Goal: Information Seeking & Learning: Learn about a topic

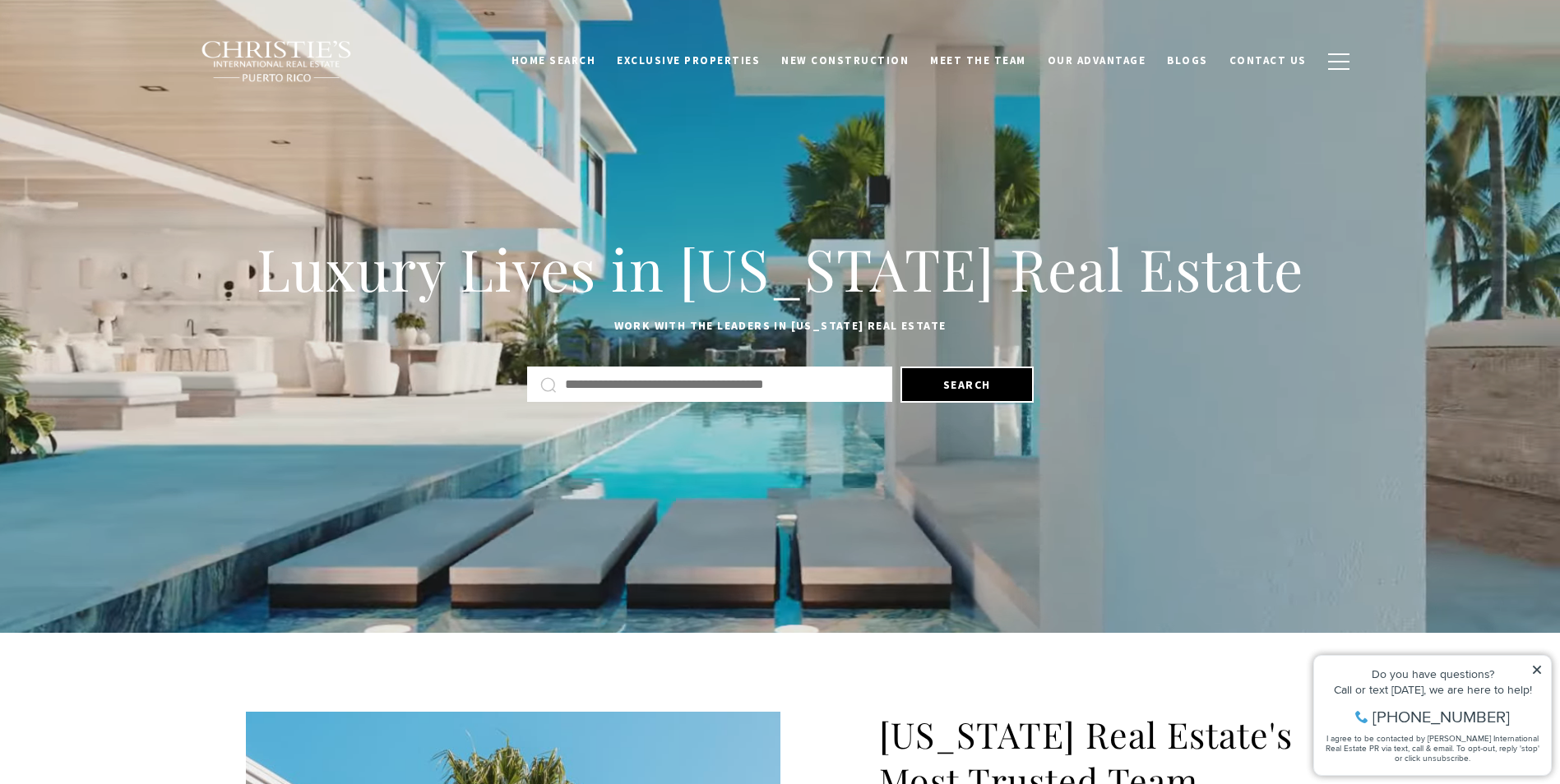
click at [1541, 665] on icon at bounding box center [1537, 670] width 12 height 12
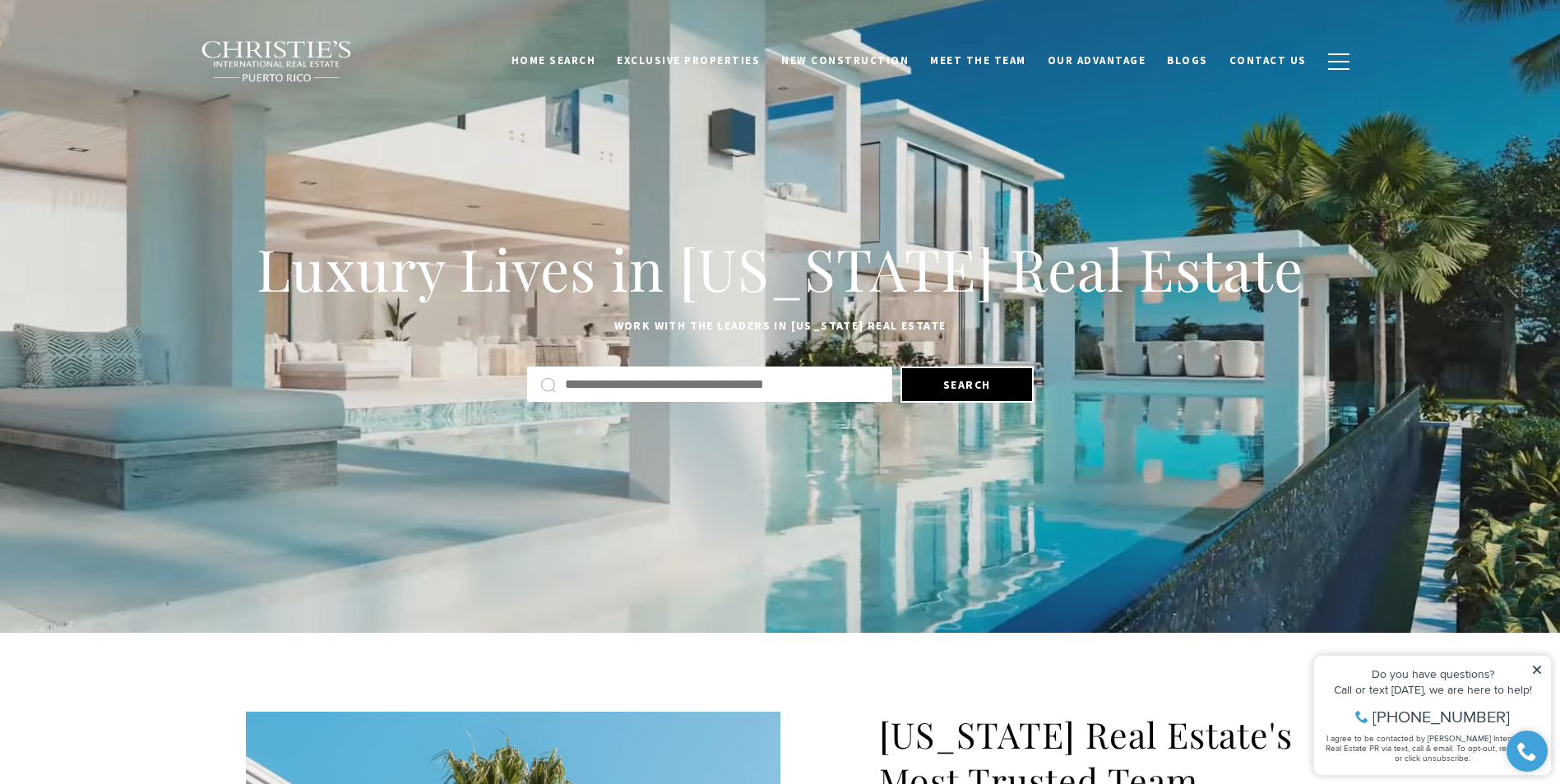
click at [1532, 672] on icon at bounding box center [1537, 670] width 12 height 12
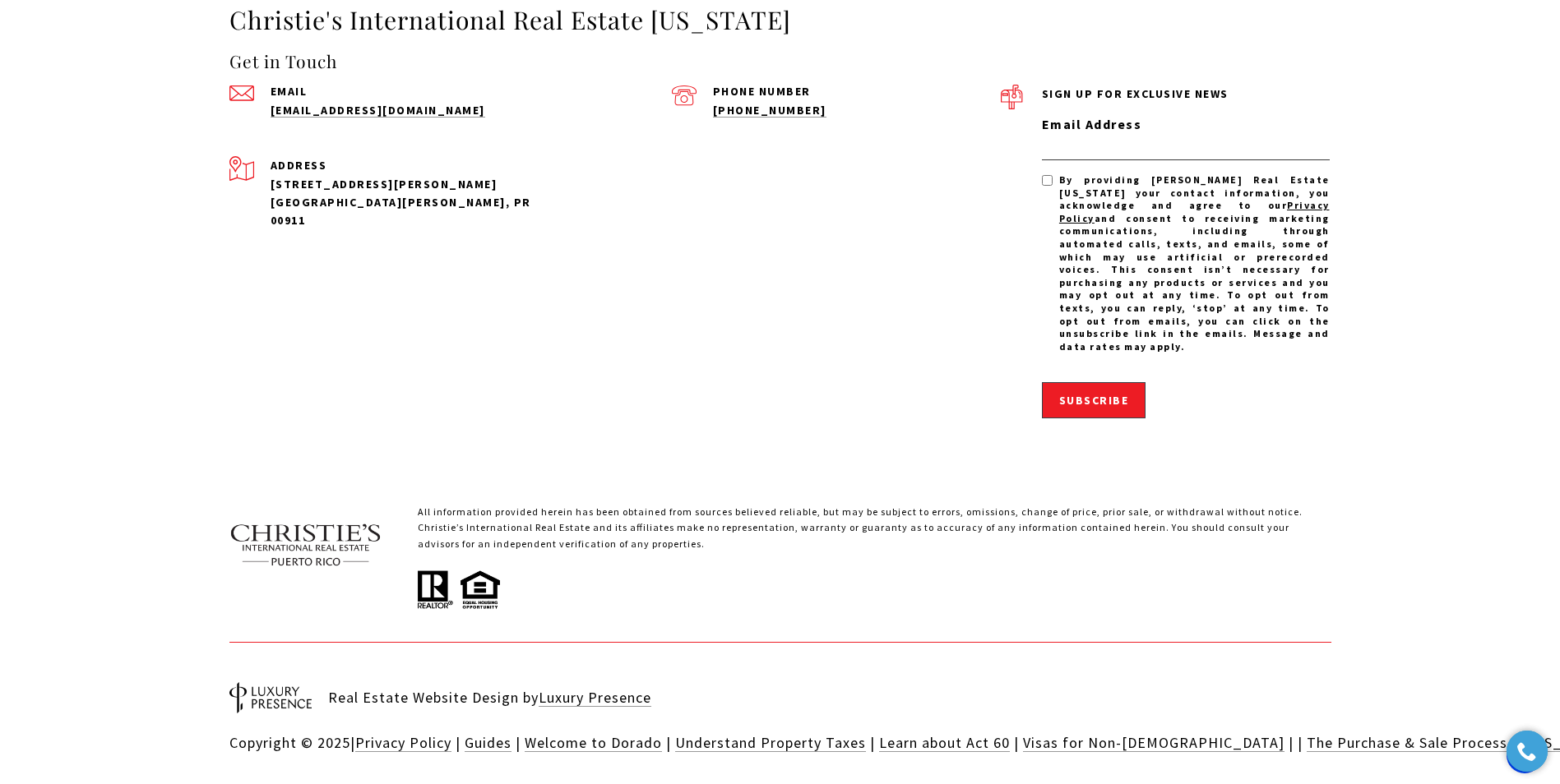
scroll to position [5103, 0]
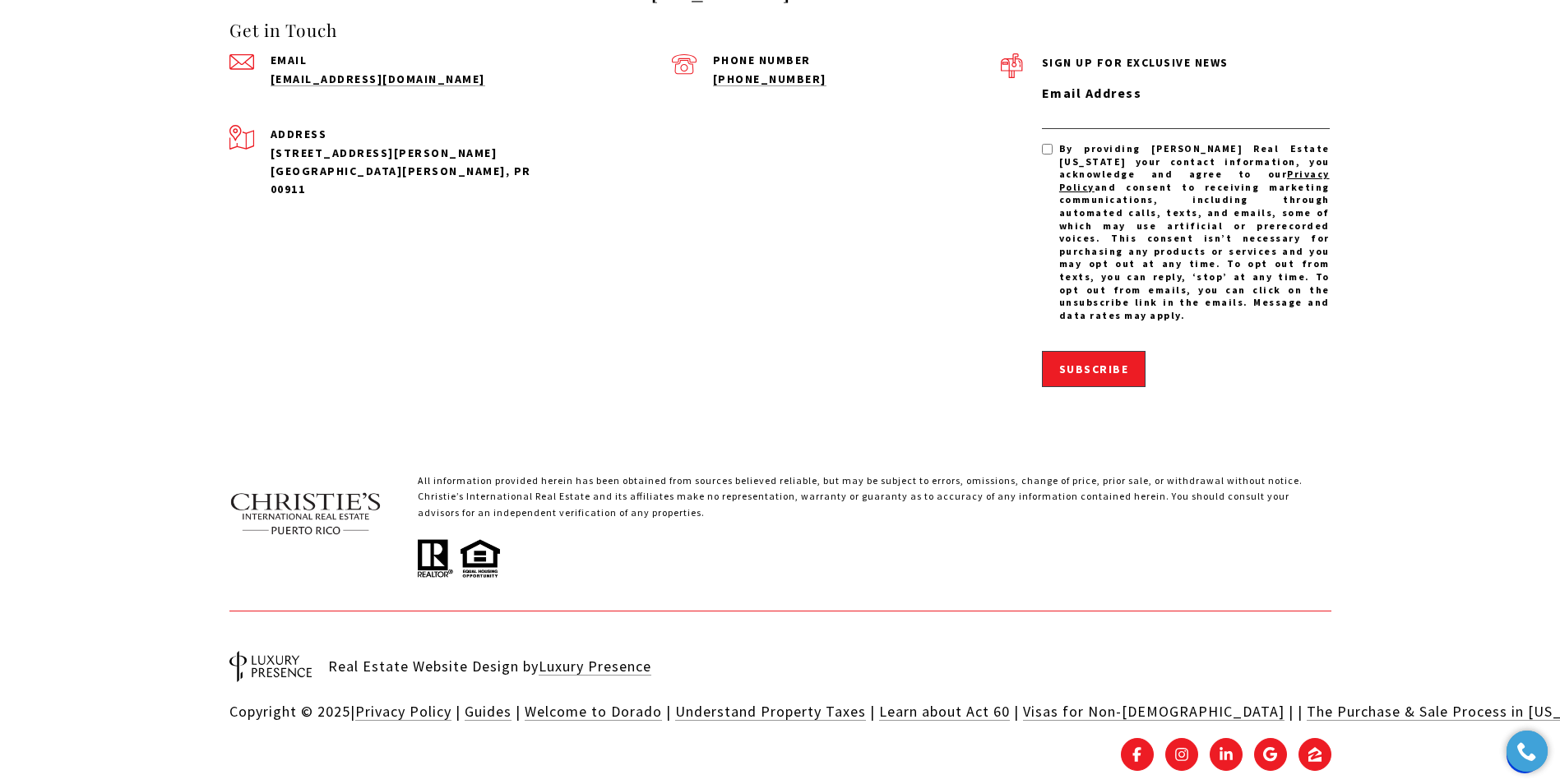
click at [1559, 36] on div "Christie's International Real Estate Puerto Rico Get in Touch Email admin@cirep…" at bounding box center [780, 372] width 1560 height 897
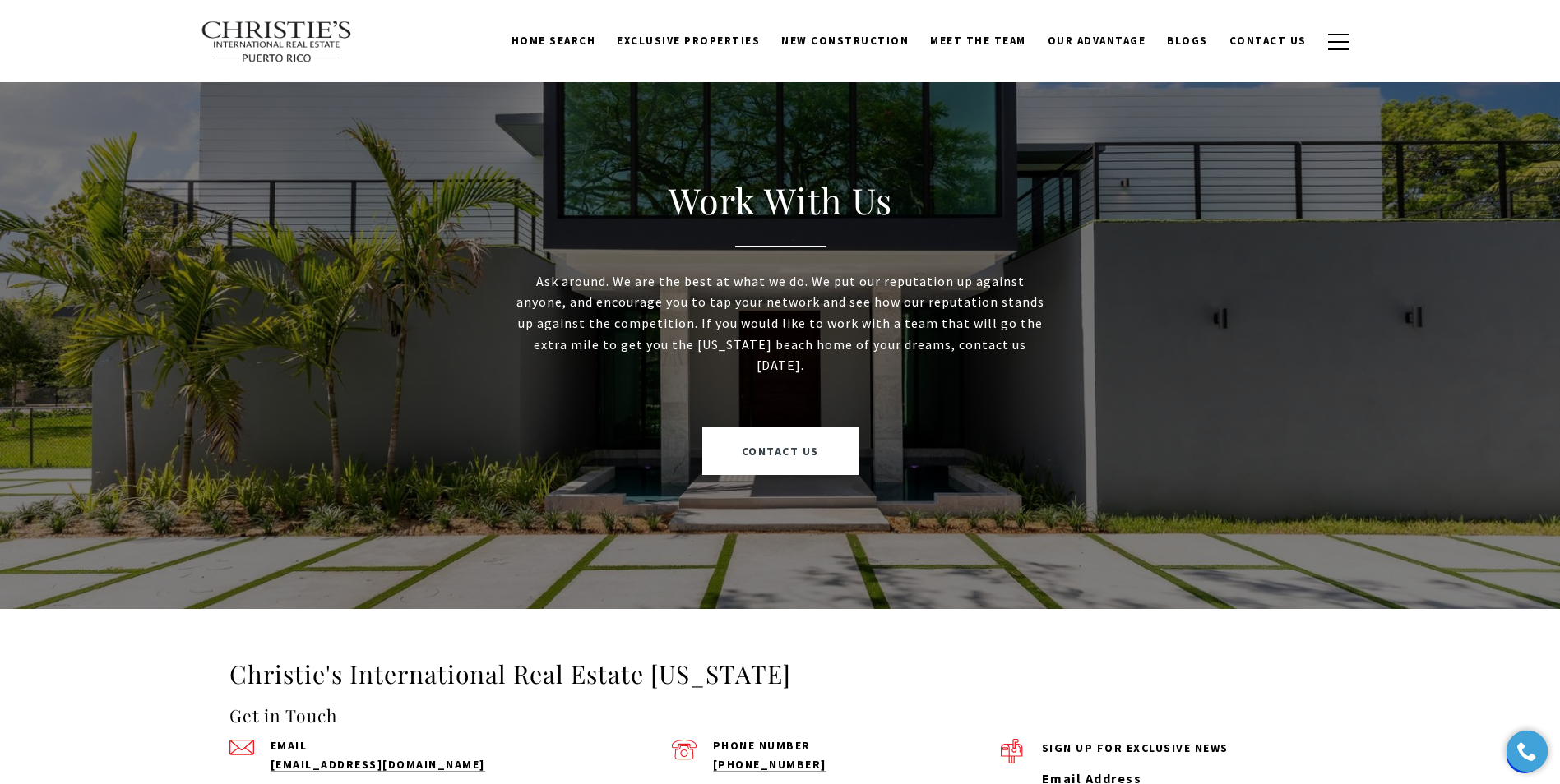
scroll to position [3733, 0]
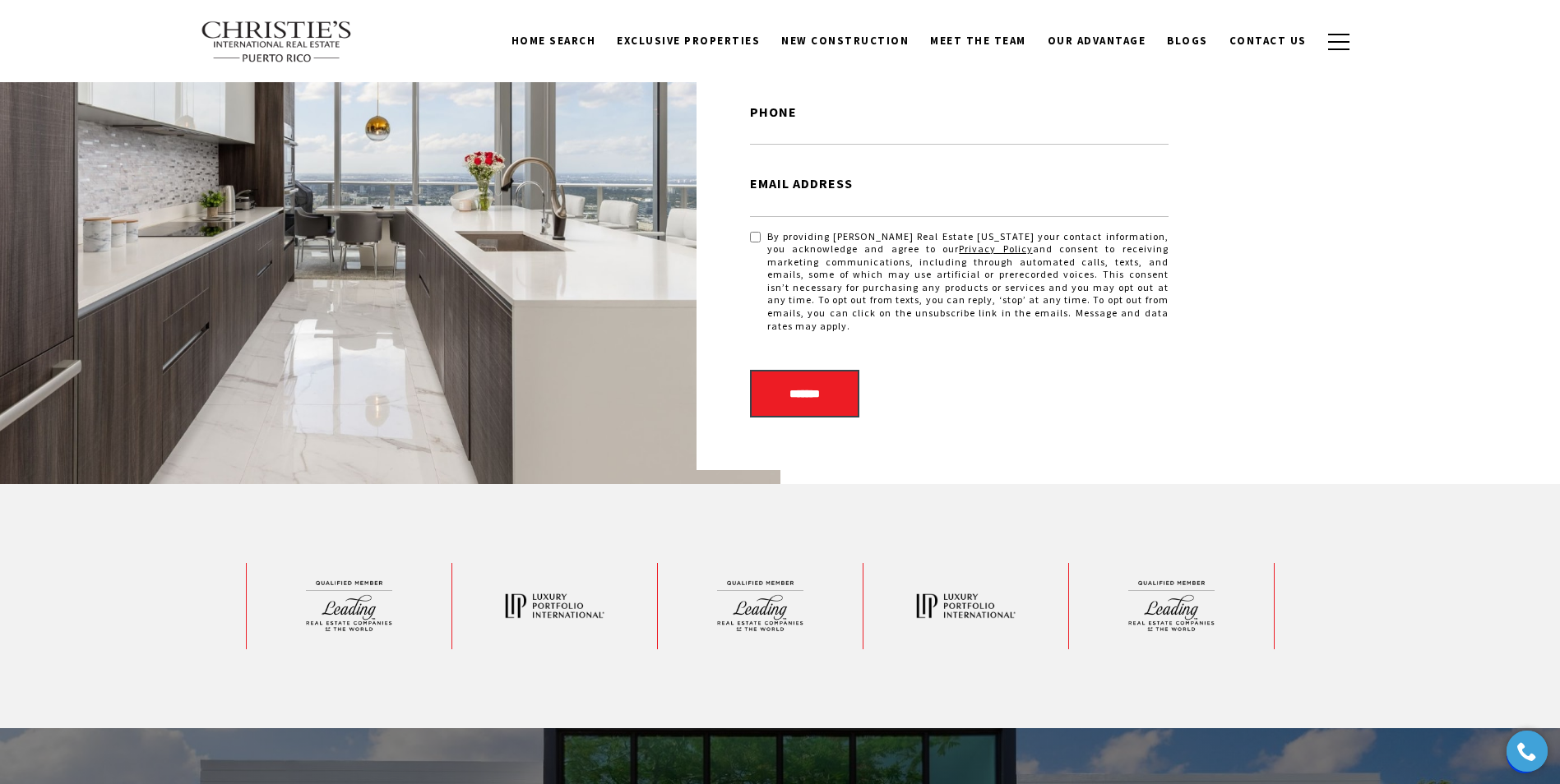
click at [548, 245] on div "Join Our Exclusive Mailing List Stay up-to-date with exclusive news and market …" at bounding box center [780, 144] width 1151 height 679
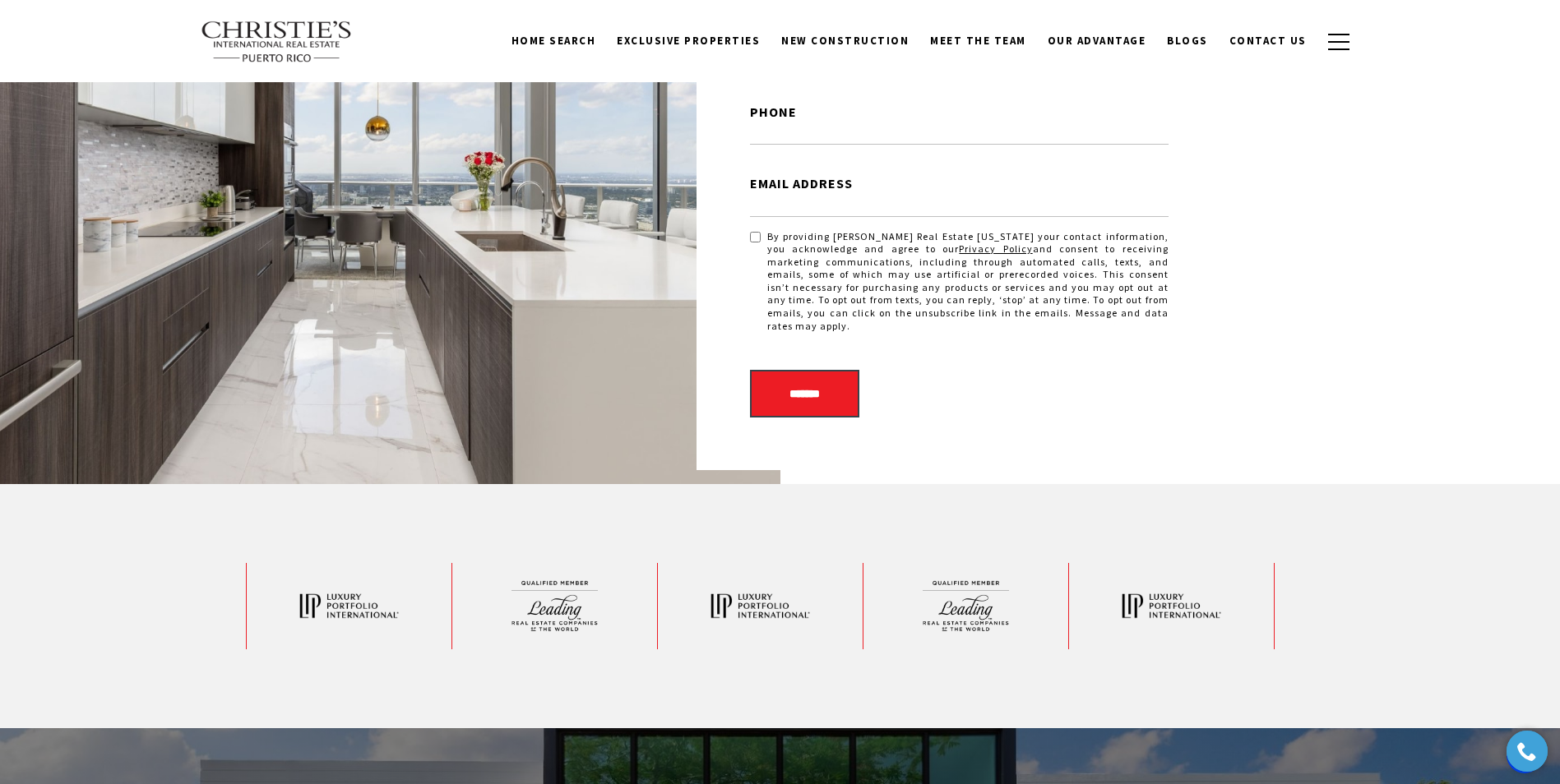
click at [548, 245] on div "Join Our Exclusive Mailing List Stay up-to-date with exclusive news and market …" at bounding box center [780, 144] width 1151 height 679
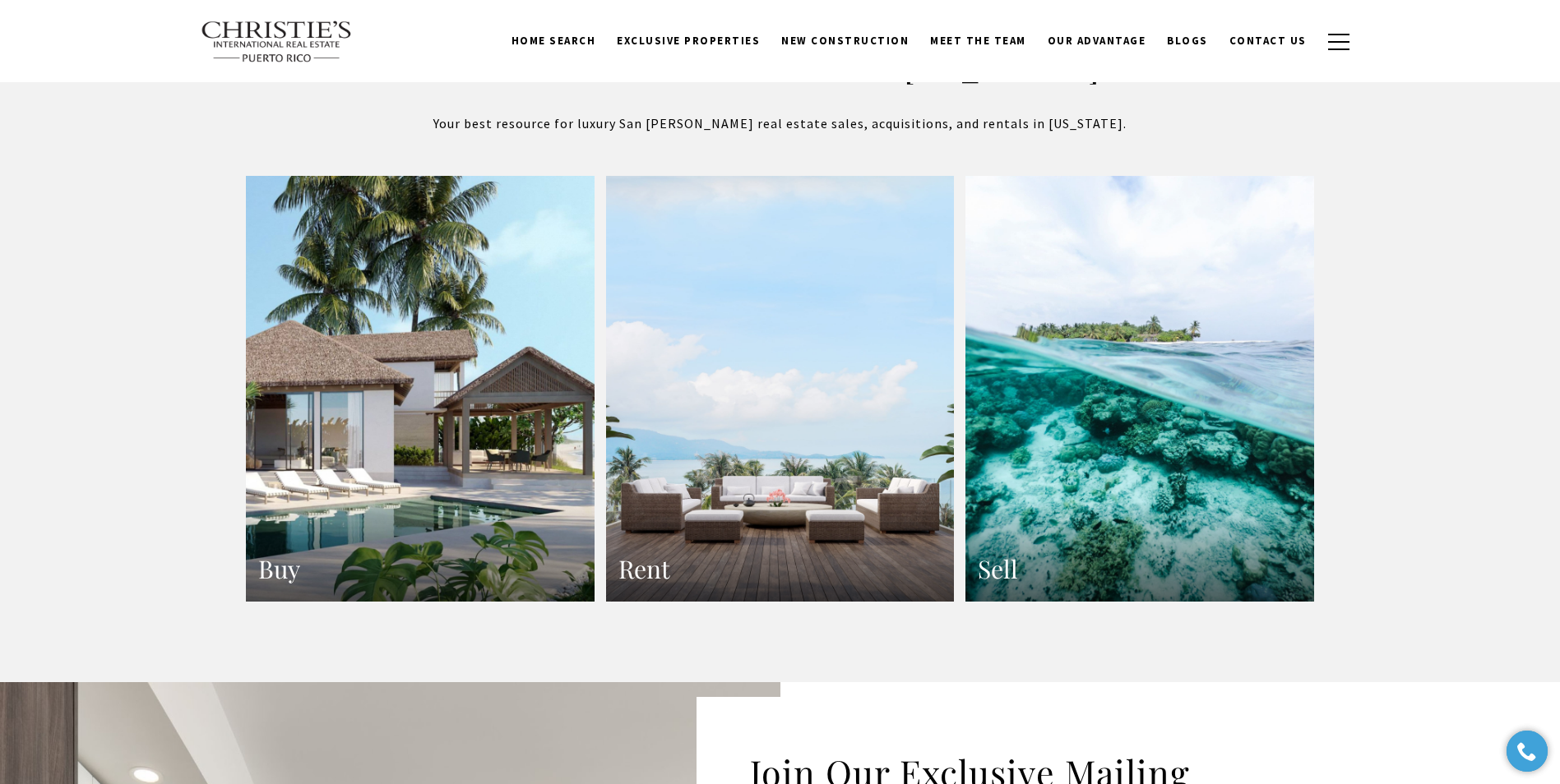
scroll to position [2823, 0]
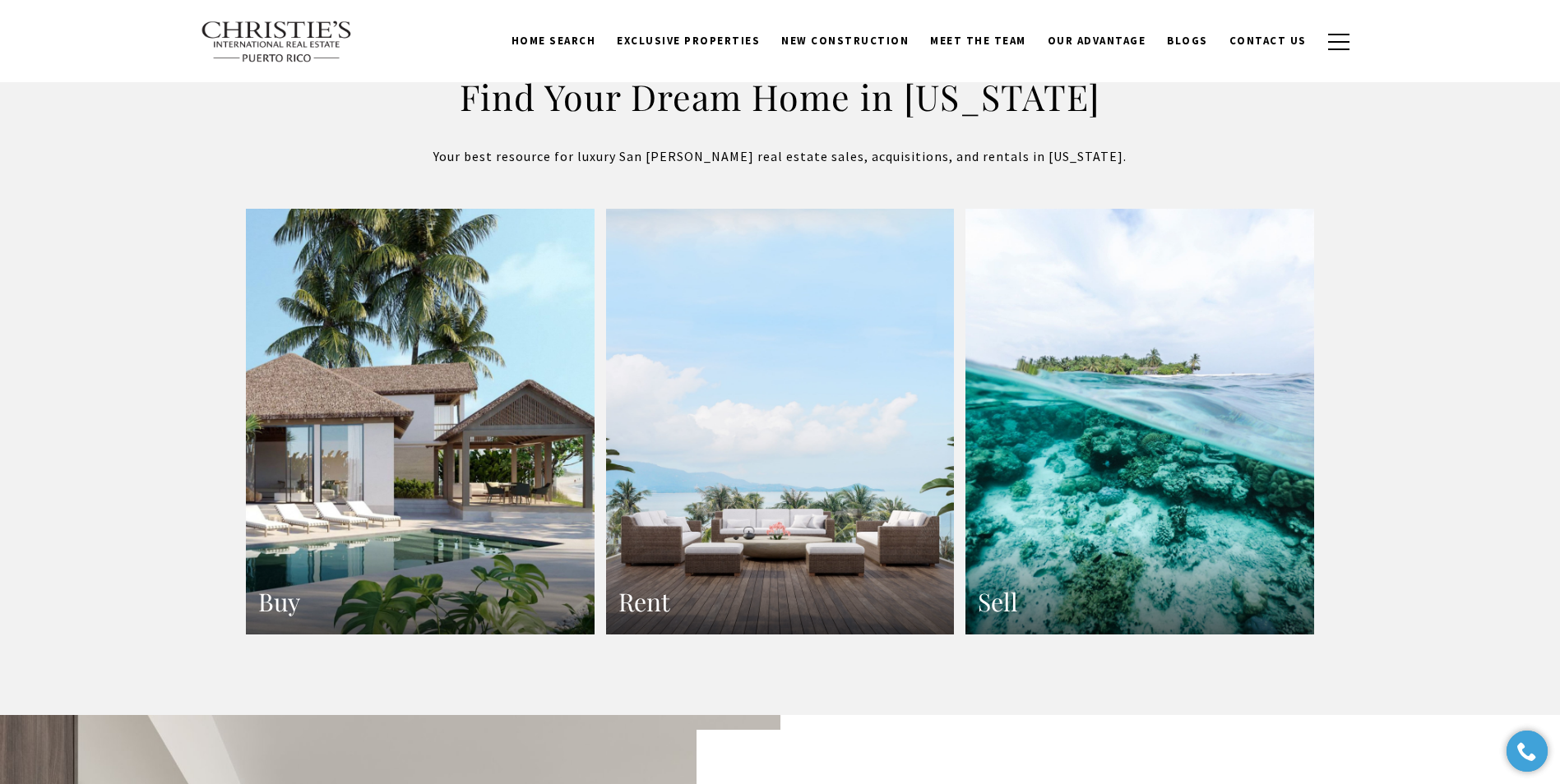
click at [451, 435] on link "Buy" at bounding box center [420, 422] width 349 height 427
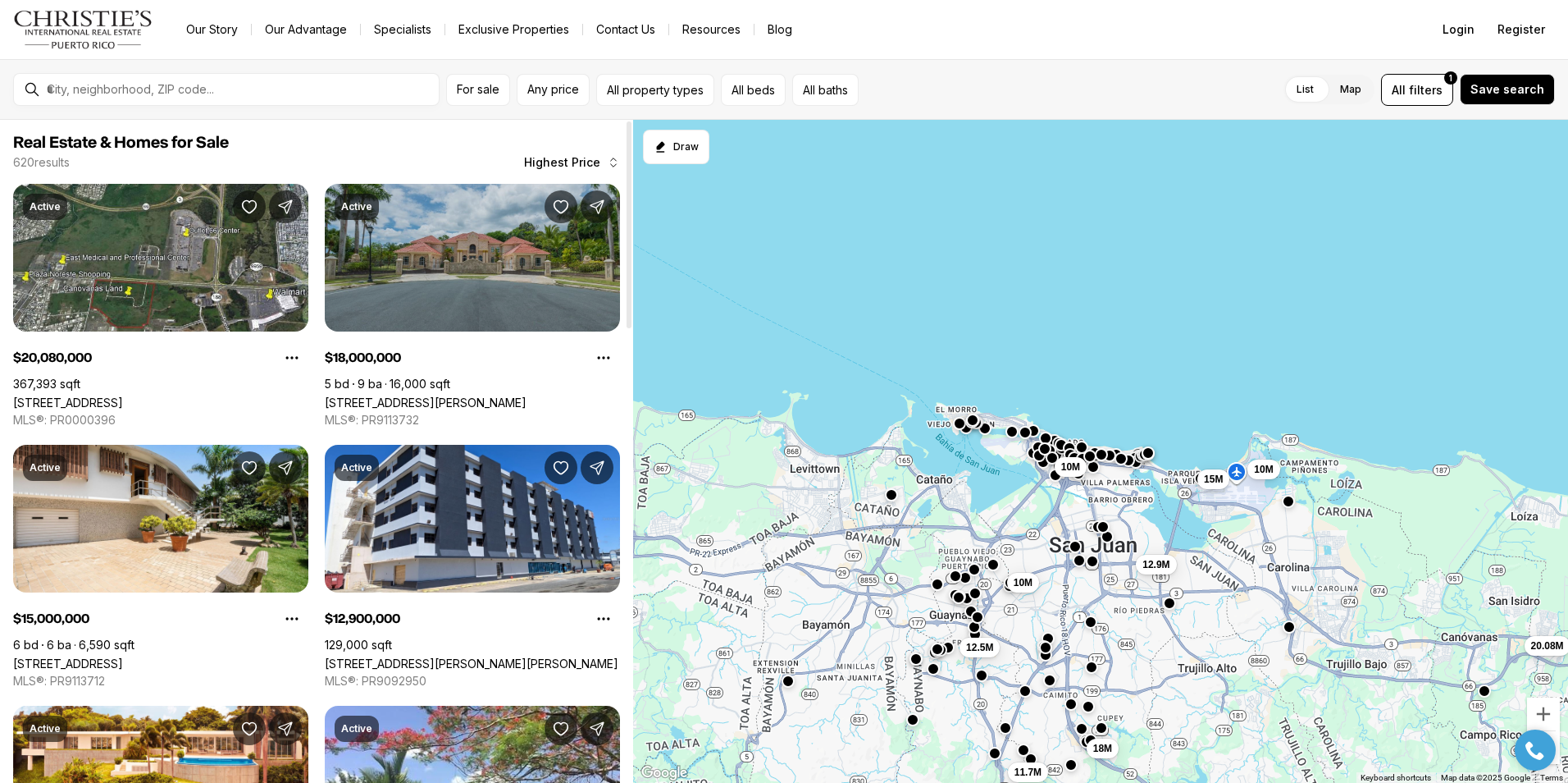
click at [494, 396] on link "[STREET_ADDRESS][PERSON_NAME]" at bounding box center [426, 403] width 202 height 14
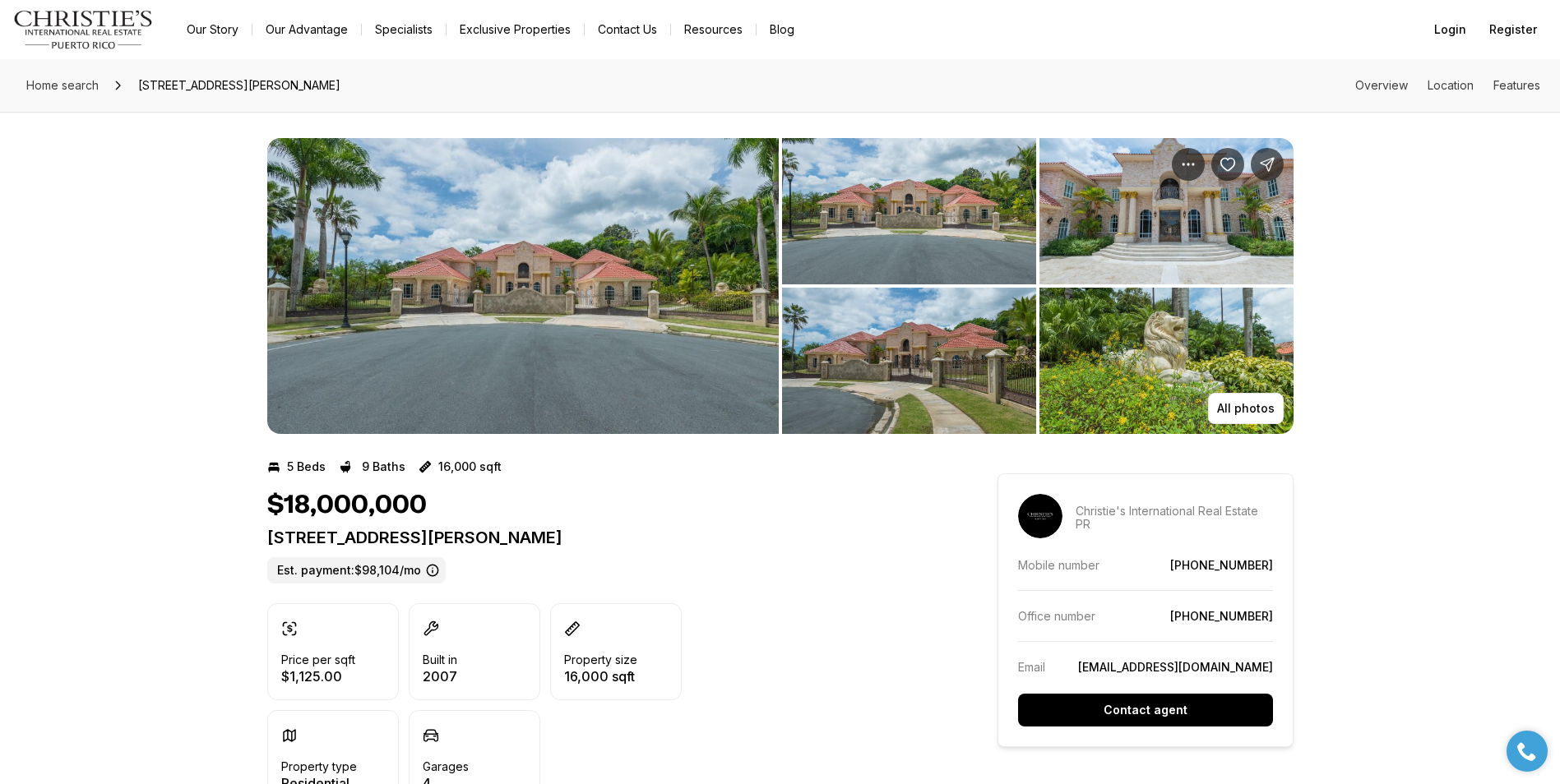
drag, startPoint x: 0, startPoint y: 0, endPoint x: 495, endPoint y: 271, distance: 564.3
click at [495, 271] on img "View image gallery" at bounding box center [522, 286] width 512 height 296
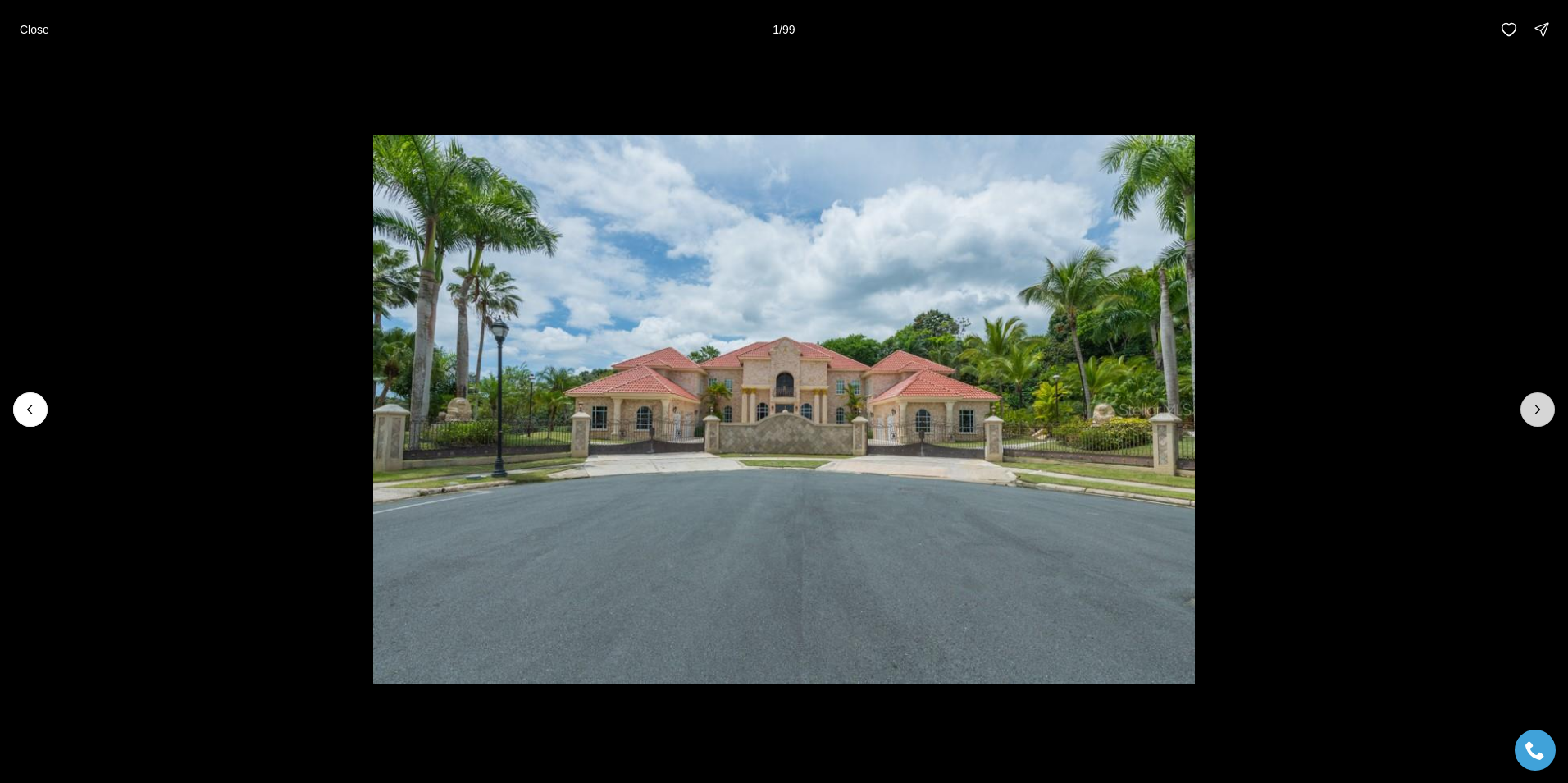
click at [1532, 410] on icon "Next slide" at bounding box center [1538, 409] width 17 height 17
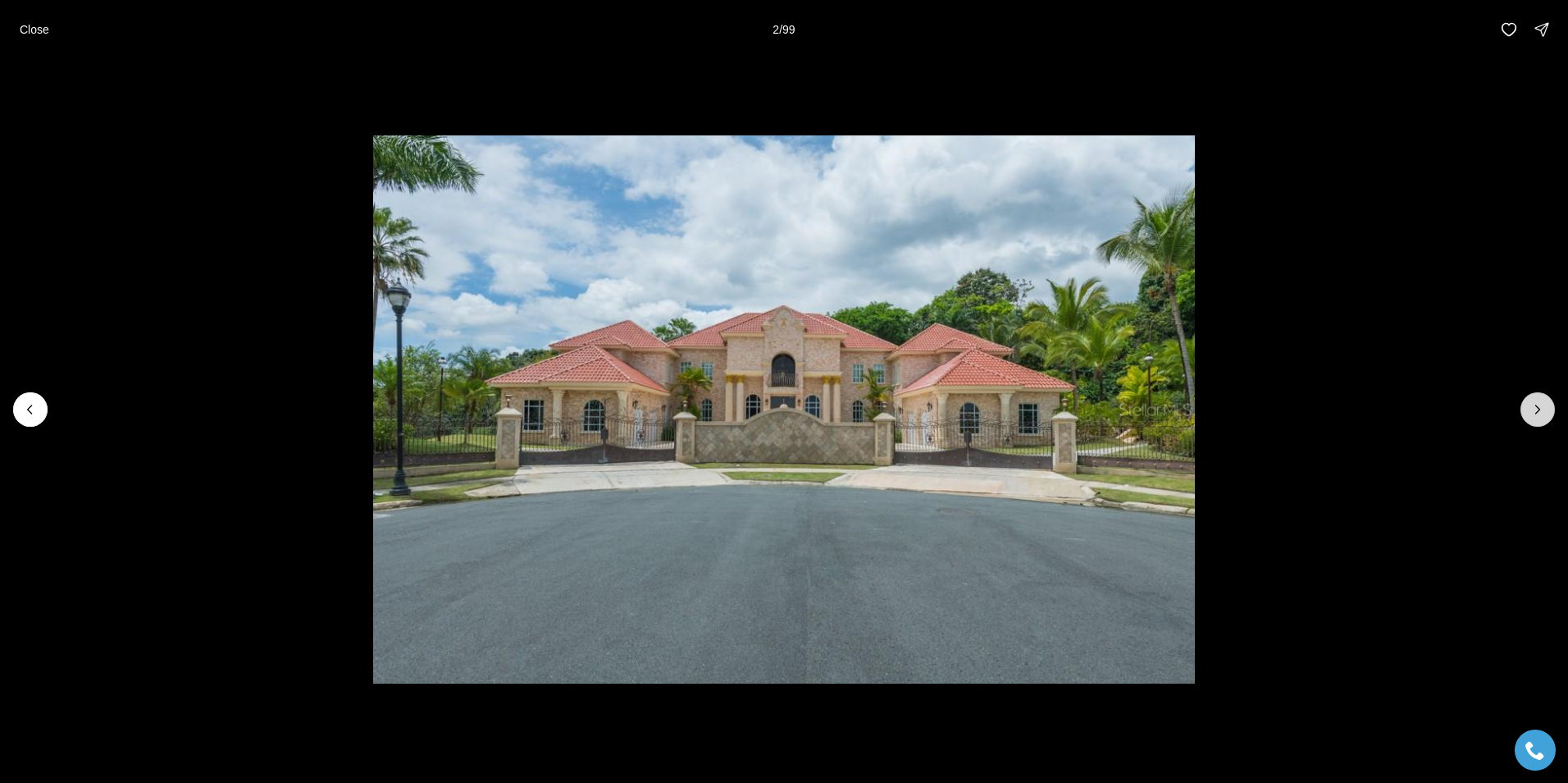
click at [1532, 410] on icon "Next slide" at bounding box center [1538, 409] width 17 height 17
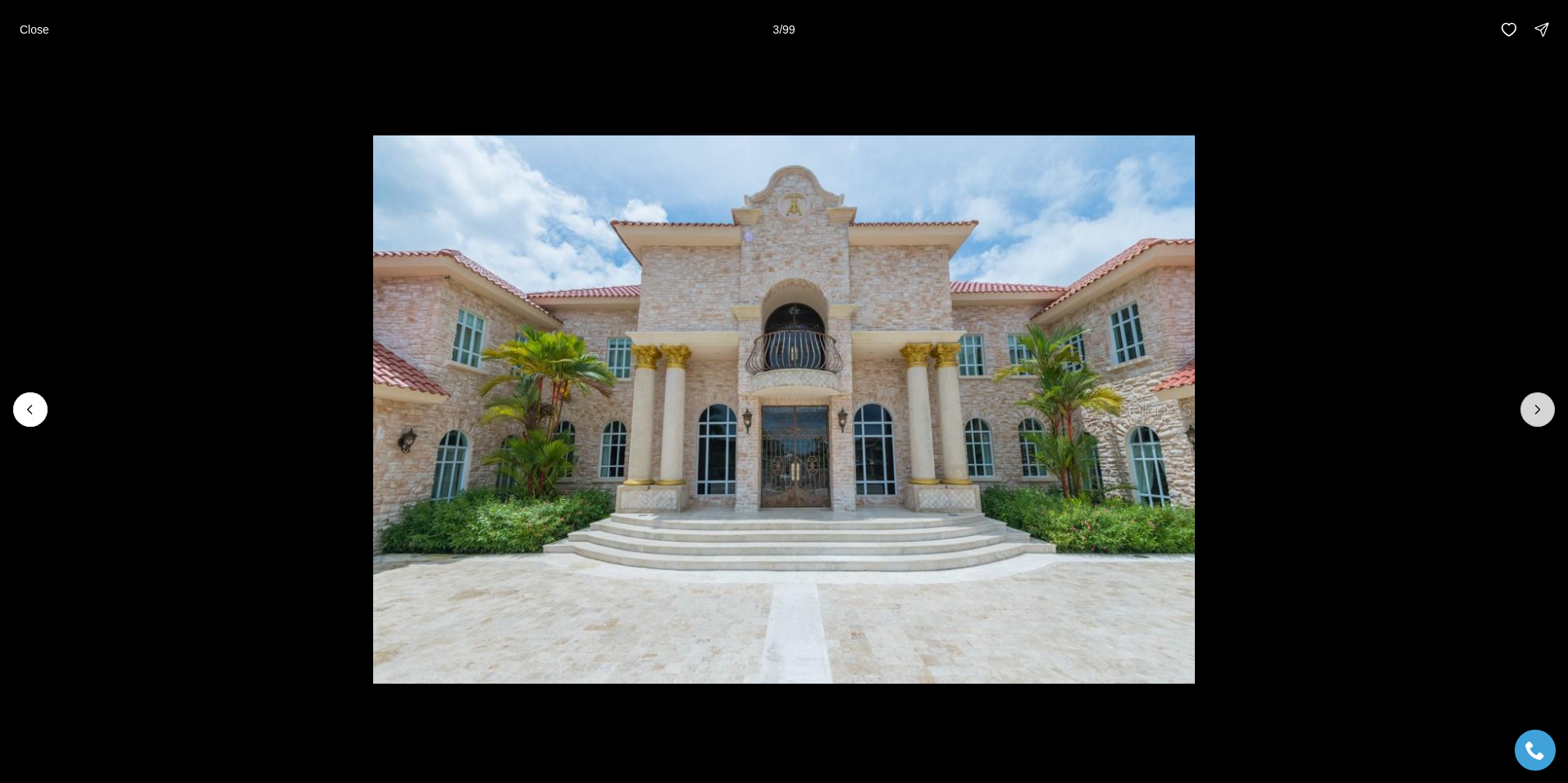
click at [1532, 410] on icon "Next slide" at bounding box center [1538, 409] width 17 height 17
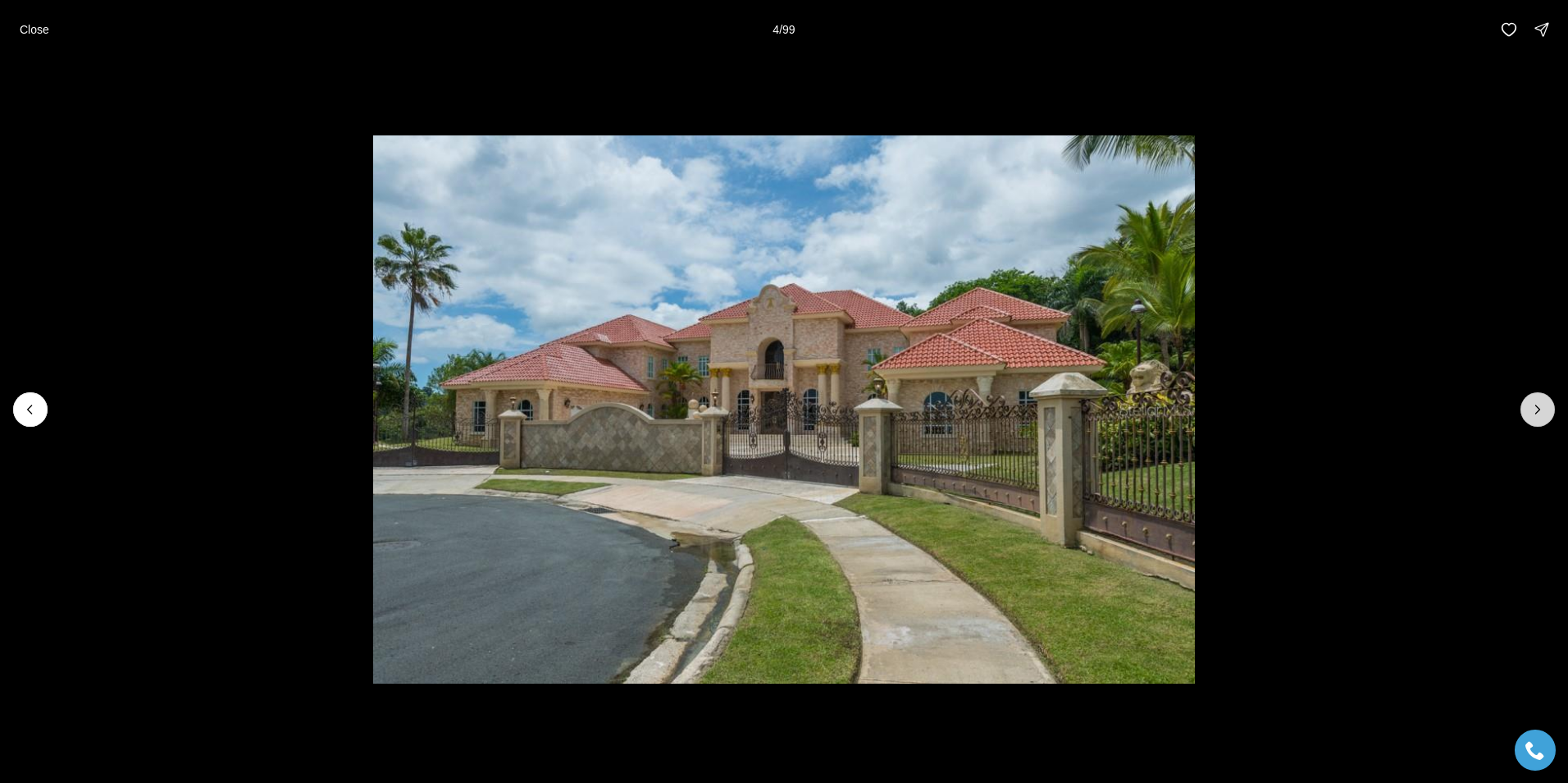
click at [1532, 410] on icon "Next slide" at bounding box center [1538, 409] width 17 height 17
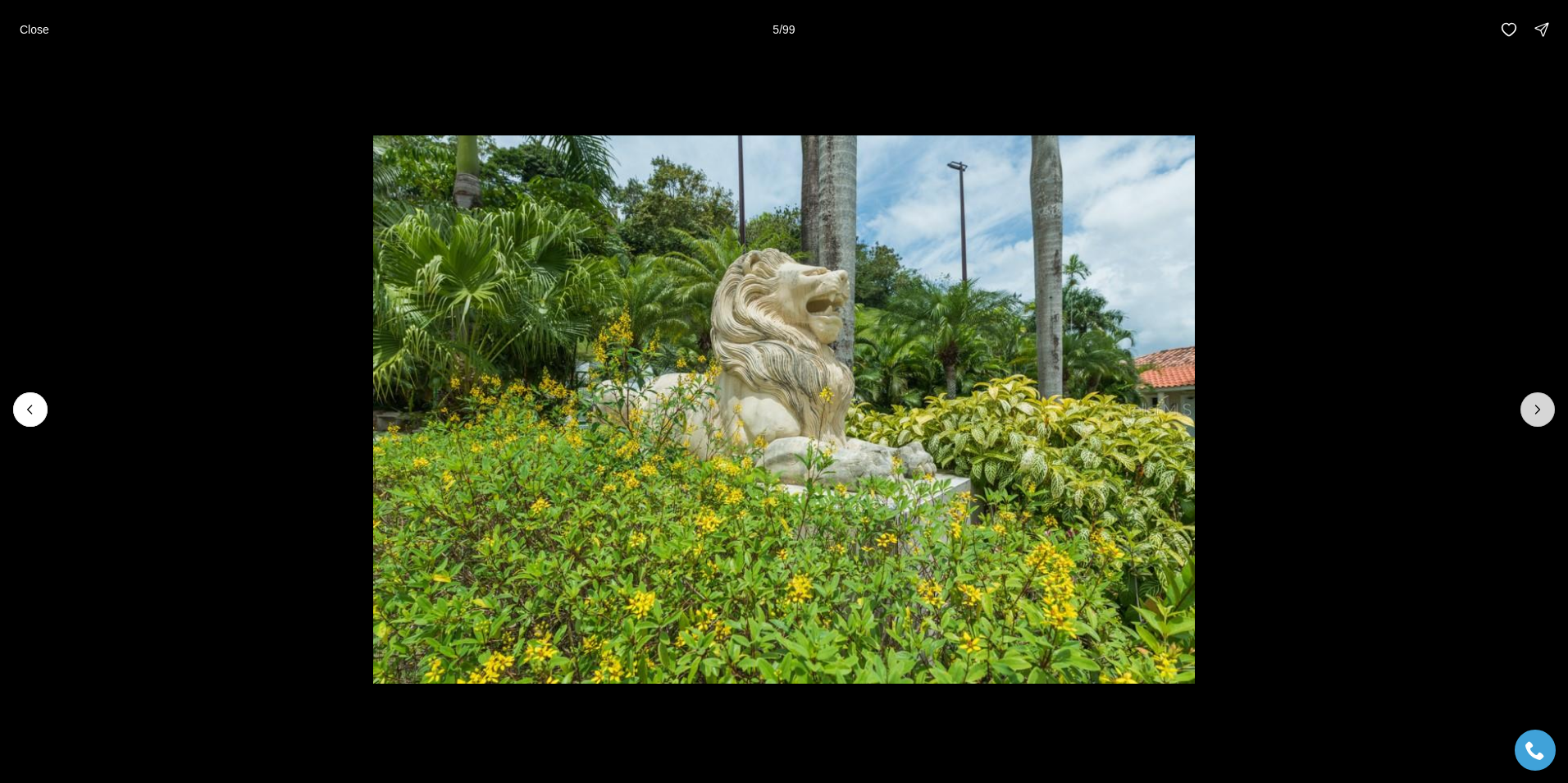
click at [1532, 410] on icon "Next slide" at bounding box center [1538, 409] width 17 height 17
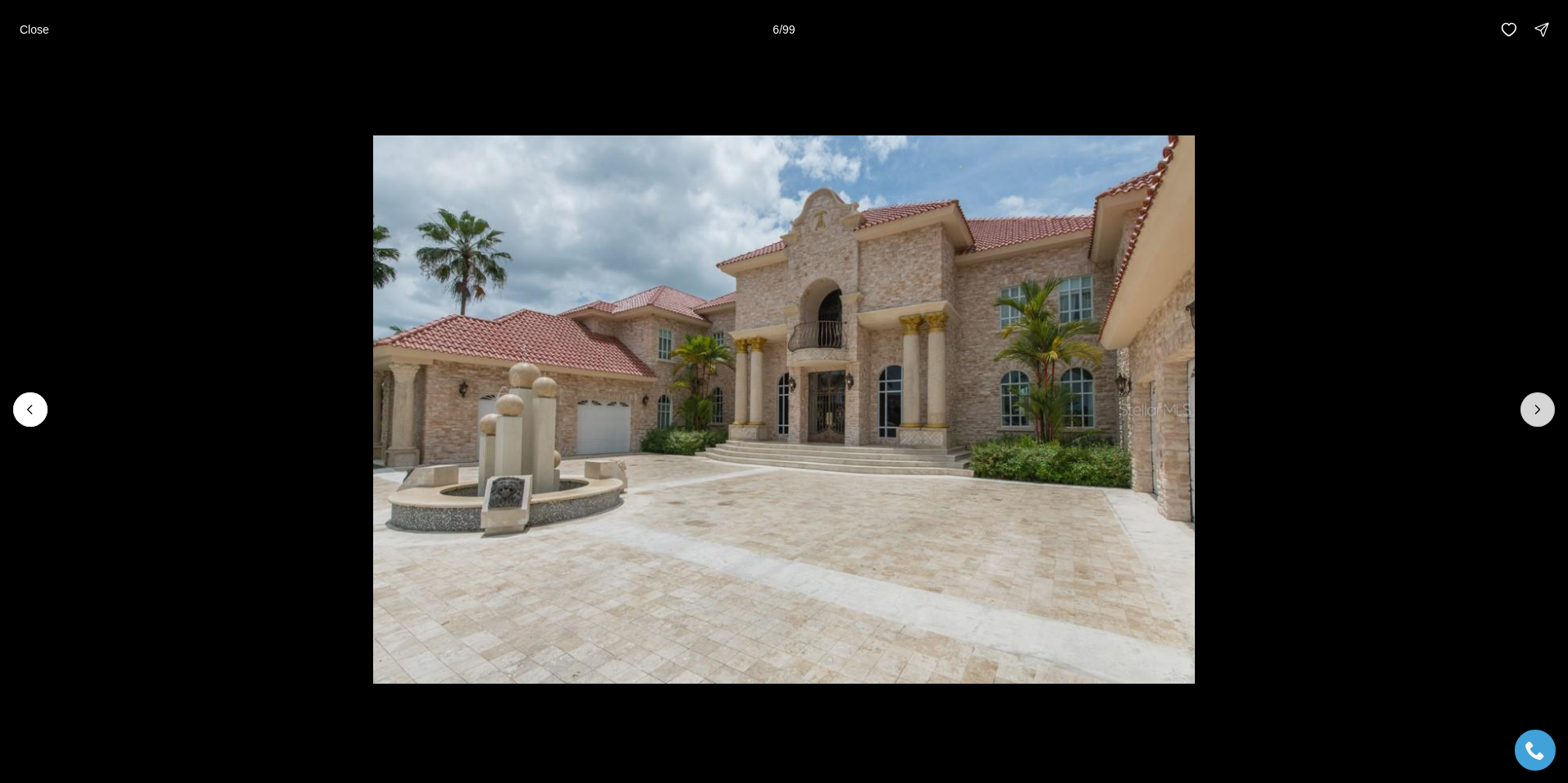
click at [1532, 410] on icon "Next slide" at bounding box center [1538, 409] width 17 height 17
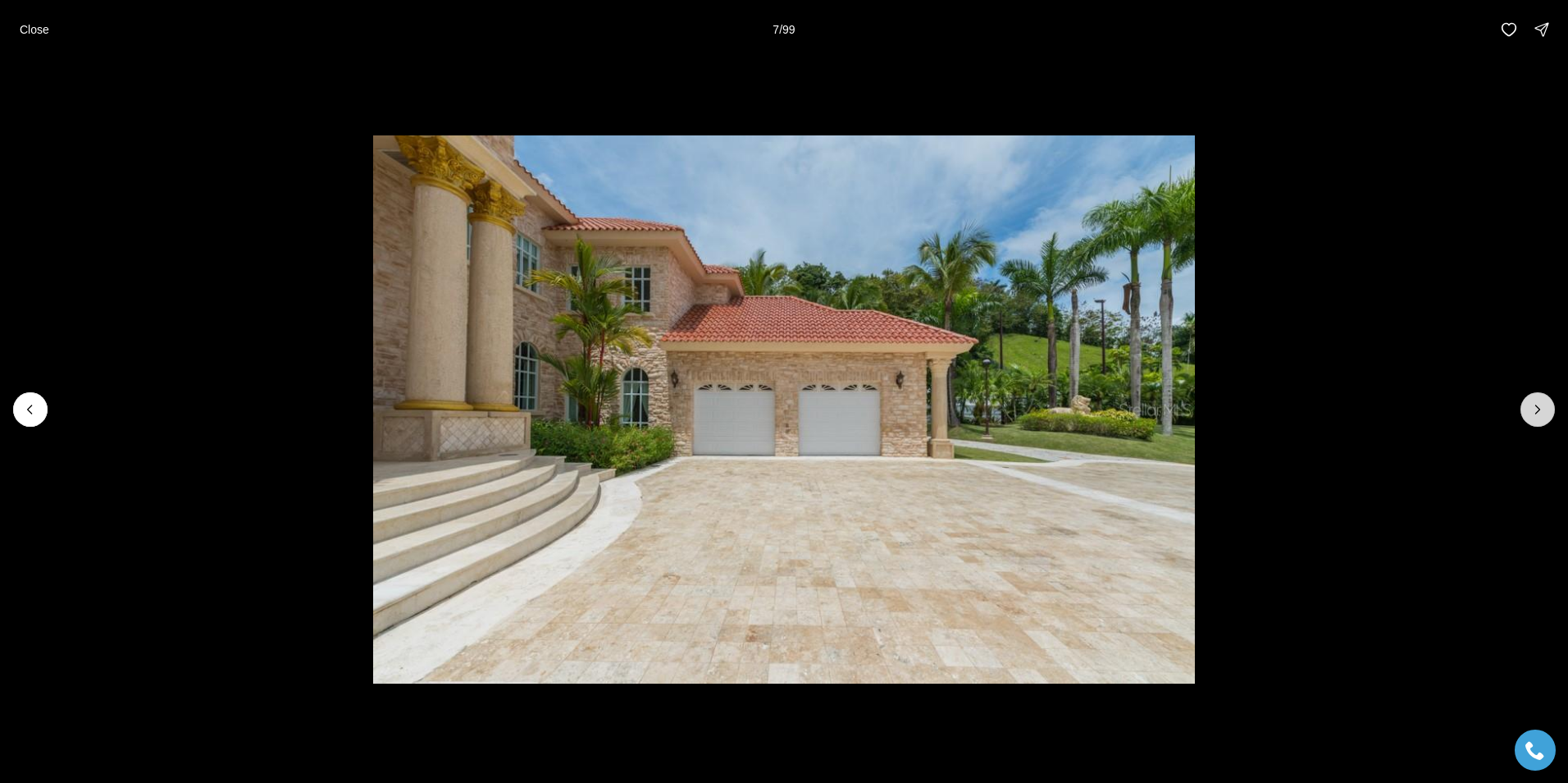
click at [1532, 410] on icon "Next slide" at bounding box center [1538, 409] width 17 height 17
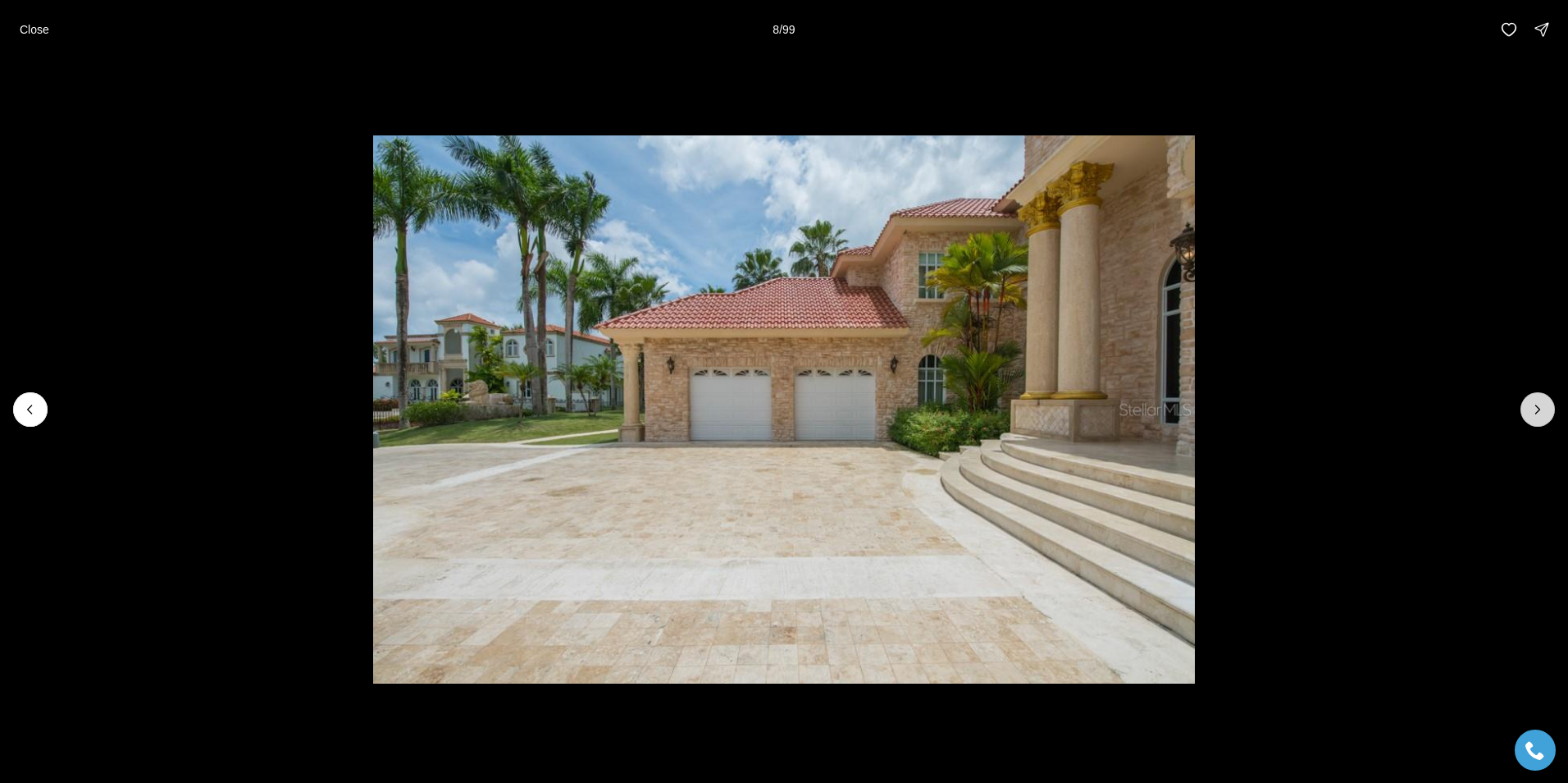
click at [1532, 410] on icon "Next slide" at bounding box center [1538, 409] width 17 height 17
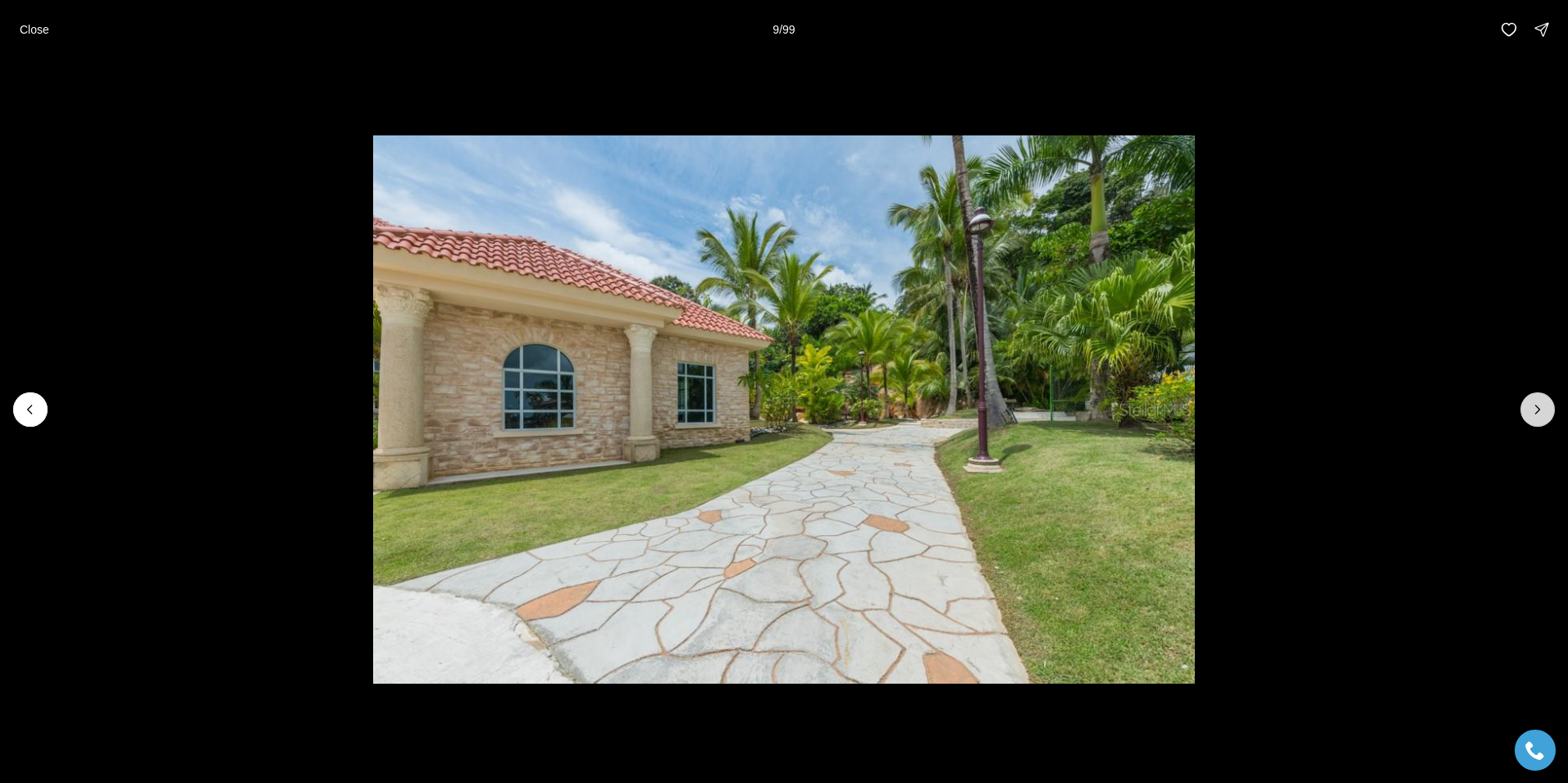
click at [1532, 410] on icon "Next slide" at bounding box center [1538, 409] width 17 height 17
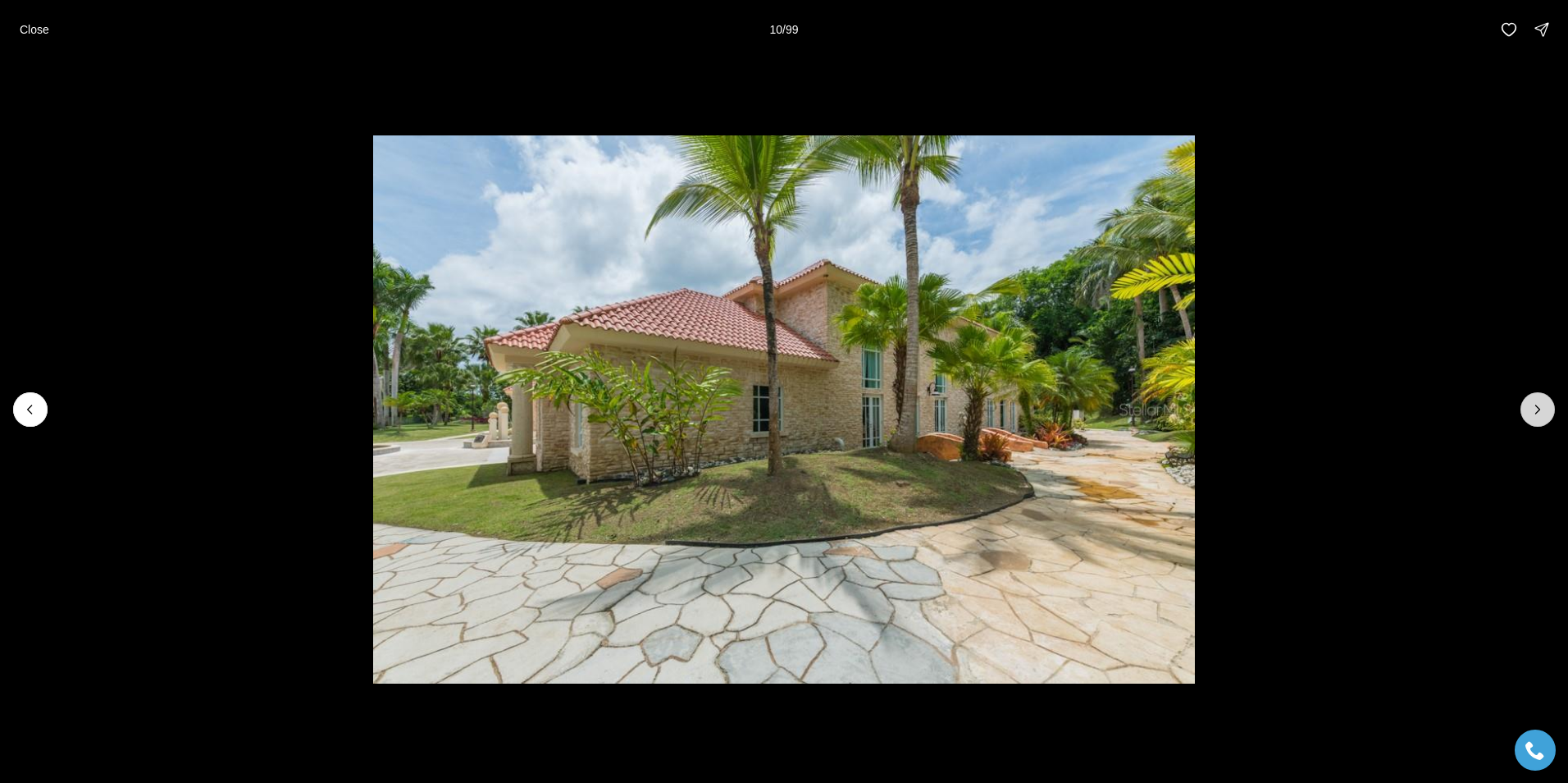
click at [1532, 410] on icon "Next slide" at bounding box center [1538, 409] width 17 height 17
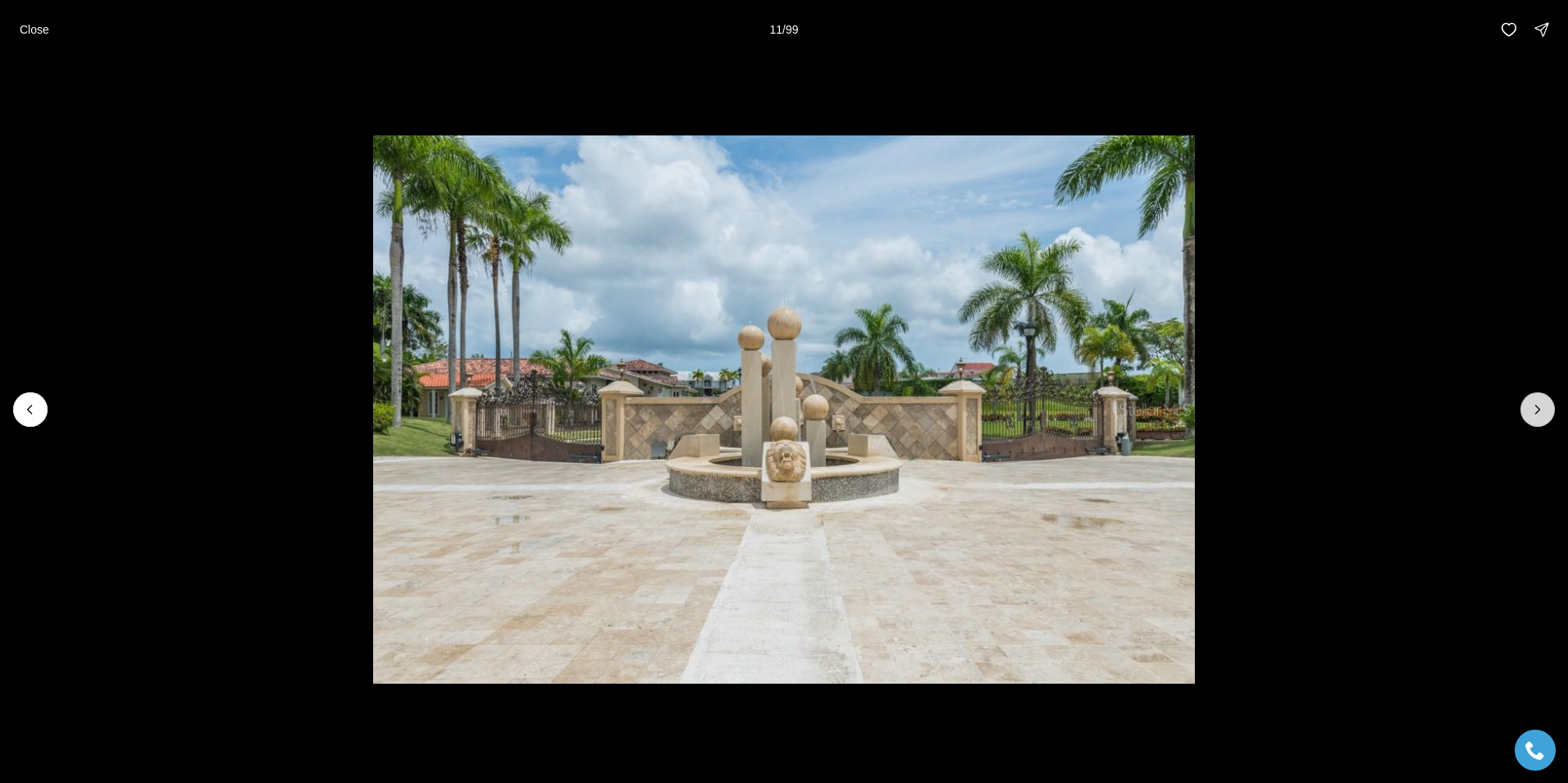
click at [1532, 410] on icon "Next slide" at bounding box center [1538, 409] width 17 height 17
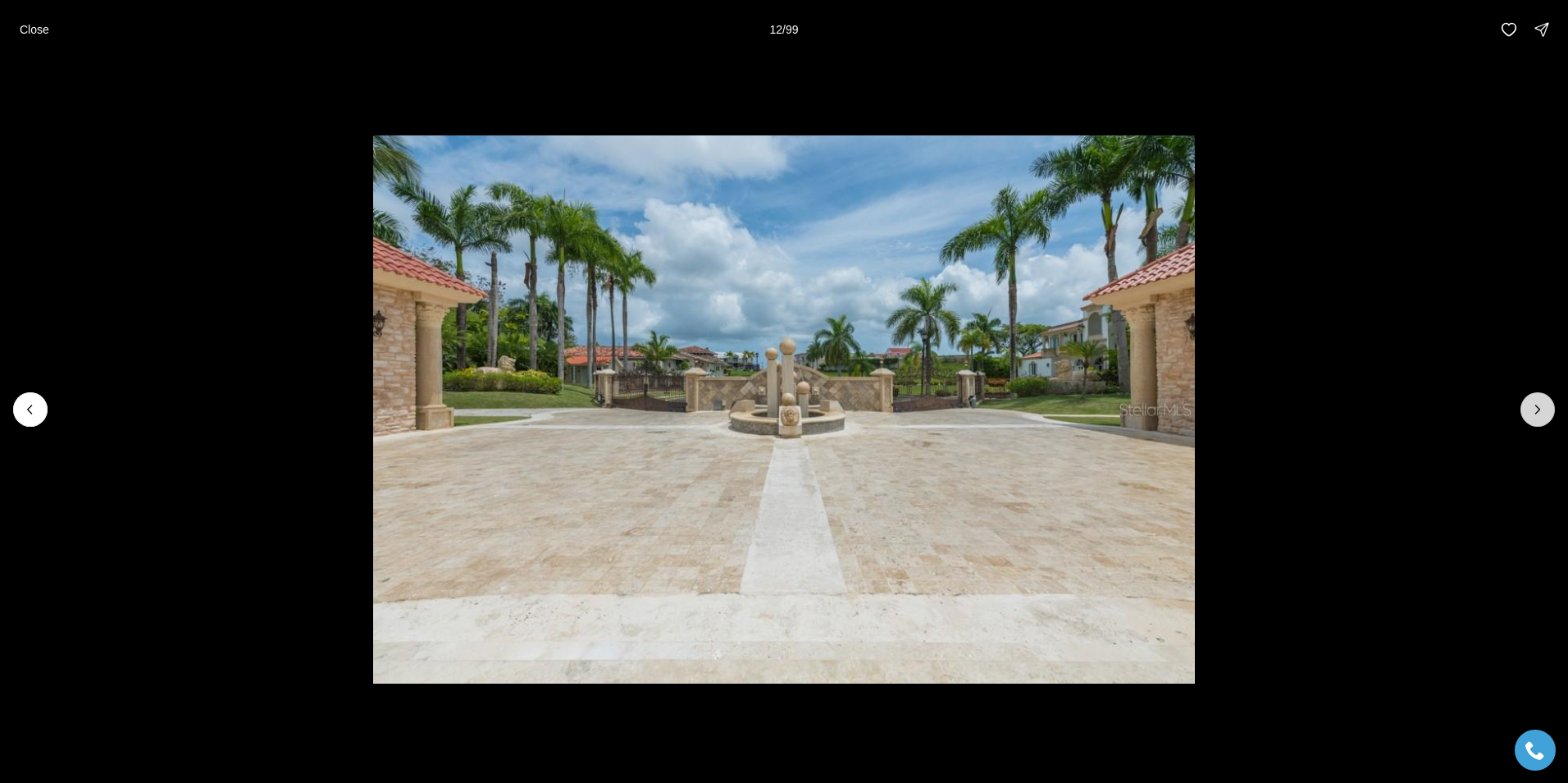
click at [1533, 409] on icon "Next slide" at bounding box center [1538, 409] width 17 height 17
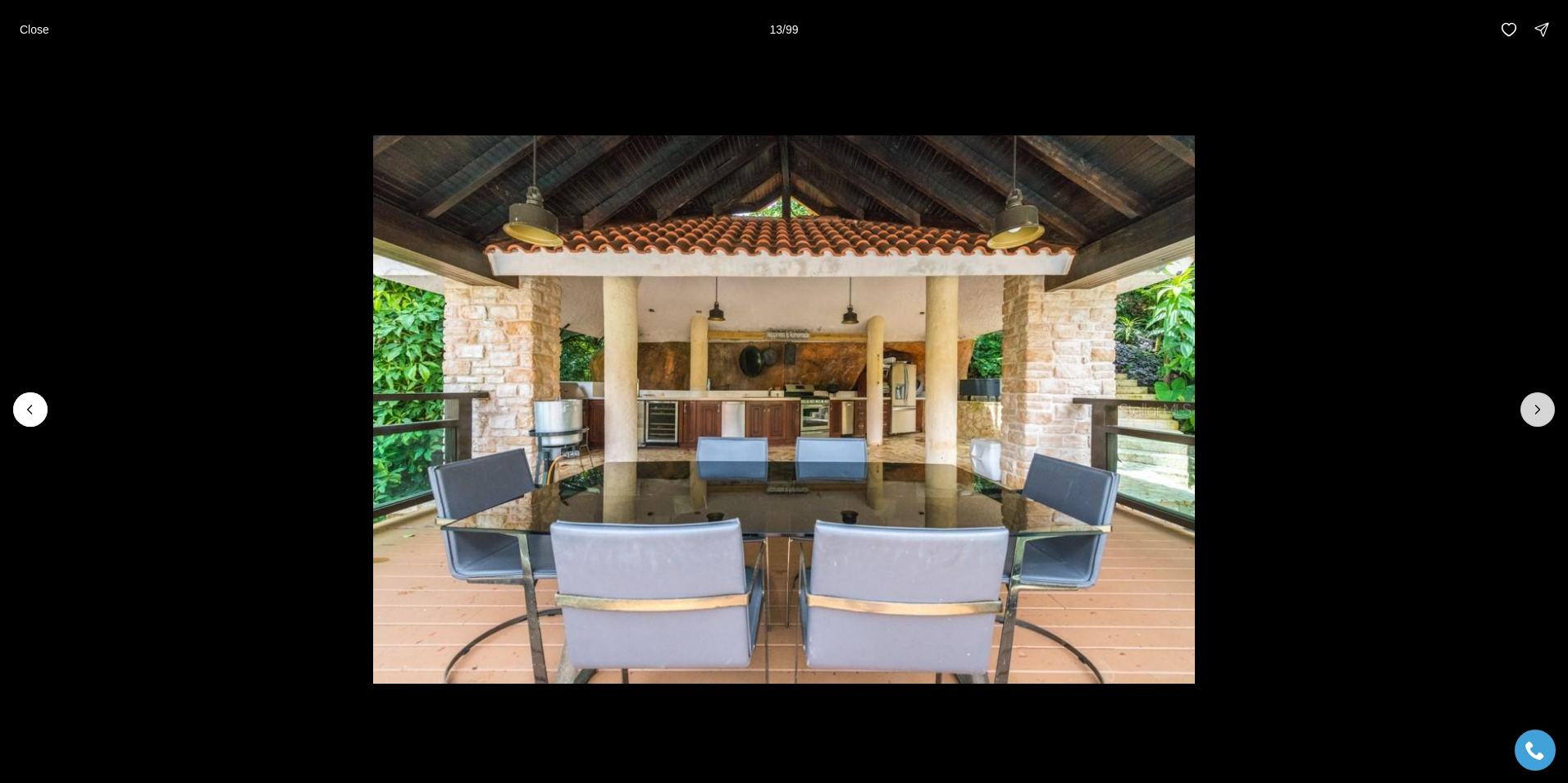
click at [1533, 409] on icon "Next slide" at bounding box center [1538, 409] width 17 height 17
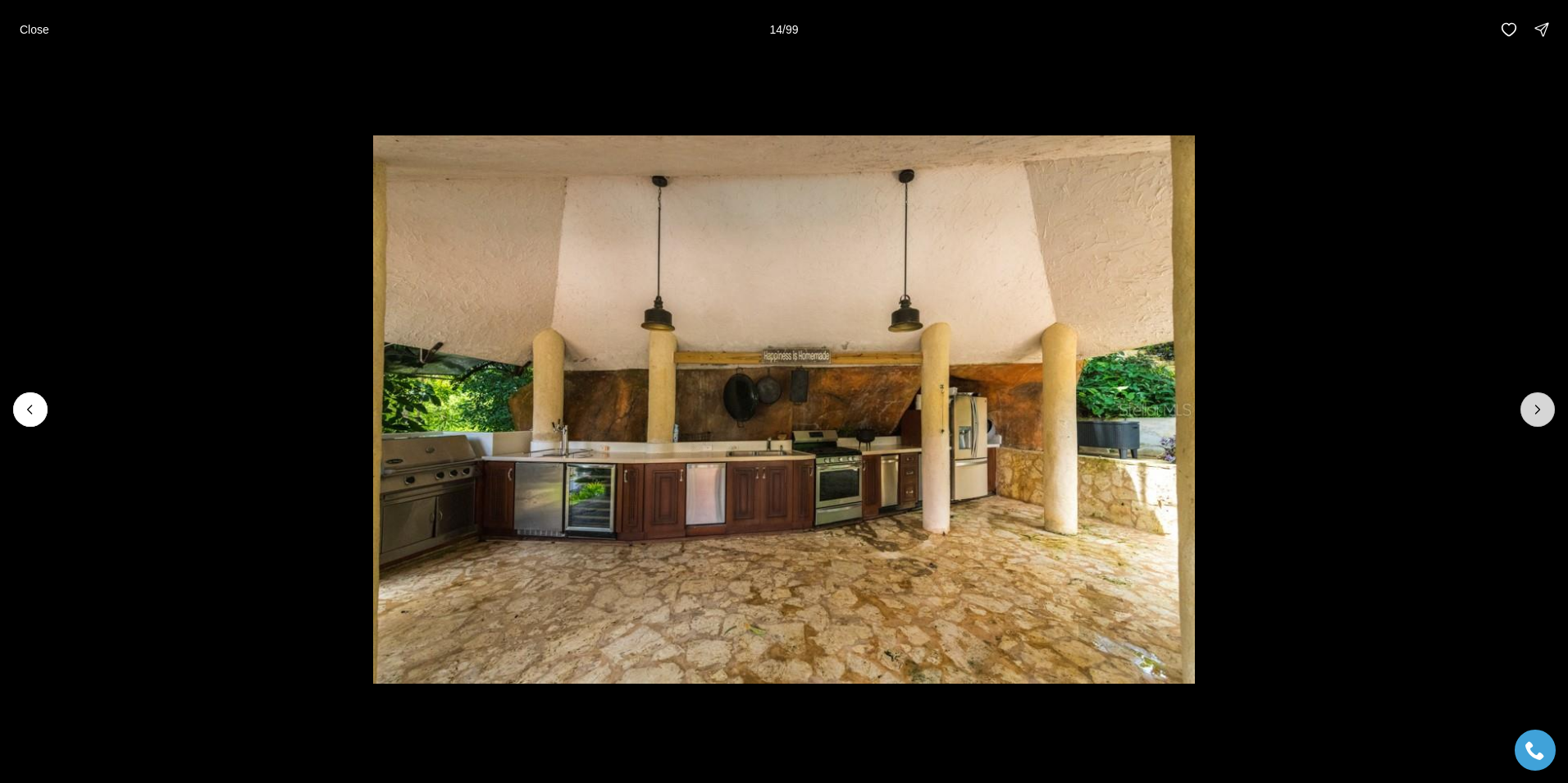
click at [1533, 409] on icon "Next slide" at bounding box center [1538, 409] width 17 height 17
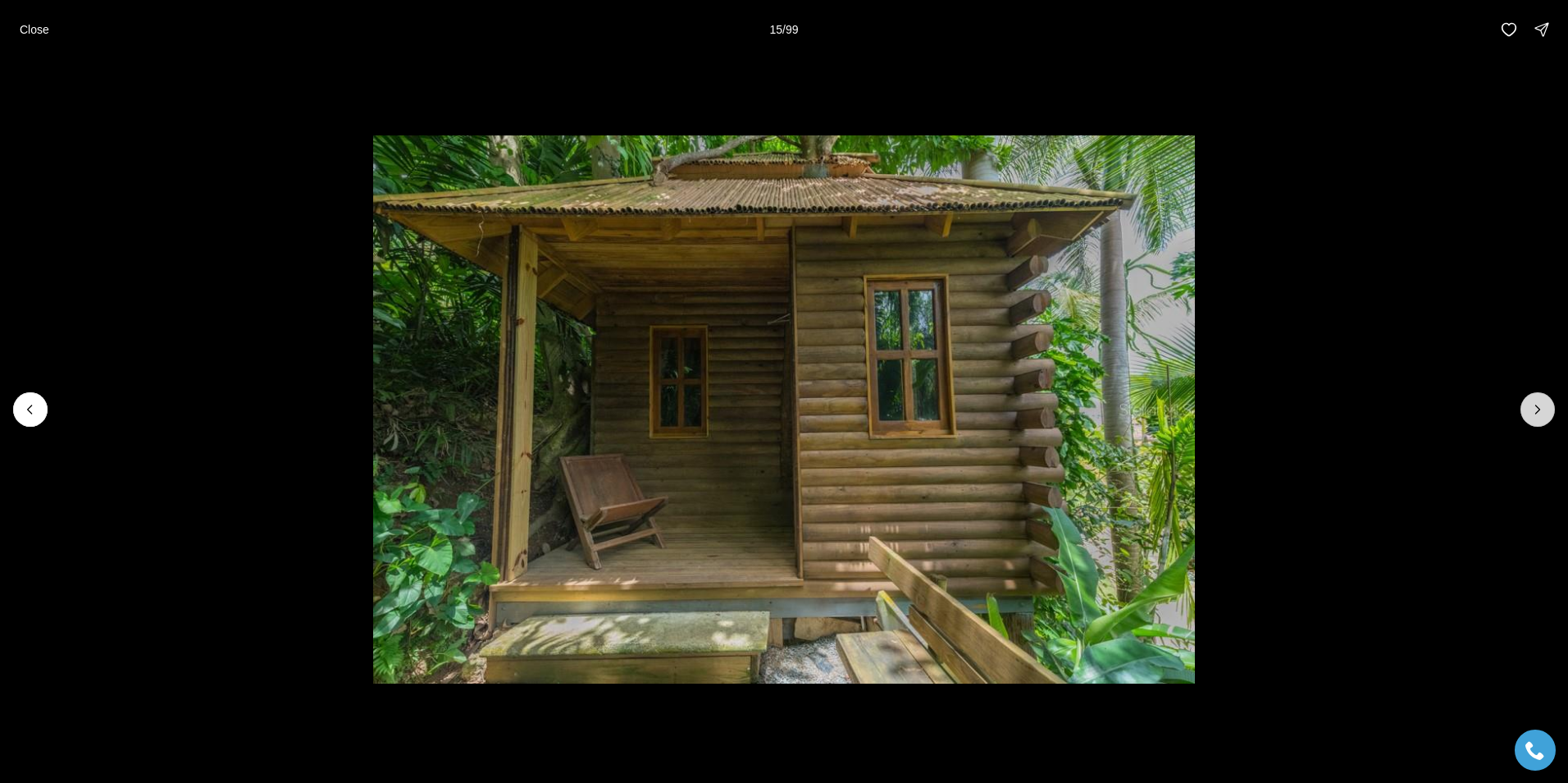
click at [1533, 409] on icon "Next slide" at bounding box center [1538, 409] width 17 height 17
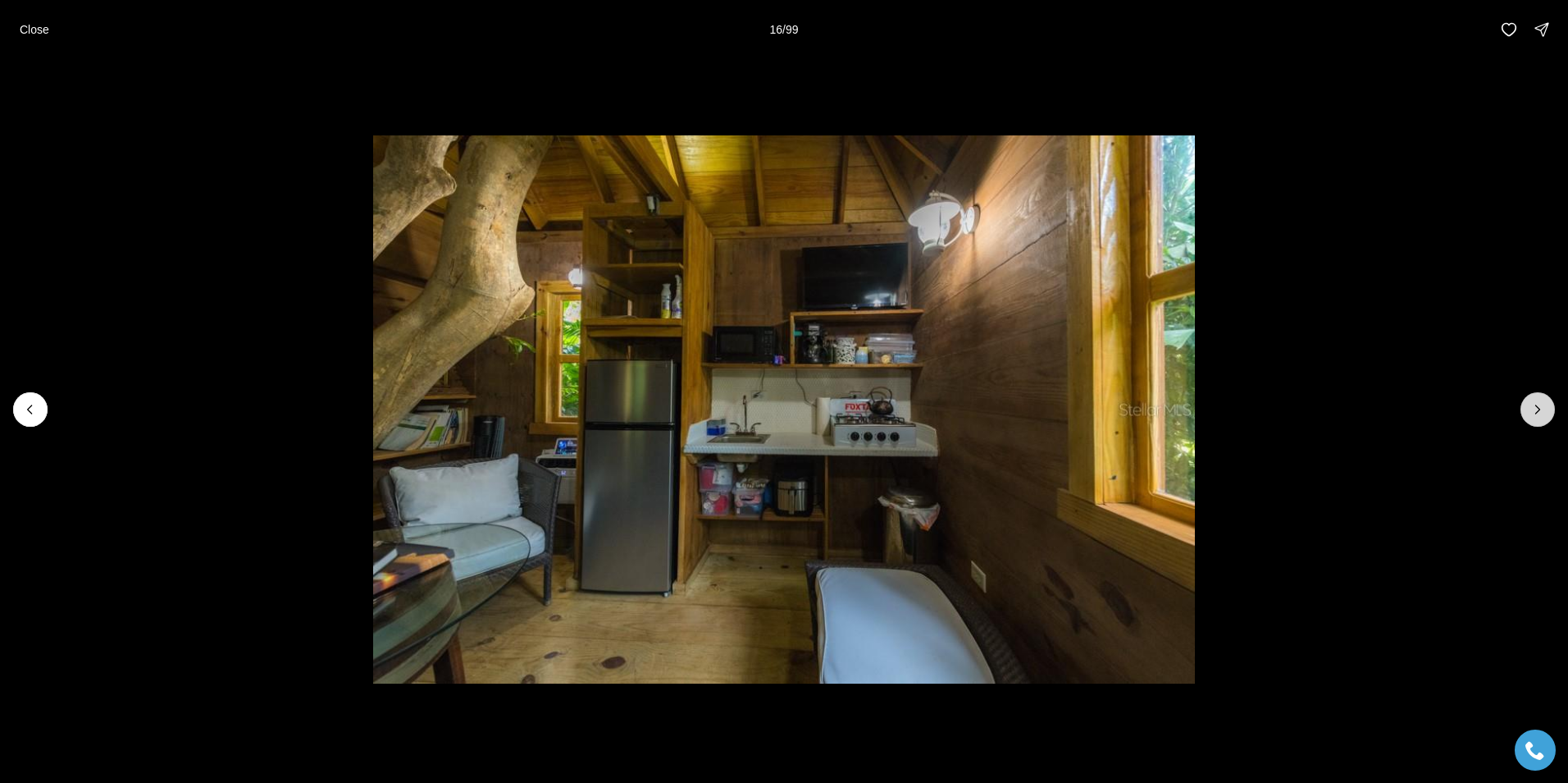
click at [1533, 409] on icon "Next slide" at bounding box center [1538, 409] width 17 height 17
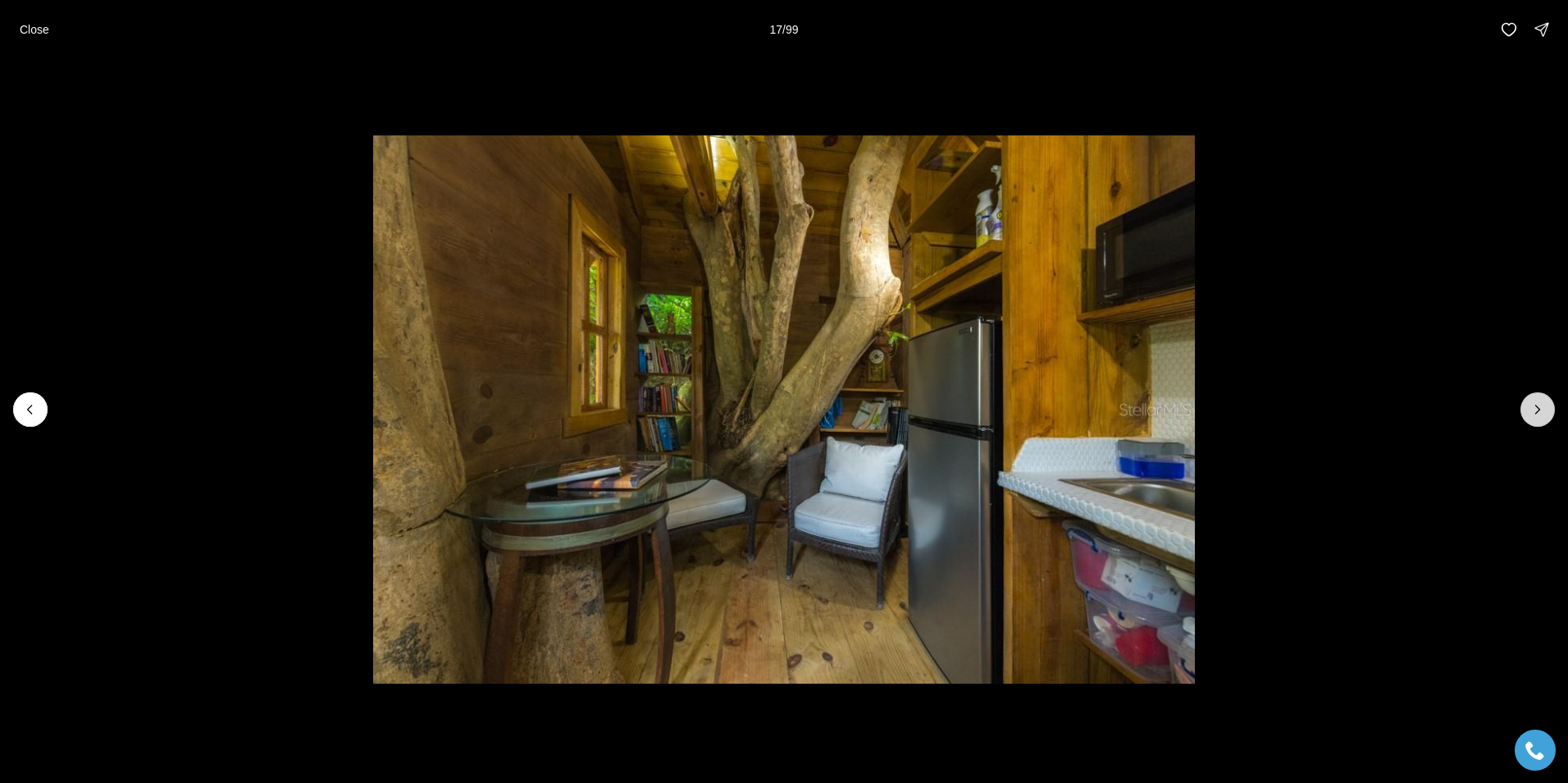
click at [1533, 409] on icon "Next slide" at bounding box center [1538, 409] width 17 height 17
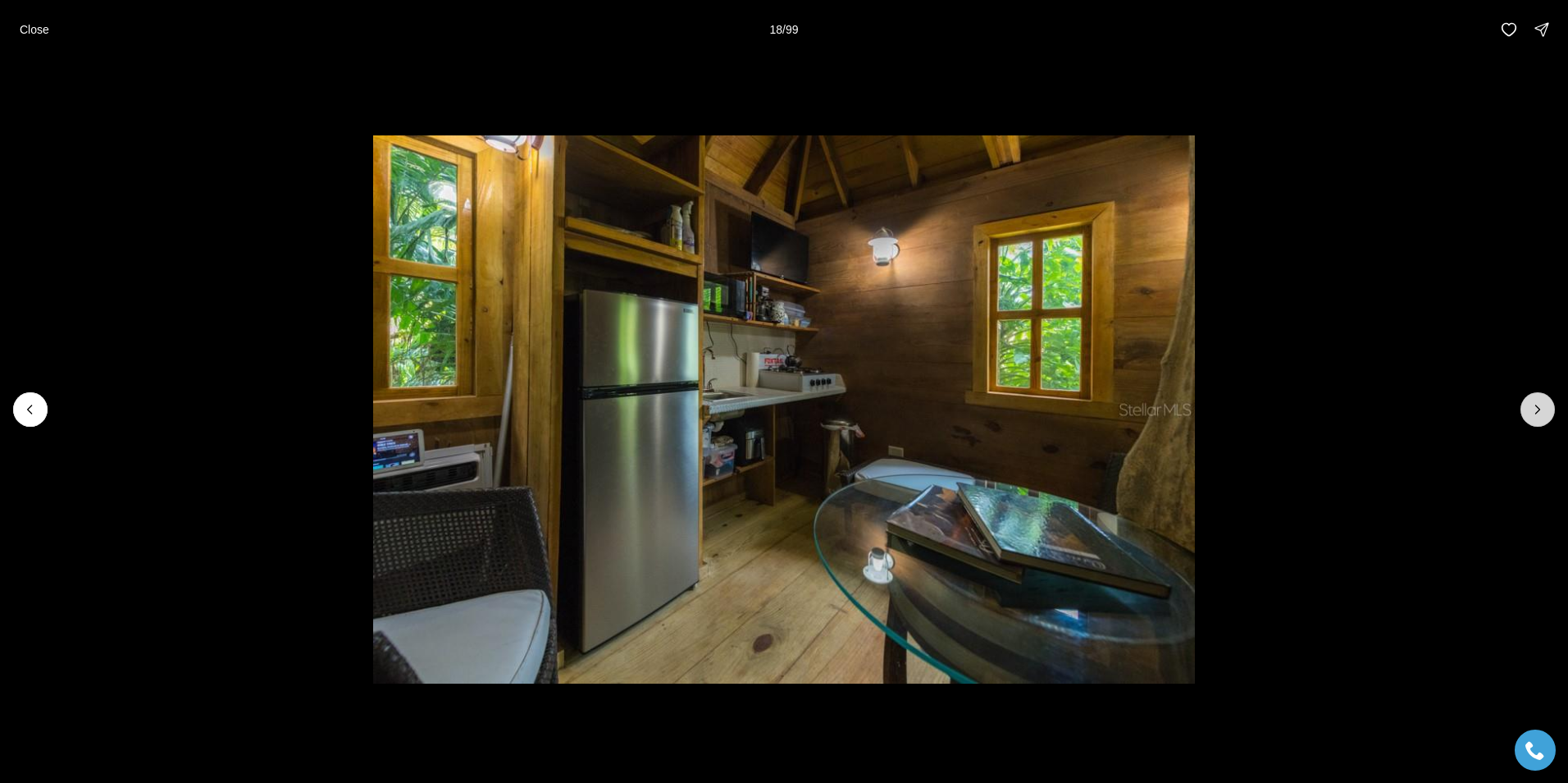
click at [1533, 409] on icon "Next slide" at bounding box center [1538, 409] width 17 height 17
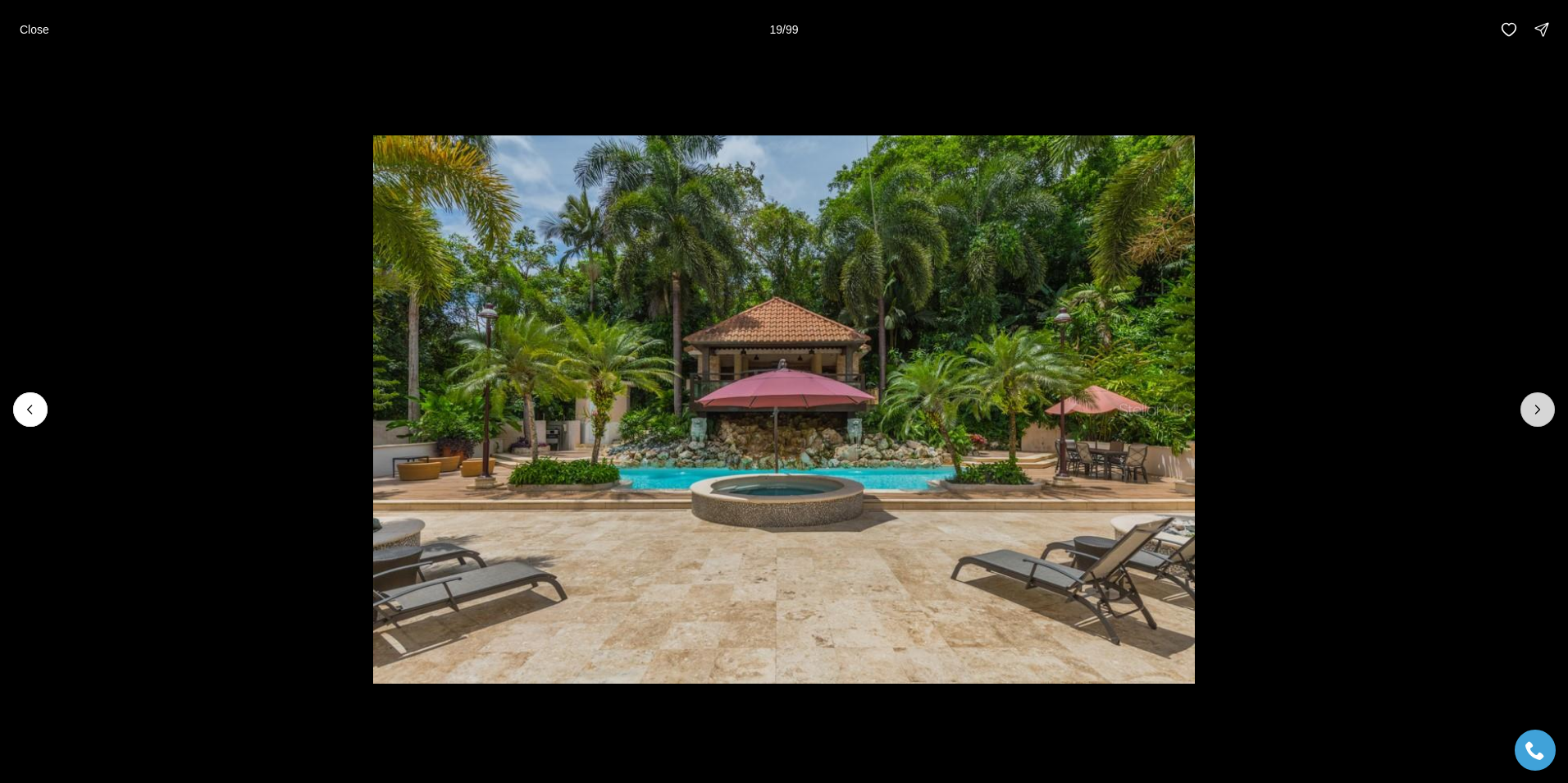
click at [1533, 409] on icon "Next slide" at bounding box center [1538, 409] width 17 height 17
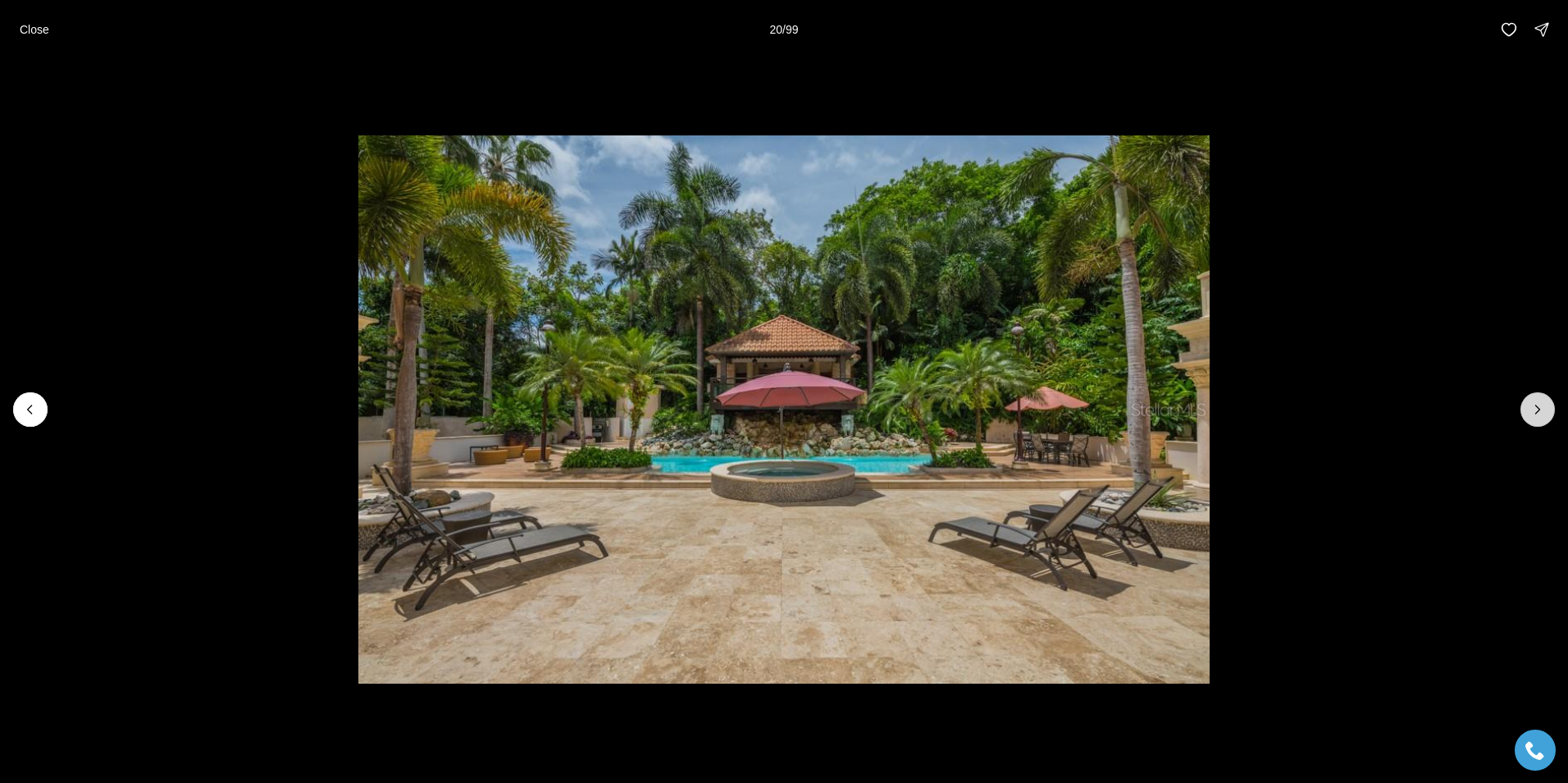
click at [1533, 409] on icon "Next slide" at bounding box center [1538, 409] width 17 height 17
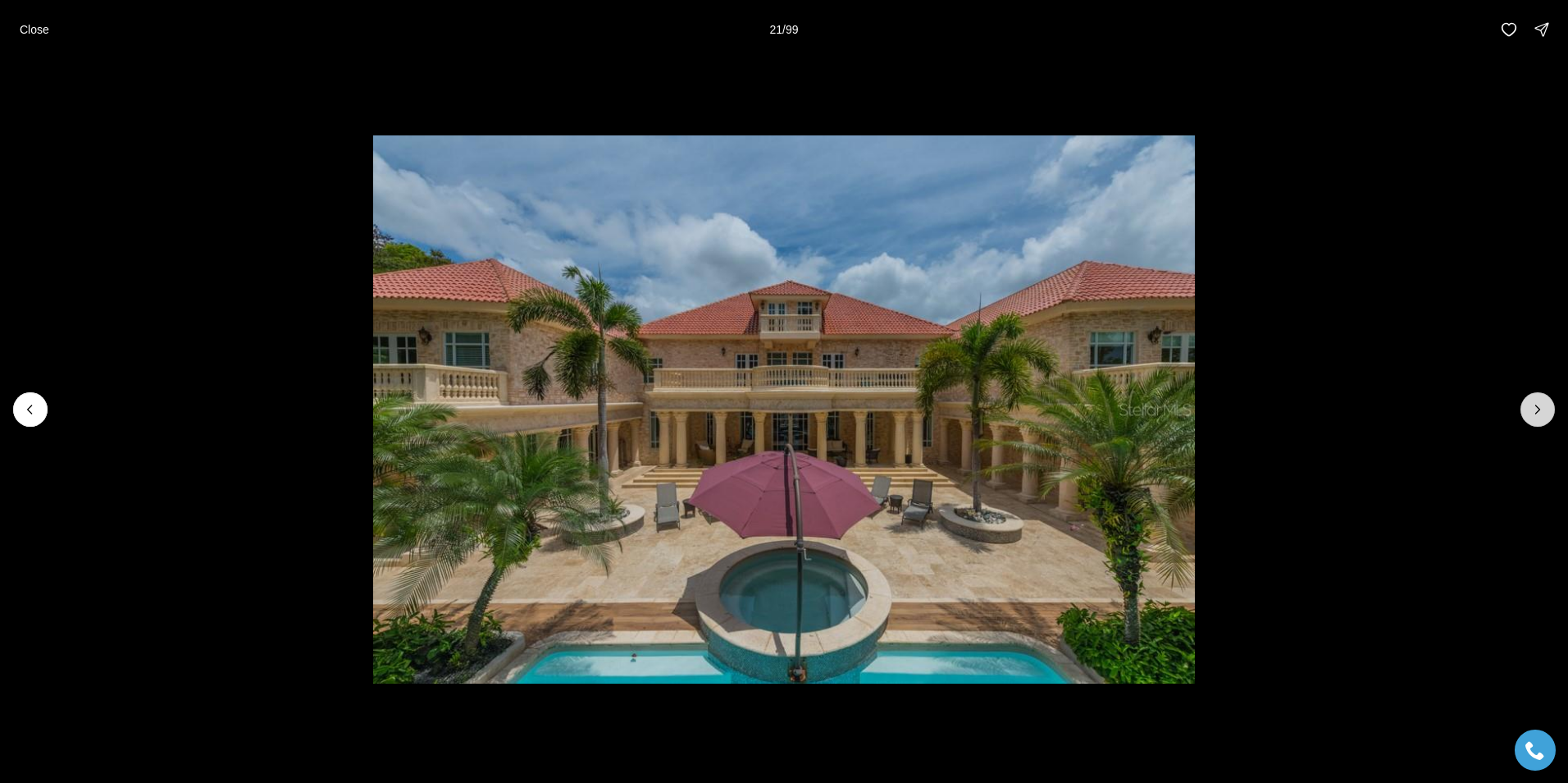
click at [1533, 409] on icon "Next slide" at bounding box center [1538, 409] width 17 height 17
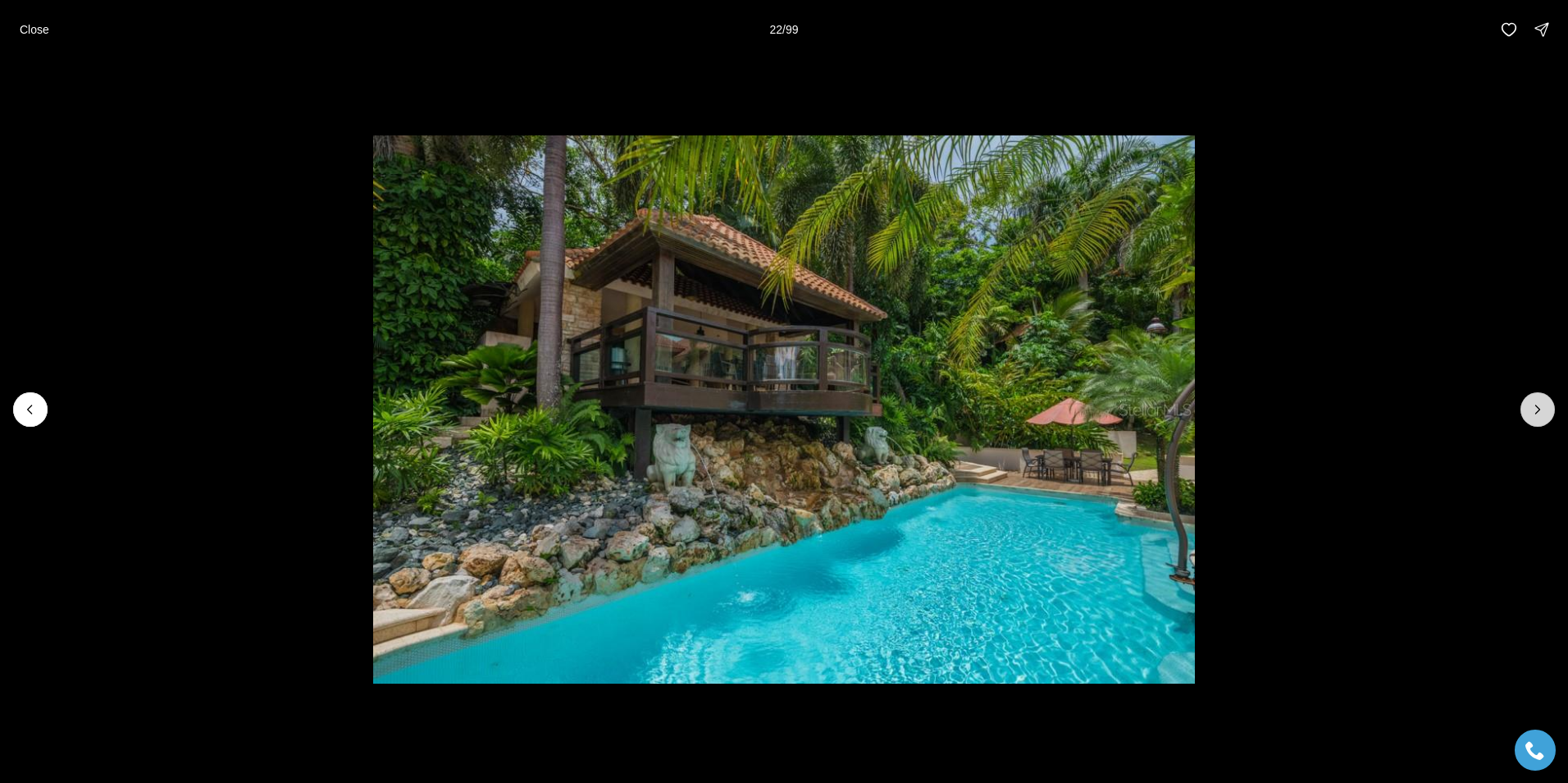
click at [1533, 409] on icon "Next slide" at bounding box center [1538, 409] width 17 height 17
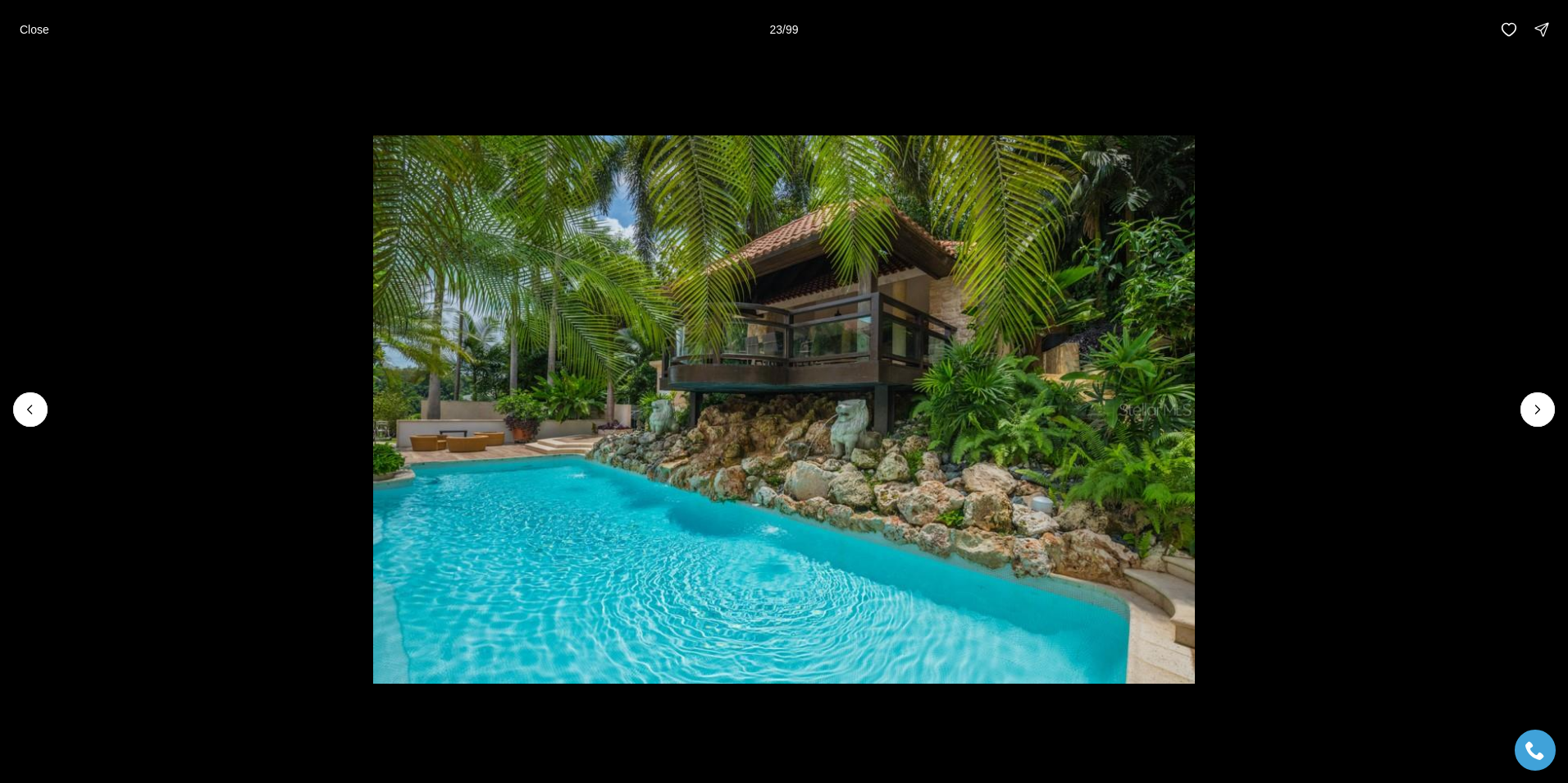
click at [1504, 411] on li "23 of 99" at bounding box center [784, 409] width 1568 height 701
click at [29, 33] on p "Close" at bounding box center [34, 30] width 29 height 14
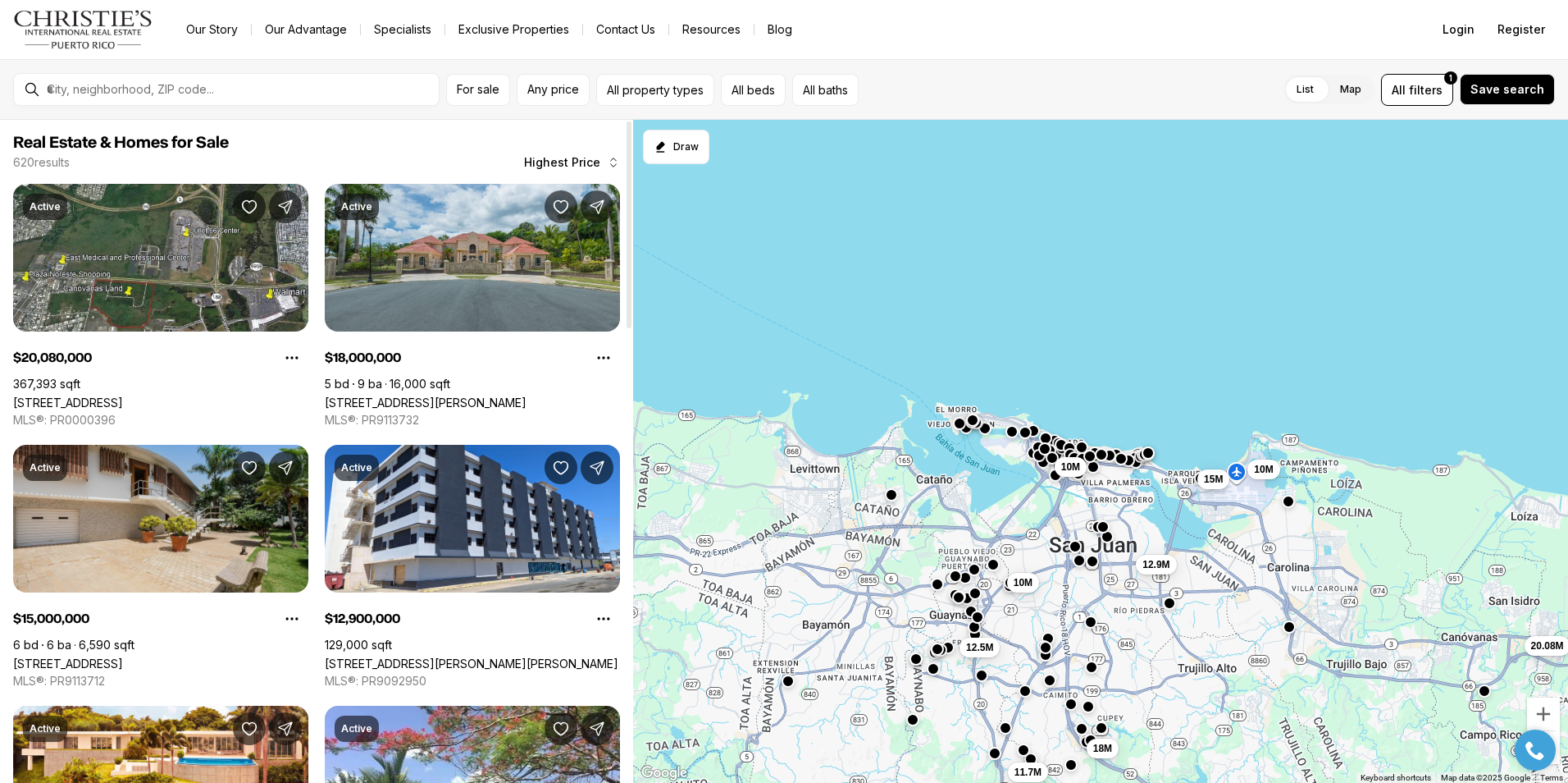
click at [123, 657] on link "[STREET_ADDRESS]" at bounding box center [68, 663] width 110 height 14
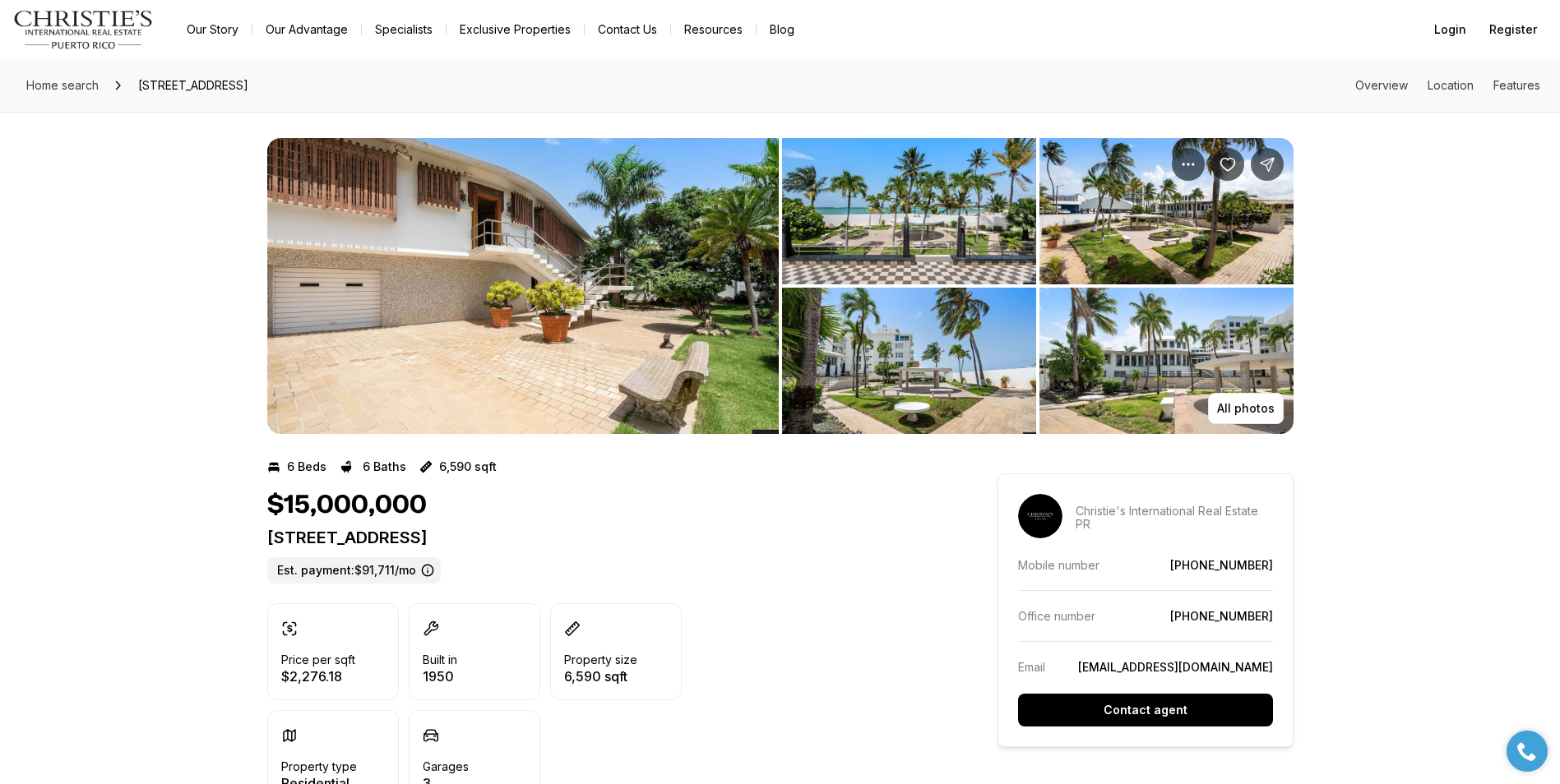
click at [540, 266] on img "View image gallery" at bounding box center [522, 286] width 512 height 296
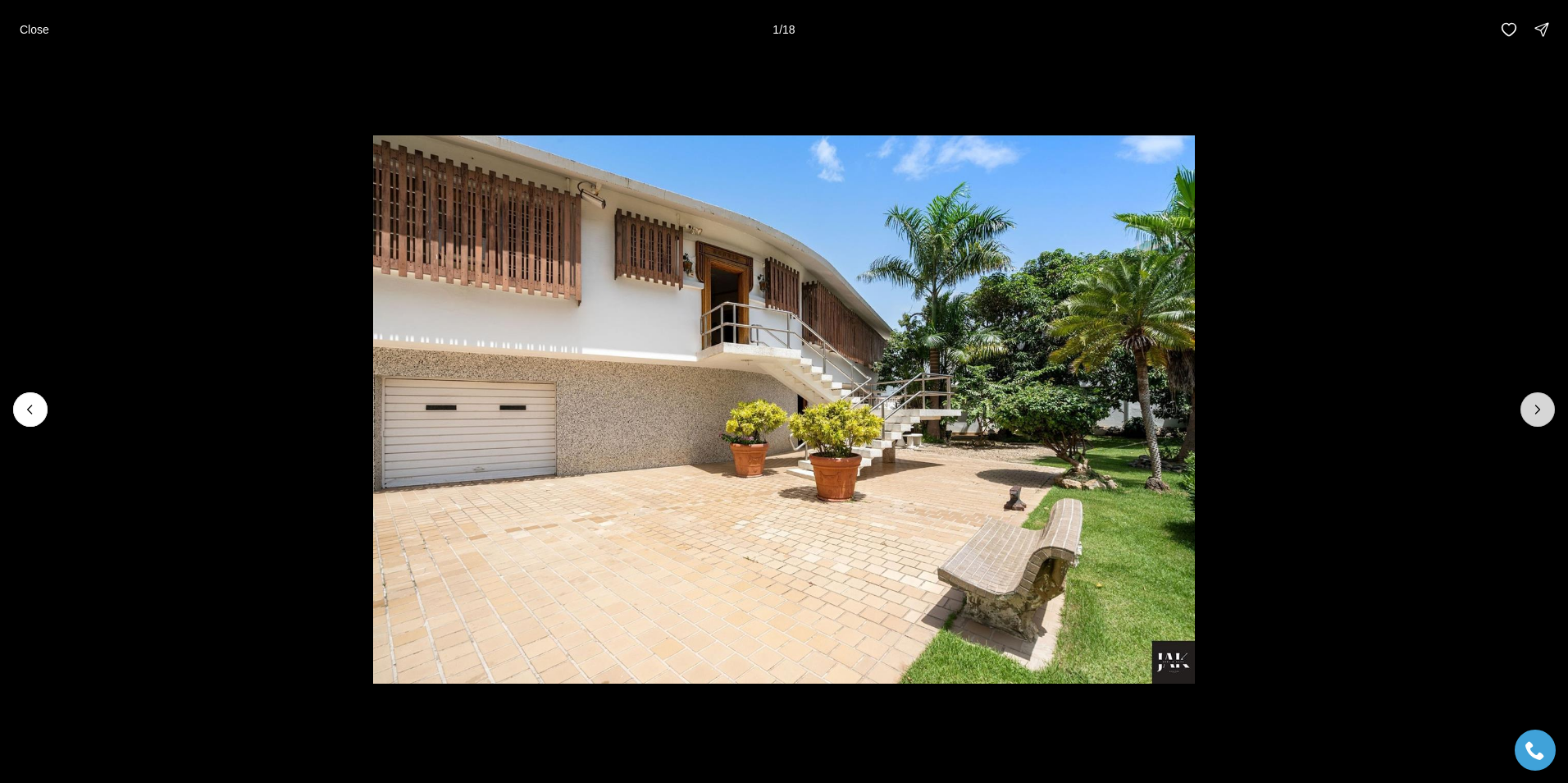
click at [1537, 412] on icon "Next slide" at bounding box center [1539, 409] width 4 height 8
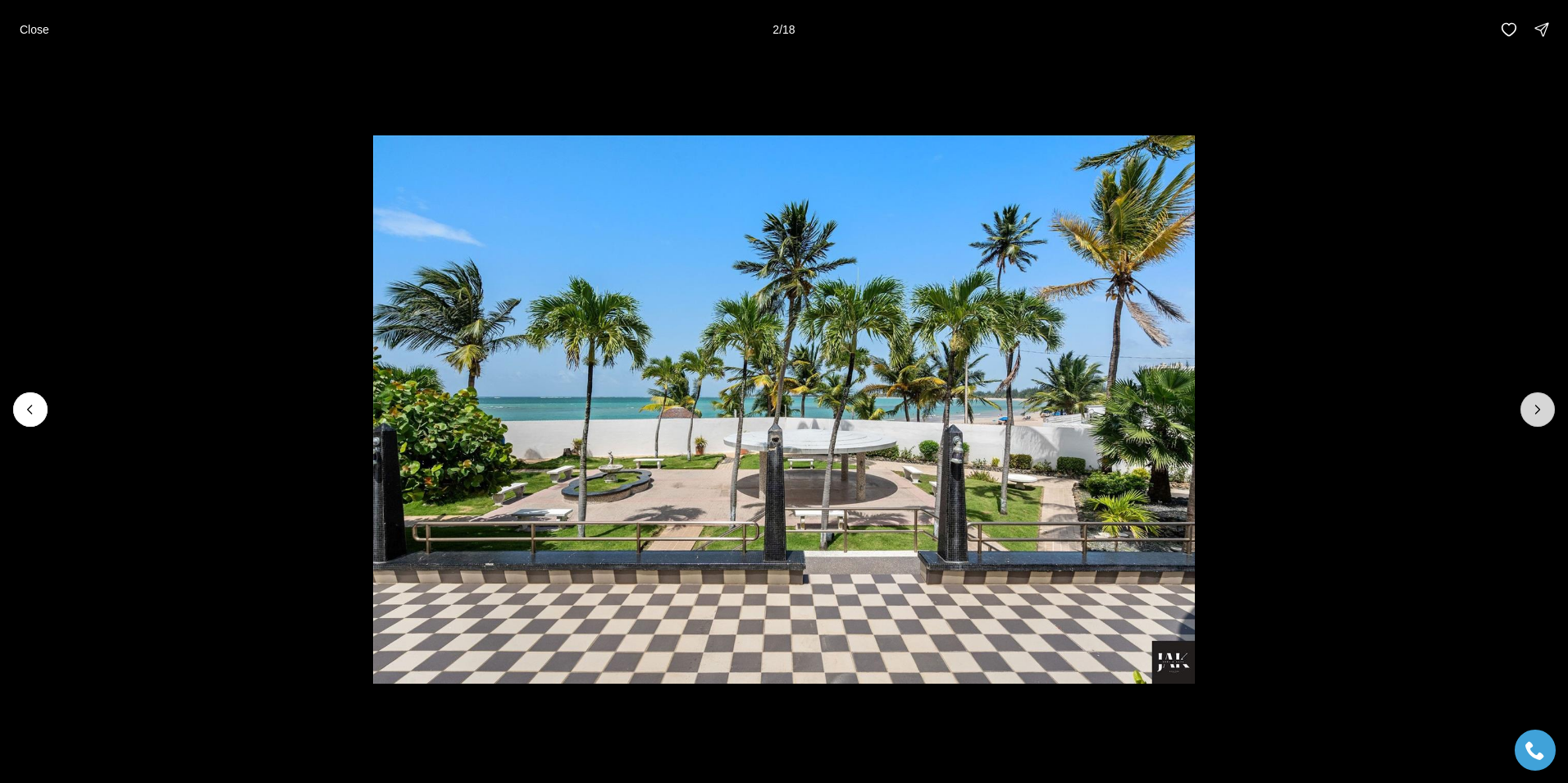
click at [1537, 412] on icon "Next slide" at bounding box center [1539, 409] width 4 height 8
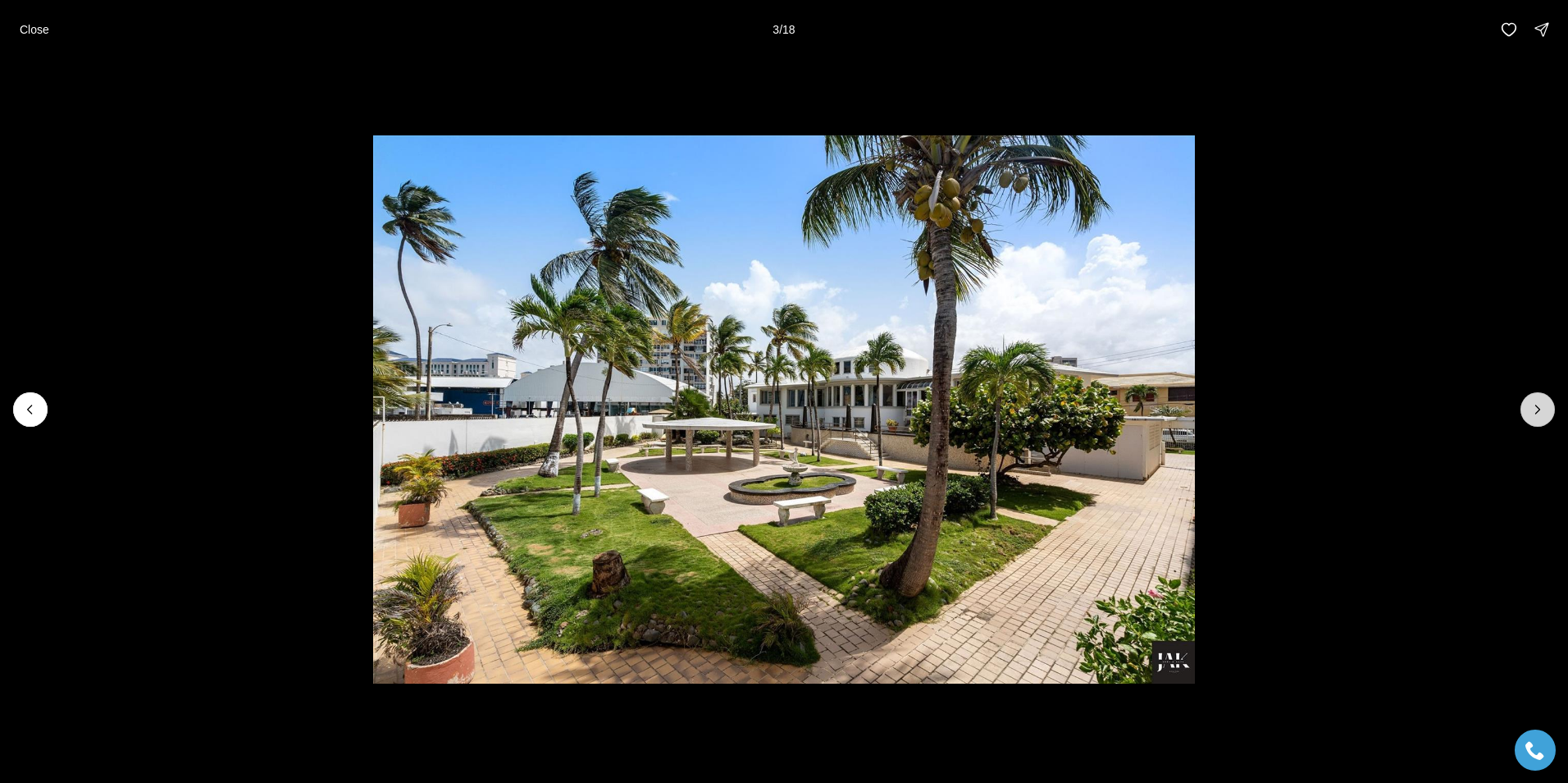
click at [1537, 412] on icon "Next slide" at bounding box center [1539, 409] width 4 height 8
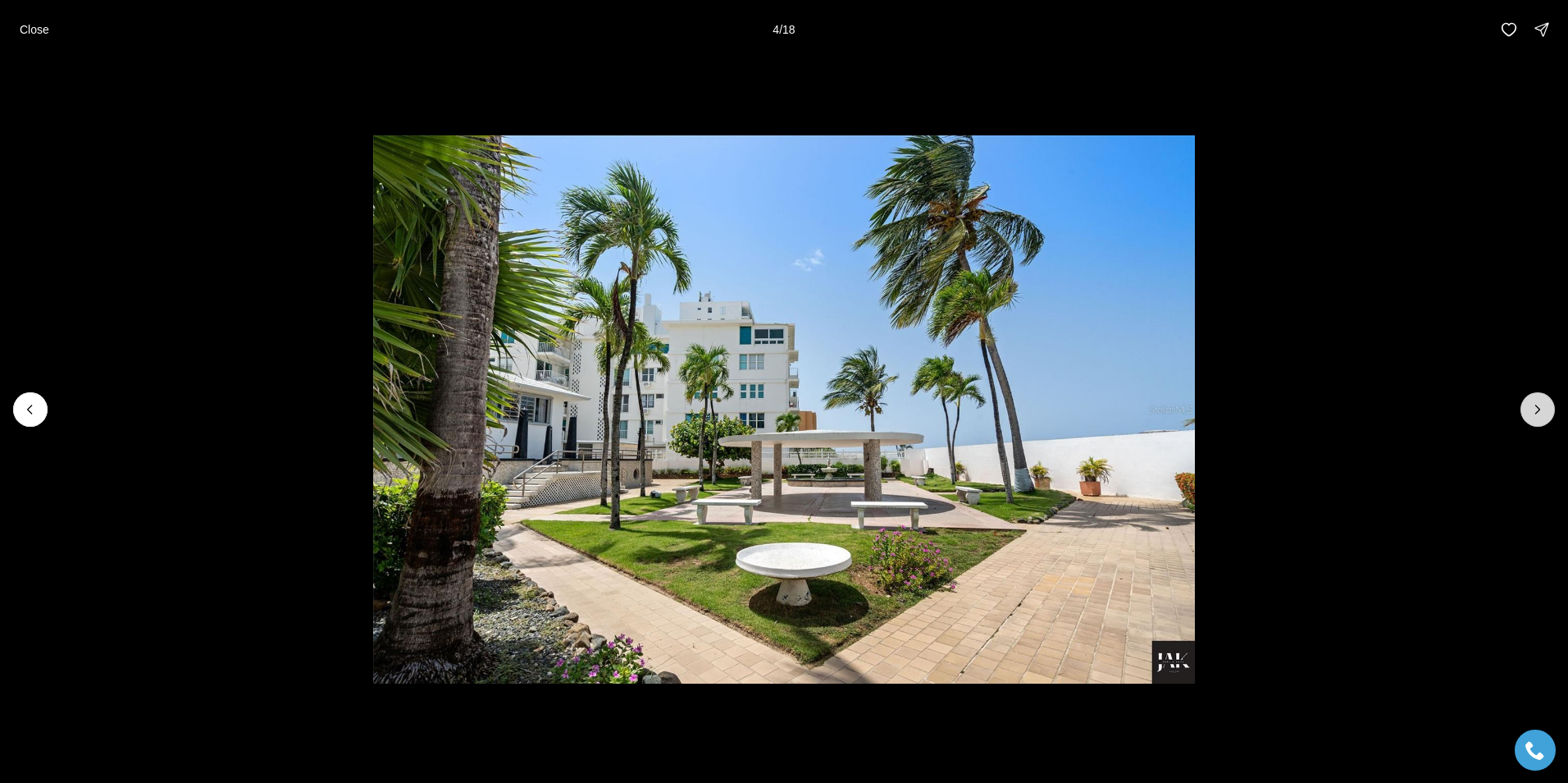
click at [1537, 412] on icon "Next slide" at bounding box center [1539, 409] width 4 height 8
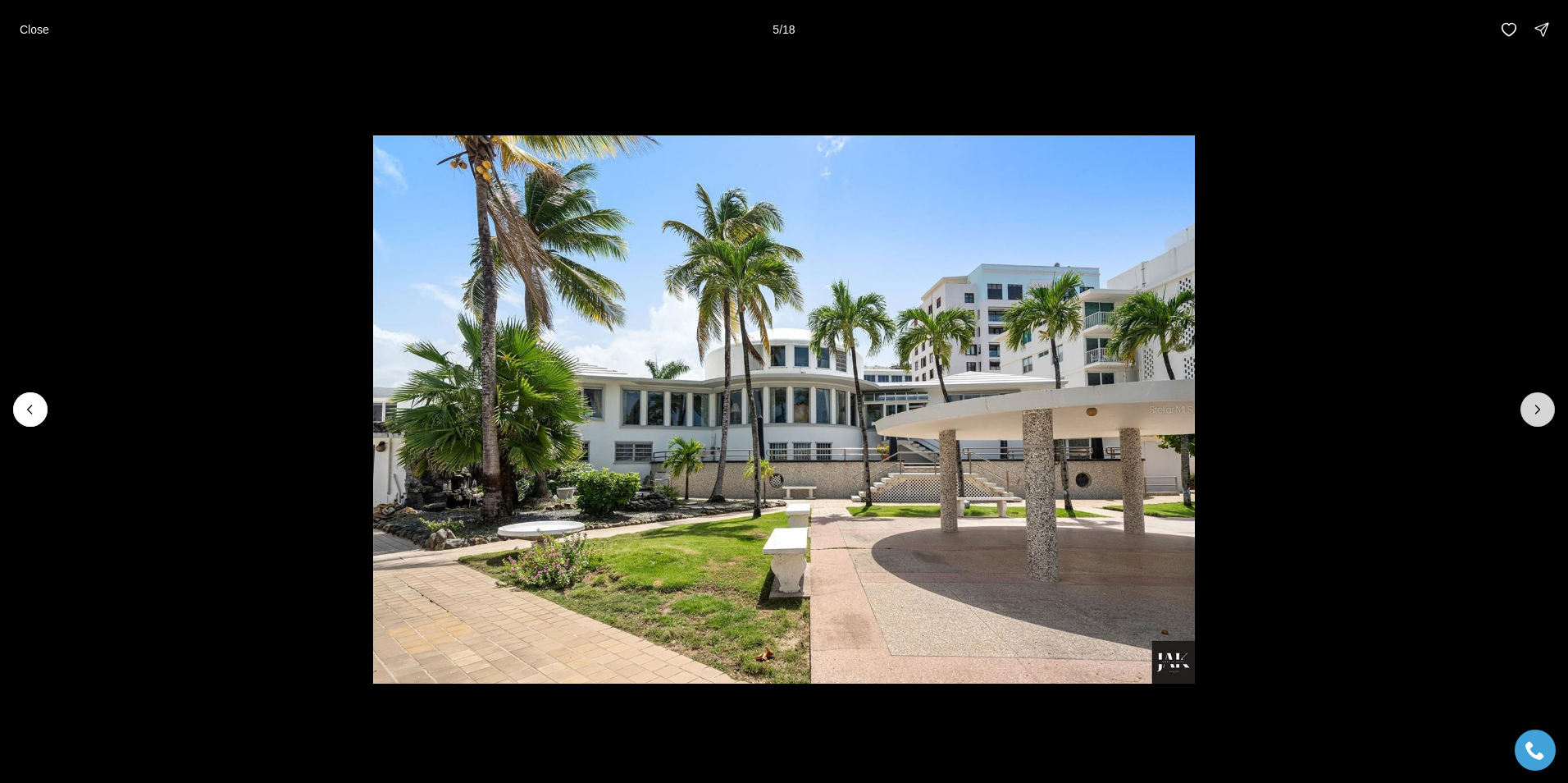
click at [1537, 412] on icon "Next slide" at bounding box center [1539, 409] width 4 height 8
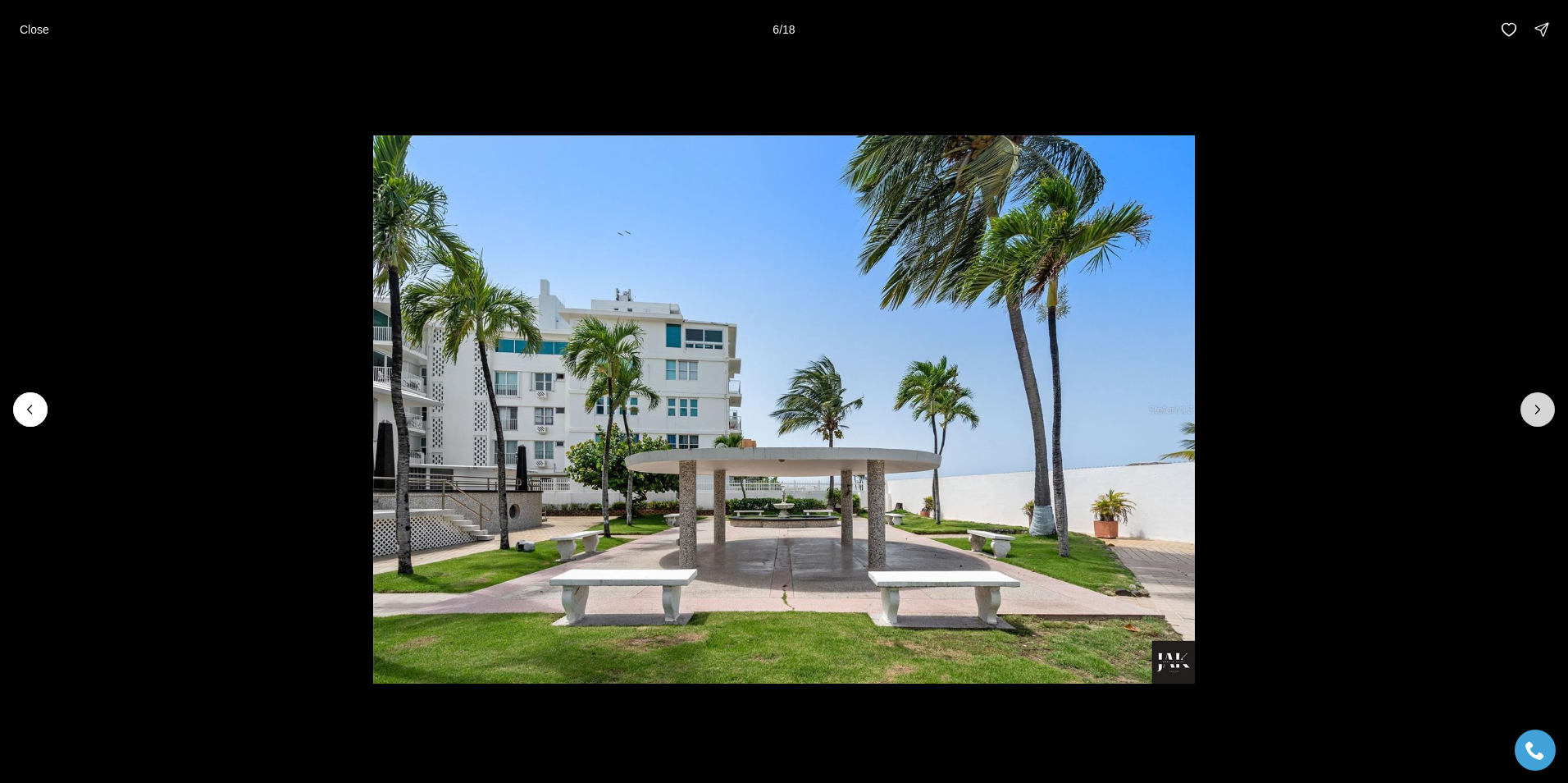
click at [1537, 412] on icon "Next slide" at bounding box center [1539, 409] width 4 height 8
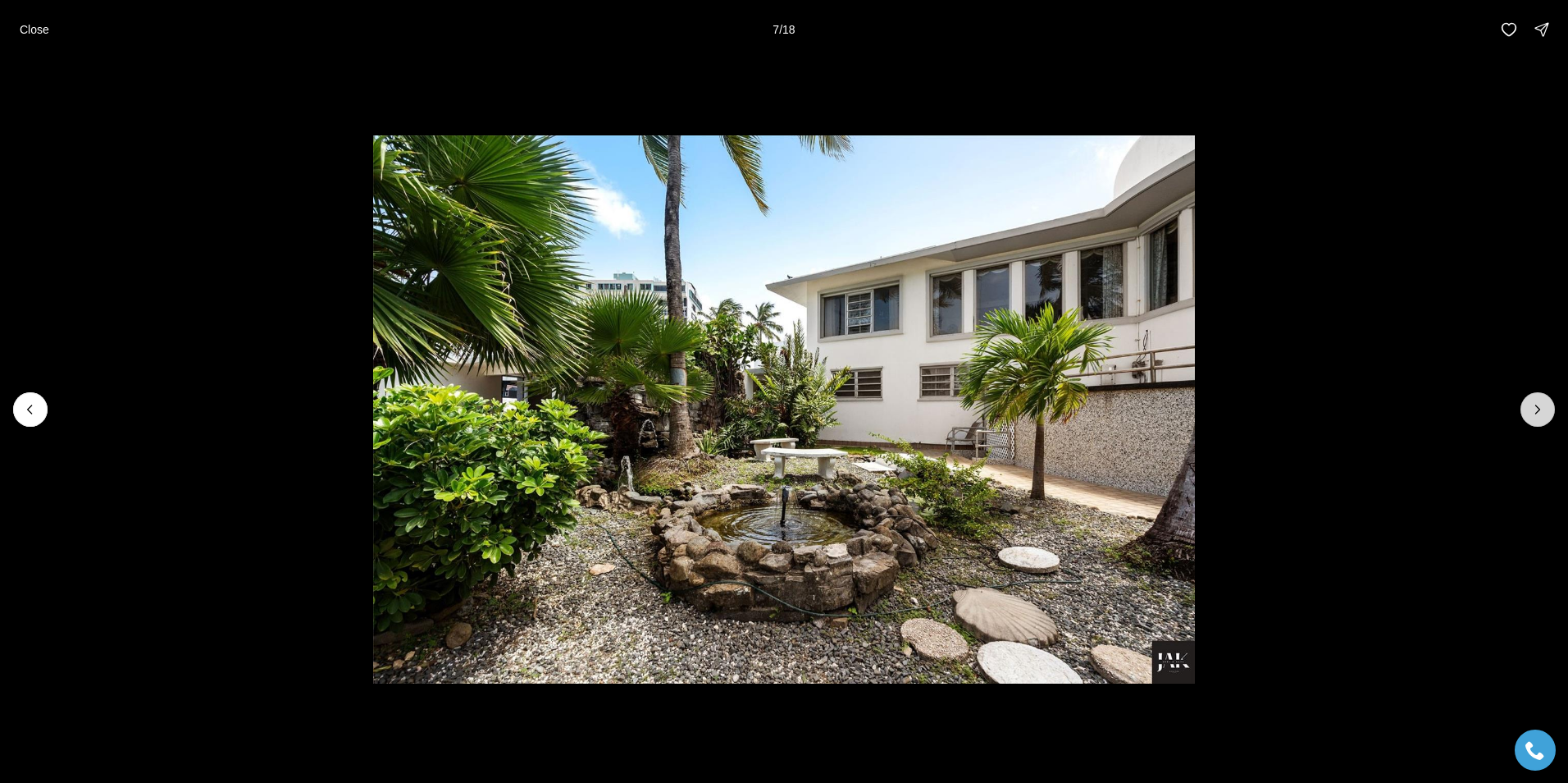
click at [1537, 412] on icon "Next slide" at bounding box center [1539, 409] width 4 height 8
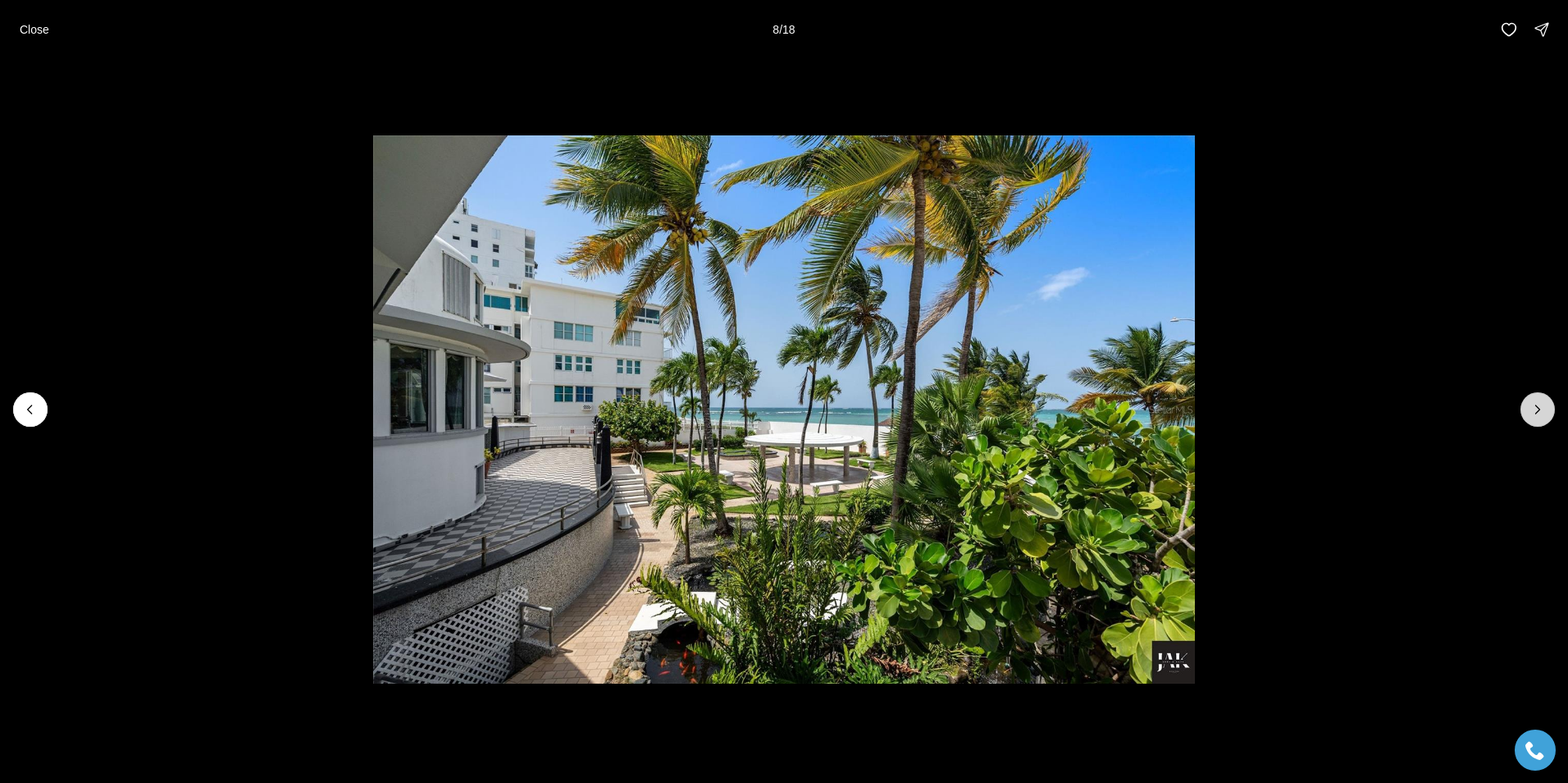
click at [1537, 412] on icon "Next slide" at bounding box center [1539, 409] width 4 height 8
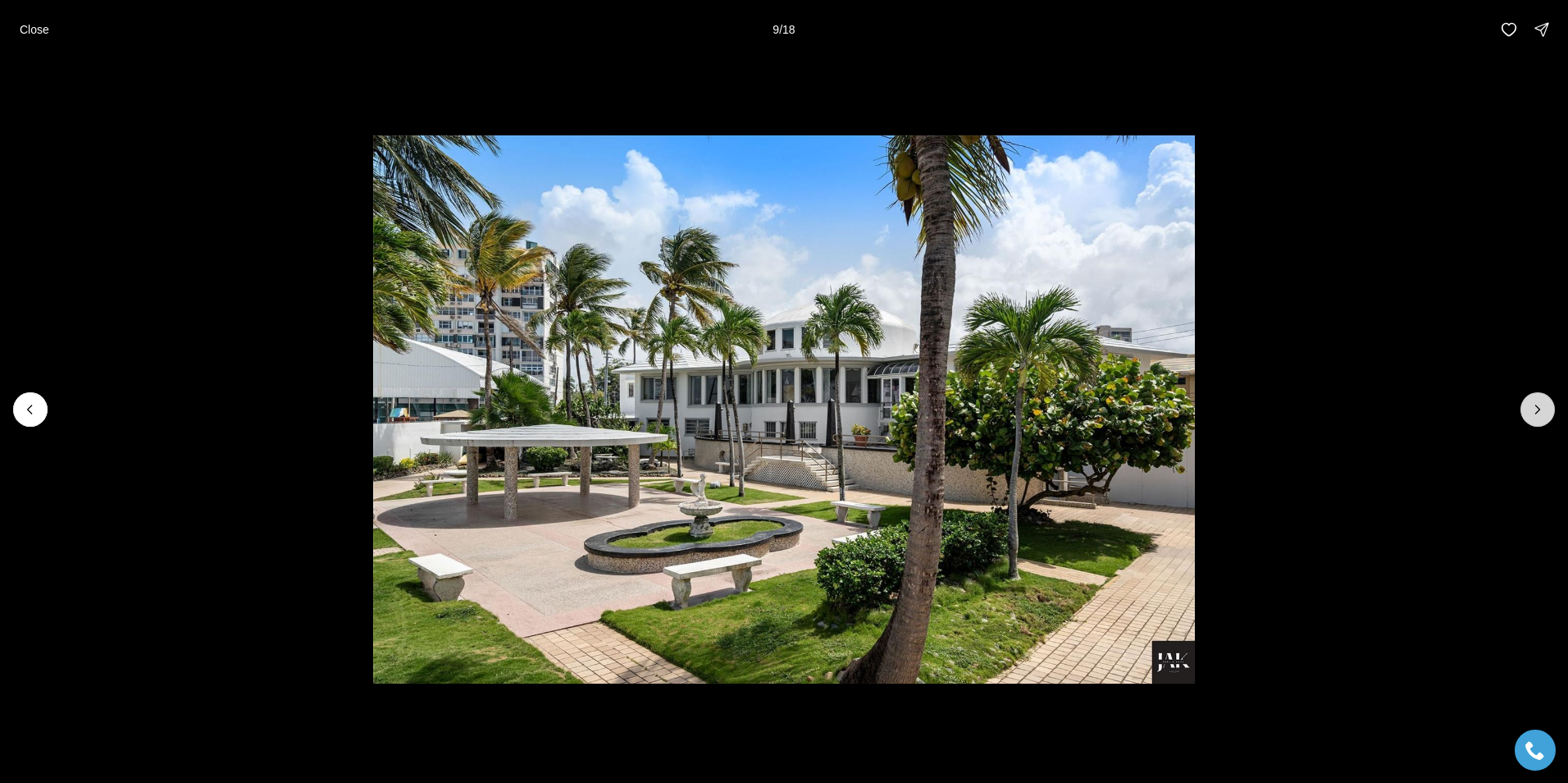
click at [1537, 412] on icon "Next slide" at bounding box center [1539, 409] width 4 height 8
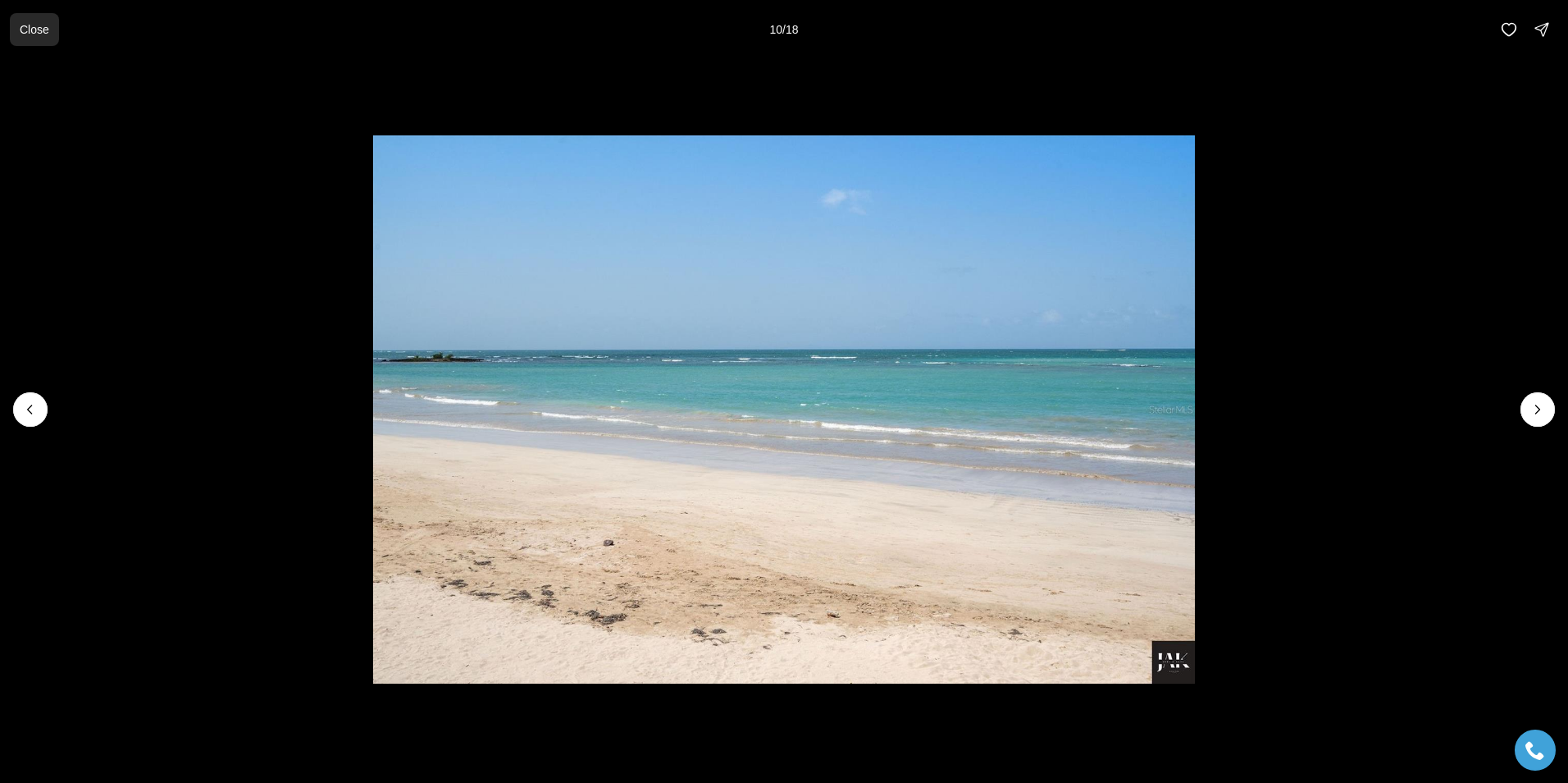
click at [32, 30] on p "Close" at bounding box center [34, 30] width 29 height 14
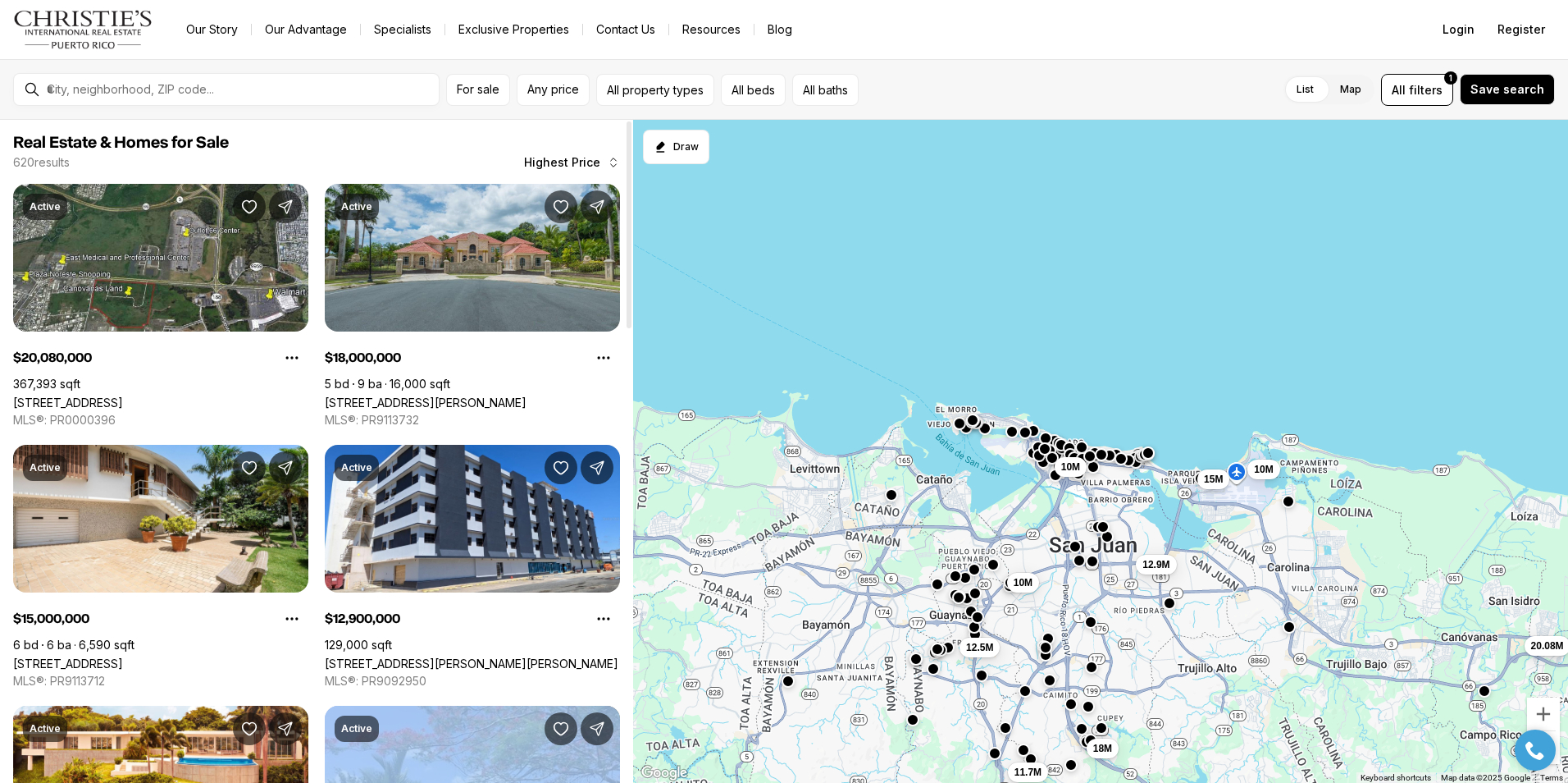
click at [1568, 744] on html "Go to: Homepage Our Story Our Advantage Specialists Exclusive Properties Contac…" at bounding box center [784, 391] width 1568 height 783
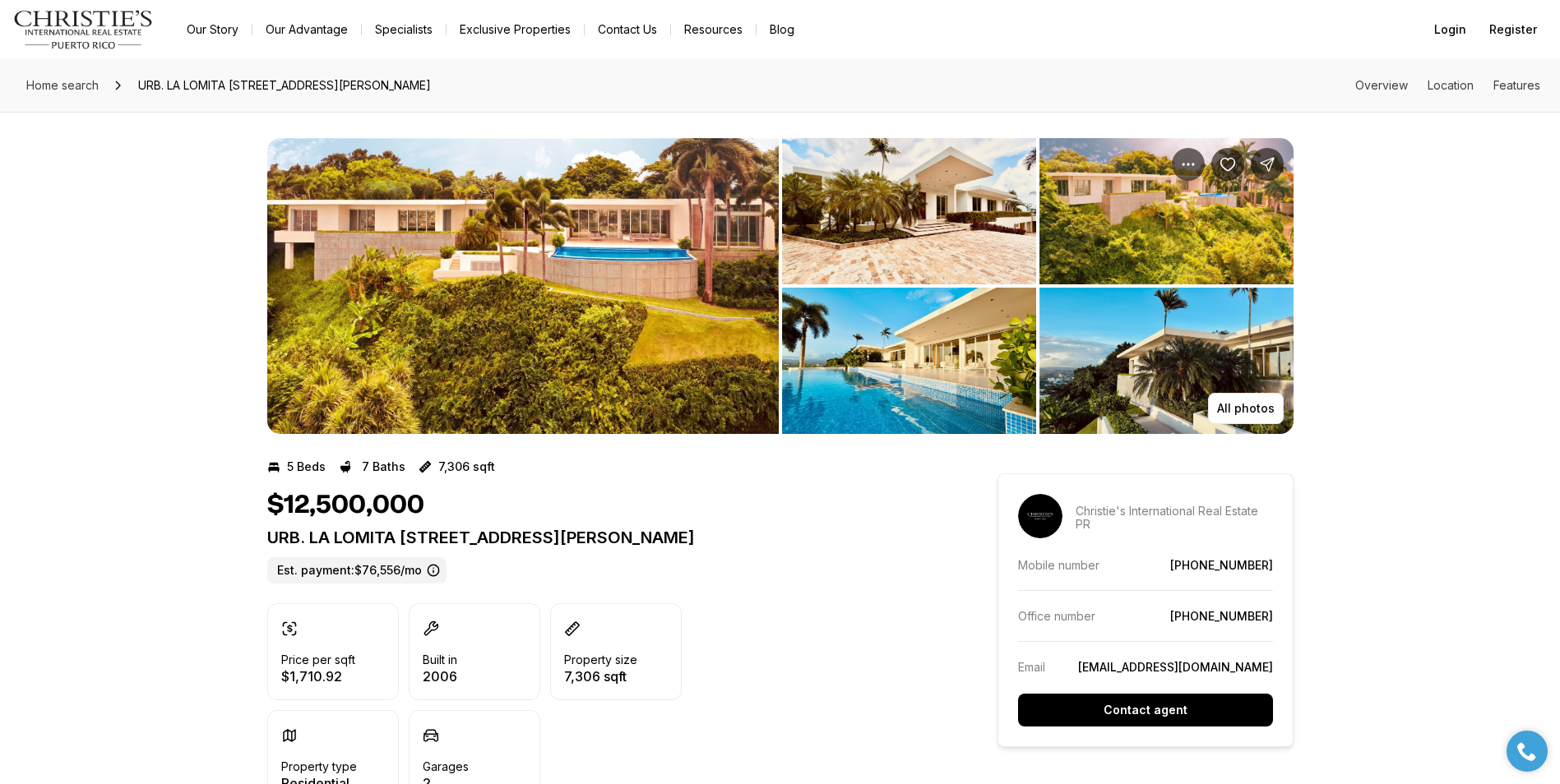
click at [917, 240] on img "View image gallery" at bounding box center [909, 211] width 254 height 146
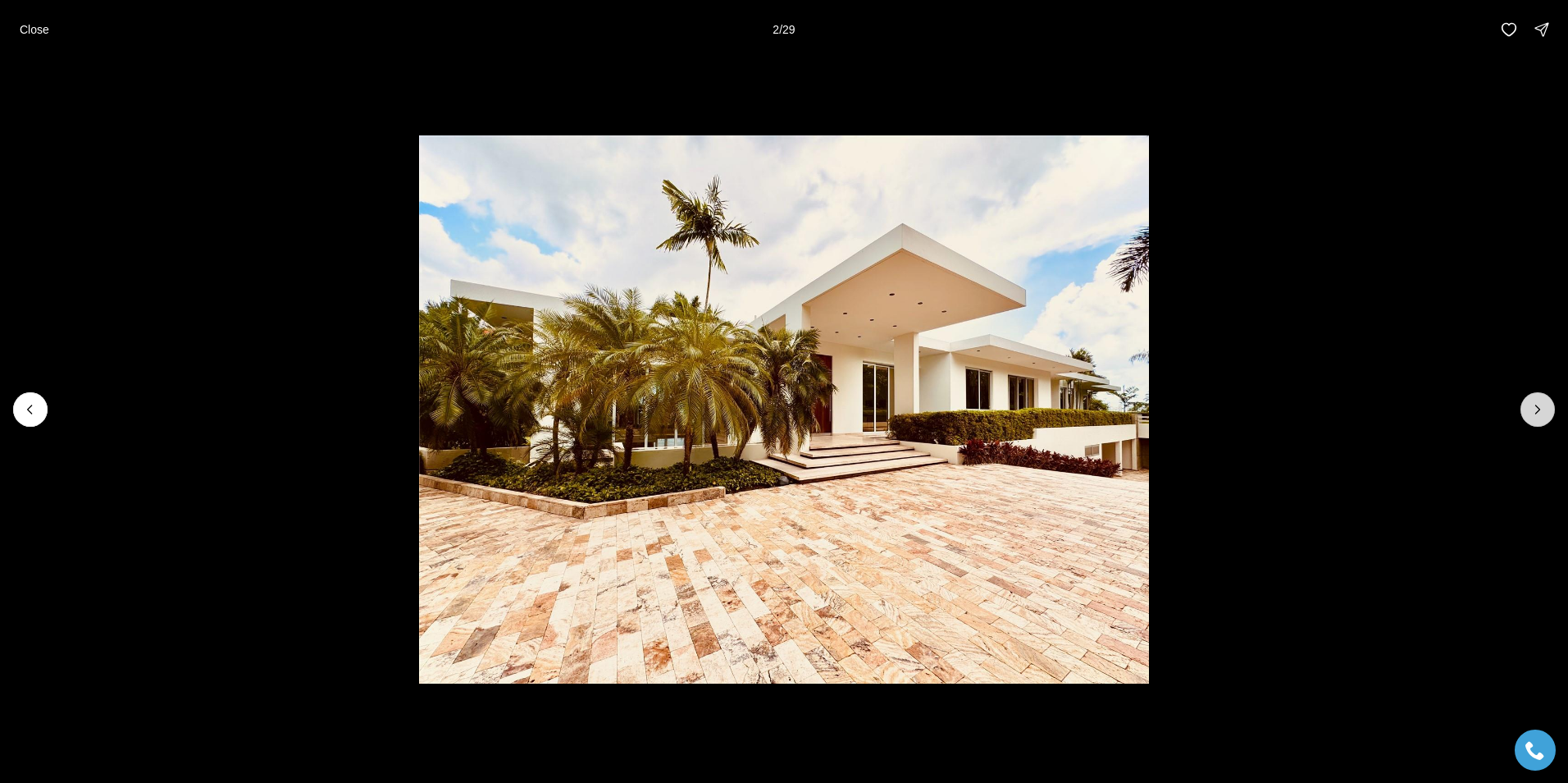
click at [1541, 412] on icon "Next slide" at bounding box center [1538, 409] width 17 height 17
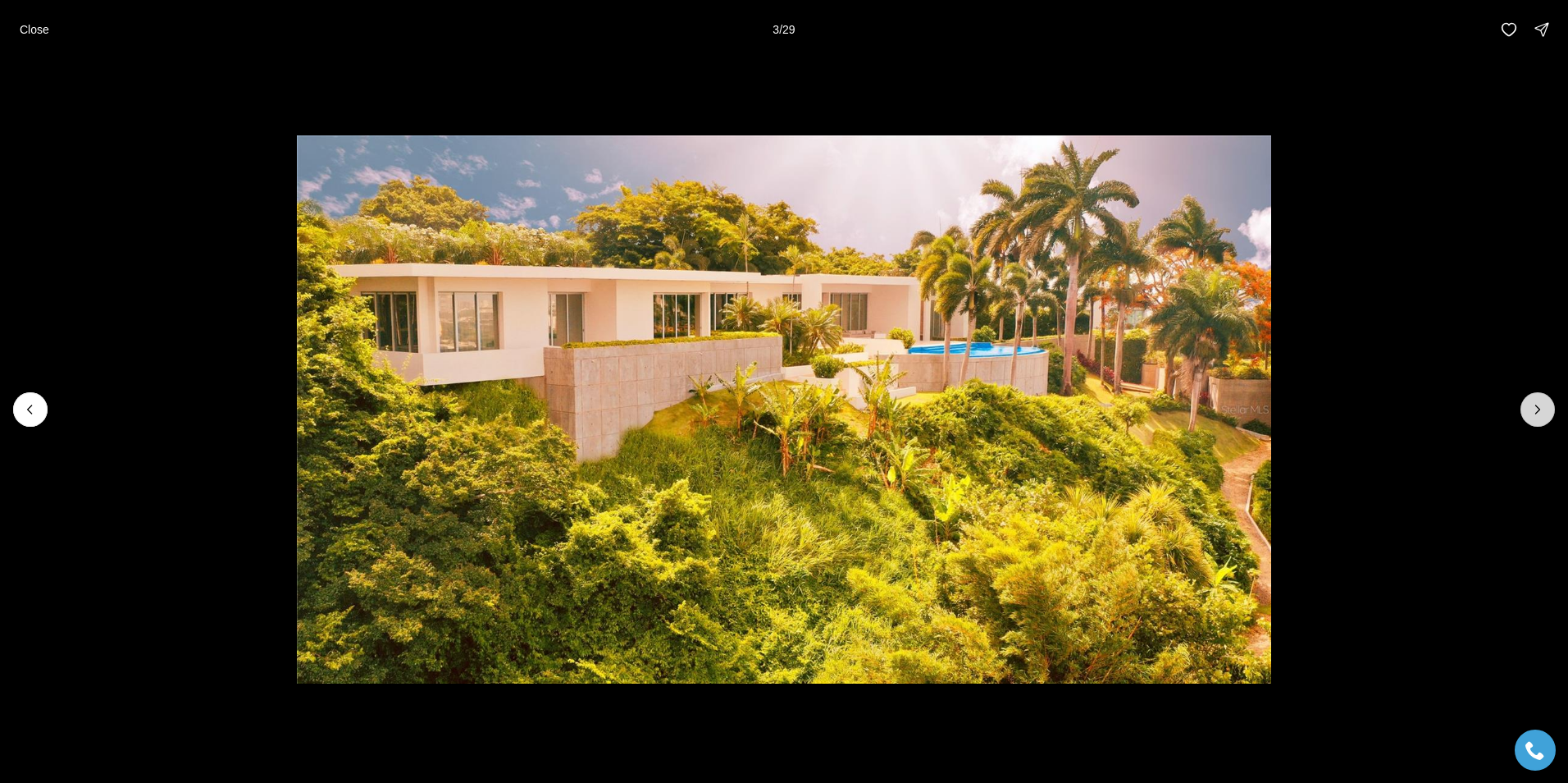
click at [1541, 412] on icon "Next slide" at bounding box center [1538, 409] width 17 height 17
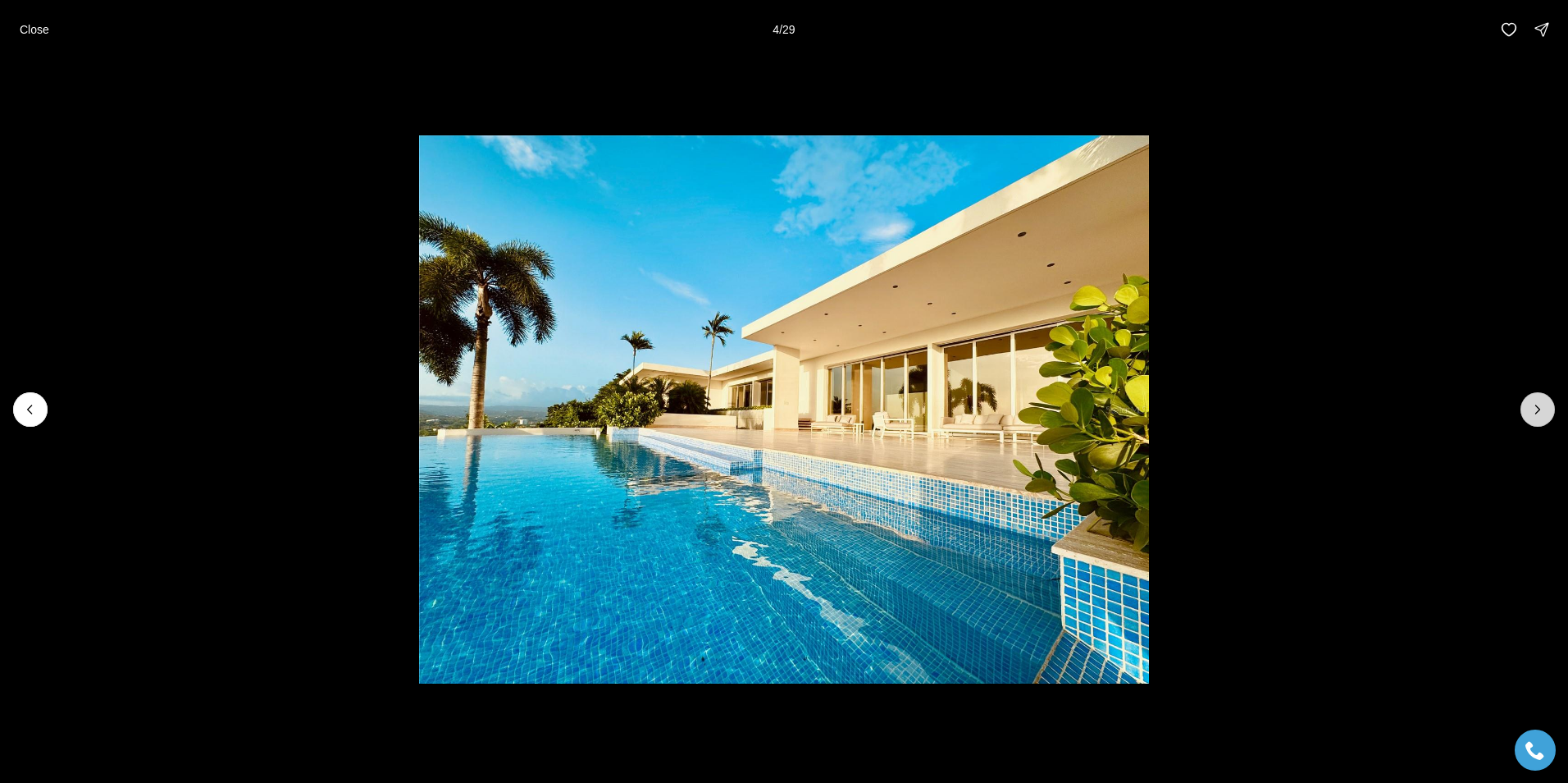
click at [1541, 412] on icon "Next slide" at bounding box center [1538, 409] width 17 height 17
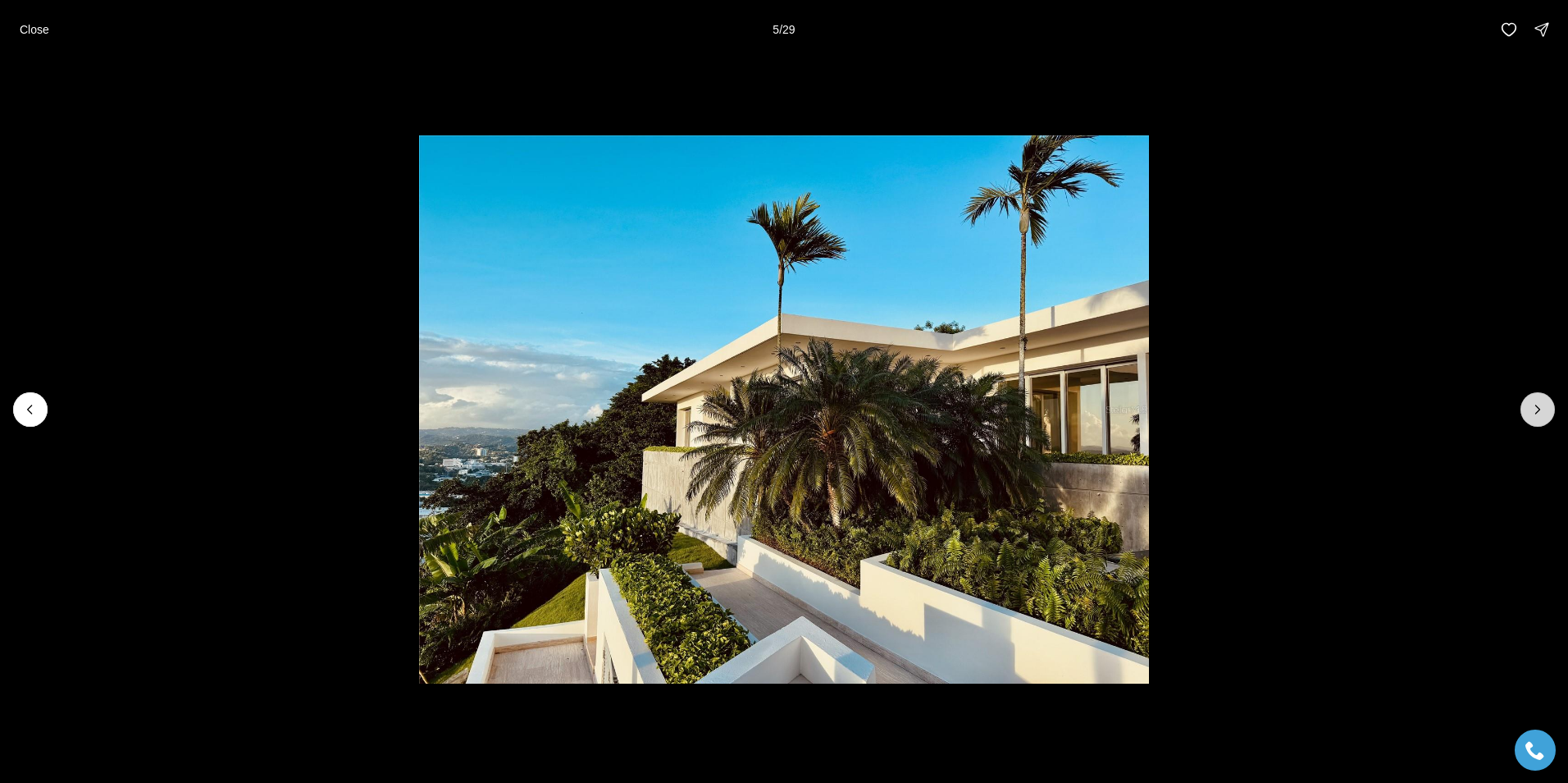
click at [1541, 412] on icon "Next slide" at bounding box center [1538, 409] width 17 height 17
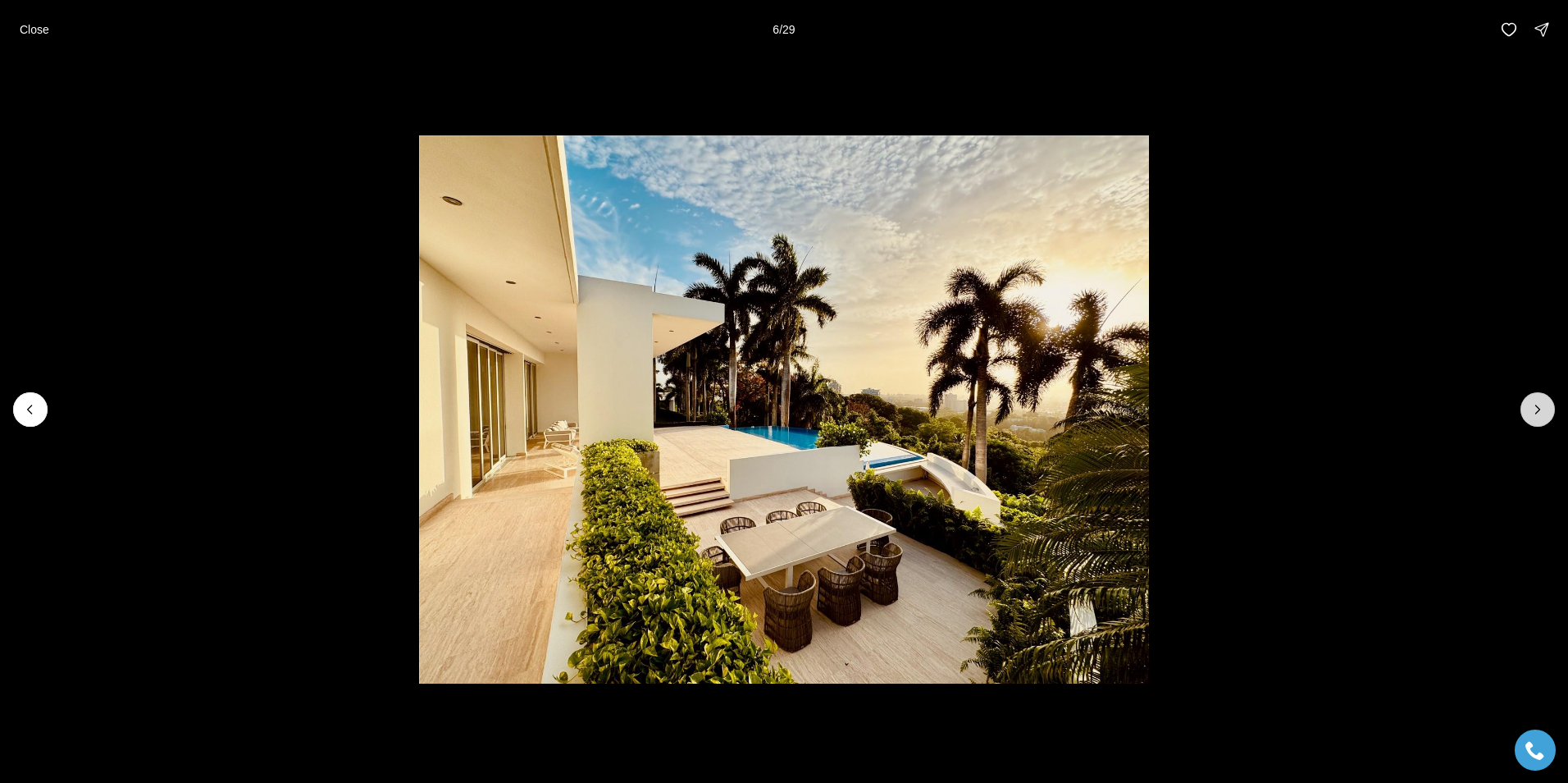
click at [1541, 412] on icon "Next slide" at bounding box center [1538, 409] width 17 height 17
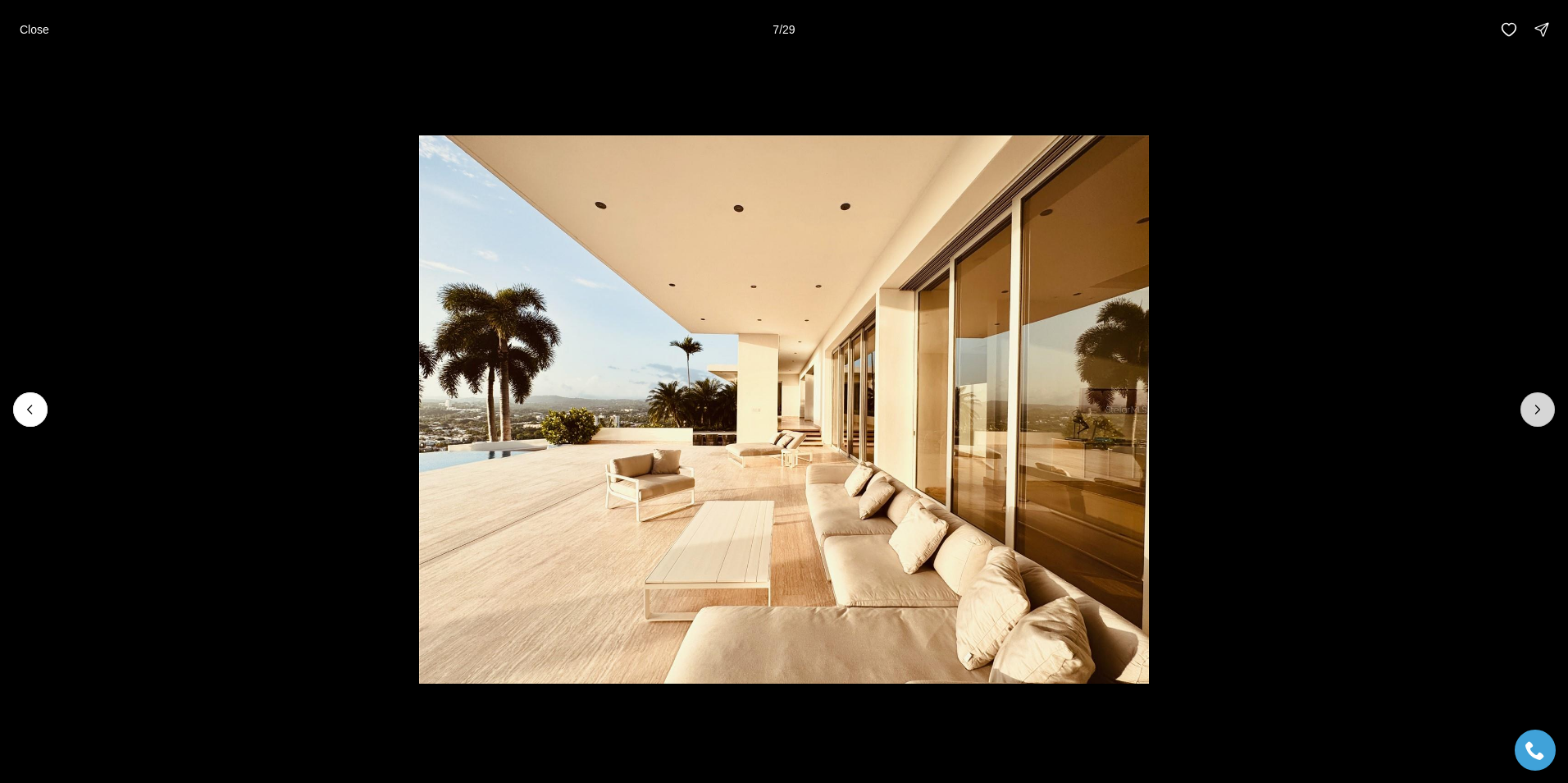
click at [1541, 412] on icon "Next slide" at bounding box center [1538, 409] width 17 height 17
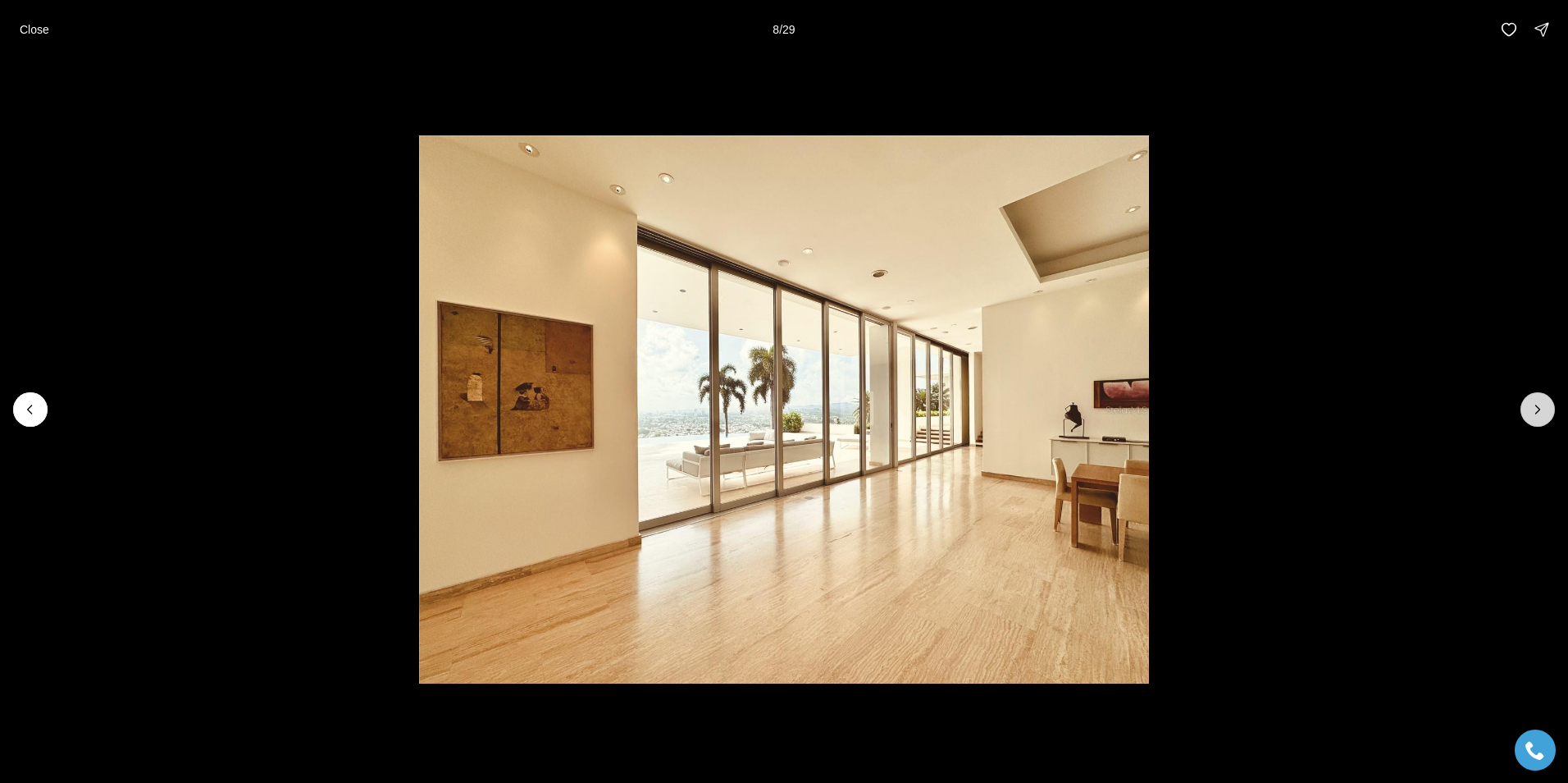
click at [1541, 412] on icon "Next slide" at bounding box center [1538, 409] width 17 height 17
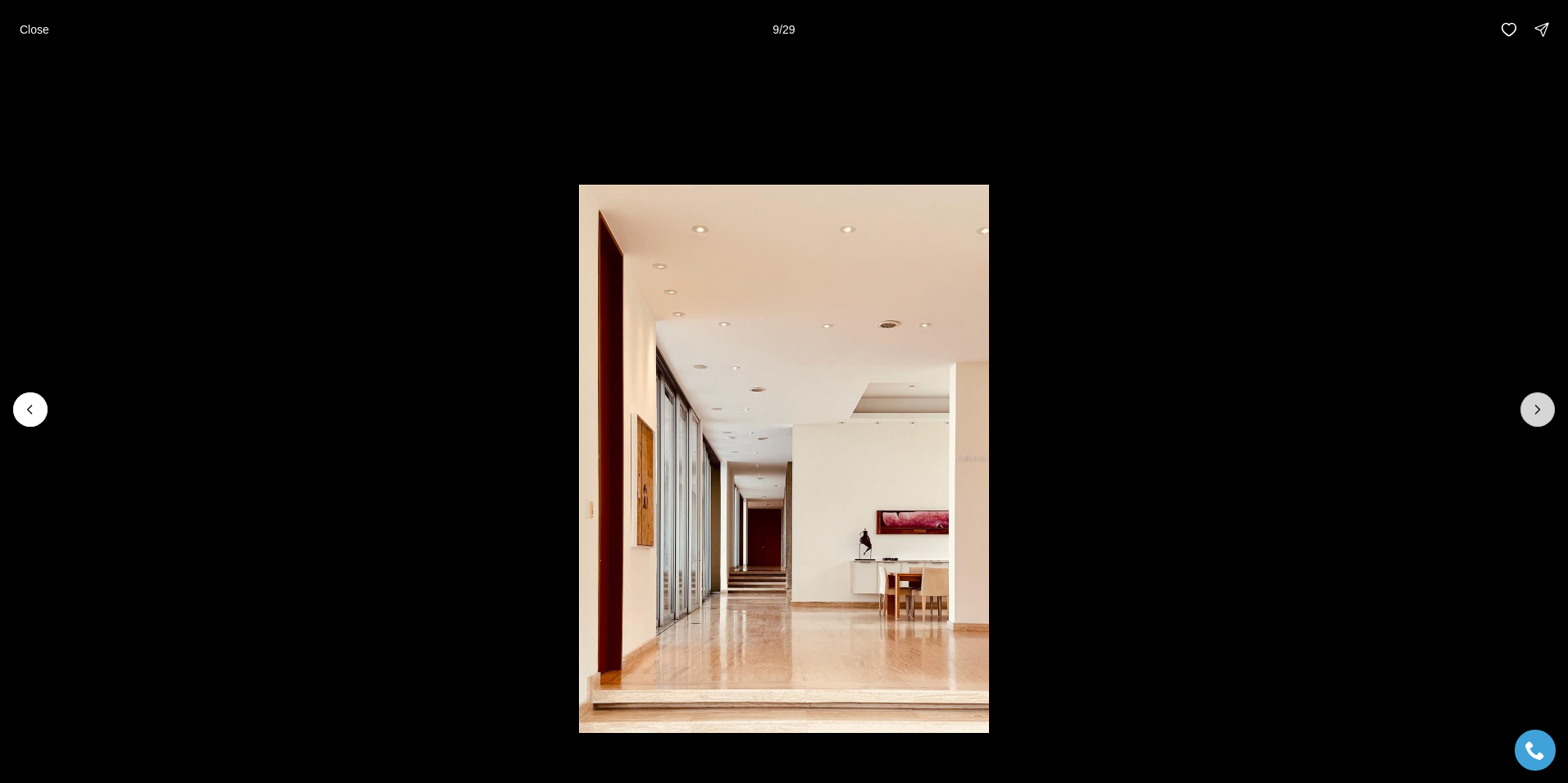
click at [1541, 412] on icon "Next slide" at bounding box center [1538, 409] width 17 height 17
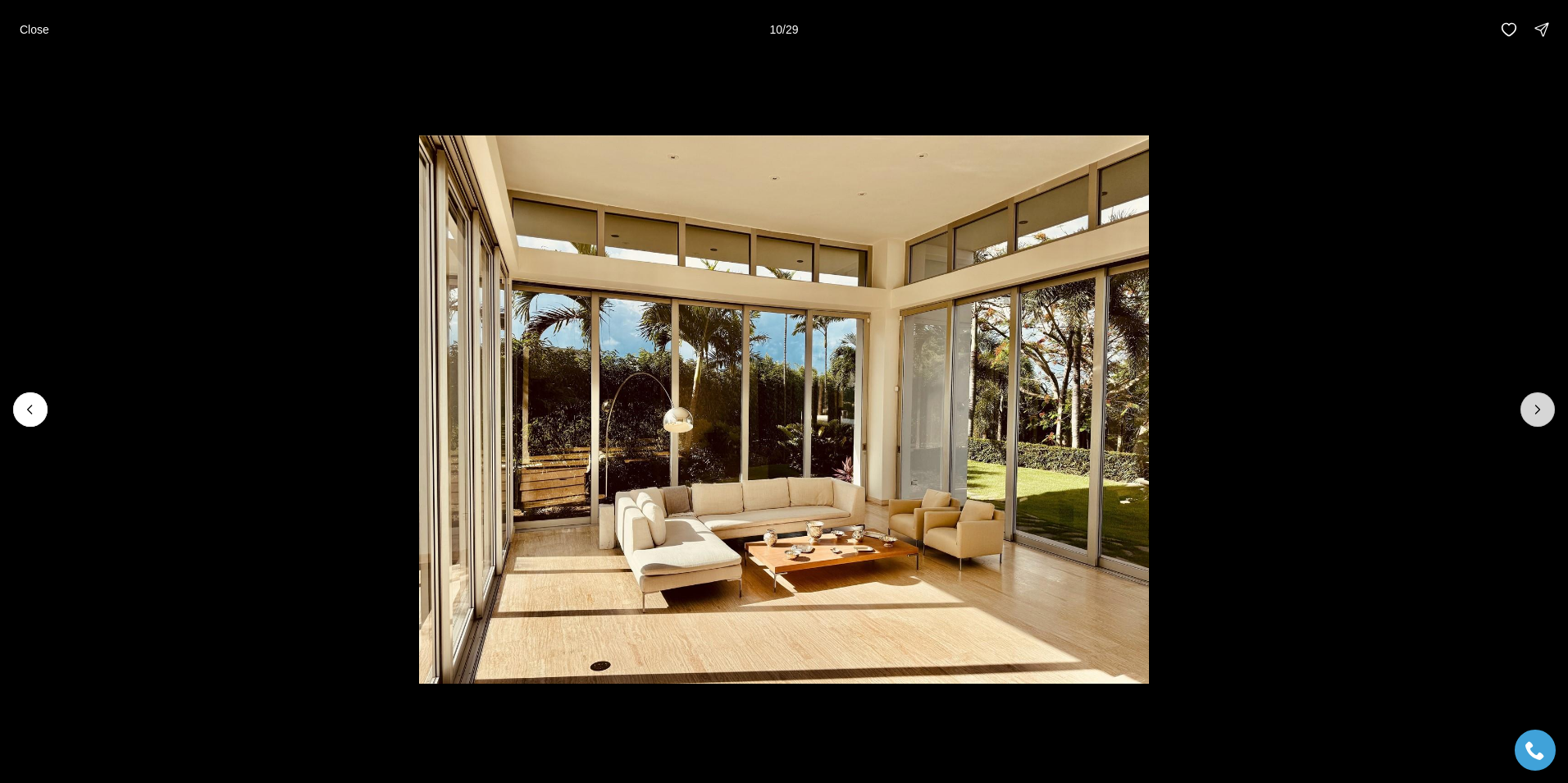
click at [1541, 412] on icon "Next slide" at bounding box center [1538, 409] width 17 height 17
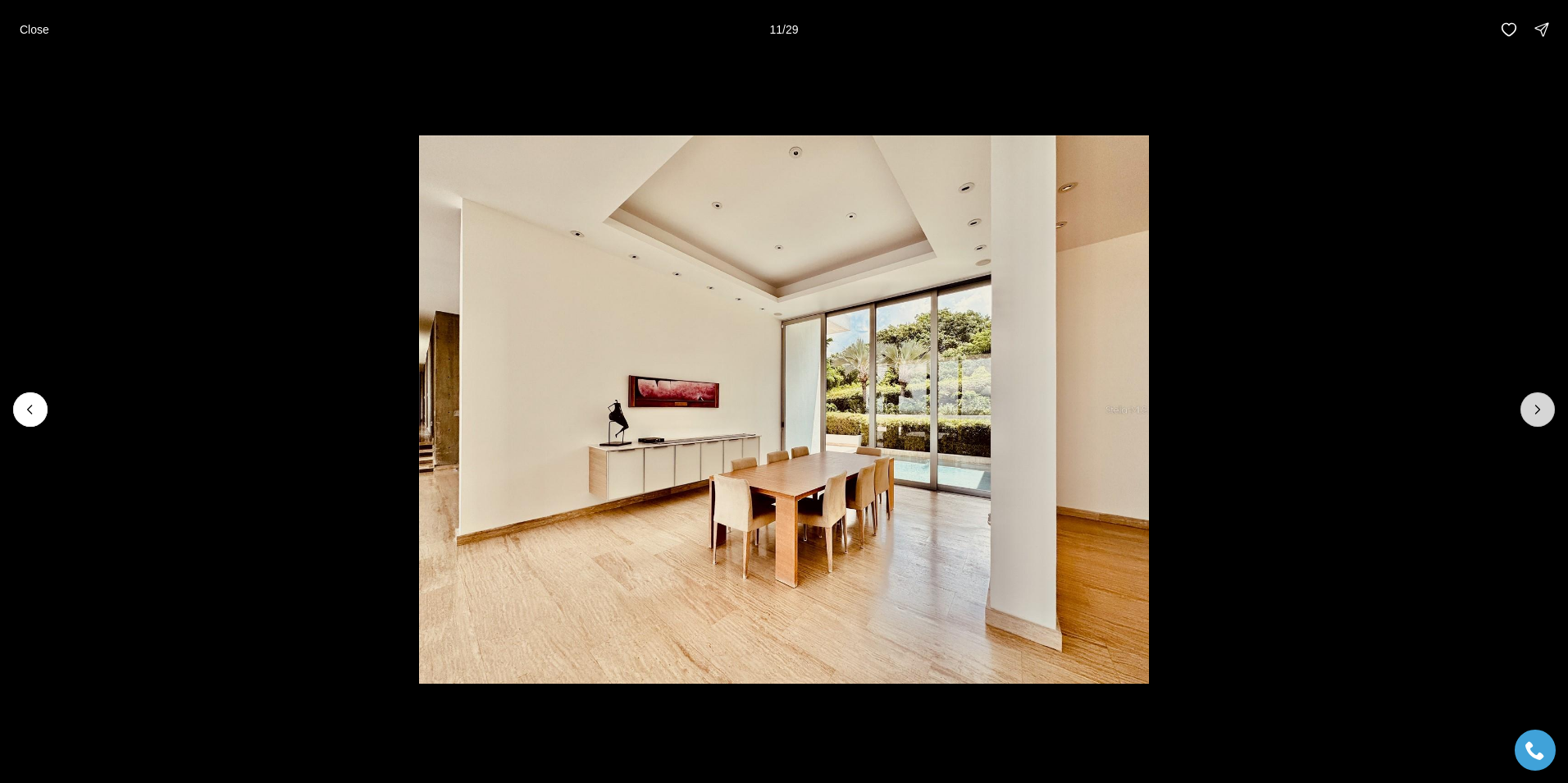
click at [1541, 412] on icon "Next slide" at bounding box center [1538, 409] width 17 height 17
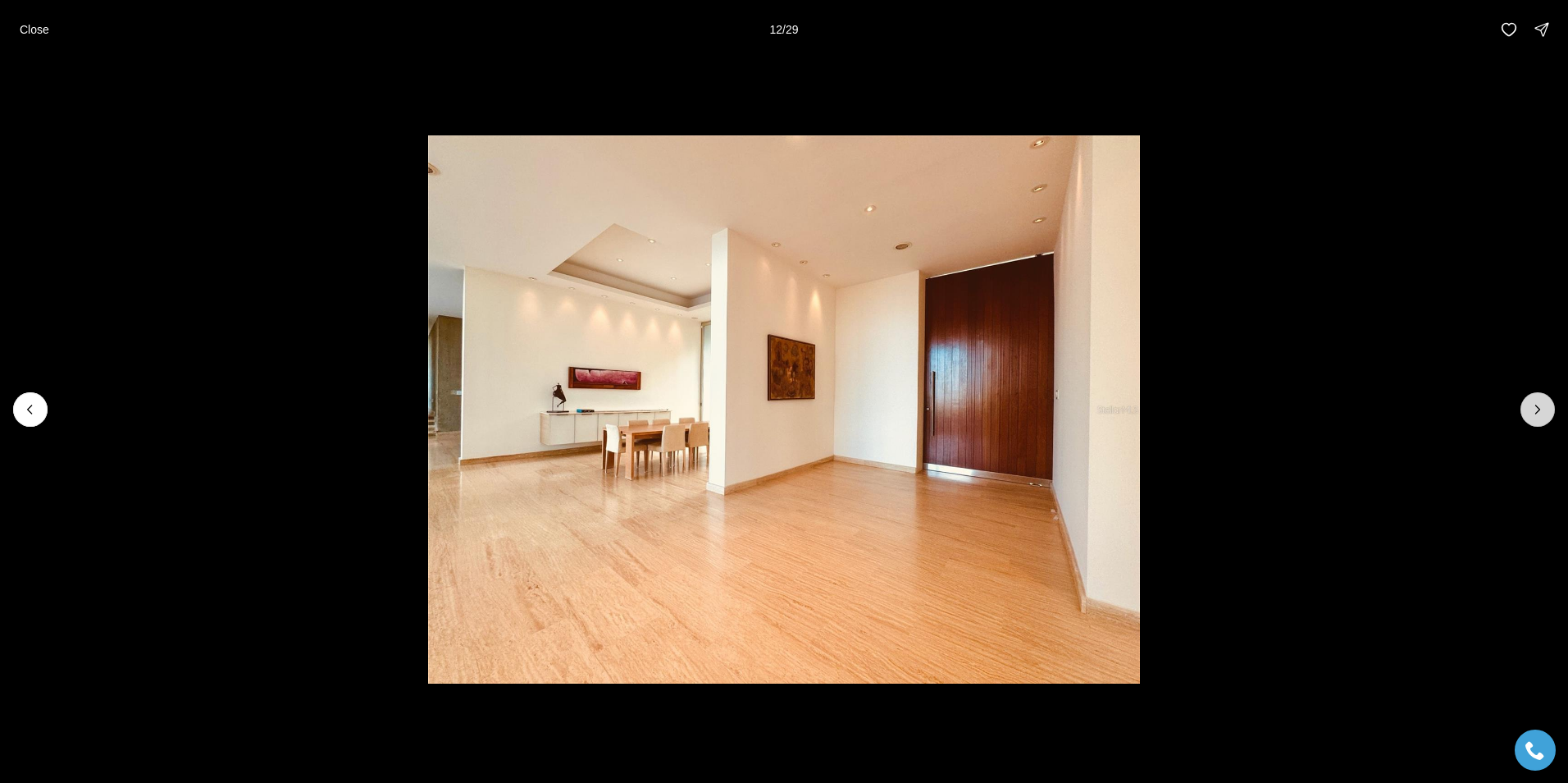
click at [1541, 412] on icon "Next slide" at bounding box center [1538, 409] width 17 height 17
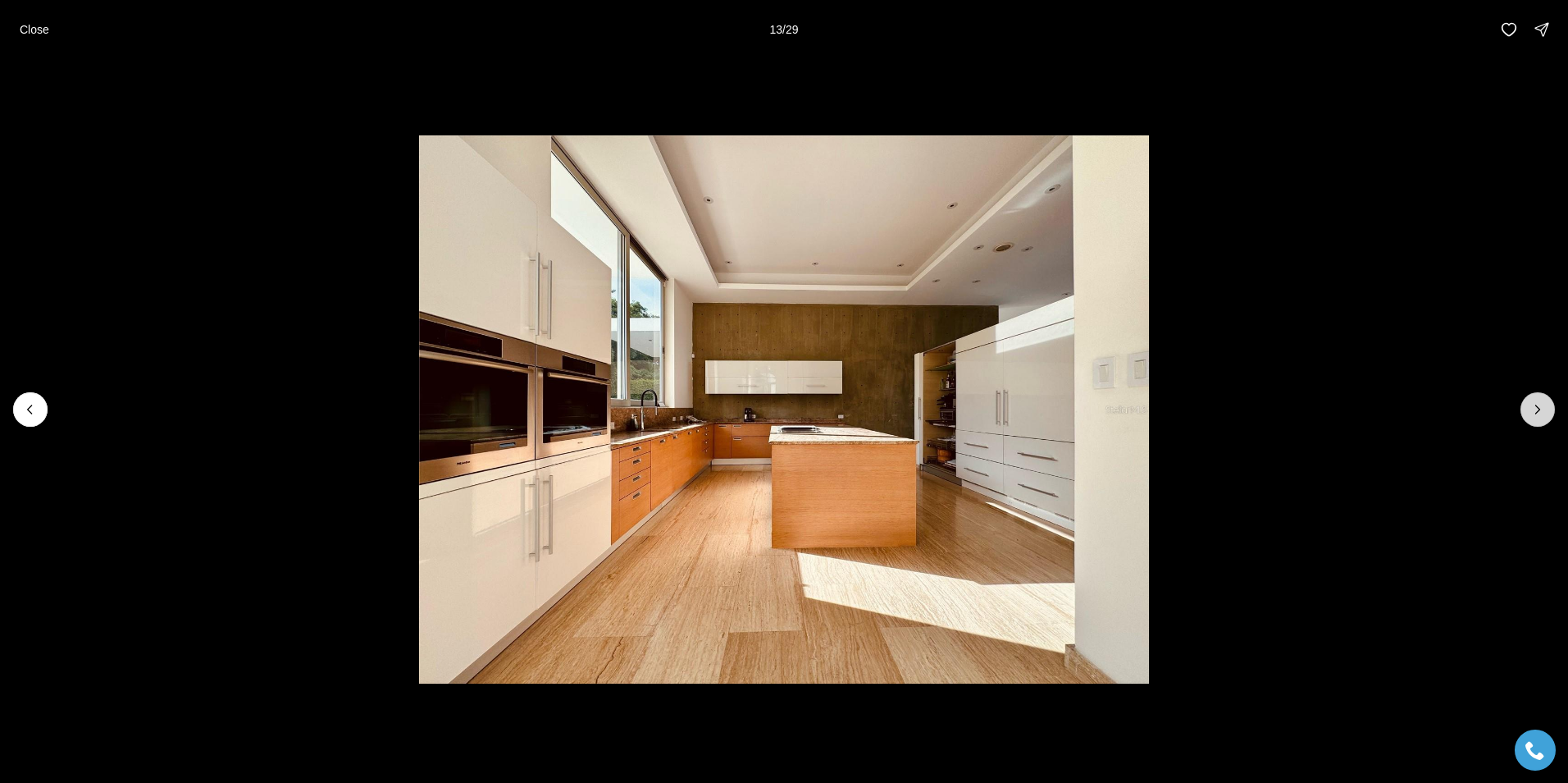
click at [1541, 412] on icon "Next slide" at bounding box center [1538, 409] width 17 height 17
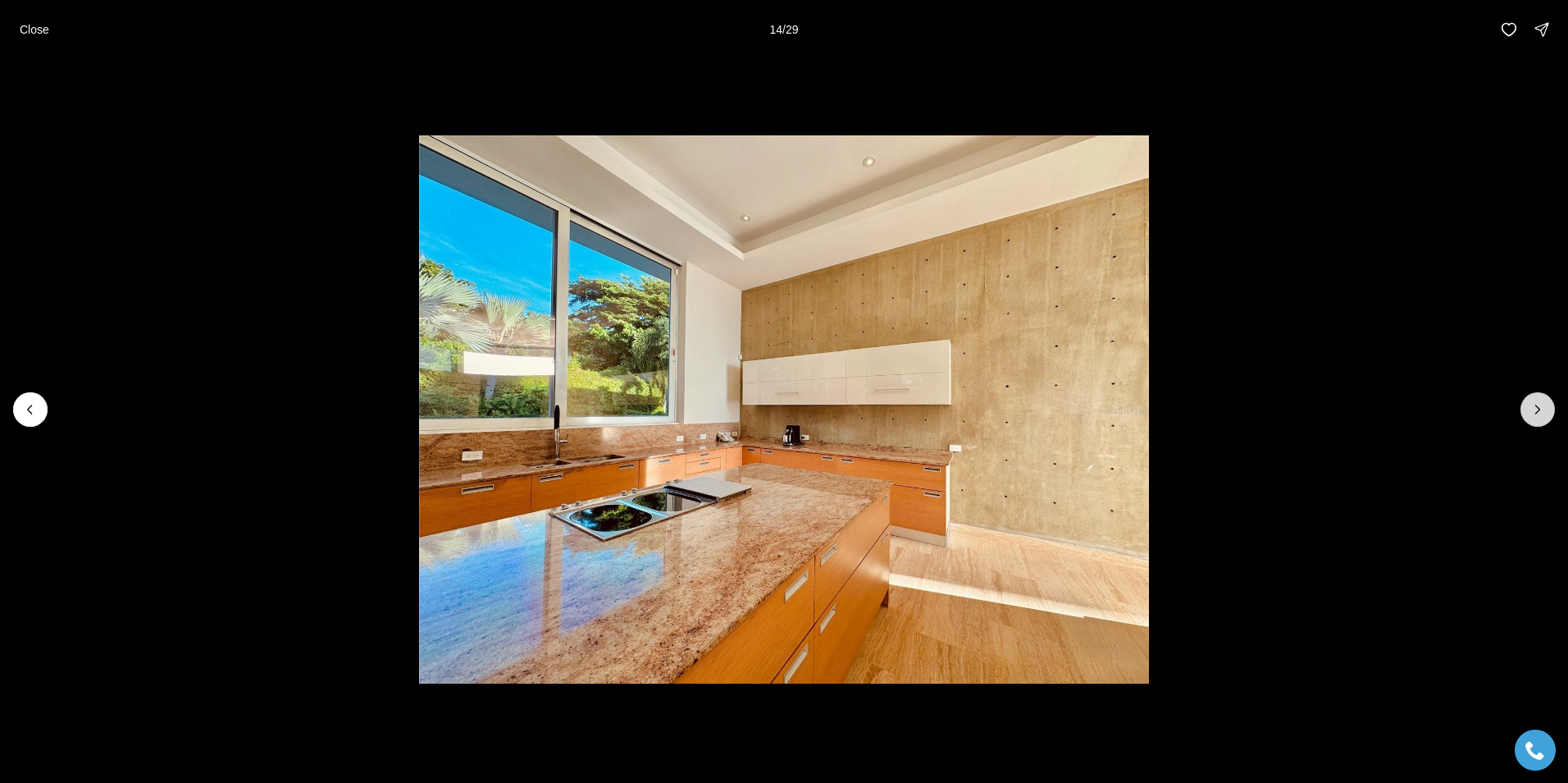
click at [1541, 412] on icon "Next slide" at bounding box center [1538, 409] width 17 height 17
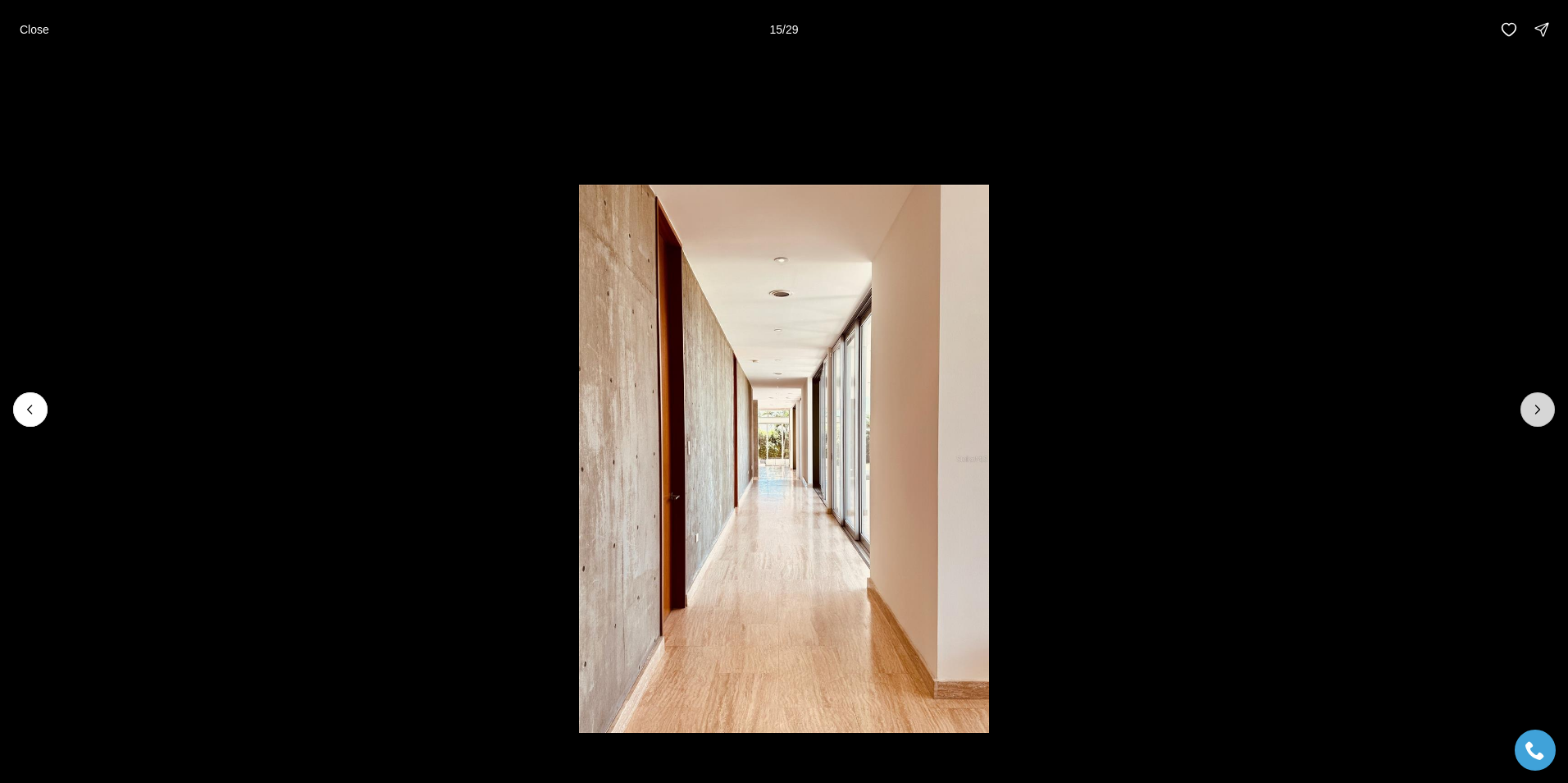
click at [1541, 412] on icon "Next slide" at bounding box center [1538, 409] width 17 height 17
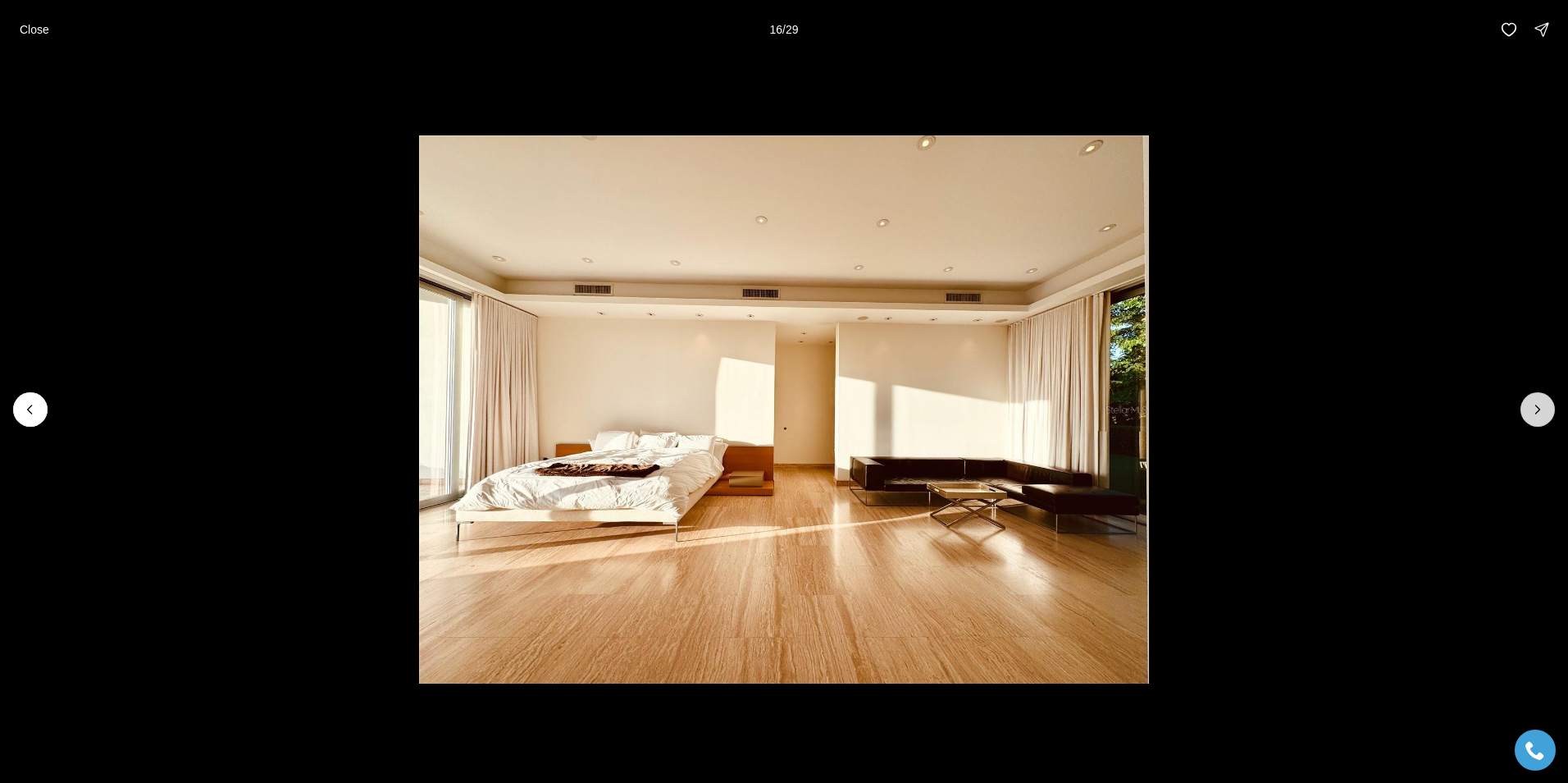
click at [1541, 412] on icon "Next slide" at bounding box center [1538, 409] width 17 height 17
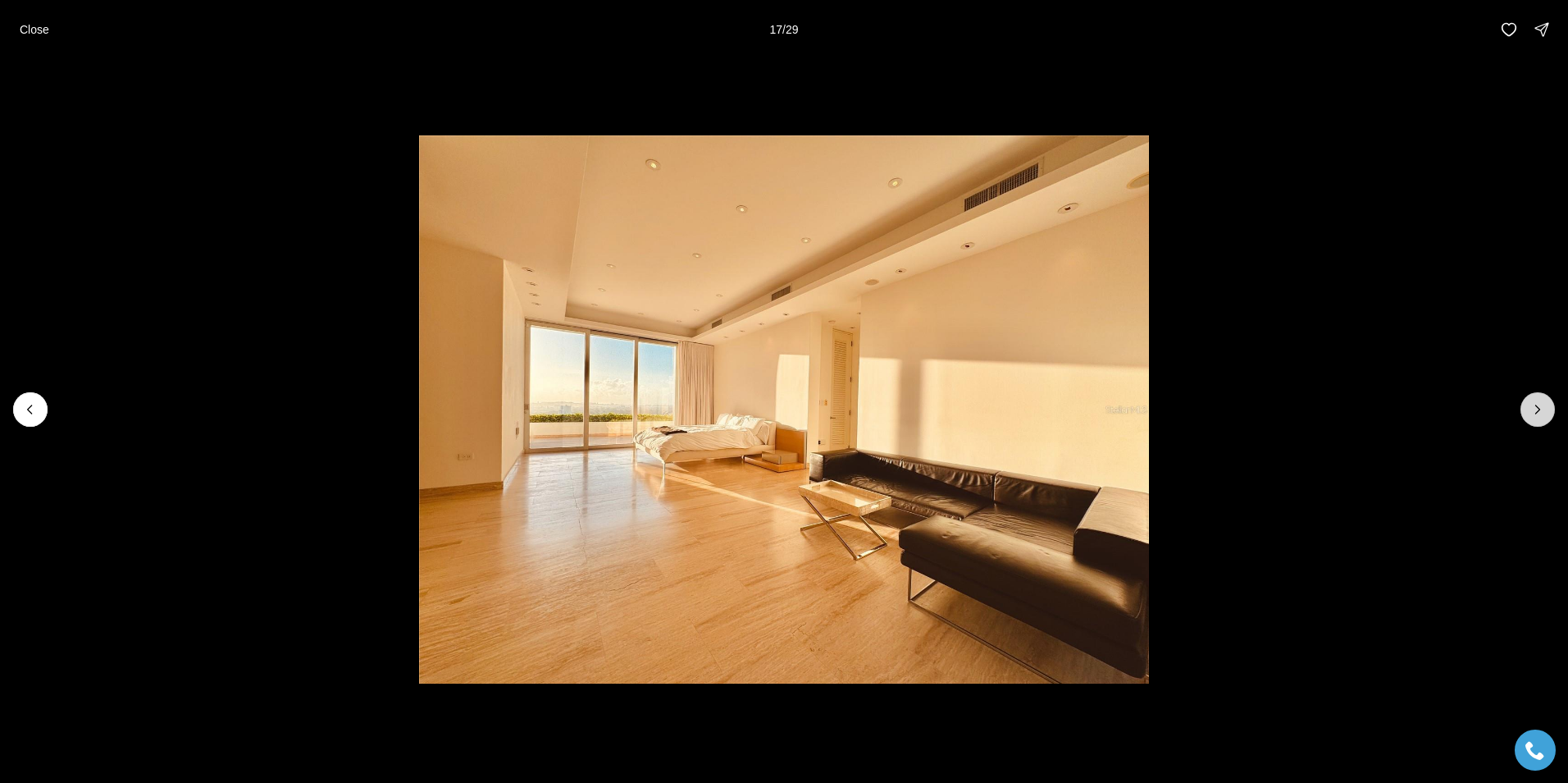
click at [1541, 412] on icon "Next slide" at bounding box center [1538, 409] width 17 height 17
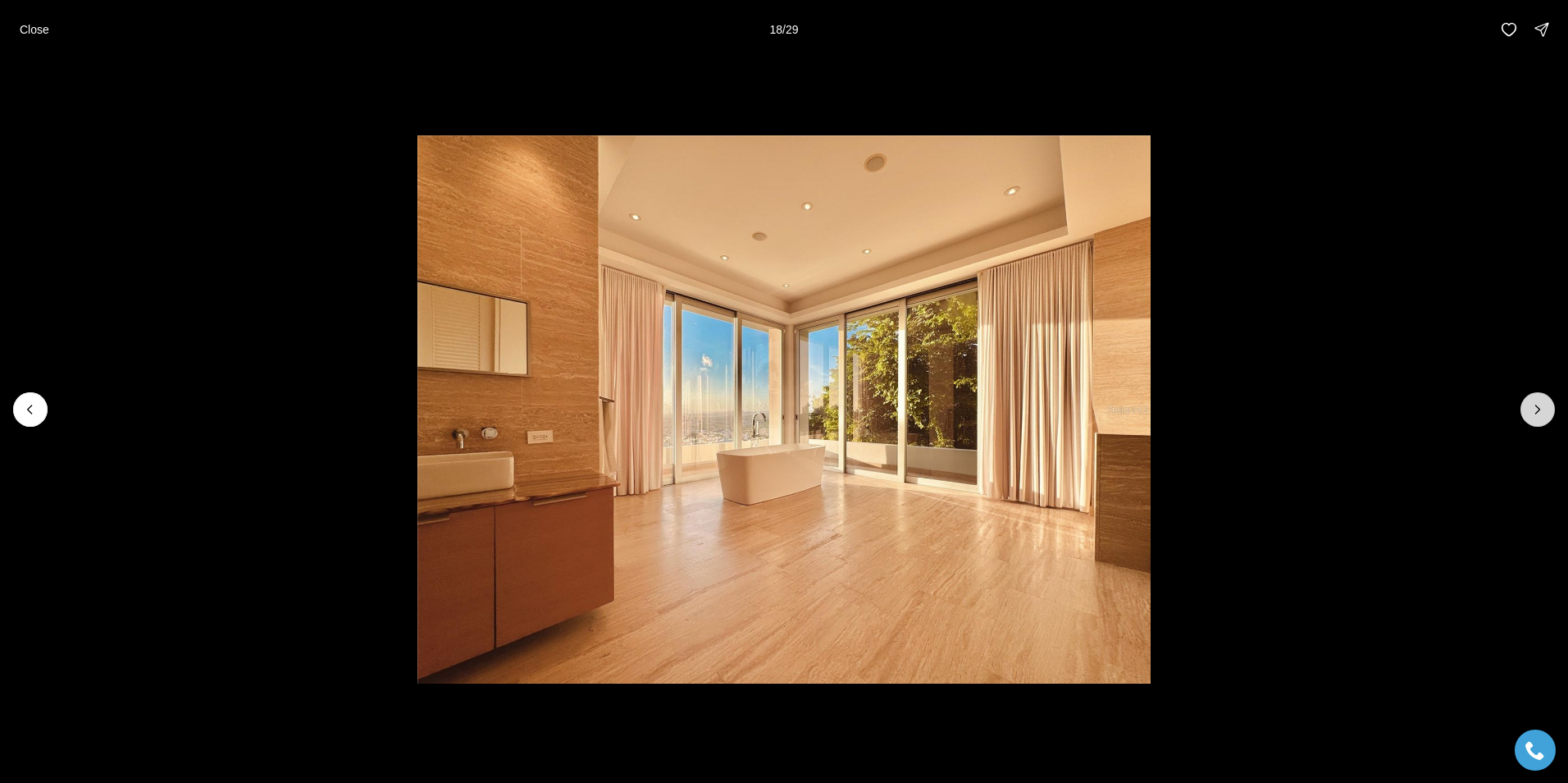
click at [1541, 412] on icon "Next slide" at bounding box center [1538, 409] width 17 height 17
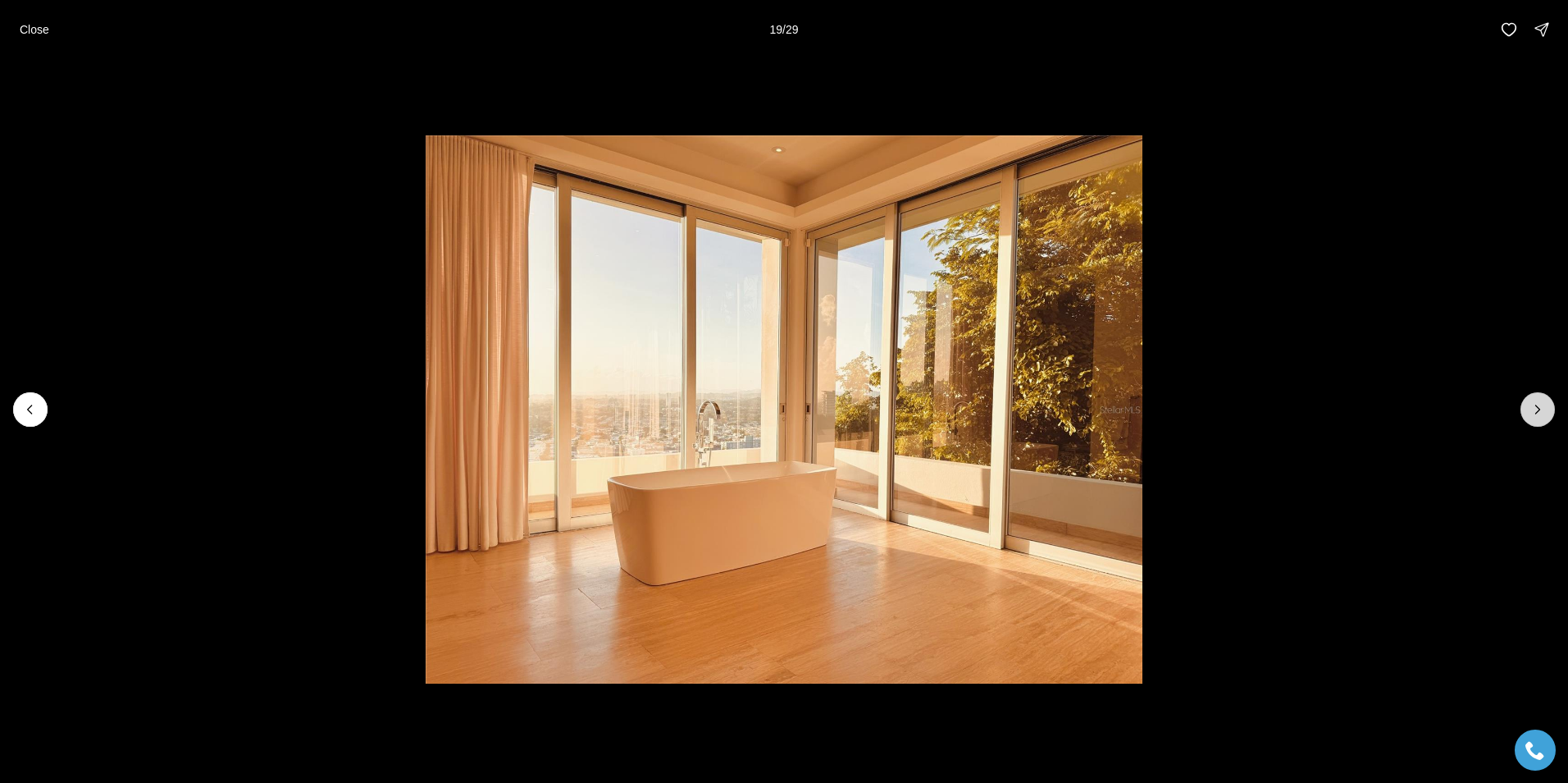
click at [1541, 412] on icon "Next slide" at bounding box center [1538, 409] width 17 height 17
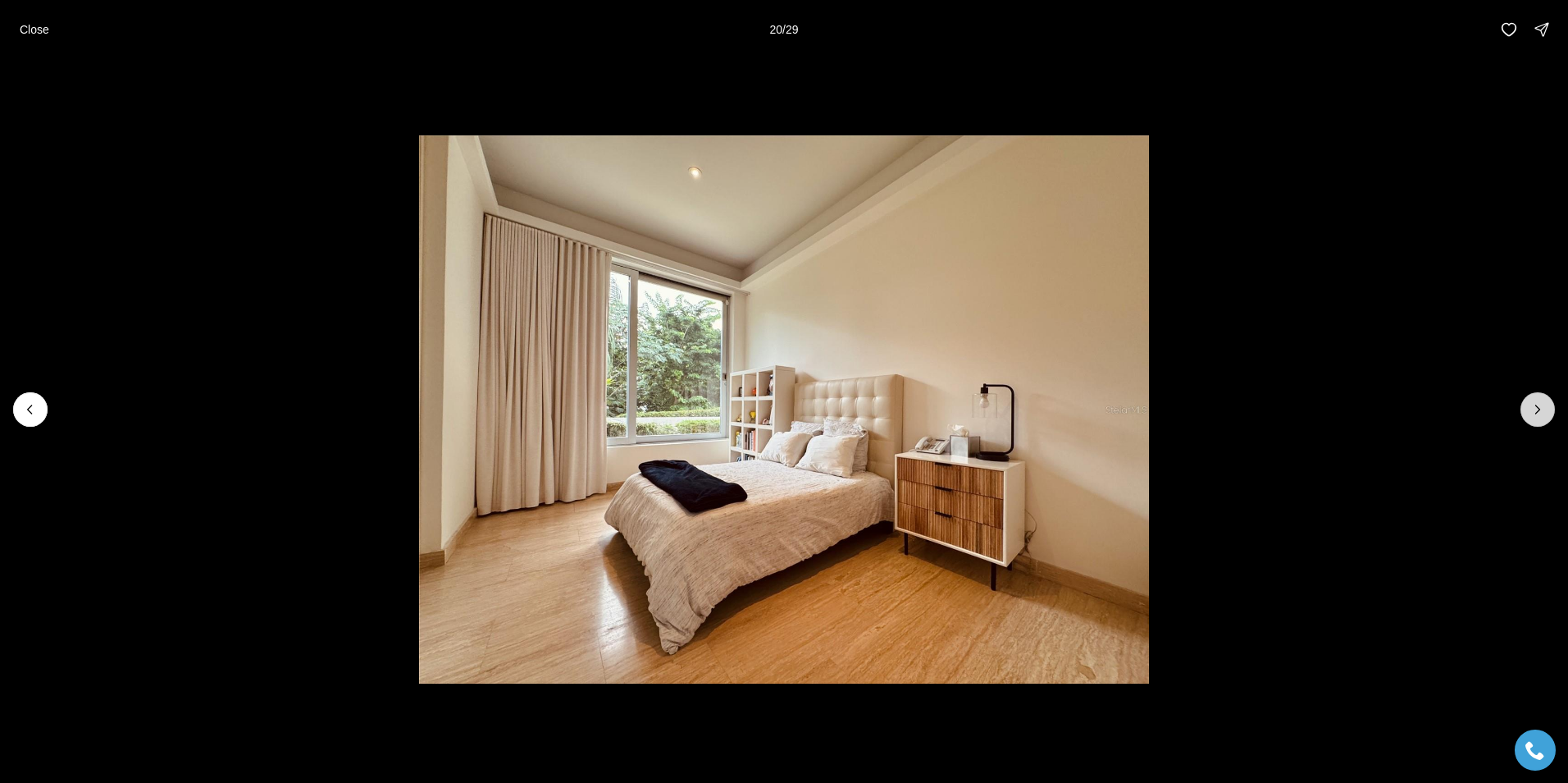
click at [1541, 412] on icon "Next slide" at bounding box center [1538, 409] width 17 height 17
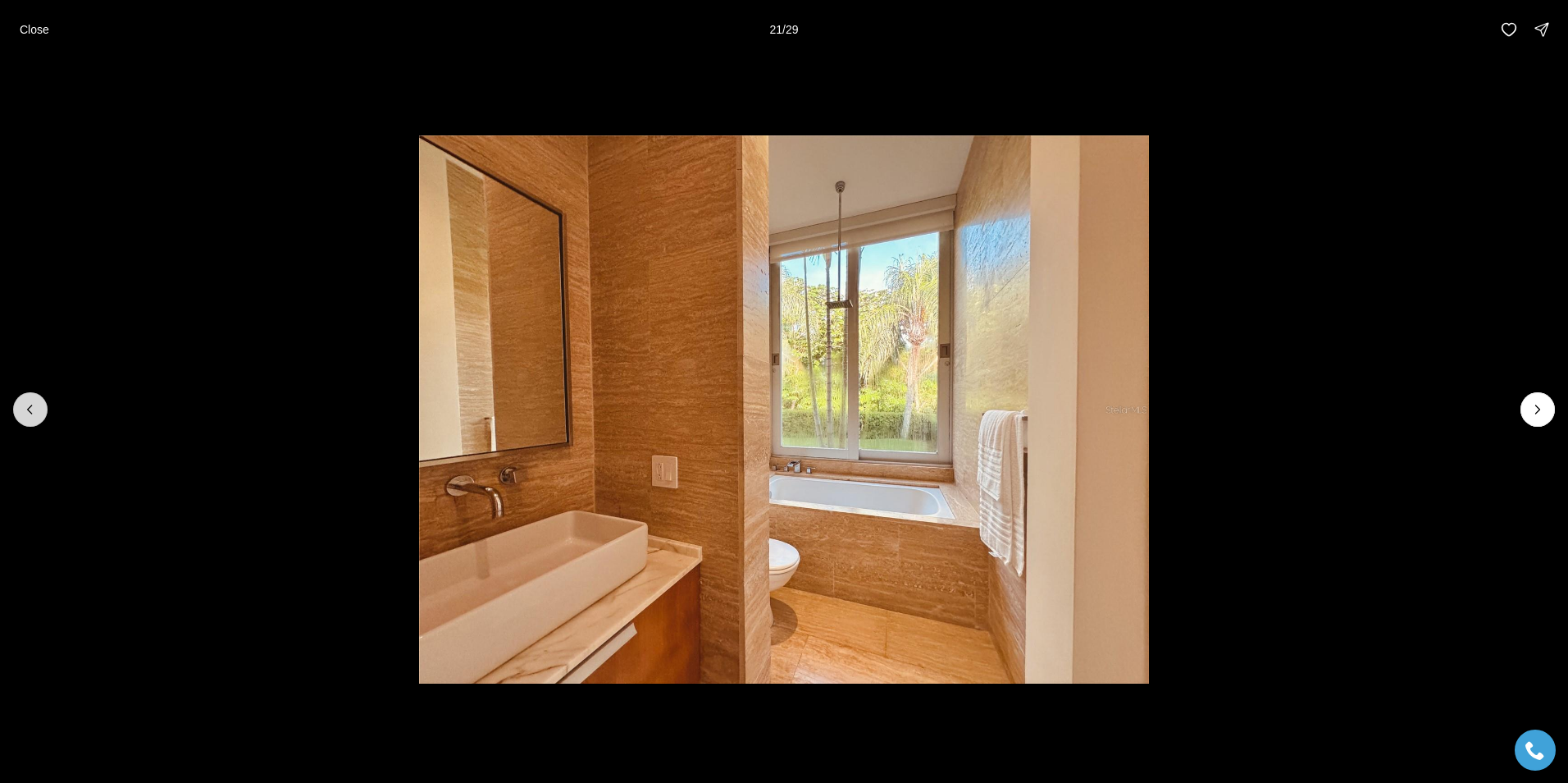
click at [17, 409] on button "Previous slide" at bounding box center [30, 409] width 34 height 34
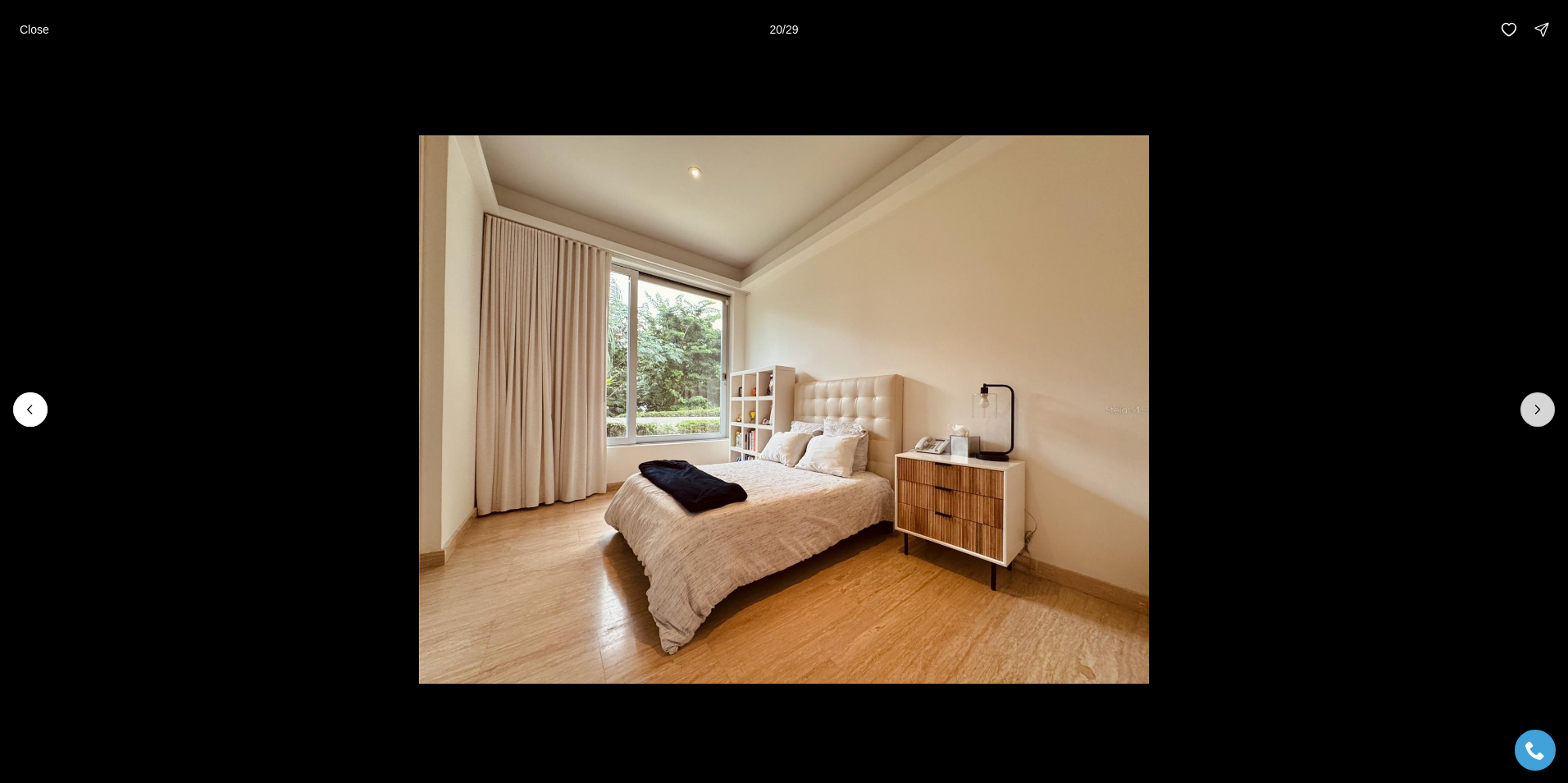
click at [1537, 413] on icon "Next slide" at bounding box center [1539, 409] width 4 height 8
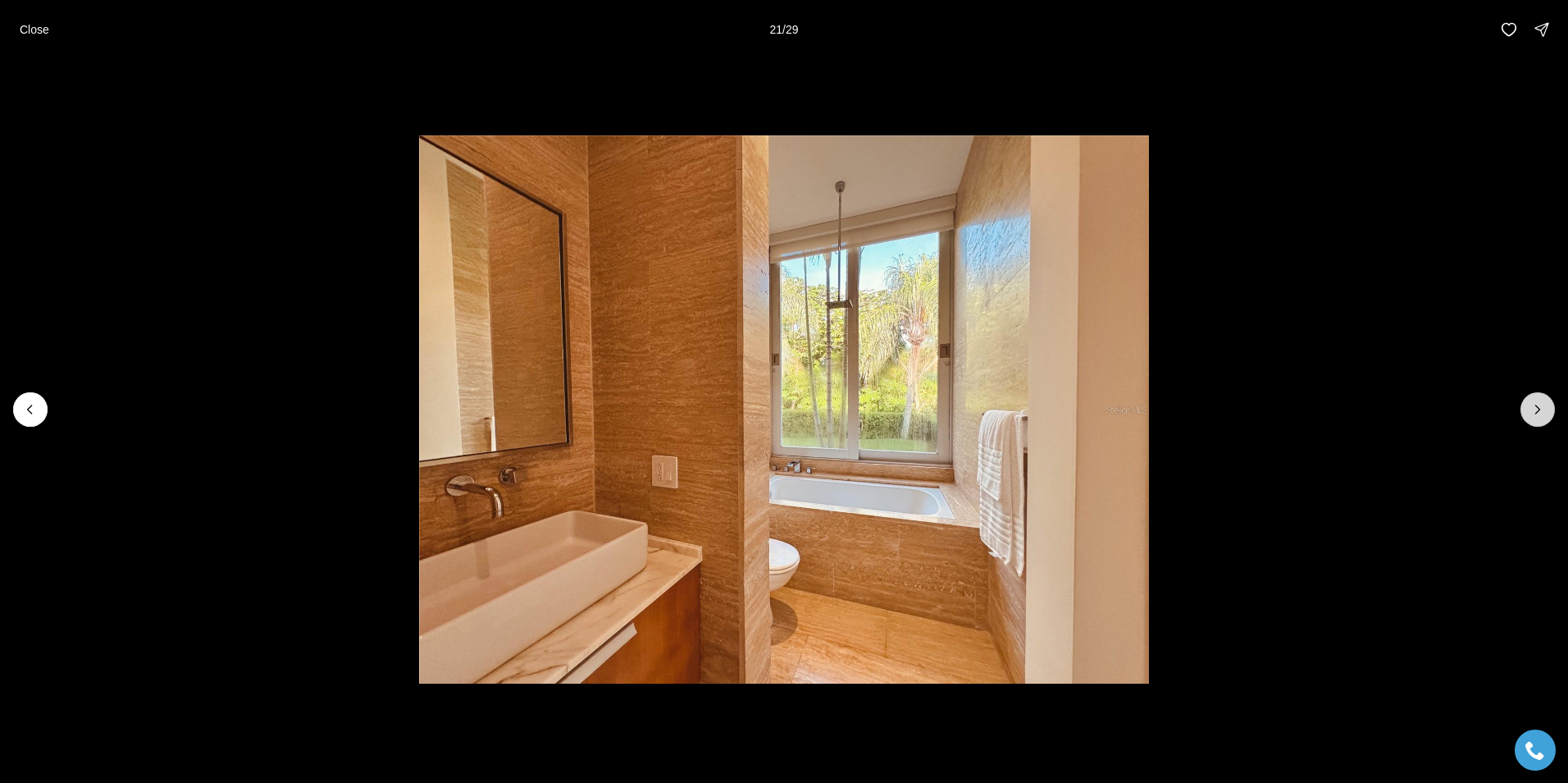
click at [1537, 413] on icon "Next slide" at bounding box center [1539, 409] width 4 height 8
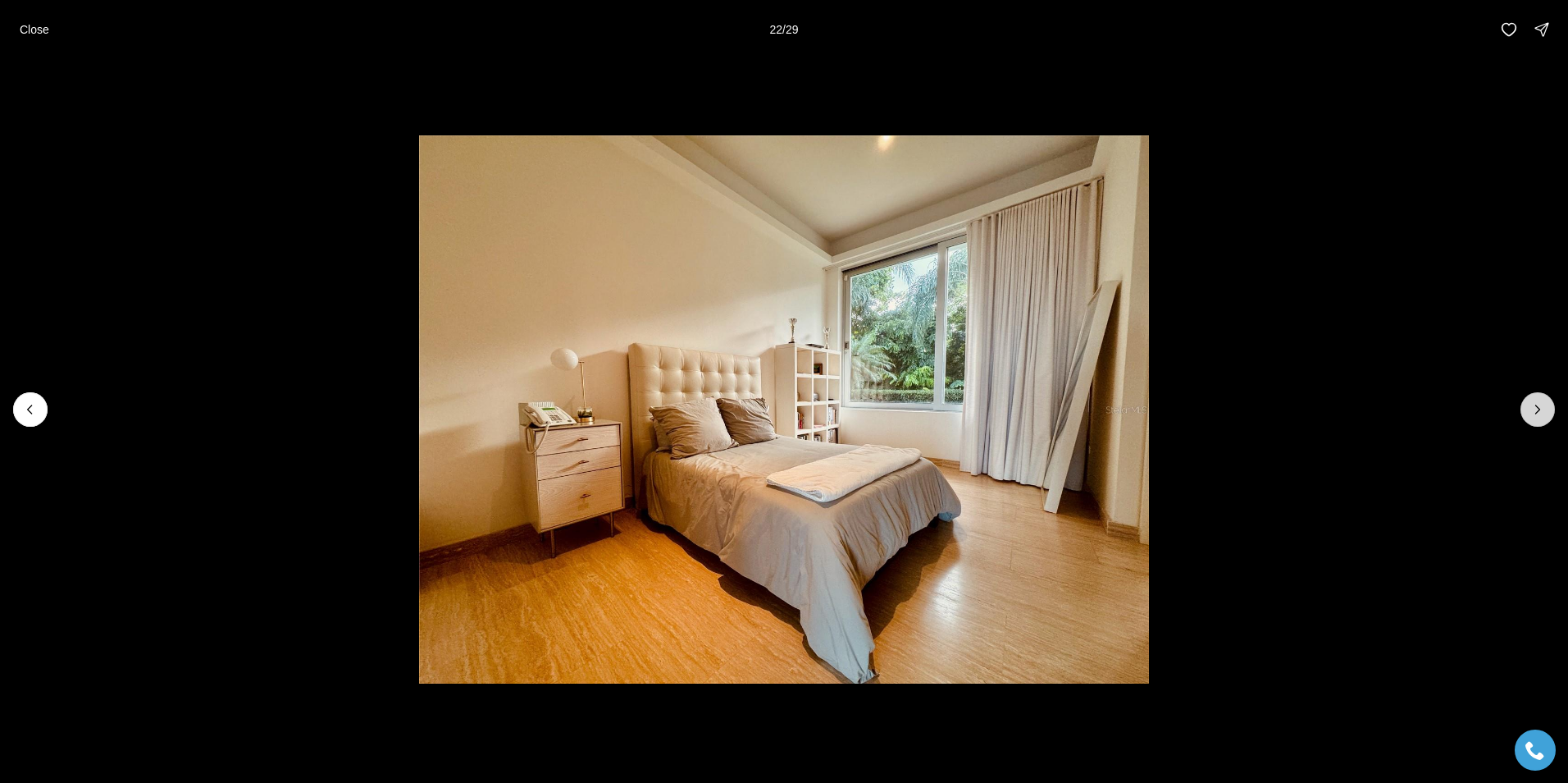
click at [1537, 413] on icon "Next slide" at bounding box center [1539, 409] width 4 height 8
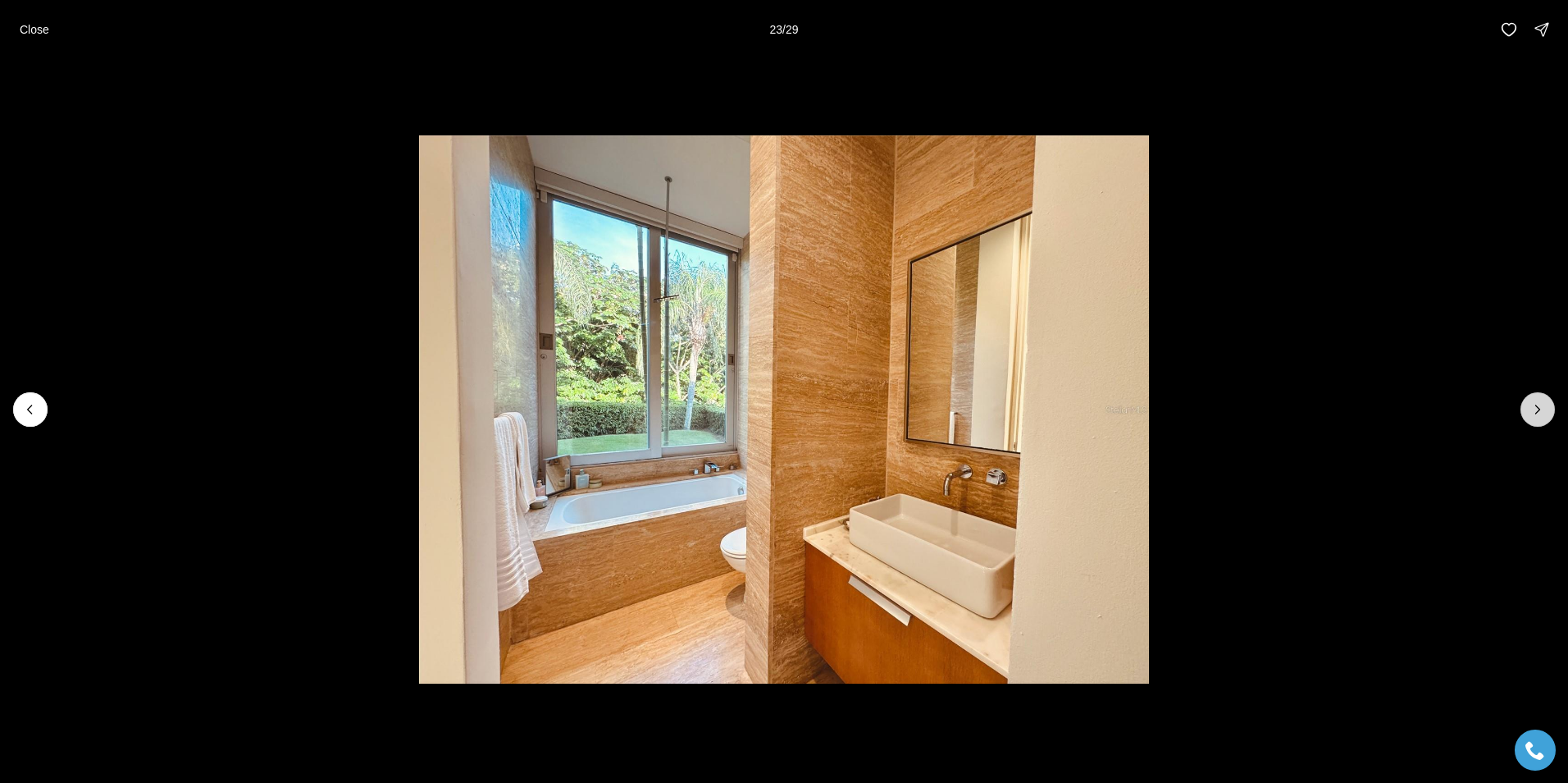
click at [1537, 413] on icon "Next slide" at bounding box center [1539, 409] width 4 height 8
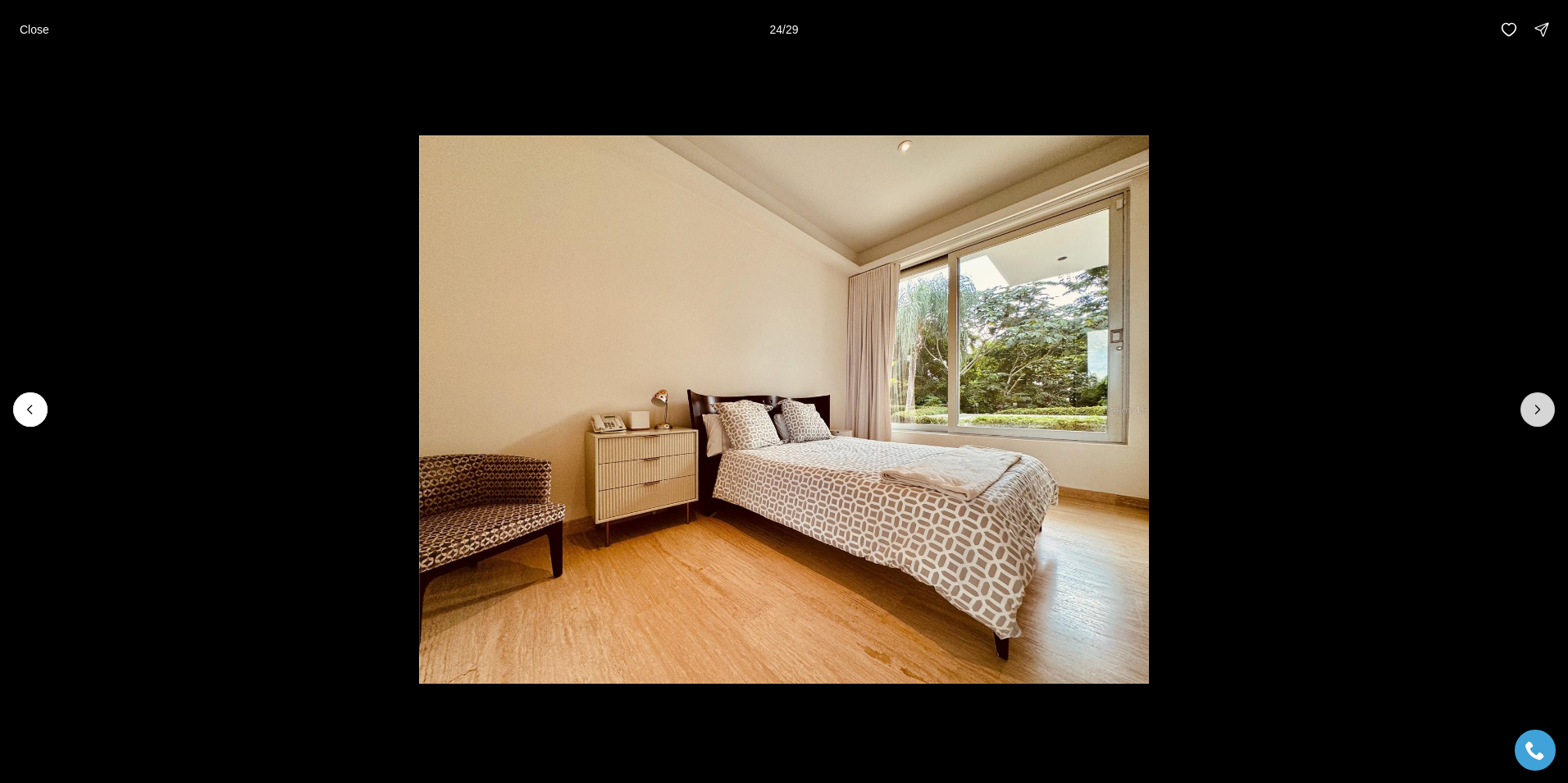
click at [1537, 413] on icon "Next slide" at bounding box center [1539, 409] width 4 height 8
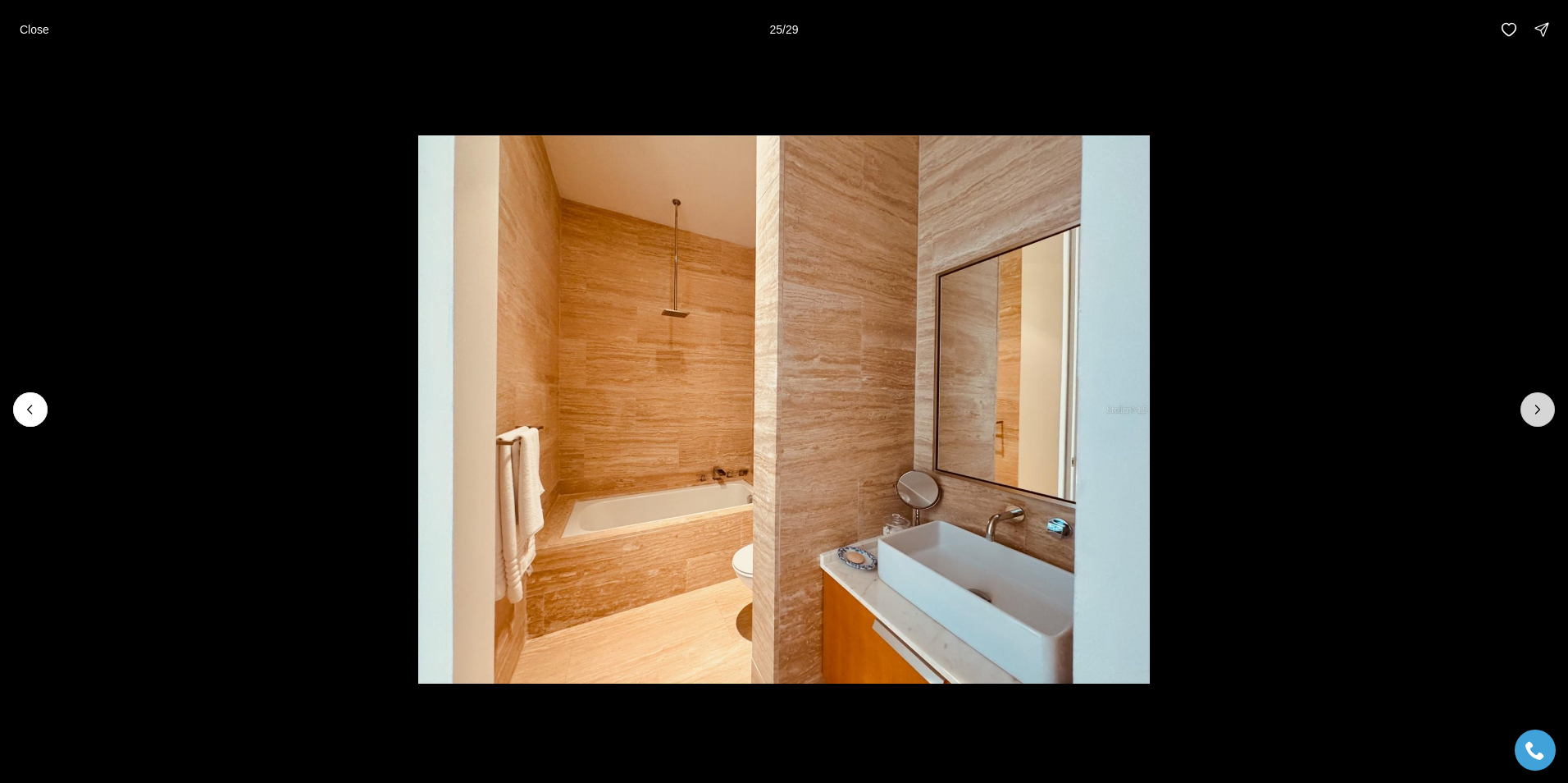
click at [1537, 413] on icon "Next slide" at bounding box center [1539, 409] width 4 height 8
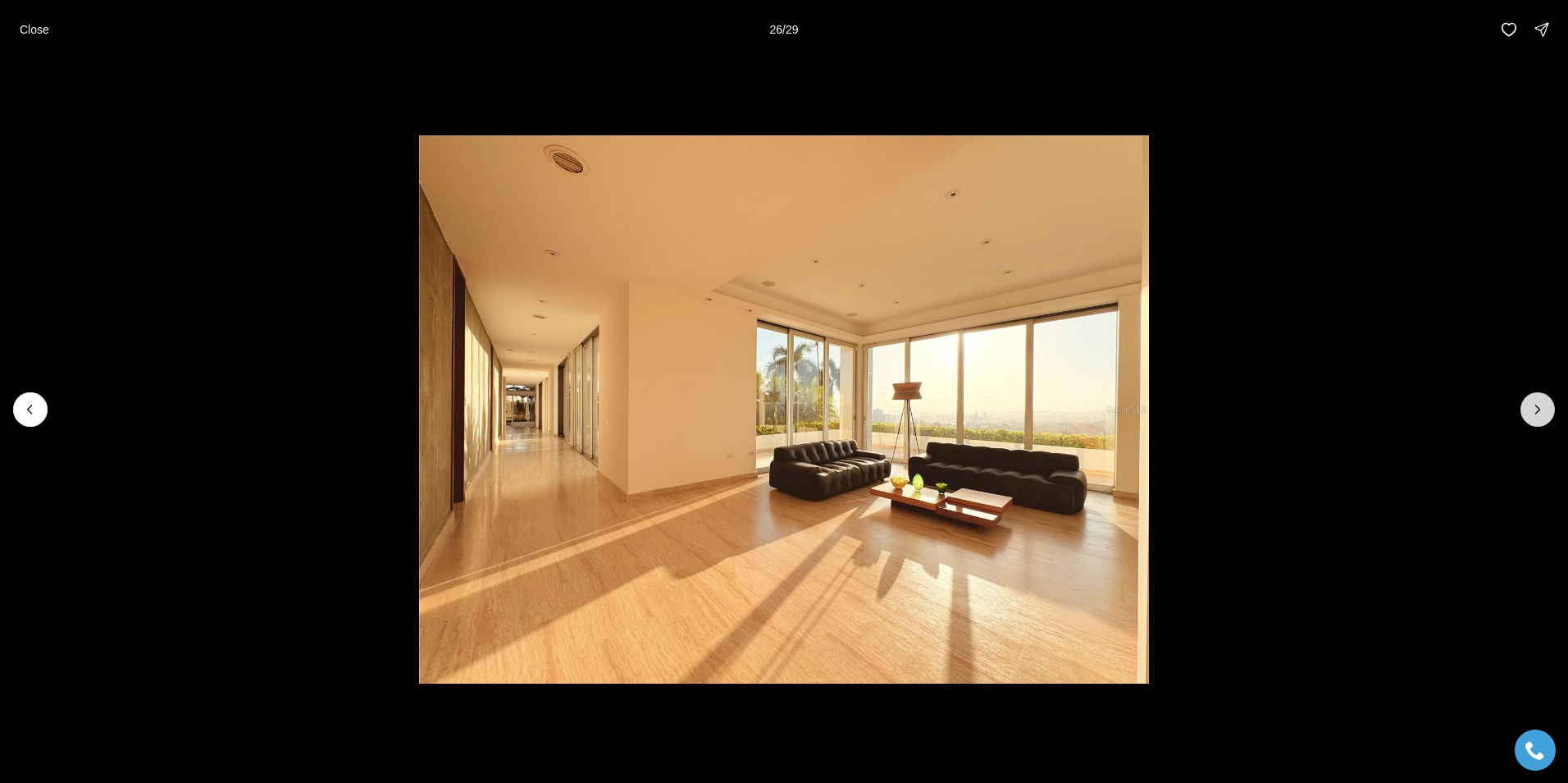
click at [1537, 413] on icon "Next slide" at bounding box center [1539, 409] width 4 height 8
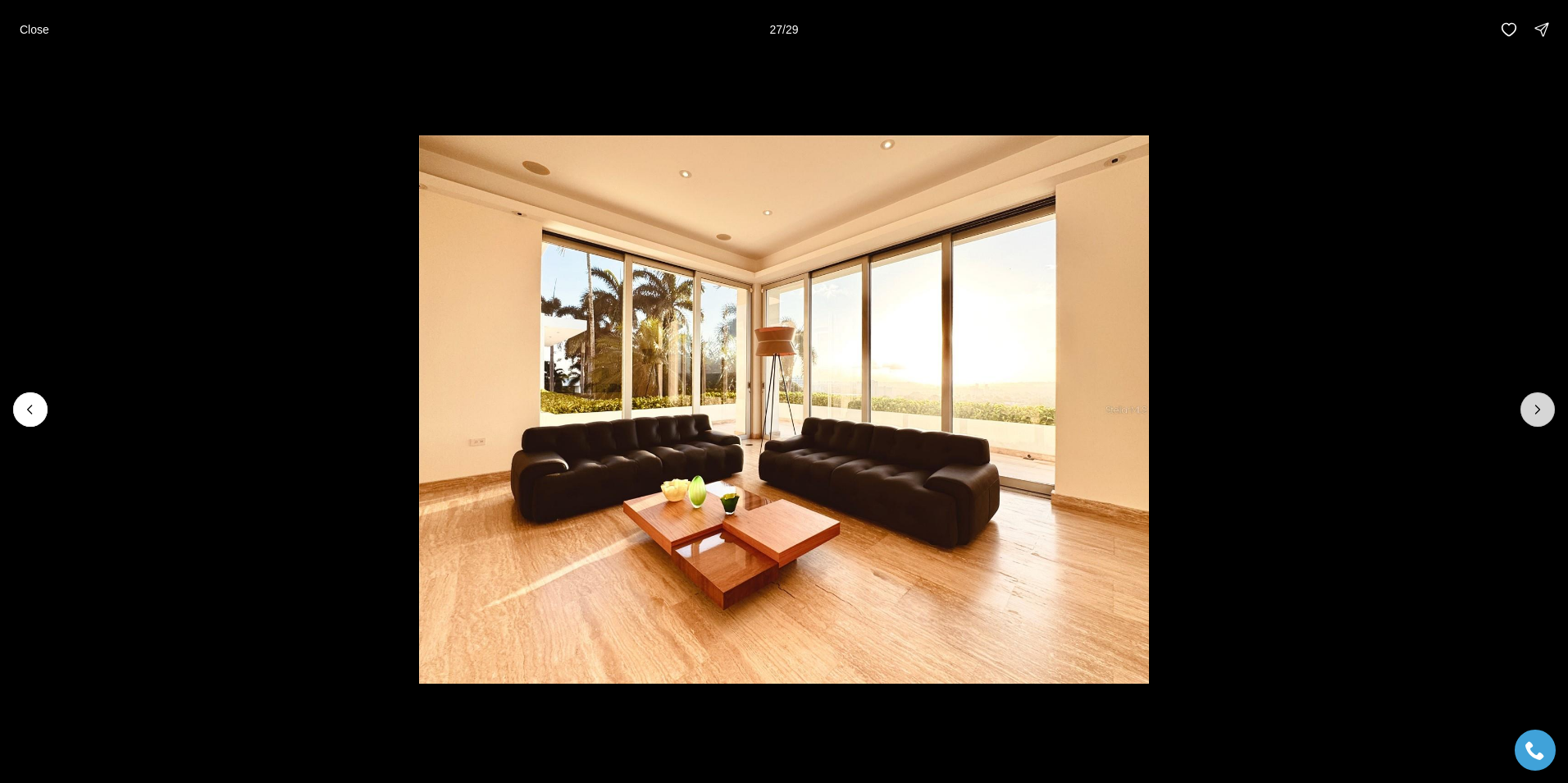
click at [1537, 413] on icon "Next slide" at bounding box center [1539, 409] width 4 height 8
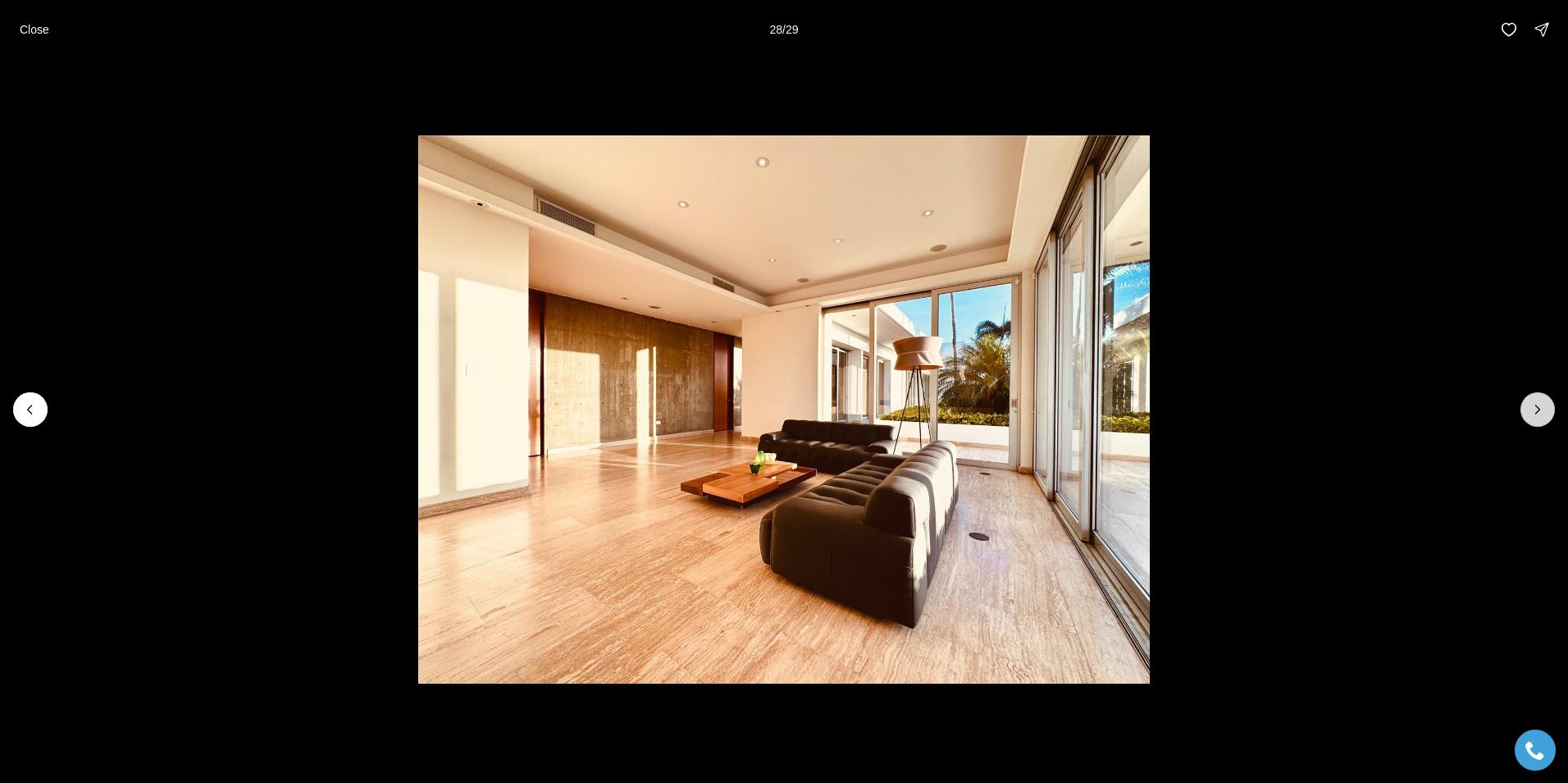
click at [1537, 413] on icon "Next slide" at bounding box center [1539, 409] width 4 height 8
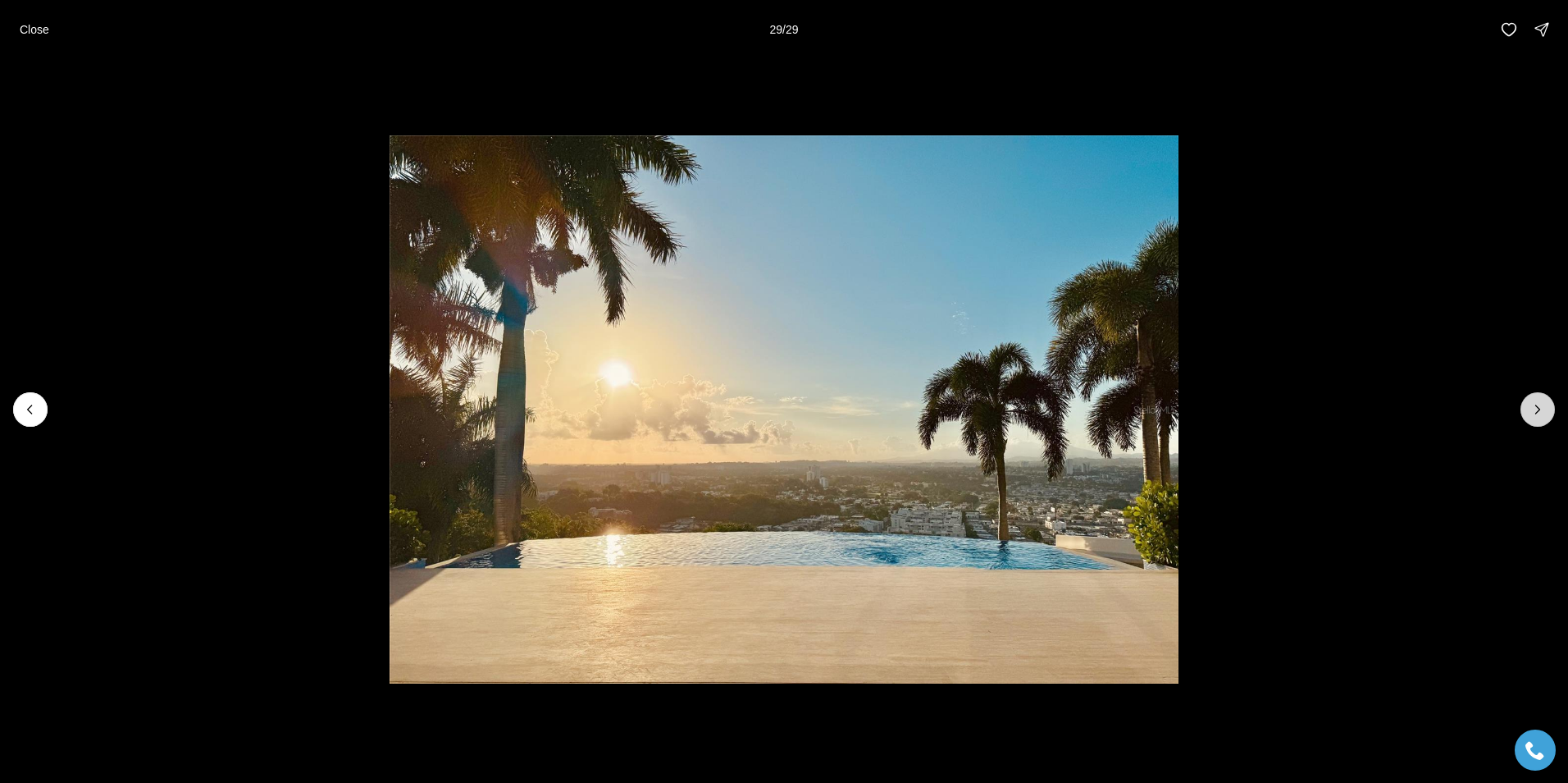
click at [1536, 413] on div at bounding box center [1538, 409] width 34 height 34
drag, startPoint x: 1536, startPoint y: 413, endPoint x: 1535, endPoint y: 406, distance: 7.1
click at [1536, 412] on div at bounding box center [1538, 409] width 34 height 34
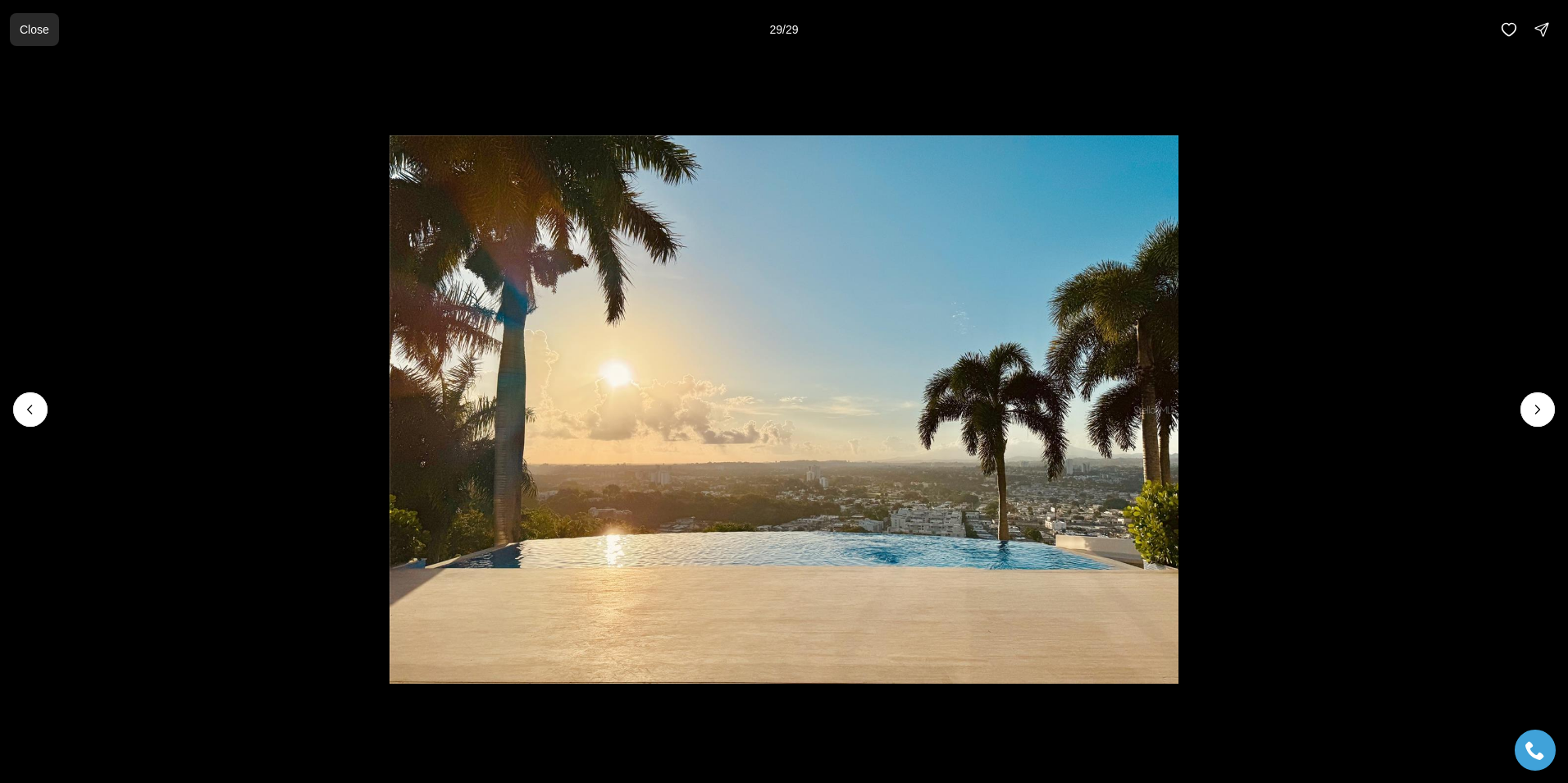
click at [41, 34] on p "Close" at bounding box center [34, 30] width 29 height 14
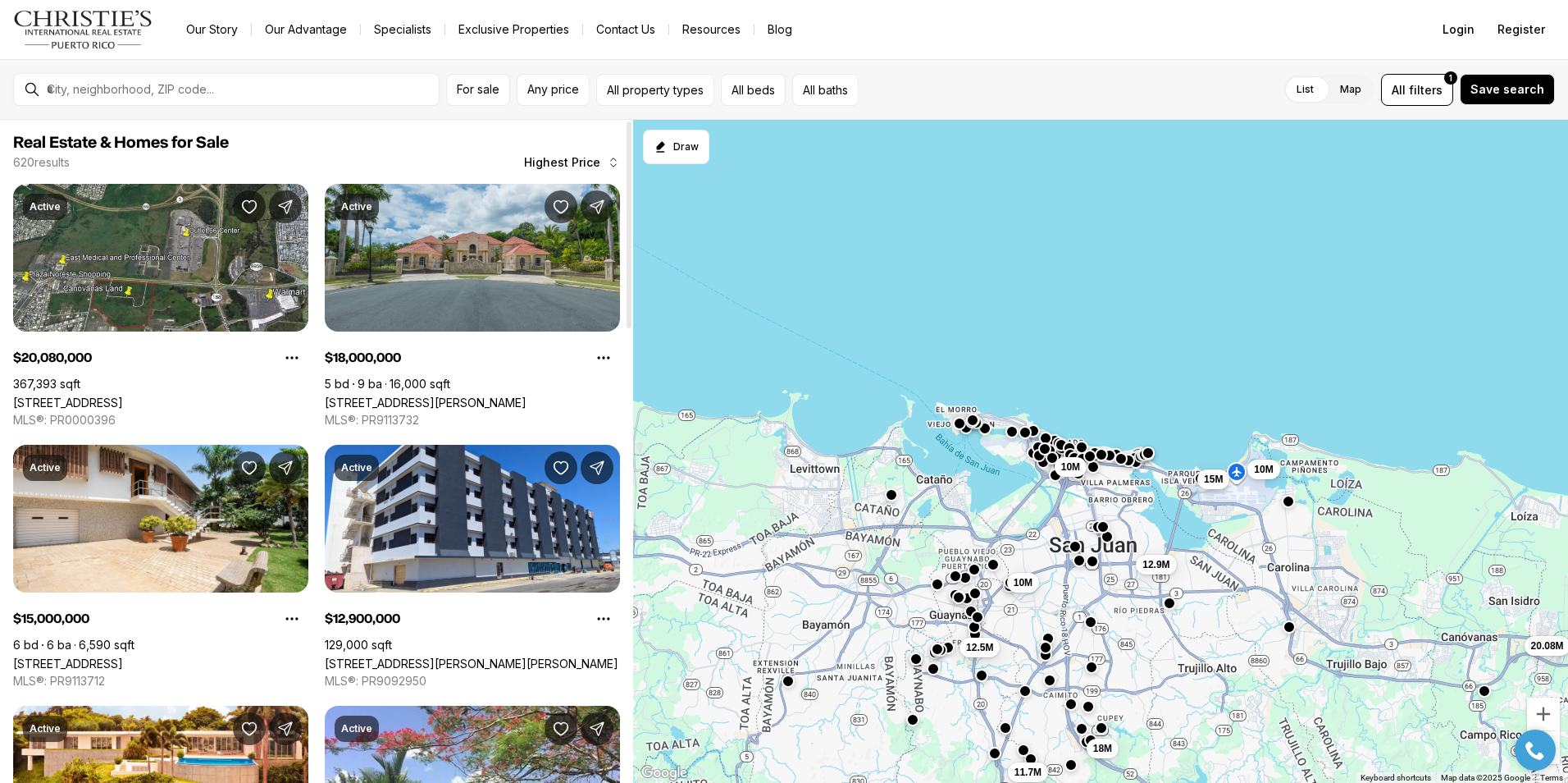
click at [0, 319] on html "Go to: Homepage Our Story Our Advantage Specialists Exclusive Properties Contac…" at bounding box center [784, 391] width 1568 height 783
click at [1568, 255] on div "10M 10M 12.9M 15M 18M 20.08M 12.5M 11.7M 10M" at bounding box center [1100, 451] width 935 height 664
click at [1568, 256] on html "Go to: Homepage Our Story Our Advantage Specialists Exclusive Properties Contac…" at bounding box center [784, 391] width 1568 height 783
click at [1557, 259] on div "10M 10M 12.9M 15M 18M 20.08M 12.5M 11.7M 10M" at bounding box center [1100, 451] width 935 height 664
click at [1563, 270] on div "10M 10M 12.9M 15M 18M 20.08M 12.5M 11.7M 10M" at bounding box center [1100, 451] width 935 height 664
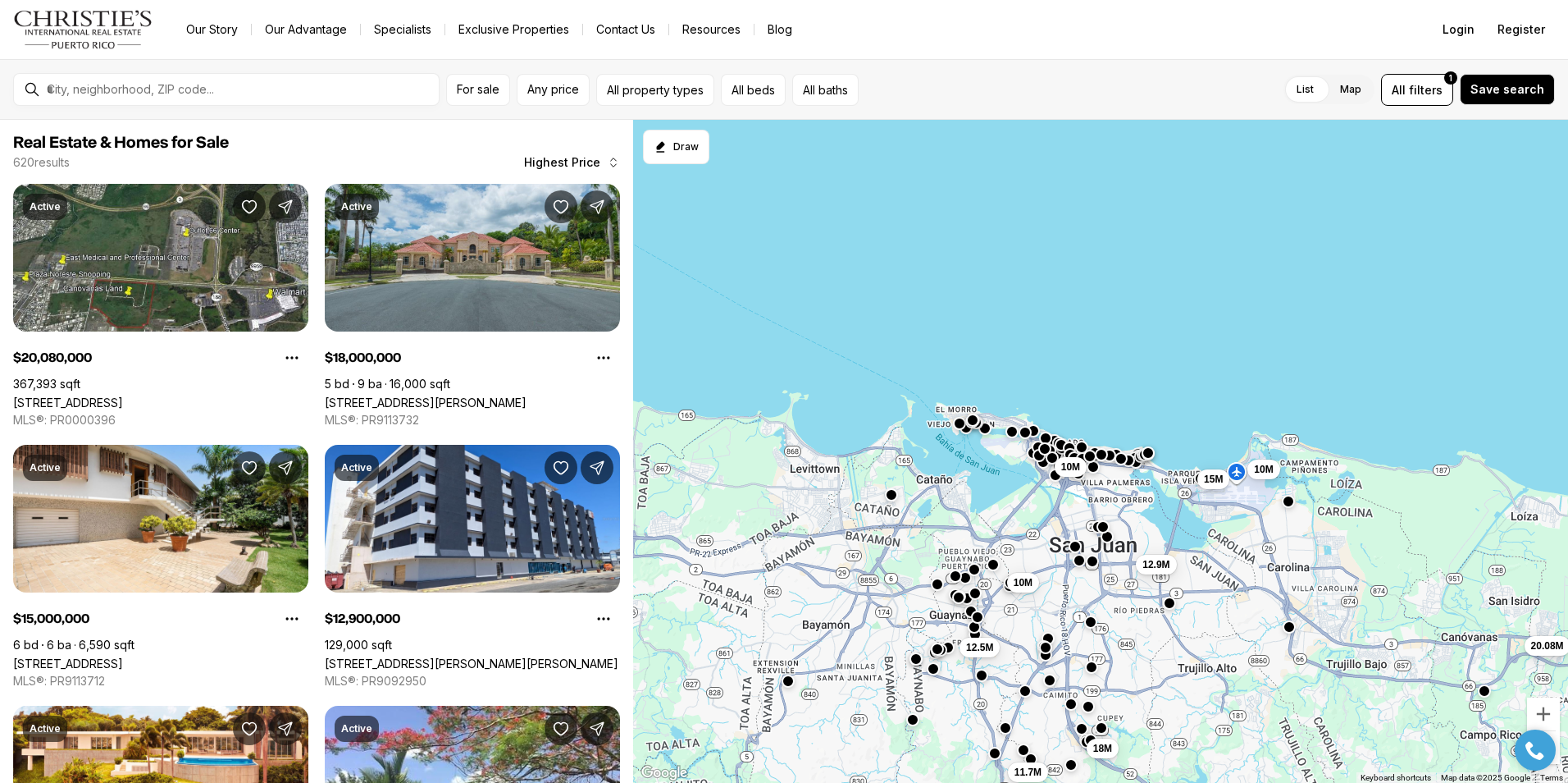
click at [1568, 269] on html "Go to: Homepage Our Story Our Advantage Specialists Exclusive Properties Contac…" at bounding box center [784, 391] width 1568 height 783
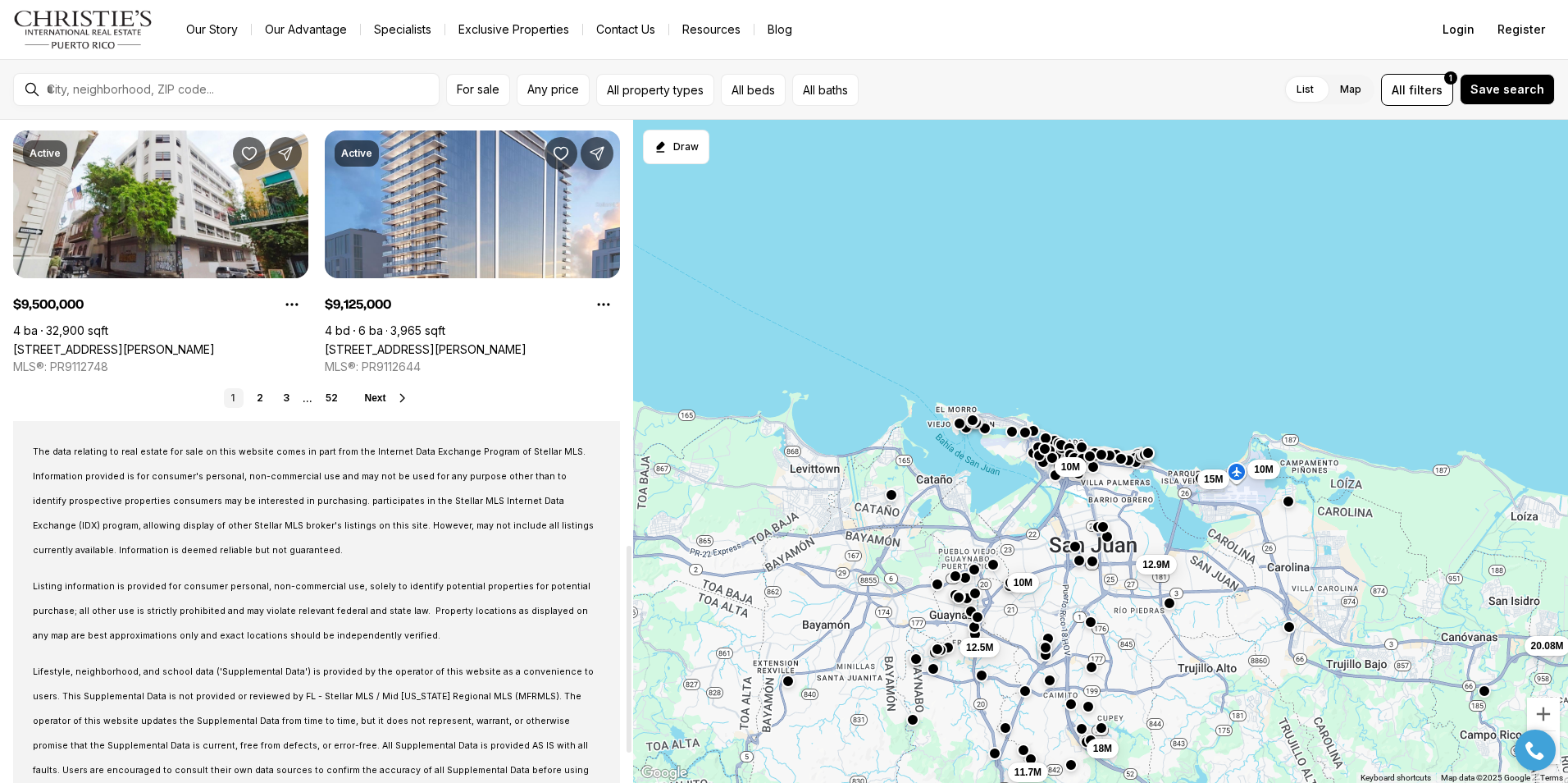
click at [630, 649] on div at bounding box center [629, 451] width 8 height 663
click at [630, 649] on div at bounding box center [629, 649] width 5 height 207
click at [261, 394] on link "2" at bounding box center [260, 398] width 19 height 19
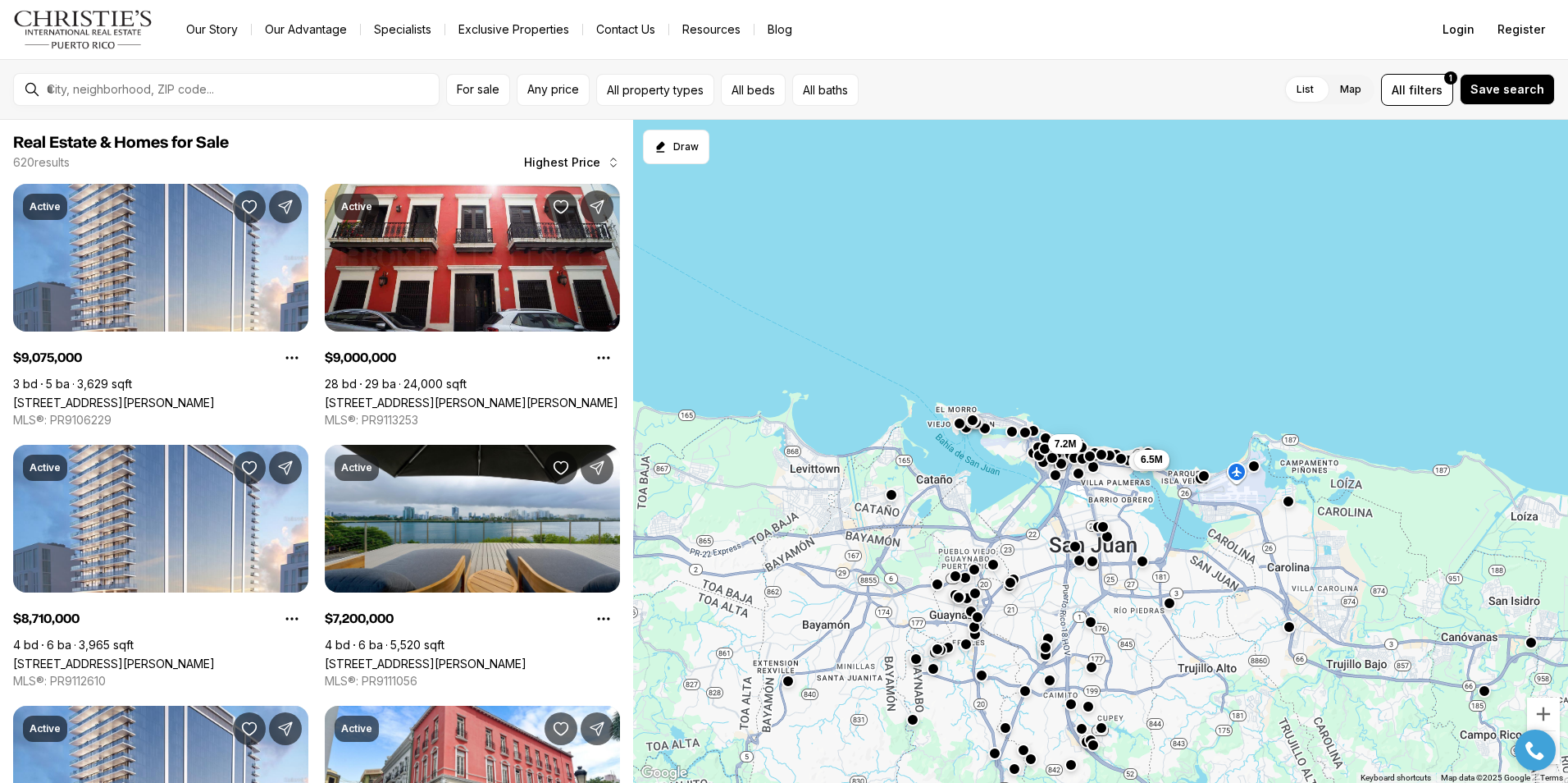
click at [633, 740] on div "7.2M 6.75M 6.5M" at bounding box center [1100, 451] width 935 height 664
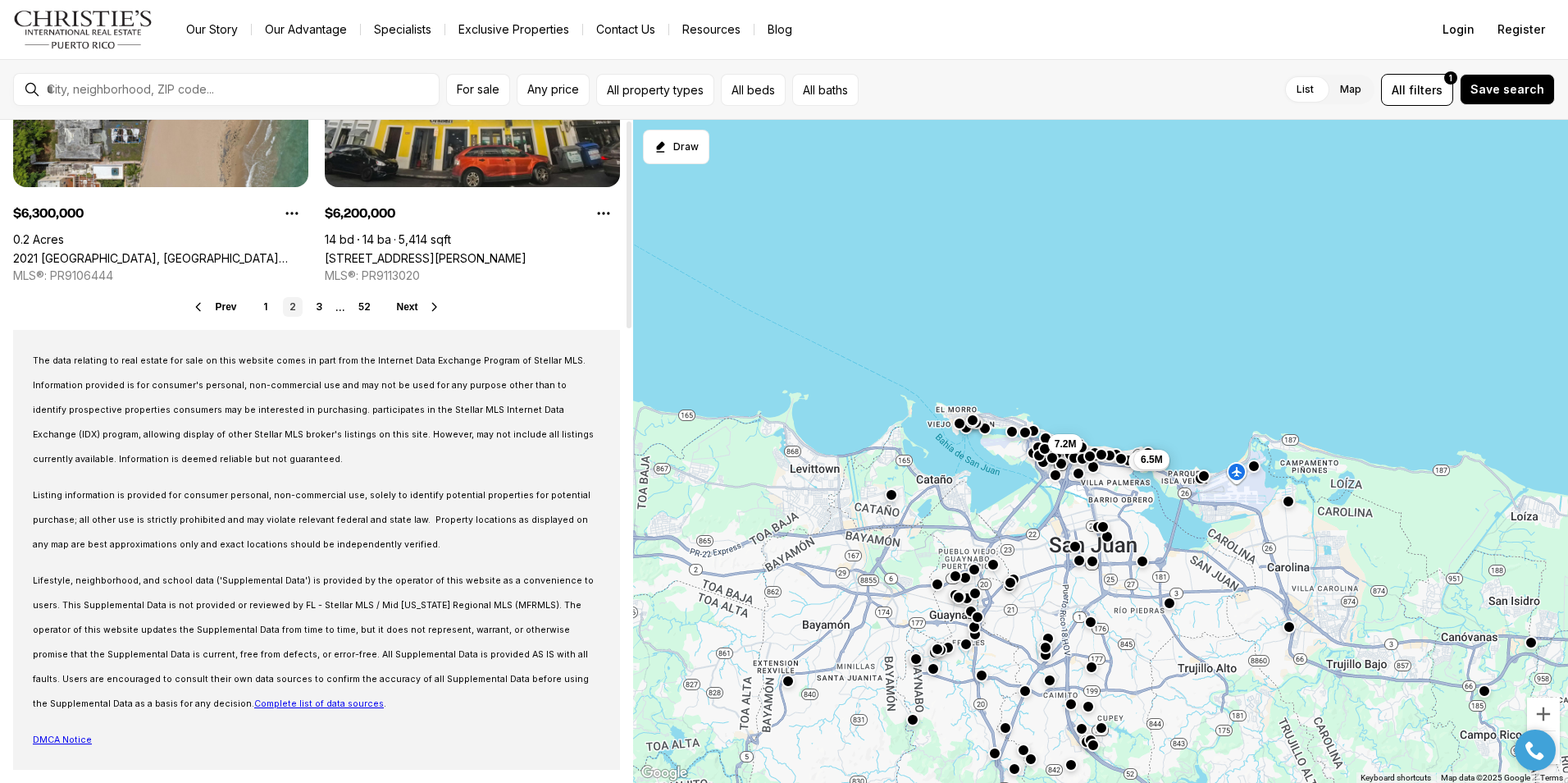
click at [627, 776] on div at bounding box center [629, 451] width 8 height 663
click at [627, 776] on div at bounding box center [629, 678] width 5 height 207
click at [316, 311] on link "3" at bounding box center [319, 306] width 19 height 19
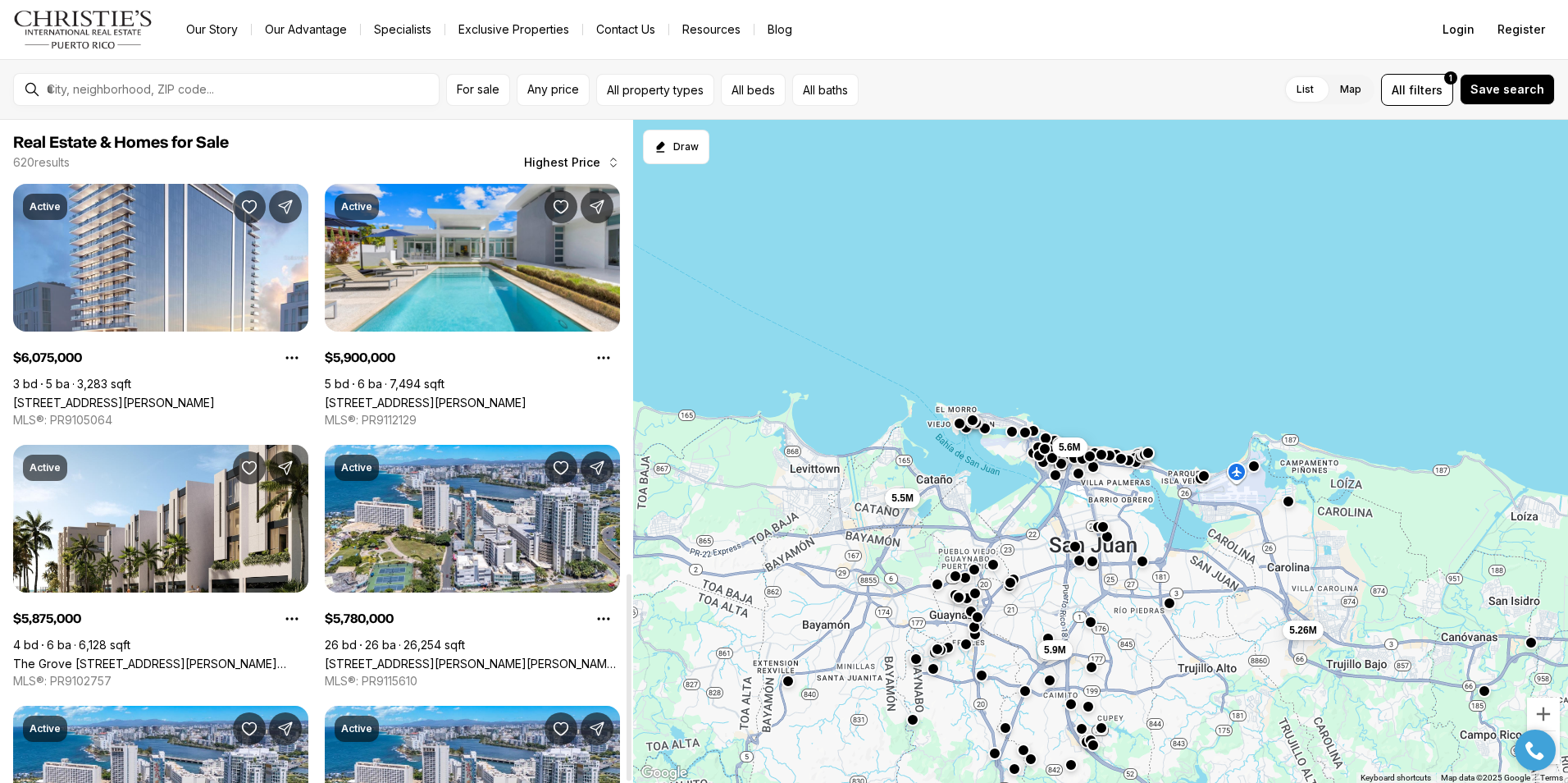
scroll to position [1449, 0]
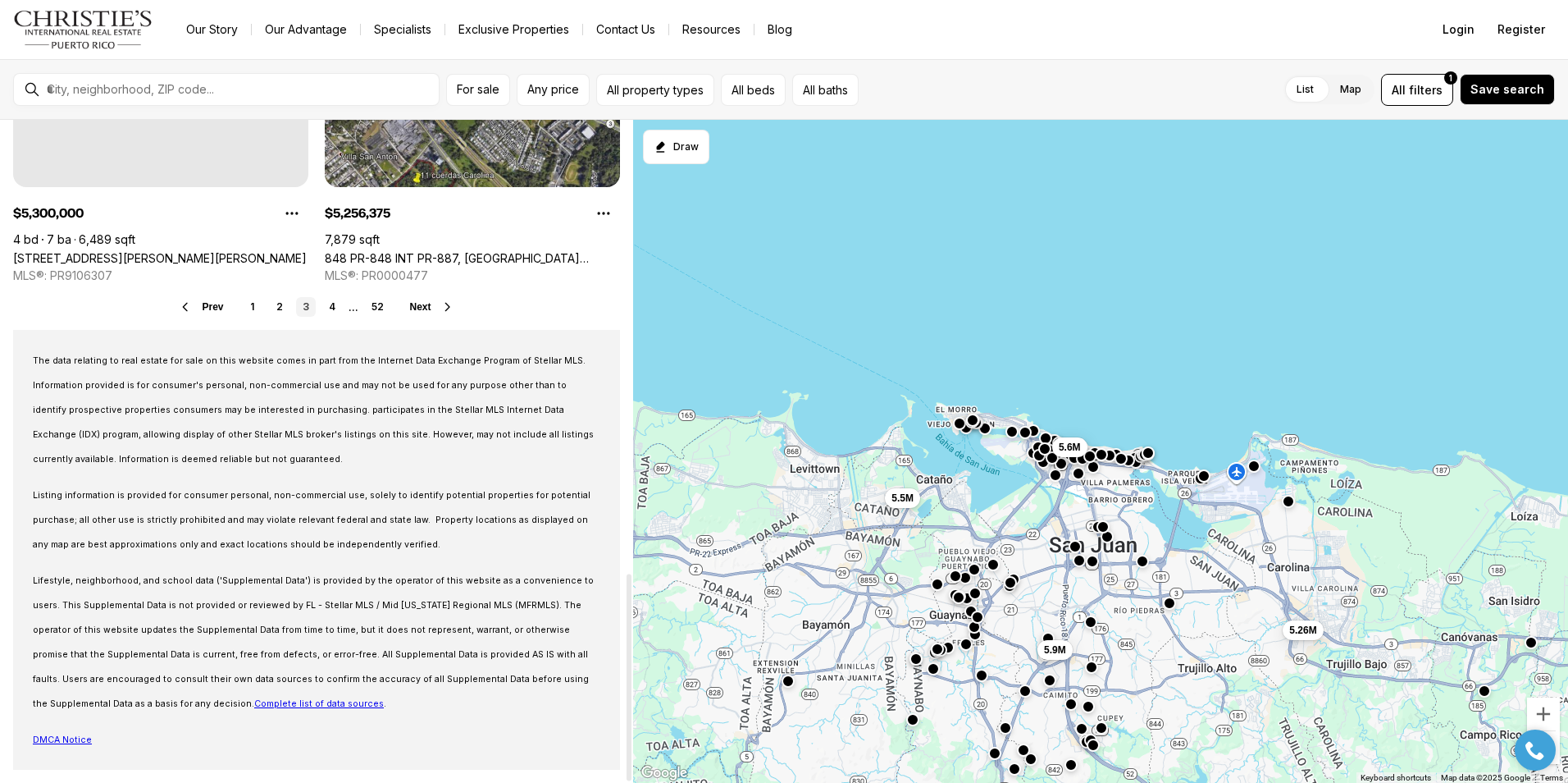
click at [628, 755] on div at bounding box center [629, 451] width 8 height 663
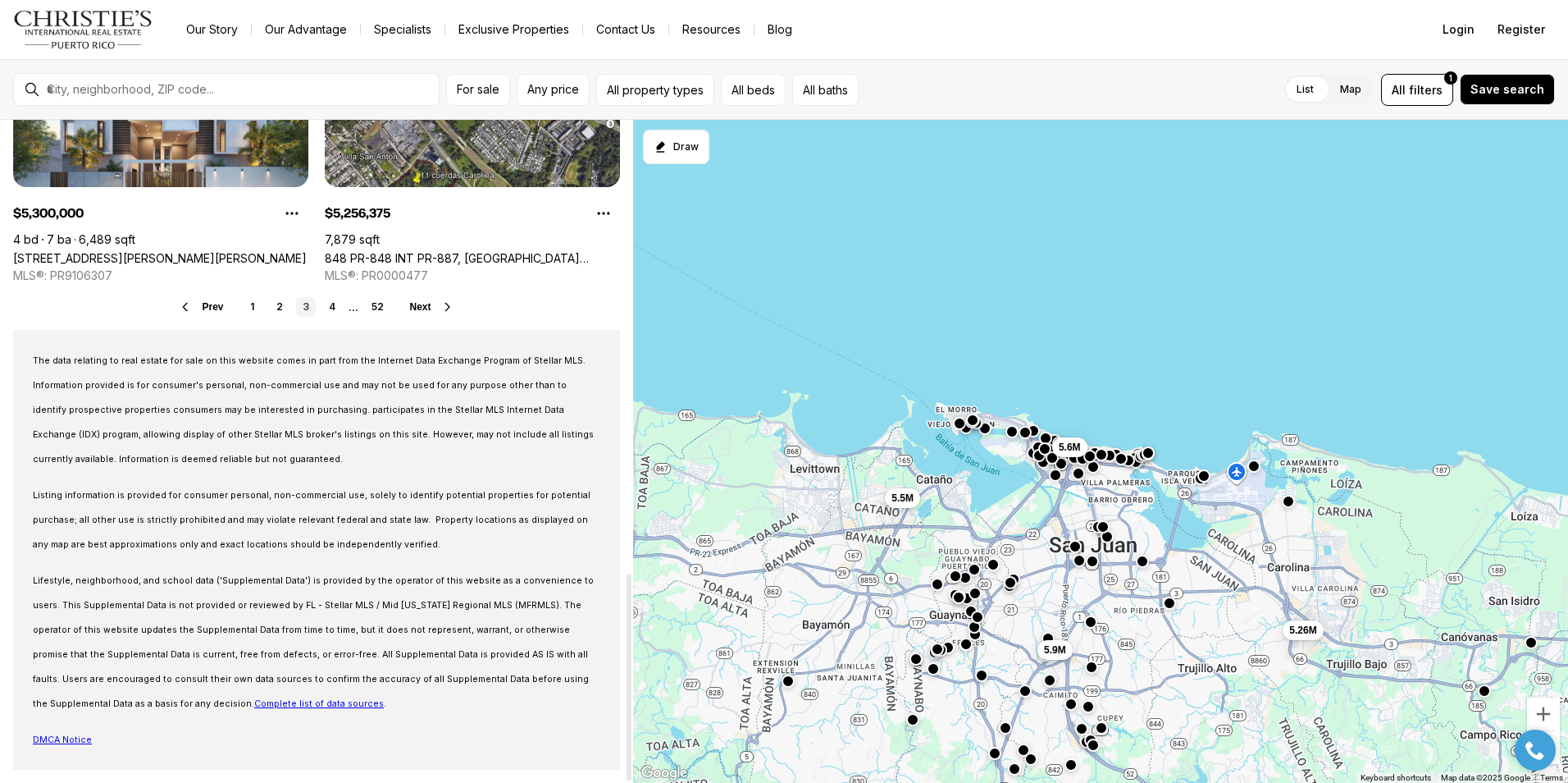
scroll to position [0, 0]
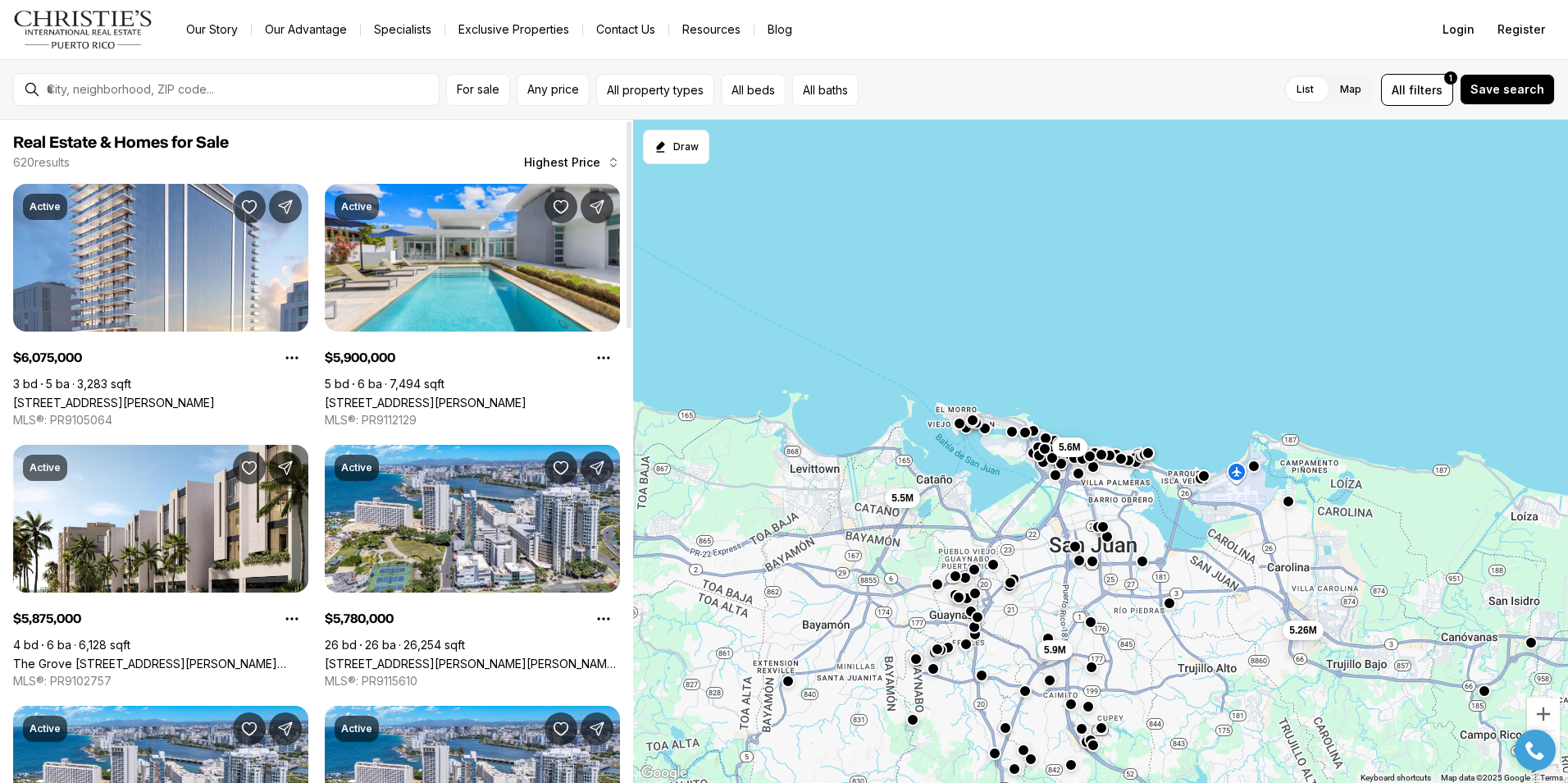
click at [629, 136] on div at bounding box center [629, 451] width 8 height 663
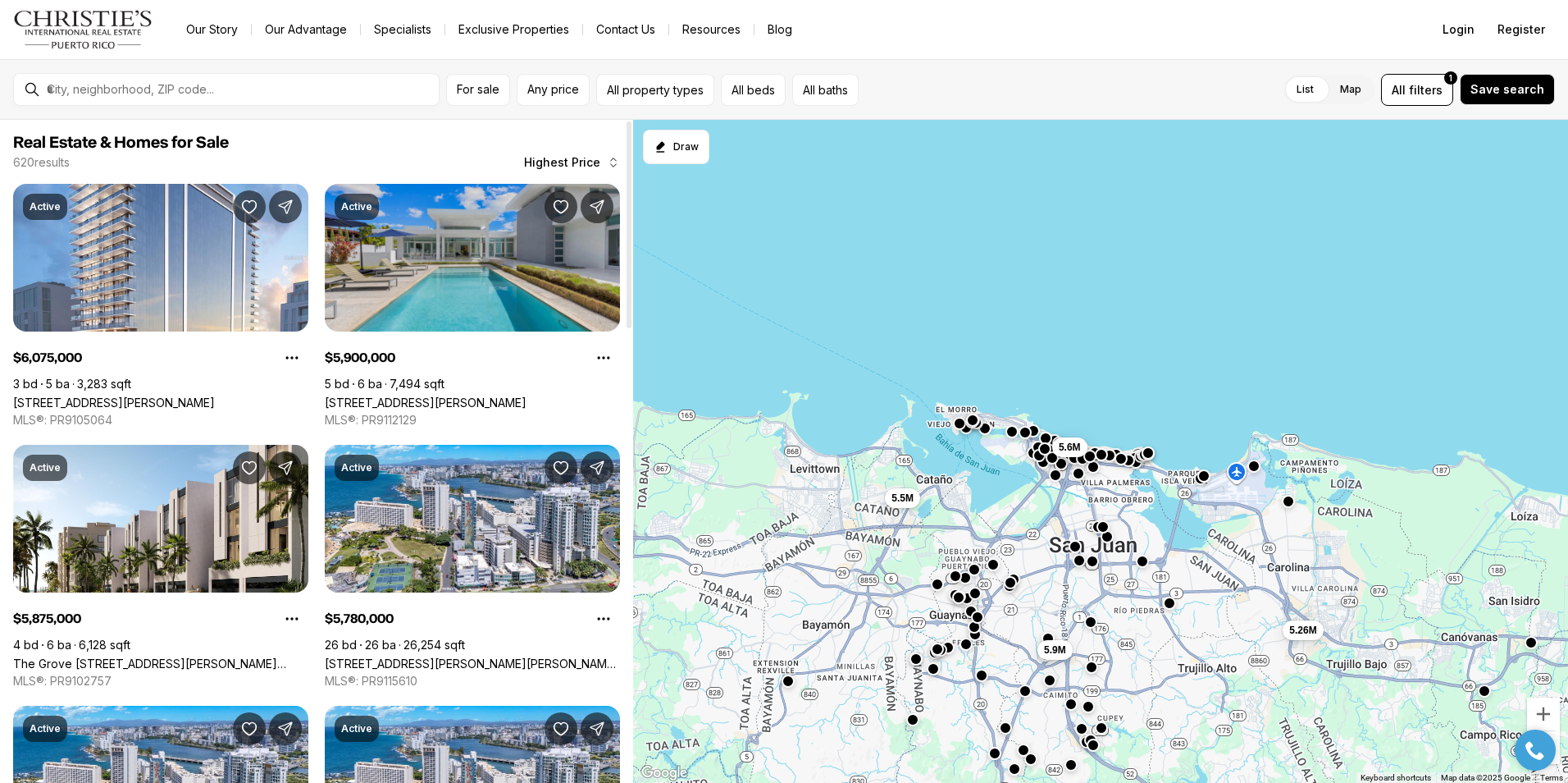
click at [513, 396] on link "160 MIMOSA STREET, SAN JUAN PR, 00927" at bounding box center [426, 403] width 202 height 14
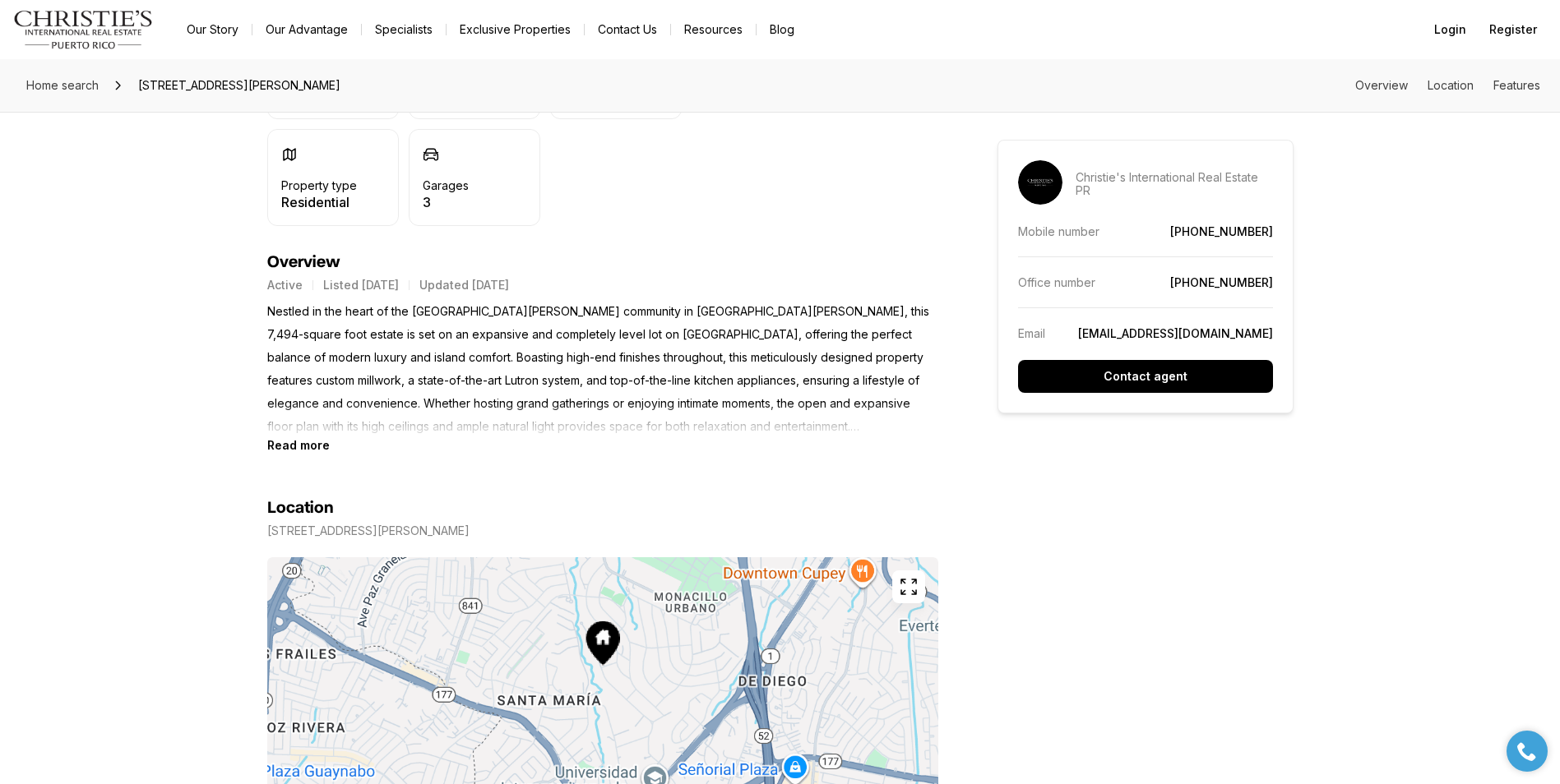
scroll to position [668, 0]
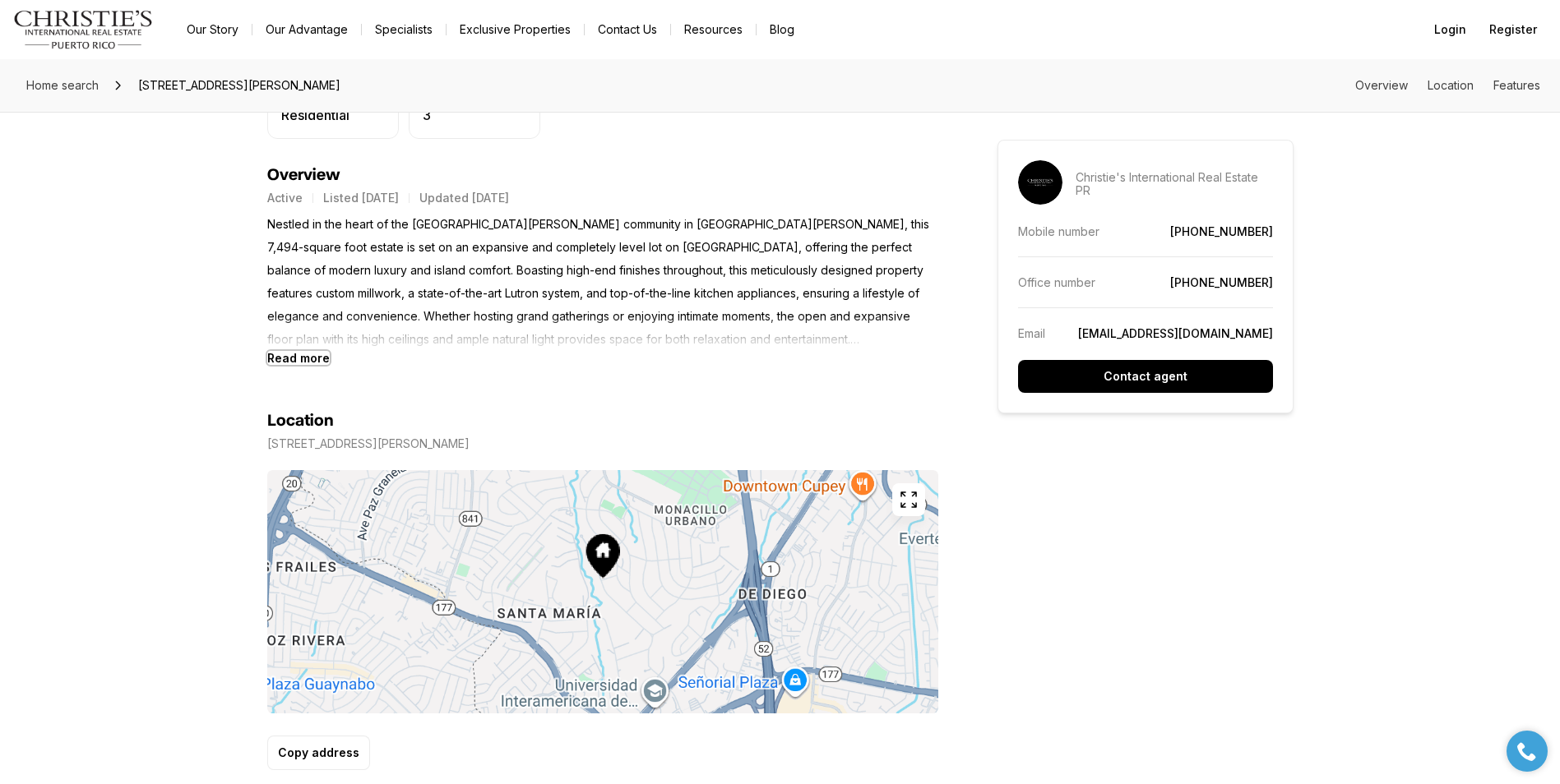
click at [300, 362] on b "Read more" at bounding box center [298, 357] width 62 height 14
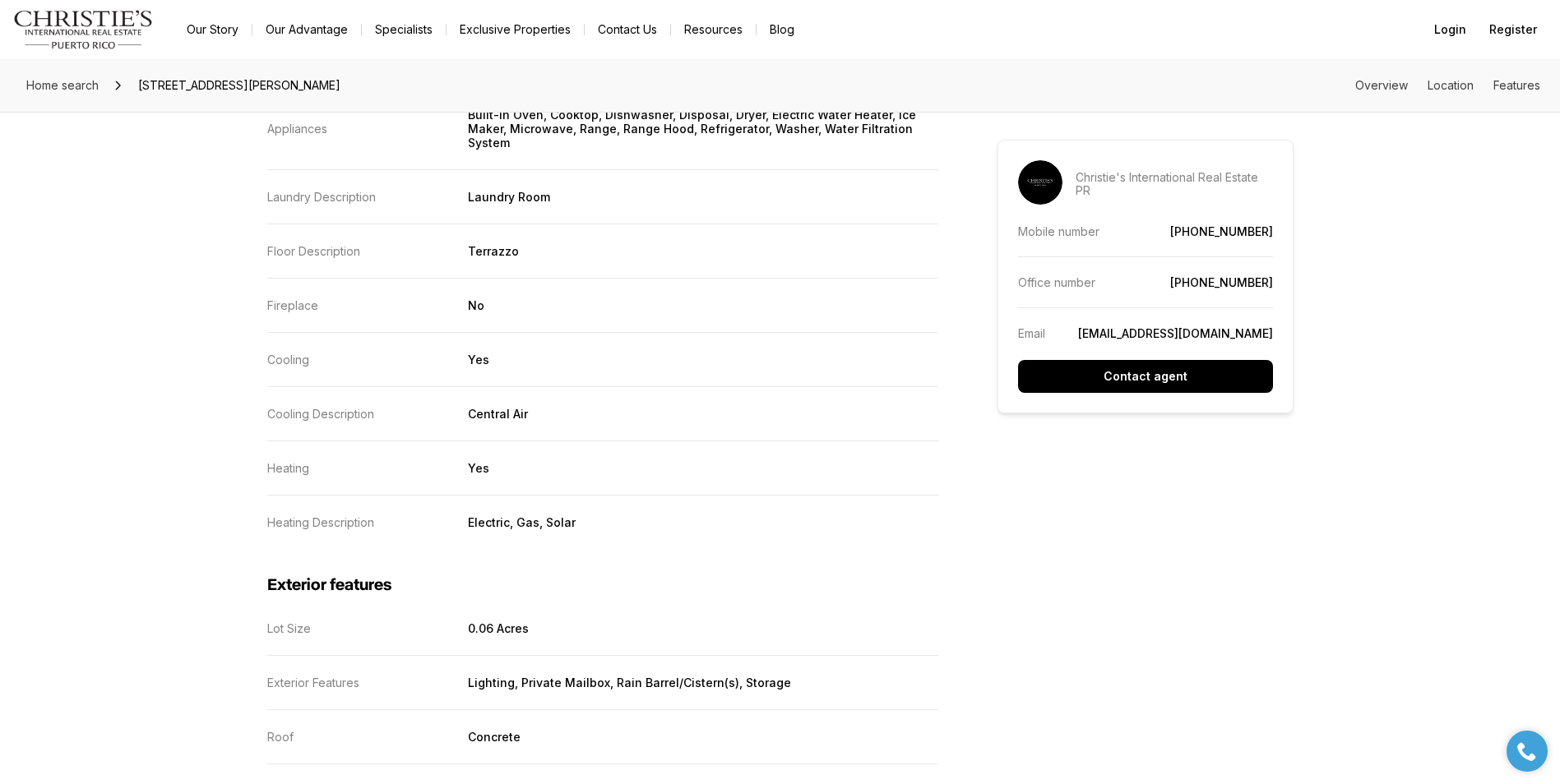
scroll to position [2454, 0]
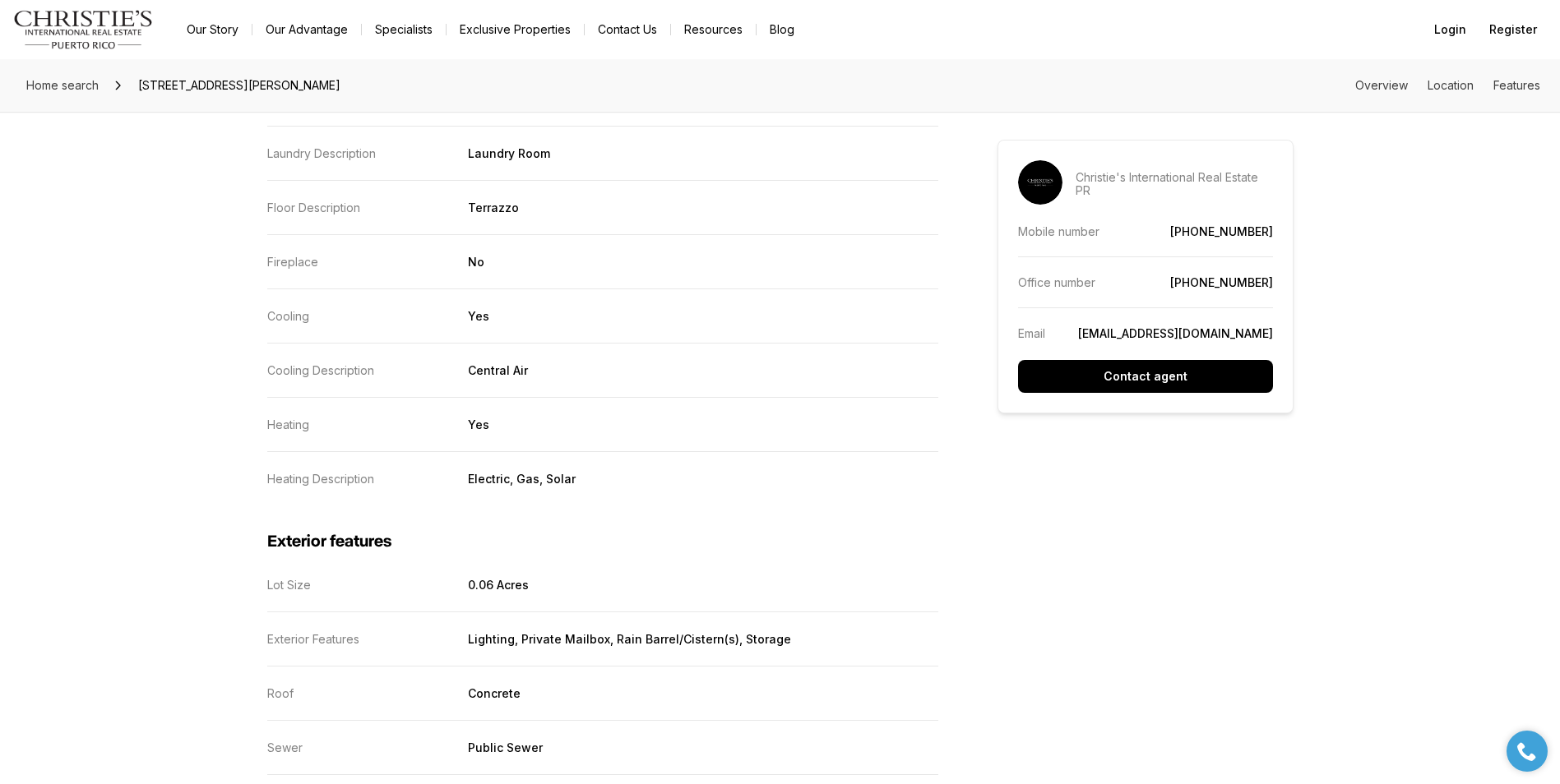
drag, startPoint x: 321, startPoint y: 566, endPoint x: 312, endPoint y: 575, distance: 12.7
click at [313, 575] on div "Exterior features Lot Size 0.06 Acres Exterior Features Lighting, Private Mailb…" at bounding box center [602, 654] width 671 height 337
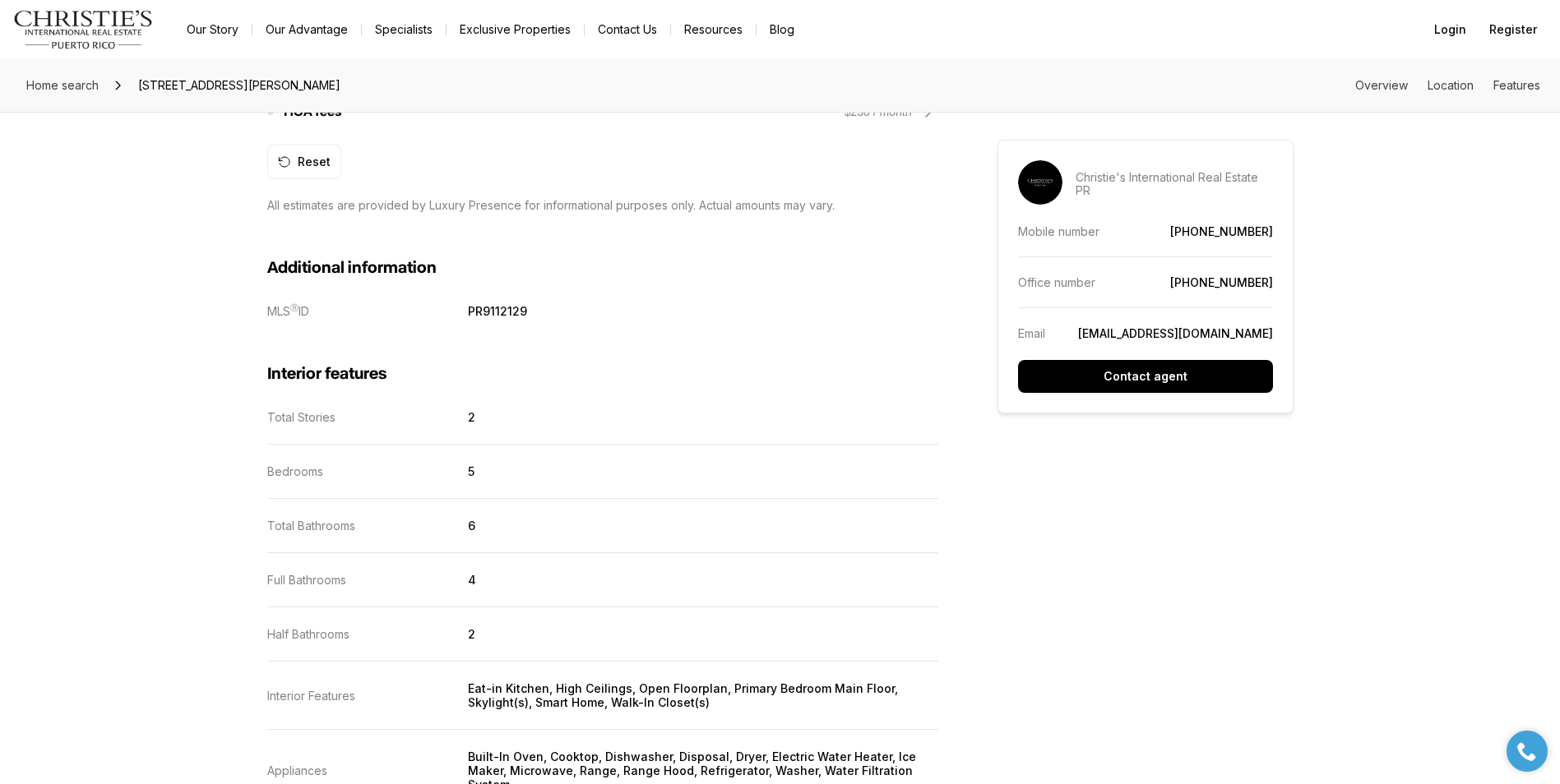
scroll to position [0, 0]
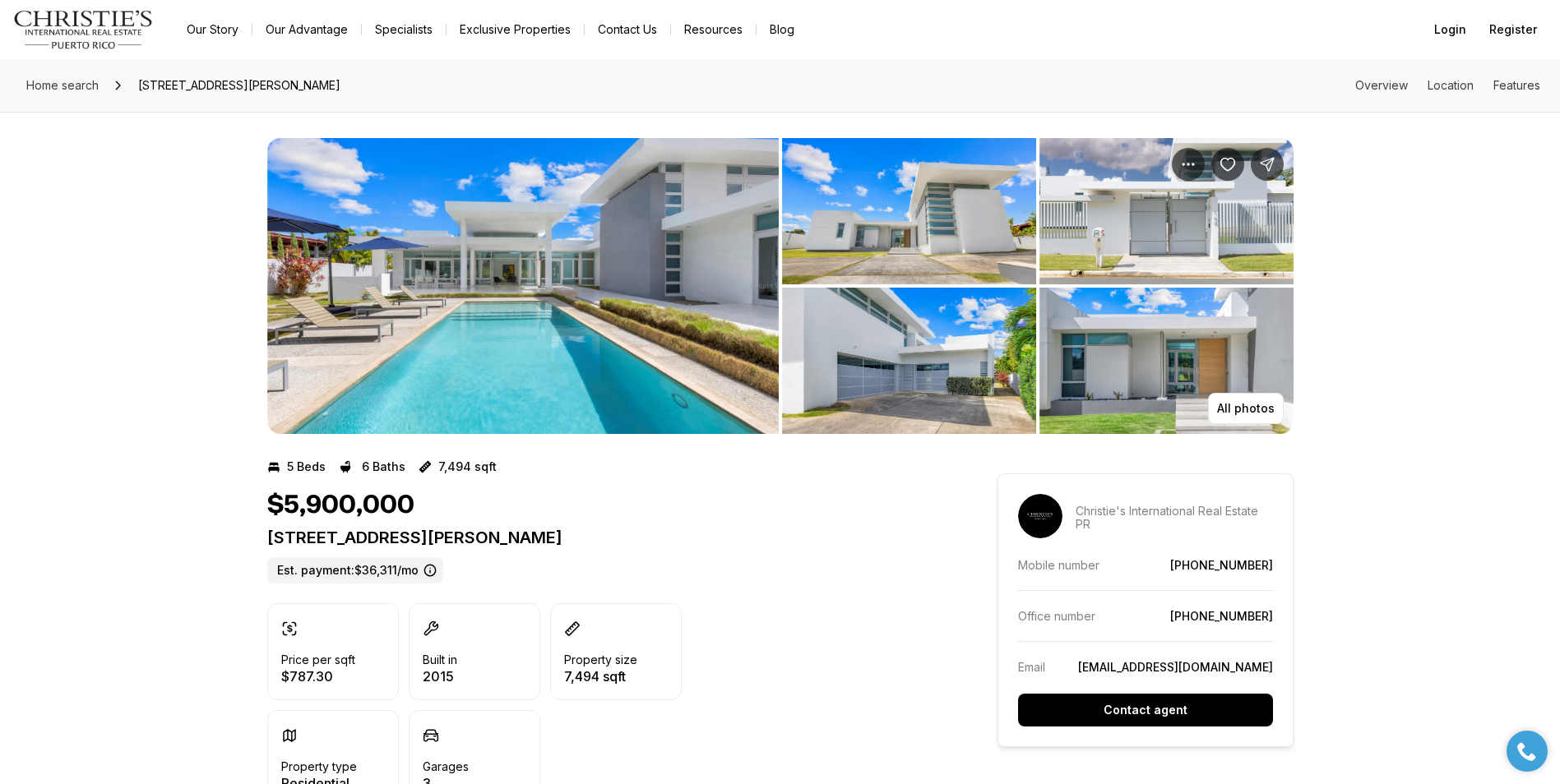
click at [492, 298] on img "View image gallery" at bounding box center [522, 286] width 512 height 296
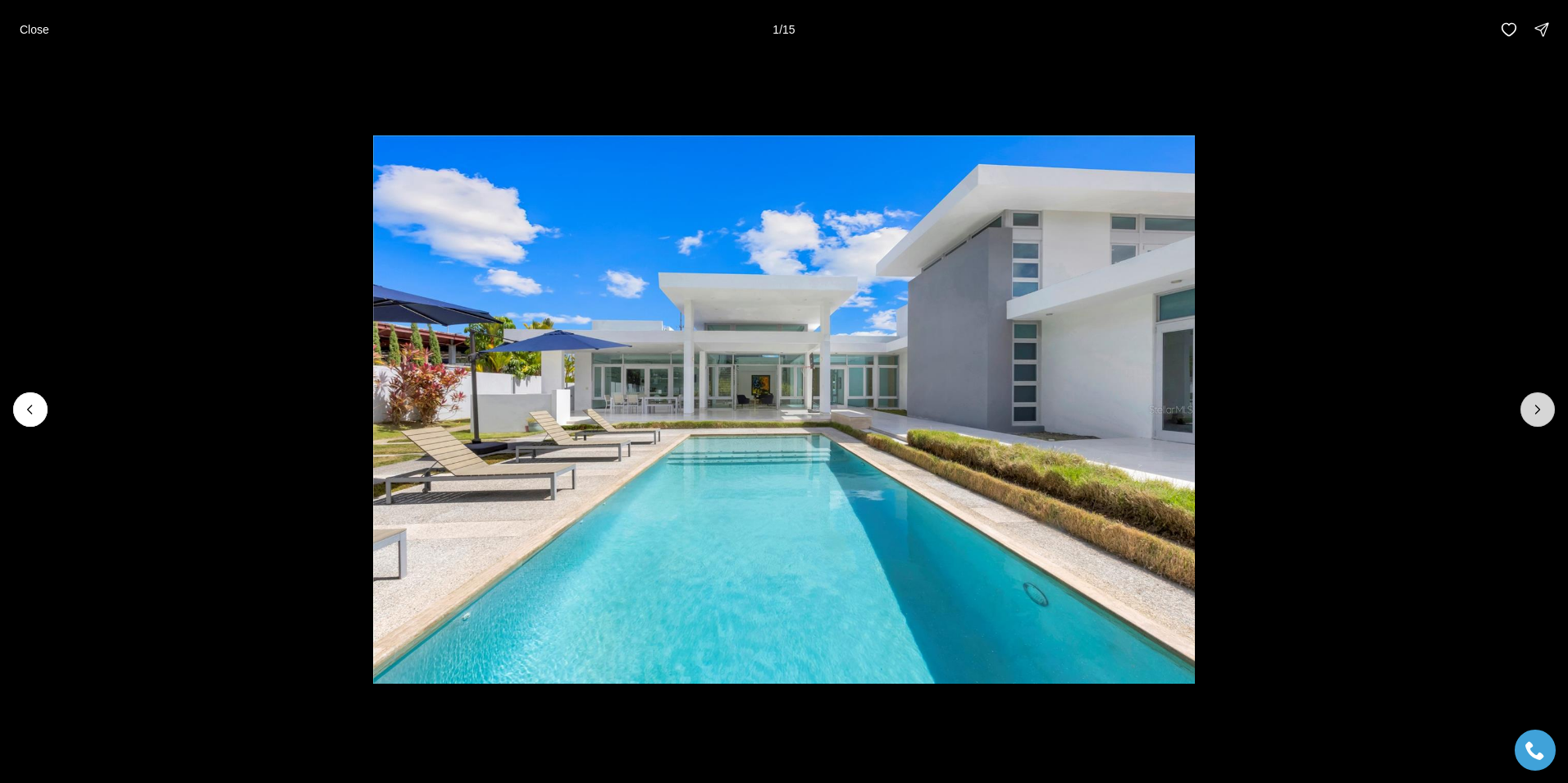
click at [1537, 409] on icon "Next slide" at bounding box center [1538, 409] width 17 height 17
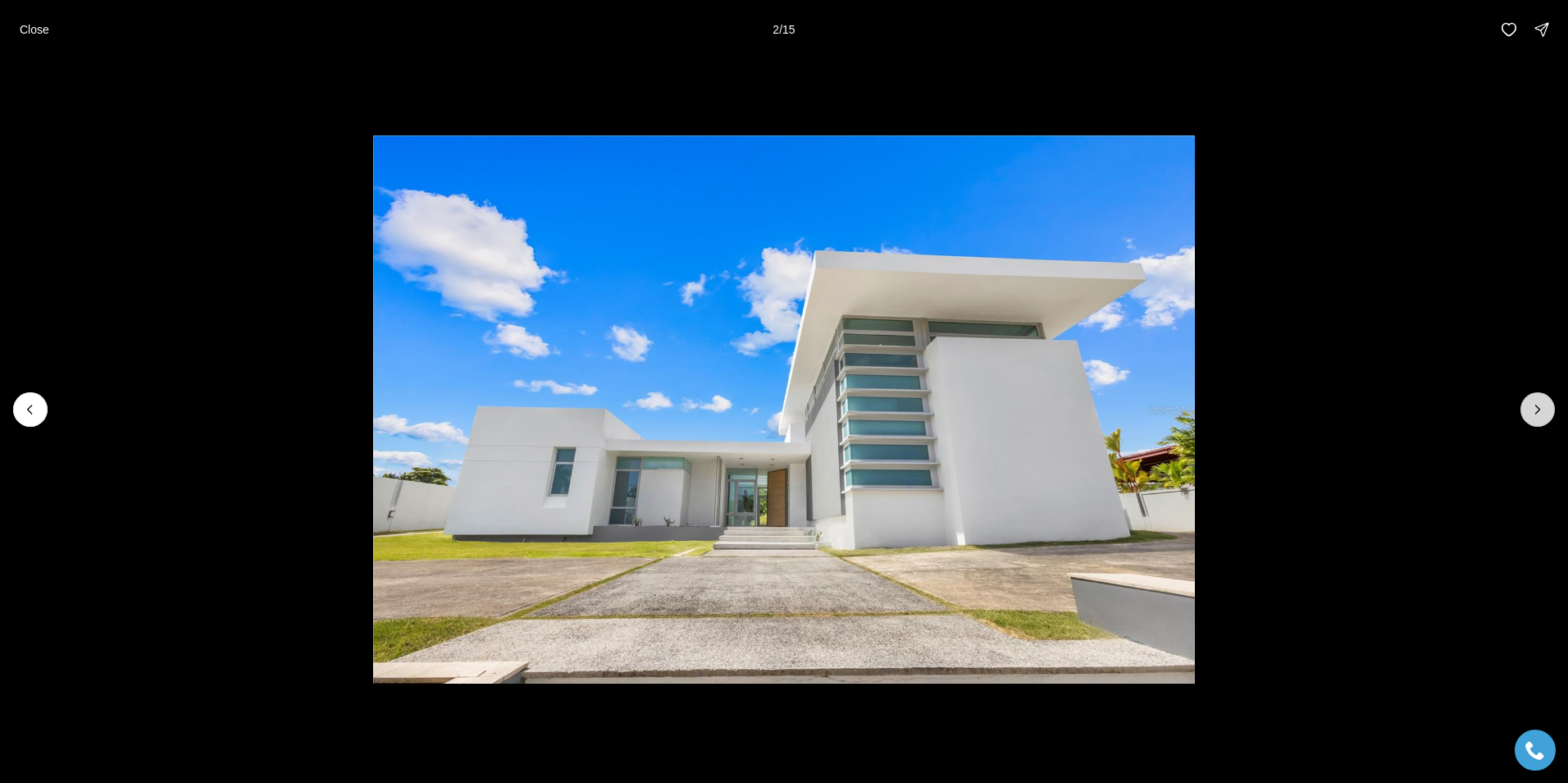
click at [1537, 409] on icon "Next slide" at bounding box center [1538, 409] width 17 height 17
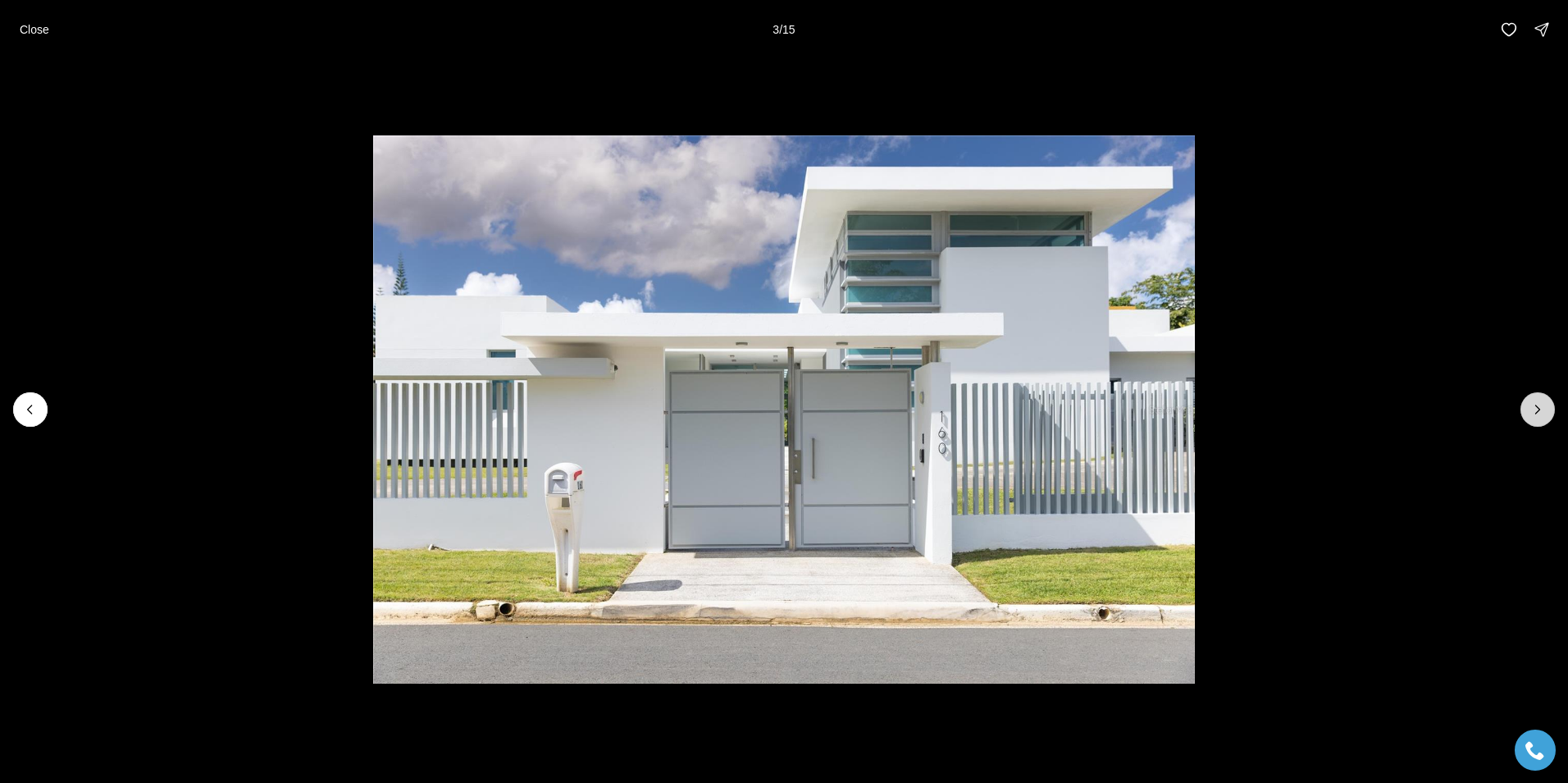
click at [1537, 409] on icon "Next slide" at bounding box center [1538, 409] width 17 height 17
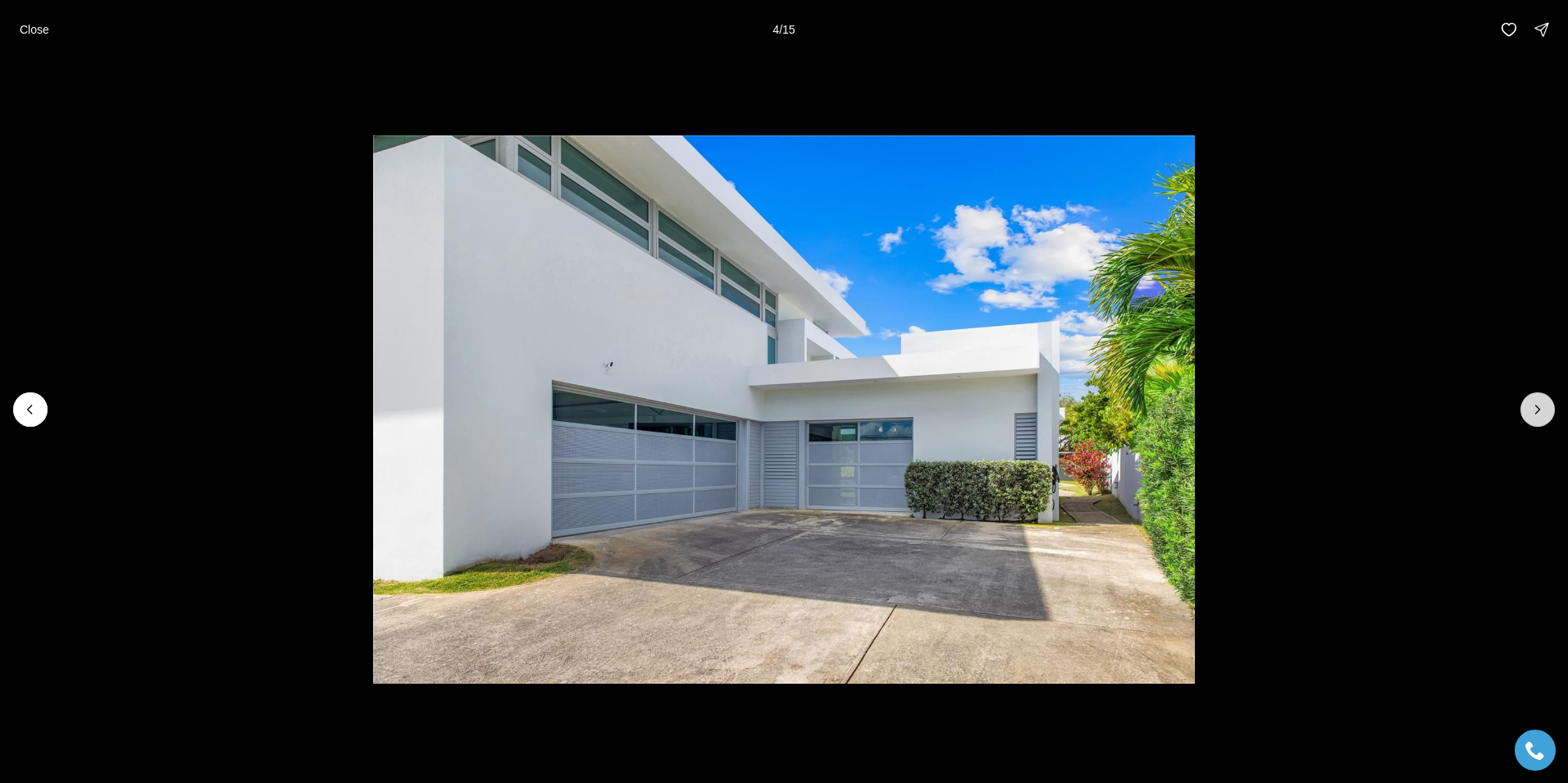
click at [1533, 404] on icon "Next slide" at bounding box center [1538, 409] width 17 height 17
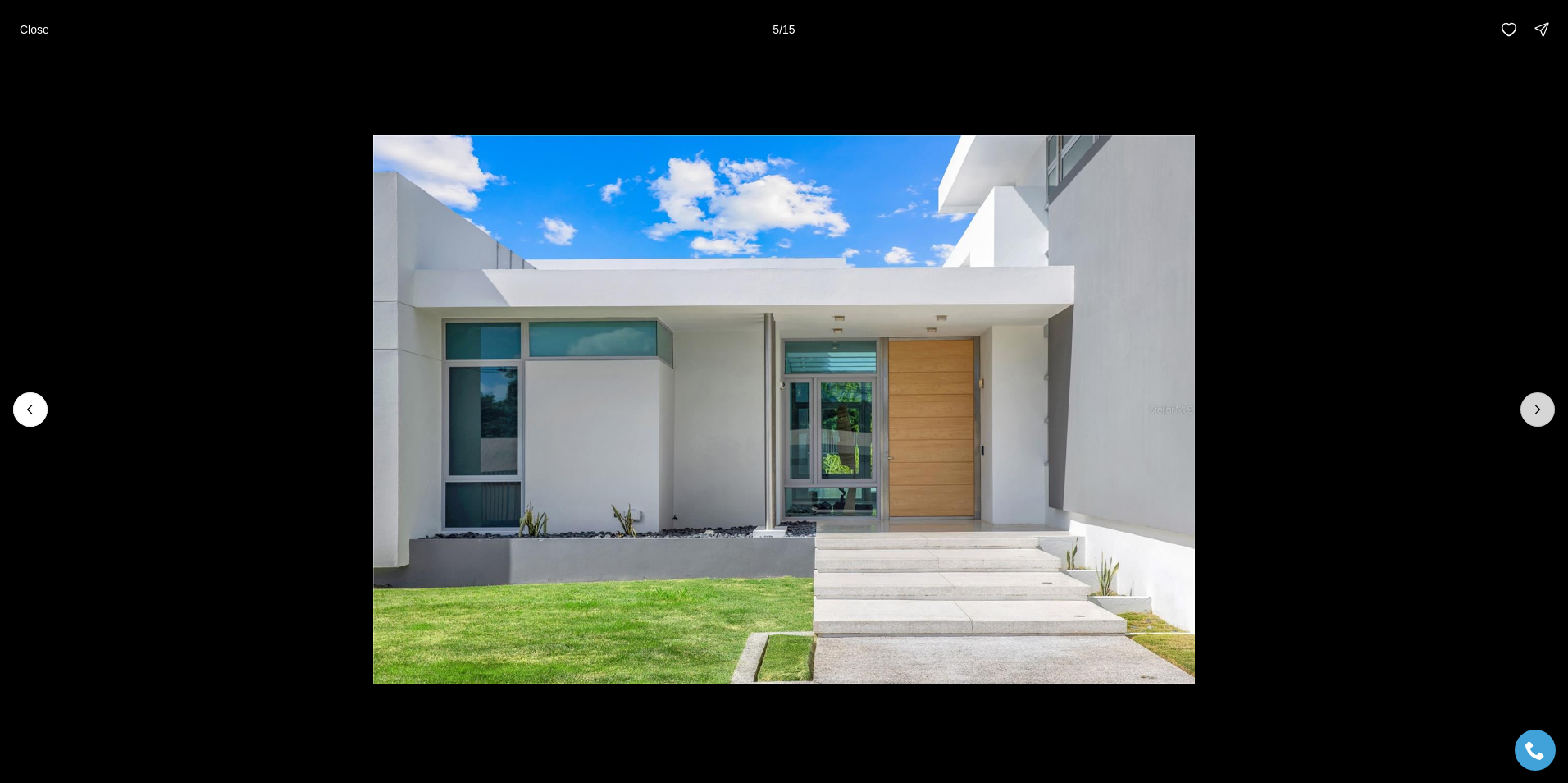
click at [1533, 404] on icon "Next slide" at bounding box center [1538, 409] width 17 height 17
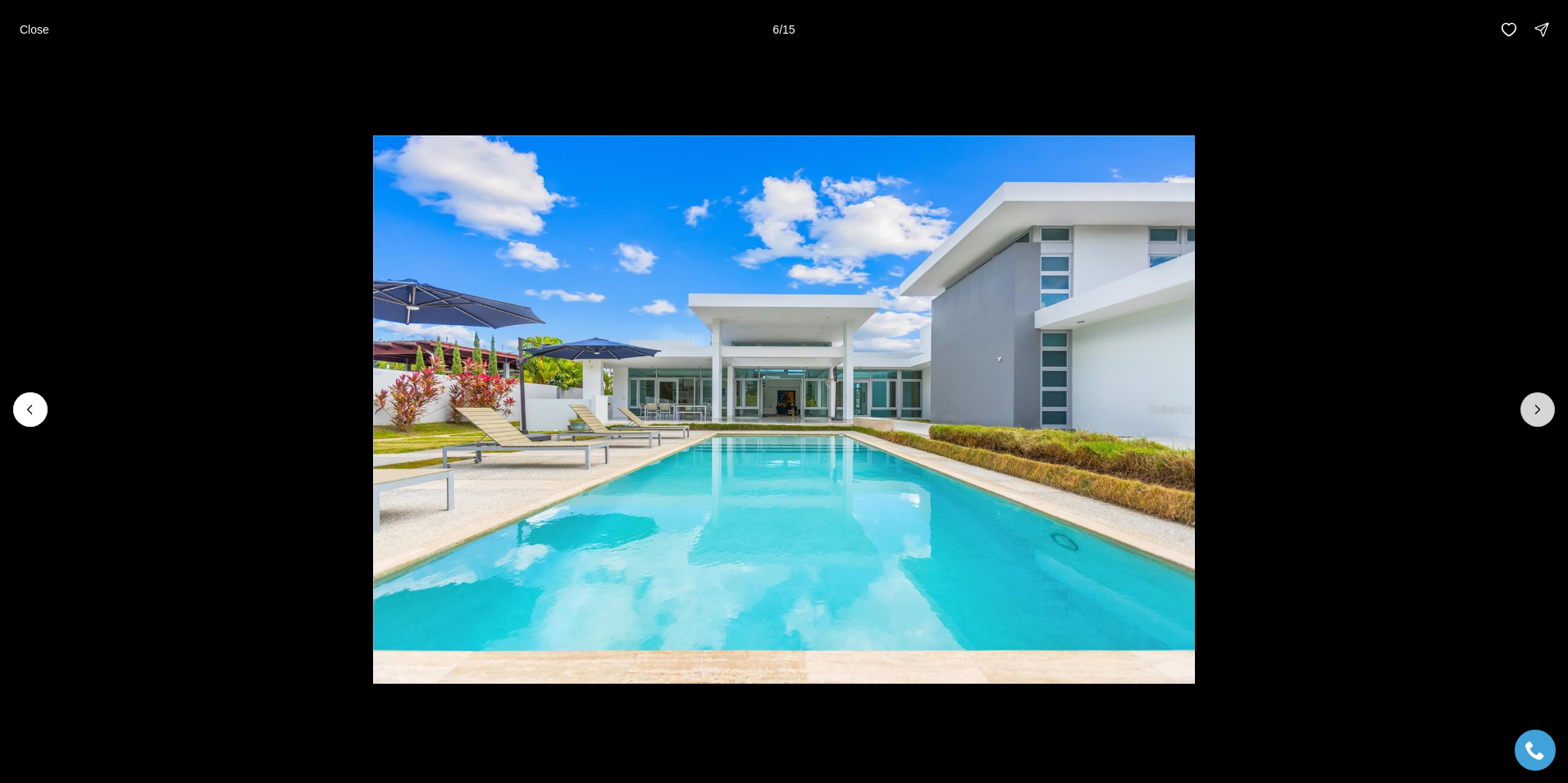
click at [1533, 404] on icon "Next slide" at bounding box center [1538, 409] width 17 height 17
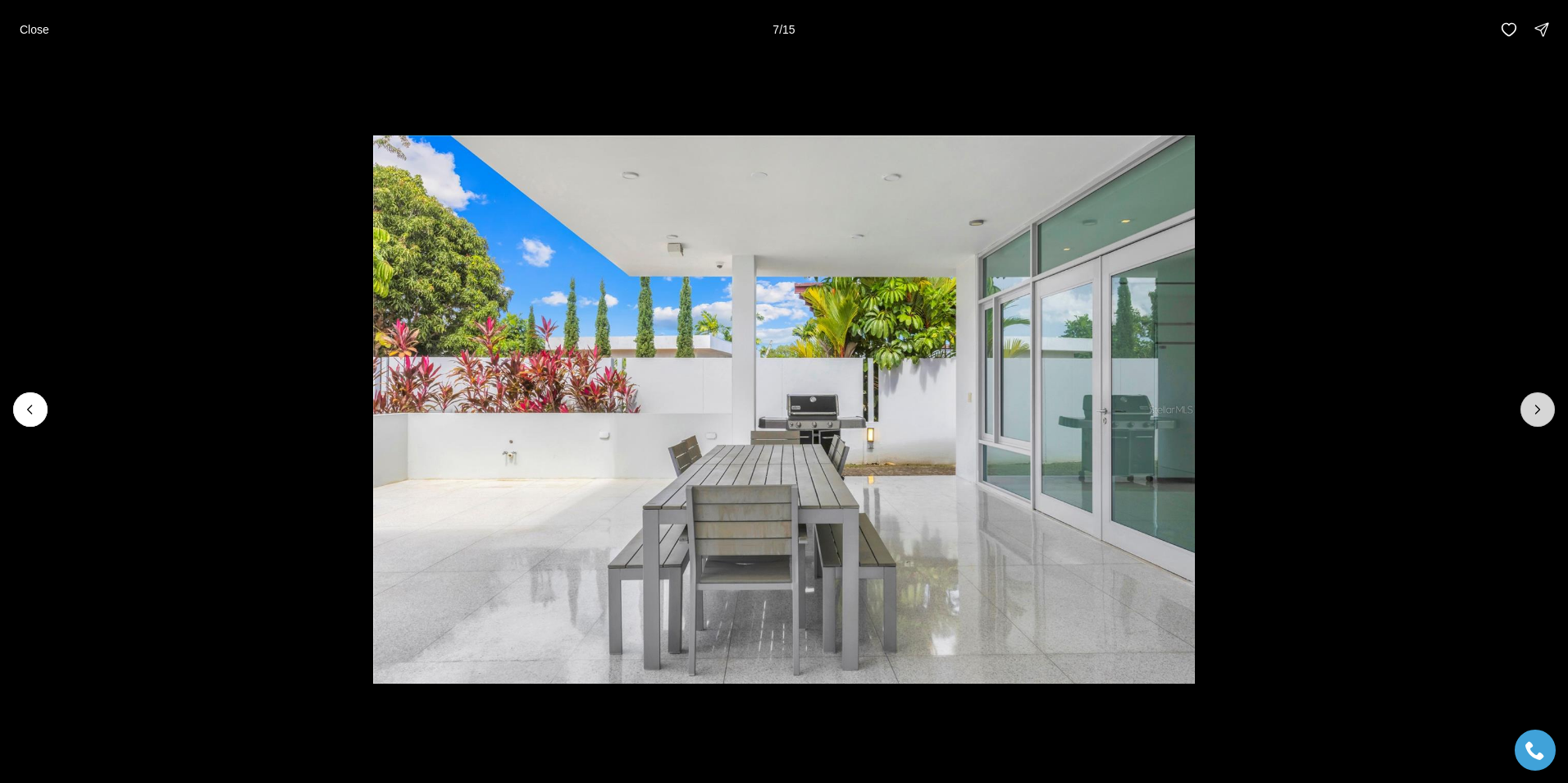
click at [1533, 404] on icon "Next slide" at bounding box center [1538, 409] width 17 height 17
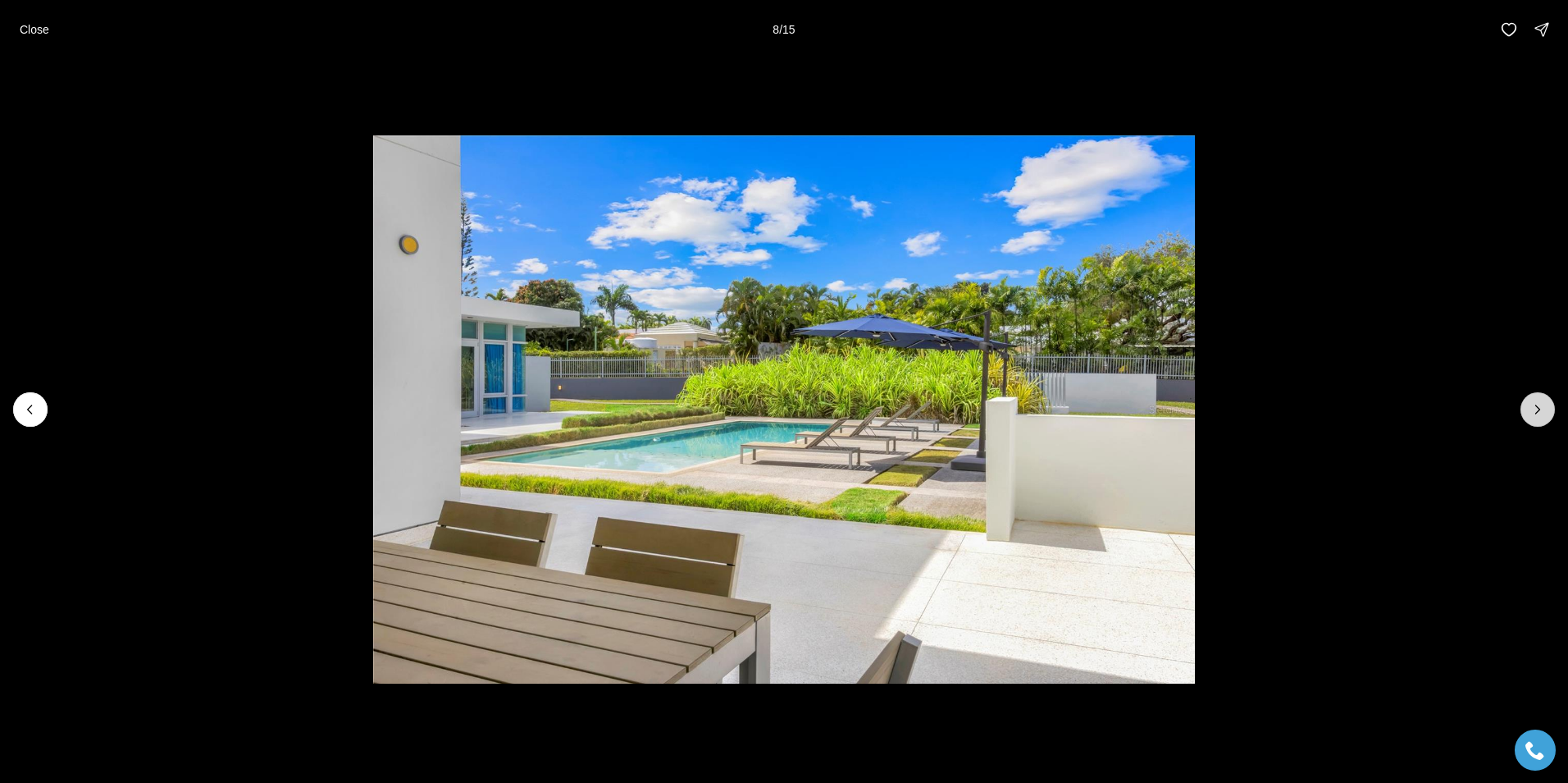
click at [1533, 404] on icon "Next slide" at bounding box center [1538, 409] width 17 height 17
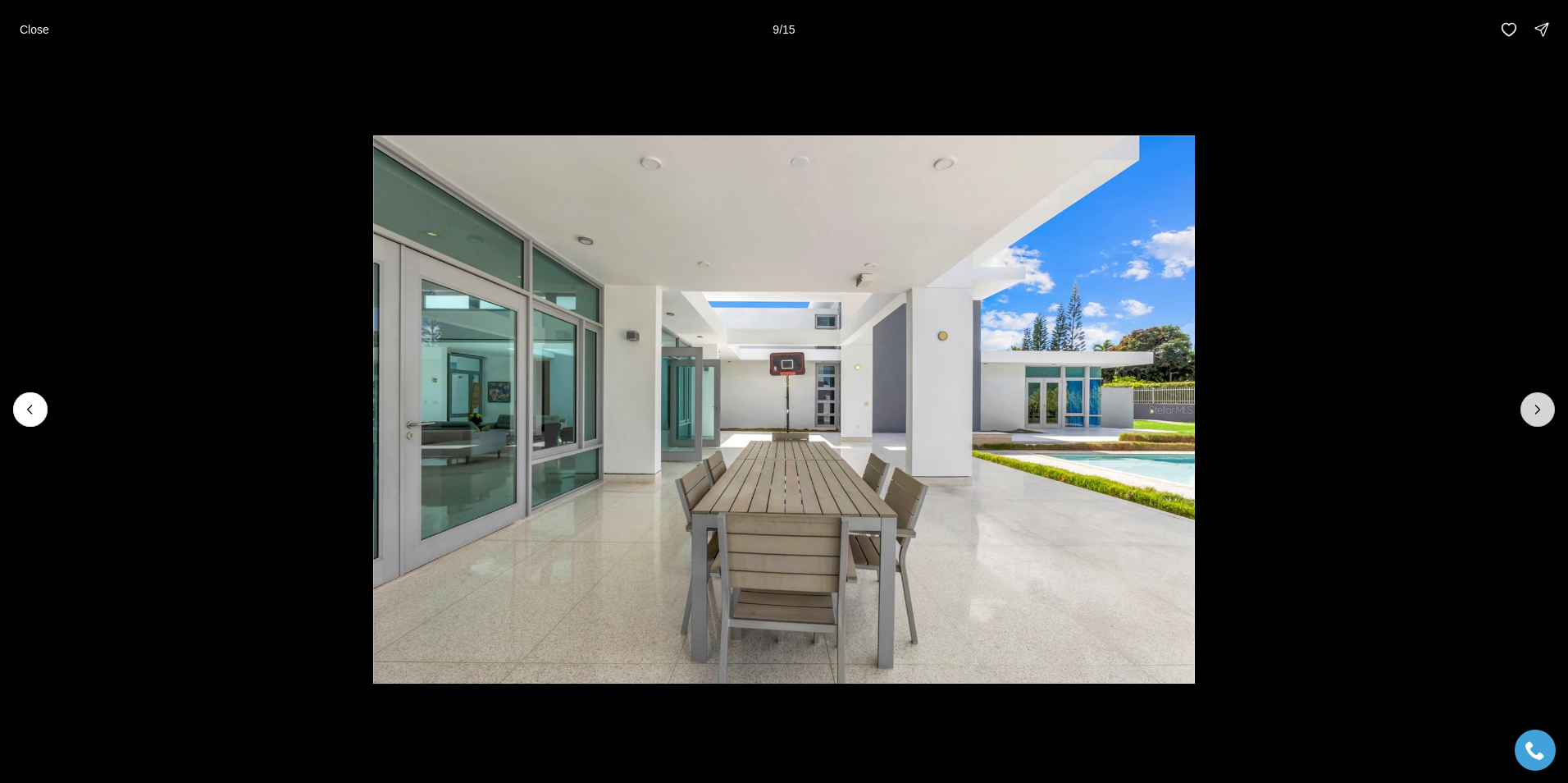
click at [1533, 404] on icon "Next slide" at bounding box center [1538, 409] width 17 height 17
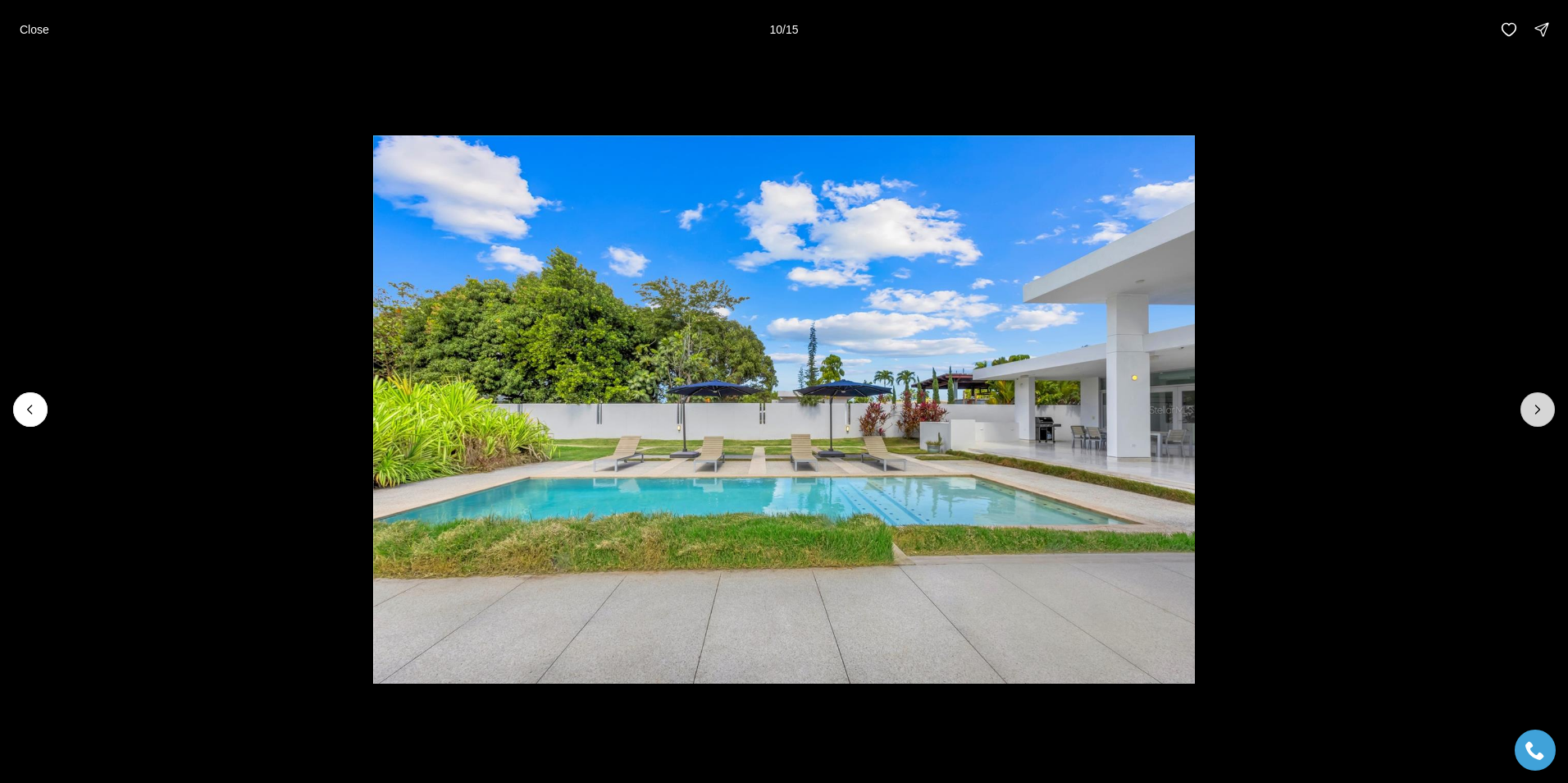
click at [1533, 404] on icon "Next slide" at bounding box center [1538, 409] width 17 height 17
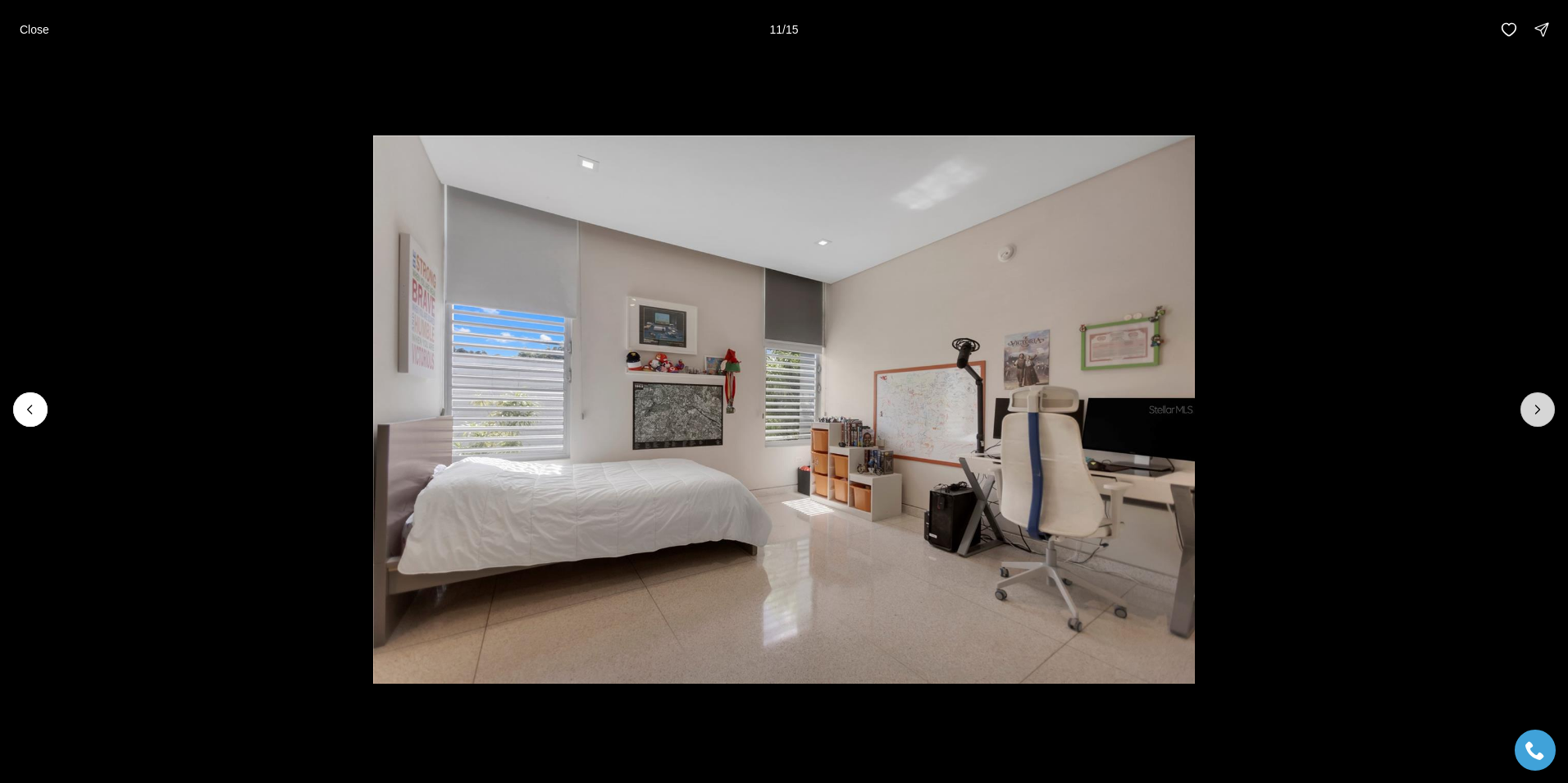
click at [1533, 404] on icon "Next slide" at bounding box center [1538, 409] width 17 height 17
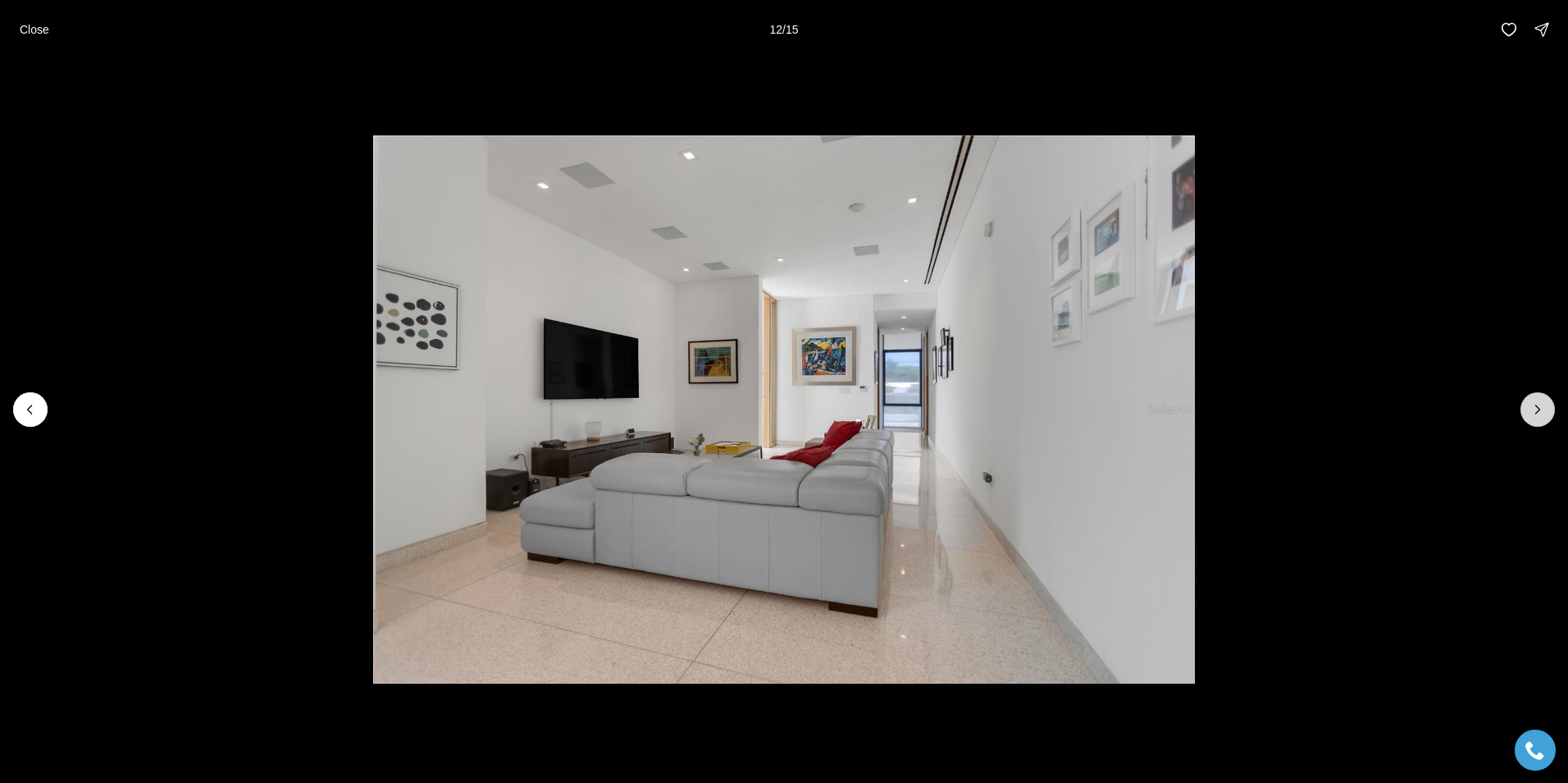
click at [1533, 404] on icon "Next slide" at bounding box center [1538, 409] width 17 height 17
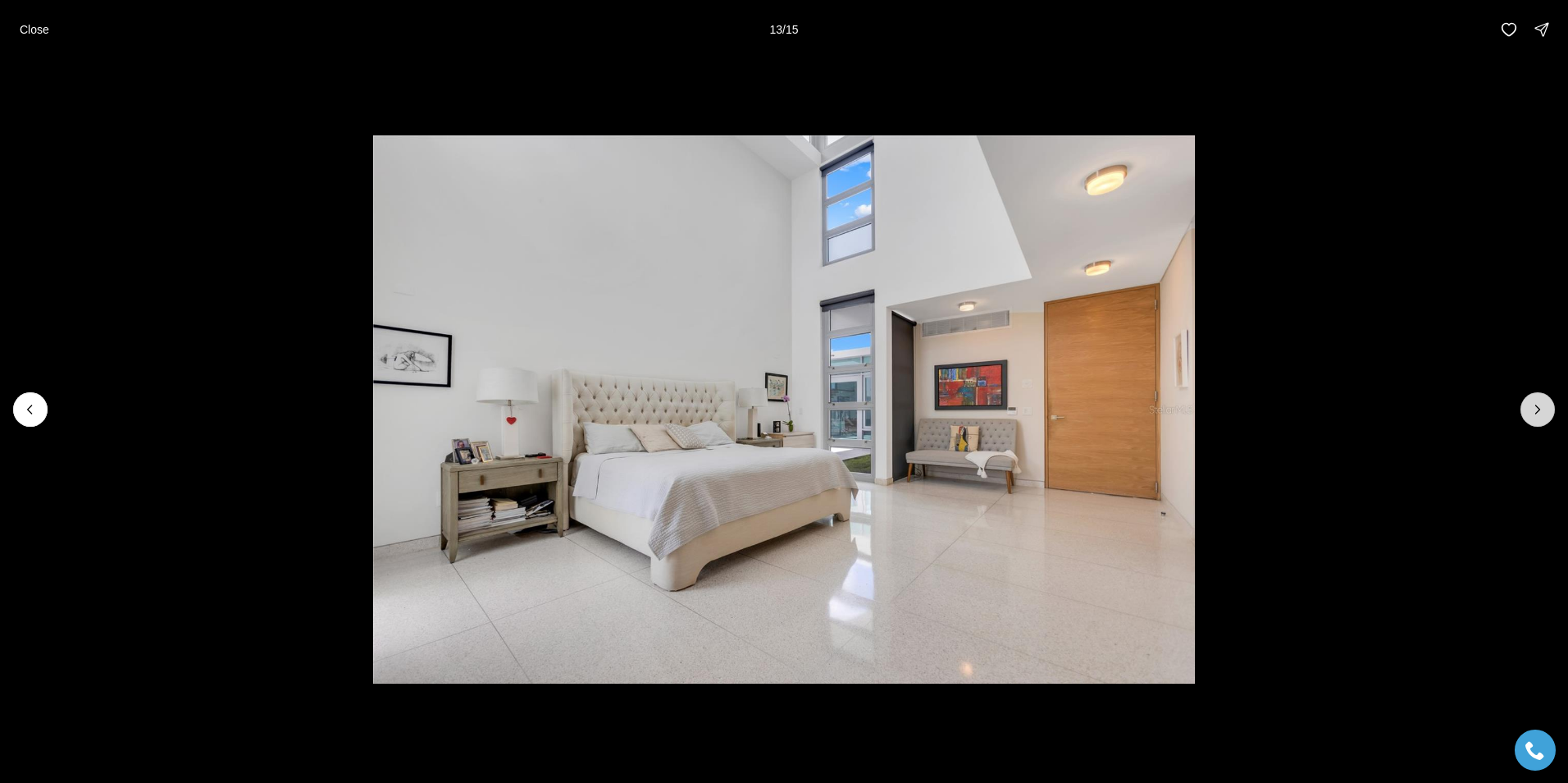
click at [1533, 404] on icon "Next slide" at bounding box center [1538, 409] width 17 height 17
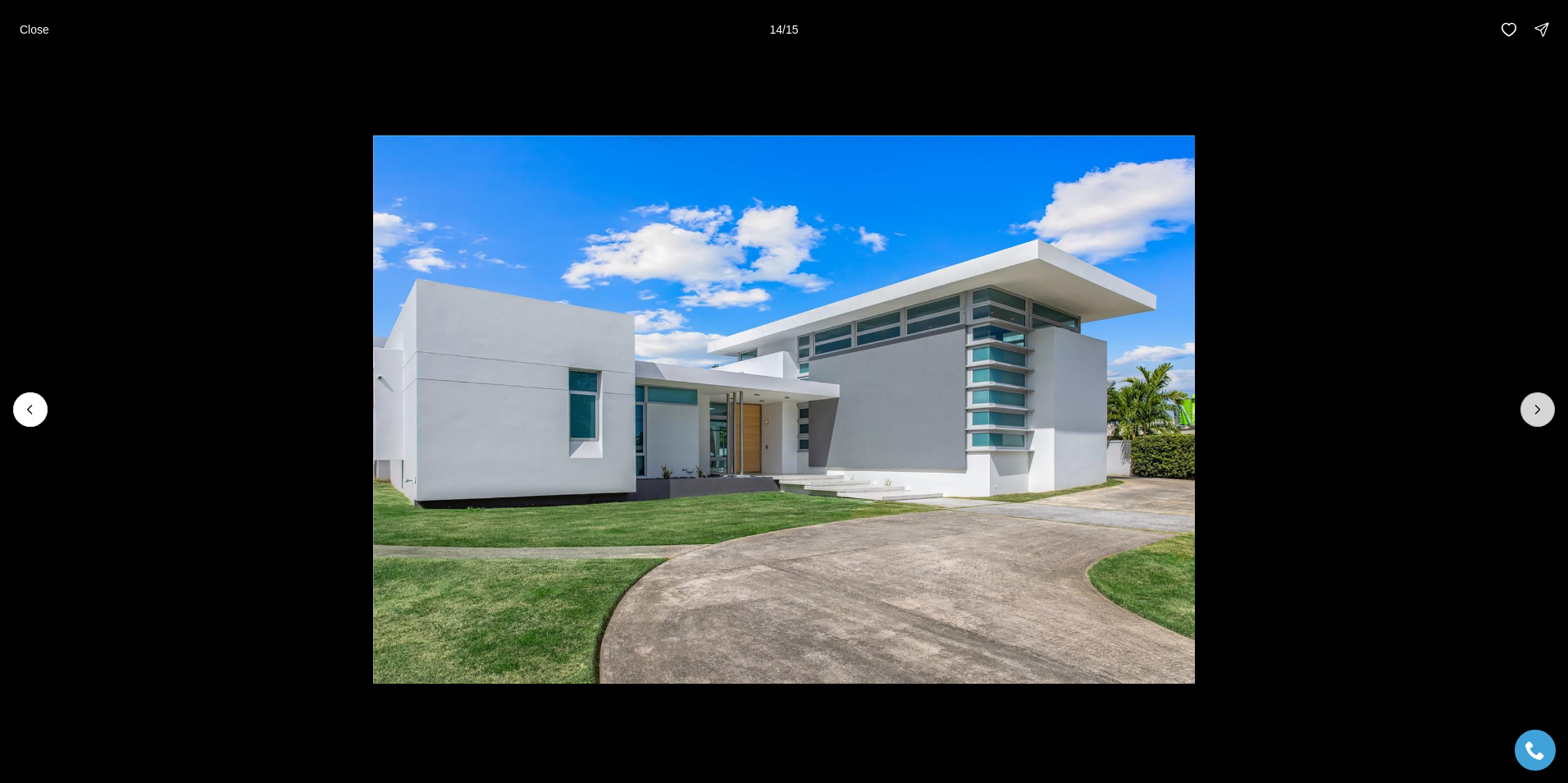
click at [1533, 404] on icon "Next slide" at bounding box center [1538, 409] width 17 height 17
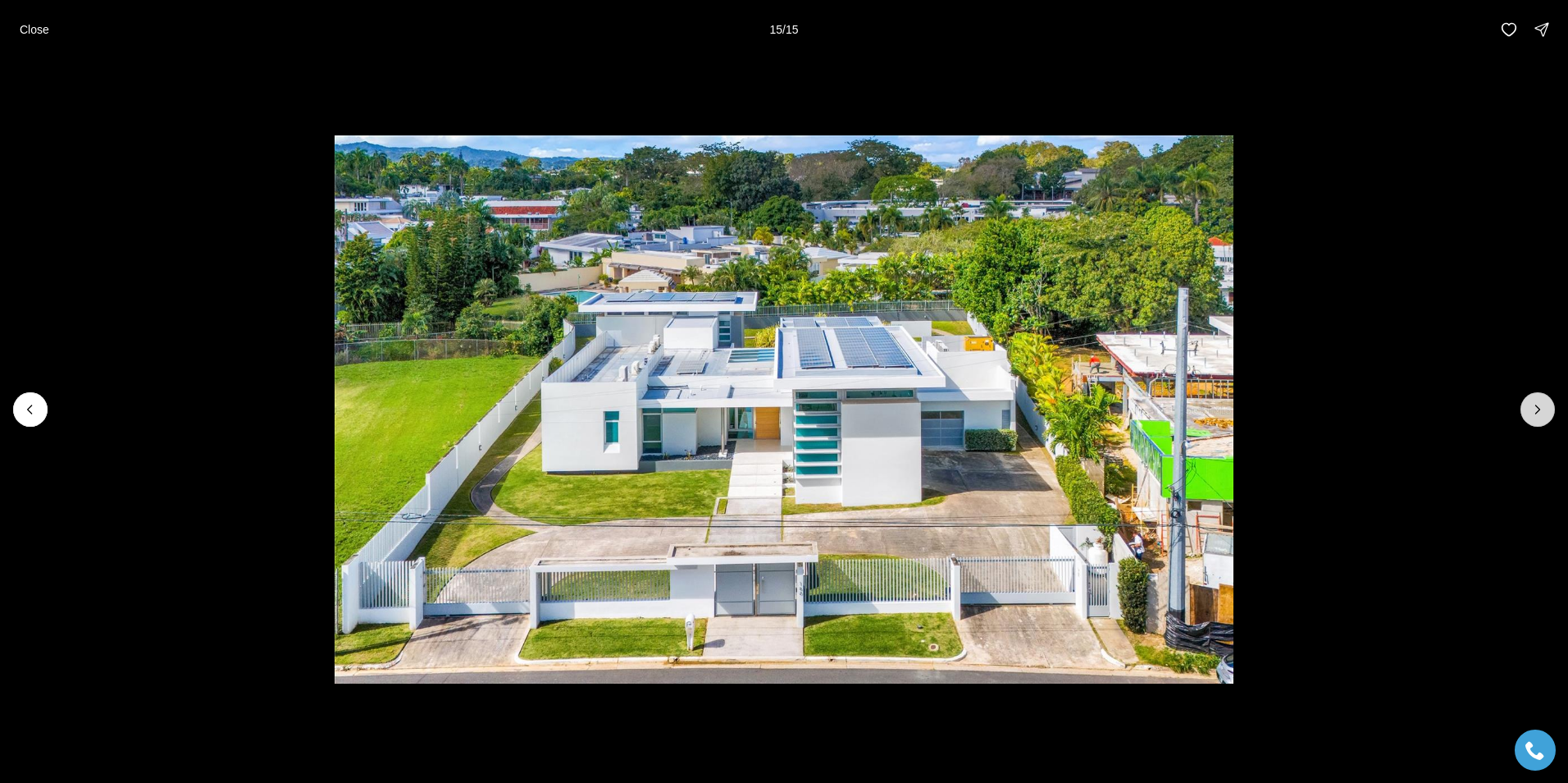
click at [1533, 404] on div at bounding box center [1538, 409] width 34 height 34
click at [1536, 409] on div at bounding box center [1538, 409] width 34 height 34
click at [1537, 406] on div at bounding box center [1538, 409] width 34 height 34
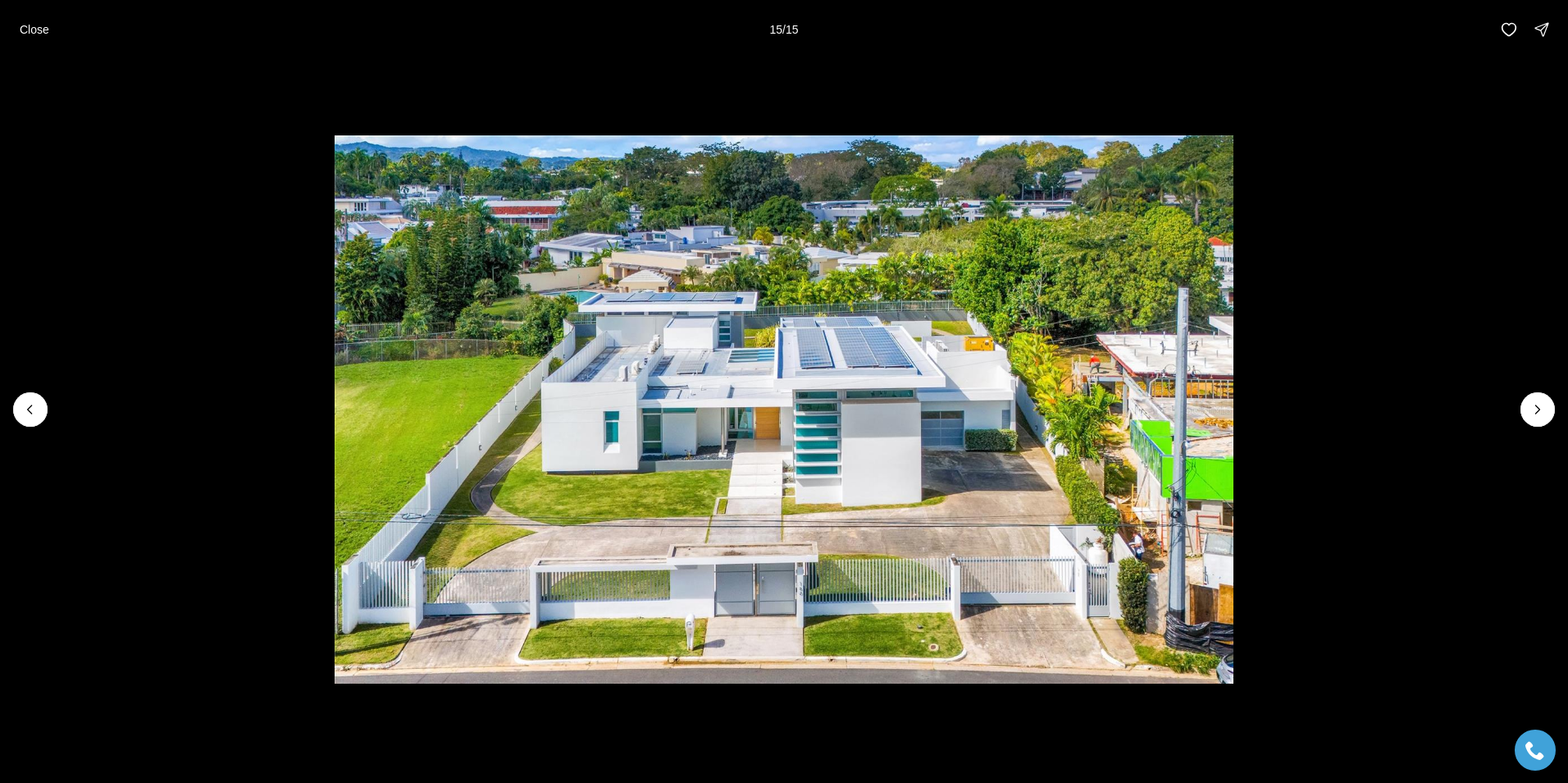
click at [1537, 406] on div at bounding box center [1538, 409] width 34 height 34
click at [1537, 407] on div at bounding box center [1538, 409] width 34 height 34
click at [29, 26] on p "Close" at bounding box center [34, 30] width 29 height 14
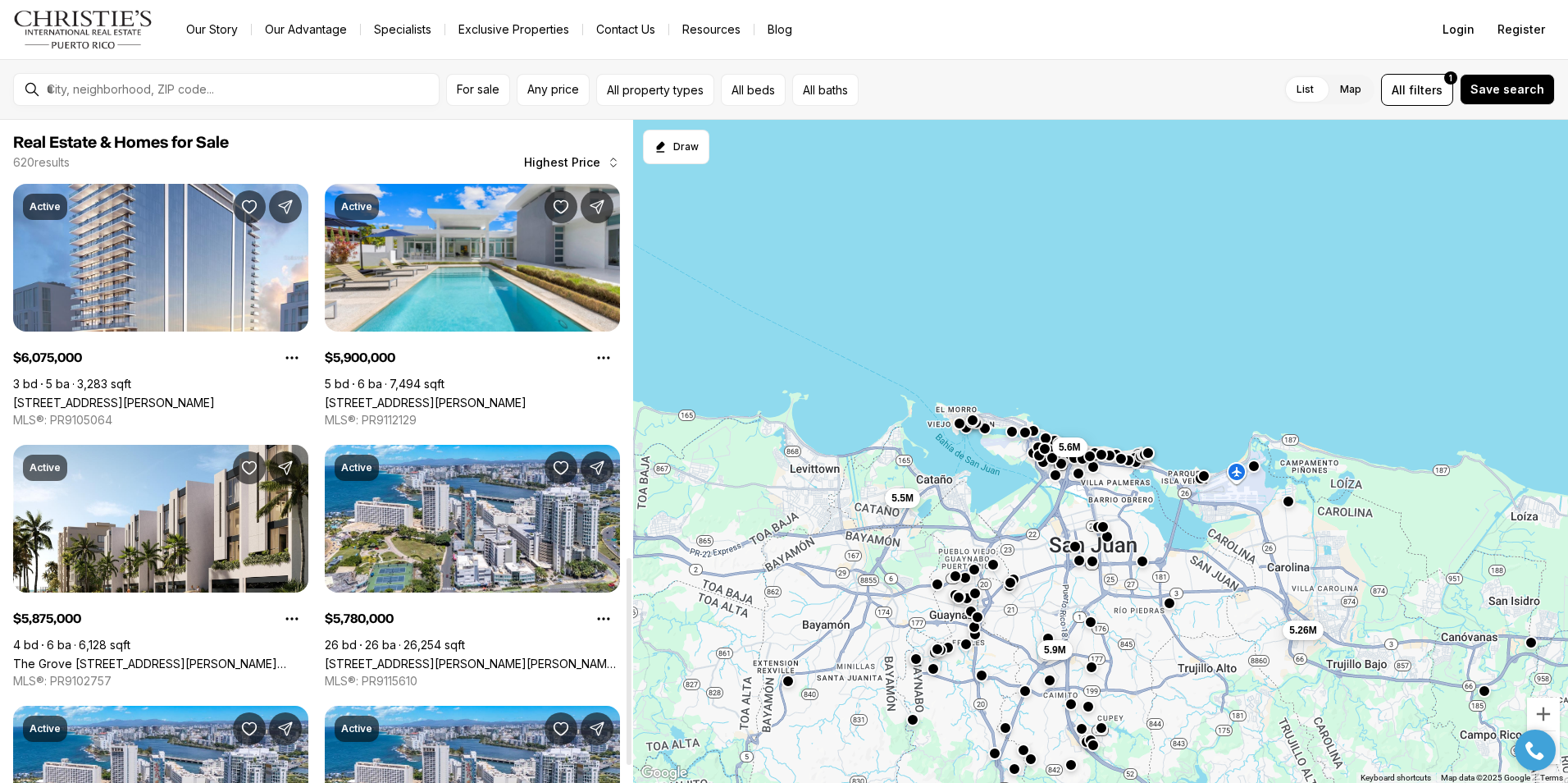
scroll to position [1398, 0]
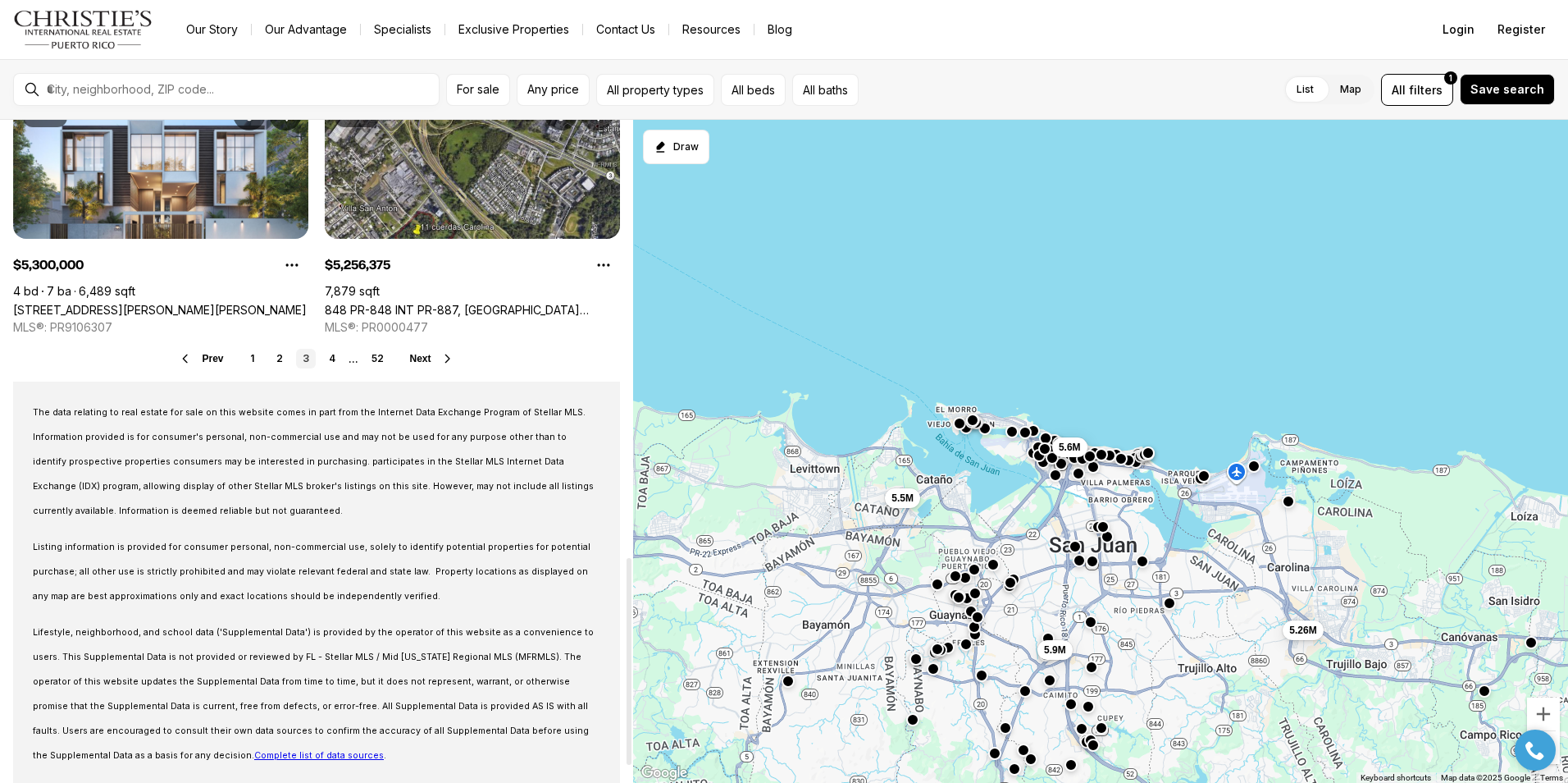
click at [628, 661] on div at bounding box center [629, 451] width 8 height 663
click at [329, 357] on link "4" at bounding box center [332, 359] width 19 height 19
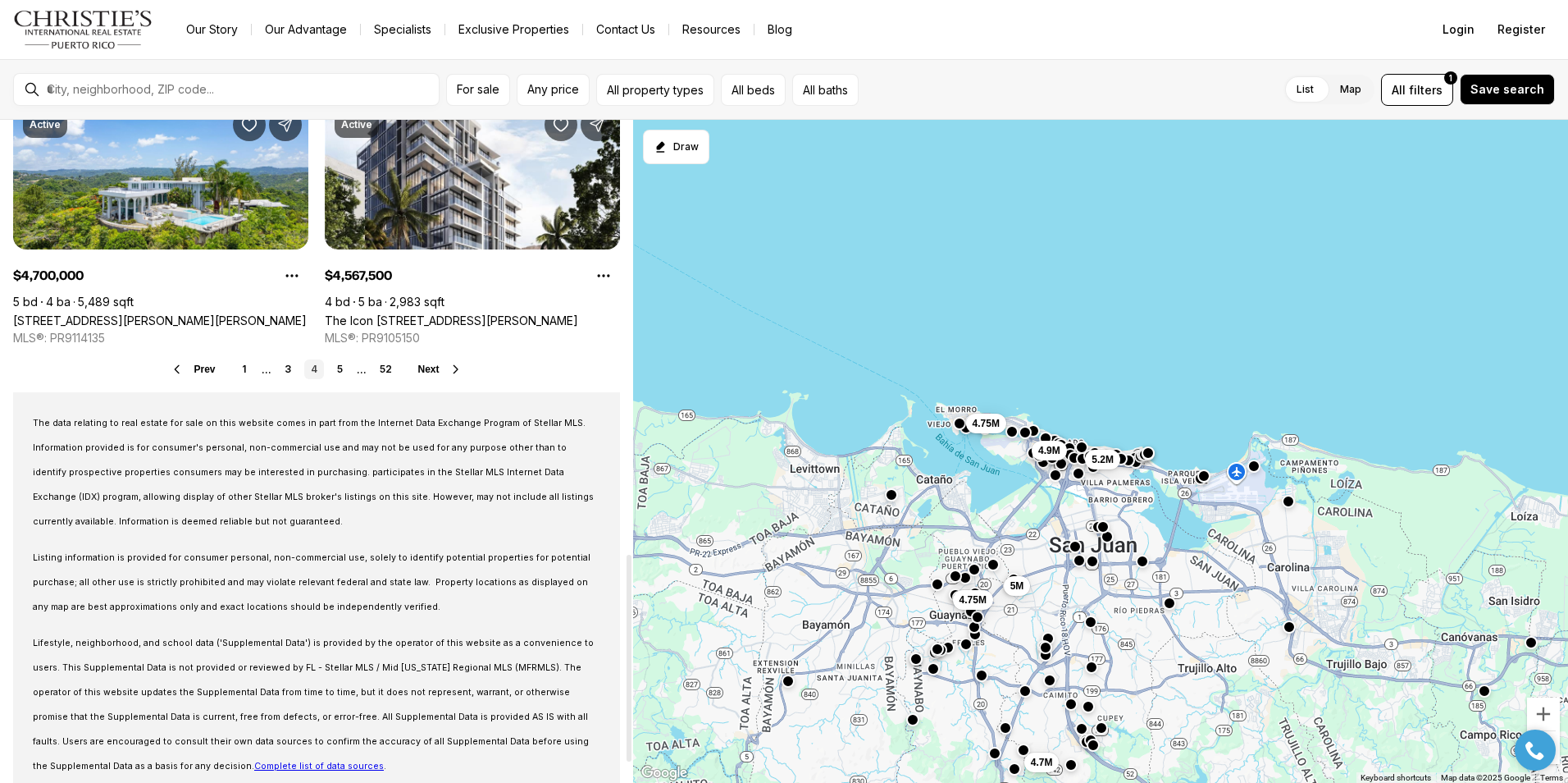
click at [628, 658] on div at bounding box center [629, 451] width 8 height 663
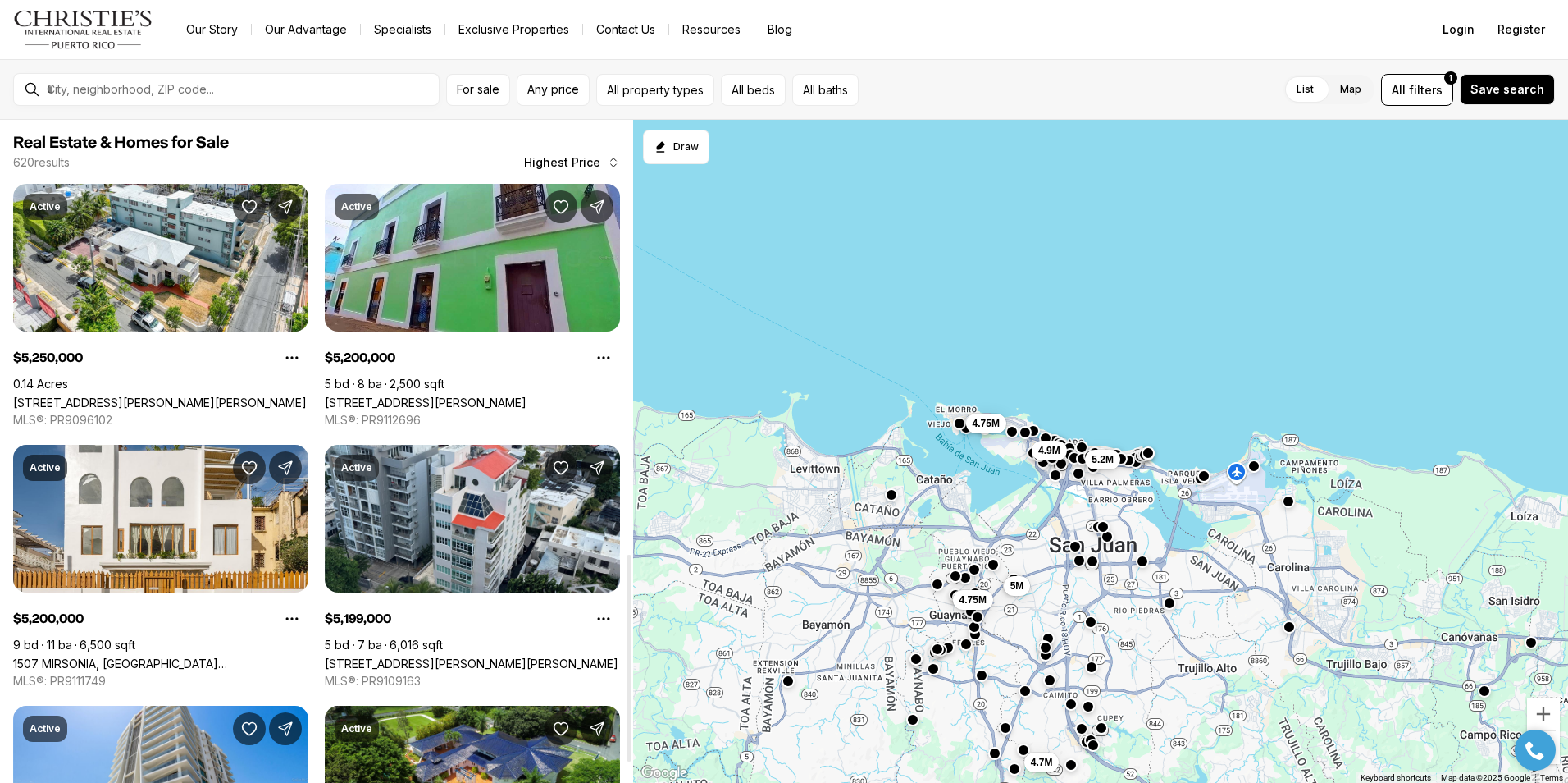
click at [625, 128] on div at bounding box center [629, 451] width 8 height 663
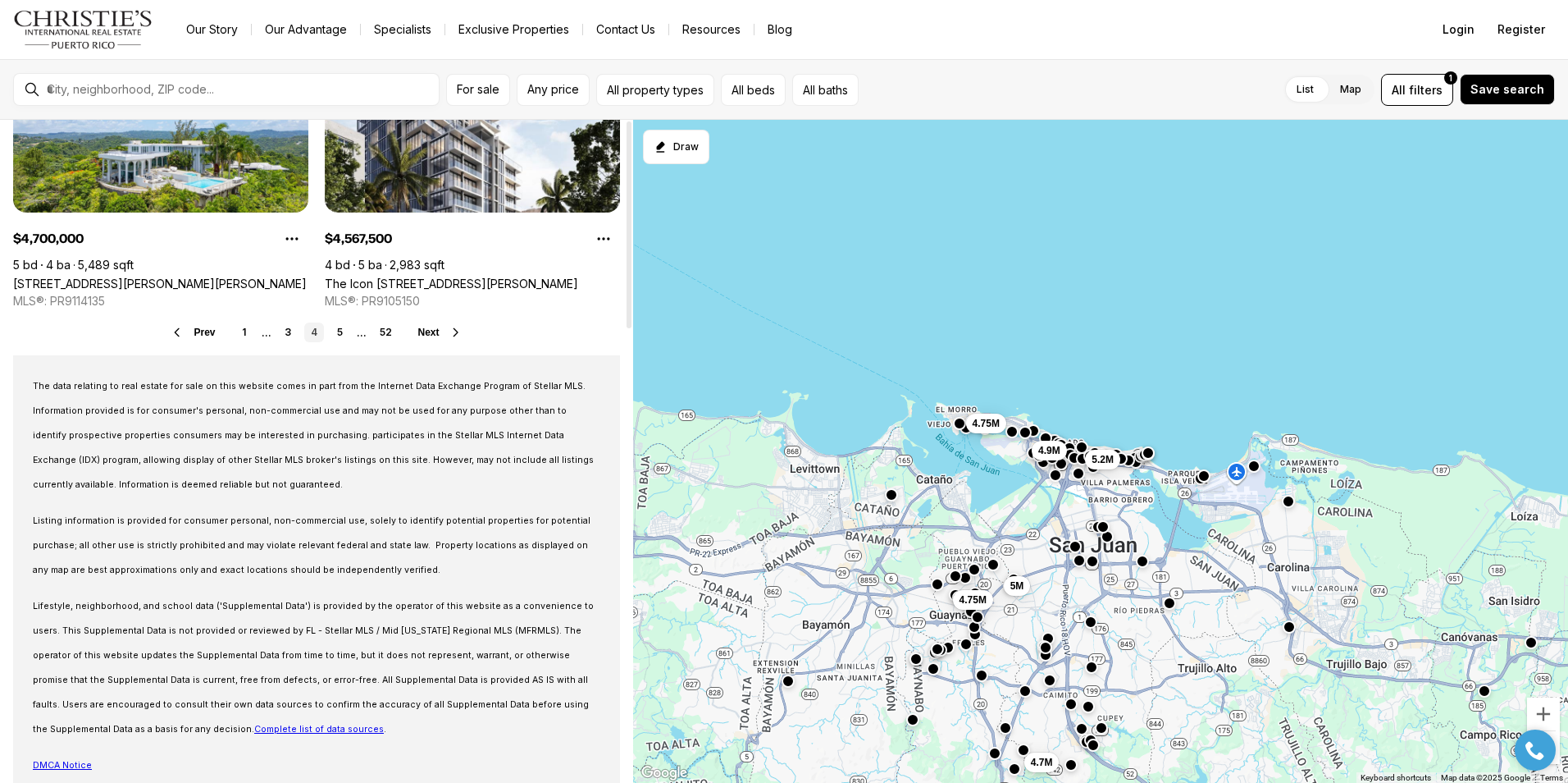
click at [628, 670] on div at bounding box center [629, 451] width 8 height 663
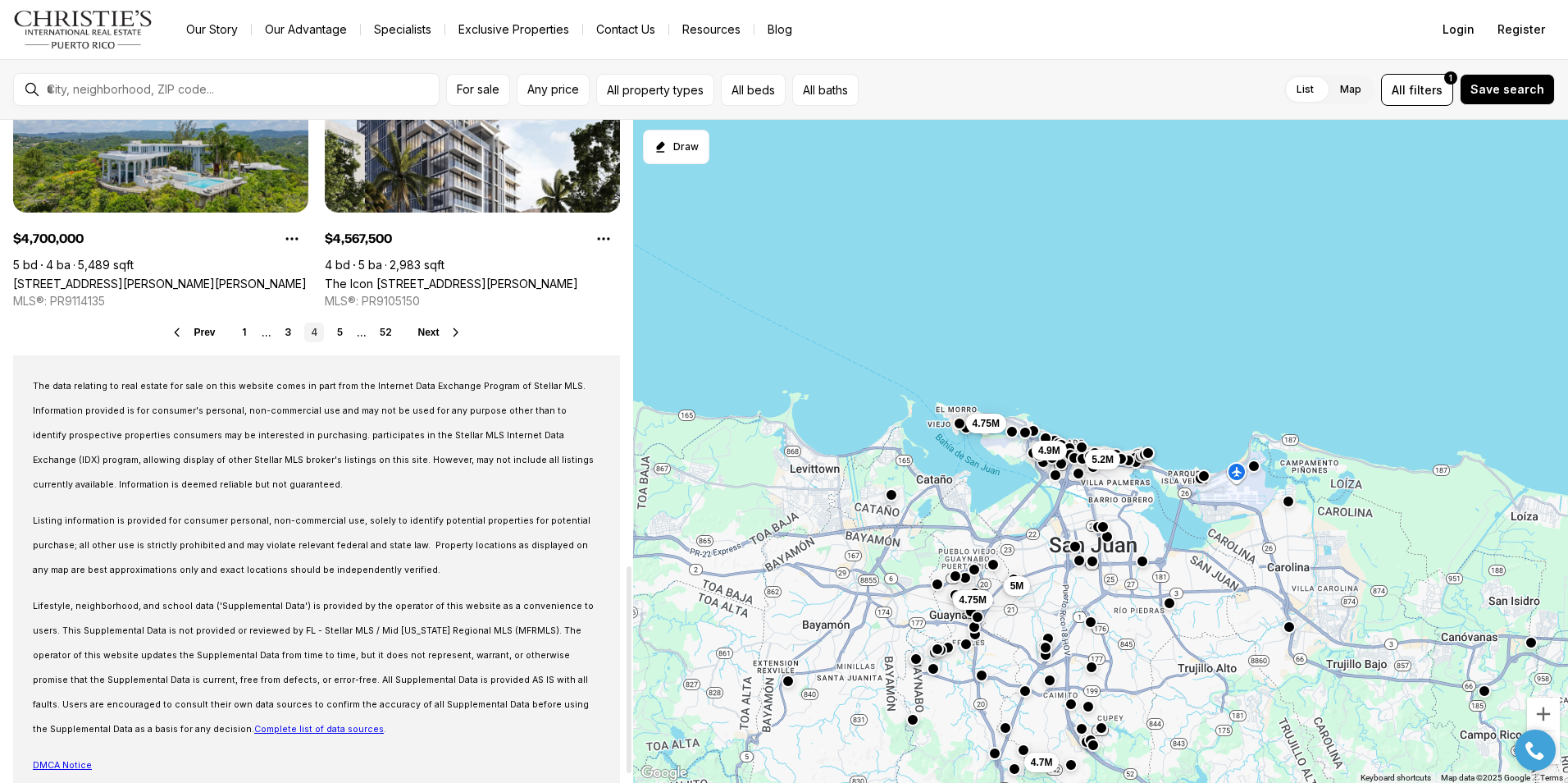
click at [195, 276] on link "[STREET_ADDRESS][PERSON_NAME][PERSON_NAME]" at bounding box center [160, 283] width 294 height 14
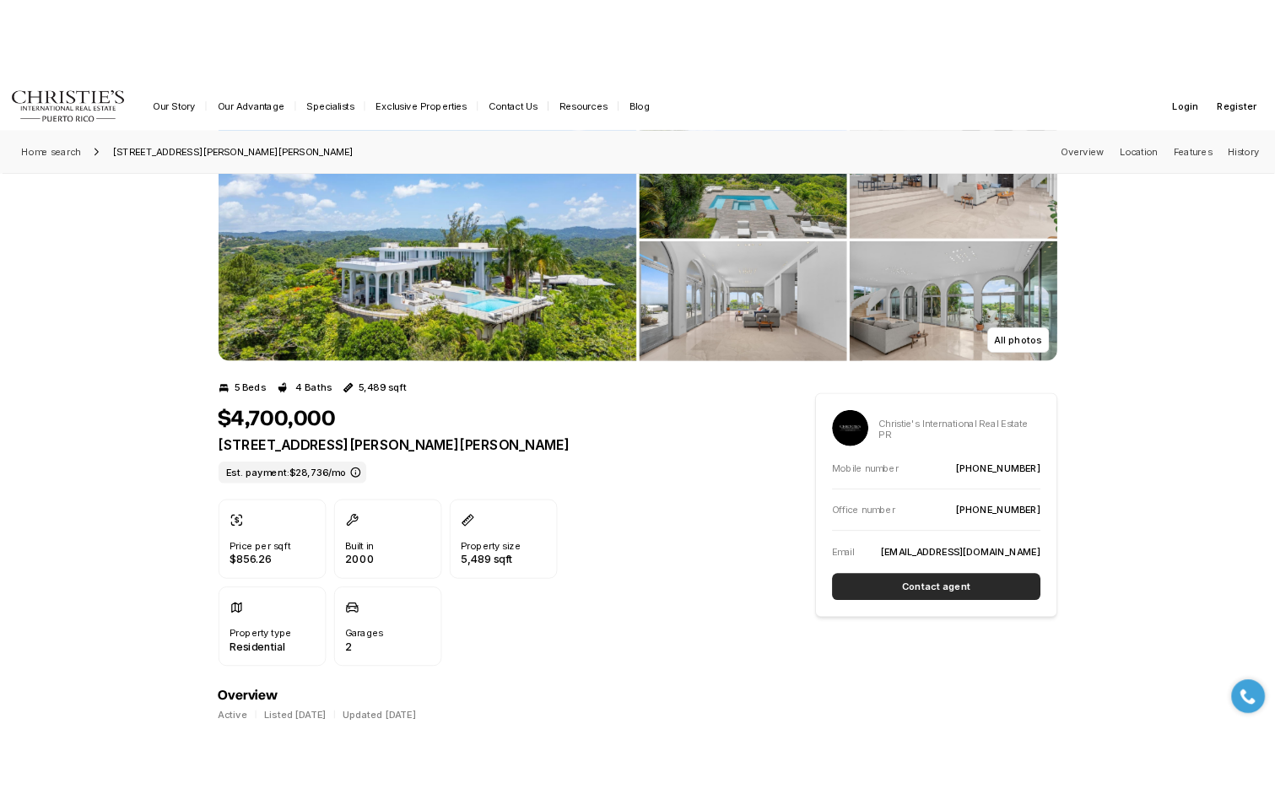
scroll to position [101, 0]
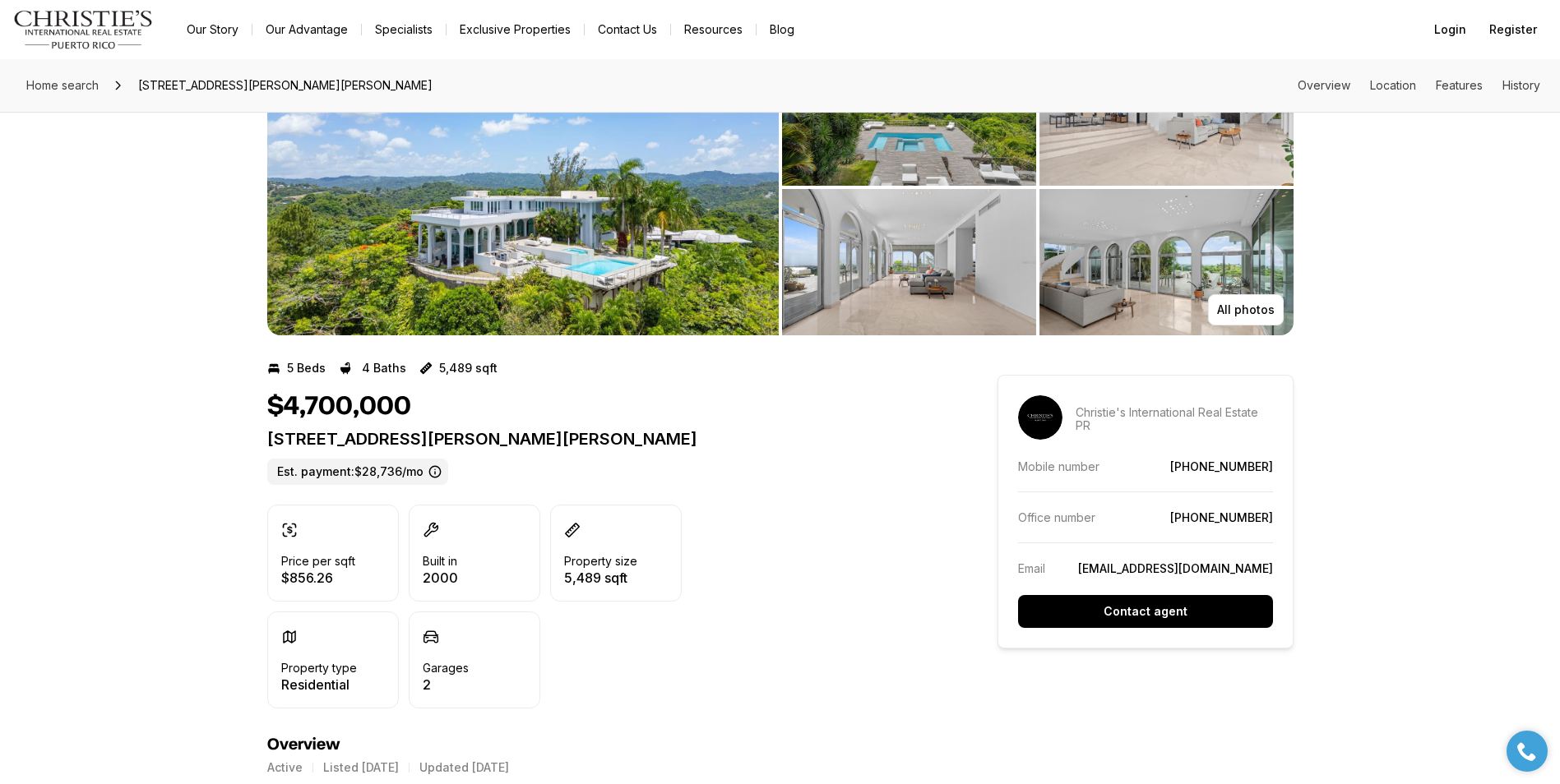
click at [541, 254] on img "View image gallery" at bounding box center [522, 188] width 512 height 296
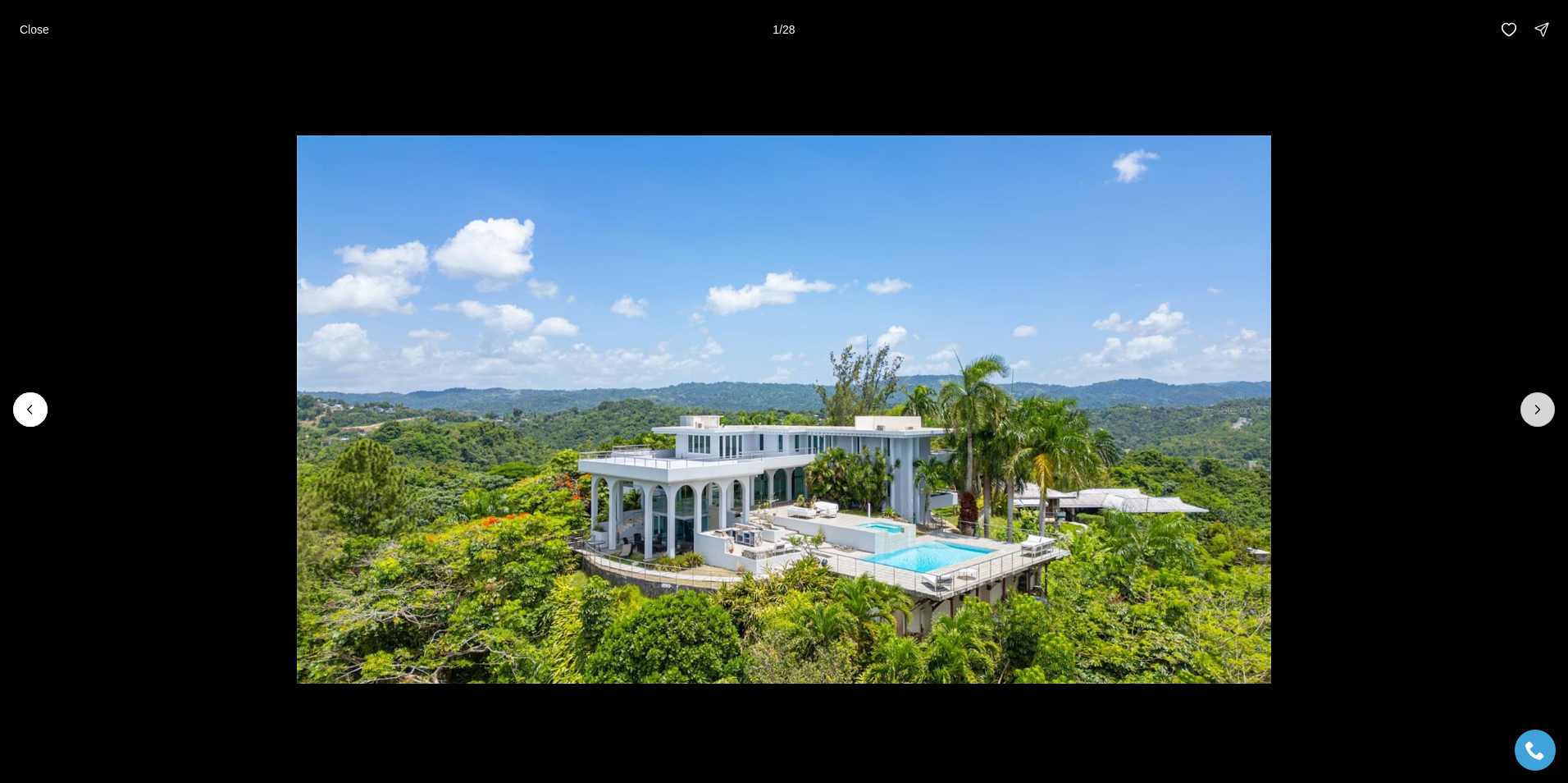
click at [1538, 407] on icon "Next slide" at bounding box center [1538, 409] width 17 height 17
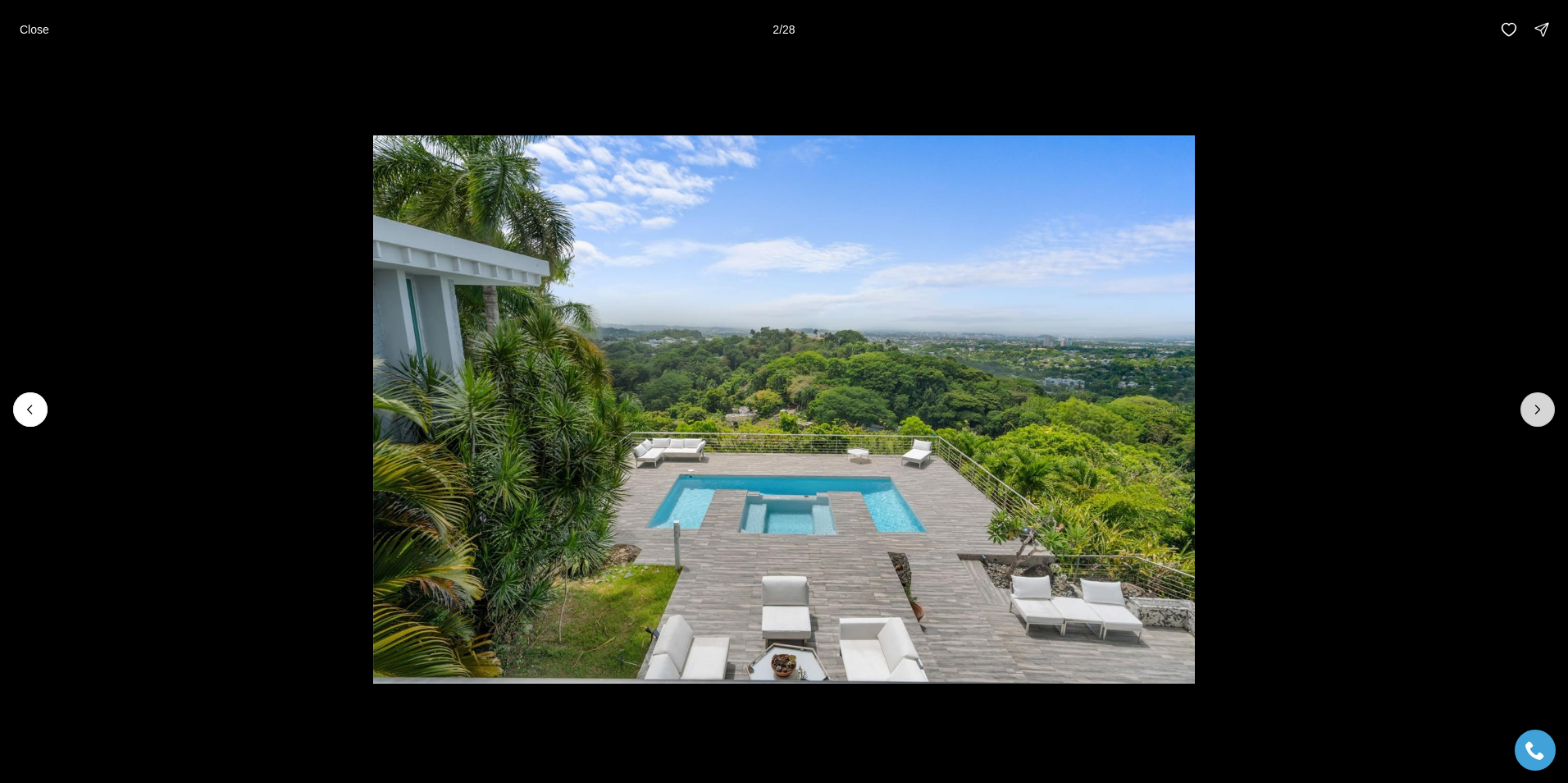
click at [1538, 407] on icon "Next slide" at bounding box center [1538, 409] width 17 height 17
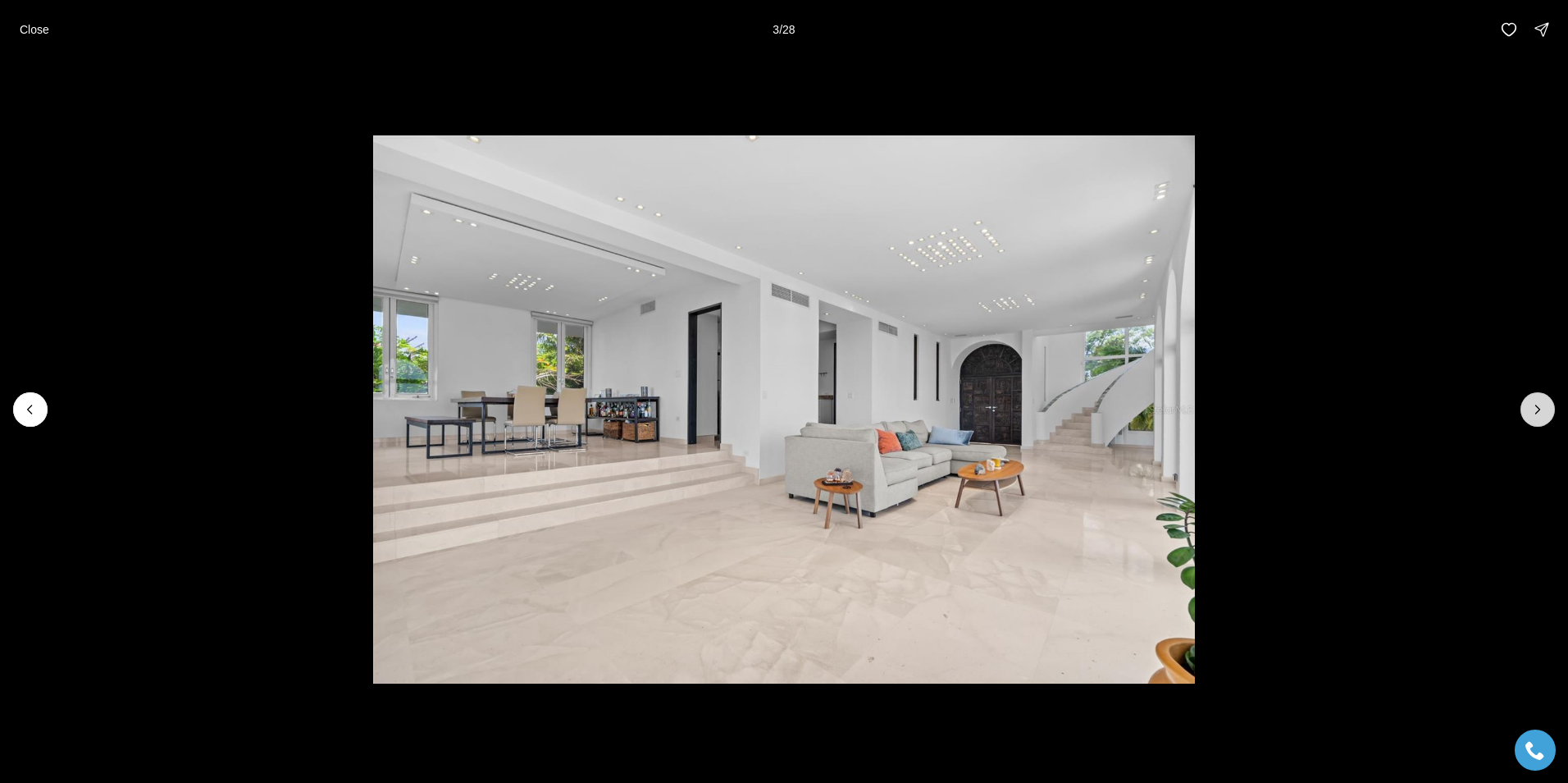
click at [1538, 407] on icon "Next slide" at bounding box center [1538, 409] width 17 height 17
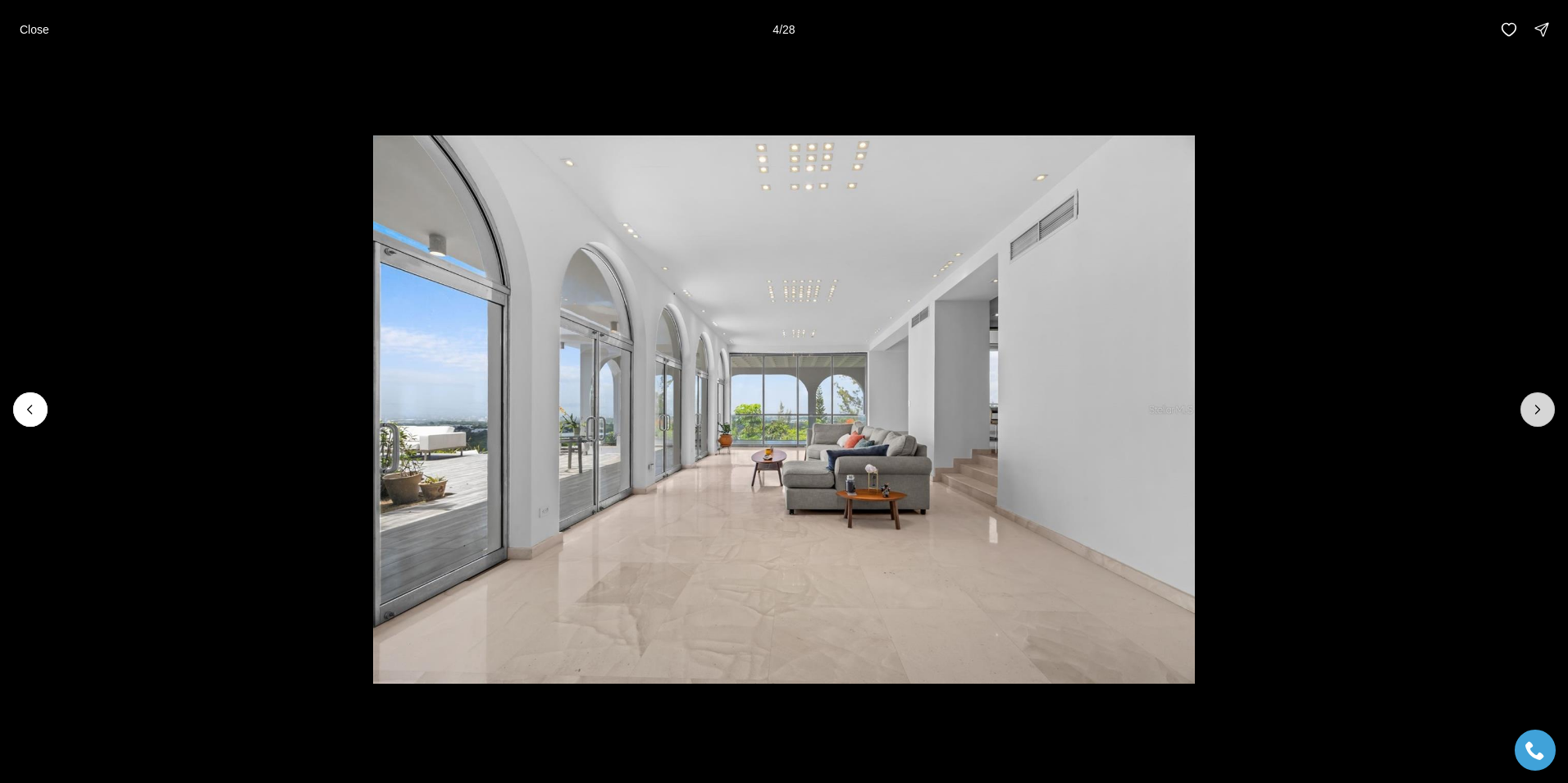
click at [1538, 407] on icon "Next slide" at bounding box center [1538, 409] width 17 height 17
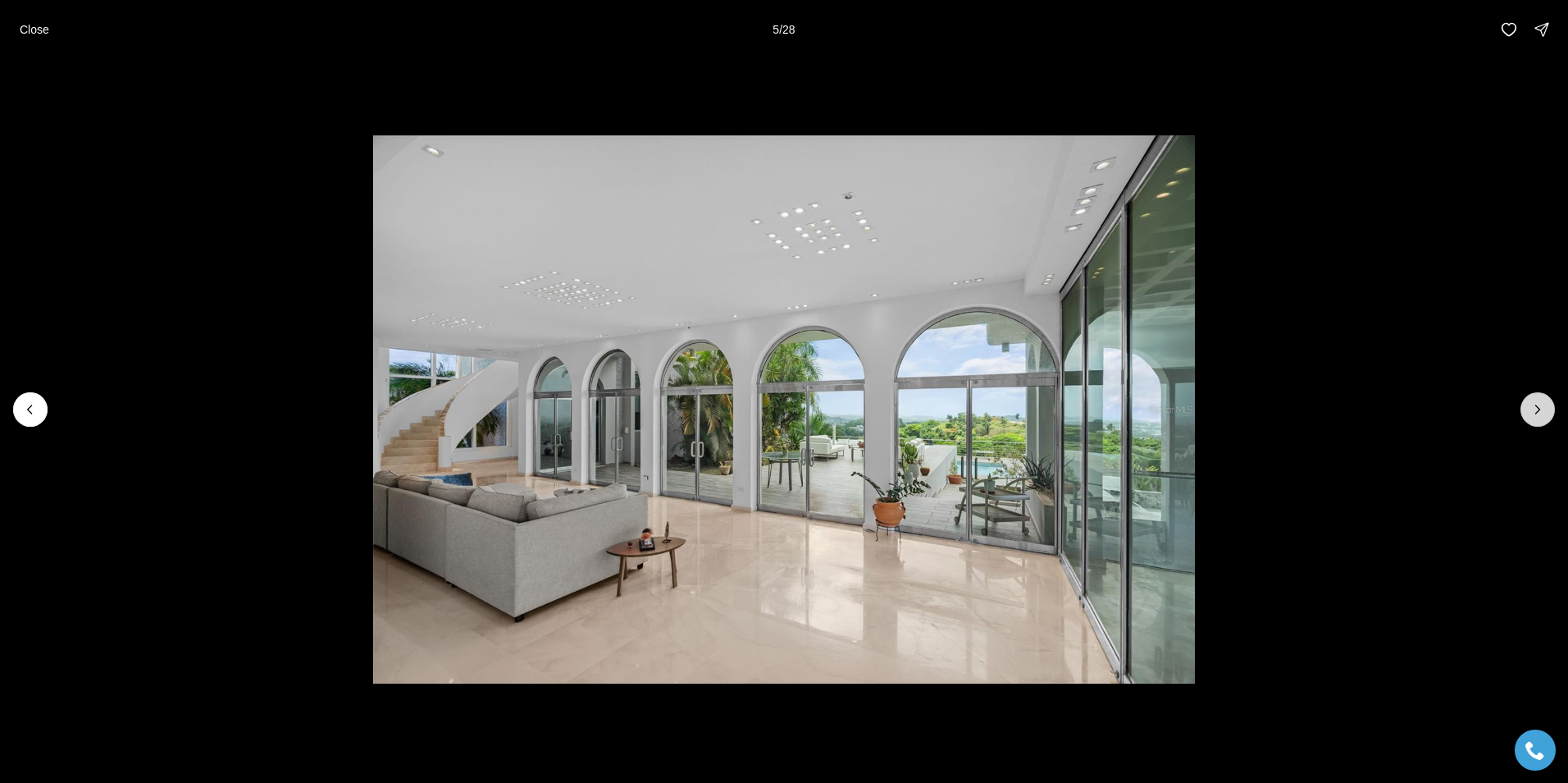
click at [1538, 407] on icon "Next slide" at bounding box center [1538, 409] width 17 height 17
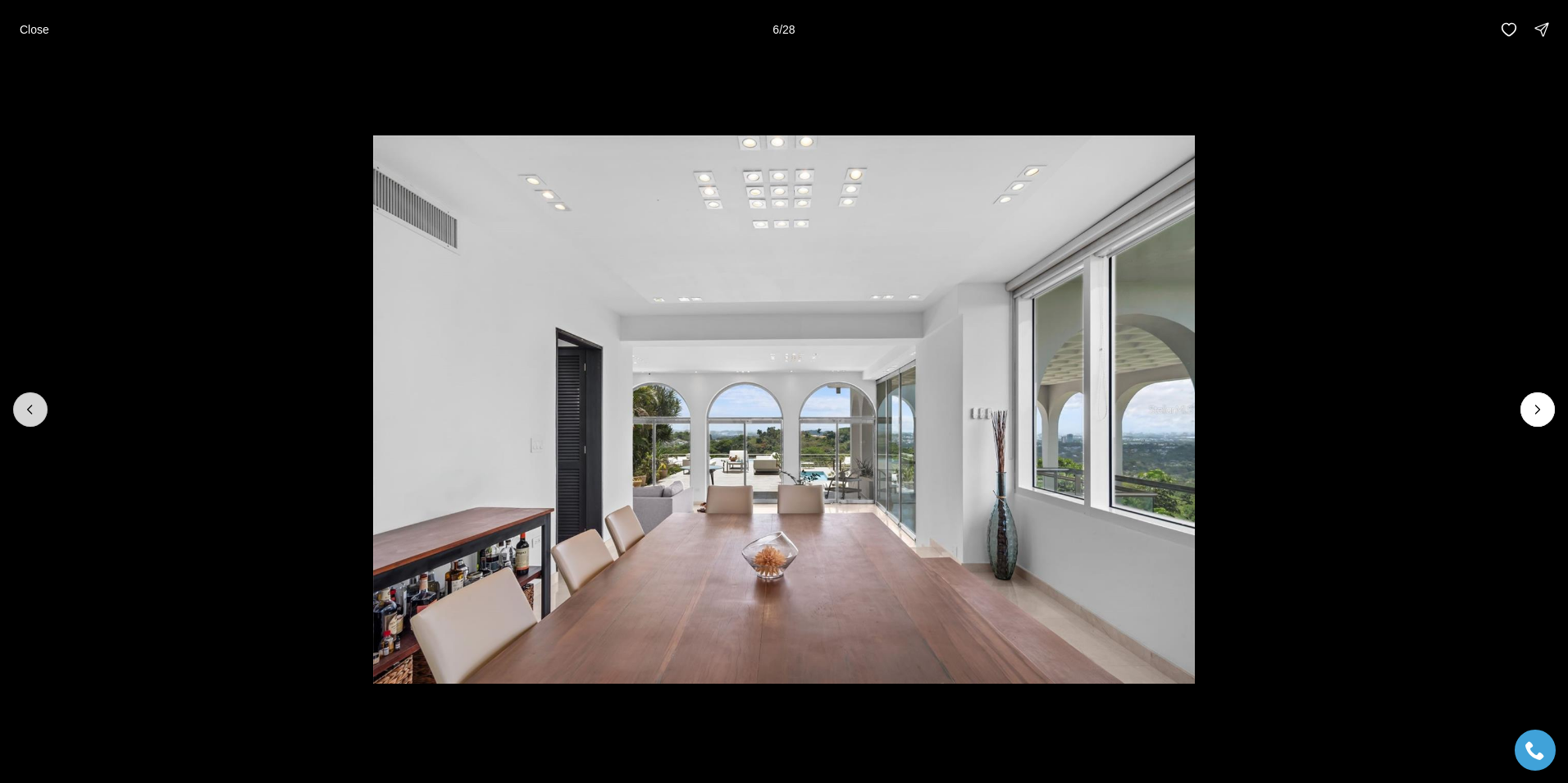
click at [23, 412] on icon "Previous slide" at bounding box center [30, 409] width 17 height 17
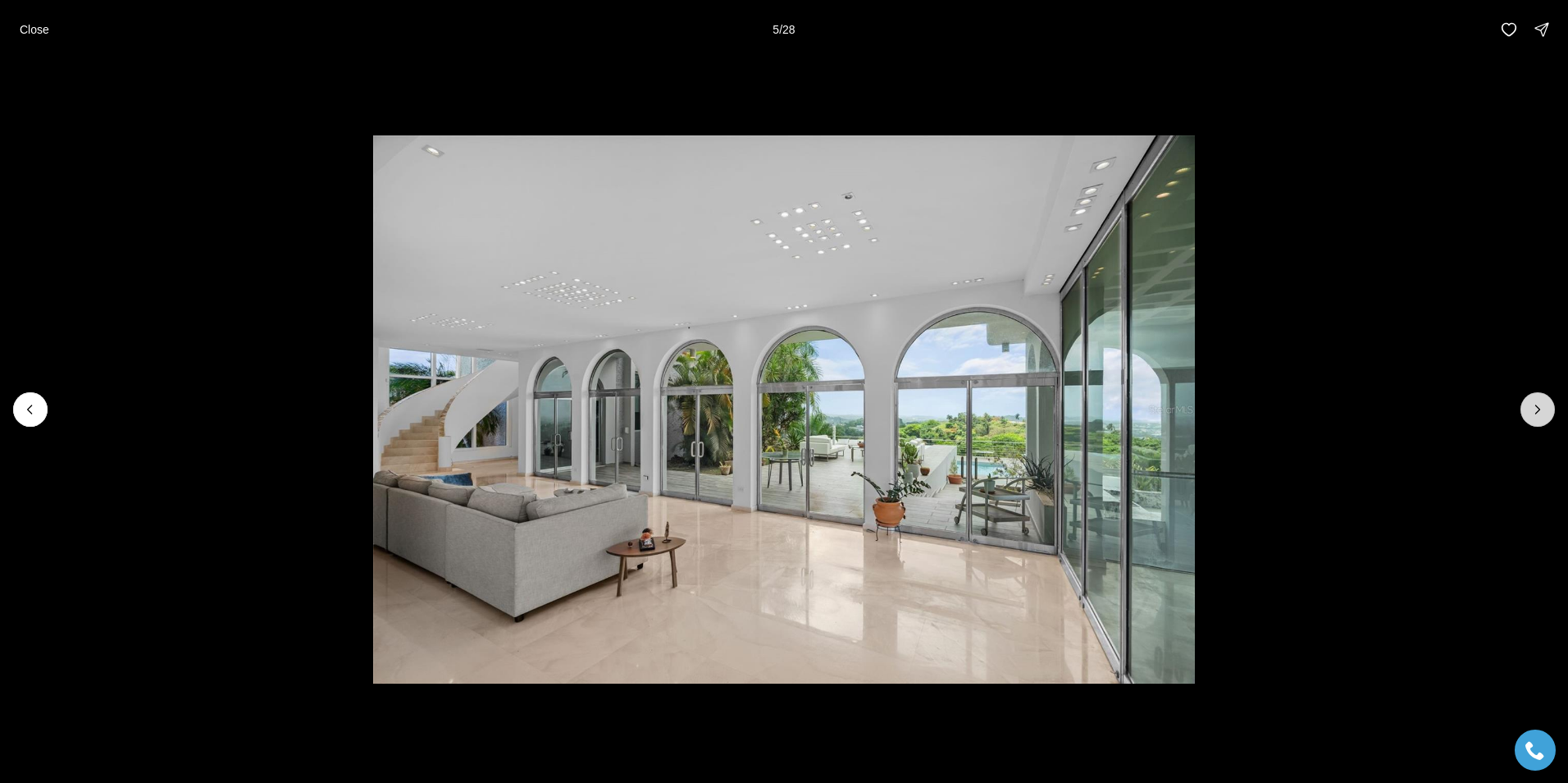
click at [1536, 402] on icon "Next slide" at bounding box center [1538, 409] width 17 height 17
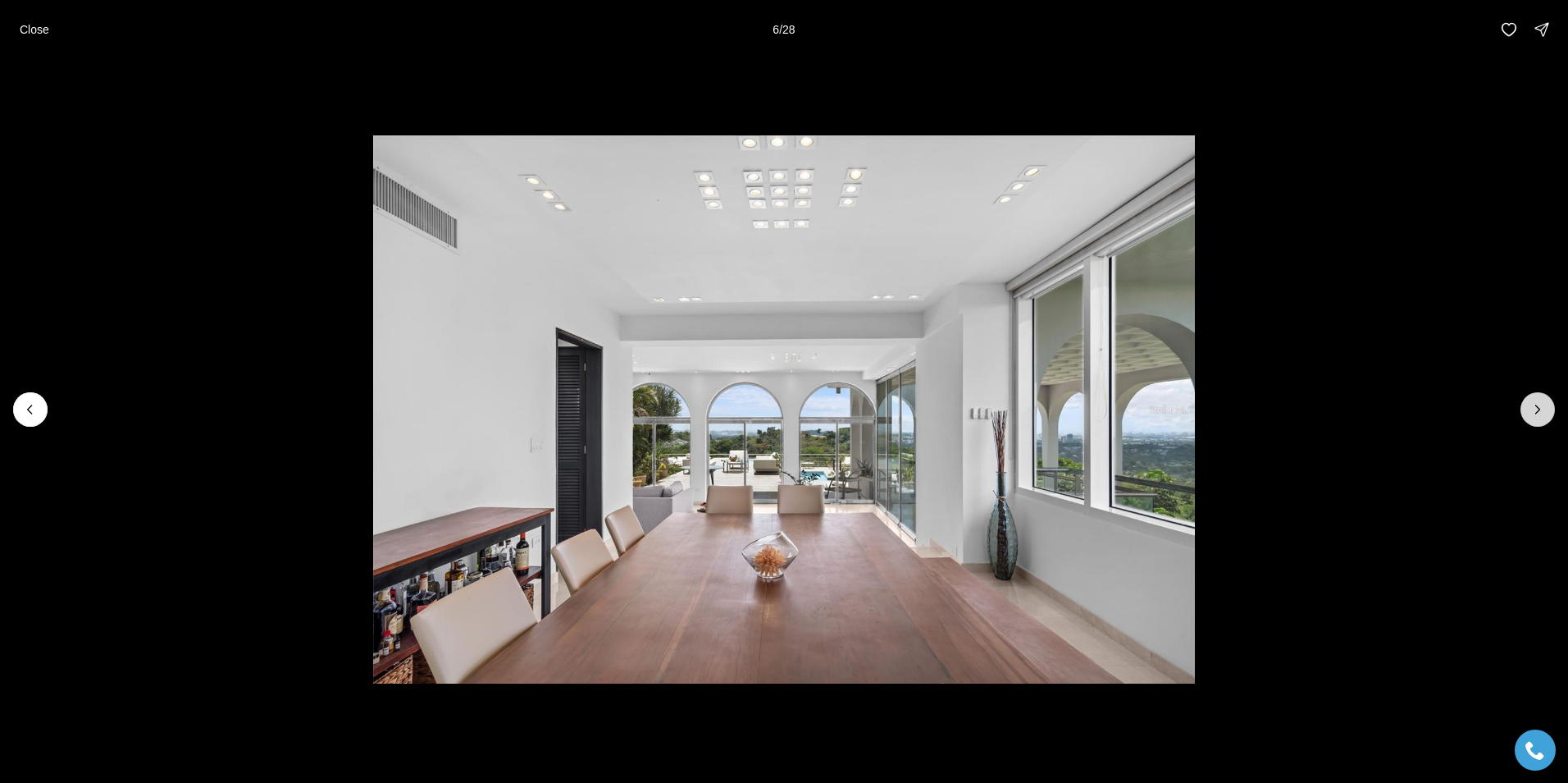
click at [1536, 402] on icon "Next slide" at bounding box center [1538, 409] width 17 height 17
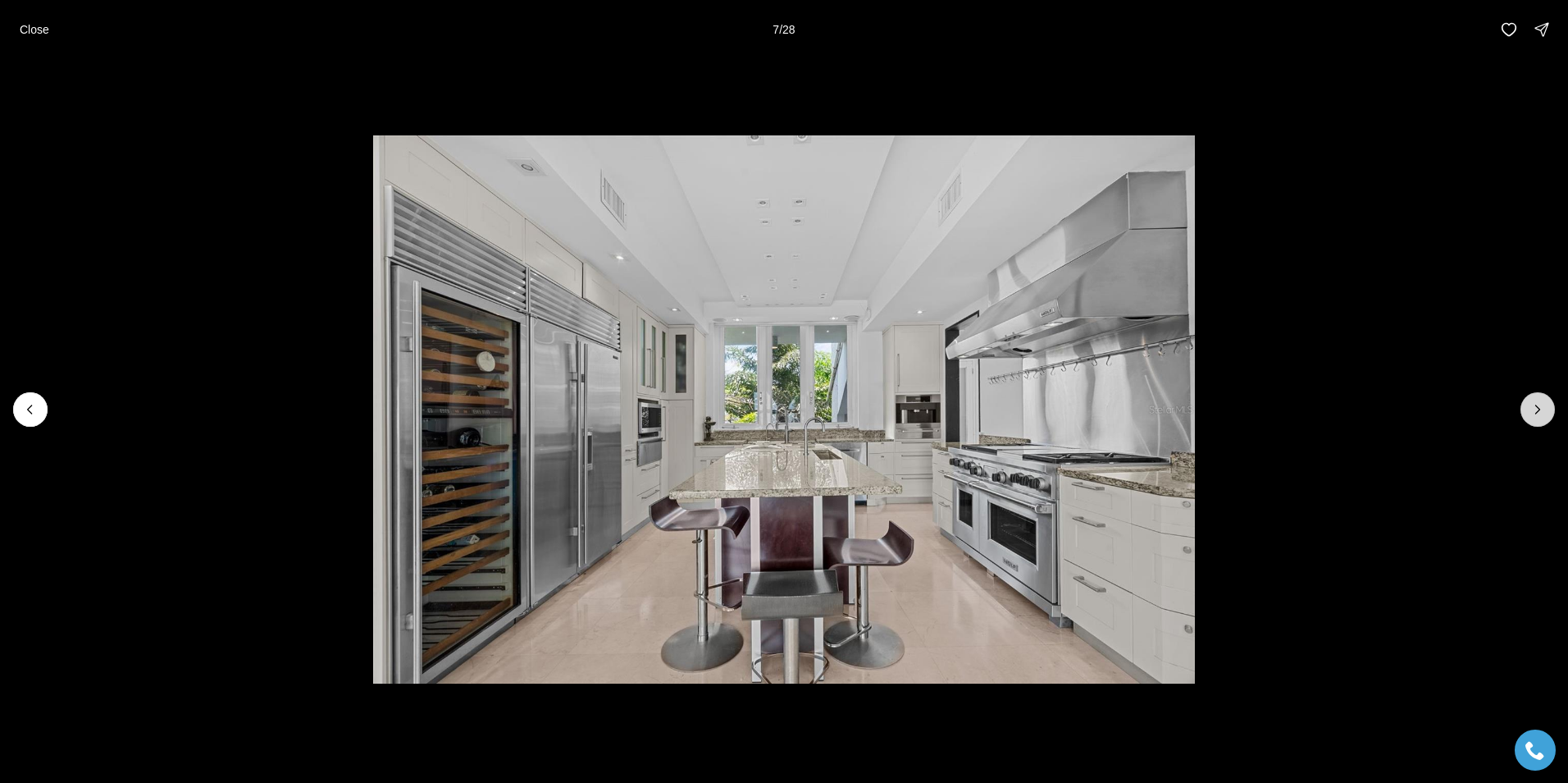
click at [1531, 408] on icon "Next slide" at bounding box center [1538, 409] width 17 height 17
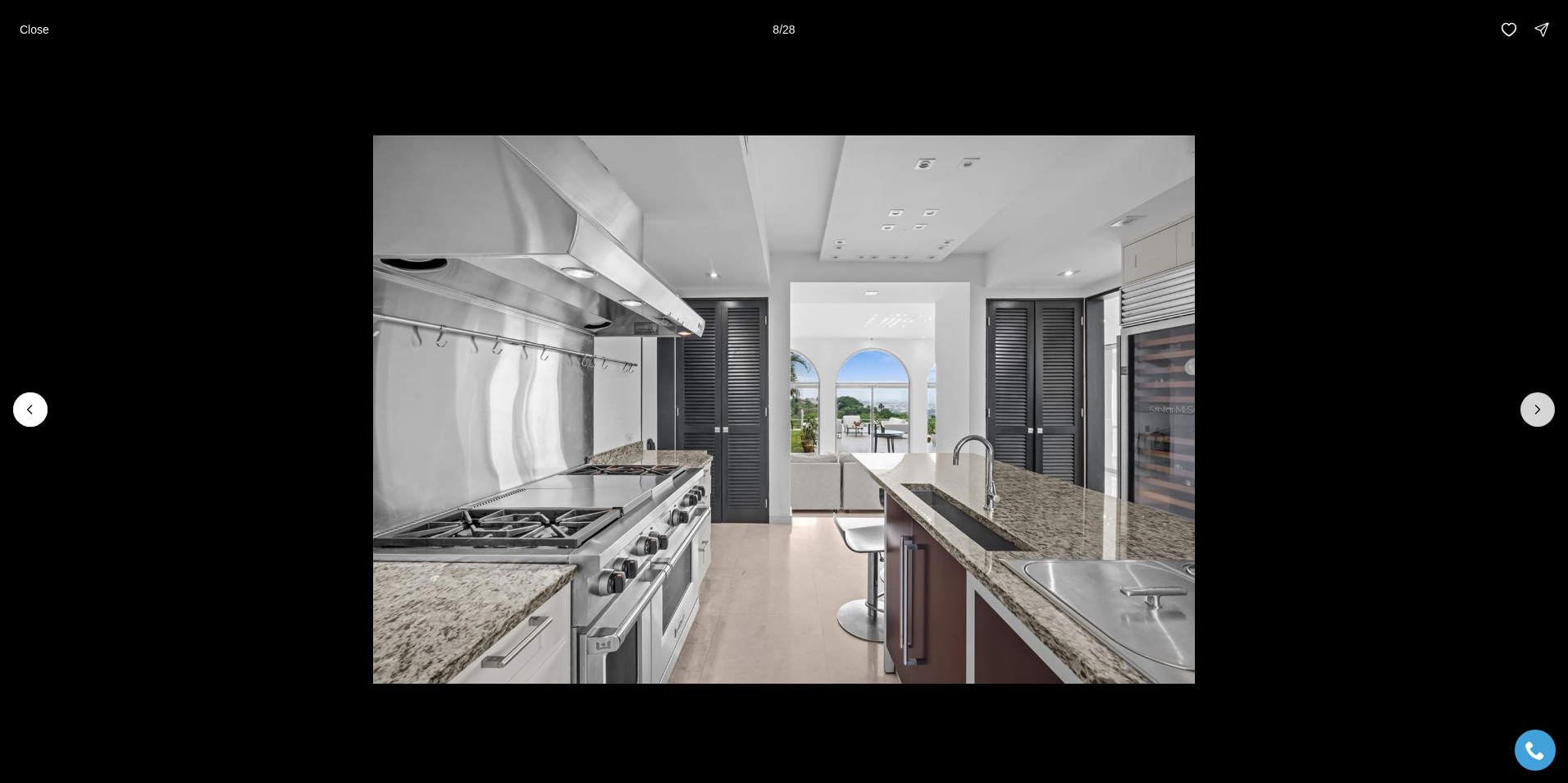
click at [1531, 408] on icon "Next slide" at bounding box center [1538, 409] width 17 height 17
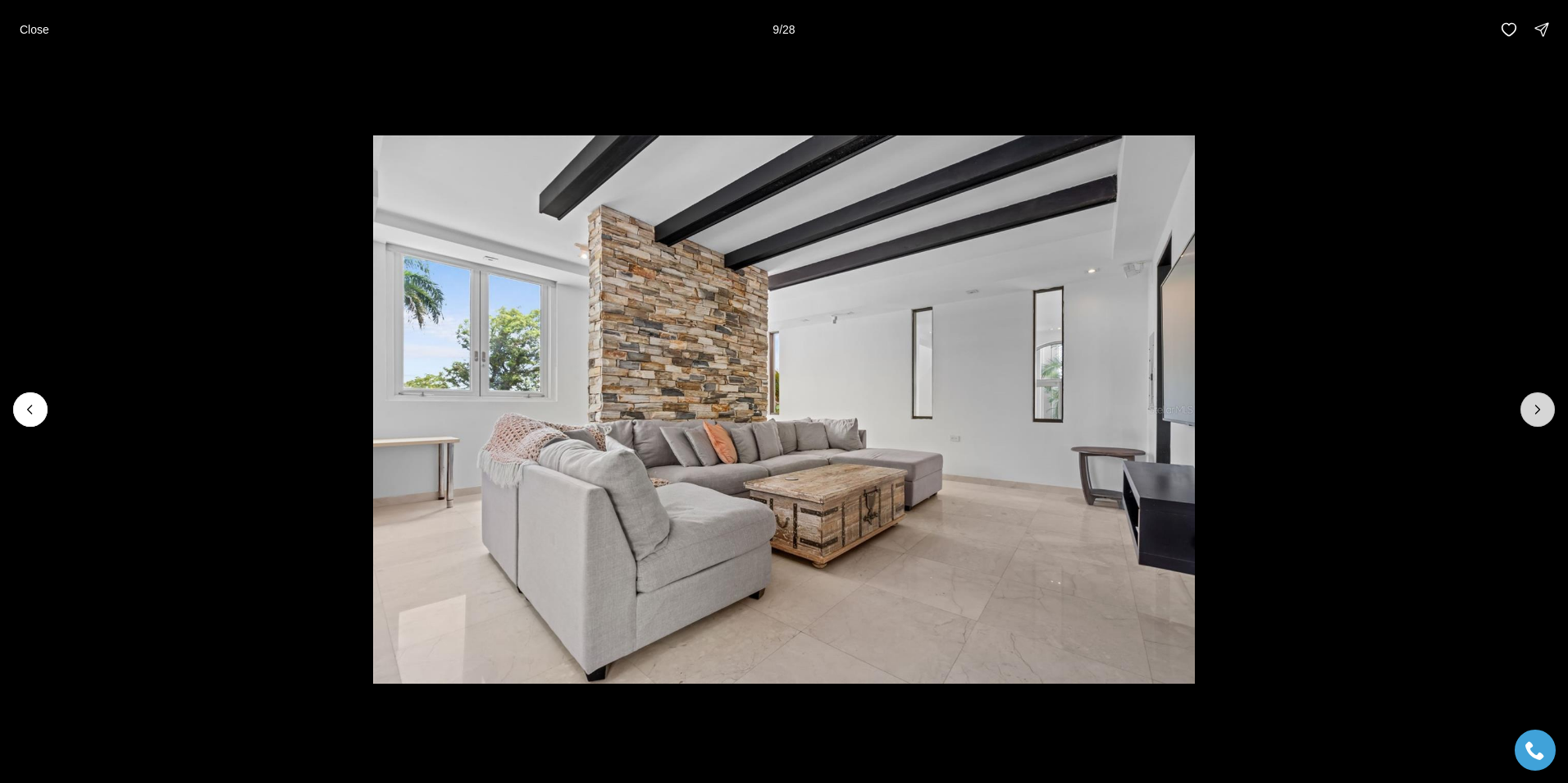
click at [1531, 408] on icon "Next slide" at bounding box center [1538, 409] width 17 height 17
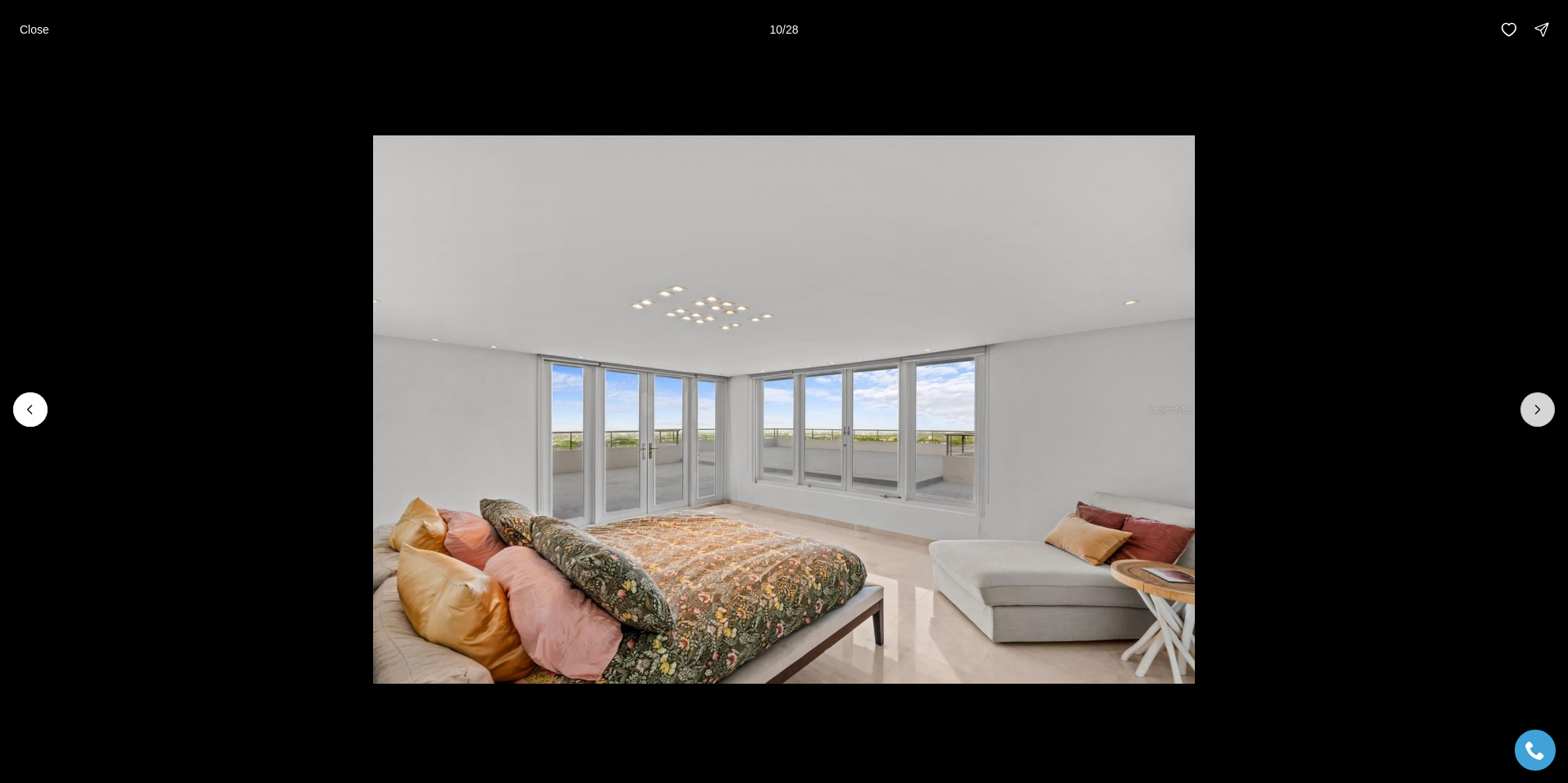
click at [1531, 408] on icon "Next slide" at bounding box center [1538, 409] width 17 height 17
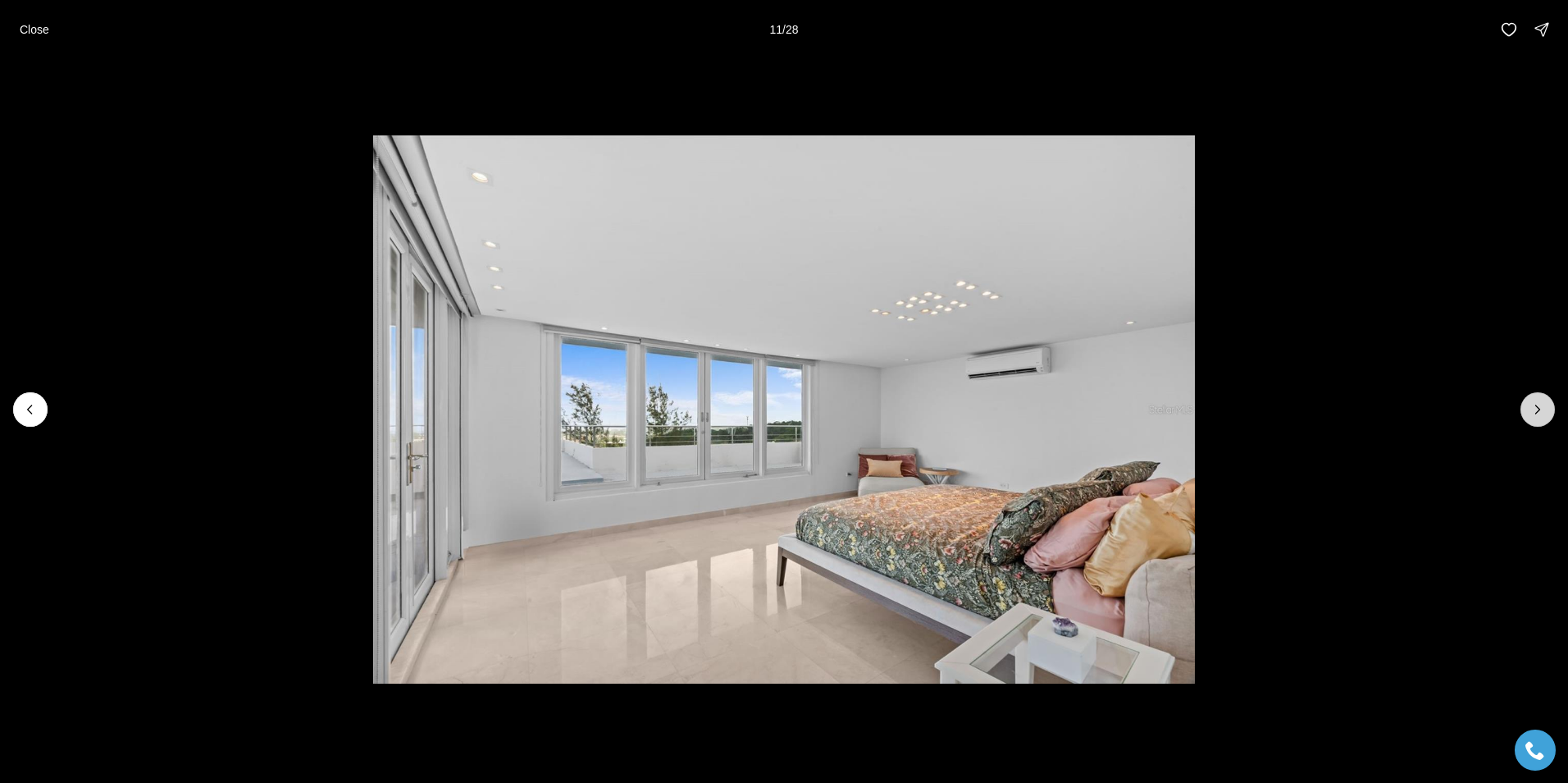
click at [1531, 408] on icon "Next slide" at bounding box center [1538, 409] width 17 height 17
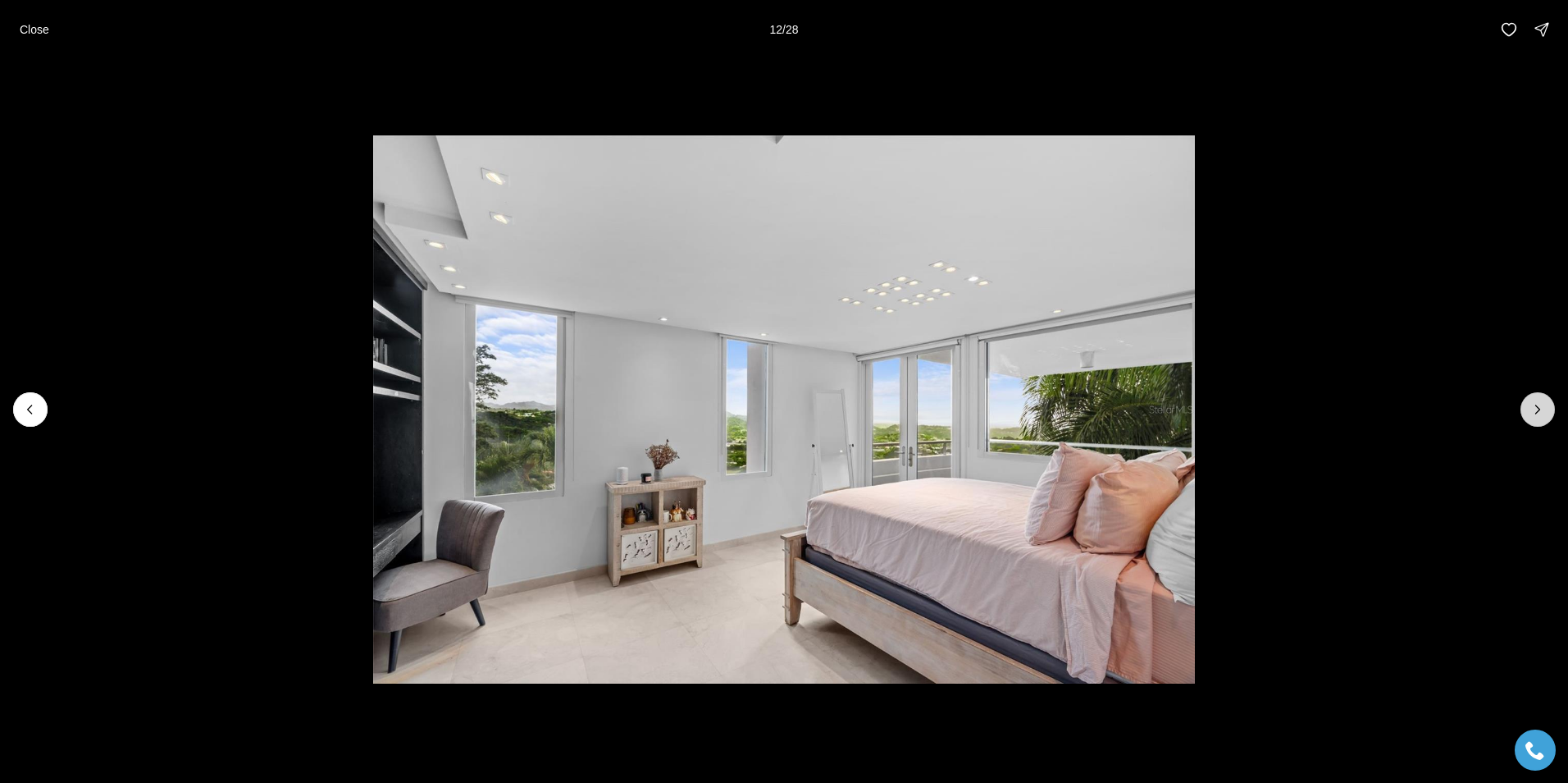
click at [1531, 408] on icon "Next slide" at bounding box center [1538, 409] width 17 height 17
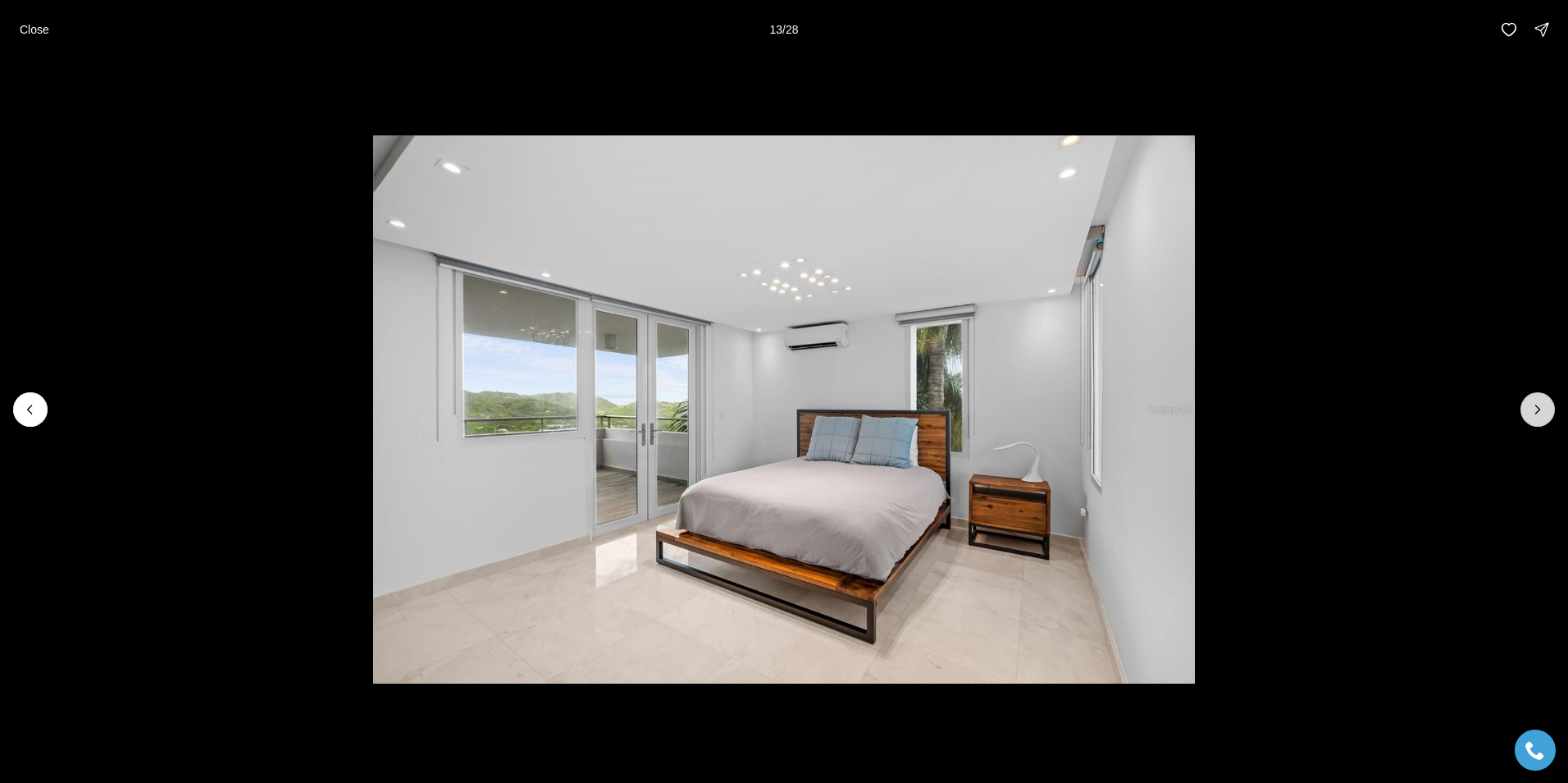
click at [1531, 408] on icon "Next slide" at bounding box center [1538, 409] width 17 height 17
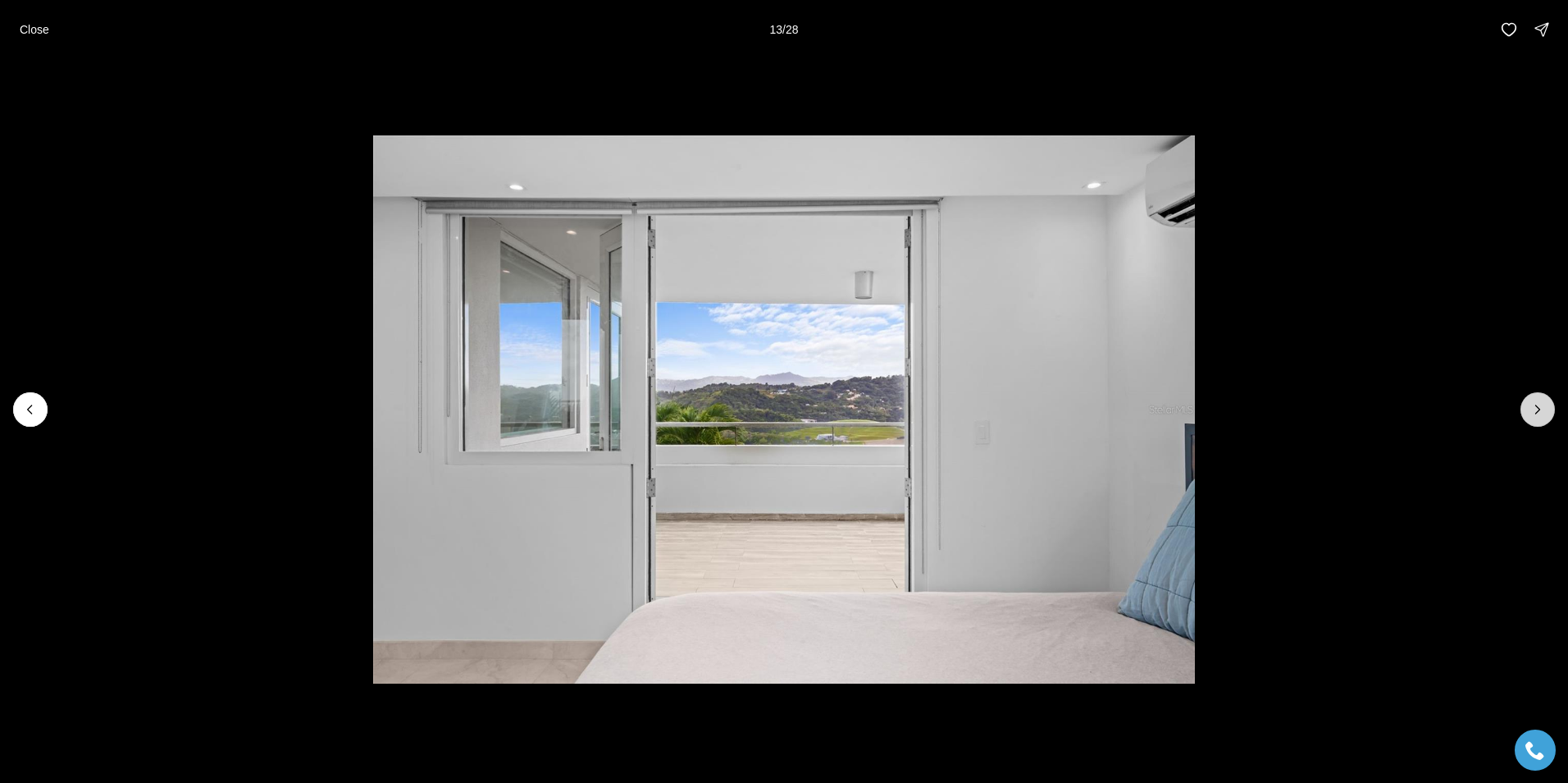
click at [1531, 408] on icon "Next slide" at bounding box center [1538, 409] width 17 height 17
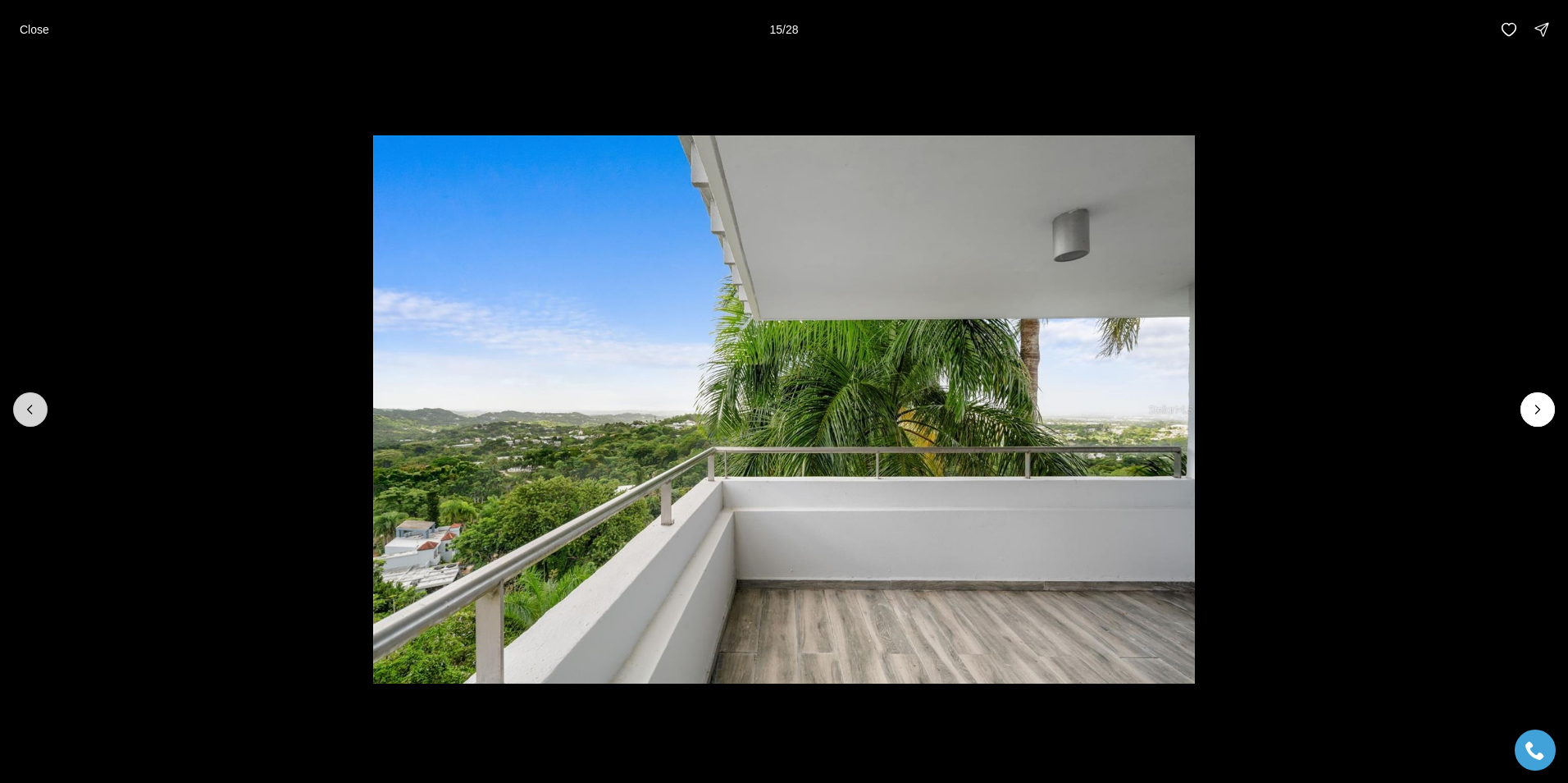
click at [26, 405] on icon "Previous slide" at bounding box center [30, 409] width 17 height 17
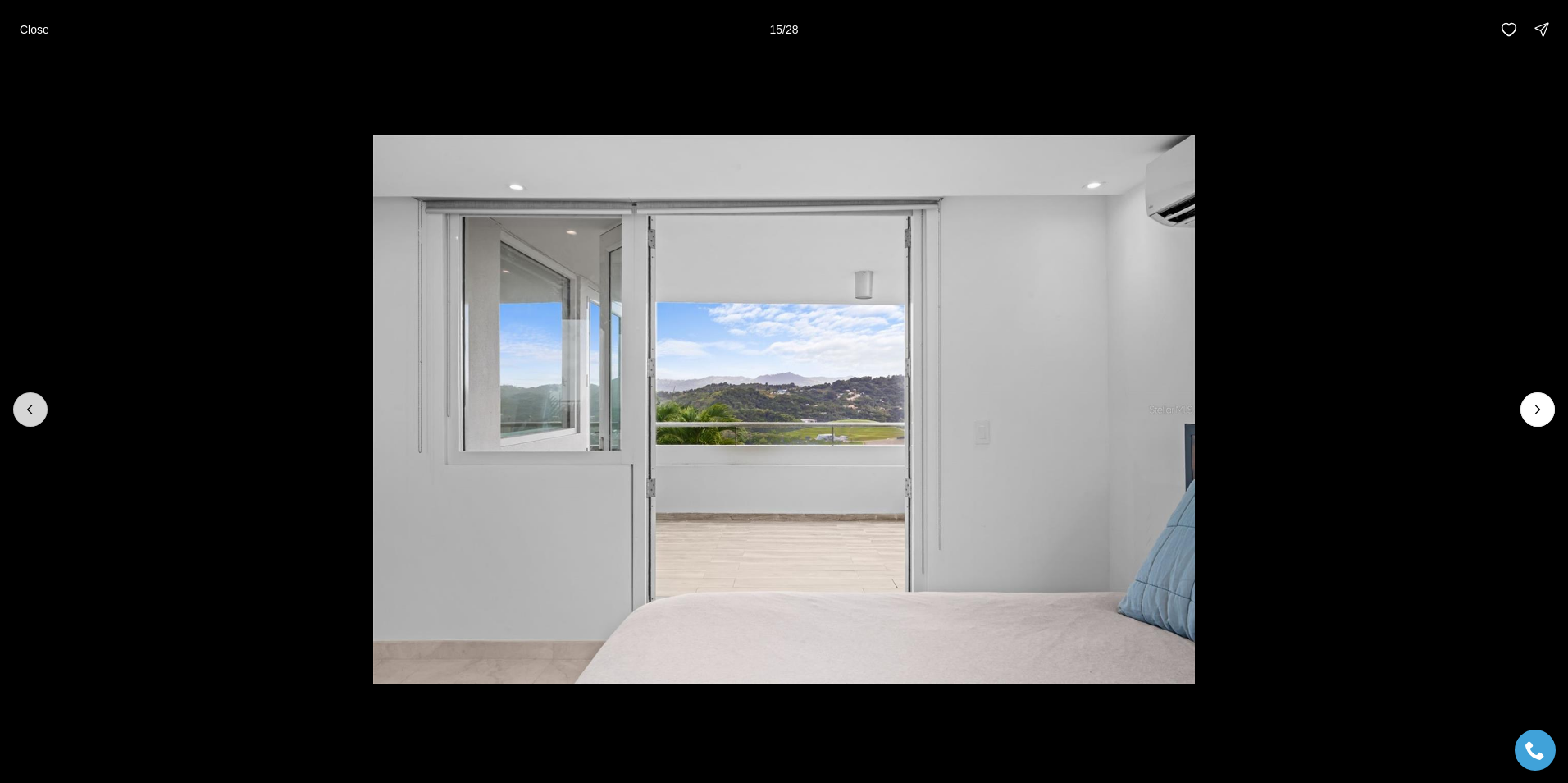
click at [26, 405] on icon "Previous slide" at bounding box center [30, 409] width 17 height 17
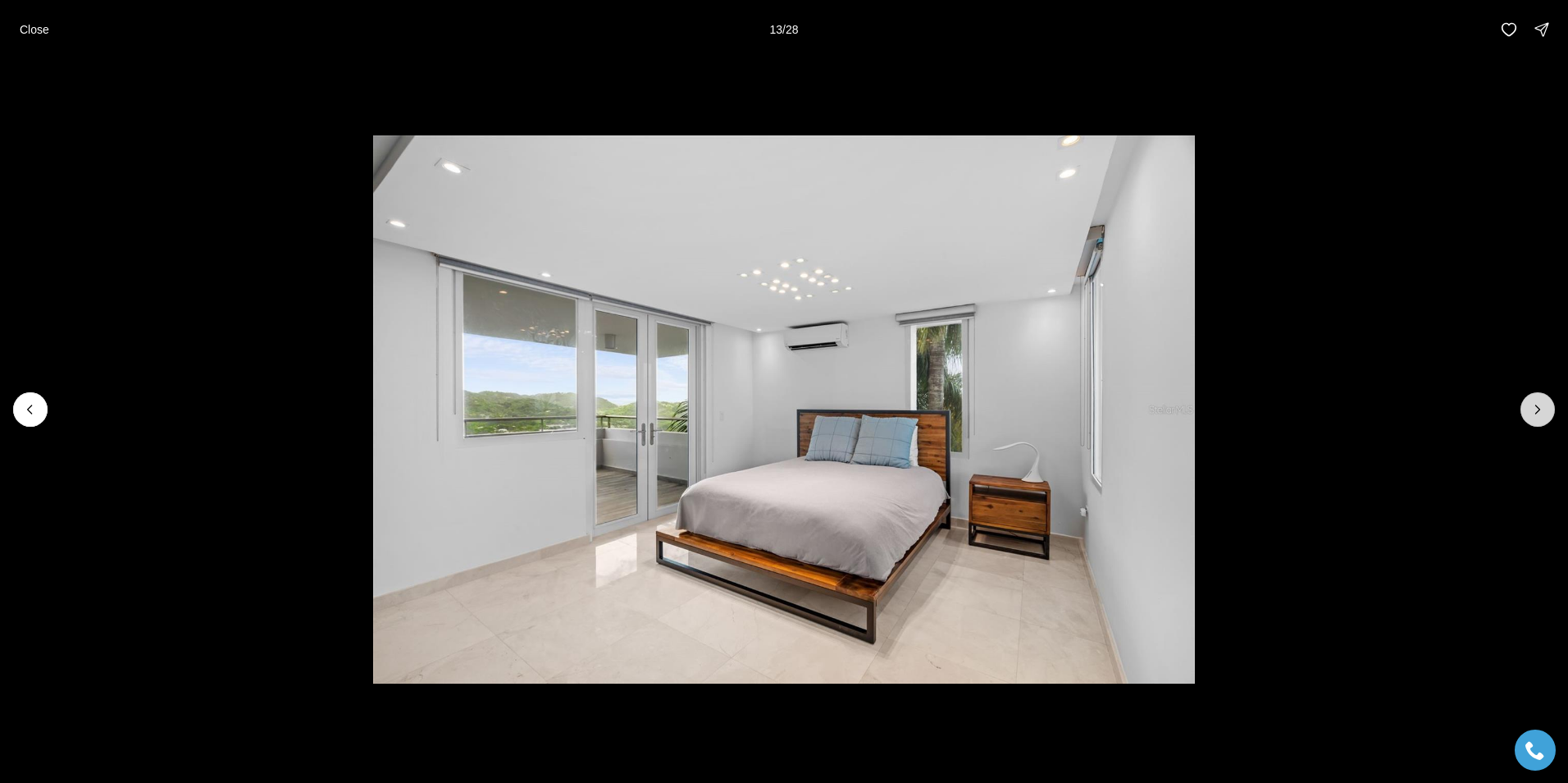
click at [1539, 411] on icon "Next slide" at bounding box center [1539, 409] width 4 height 8
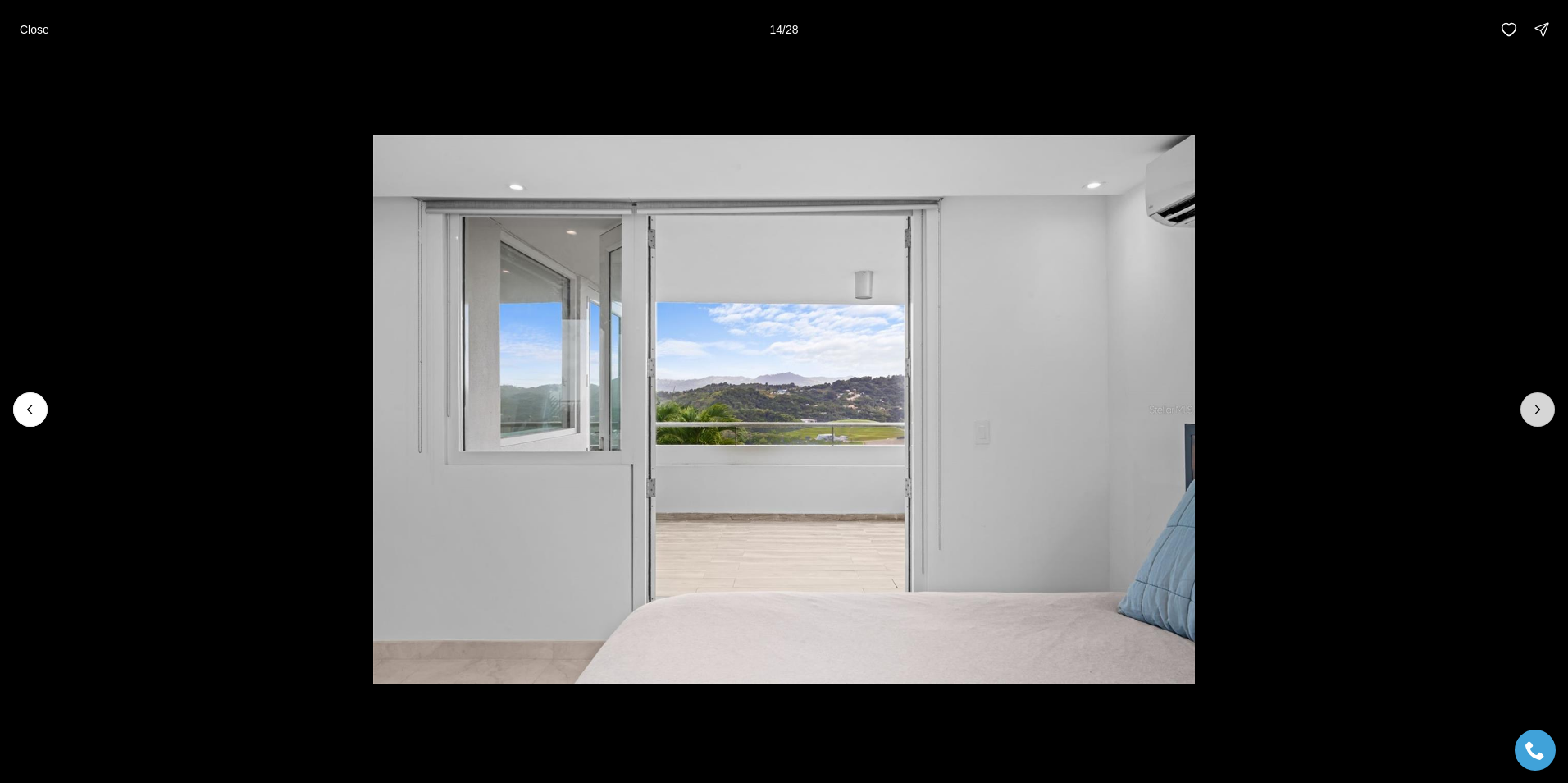
click at [1539, 411] on icon "Next slide" at bounding box center [1539, 409] width 4 height 8
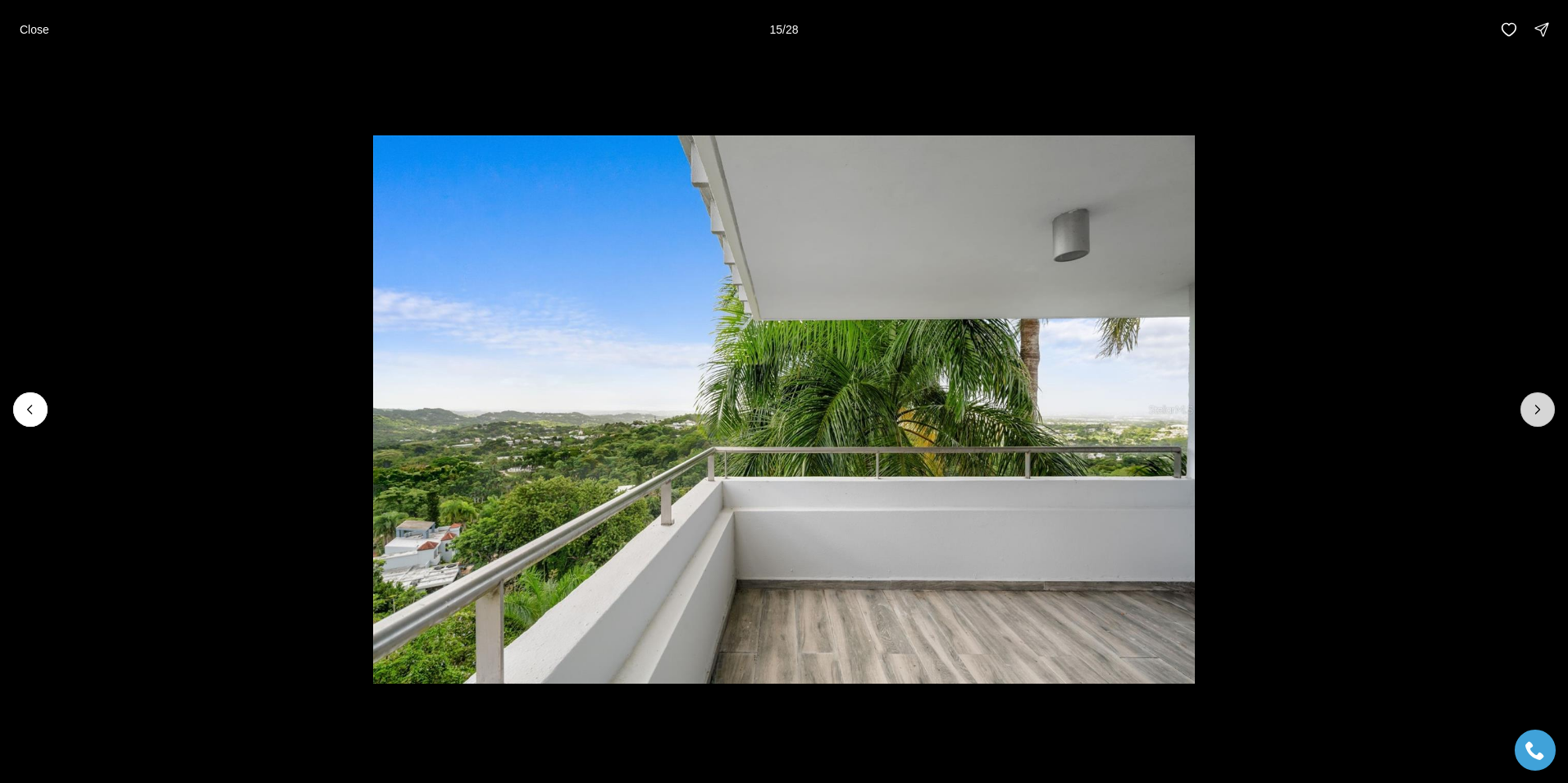
click at [1539, 411] on icon "Next slide" at bounding box center [1539, 409] width 4 height 8
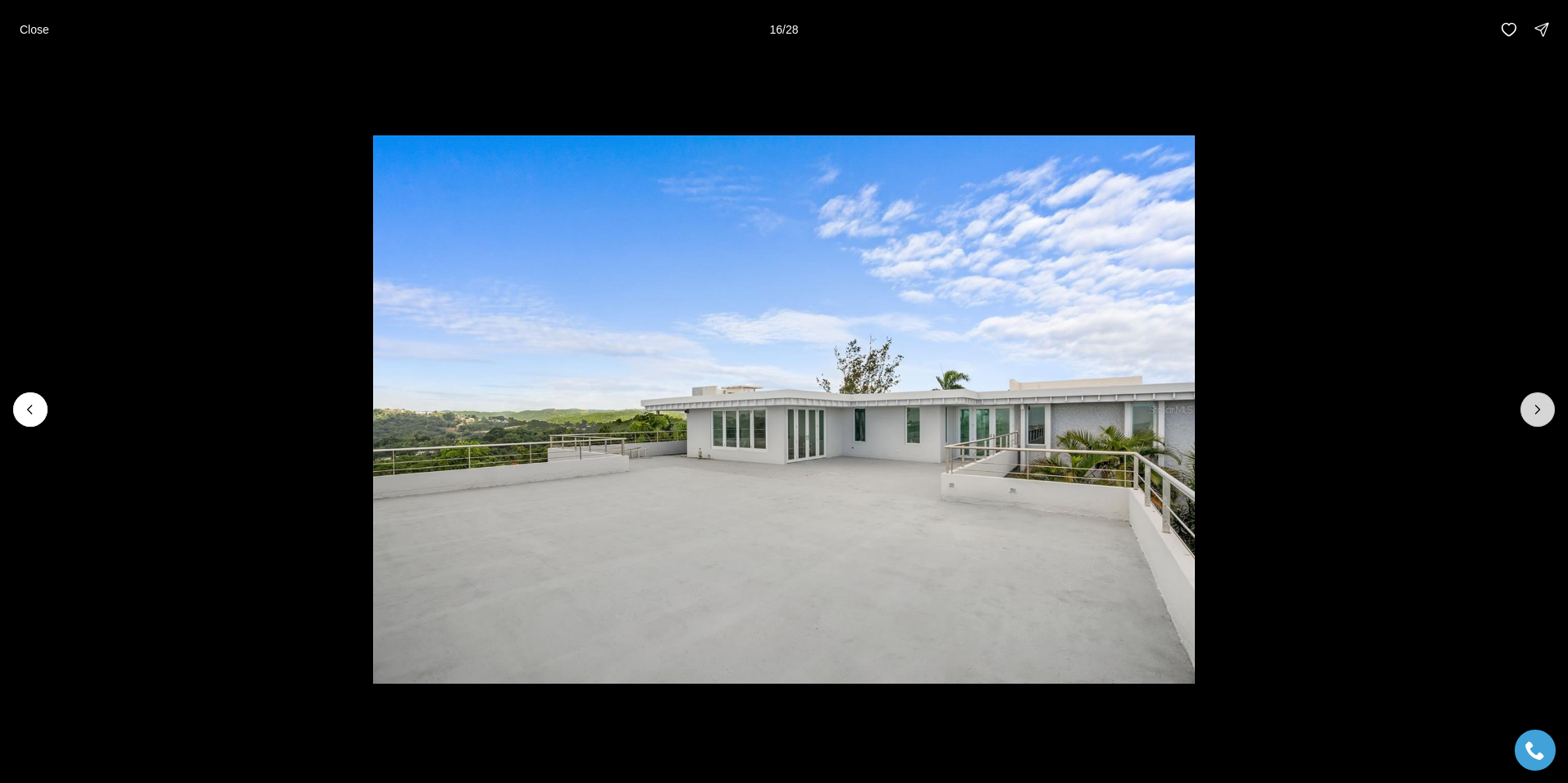
click at [1541, 411] on icon "Next slide" at bounding box center [1538, 409] width 17 height 17
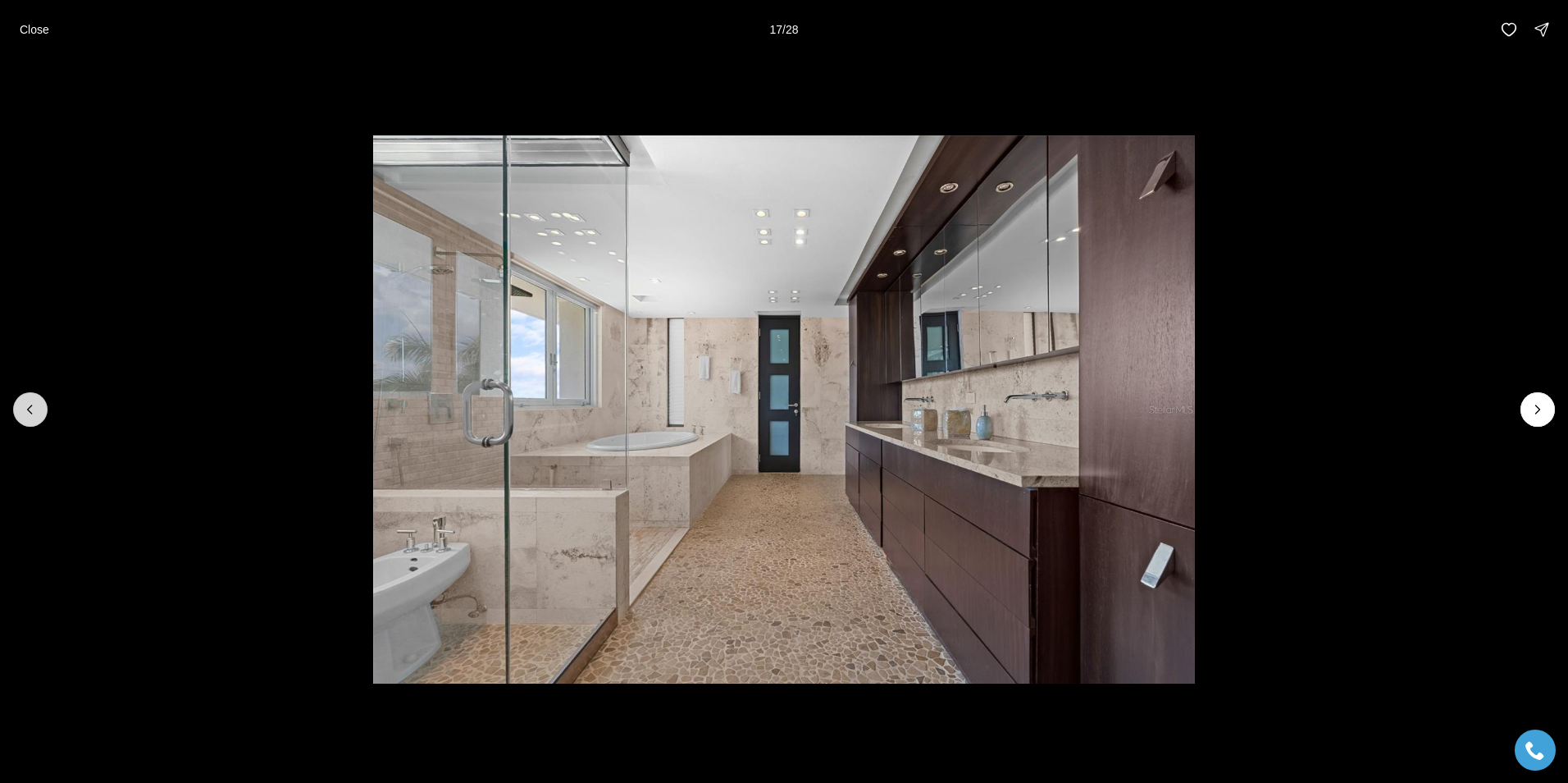
click at [30, 402] on icon "Previous slide" at bounding box center [30, 409] width 17 height 17
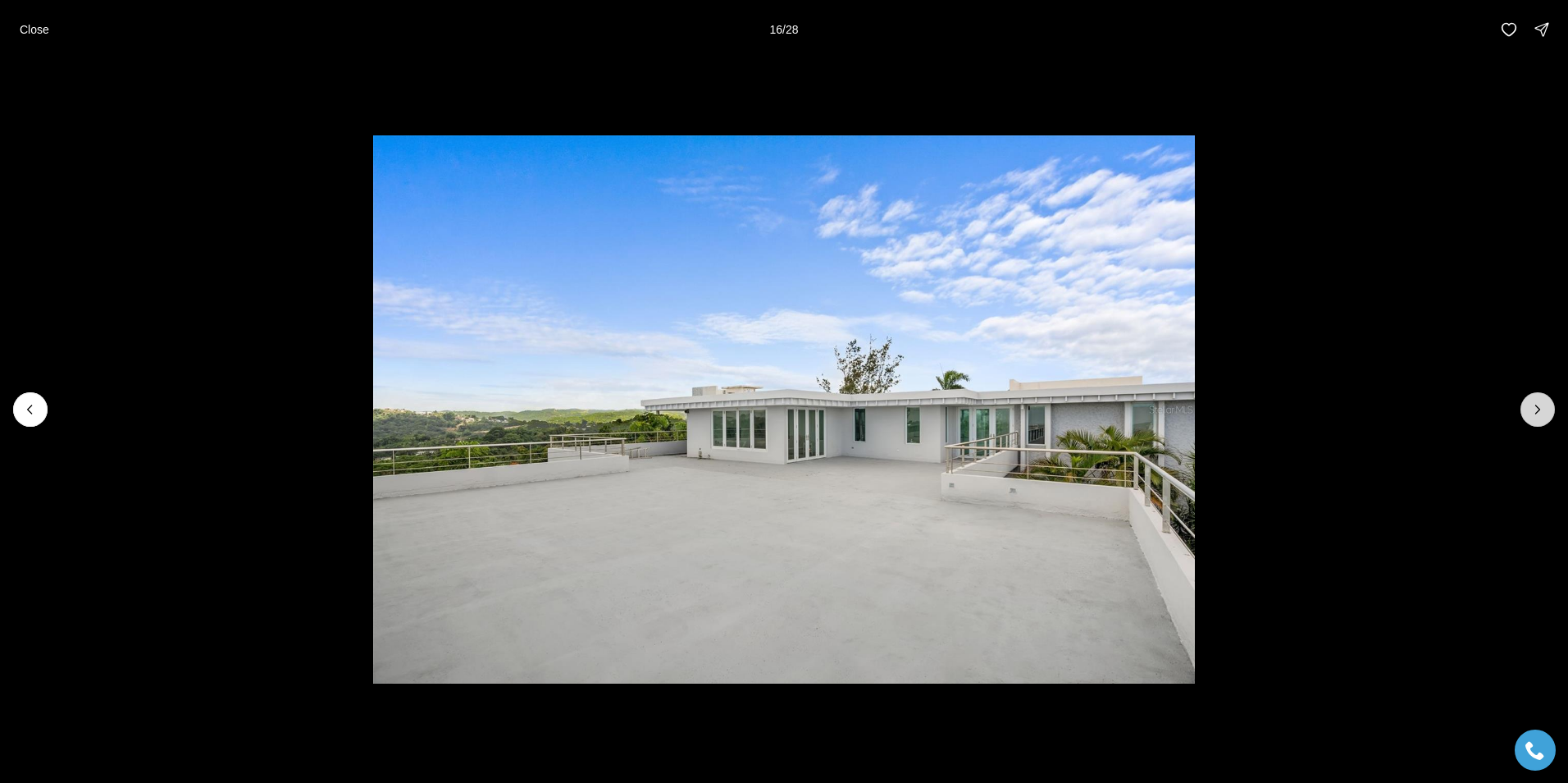
click at [1537, 408] on icon "Next slide" at bounding box center [1538, 409] width 17 height 17
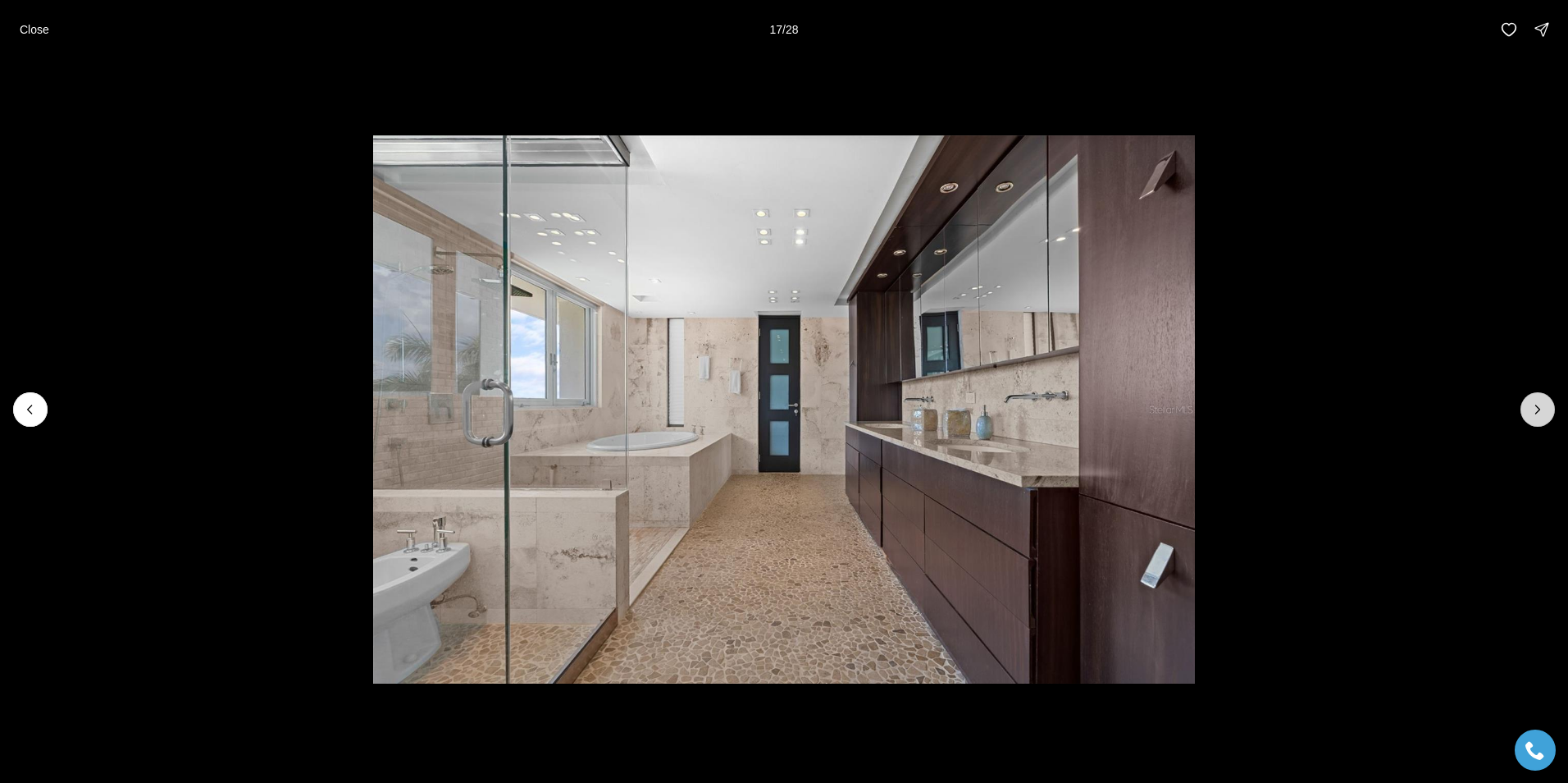
click at [1535, 410] on icon "Next slide" at bounding box center [1538, 409] width 17 height 17
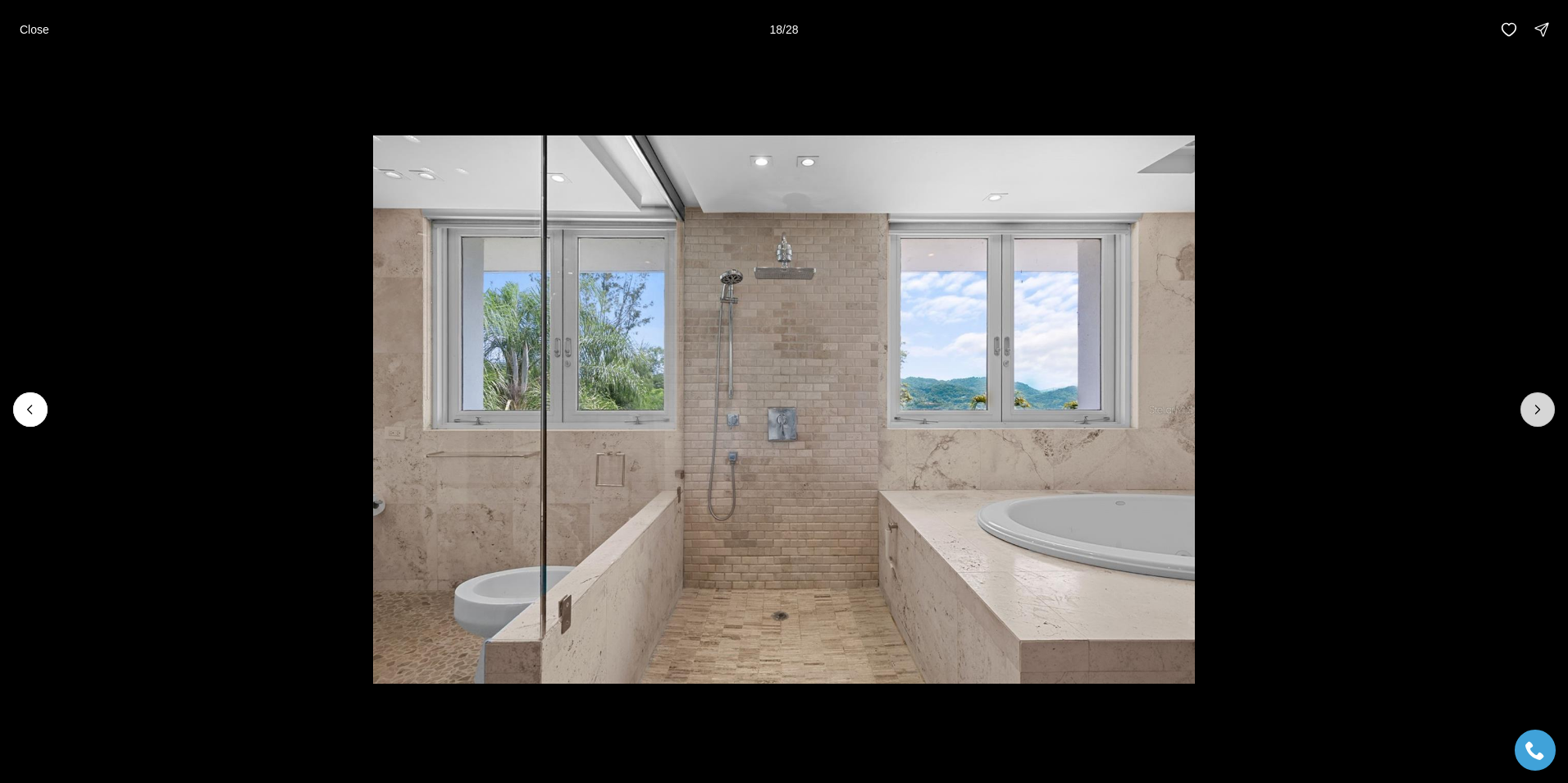
click at [1535, 410] on icon "Next slide" at bounding box center [1538, 409] width 17 height 17
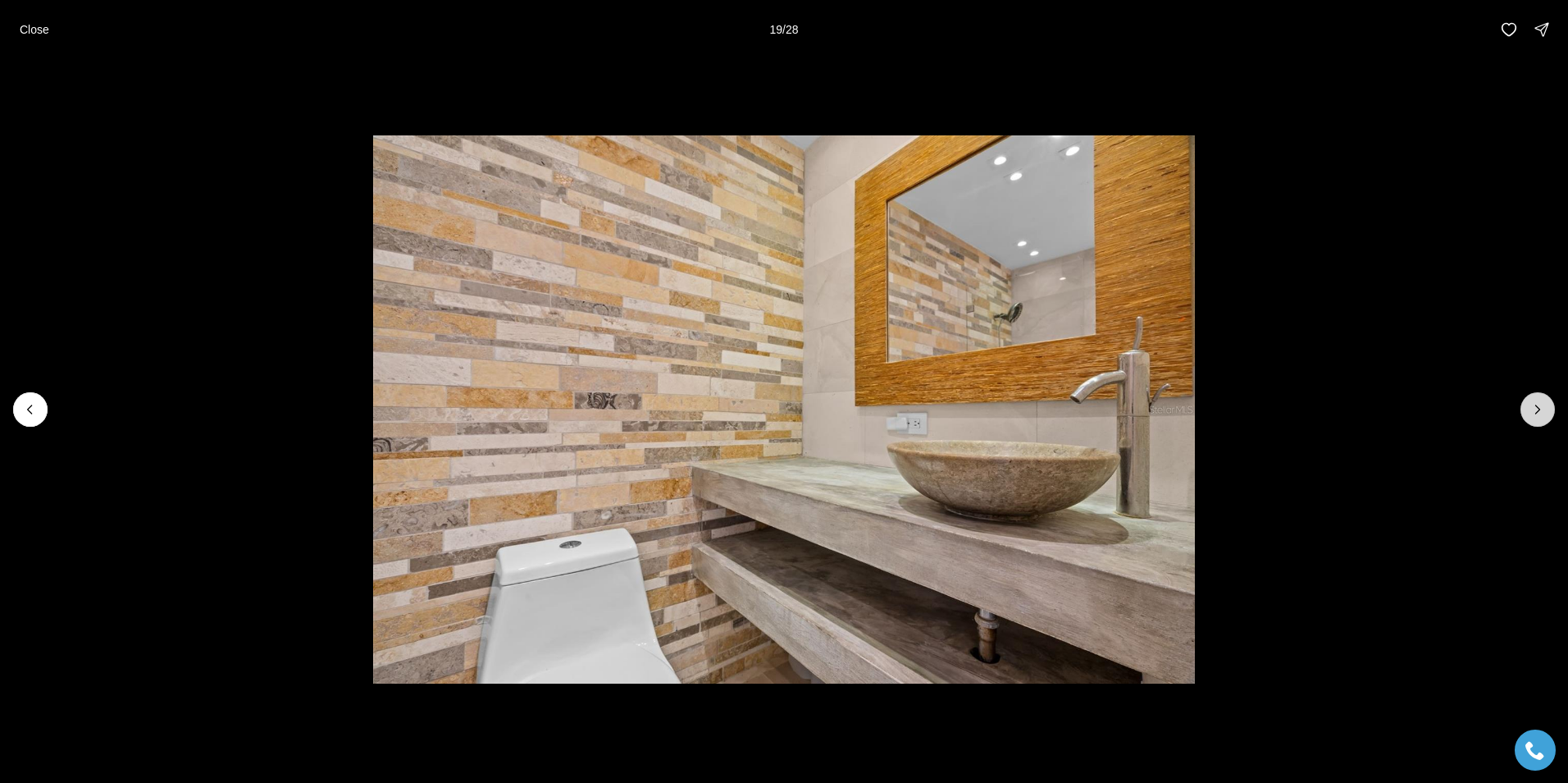
click at [1535, 410] on icon "Next slide" at bounding box center [1538, 409] width 17 height 17
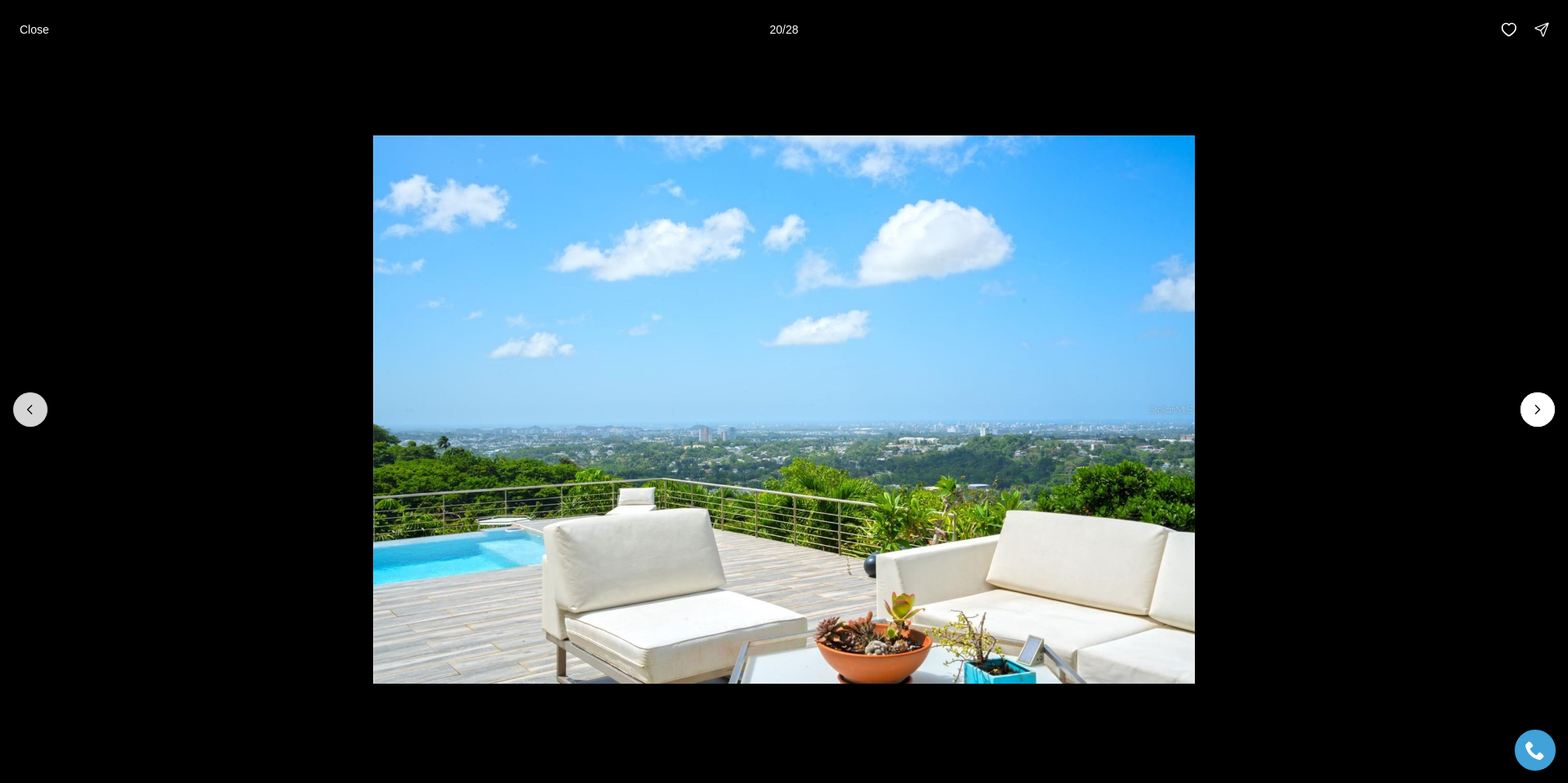
click at [33, 409] on icon "Previous slide" at bounding box center [30, 409] width 17 height 17
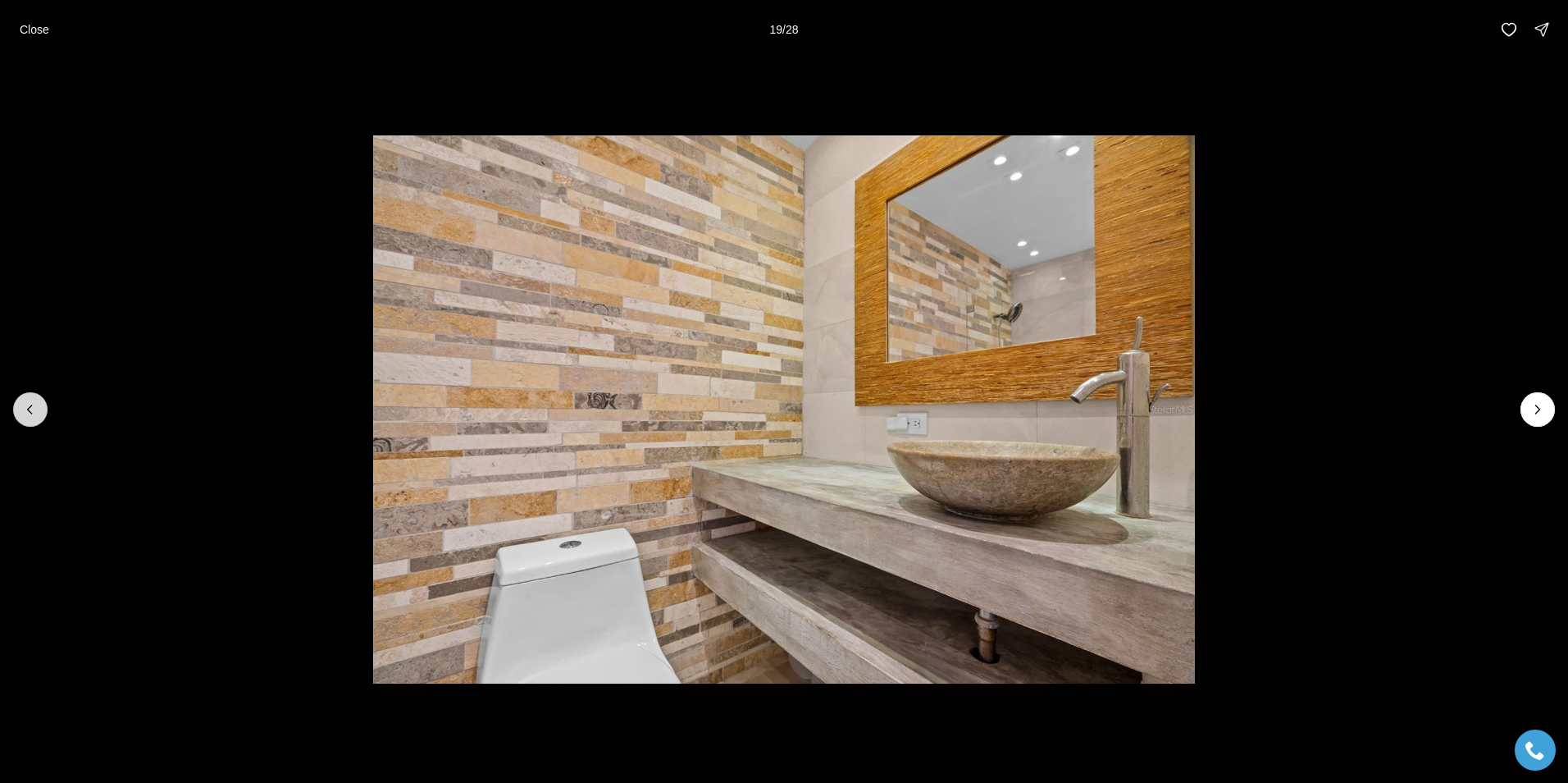
click at [33, 409] on icon "Previous slide" at bounding box center [30, 409] width 17 height 17
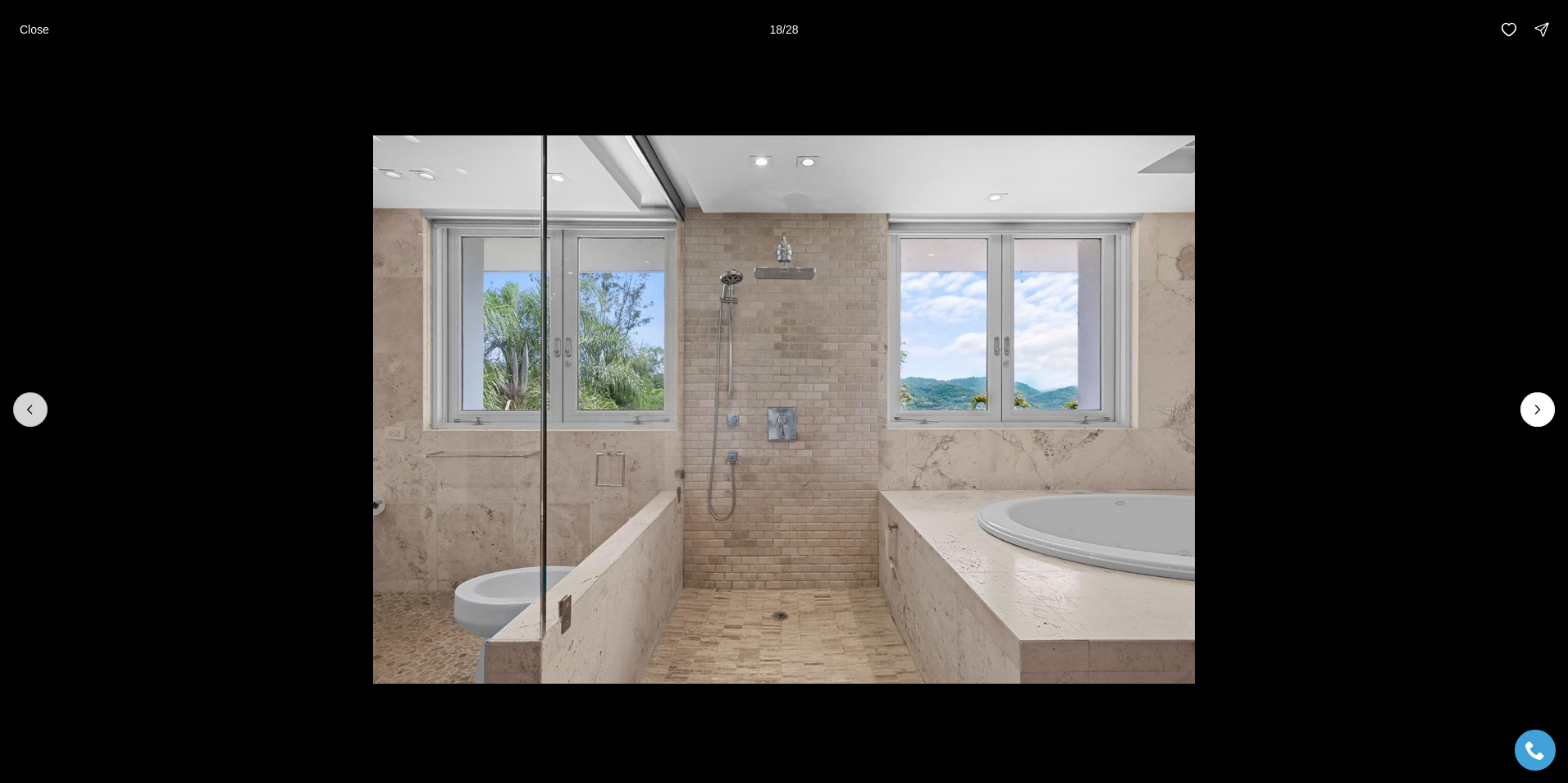
click at [33, 409] on icon "Previous slide" at bounding box center [30, 409] width 17 height 17
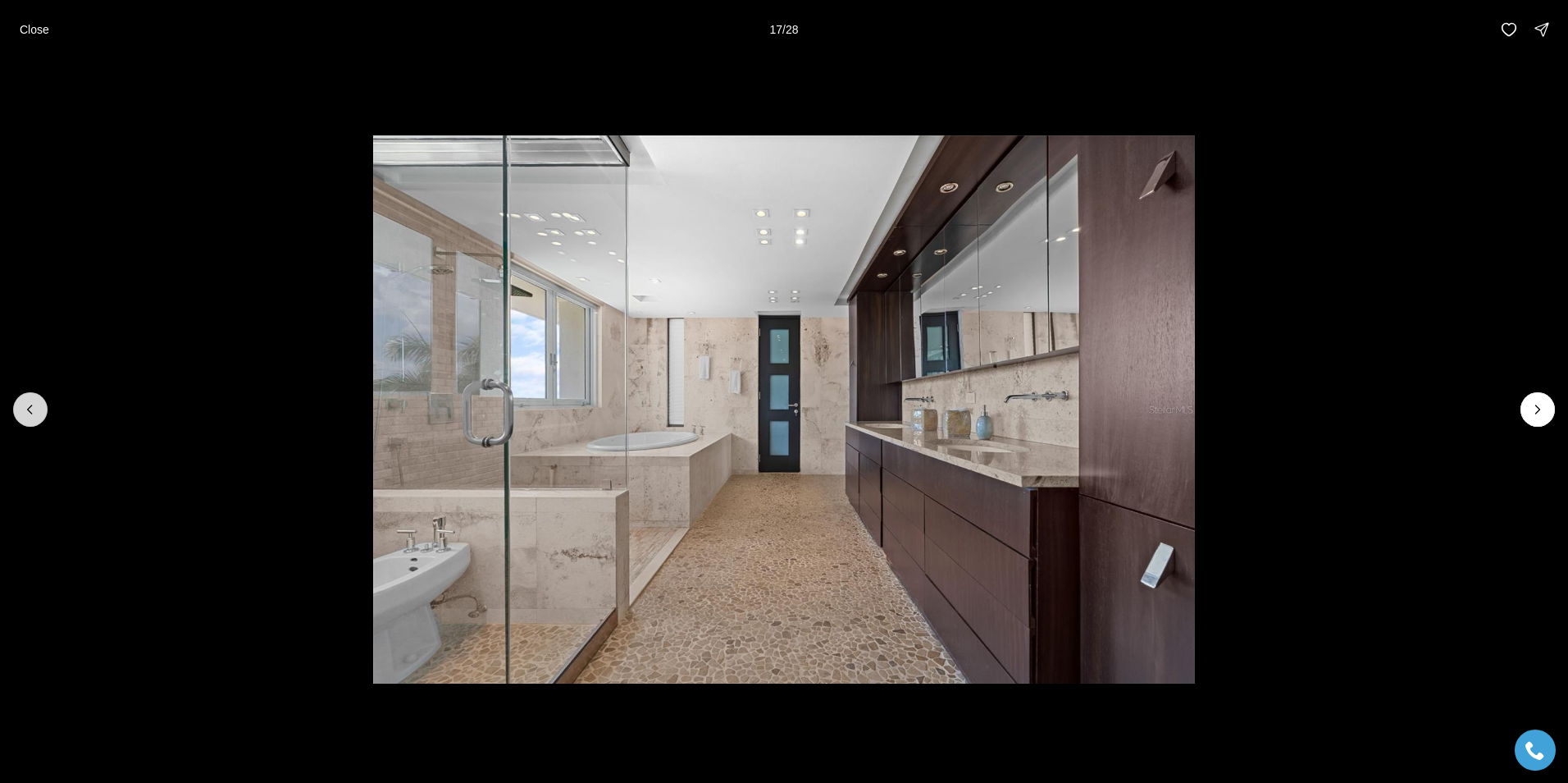
click at [33, 409] on icon "Previous slide" at bounding box center [30, 409] width 17 height 17
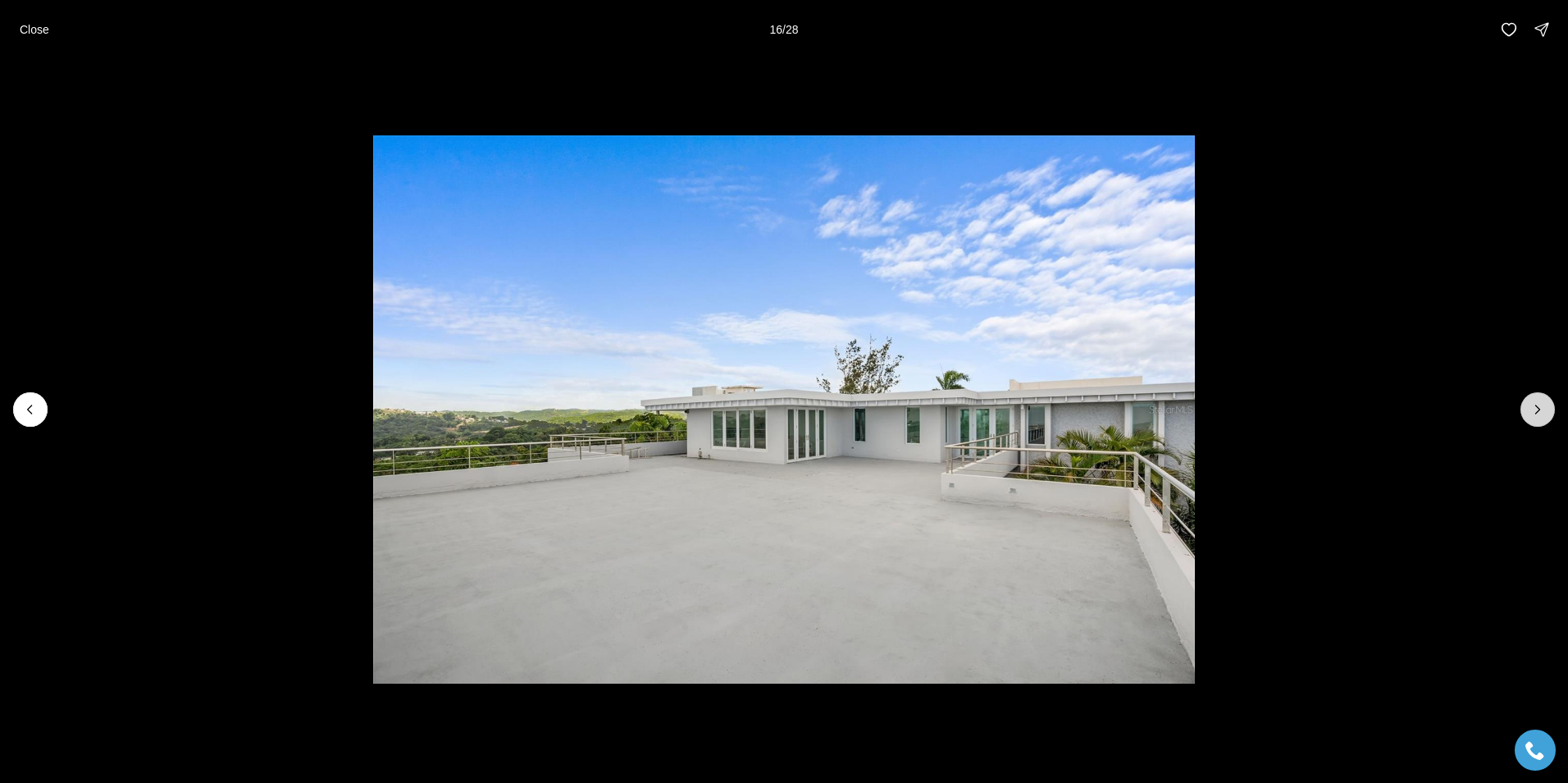
click at [1534, 408] on icon "Next slide" at bounding box center [1538, 409] width 17 height 17
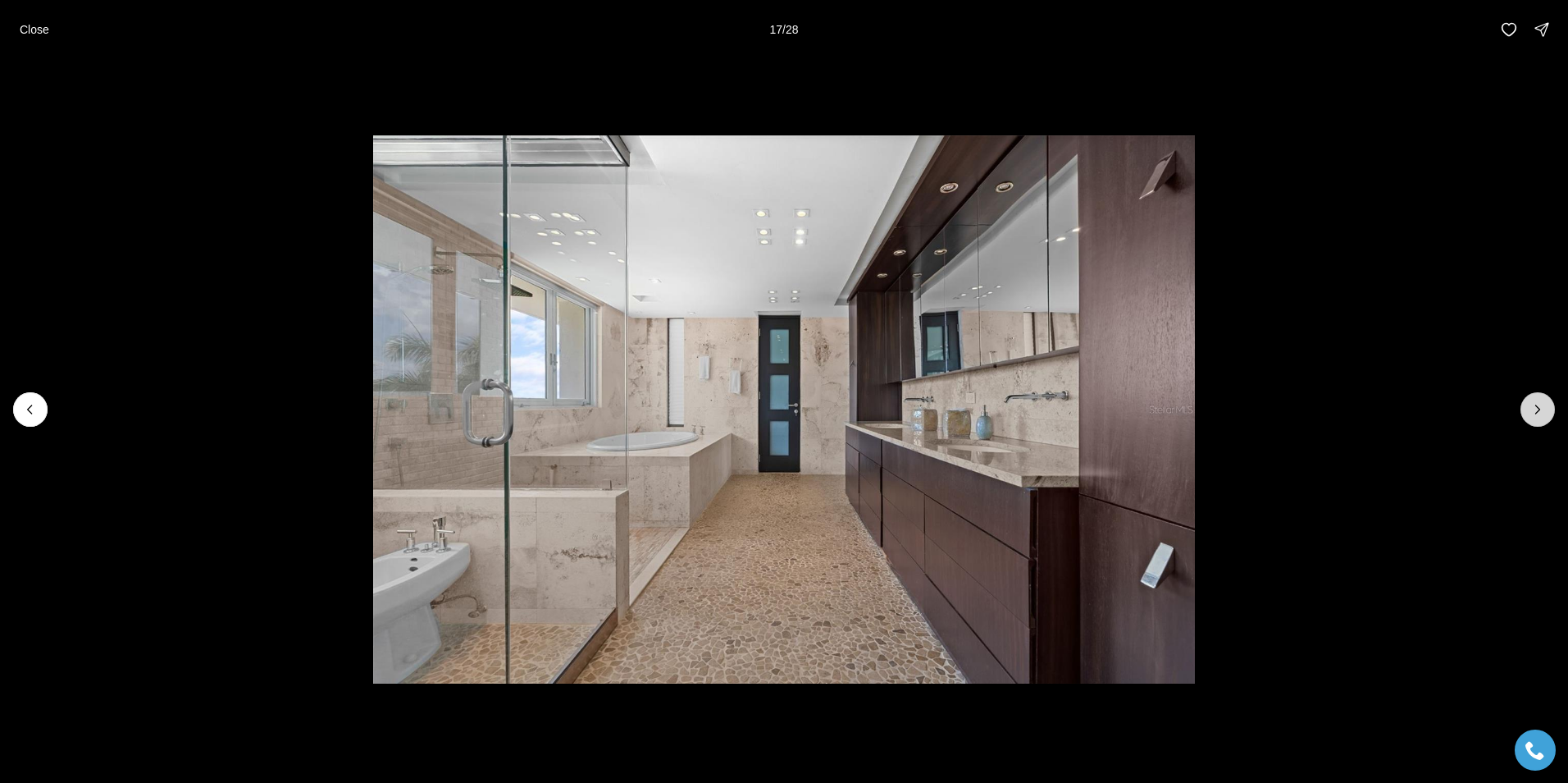
click at [1534, 408] on icon "Next slide" at bounding box center [1538, 409] width 17 height 17
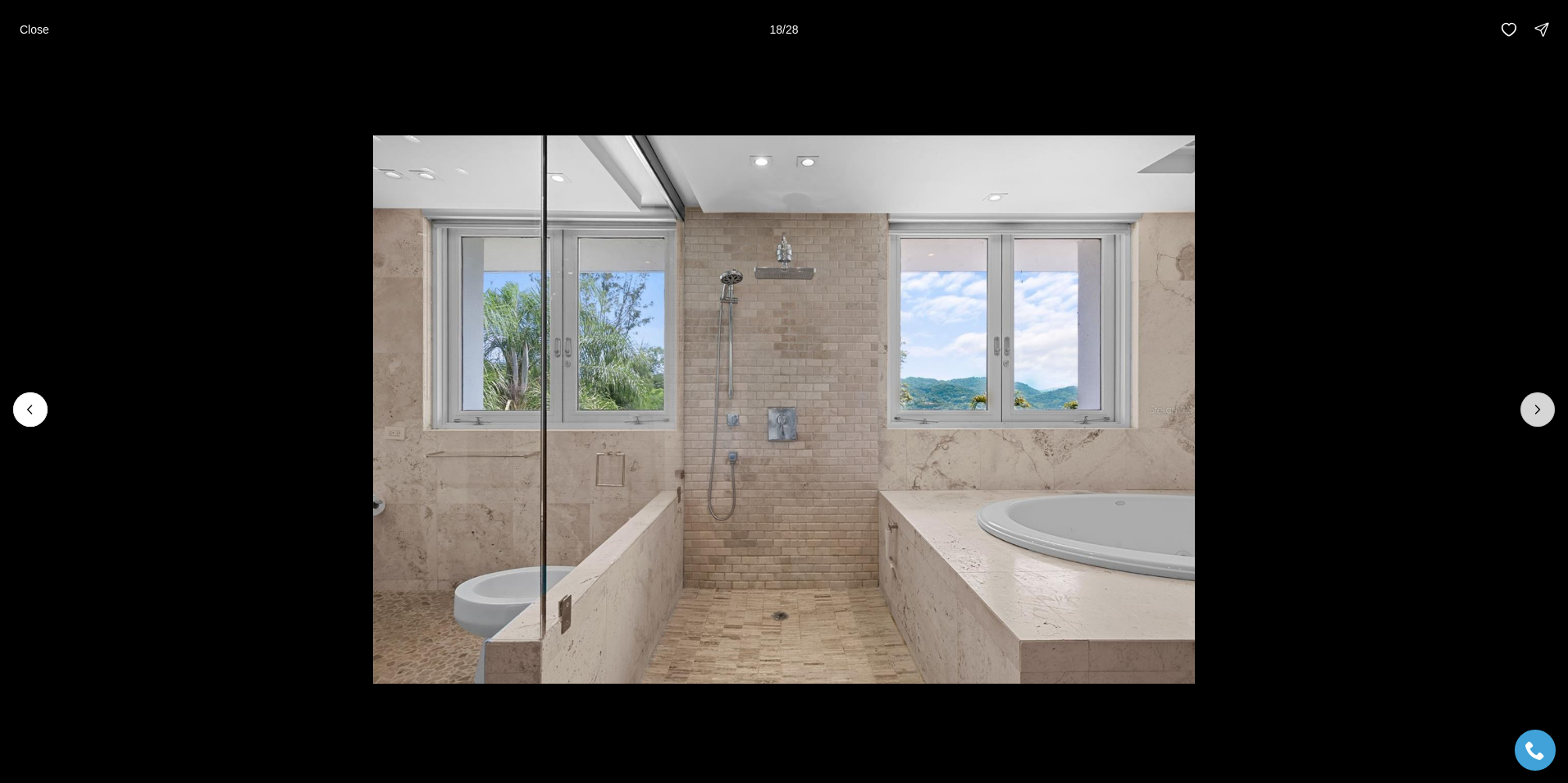
click at [1534, 406] on icon "Next slide" at bounding box center [1538, 409] width 17 height 17
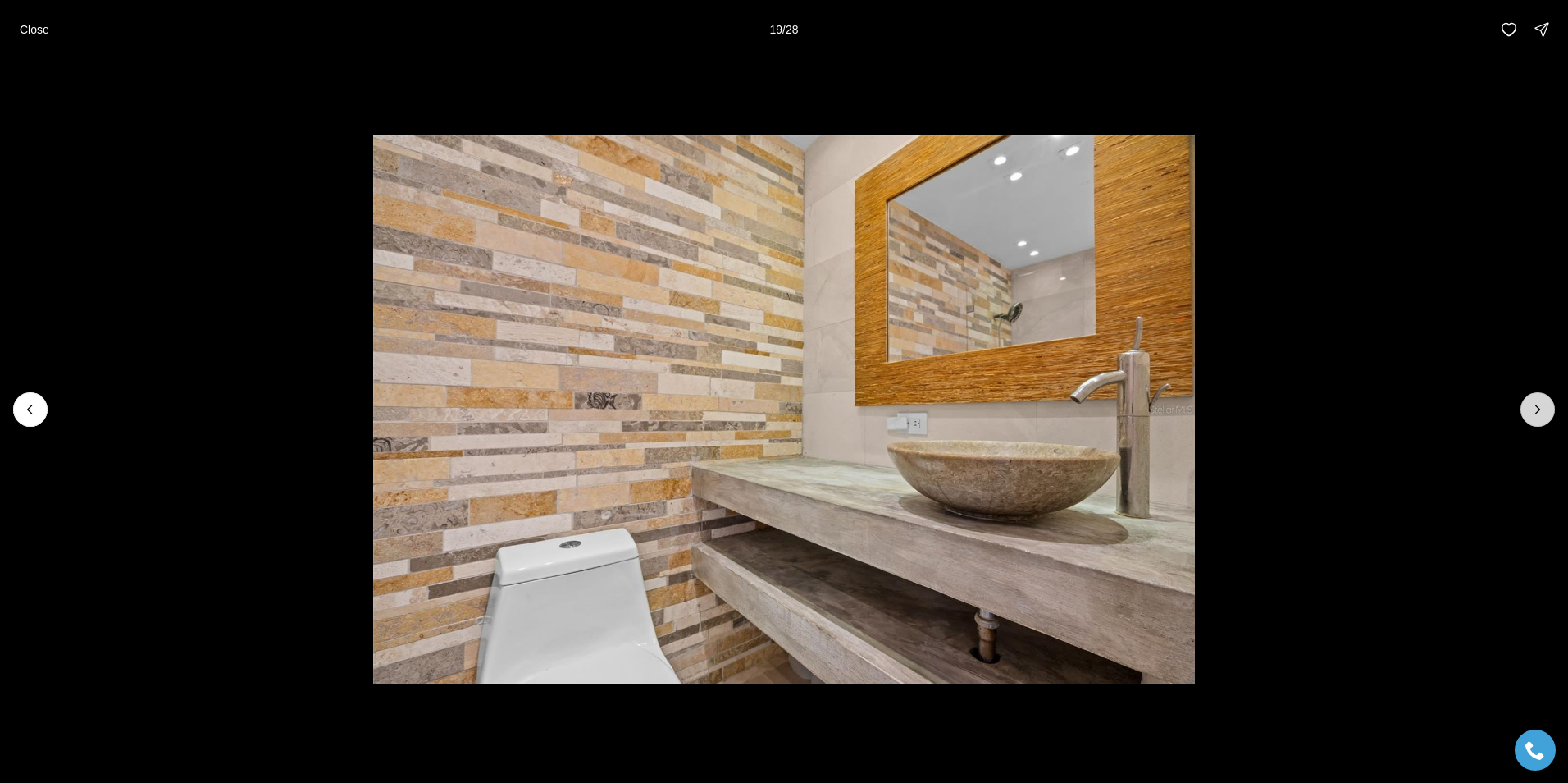
click at [1534, 406] on icon "Next slide" at bounding box center [1538, 409] width 17 height 17
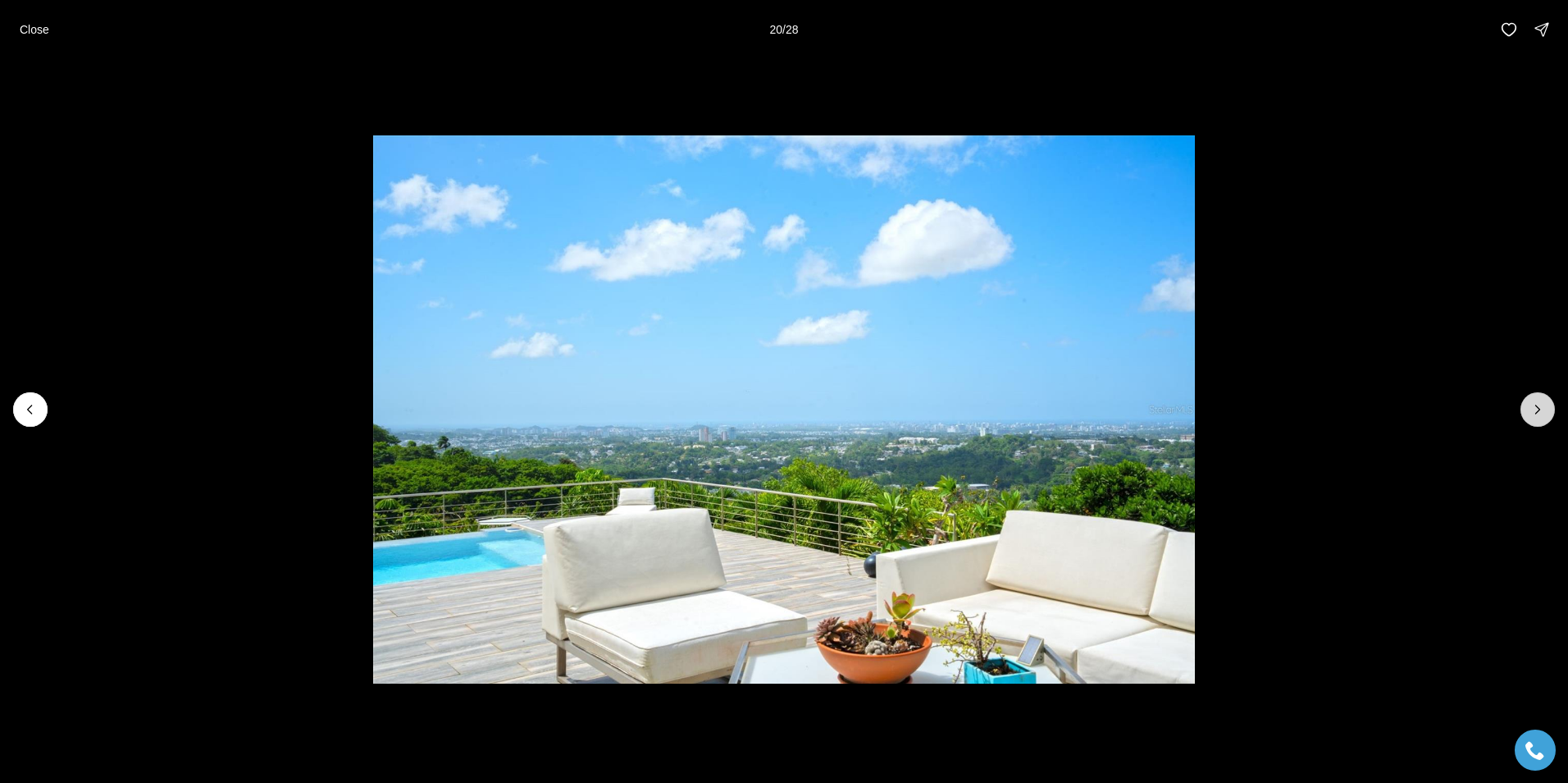
click at [1534, 406] on icon "Next slide" at bounding box center [1538, 409] width 17 height 17
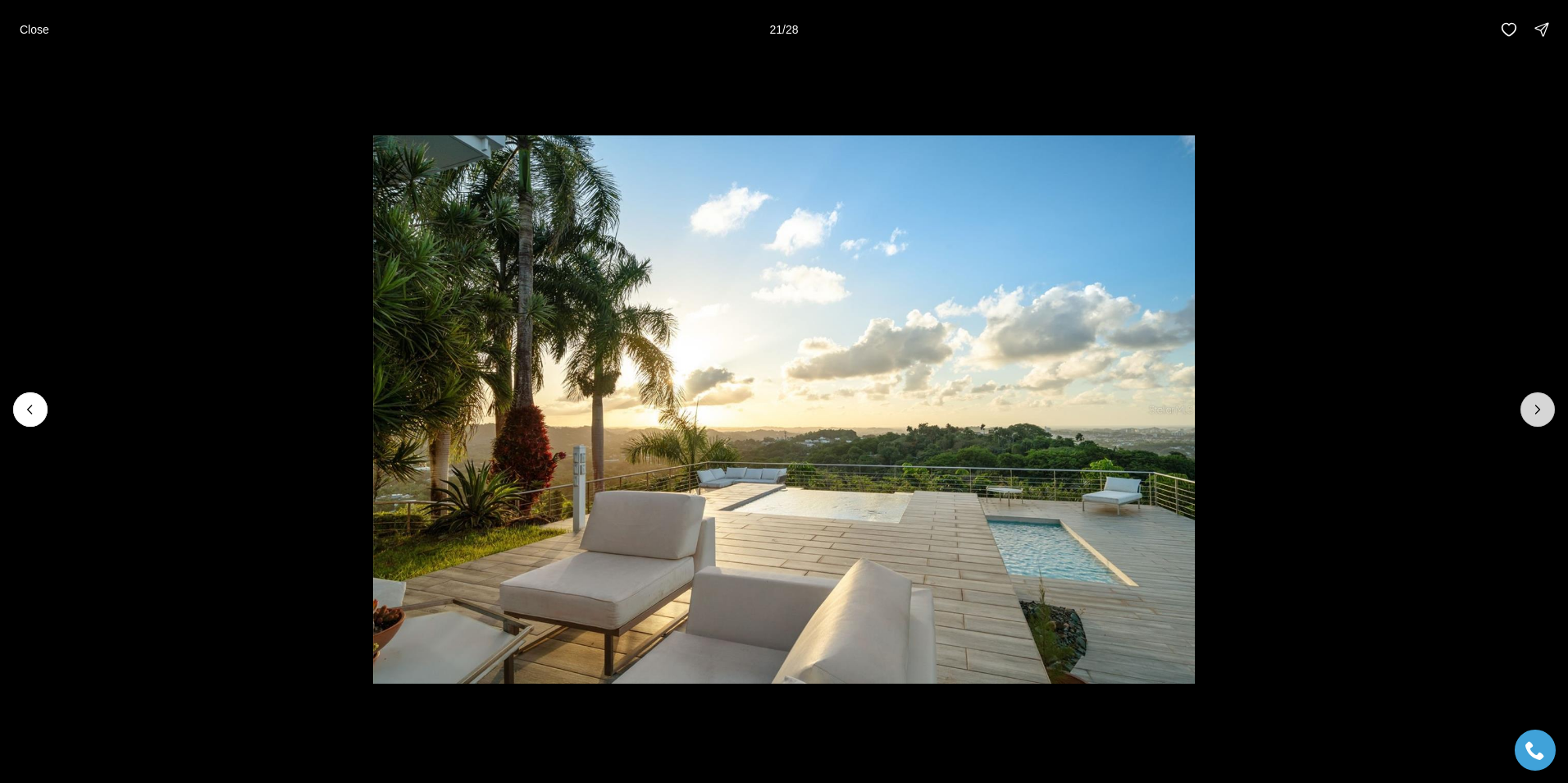
click at [1534, 408] on icon "Next slide" at bounding box center [1538, 409] width 17 height 17
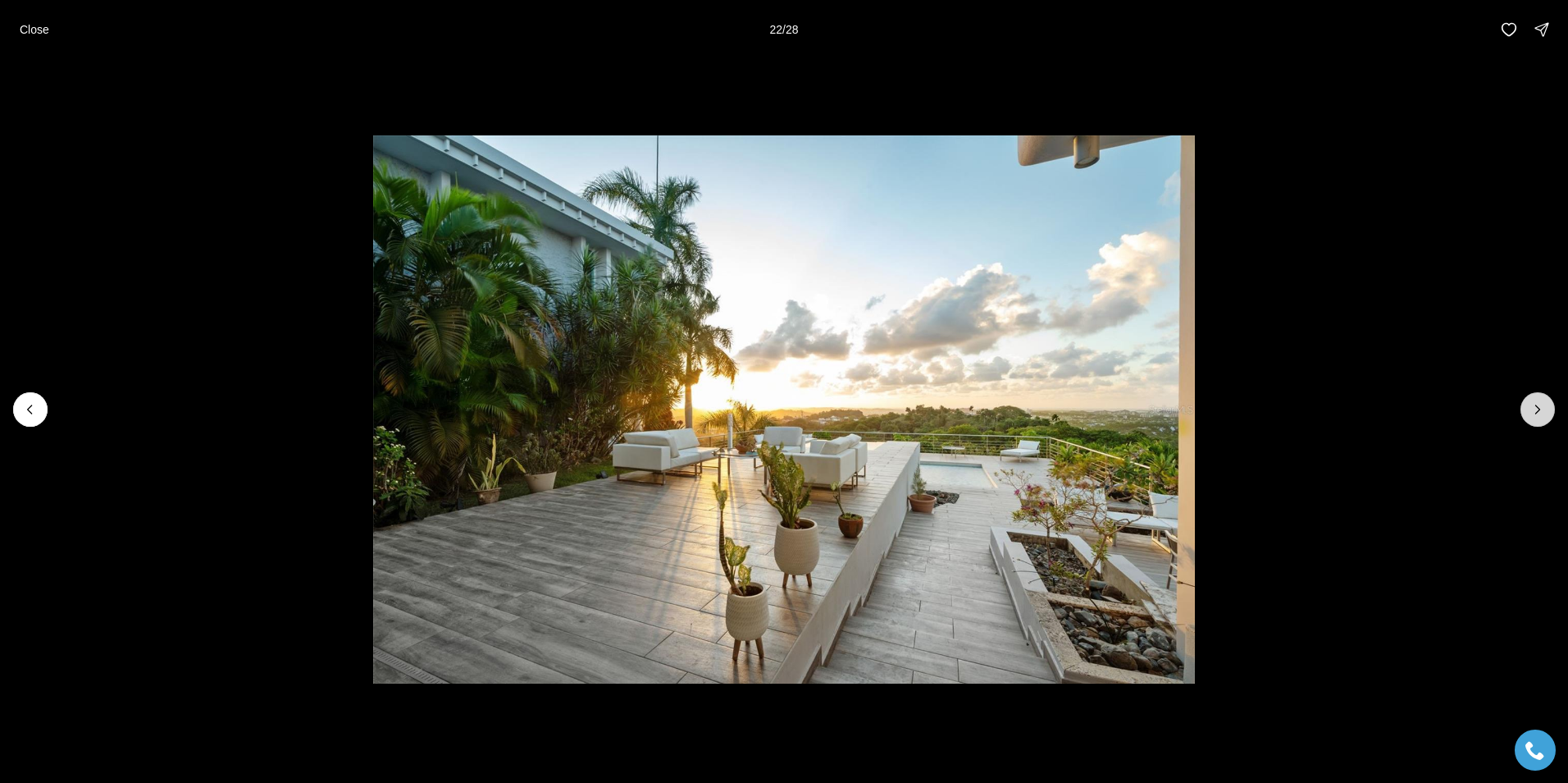
click at [1542, 408] on icon "Next slide" at bounding box center [1538, 409] width 17 height 17
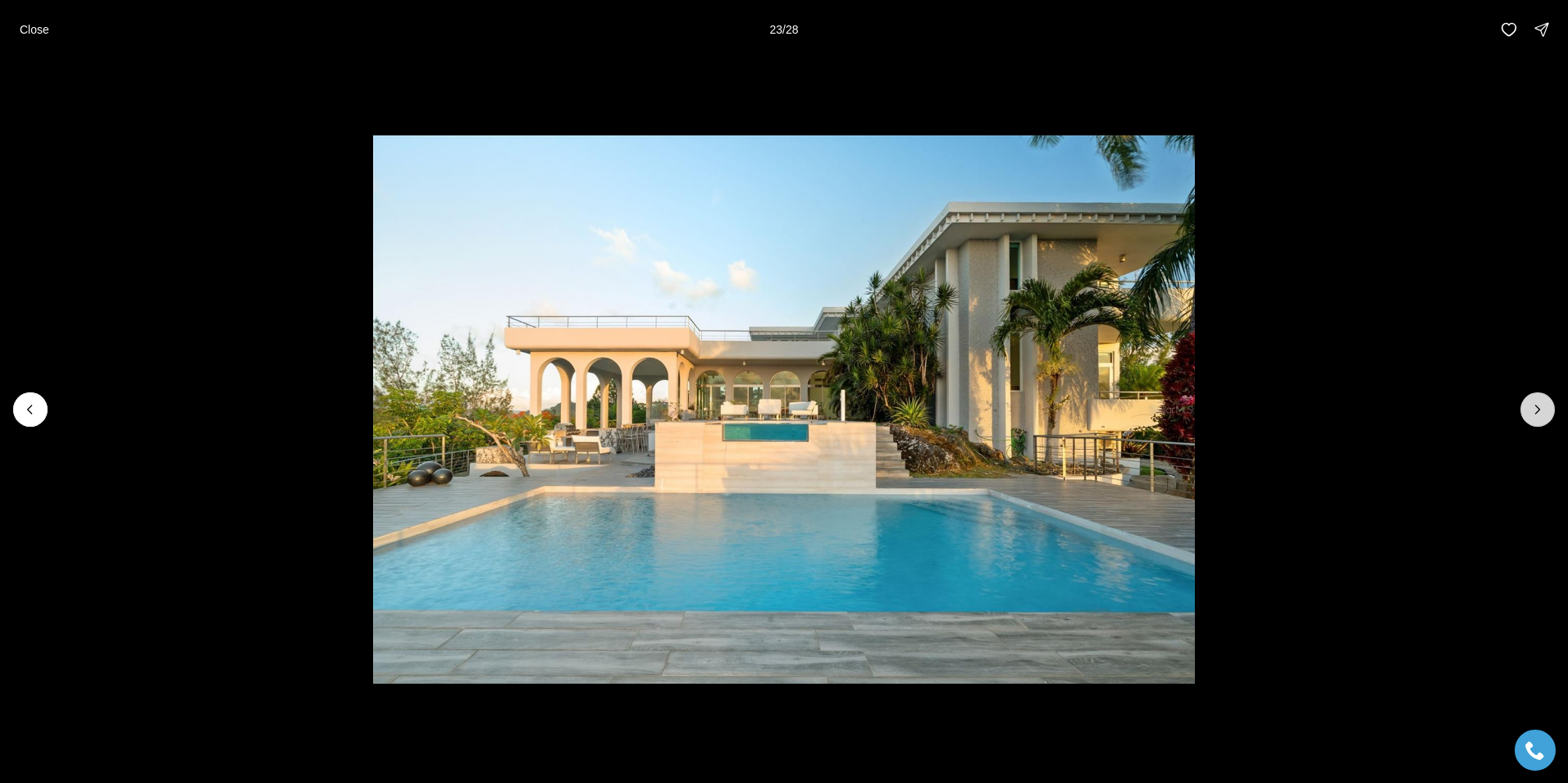
click at [1542, 408] on icon "Next slide" at bounding box center [1538, 409] width 17 height 17
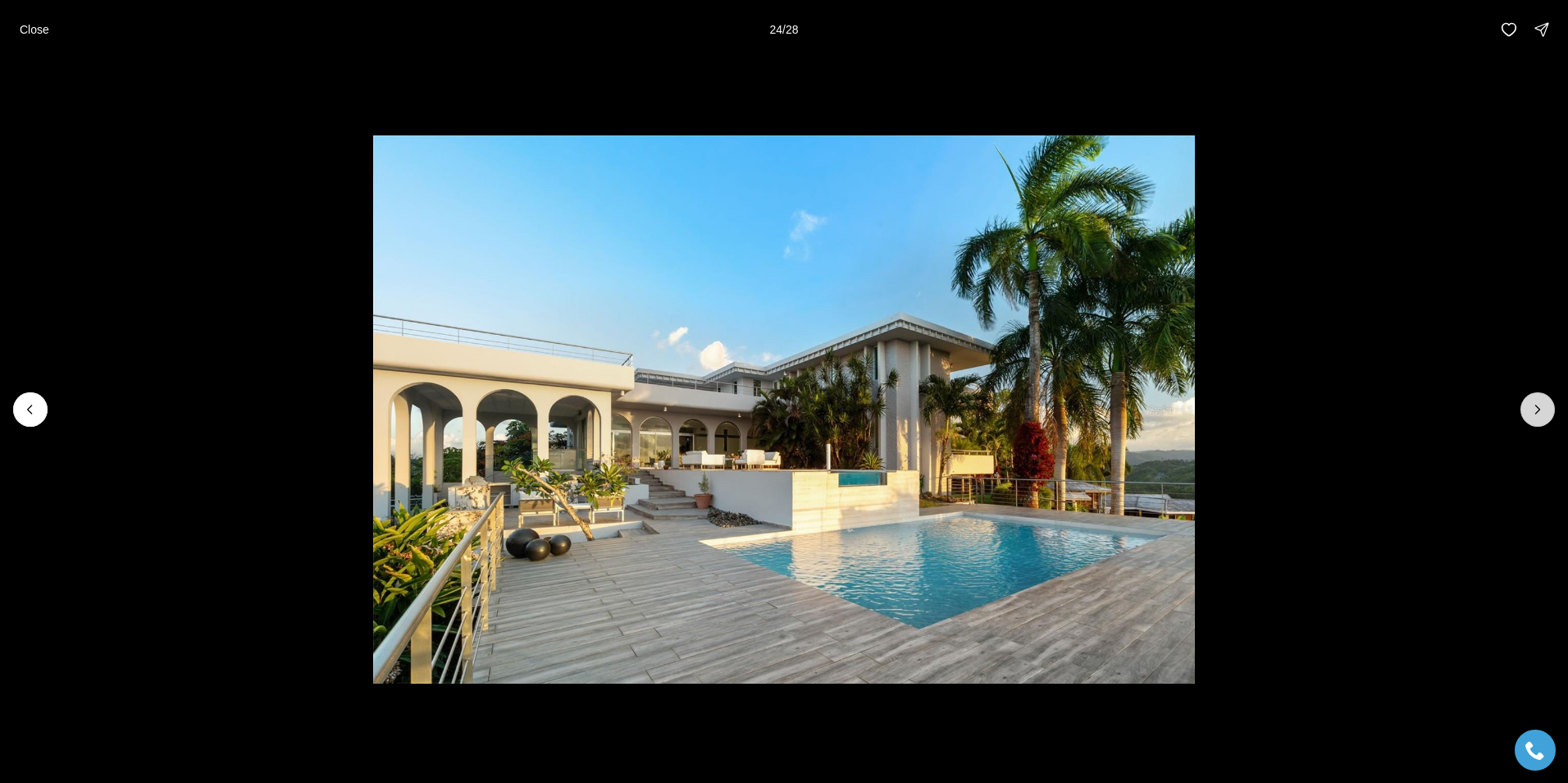
click at [1542, 408] on icon "Next slide" at bounding box center [1538, 409] width 17 height 17
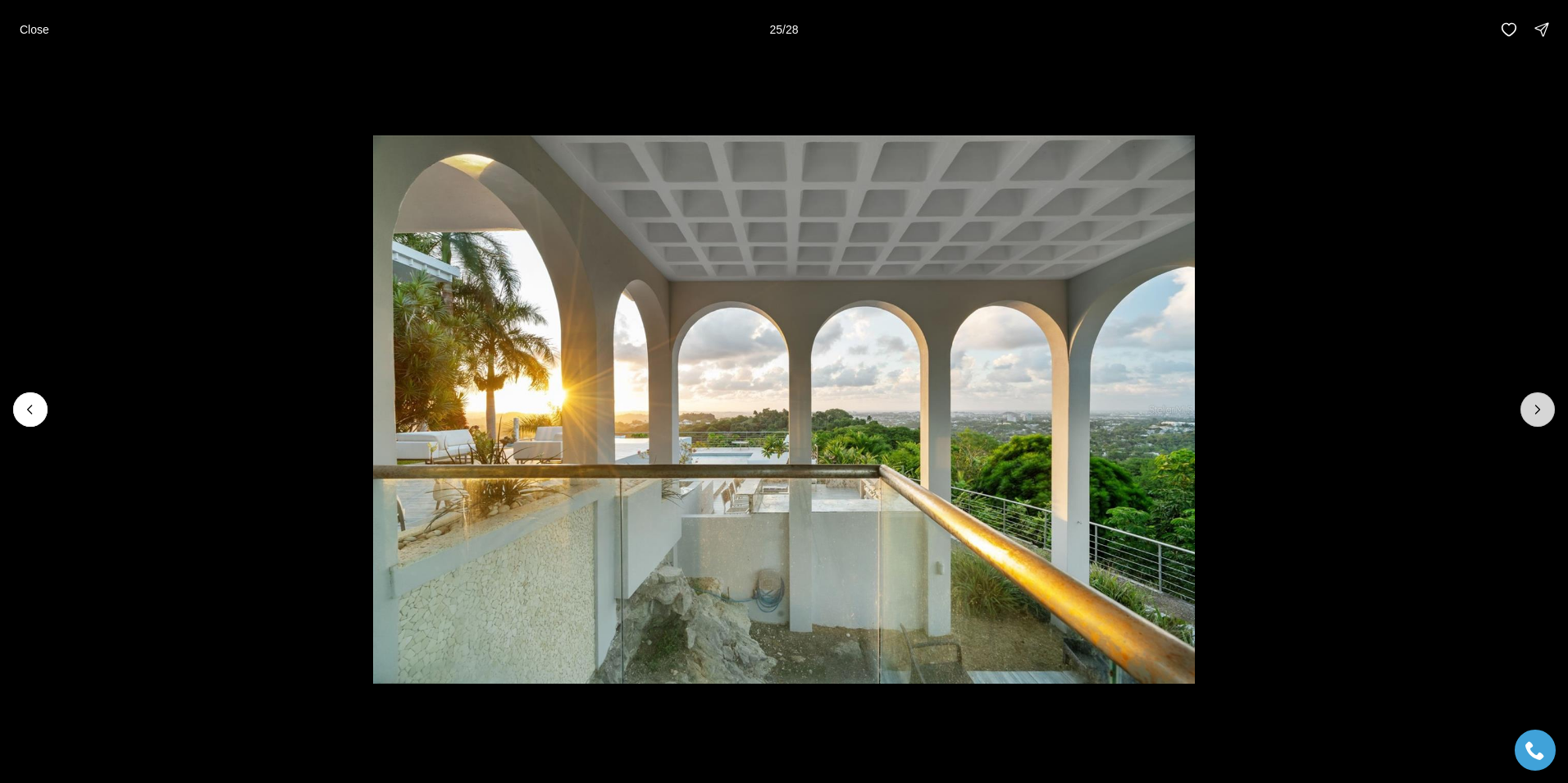
click at [1540, 403] on icon "Next slide" at bounding box center [1538, 409] width 17 height 17
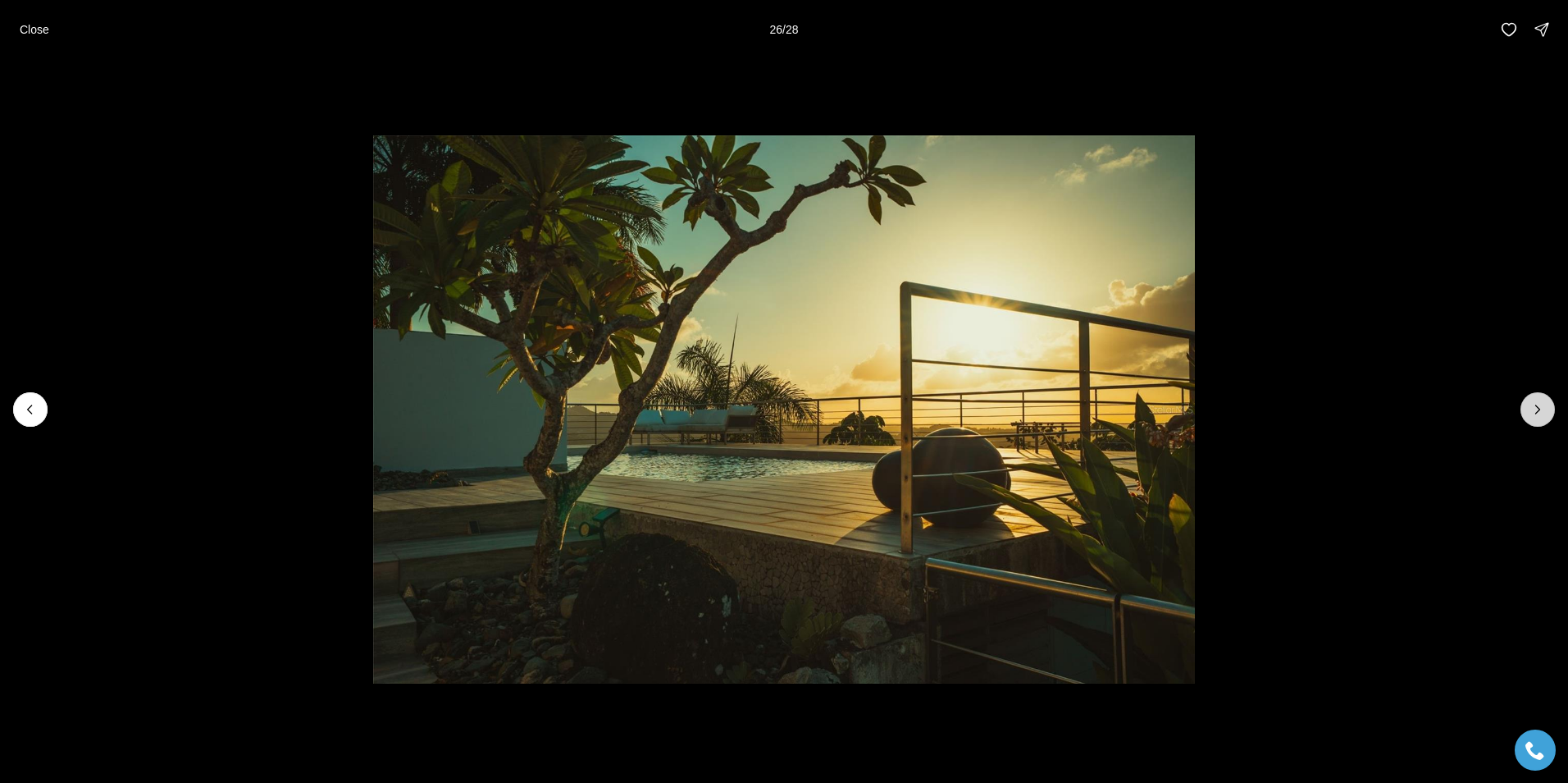
click at [1535, 409] on icon "Next slide" at bounding box center [1538, 409] width 17 height 17
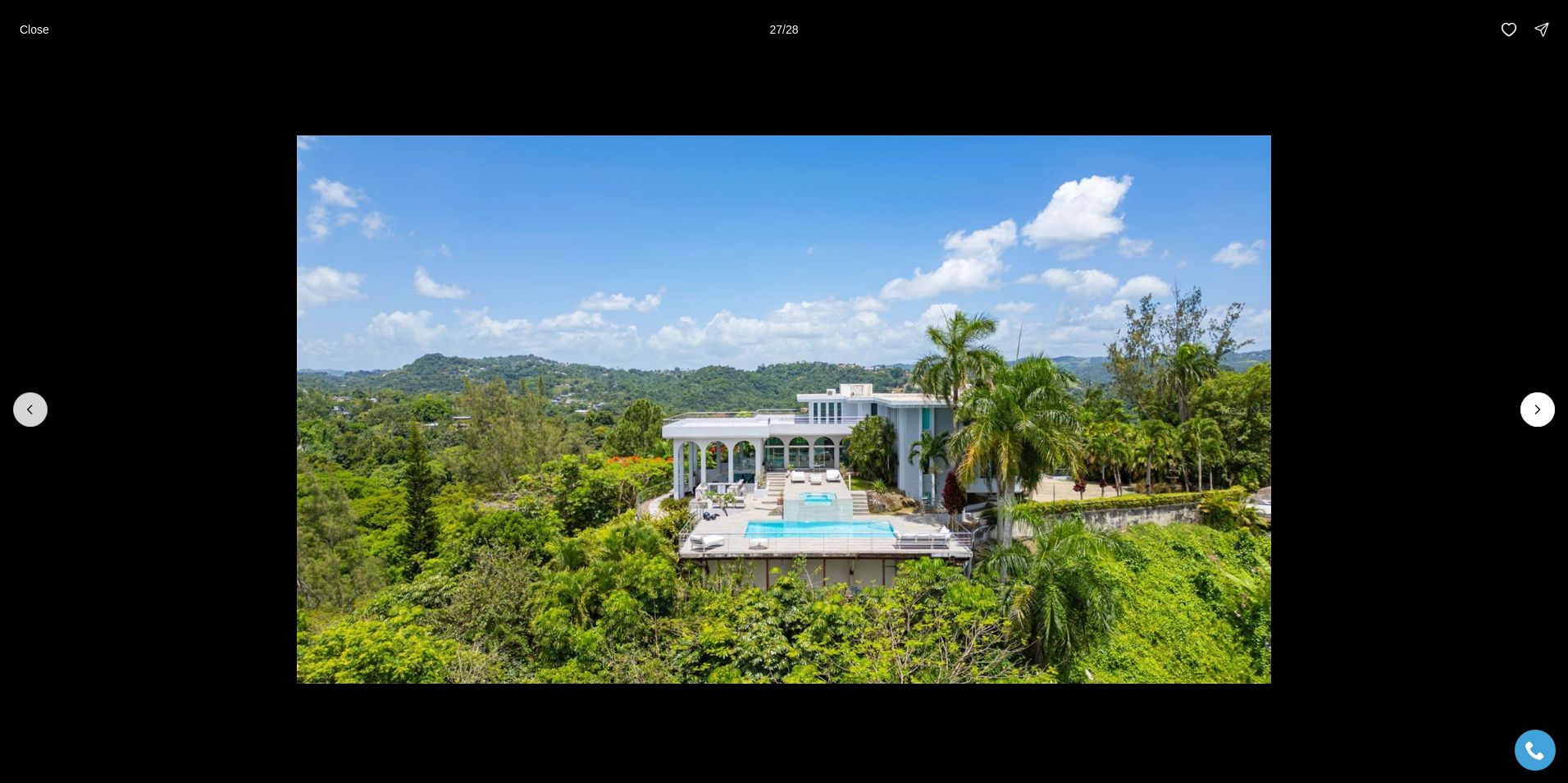
click at [28, 402] on icon "Previous slide" at bounding box center [30, 409] width 17 height 17
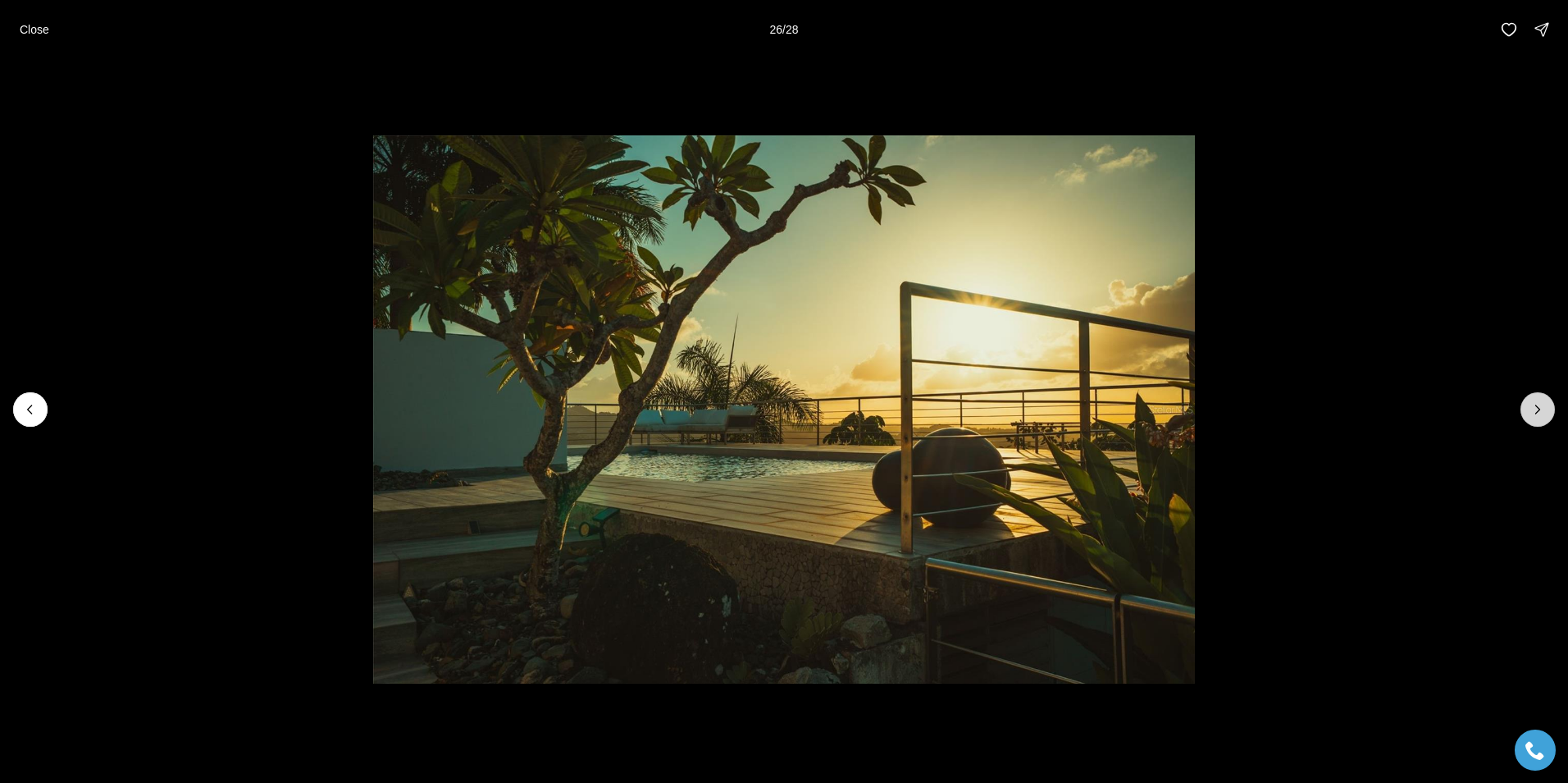
click at [1545, 409] on icon "Next slide" at bounding box center [1538, 409] width 17 height 17
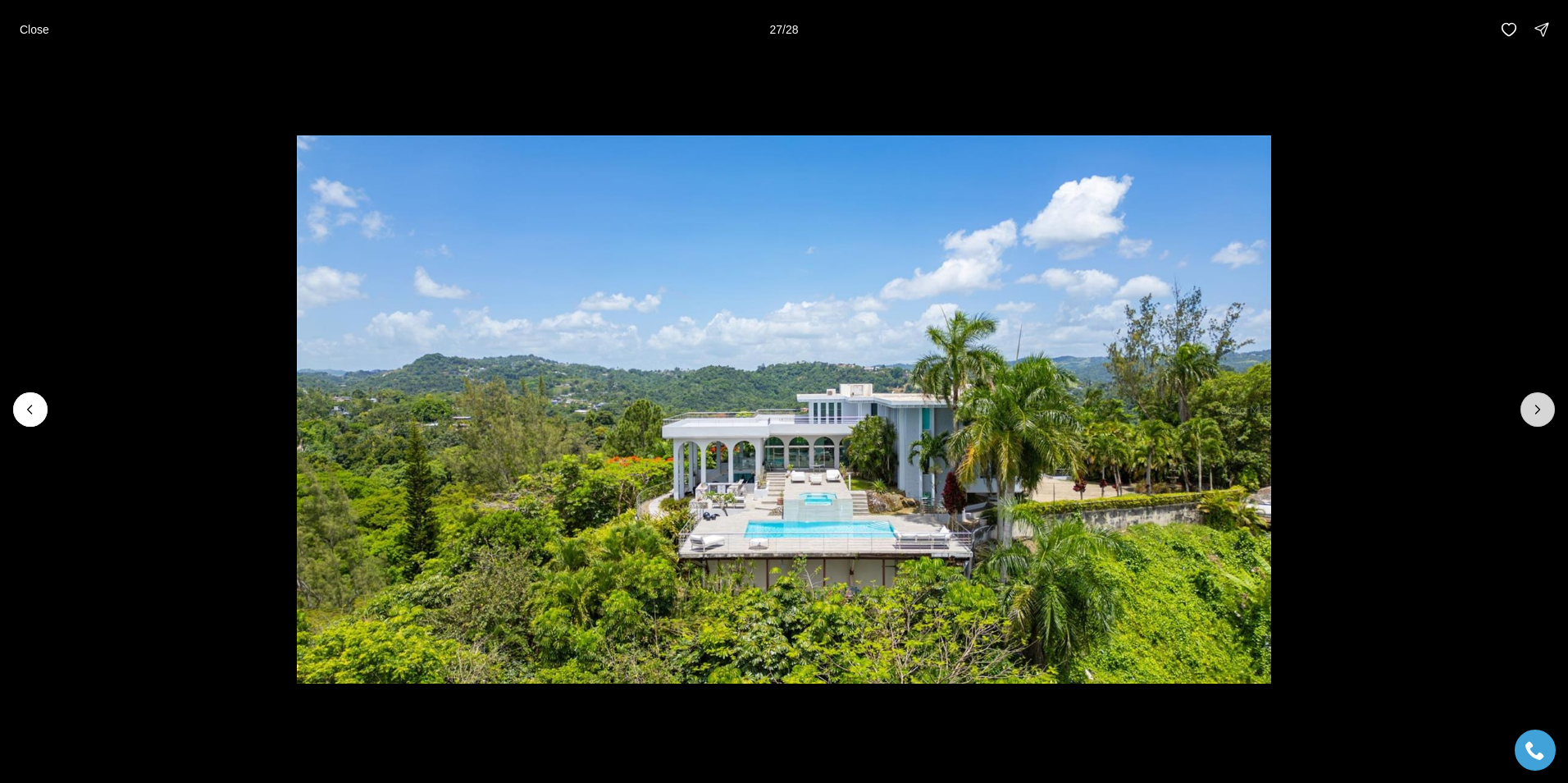
click at [1545, 409] on icon "Next slide" at bounding box center [1538, 409] width 17 height 17
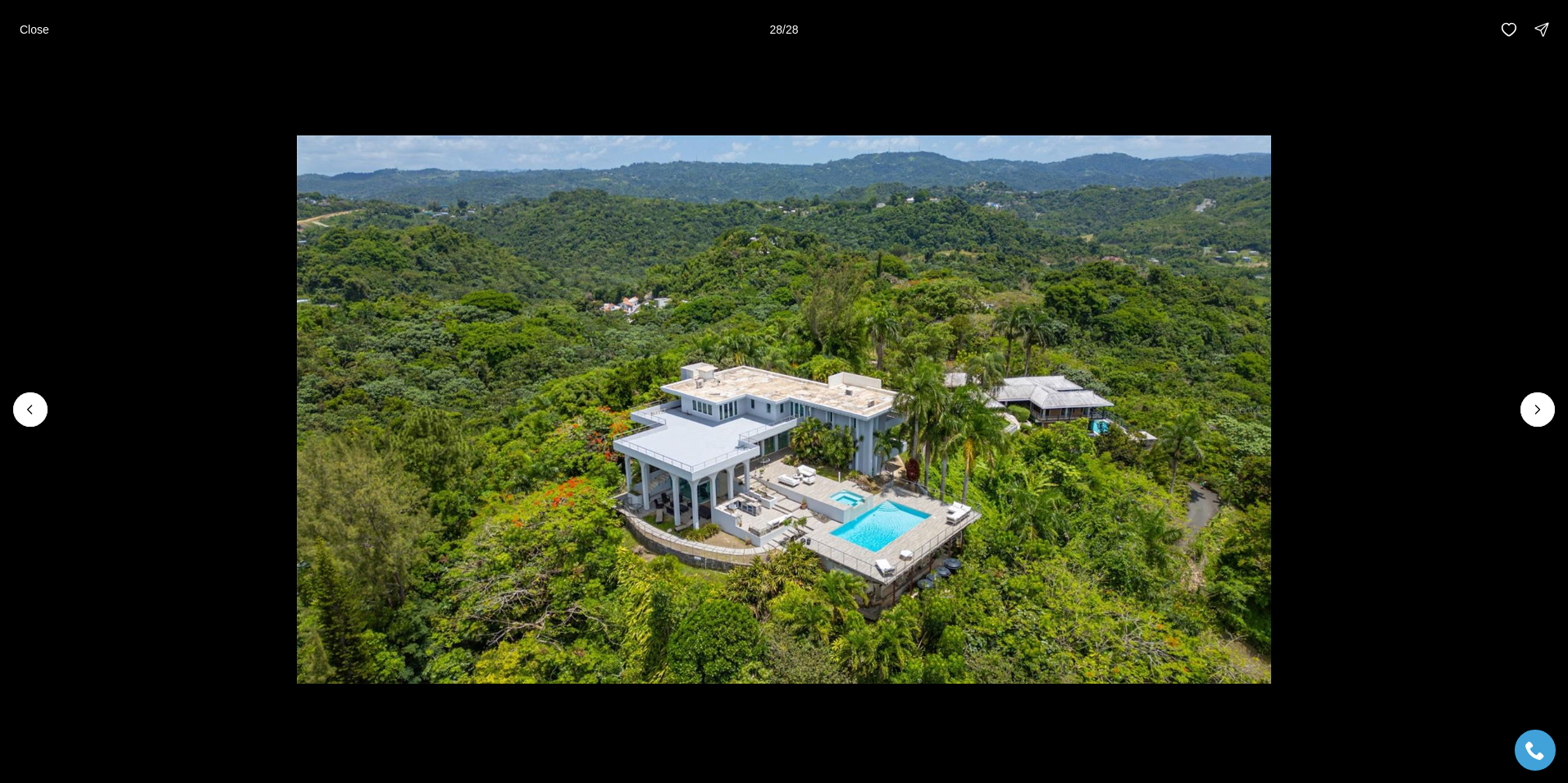
click at [1536, 404] on div at bounding box center [1538, 409] width 34 height 34
click at [1537, 408] on div at bounding box center [1538, 409] width 34 height 34
click at [1537, 411] on div at bounding box center [1538, 409] width 34 height 34
click at [1539, 409] on div at bounding box center [1538, 409] width 34 height 34
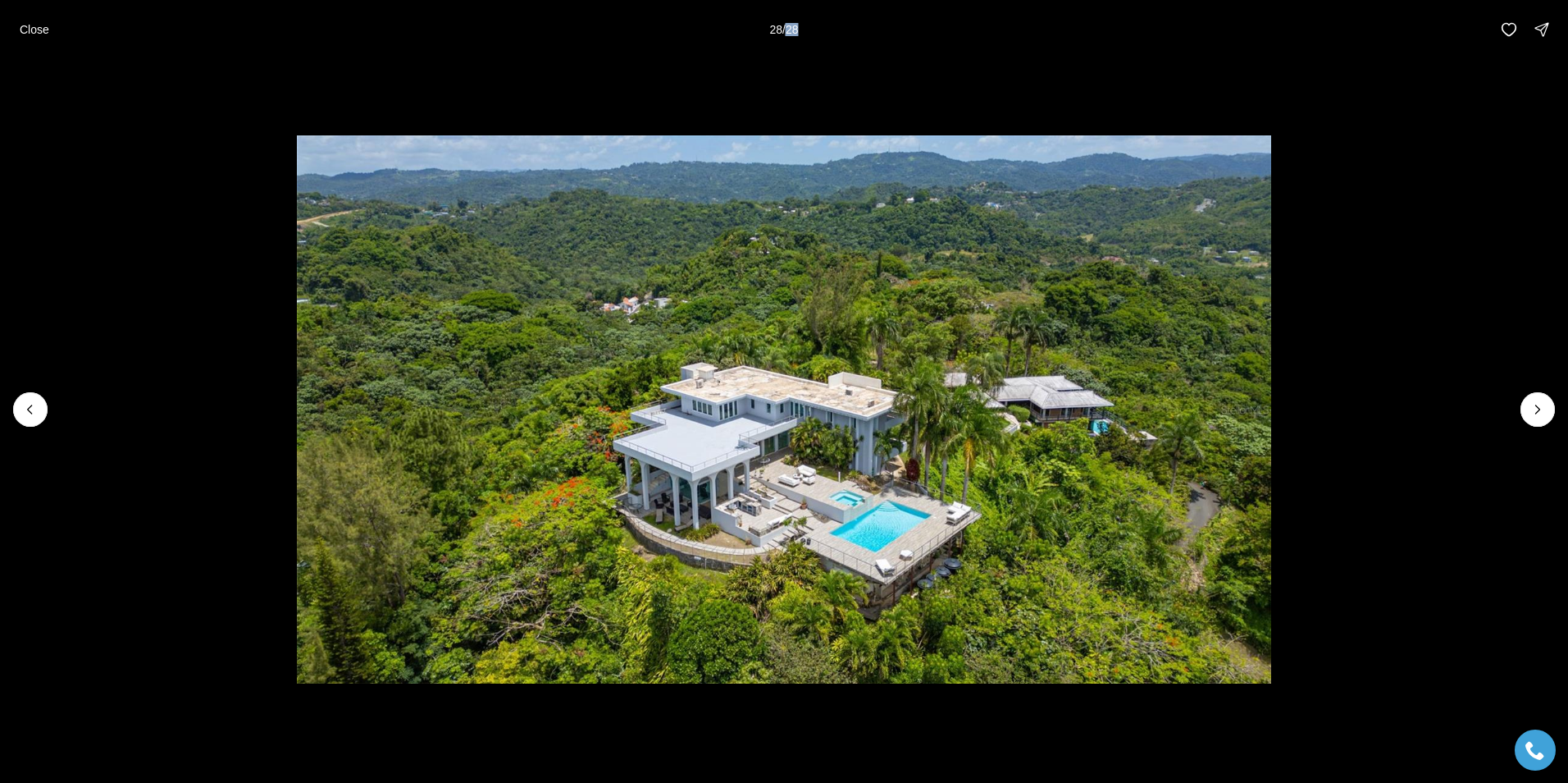
click at [1539, 409] on div at bounding box center [1538, 409] width 34 height 34
click at [1538, 406] on div at bounding box center [1538, 409] width 34 height 34
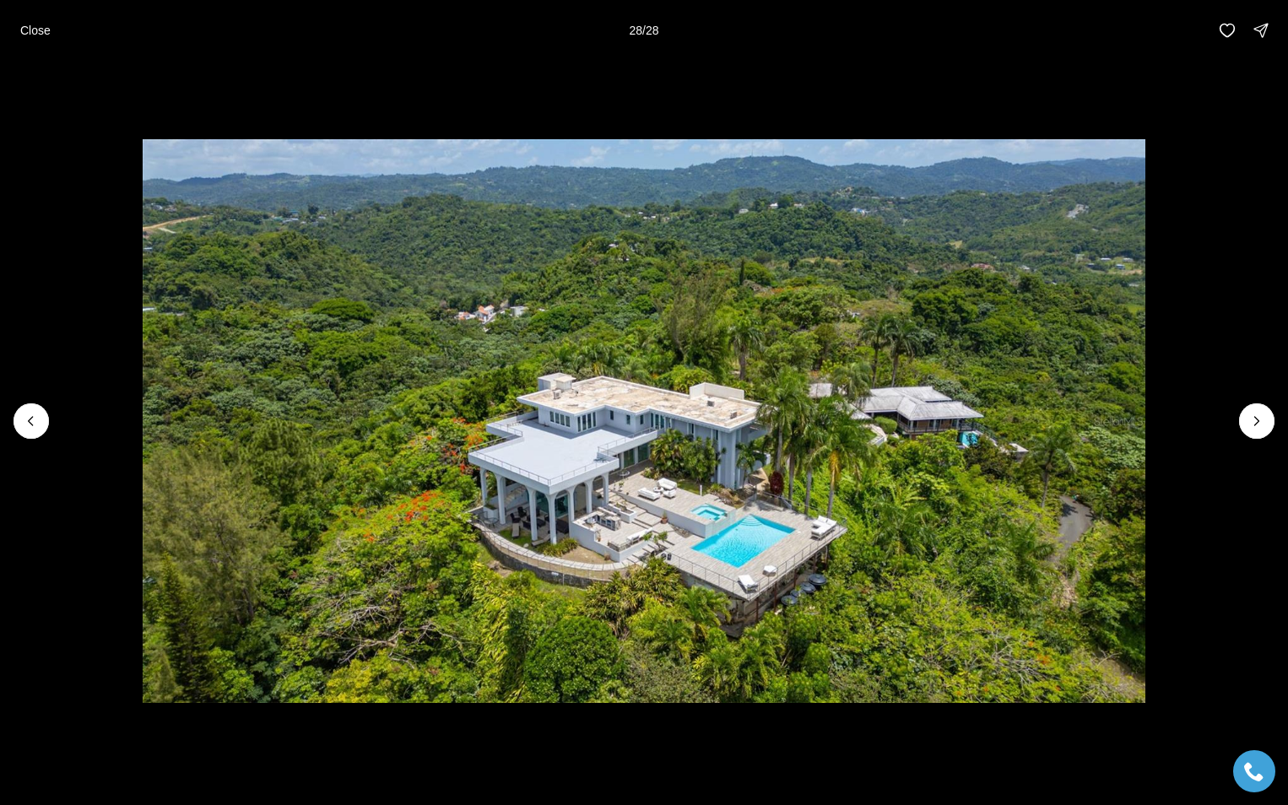
click at [1259, 417] on div at bounding box center [1256, 420] width 35 height 35
click at [1256, 419] on div at bounding box center [1256, 420] width 35 height 35
click at [23, 415] on icon "Previous slide" at bounding box center [31, 421] width 17 height 17
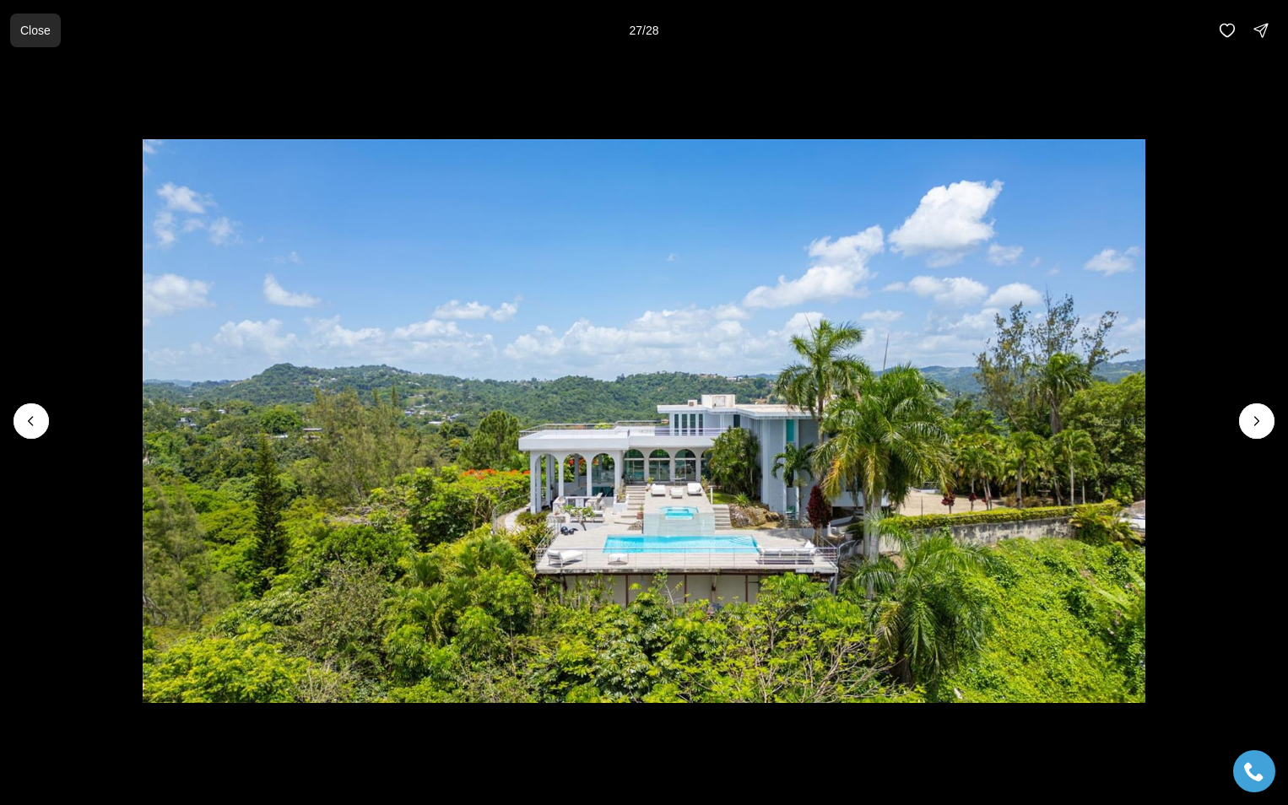
click at [33, 30] on p "Close" at bounding box center [35, 31] width 30 height 14
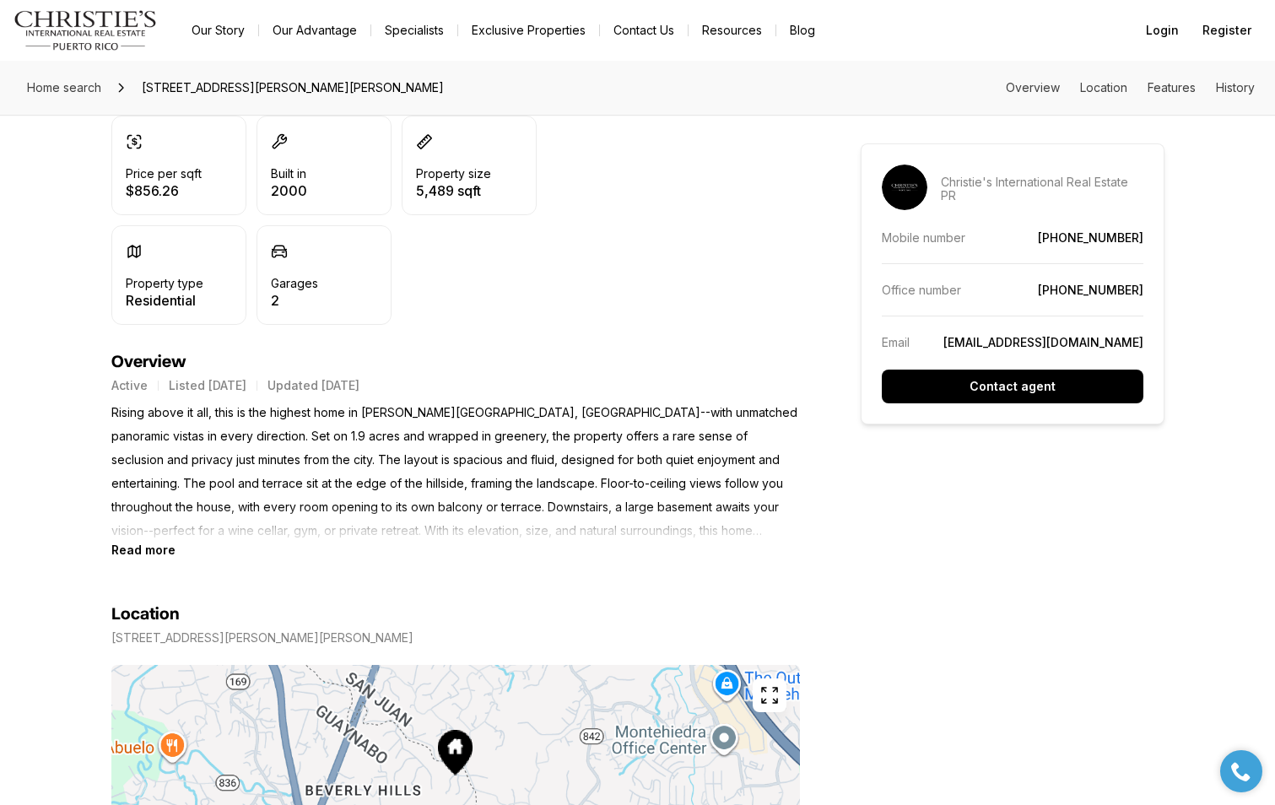
scroll to position [506, 0]
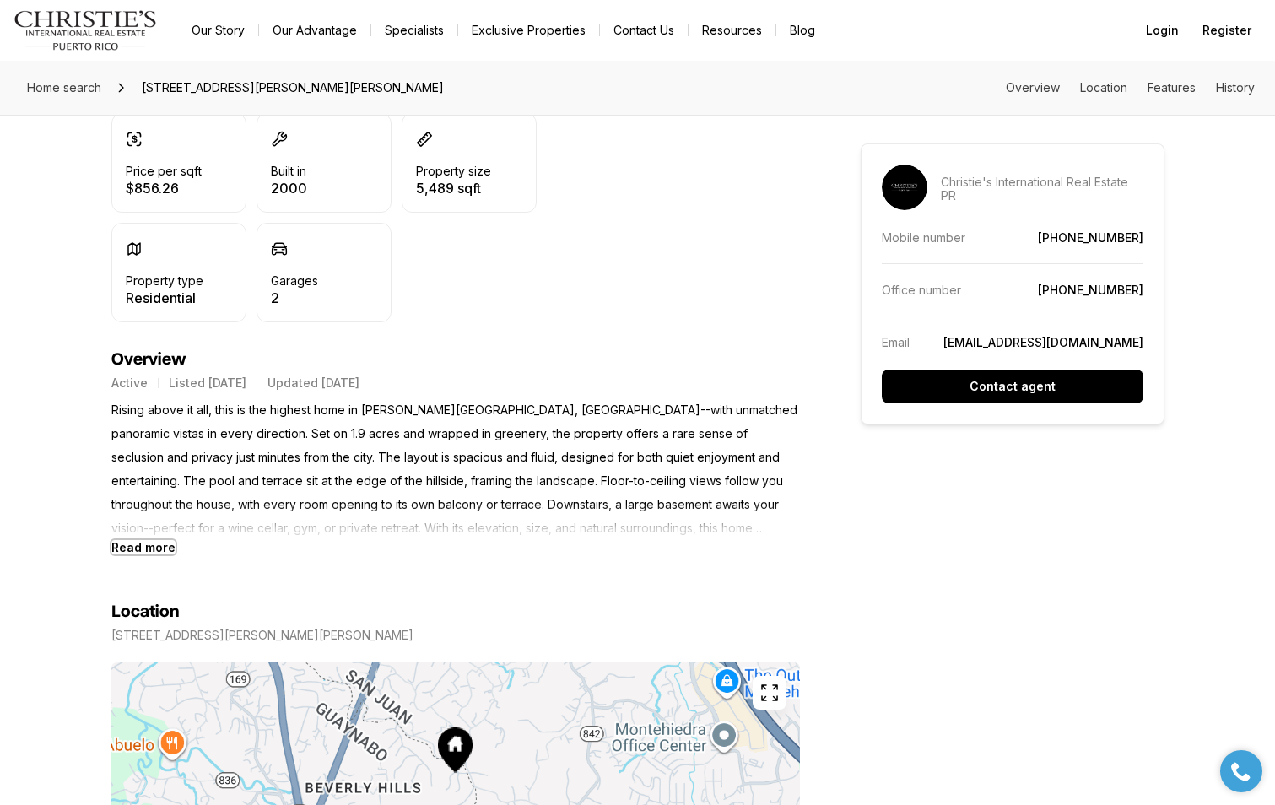
click at [165, 552] on b "Read more" at bounding box center [143, 547] width 64 height 14
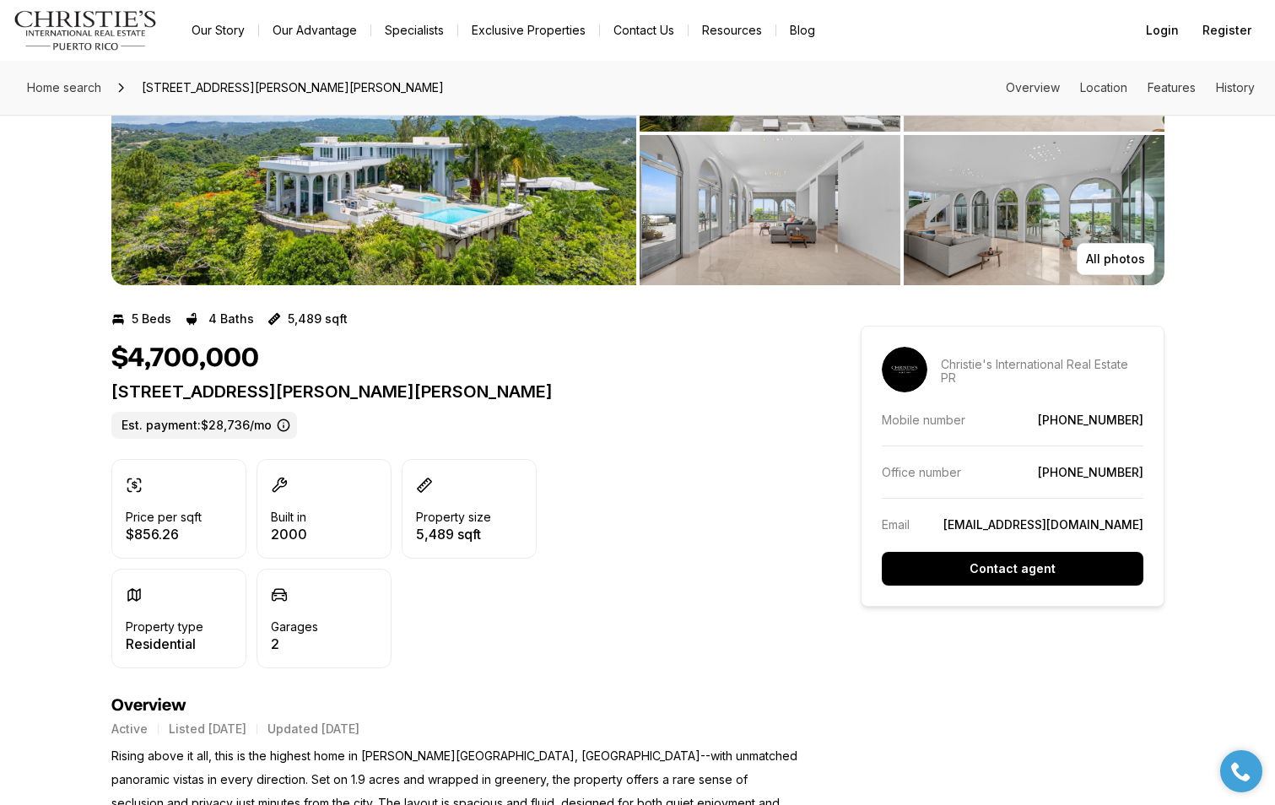
scroll to position [0, 0]
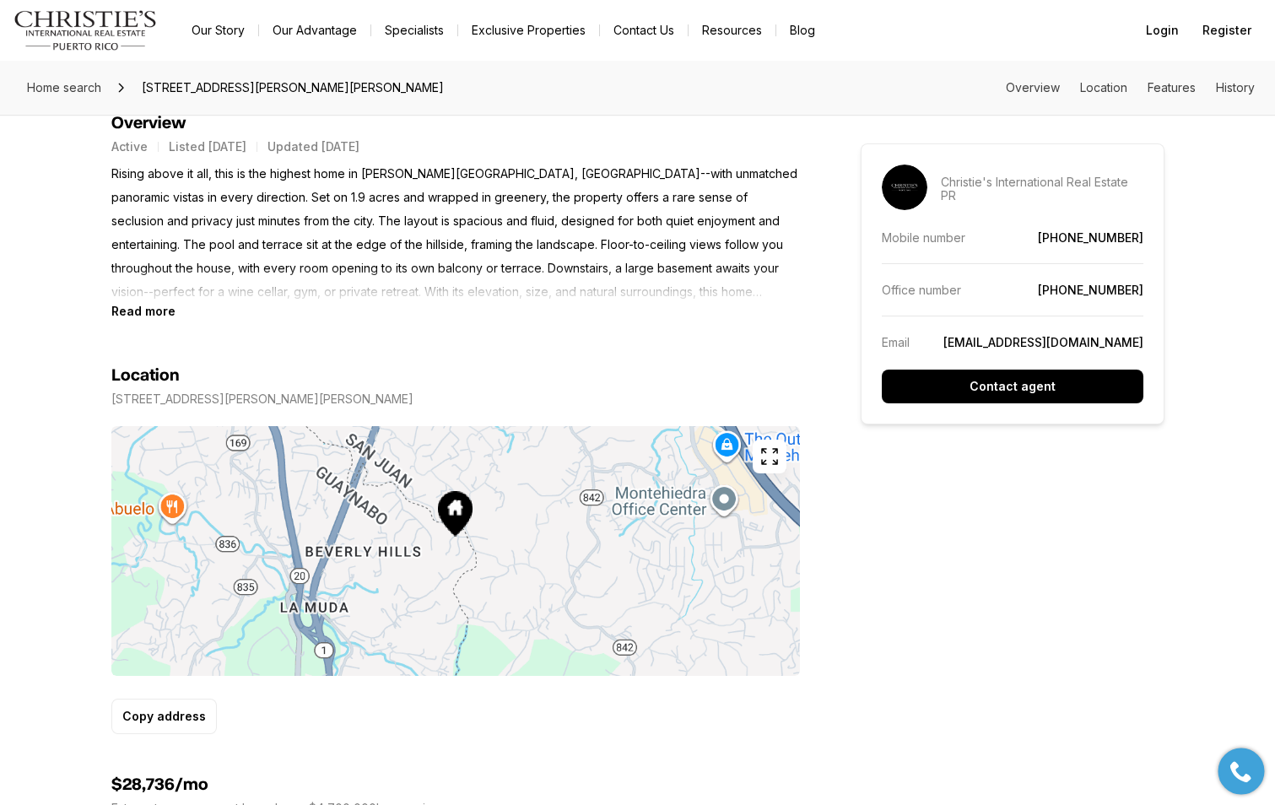
scroll to position [765, 0]
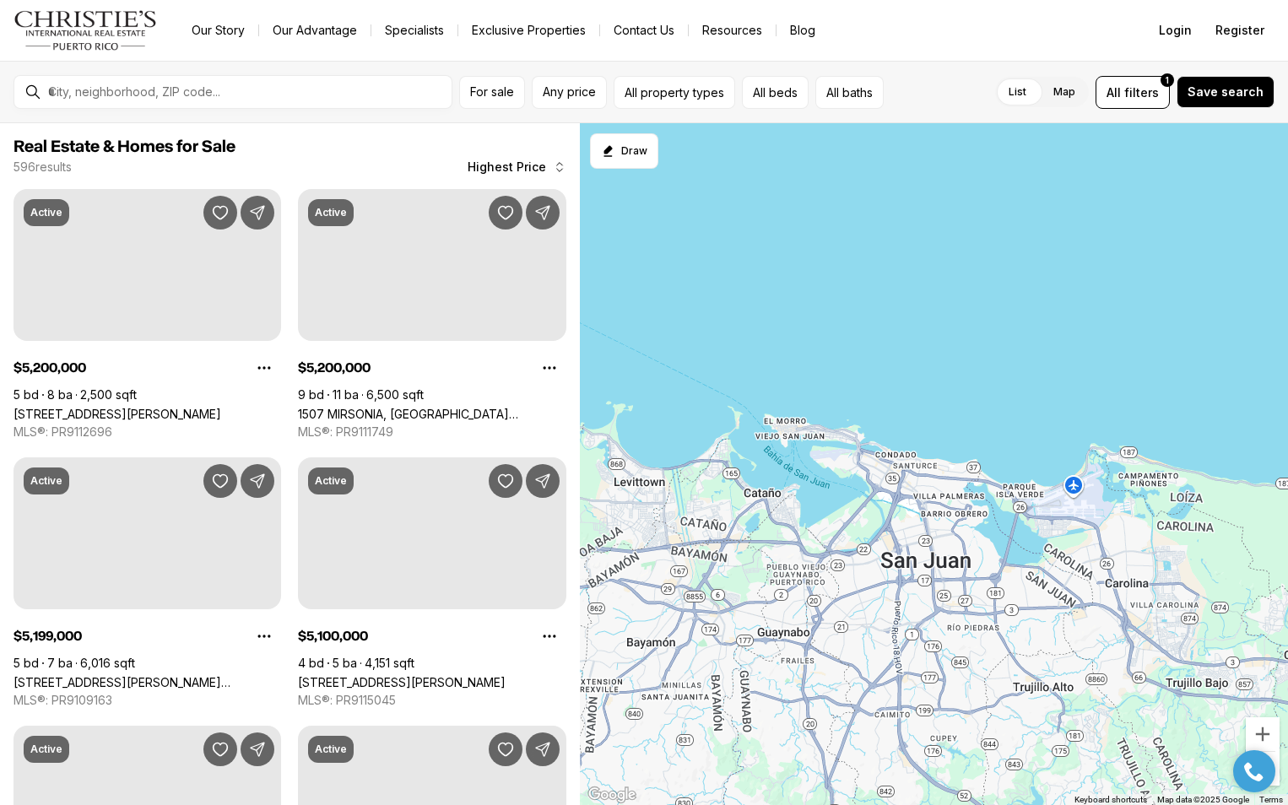
scroll to position [1464, 0]
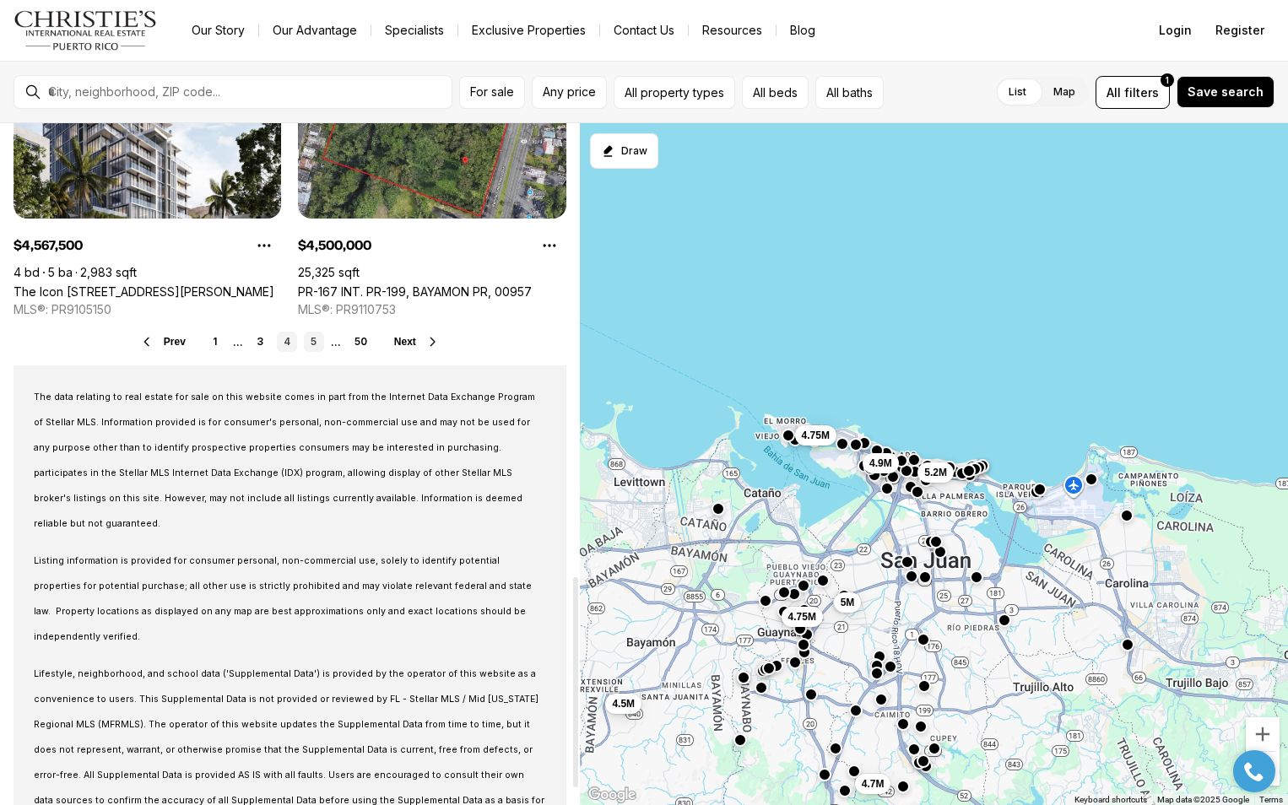
click at [313, 341] on link "5" at bounding box center [314, 342] width 20 height 20
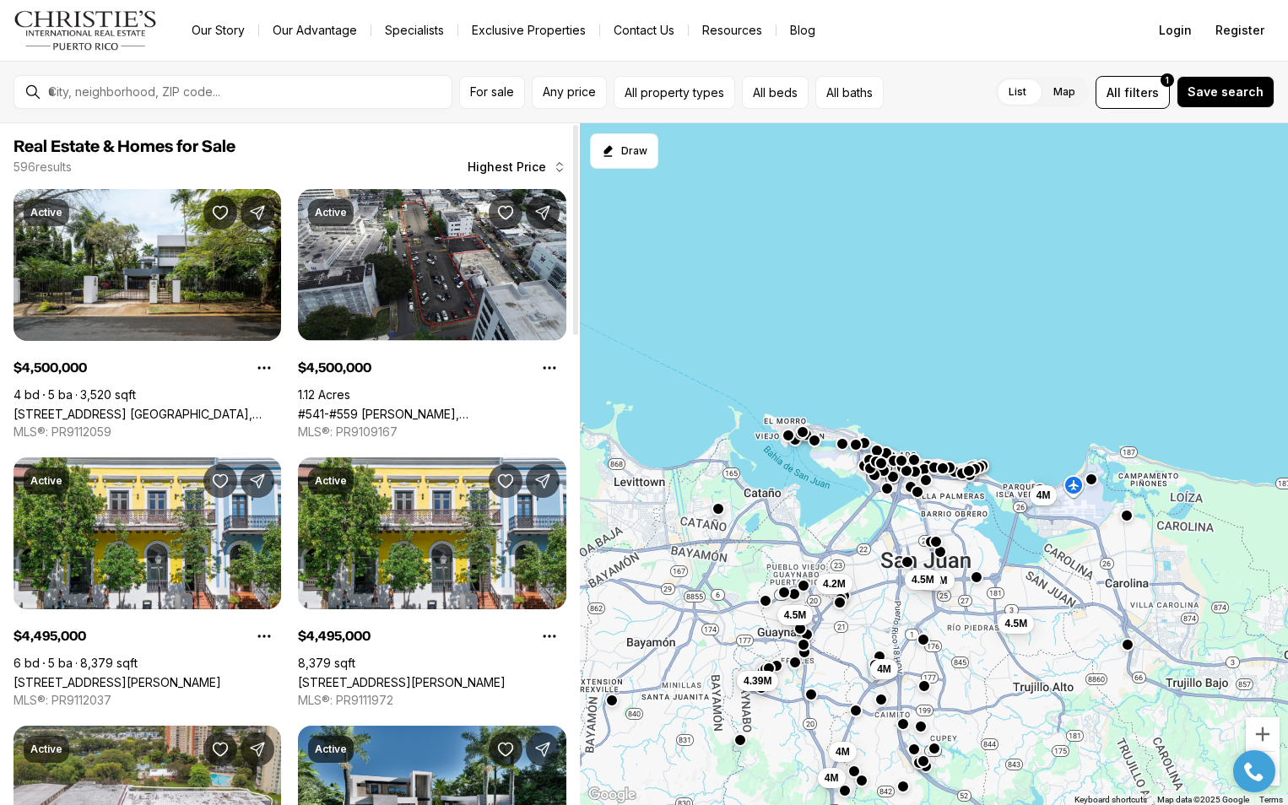
click at [575, 446] on div at bounding box center [575, 464] width 8 height 682
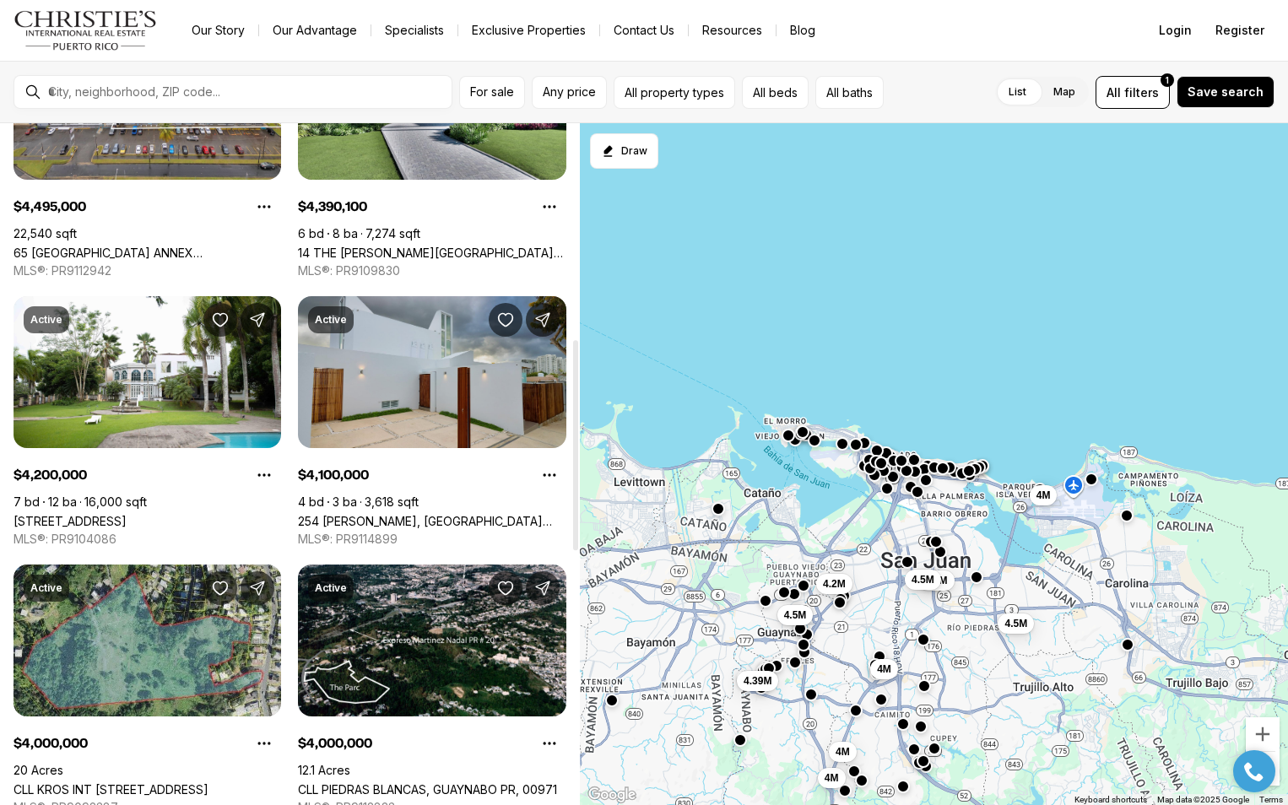
click at [460, 514] on link "254 [PERSON_NAME], [GEOGRAPHIC_DATA][PERSON_NAME] PR, 00918" at bounding box center [432, 521] width 268 height 14
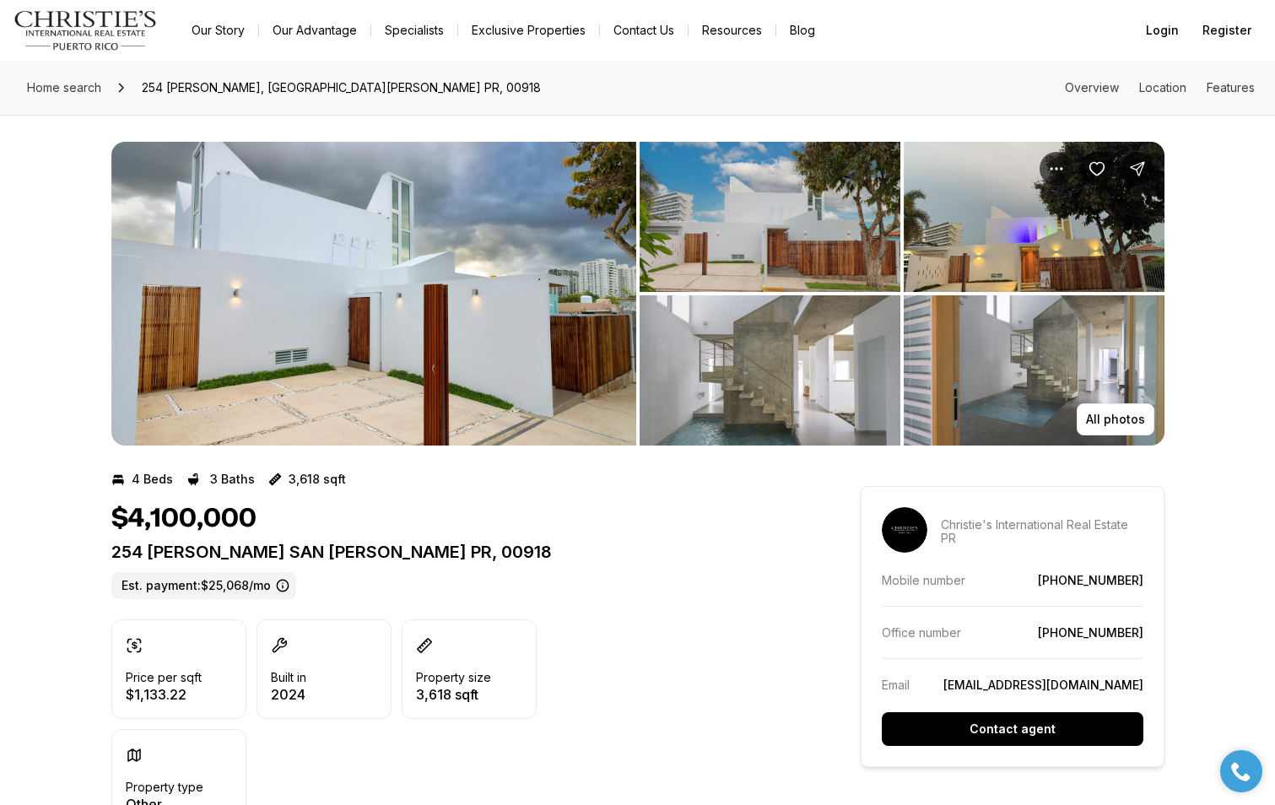
click at [592, 340] on img "View image gallery" at bounding box center [373, 294] width 525 height 304
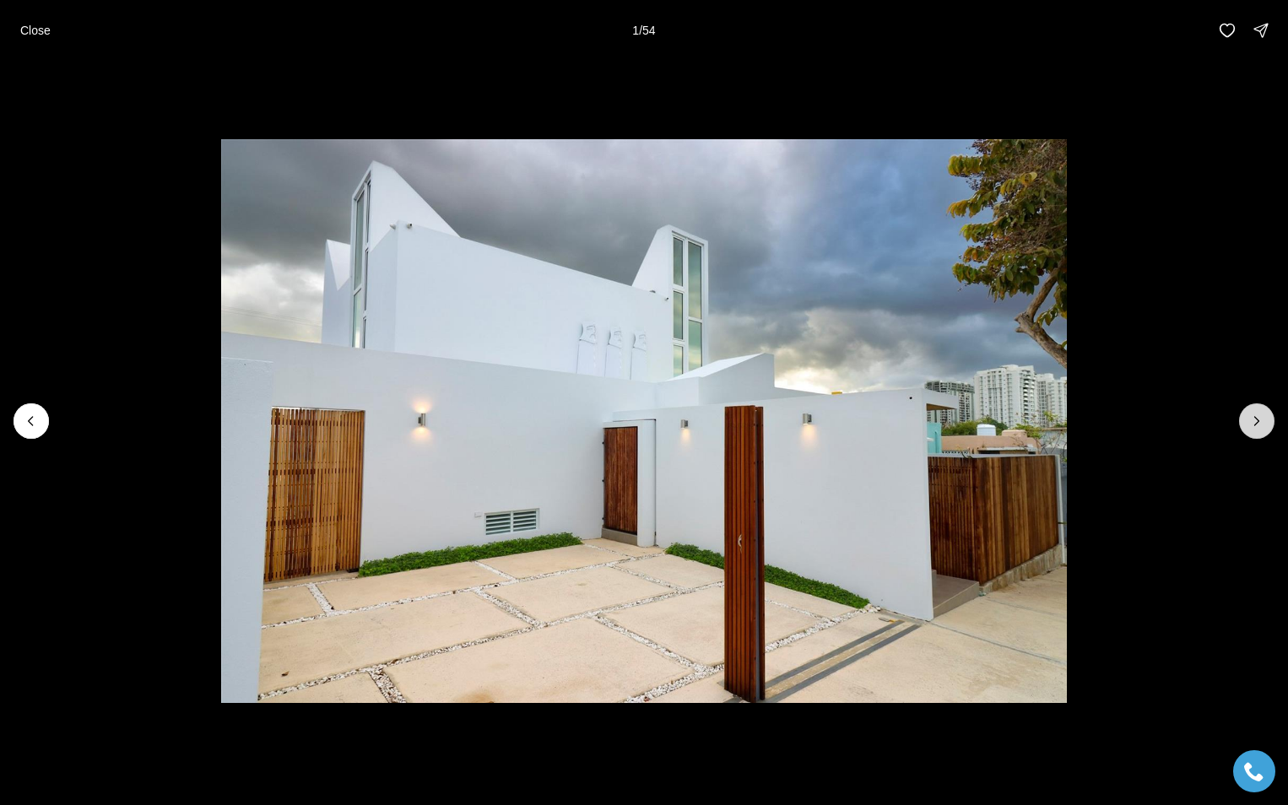
click at [1255, 420] on icon "Next slide" at bounding box center [1256, 421] width 17 height 17
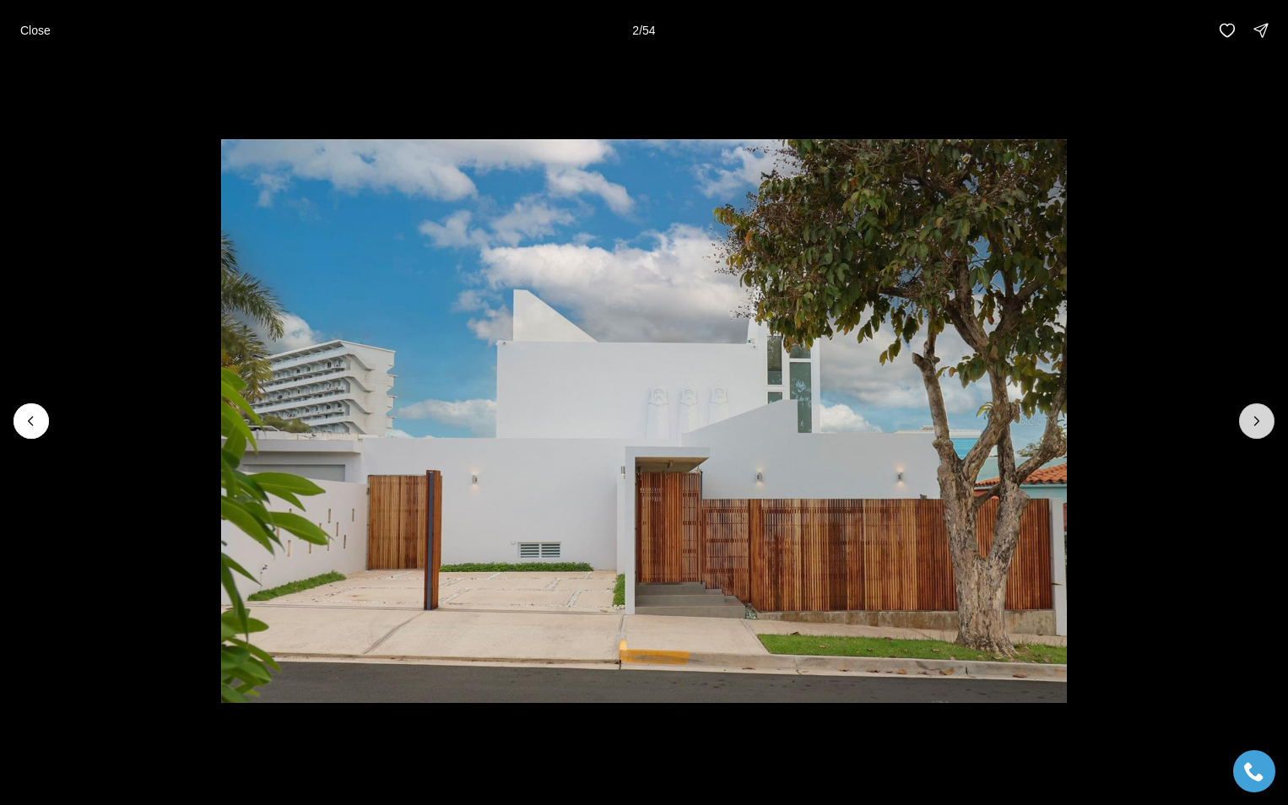
click at [1255, 420] on icon "Next slide" at bounding box center [1256, 421] width 17 height 17
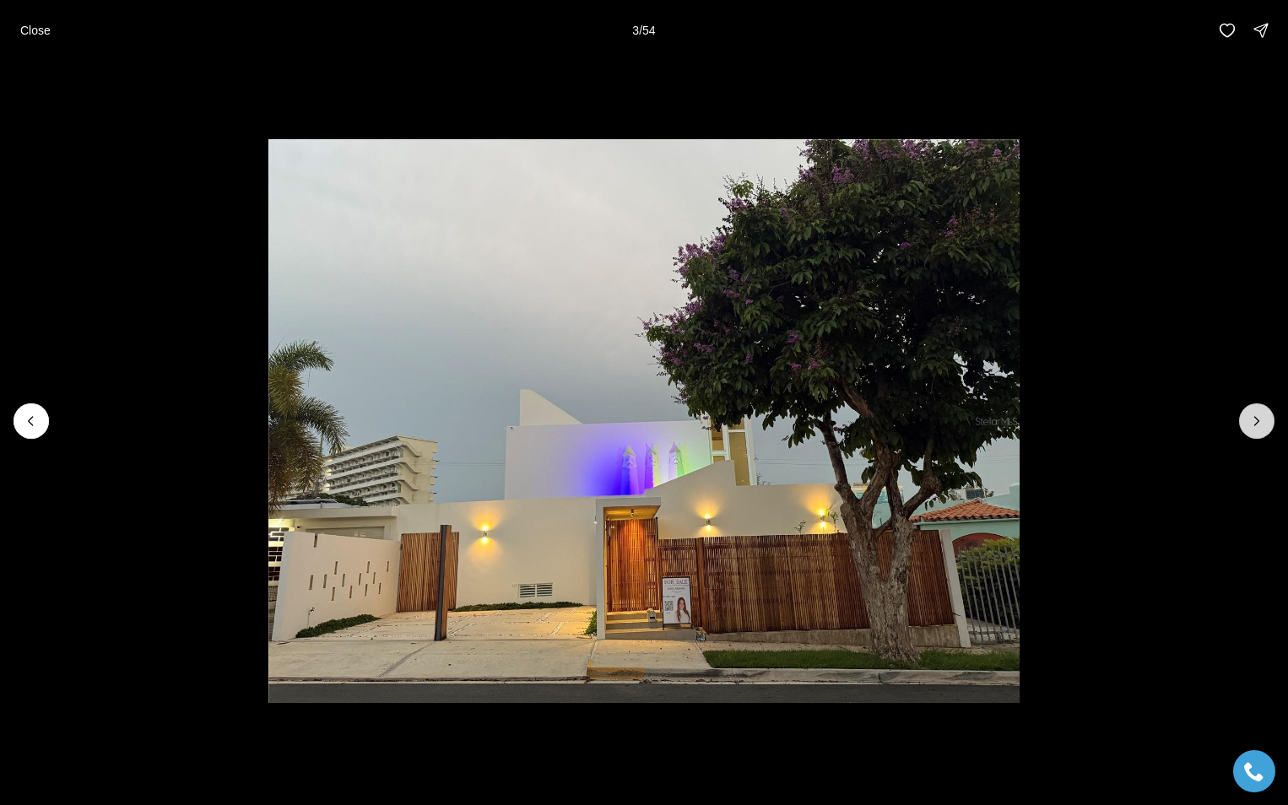
click at [1255, 420] on icon "Next slide" at bounding box center [1256, 421] width 17 height 17
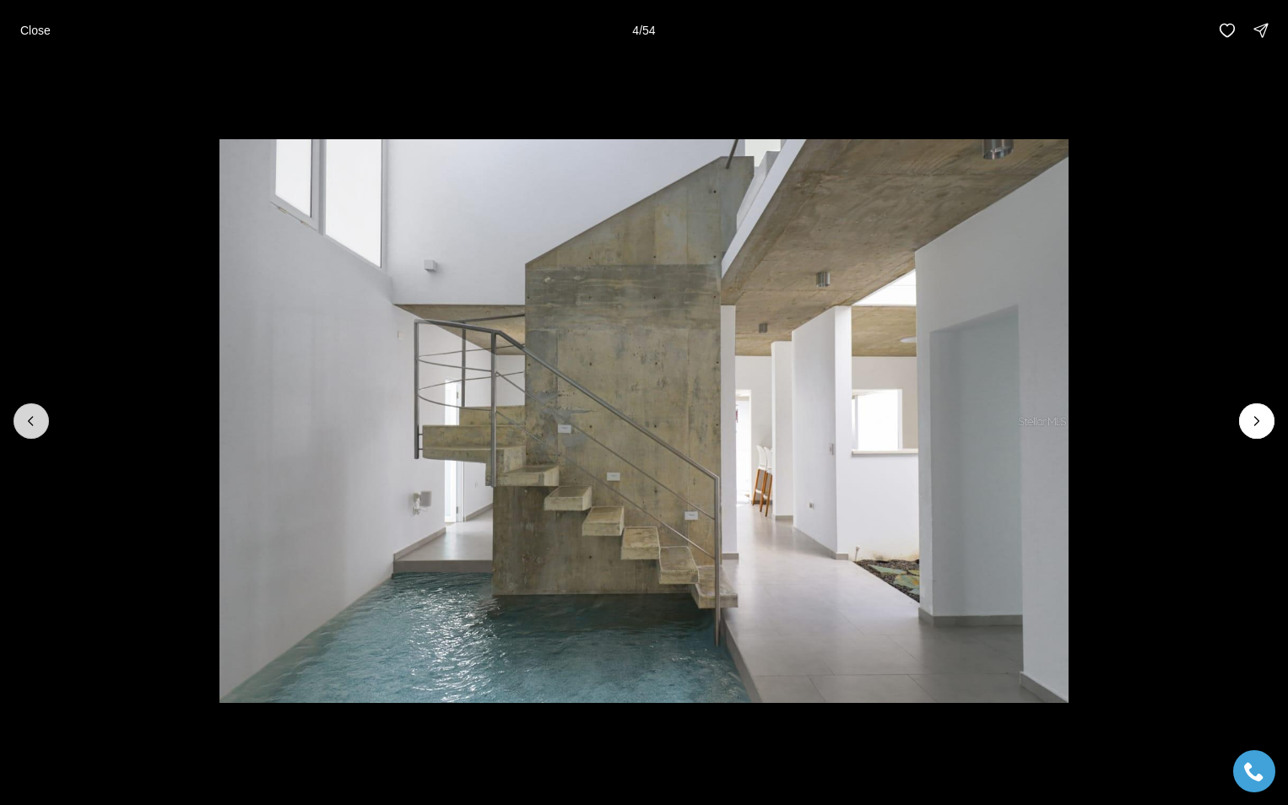
click at [32, 414] on icon "Previous slide" at bounding box center [31, 421] width 17 height 17
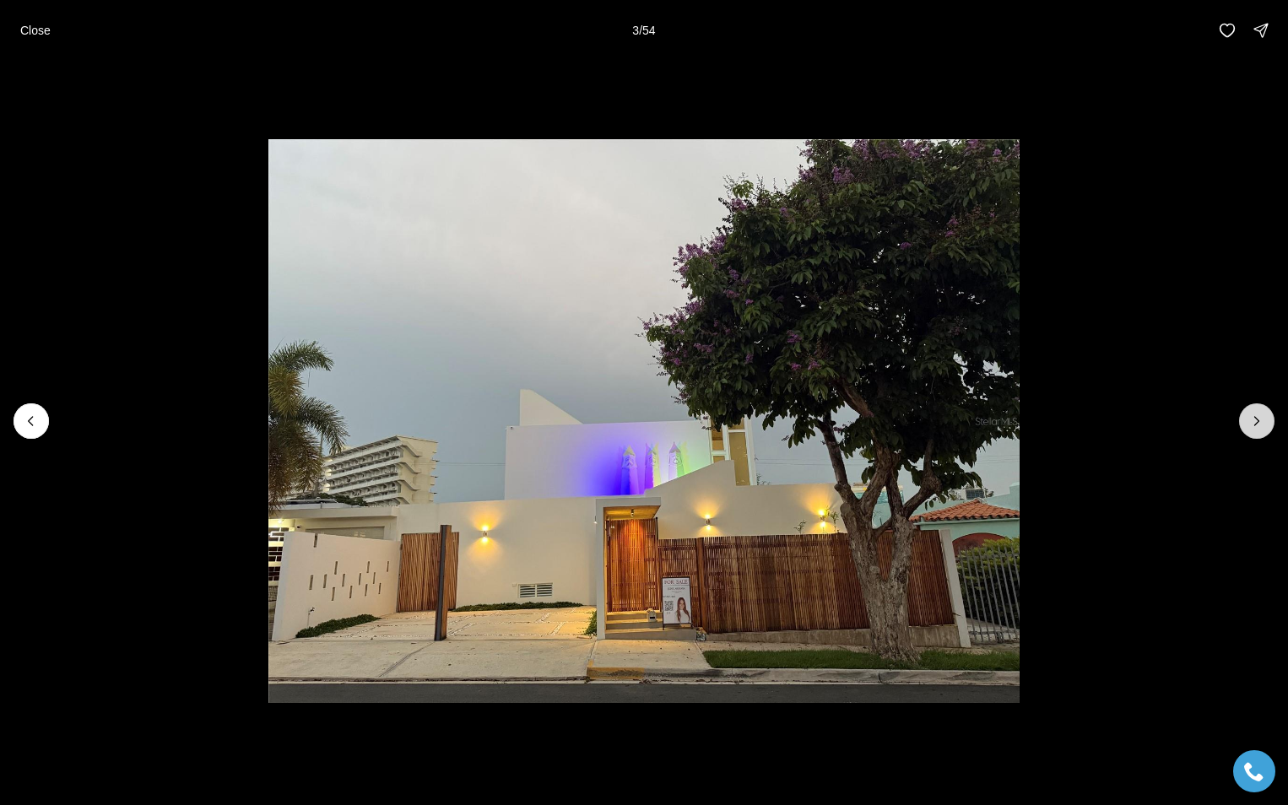
click at [1256, 414] on icon "Next slide" at bounding box center [1256, 421] width 17 height 17
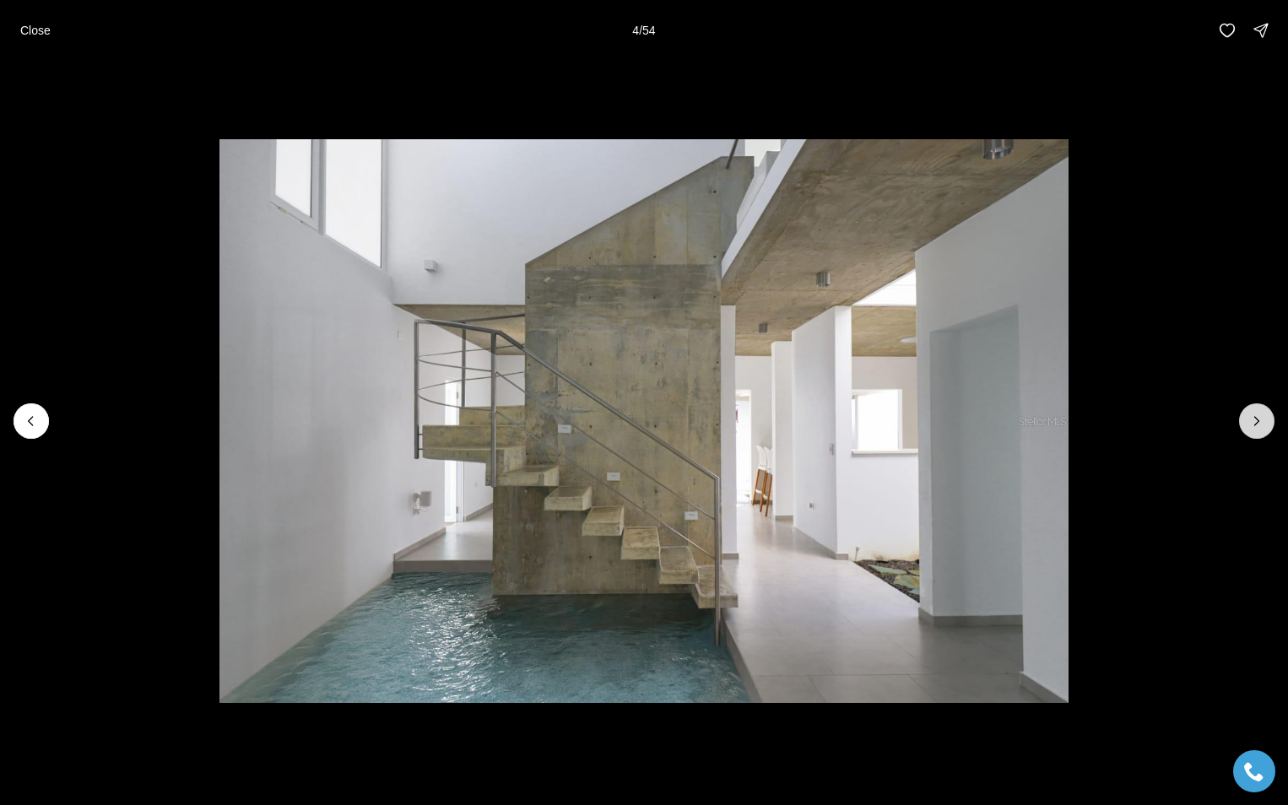
click at [1254, 420] on icon "Next slide" at bounding box center [1256, 421] width 17 height 17
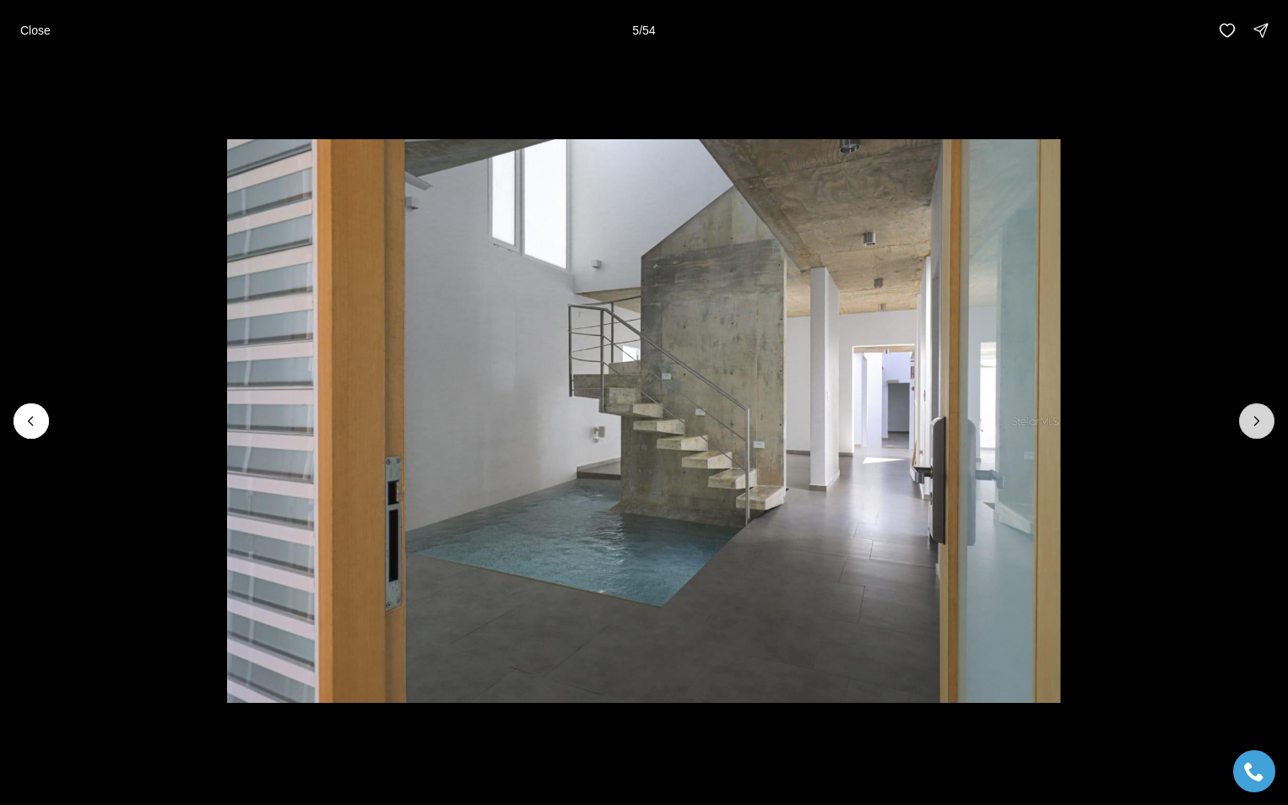
click at [1254, 420] on icon "Next slide" at bounding box center [1256, 421] width 17 height 17
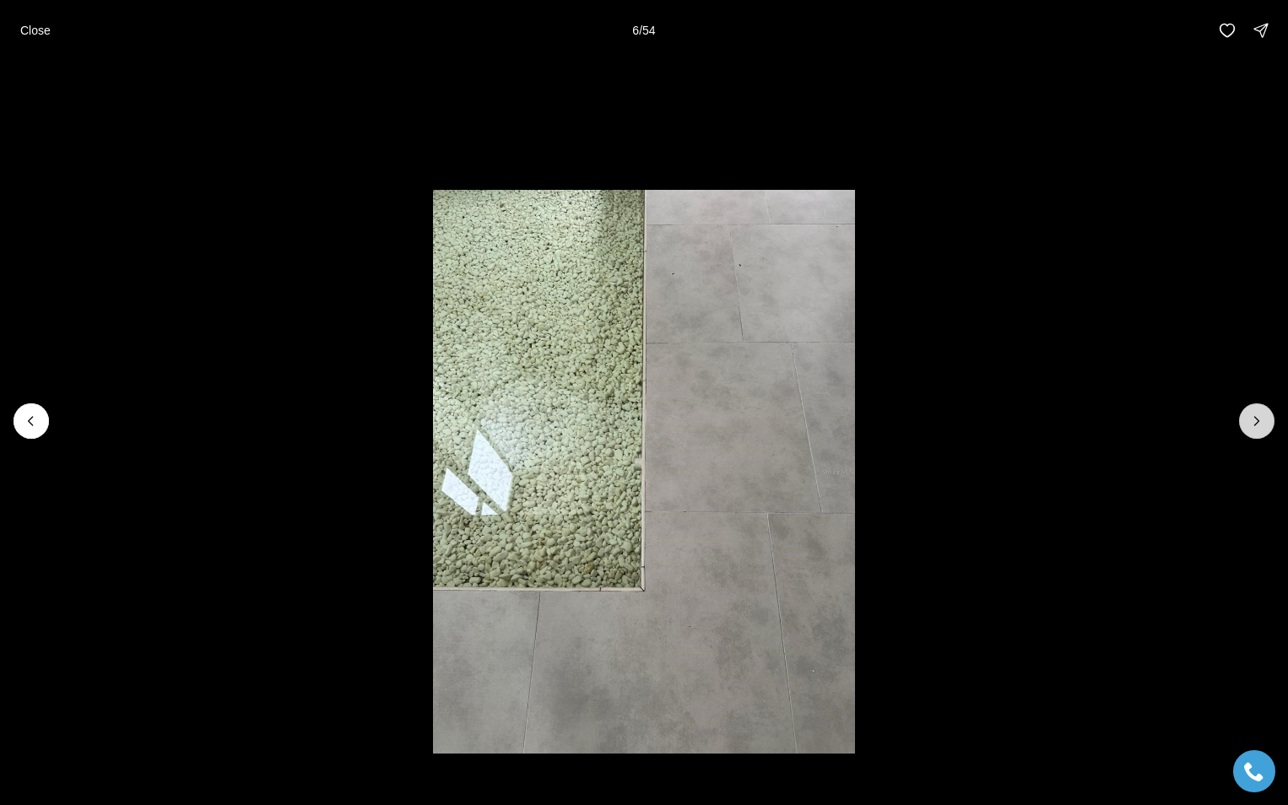
click at [1254, 420] on icon "Next slide" at bounding box center [1256, 421] width 17 height 17
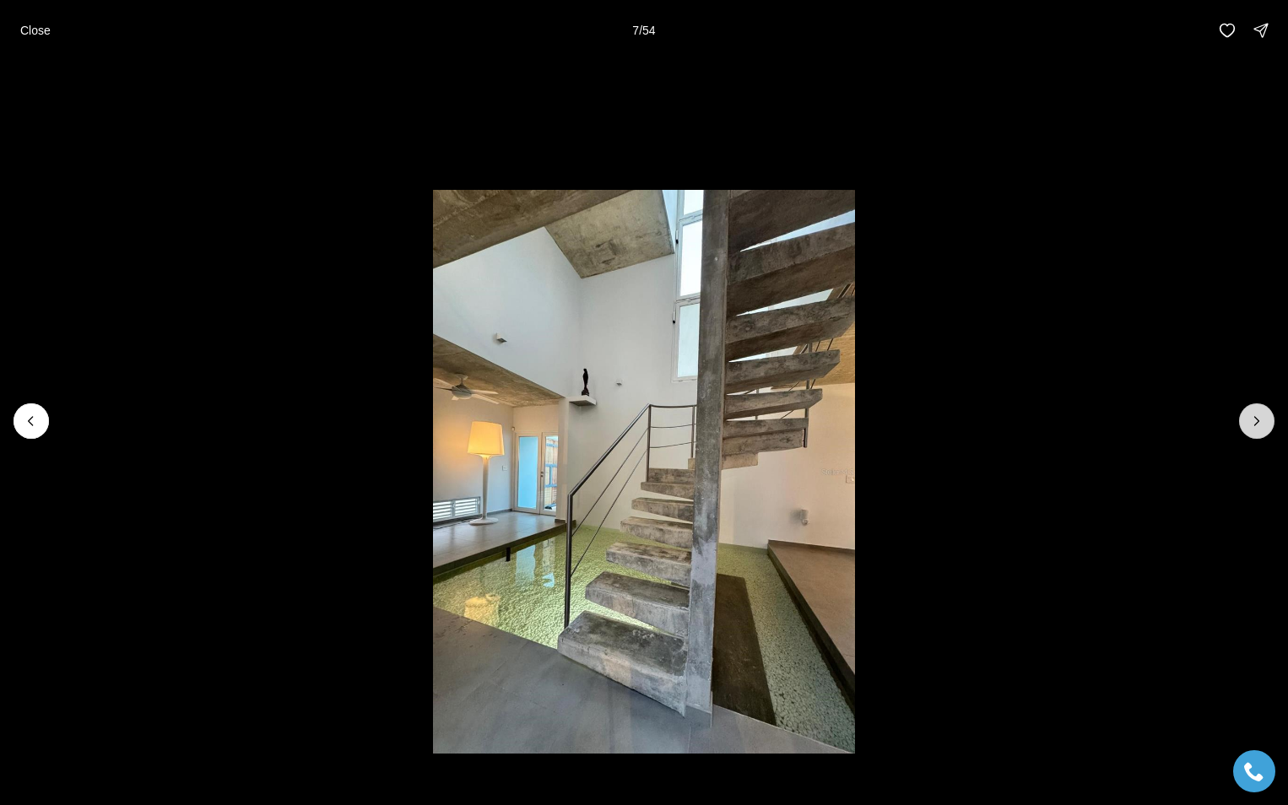
click at [1254, 420] on icon "Next slide" at bounding box center [1256, 421] width 17 height 17
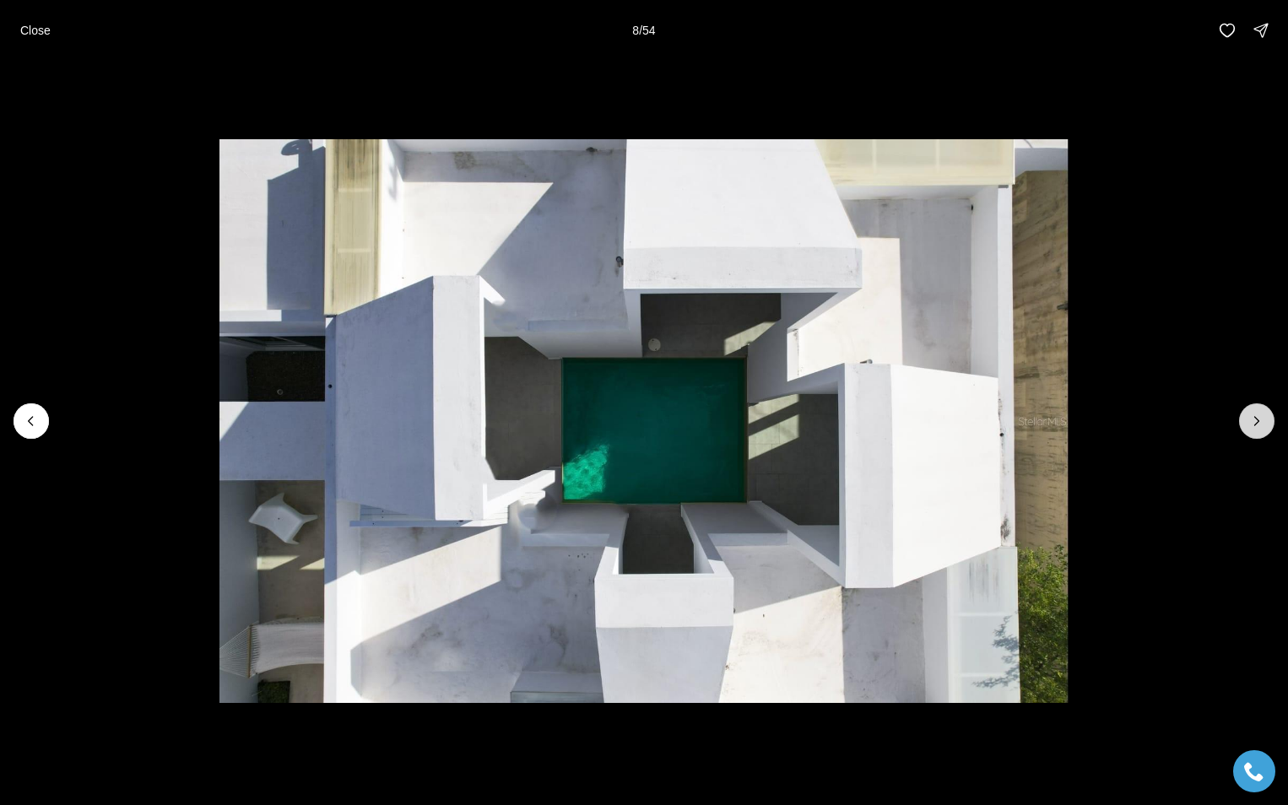
click at [1254, 420] on icon "Next slide" at bounding box center [1256, 421] width 17 height 17
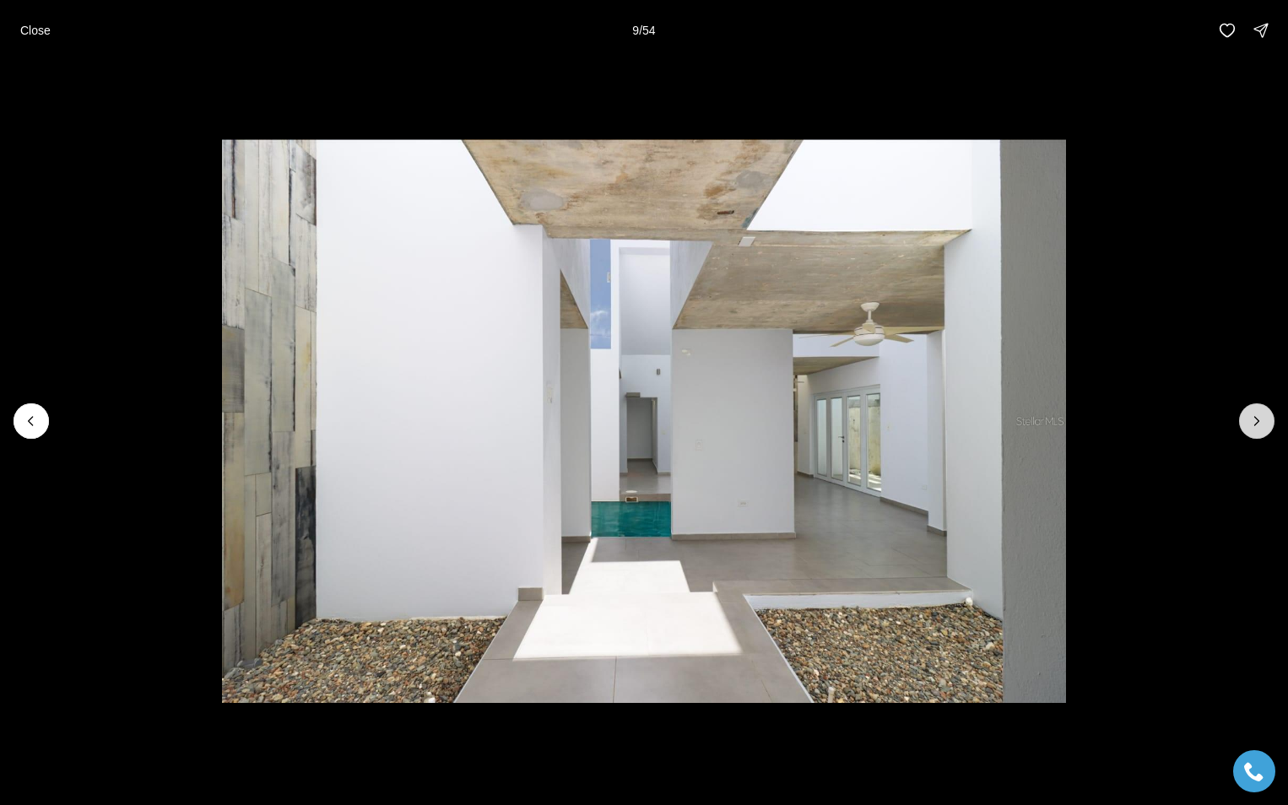
click at [1253, 425] on icon "Next slide" at bounding box center [1256, 421] width 17 height 17
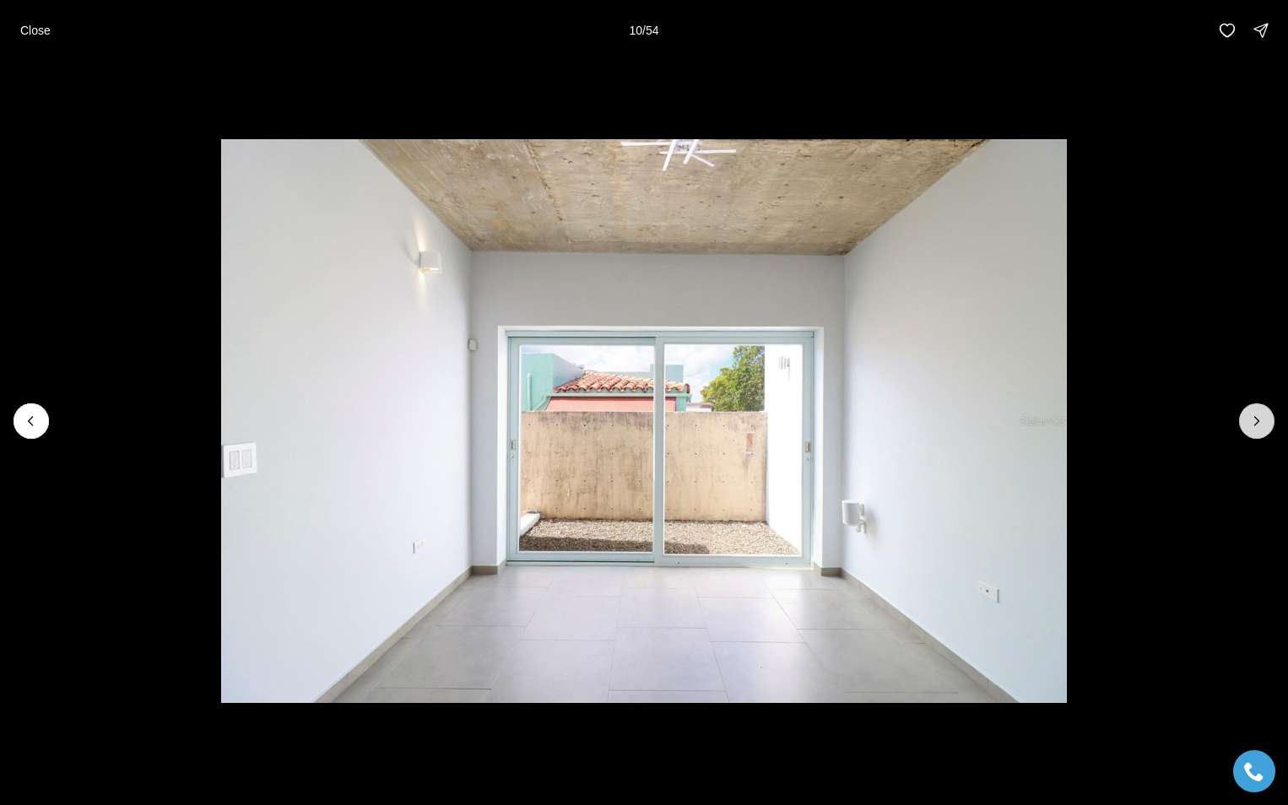
click at [1254, 429] on icon "Next slide" at bounding box center [1256, 421] width 17 height 17
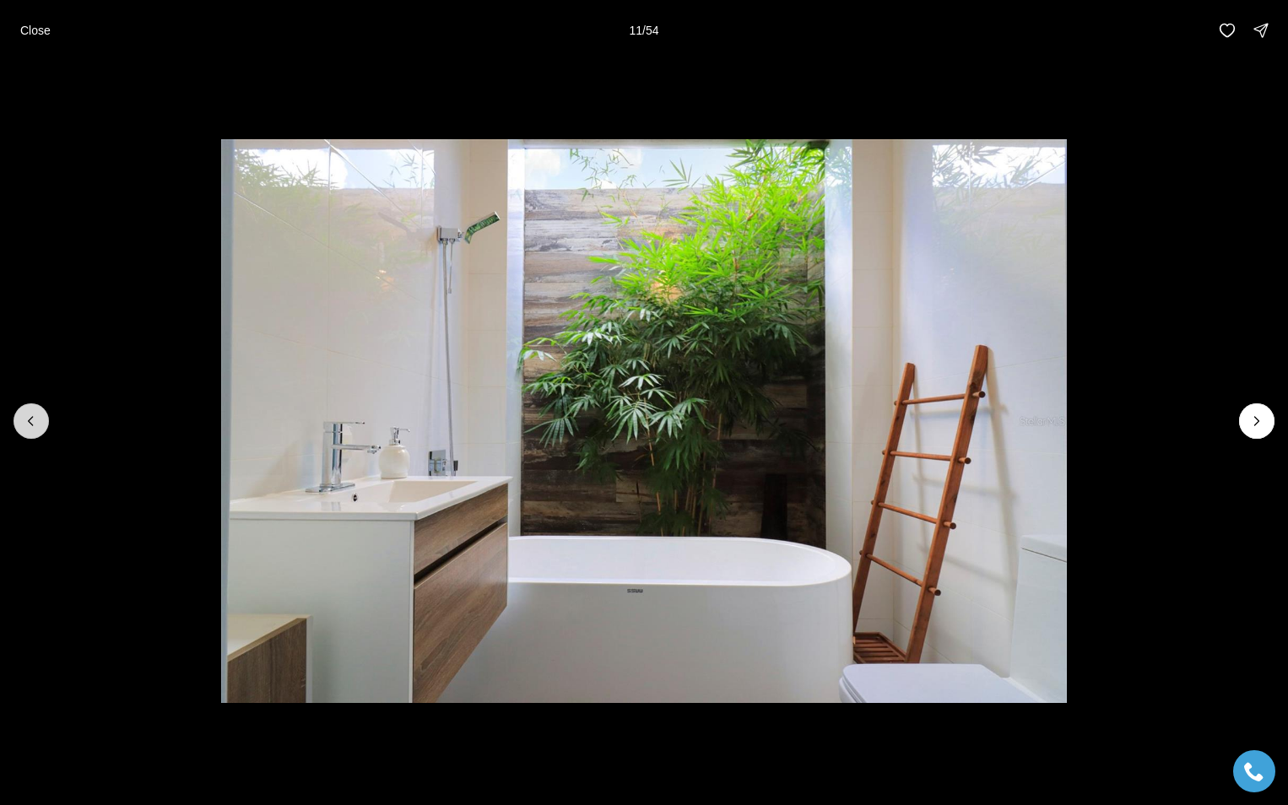
click at [26, 423] on icon "Previous slide" at bounding box center [31, 421] width 17 height 17
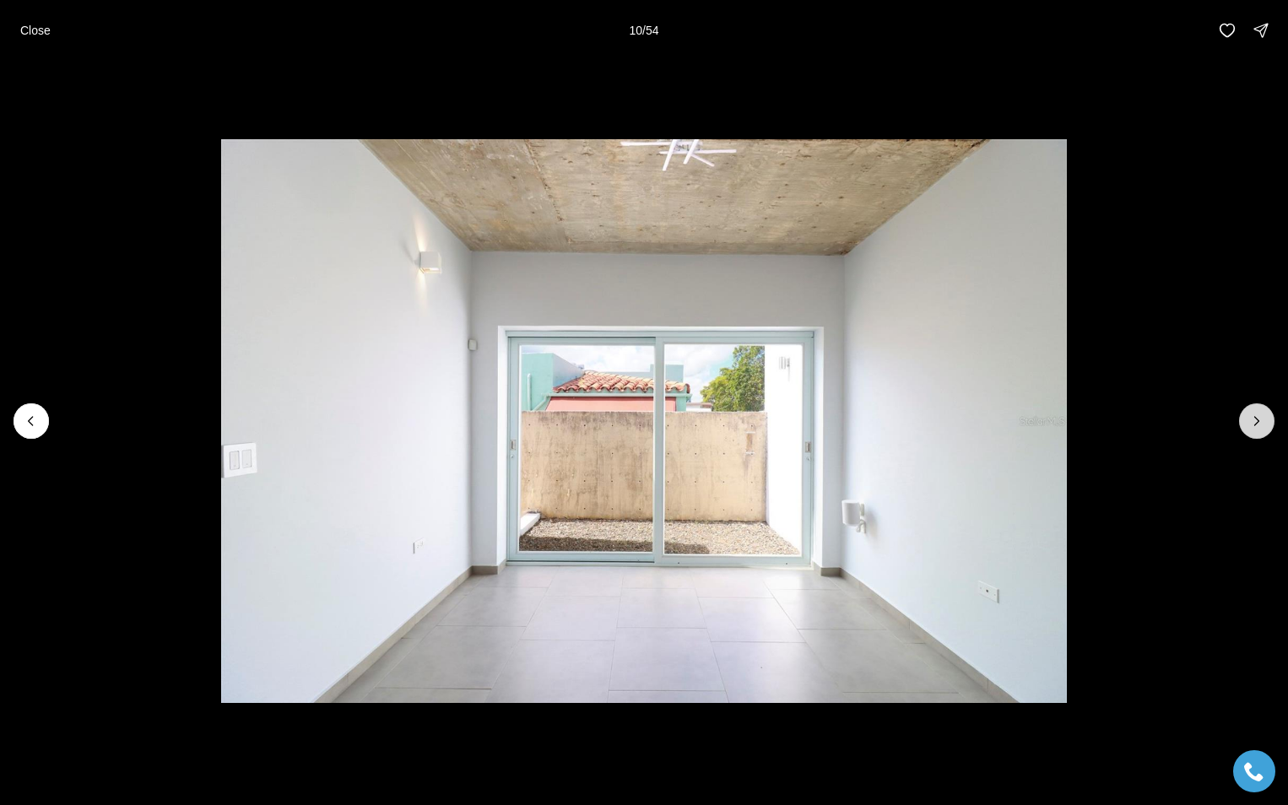
click at [1258, 417] on icon "Next slide" at bounding box center [1256, 421] width 17 height 17
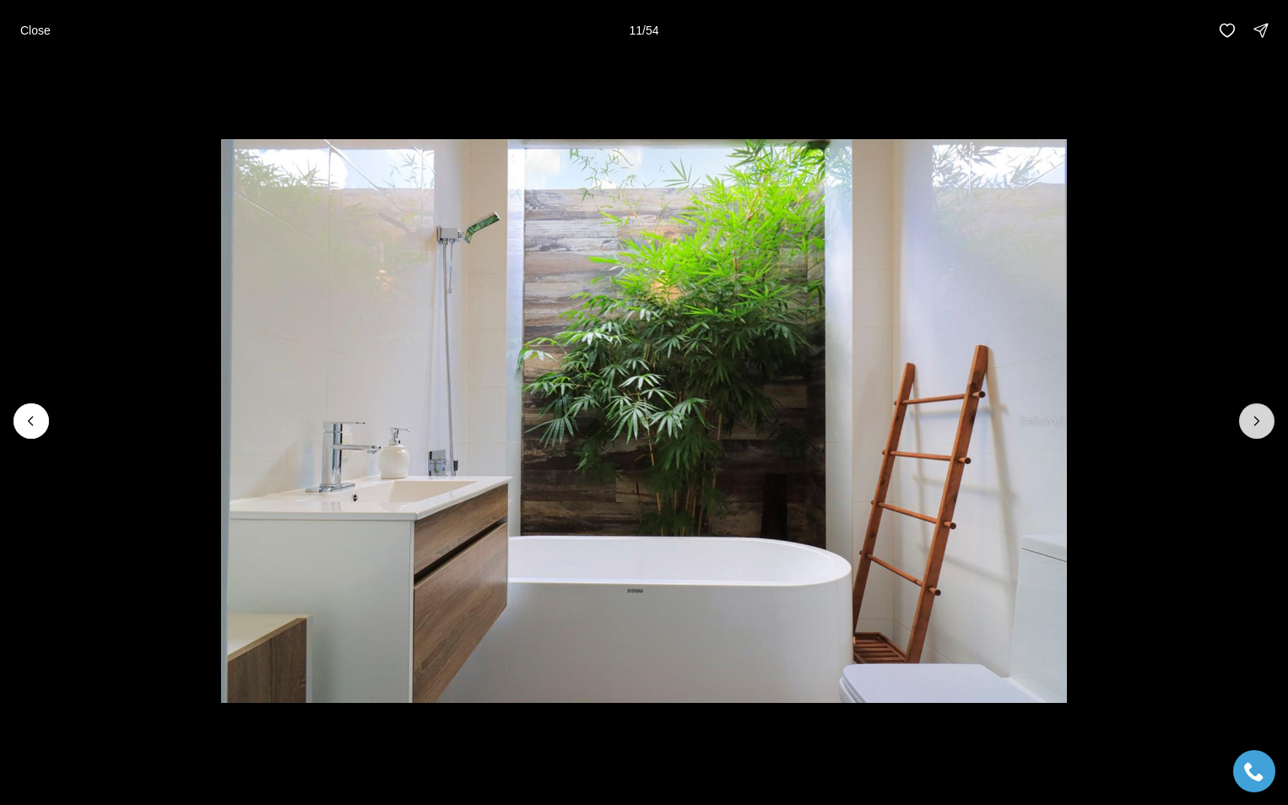
click at [1258, 417] on icon "Next slide" at bounding box center [1256, 421] width 17 height 17
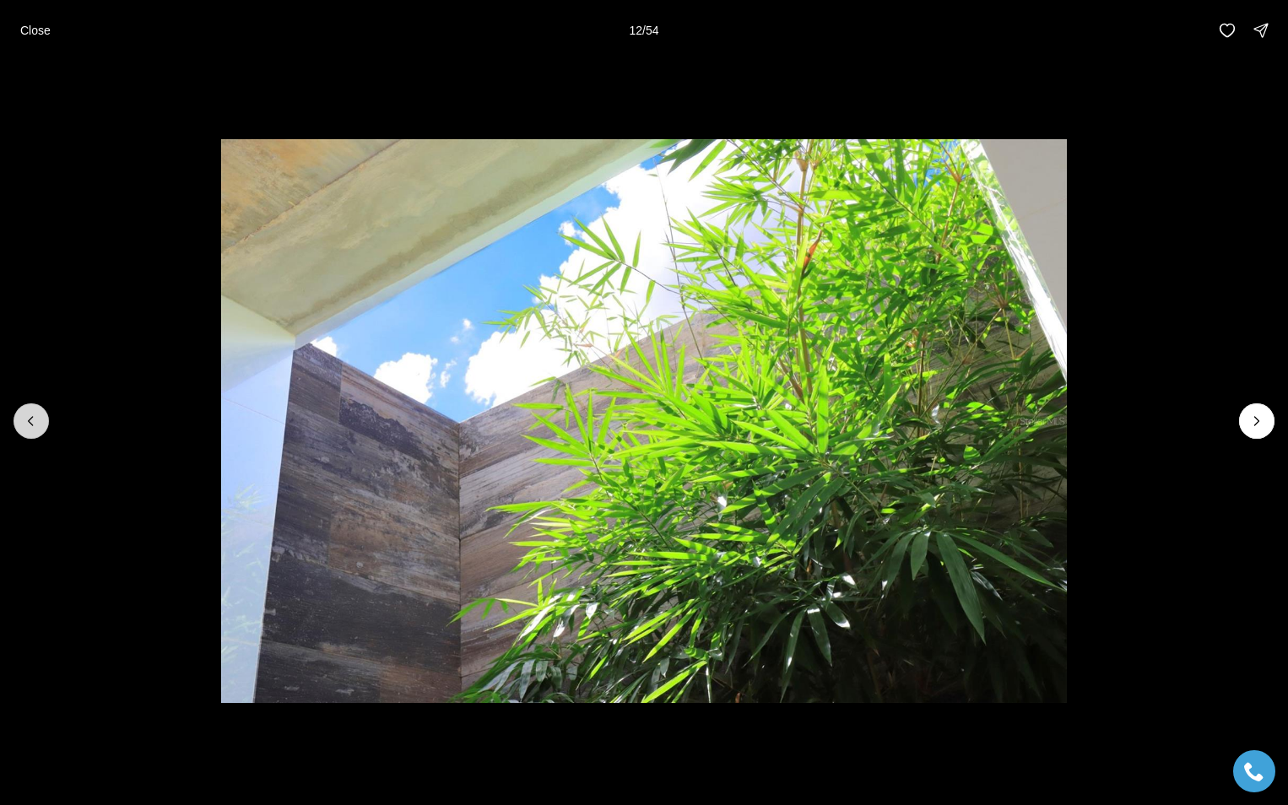
click at [35, 424] on icon "Previous slide" at bounding box center [31, 421] width 17 height 17
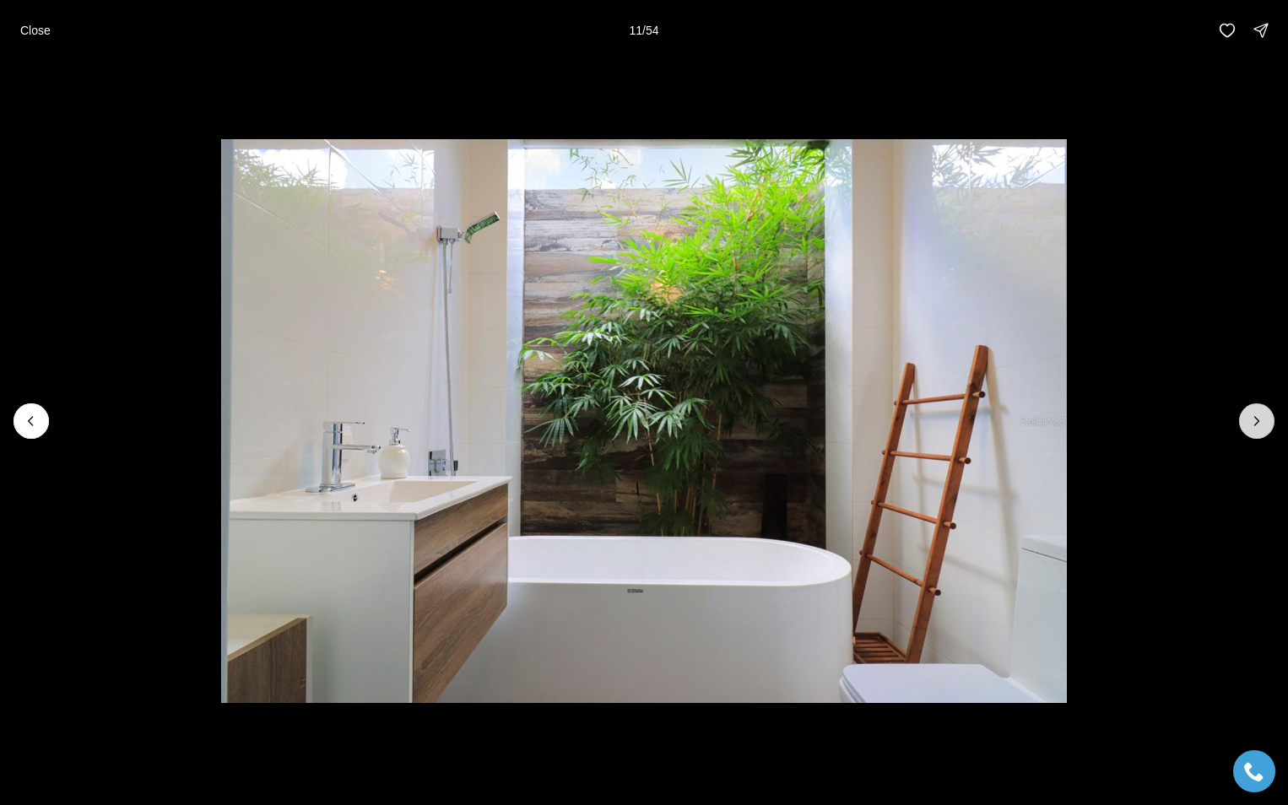
click at [1257, 420] on icon "Next slide" at bounding box center [1256, 421] width 17 height 17
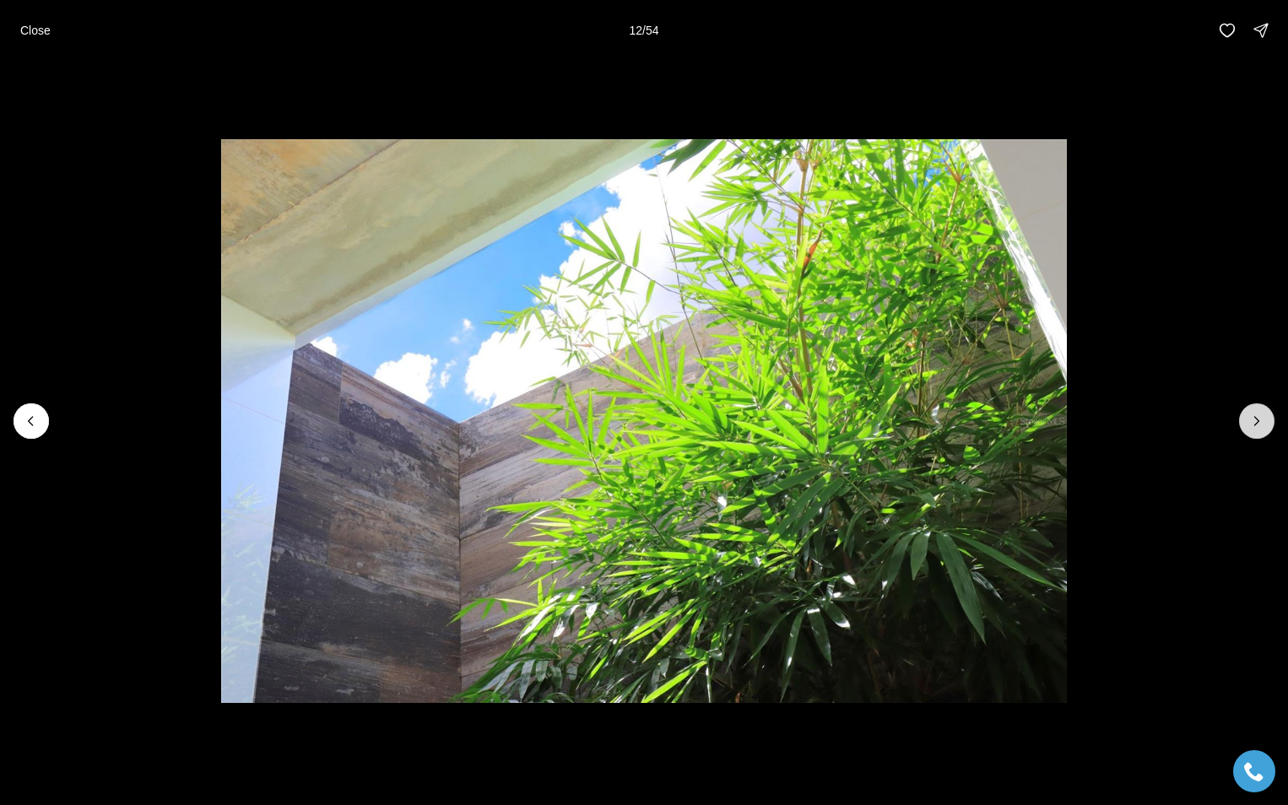
click at [1257, 420] on icon "Next slide" at bounding box center [1256, 421] width 17 height 17
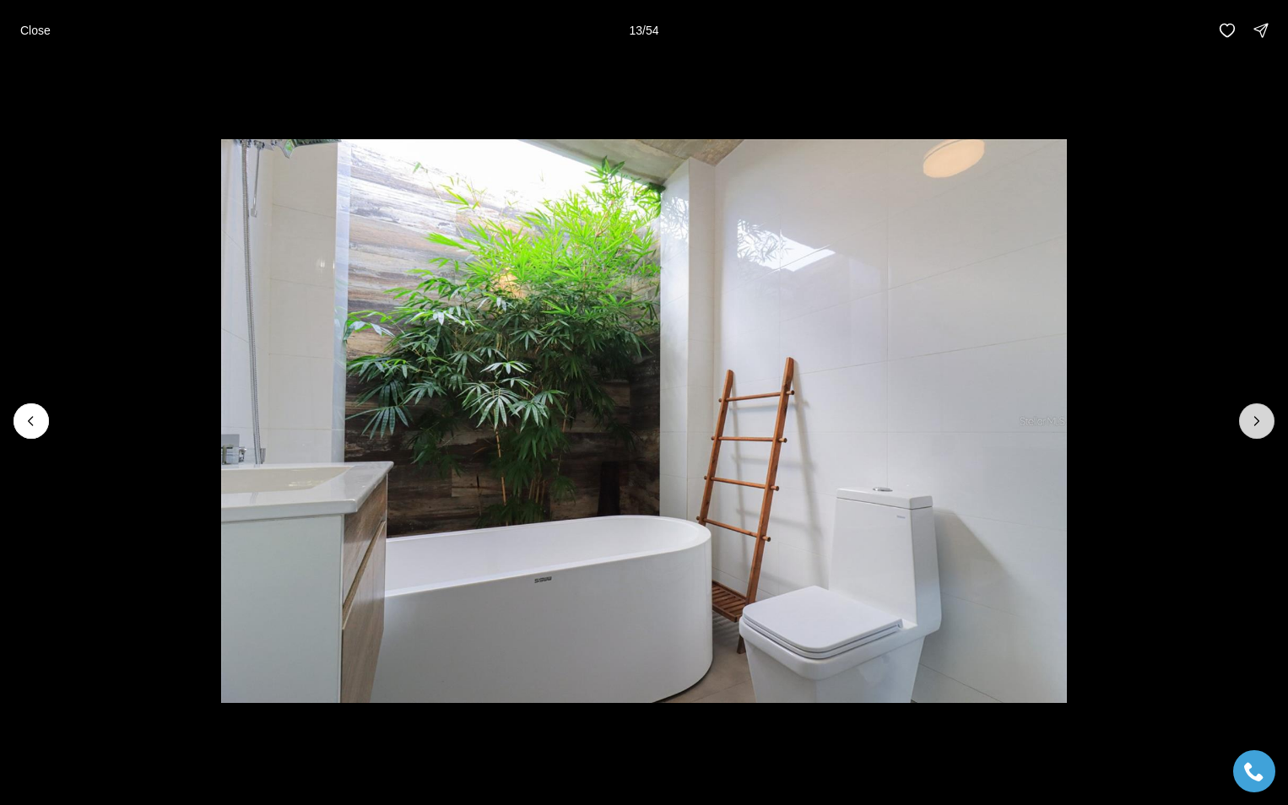
click at [1257, 420] on icon "Next slide" at bounding box center [1256, 421] width 17 height 17
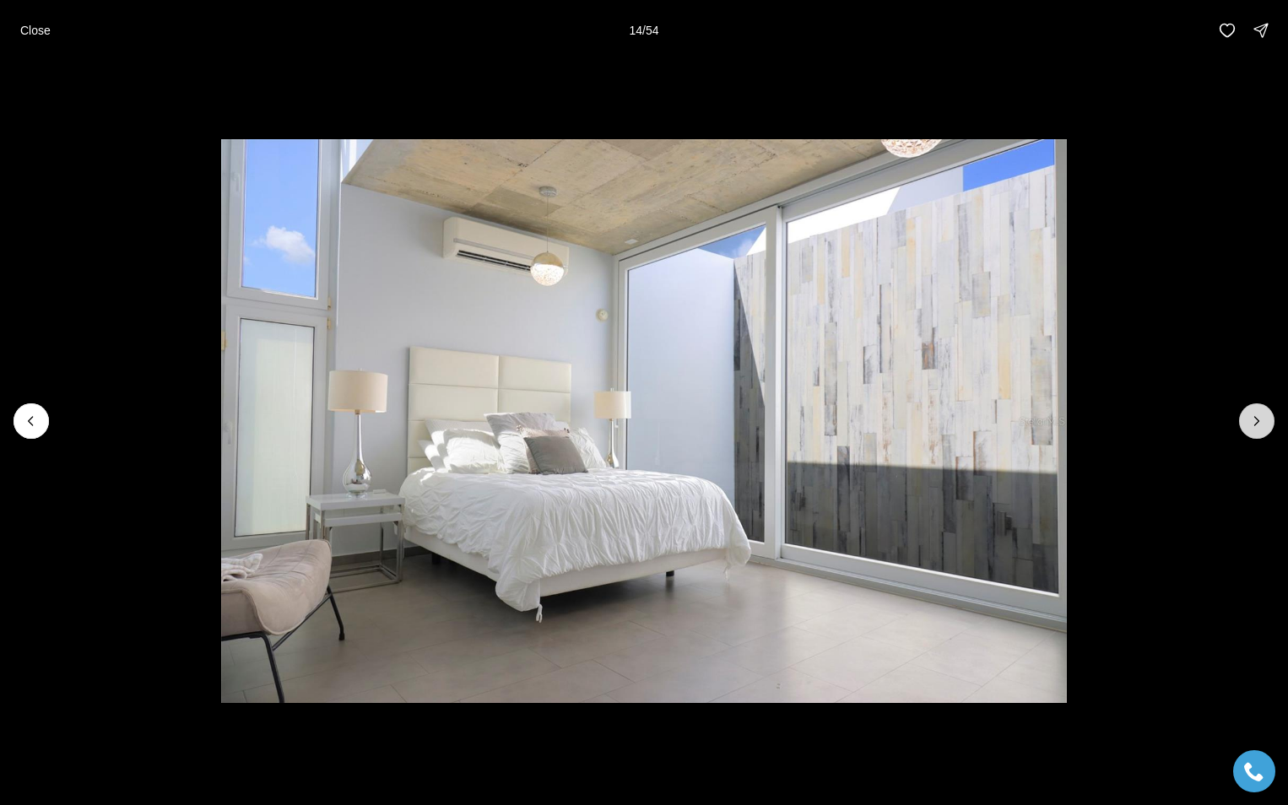
click at [1257, 420] on icon "Next slide" at bounding box center [1256, 421] width 17 height 17
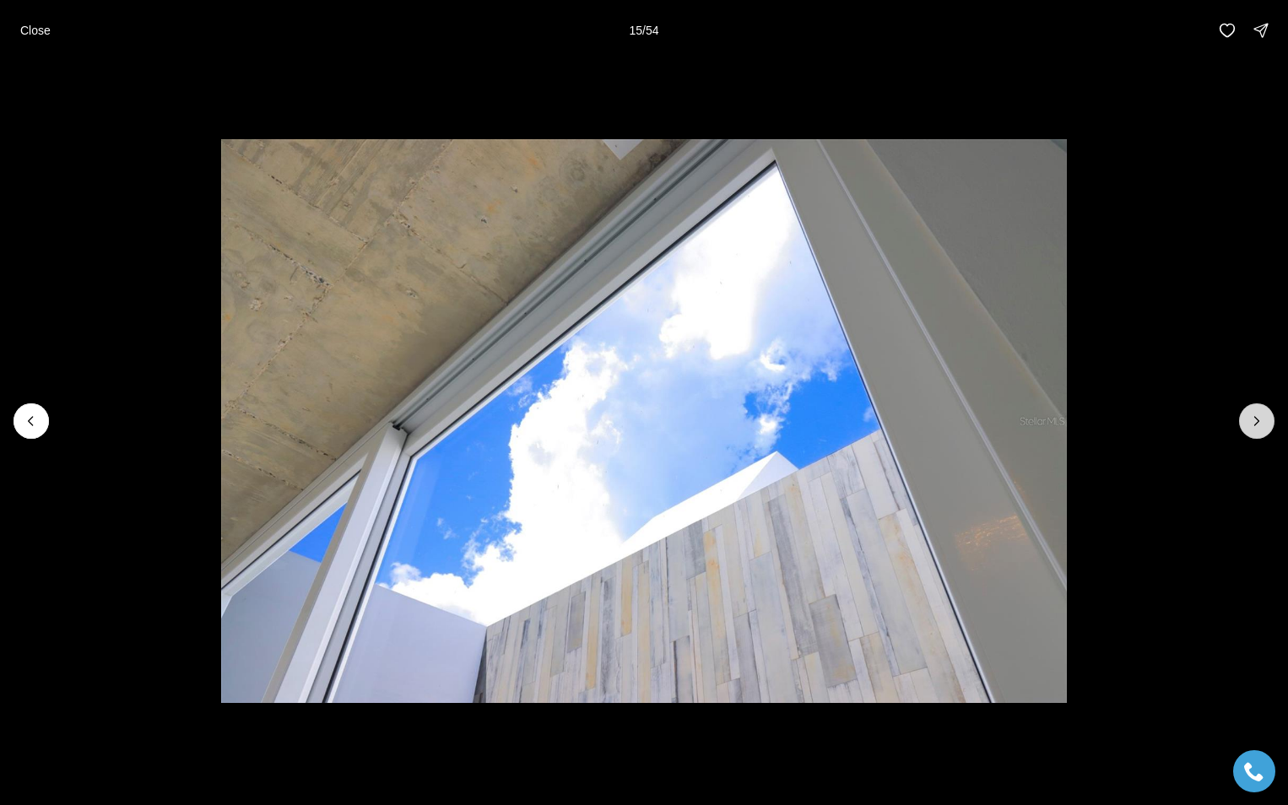
click at [1257, 420] on icon "Next slide" at bounding box center [1256, 421] width 17 height 17
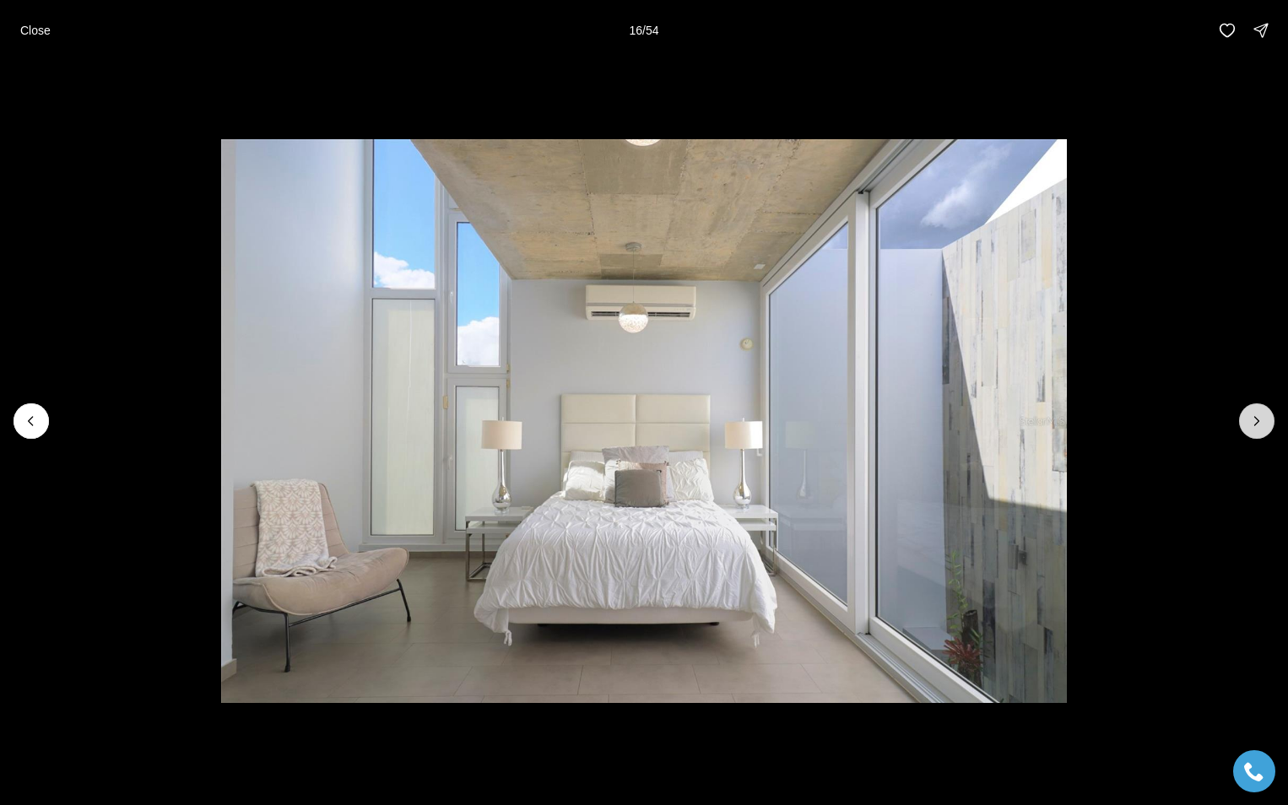
click at [1257, 420] on icon "Next slide" at bounding box center [1256, 421] width 17 height 17
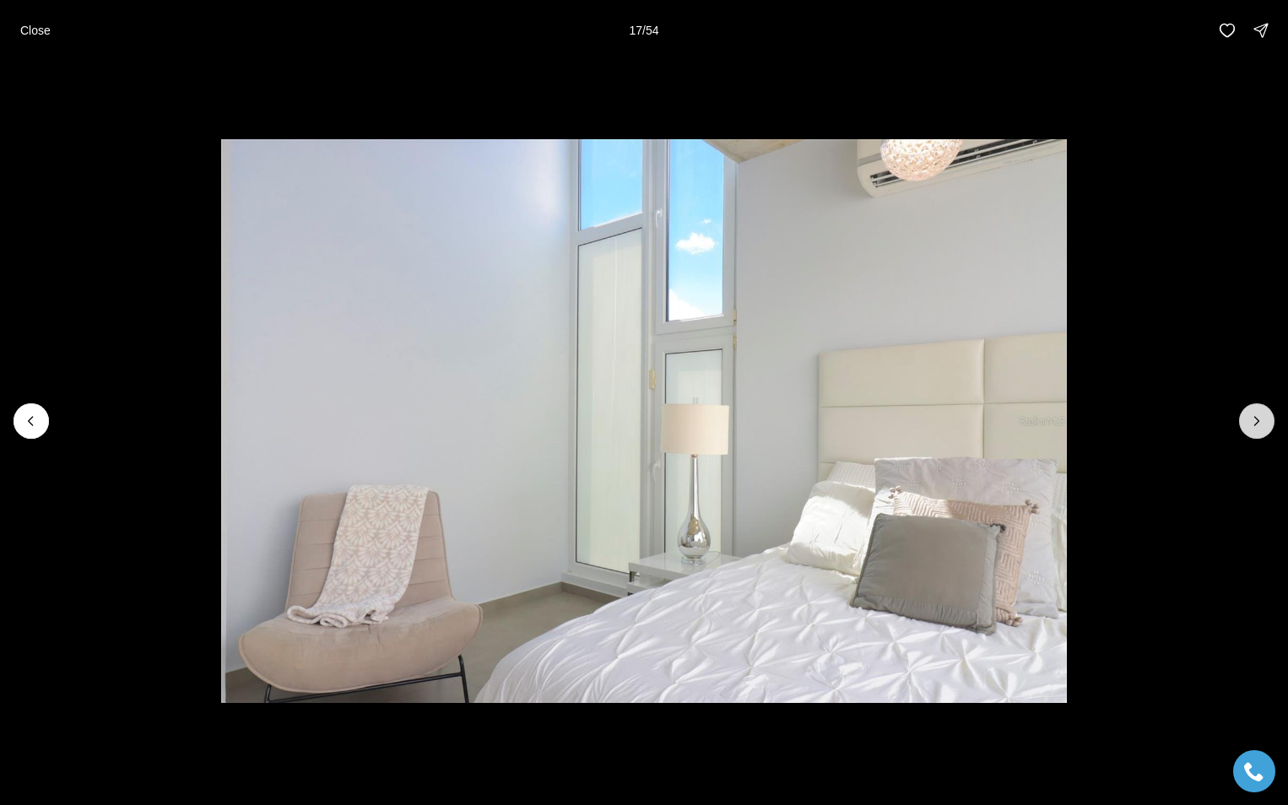
click at [1257, 420] on icon "Next slide" at bounding box center [1256, 421] width 17 height 17
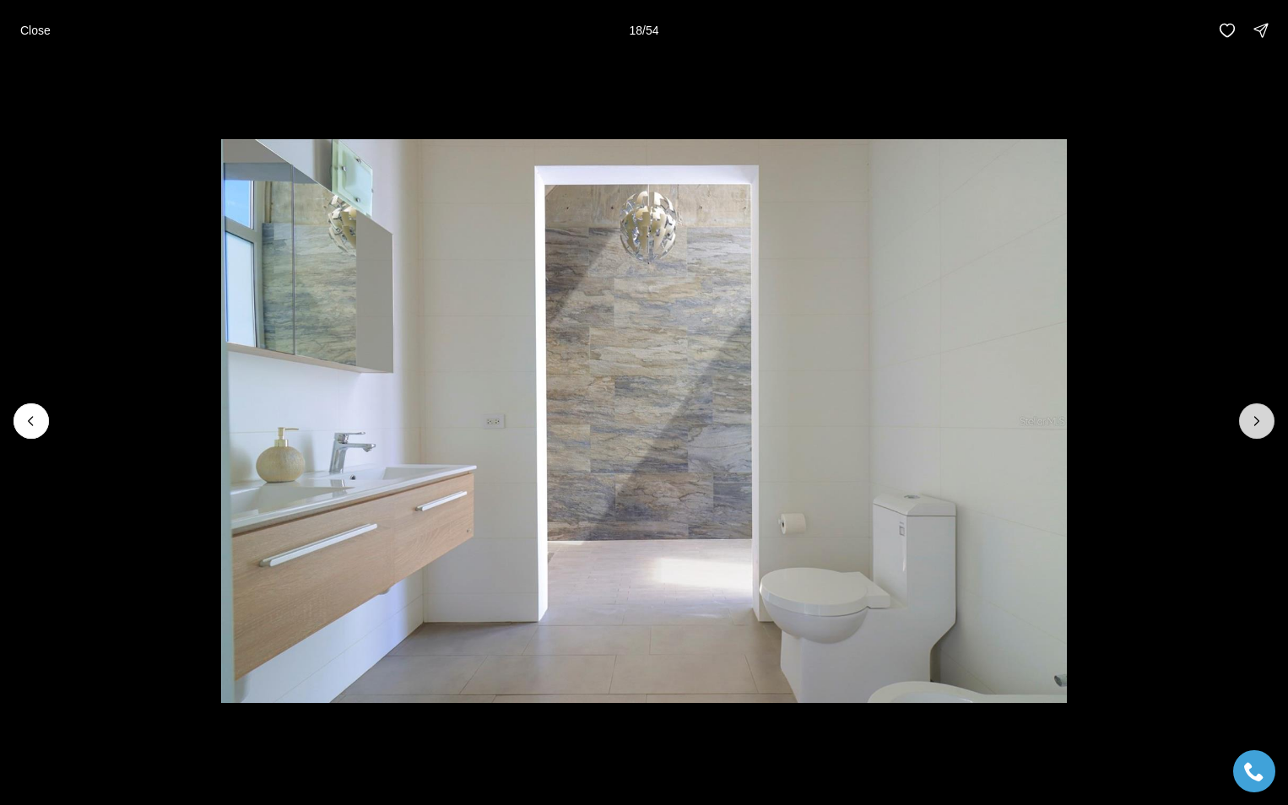
click at [1257, 420] on icon "Next slide" at bounding box center [1256, 421] width 17 height 17
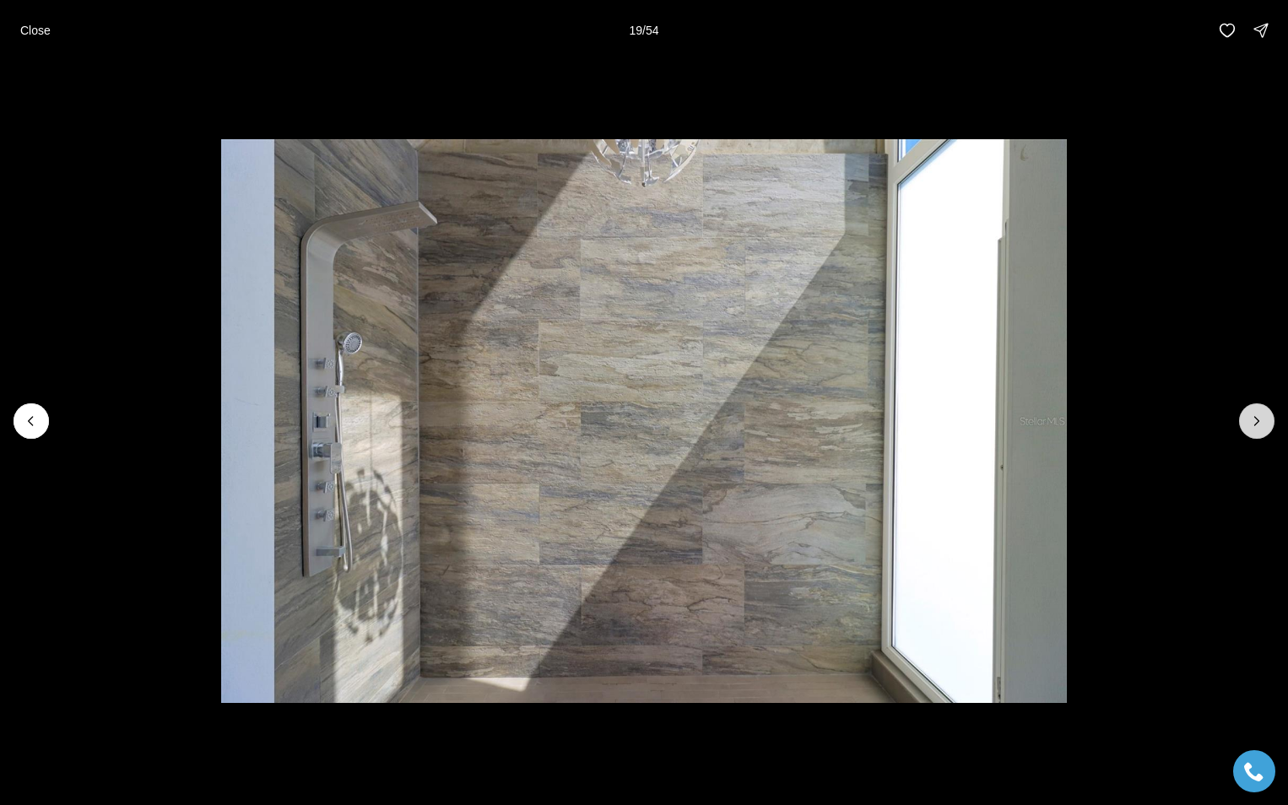
click at [1257, 420] on icon "Next slide" at bounding box center [1256, 421] width 17 height 17
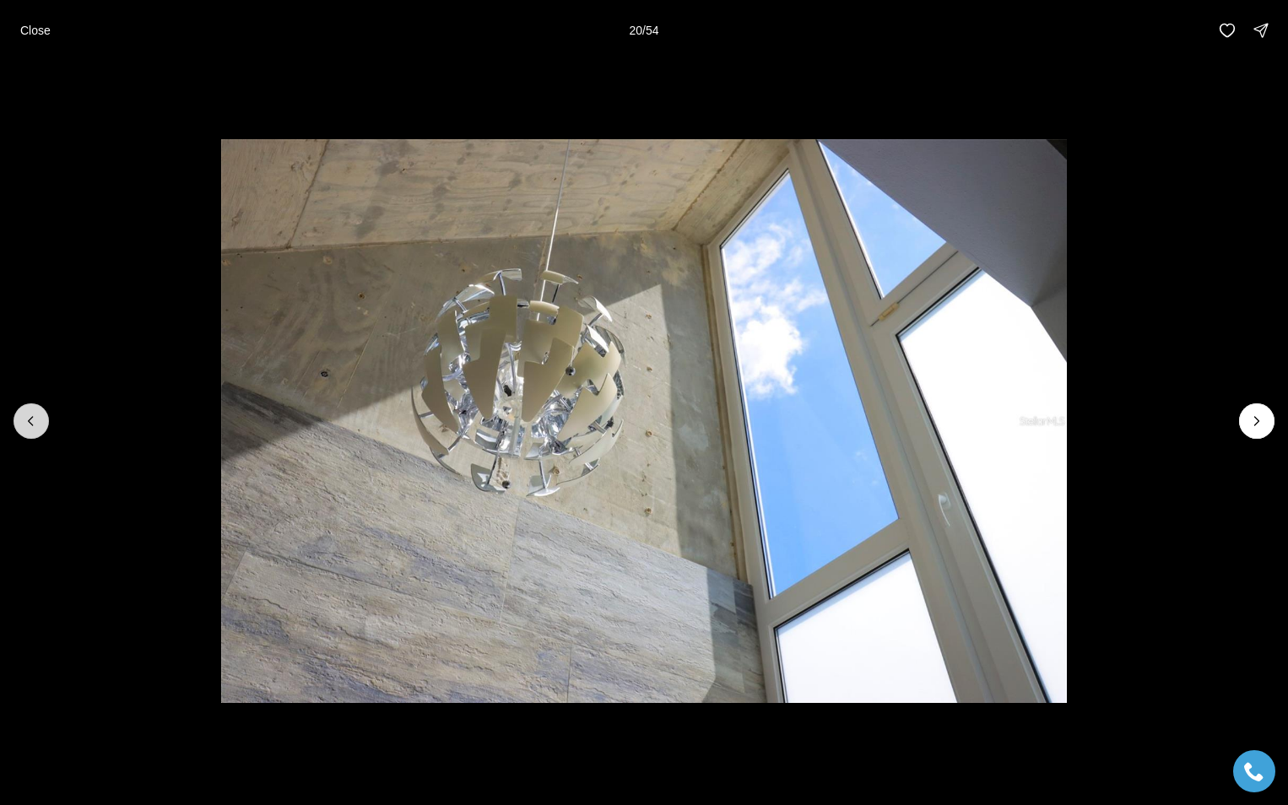
click at [29, 420] on icon "Previous slide" at bounding box center [31, 421] width 4 height 8
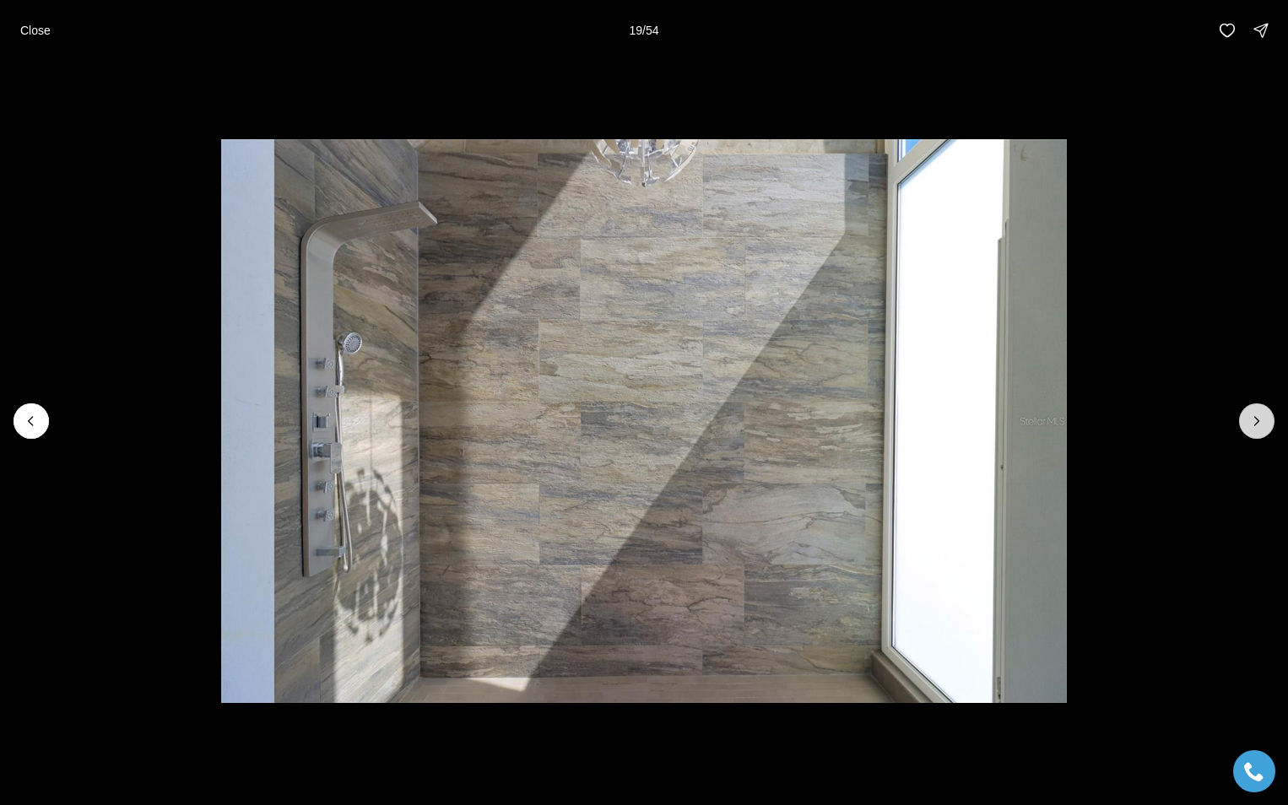
click at [1257, 418] on icon "Next slide" at bounding box center [1256, 421] width 17 height 17
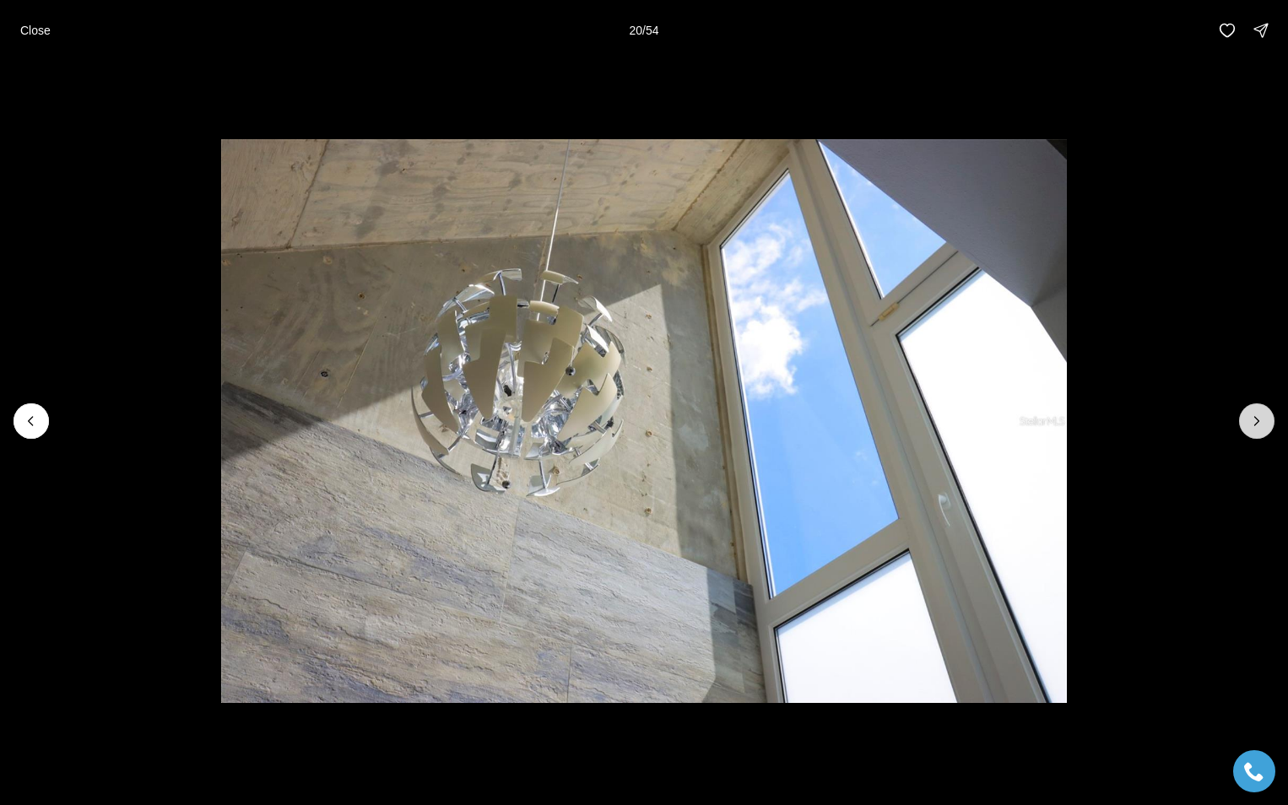
click at [1258, 419] on icon "Next slide" at bounding box center [1256, 421] width 17 height 17
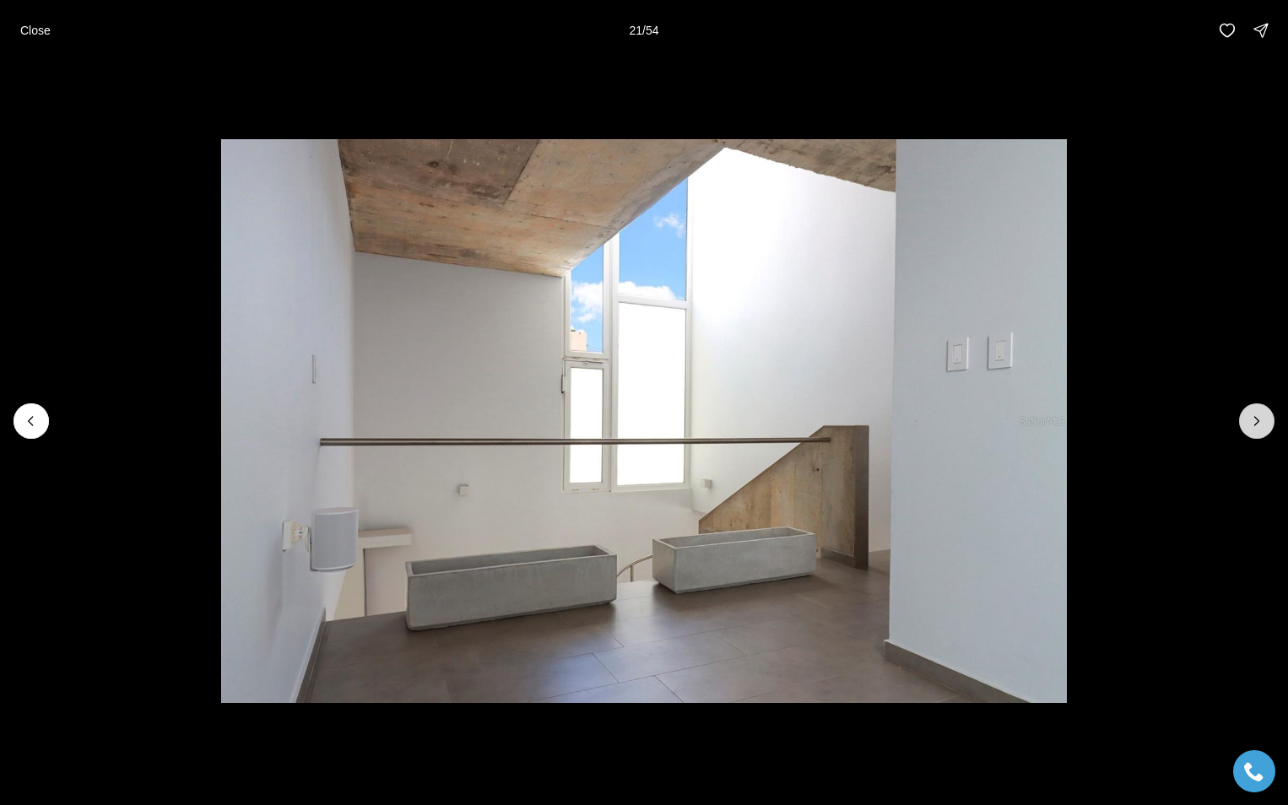
click at [1258, 419] on icon "Next slide" at bounding box center [1256, 421] width 17 height 17
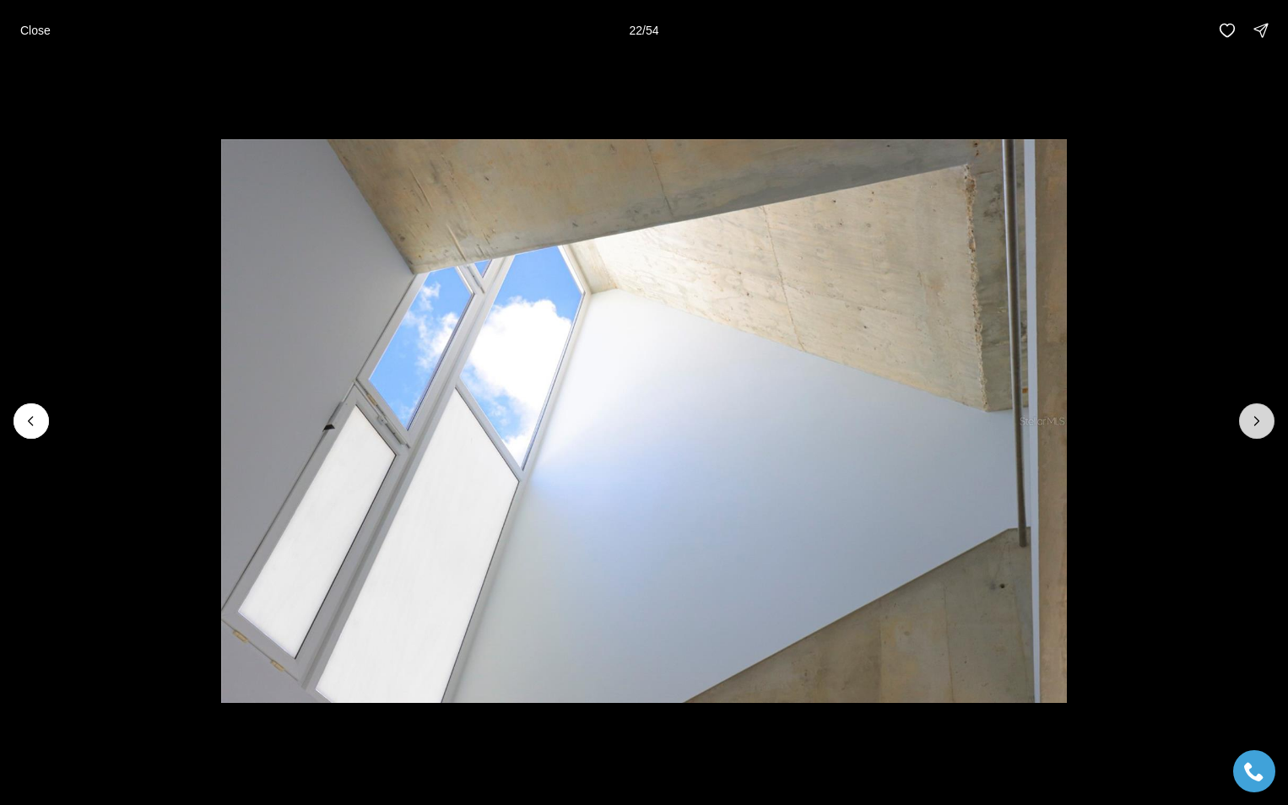
click at [1258, 419] on icon "Next slide" at bounding box center [1256, 421] width 17 height 17
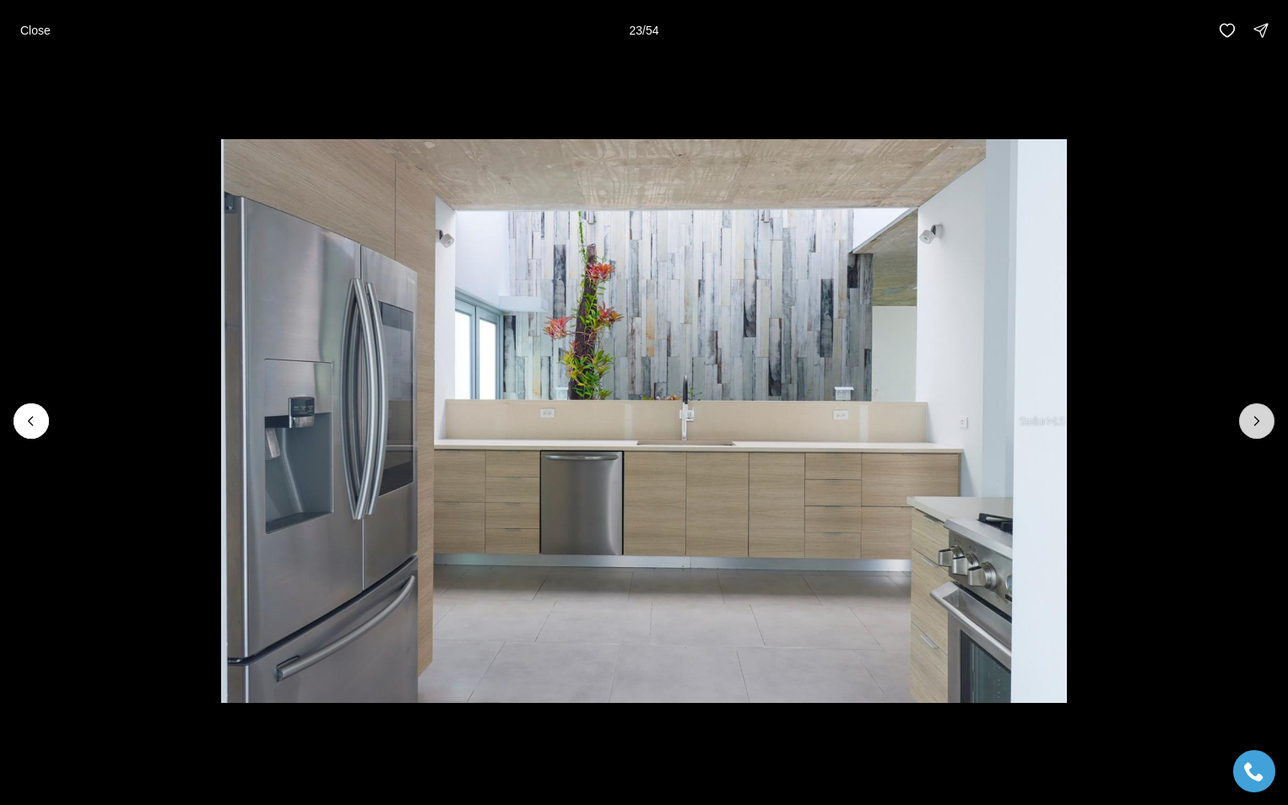
click at [1258, 419] on icon "Next slide" at bounding box center [1256, 421] width 17 height 17
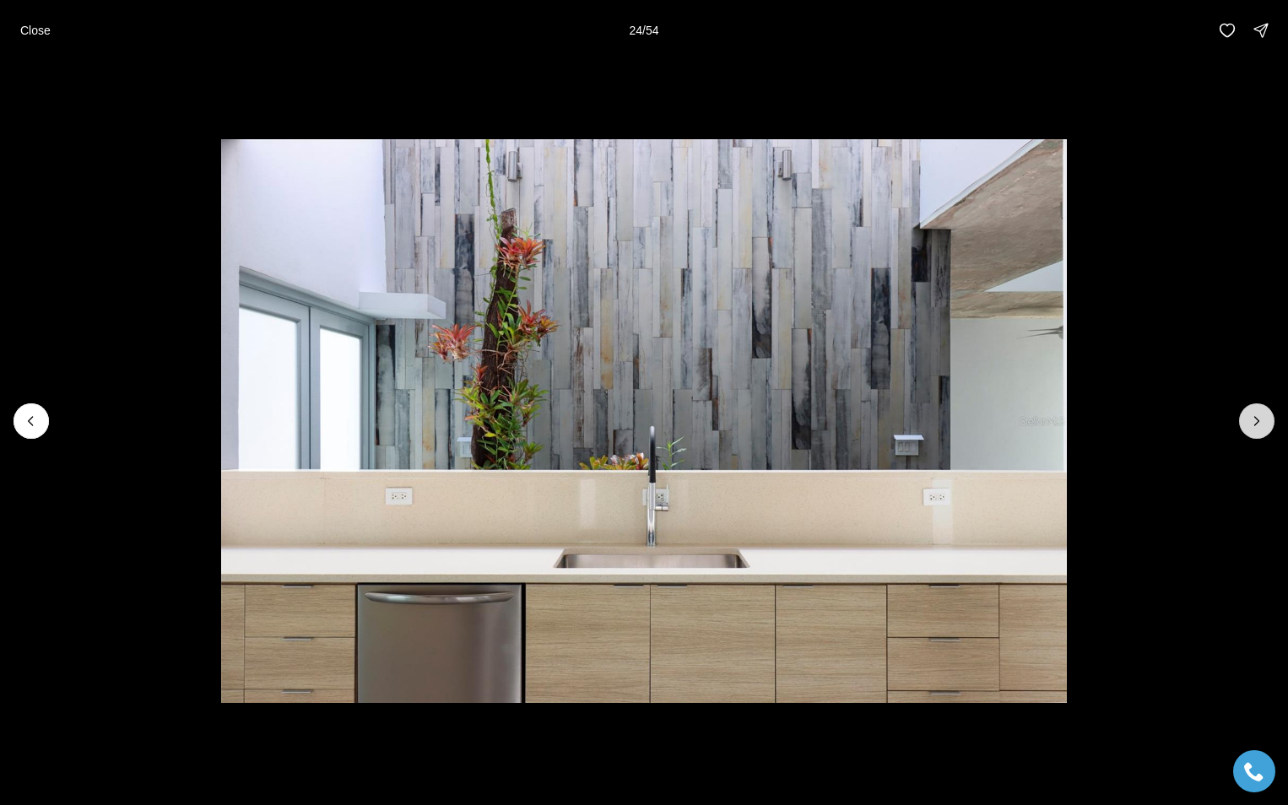
click at [1258, 419] on icon "Next slide" at bounding box center [1256, 421] width 17 height 17
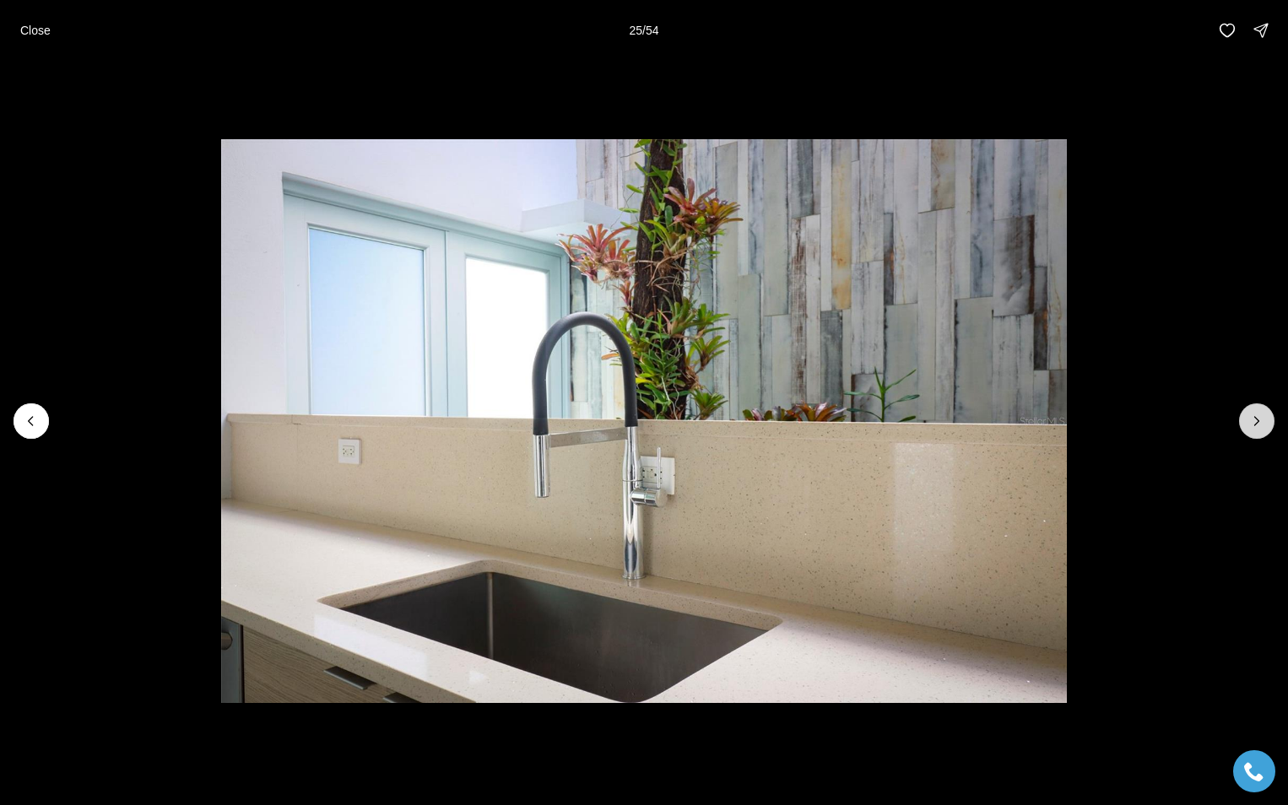
click at [1258, 419] on icon "Next slide" at bounding box center [1256, 421] width 17 height 17
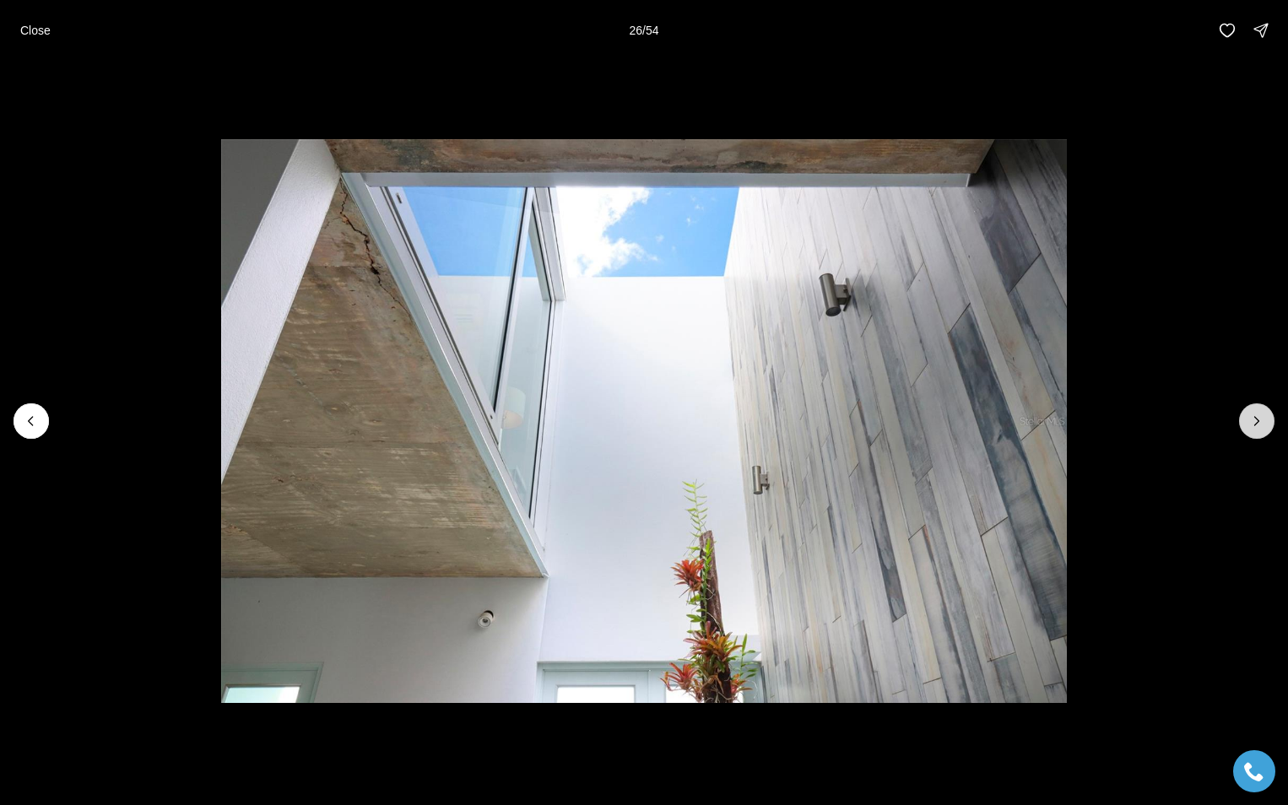
click at [1258, 419] on icon "Next slide" at bounding box center [1256, 421] width 17 height 17
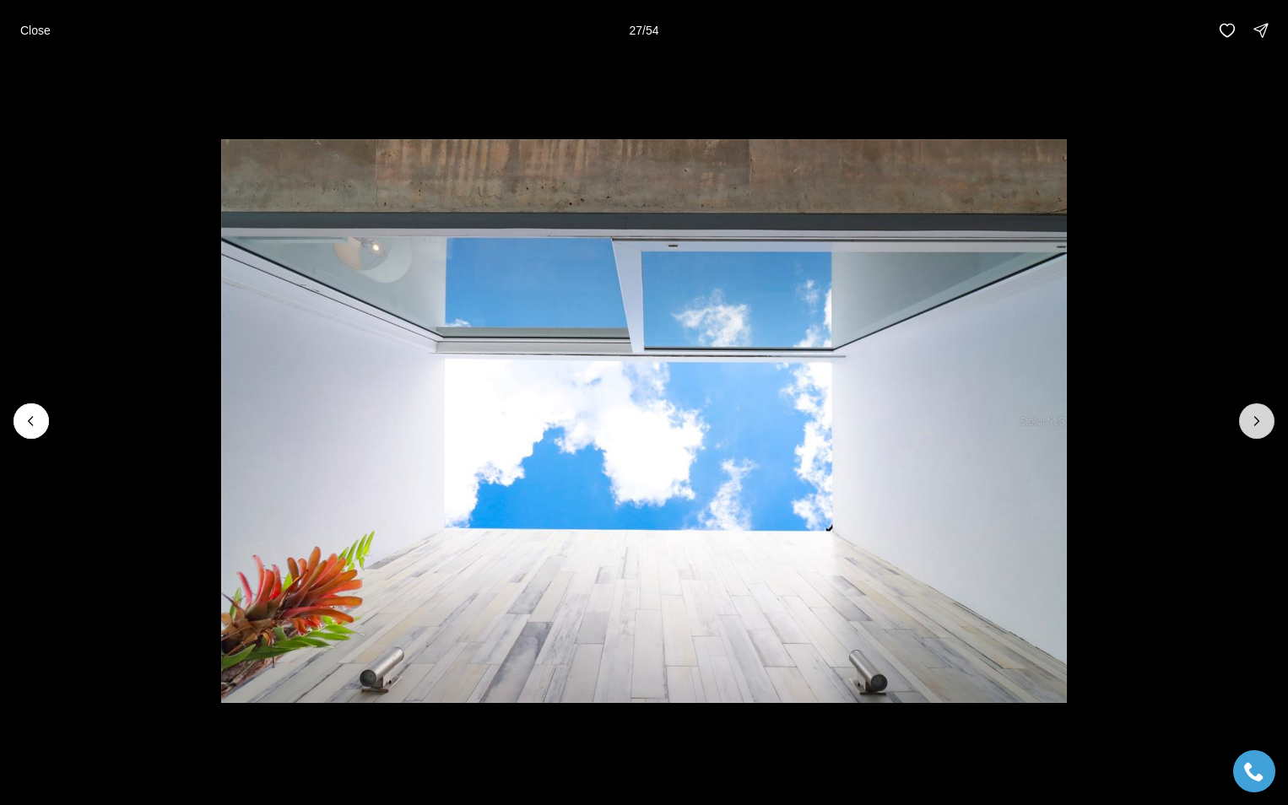
click at [1258, 419] on icon "Next slide" at bounding box center [1256, 421] width 17 height 17
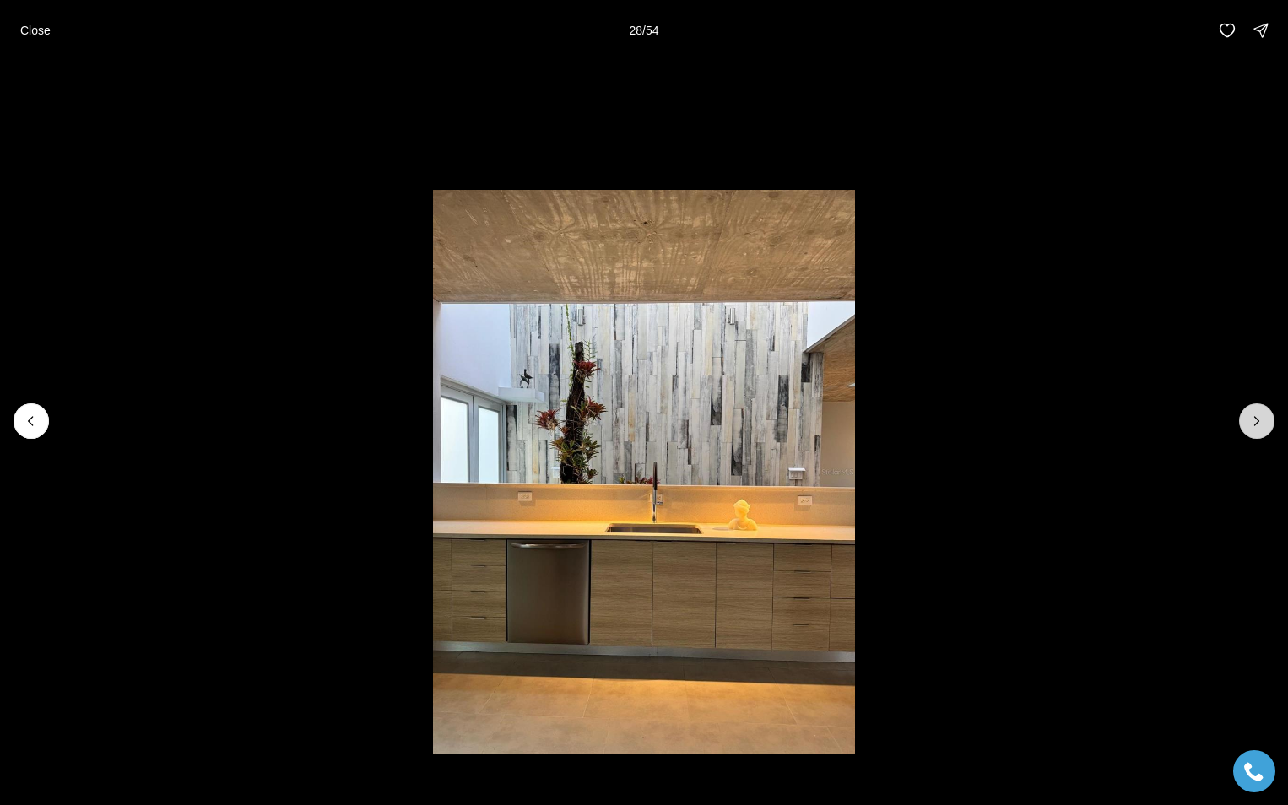
click at [1258, 419] on icon "Next slide" at bounding box center [1256, 421] width 17 height 17
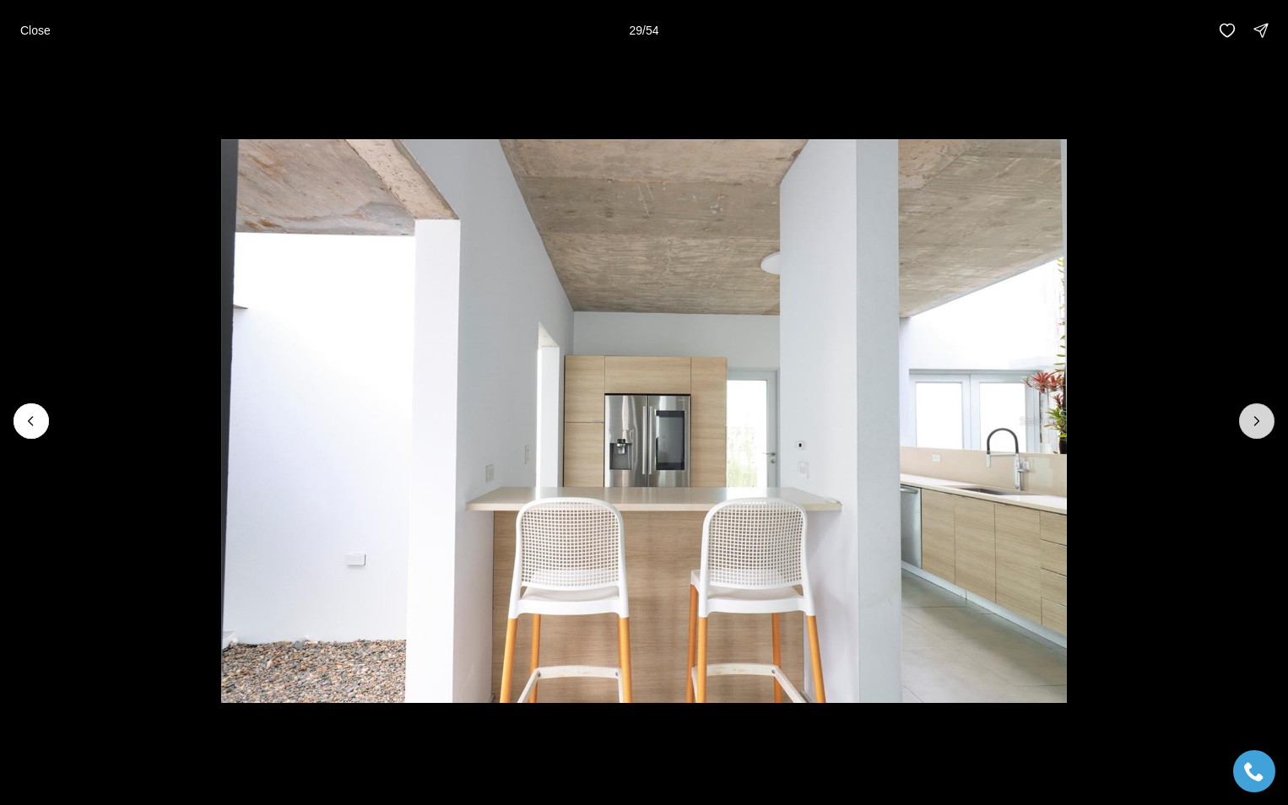
click at [1258, 419] on icon "Next slide" at bounding box center [1256, 421] width 17 height 17
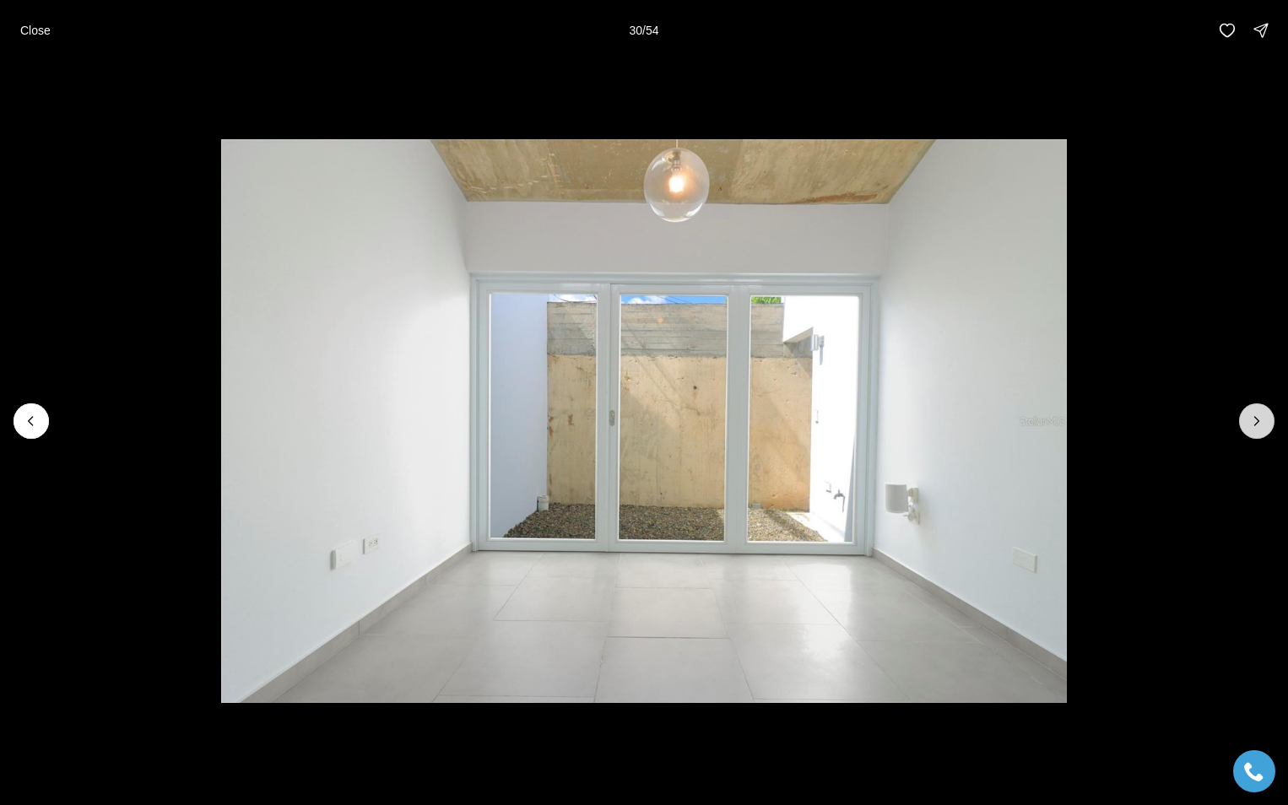
click at [1258, 419] on icon "Next slide" at bounding box center [1256, 421] width 17 height 17
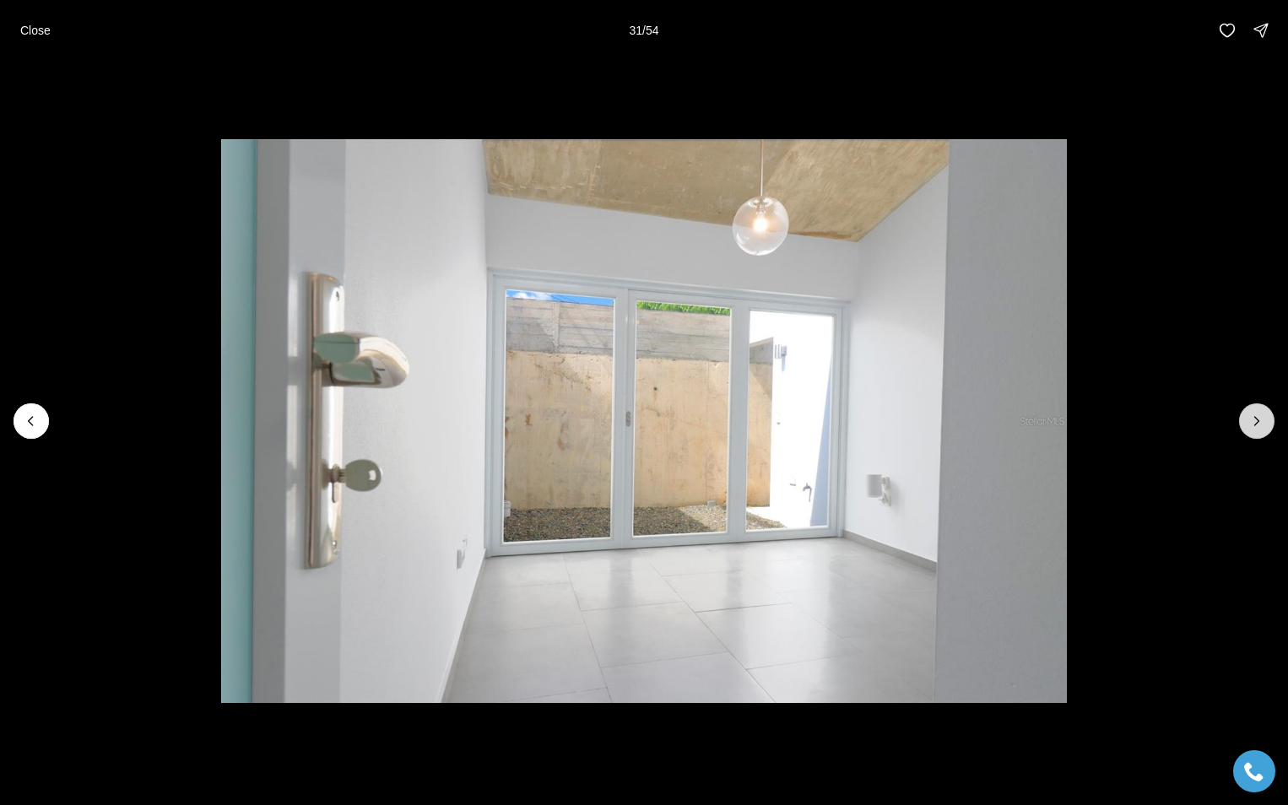
click at [1258, 419] on icon "Next slide" at bounding box center [1256, 421] width 17 height 17
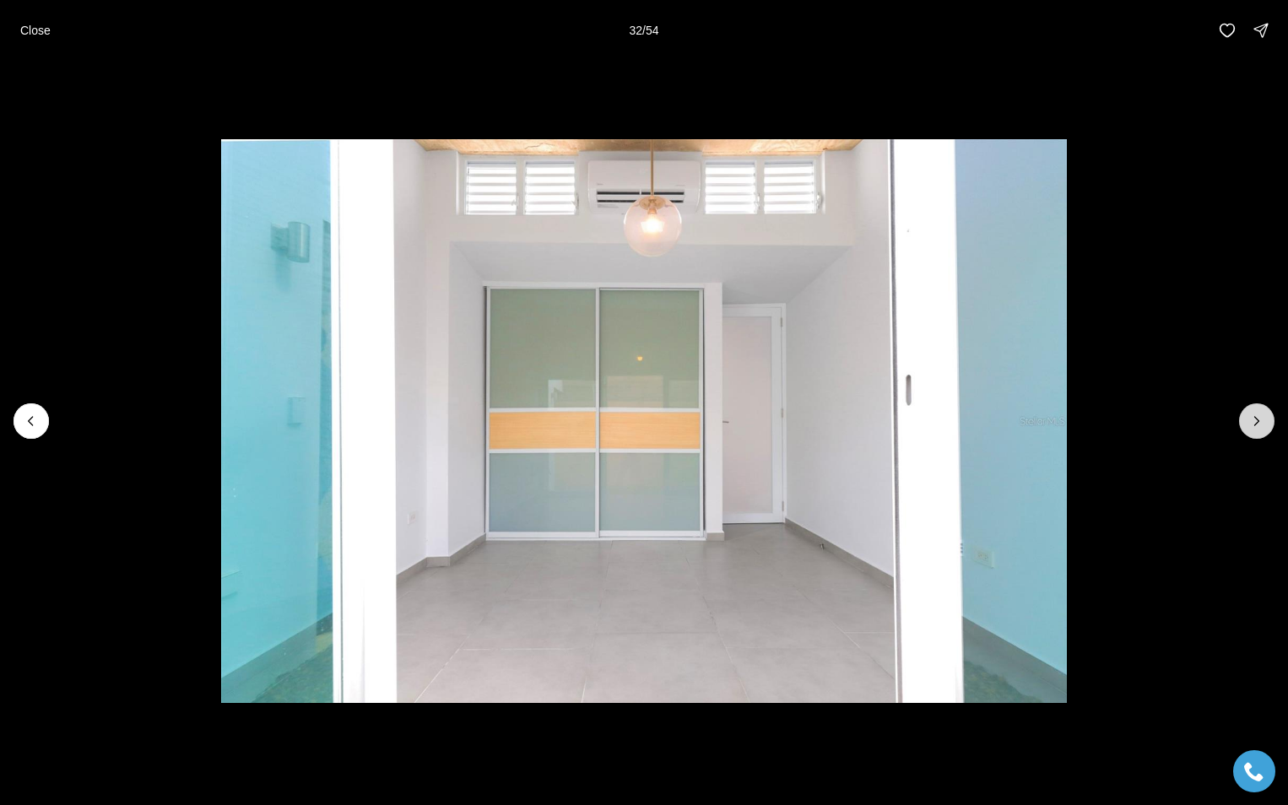
click at [1258, 419] on icon "Next slide" at bounding box center [1256, 421] width 17 height 17
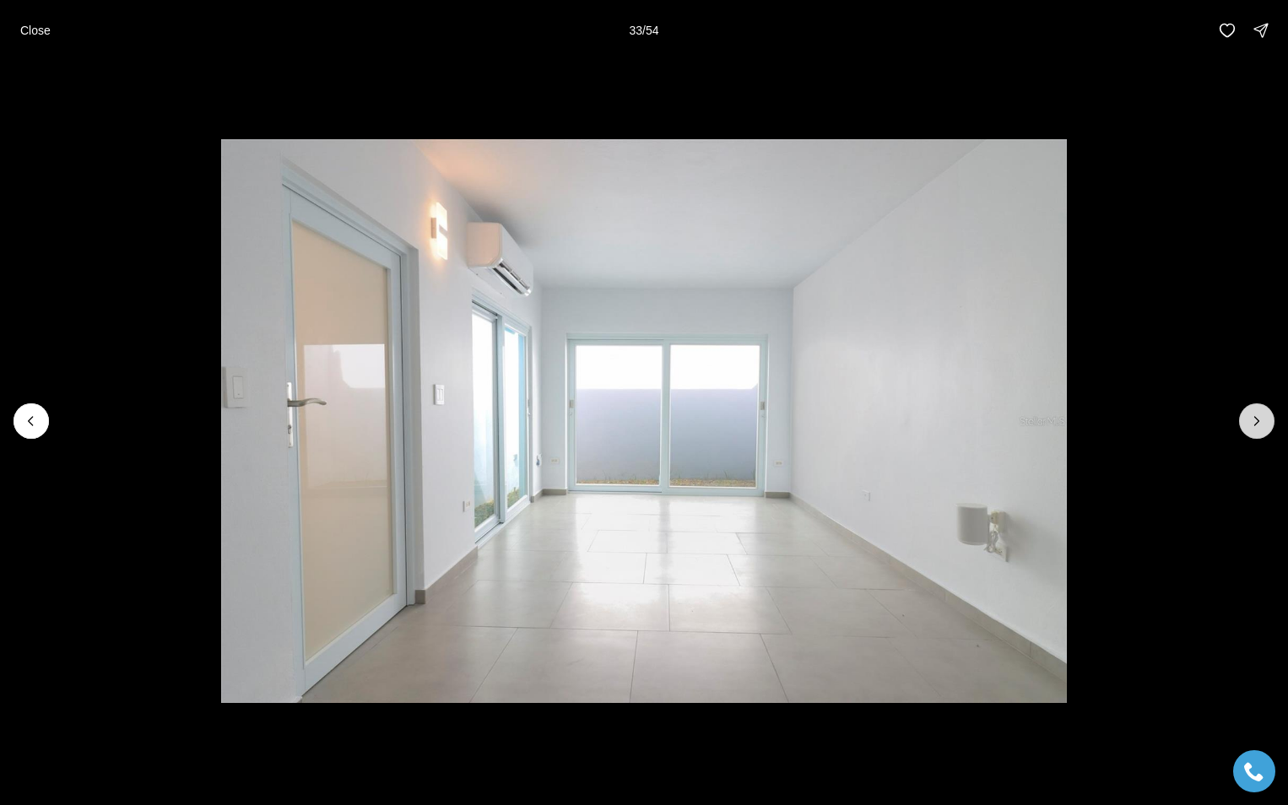
click at [1258, 419] on icon "Next slide" at bounding box center [1256, 421] width 17 height 17
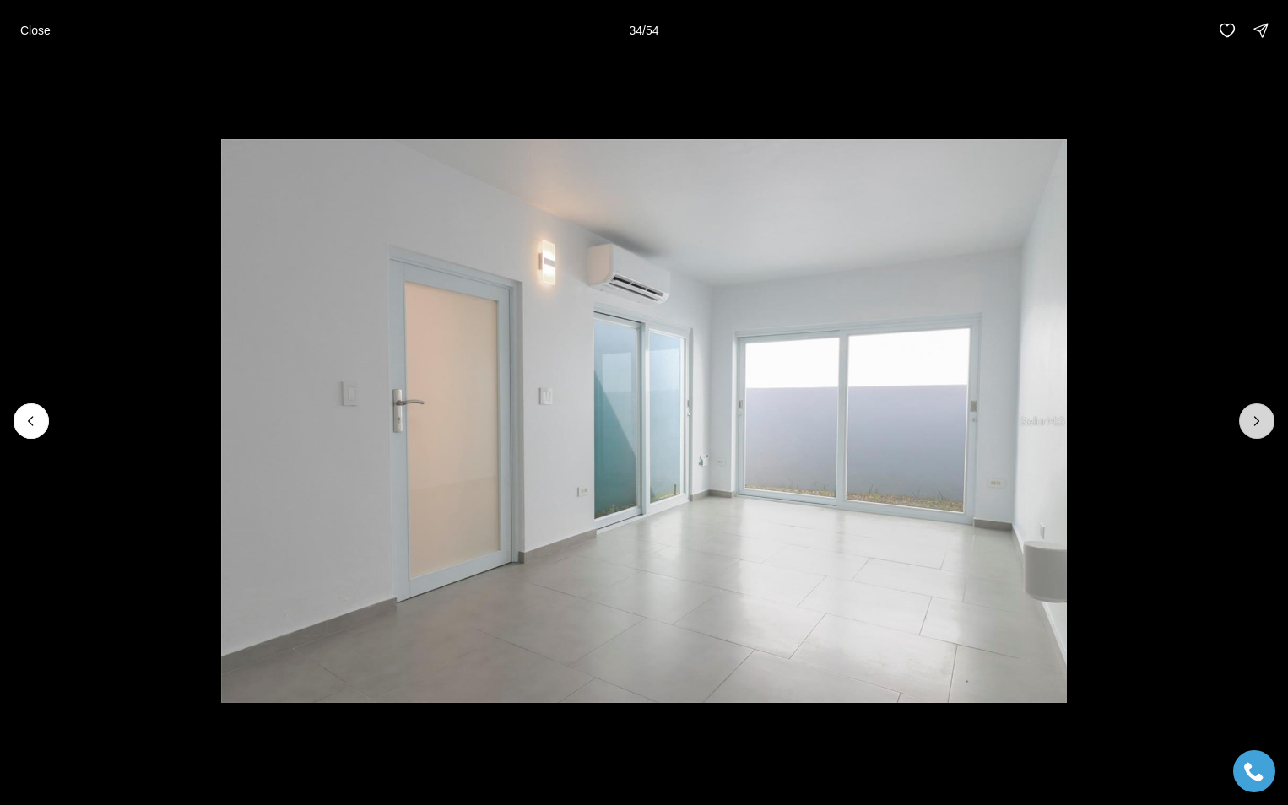
click at [1258, 419] on icon "Next slide" at bounding box center [1256, 421] width 17 height 17
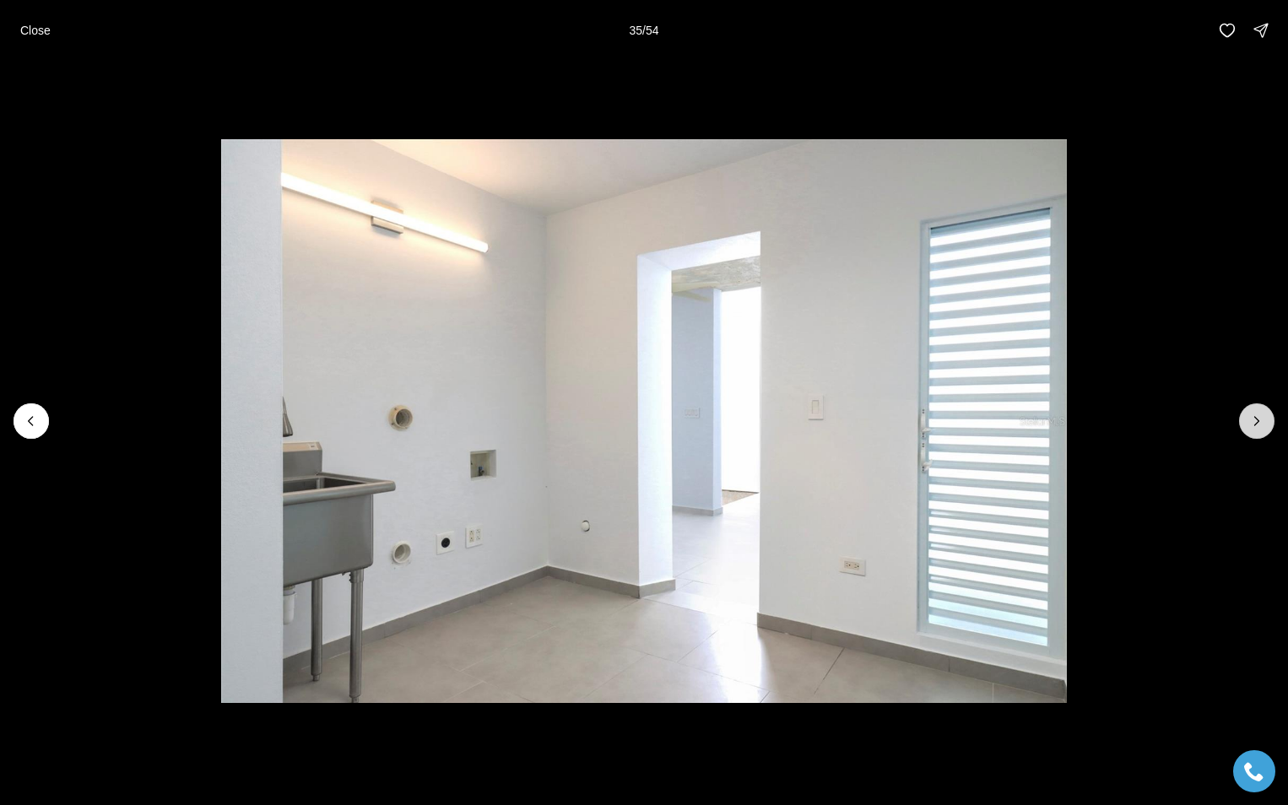
click at [1258, 419] on icon "Next slide" at bounding box center [1256, 421] width 17 height 17
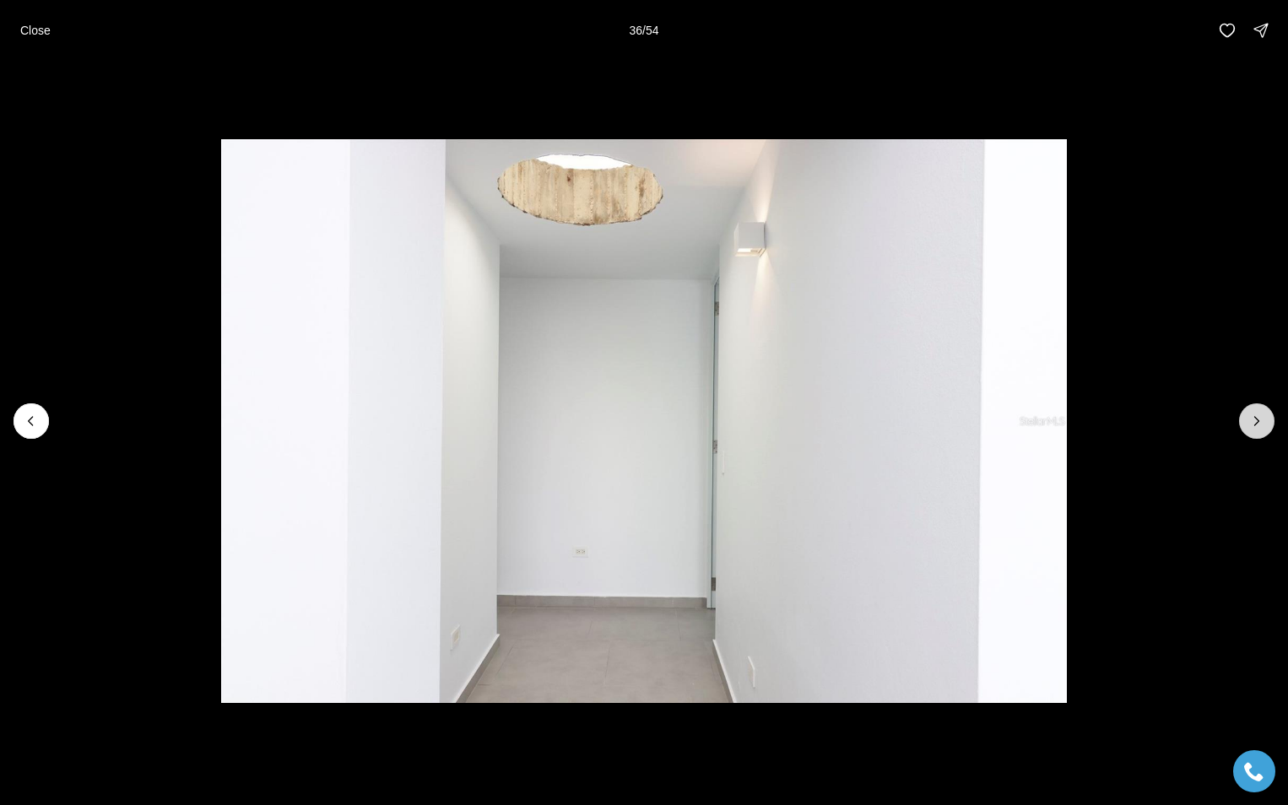
click at [1258, 419] on icon "Next slide" at bounding box center [1256, 421] width 17 height 17
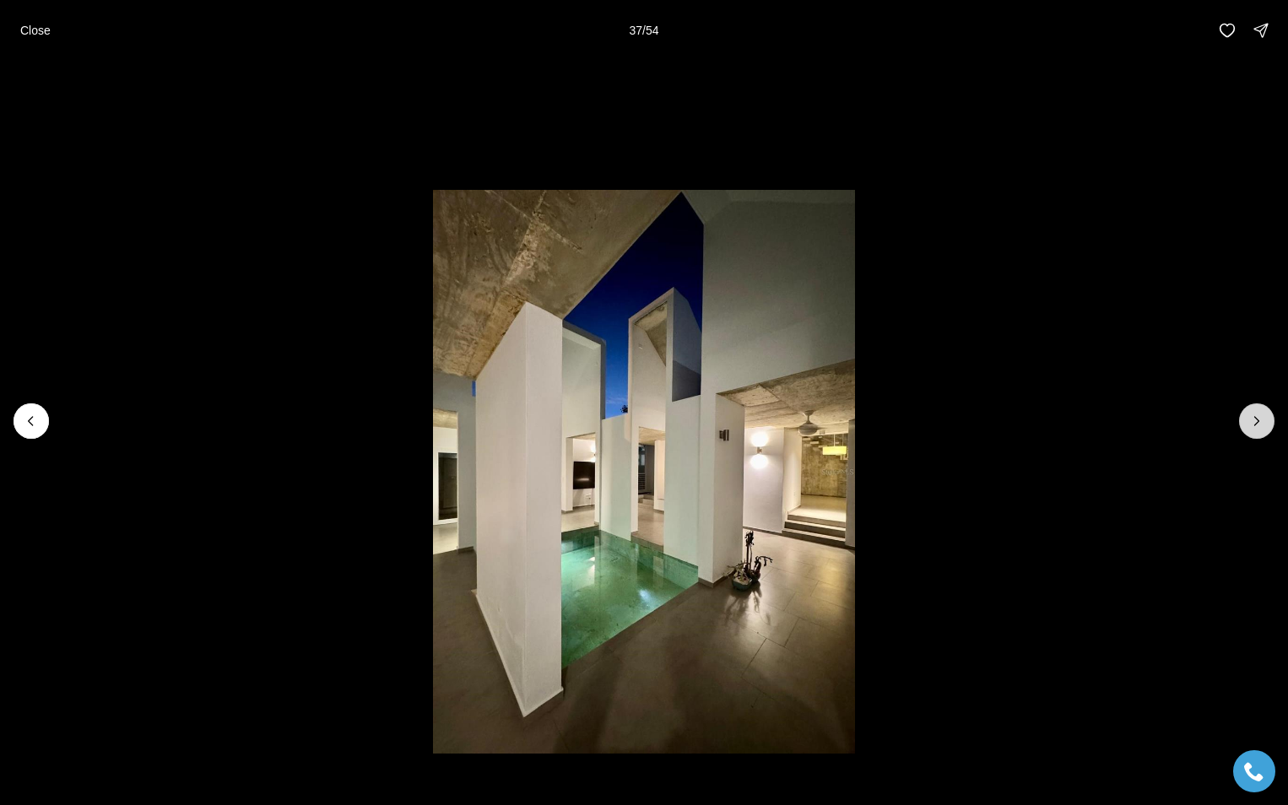
click at [1258, 419] on icon "Next slide" at bounding box center [1256, 421] width 17 height 17
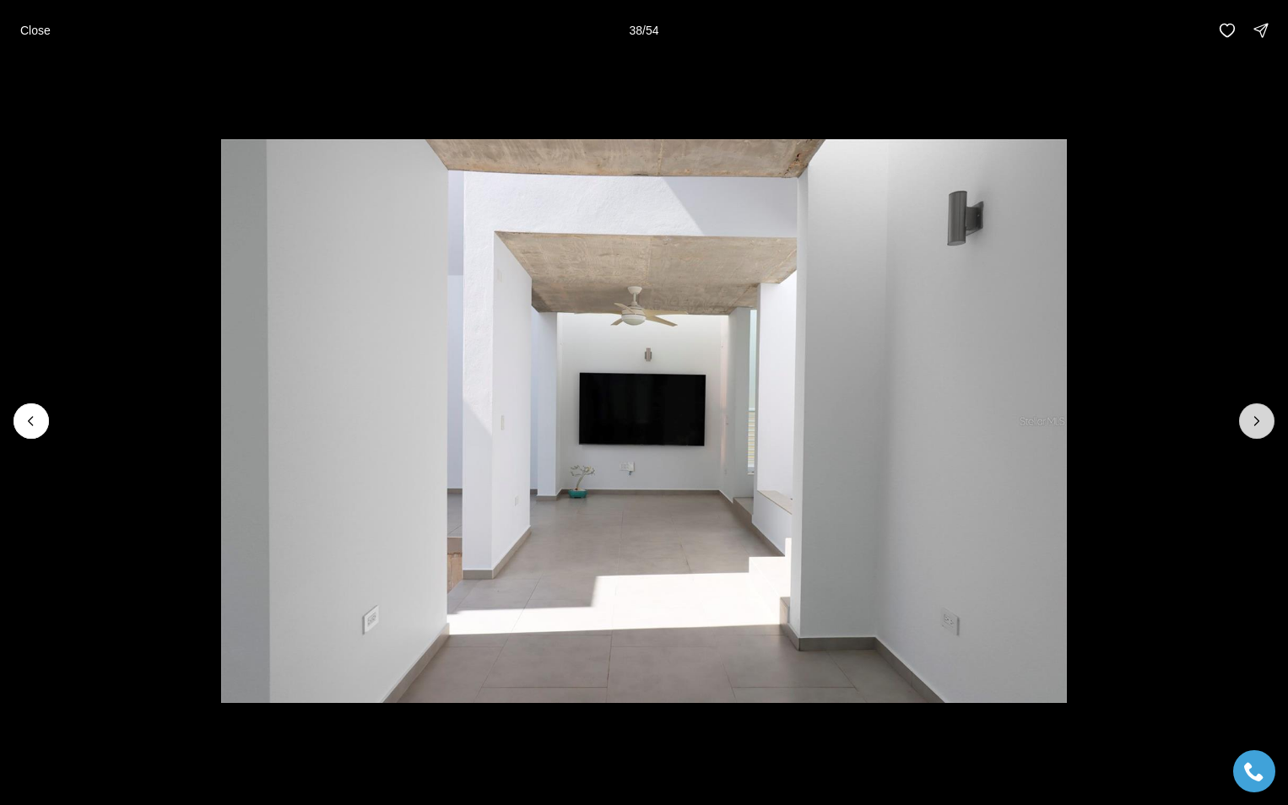
click at [1258, 420] on icon "Next slide" at bounding box center [1256, 421] width 17 height 17
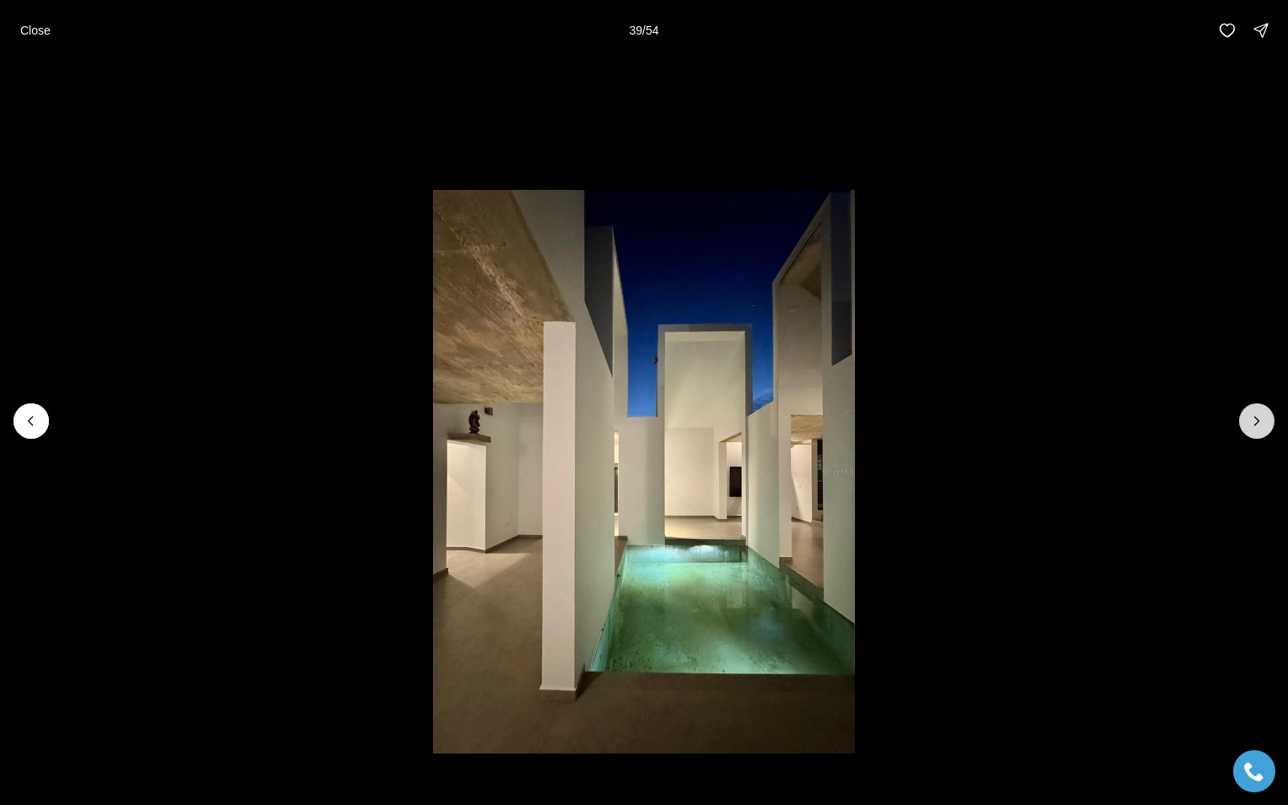
click at [1258, 420] on icon "Next slide" at bounding box center [1257, 421] width 4 height 8
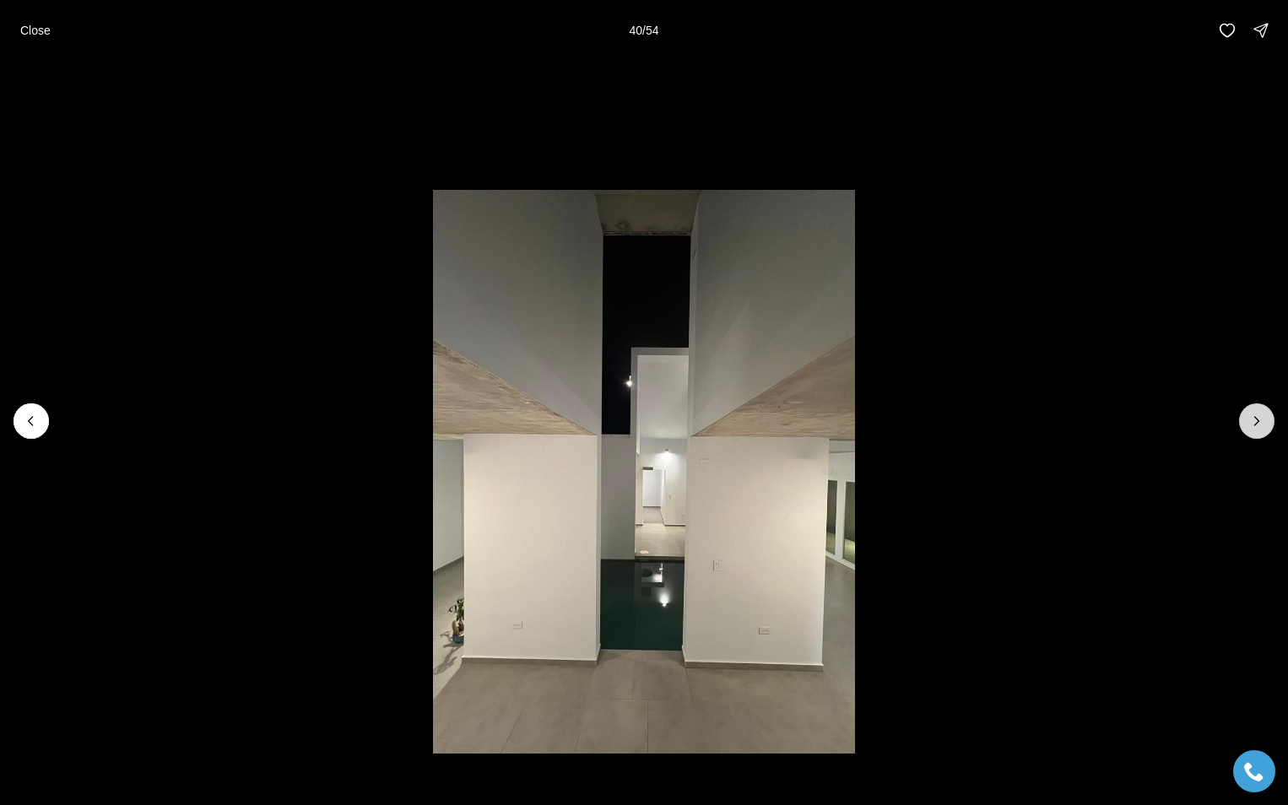
click at [1258, 420] on icon "Next slide" at bounding box center [1257, 421] width 4 height 8
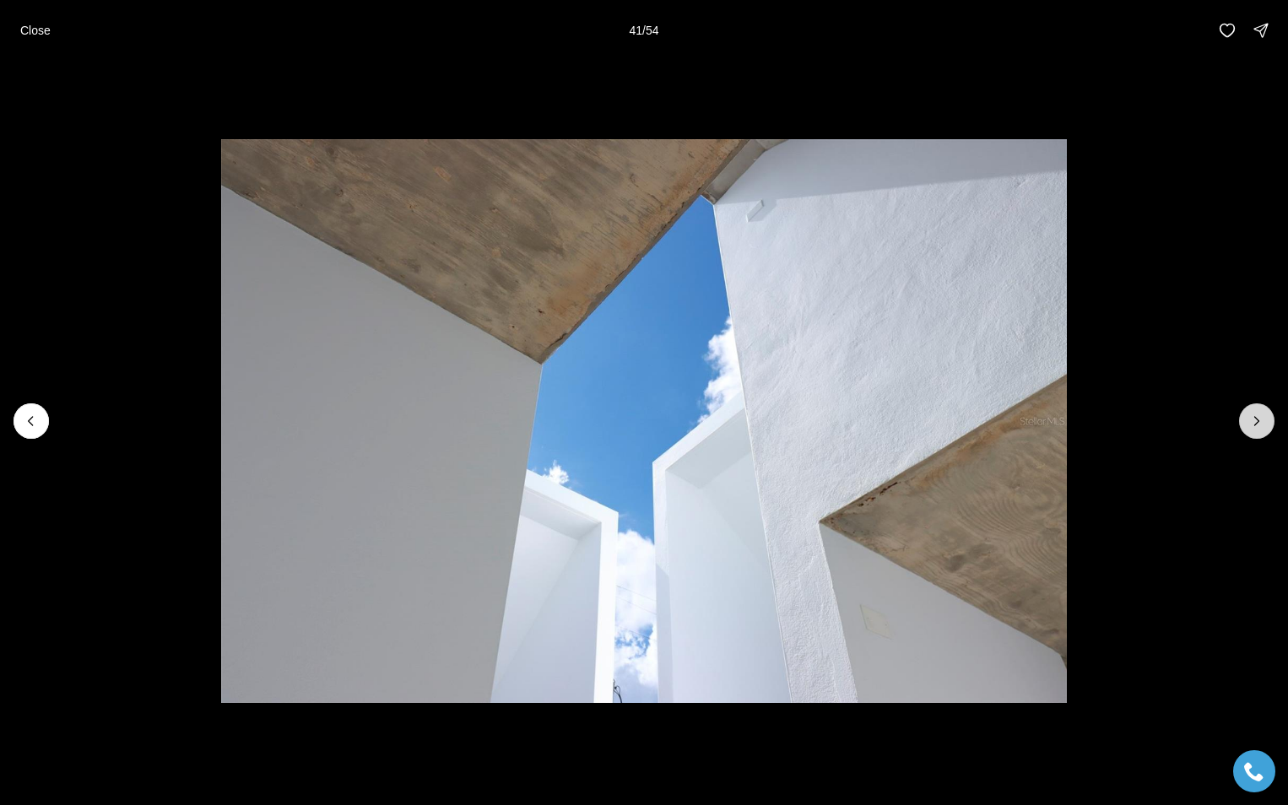
click at [1258, 420] on icon "Next slide" at bounding box center [1257, 421] width 4 height 8
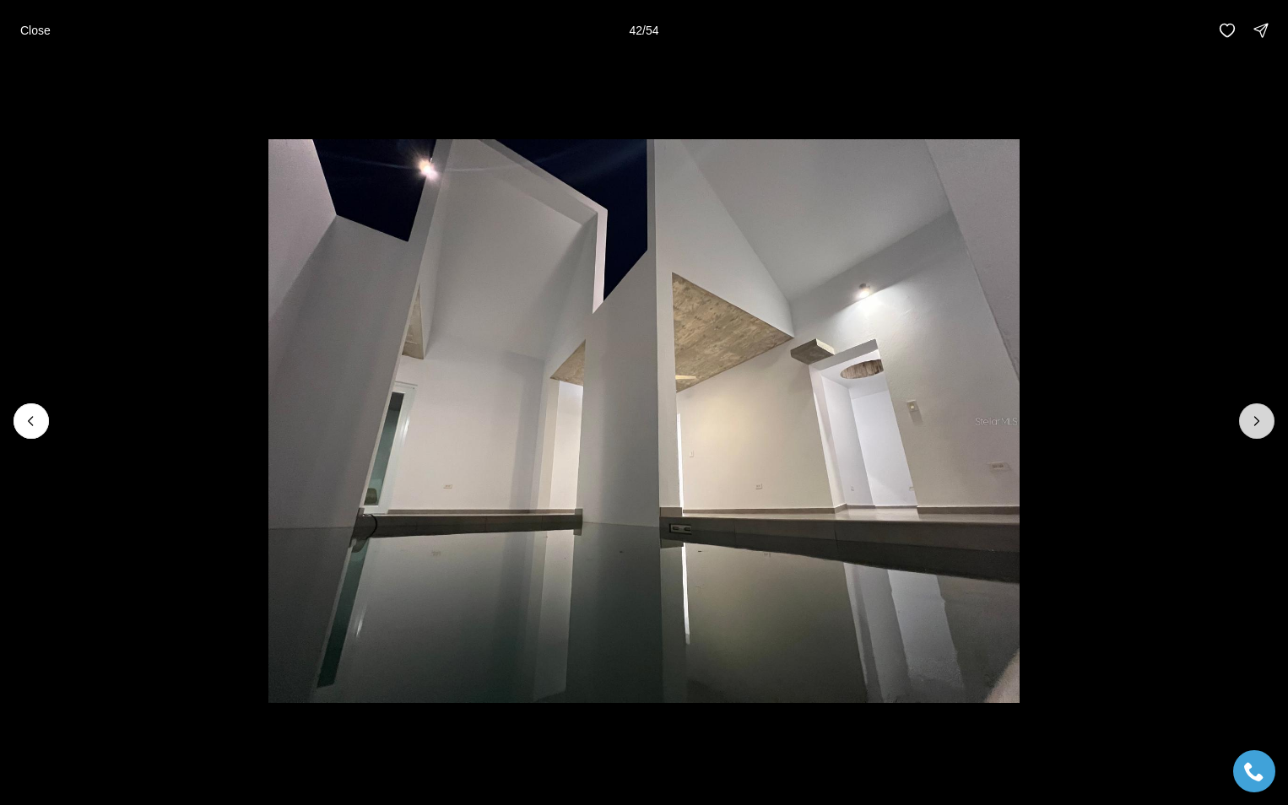
click at [1258, 420] on icon "Next slide" at bounding box center [1257, 421] width 4 height 8
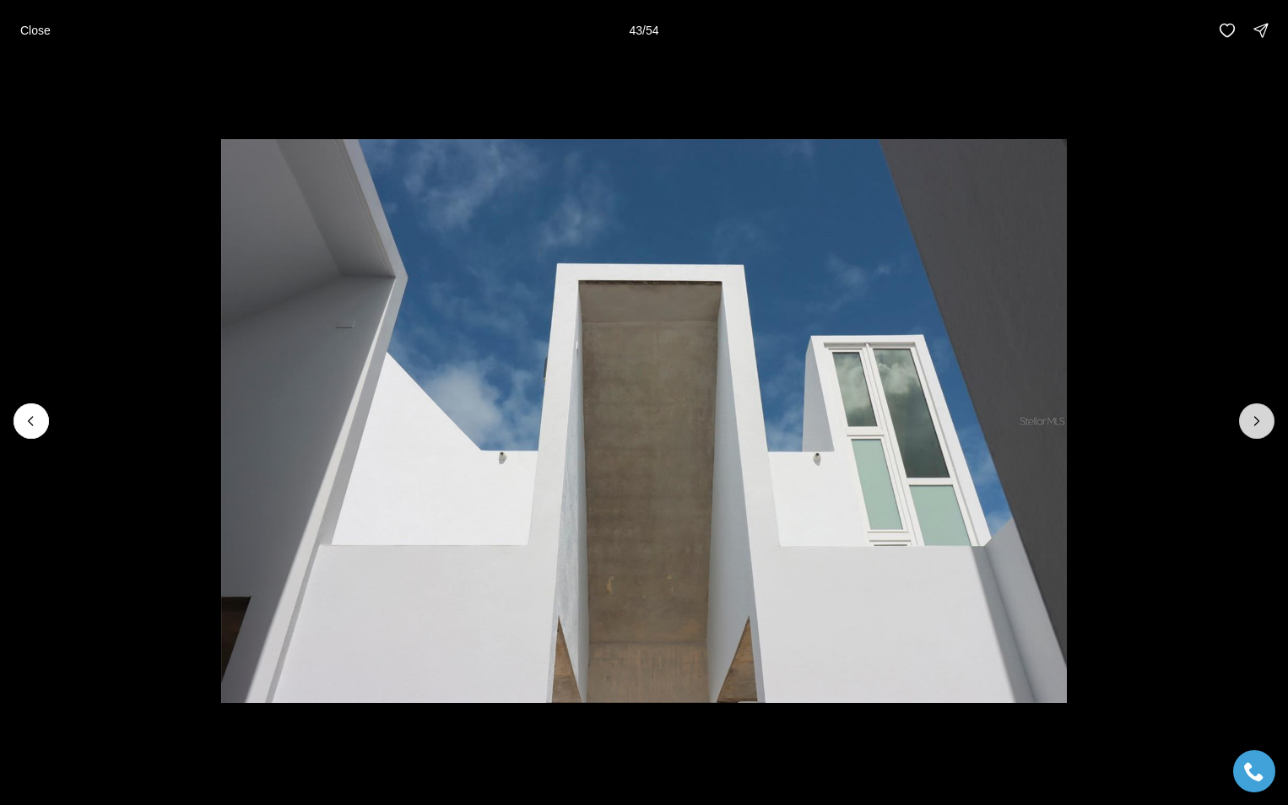
click at [1258, 420] on icon "Next slide" at bounding box center [1257, 421] width 4 height 8
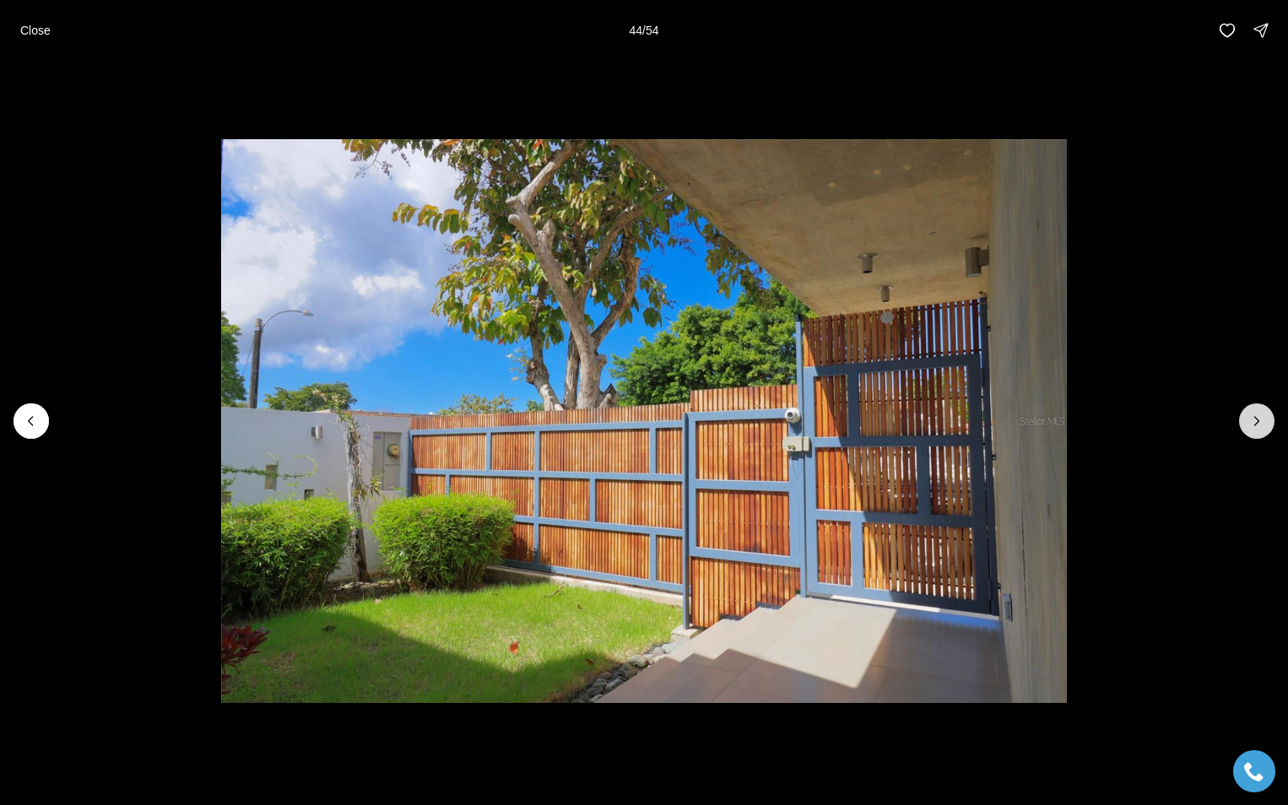
click at [1258, 420] on icon "Next slide" at bounding box center [1257, 421] width 4 height 8
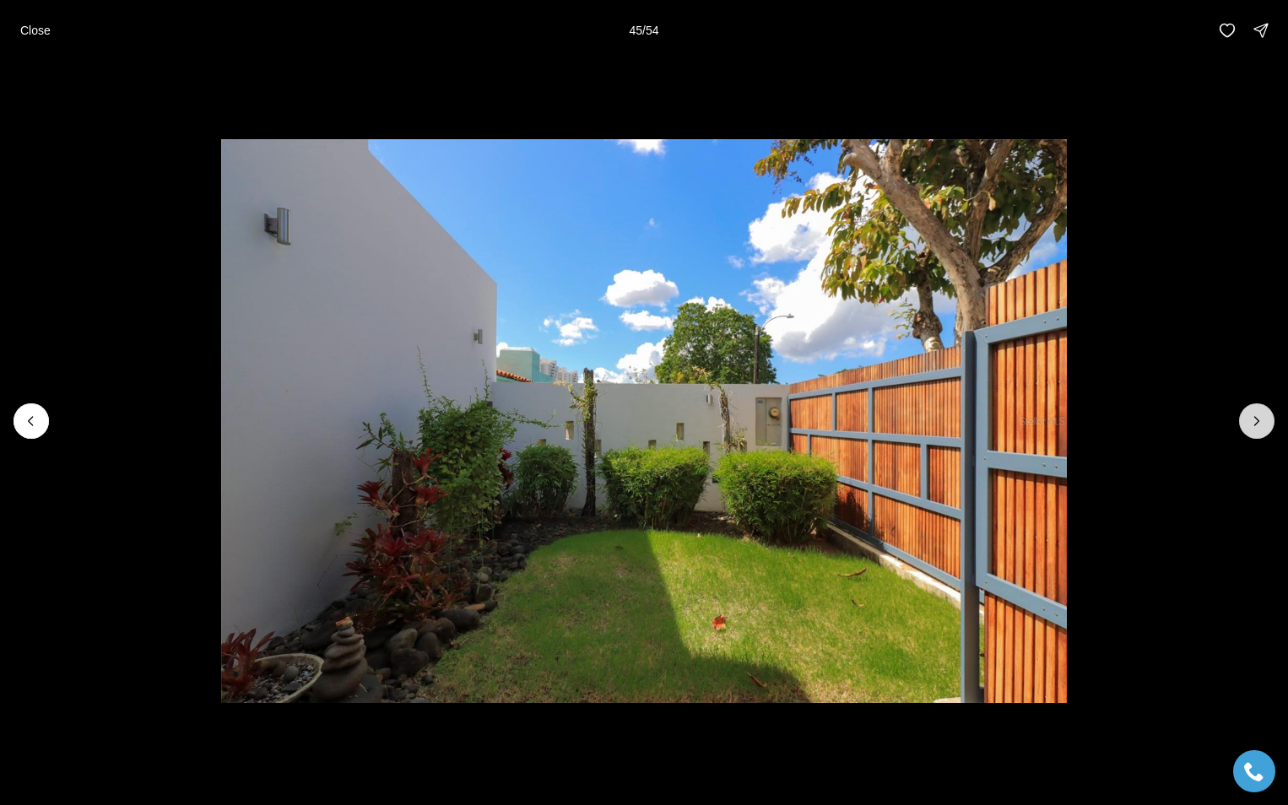
click at [1258, 420] on icon "Next slide" at bounding box center [1257, 421] width 4 height 8
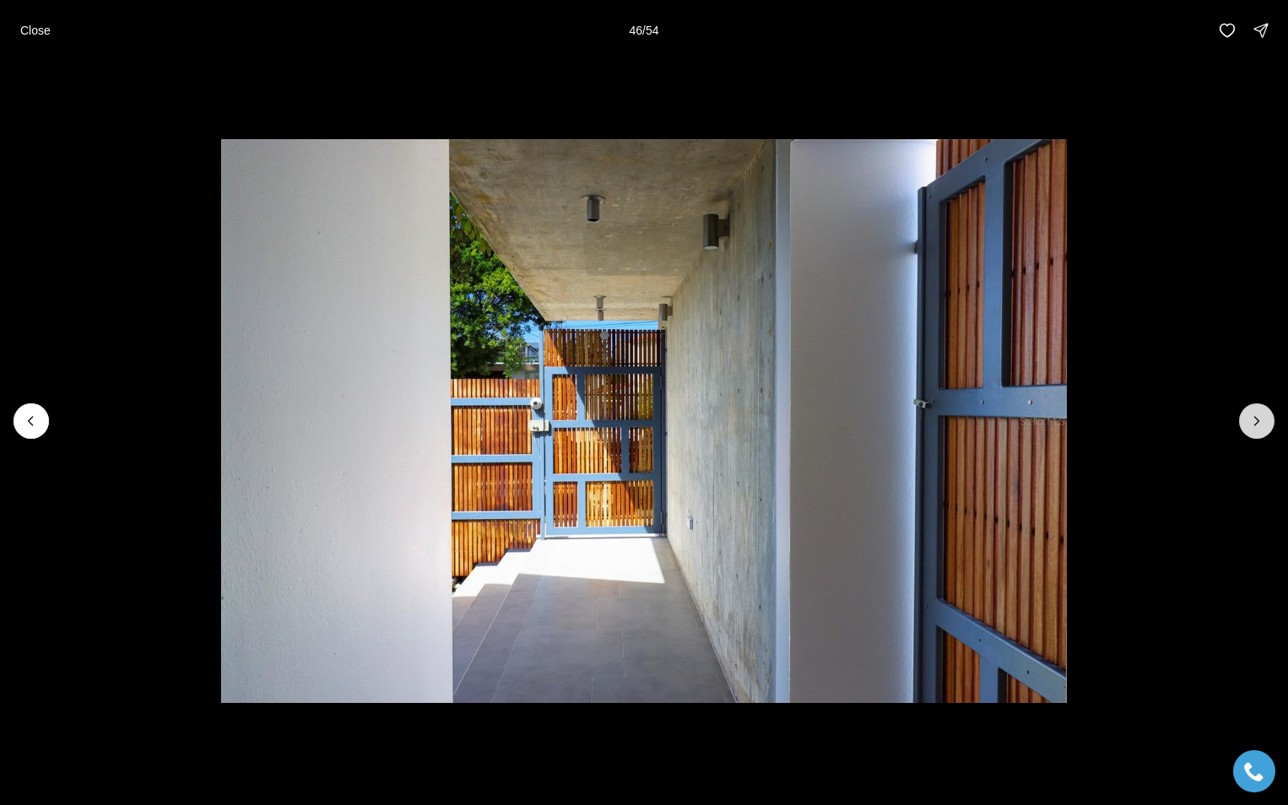
click at [1258, 420] on icon "Next slide" at bounding box center [1257, 421] width 4 height 8
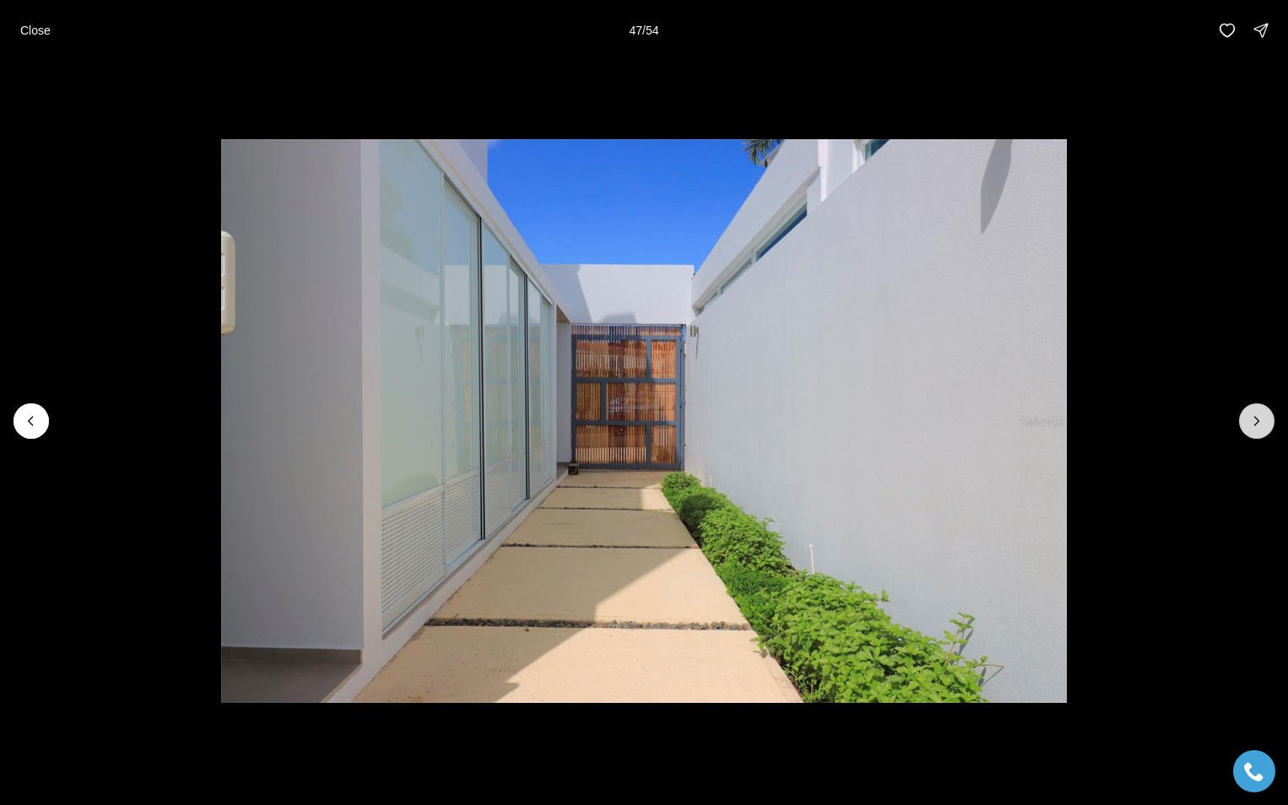
click at [1258, 420] on icon "Next slide" at bounding box center [1257, 421] width 4 height 8
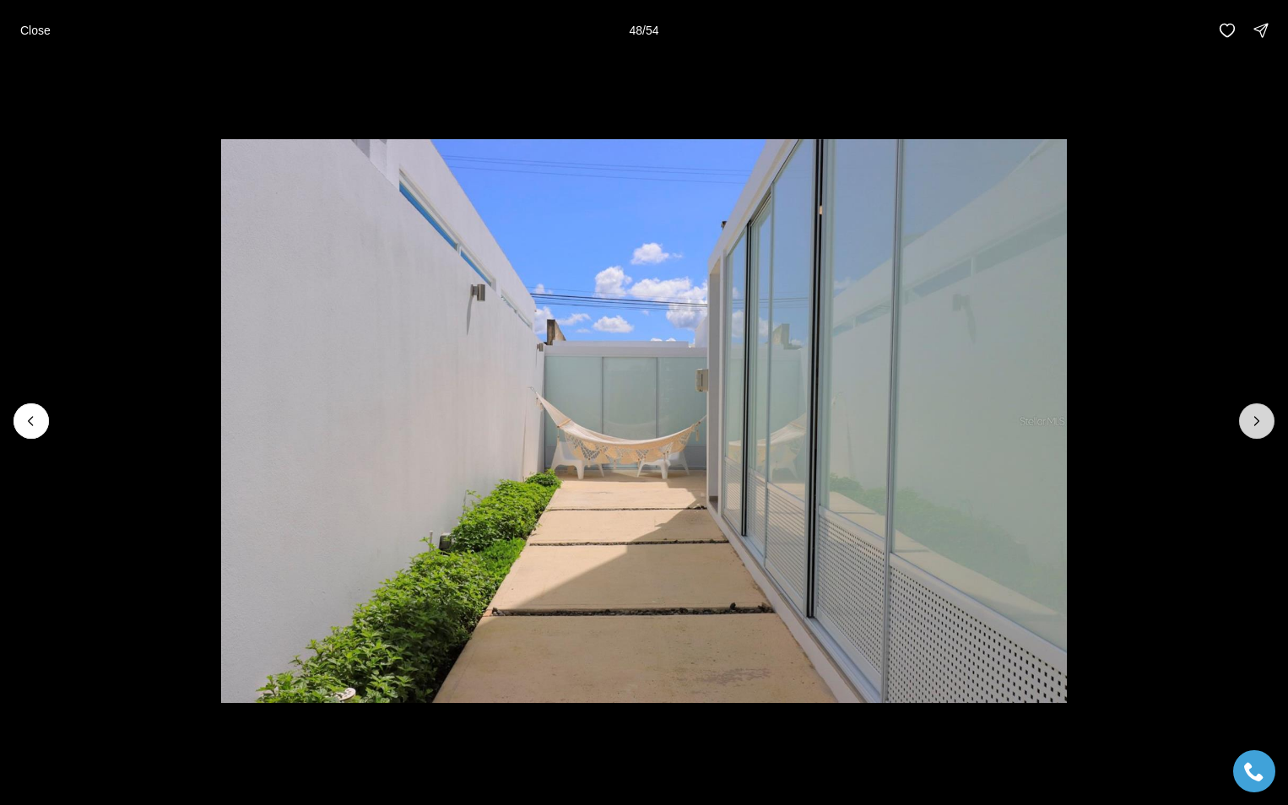
click at [1258, 420] on icon "Next slide" at bounding box center [1257, 421] width 4 height 8
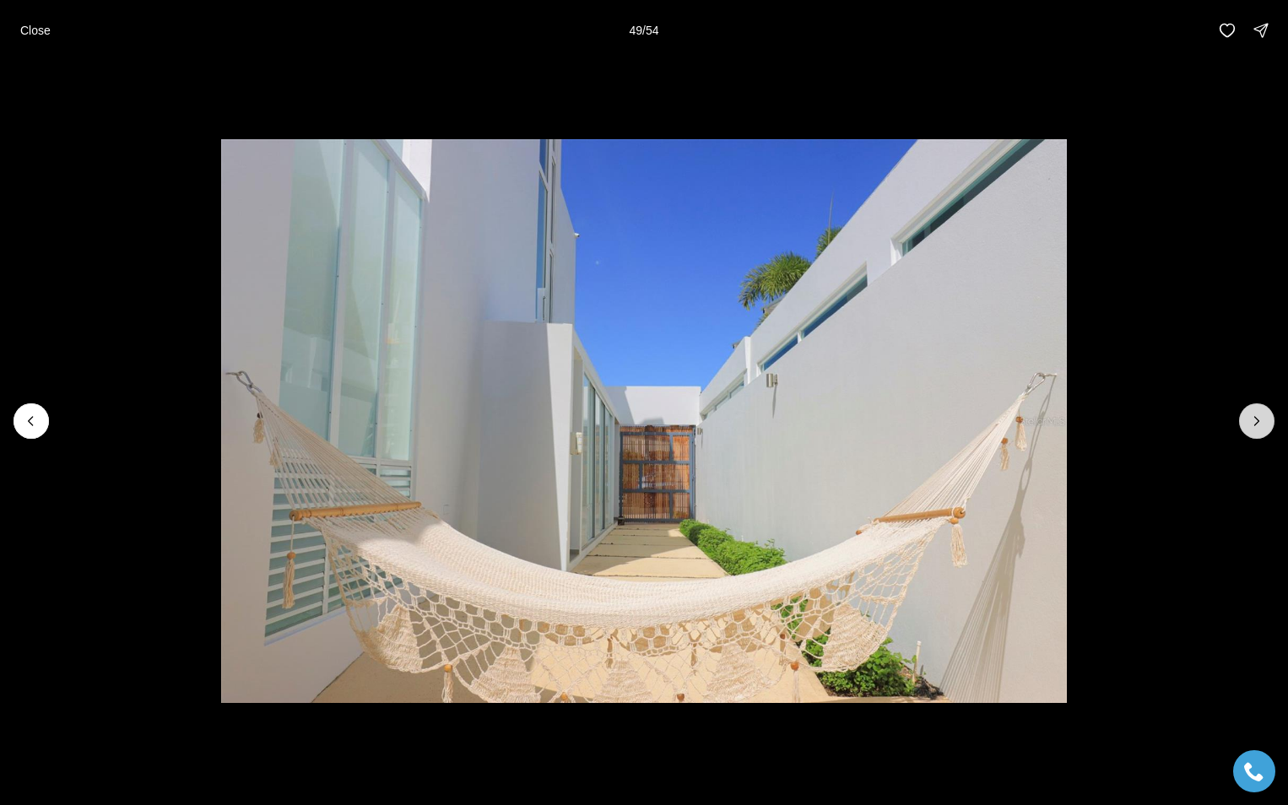
click at [1258, 420] on icon "Next slide" at bounding box center [1257, 421] width 4 height 8
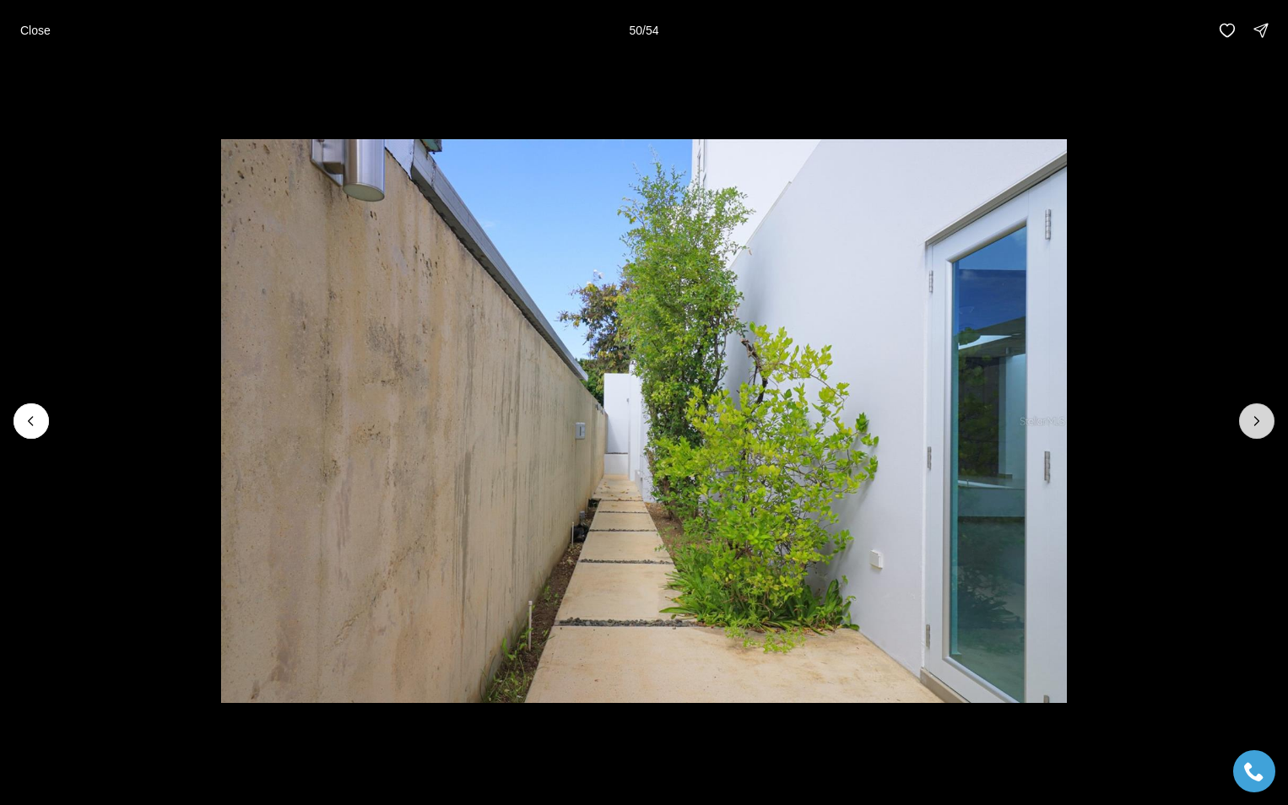
click at [1258, 420] on icon "Next slide" at bounding box center [1257, 421] width 4 height 8
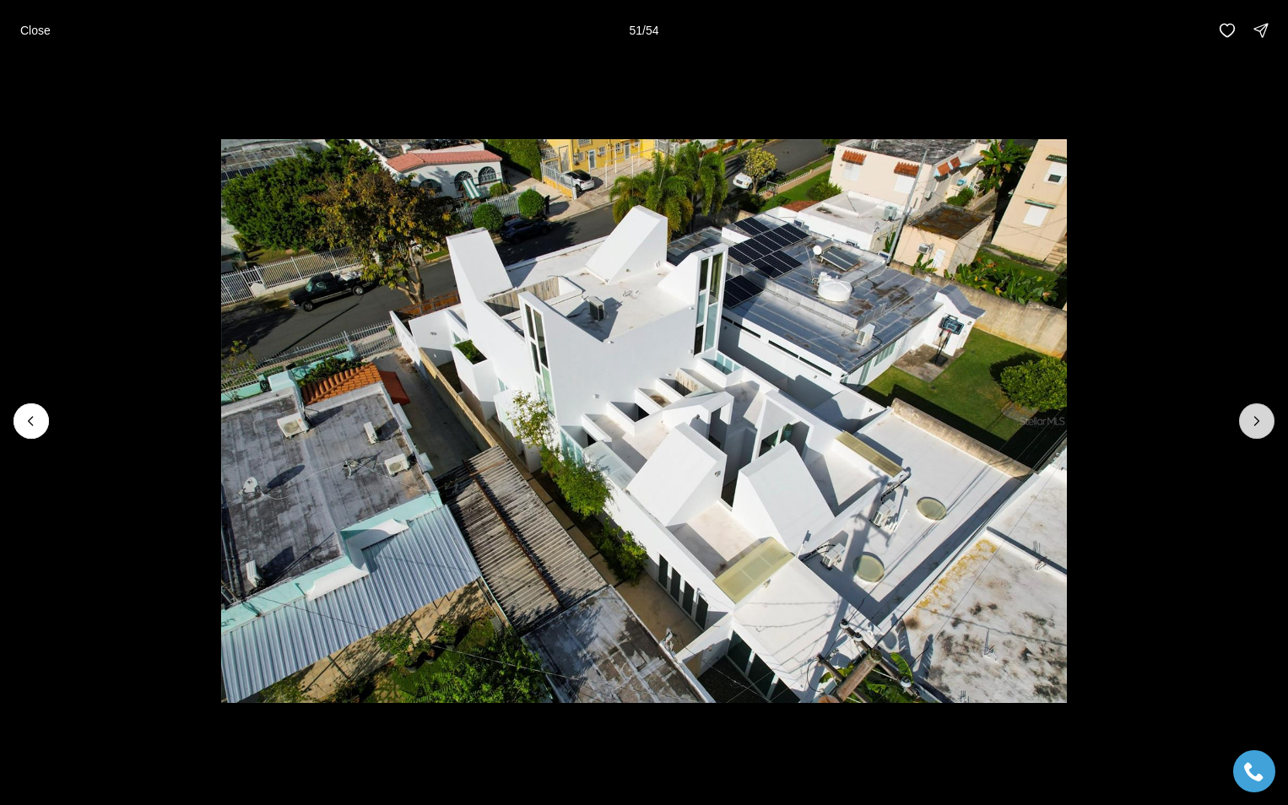
click at [1258, 420] on icon "Next slide" at bounding box center [1257, 421] width 4 height 8
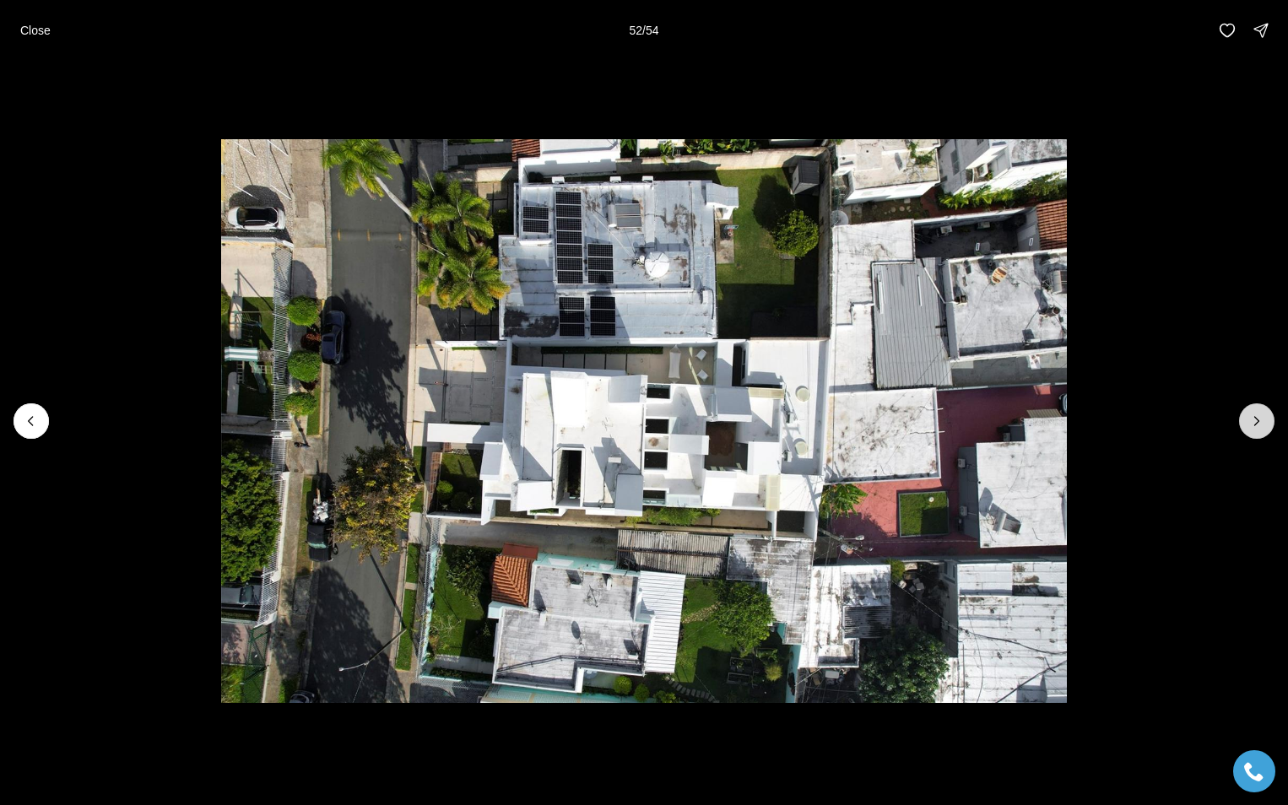
click at [1258, 420] on icon "Next slide" at bounding box center [1257, 421] width 4 height 8
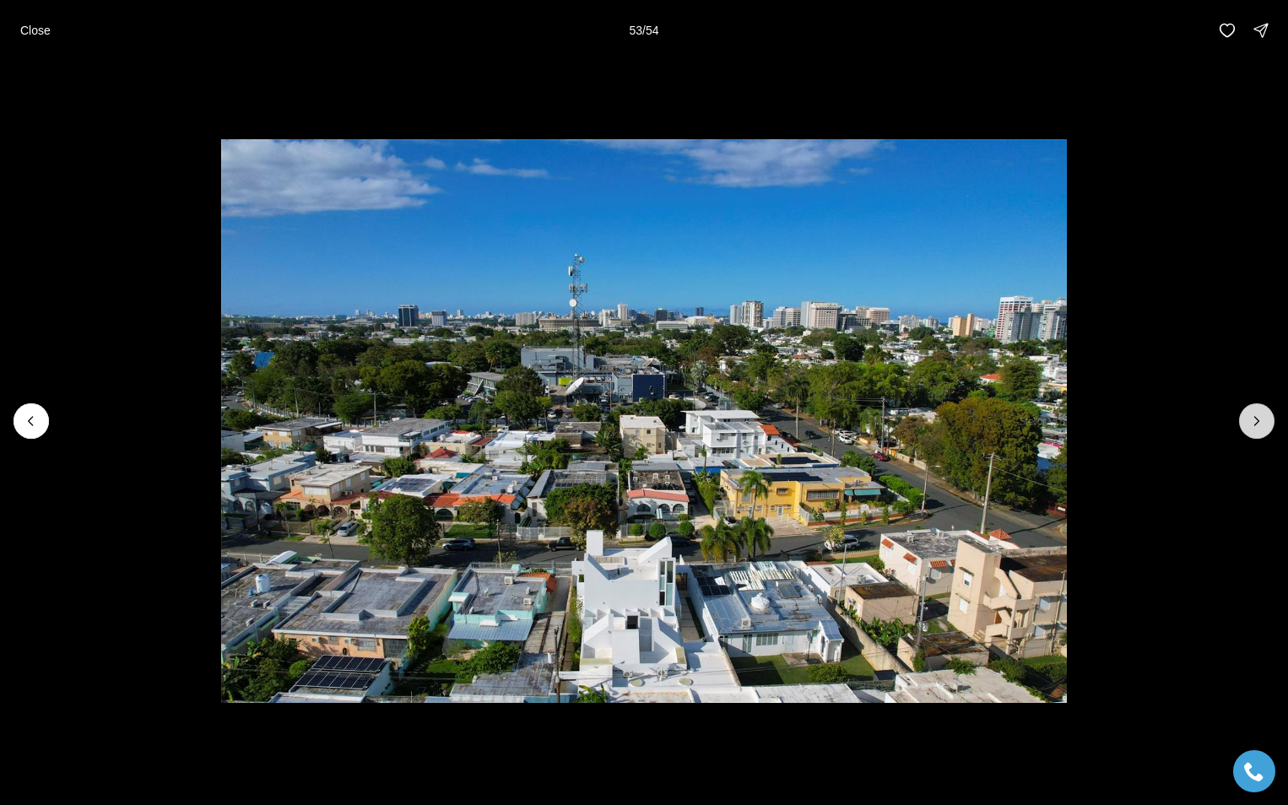
click at [1258, 420] on icon "Next slide" at bounding box center [1257, 421] width 4 height 8
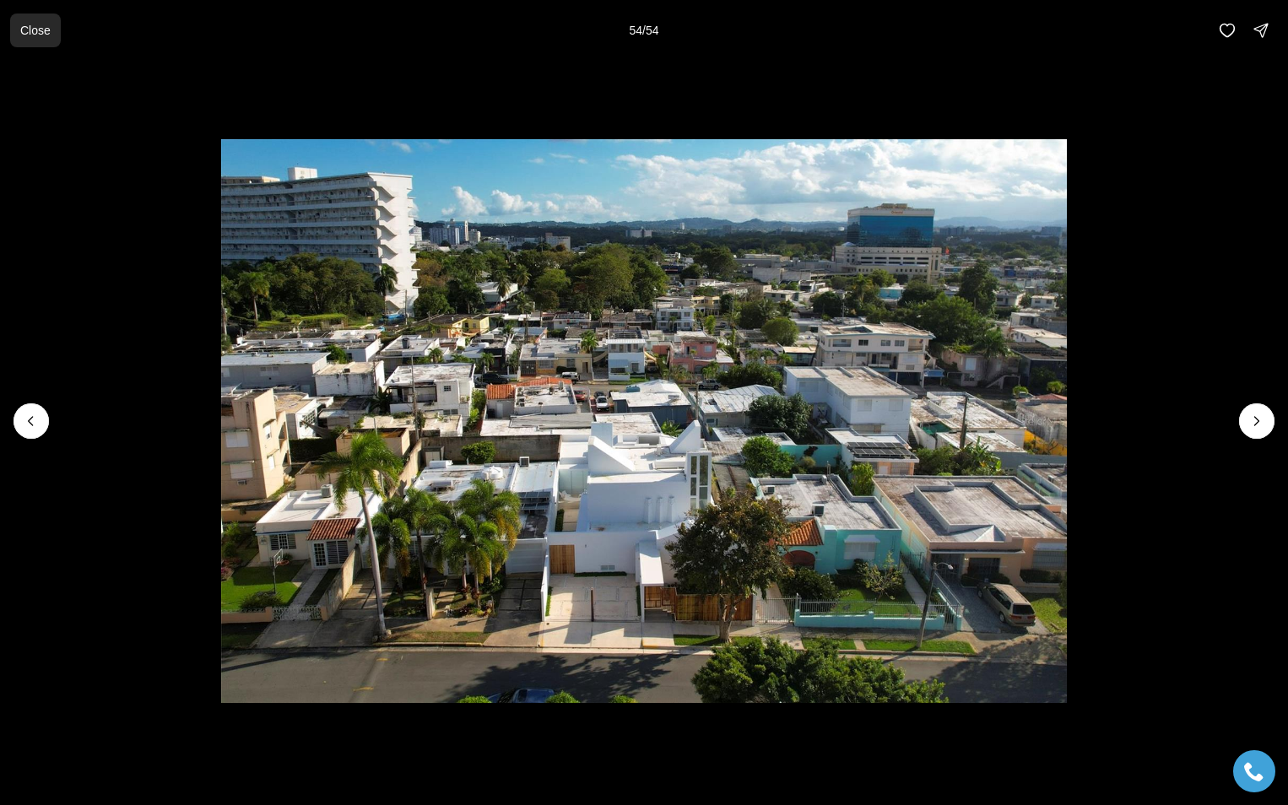
click at [34, 31] on p "Close" at bounding box center [35, 31] width 30 height 14
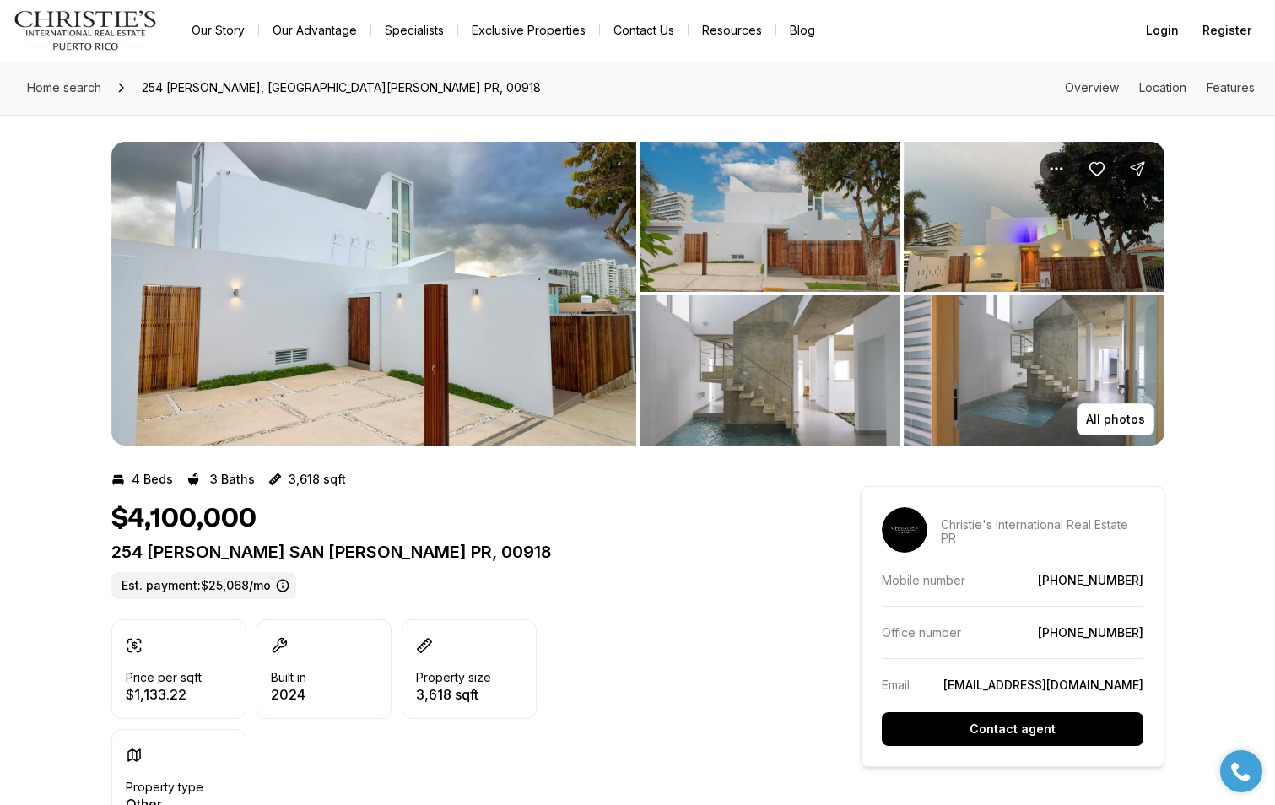
click at [794, 252] on img "View image gallery" at bounding box center [770, 217] width 261 height 150
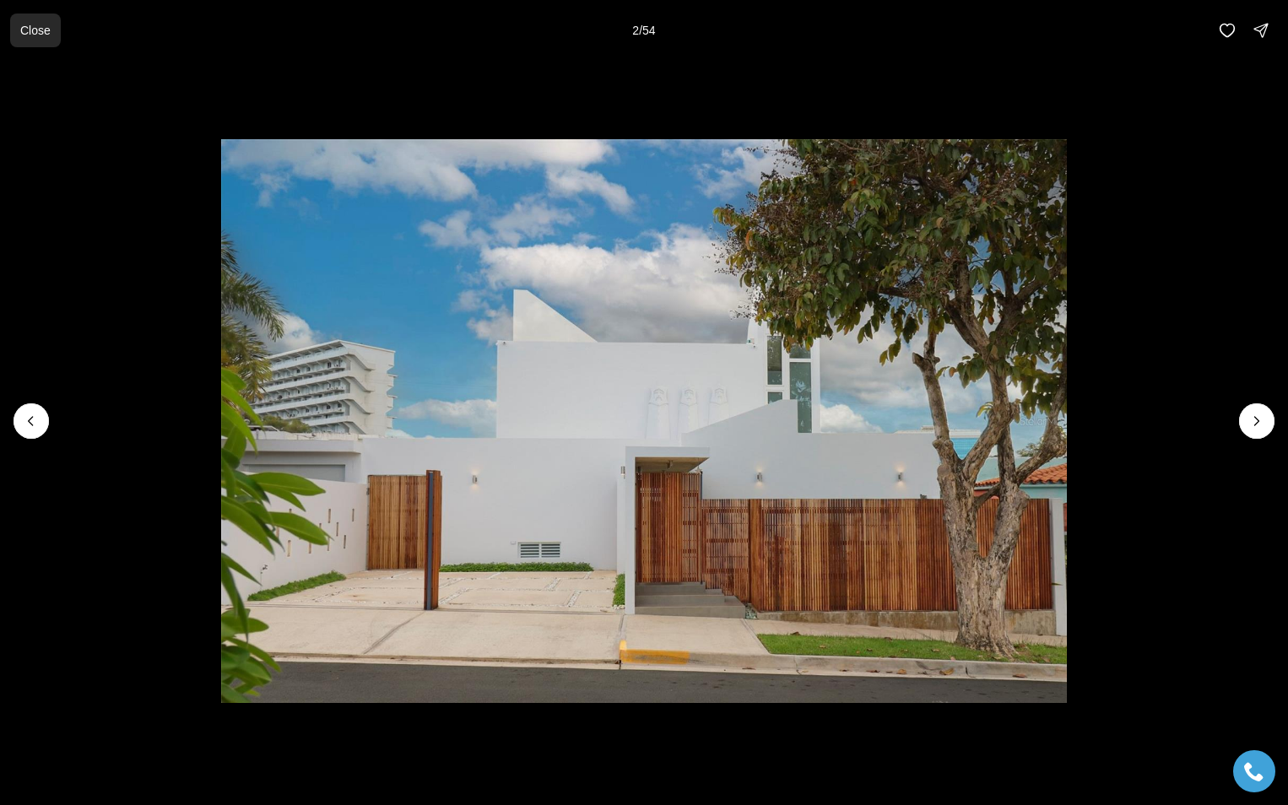
click at [32, 33] on p "Close" at bounding box center [35, 31] width 30 height 14
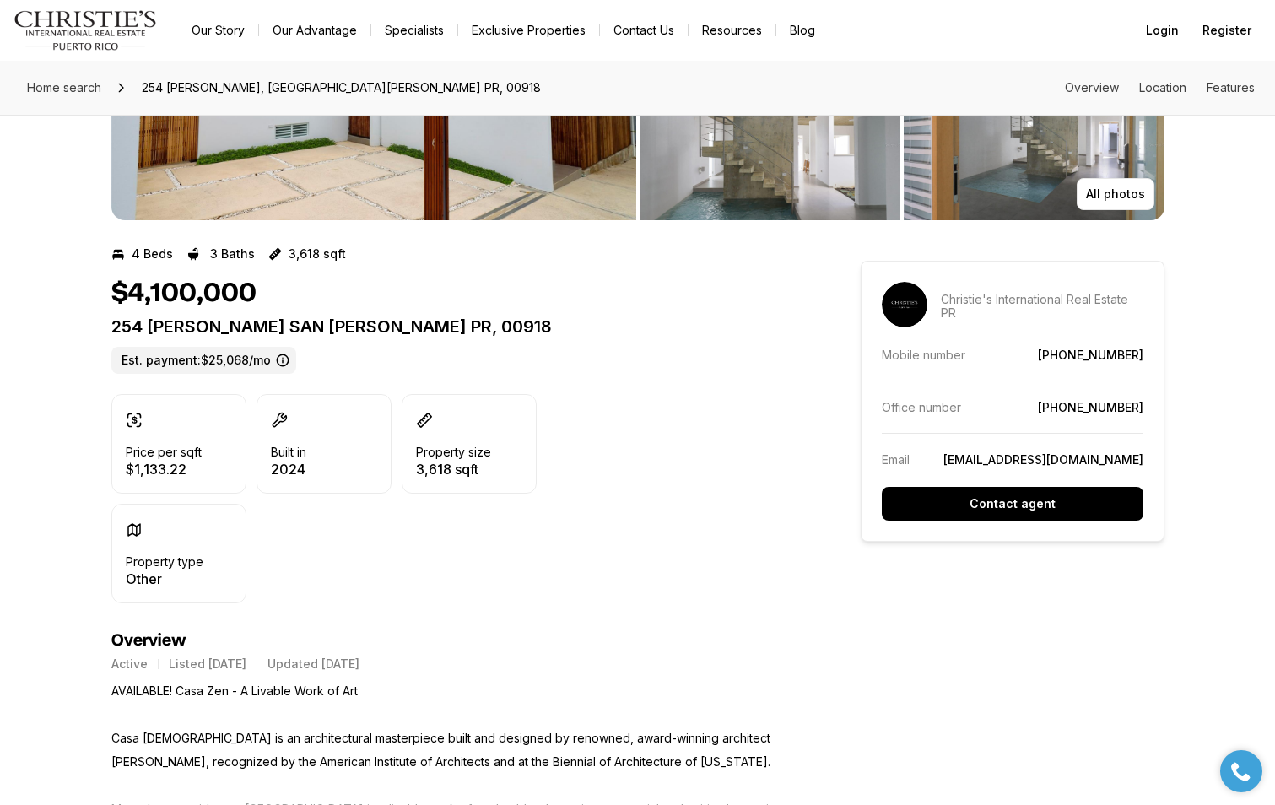
scroll to position [327, 0]
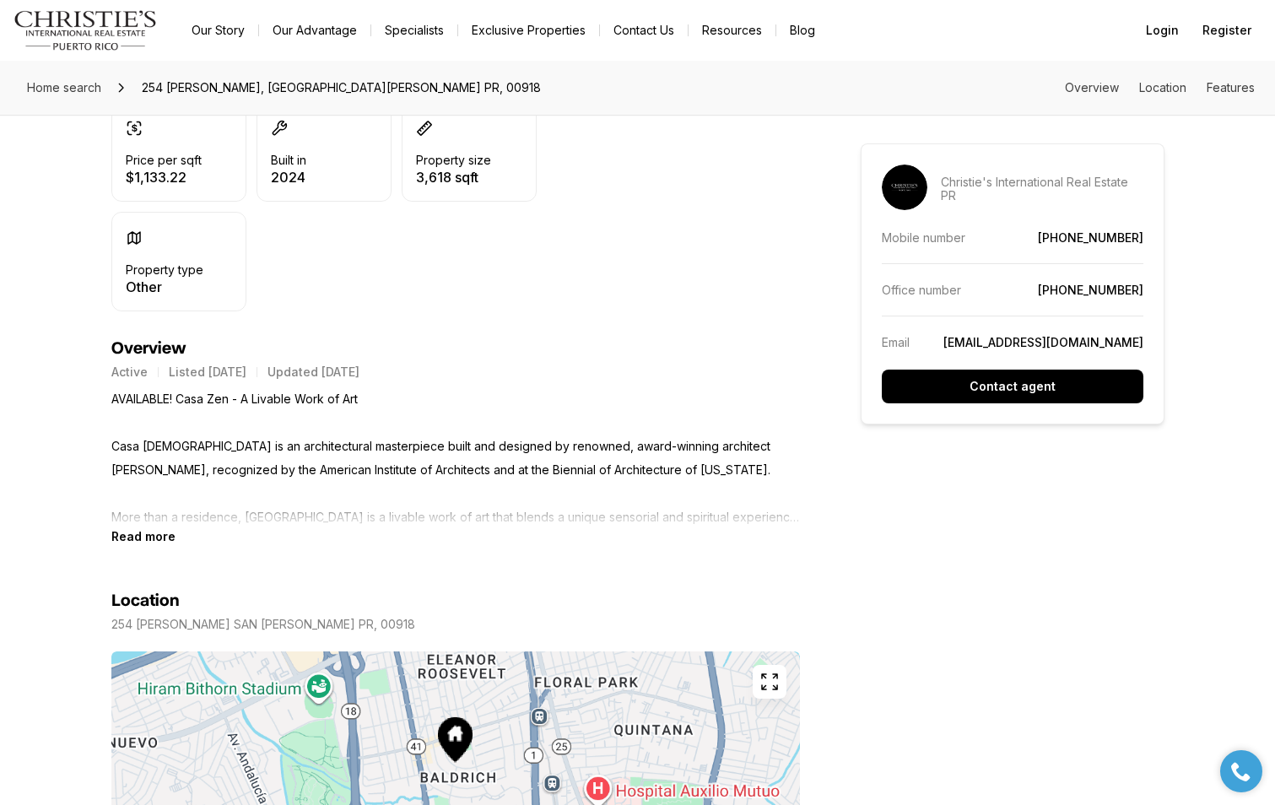
drag, startPoint x: 1278, startPoint y: 794, endPoint x: 10, endPoint y: 27, distance: 1482.2
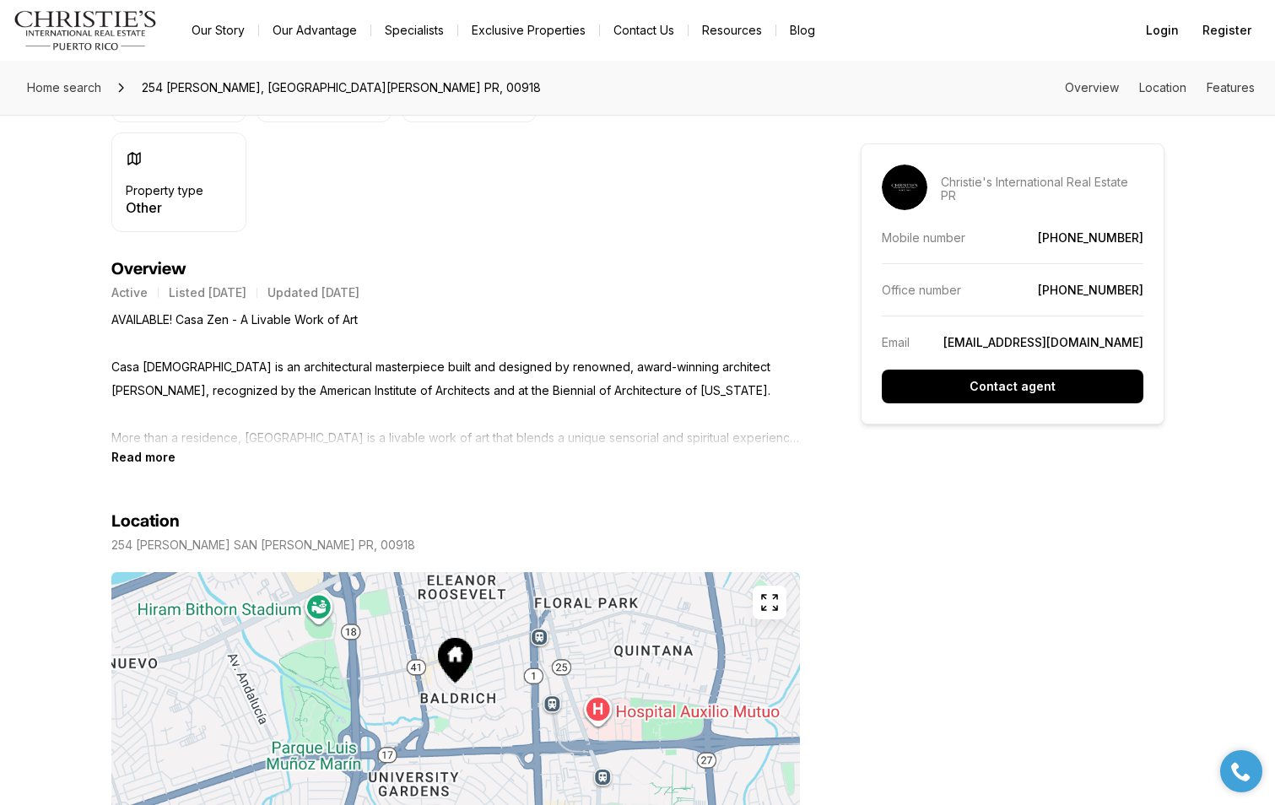
click at [743, 409] on p "AVAILABLE! Casa Zen - A Livable Work of Art Casa Zen is an architectural master…" at bounding box center [455, 379] width 689 height 142
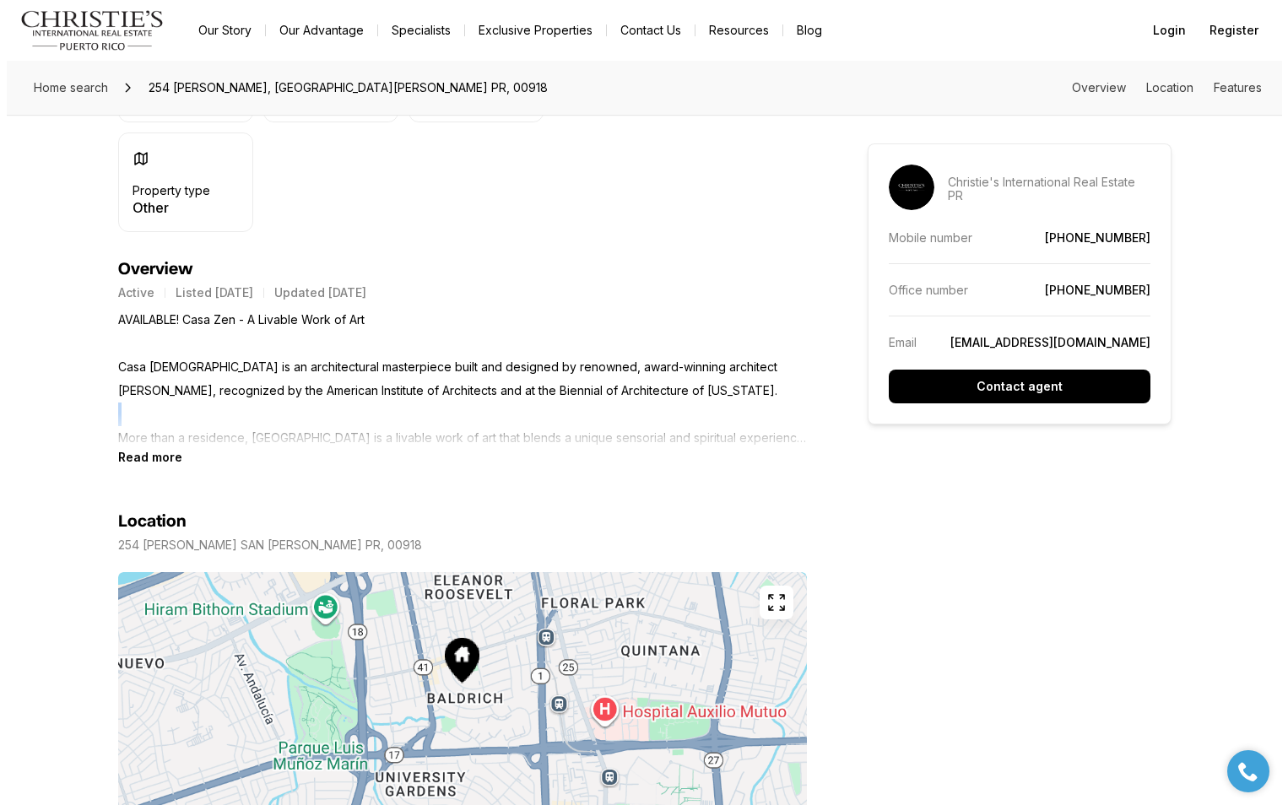
scroll to position [641, 0]
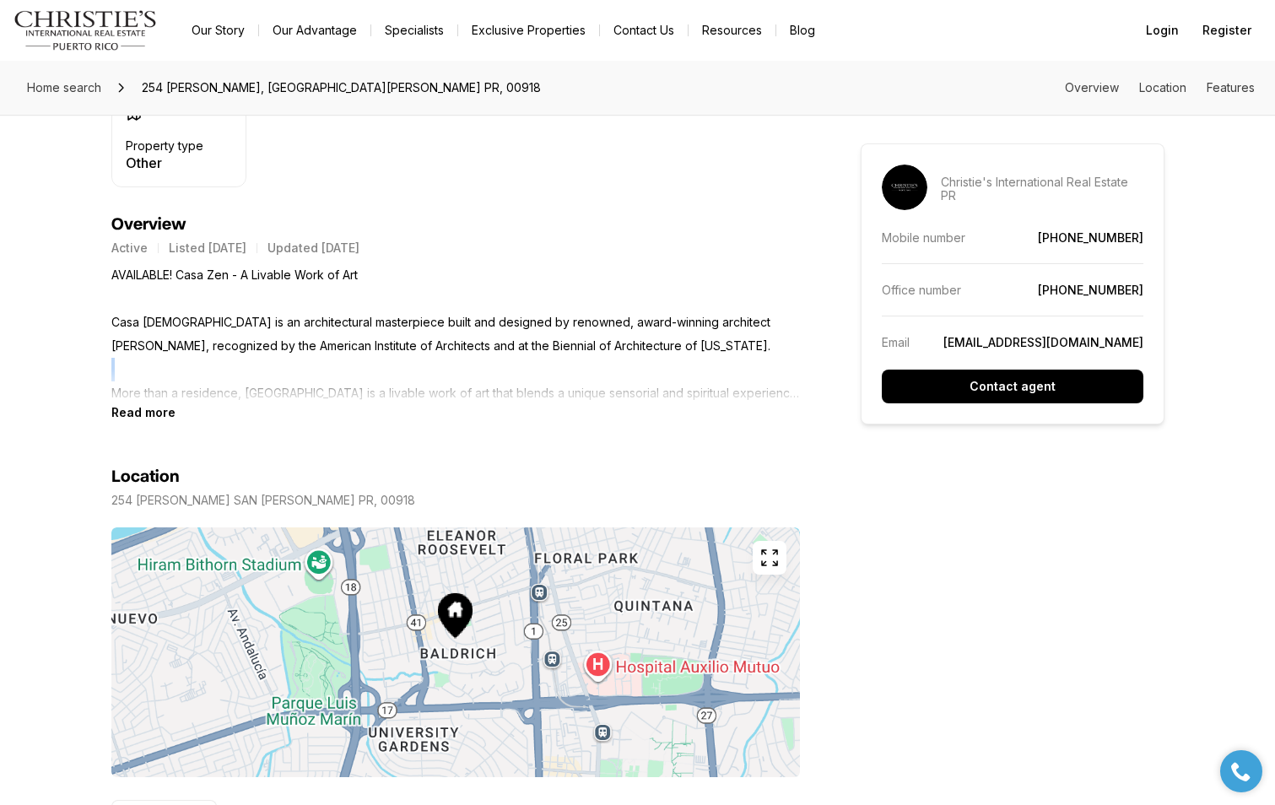
click at [768, 554] on icon "button" at bounding box center [769, 558] width 20 height 20
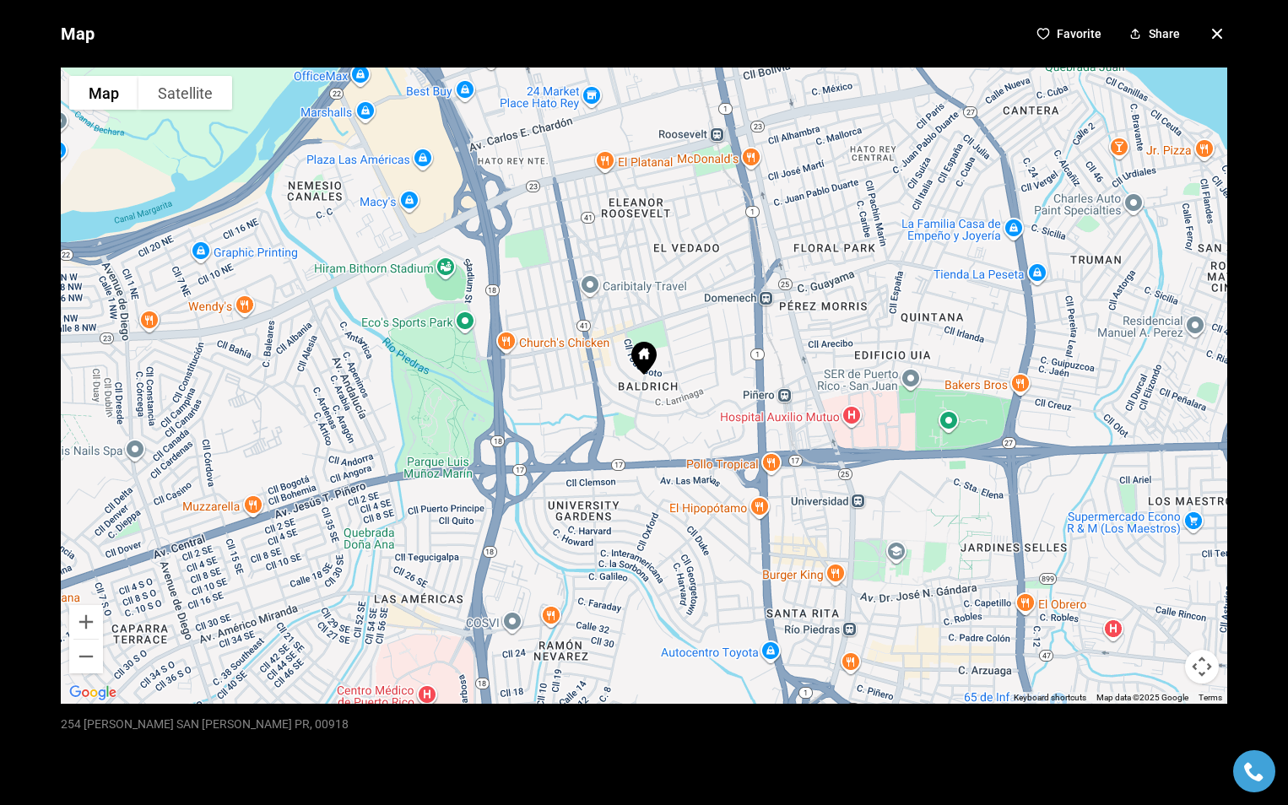
click at [669, 380] on div at bounding box center [644, 386] width 1166 height 636
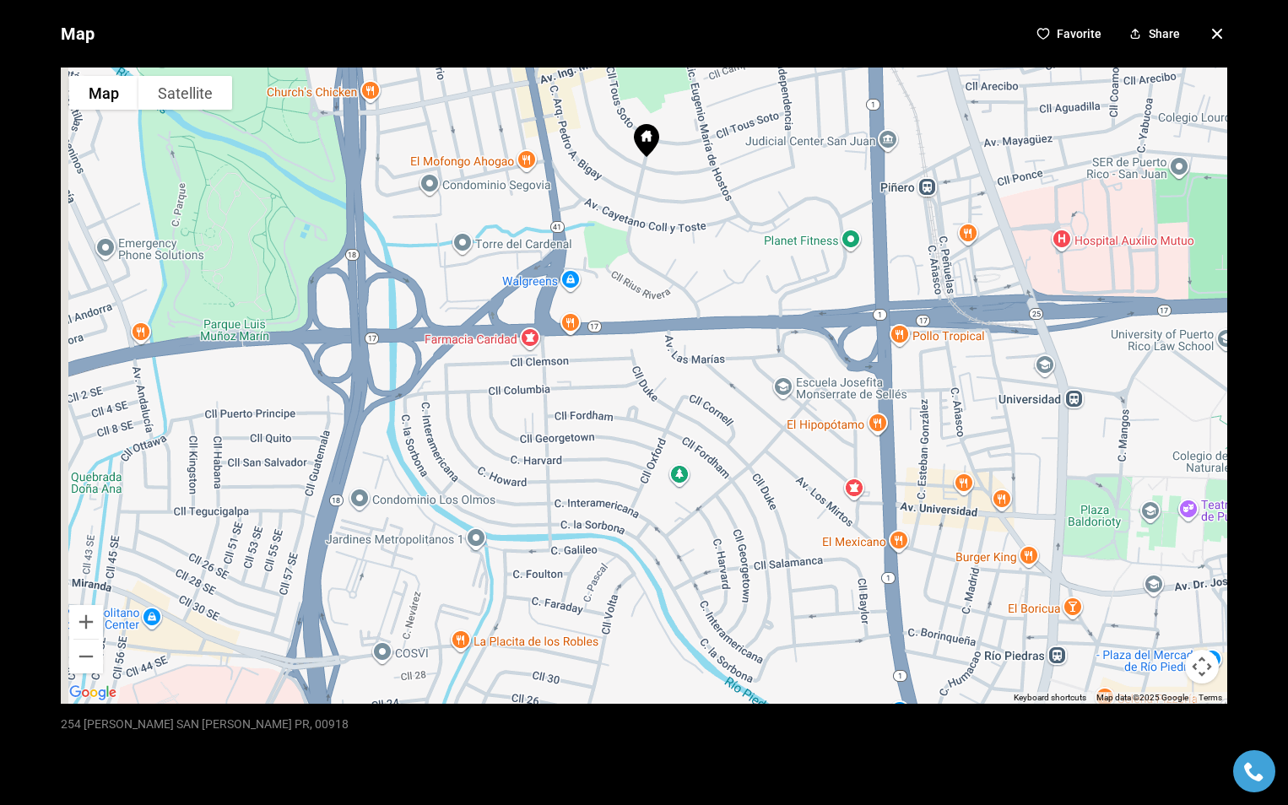
drag, startPoint x: 746, startPoint y: 640, endPoint x: 780, endPoint y: 413, distance: 230.3
click at [780, 413] on div at bounding box center [644, 386] width 1166 height 636
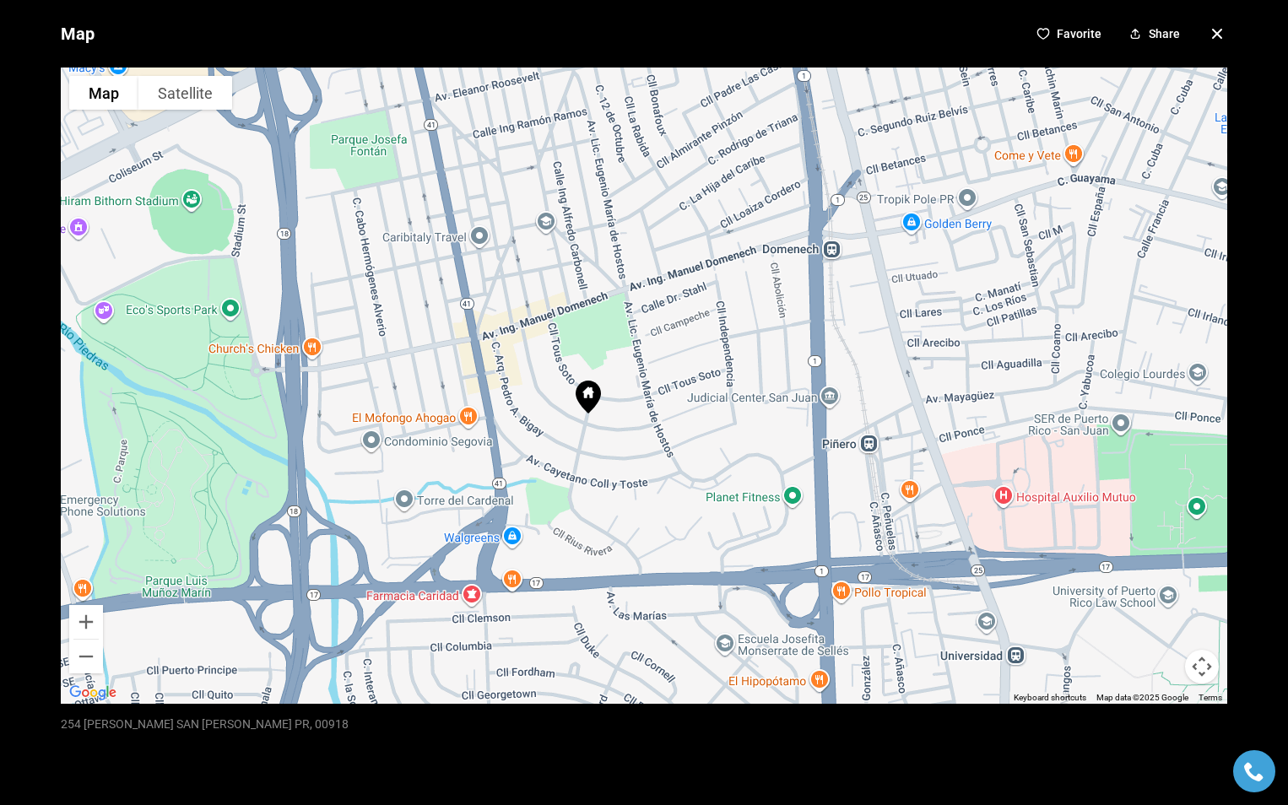
drag, startPoint x: 730, startPoint y: 182, endPoint x: 672, endPoint y: 442, distance: 266.3
click at [672, 442] on div at bounding box center [644, 386] width 1166 height 636
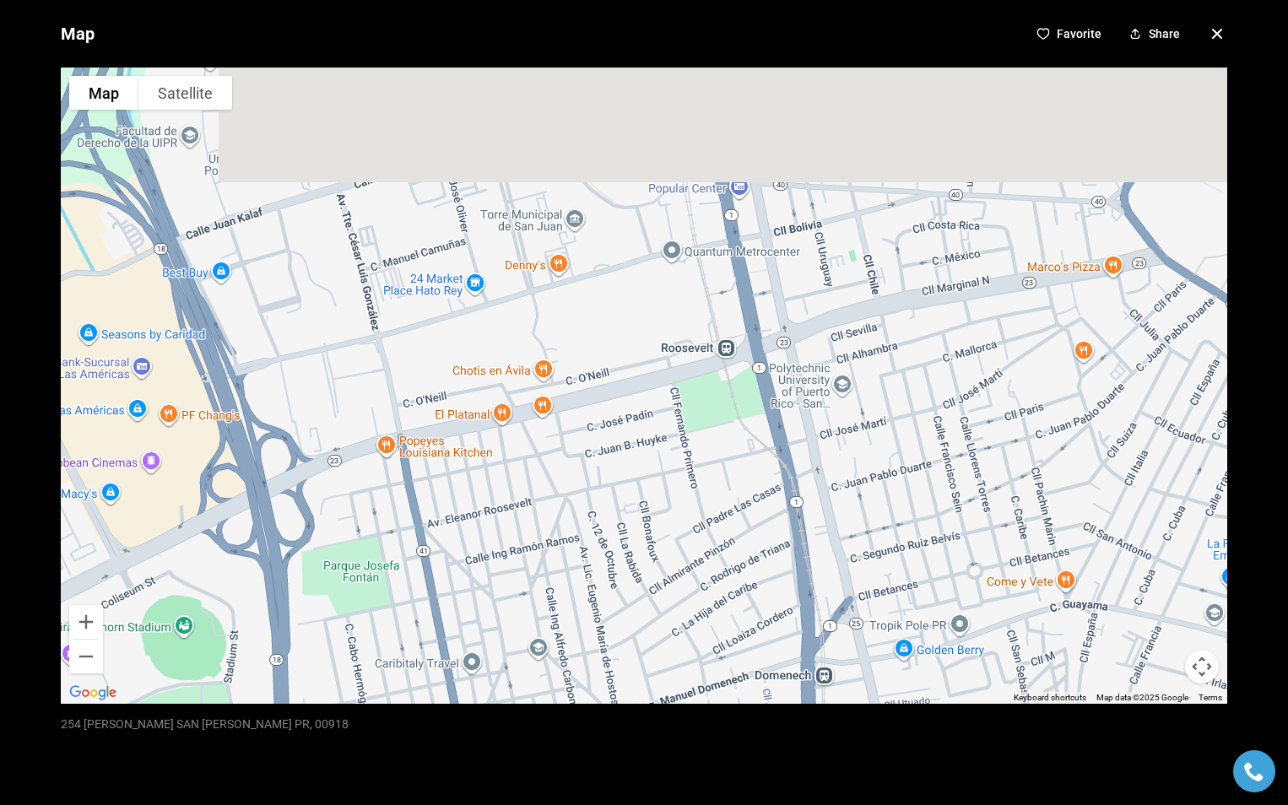
drag, startPoint x: 611, startPoint y: 273, endPoint x: 608, endPoint y: 758, distance: 485.2
click at [608, 746] on div "Map Favorite Share To navigate the map with touch gestures double-tap and hold …" at bounding box center [644, 402] width 1288 height 805
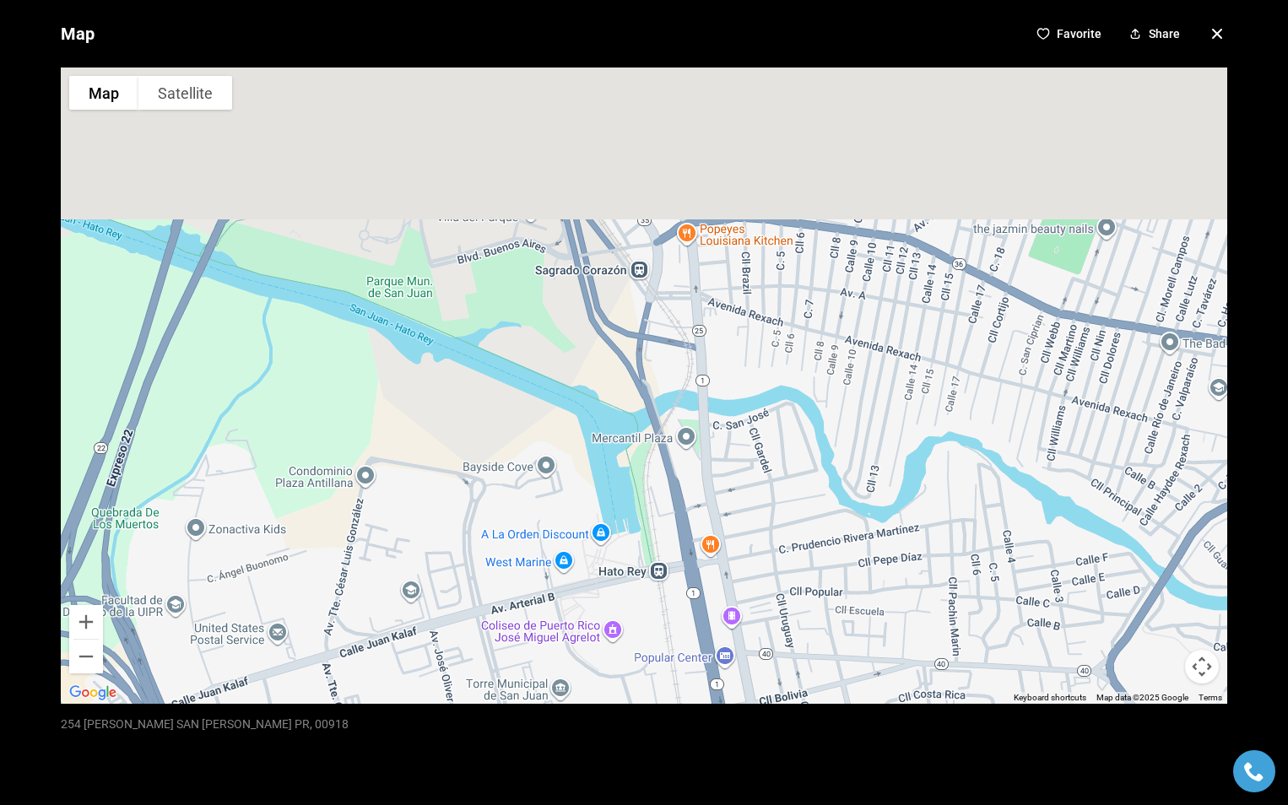
drag, startPoint x: 753, startPoint y: 301, endPoint x: 728, endPoint y: 743, distance: 442.0
click at [728, 743] on div "Map Favorite Share To navigate the map with touch gestures double-tap and hold …" at bounding box center [644, 402] width 1288 height 805
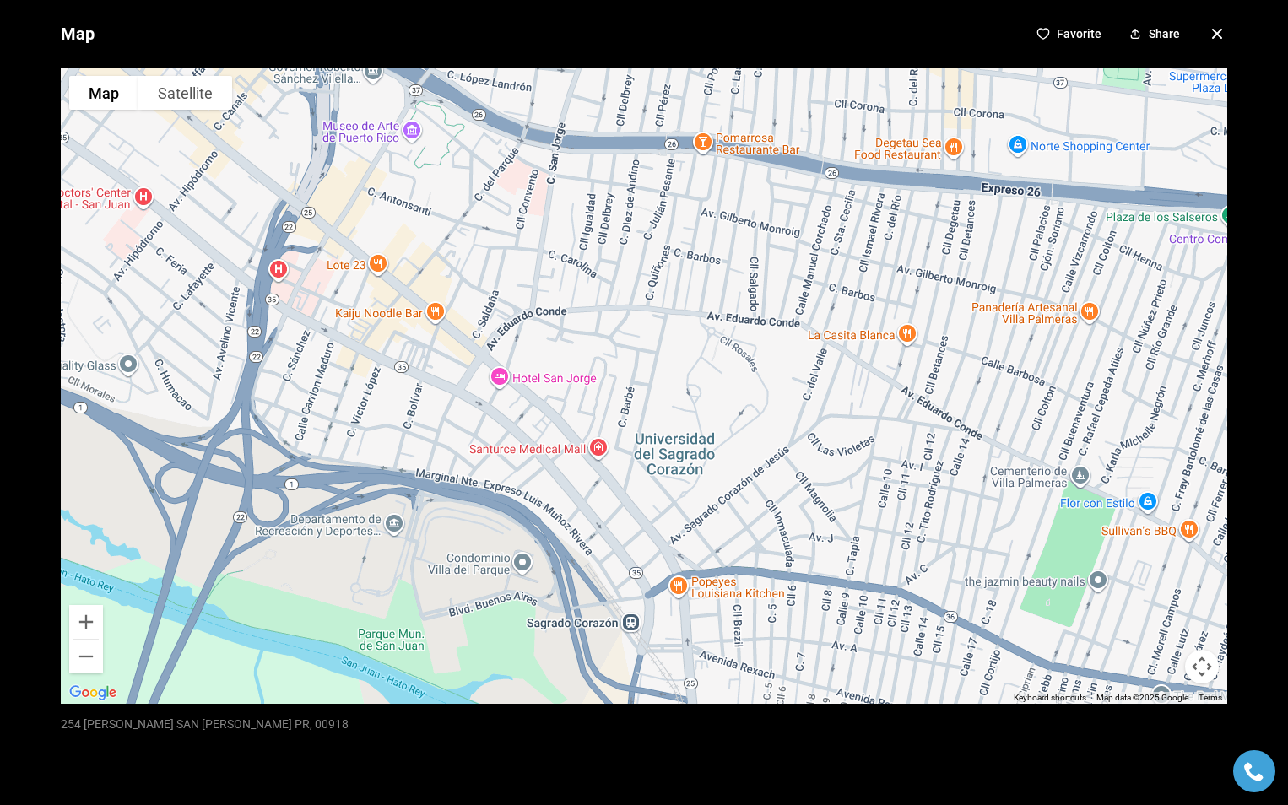
drag, startPoint x: 761, startPoint y: 430, endPoint x: 761, endPoint y: 457, distance: 27.0
click at [761, 457] on div at bounding box center [644, 386] width 1166 height 636
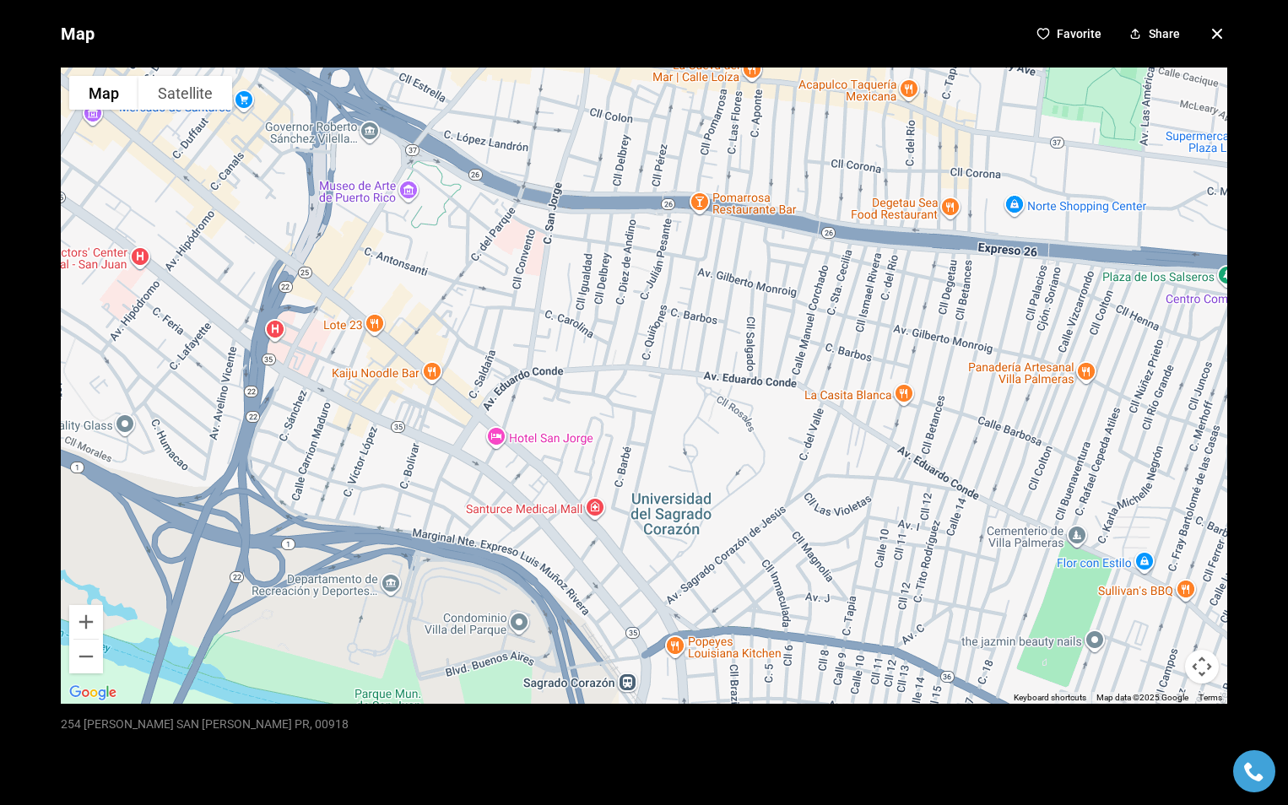
drag, startPoint x: 757, startPoint y: 495, endPoint x: 754, endPoint y: 513, distance: 17.9
click at [754, 513] on div at bounding box center [644, 386] width 1166 height 636
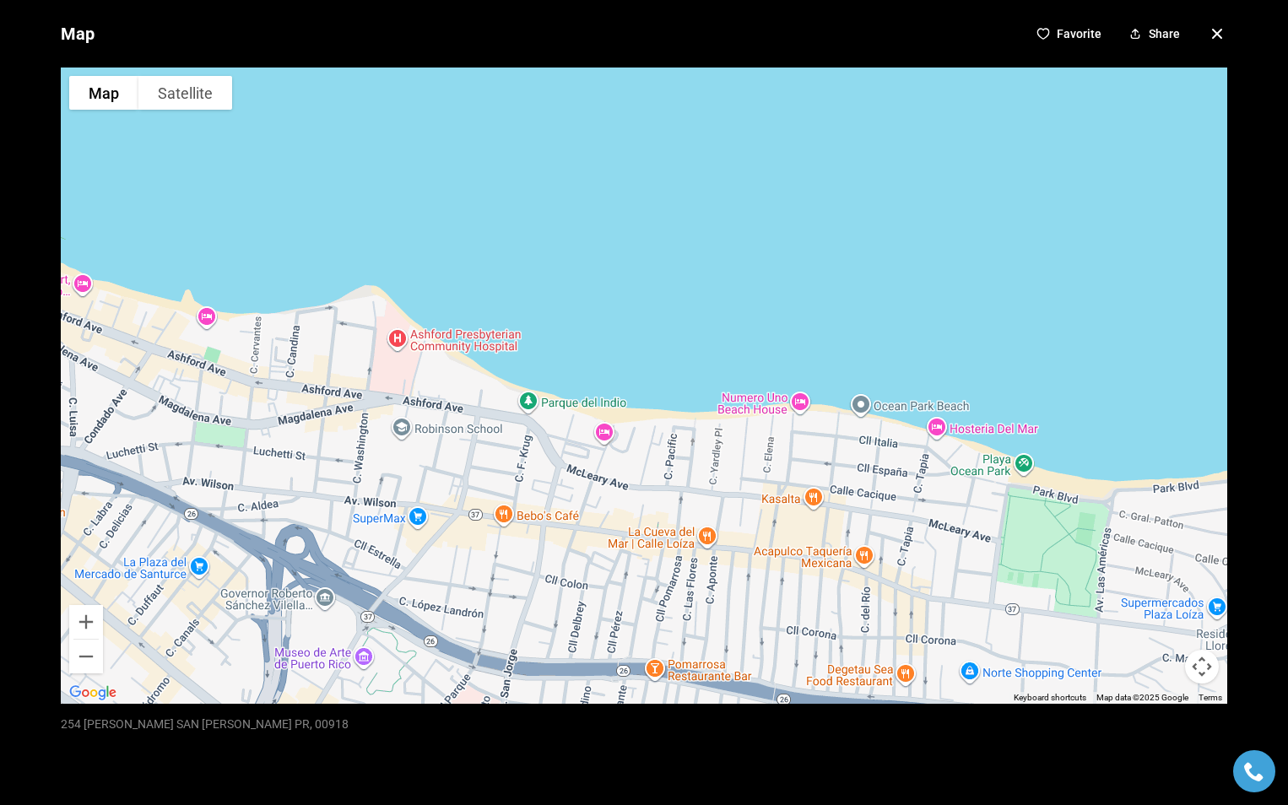
drag, startPoint x: 766, startPoint y: 368, endPoint x: 721, endPoint y: 842, distance: 476.4
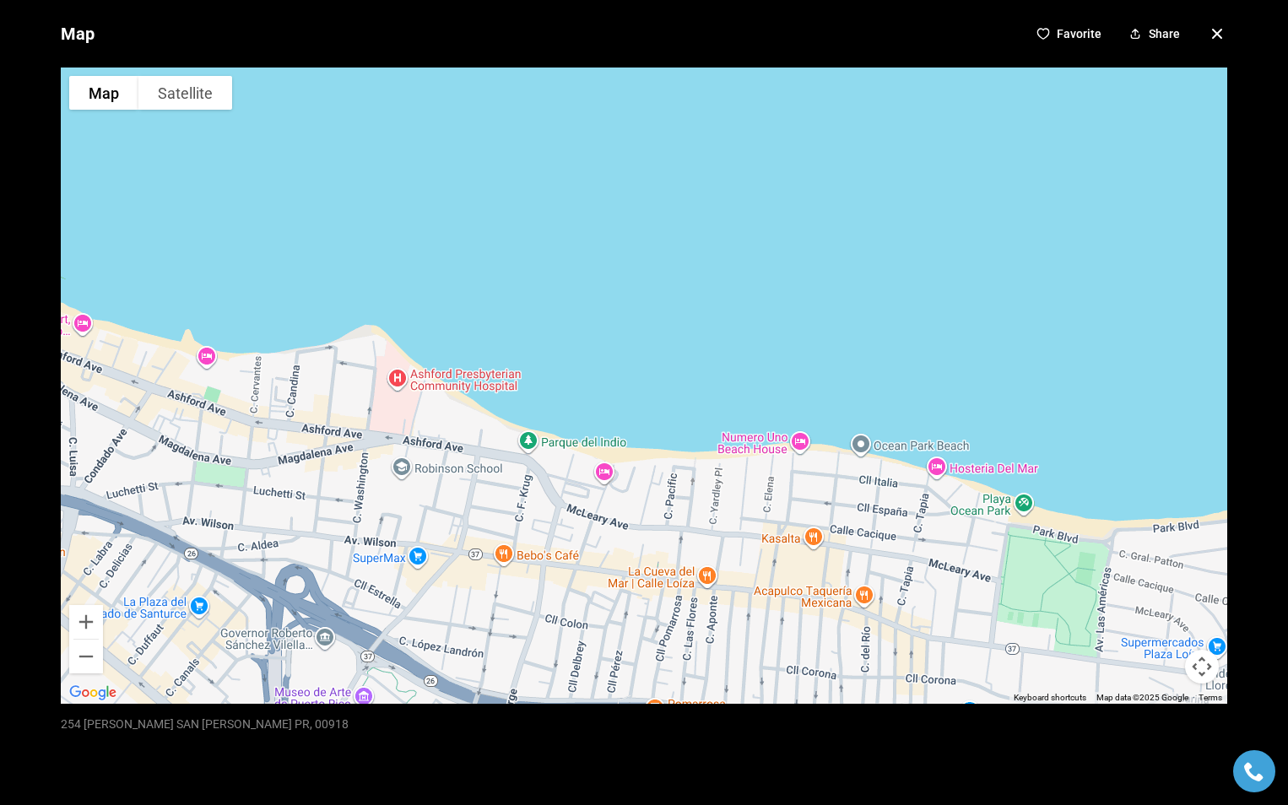
click at [1064, 32] on p "Favorite" at bounding box center [1079, 34] width 45 height 14
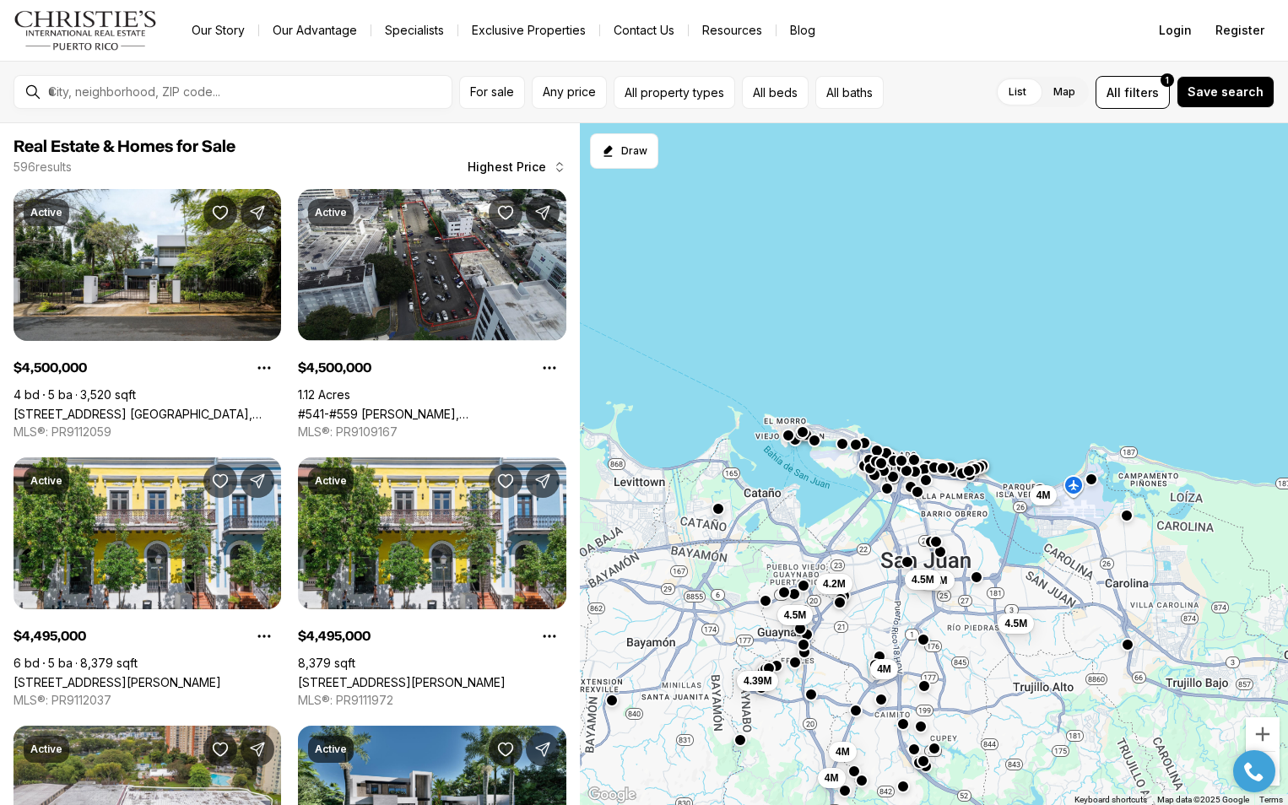
scroll to position [698, 0]
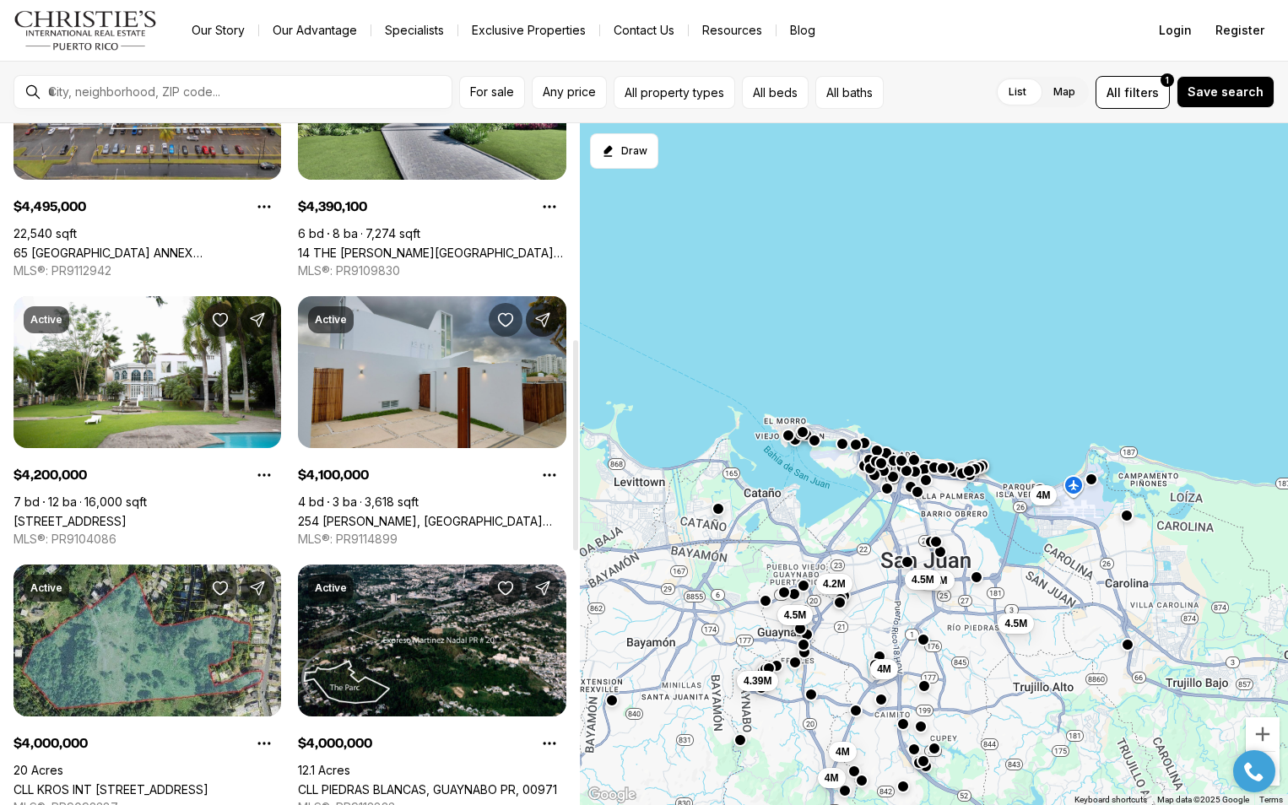
click at [503, 319] on icon "Save Property: 254 MANUEL F. ROSSY" at bounding box center [505, 319] width 17 height 17
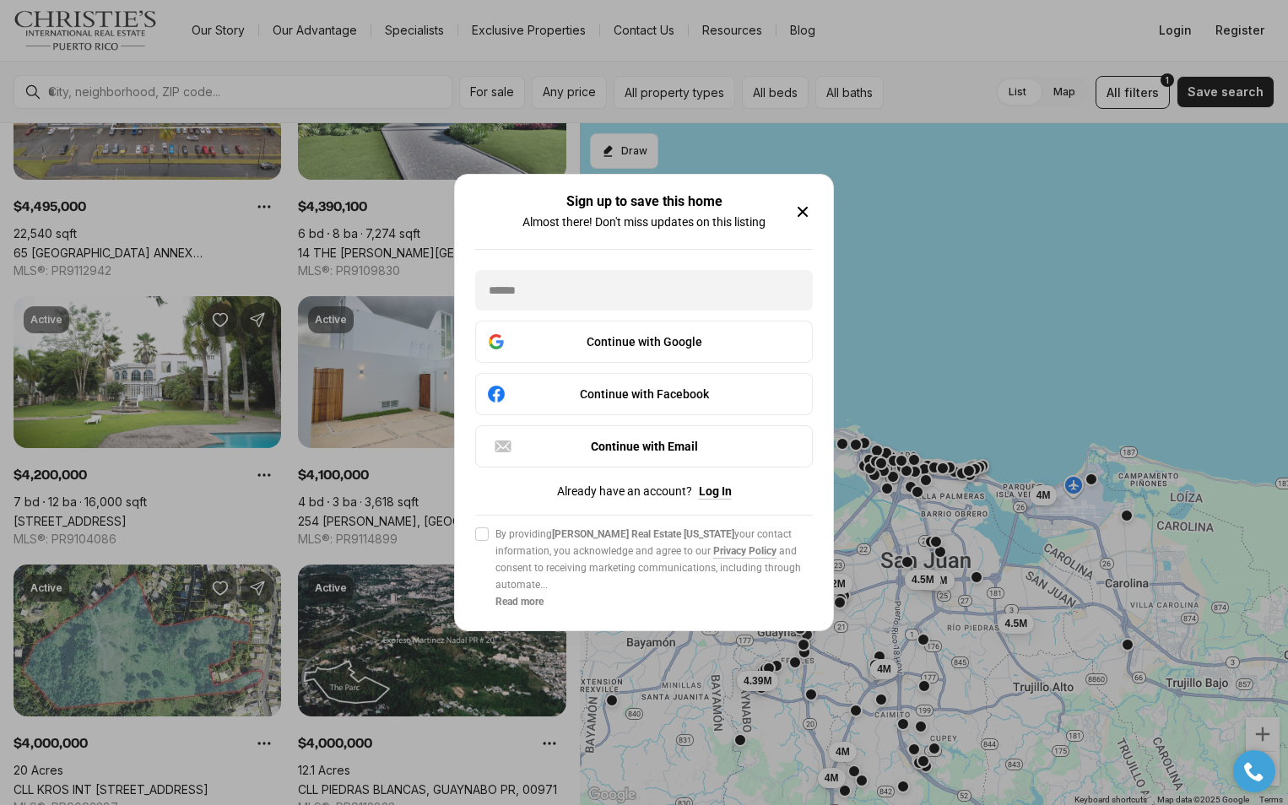
click at [803, 208] on icon "button" at bounding box center [802, 212] width 20 height 20
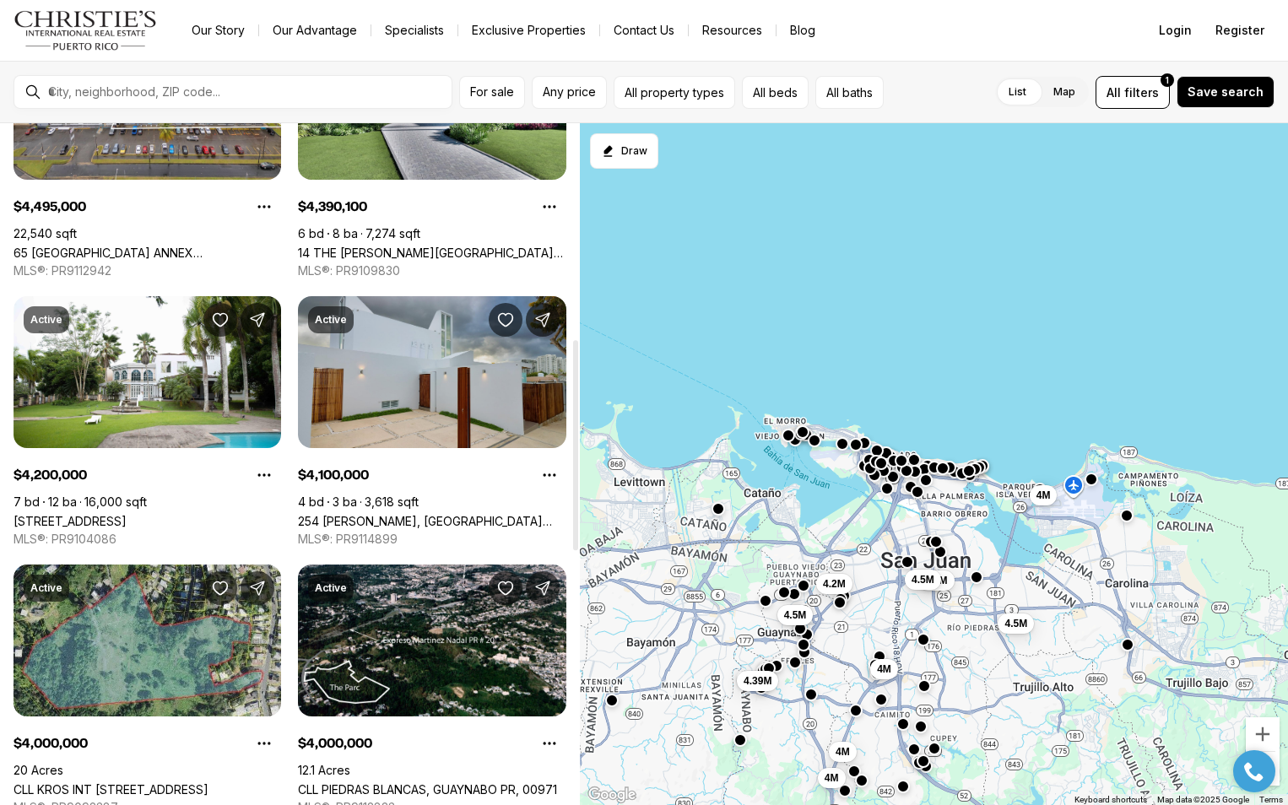
click at [462, 514] on link "254 [PERSON_NAME], [GEOGRAPHIC_DATA][PERSON_NAME] PR, 00918" at bounding box center [432, 521] width 268 height 14
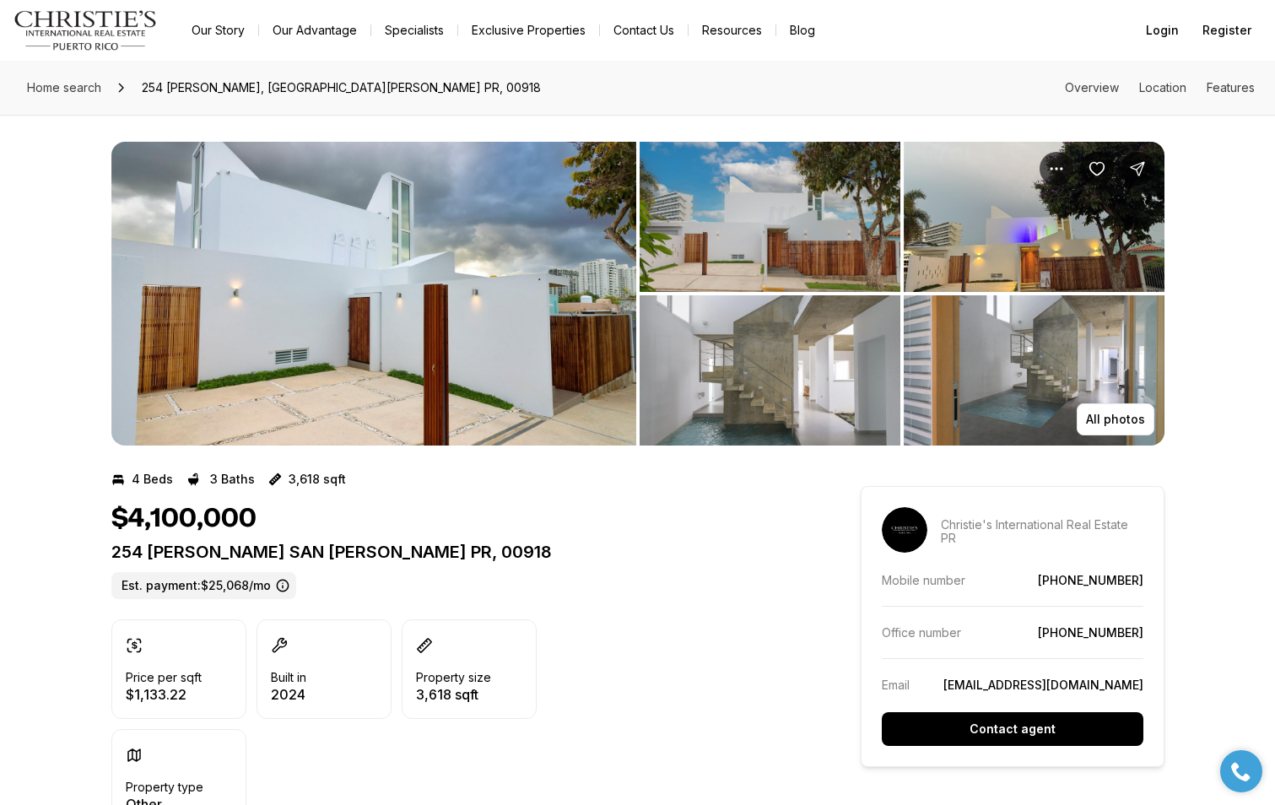
click at [417, 252] on img "View image gallery" at bounding box center [373, 294] width 525 height 304
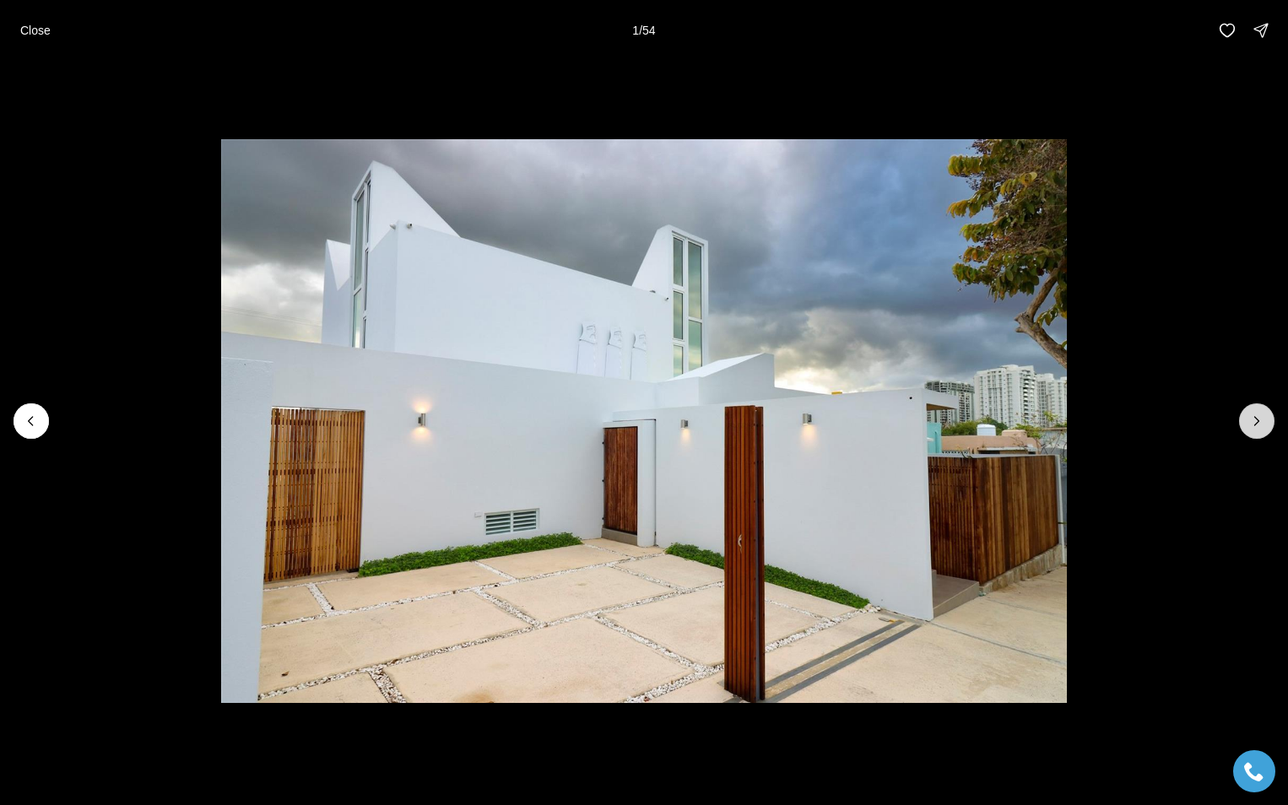
click at [1255, 419] on icon "Next slide" at bounding box center [1256, 421] width 17 height 17
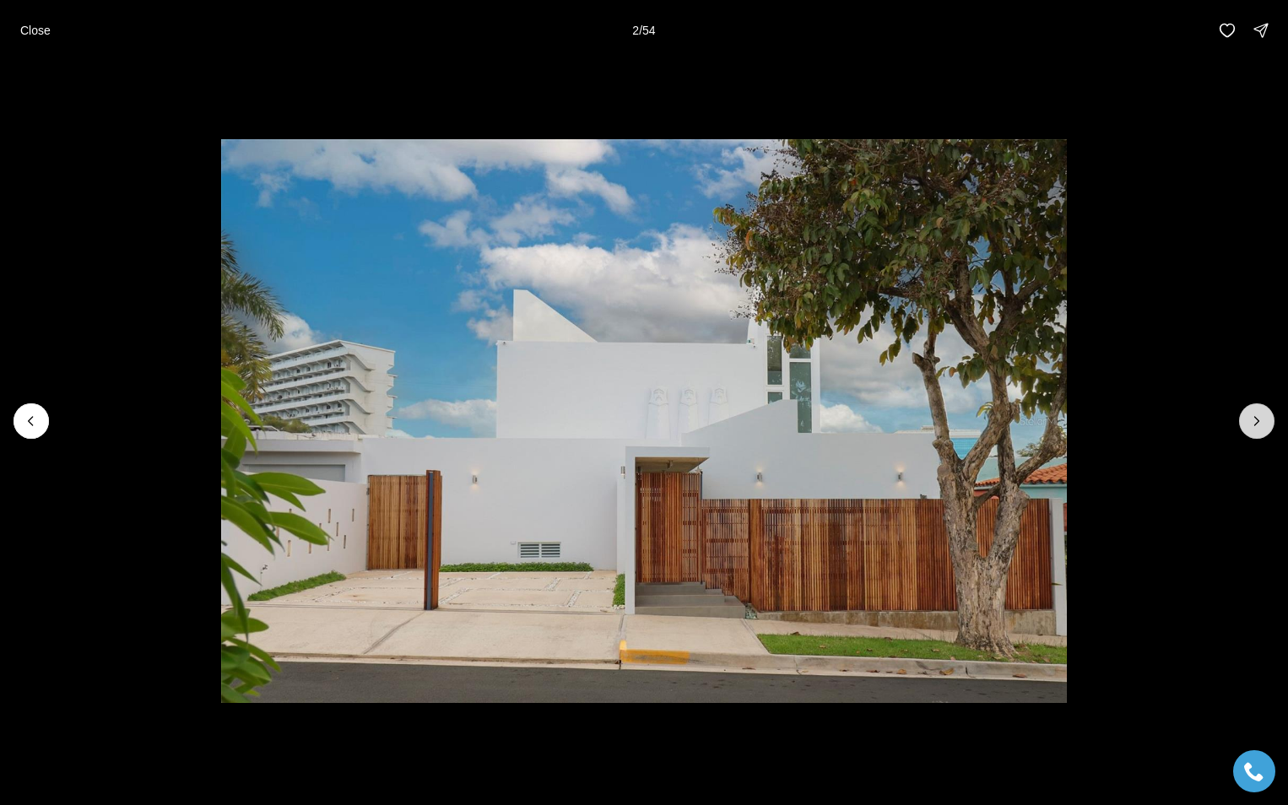
click at [1255, 419] on icon "Next slide" at bounding box center [1256, 421] width 17 height 17
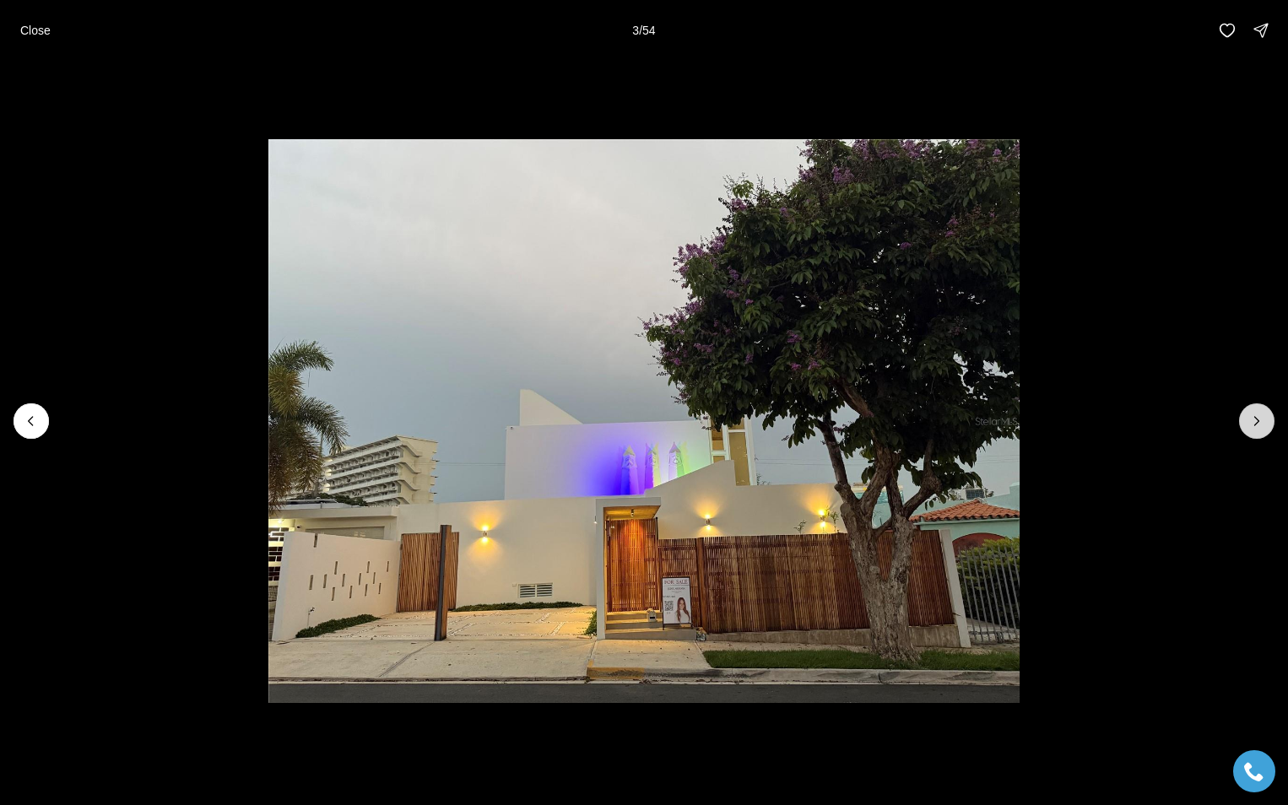
click at [1255, 419] on icon "Next slide" at bounding box center [1256, 421] width 17 height 17
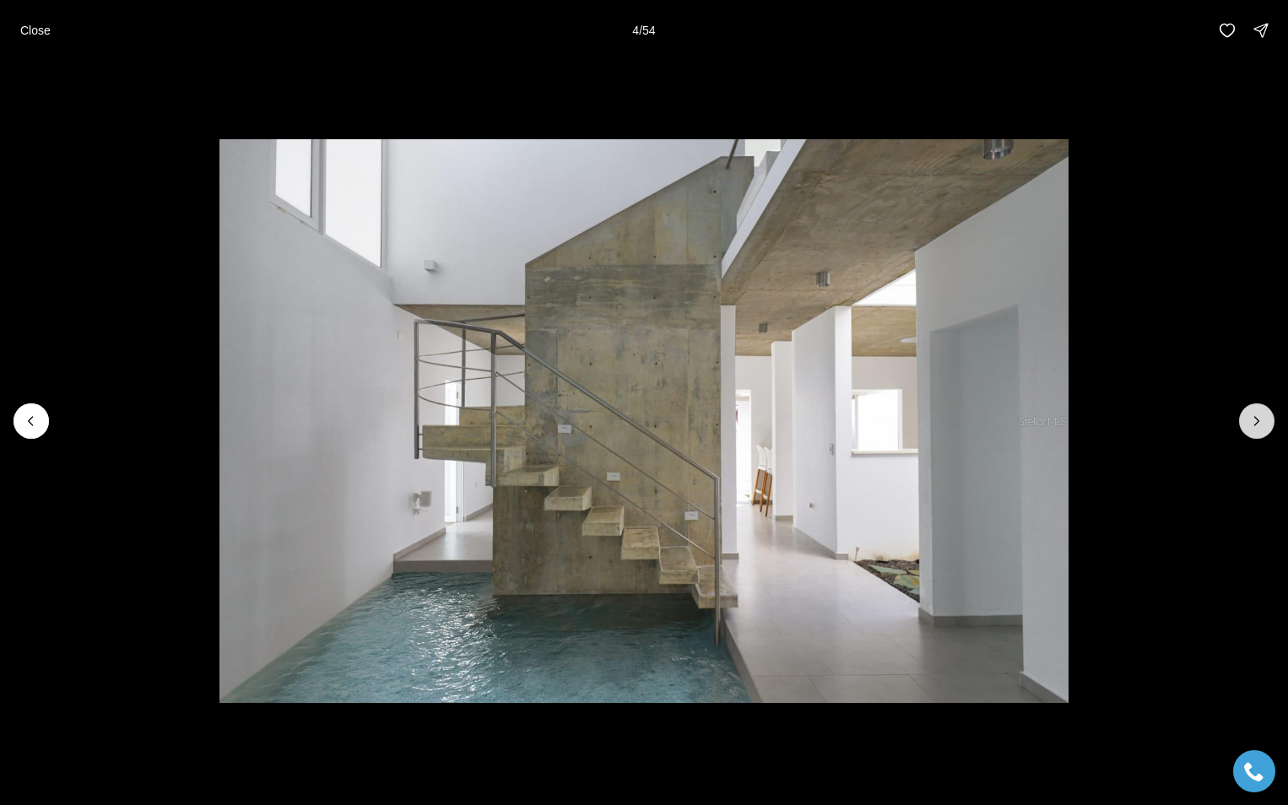
click at [1255, 419] on icon "Next slide" at bounding box center [1256, 421] width 17 height 17
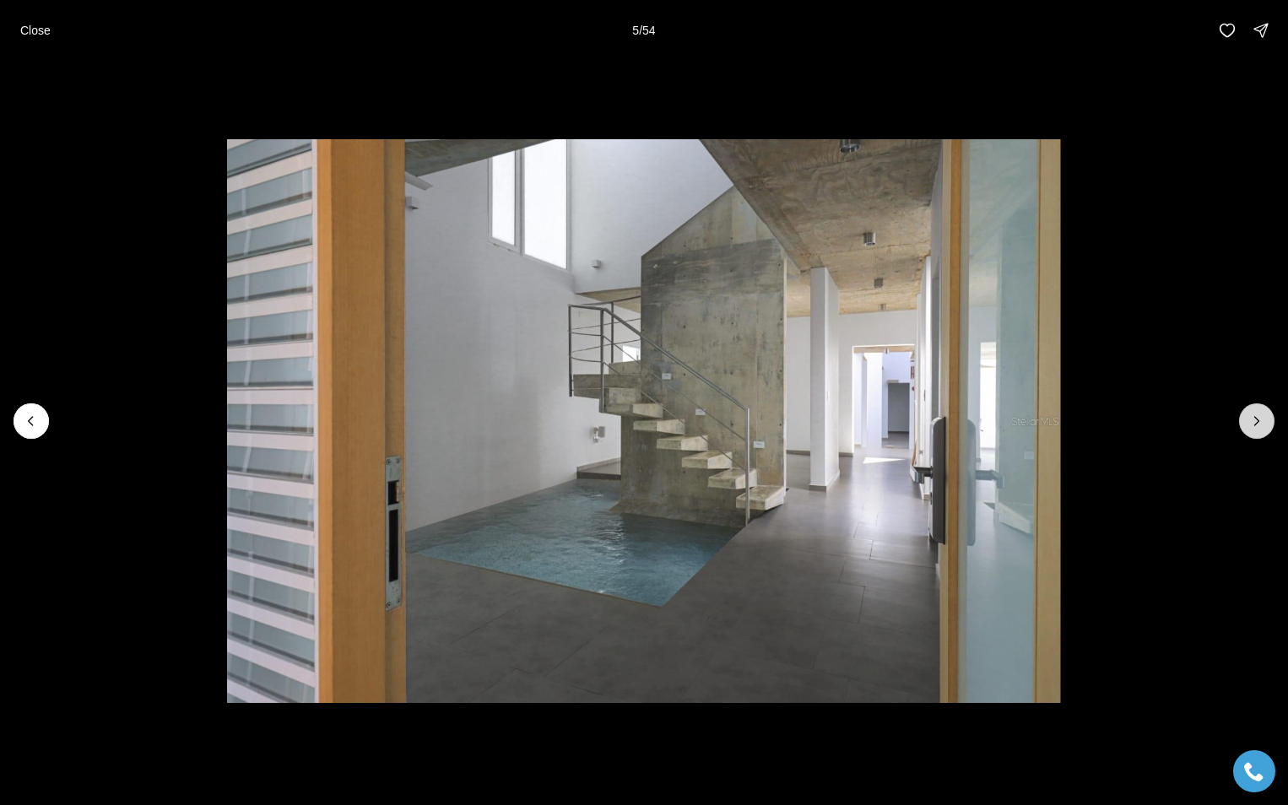
click at [1255, 419] on icon "Next slide" at bounding box center [1256, 421] width 17 height 17
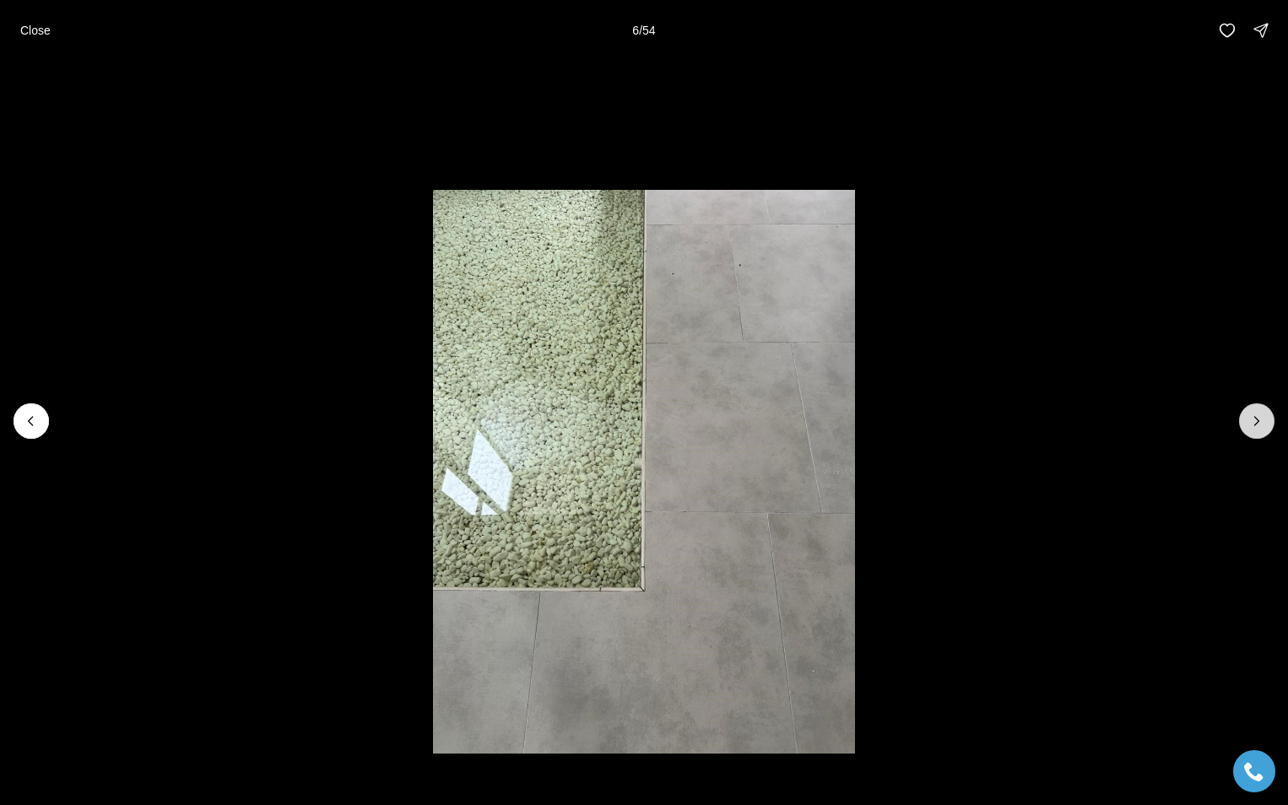
click at [1255, 419] on icon "Next slide" at bounding box center [1256, 421] width 17 height 17
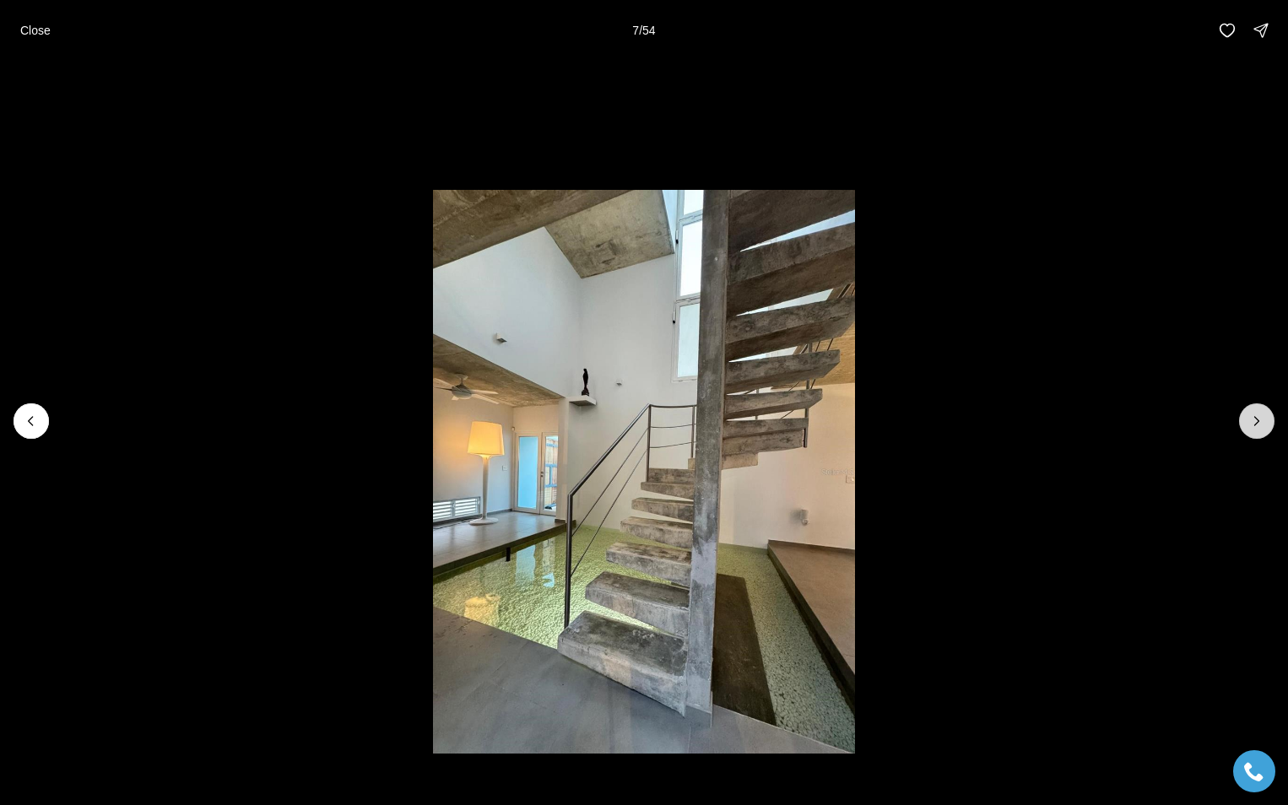
click at [1255, 419] on icon "Next slide" at bounding box center [1256, 421] width 17 height 17
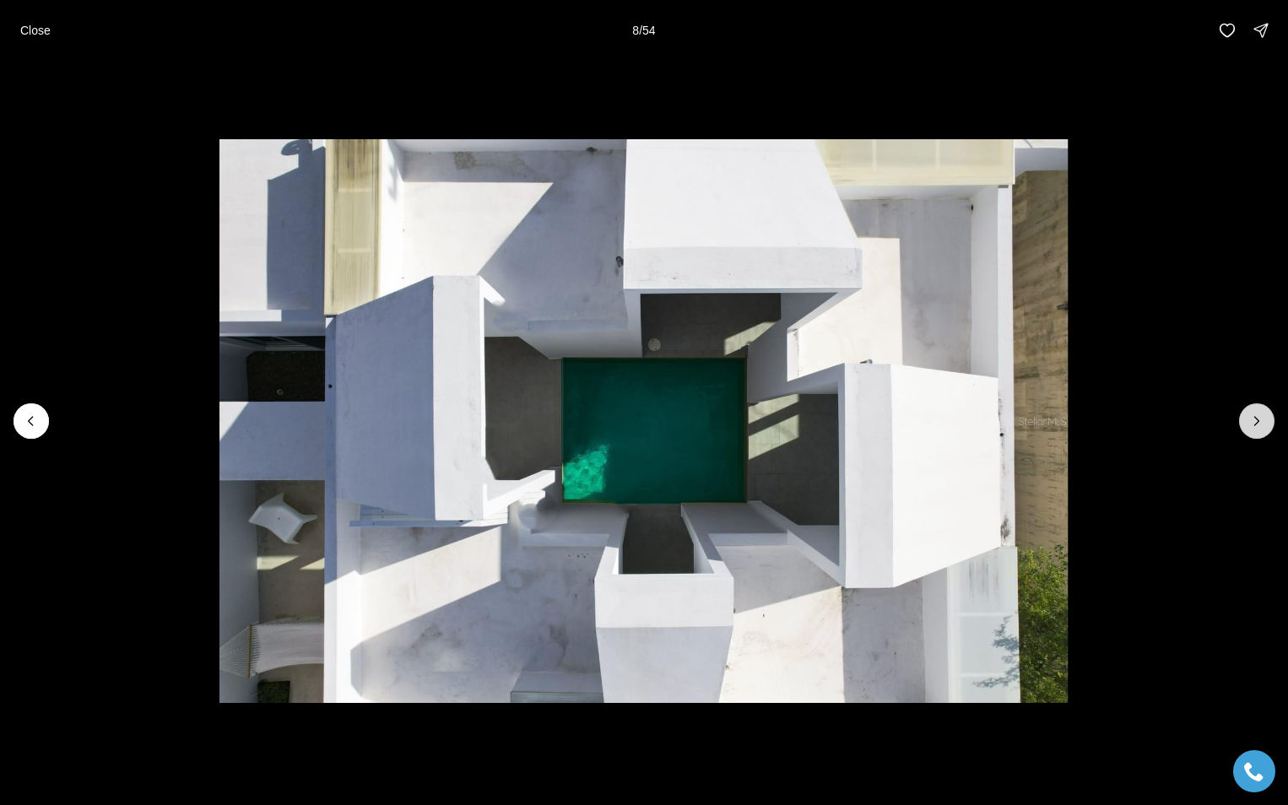
click at [1255, 419] on icon "Next slide" at bounding box center [1256, 421] width 17 height 17
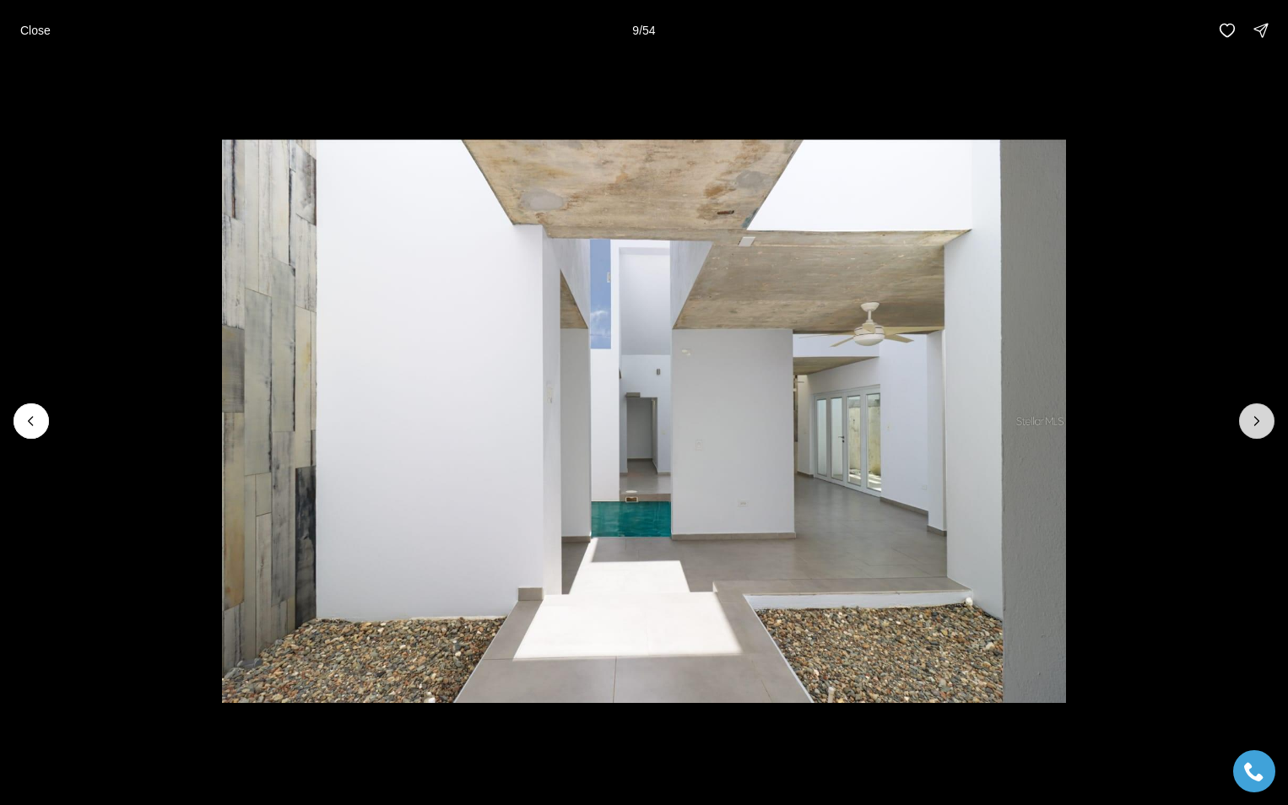
click at [1255, 419] on icon "Next slide" at bounding box center [1256, 421] width 17 height 17
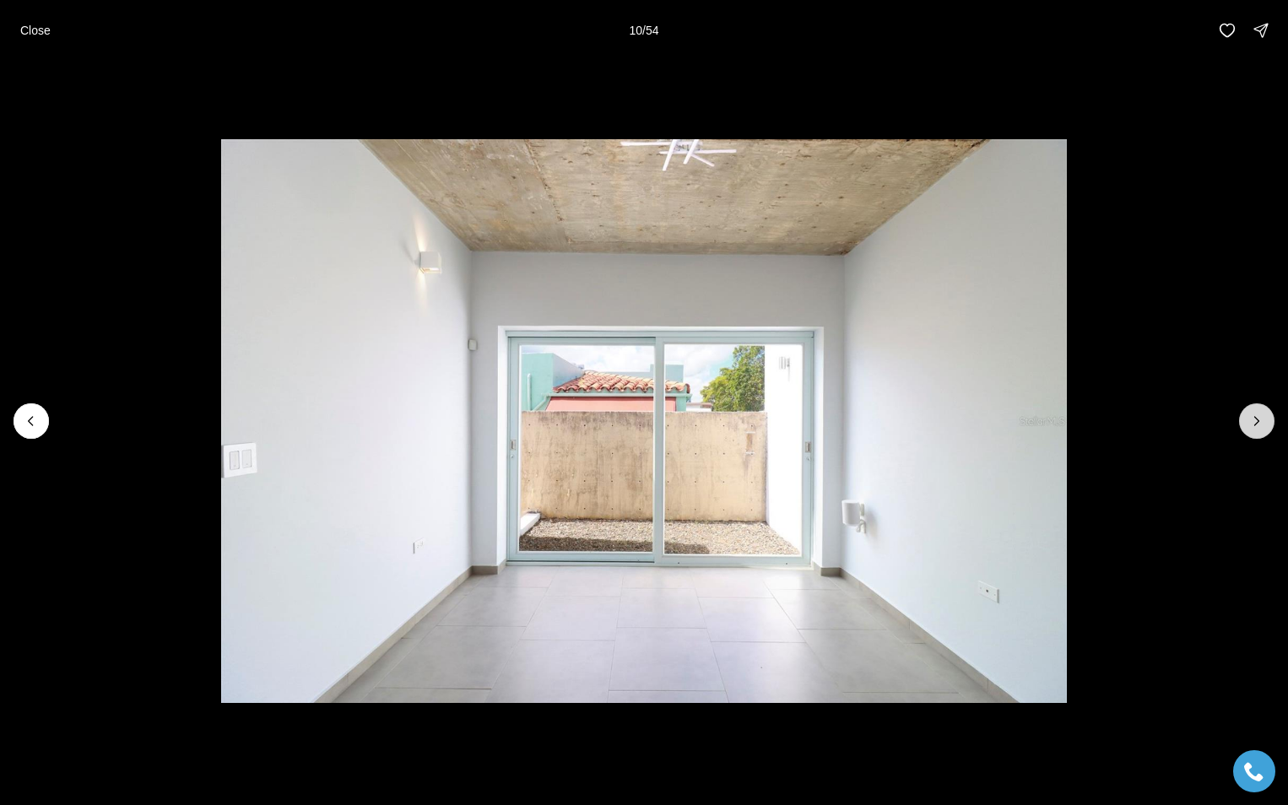
click at [1255, 419] on icon "Next slide" at bounding box center [1256, 421] width 17 height 17
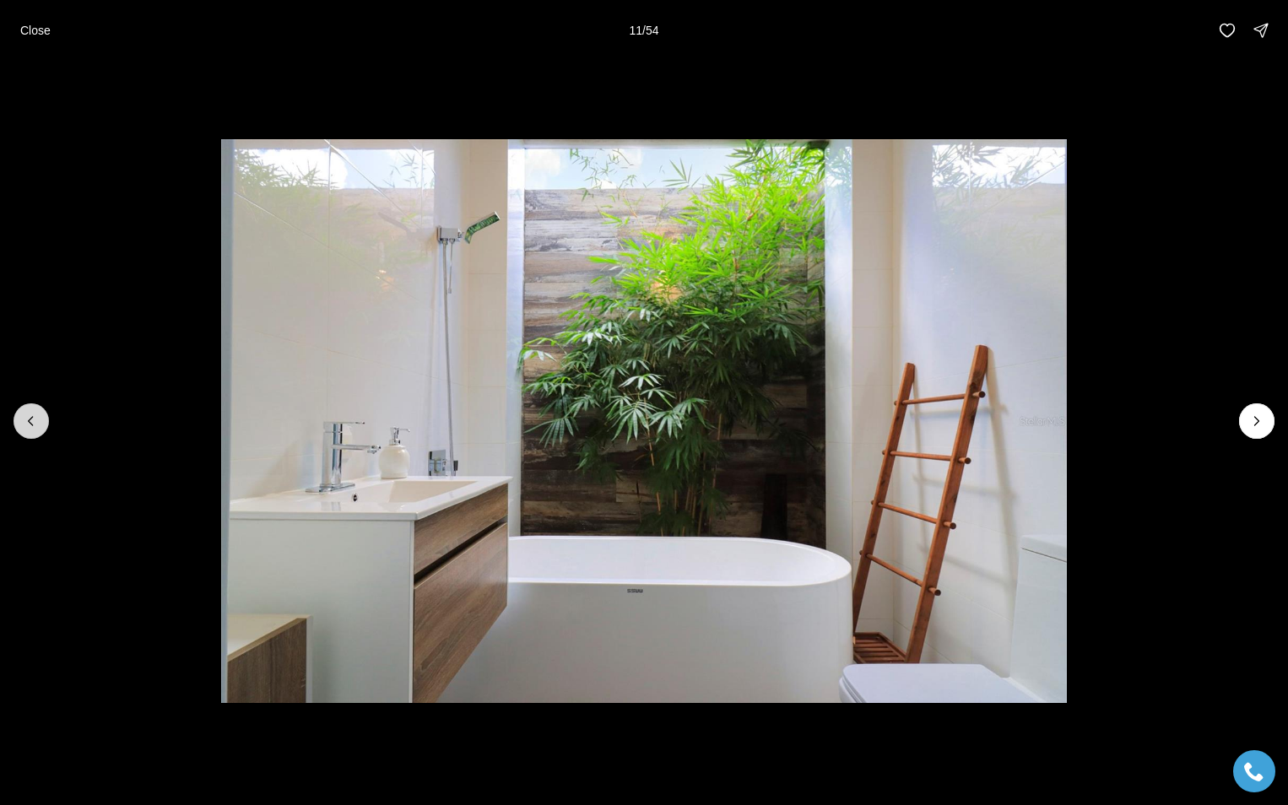
click at [30, 420] on icon "Previous slide" at bounding box center [31, 421] width 4 height 8
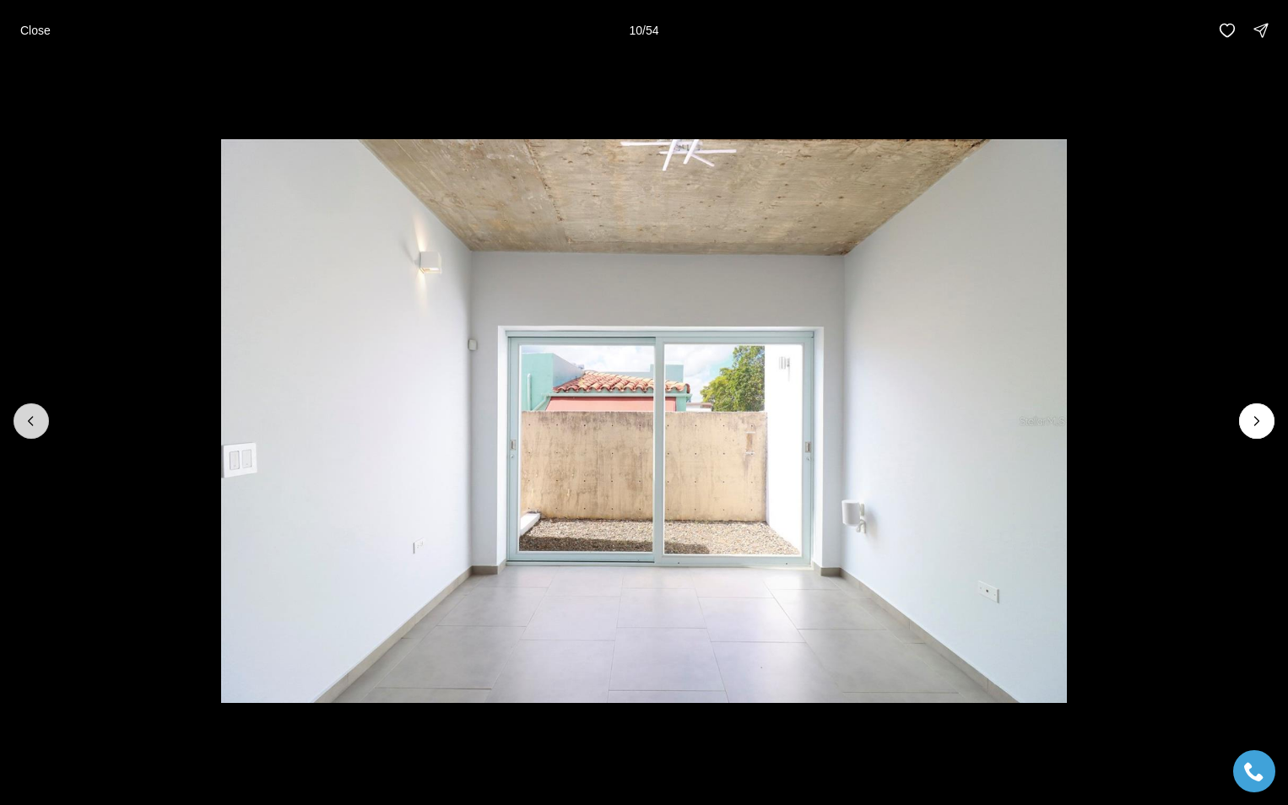
click at [30, 420] on icon "Previous slide" at bounding box center [31, 421] width 4 height 8
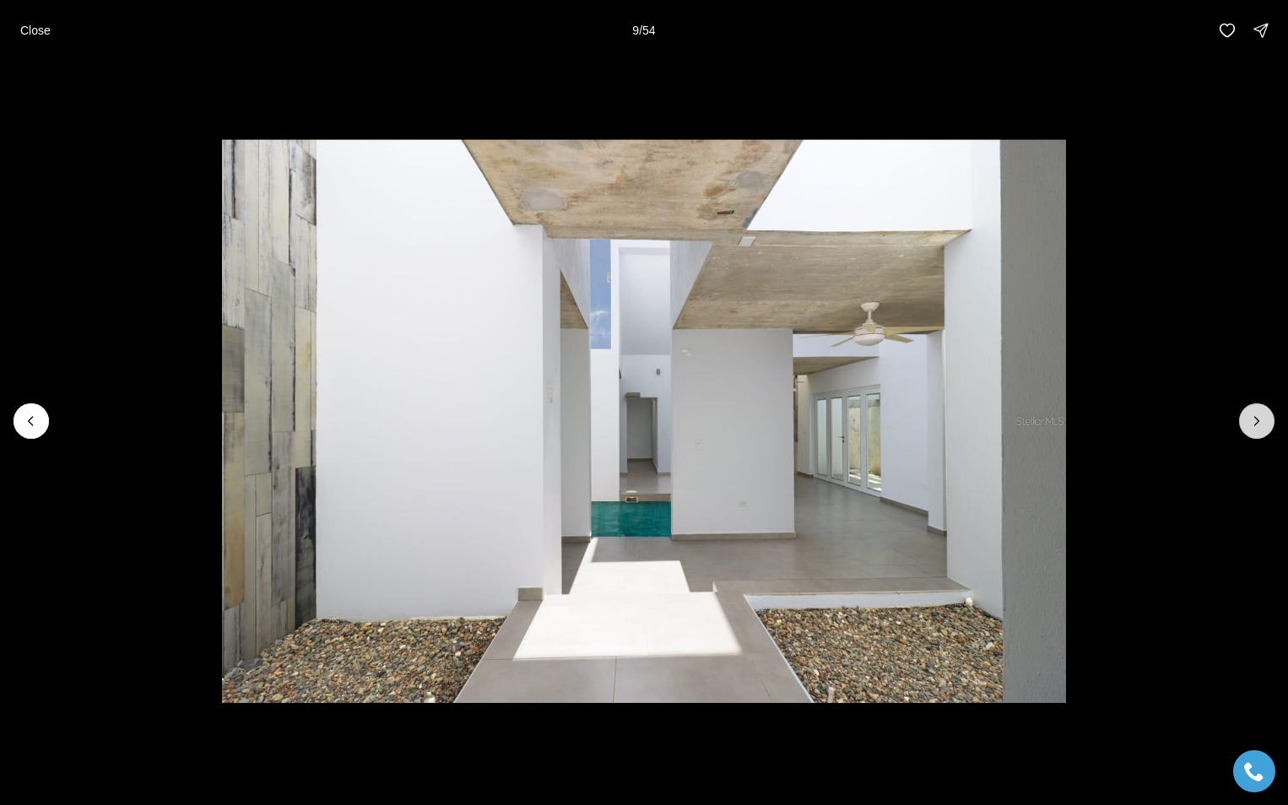
click at [1255, 417] on icon "Next slide" at bounding box center [1256, 421] width 17 height 17
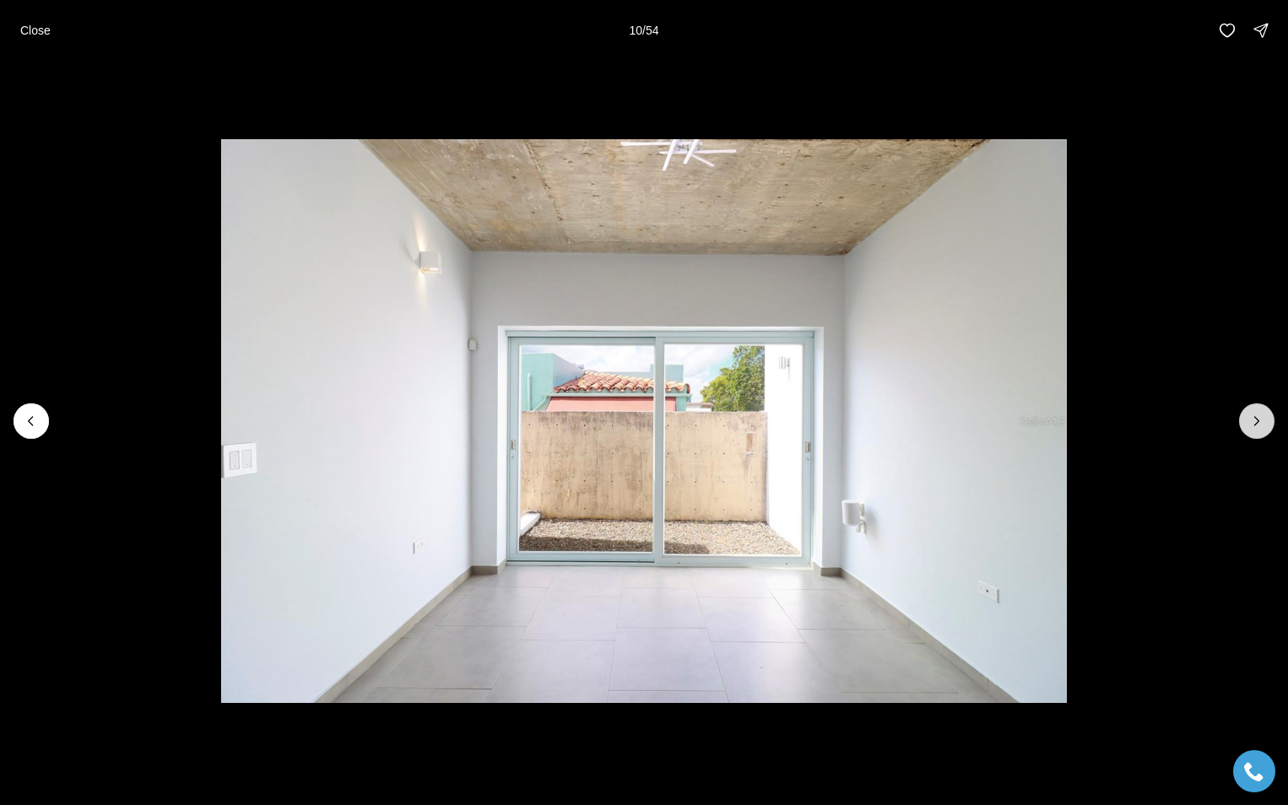
click at [1255, 417] on icon "Next slide" at bounding box center [1257, 421] width 4 height 8
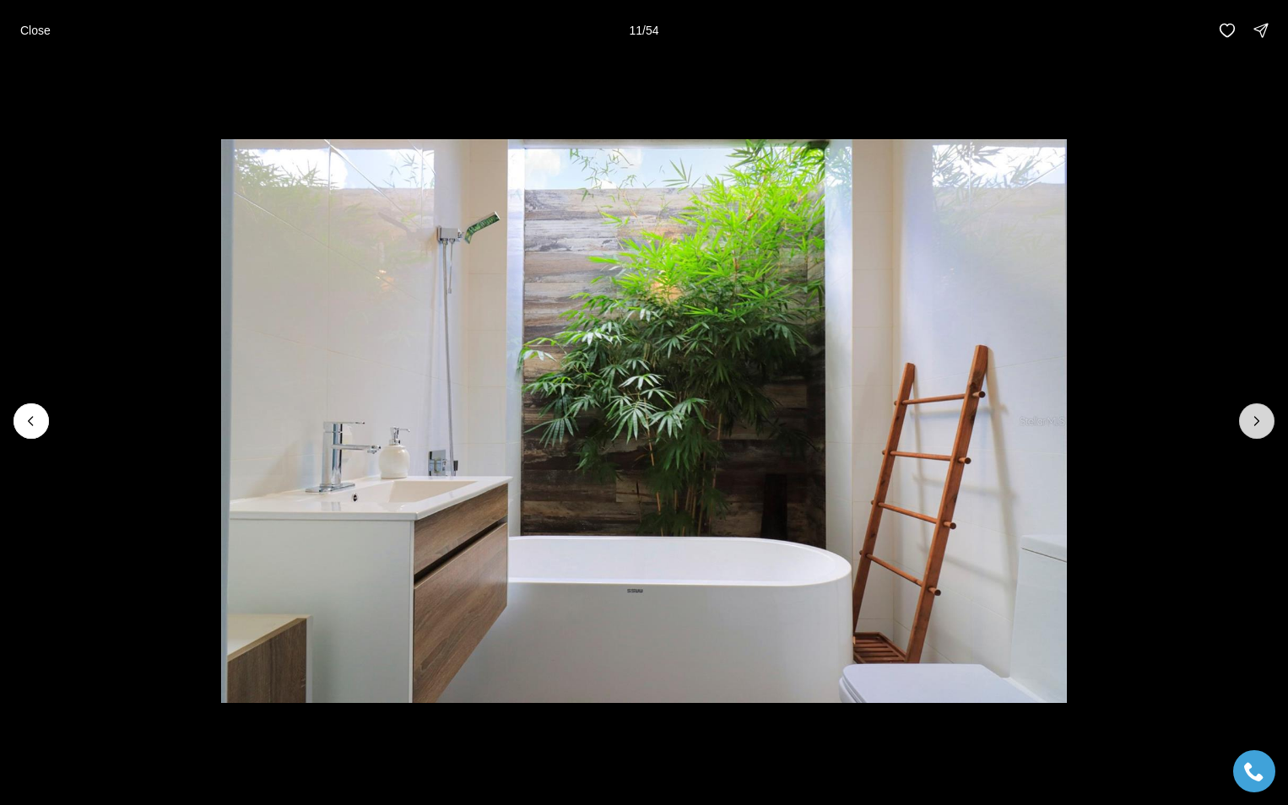
click at [1255, 417] on icon "Next slide" at bounding box center [1257, 421] width 4 height 8
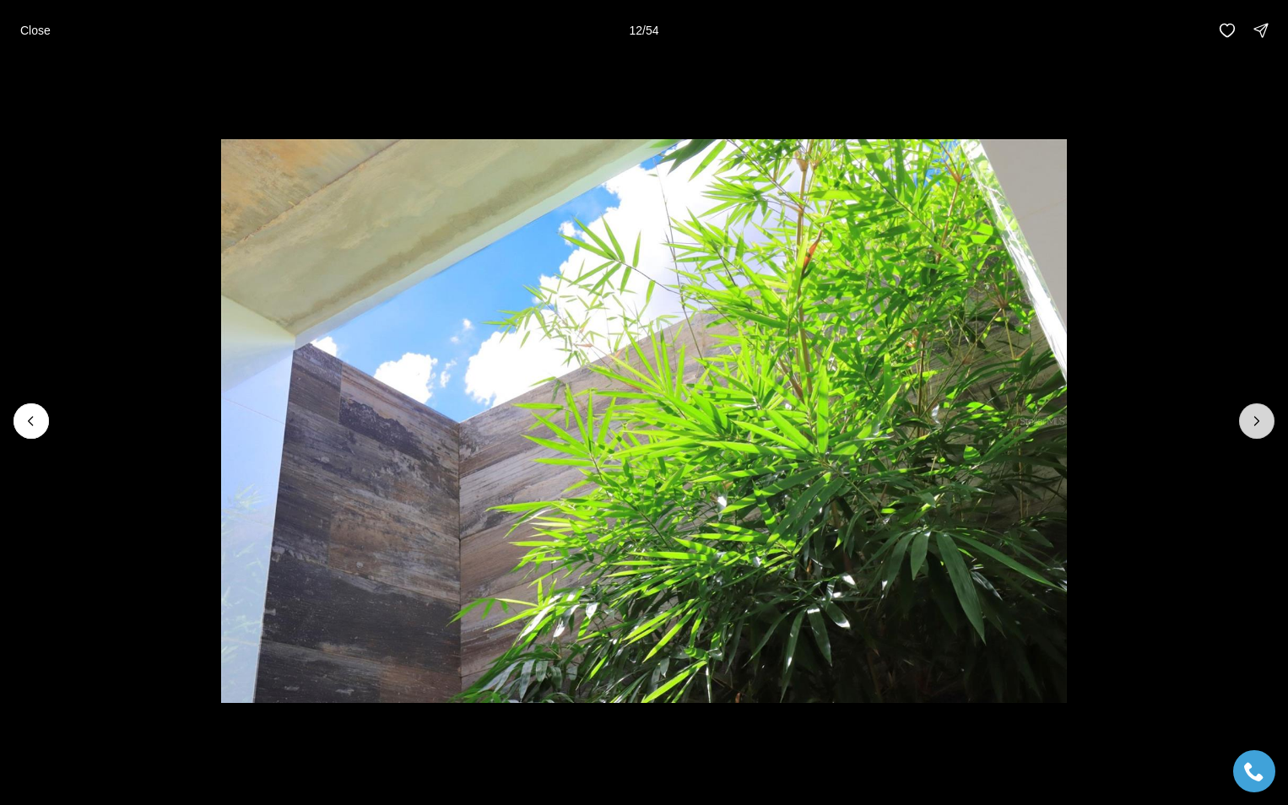
click at [1255, 417] on icon "Next slide" at bounding box center [1257, 421] width 4 height 8
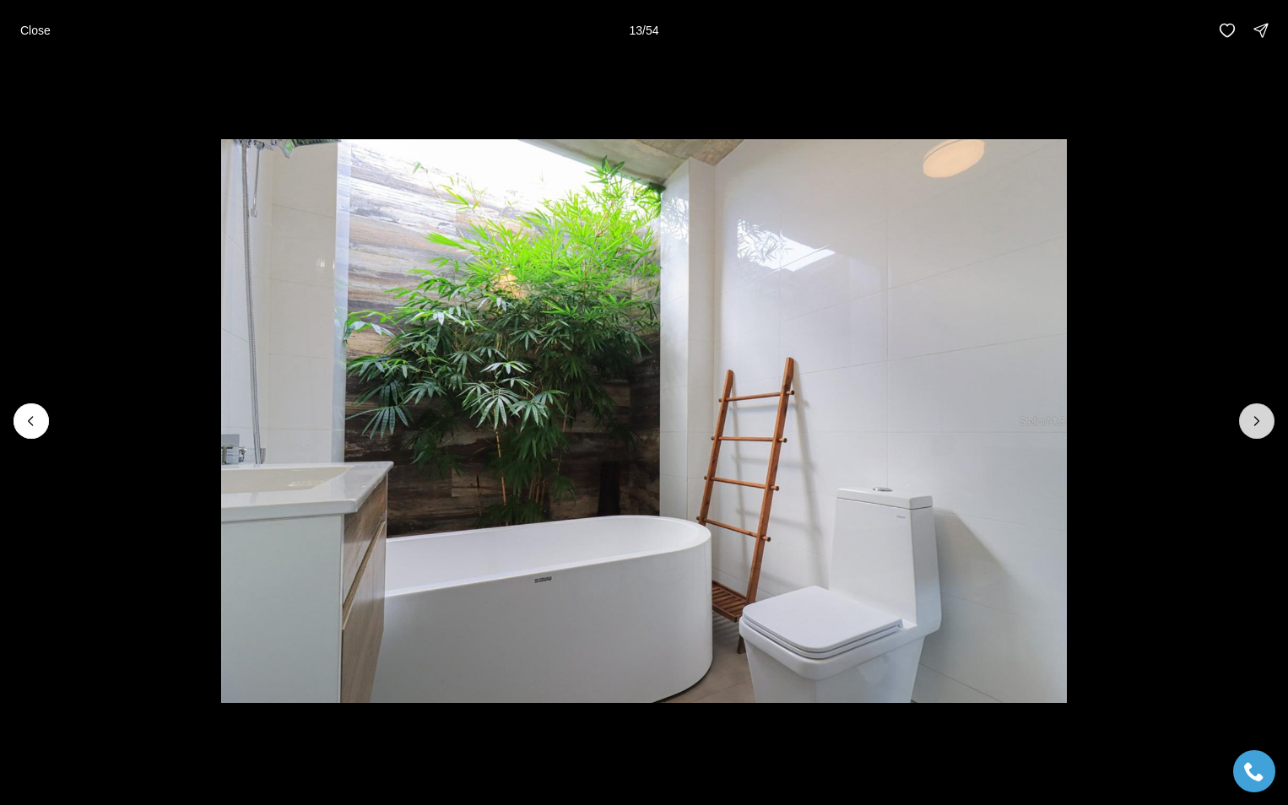
click at [1250, 418] on icon "Next slide" at bounding box center [1256, 421] width 17 height 17
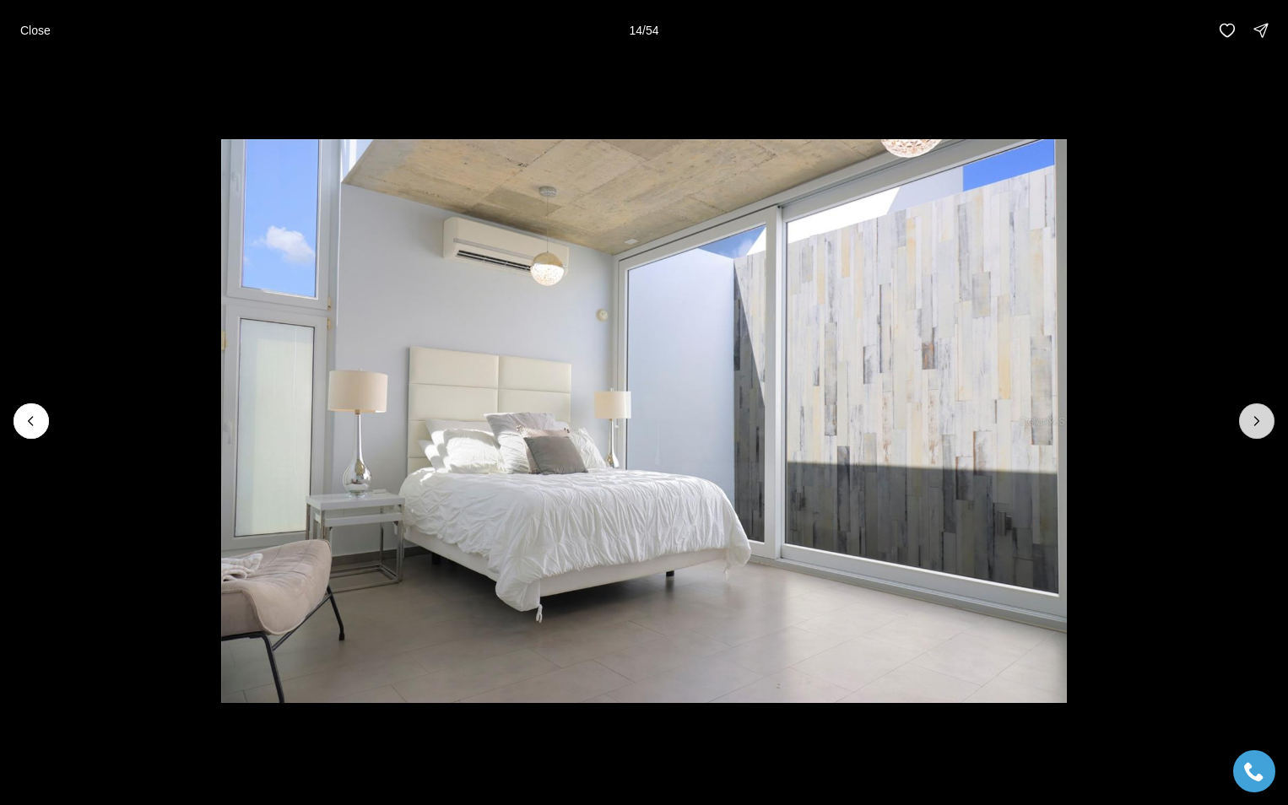
click at [1250, 418] on icon "Next slide" at bounding box center [1256, 421] width 17 height 17
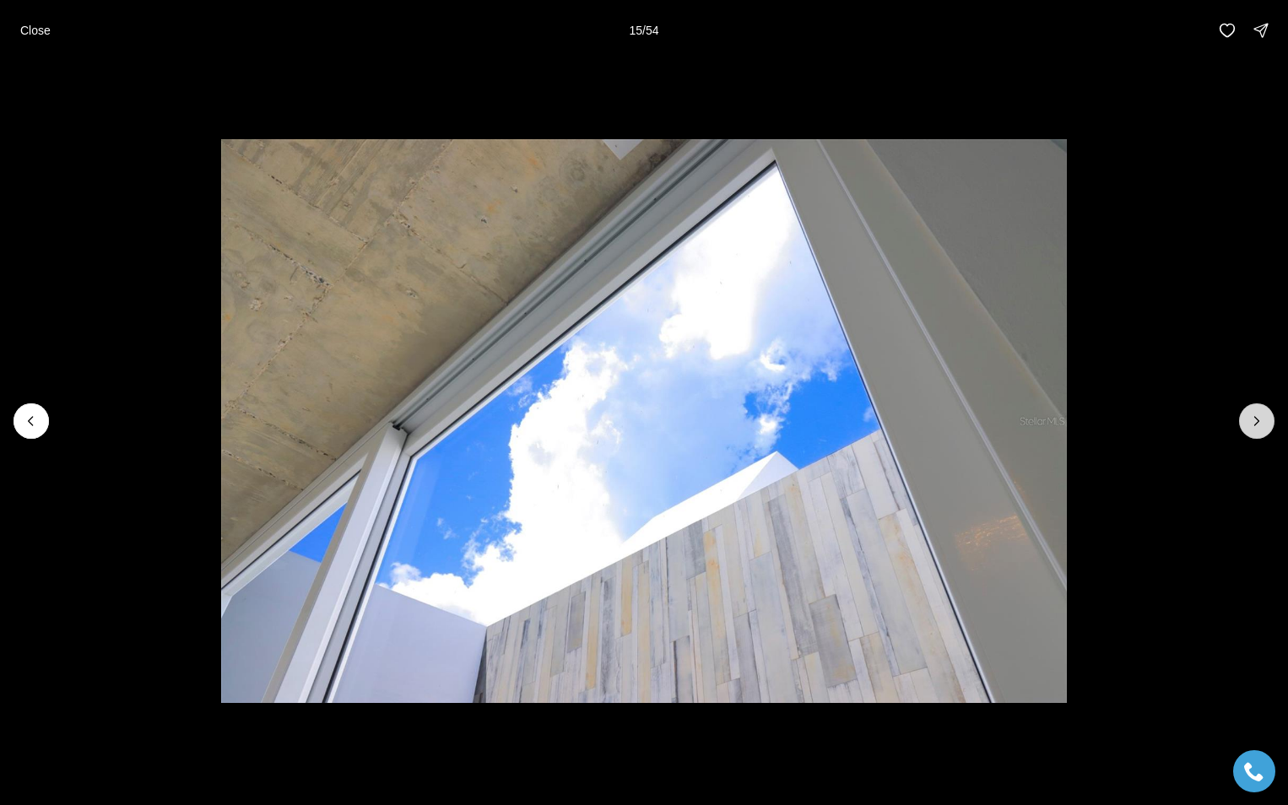
click at [1250, 418] on icon "Next slide" at bounding box center [1256, 421] width 17 height 17
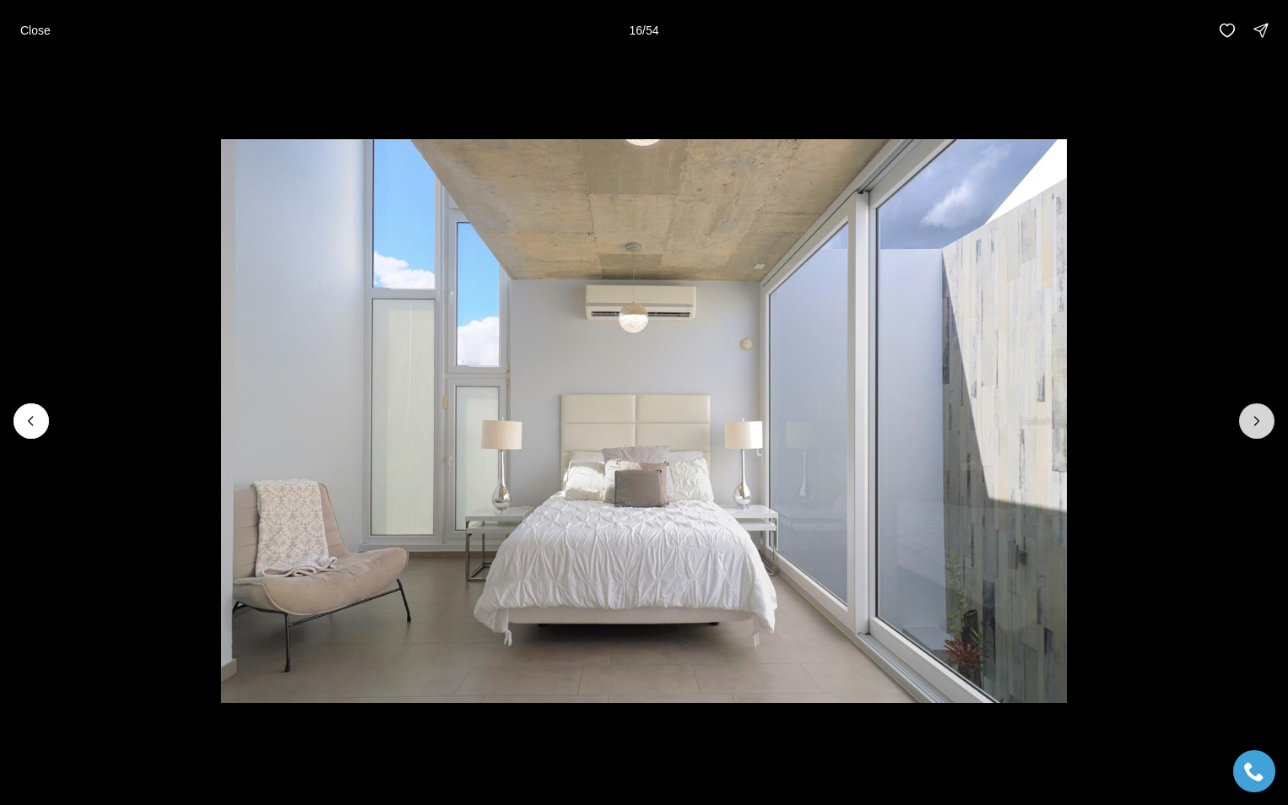
click at [1250, 418] on icon "Next slide" at bounding box center [1256, 421] width 17 height 17
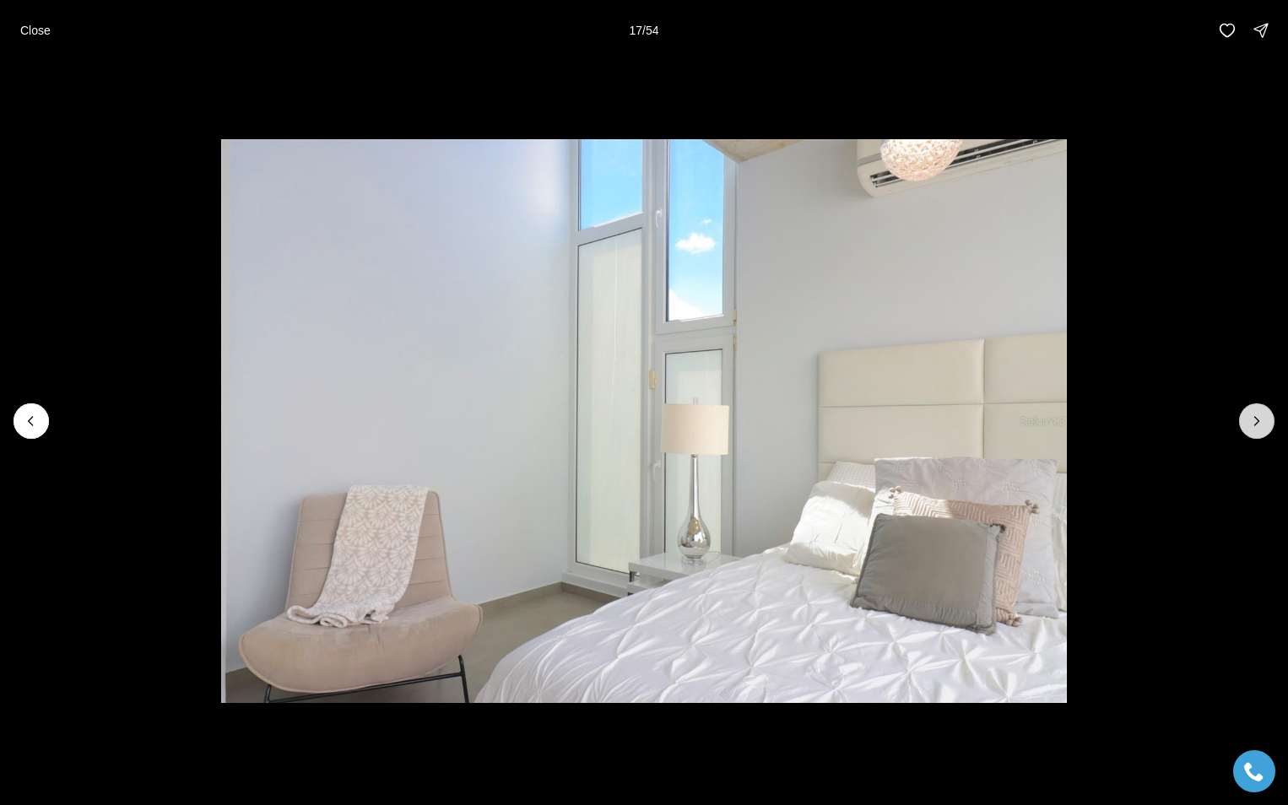
click at [1250, 418] on icon "Next slide" at bounding box center [1256, 421] width 17 height 17
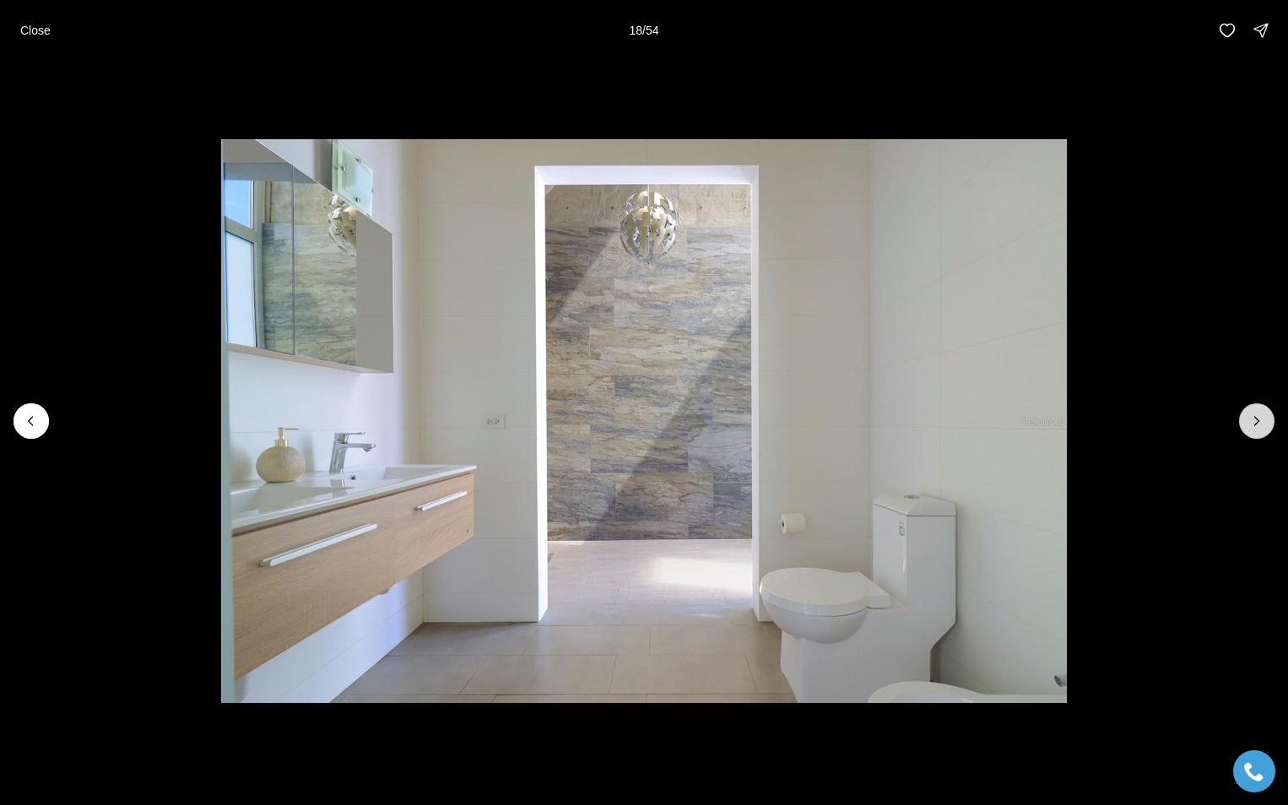
click at [1250, 418] on icon "Next slide" at bounding box center [1256, 421] width 17 height 17
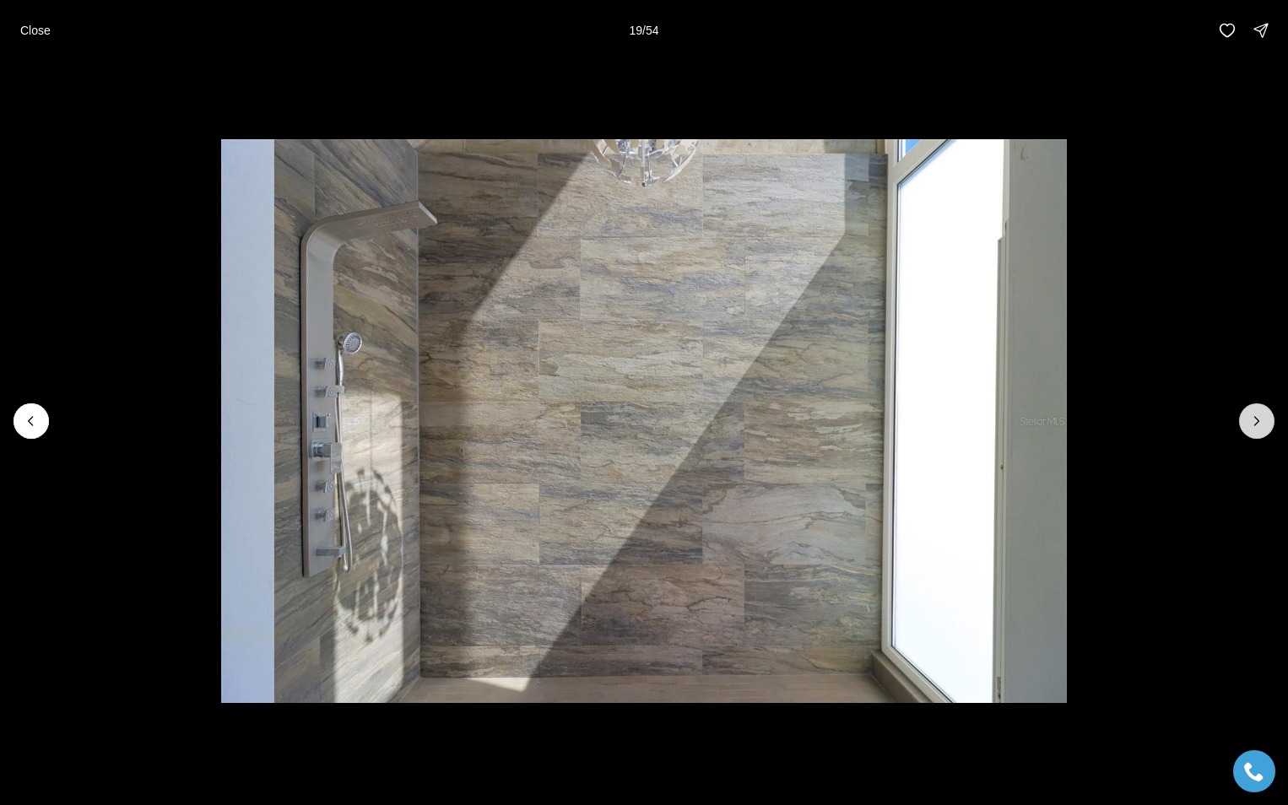
click at [1250, 418] on icon "Next slide" at bounding box center [1256, 421] width 17 height 17
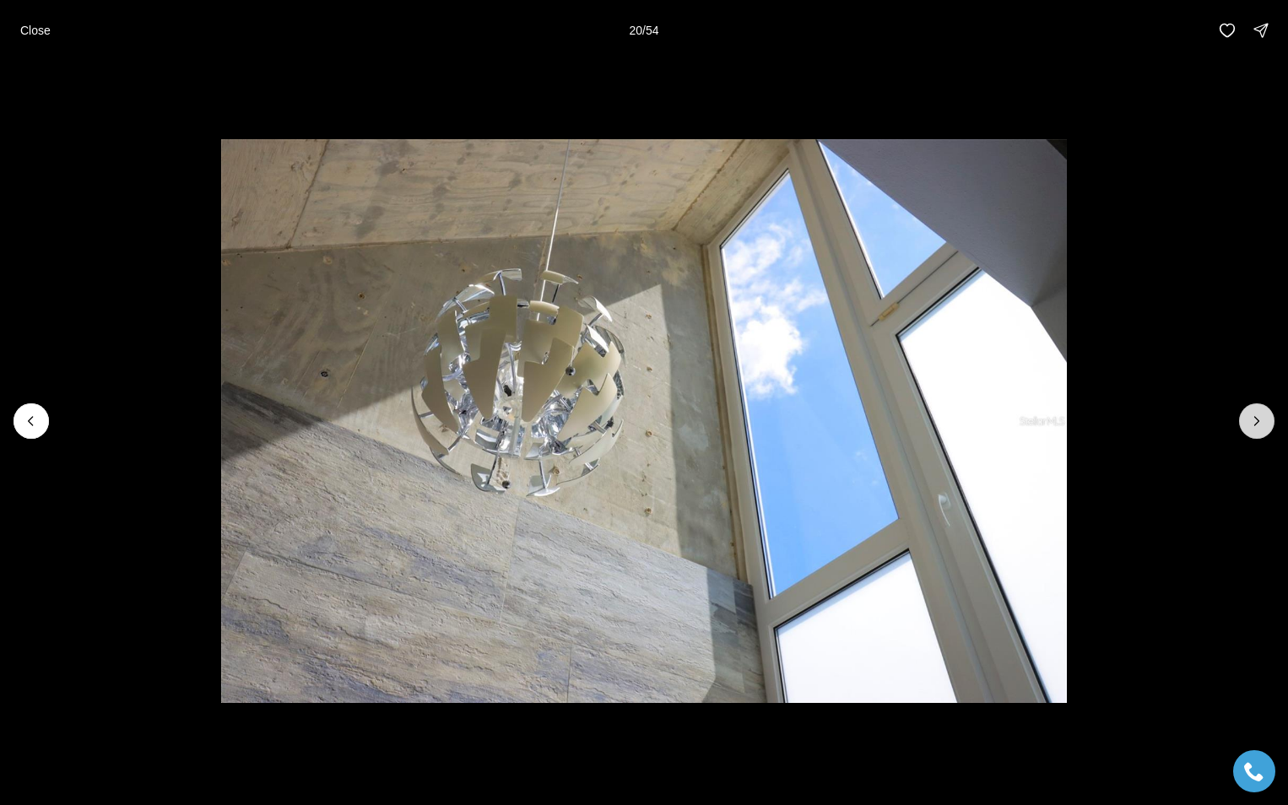
click at [1250, 418] on icon "Next slide" at bounding box center [1256, 421] width 17 height 17
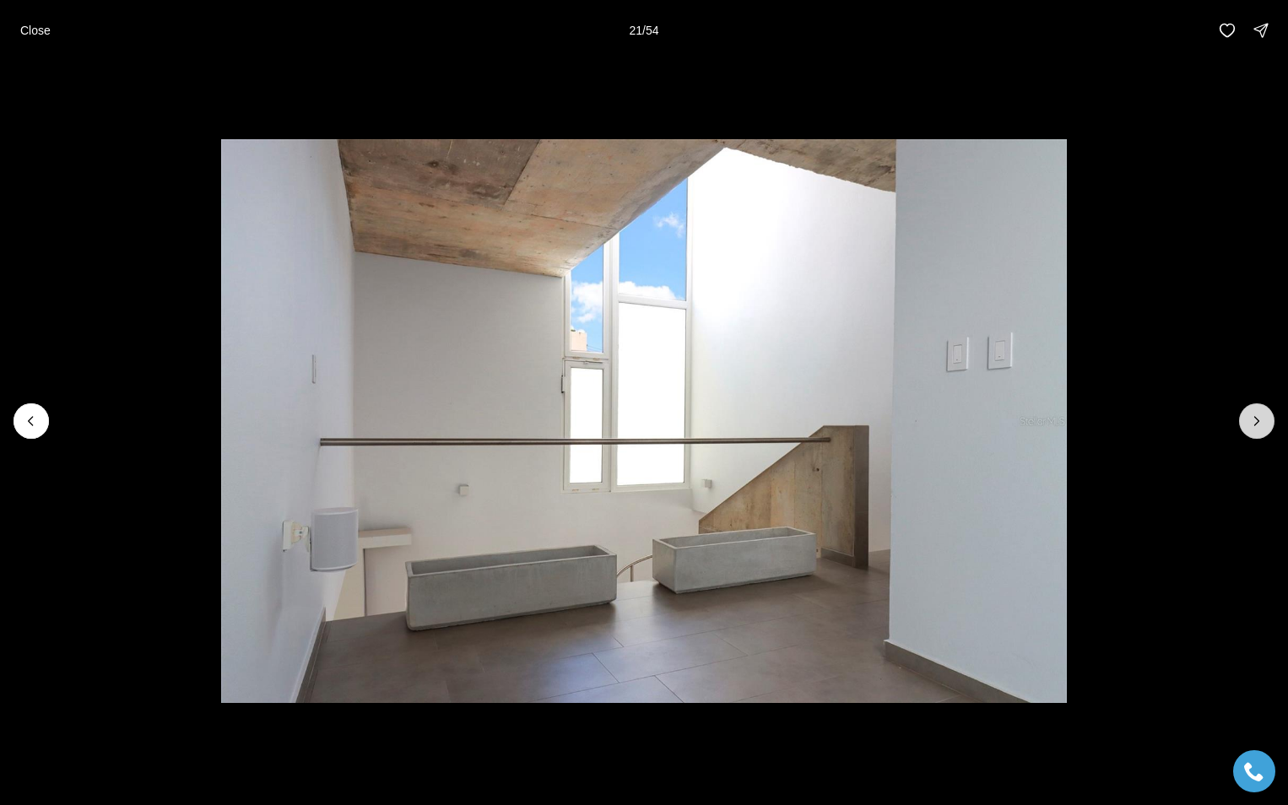
click at [1250, 418] on icon "Next slide" at bounding box center [1256, 421] width 17 height 17
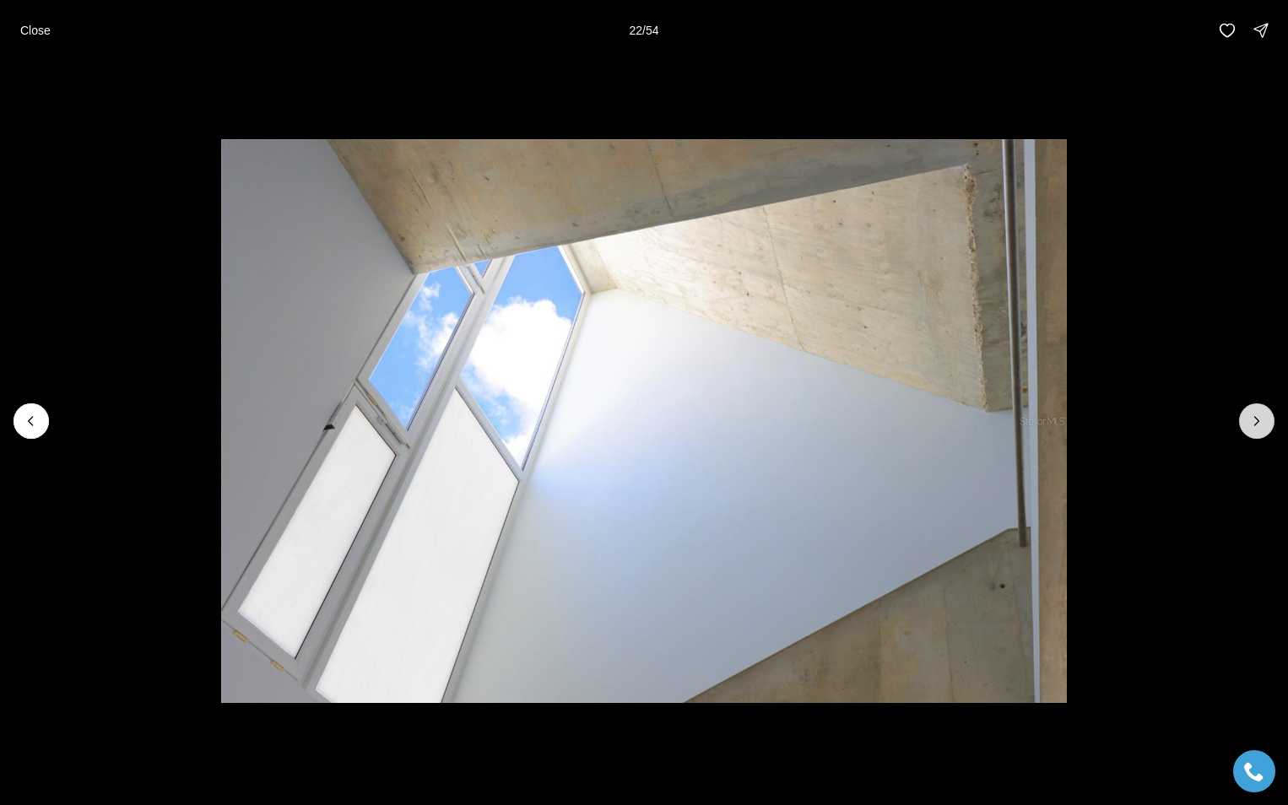
click at [1250, 419] on icon "Next slide" at bounding box center [1256, 421] width 17 height 17
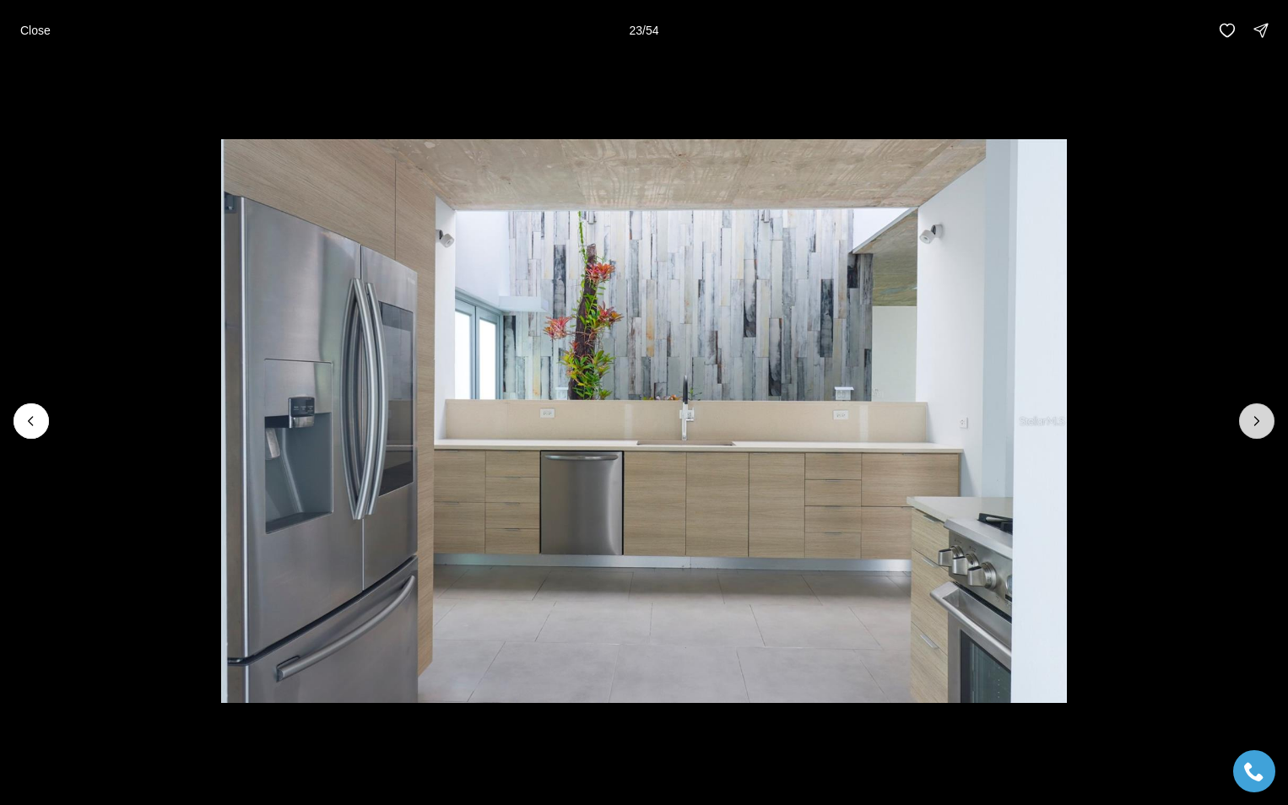
click at [1250, 419] on icon "Next slide" at bounding box center [1256, 421] width 17 height 17
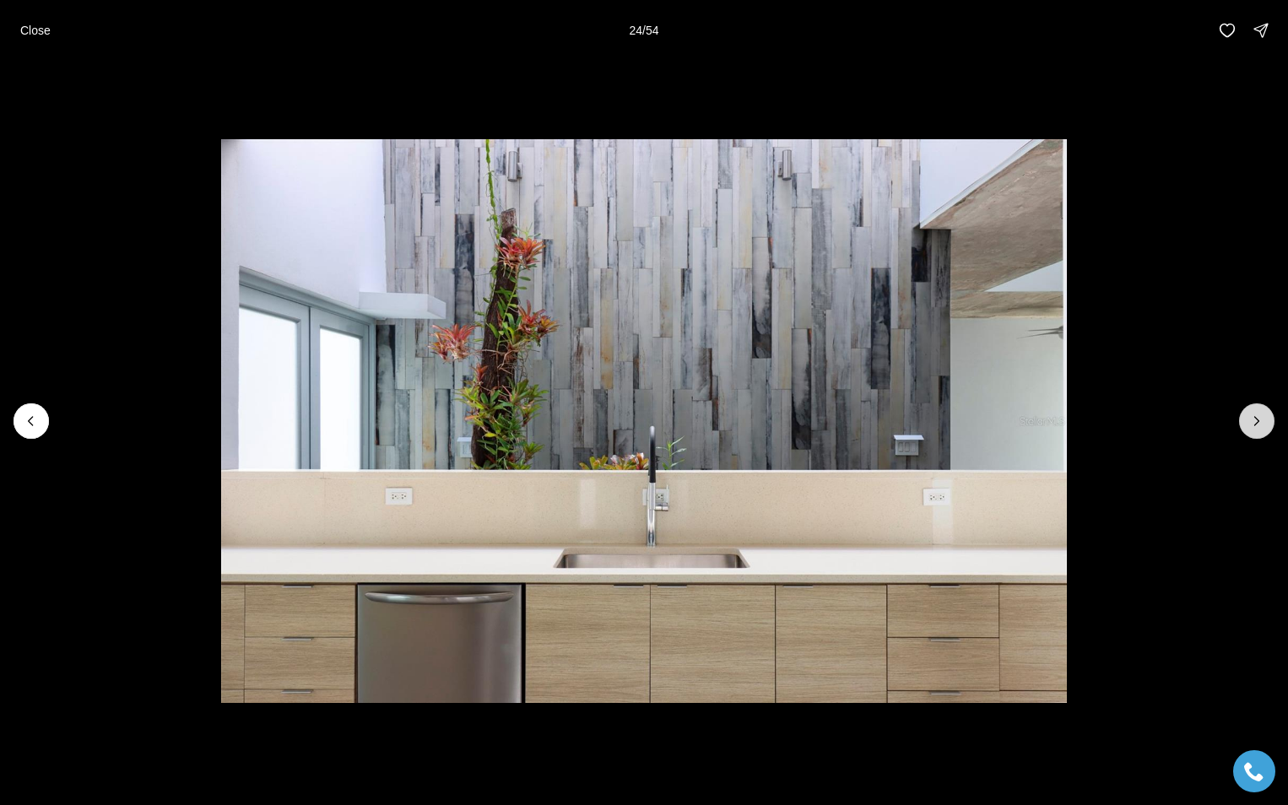
click at [1250, 419] on icon "Next slide" at bounding box center [1256, 421] width 17 height 17
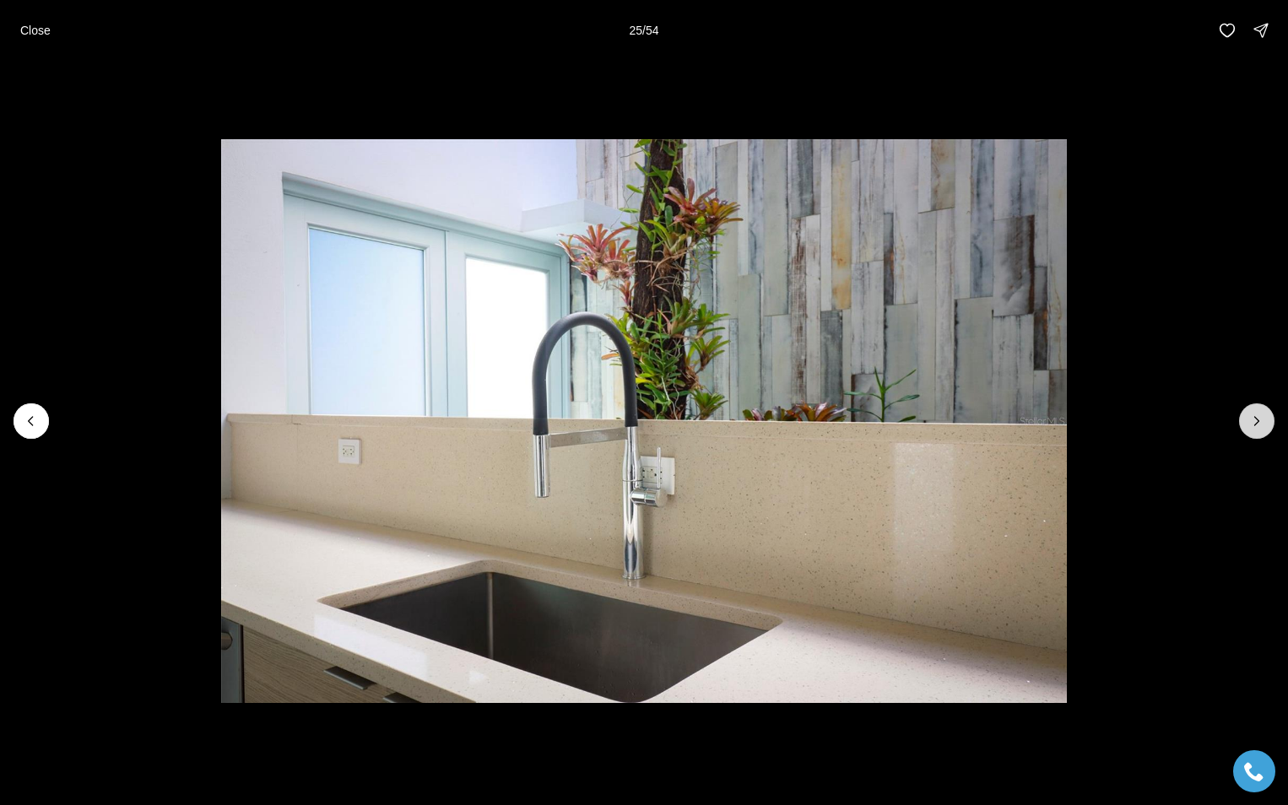
click at [1250, 419] on icon "Next slide" at bounding box center [1256, 421] width 17 height 17
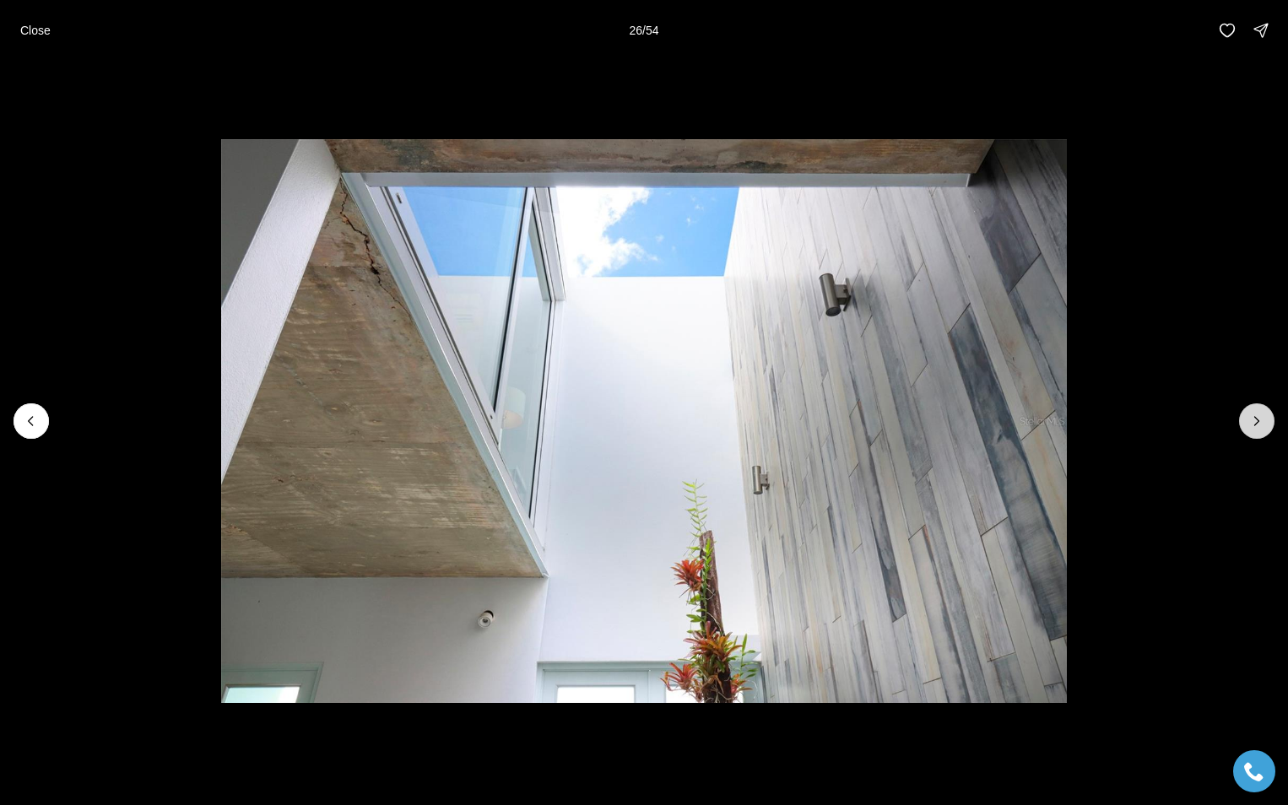
click at [1251, 419] on icon "Next slide" at bounding box center [1256, 421] width 17 height 17
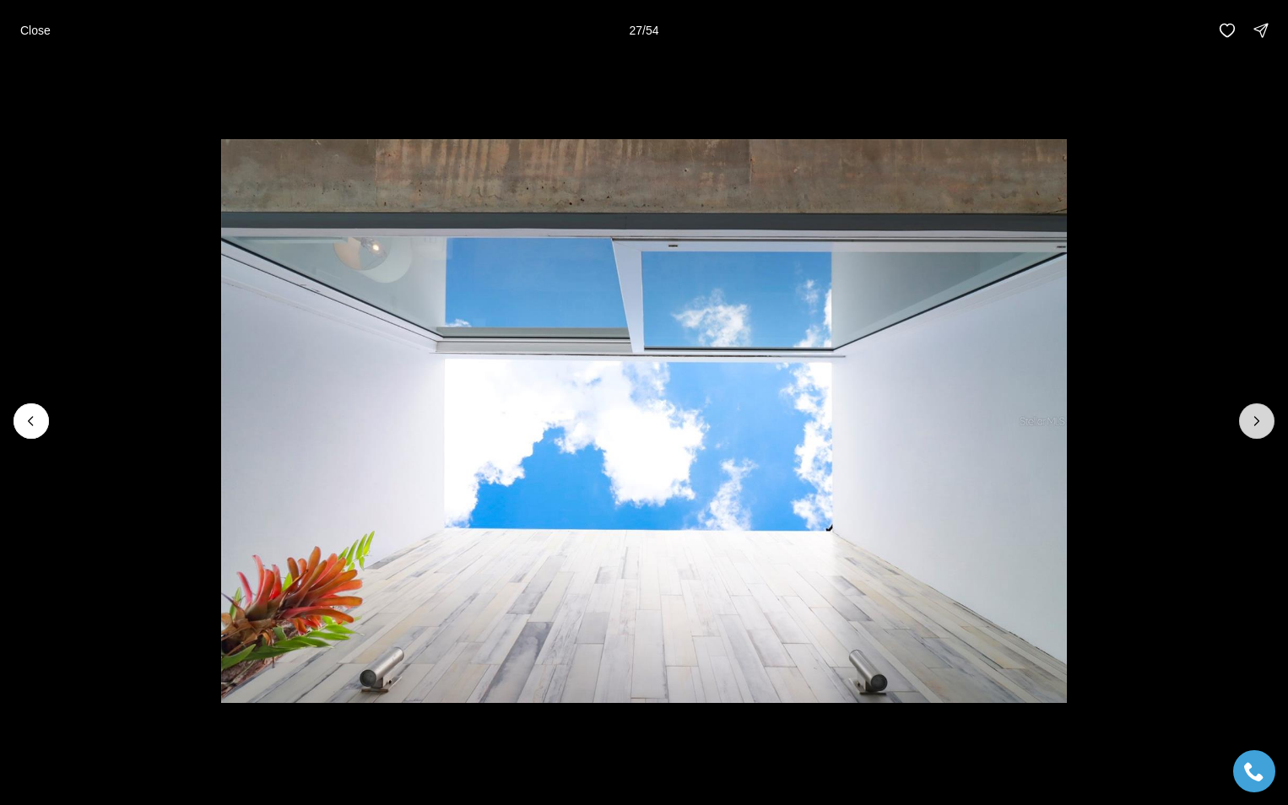
click at [1251, 419] on icon "Next slide" at bounding box center [1256, 421] width 17 height 17
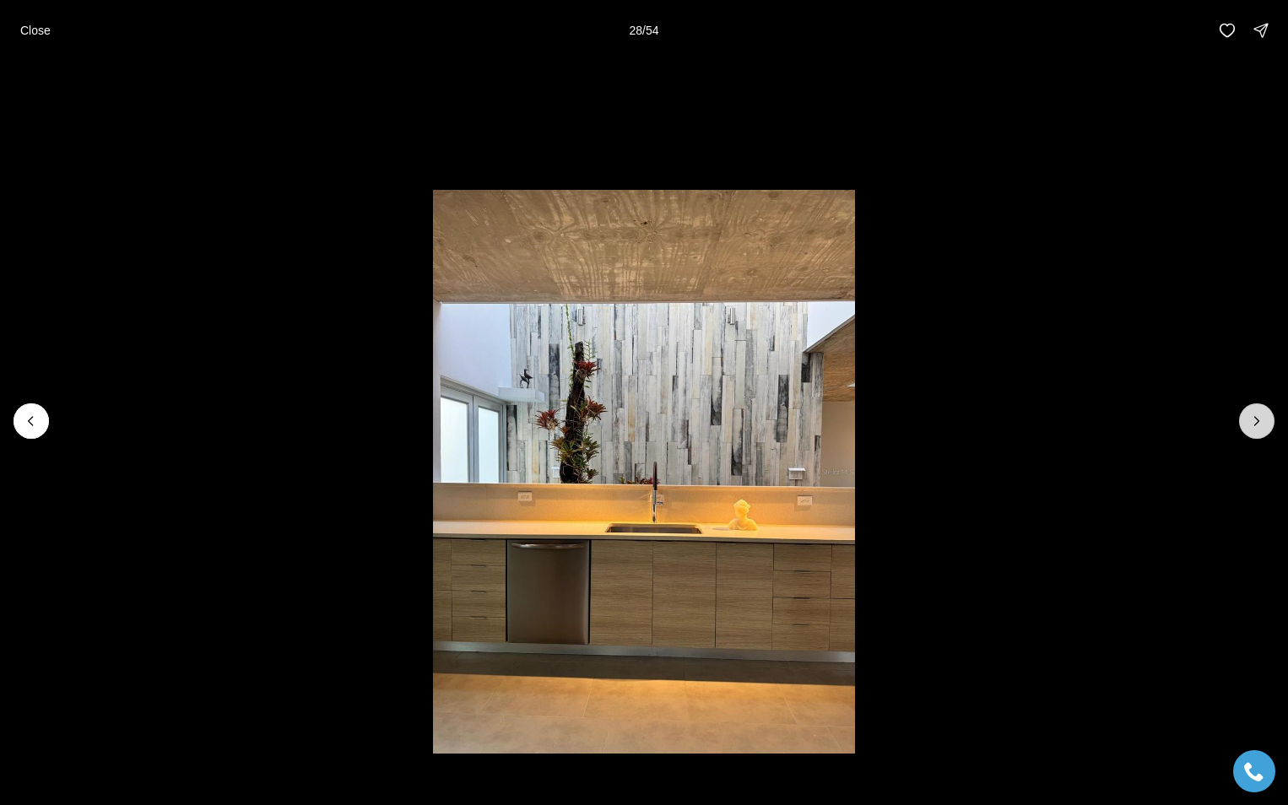
click at [1251, 419] on icon "Next slide" at bounding box center [1256, 421] width 17 height 17
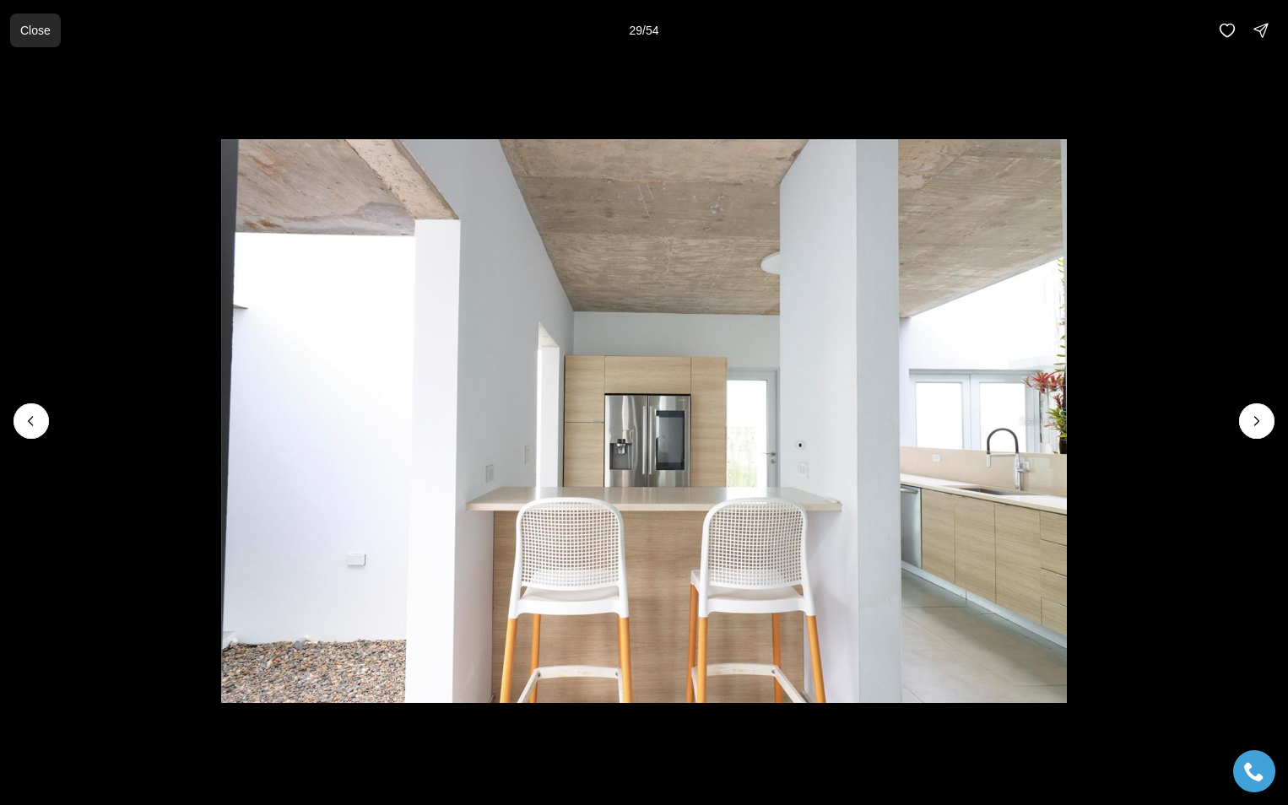
click at [38, 30] on p "Close" at bounding box center [35, 31] width 30 height 14
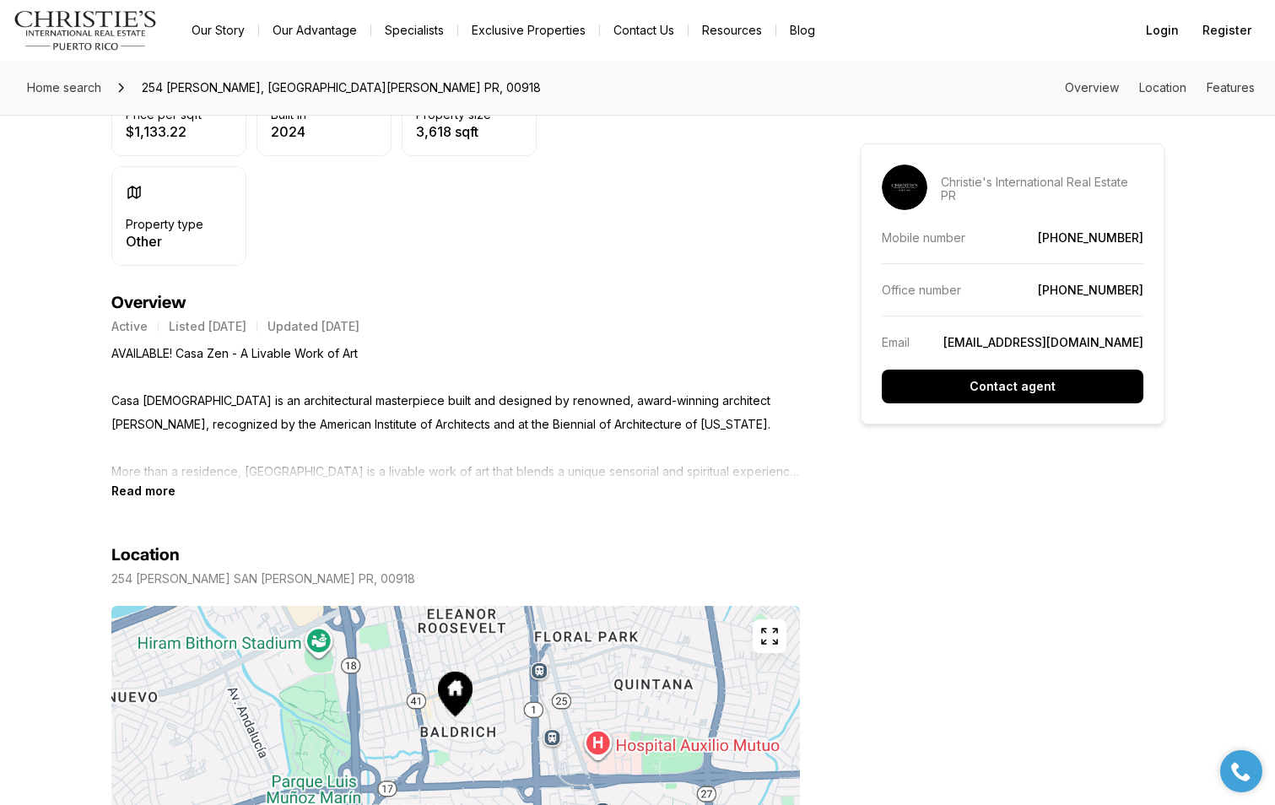
scroll to position [675, 0]
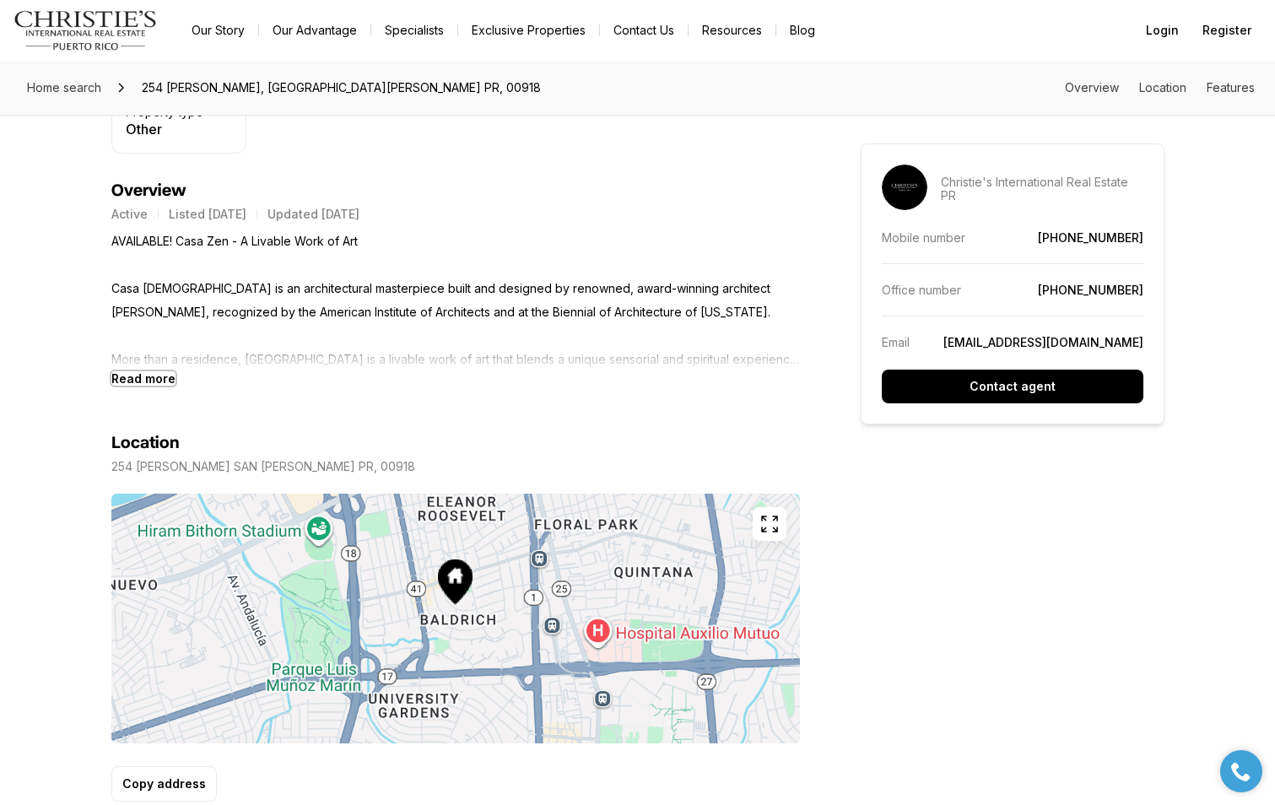
click at [165, 383] on b "Read more" at bounding box center [143, 378] width 64 height 14
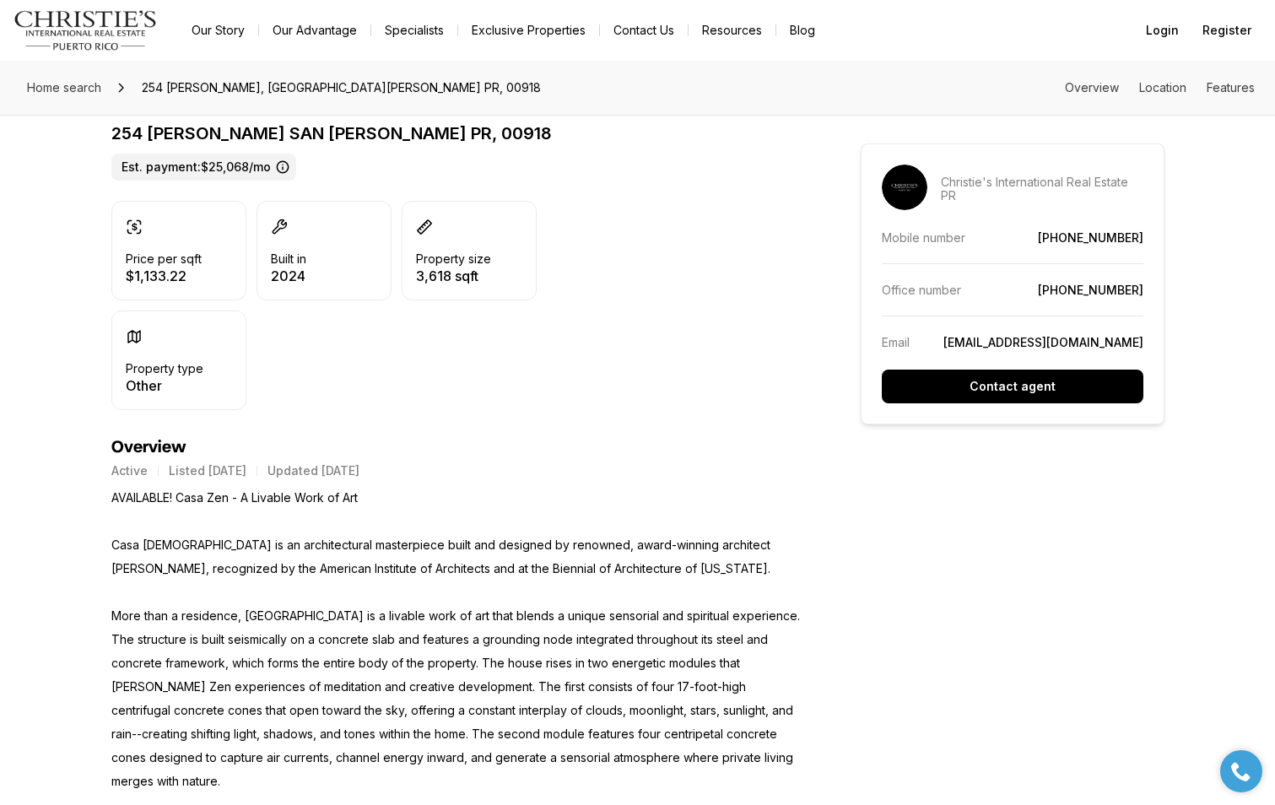
scroll to position [184, 0]
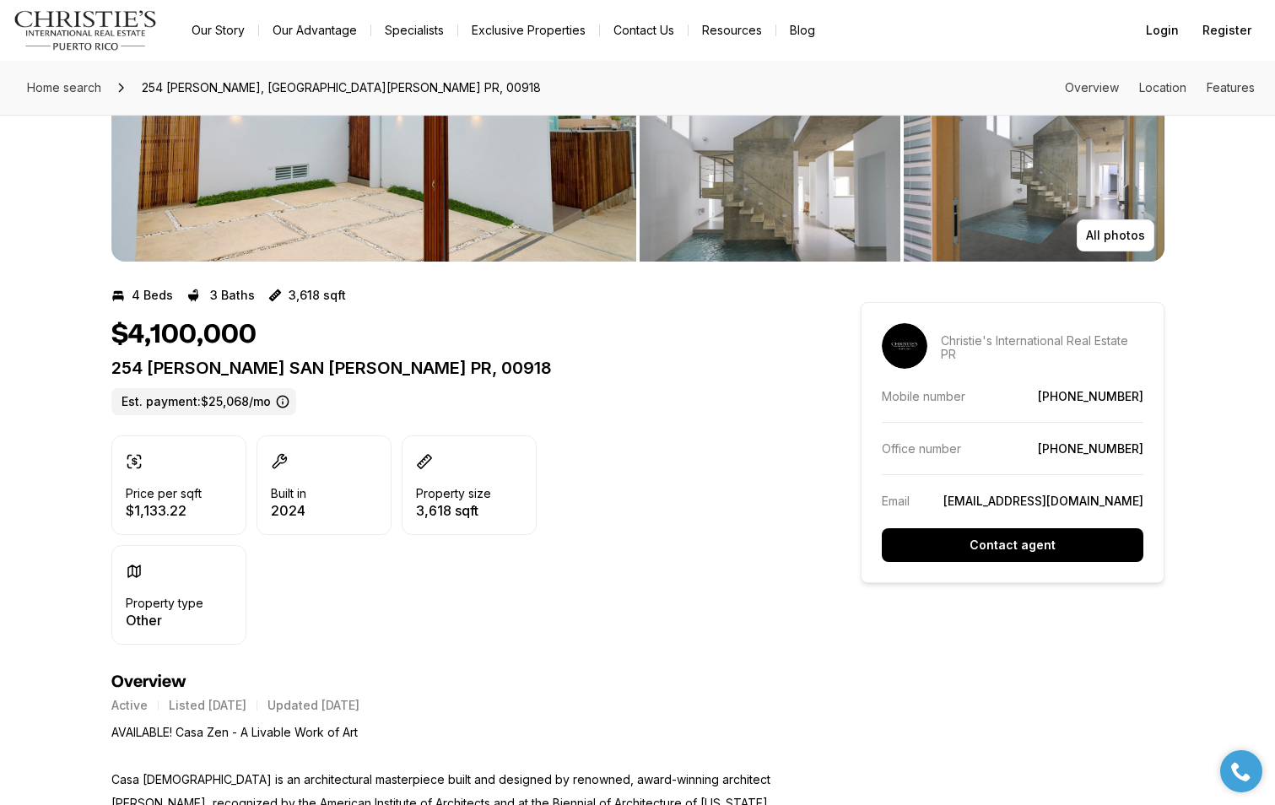
click at [280, 193] on img "View image gallery" at bounding box center [373, 110] width 525 height 304
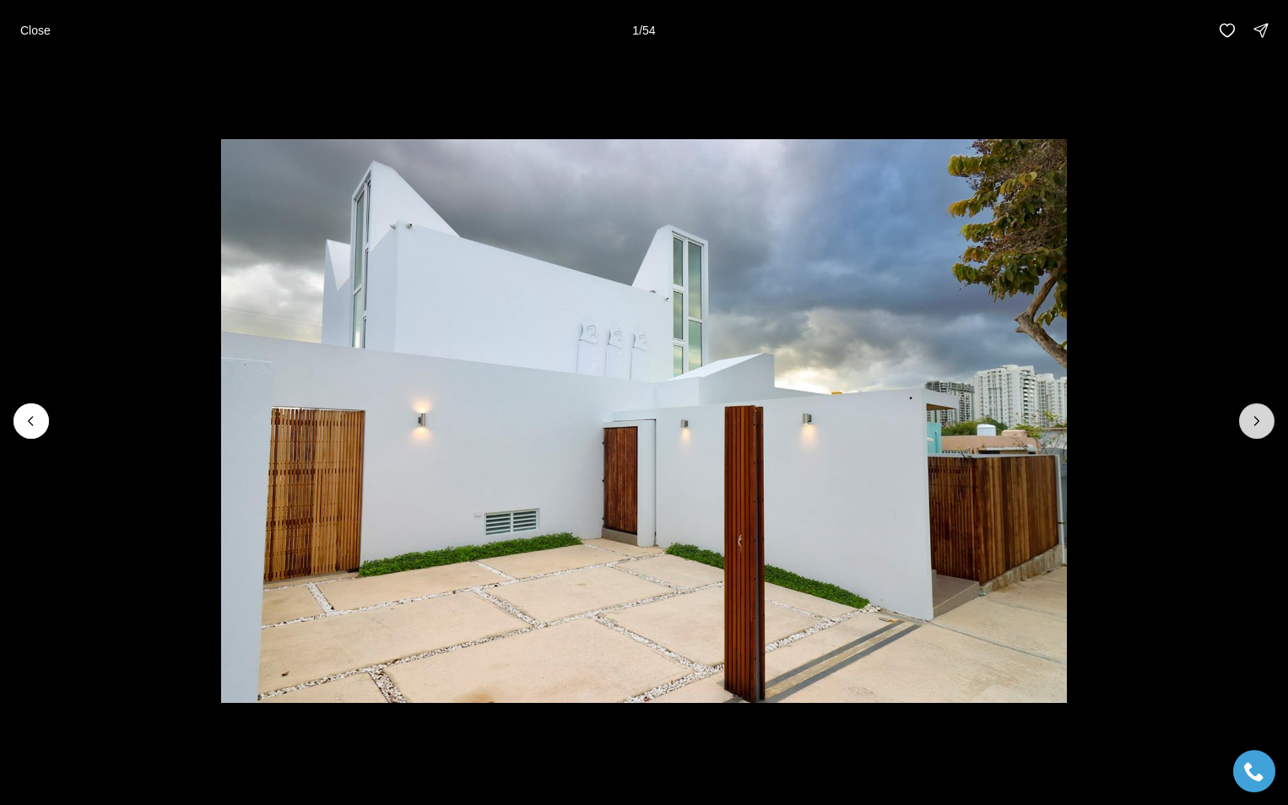
click at [1252, 419] on icon "Next slide" at bounding box center [1256, 421] width 17 height 17
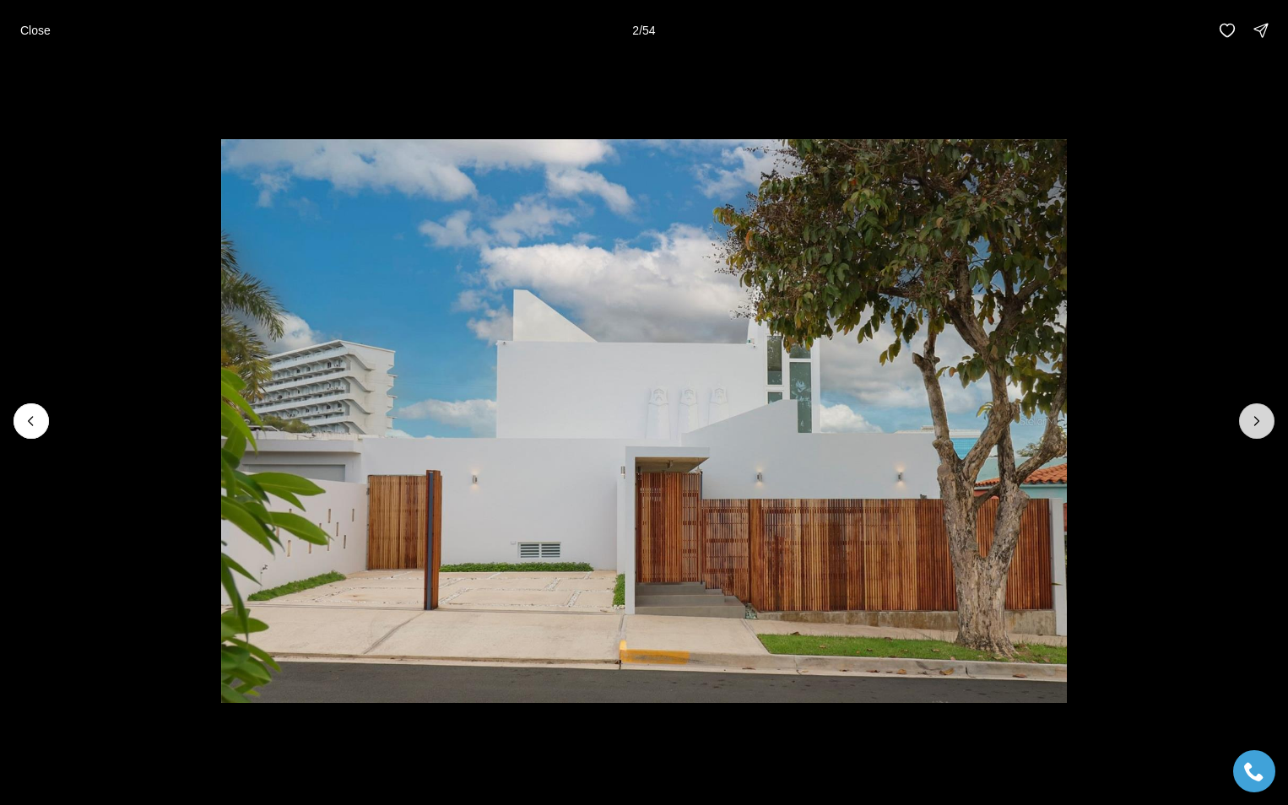
click at [1258, 420] on icon "Next slide" at bounding box center [1257, 421] width 4 height 8
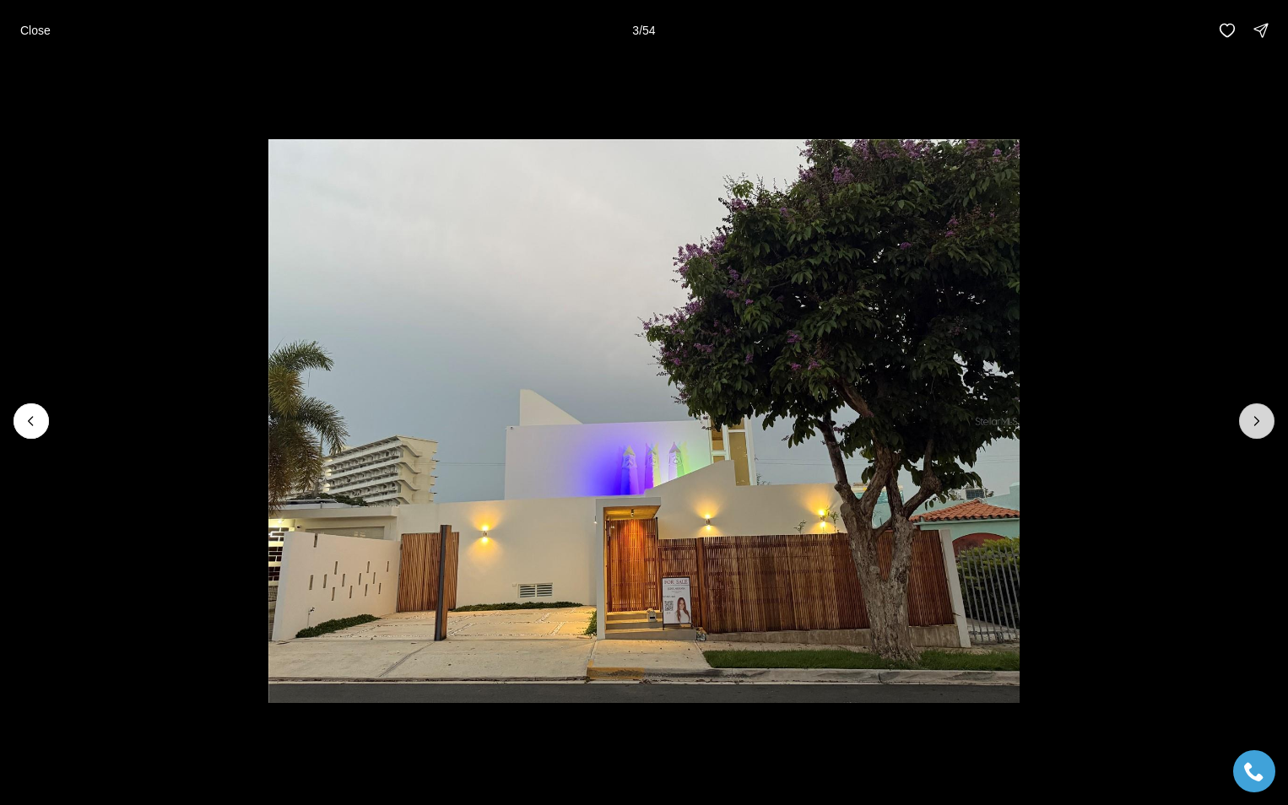
click at [1258, 420] on icon "Next slide" at bounding box center [1257, 421] width 4 height 8
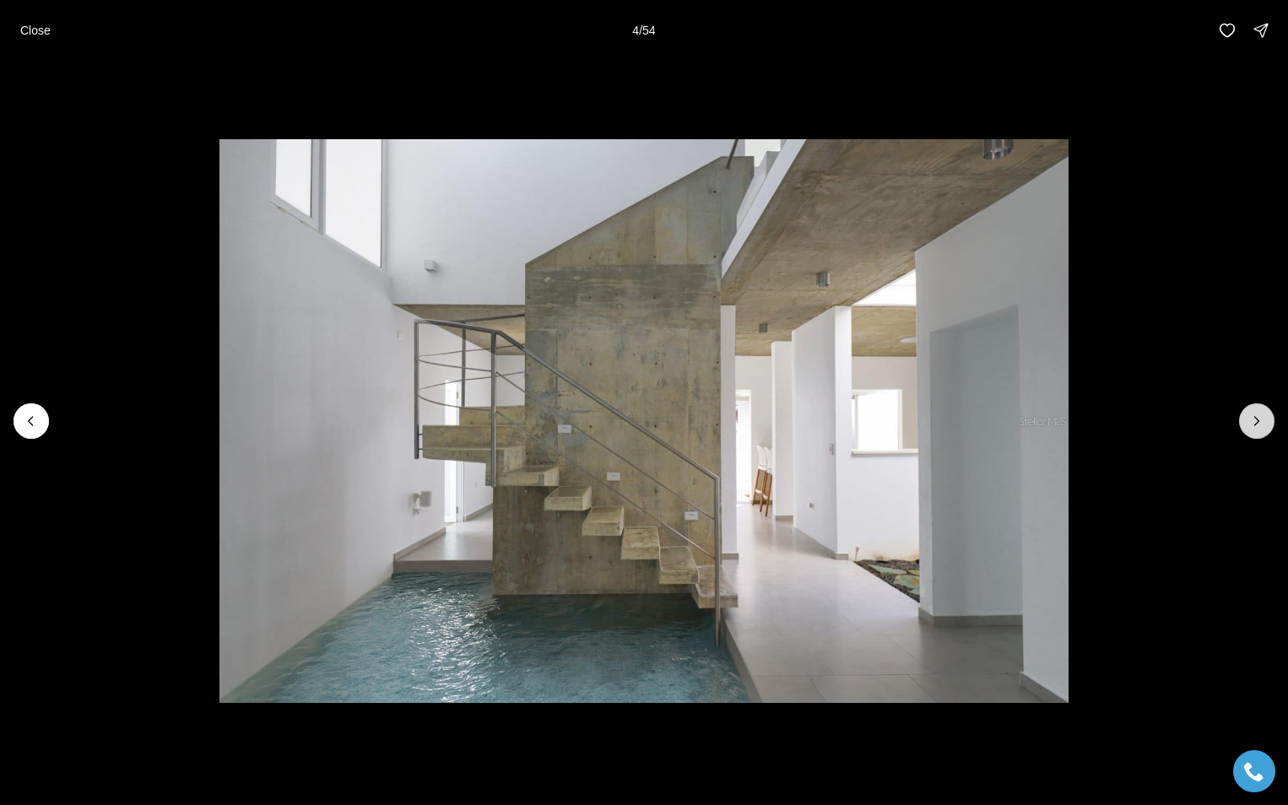
click at [1258, 420] on icon "Next slide" at bounding box center [1257, 421] width 4 height 8
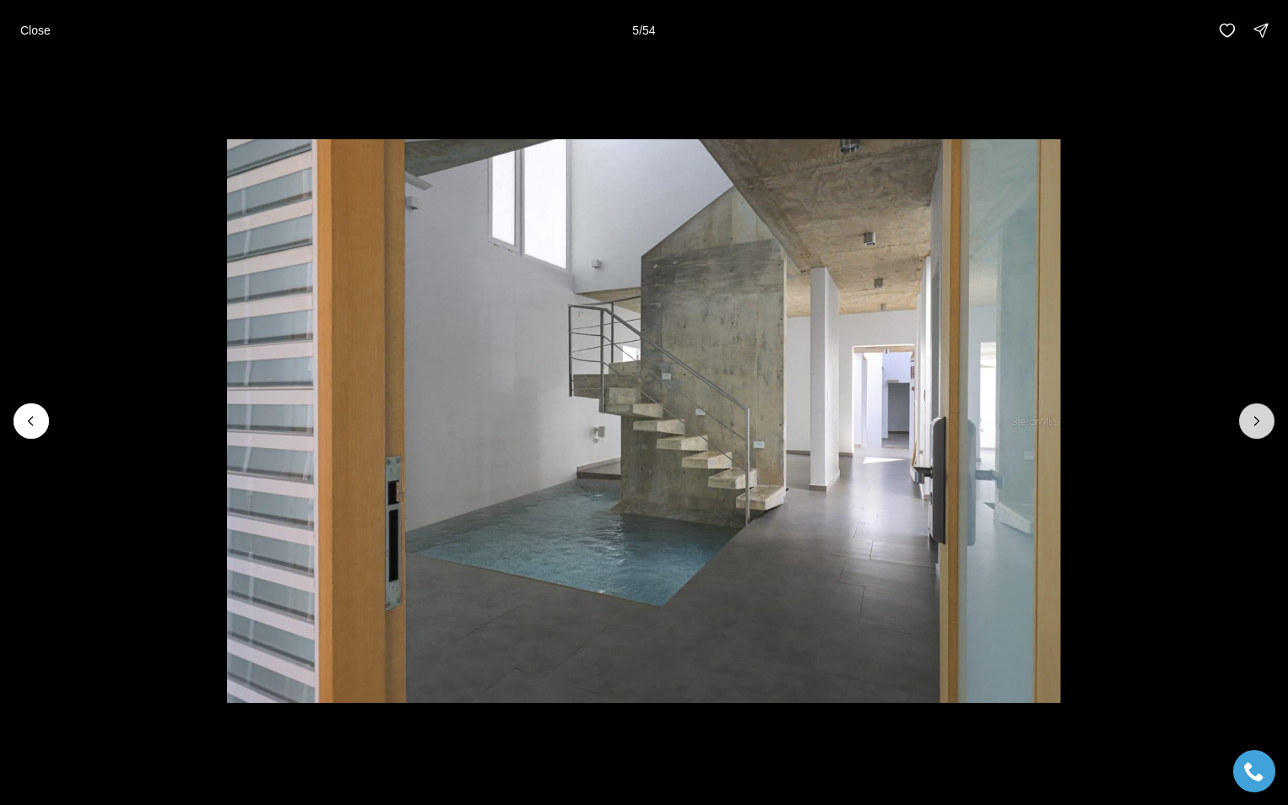
click at [1258, 420] on icon "Next slide" at bounding box center [1257, 421] width 4 height 8
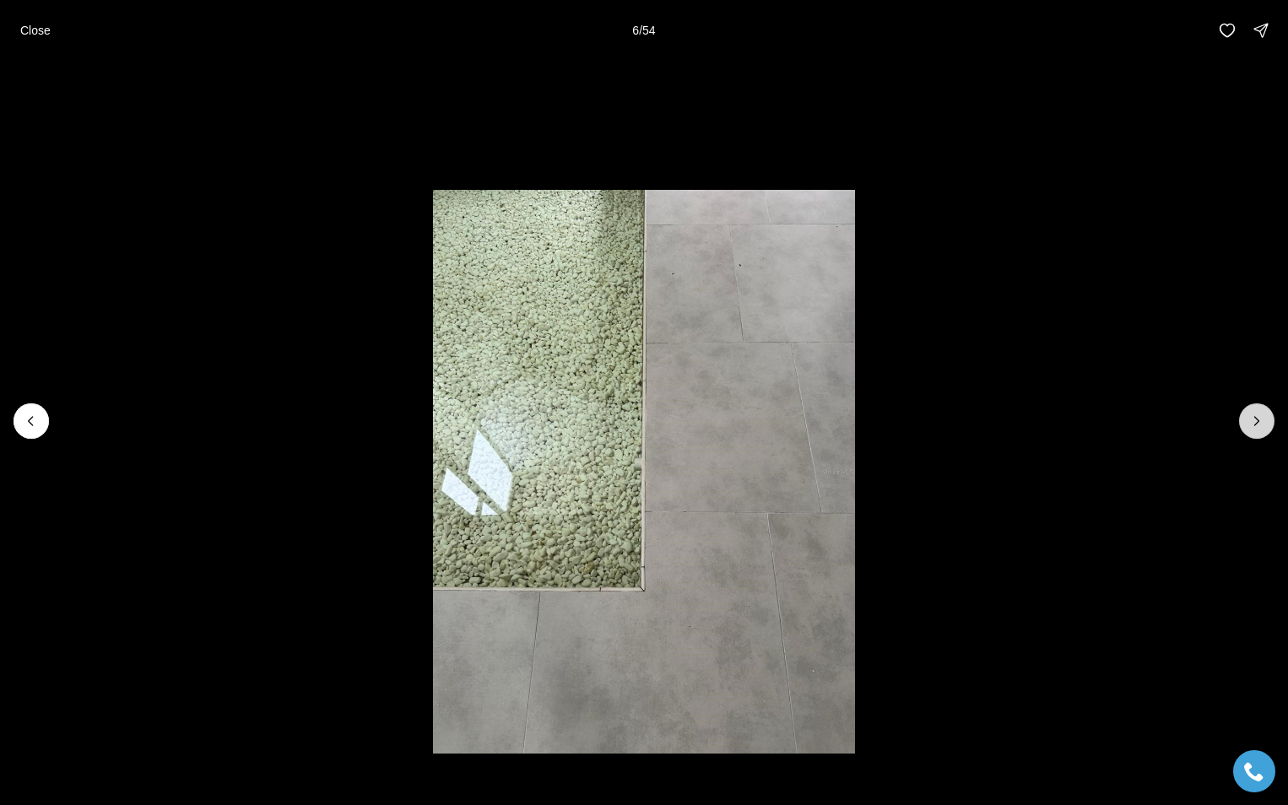
click at [1258, 420] on icon "Next slide" at bounding box center [1257, 421] width 4 height 8
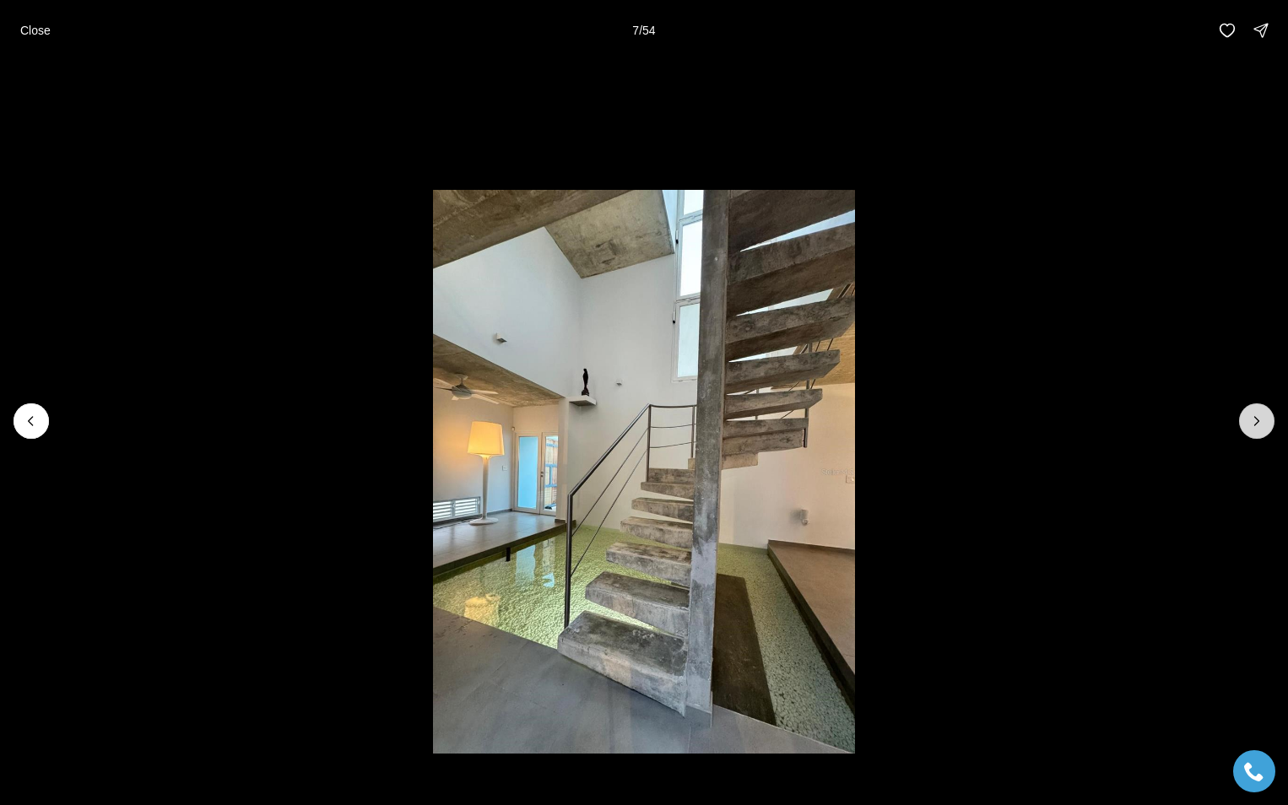
click at [1258, 420] on icon "Next slide" at bounding box center [1257, 421] width 4 height 8
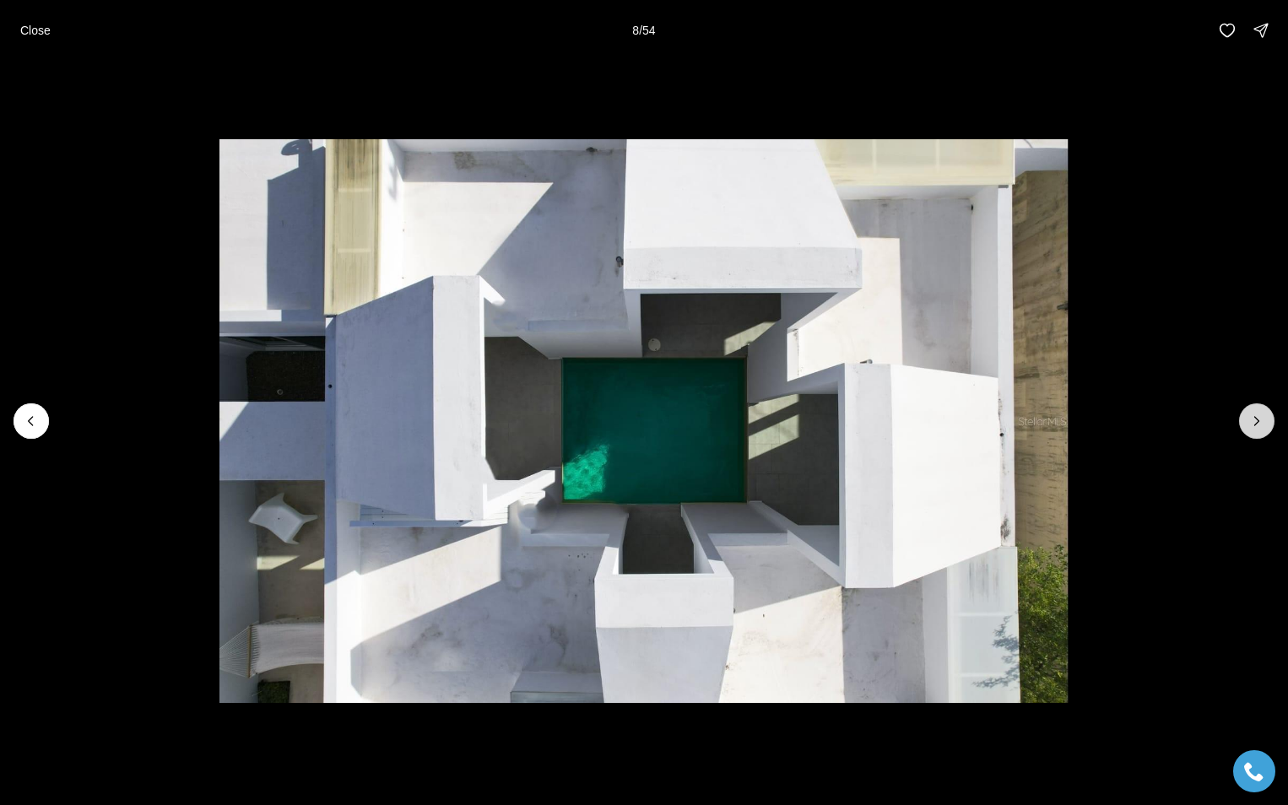
click at [1258, 420] on icon "Next slide" at bounding box center [1257, 421] width 4 height 8
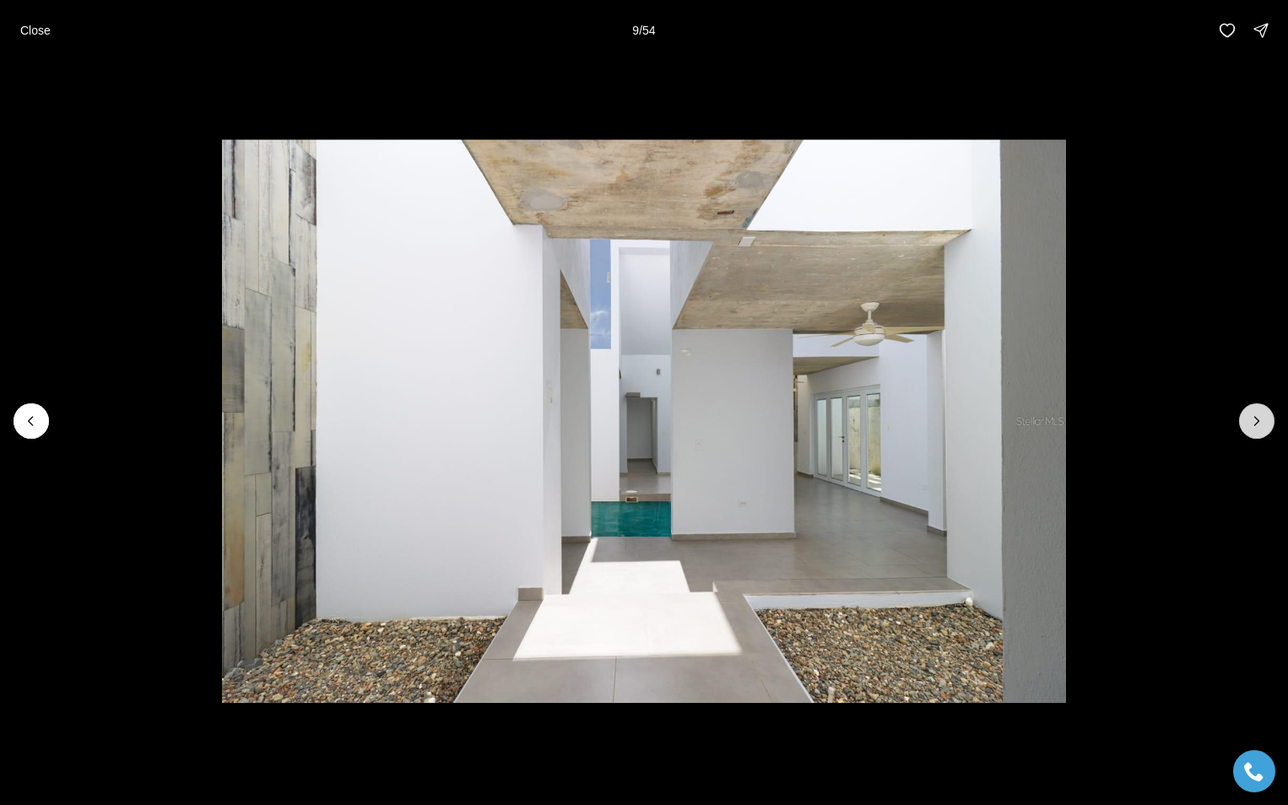
click at [1258, 420] on icon "Next slide" at bounding box center [1257, 421] width 4 height 8
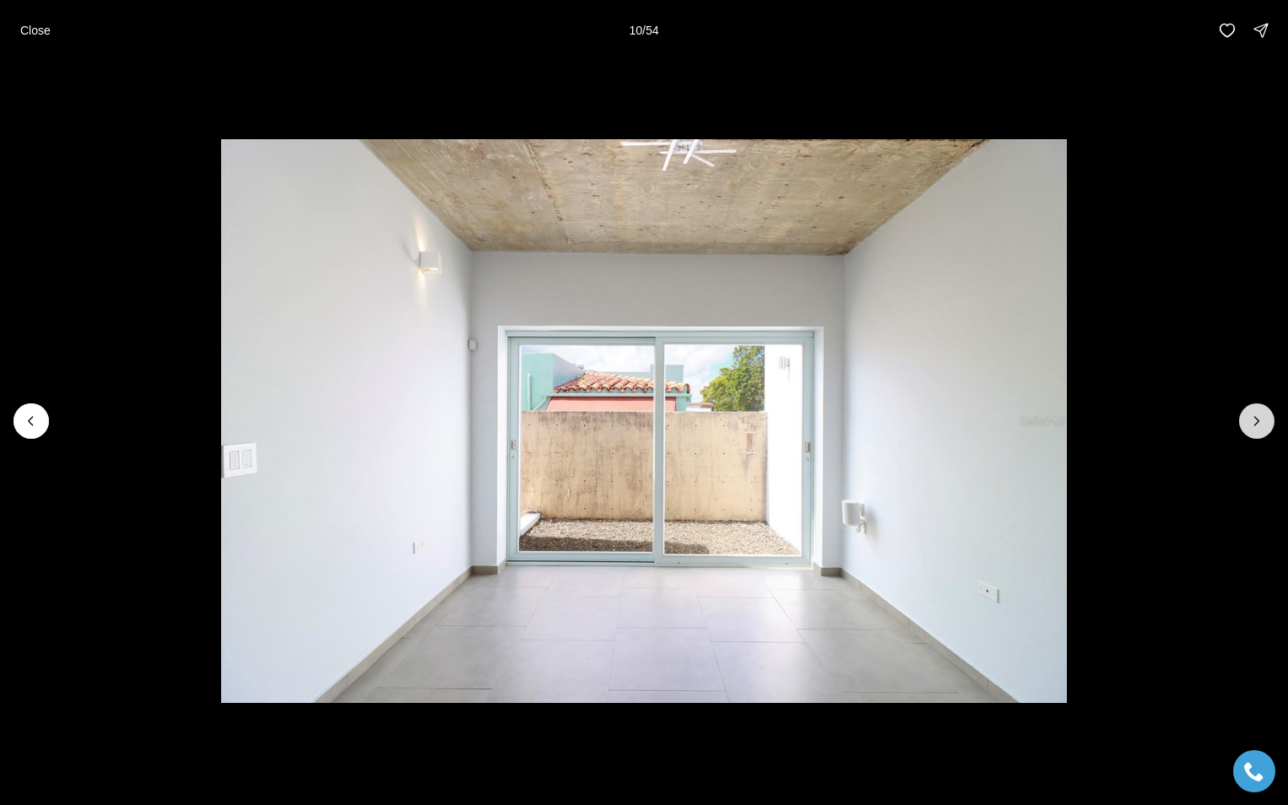
click at [1258, 420] on icon "Next slide" at bounding box center [1257, 421] width 4 height 8
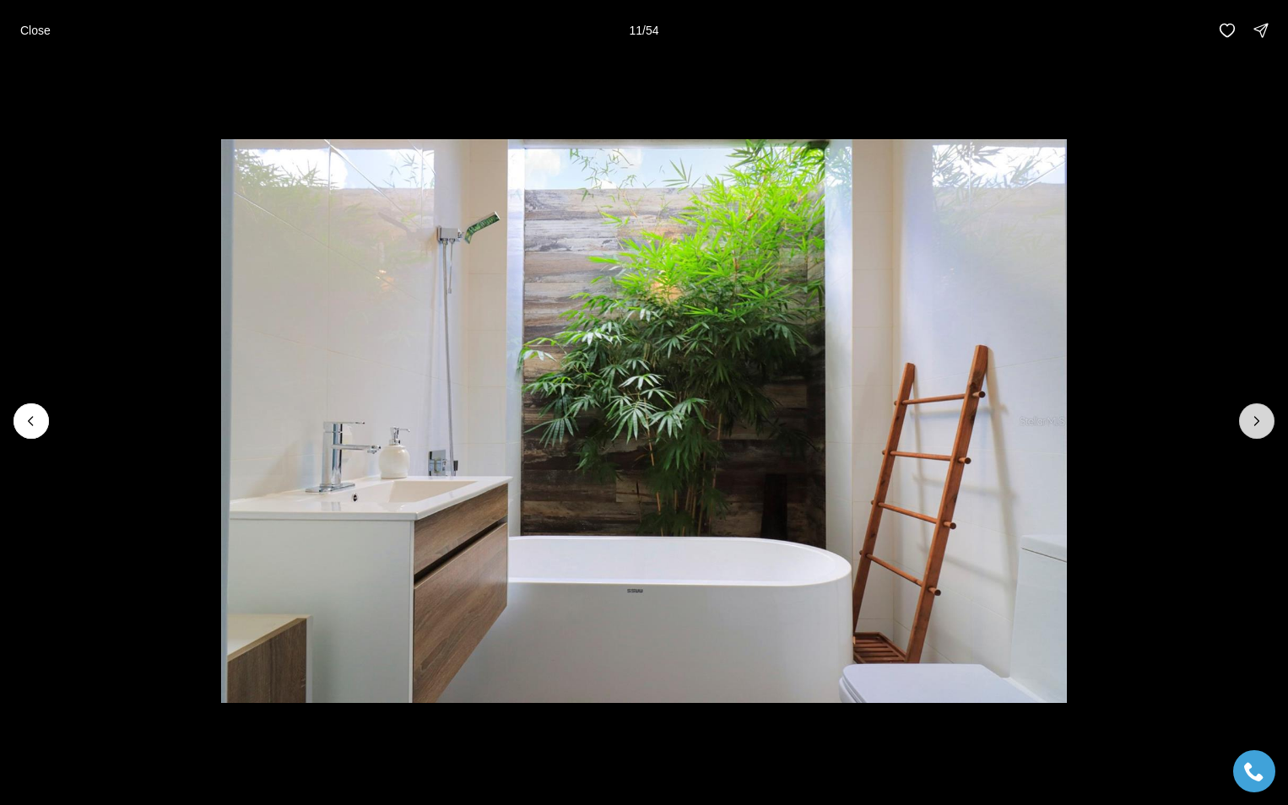
click at [1258, 420] on icon "Next slide" at bounding box center [1257, 421] width 4 height 8
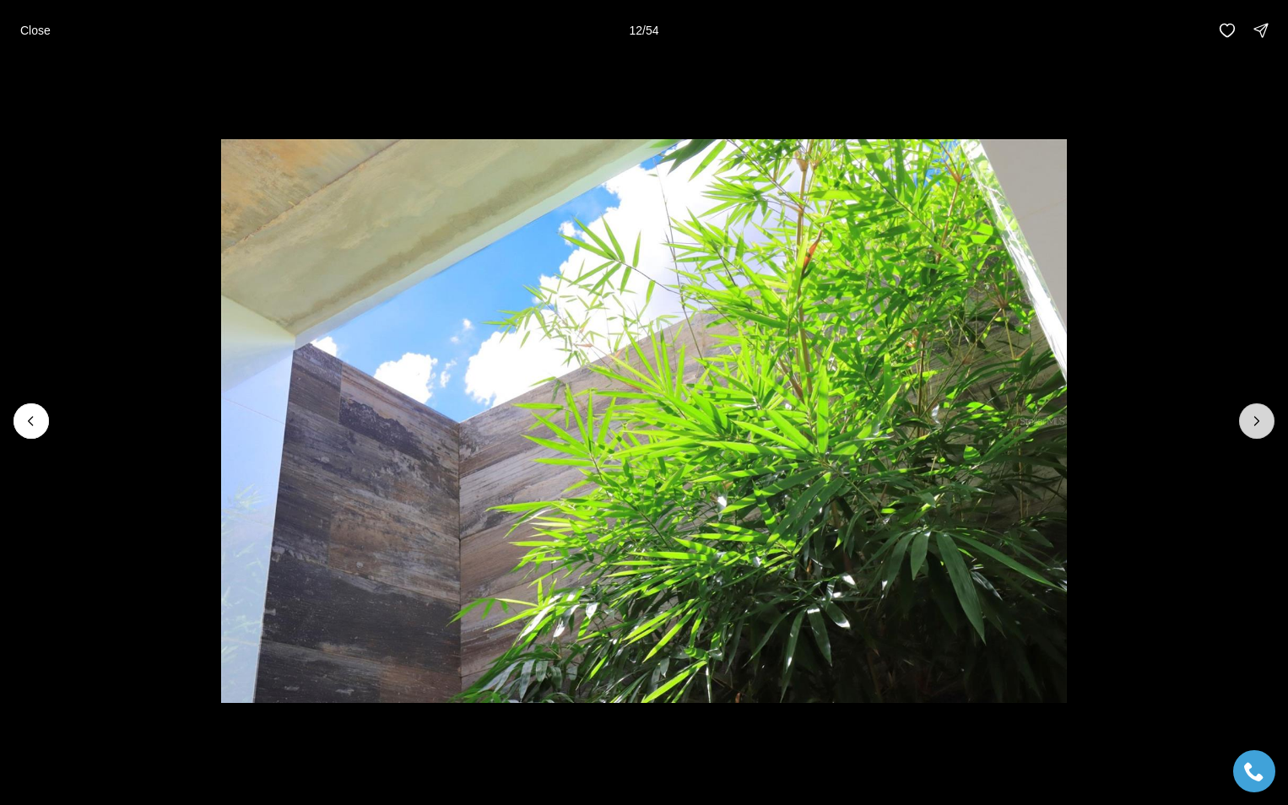
click at [1258, 420] on icon "Next slide" at bounding box center [1257, 421] width 4 height 8
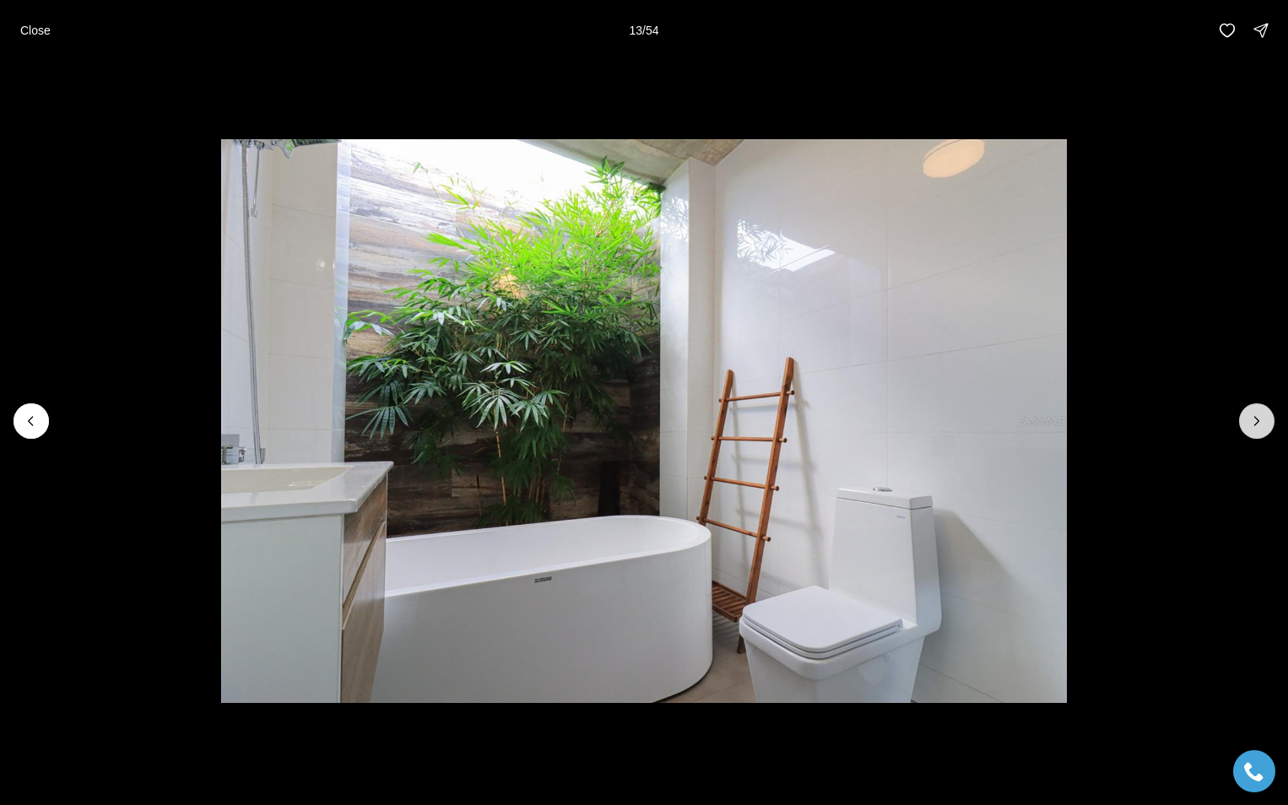
click at [1258, 420] on icon "Next slide" at bounding box center [1257, 421] width 4 height 8
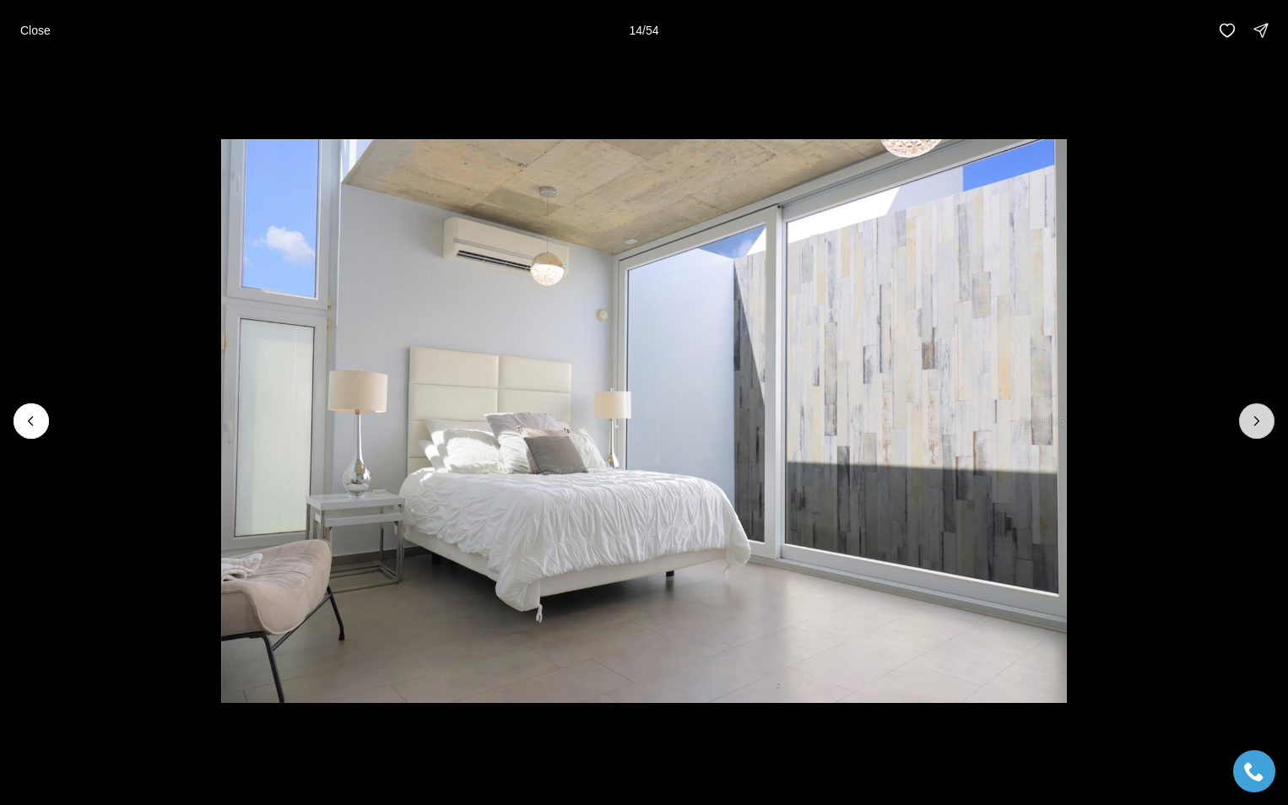
click at [1258, 420] on icon "Next slide" at bounding box center [1257, 421] width 4 height 8
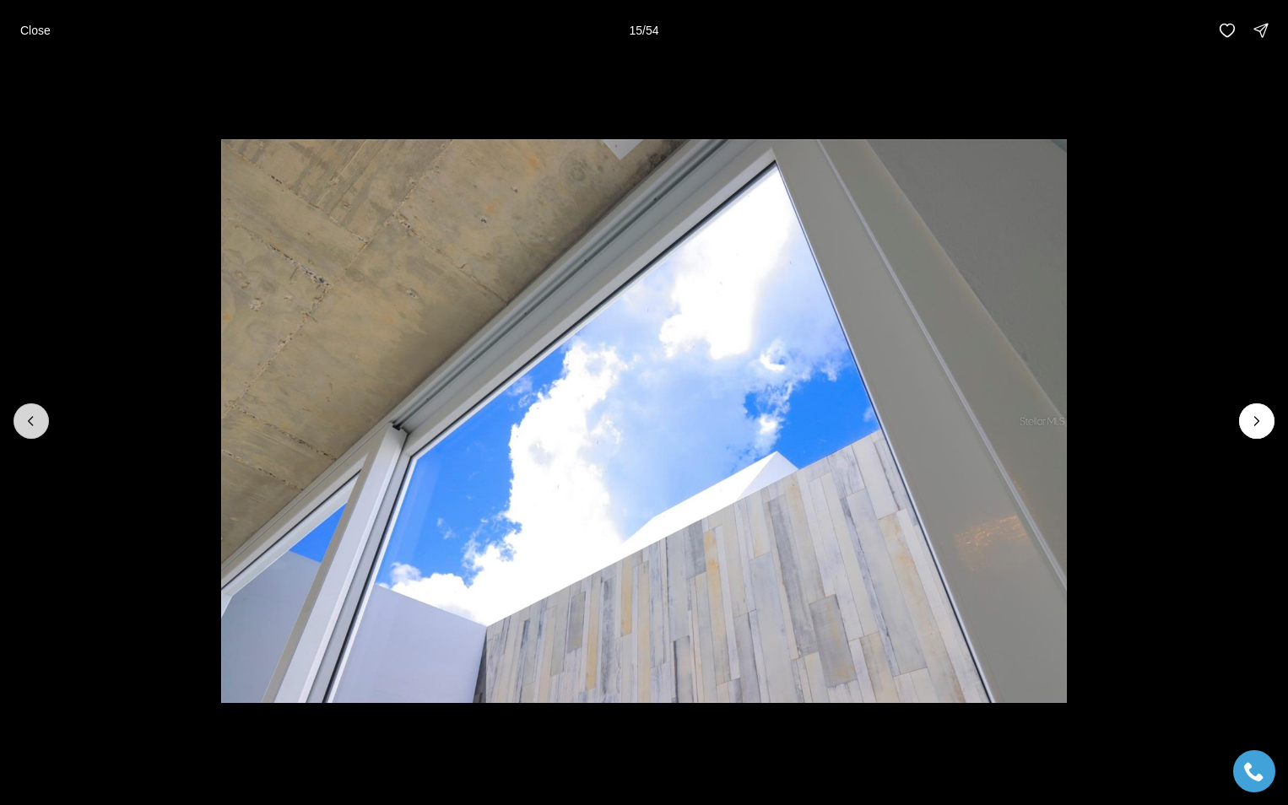
click at [29, 421] on icon "Previous slide" at bounding box center [31, 421] width 4 height 8
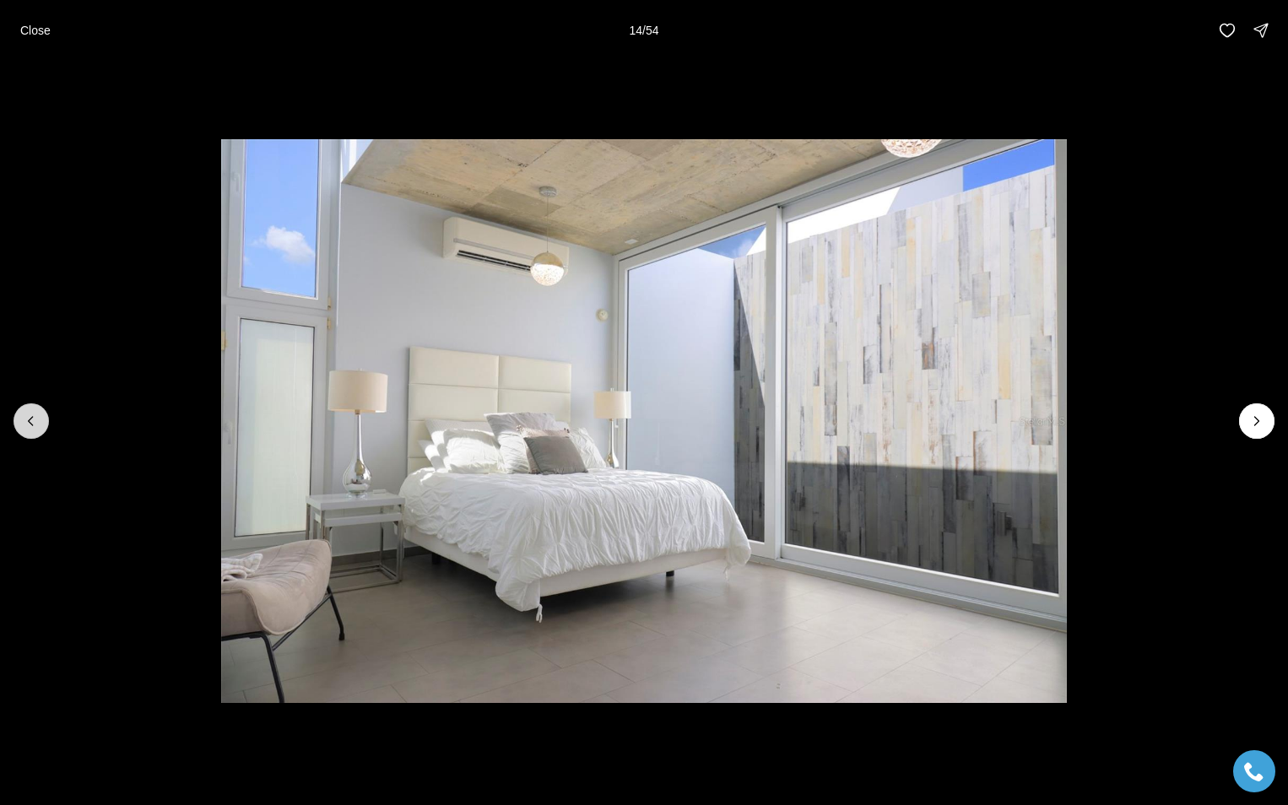
click at [29, 421] on icon "Previous slide" at bounding box center [31, 421] width 4 height 8
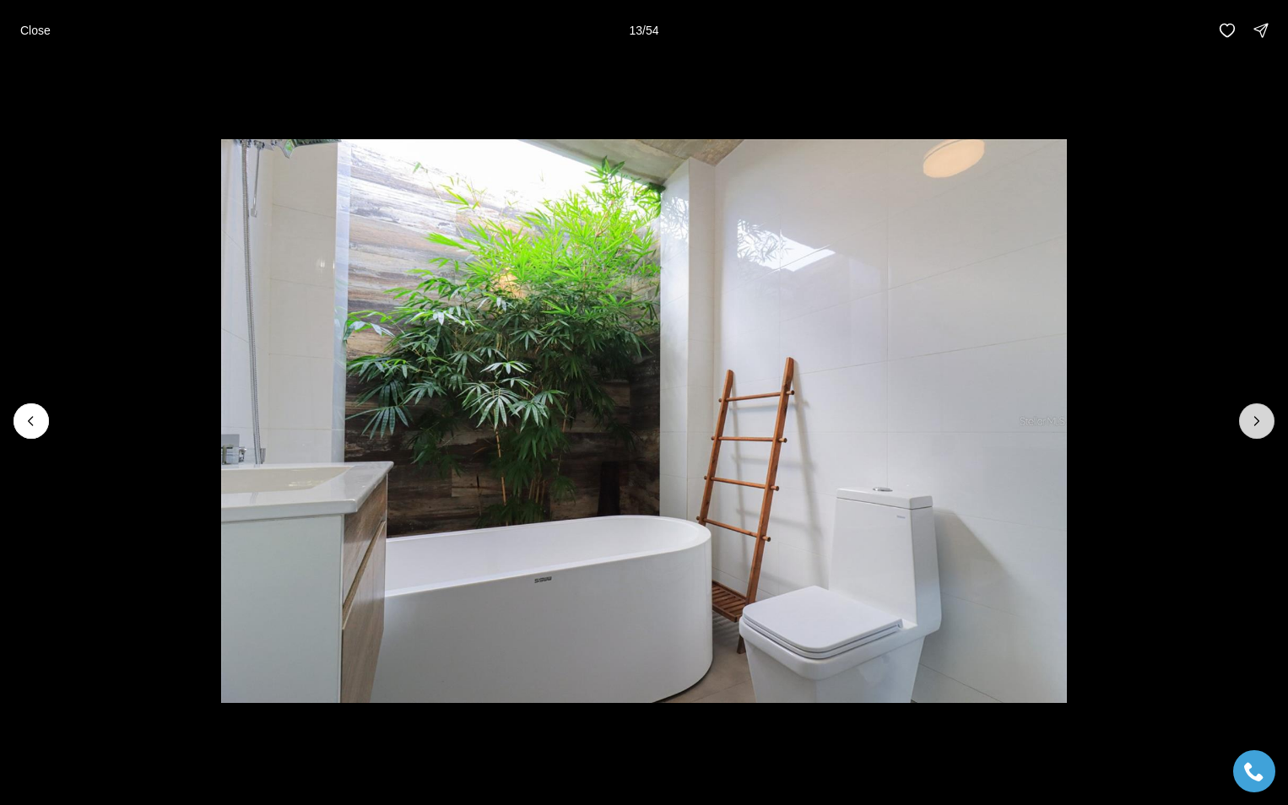
click at [1251, 419] on icon "Next slide" at bounding box center [1256, 421] width 17 height 17
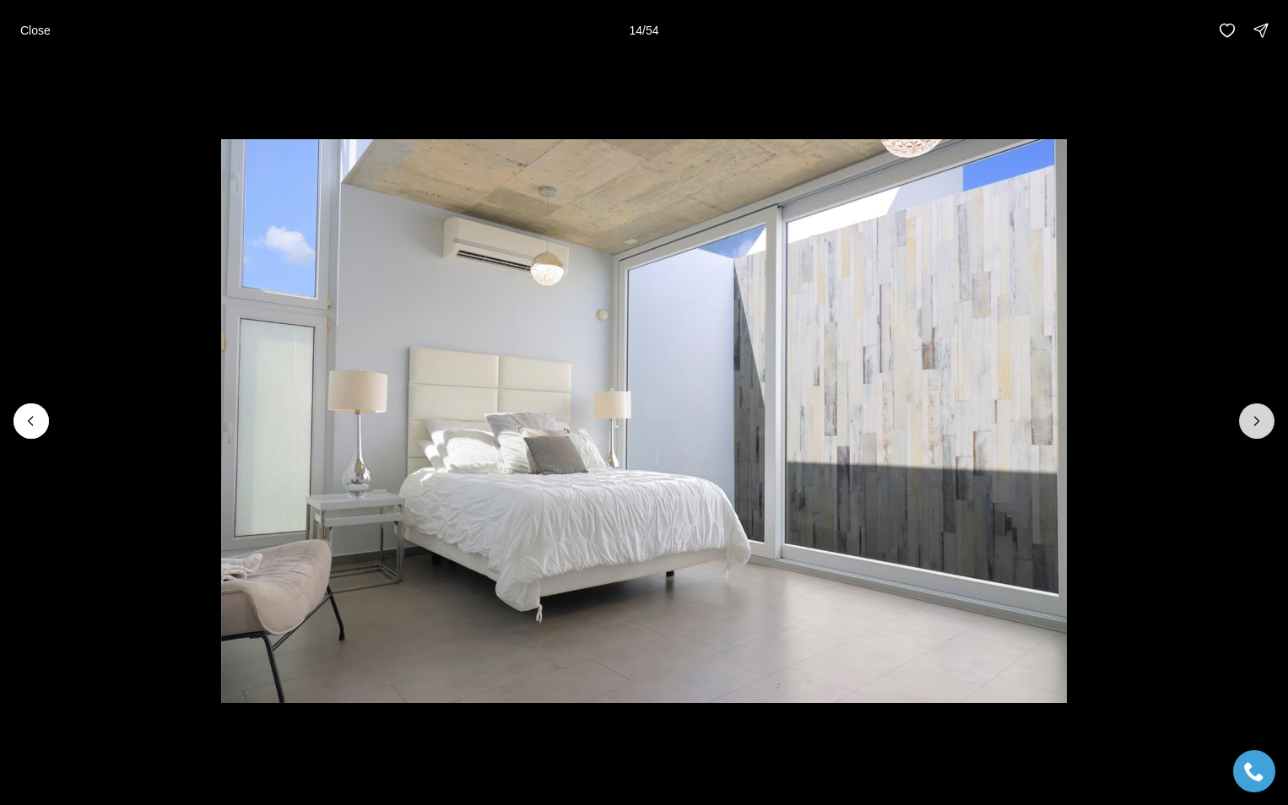
click at [1251, 419] on icon "Next slide" at bounding box center [1256, 421] width 17 height 17
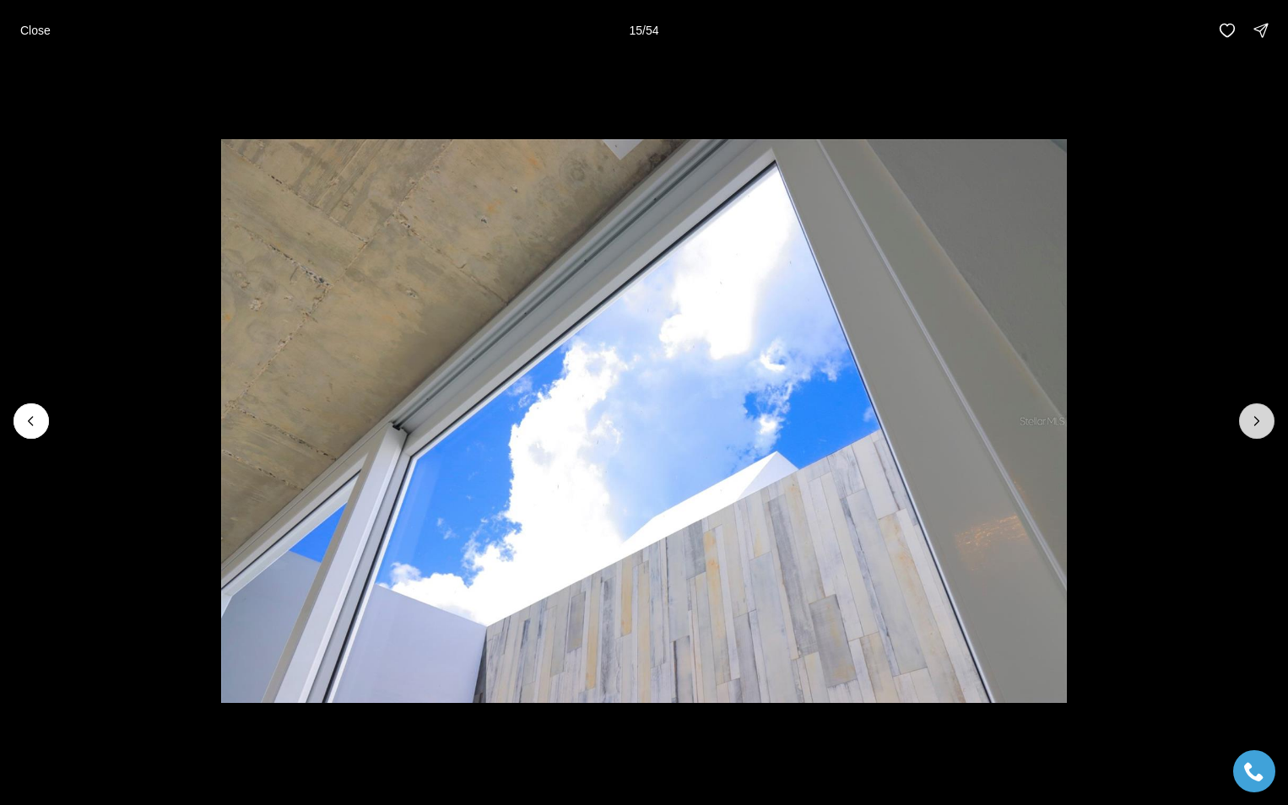
click at [1251, 419] on icon "Next slide" at bounding box center [1256, 421] width 17 height 17
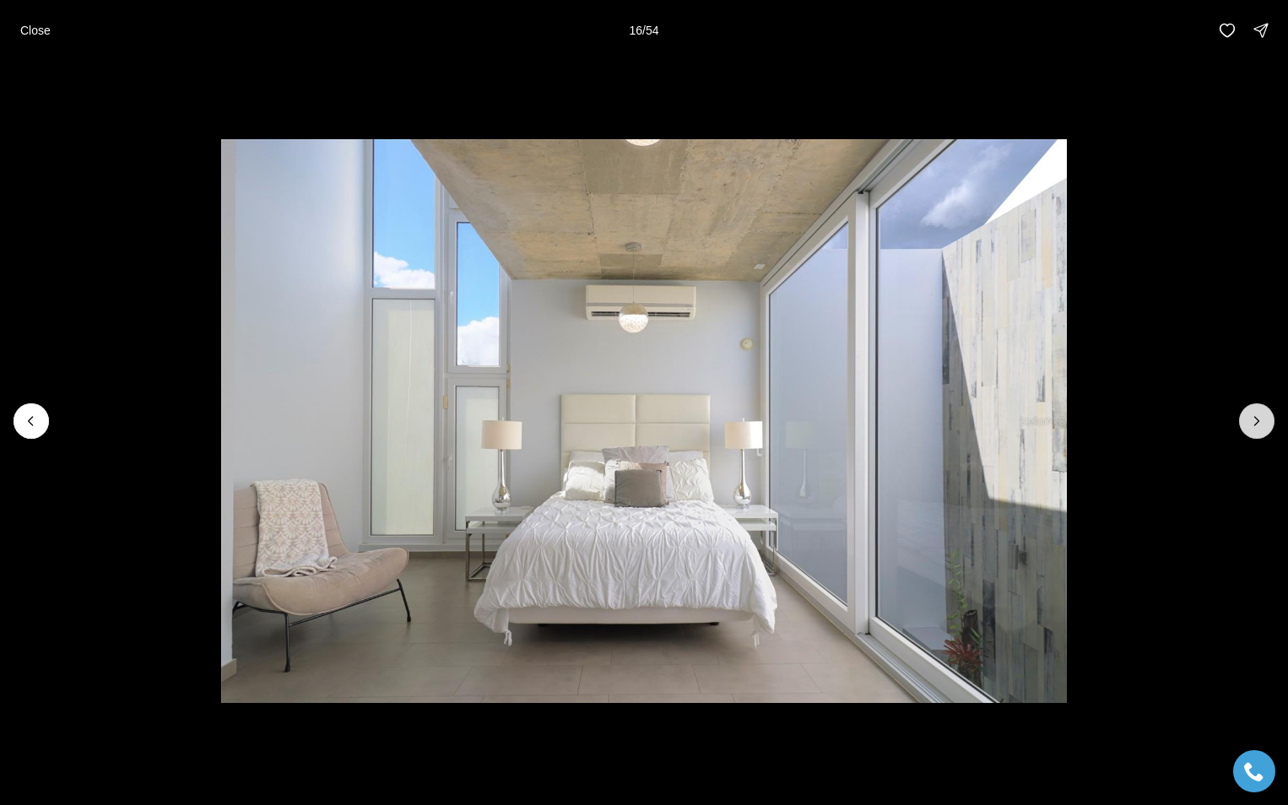
click at [1251, 419] on icon "Next slide" at bounding box center [1256, 421] width 17 height 17
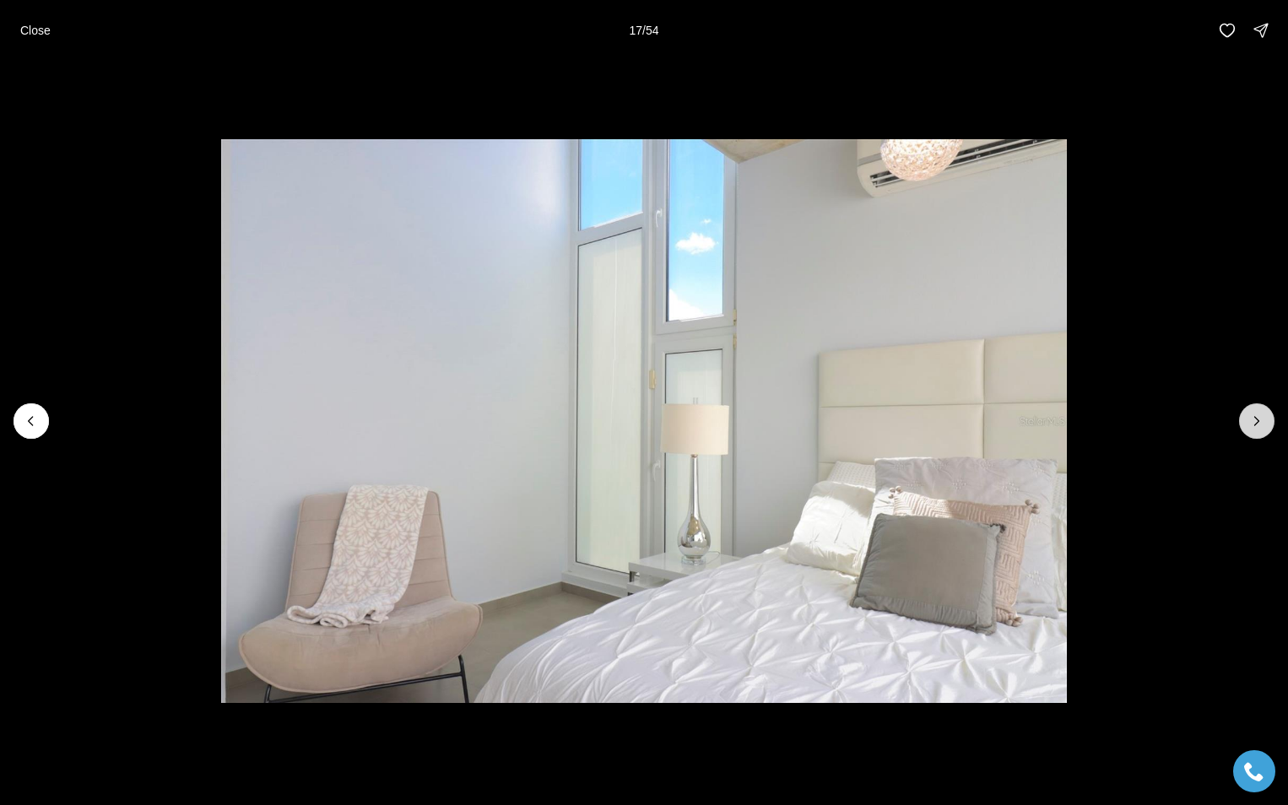
click at [1251, 419] on icon "Next slide" at bounding box center [1256, 421] width 17 height 17
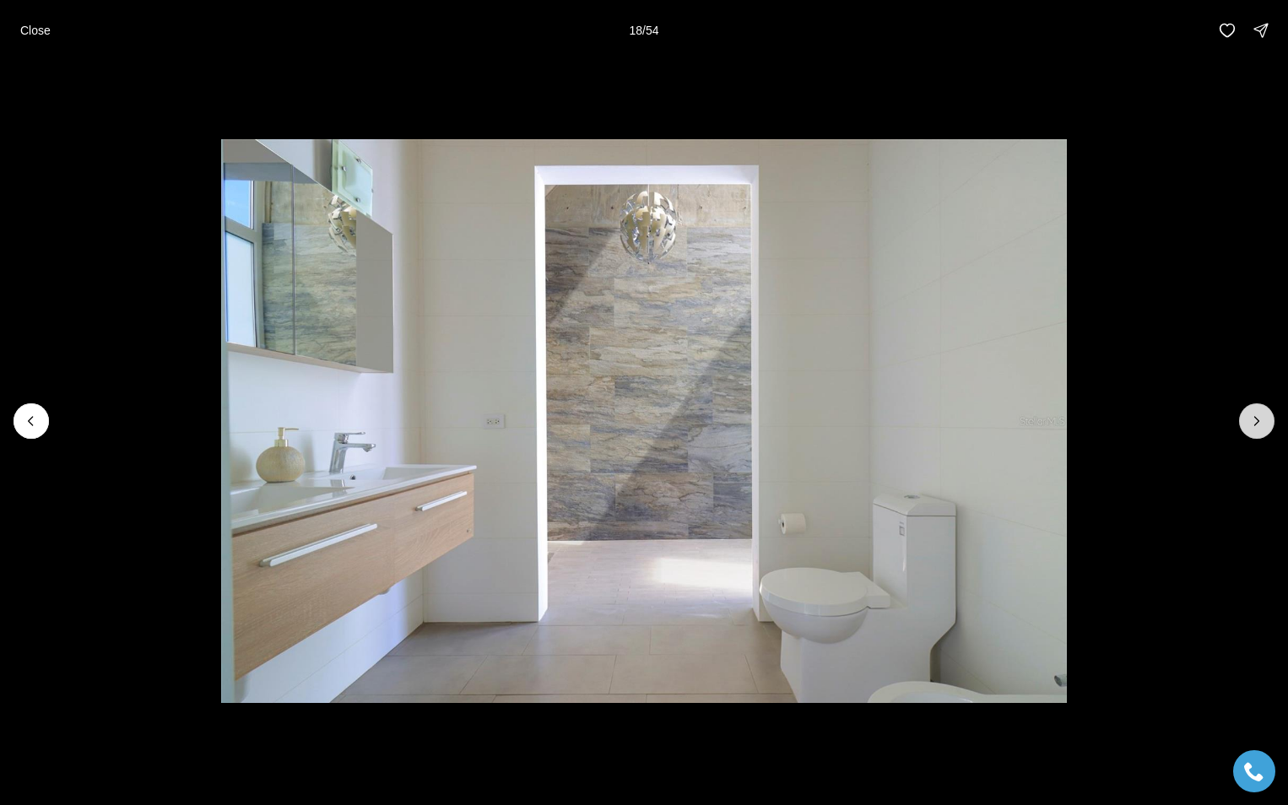
click at [1251, 419] on icon "Next slide" at bounding box center [1256, 421] width 17 height 17
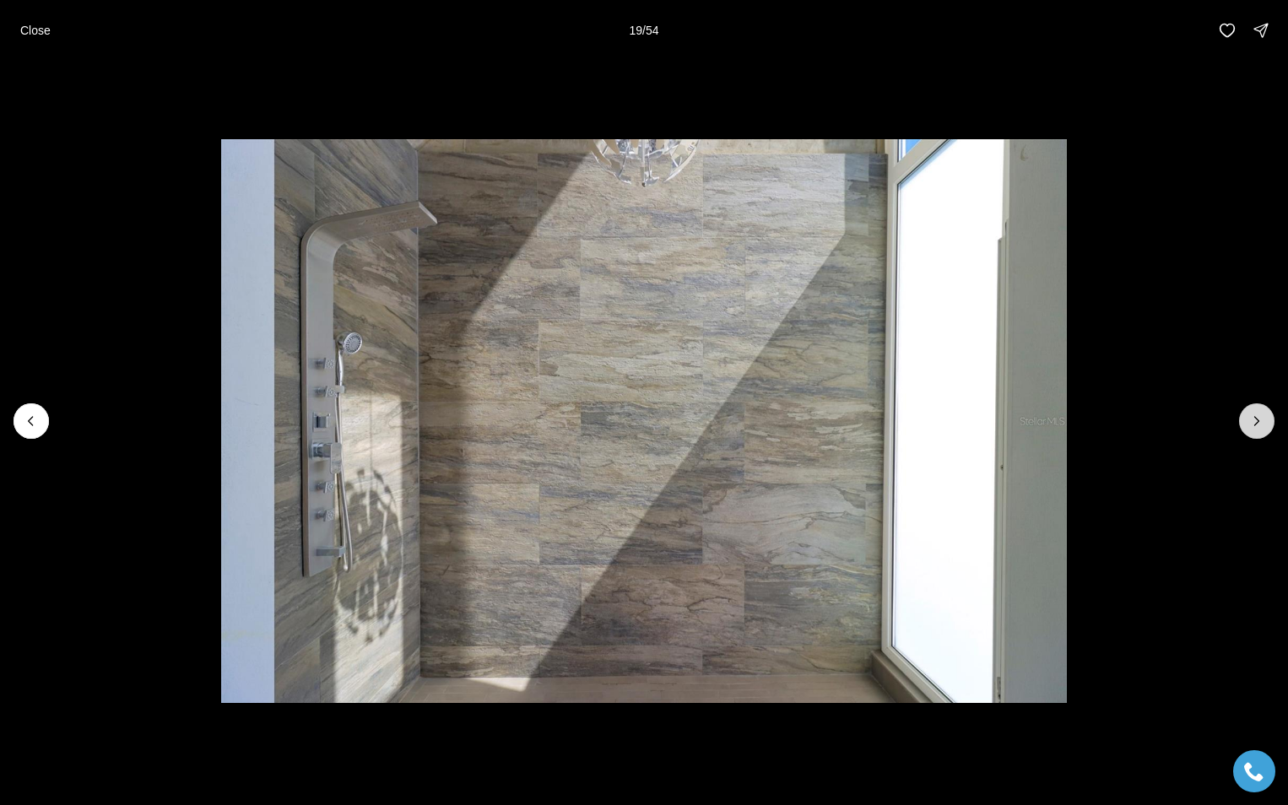
click at [1251, 419] on icon "Next slide" at bounding box center [1256, 421] width 17 height 17
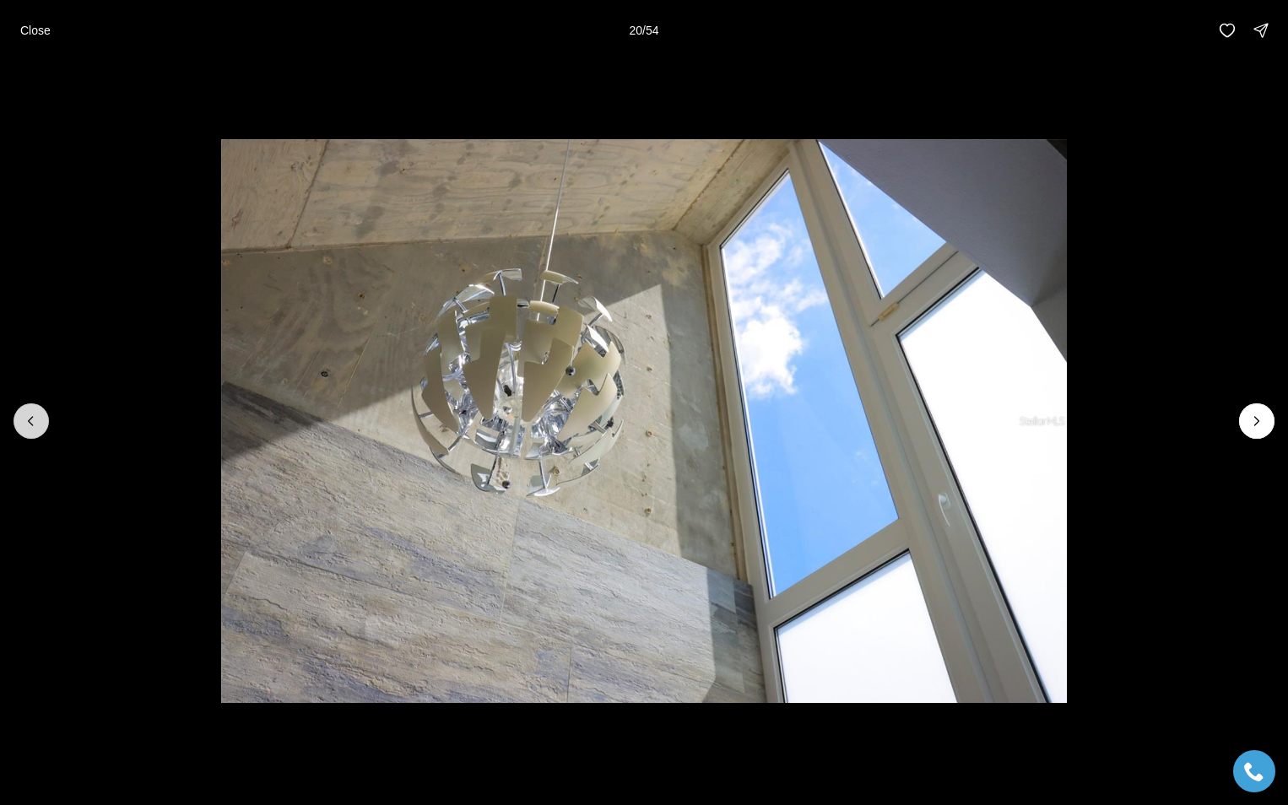
click at [34, 426] on icon "Previous slide" at bounding box center [31, 421] width 17 height 17
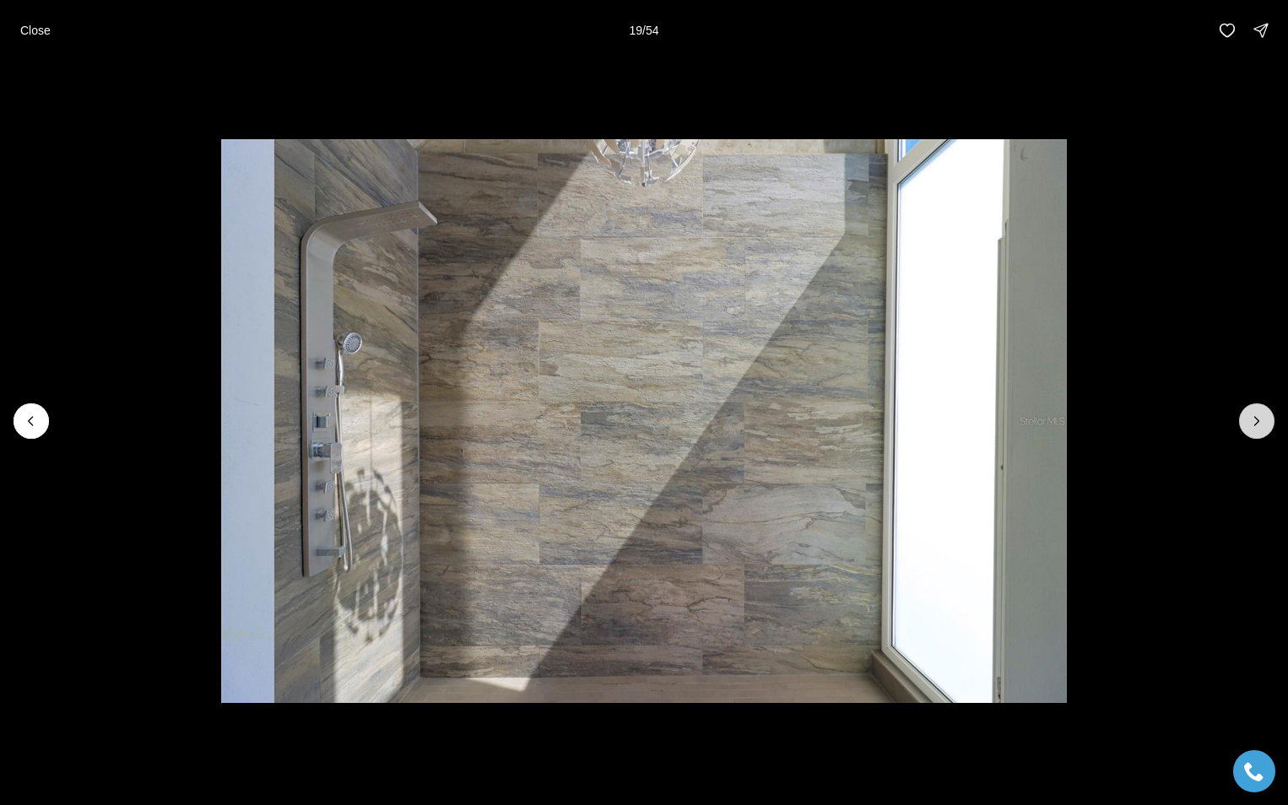
click at [1257, 415] on icon "Next slide" at bounding box center [1256, 421] width 17 height 17
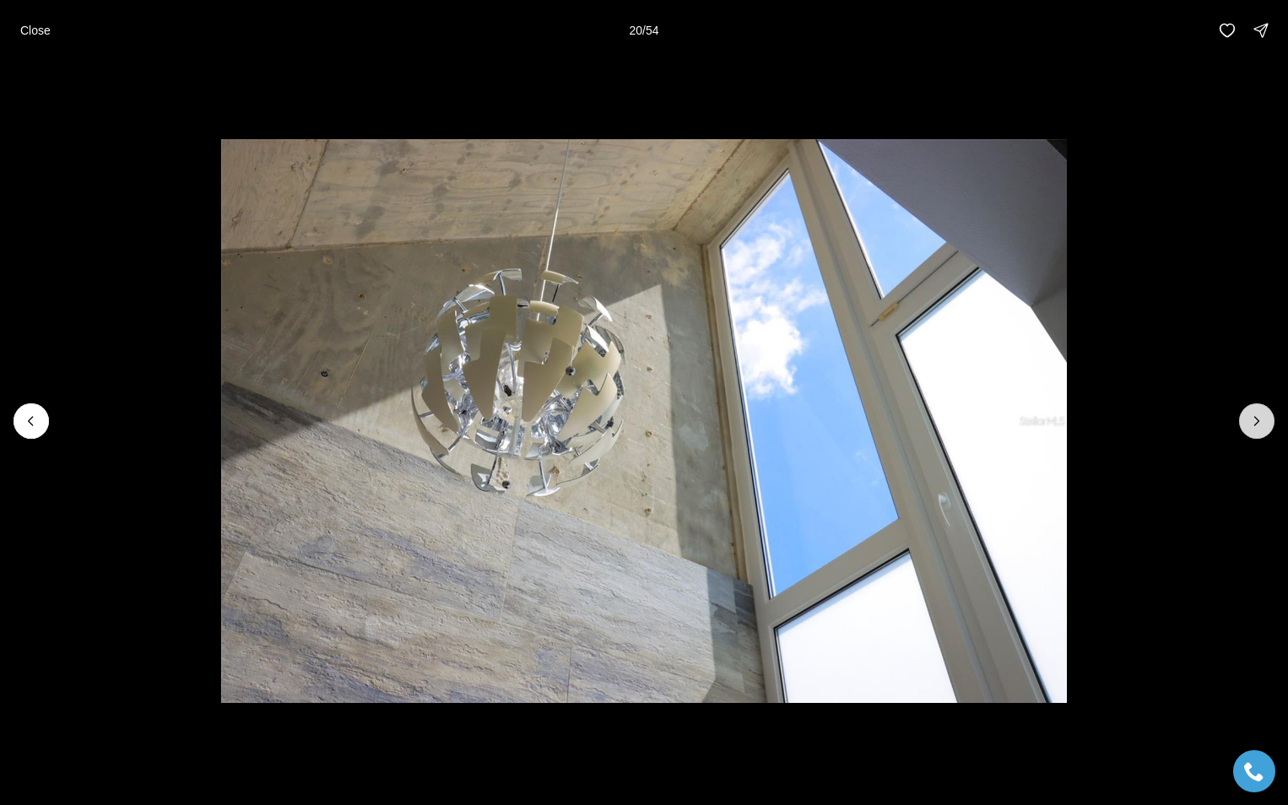
click at [1257, 415] on icon "Next slide" at bounding box center [1256, 421] width 17 height 17
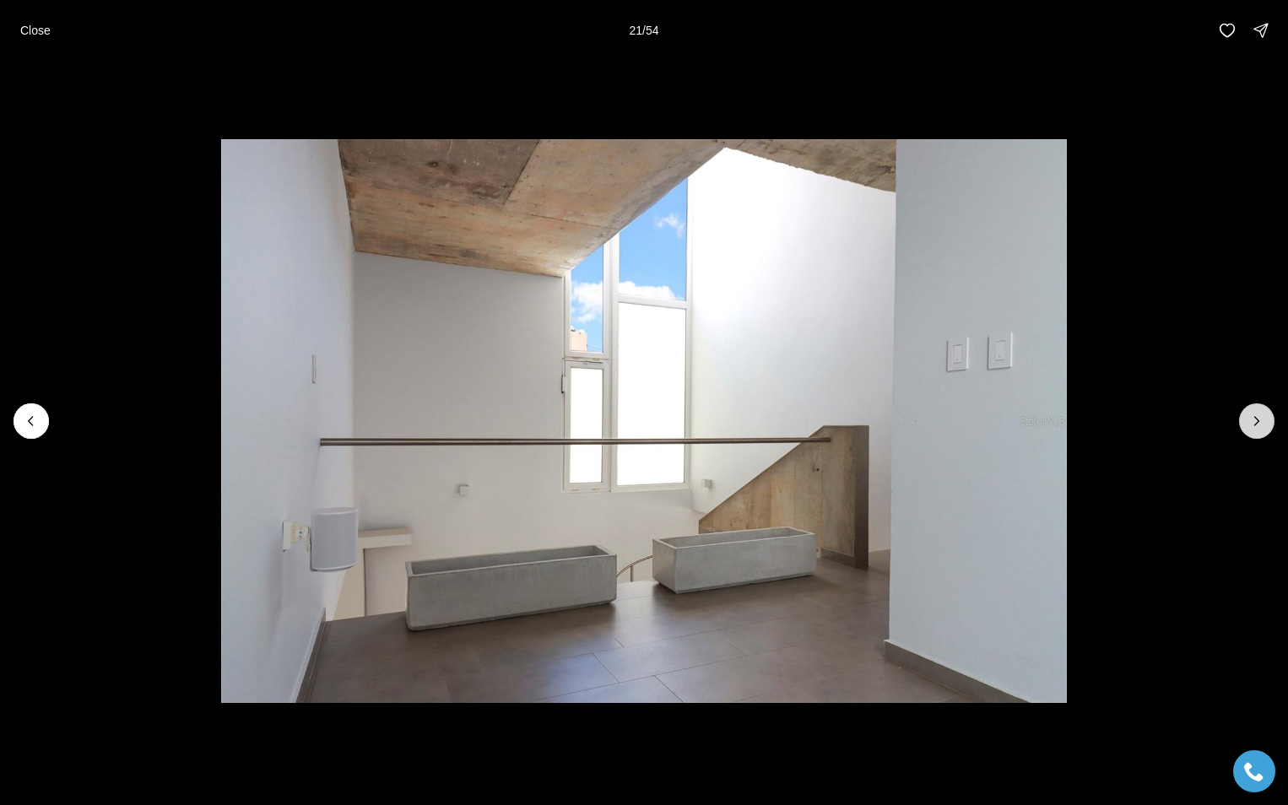
click at [1257, 415] on icon "Next slide" at bounding box center [1256, 421] width 17 height 17
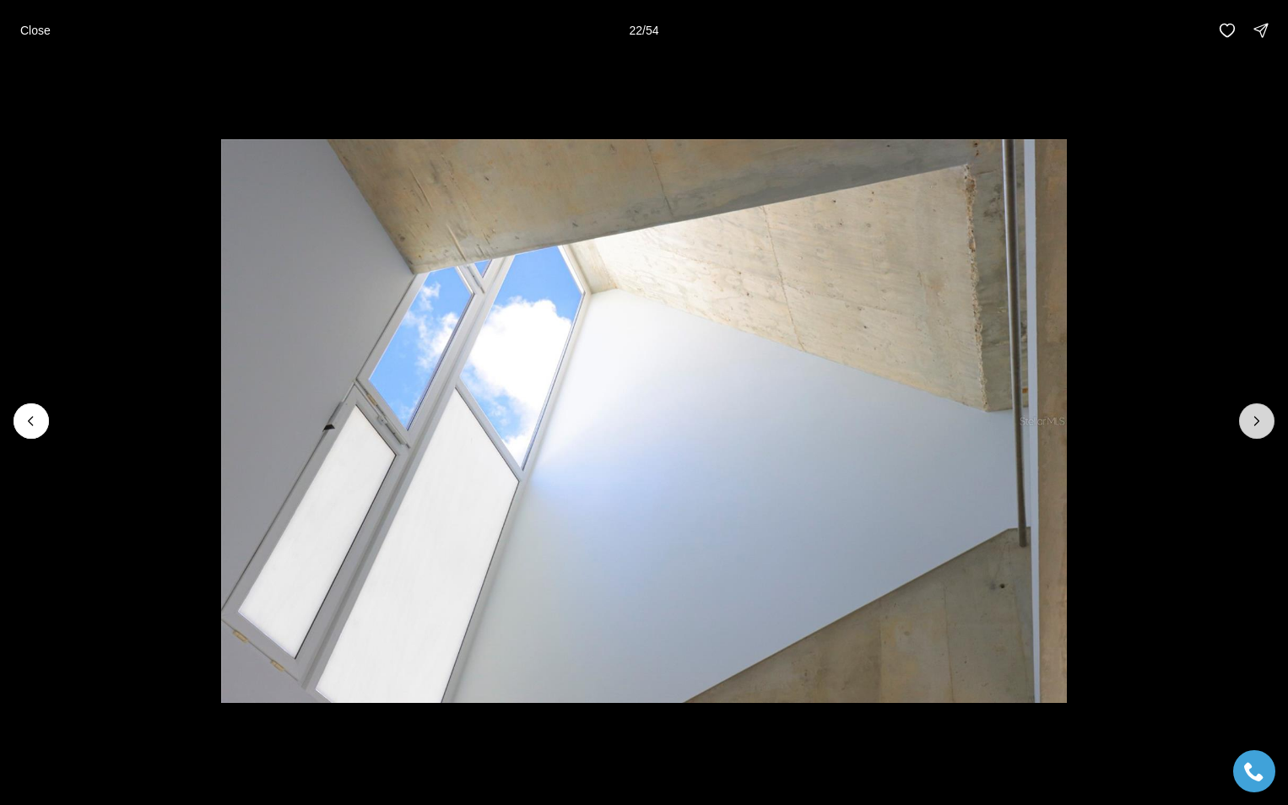
click at [1257, 415] on icon "Next slide" at bounding box center [1256, 421] width 17 height 17
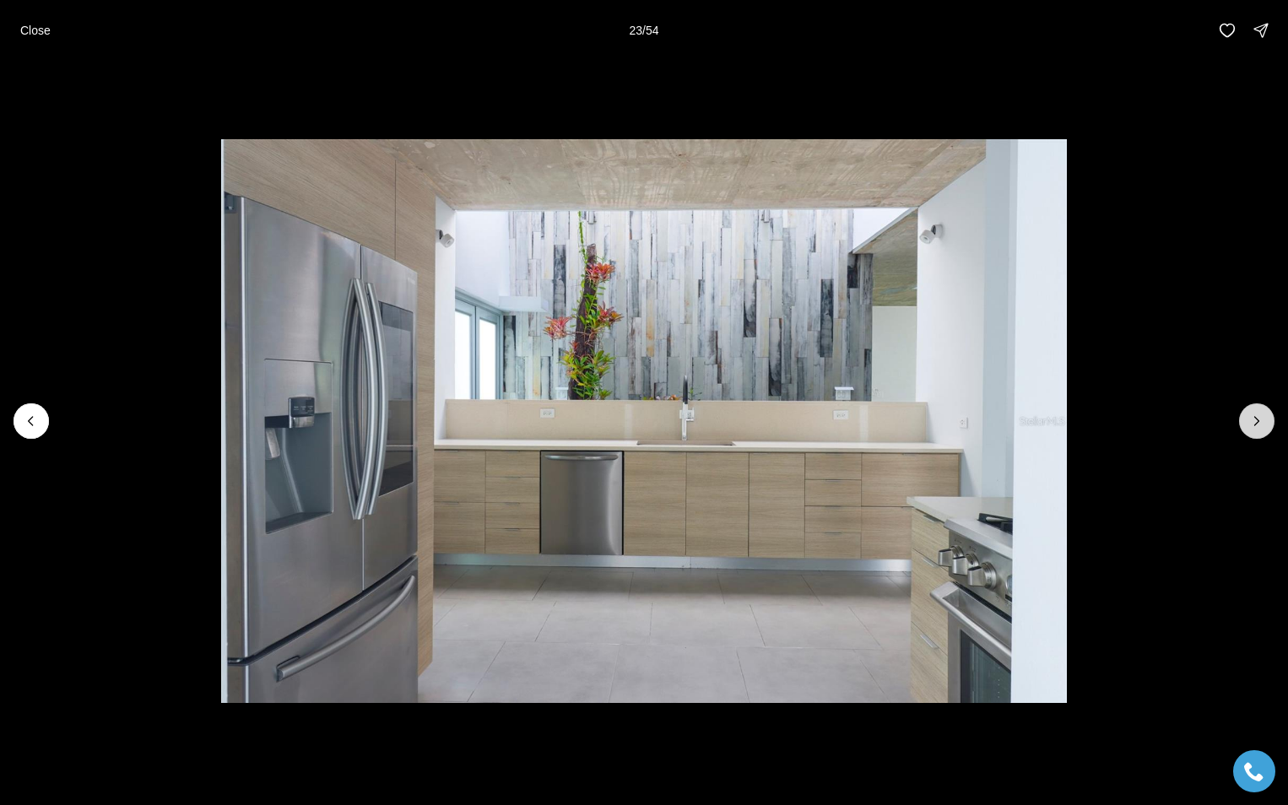
click at [1257, 424] on icon "Next slide" at bounding box center [1256, 421] width 17 height 17
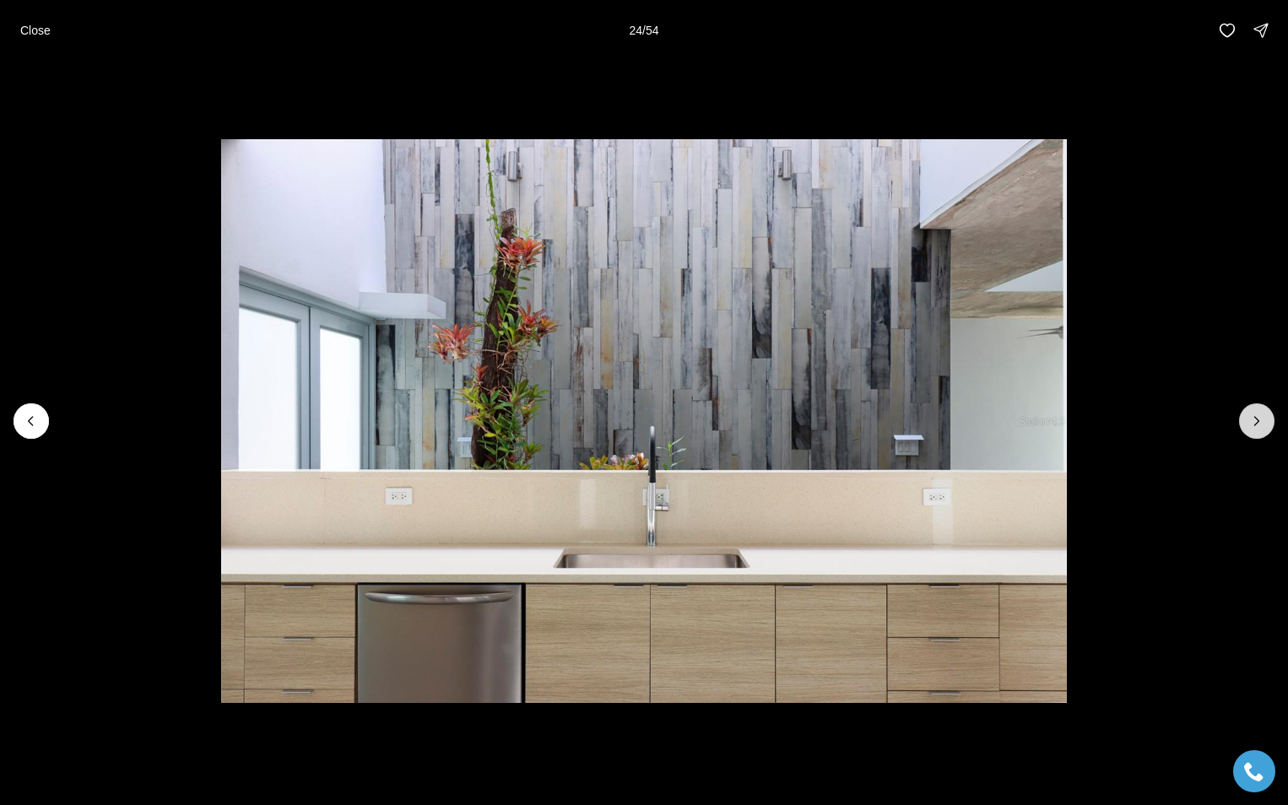
click at [1257, 424] on icon "Next slide" at bounding box center [1256, 421] width 17 height 17
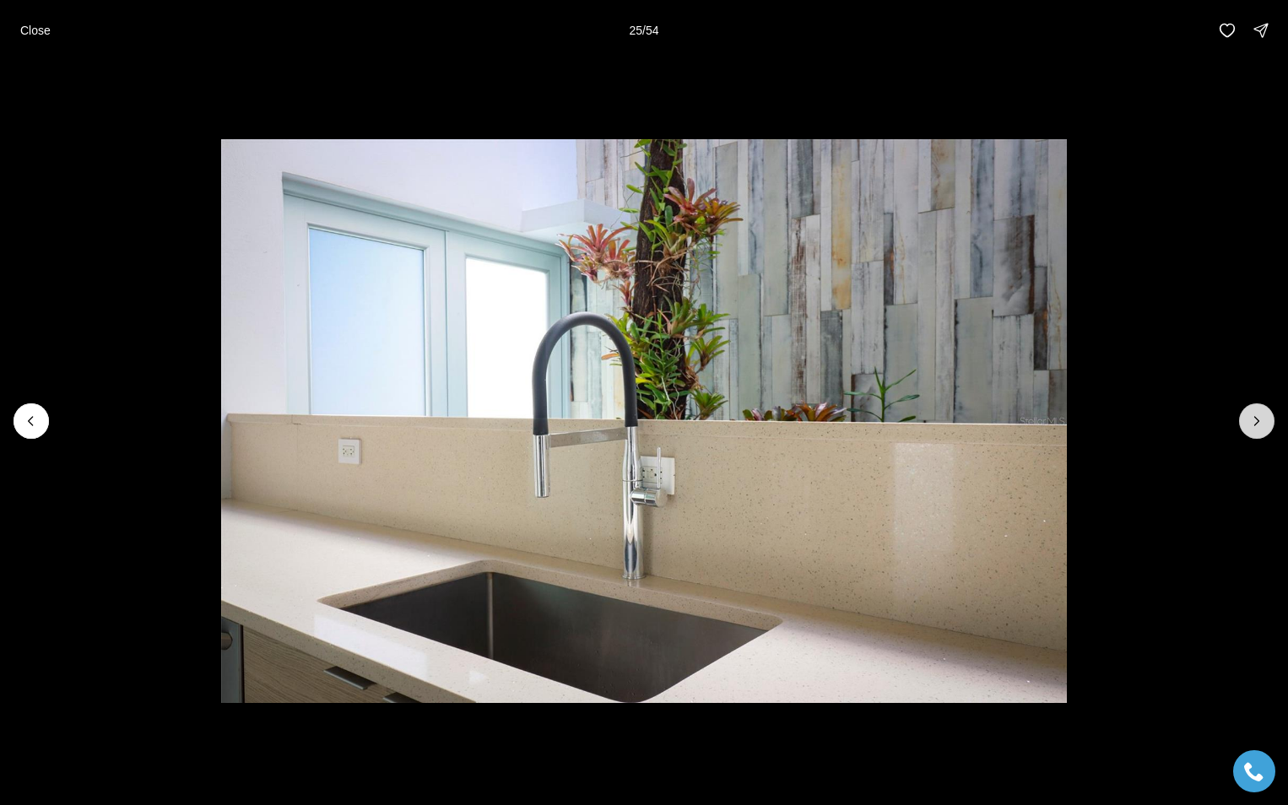
click at [1257, 424] on icon "Next slide" at bounding box center [1256, 421] width 17 height 17
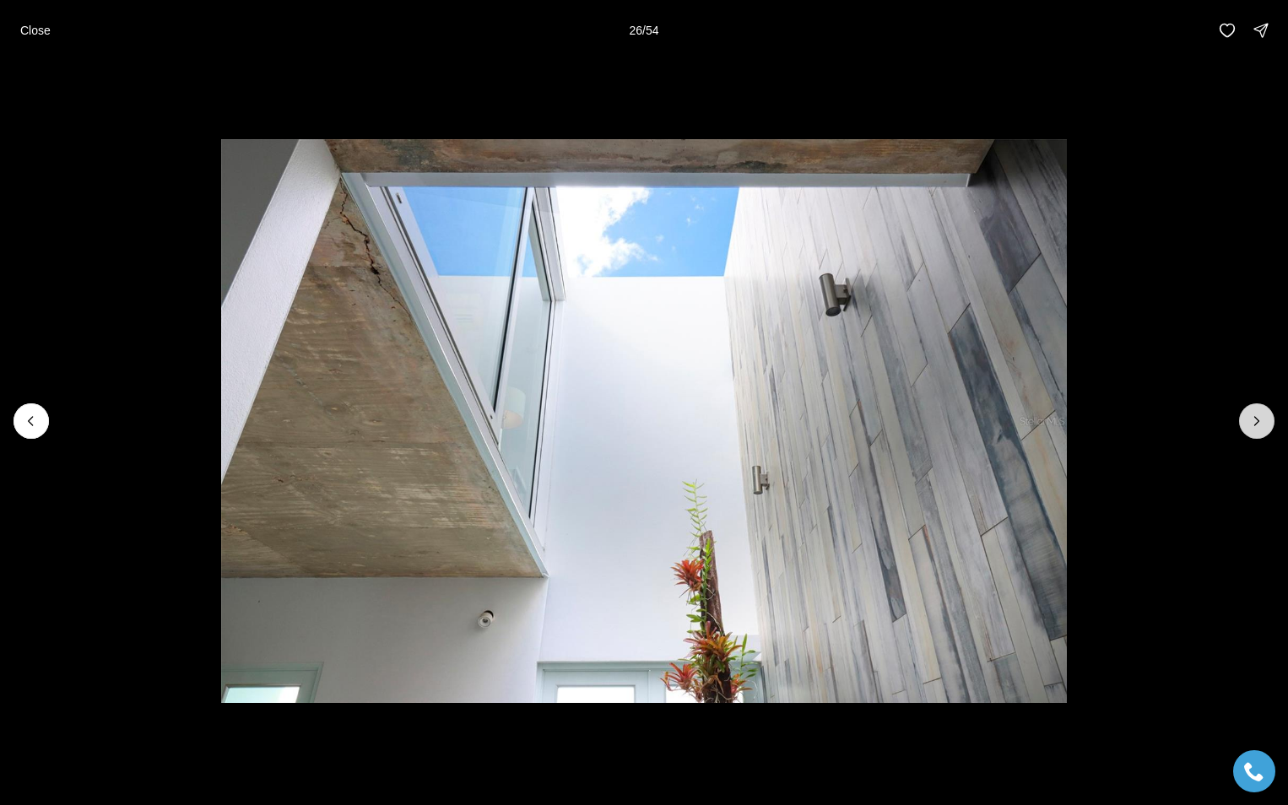
click at [1253, 419] on icon "Next slide" at bounding box center [1256, 421] width 17 height 17
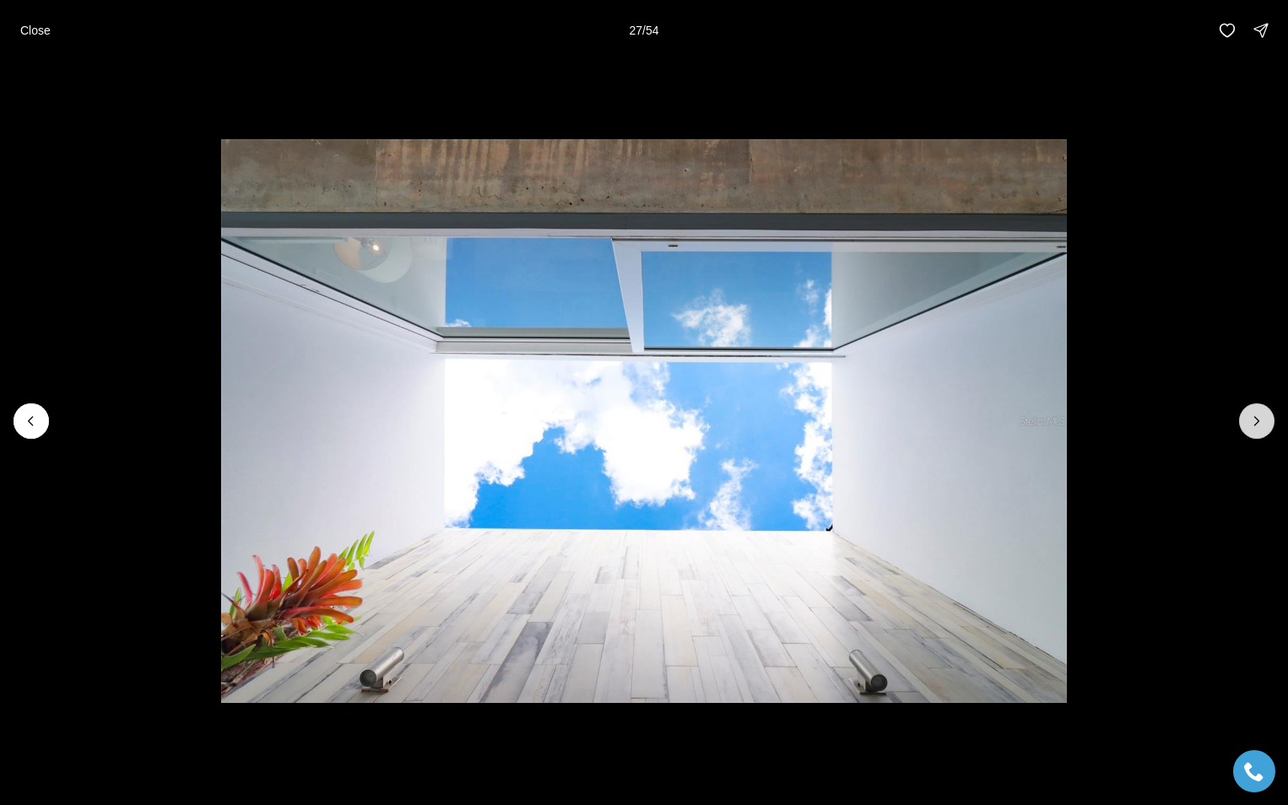
click at [1251, 418] on icon "Next slide" at bounding box center [1256, 421] width 17 height 17
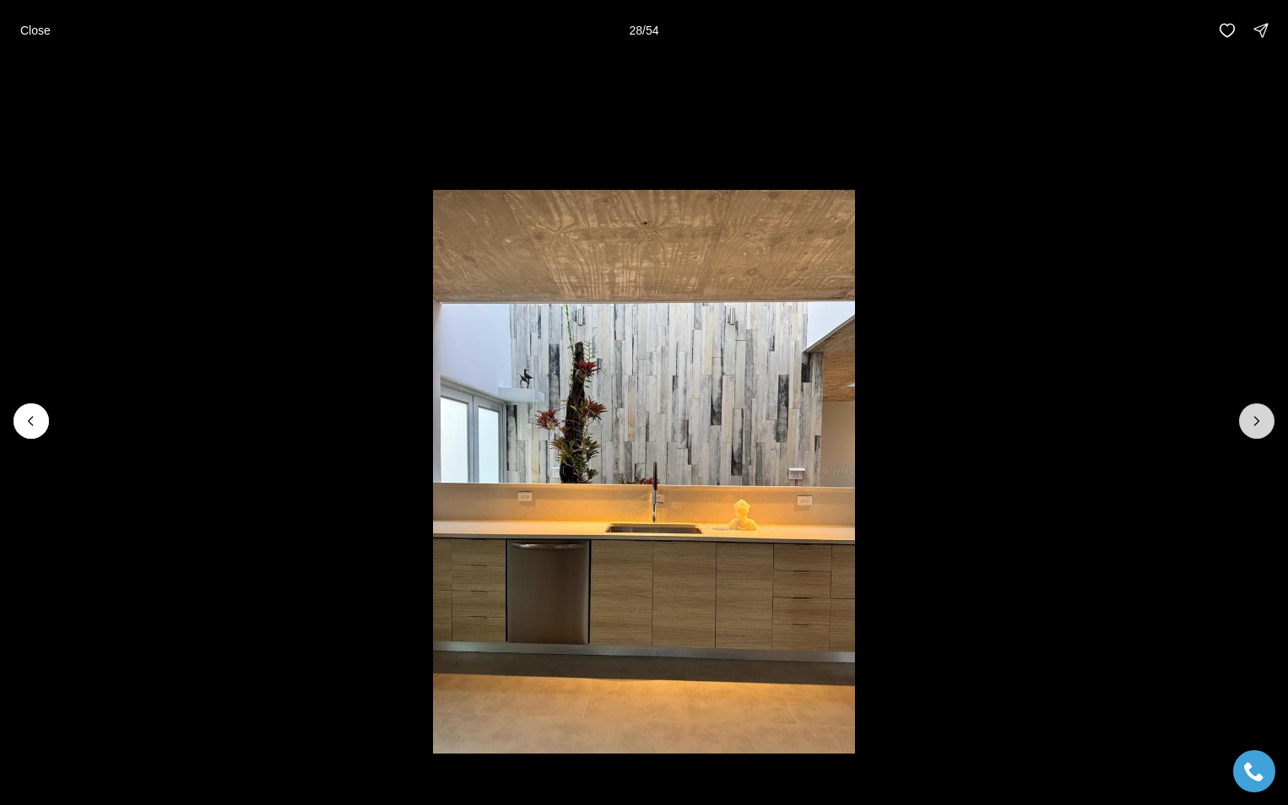
click at [1251, 418] on icon "Next slide" at bounding box center [1256, 421] width 17 height 17
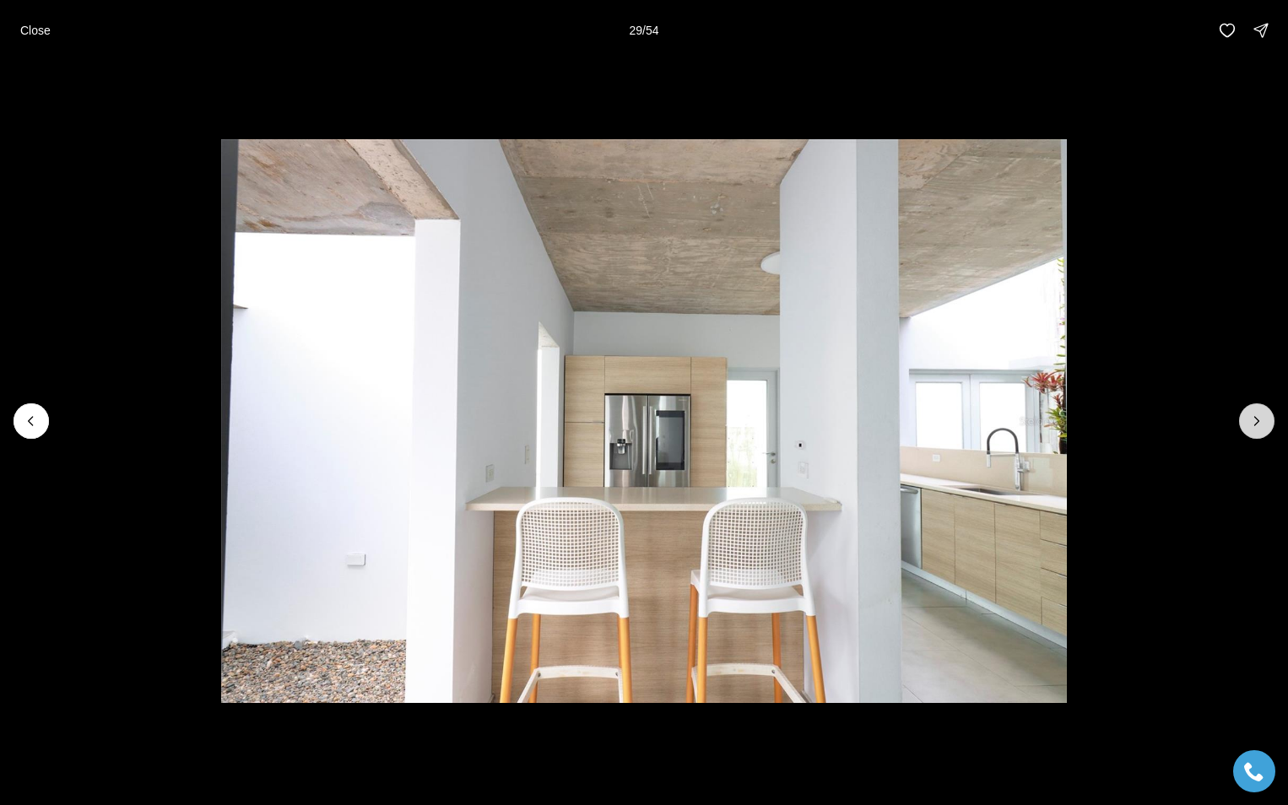
click at [1251, 418] on icon "Next slide" at bounding box center [1256, 421] width 17 height 17
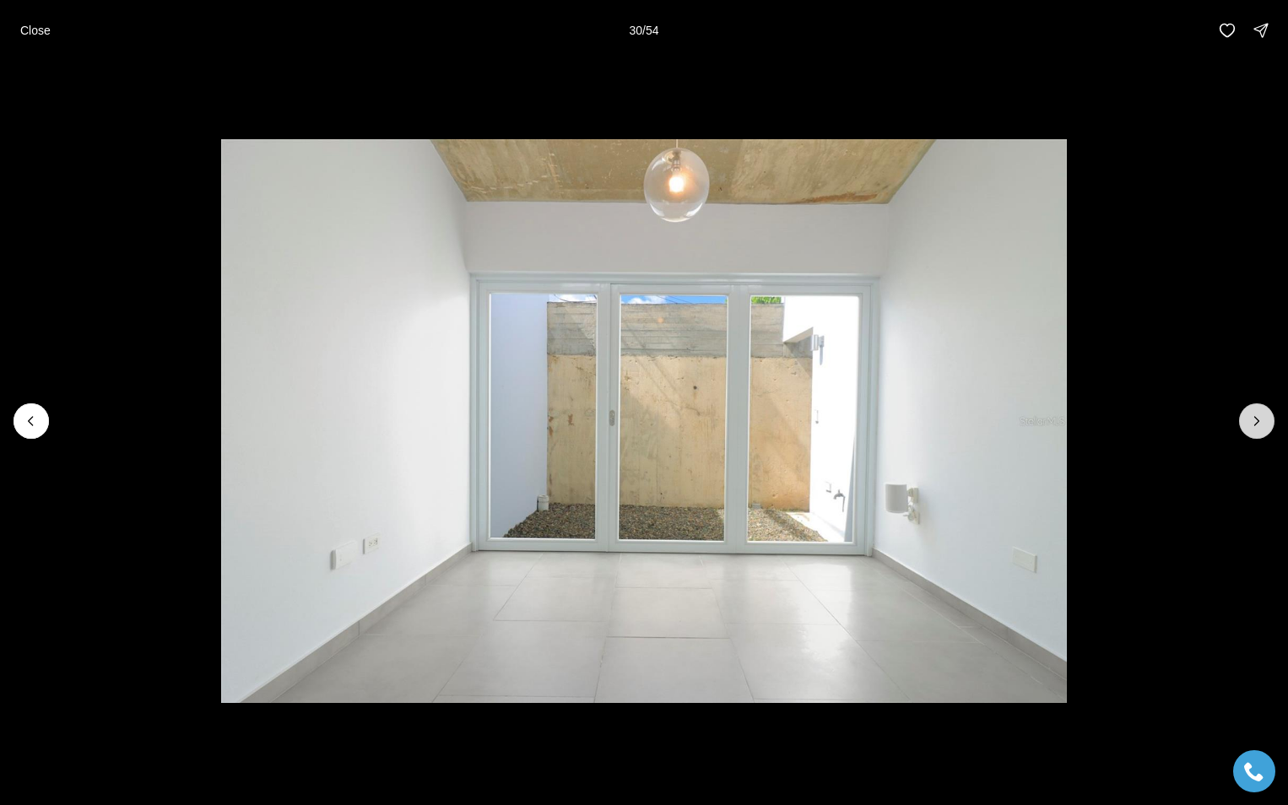
click at [1256, 419] on icon "Next slide" at bounding box center [1257, 421] width 4 height 8
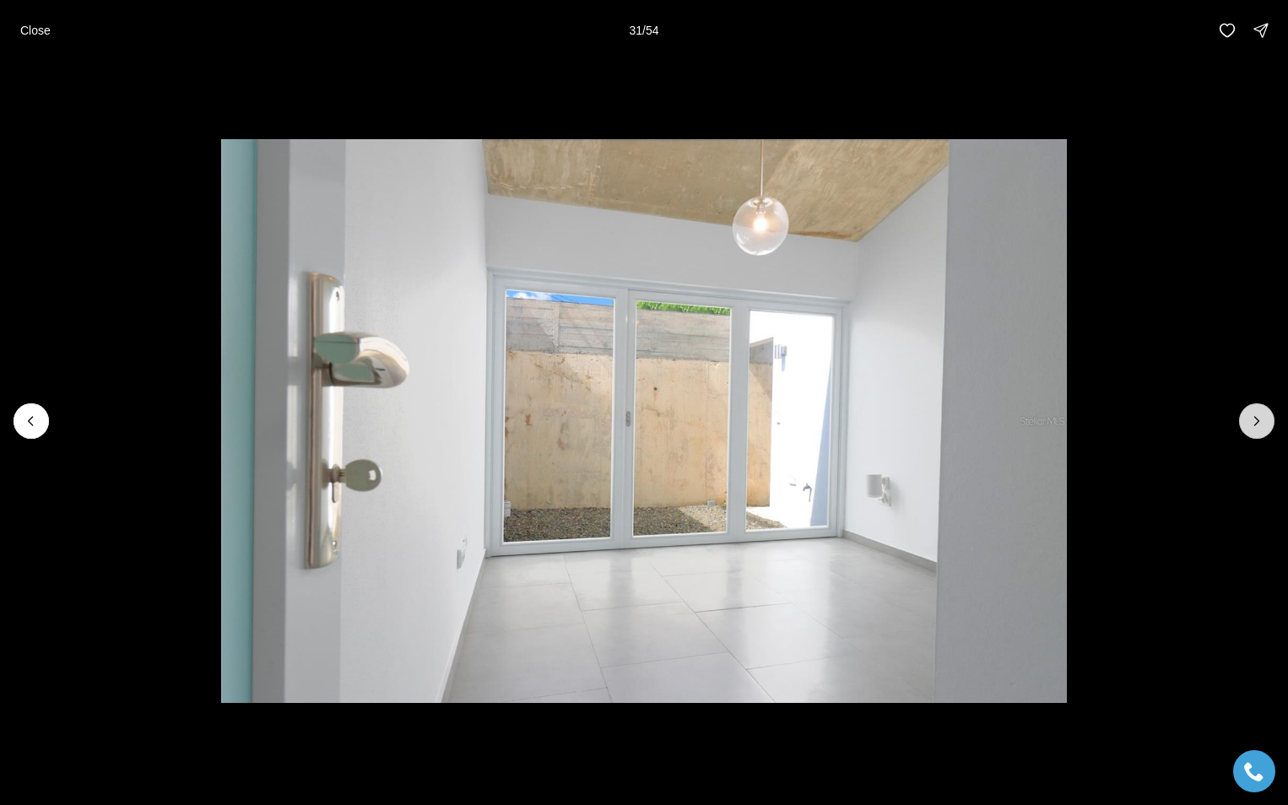
click at [1256, 419] on icon "Next slide" at bounding box center [1257, 421] width 4 height 8
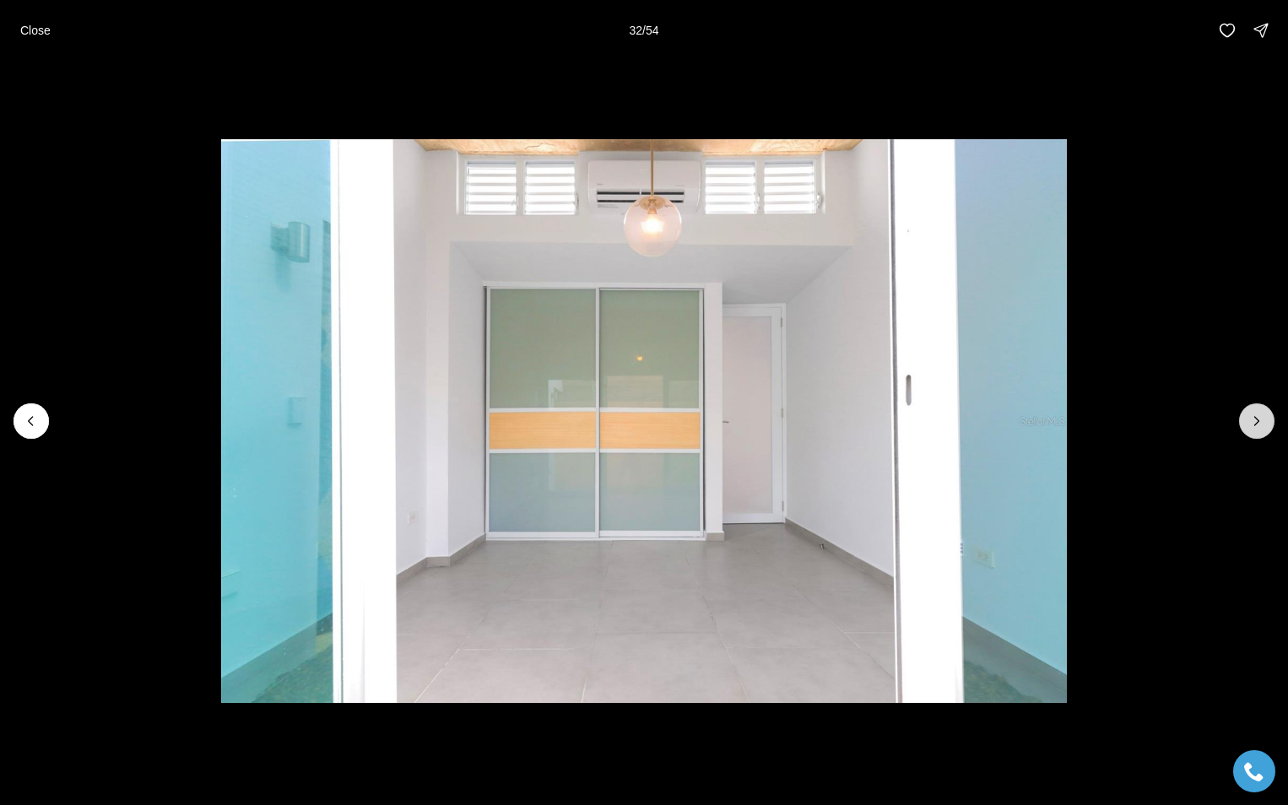
click at [1256, 419] on icon "Next slide" at bounding box center [1257, 421] width 4 height 8
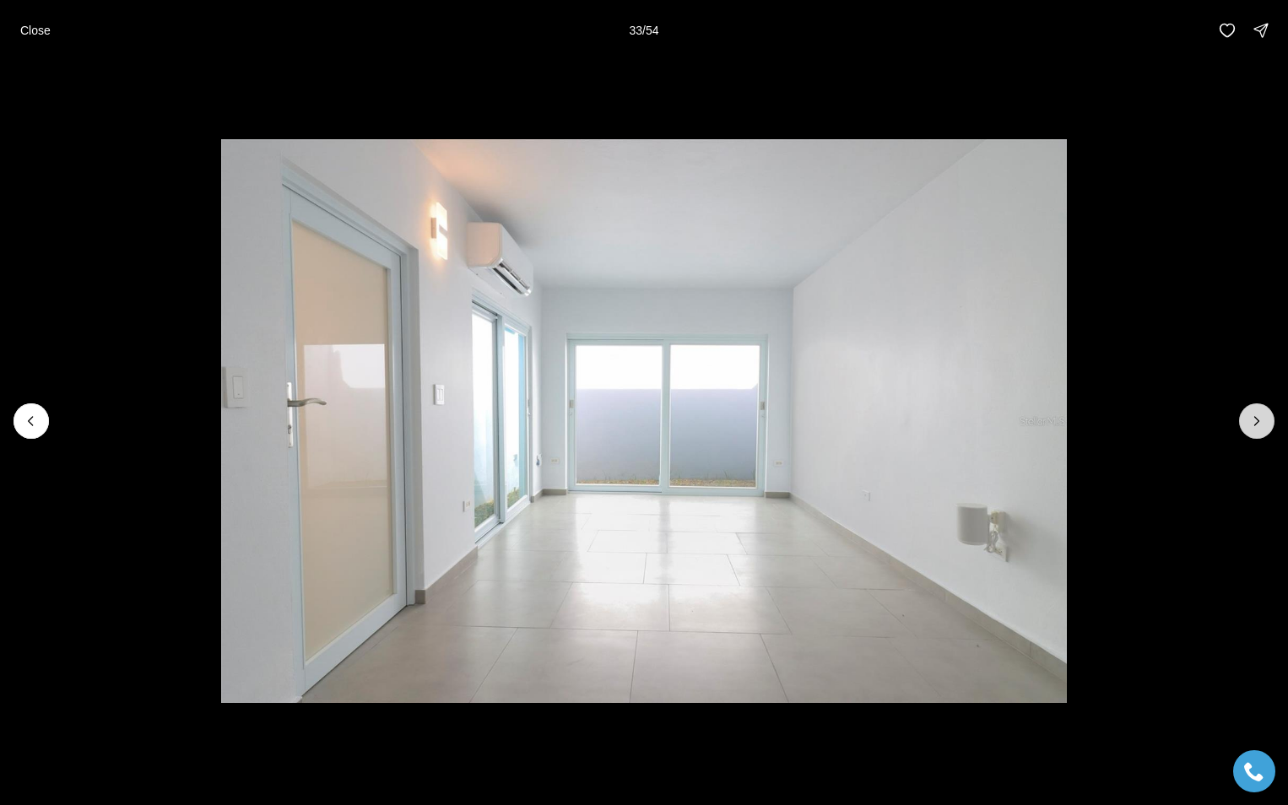
click at [1256, 419] on icon "Next slide" at bounding box center [1257, 421] width 4 height 8
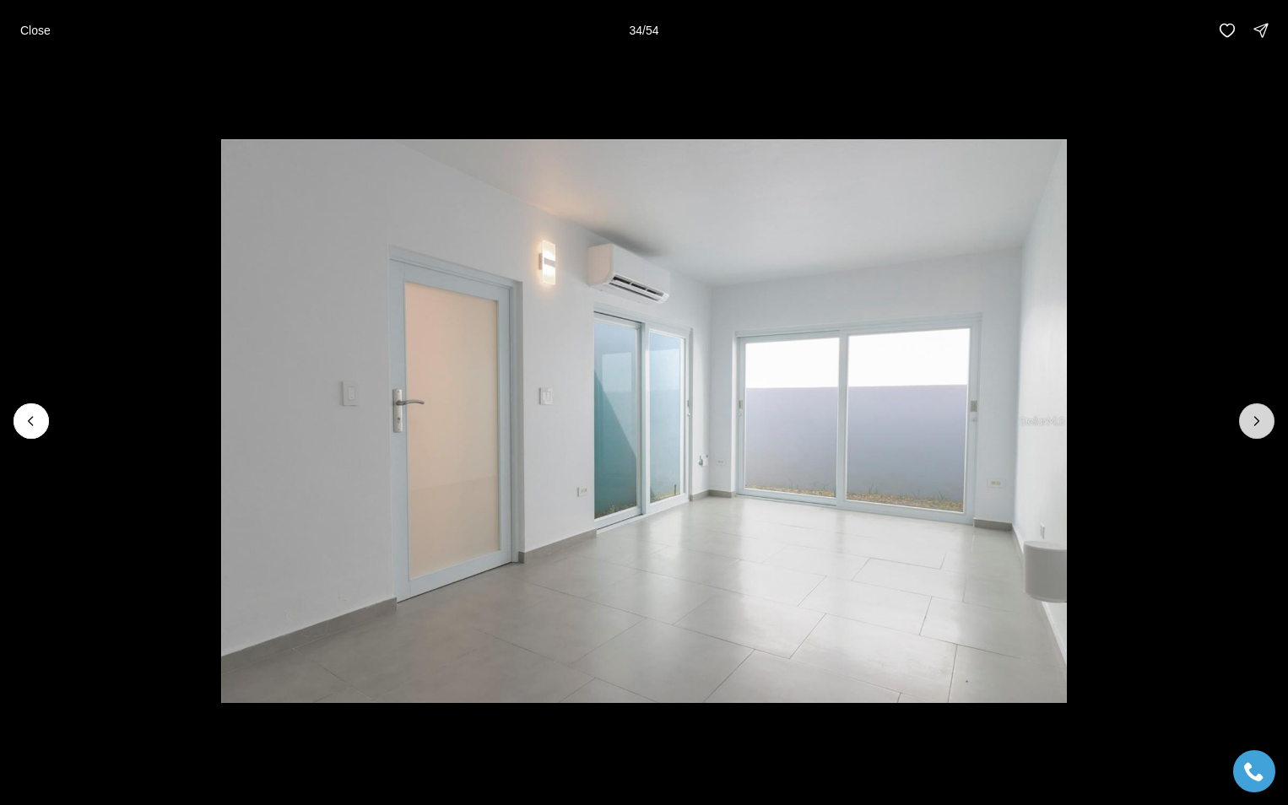
click at [1256, 419] on icon "Next slide" at bounding box center [1257, 421] width 4 height 8
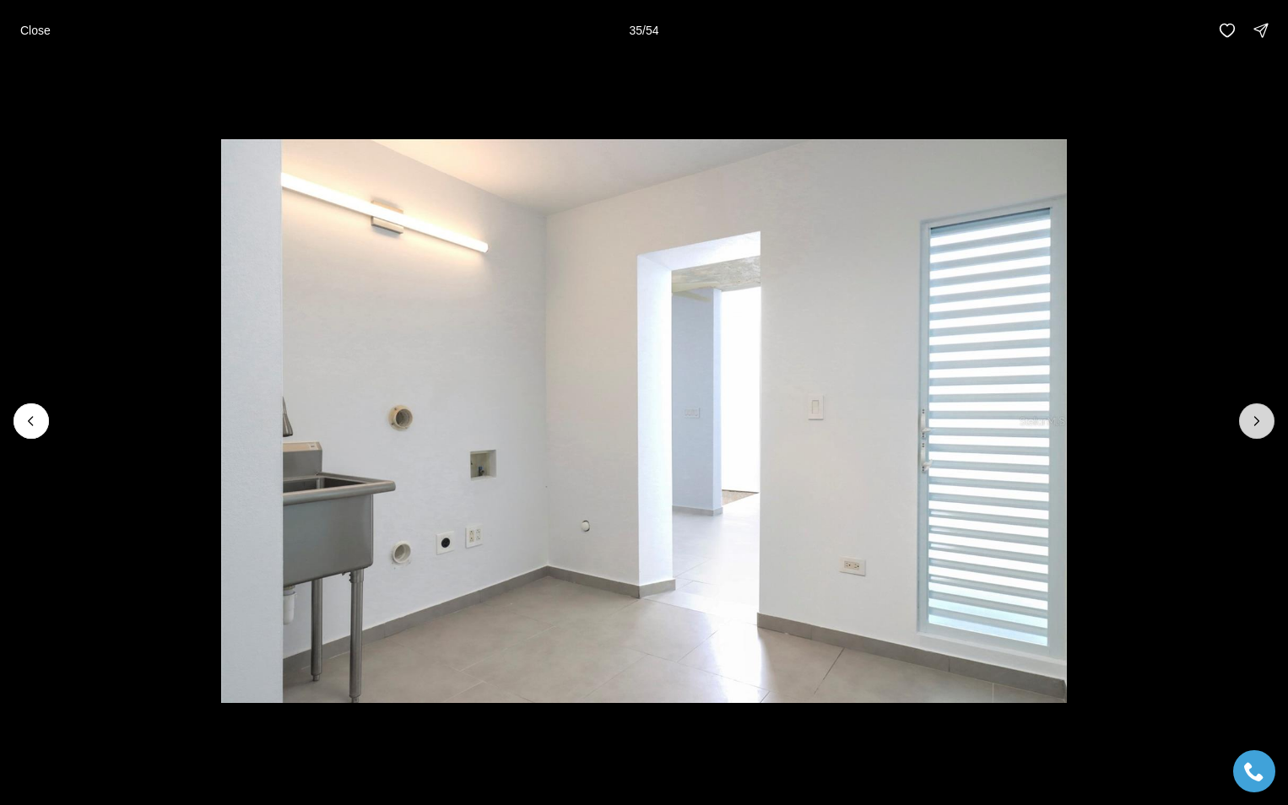
click at [1256, 419] on icon "Next slide" at bounding box center [1257, 421] width 4 height 8
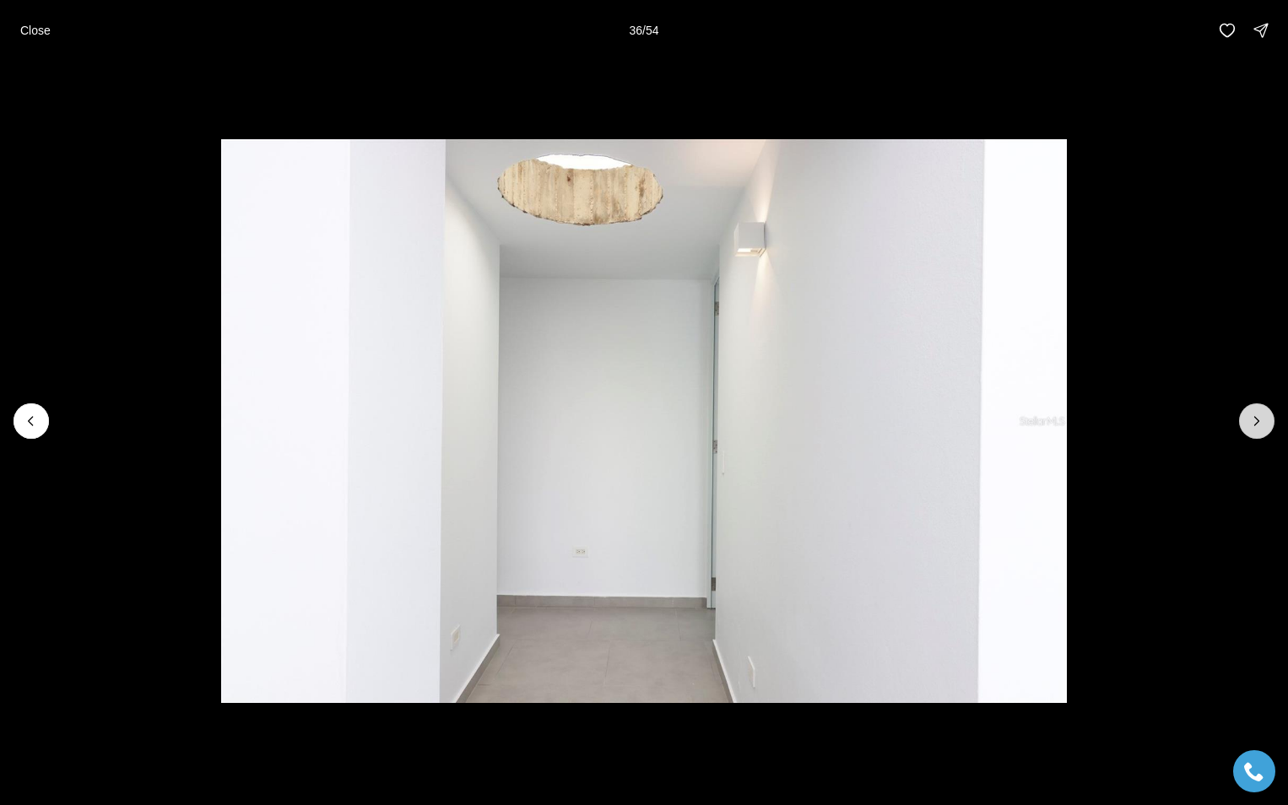
click at [1256, 419] on icon "Next slide" at bounding box center [1257, 421] width 4 height 8
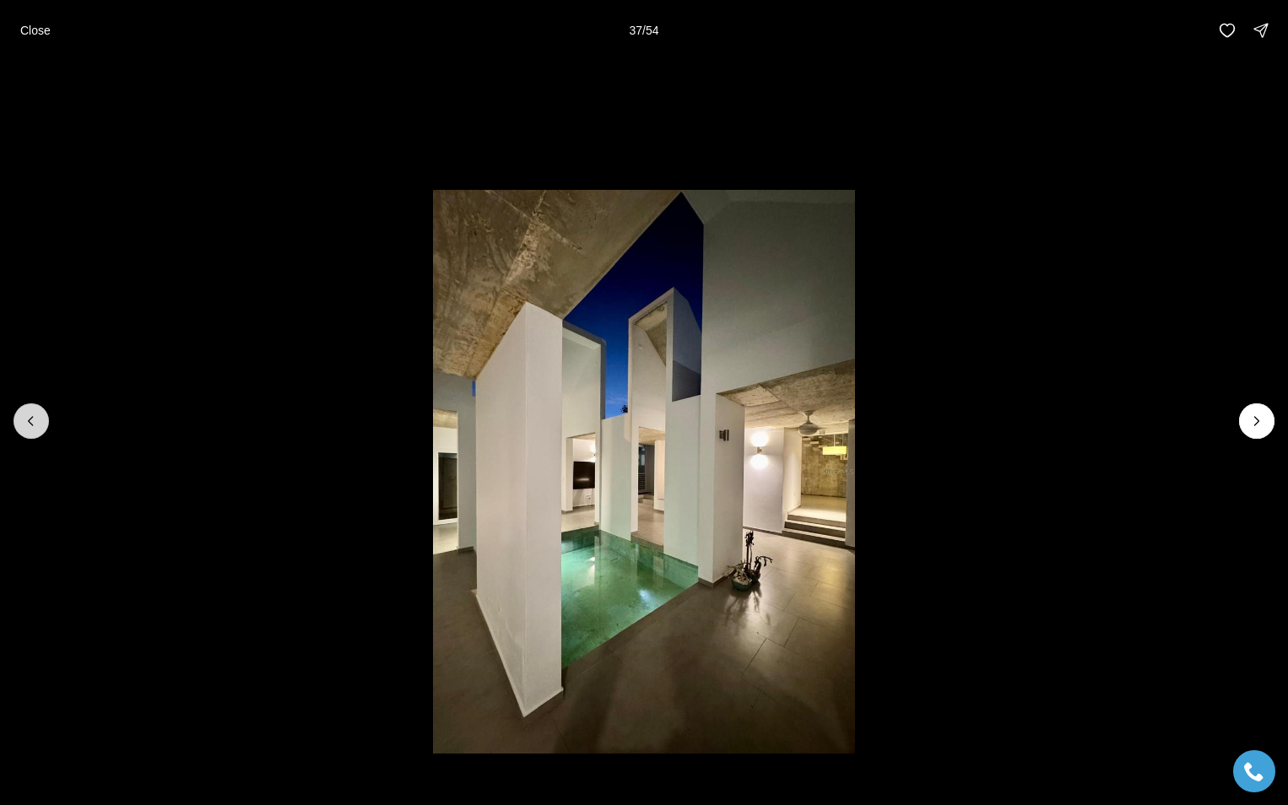
click at [35, 419] on icon "Previous slide" at bounding box center [31, 421] width 17 height 17
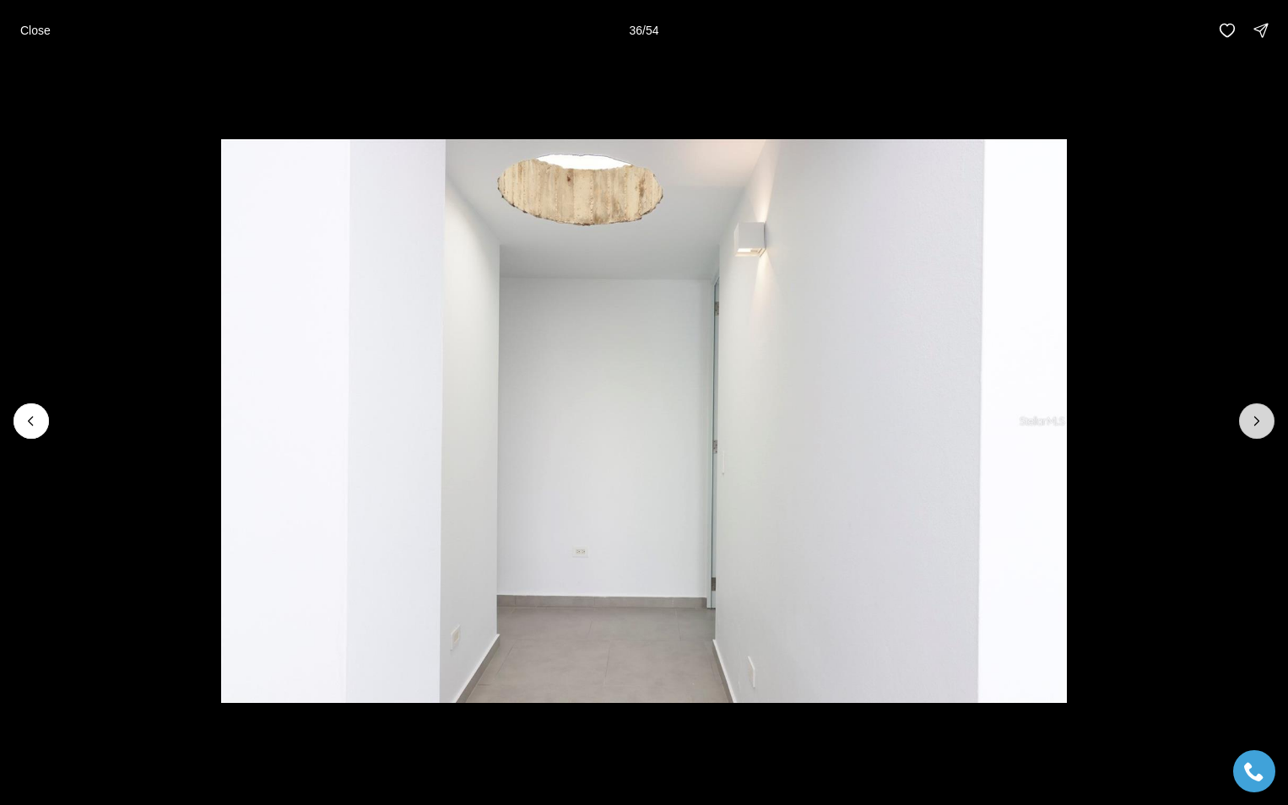
click at [1257, 419] on icon "Next slide" at bounding box center [1257, 421] width 4 height 8
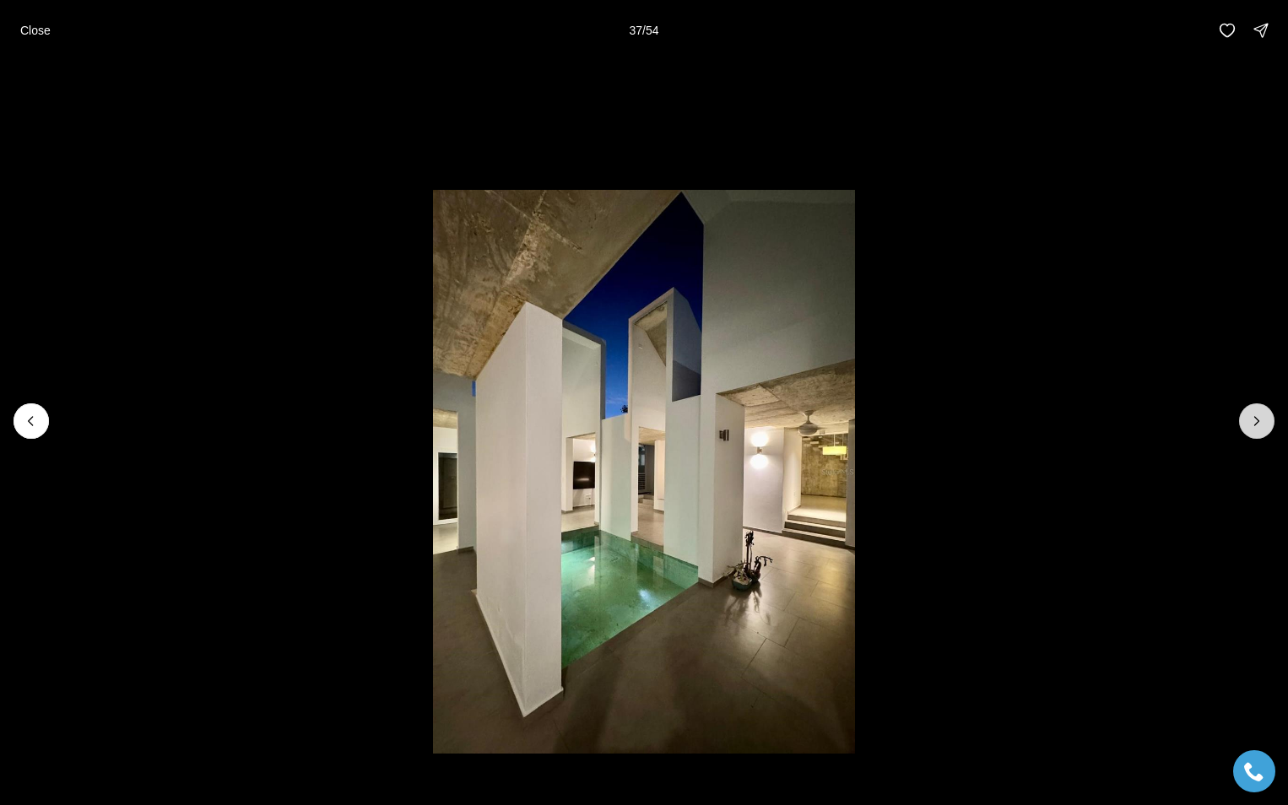
click at [1259, 416] on icon "Next slide" at bounding box center [1256, 421] width 17 height 17
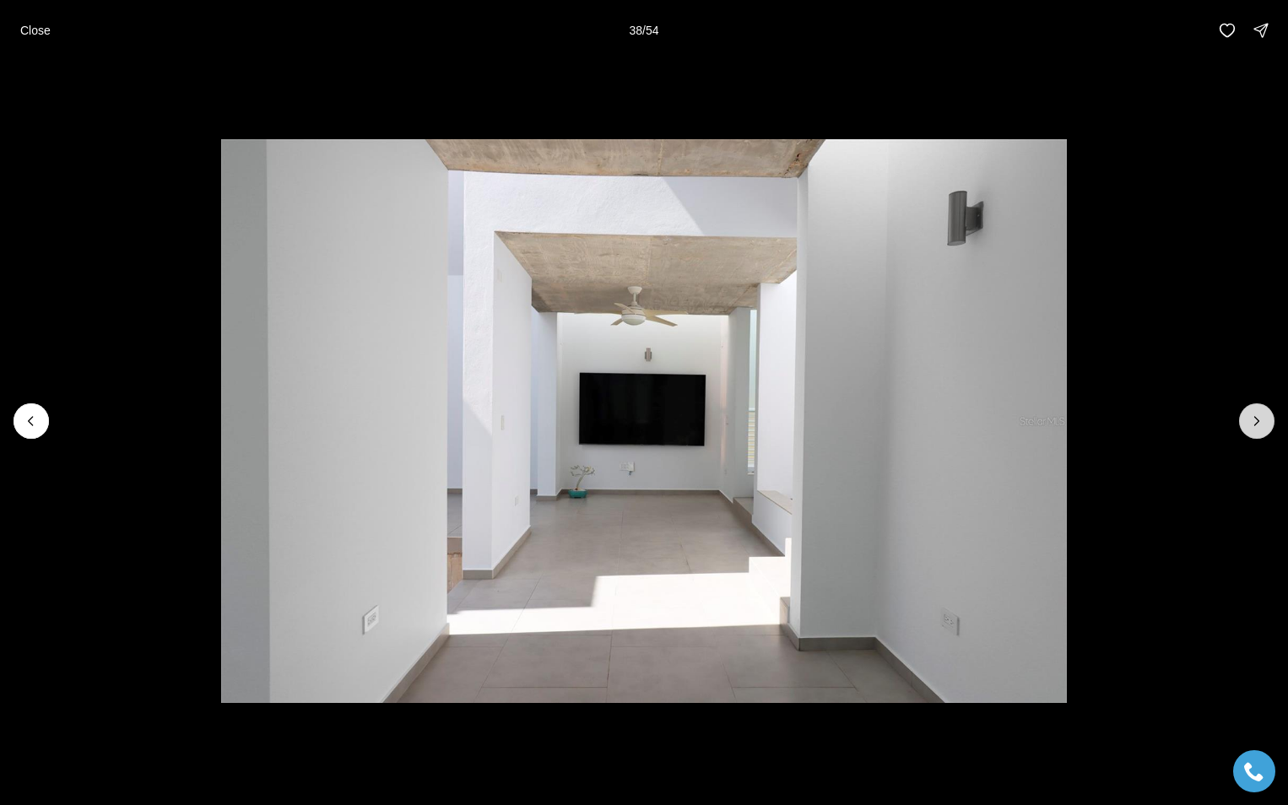
click at [1259, 416] on icon "Next slide" at bounding box center [1256, 421] width 17 height 17
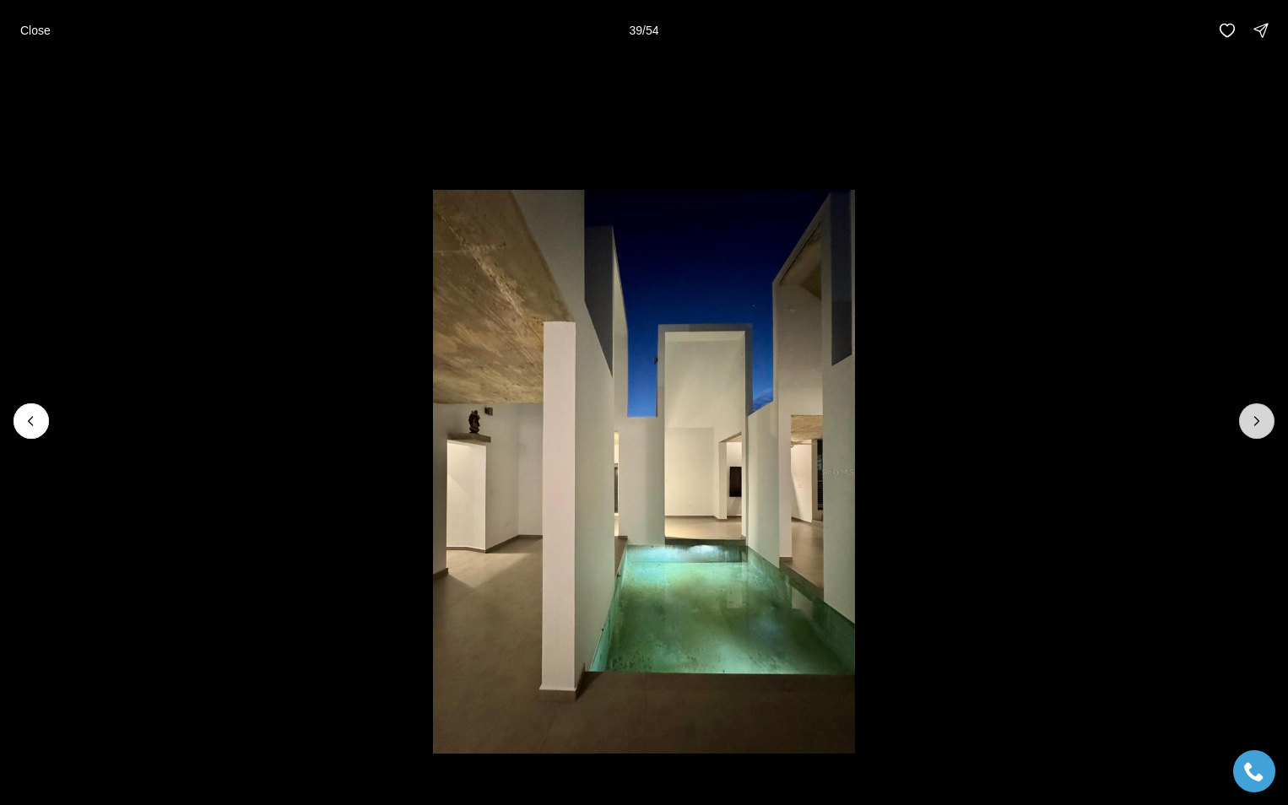
click at [1257, 417] on icon "Next slide" at bounding box center [1256, 421] width 17 height 17
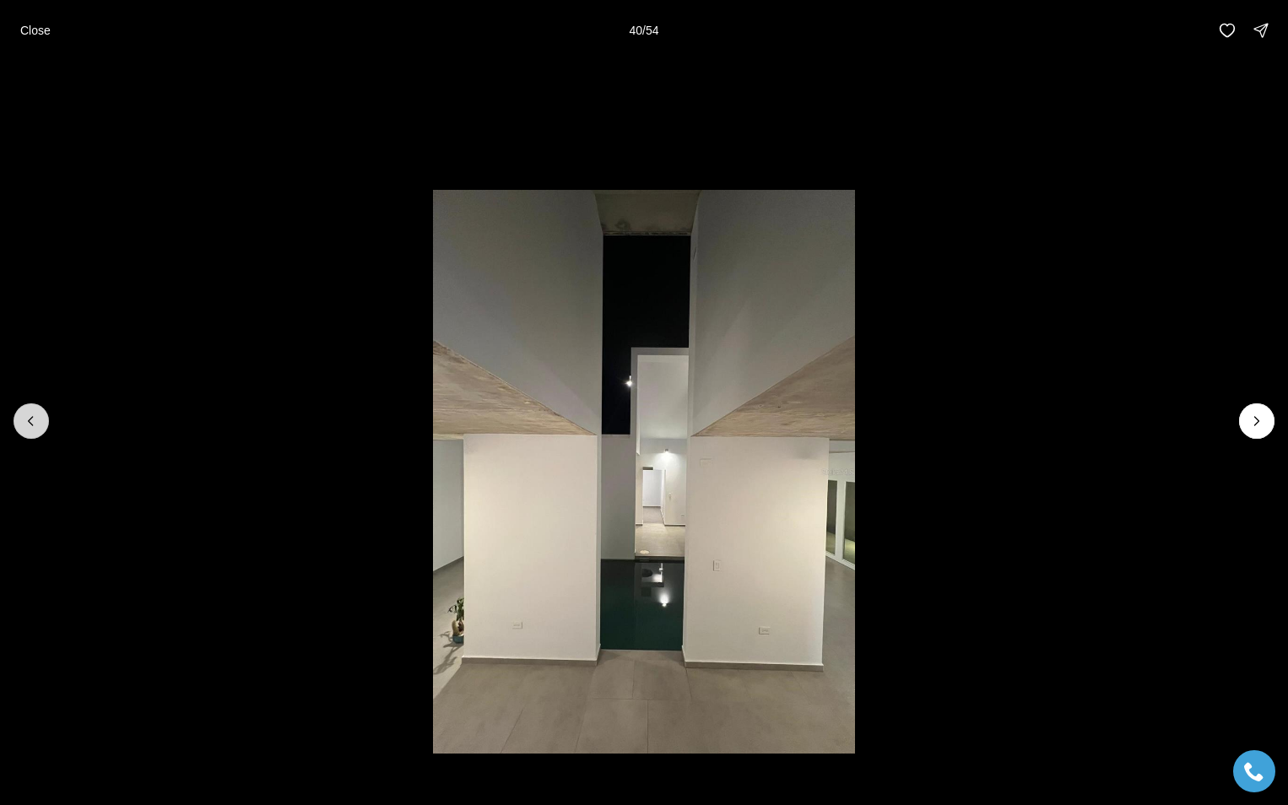
click at [29, 419] on icon "Previous slide" at bounding box center [31, 421] width 17 height 17
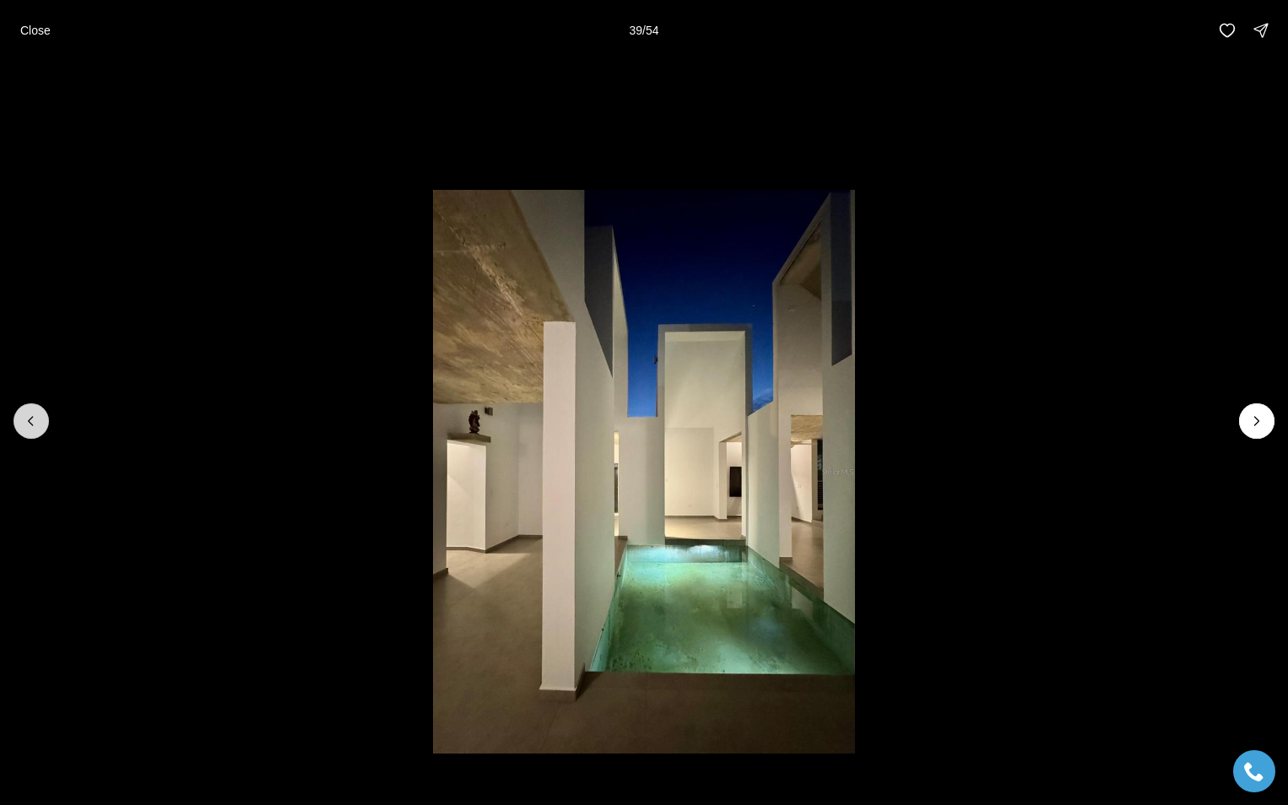
click at [29, 419] on icon "Previous slide" at bounding box center [31, 421] width 17 height 17
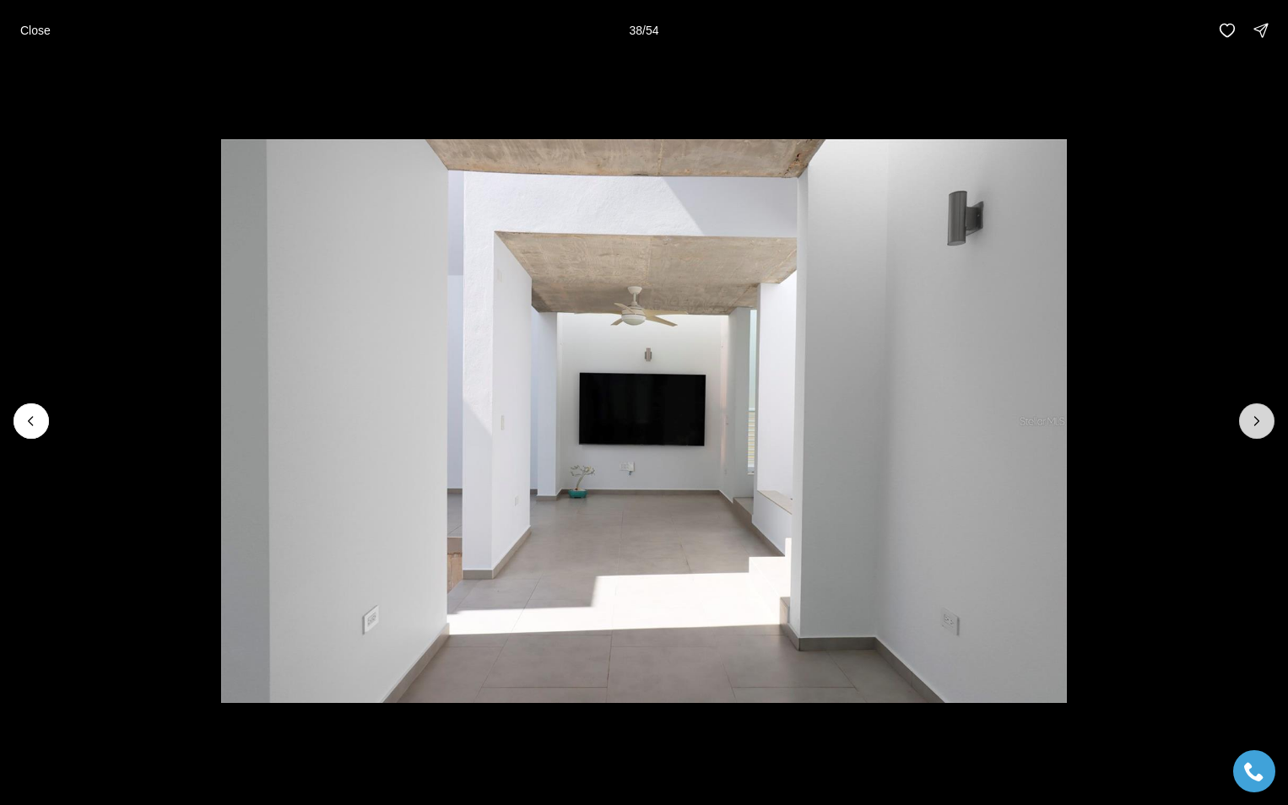
click at [1256, 422] on icon "Next slide" at bounding box center [1256, 421] width 17 height 17
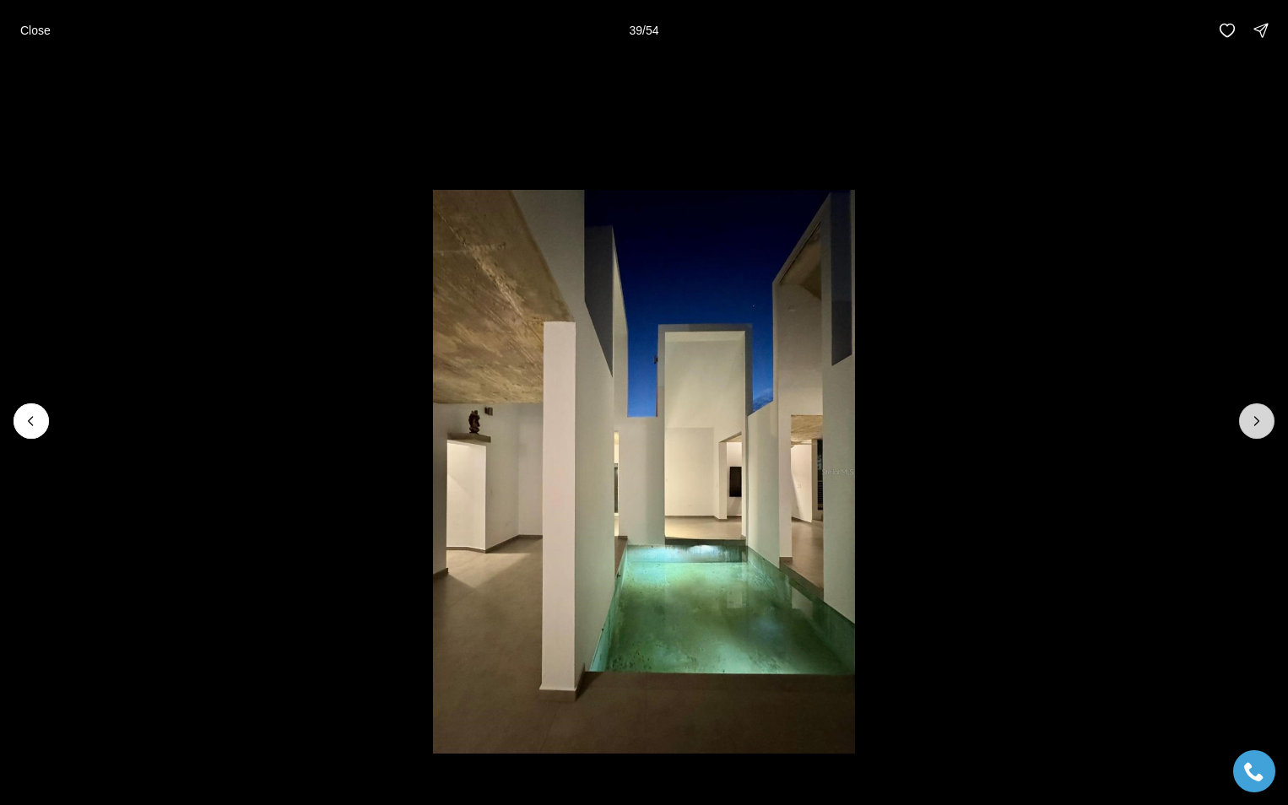
click at [1255, 419] on icon "Next slide" at bounding box center [1256, 421] width 17 height 17
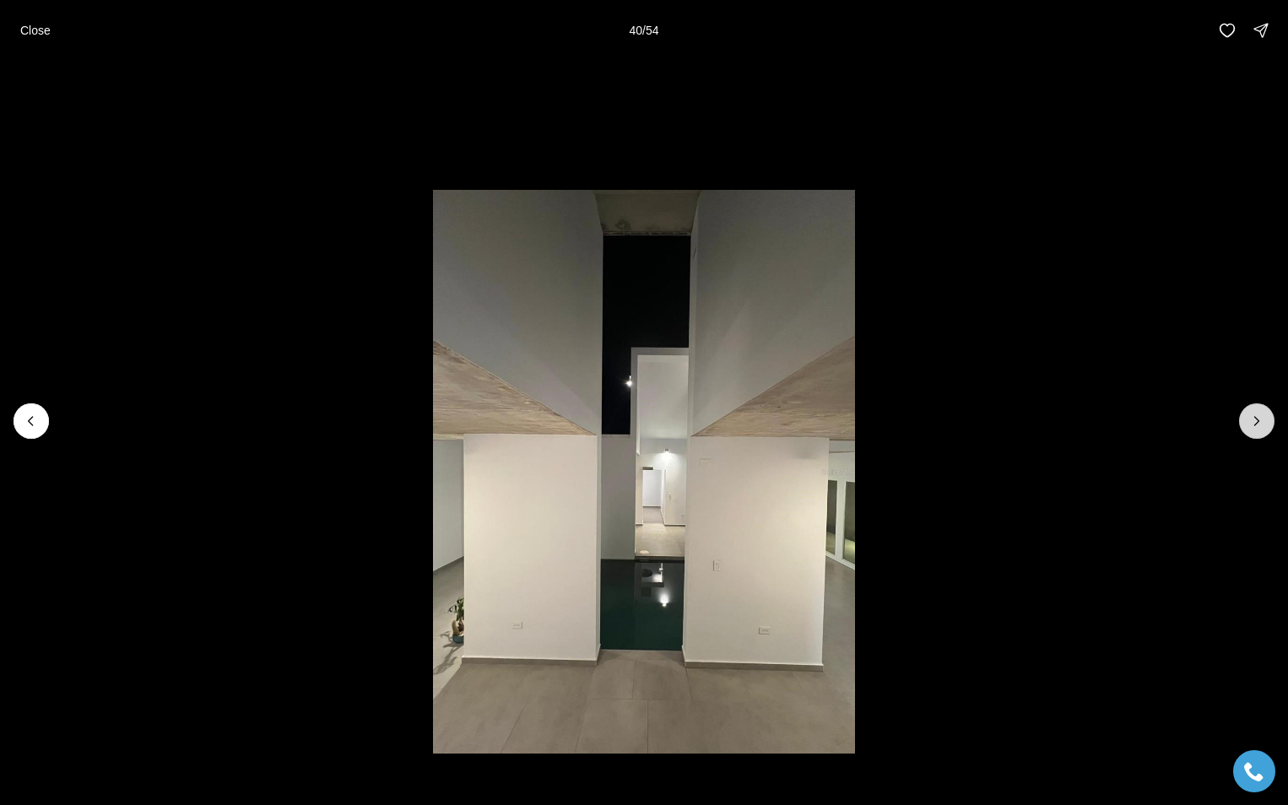
click at [1255, 419] on icon "Next slide" at bounding box center [1256, 421] width 17 height 17
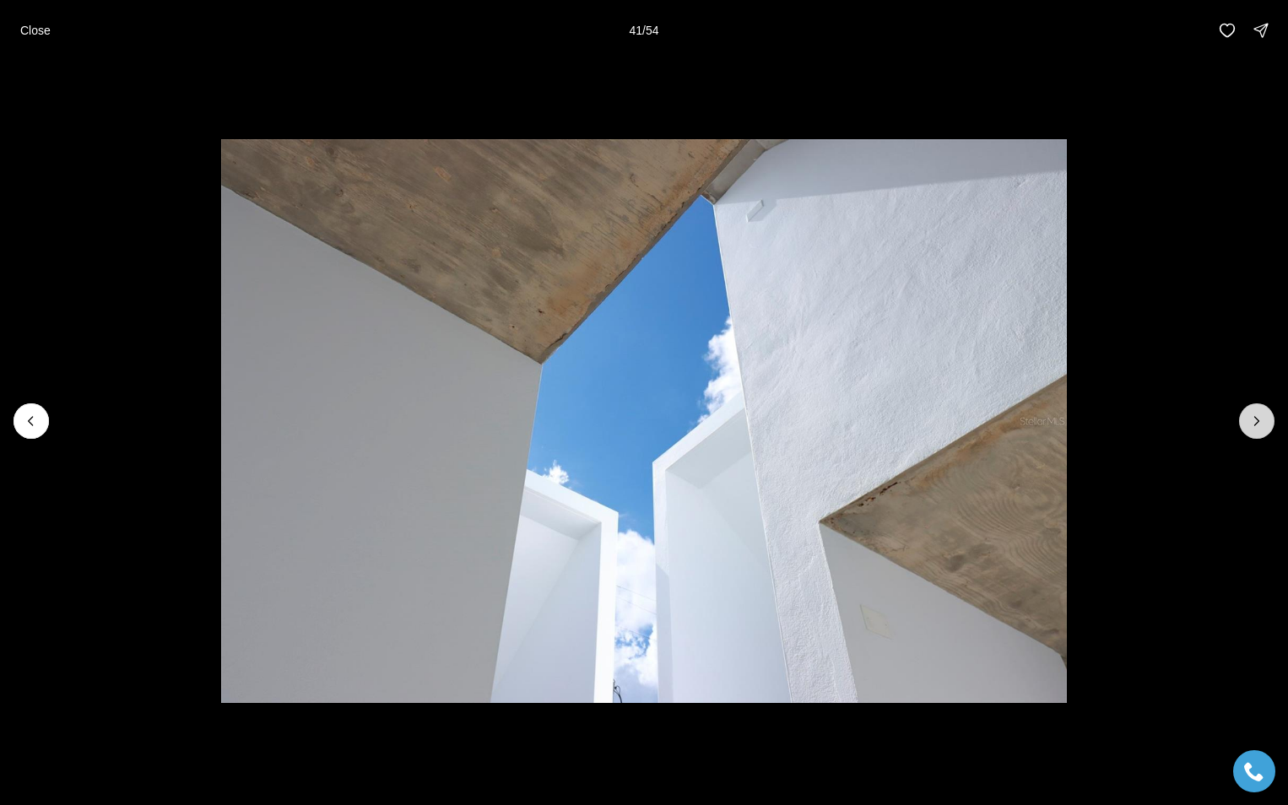
click at [1255, 419] on icon "Next slide" at bounding box center [1256, 421] width 17 height 17
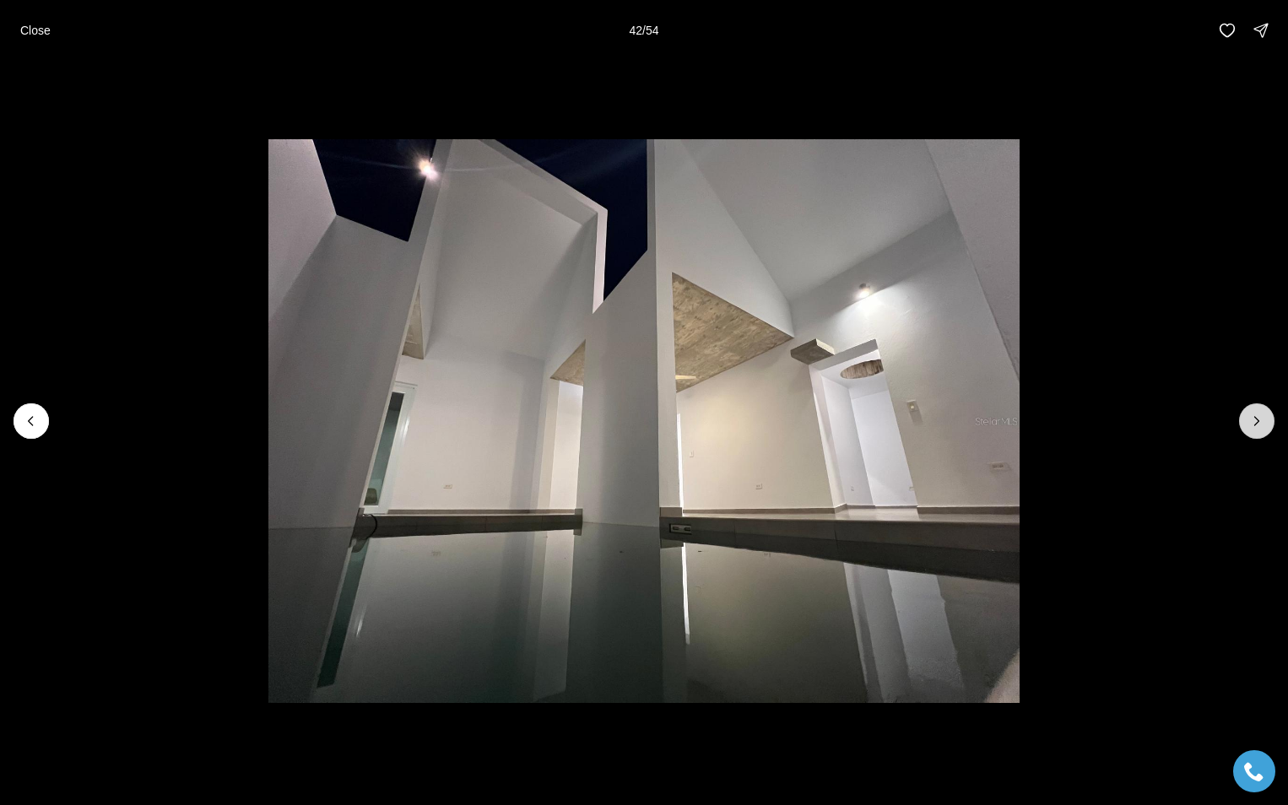
click at [1255, 419] on icon "Next slide" at bounding box center [1256, 421] width 17 height 17
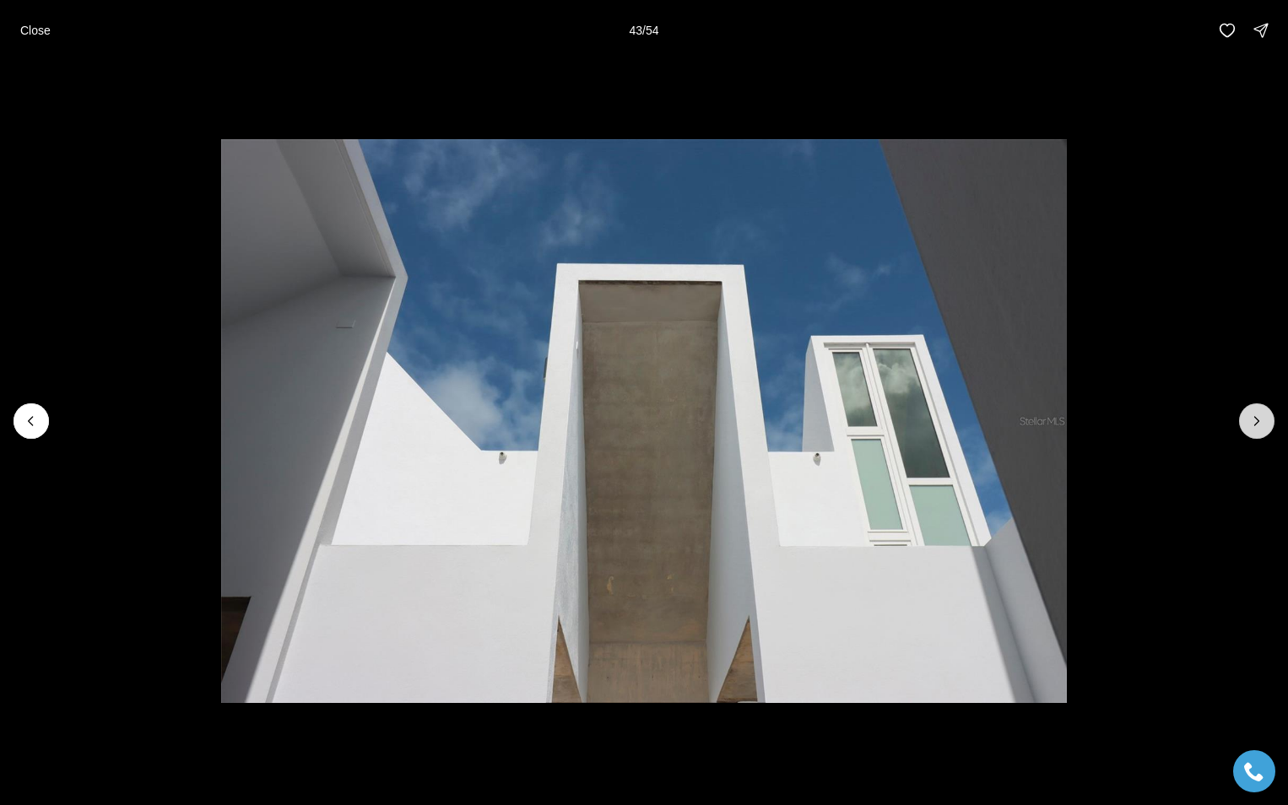
click at [1255, 419] on icon "Next slide" at bounding box center [1256, 421] width 17 height 17
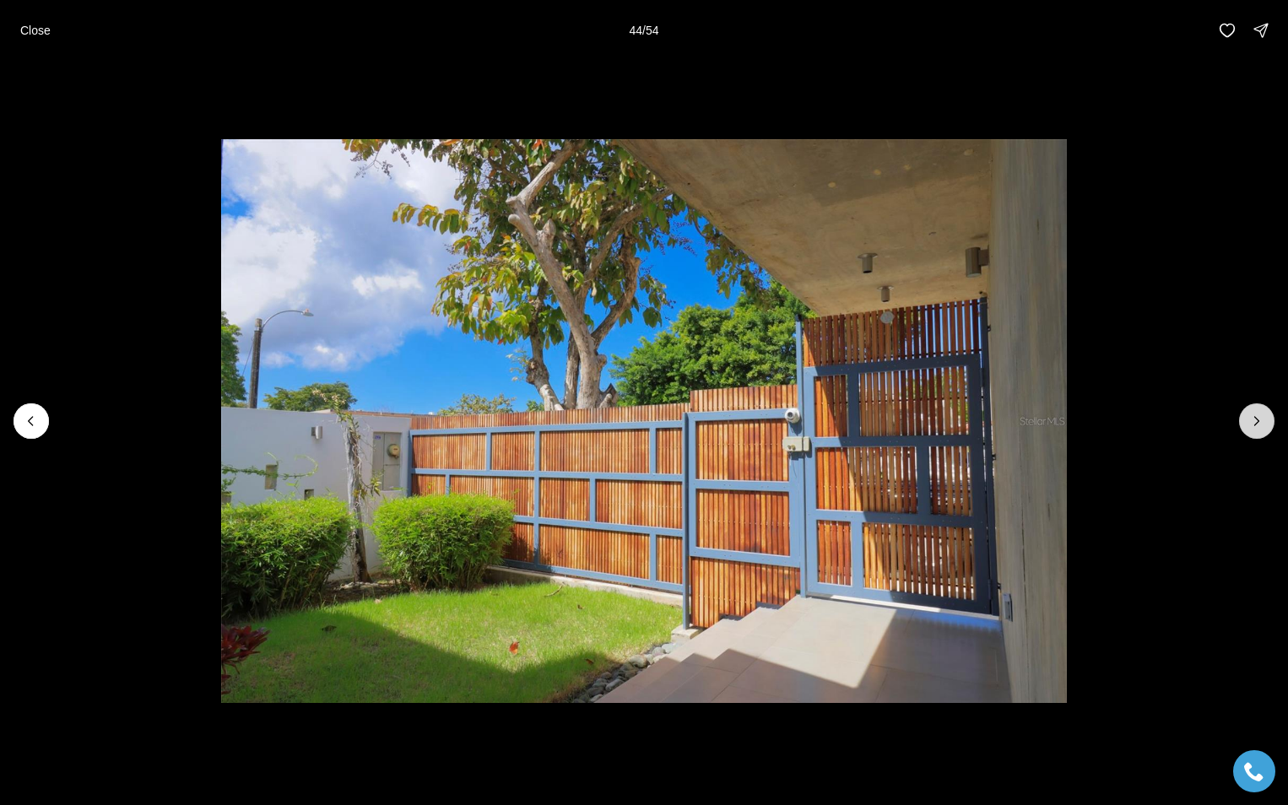
click at [1259, 419] on icon "Next slide" at bounding box center [1256, 421] width 17 height 17
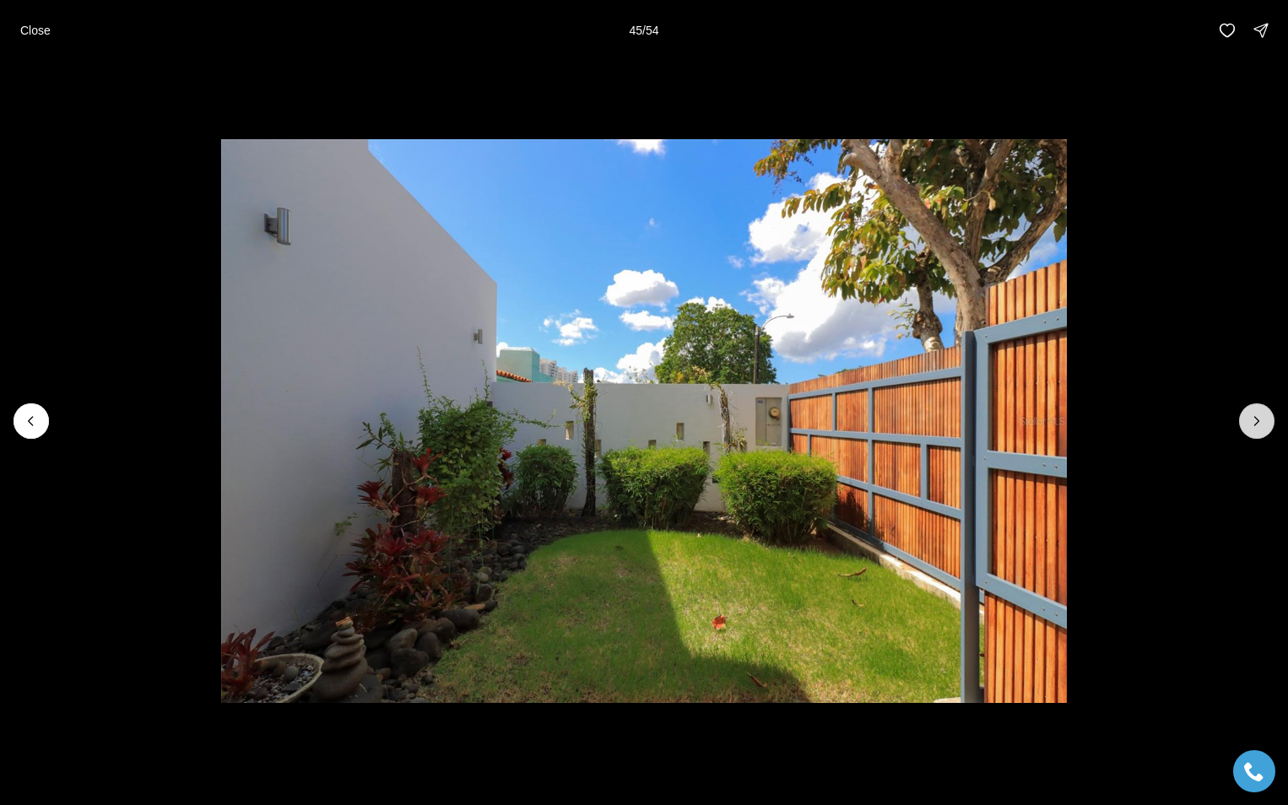
click at [1259, 419] on icon "Next slide" at bounding box center [1256, 421] width 17 height 17
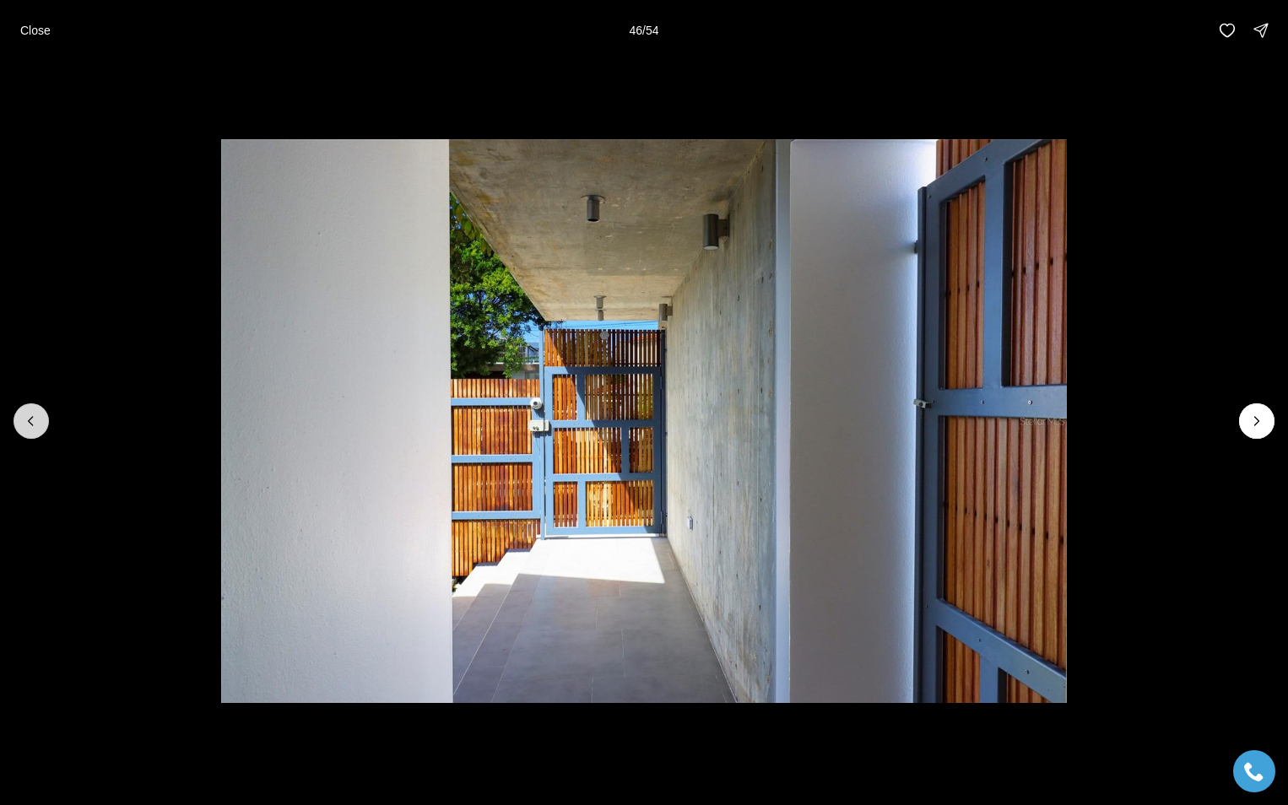
click at [30, 421] on icon "Previous slide" at bounding box center [31, 421] width 17 height 17
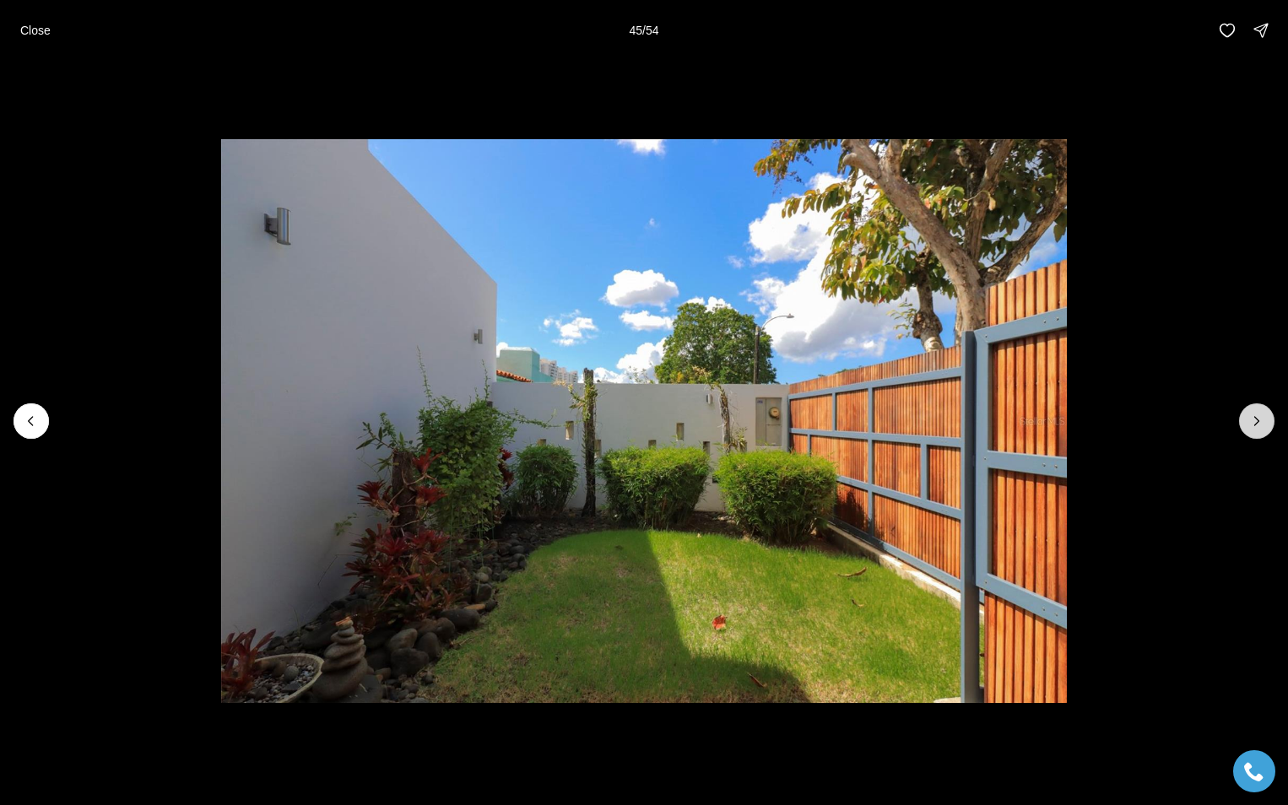
click at [1258, 417] on icon "Next slide" at bounding box center [1256, 421] width 17 height 17
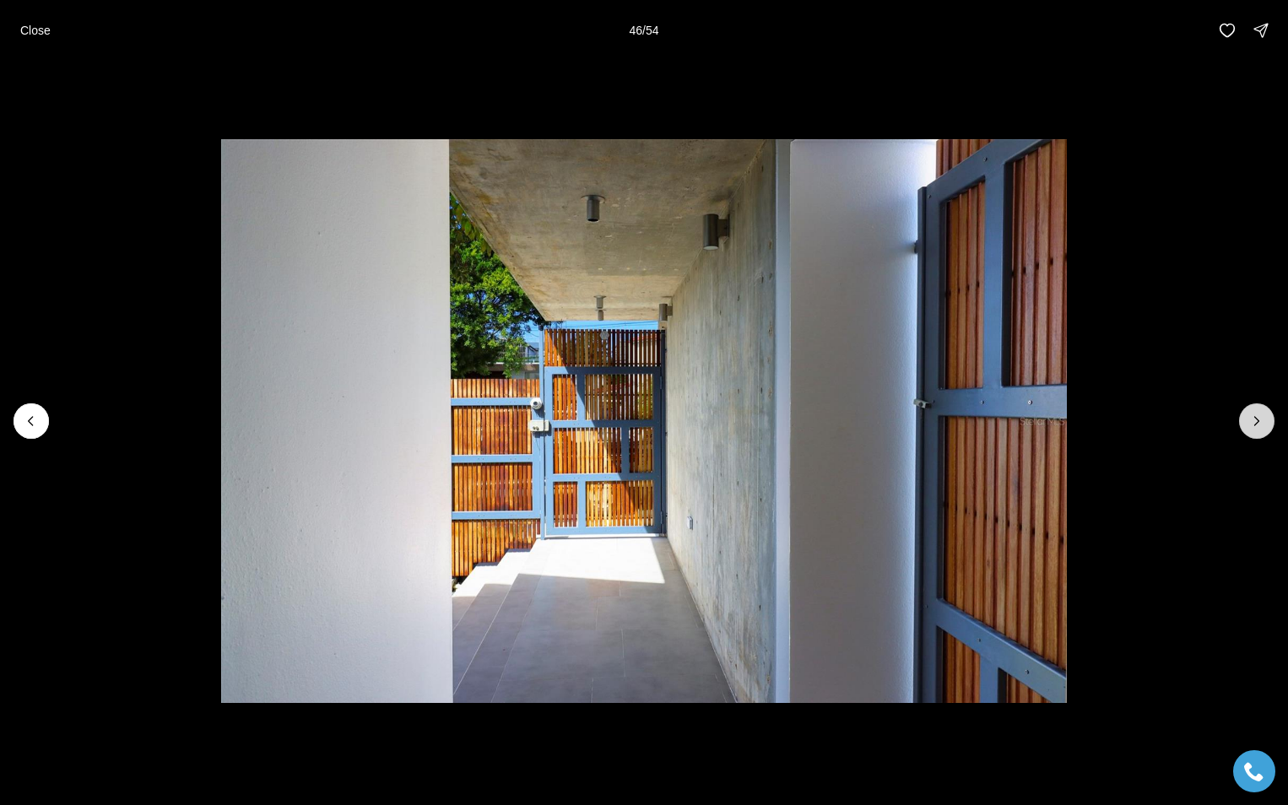
click at [1258, 417] on icon "Next slide" at bounding box center [1256, 421] width 17 height 17
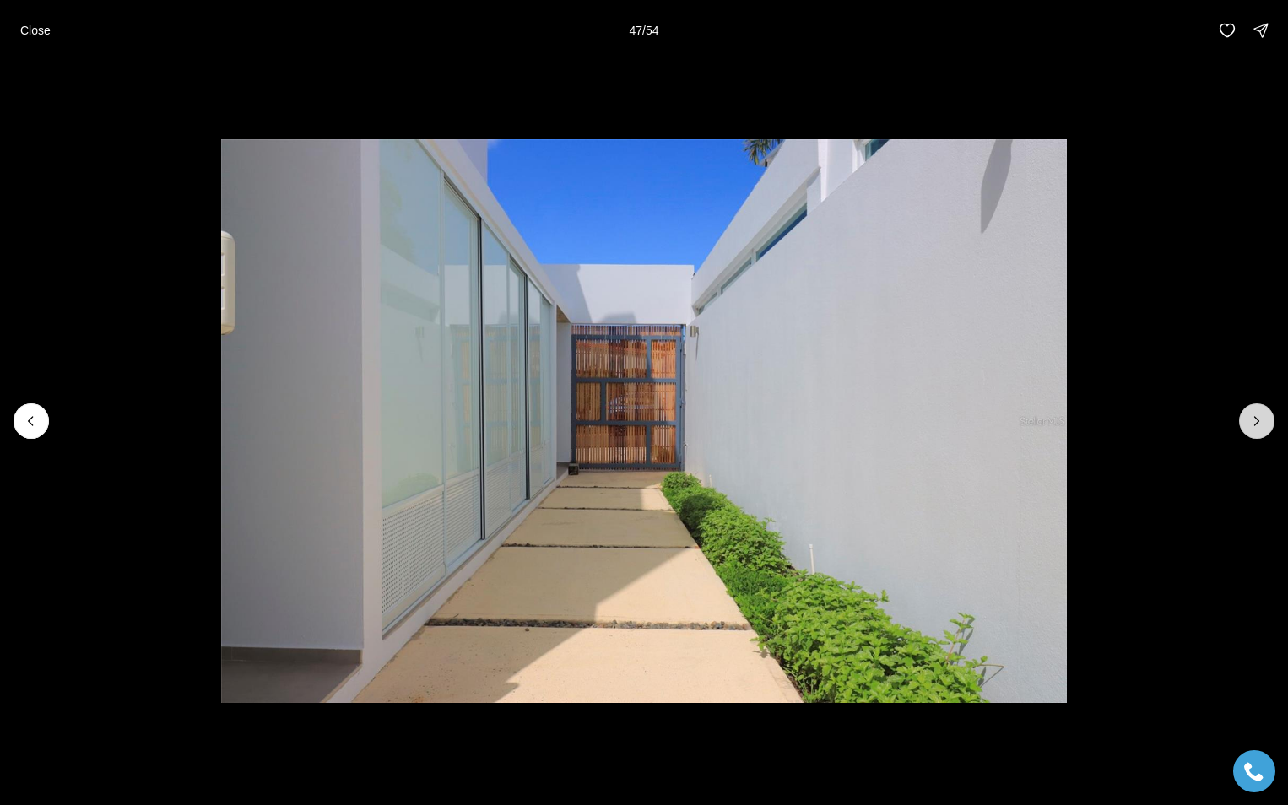
click at [1254, 423] on icon "Next slide" at bounding box center [1256, 421] width 17 height 17
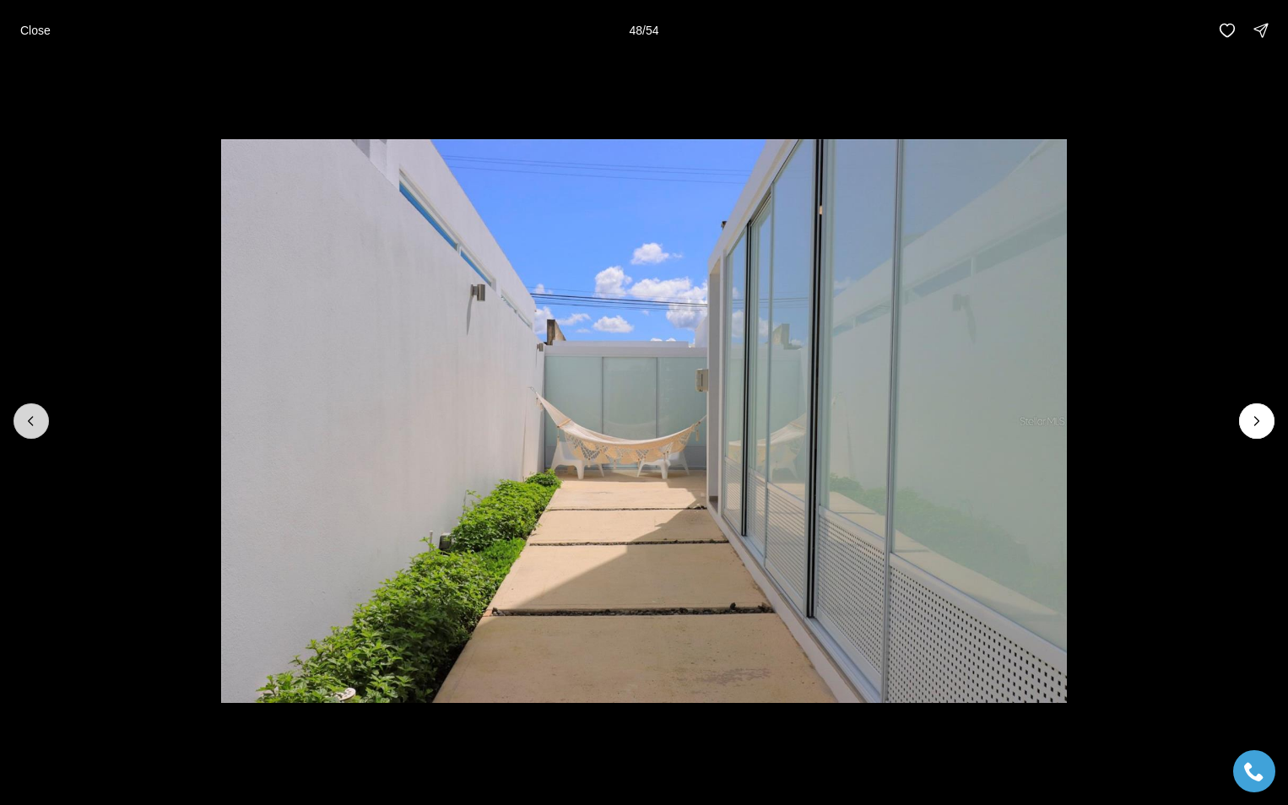
click at [24, 410] on button "Previous slide" at bounding box center [31, 420] width 35 height 35
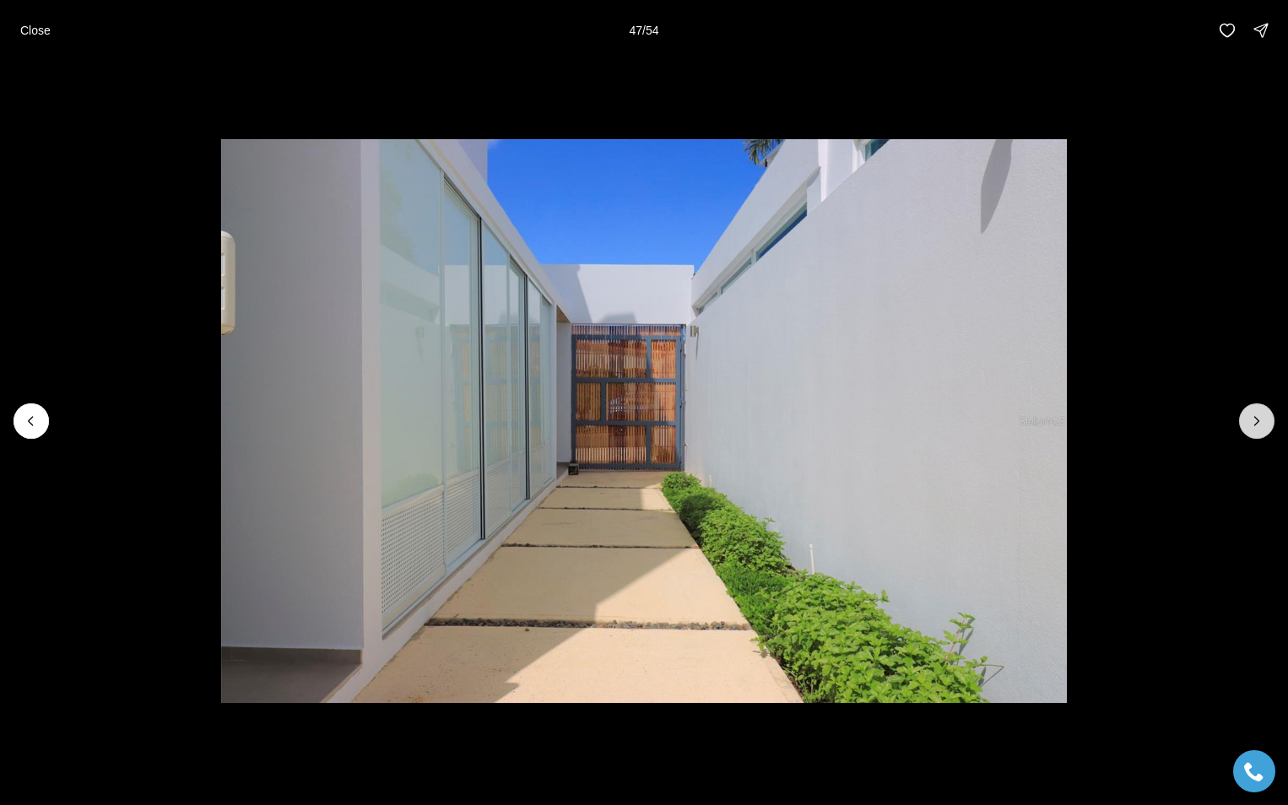
click at [1252, 420] on icon "Next slide" at bounding box center [1256, 421] width 17 height 17
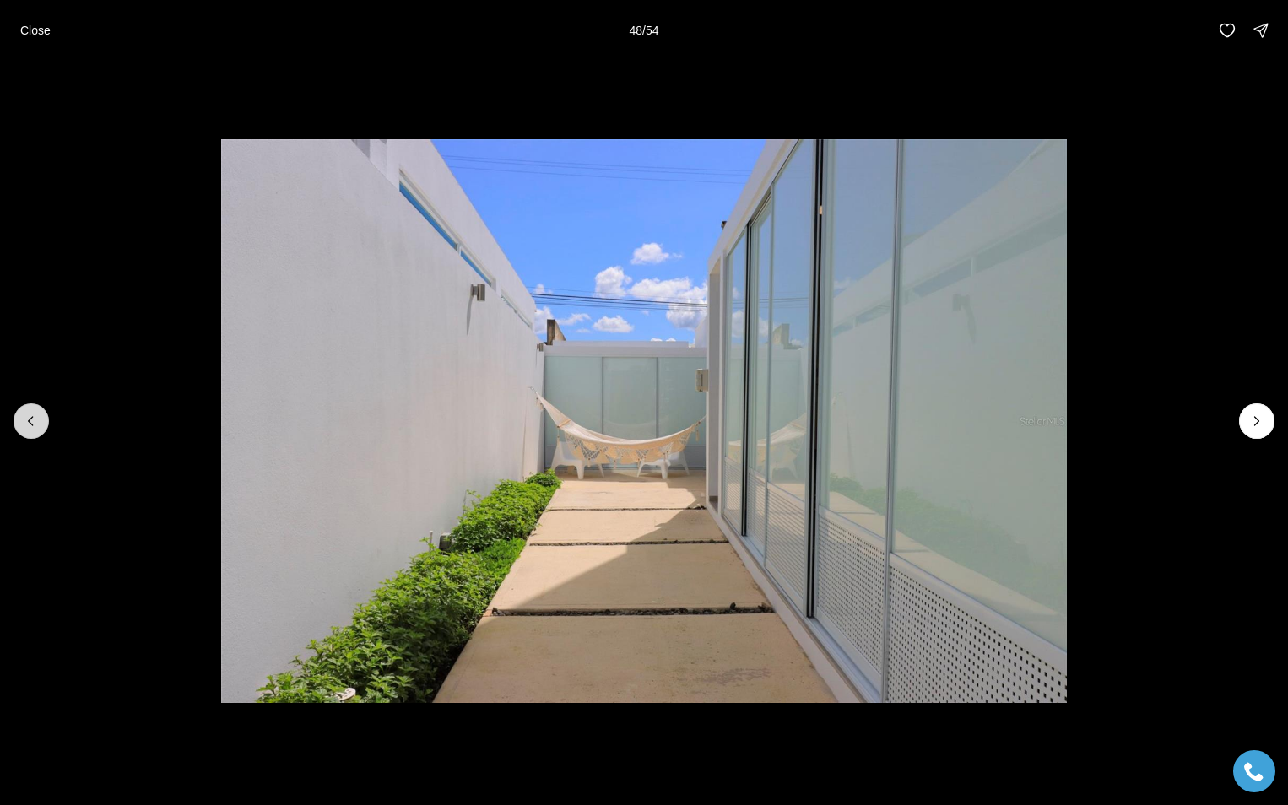
click at [25, 419] on icon "Previous slide" at bounding box center [31, 421] width 17 height 17
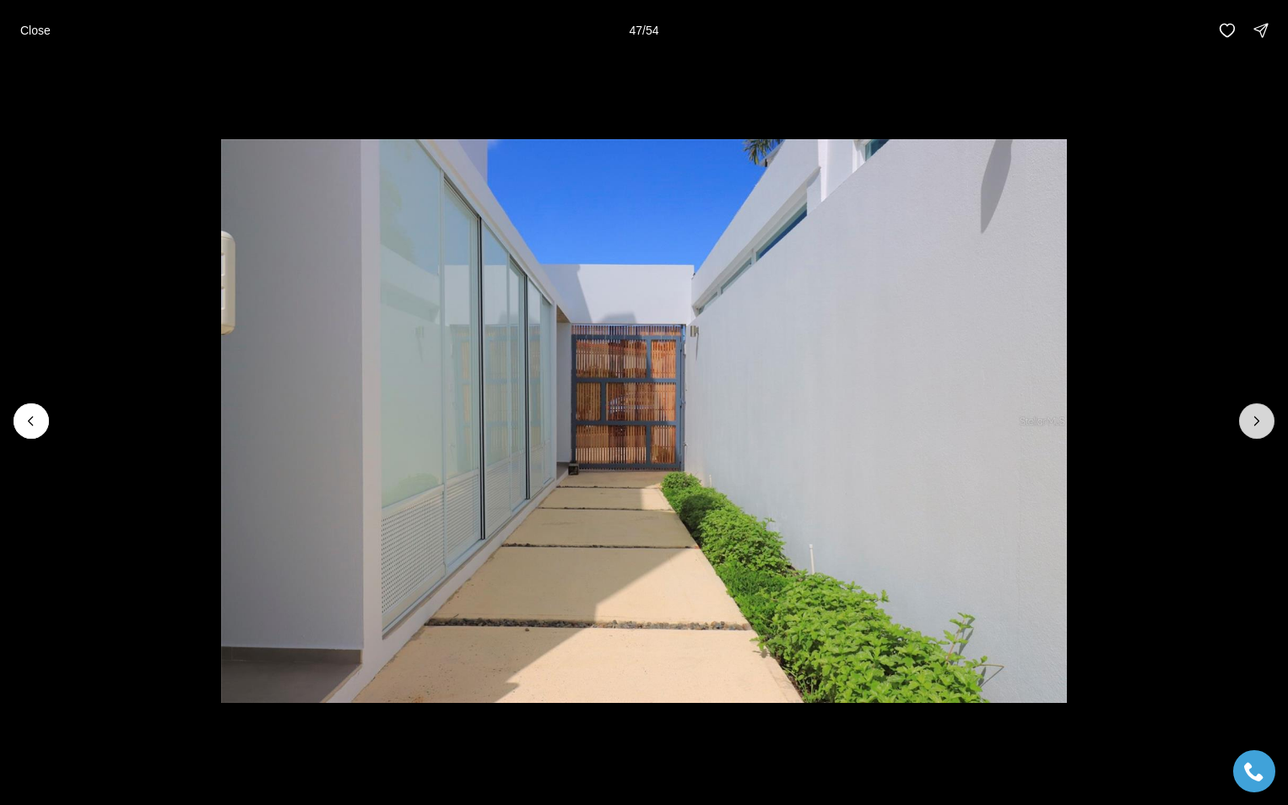
click at [1255, 418] on icon "Next slide" at bounding box center [1257, 421] width 4 height 8
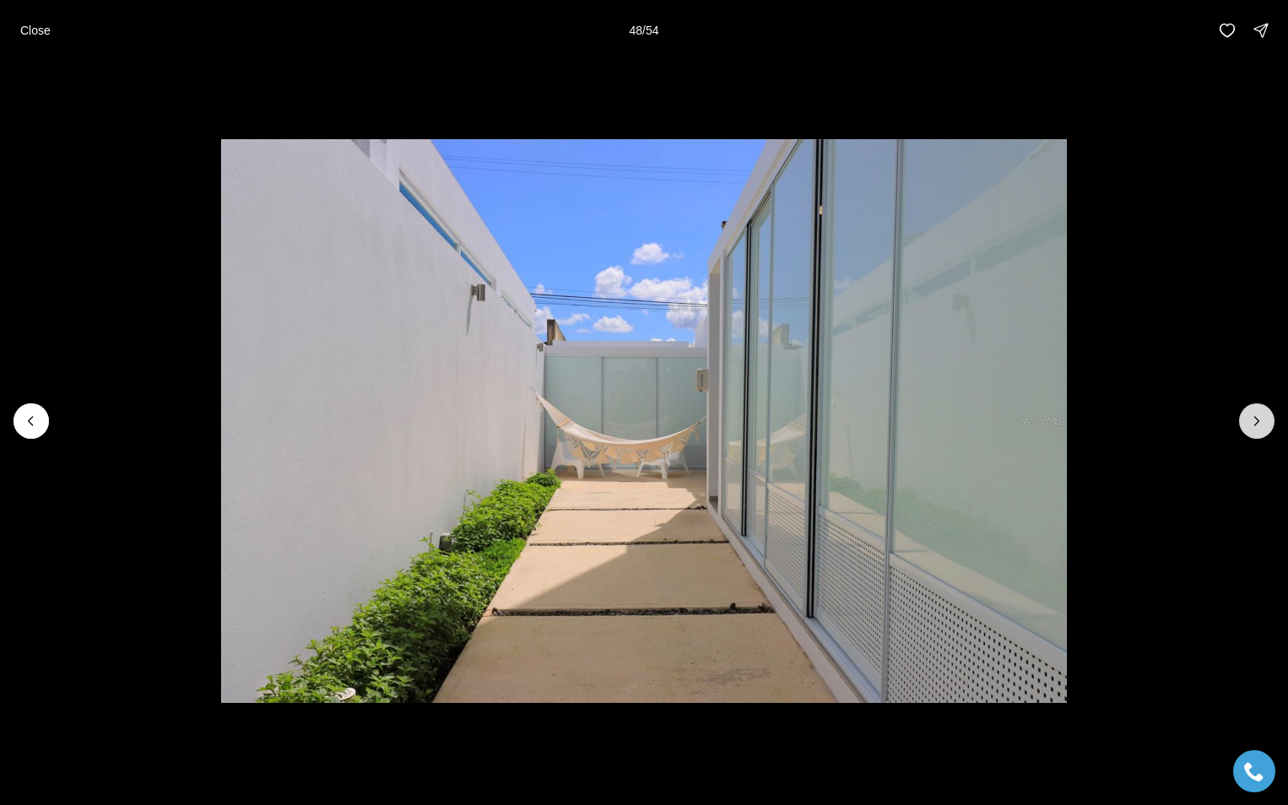
click at [1255, 418] on icon "Next slide" at bounding box center [1257, 421] width 4 height 8
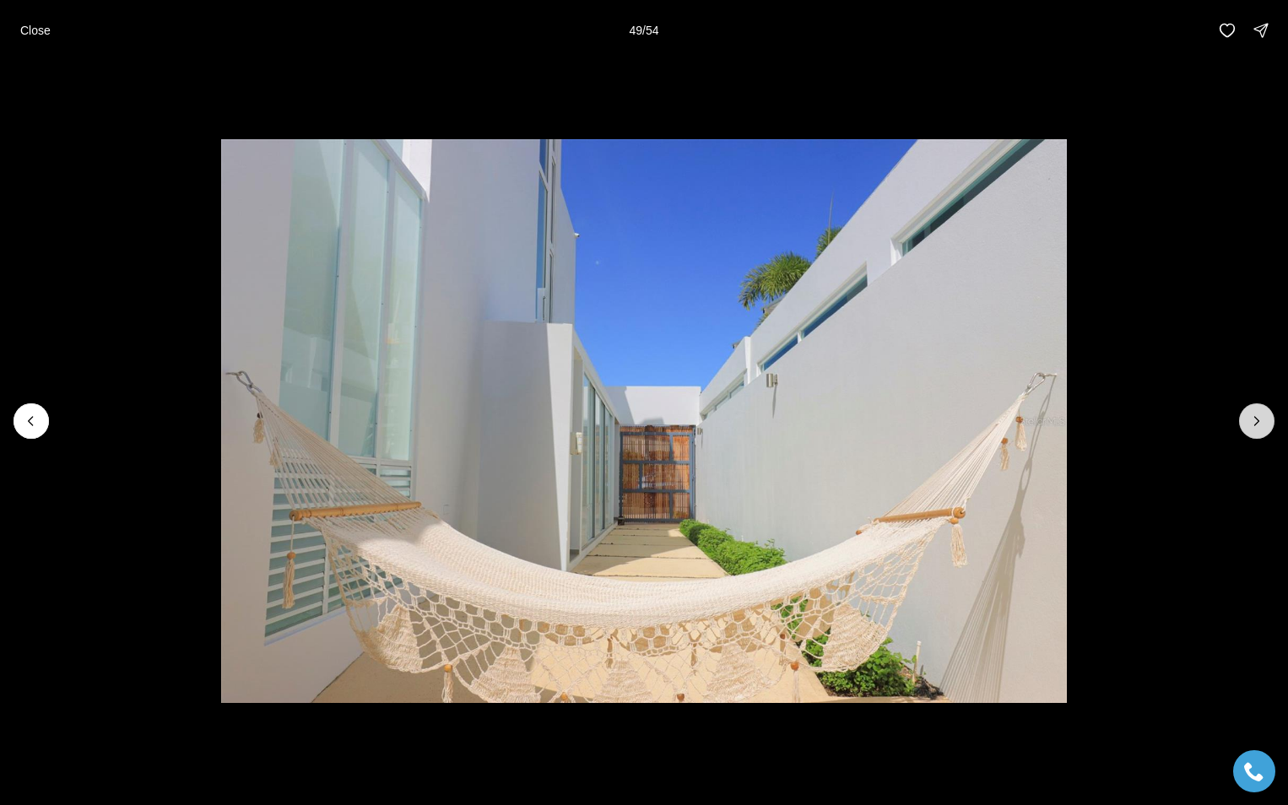
click at [1257, 418] on icon "Next slide" at bounding box center [1256, 421] width 17 height 17
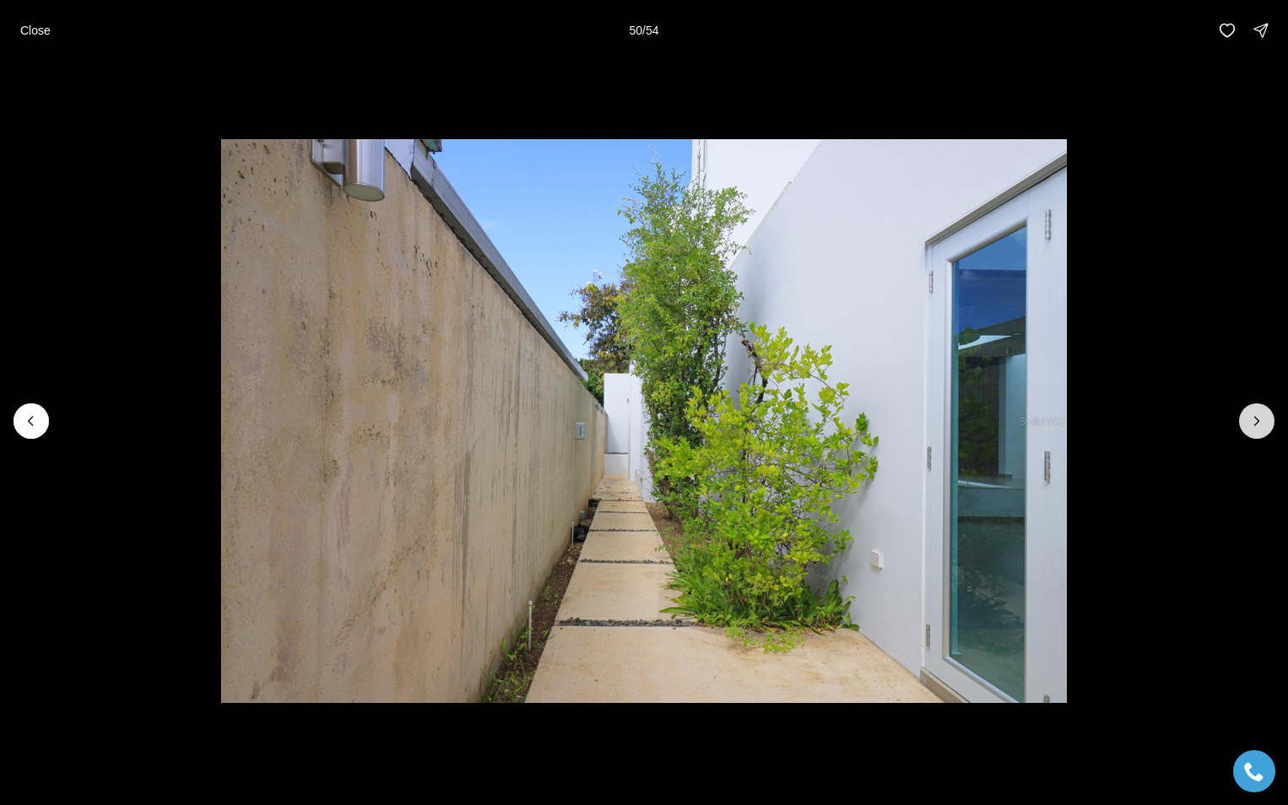
click at [1251, 421] on icon "Next slide" at bounding box center [1256, 421] width 17 height 17
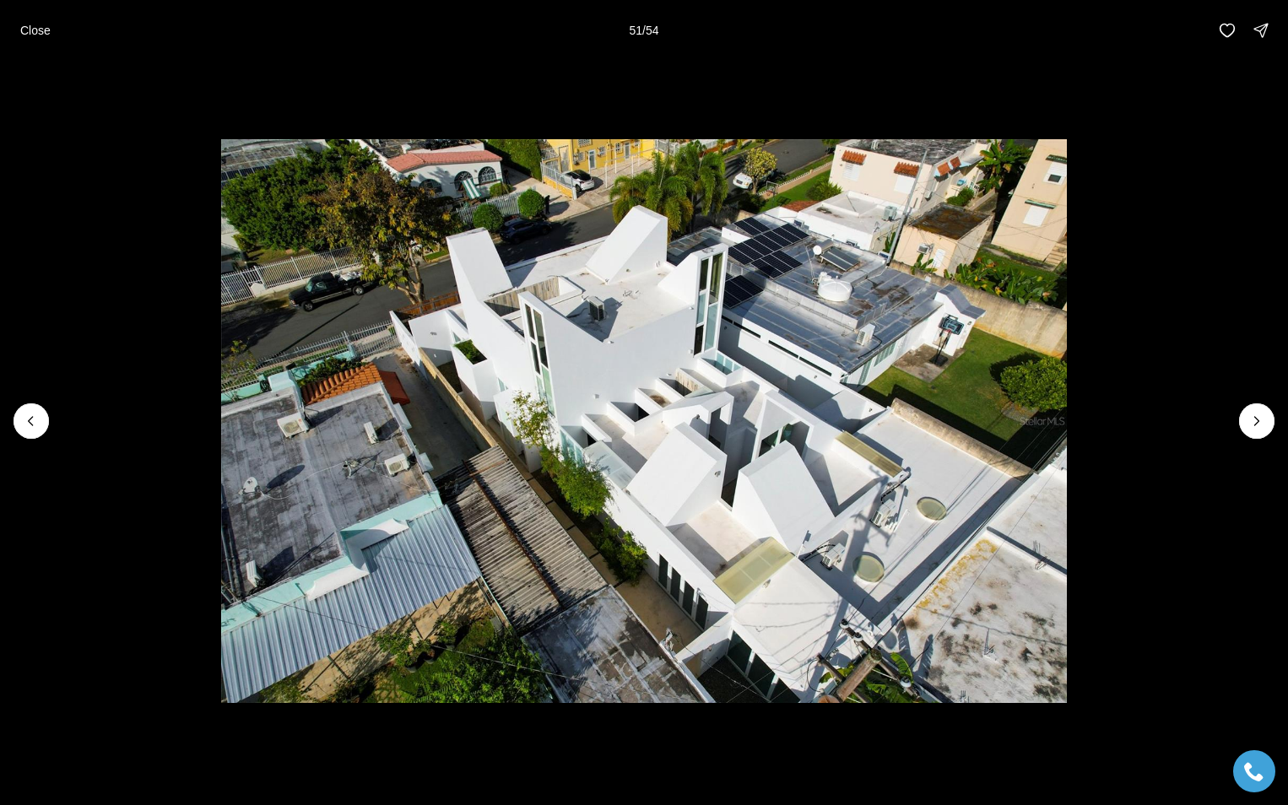
drag, startPoint x: 995, startPoint y: 534, endPoint x: 989, endPoint y: 500, distance: 35.1
click at [990, 505] on img "51 of 54" at bounding box center [644, 421] width 846 height 564
click at [1254, 418] on icon "Next slide" at bounding box center [1256, 421] width 17 height 17
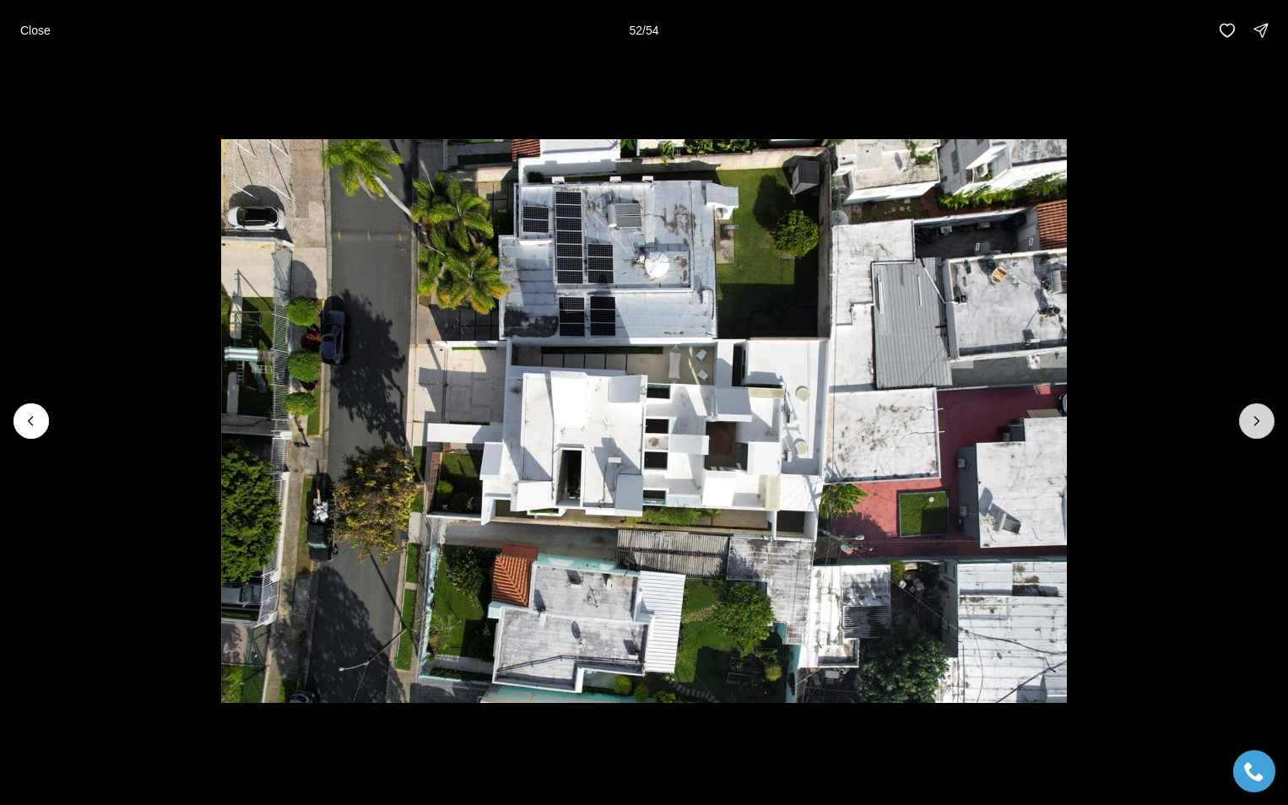
click at [1260, 417] on icon "Next slide" at bounding box center [1256, 421] width 17 height 17
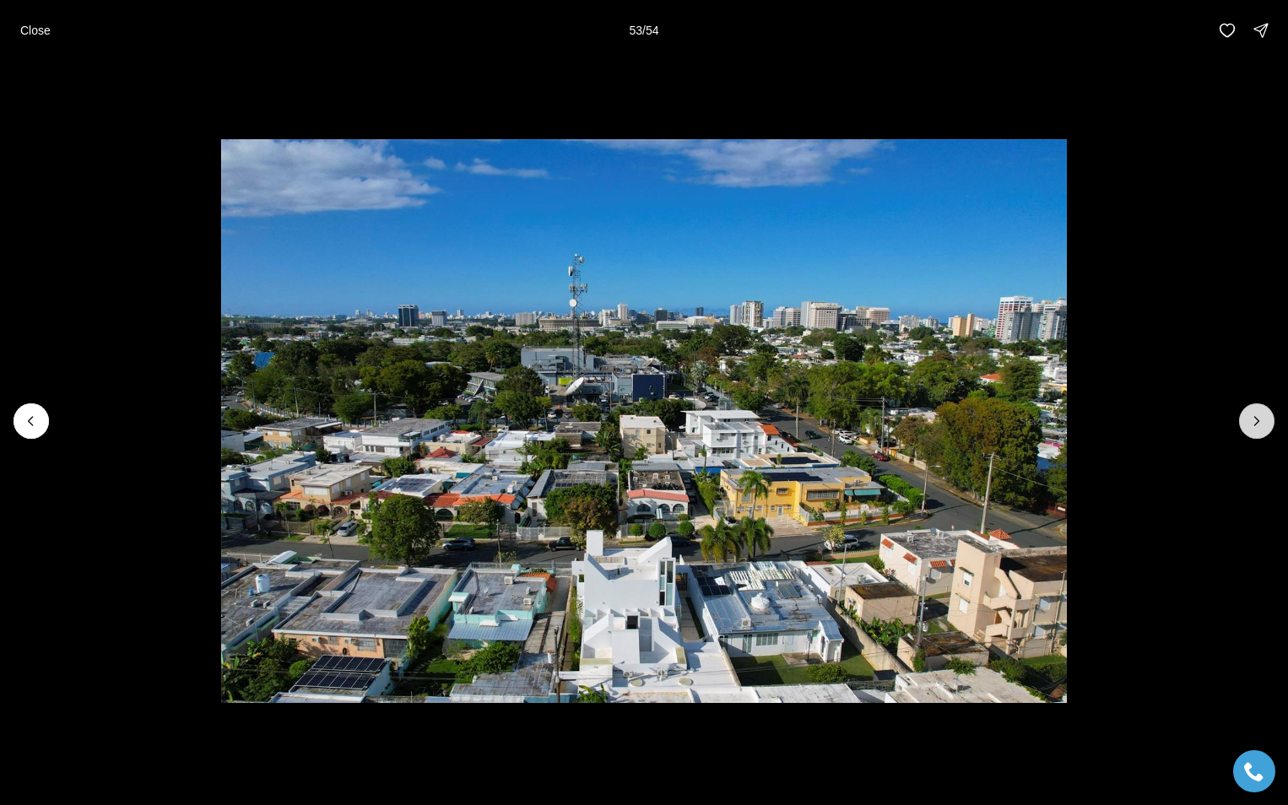
click at [1260, 417] on icon "Next slide" at bounding box center [1256, 421] width 17 height 17
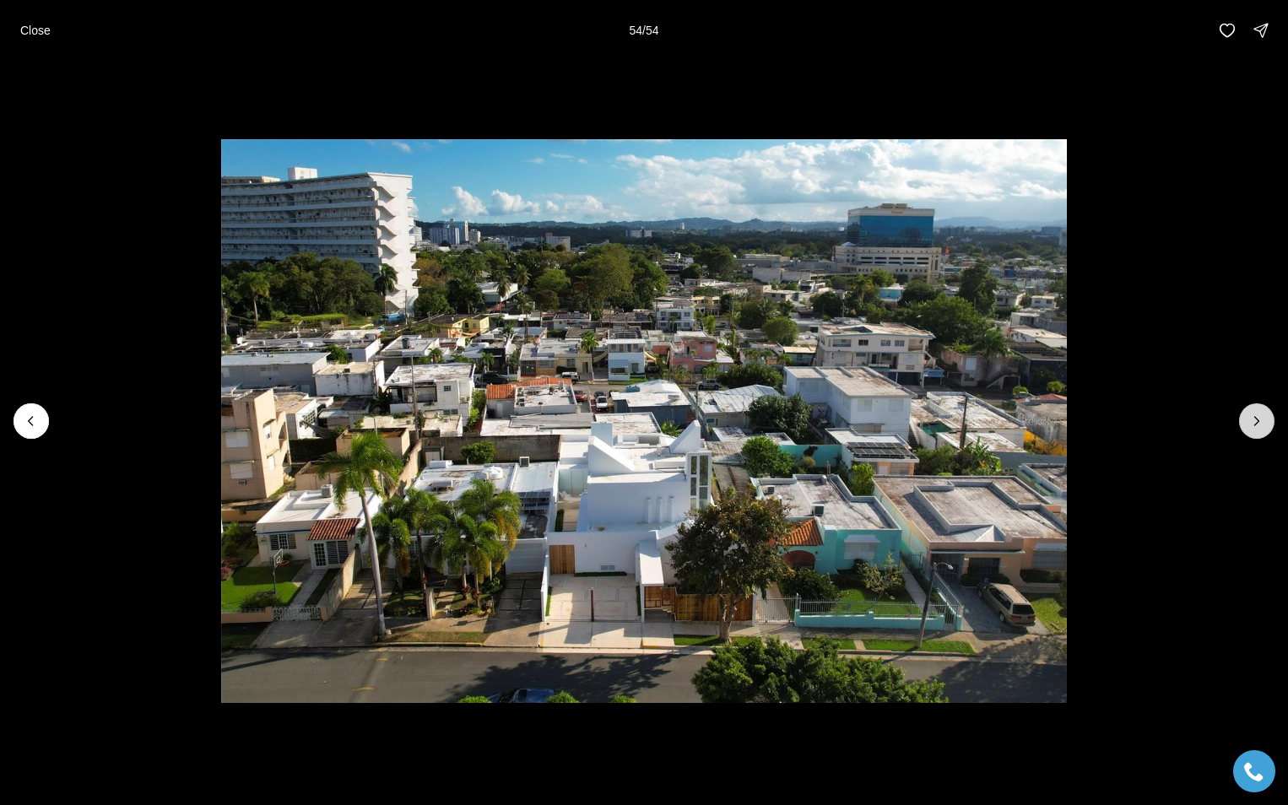
click at [1260, 417] on div at bounding box center [1256, 420] width 35 height 35
click at [40, 417] on button "Previous slide" at bounding box center [31, 420] width 35 height 35
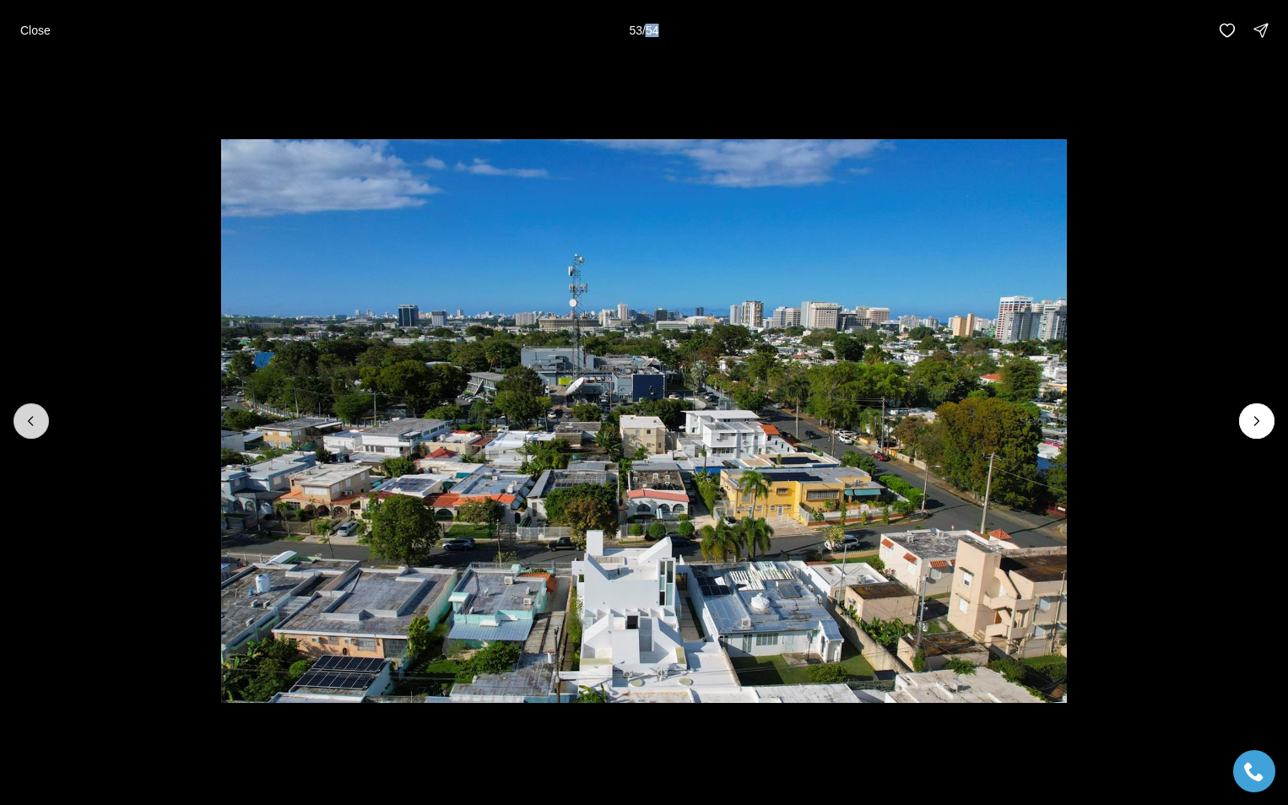
click at [40, 417] on button "Previous slide" at bounding box center [31, 420] width 35 height 35
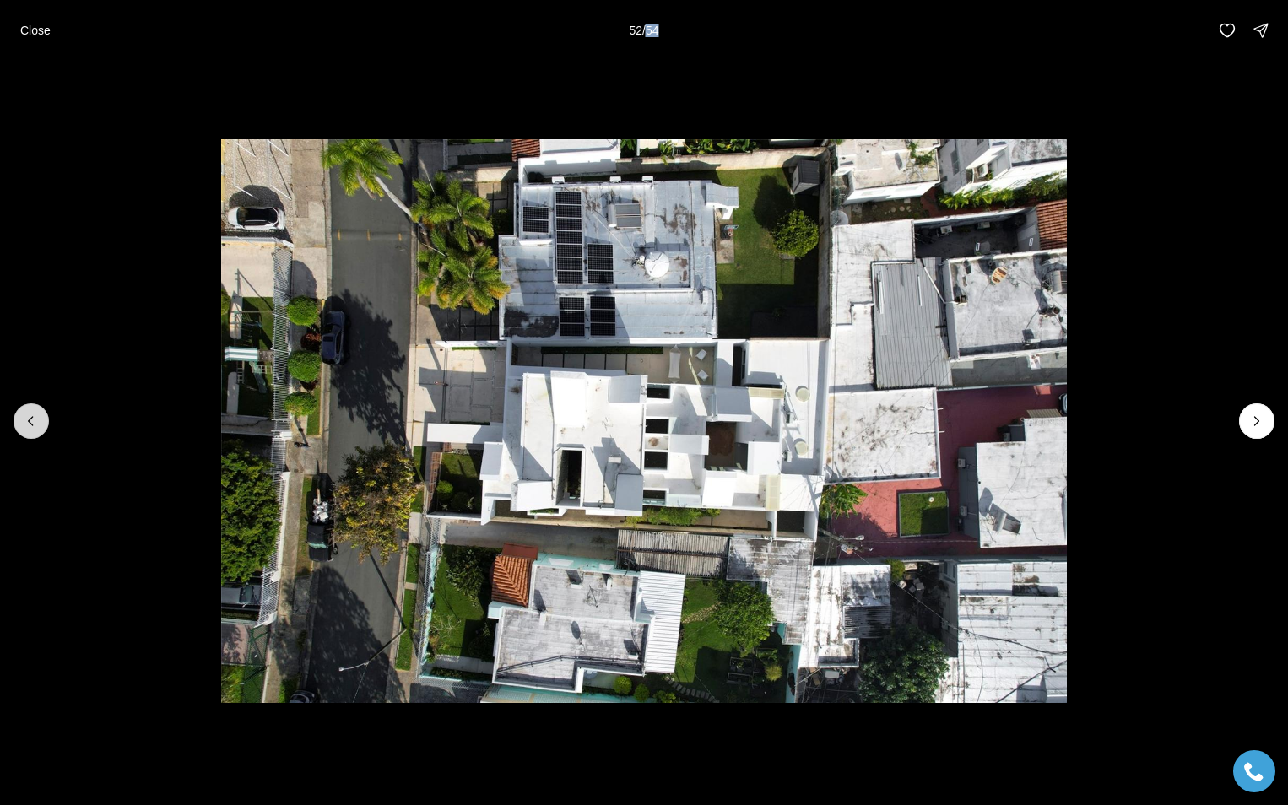
click at [40, 417] on button "Previous slide" at bounding box center [31, 420] width 35 height 35
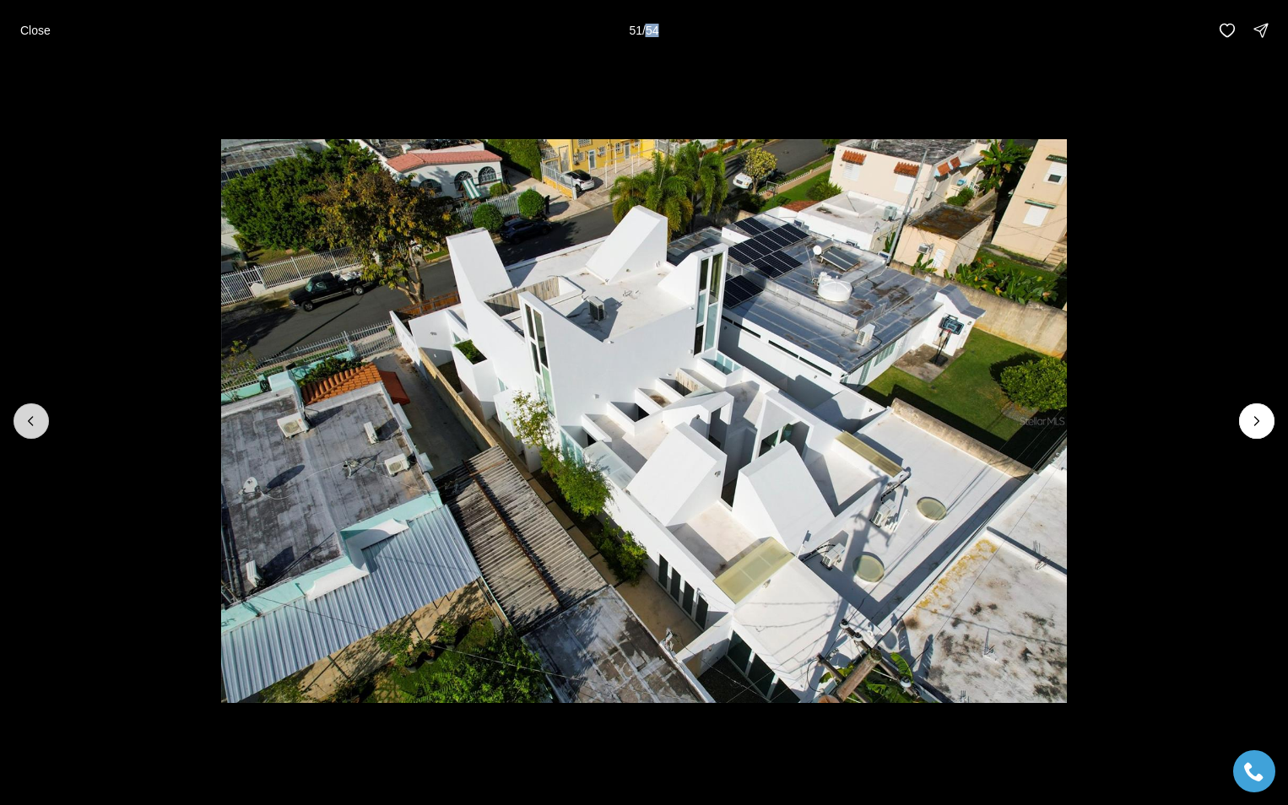
click at [36, 419] on icon "Previous slide" at bounding box center [31, 421] width 17 height 17
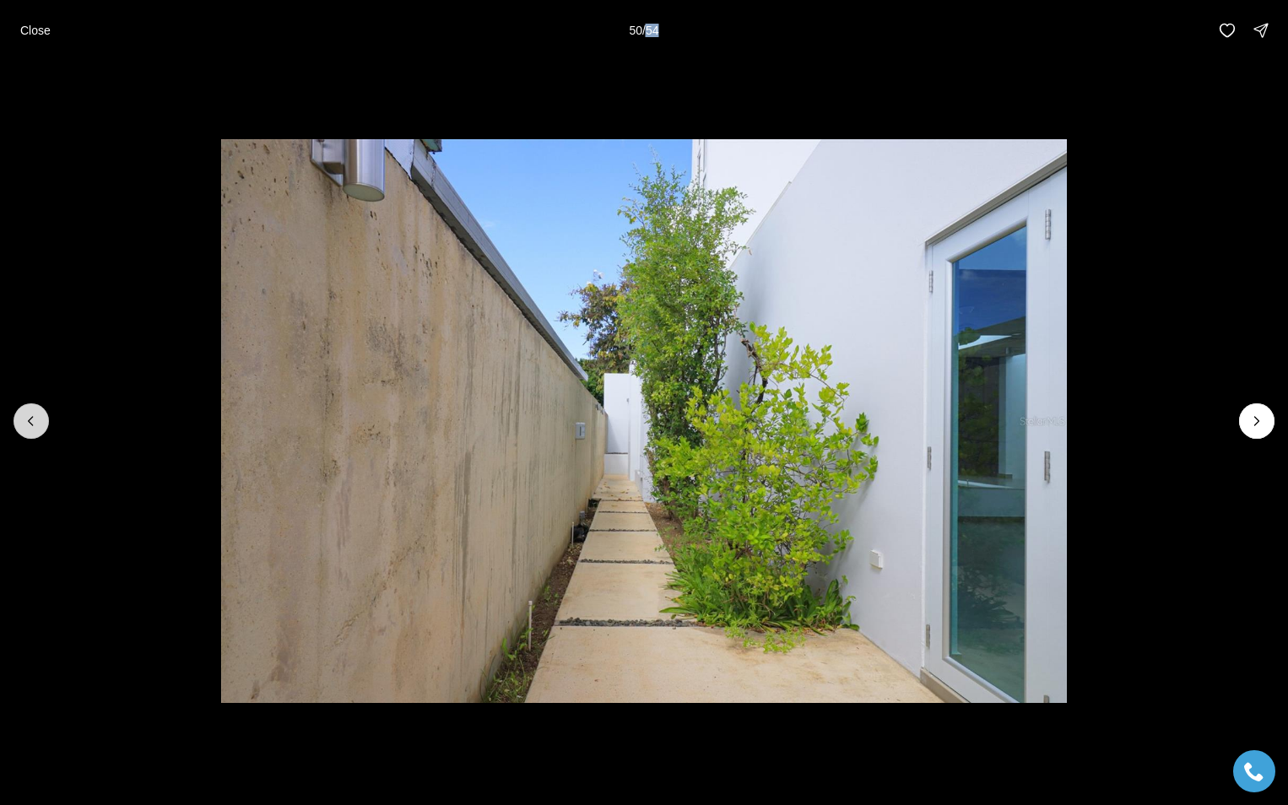
click at [36, 419] on icon "Previous slide" at bounding box center [31, 421] width 17 height 17
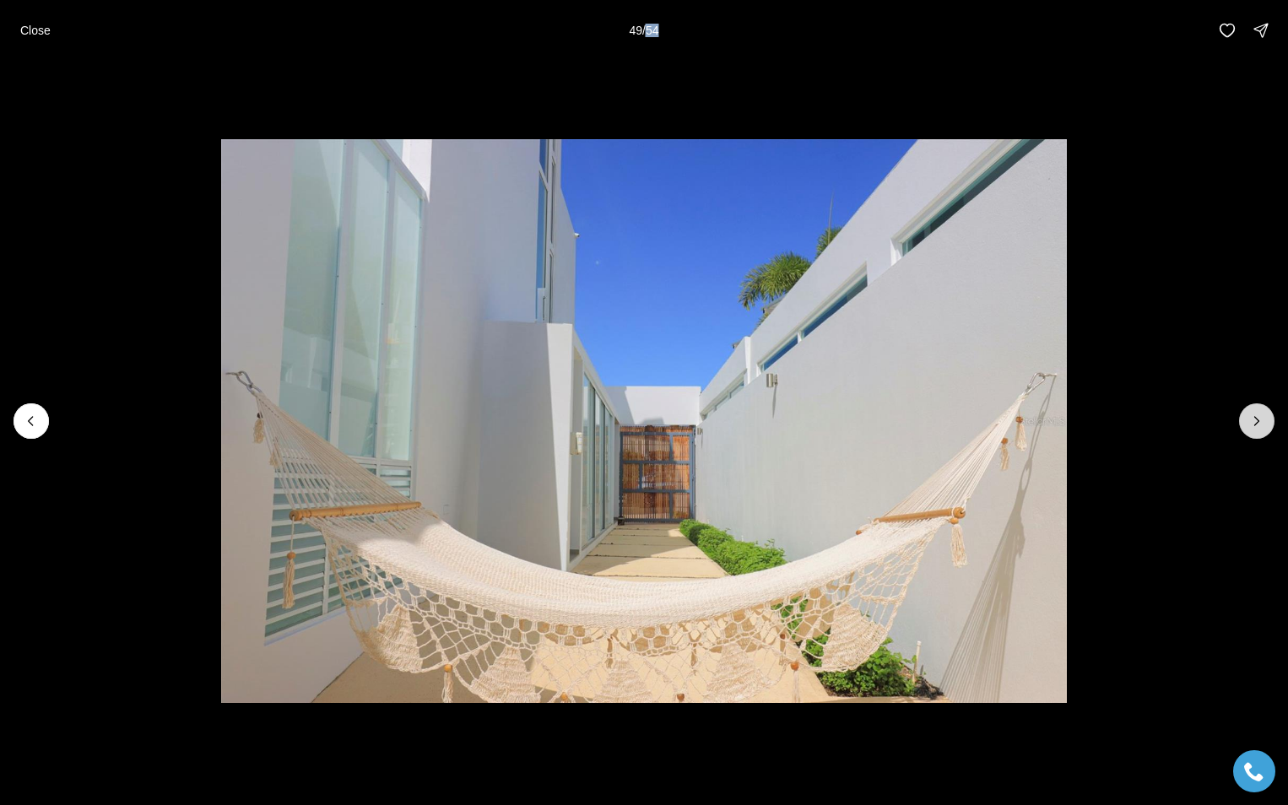
click at [1251, 418] on icon "Next slide" at bounding box center [1256, 421] width 17 height 17
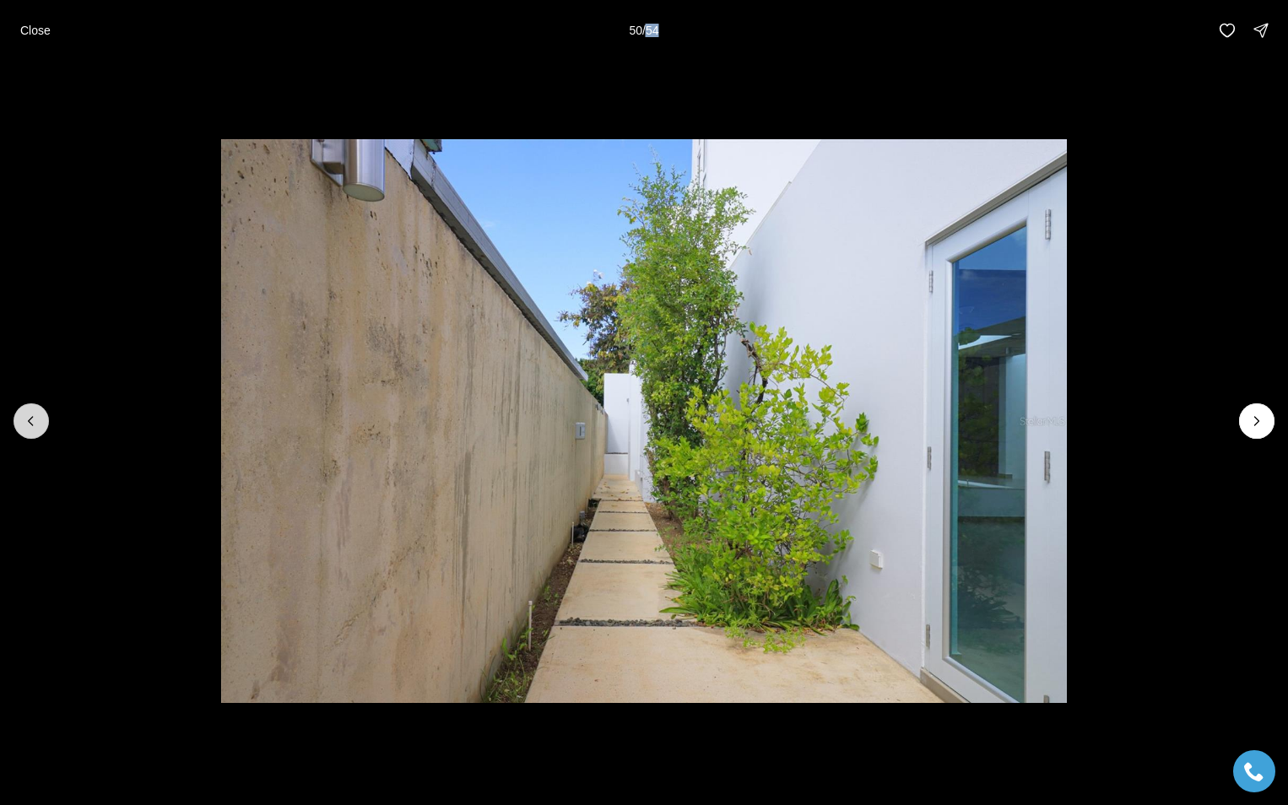
click at [24, 419] on icon "Previous slide" at bounding box center [31, 421] width 17 height 17
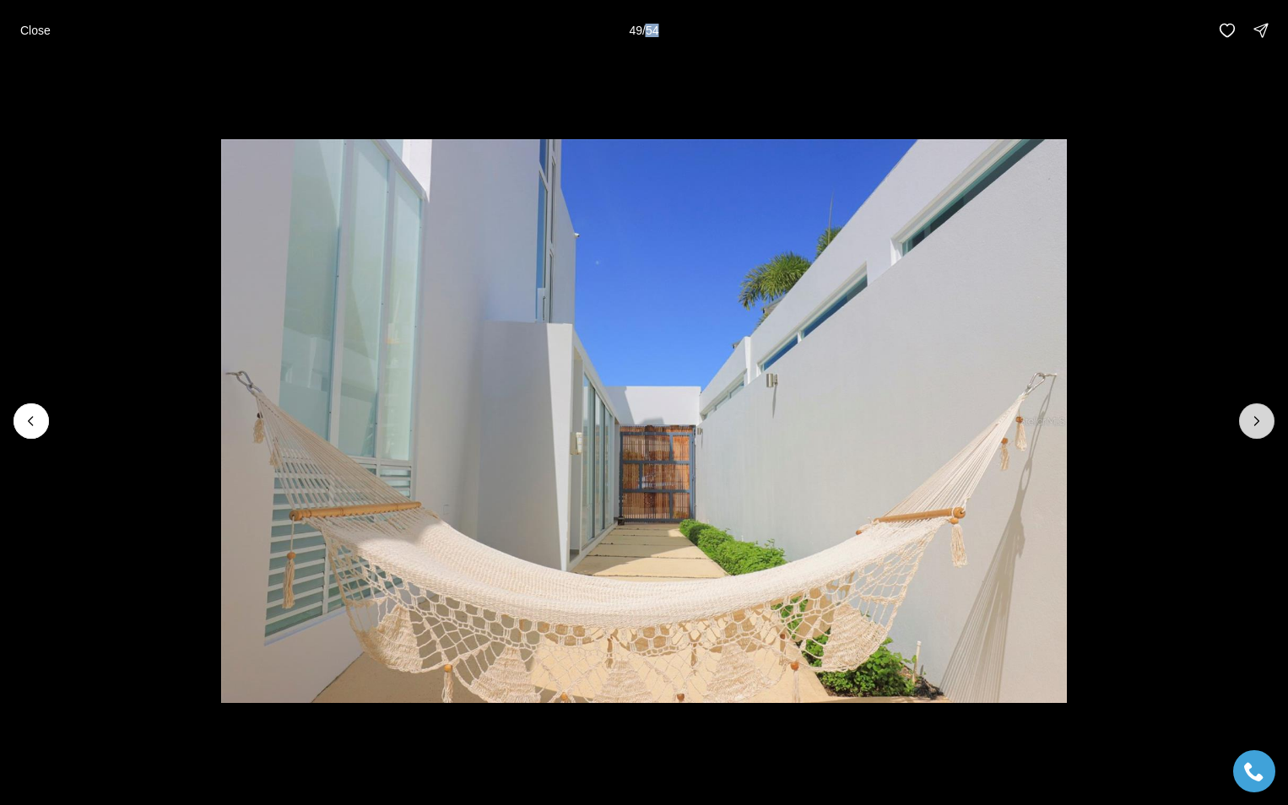
click at [1249, 424] on icon "Next slide" at bounding box center [1256, 421] width 17 height 17
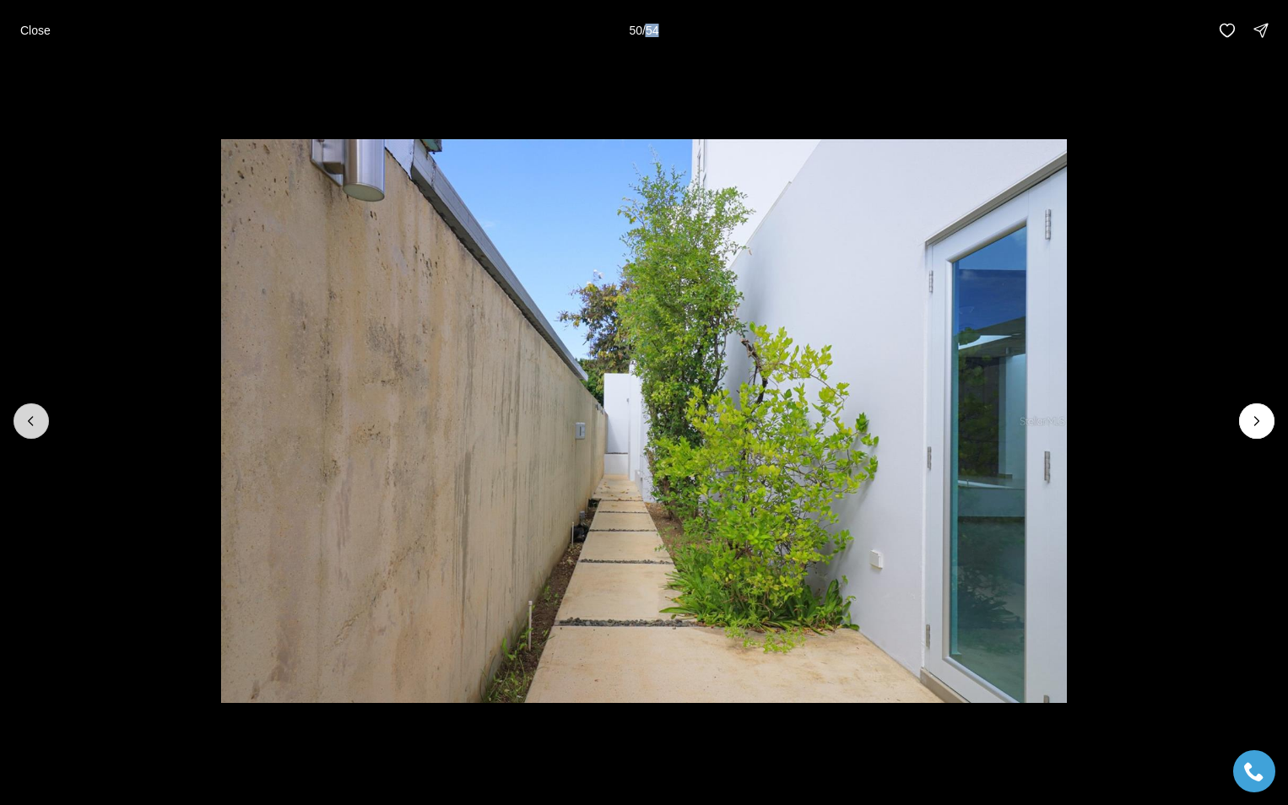
click at [31, 416] on icon "Previous slide" at bounding box center [31, 421] width 17 height 17
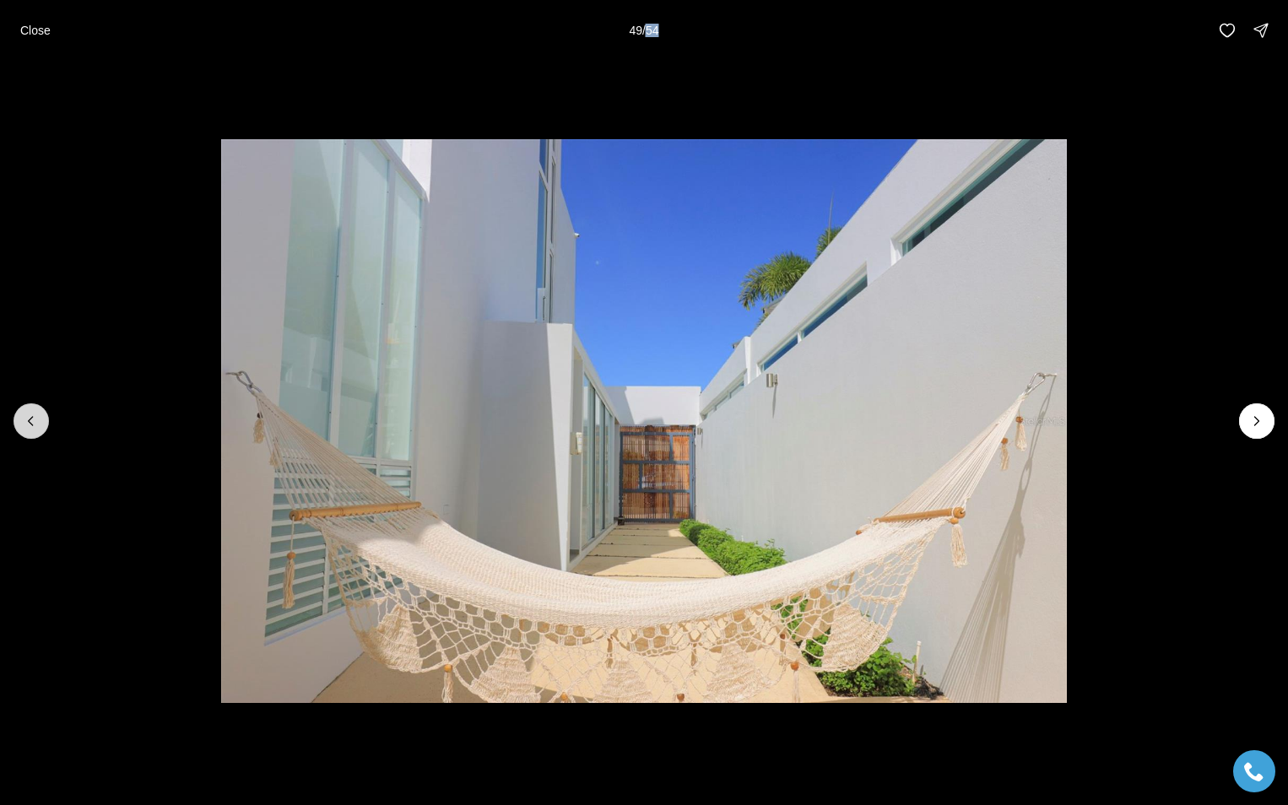
click at [31, 416] on icon "Previous slide" at bounding box center [31, 421] width 17 height 17
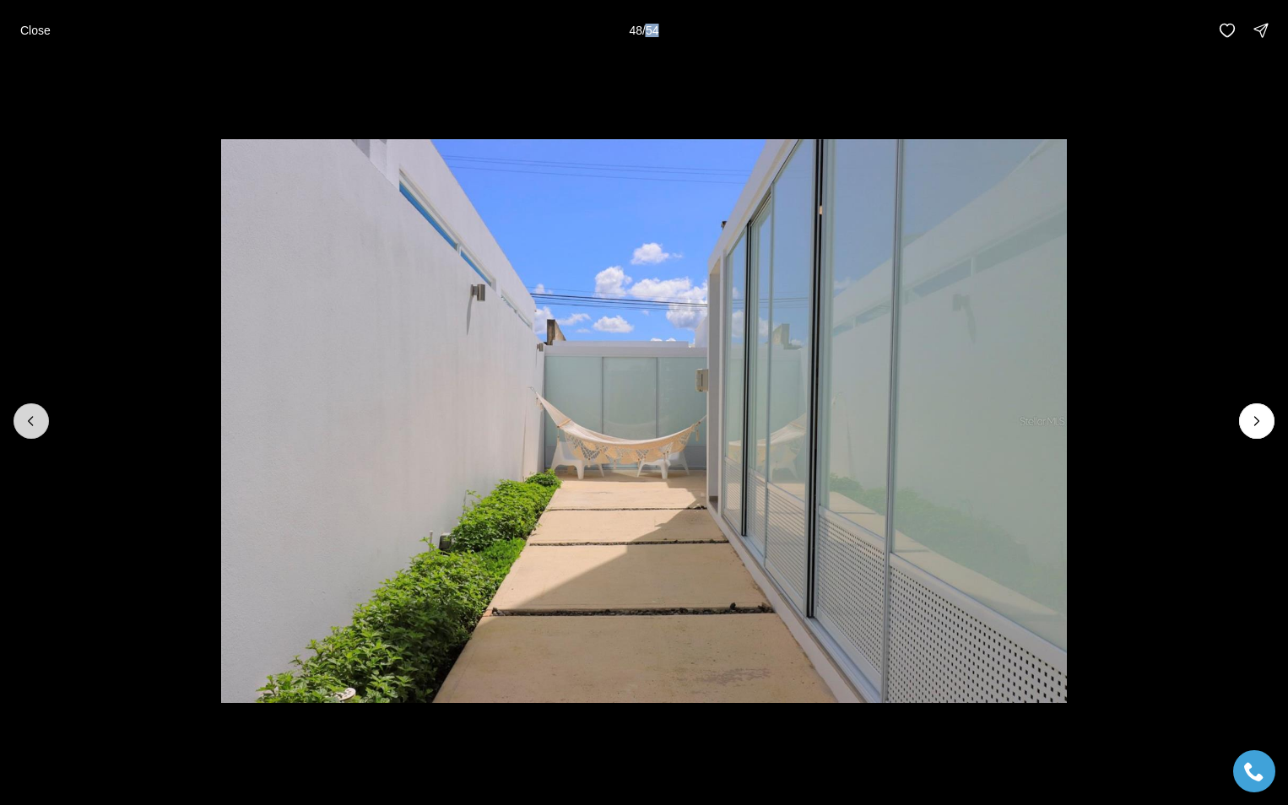
click at [31, 416] on icon "Previous slide" at bounding box center [31, 421] width 17 height 17
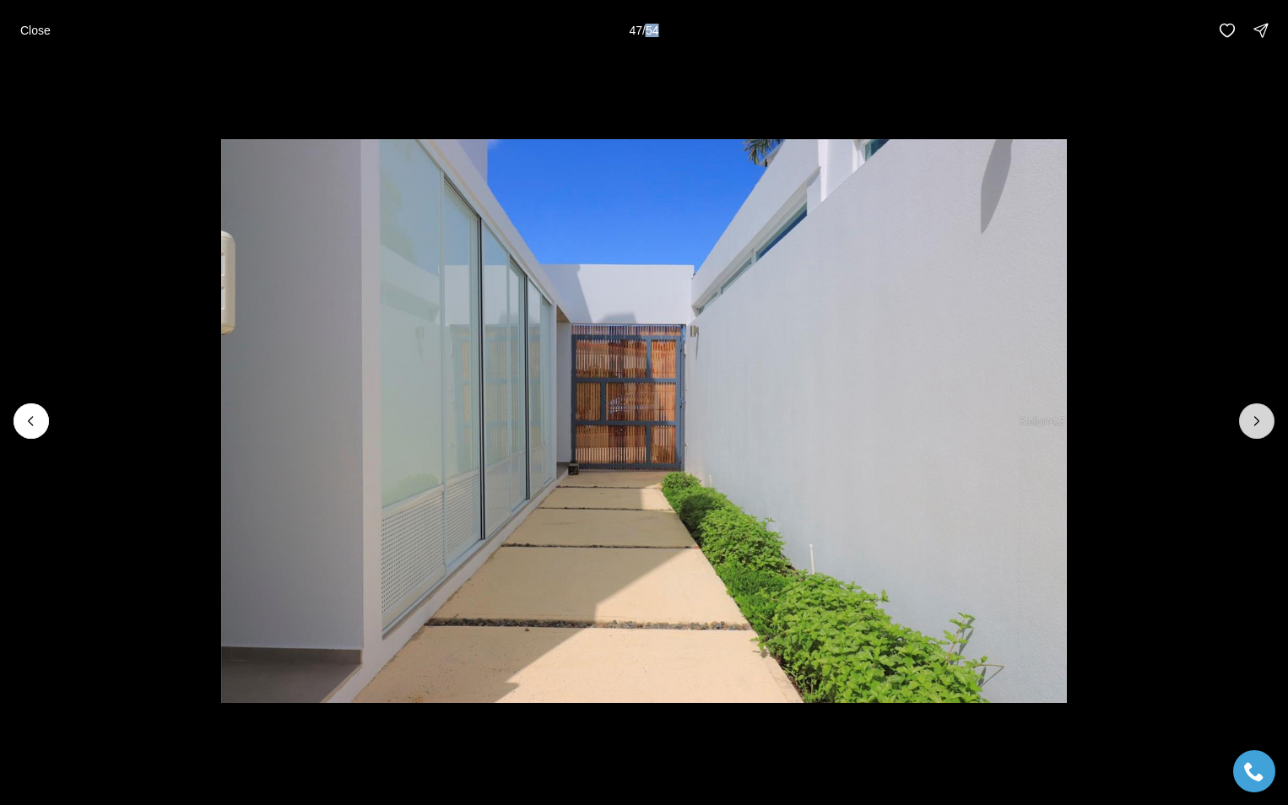
click at [1252, 421] on icon "Next slide" at bounding box center [1256, 421] width 17 height 17
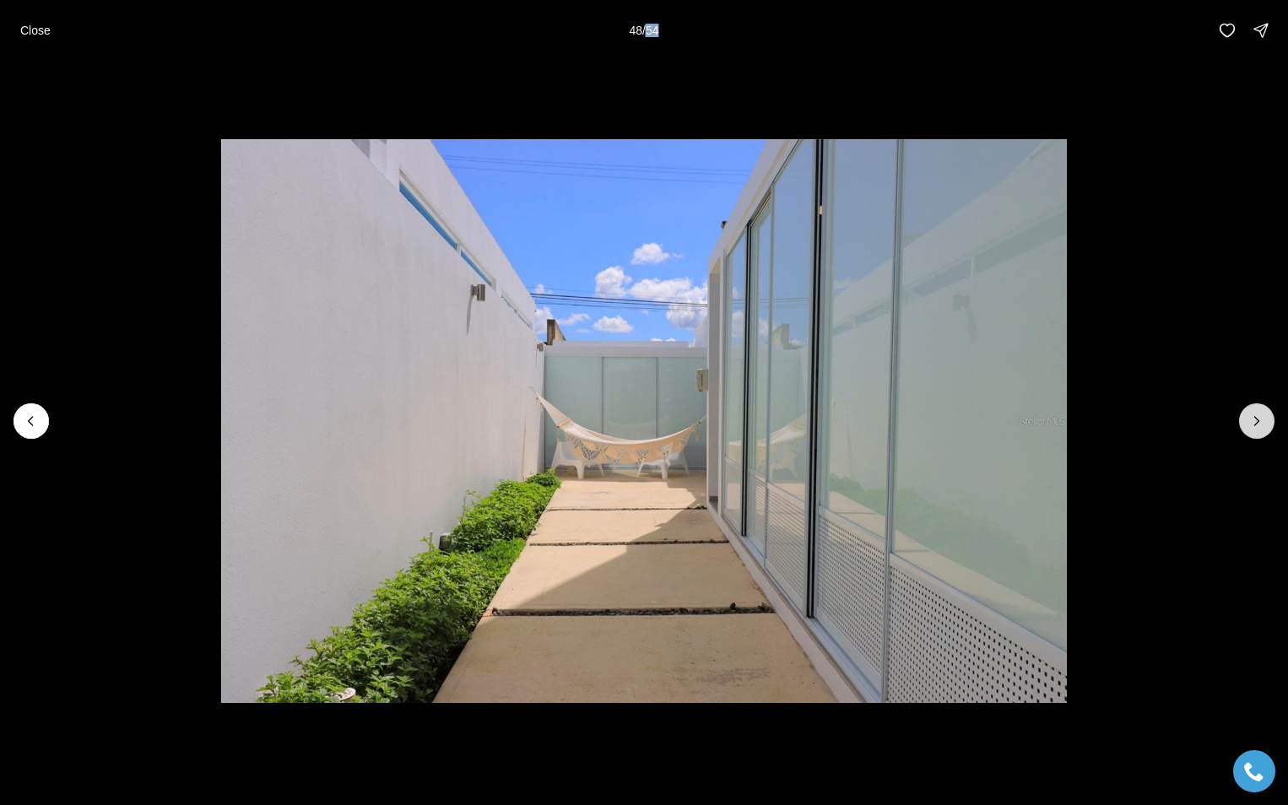
click at [1252, 421] on icon "Next slide" at bounding box center [1256, 421] width 17 height 17
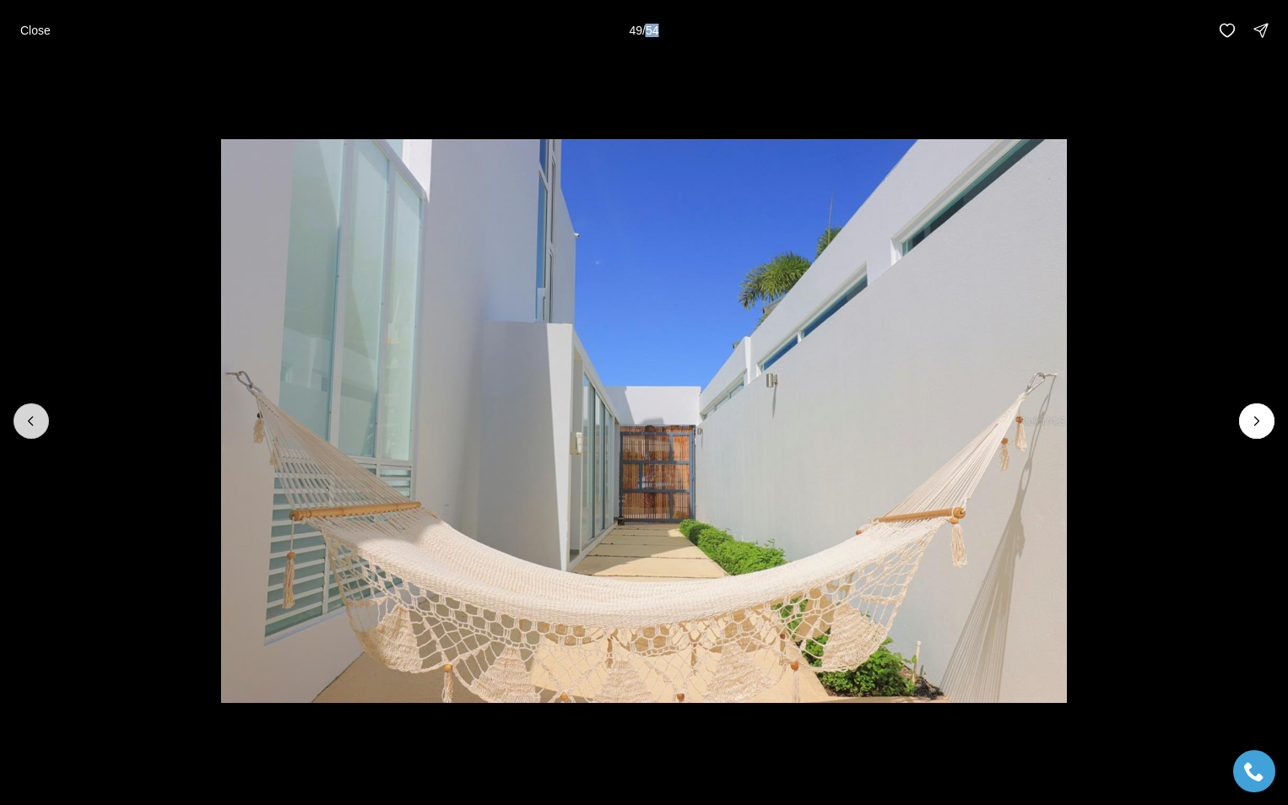
click at [30, 420] on icon "Previous slide" at bounding box center [31, 421] width 4 height 8
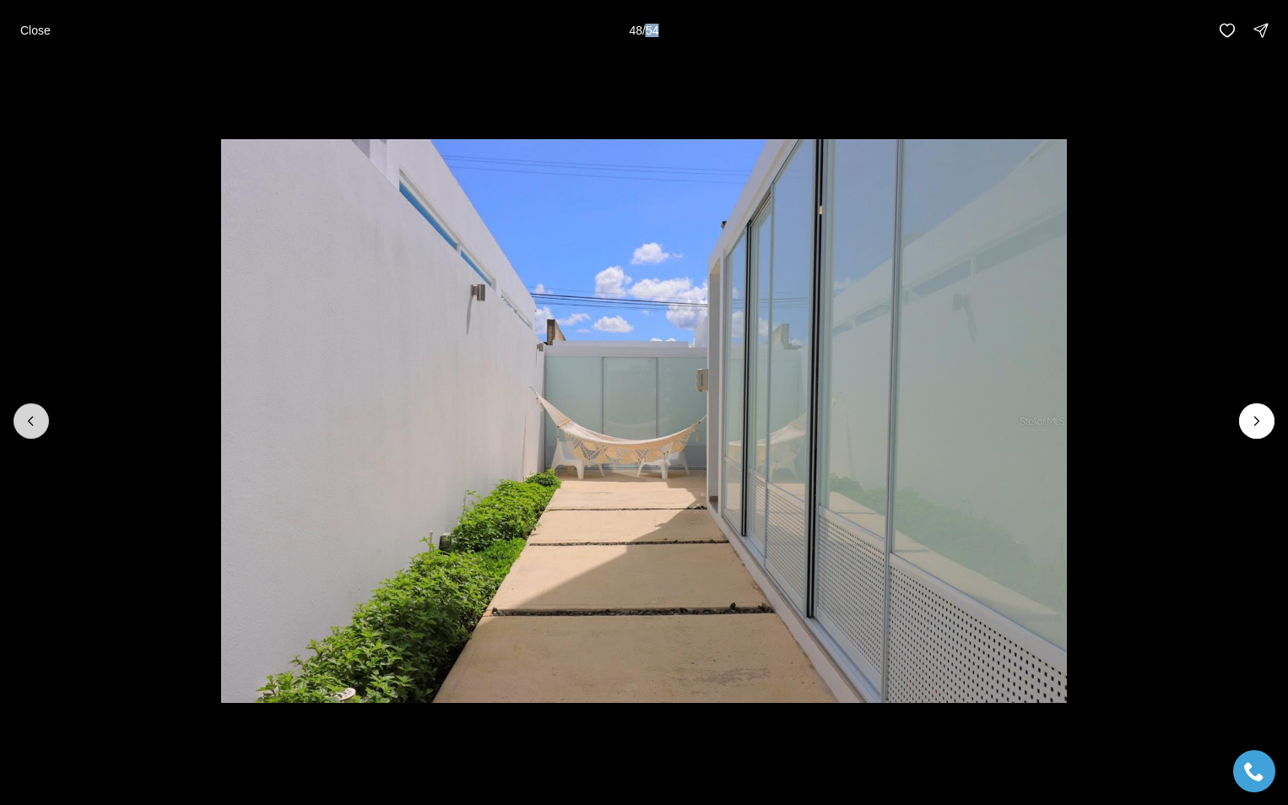
click at [30, 420] on icon "Previous slide" at bounding box center [31, 421] width 4 height 8
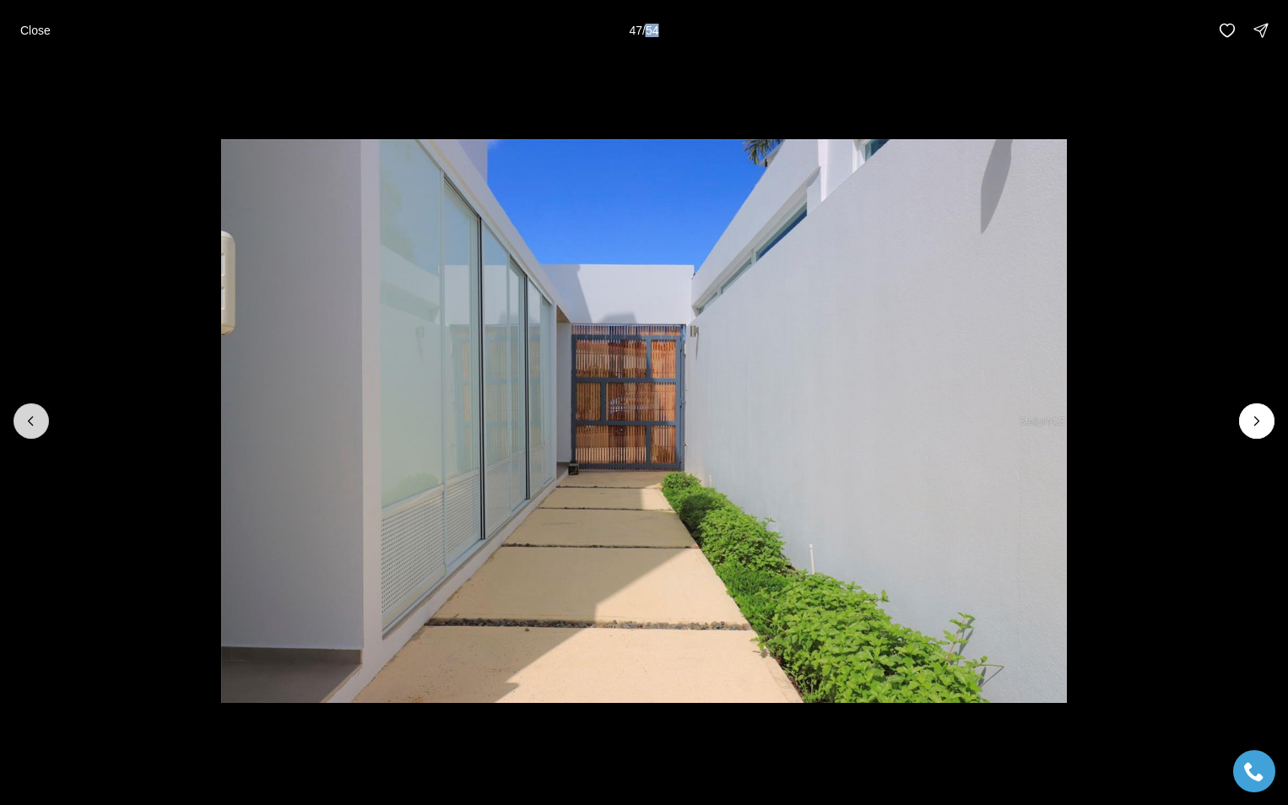
click at [30, 419] on icon "Previous slide" at bounding box center [31, 421] width 4 height 8
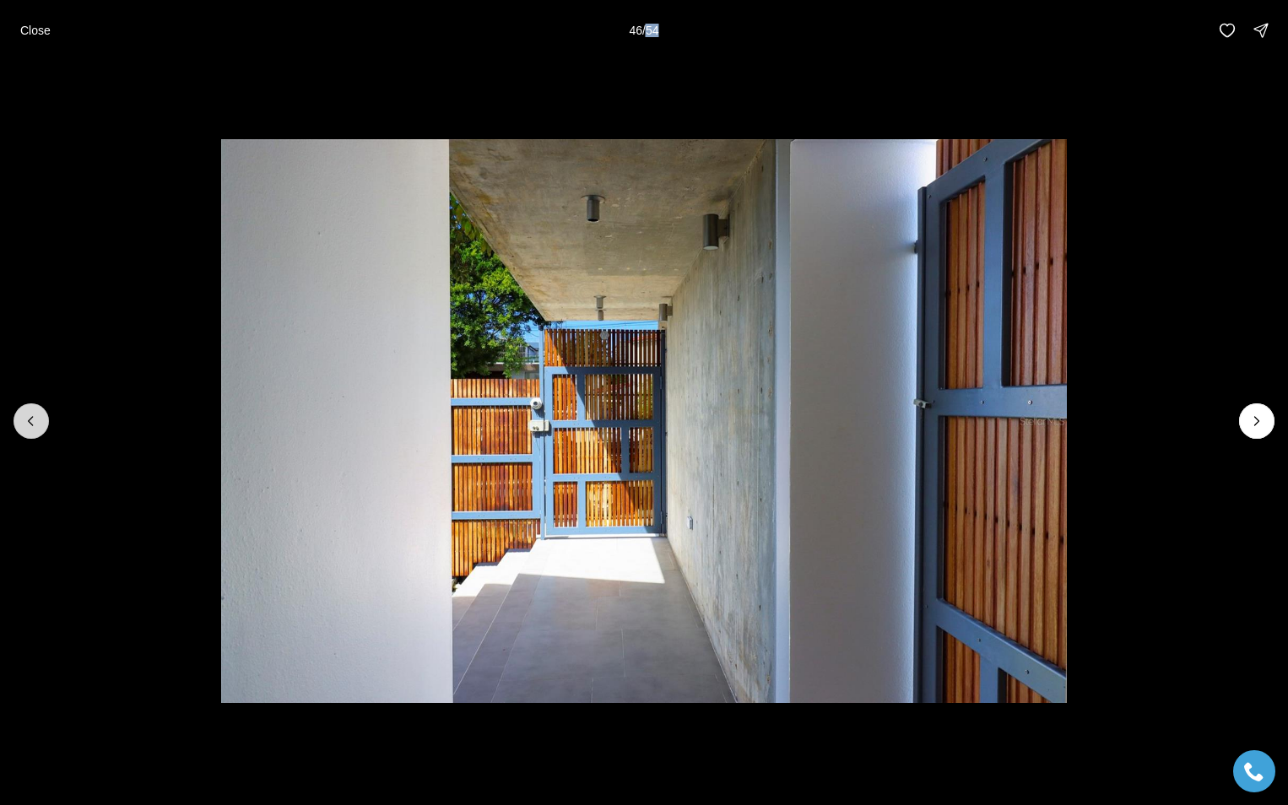
click at [30, 419] on icon "Previous slide" at bounding box center [31, 421] width 4 height 8
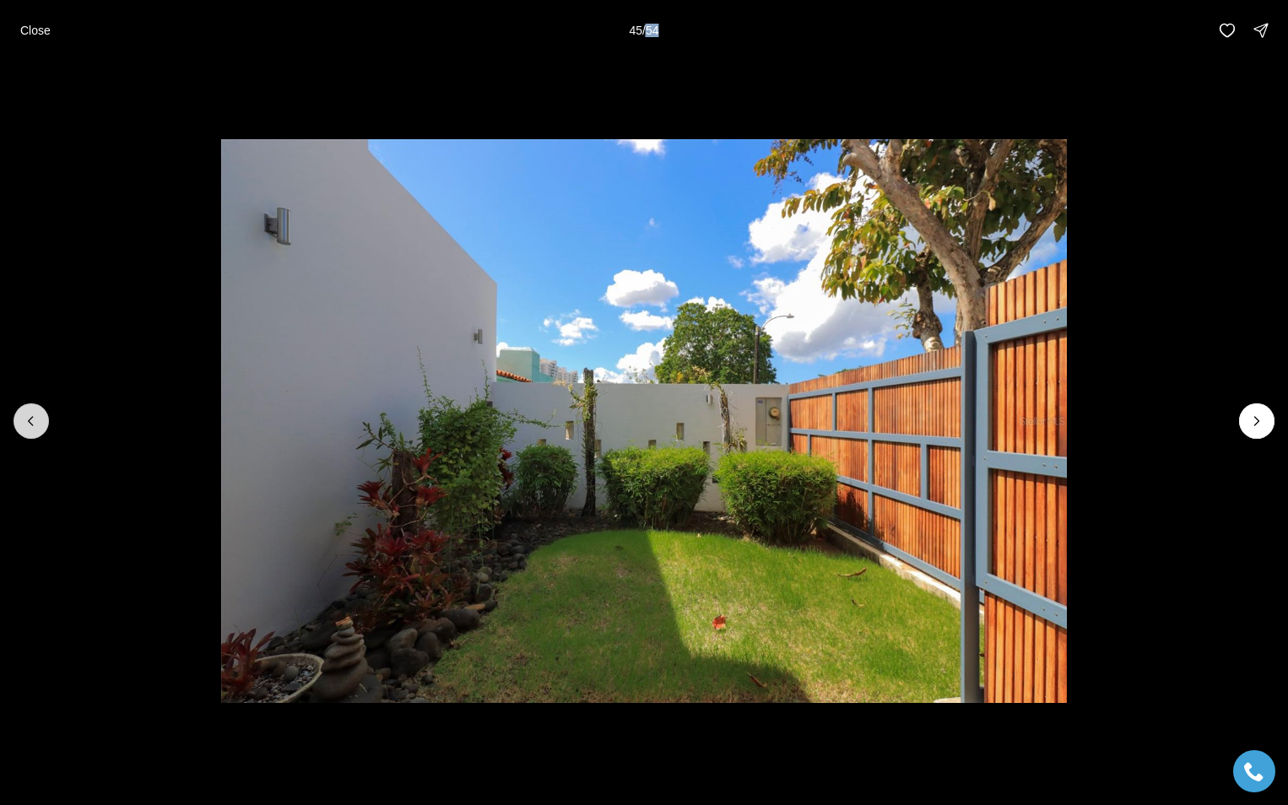
click at [30, 419] on icon "Previous slide" at bounding box center [31, 421] width 4 height 8
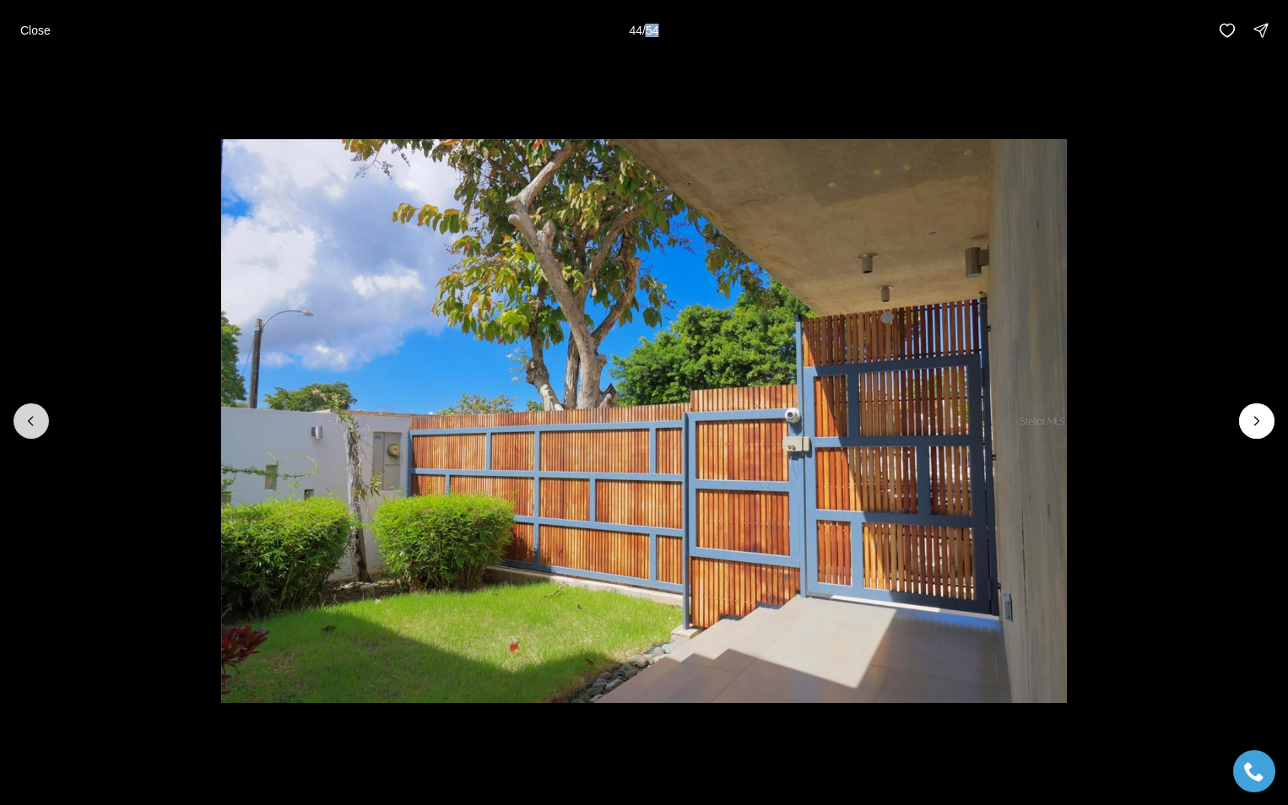
click at [30, 419] on icon "Previous slide" at bounding box center [31, 421] width 4 height 8
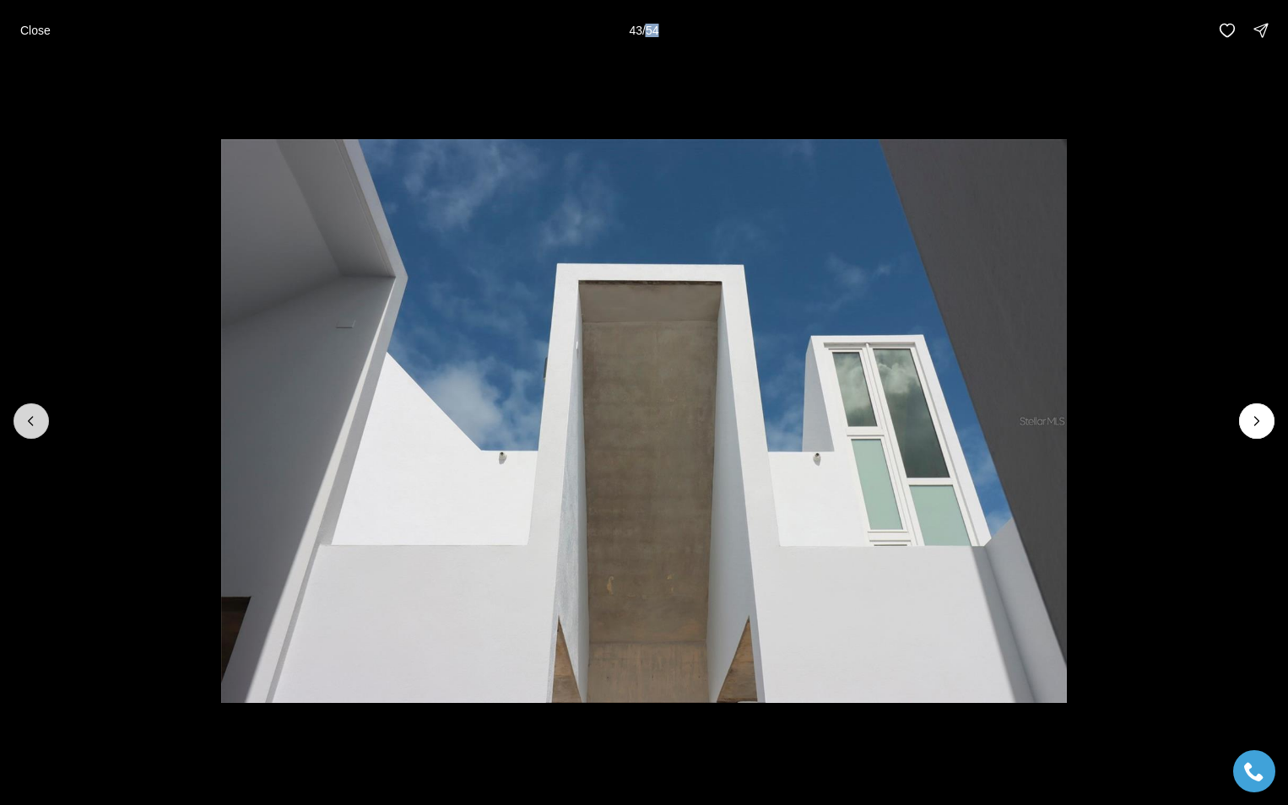
click at [30, 419] on icon "Previous slide" at bounding box center [31, 421] width 4 height 8
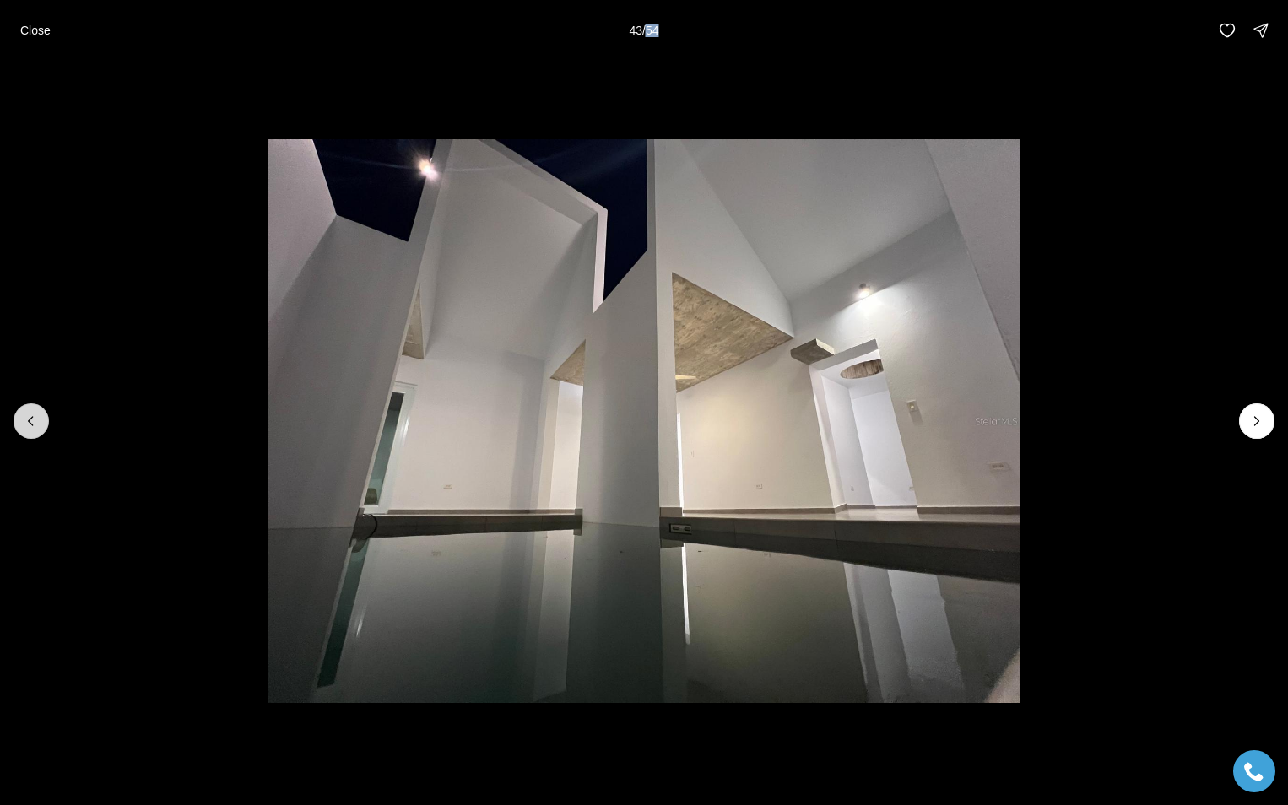
click at [30, 419] on icon "Previous slide" at bounding box center [31, 421] width 4 height 8
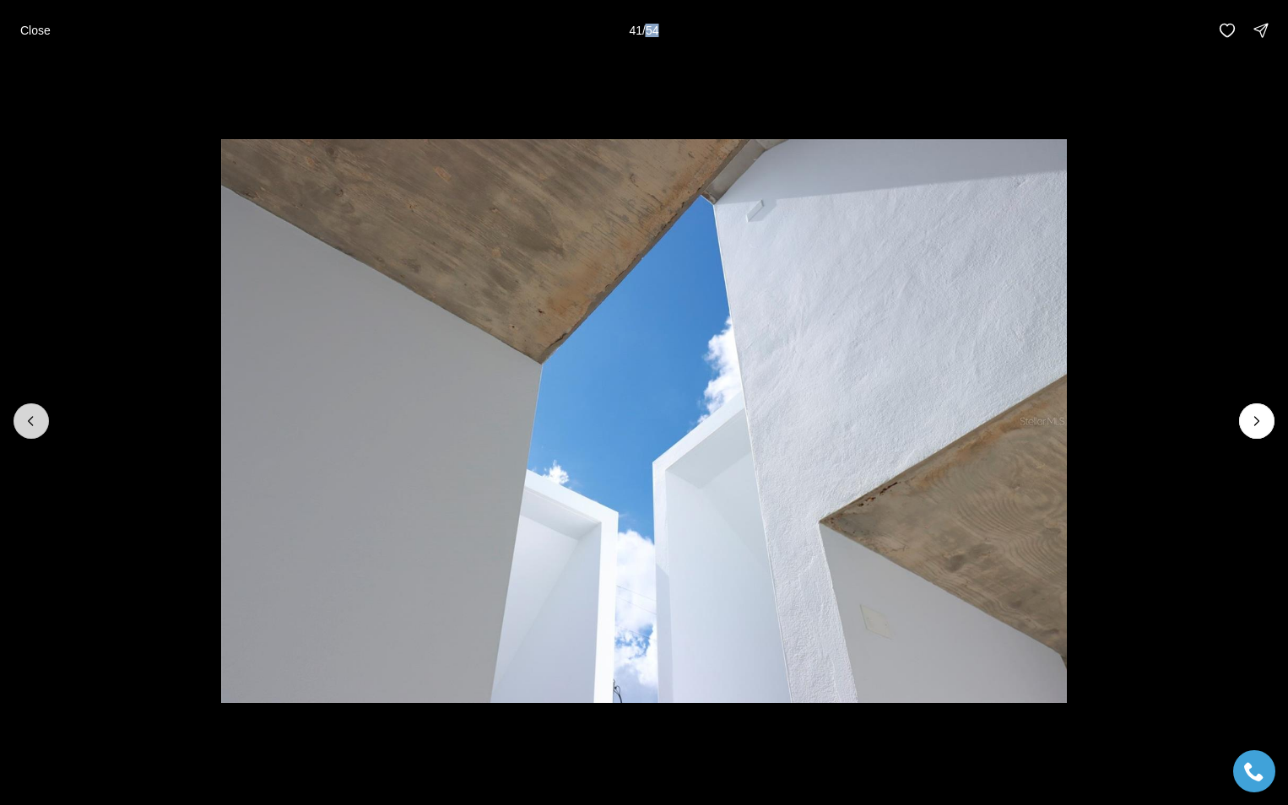
click at [30, 419] on icon "Previous slide" at bounding box center [31, 421] width 4 height 8
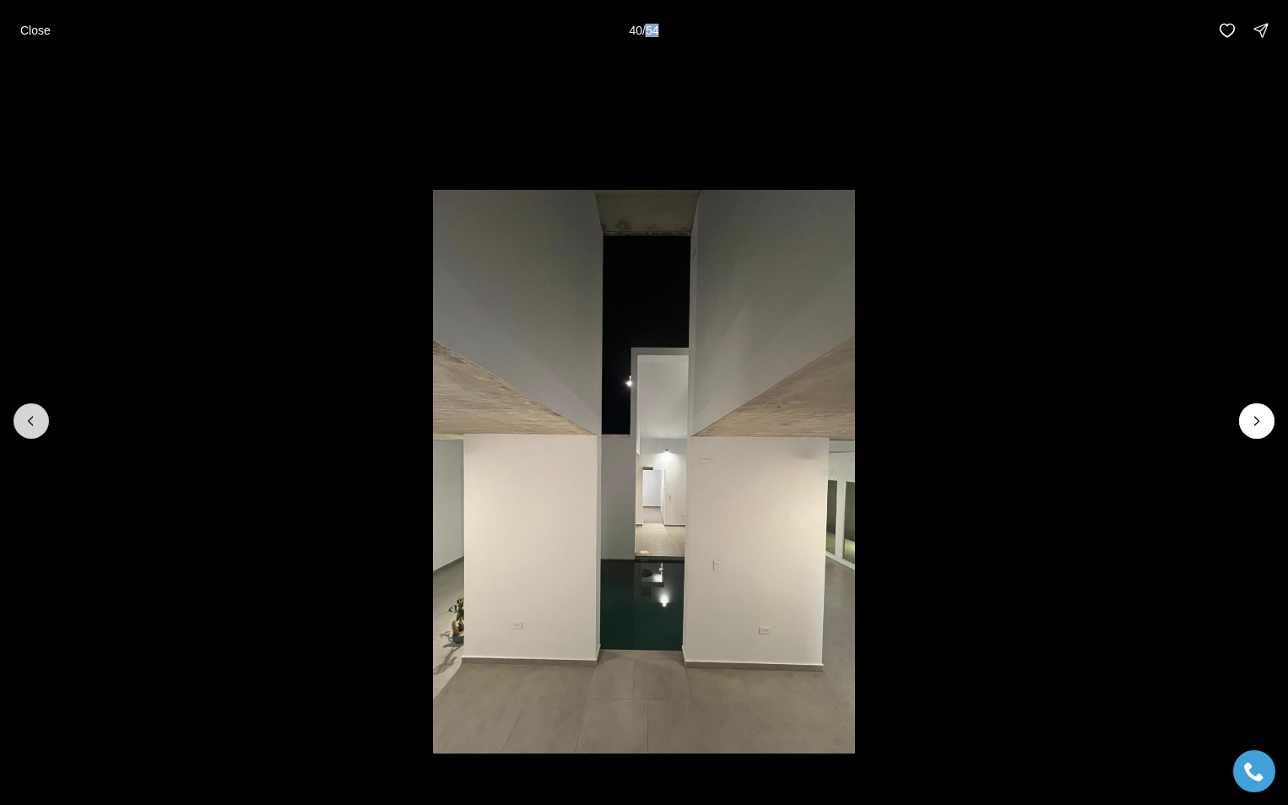
click at [30, 419] on icon "Previous slide" at bounding box center [31, 421] width 4 height 8
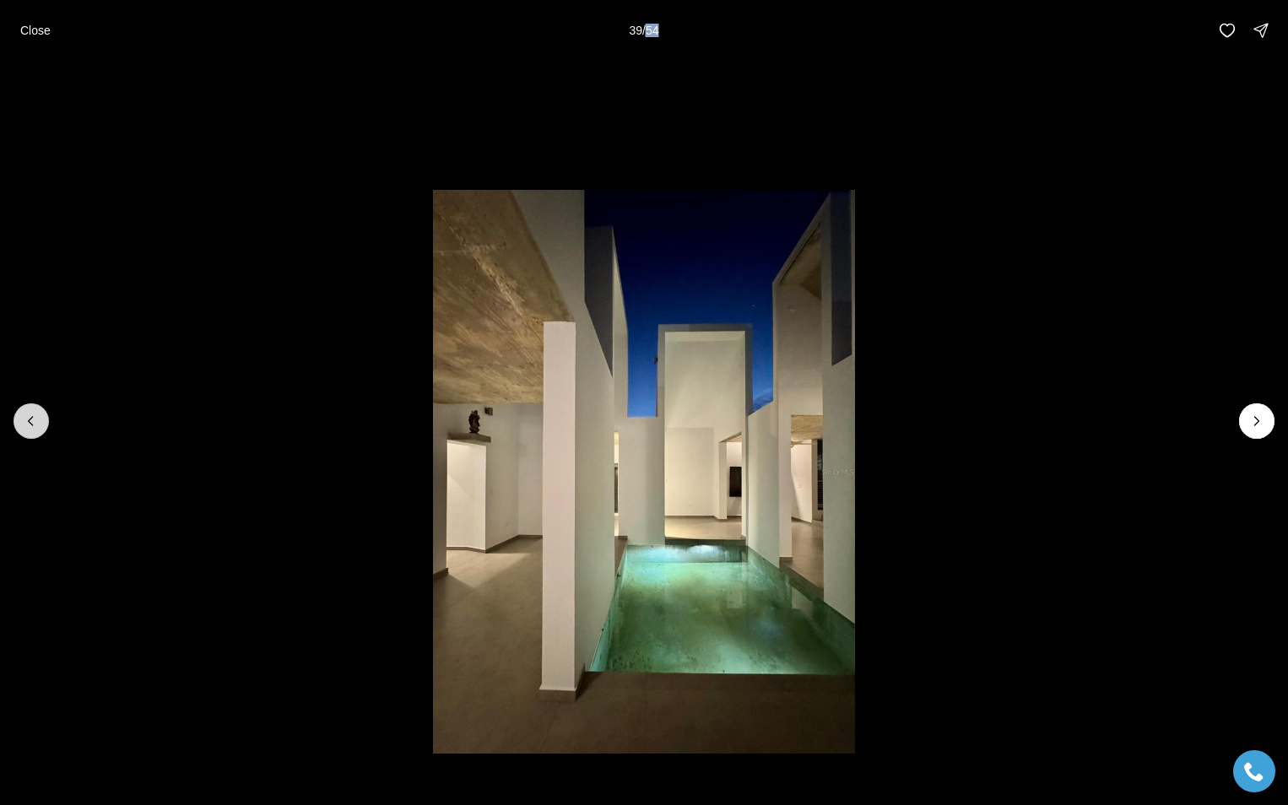
click at [30, 419] on icon "Previous slide" at bounding box center [31, 421] width 4 height 8
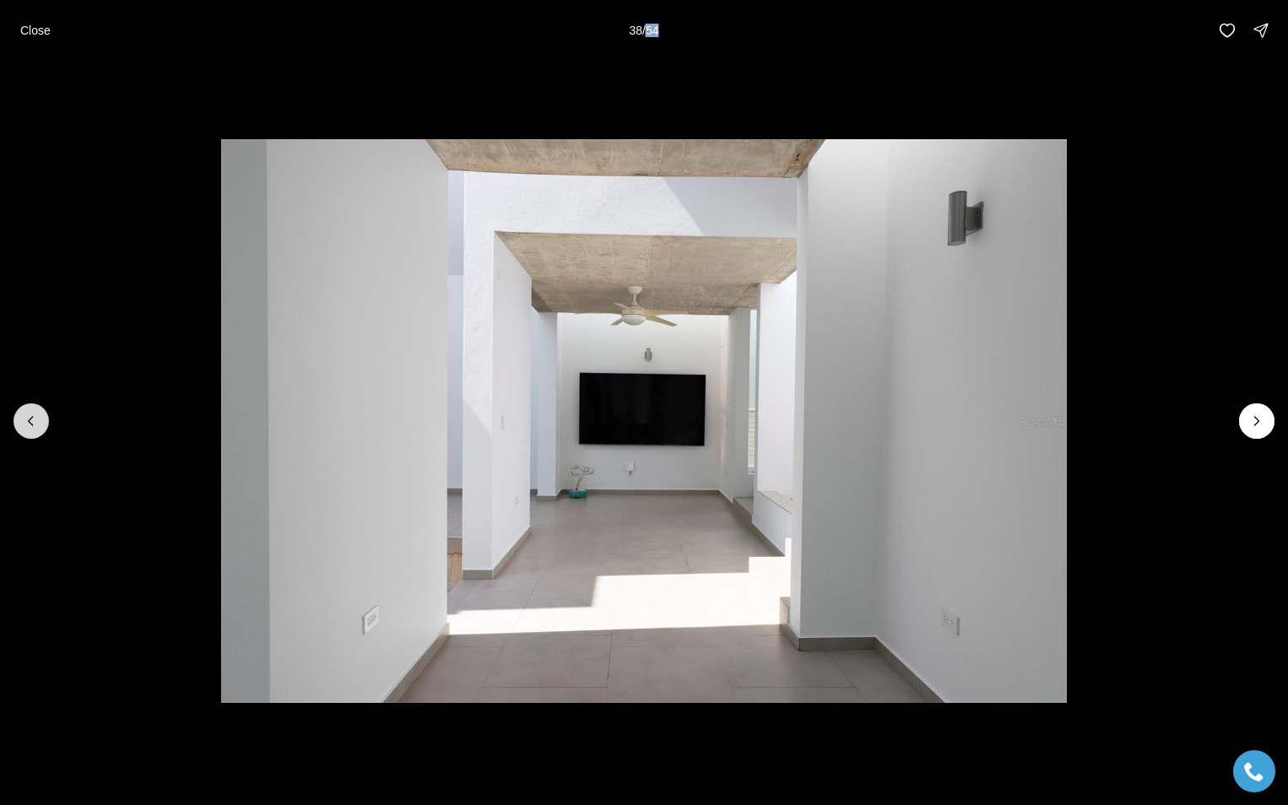
click at [30, 419] on icon "Previous slide" at bounding box center [31, 421] width 4 height 8
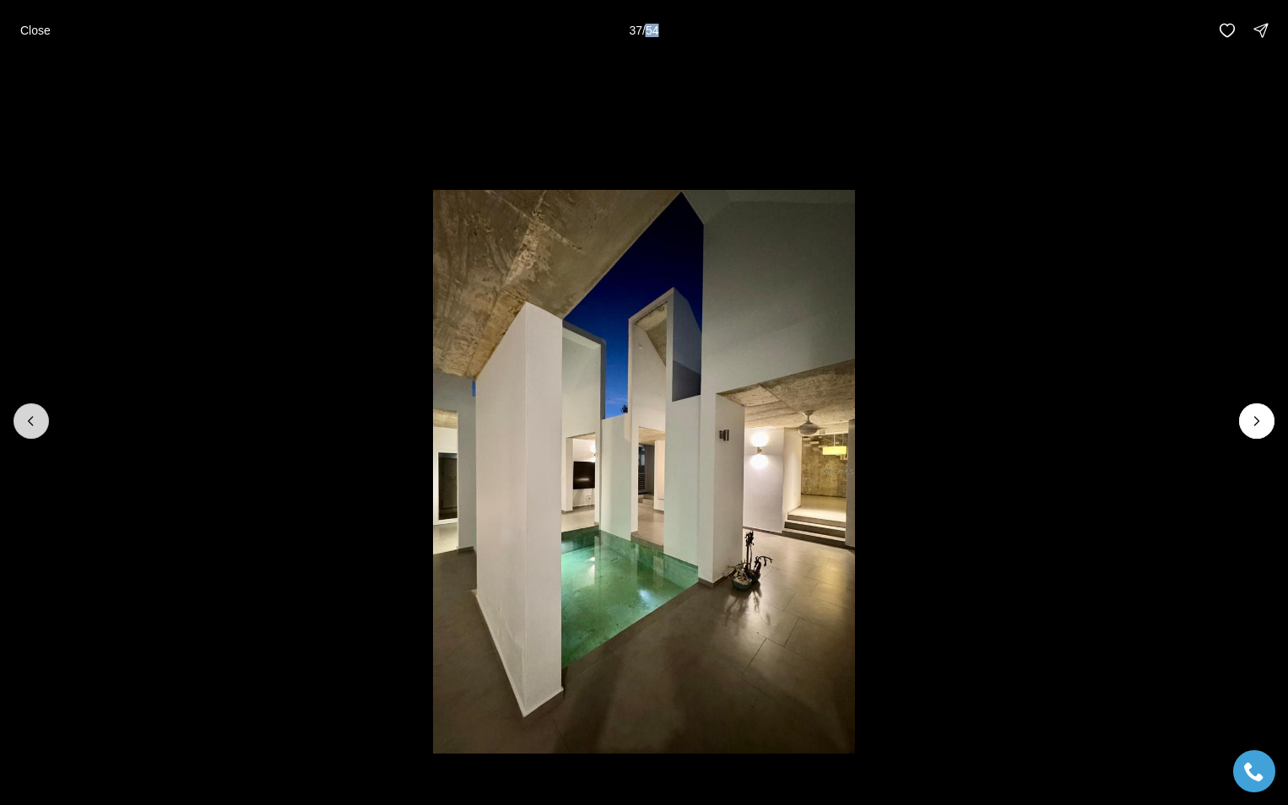
click at [30, 419] on icon "Previous slide" at bounding box center [31, 421] width 4 height 8
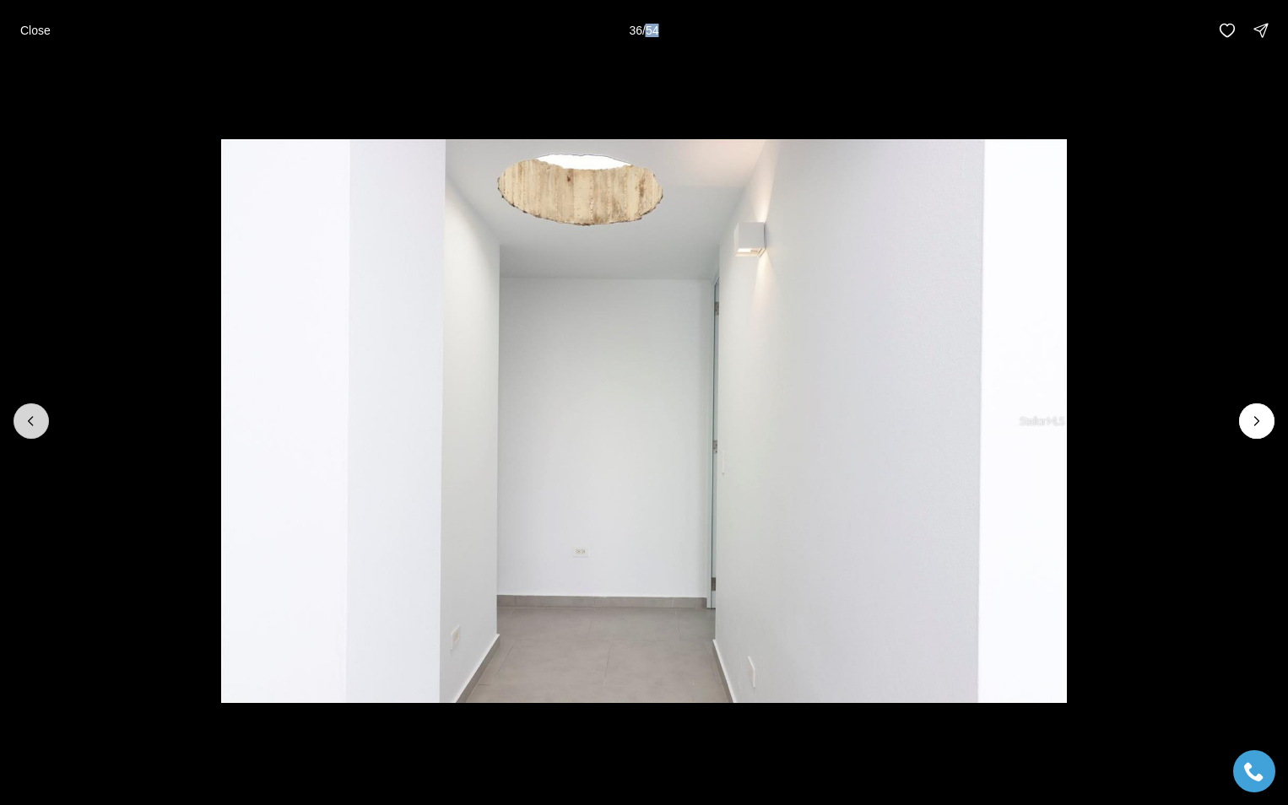
click at [30, 419] on icon "Previous slide" at bounding box center [31, 421] width 4 height 8
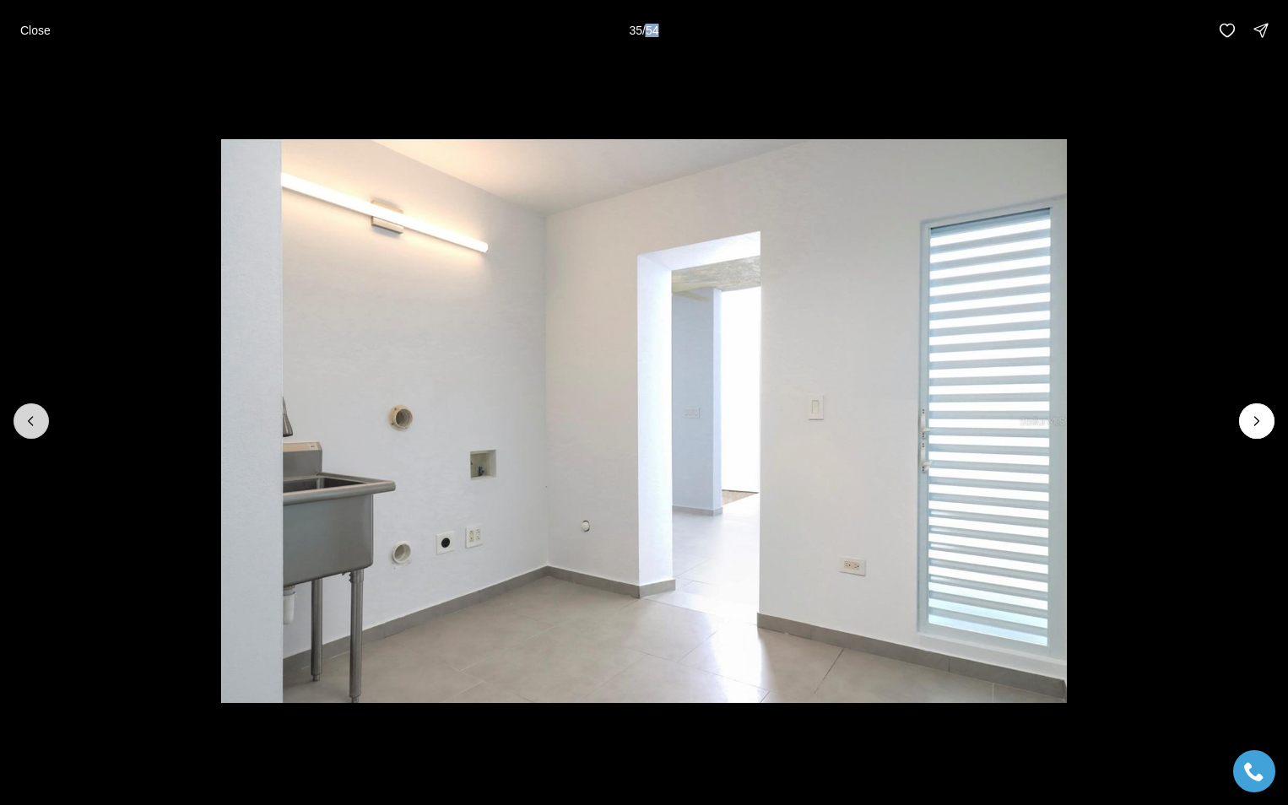
click at [30, 419] on icon "Previous slide" at bounding box center [31, 421] width 4 height 8
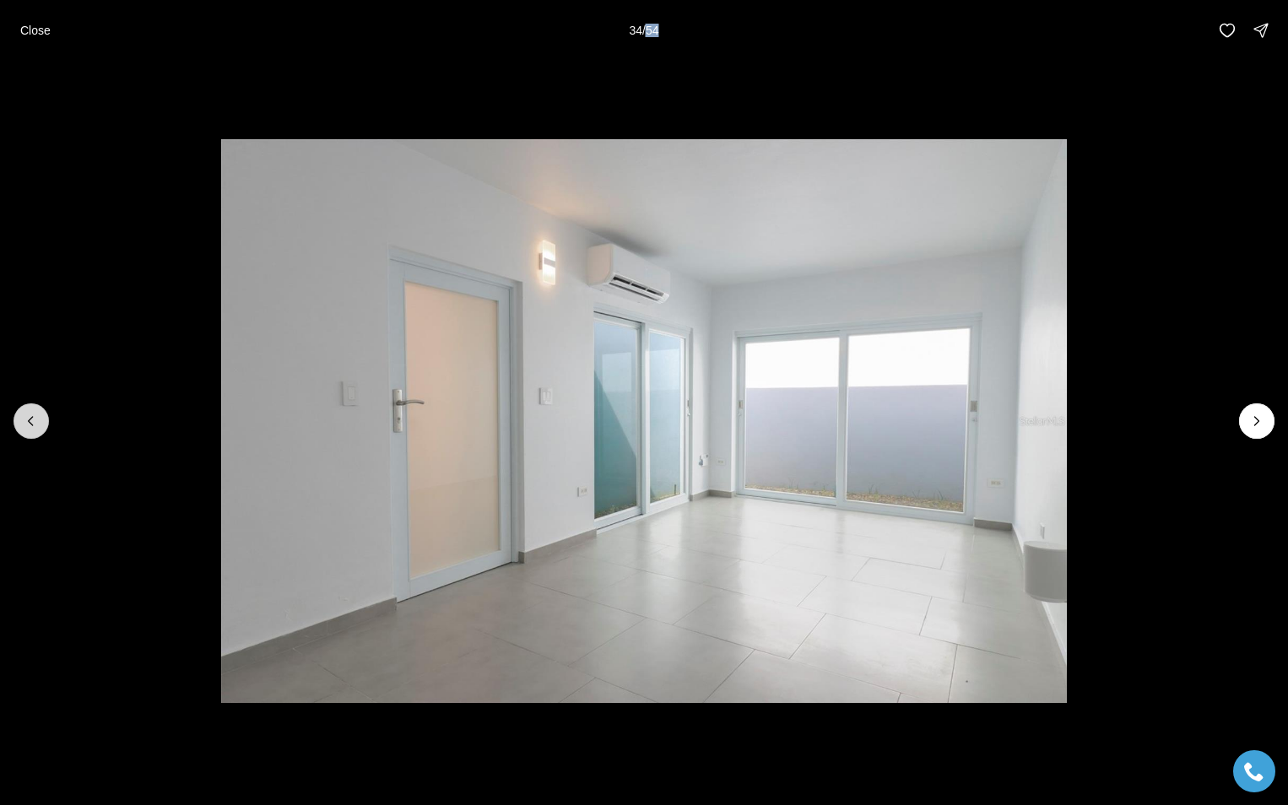
click at [30, 419] on icon "Previous slide" at bounding box center [31, 421] width 4 height 8
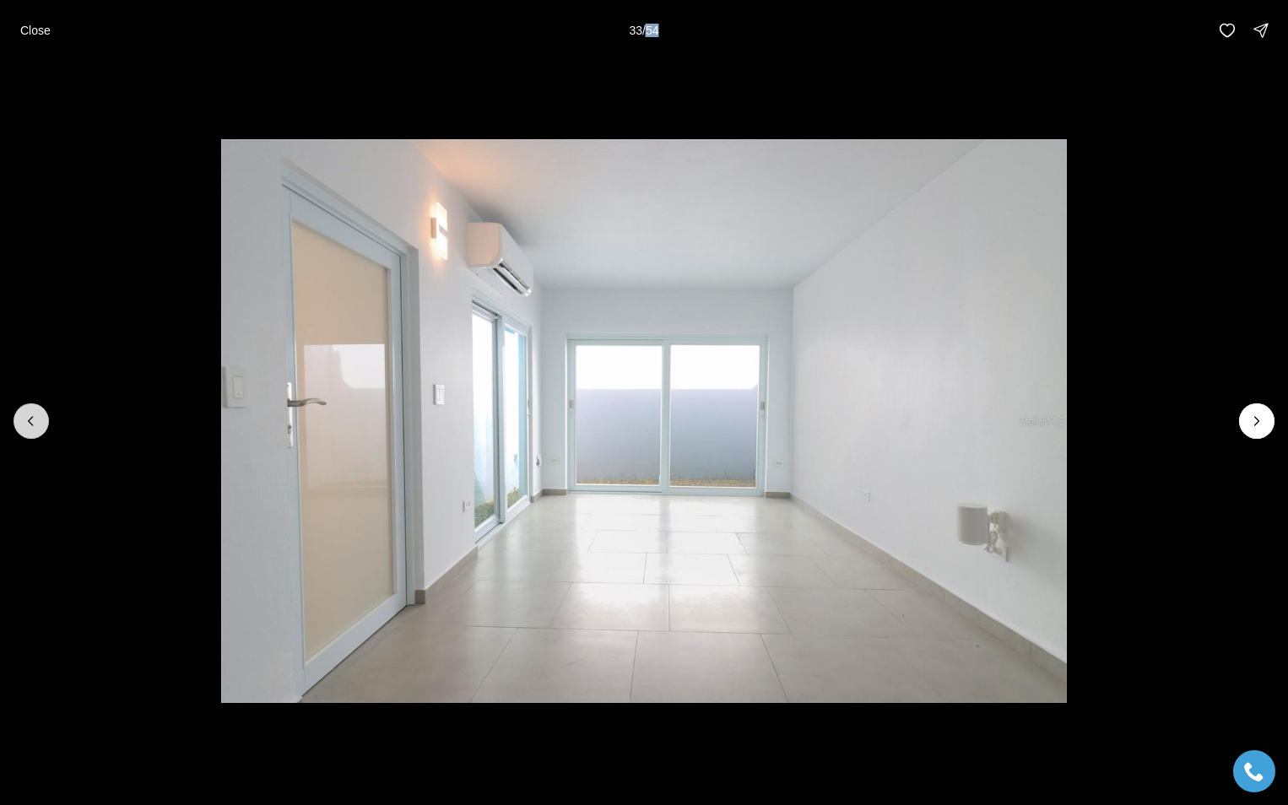
click at [30, 419] on icon "Previous slide" at bounding box center [31, 421] width 4 height 8
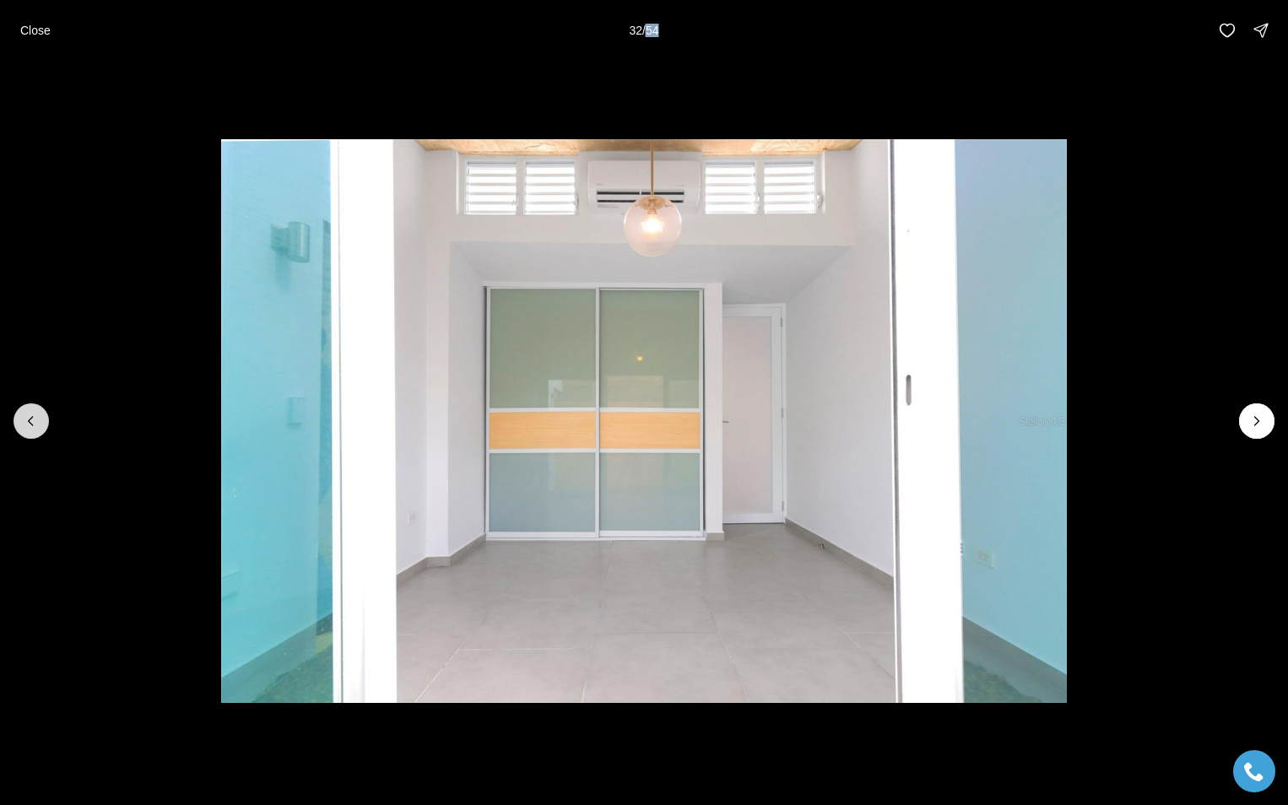
click at [30, 419] on icon "Previous slide" at bounding box center [31, 421] width 4 height 8
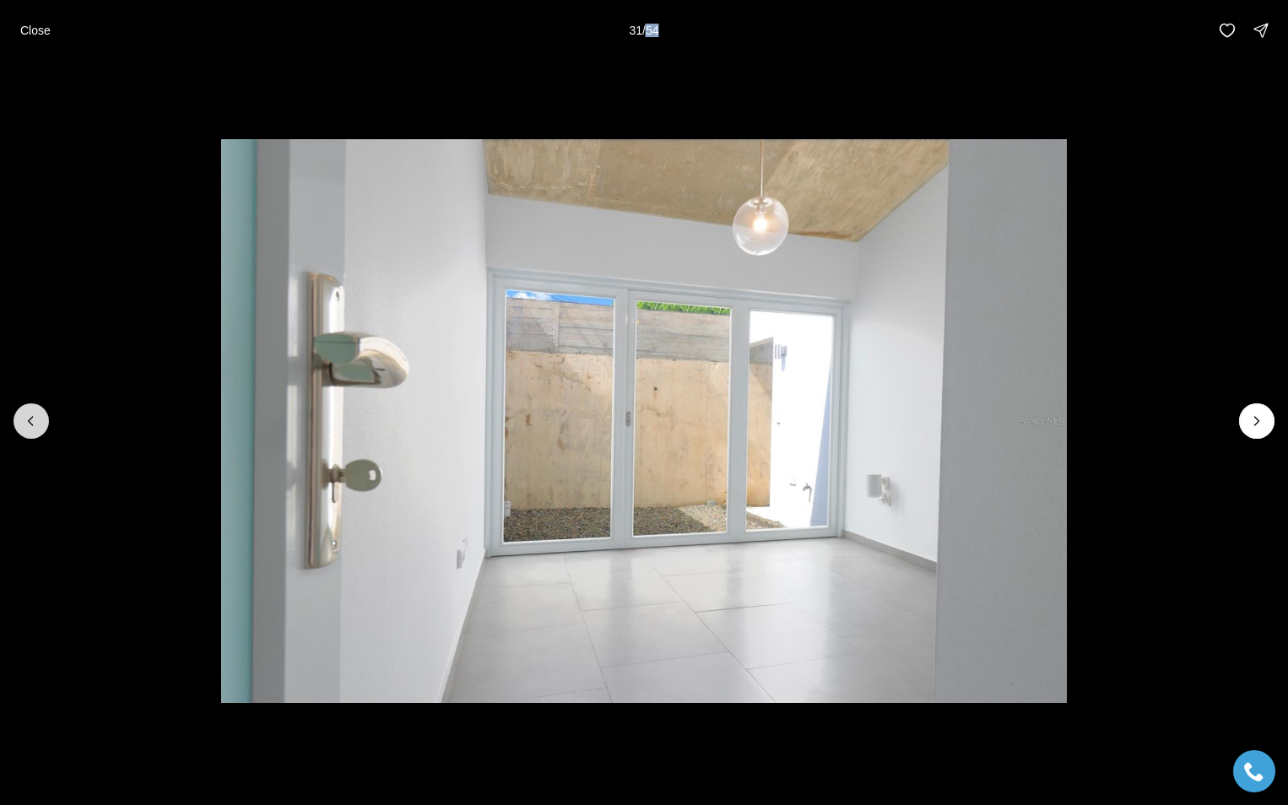
click at [30, 419] on icon "Previous slide" at bounding box center [31, 421] width 4 height 8
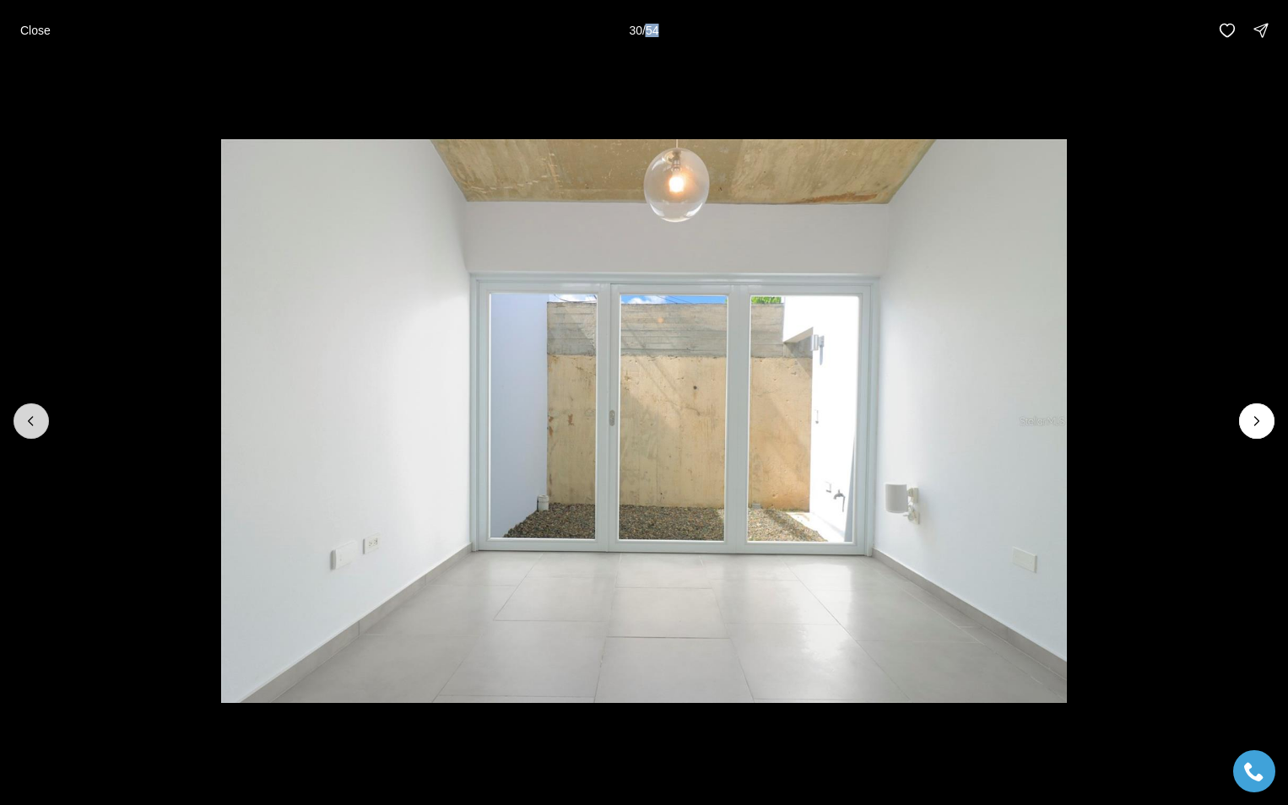
click at [31, 419] on icon "Previous slide" at bounding box center [31, 421] width 17 height 17
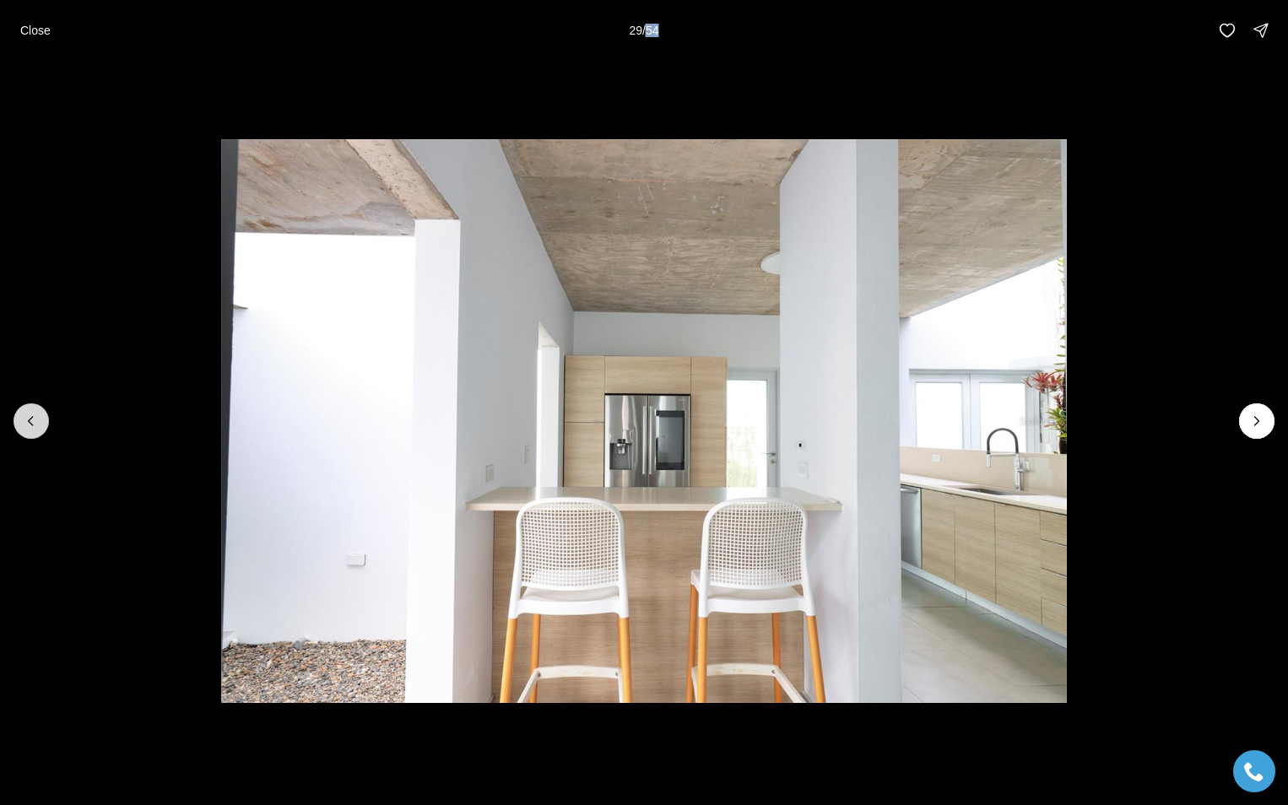
click at [28, 418] on icon "Previous slide" at bounding box center [31, 421] width 17 height 17
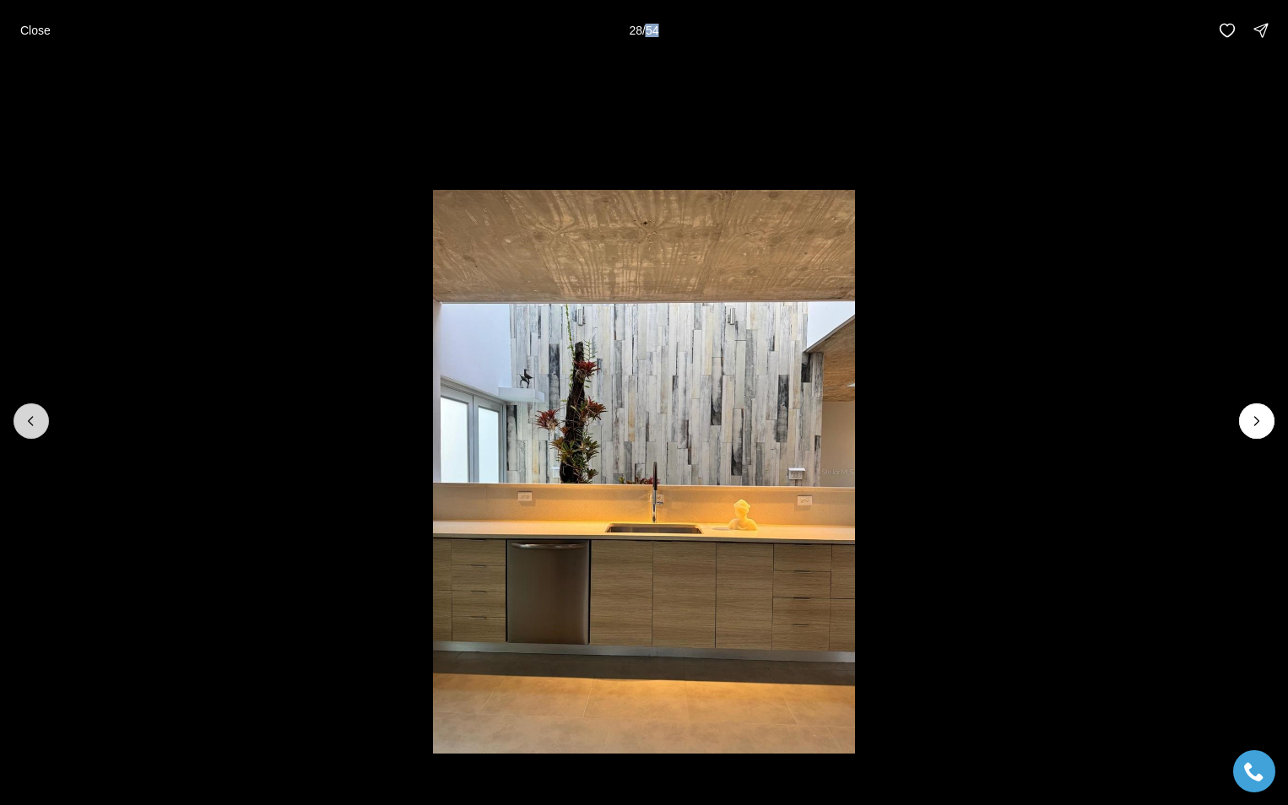
click at [30, 421] on icon "Previous slide" at bounding box center [31, 421] width 17 height 17
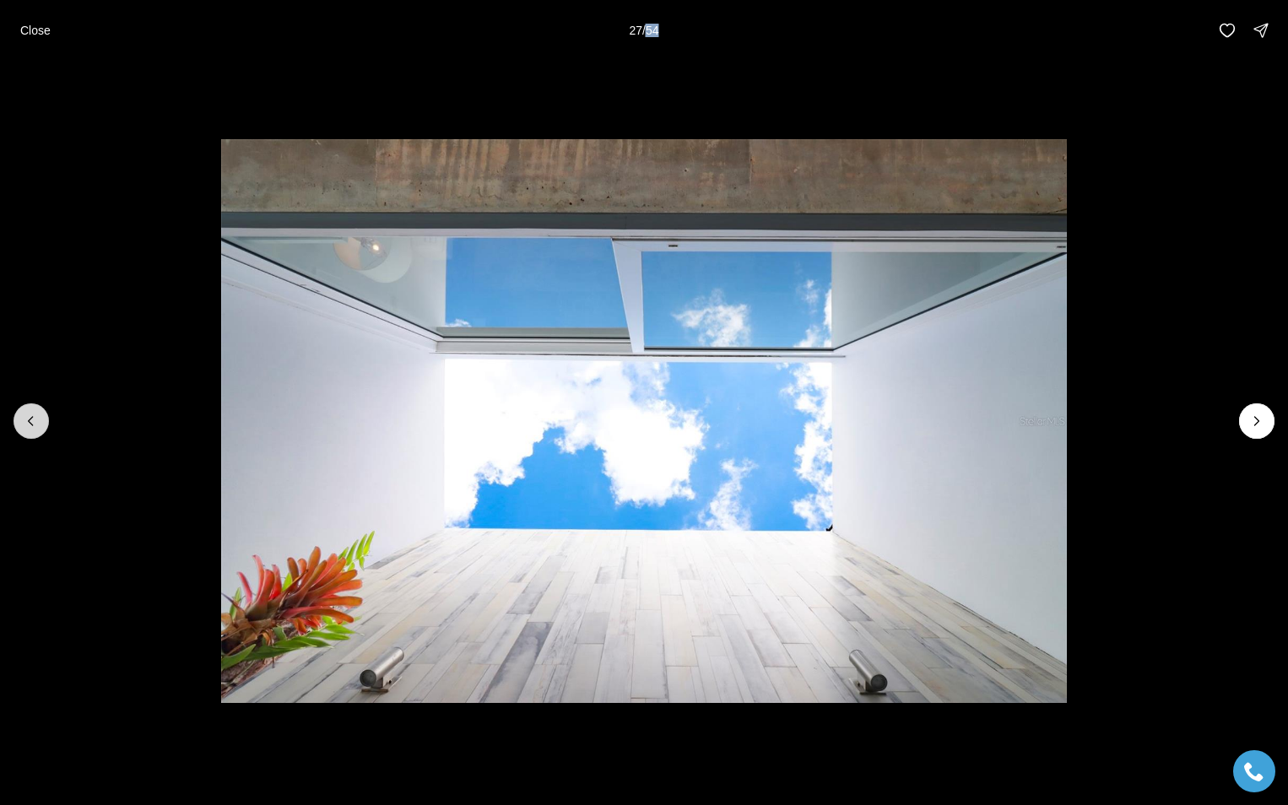
click at [30, 421] on icon "Previous slide" at bounding box center [31, 421] width 17 height 17
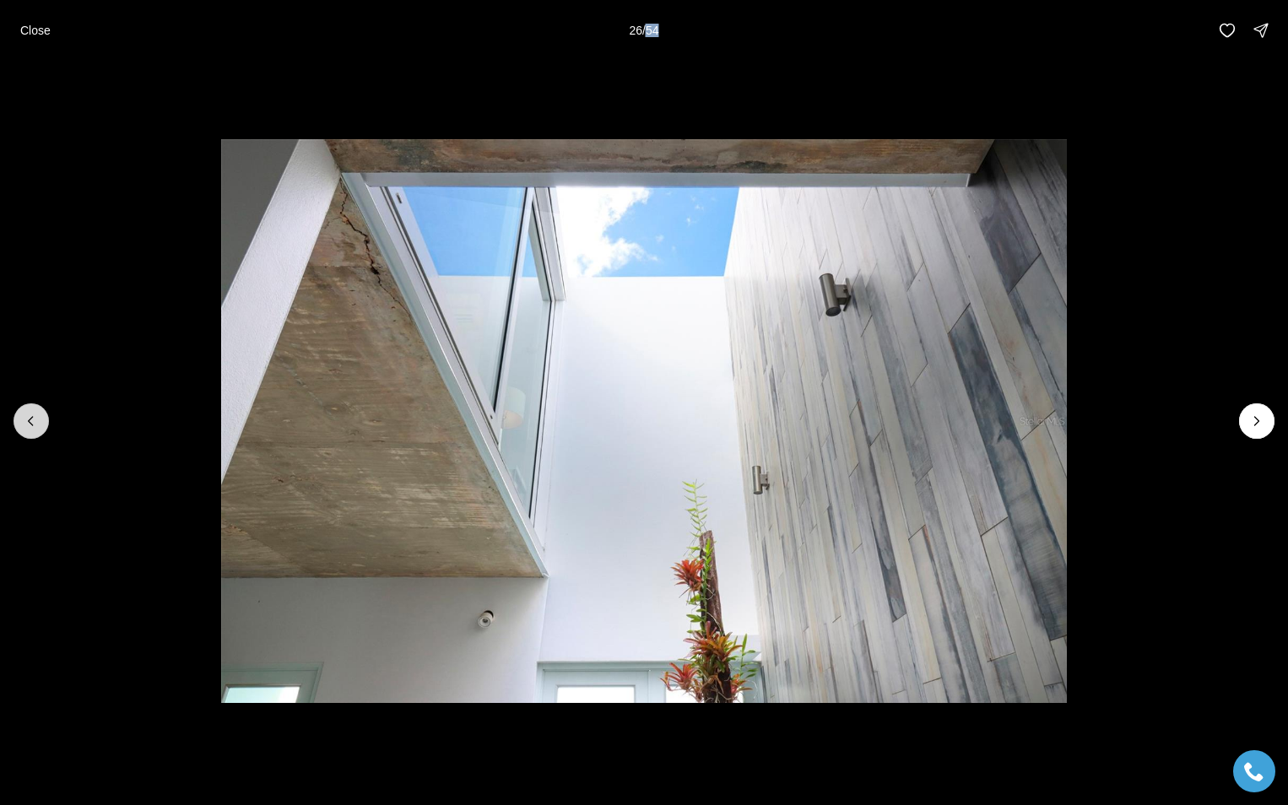
click at [30, 421] on icon "Previous slide" at bounding box center [31, 421] width 17 height 17
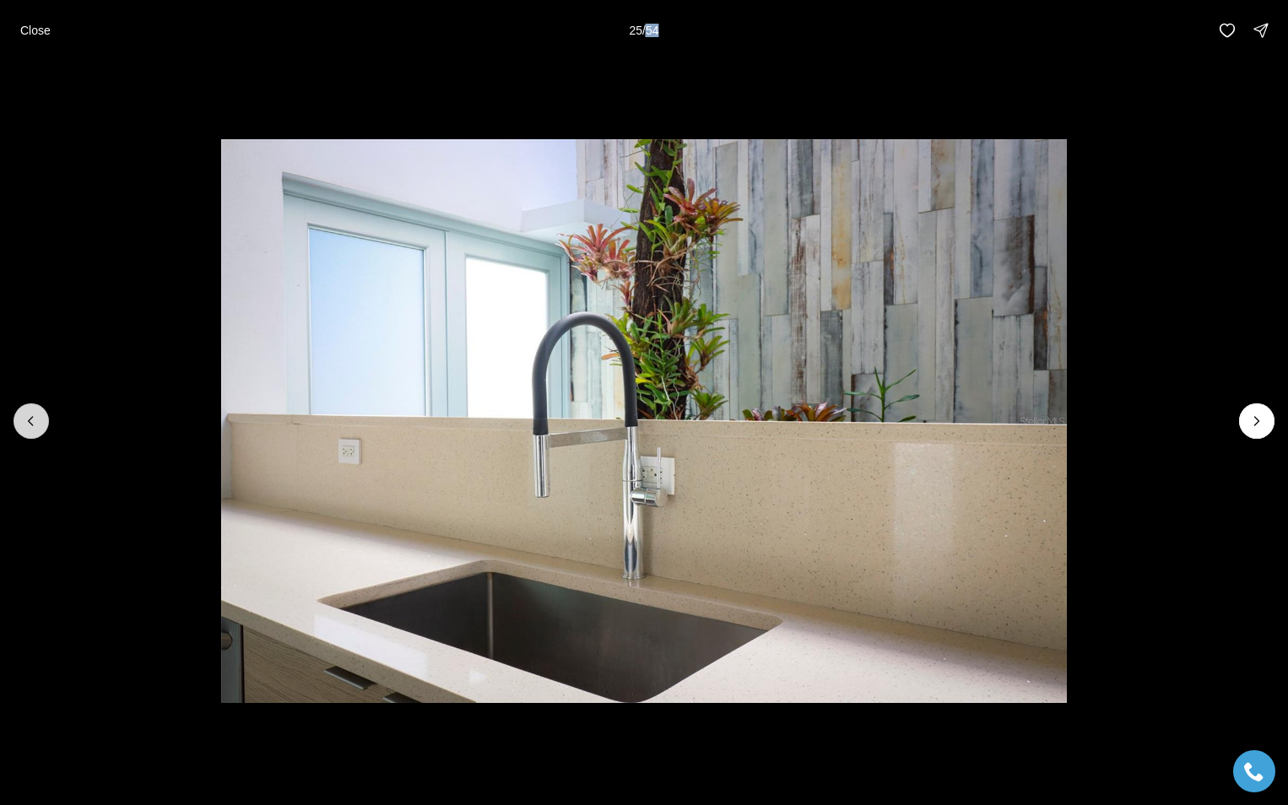
click at [41, 415] on button "Previous slide" at bounding box center [31, 420] width 35 height 35
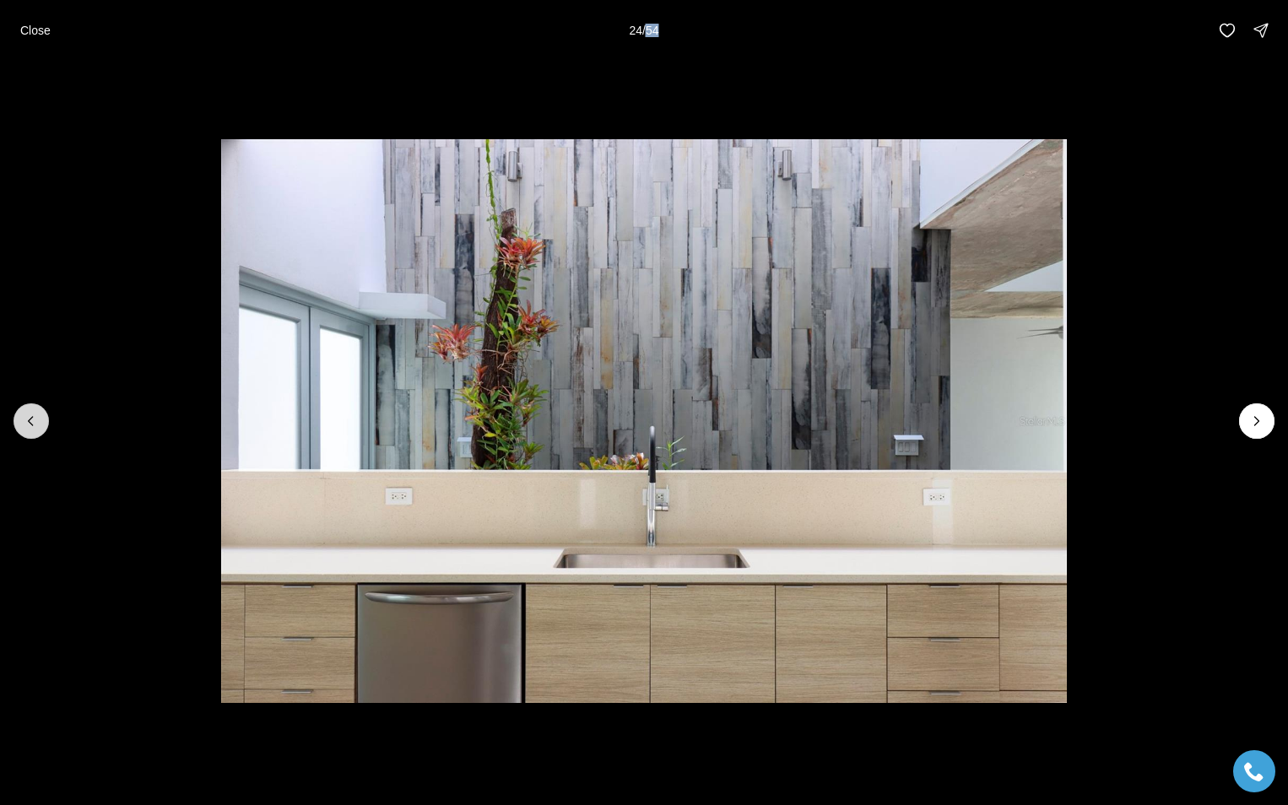
click at [41, 415] on button "Previous slide" at bounding box center [31, 420] width 35 height 35
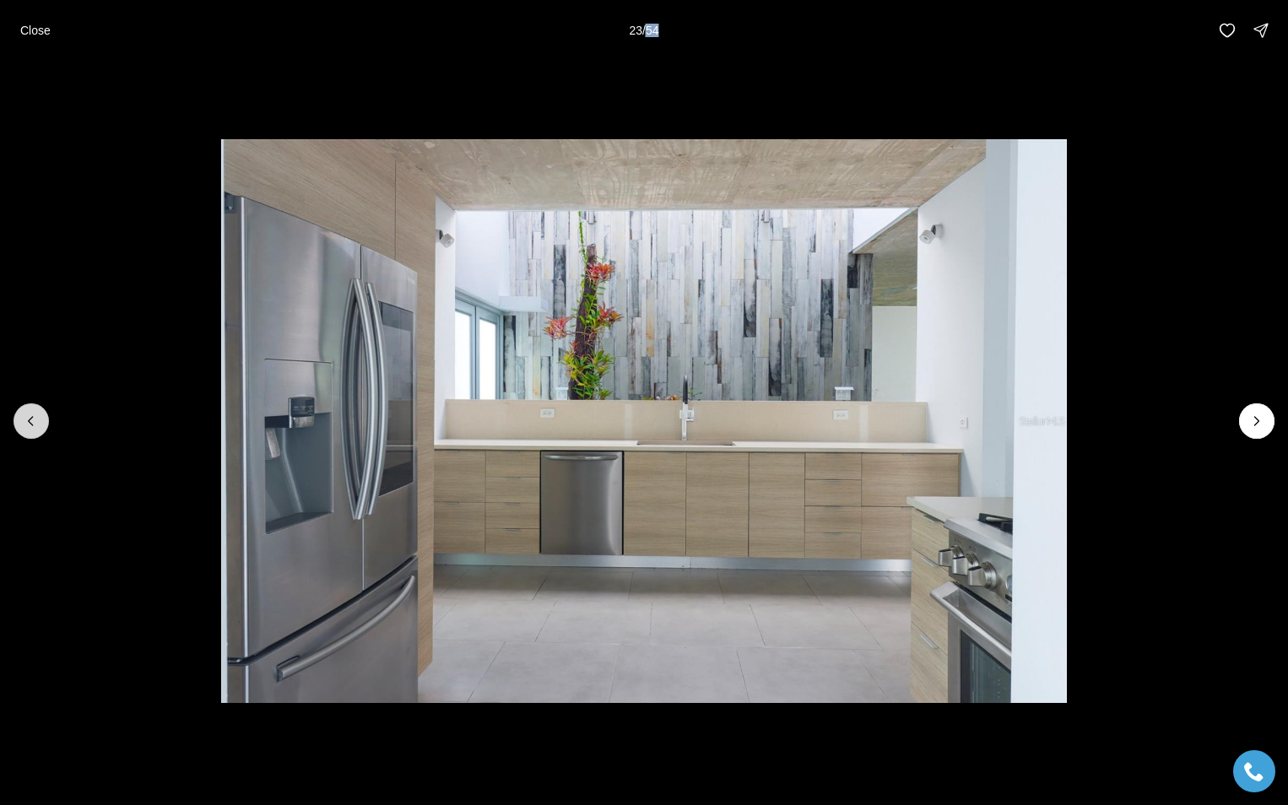
click at [41, 415] on button "Previous slide" at bounding box center [31, 420] width 35 height 35
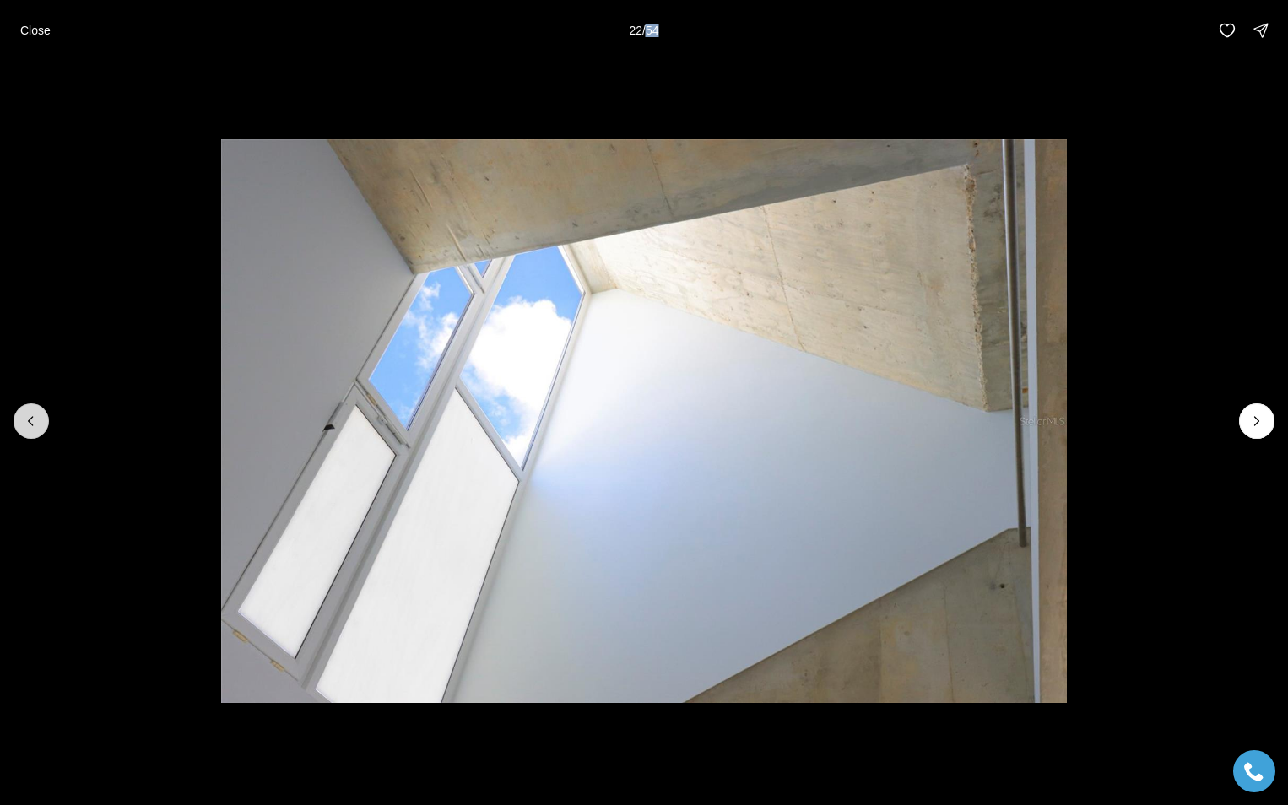
click at [41, 415] on button "Previous slide" at bounding box center [31, 420] width 35 height 35
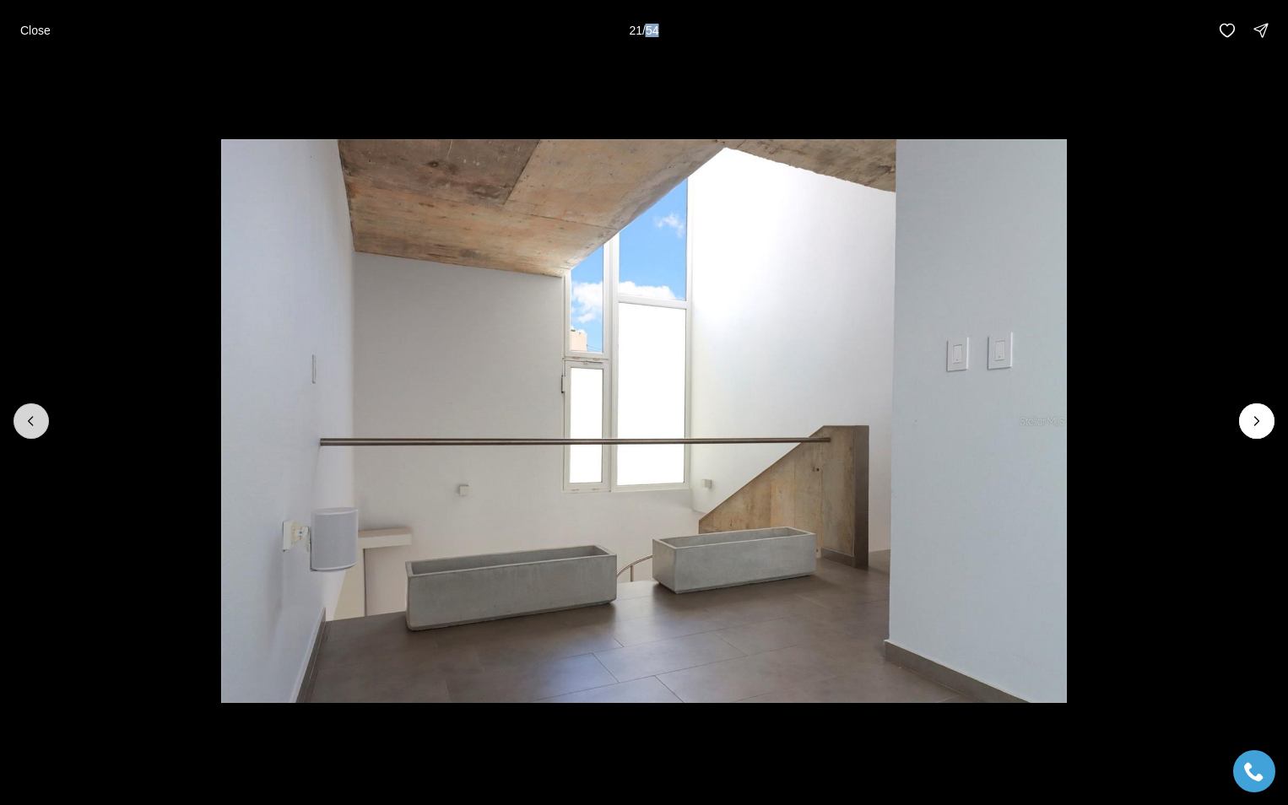
click at [41, 415] on button "Previous slide" at bounding box center [31, 420] width 35 height 35
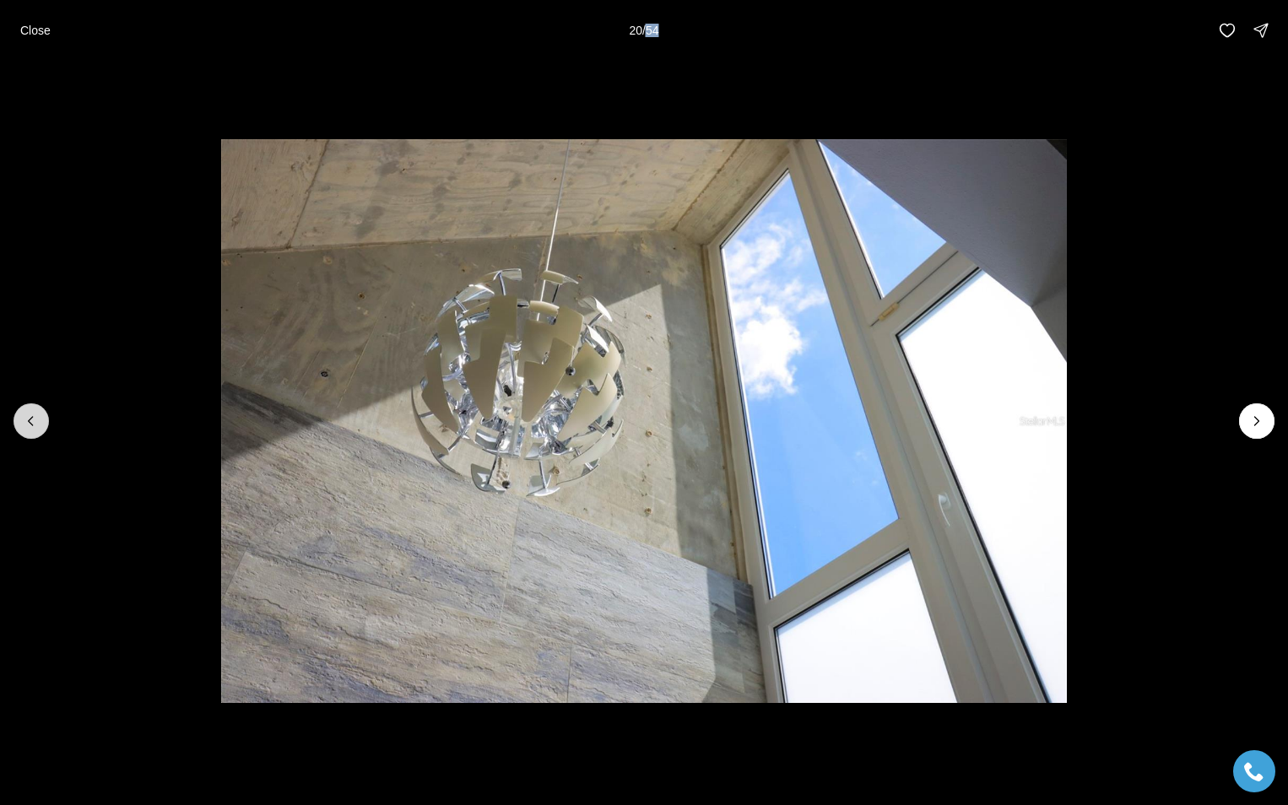
click at [41, 415] on button "Previous slide" at bounding box center [31, 420] width 35 height 35
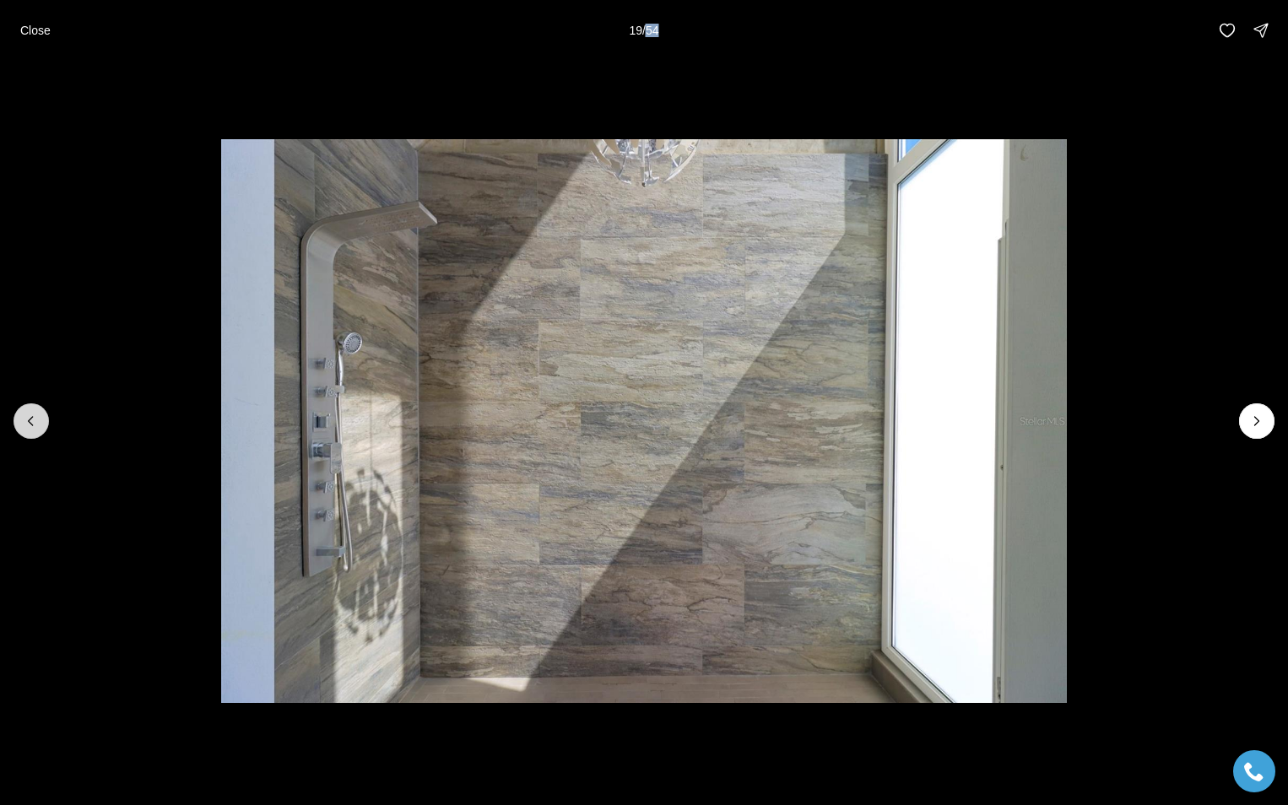
click at [41, 415] on button "Previous slide" at bounding box center [31, 420] width 35 height 35
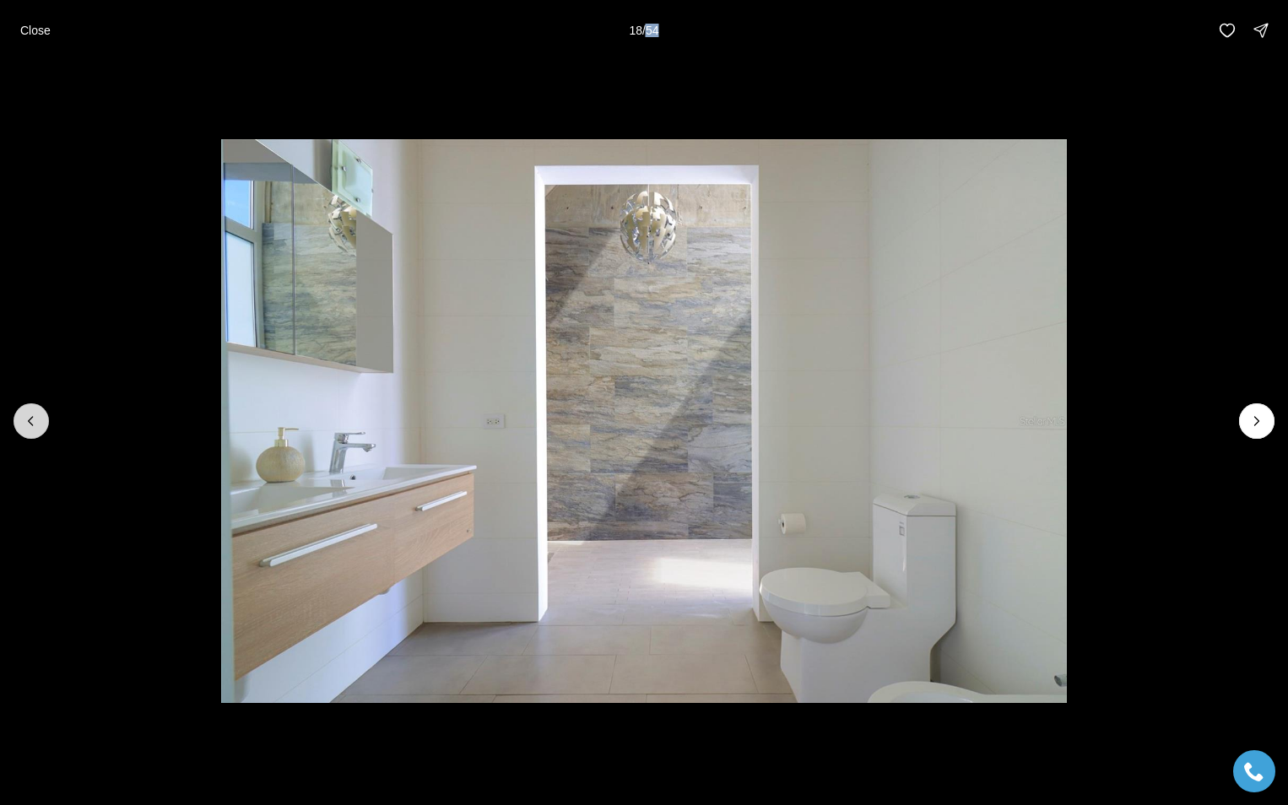
click at [41, 415] on button "Previous slide" at bounding box center [31, 420] width 35 height 35
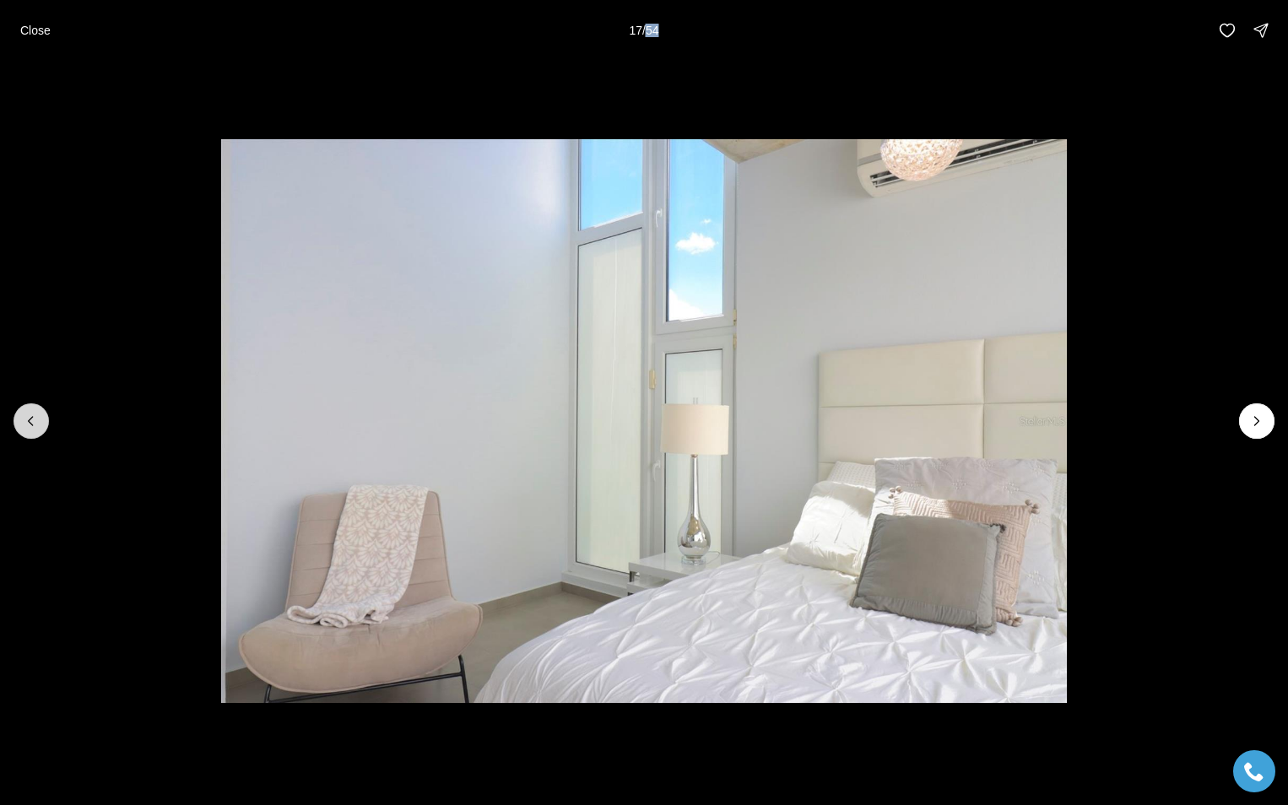
click at [41, 415] on button "Previous slide" at bounding box center [31, 420] width 35 height 35
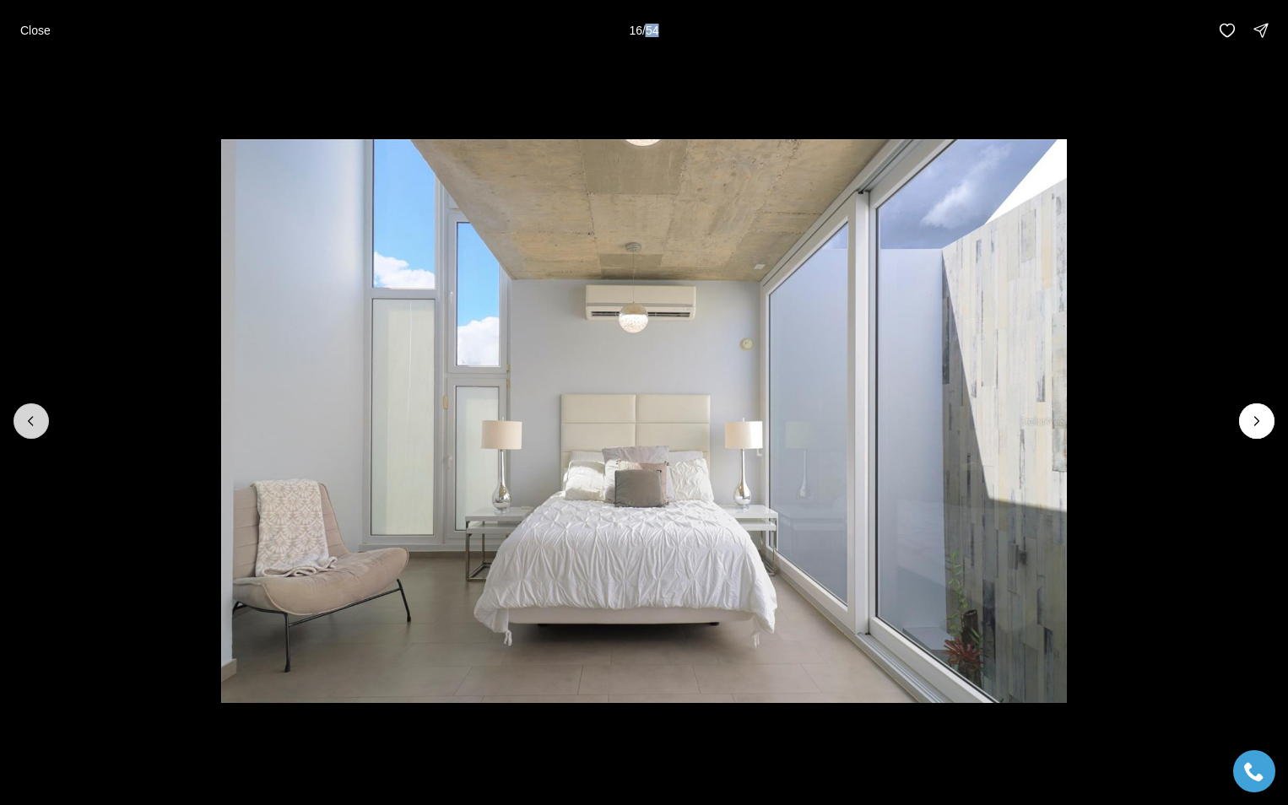
click at [41, 415] on button "Previous slide" at bounding box center [31, 420] width 35 height 35
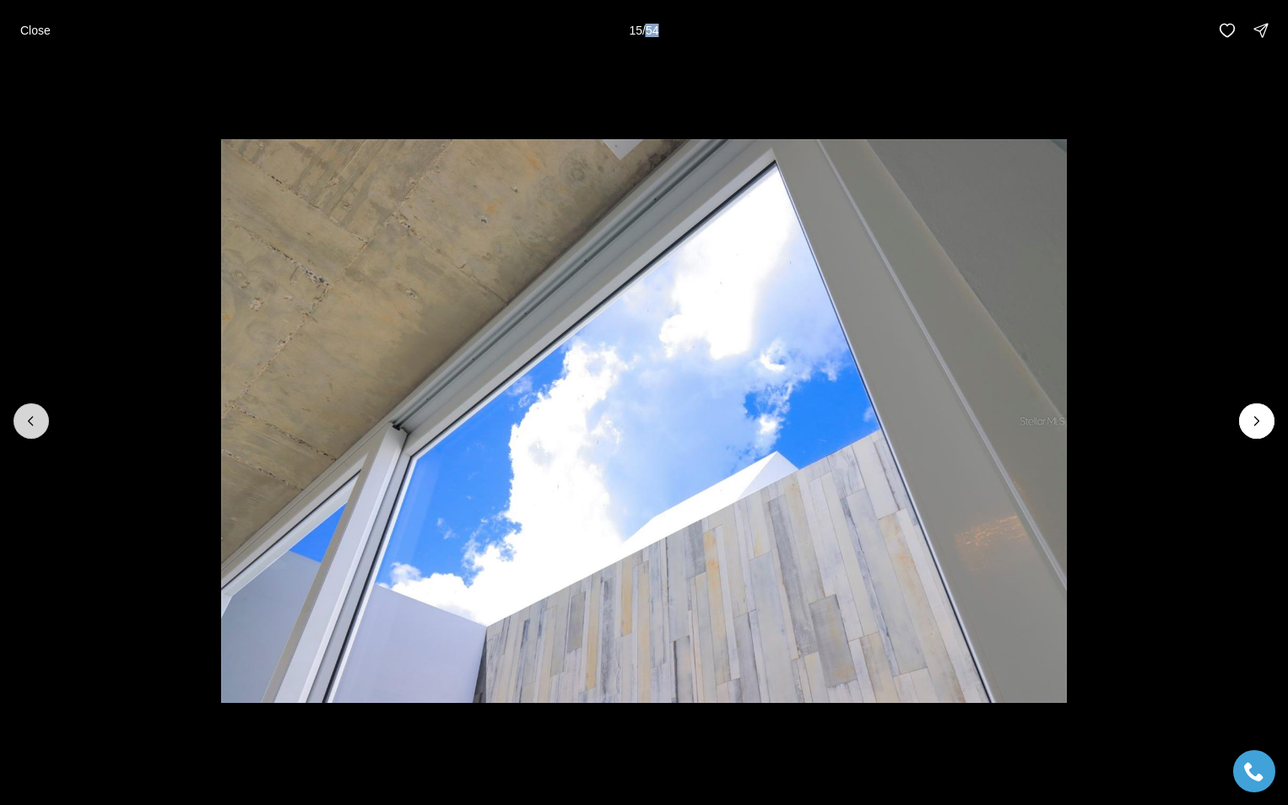
click at [41, 415] on button "Previous slide" at bounding box center [31, 420] width 35 height 35
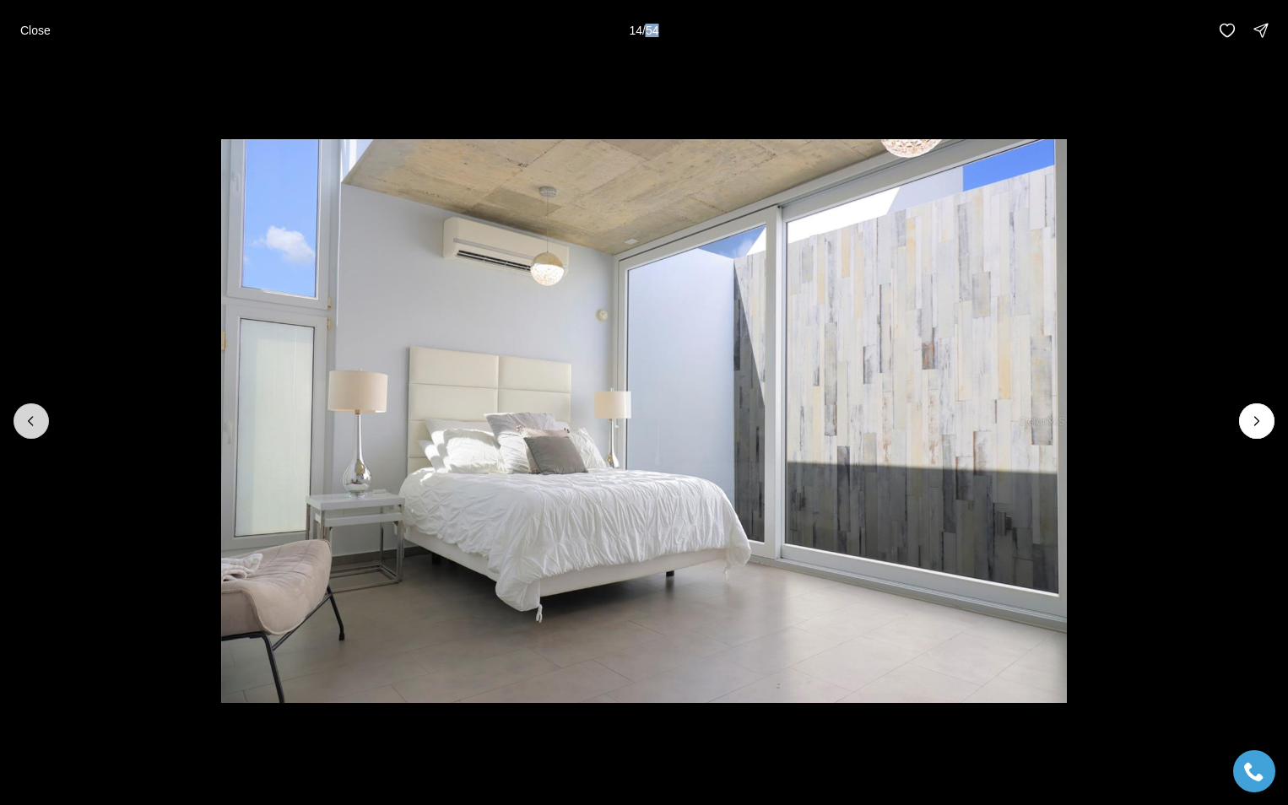
click at [41, 415] on button "Previous slide" at bounding box center [31, 420] width 35 height 35
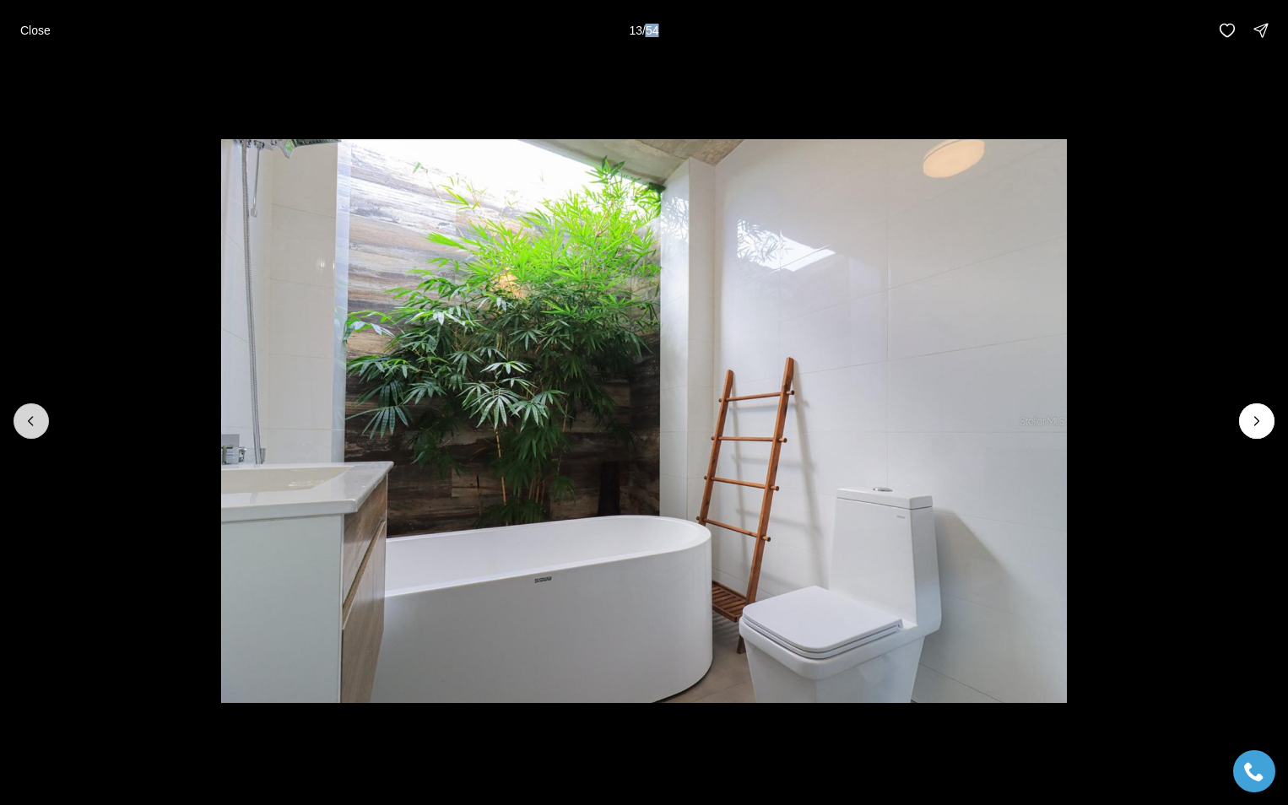
click at [41, 415] on button "Previous slide" at bounding box center [31, 420] width 35 height 35
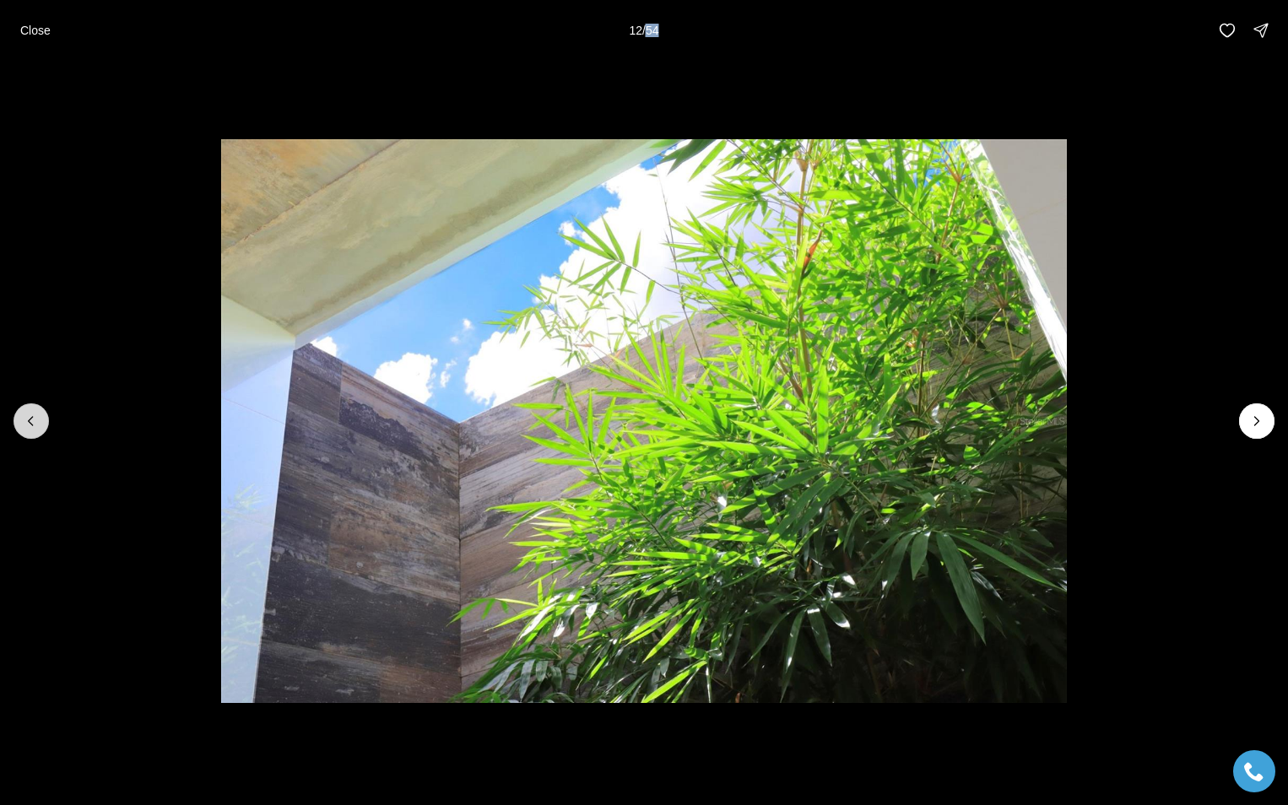
click at [41, 415] on button "Previous slide" at bounding box center [31, 420] width 35 height 35
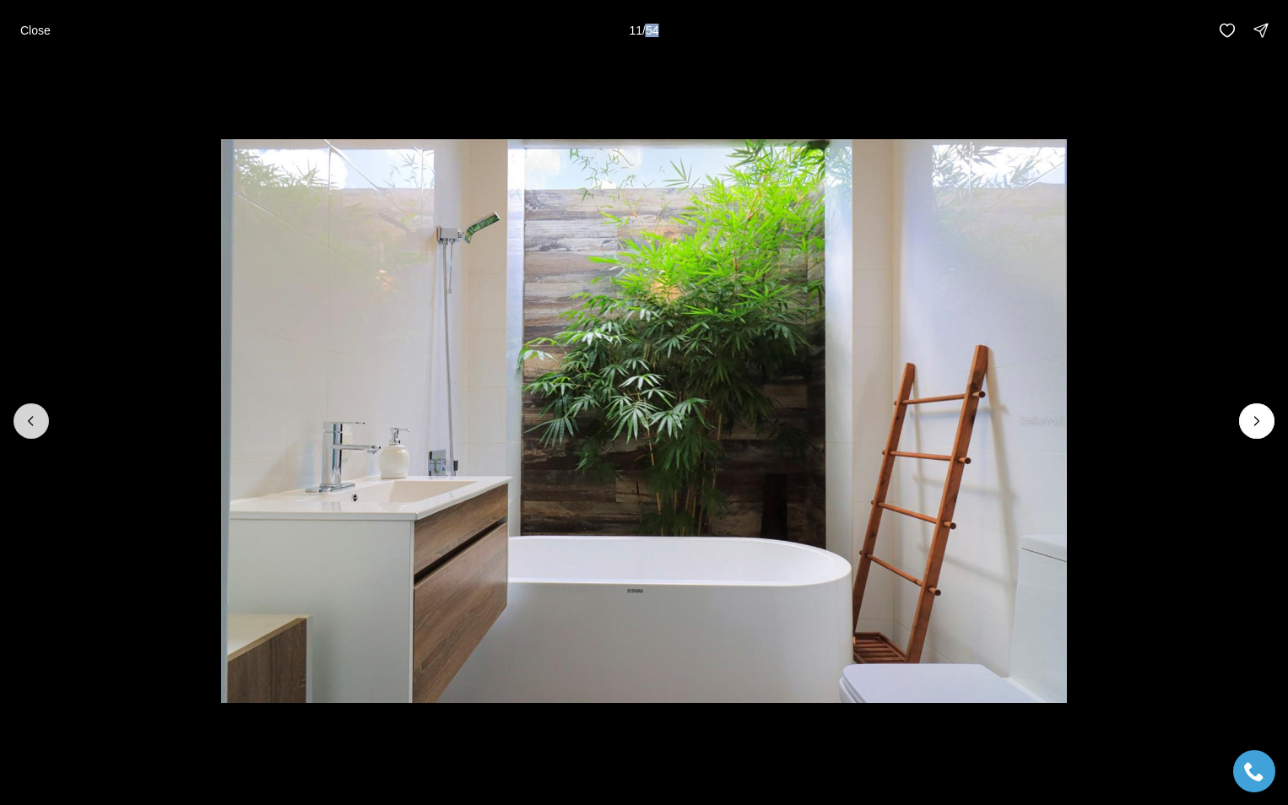
click at [37, 425] on icon "Previous slide" at bounding box center [31, 421] width 17 height 17
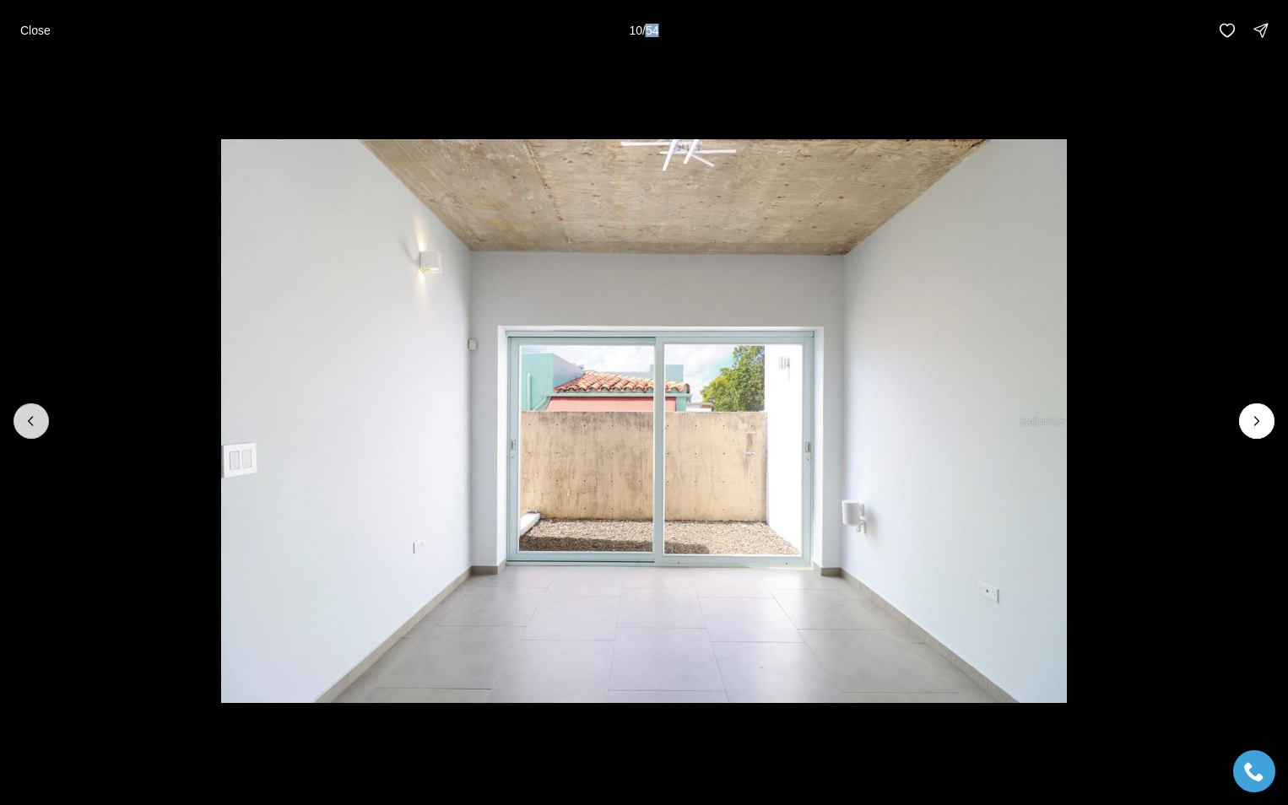
click at [37, 425] on icon "Previous slide" at bounding box center [31, 421] width 17 height 17
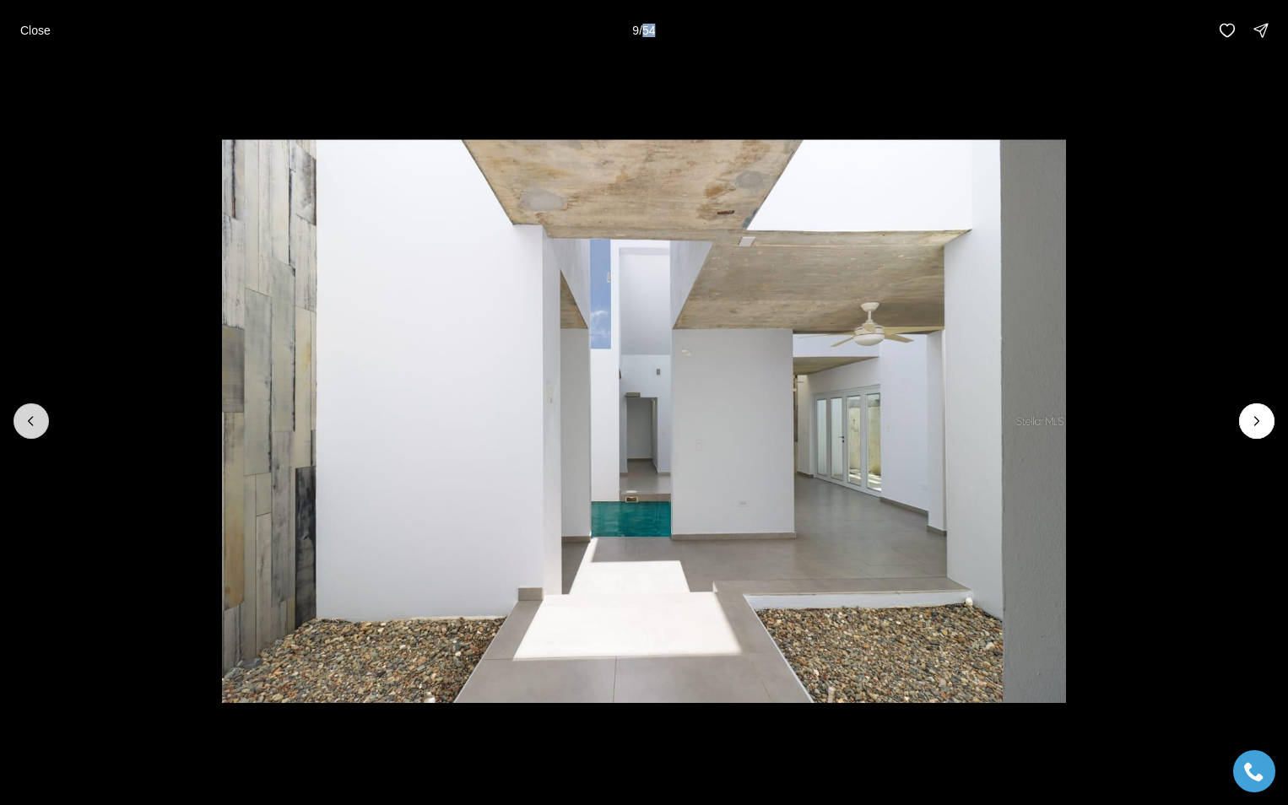
click at [33, 419] on icon "Previous slide" at bounding box center [31, 421] width 17 height 17
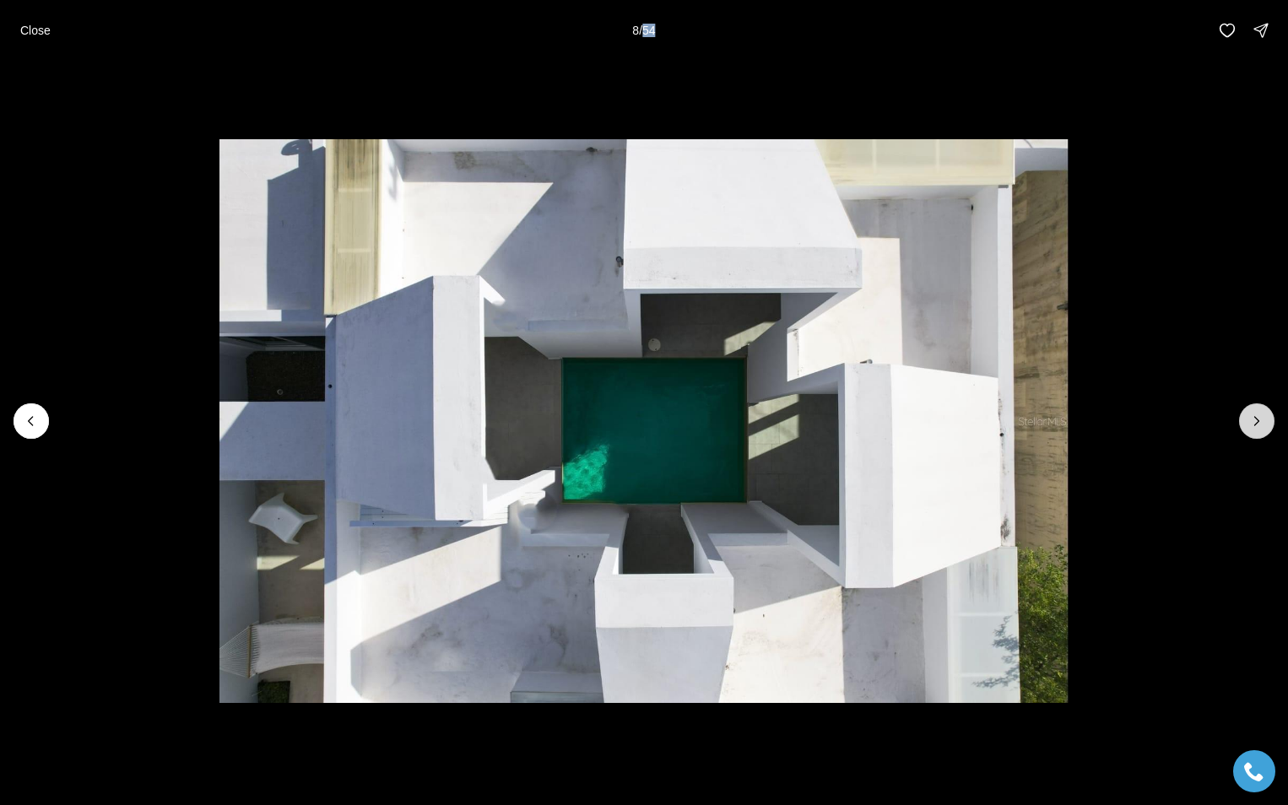
click at [1257, 424] on icon "Next slide" at bounding box center [1256, 421] width 17 height 17
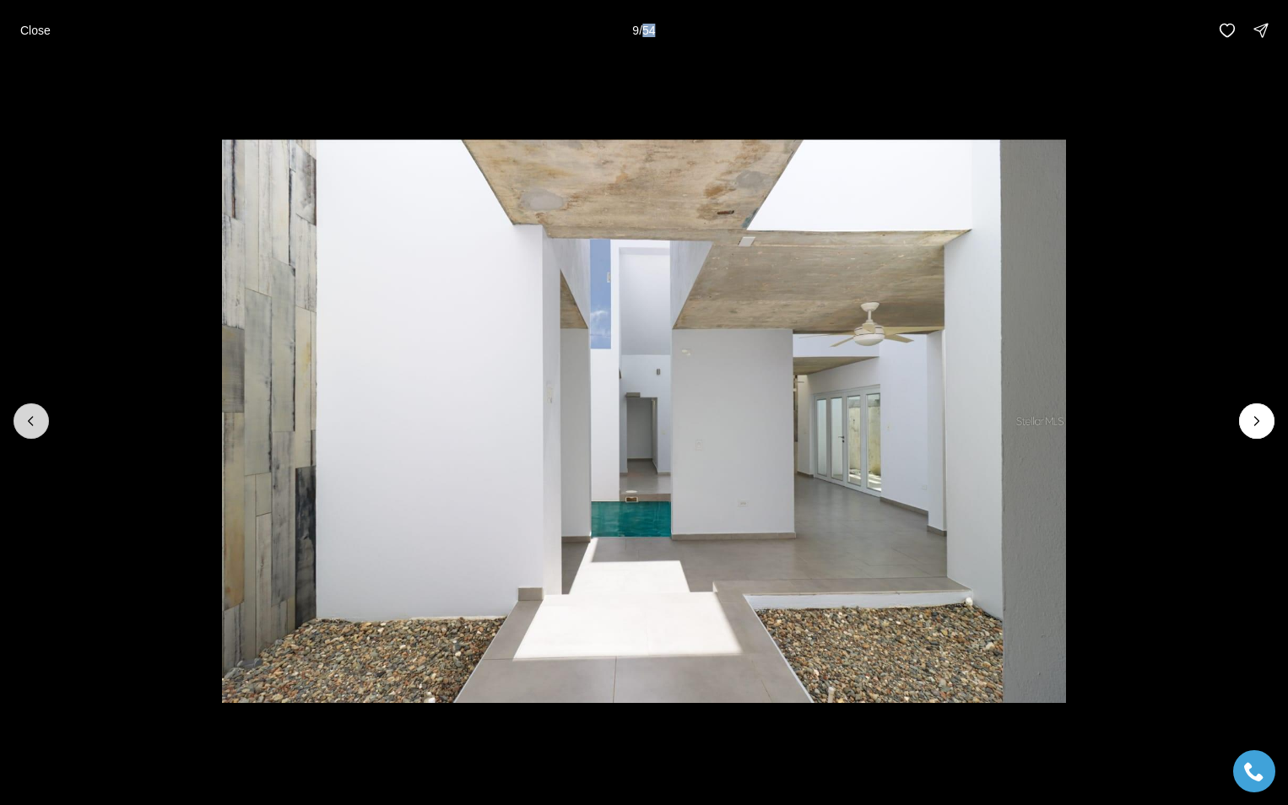
click at [22, 414] on button "Previous slide" at bounding box center [31, 420] width 35 height 35
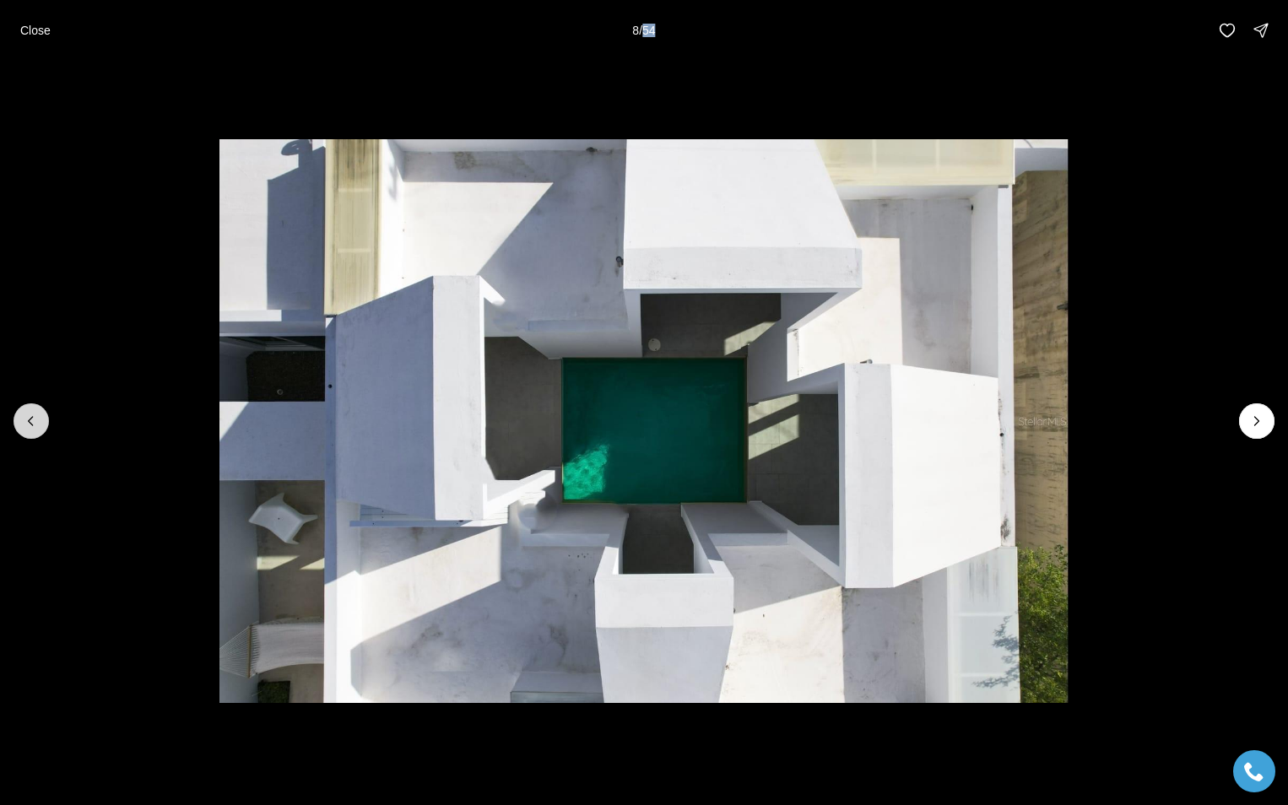
click at [22, 414] on button "Previous slide" at bounding box center [31, 420] width 35 height 35
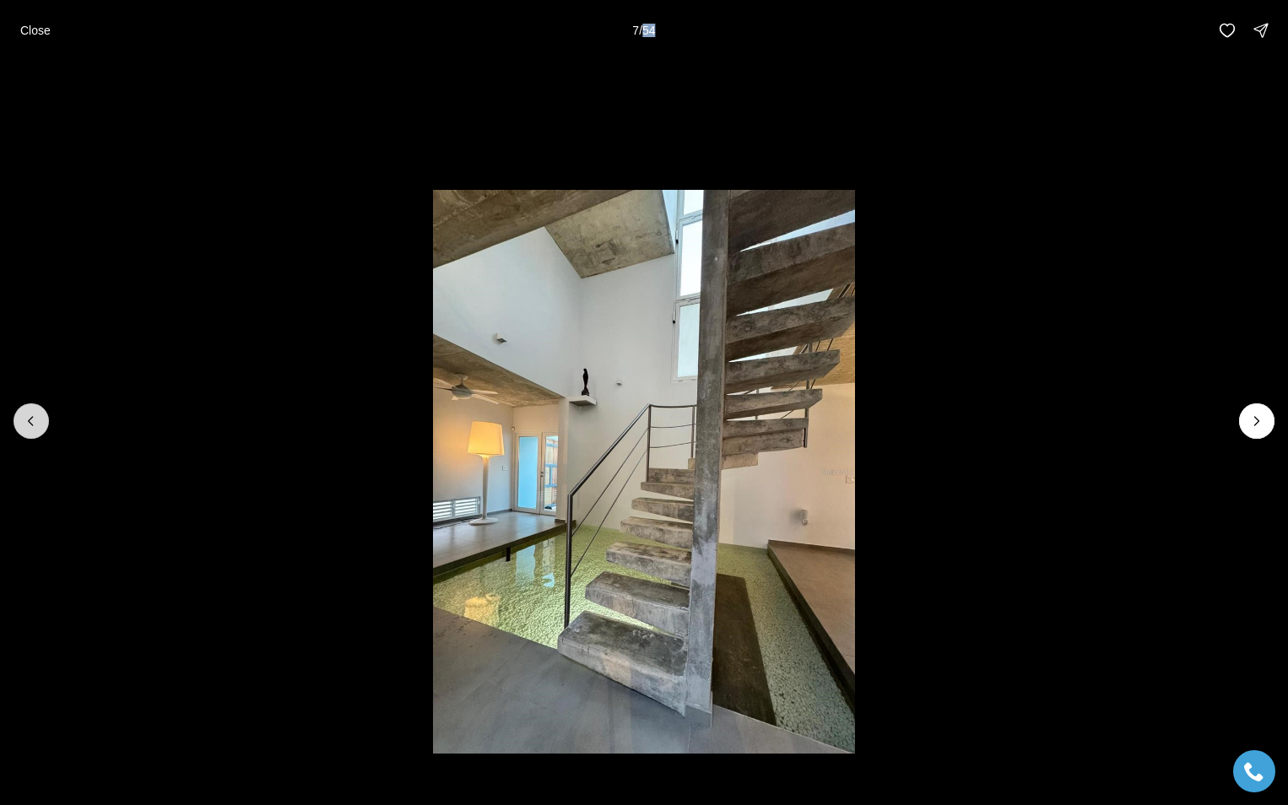
click at [22, 414] on button "Previous slide" at bounding box center [31, 420] width 35 height 35
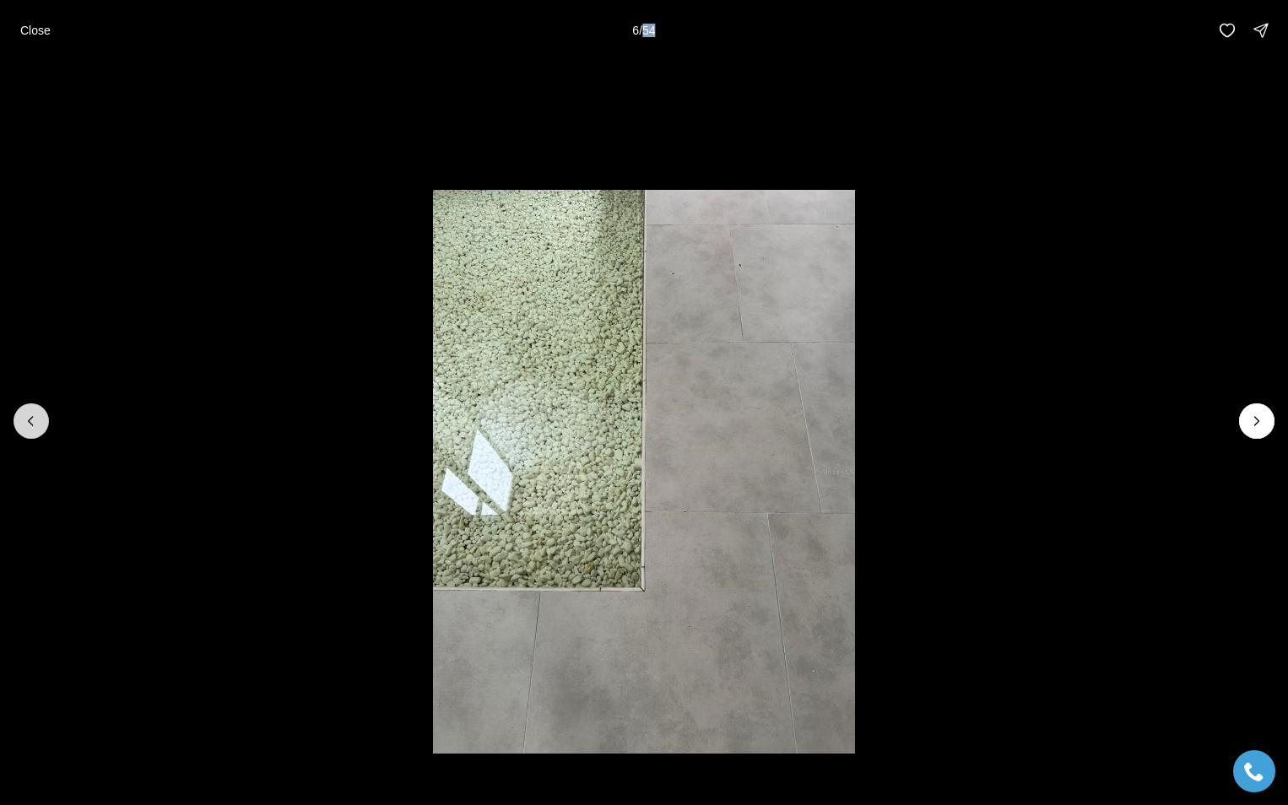
click at [22, 414] on button "Previous slide" at bounding box center [31, 420] width 35 height 35
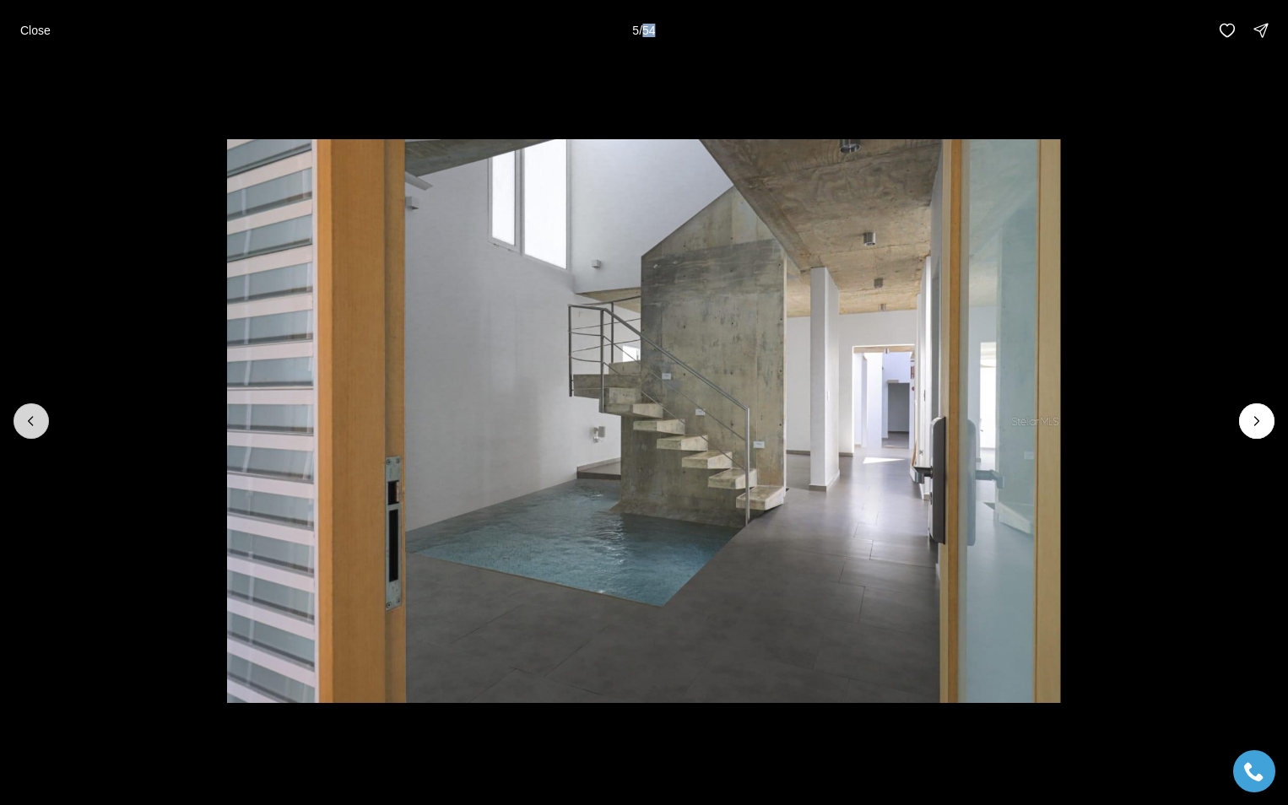
click at [22, 414] on button "Previous slide" at bounding box center [31, 420] width 35 height 35
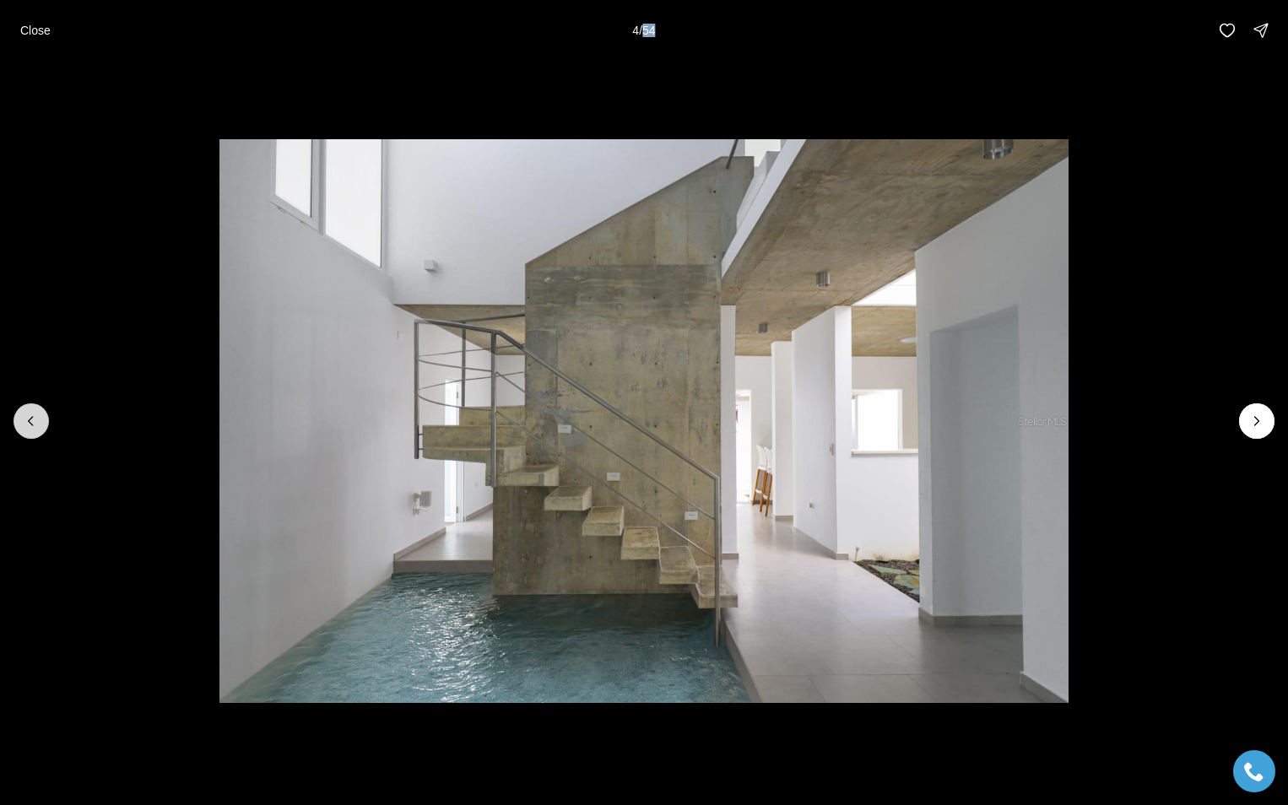
click at [22, 414] on button "Previous slide" at bounding box center [31, 420] width 35 height 35
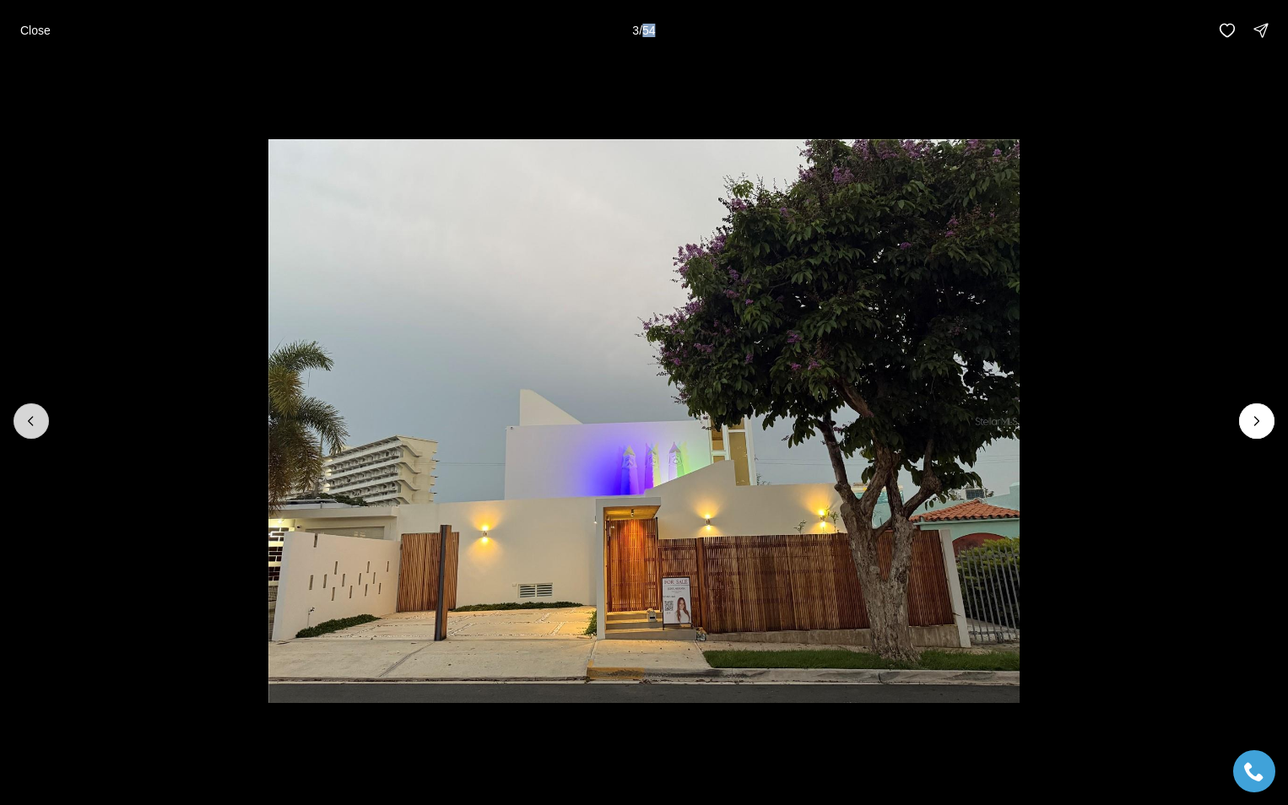
click at [33, 409] on button "Previous slide" at bounding box center [31, 420] width 35 height 35
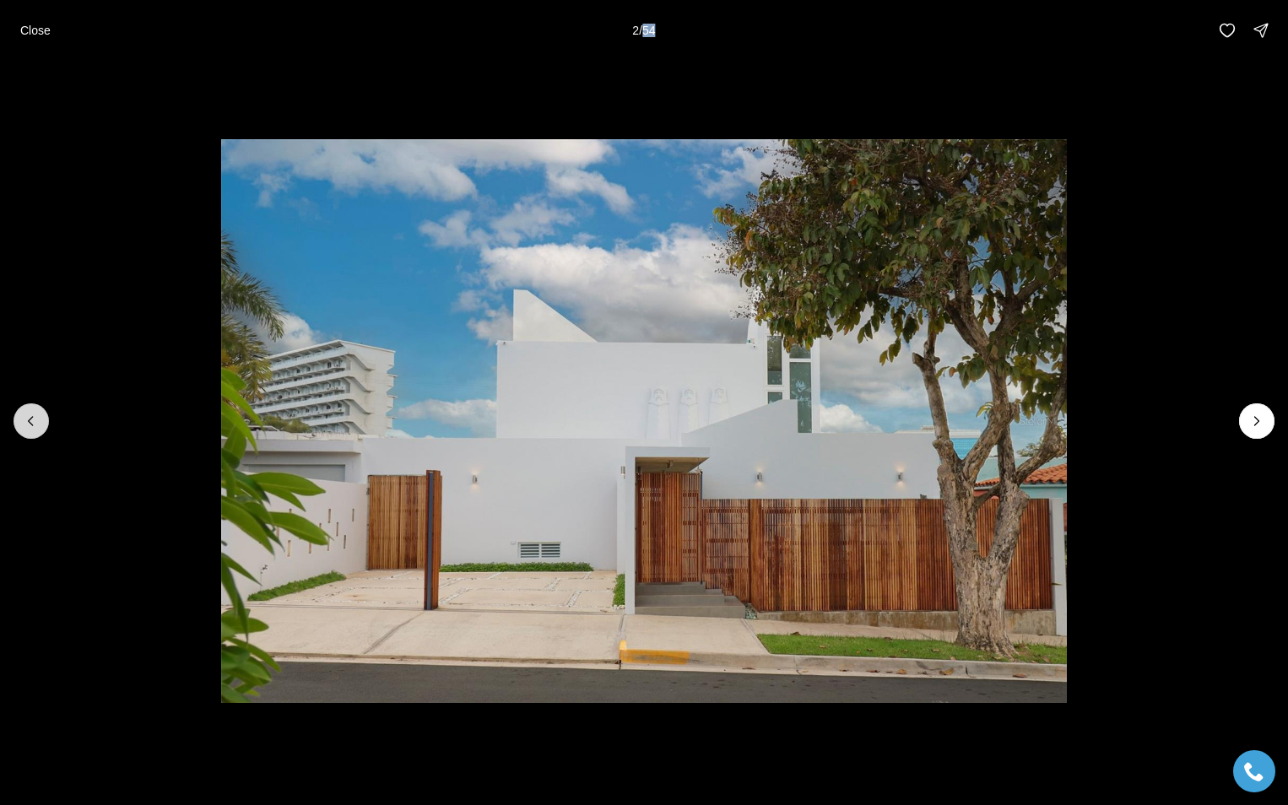
click at [32, 409] on button "Previous slide" at bounding box center [31, 420] width 35 height 35
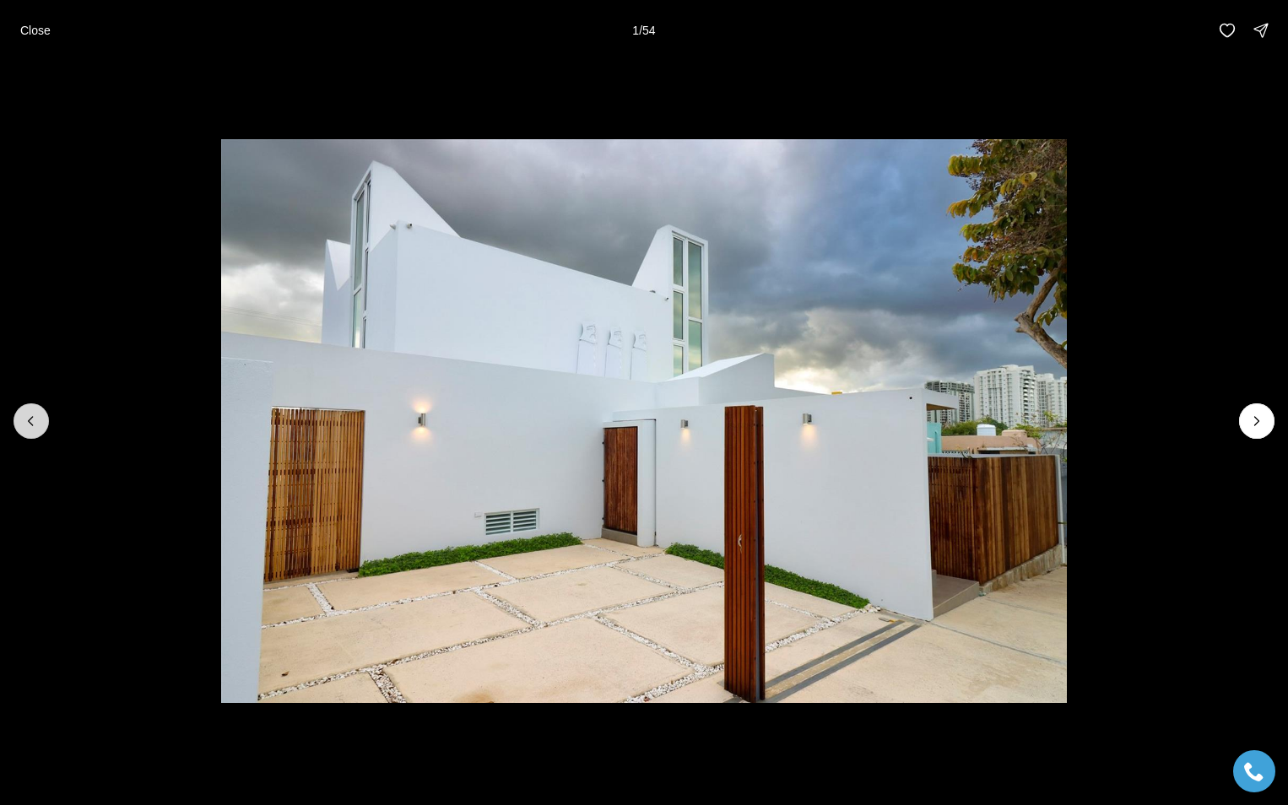
click at [32, 409] on div at bounding box center [31, 420] width 35 height 35
click at [31, 417] on div at bounding box center [31, 420] width 35 height 35
click at [37, 31] on p "Close" at bounding box center [35, 31] width 30 height 14
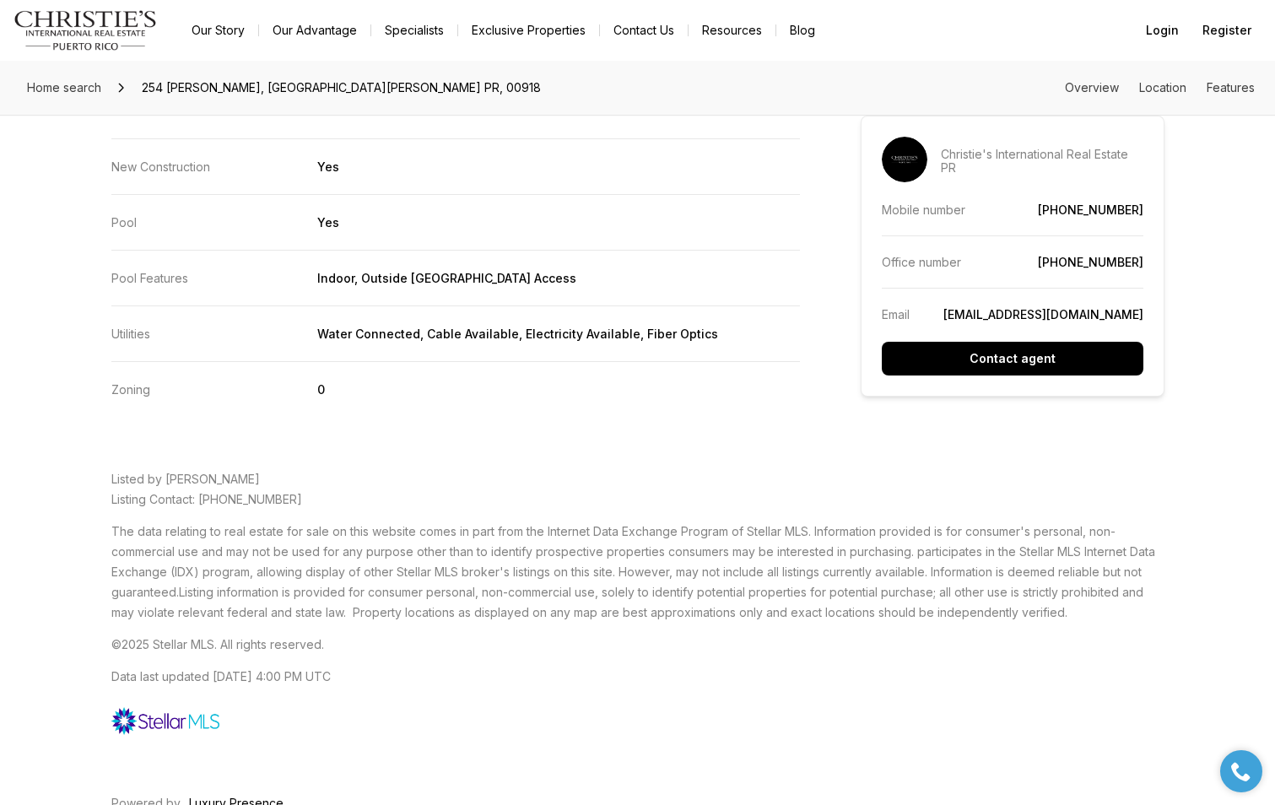
scroll to position [4132, 0]
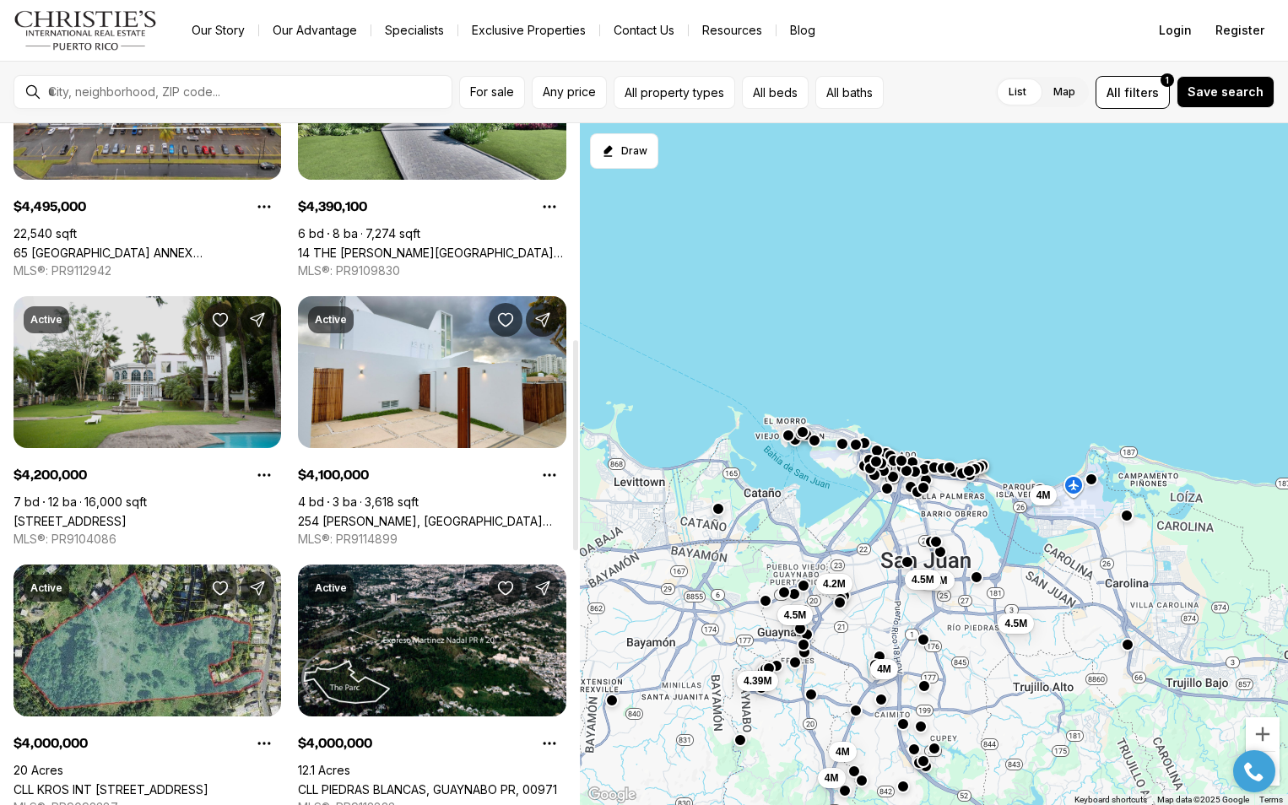
click at [127, 514] on link "[STREET_ADDRESS]" at bounding box center [70, 521] width 113 height 14
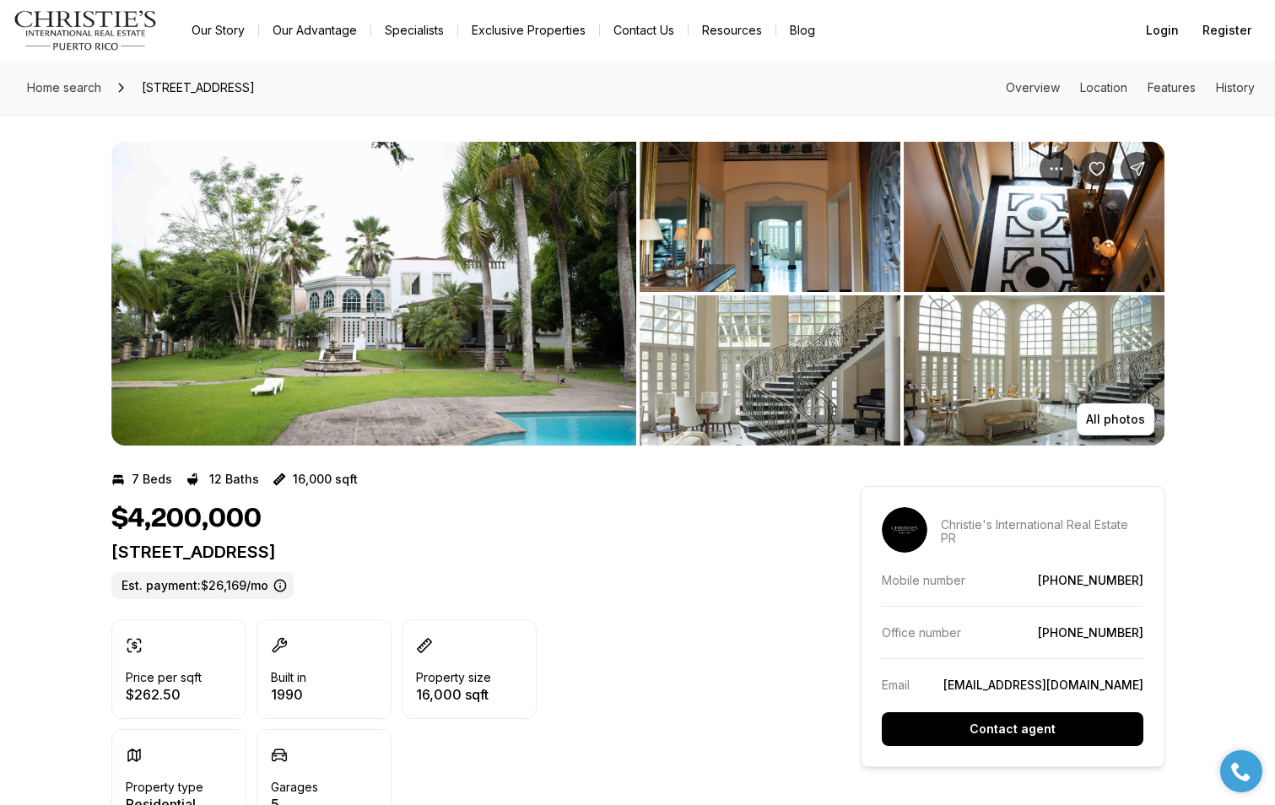
click at [550, 347] on img "View image gallery" at bounding box center [373, 294] width 525 height 304
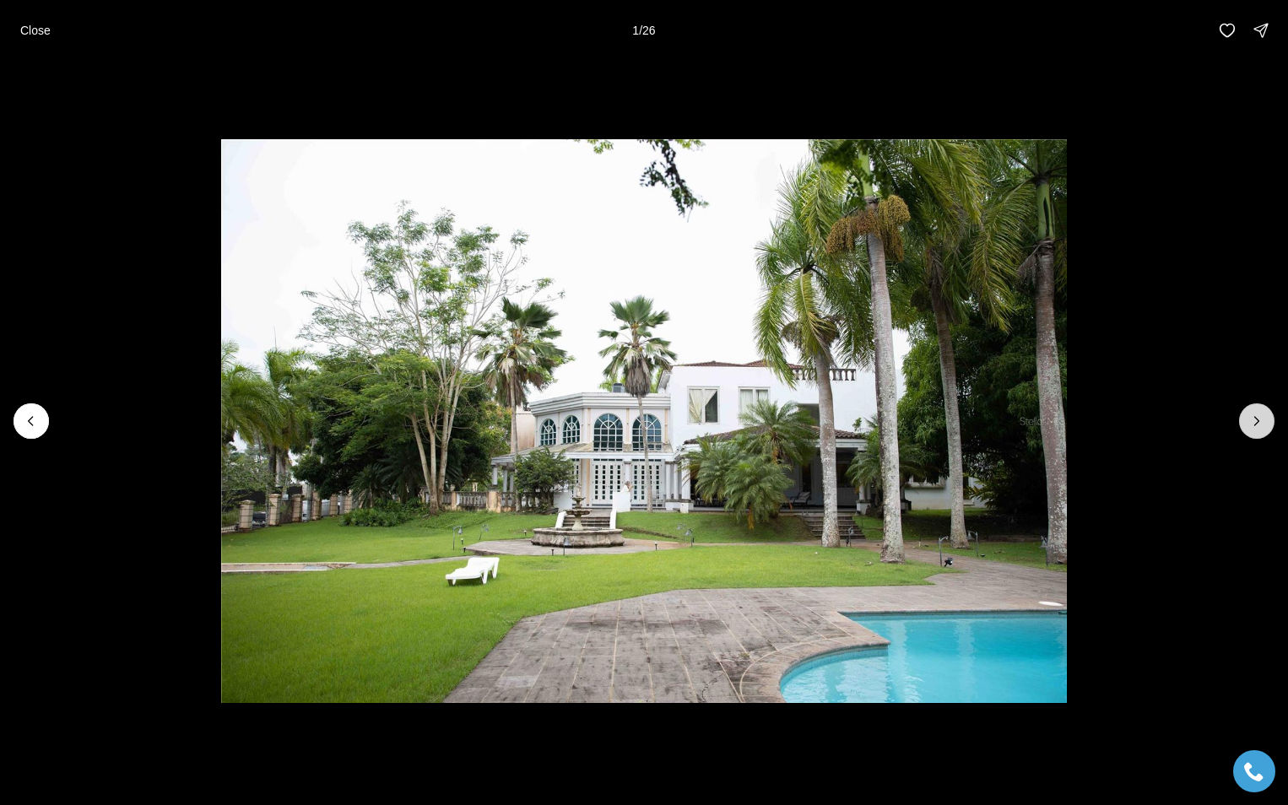
click at [1259, 421] on icon "Next slide" at bounding box center [1256, 421] width 17 height 17
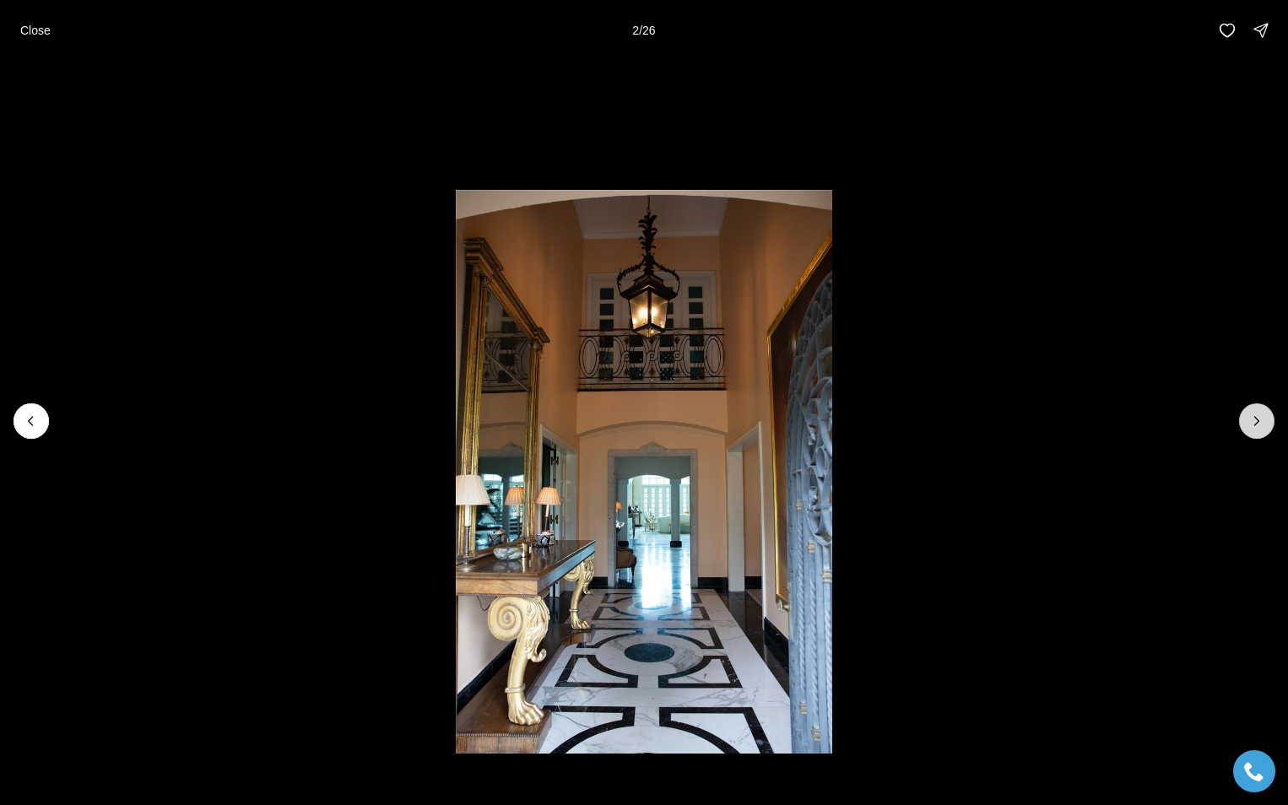
click at [1259, 421] on icon "Next slide" at bounding box center [1257, 421] width 4 height 8
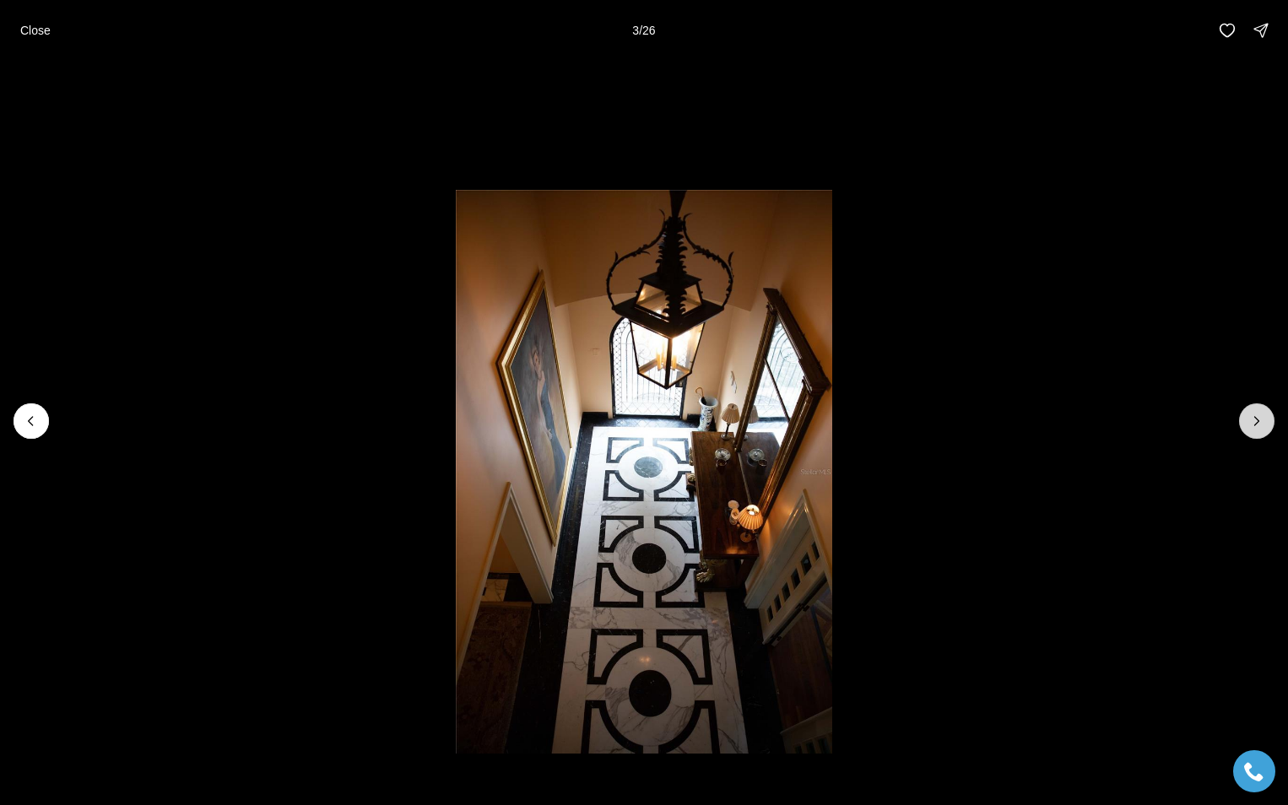
click at [1259, 421] on icon "Next slide" at bounding box center [1257, 421] width 4 height 8
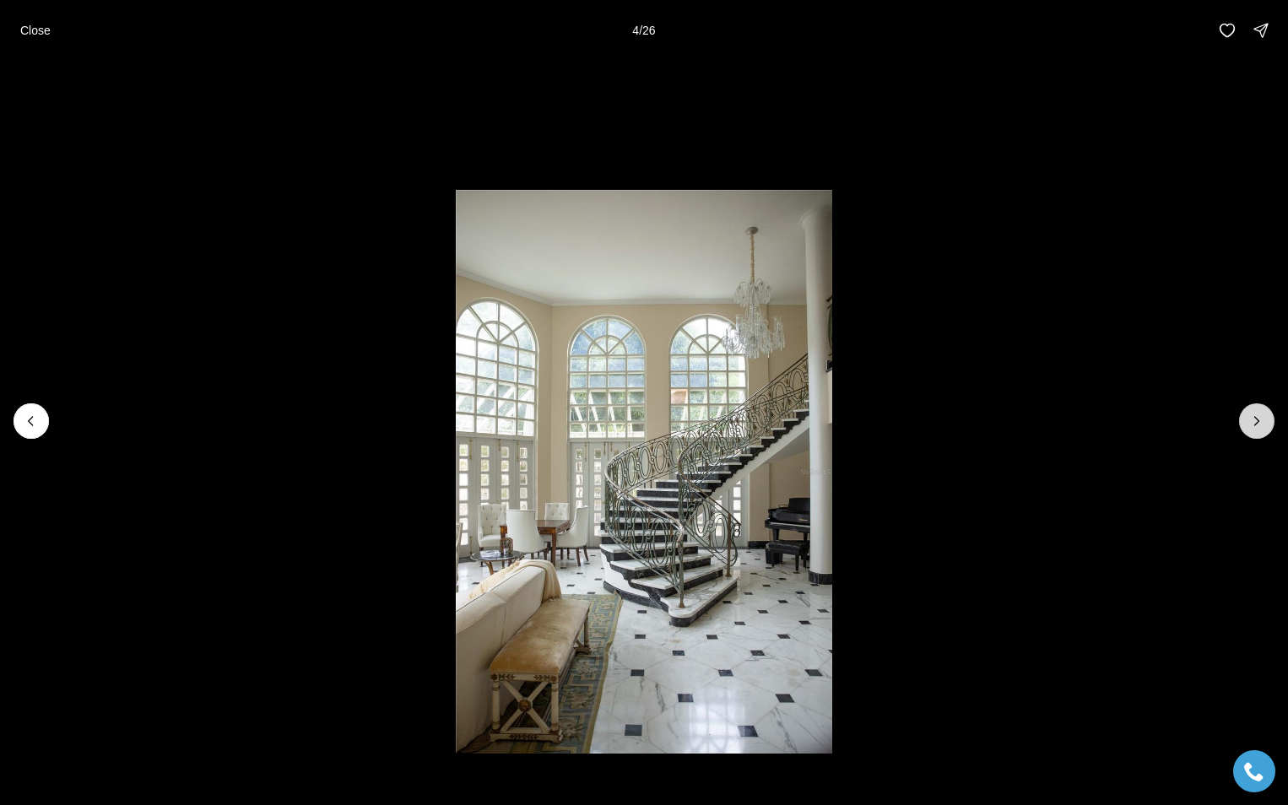
click at [1259, 421] on icon "Next slide" at bounding box center [1257, 421] width 4 height 8
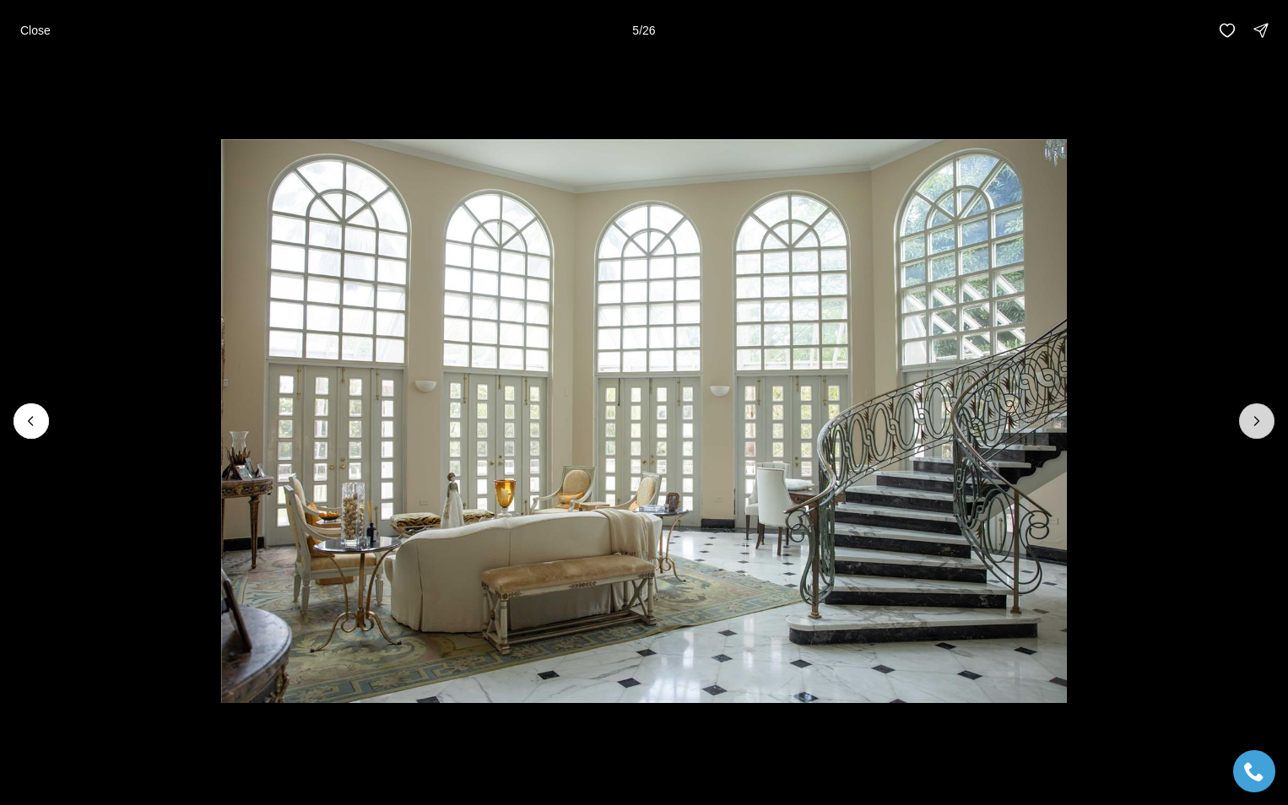
click at [1259, 421] on icon "Next slide" at bounding box center [1257, 421] width 4 height 8
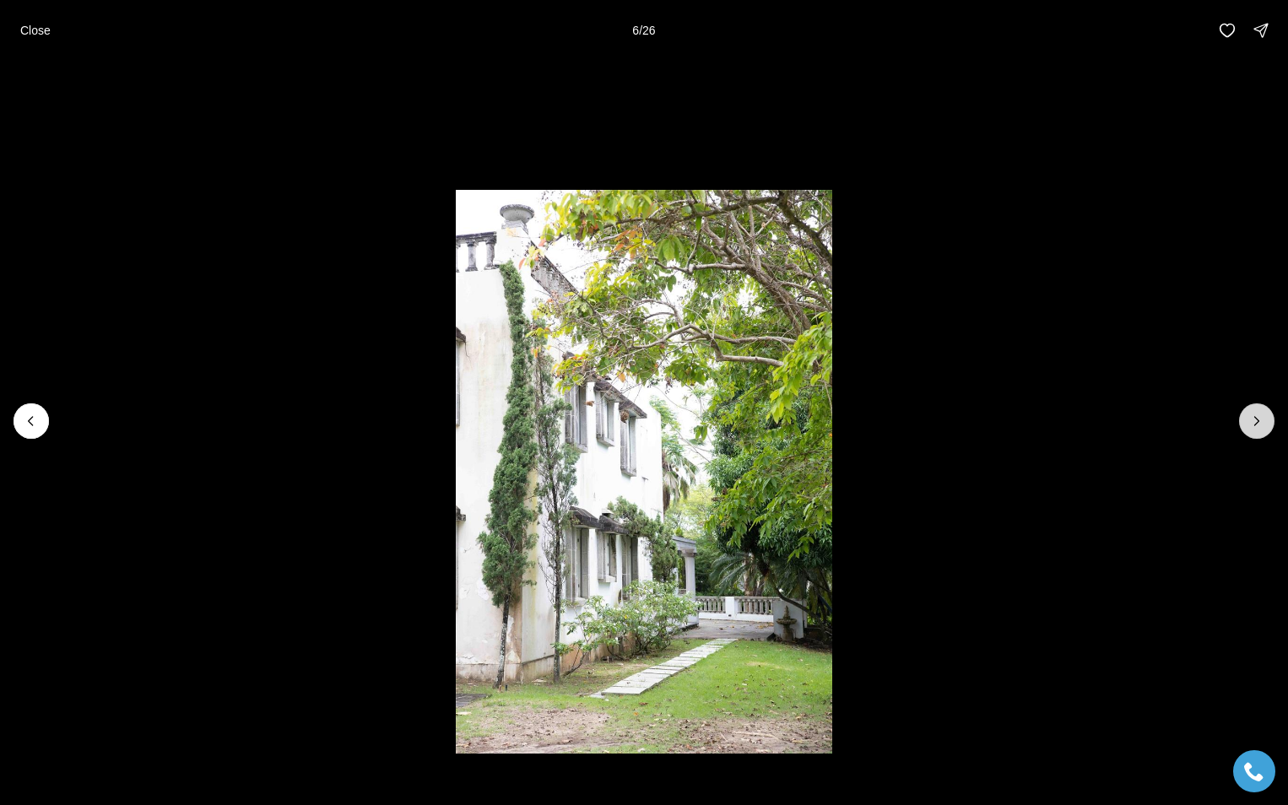
click at [1259, 421] on icon "Next slide" at bounding box center [1257, 421] width 4 height 8
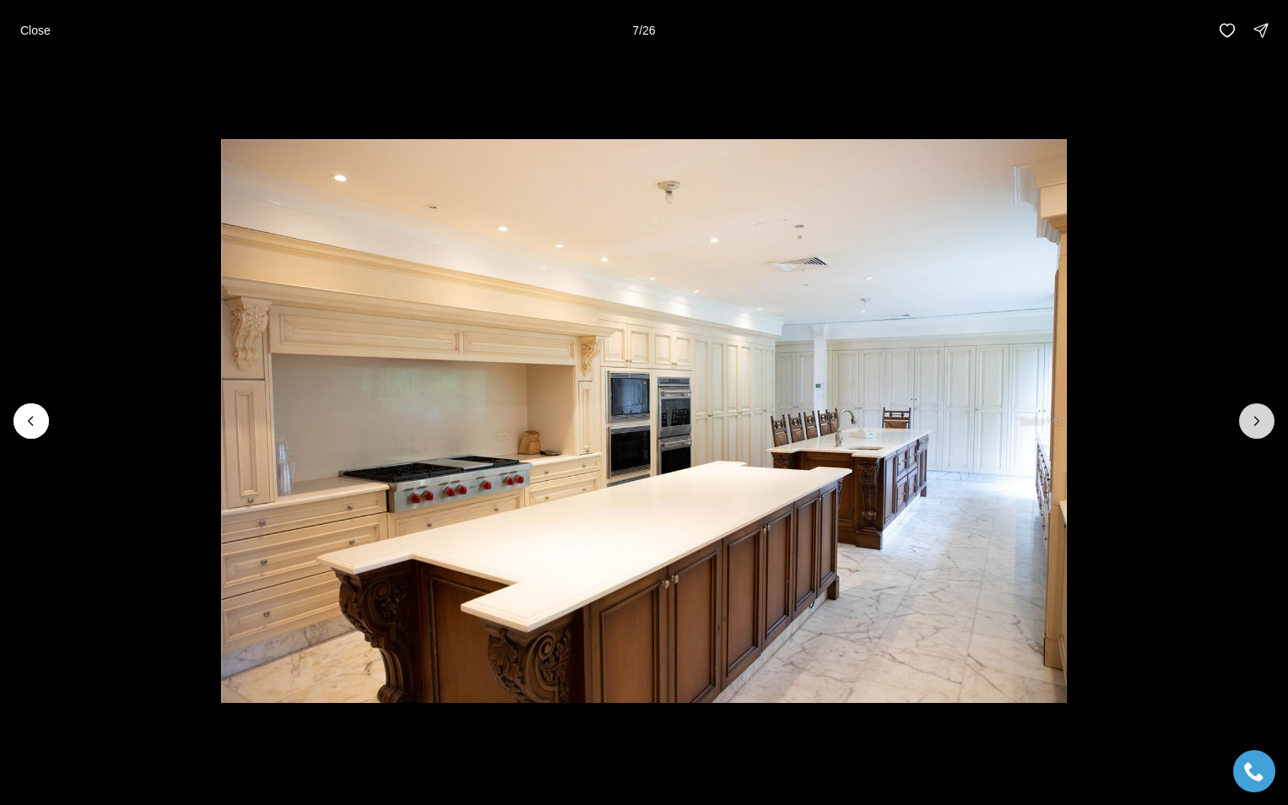
click at [1258, 421] on icon "Next slide" at bounding box center [1257, 421] width 4 height 8
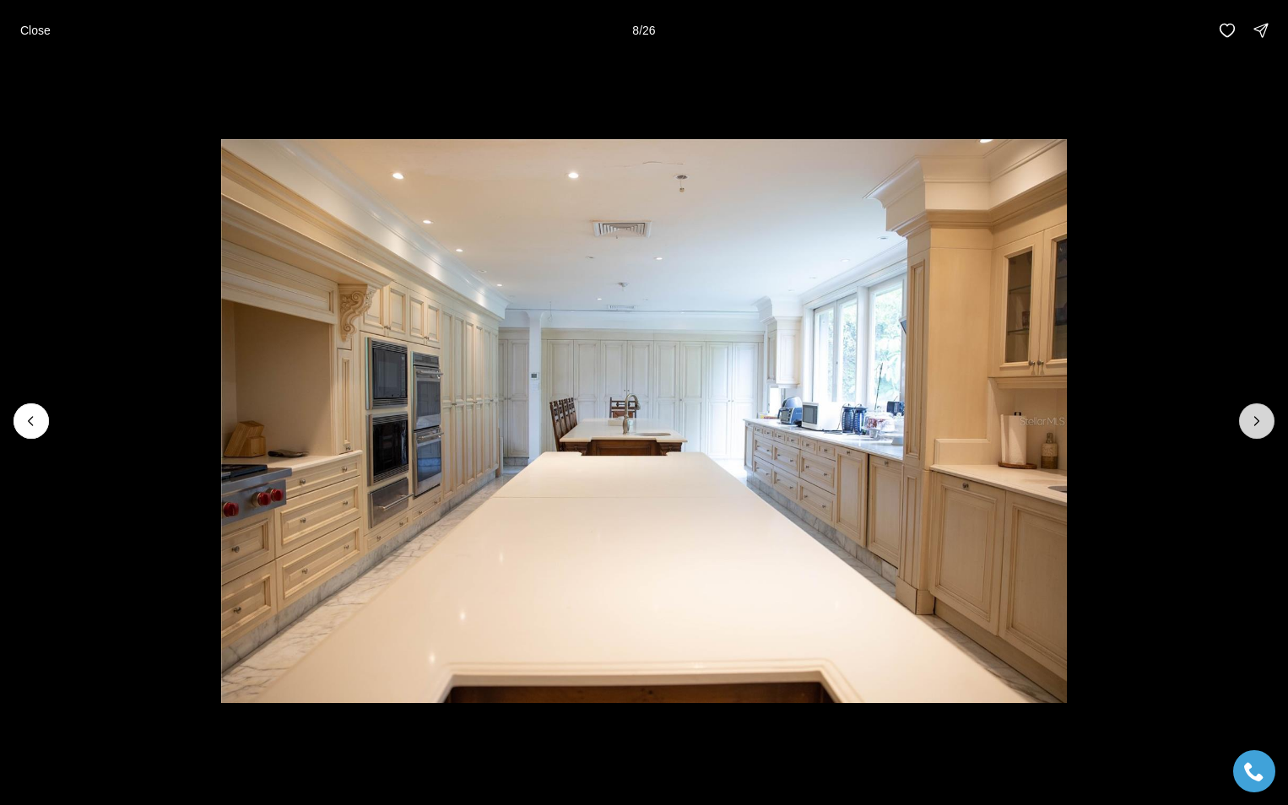
click at [1258, 421] on icon "Next slide" at bounding box center [1257, 421] width 4 height 8
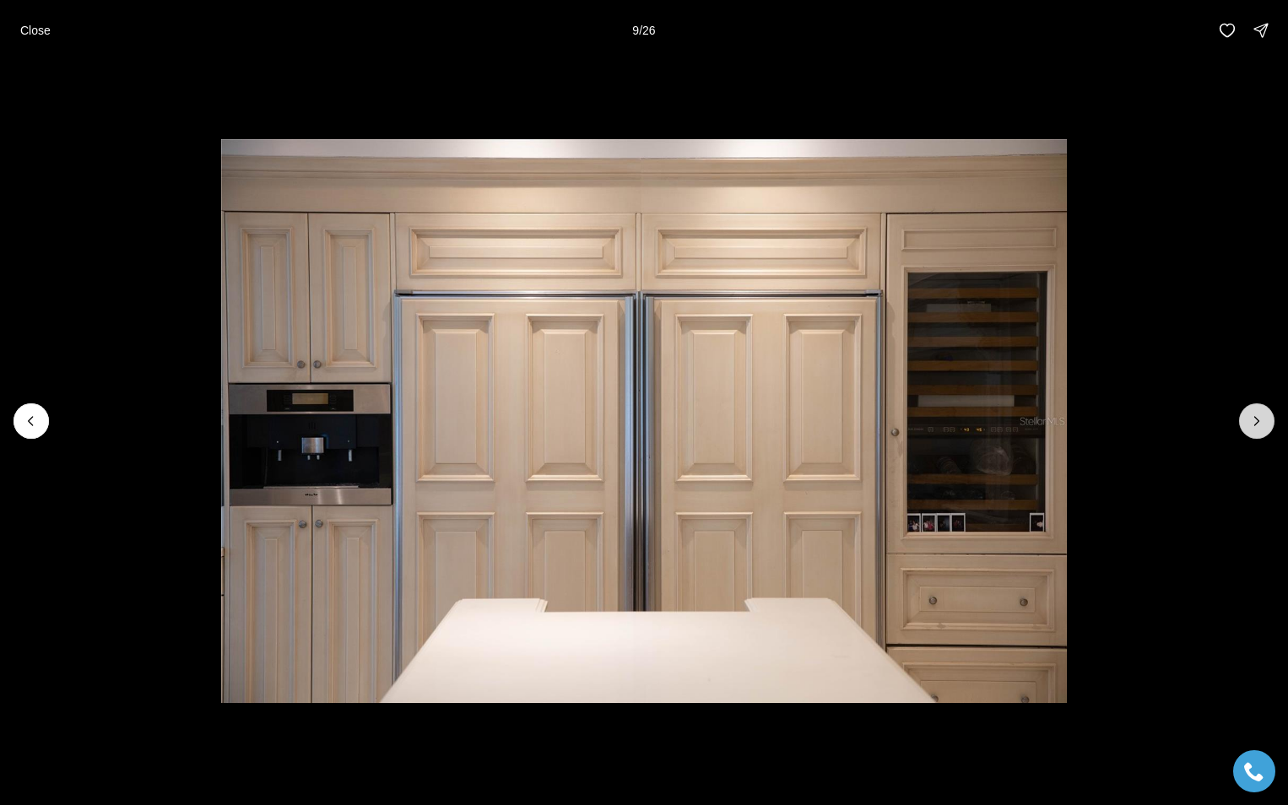
click at [1258, 421] on icon "Next slide" at bounding box center [1257, 421] width 4 height 8
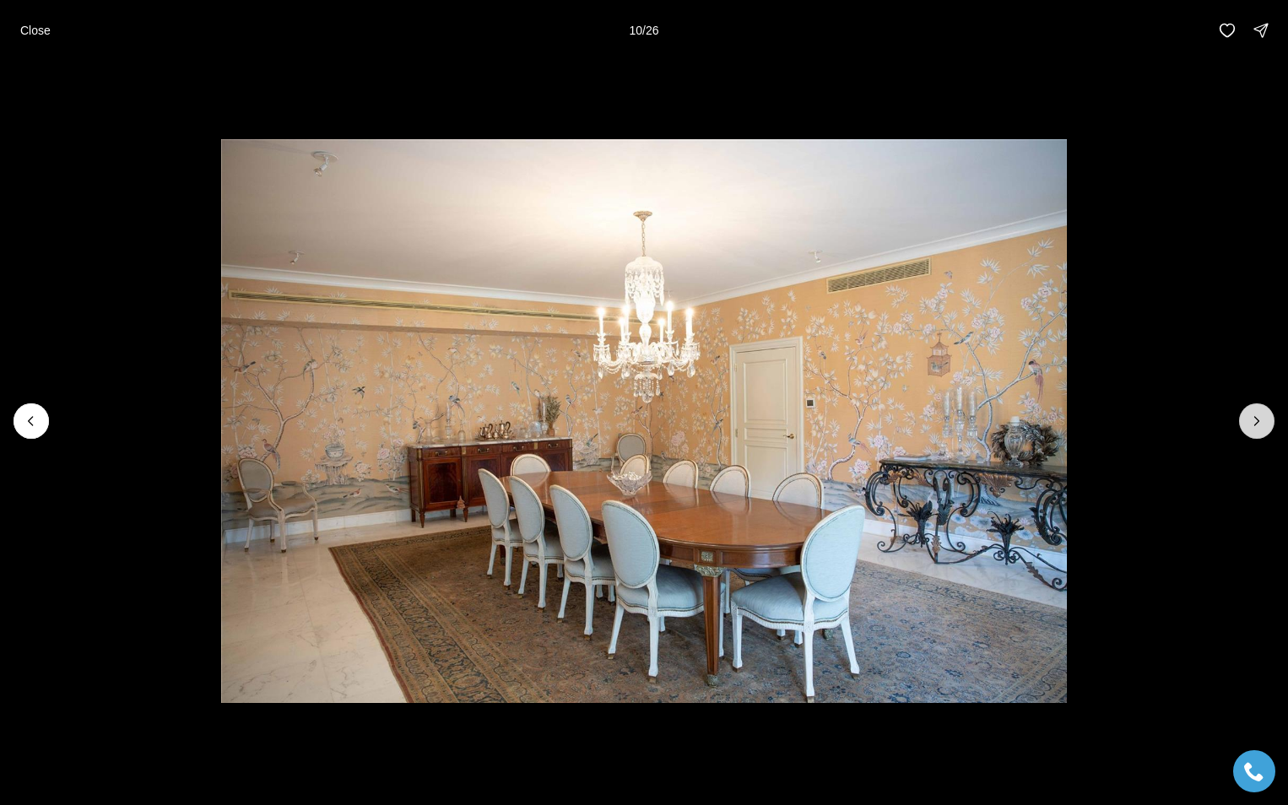
click at [1258, 421] on icon "Next slide" at bounding box center [1257, 421] width 4 height 8
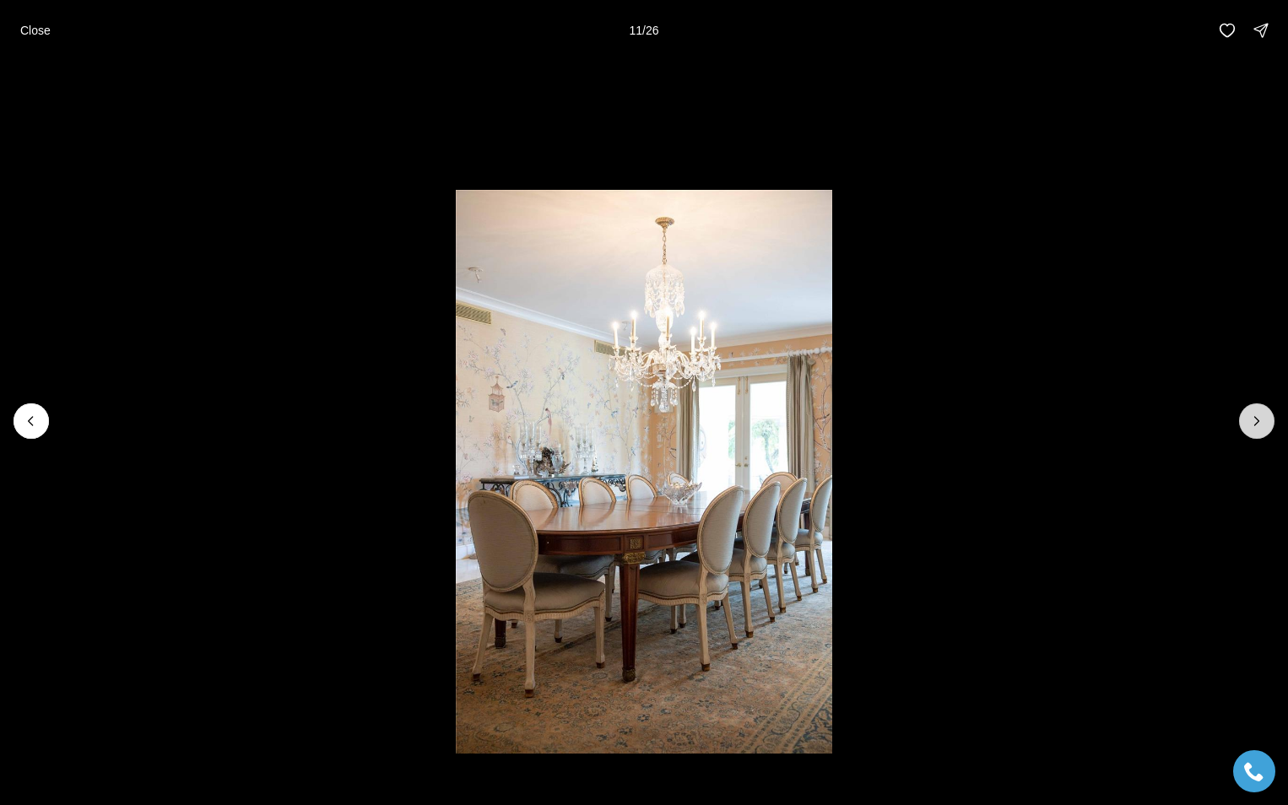
click at [1258, 421] on icon "Next slide" at bounding box center [1257, 421] width 4 height 8
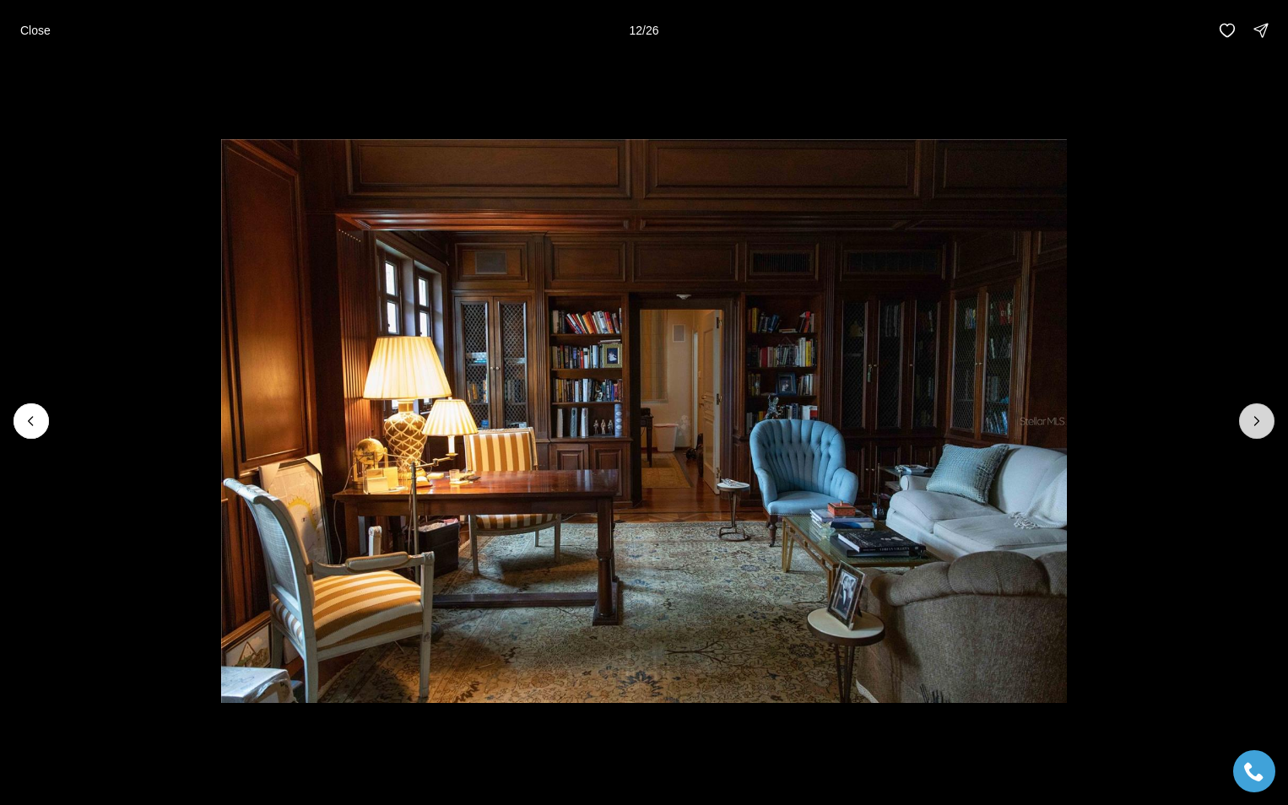
click at [1259, 421] on icon "Next slide" at bounding box center [1257, 421] width 4 height 8
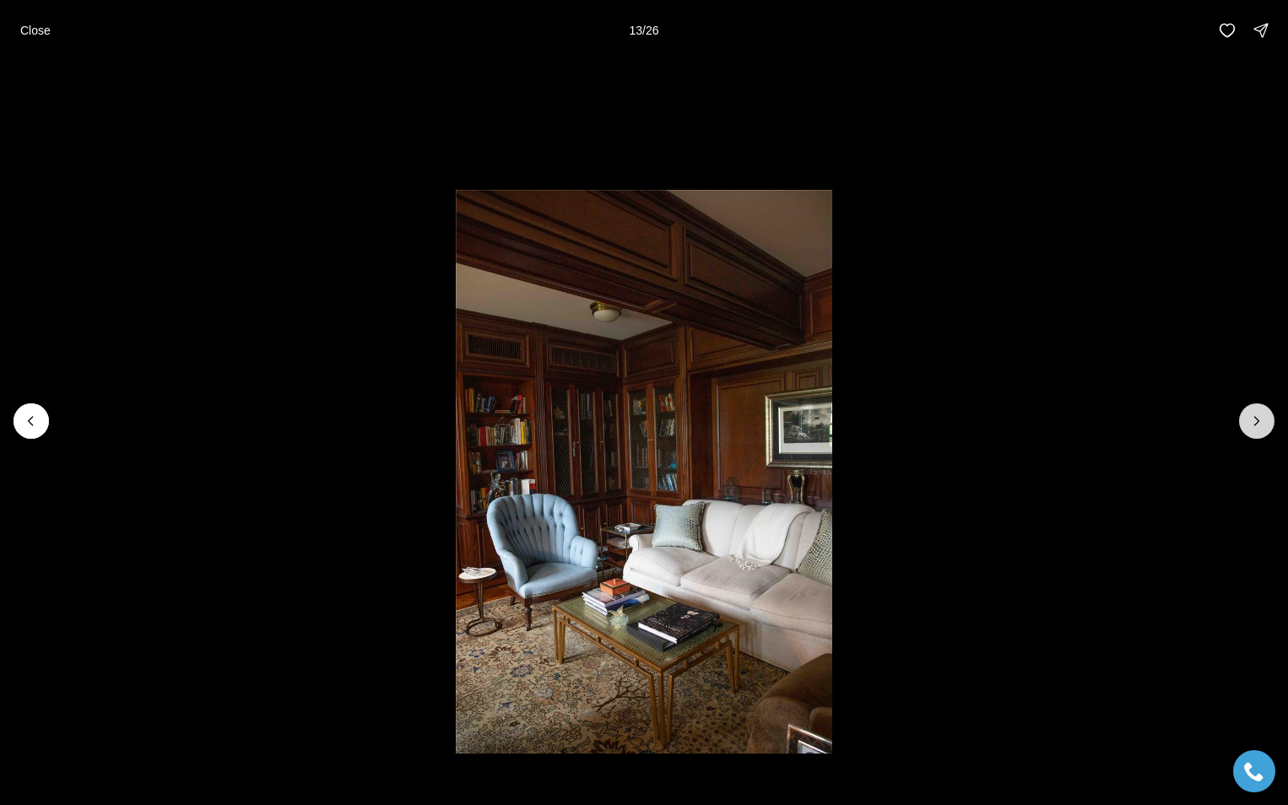
click at [1260, 420] on icon "Next slide" at bounding box center [1256, 421] width 17 height 17
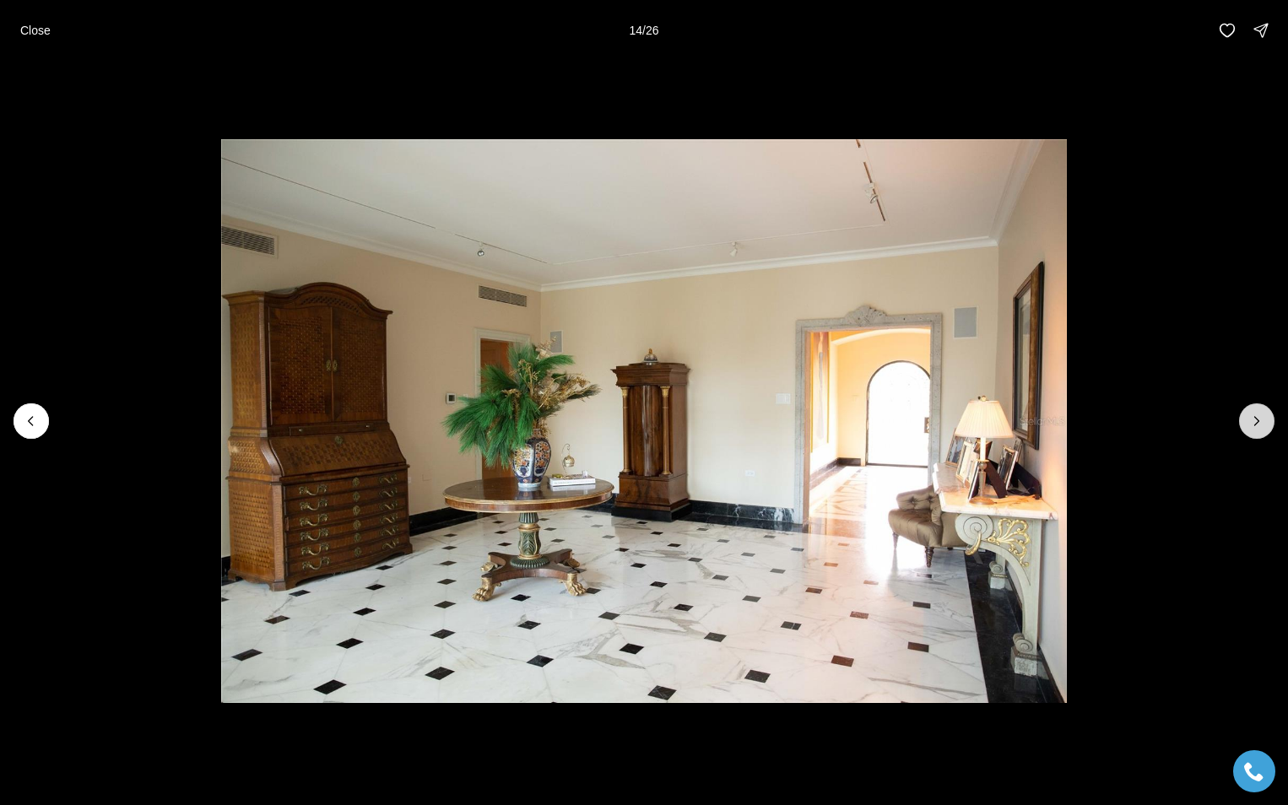
click at [1260, 420] on icon "Next slide" at bounding box center [1256, 421] width 17 height 17
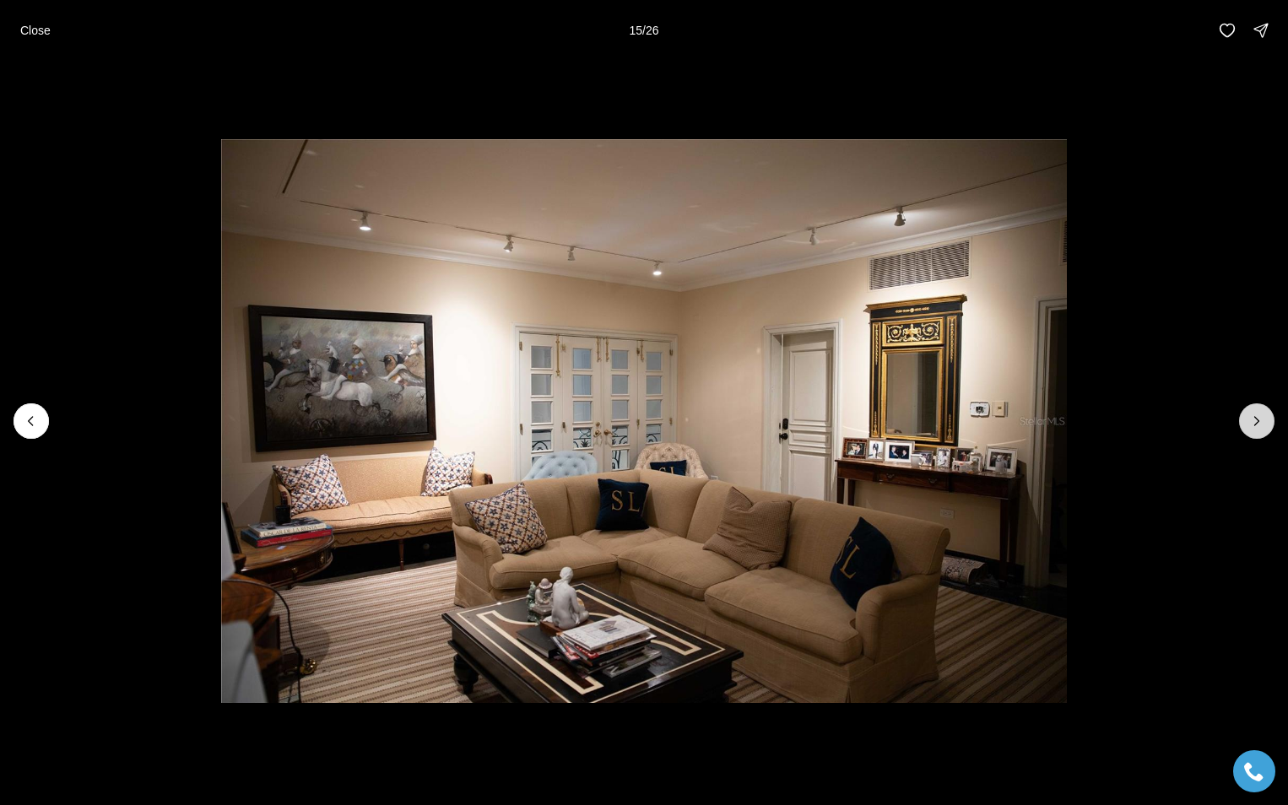
click at [1260, 420] on icon "Next slide" at bounding box center [1256, 421] width 17 height 17
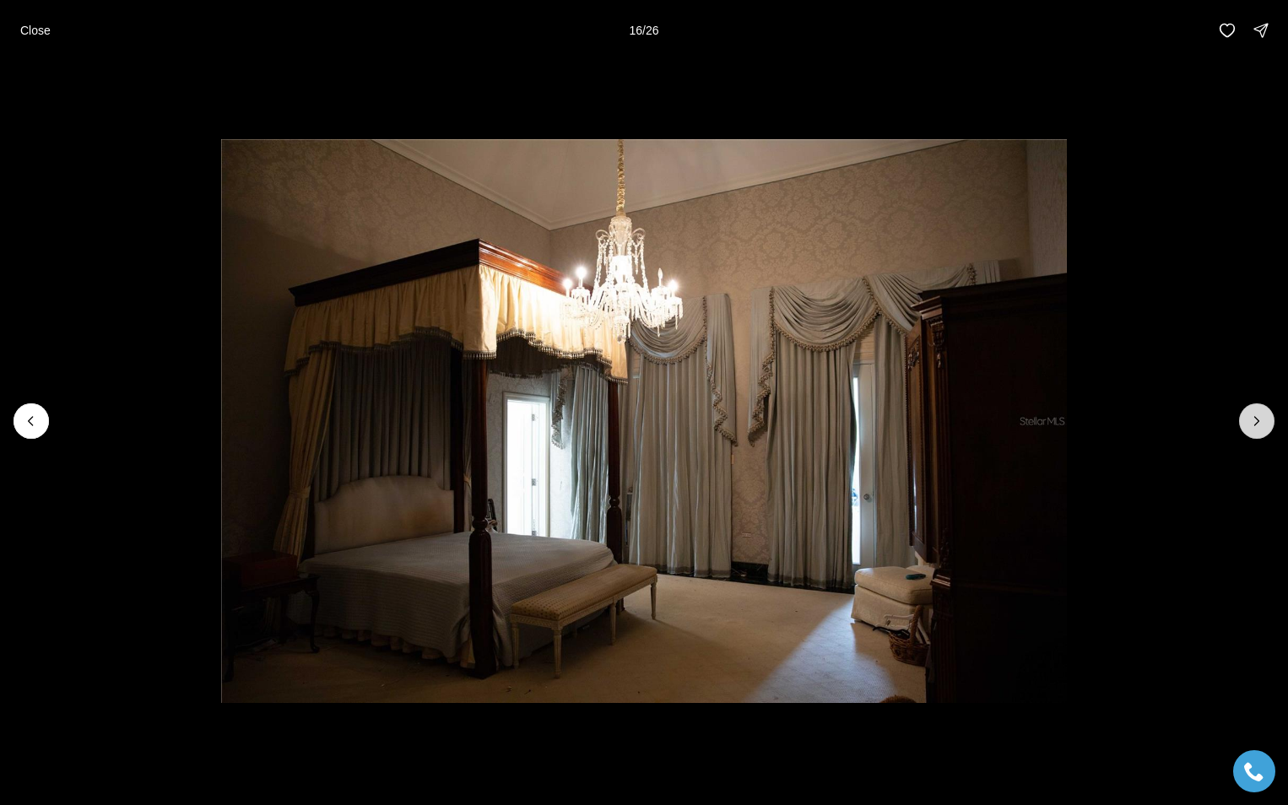
click at [1260, 420] on icon "Next slide" at bounding box center [1256, 421] width 17 height 17
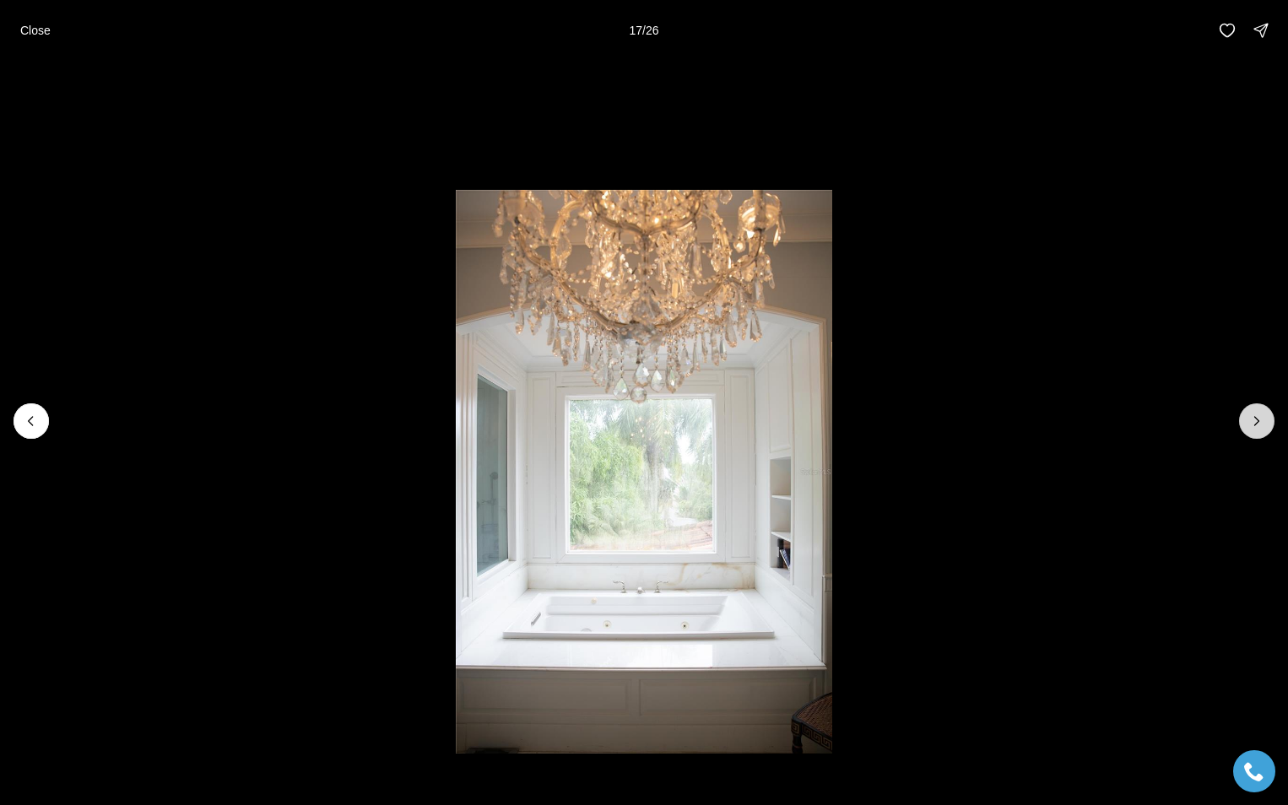
click at [1261, 419] on icon "Next slide" at bounding box center [1256, 421] width 17 height 17
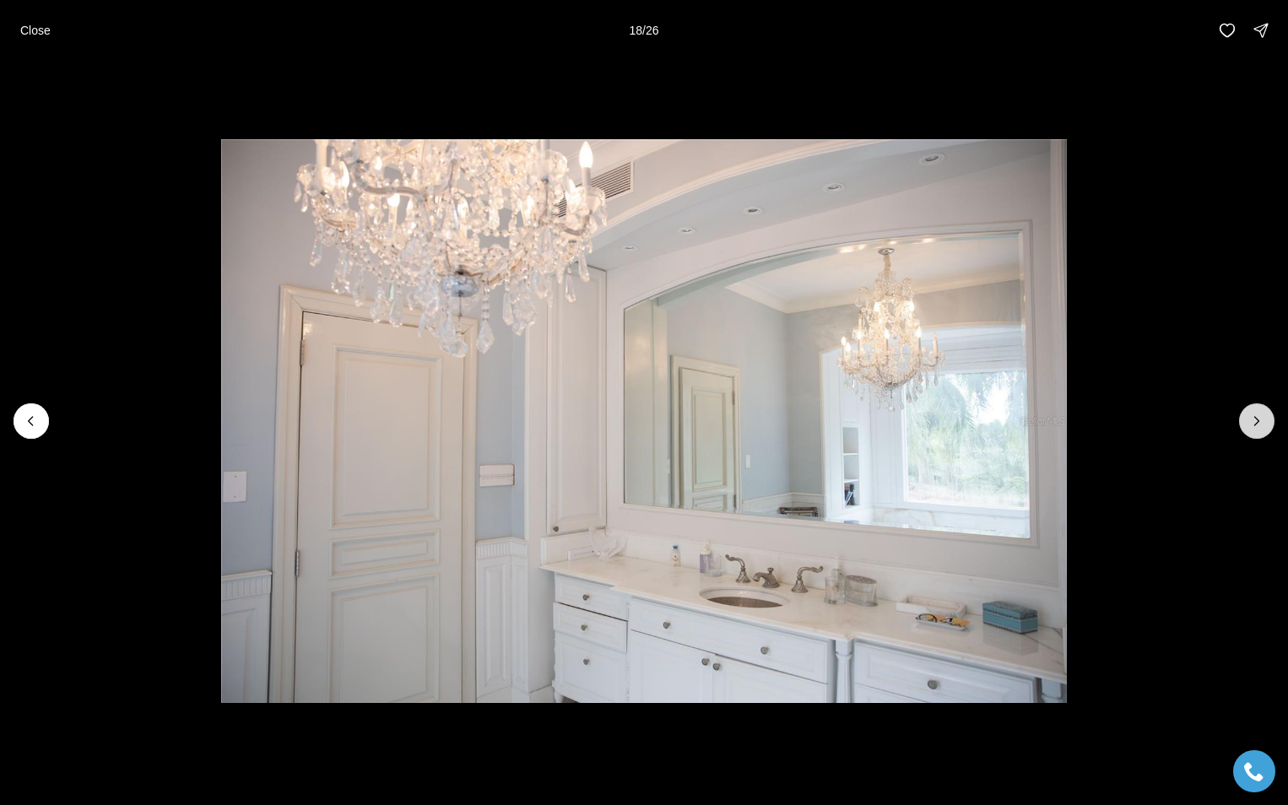
click at [1261, 419] on icon "Next slide" at bounding box center [1256, 421] width 17 height 17
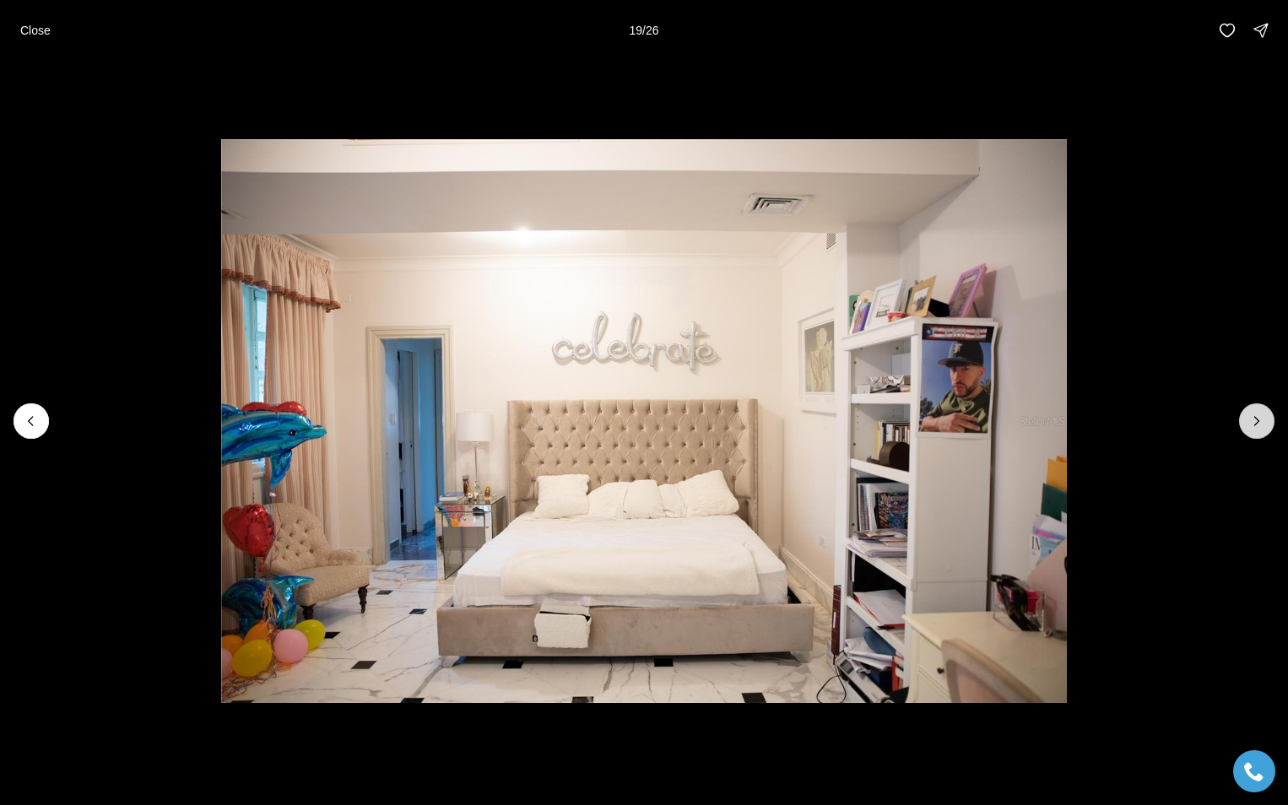
click at [1261, 419] on icon "Next slide" at bounding box center [1256, 421] width 17 height 17
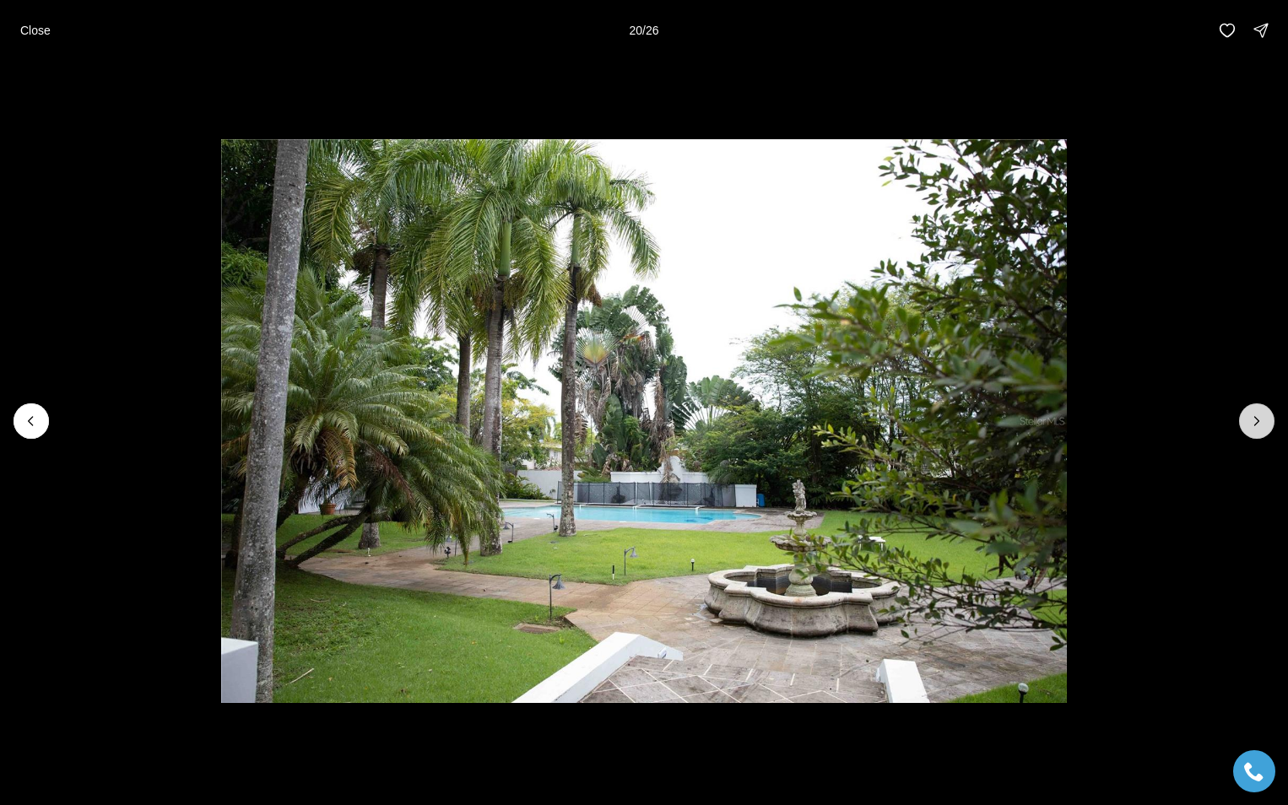
click at [1261, 419] on icon "Next slide" at bounding box center [1256, 421] width 17 height 17
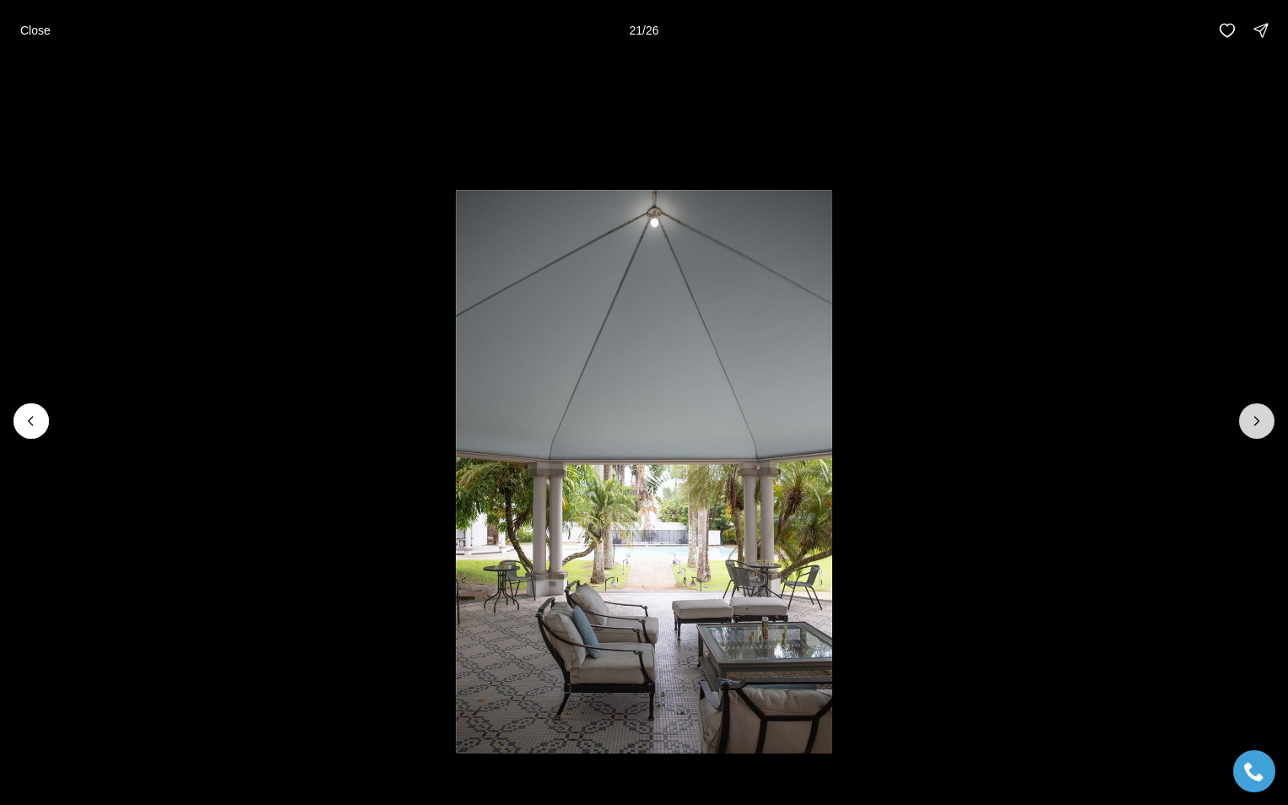
click at [1261, 419] on icon "Next slide" at bounding box center [1256, 421] width 17 height 17
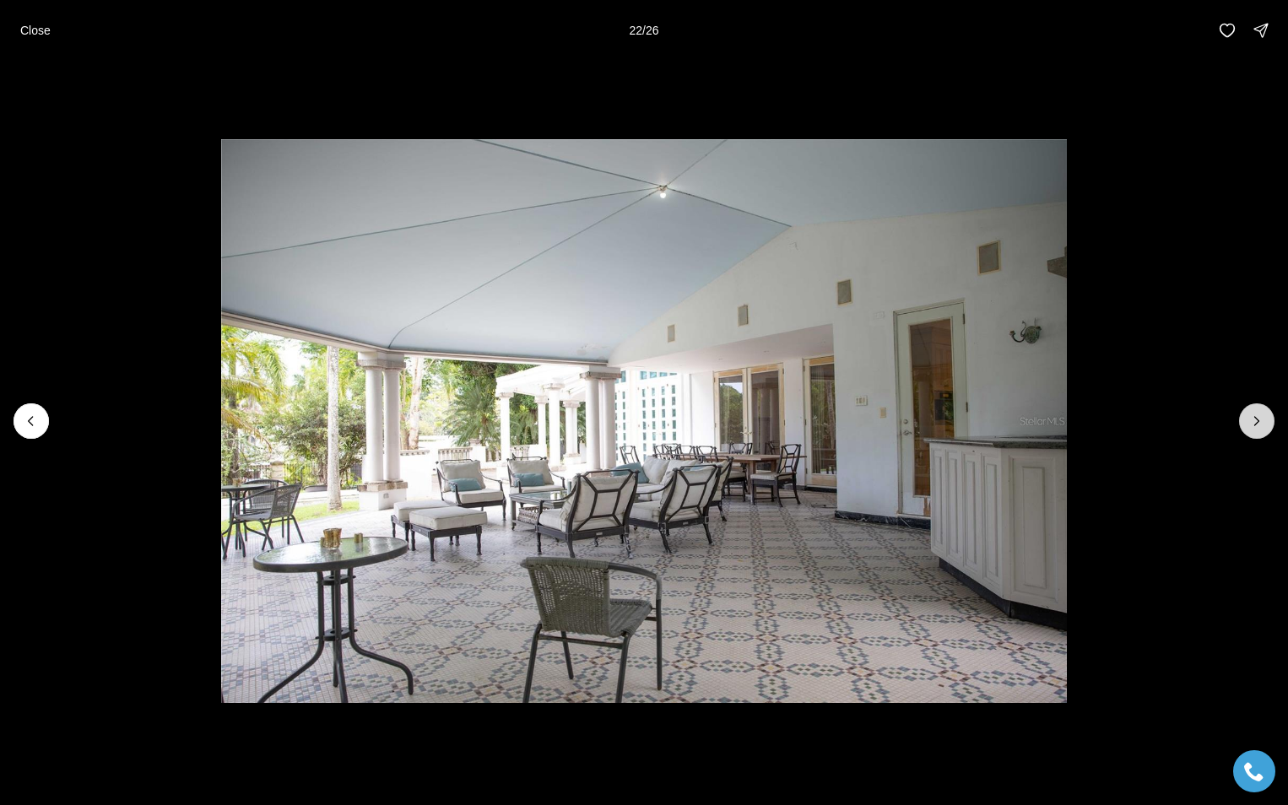
click at [1261, 419] on icon "Next slide" at bounding box center [1256, 421] width 17 height 17
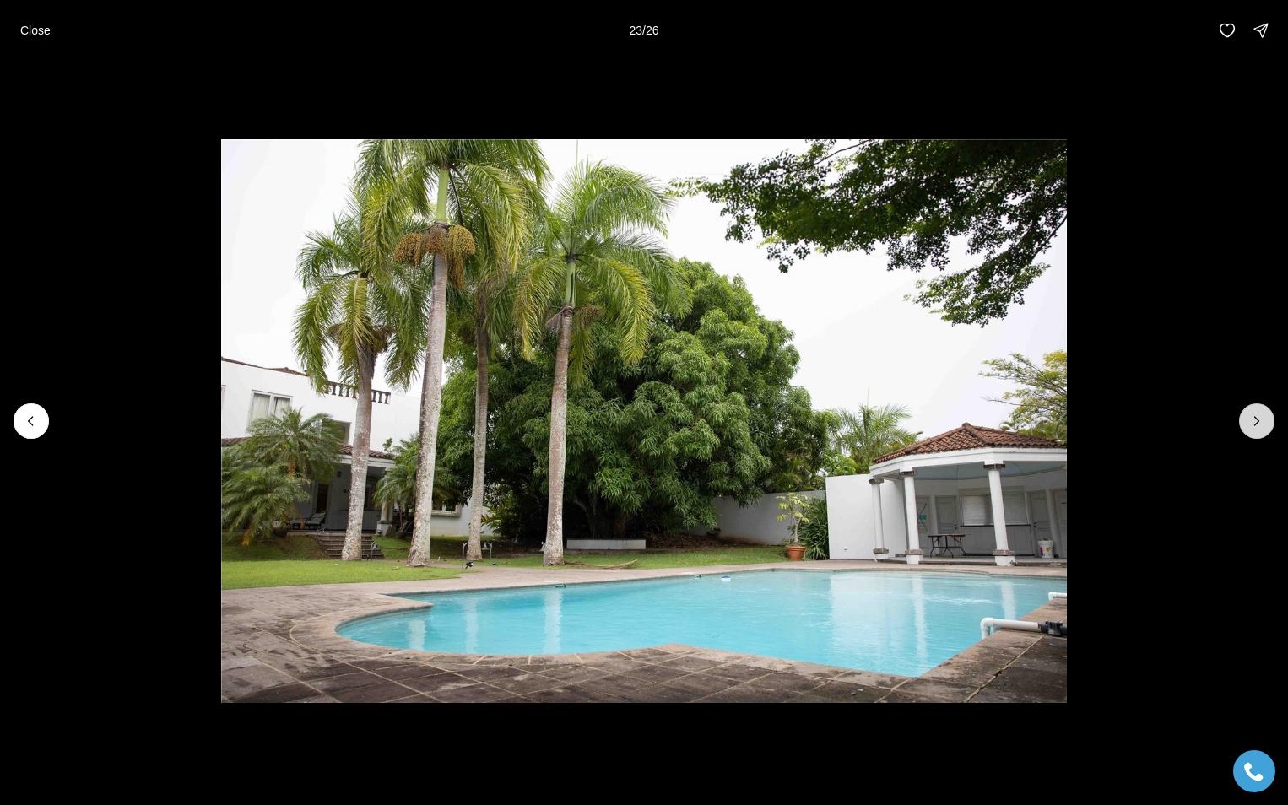
click at [1261, 419] on icon "Next slide" at bounding box center [1256, 421] width 17 height 17
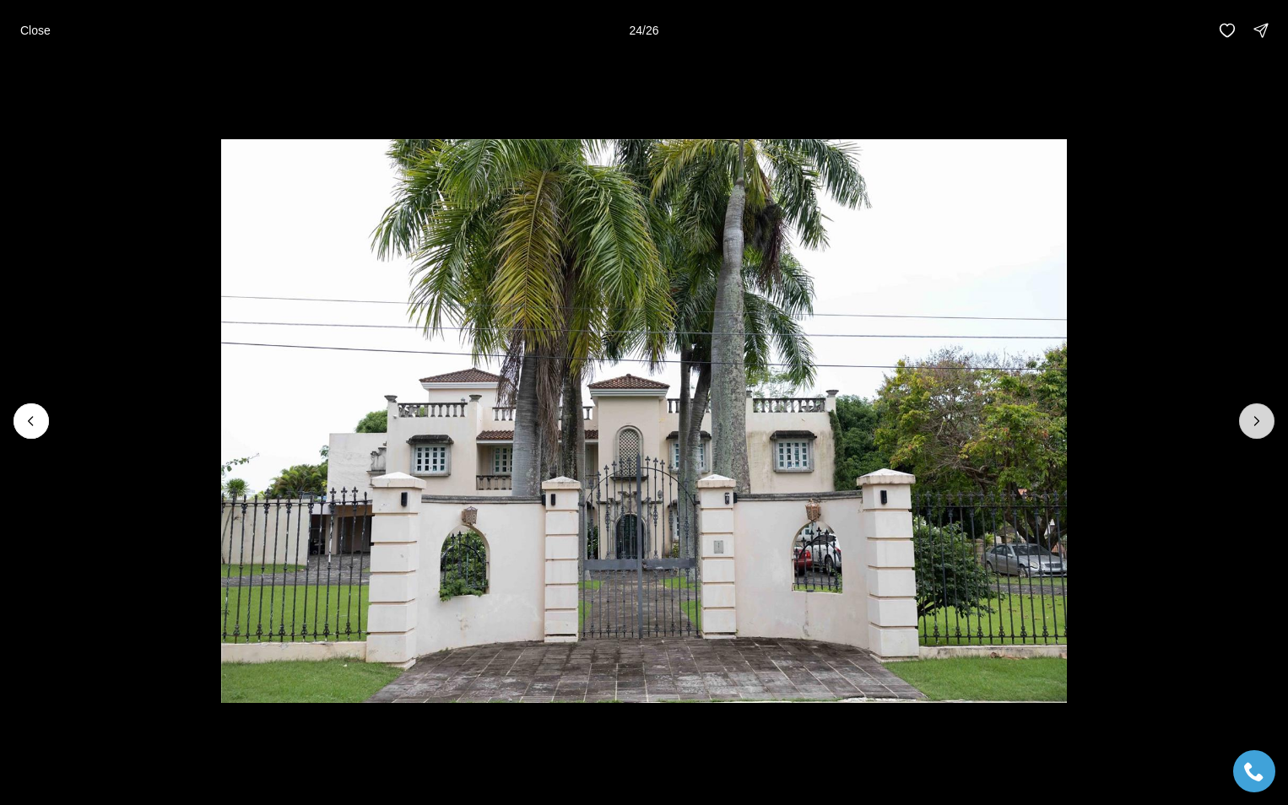
click at [1261, 419] on icon "Next slide" at bounding box center [1256, 421] width 17 height 17
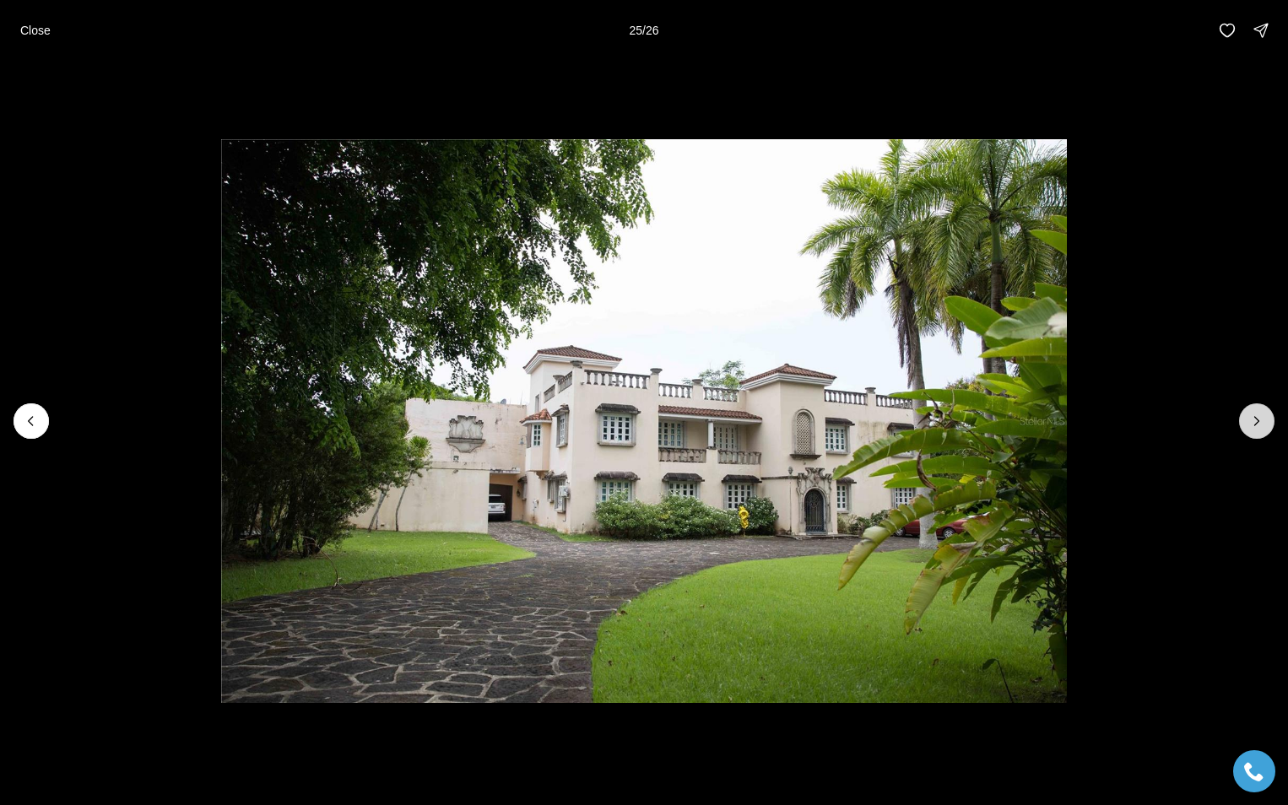
click at [1261, 419] on icon "Next slide" at bounding box center [1256, 421] width 17 height 17
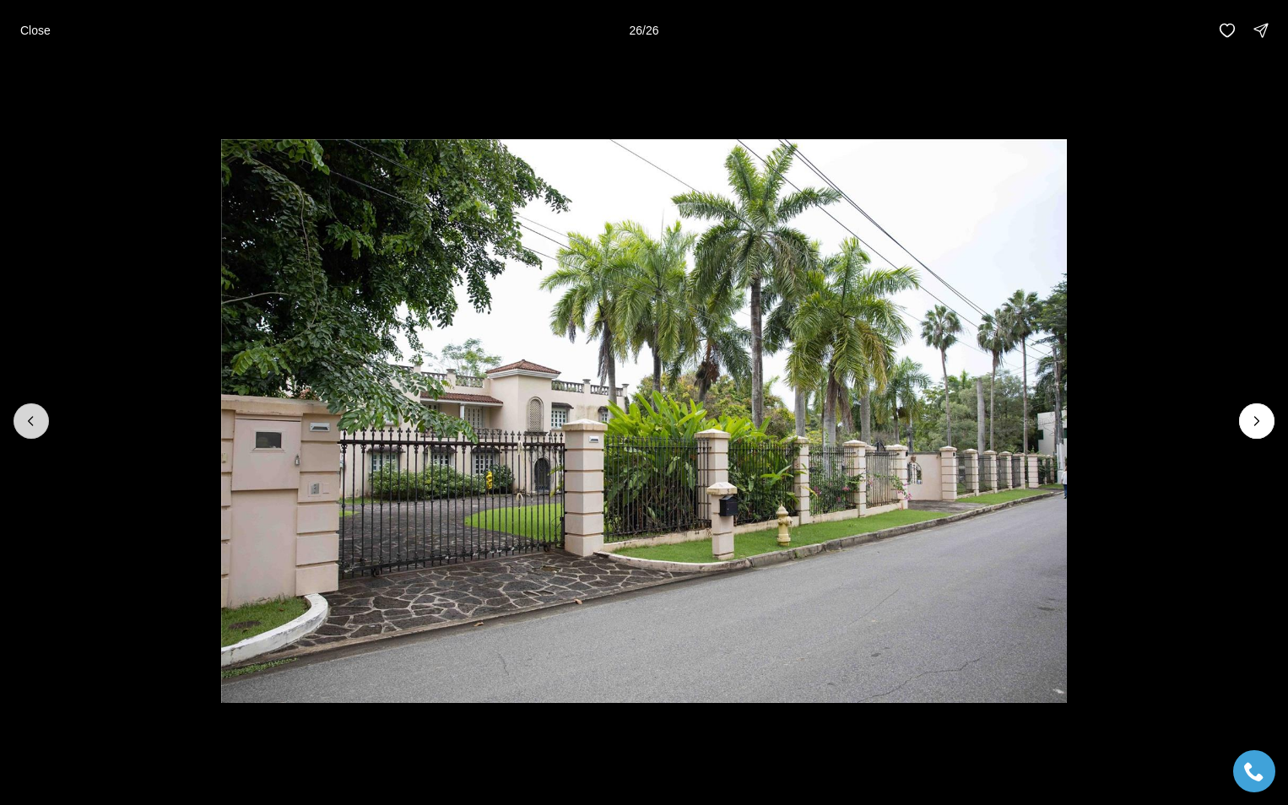
click at [21, 415] on button "Previous slide" at bounding box center [31, 420] width 35 height 35
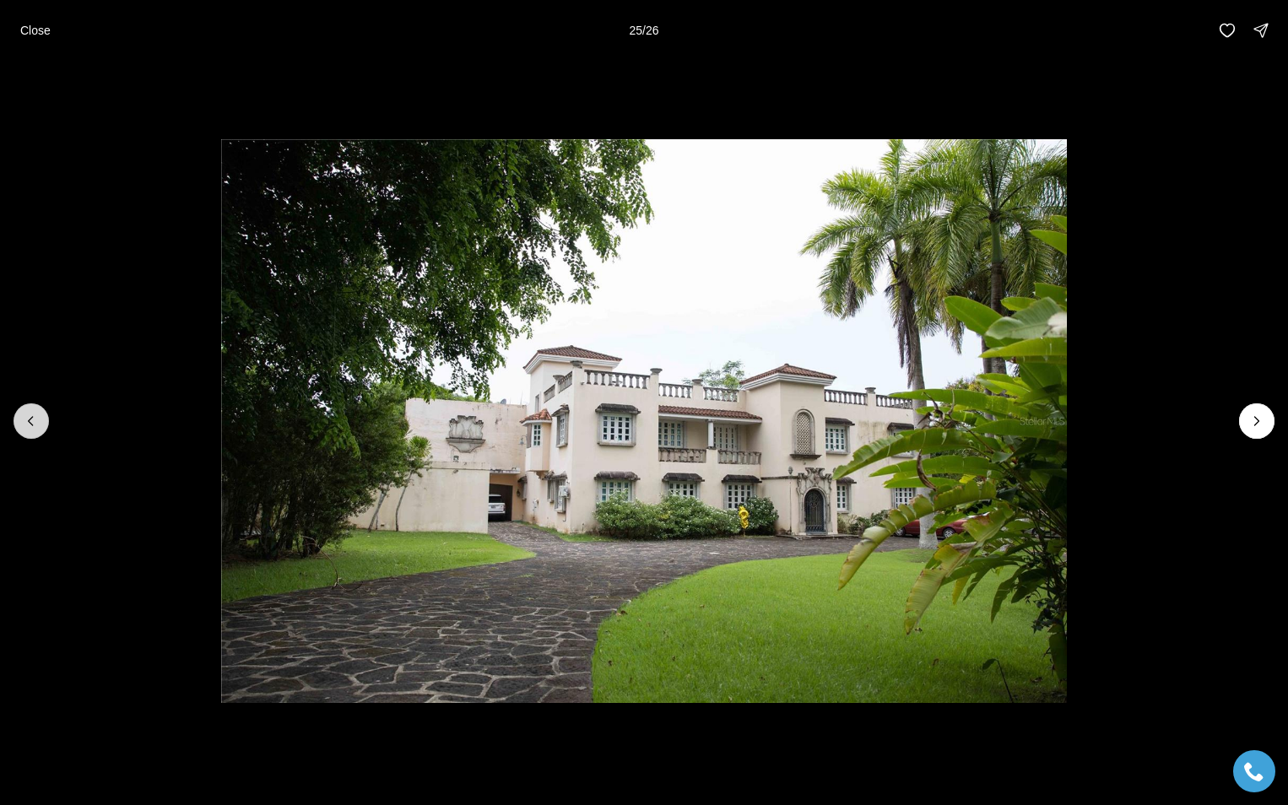
click at [21, 415] on button "Previous slide" at bounding box center [31, 420] width 35 height 35
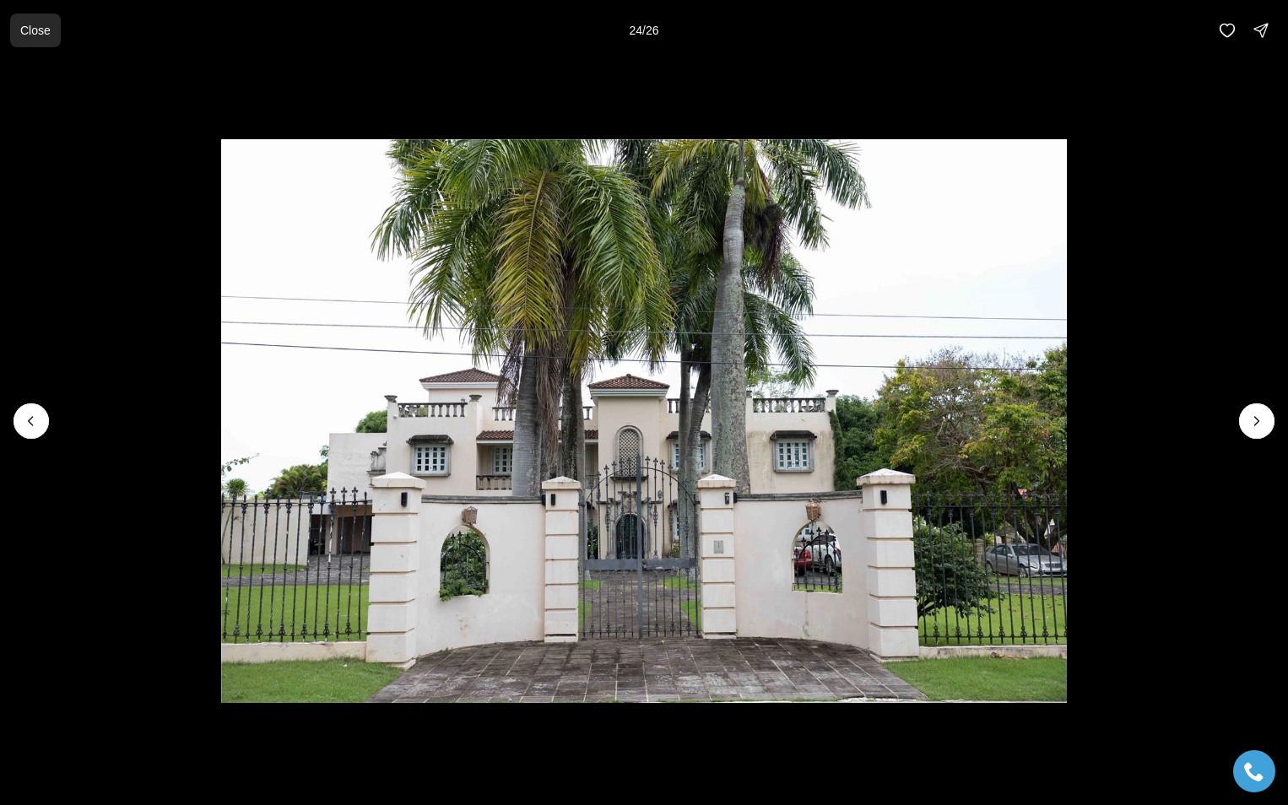
click at [31, 32] on p "Close" at bounding box center [35, 31] width 30 height 14
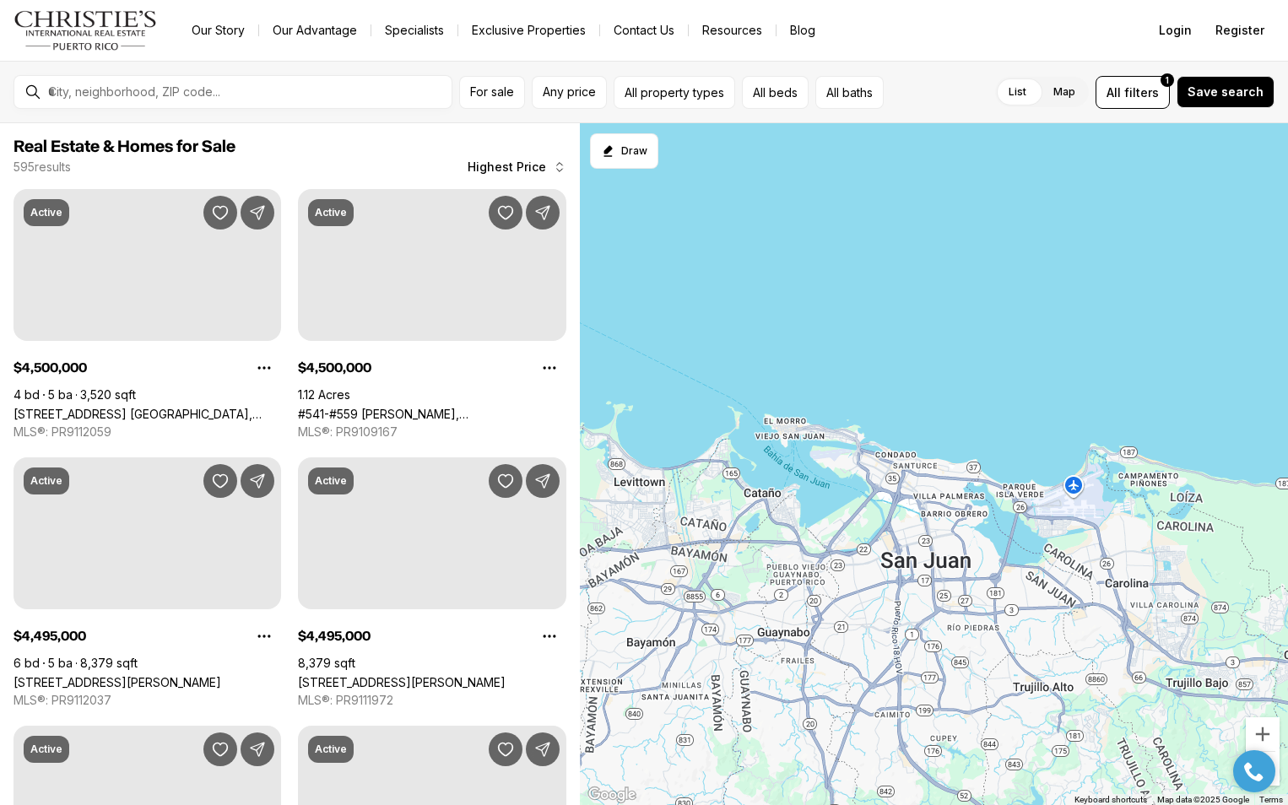
scroll to position [698, 0]
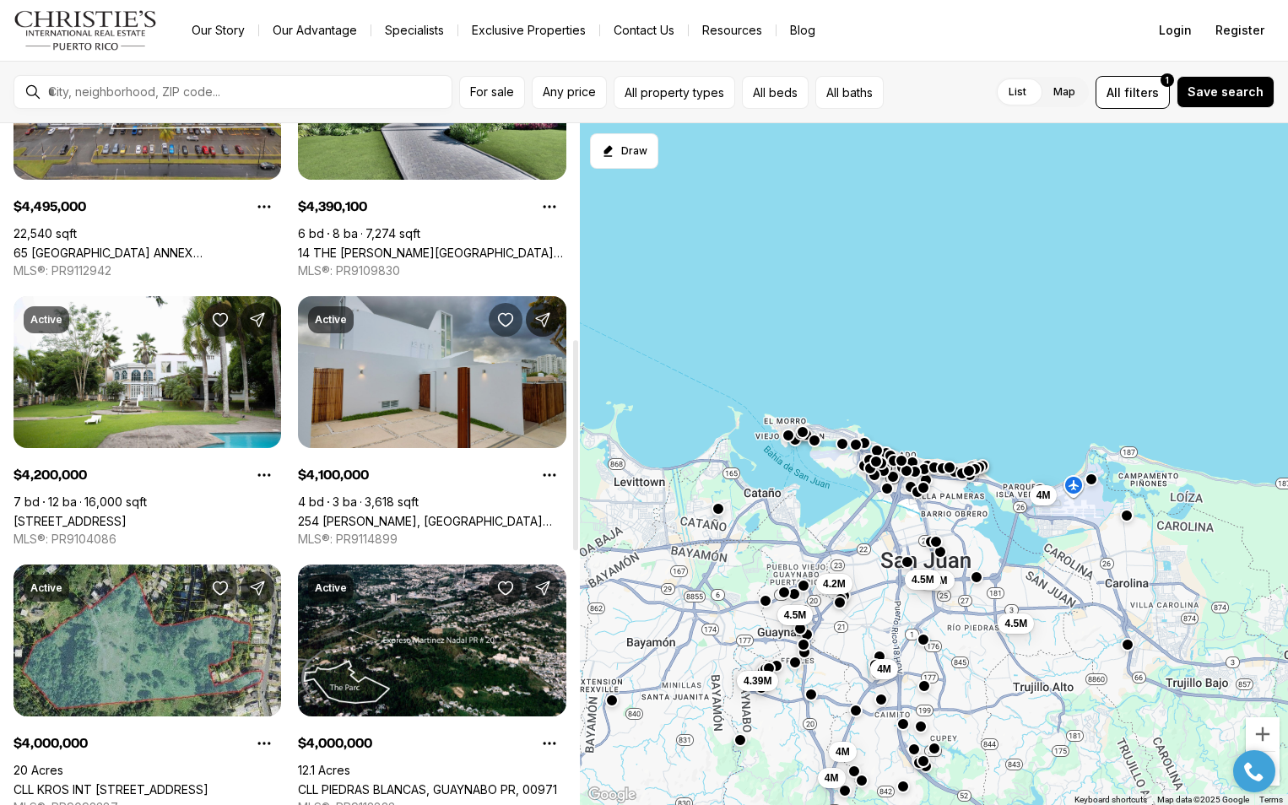
click at [505, 315] on icon "Save Property: 254 MANUEL F. ROSSY" at bounding box center [505, 320] width 14 height 13
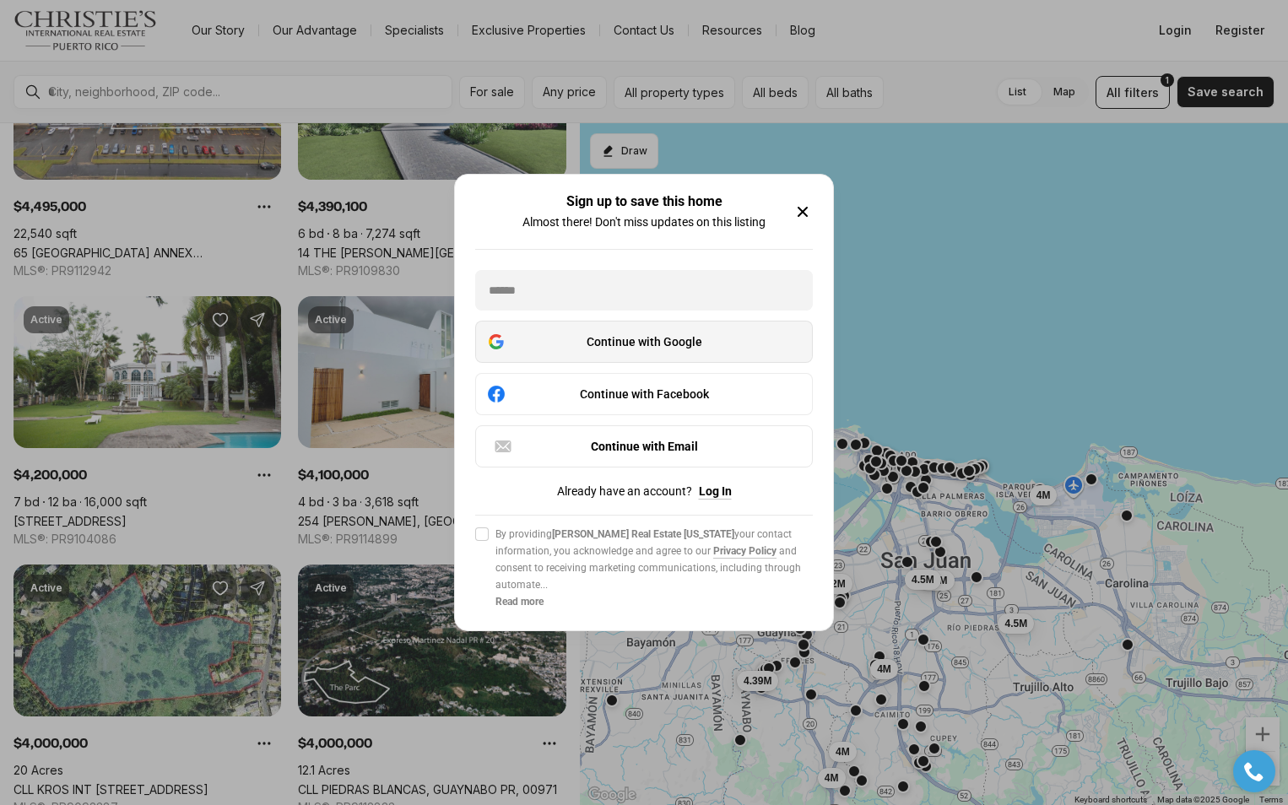
click at [654, 340] on div "Continue with Google" at bounding box center [644, 342] width 316 height 20
click at [801, 207] on icon "button" at bounding box center [802, 212] width 20 height 20
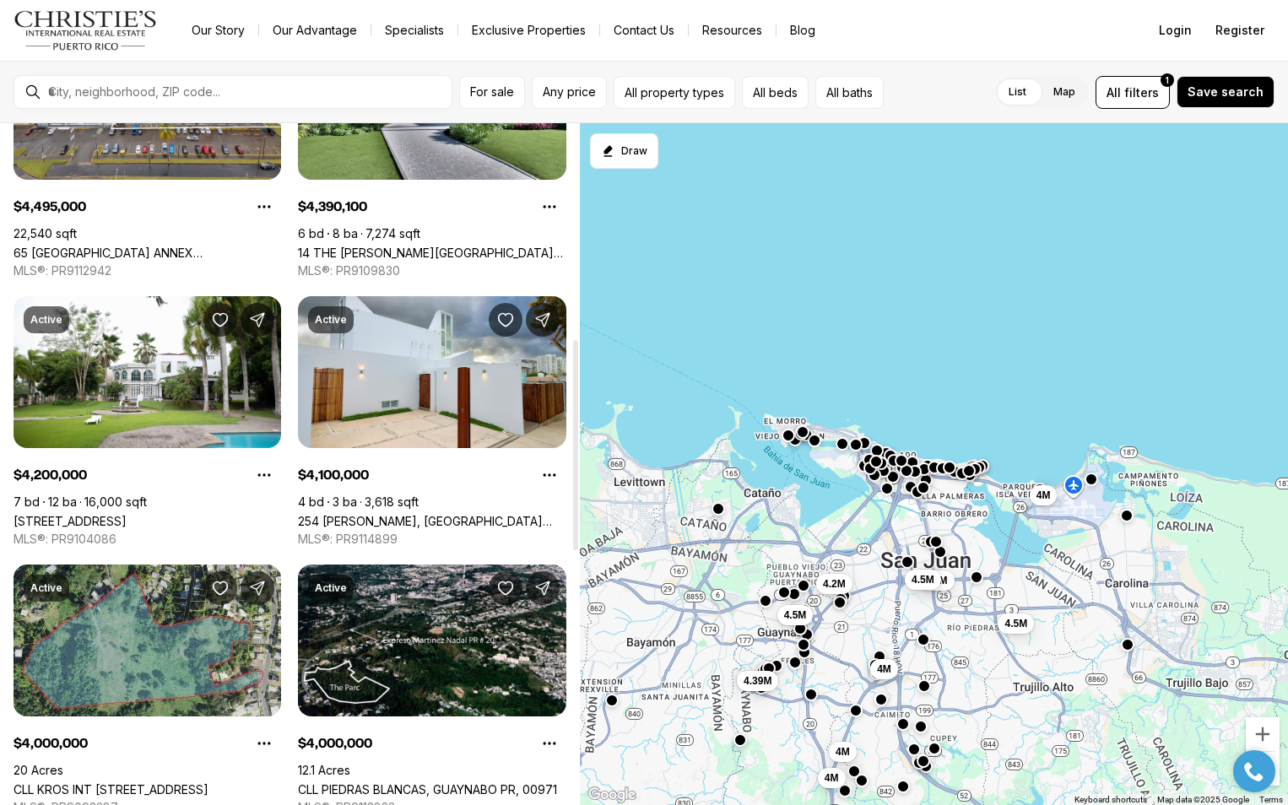
scroll to position [1516, 0]
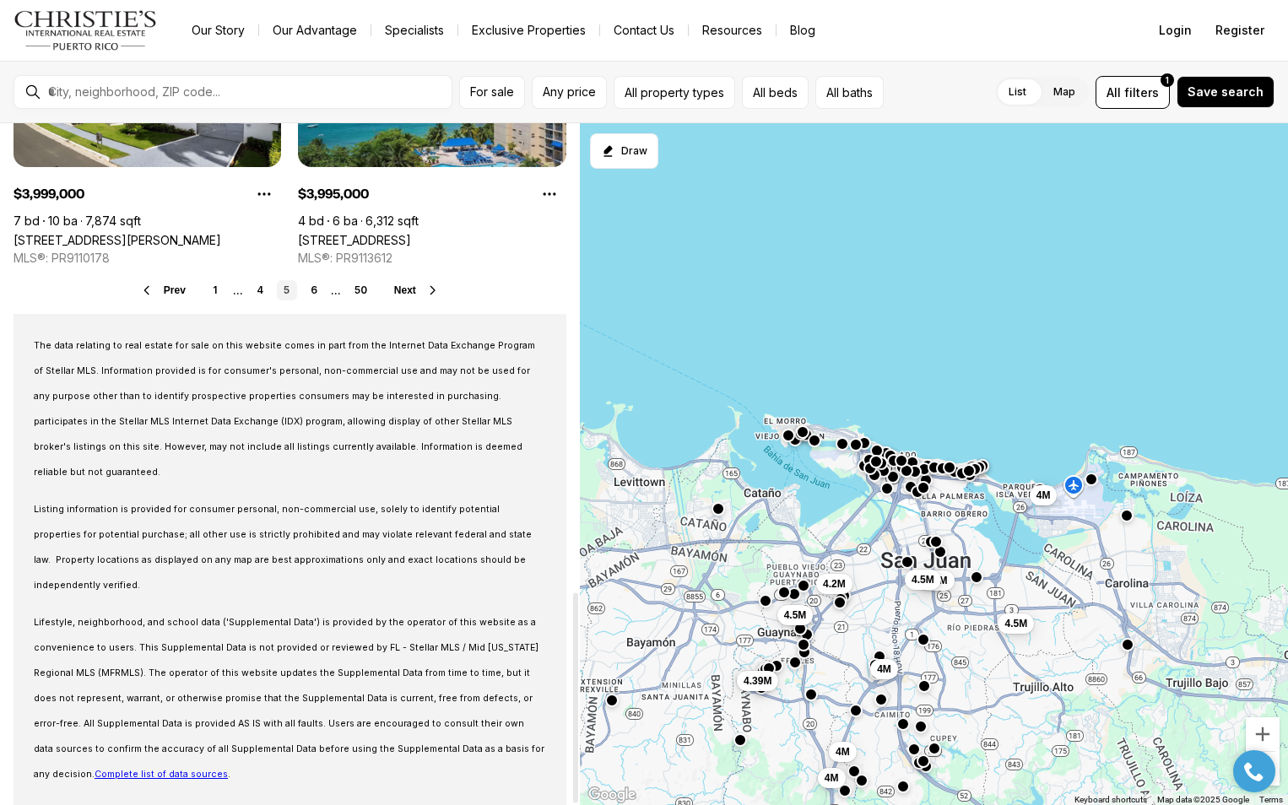
click at [575, 786] on div at bounding box center [575, 464] width 8 height 682
click at [175, 233] on link "[STREET_ADDRESS][PERSON_NAME]" at bounding box center [118, 240] width 208 height 14
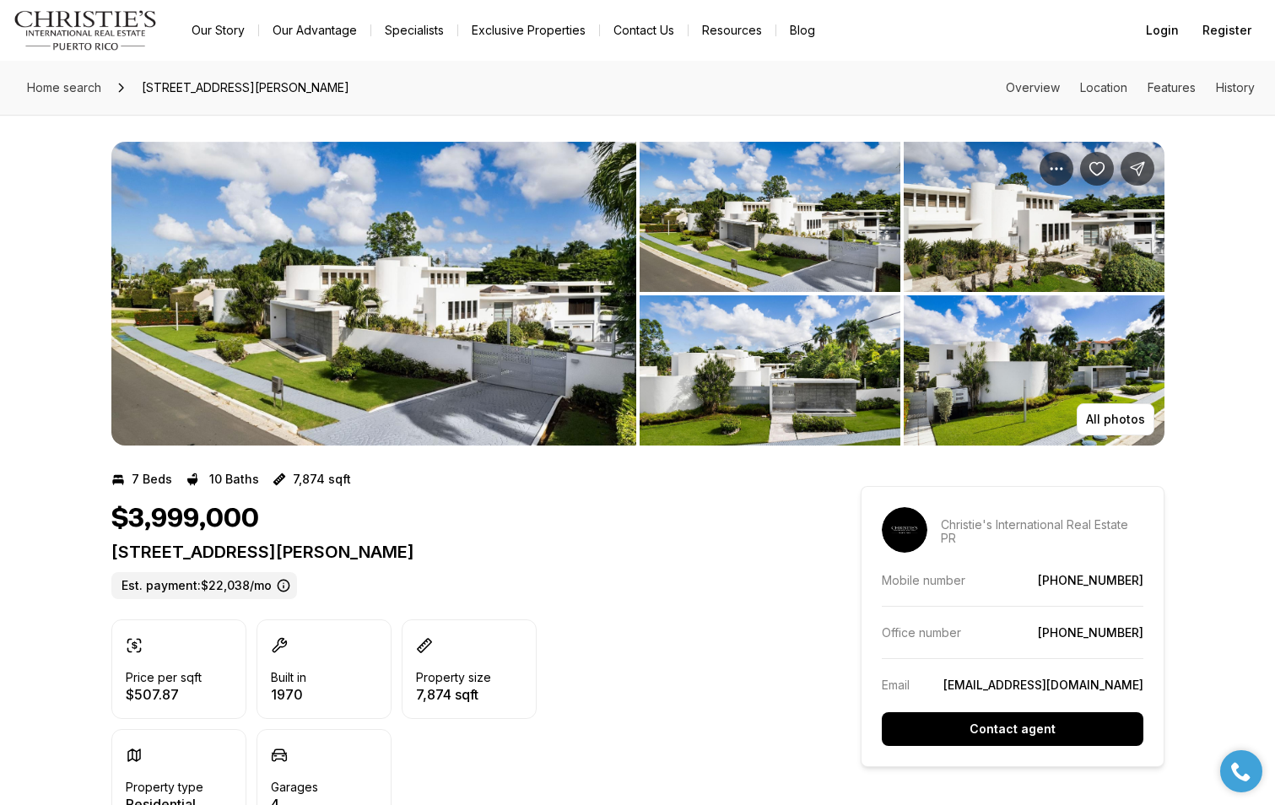
click at [435, 311] on img "View image gallery" at bounding box center [373, 294] width 525 height 304
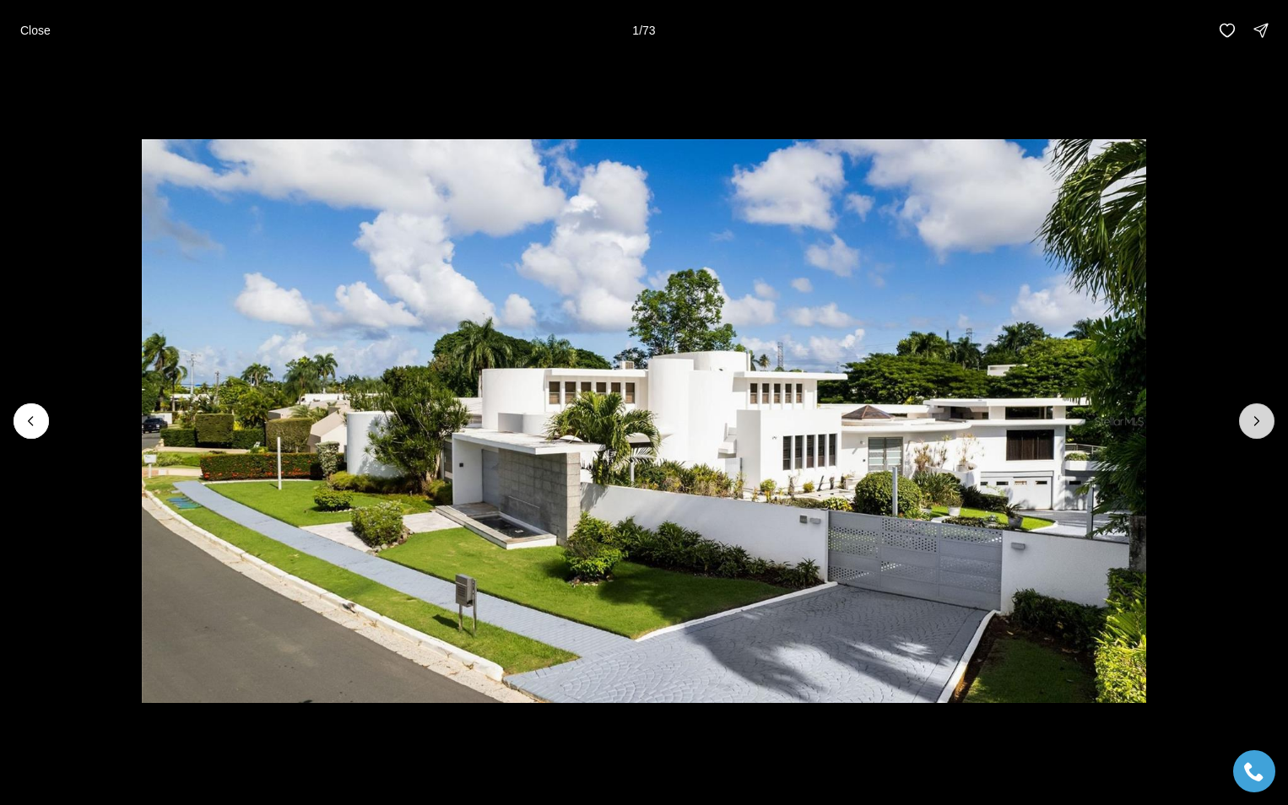
click at [1261, 419] on icon "Next slide" at bounding box center [1256, 421] width 17 height 17
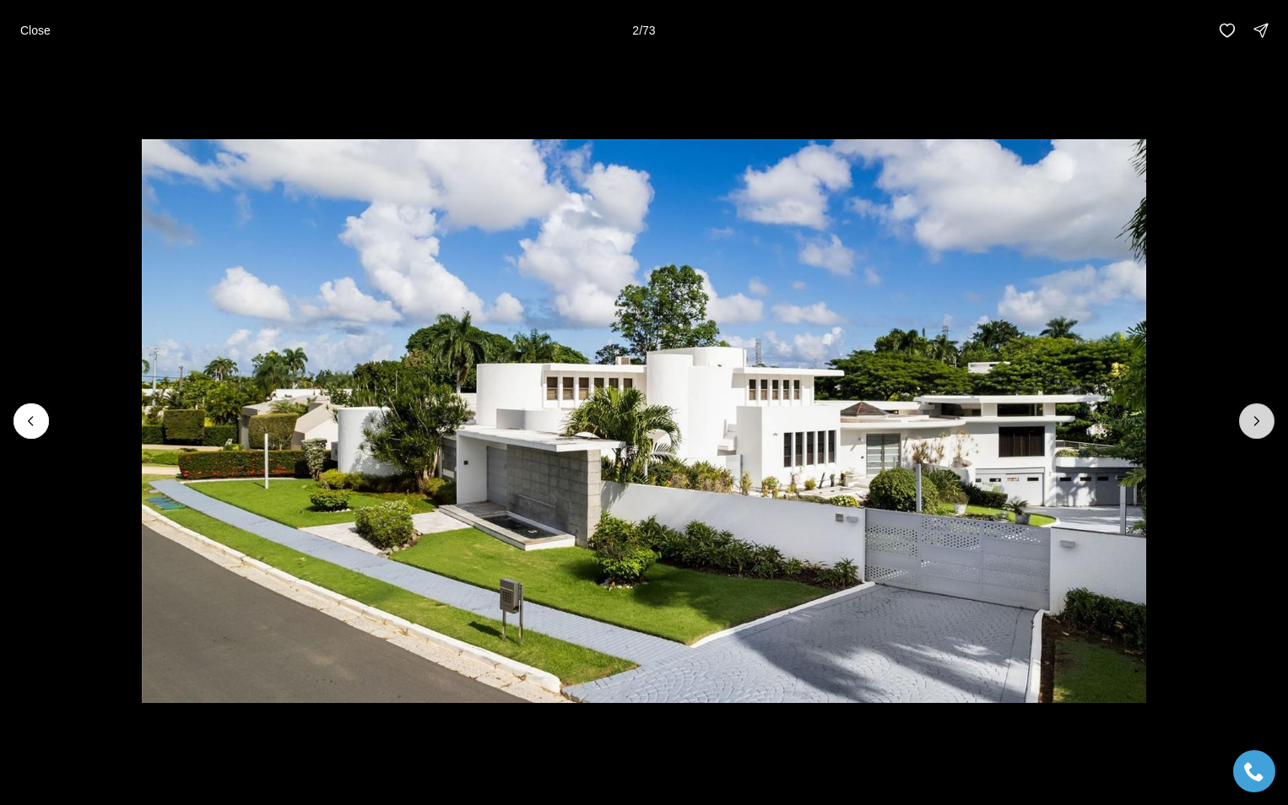
click at [1261, 419] on icon "Next slide" at bounding box center [1256, 421] width 17 height 17
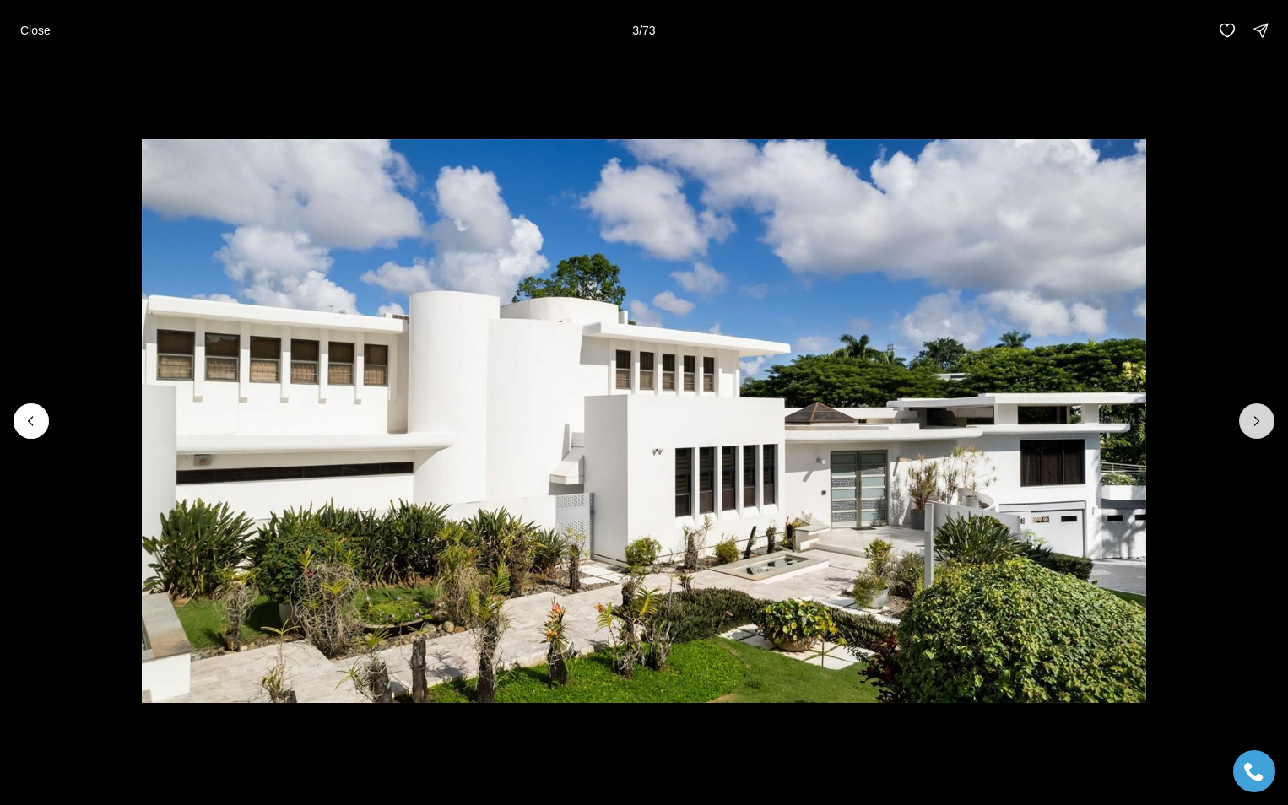
click at [1261, 419] on icon "Next slide" at bounding box center [1256, 421] width 17 height 17
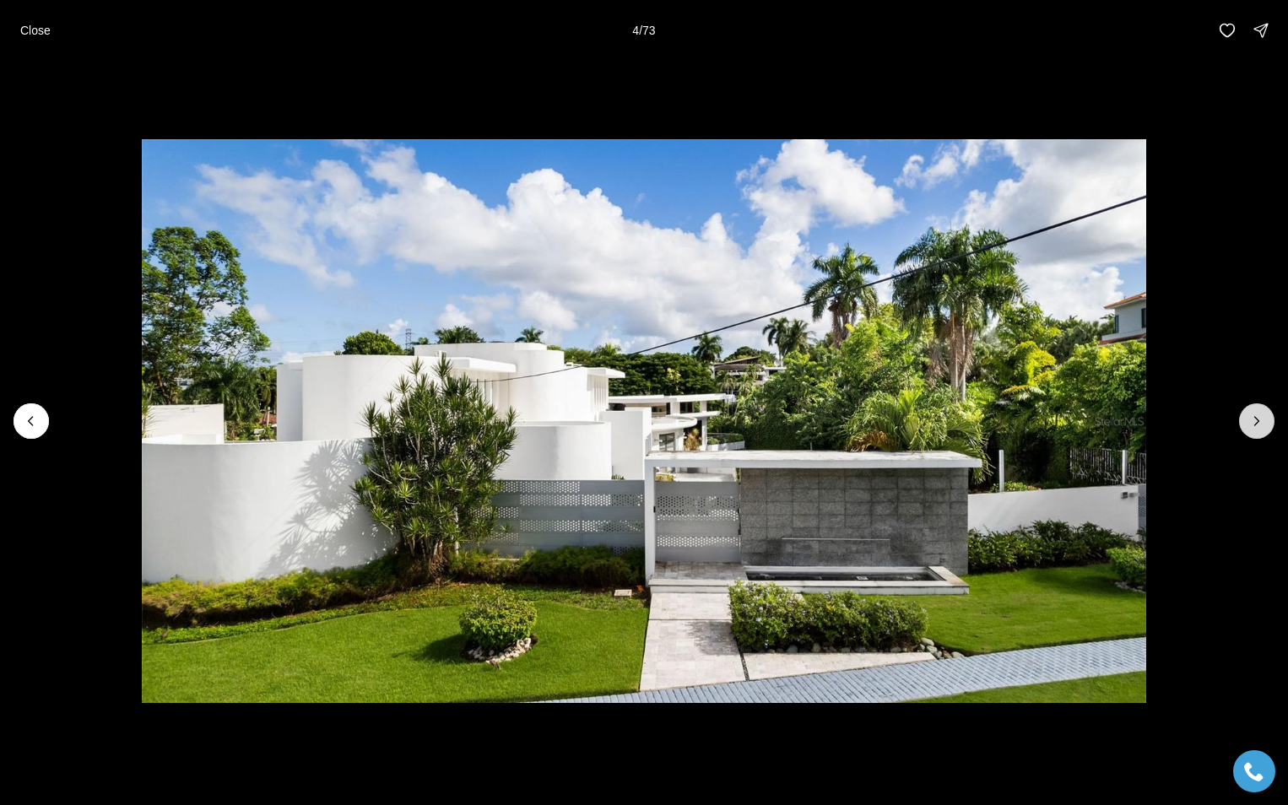
click at [1261, 419] on icon "Next slide" at bounding box center [1256, 421] width 17 height 17
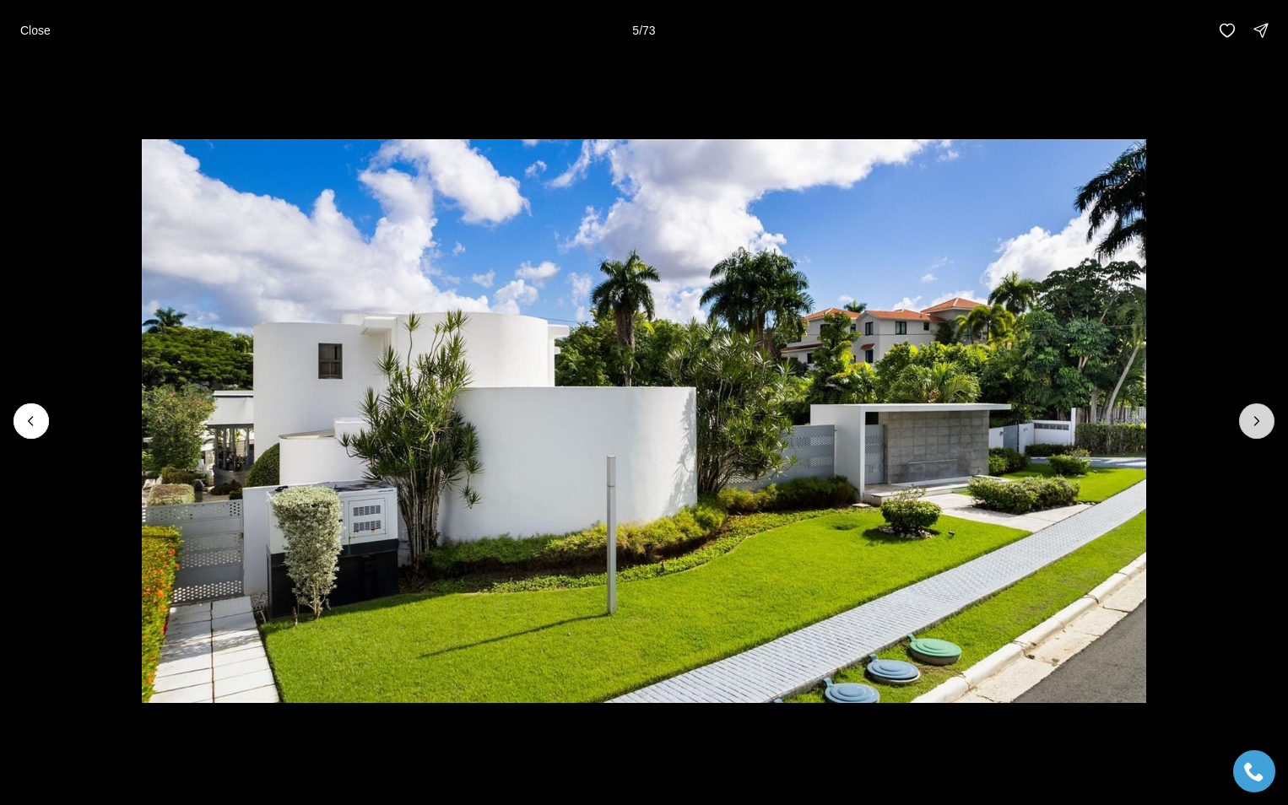
click at [1261, 419] on icon "Next slide" at bounding box center [1256, 421] width 17 height 17
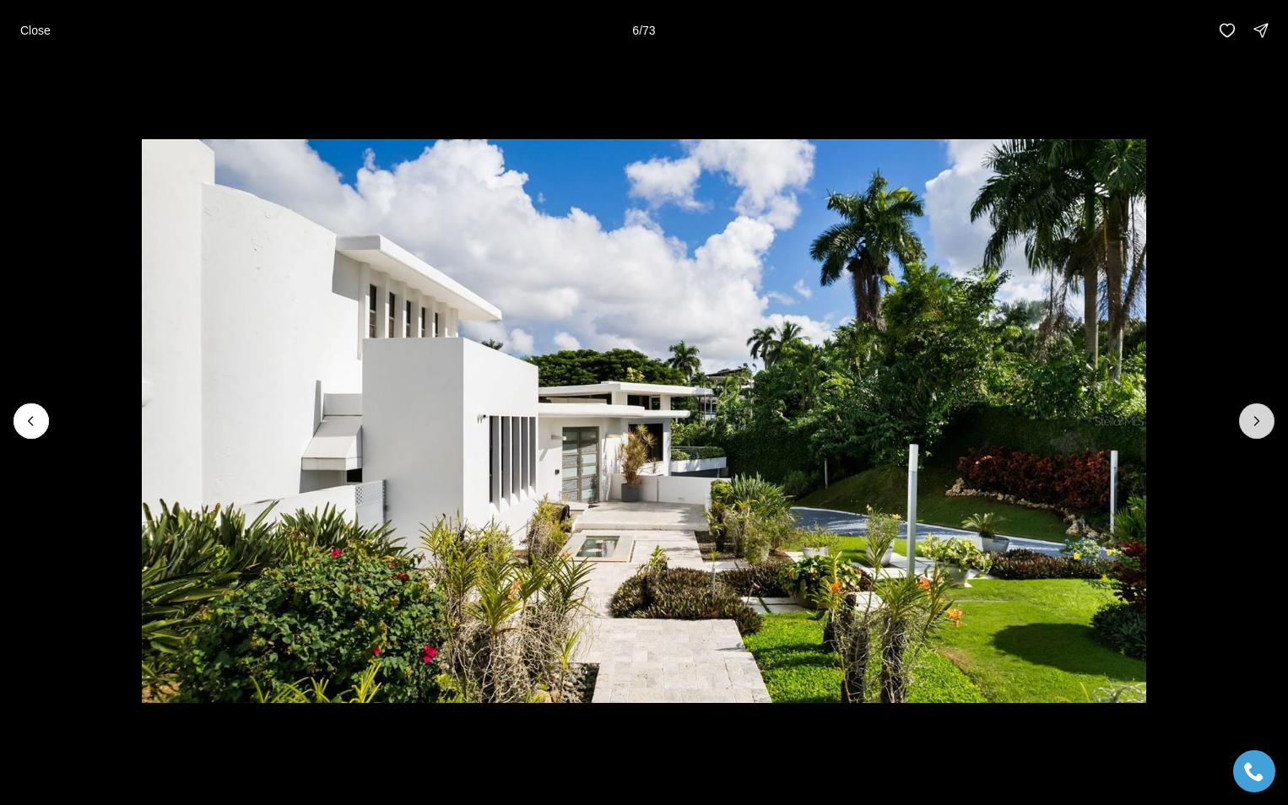
click at [1261, 419] on icon "Next slide" at bounding box center [1256, 421] width 17 height 17
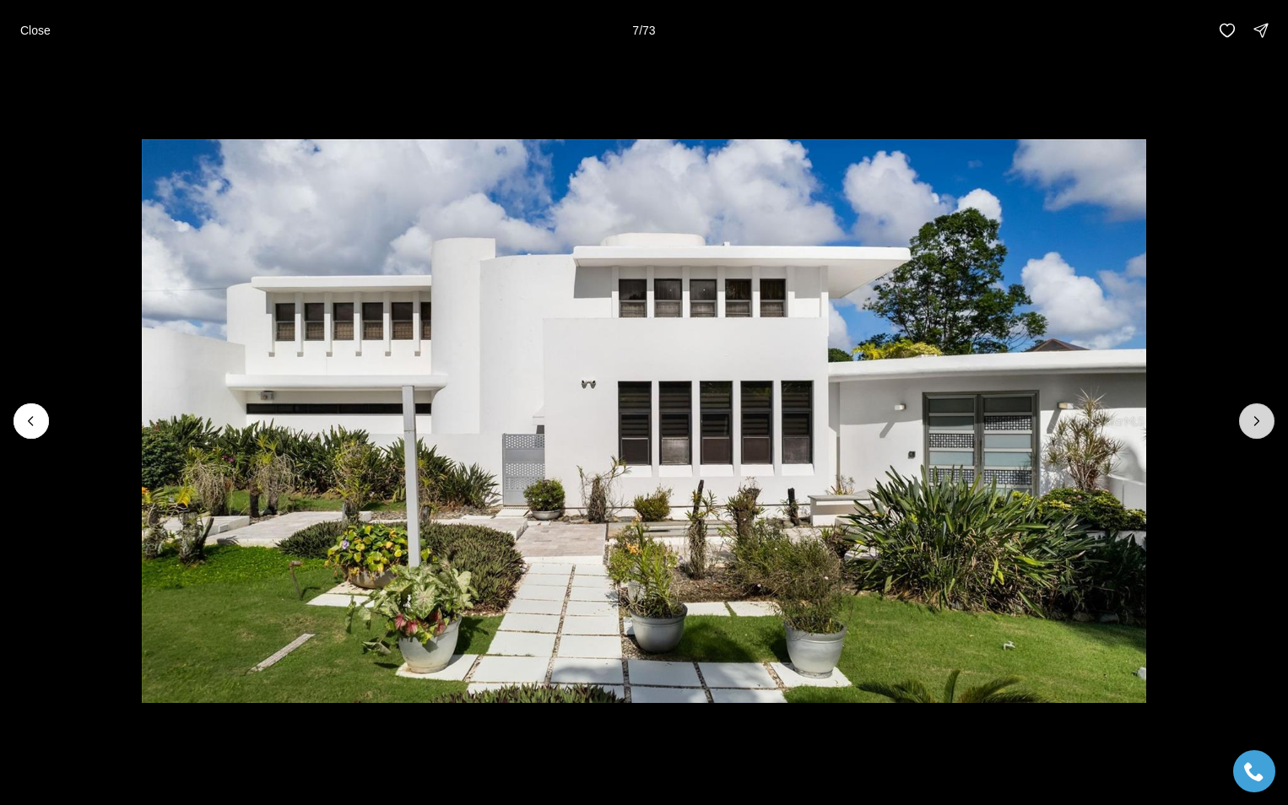
click at [1261, 419] on icon "Next slide" at bounding box center [1256, 421] width 17 height 17
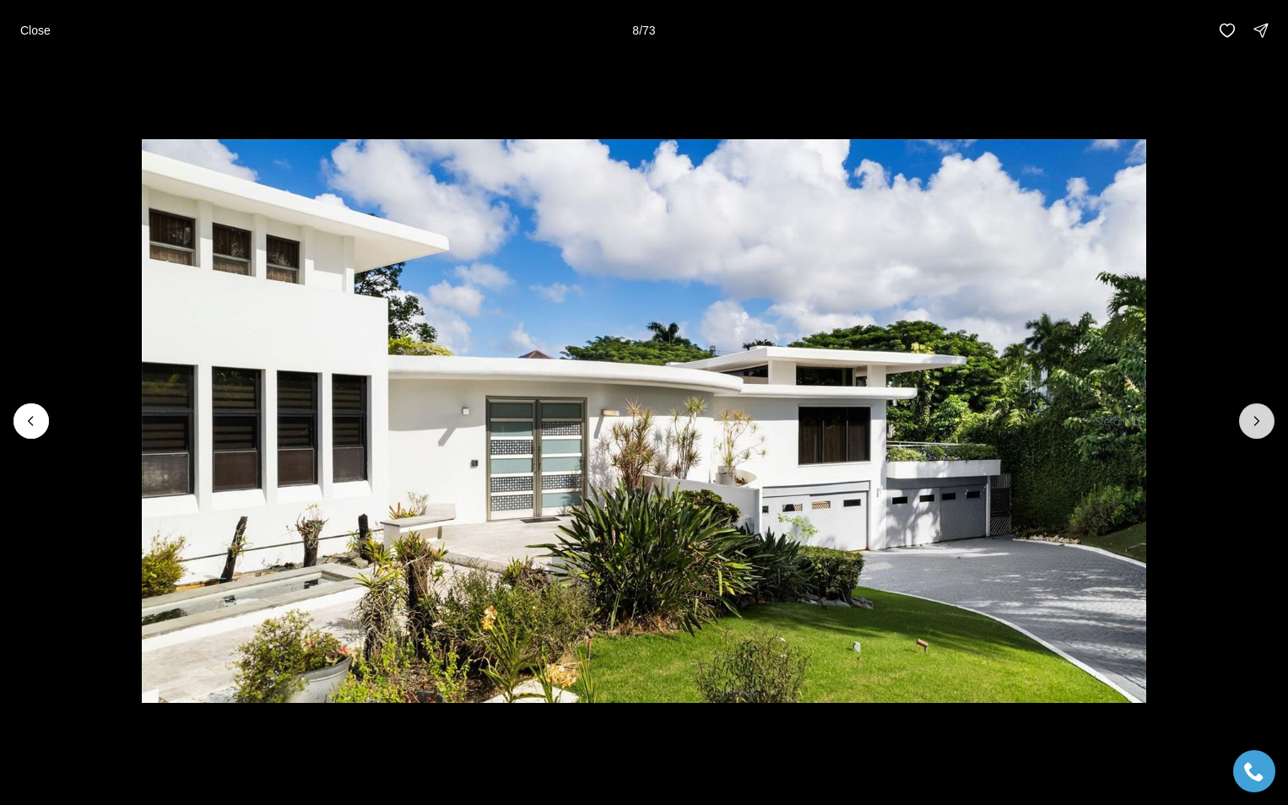
click at [1252, 416] on icon "Next slide" at bounding box center [1256, 421] width 17 height 17
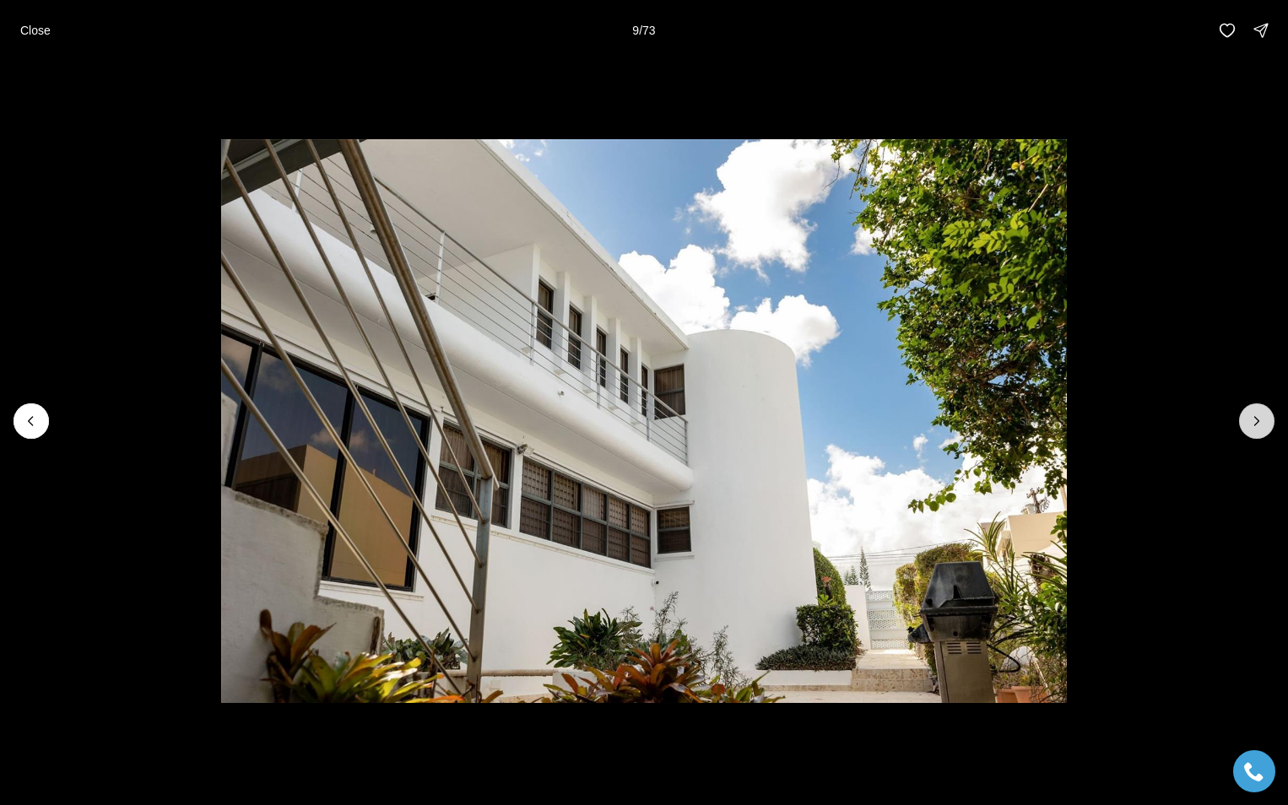
click at [1257, 419] on icon "Next slide" at bounding box center [1257, 421] width 4 height 8
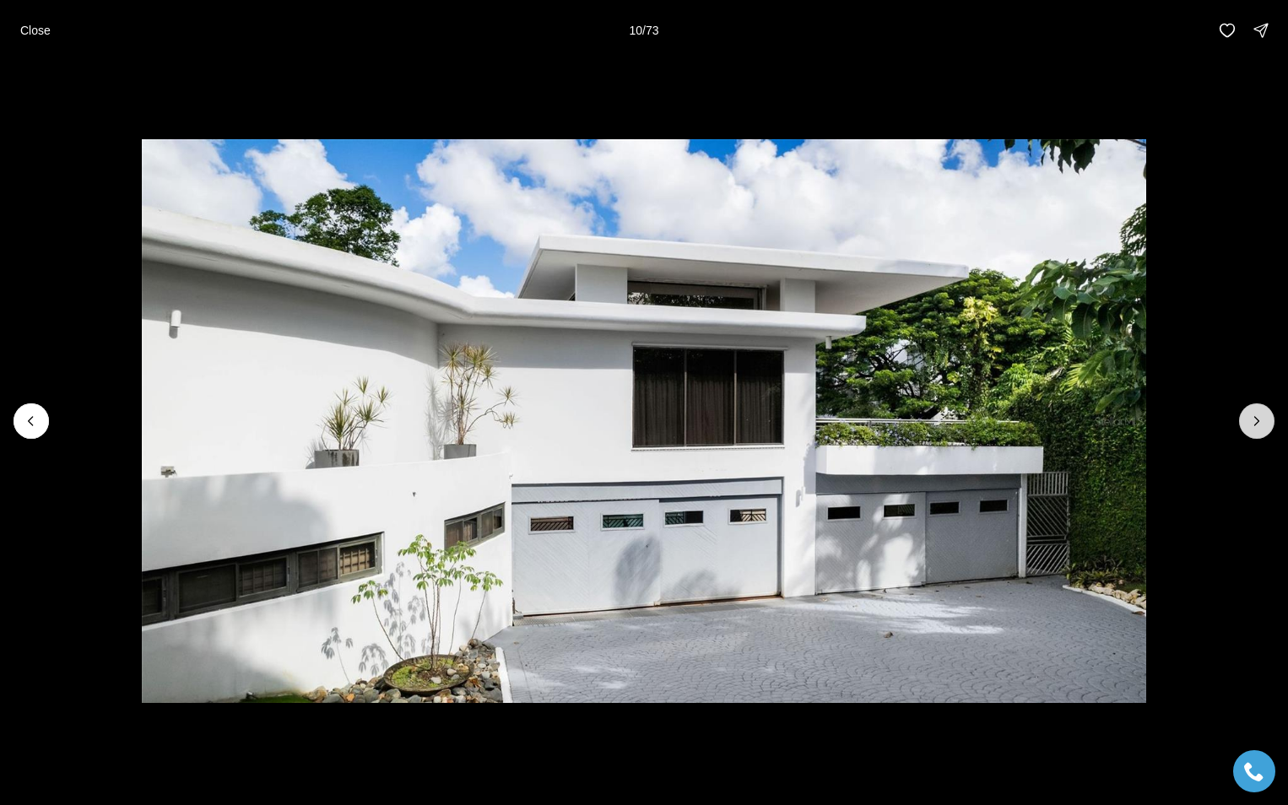
click at [1255, 418] on icon "Next slide" at bounding box center [1257, 421] width 4 height 8
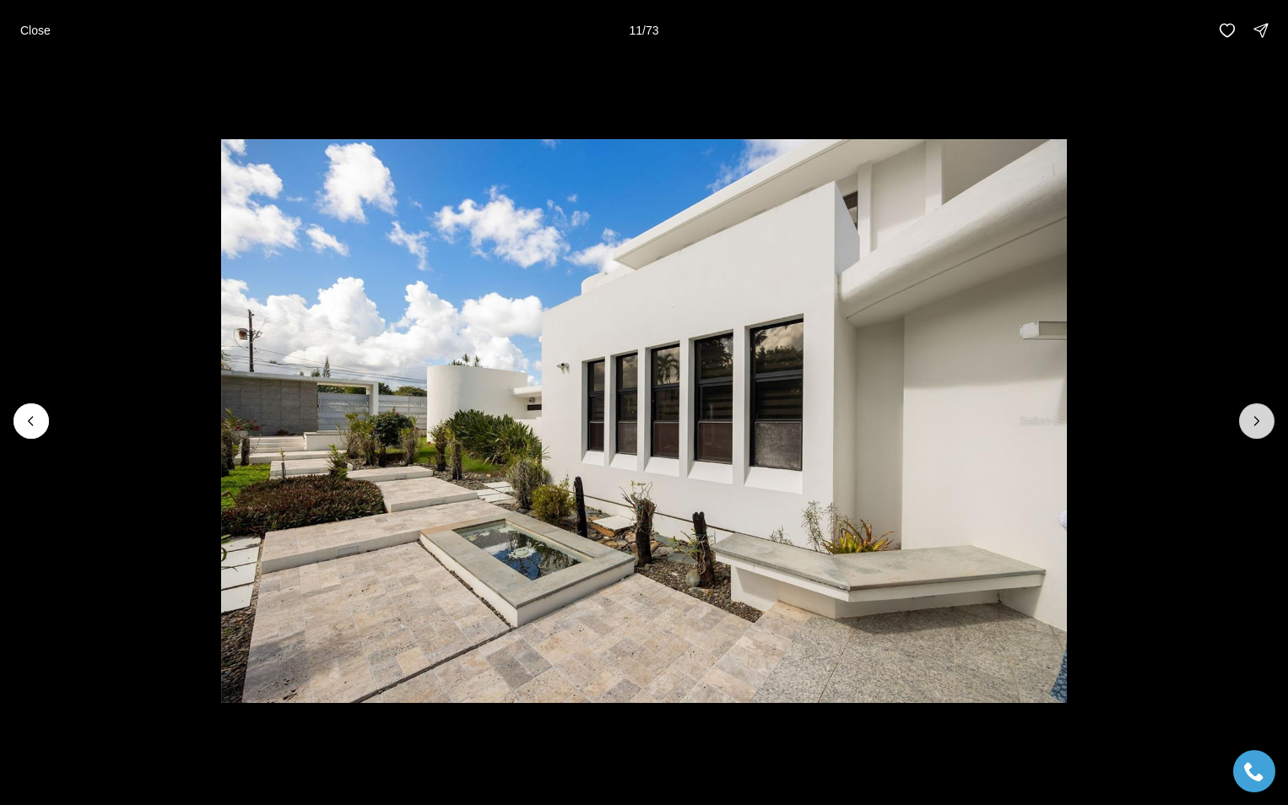
click at [1255, 418] on icon "Next slide" at bounding box center [1257, 421] width 4 height 8
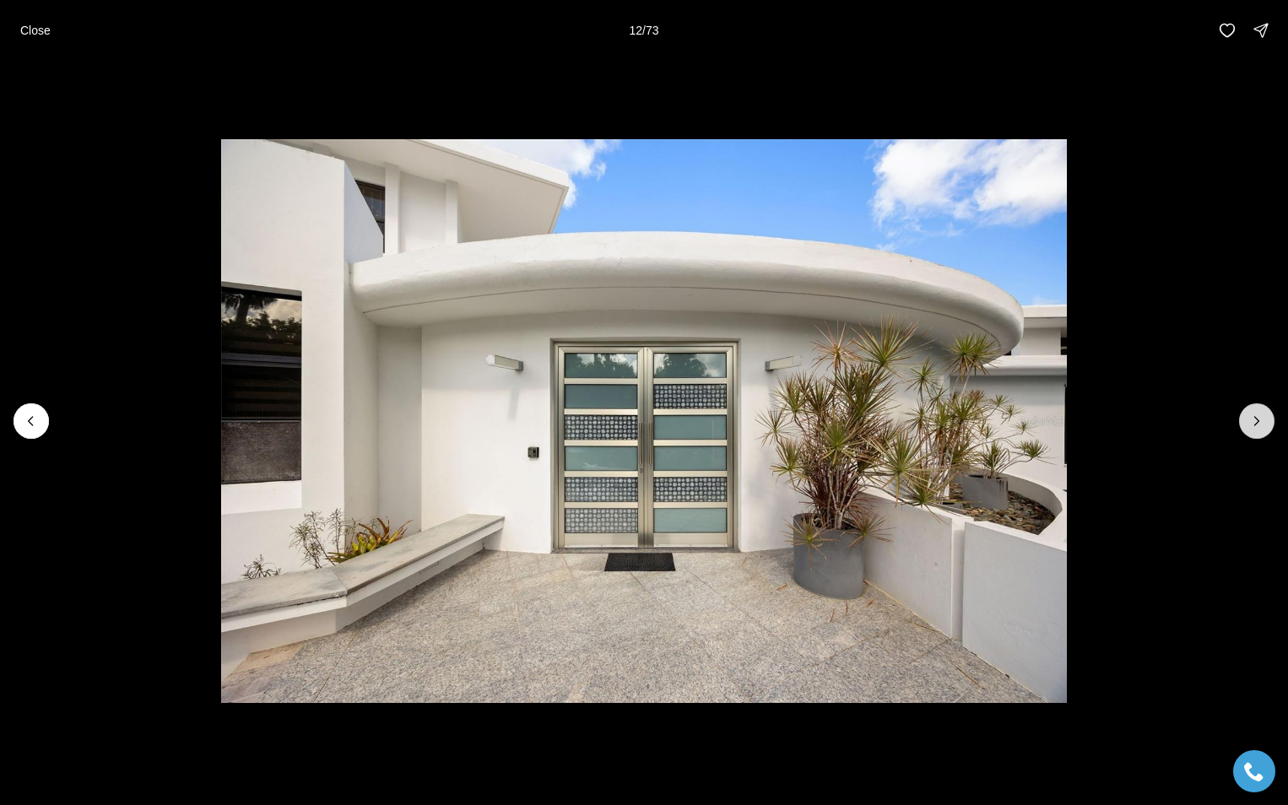
click at [1257, 420] on icon "Next slide" at bounding box center [1256, 421] width 17 height 17
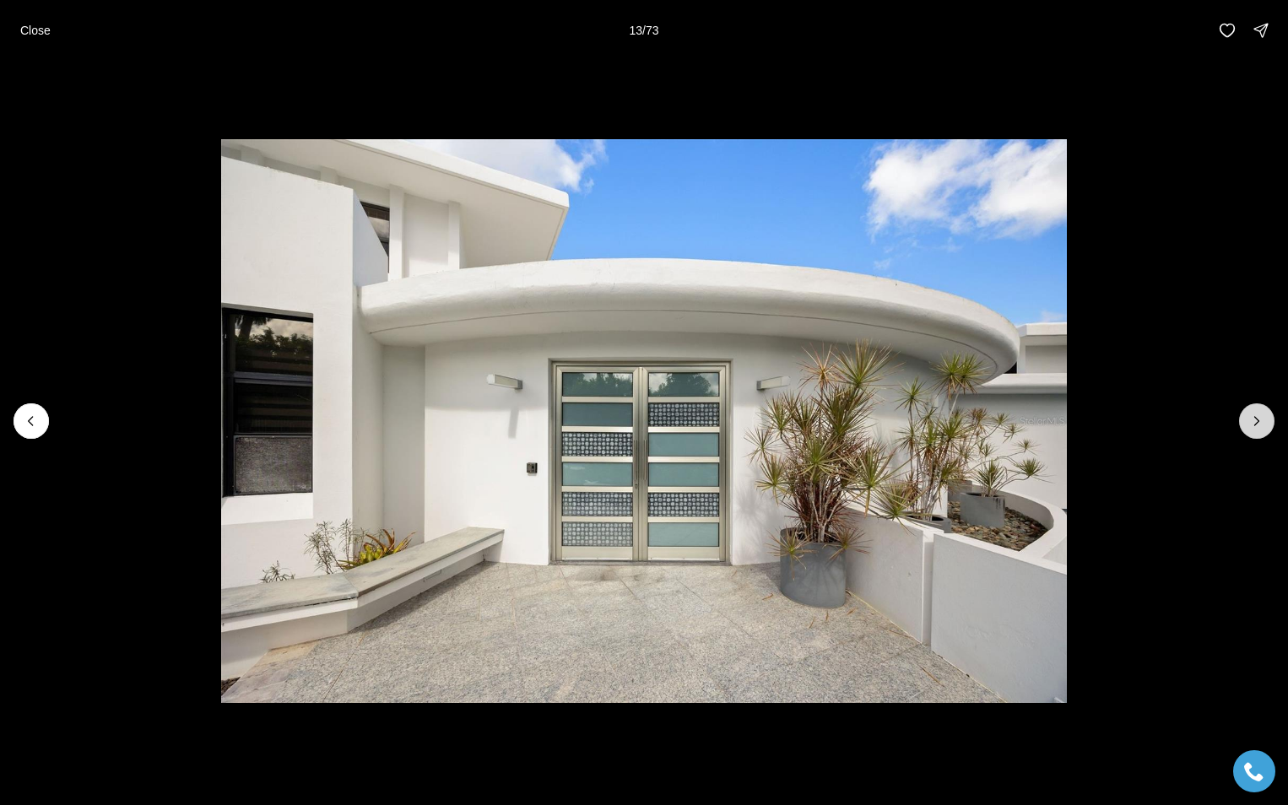
click at [1253, 421] on icon "Next slide" at bounding box center [1256, 421] width 17 height 17
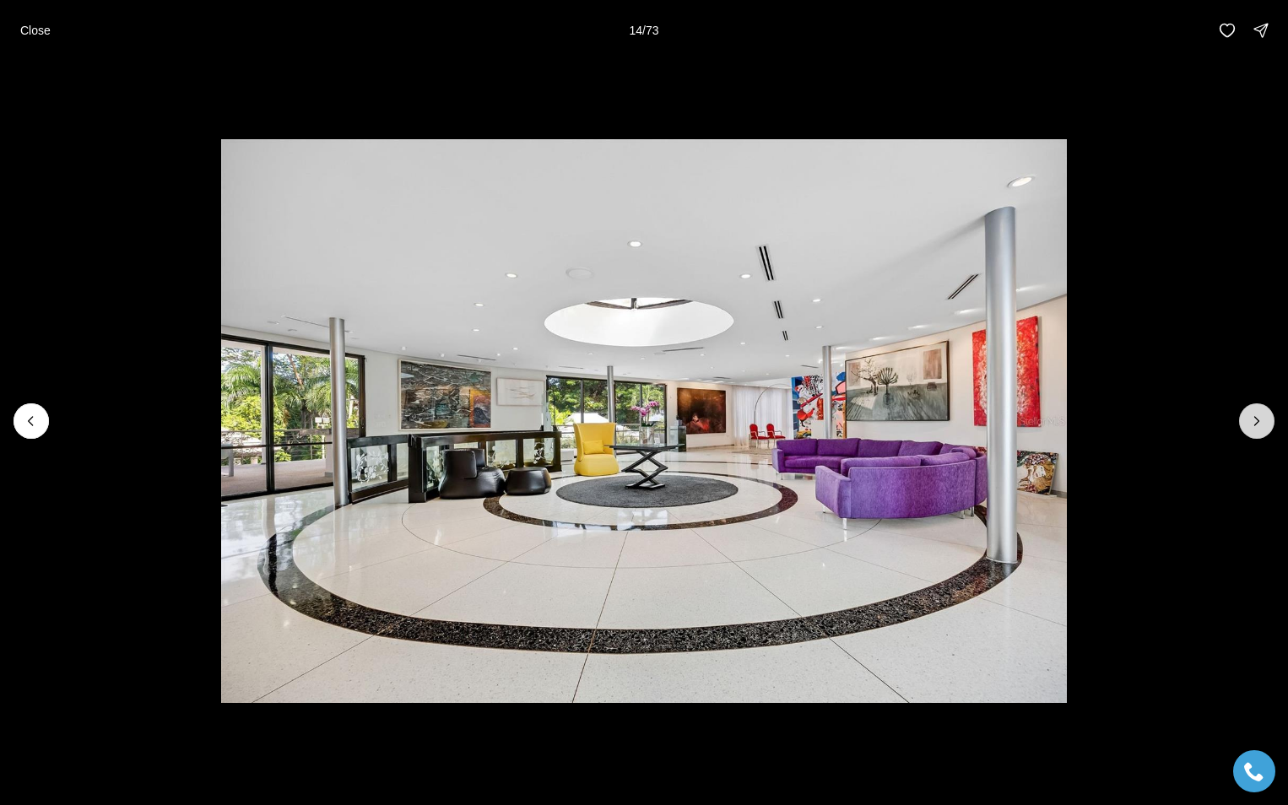
click at [1253, 421] on icon "Next slide" at bounding box center [1256, 421] width 17 height 17
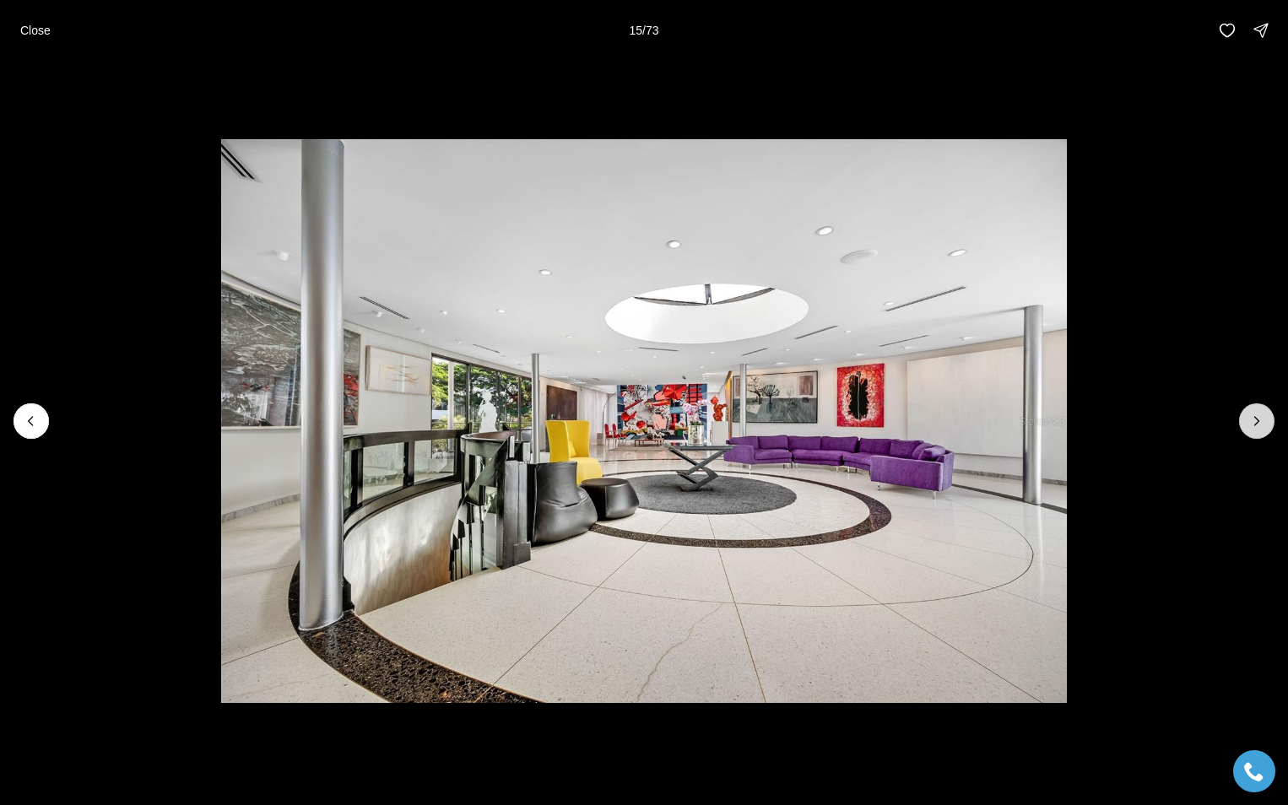
click at [1253, 421] on icon "Next slide" at bounding box center [1256, 421] width 17 height 17
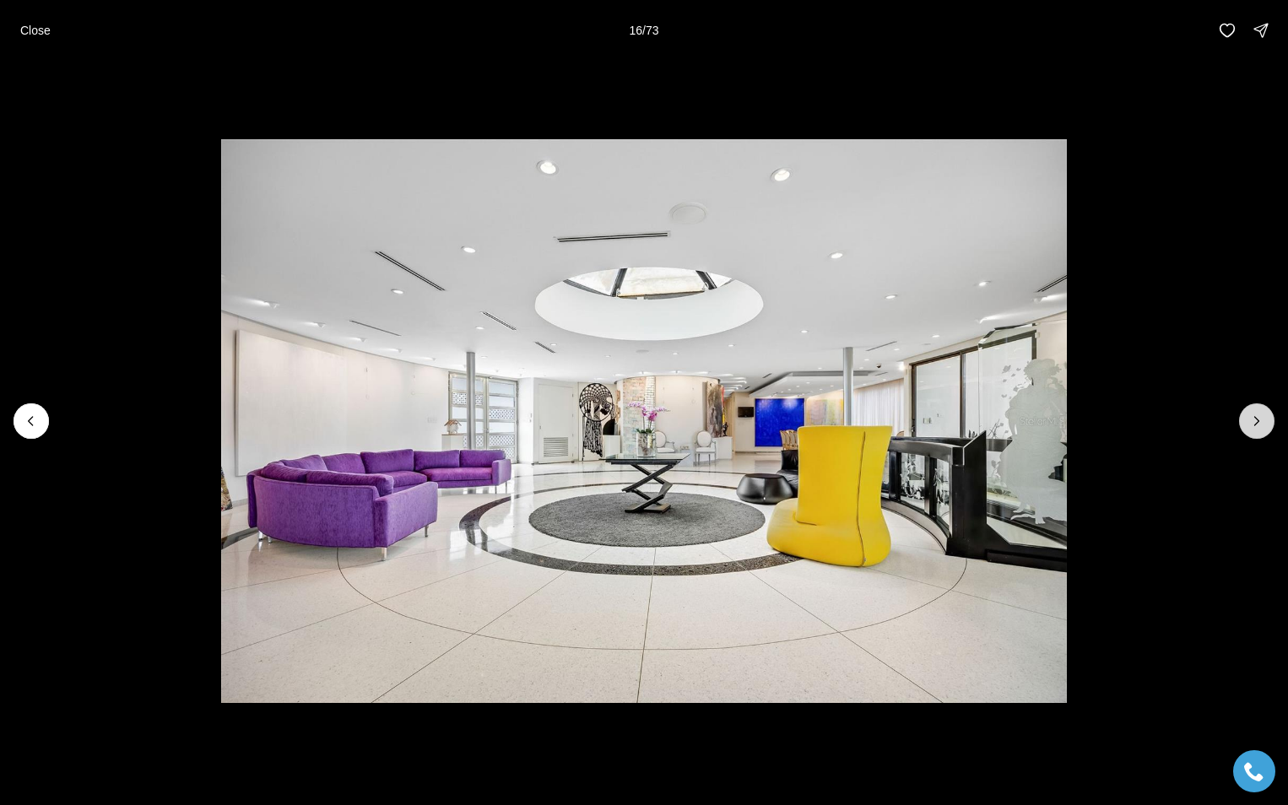
click at [1253, 421] on icon "Next slide" at bounding box center [1256, 421] width 17 height 17
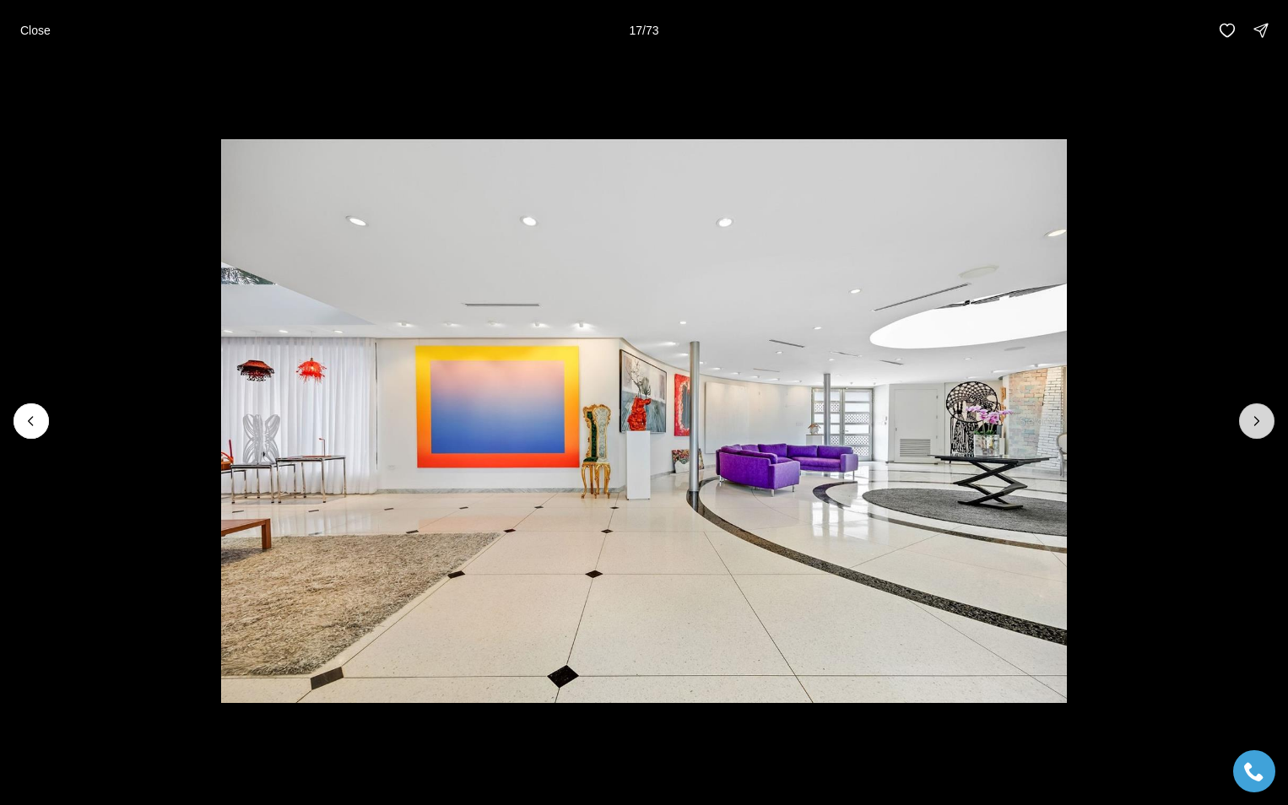
click at [1253, 421] on icon "Next slide" at bounding box center [1256, 421] width 17 height 17
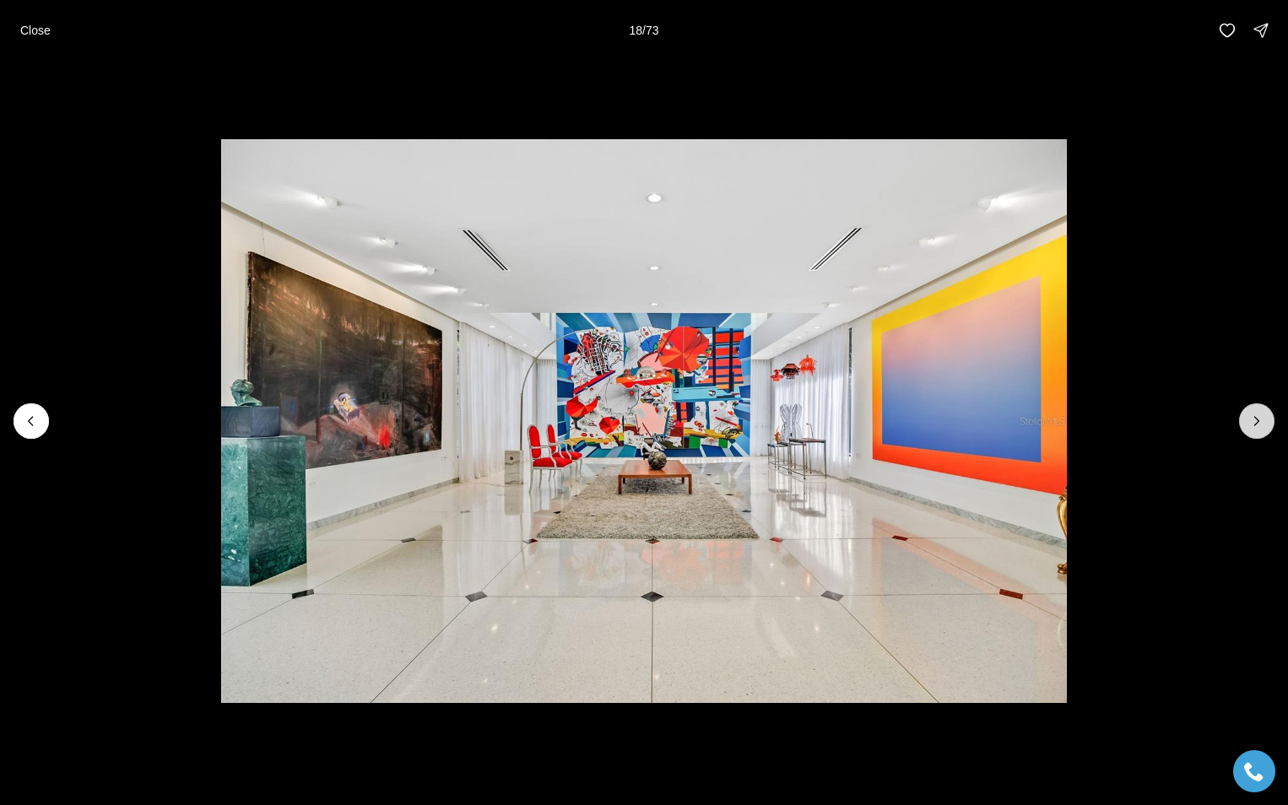
click at [1253, 421] on icon "Next slide" at bounding box center [1256, 421] width 17 height 17
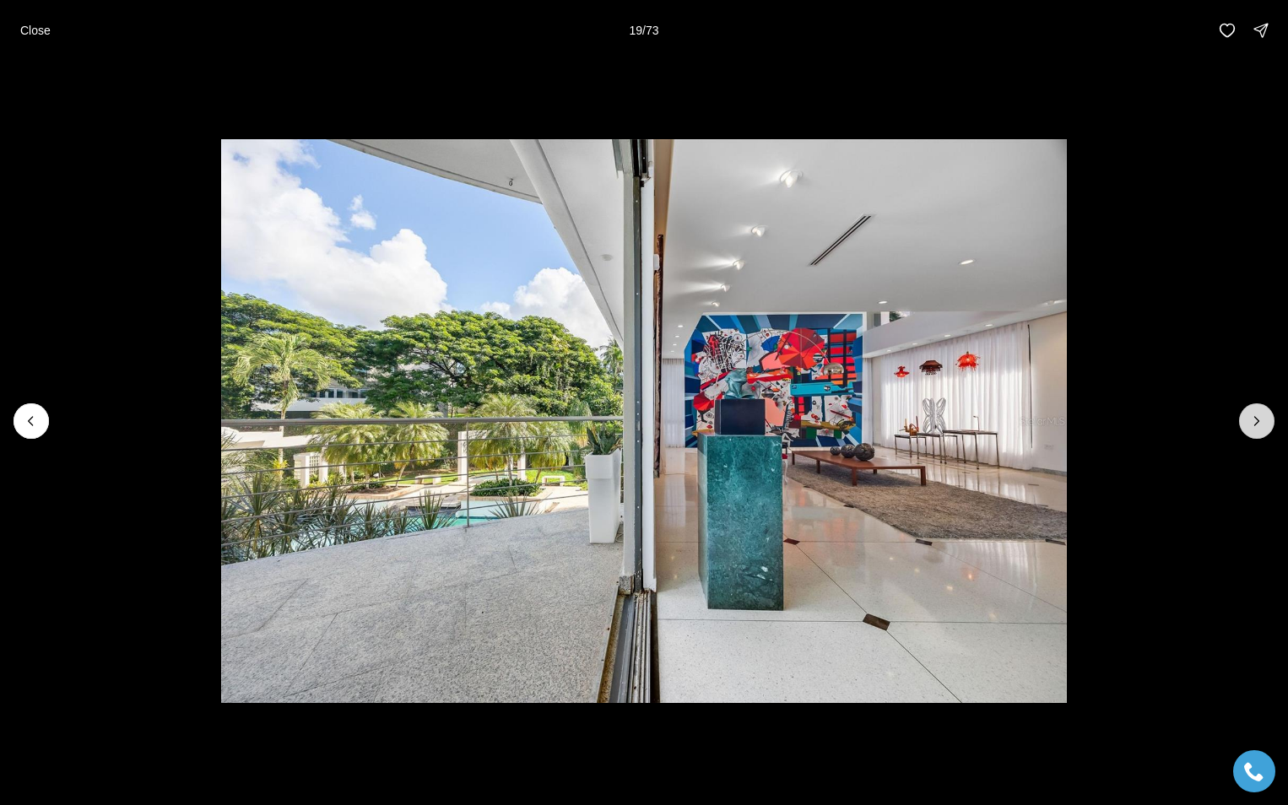
click at [1253, 421] on icon "Next slide" at bounding box center [1256, 421] width 17 height 17
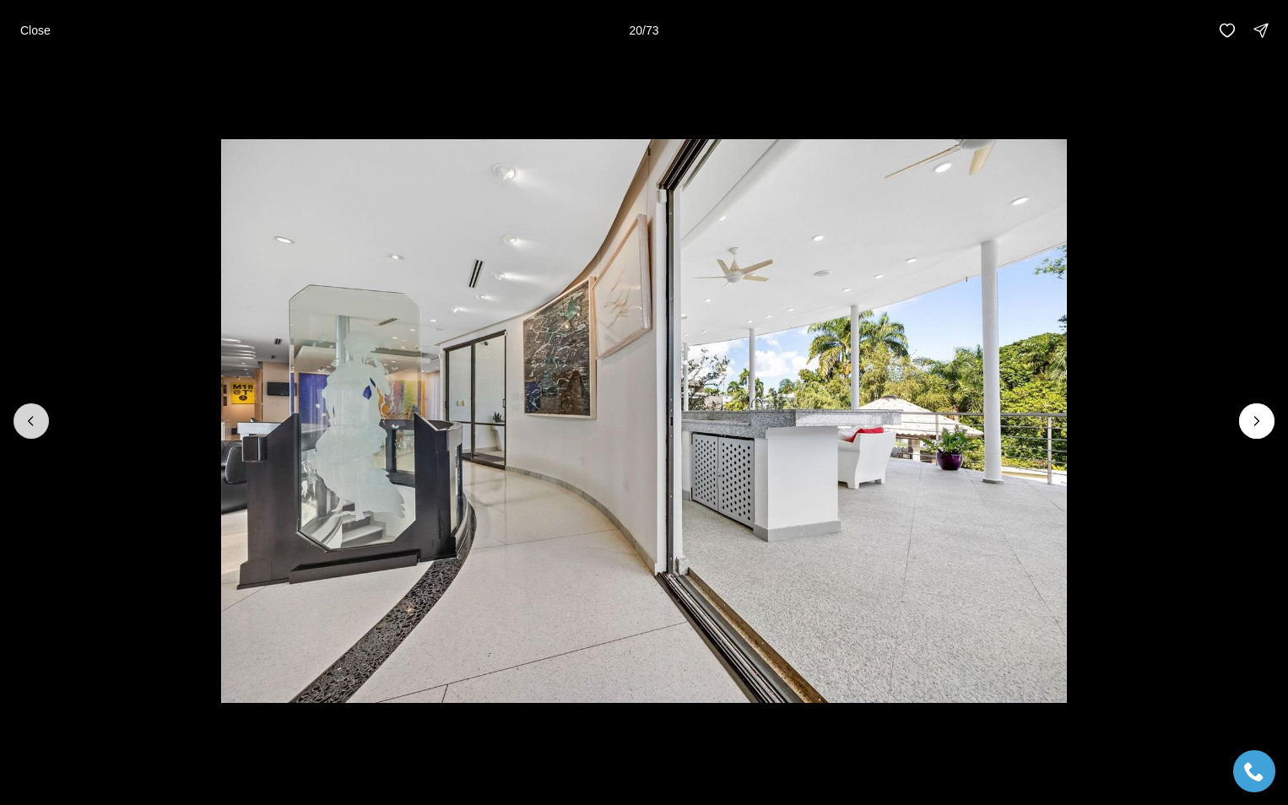
click at [23, 420] on icon "Previous slide" at bounding box center [31, 421] width 17 height 17
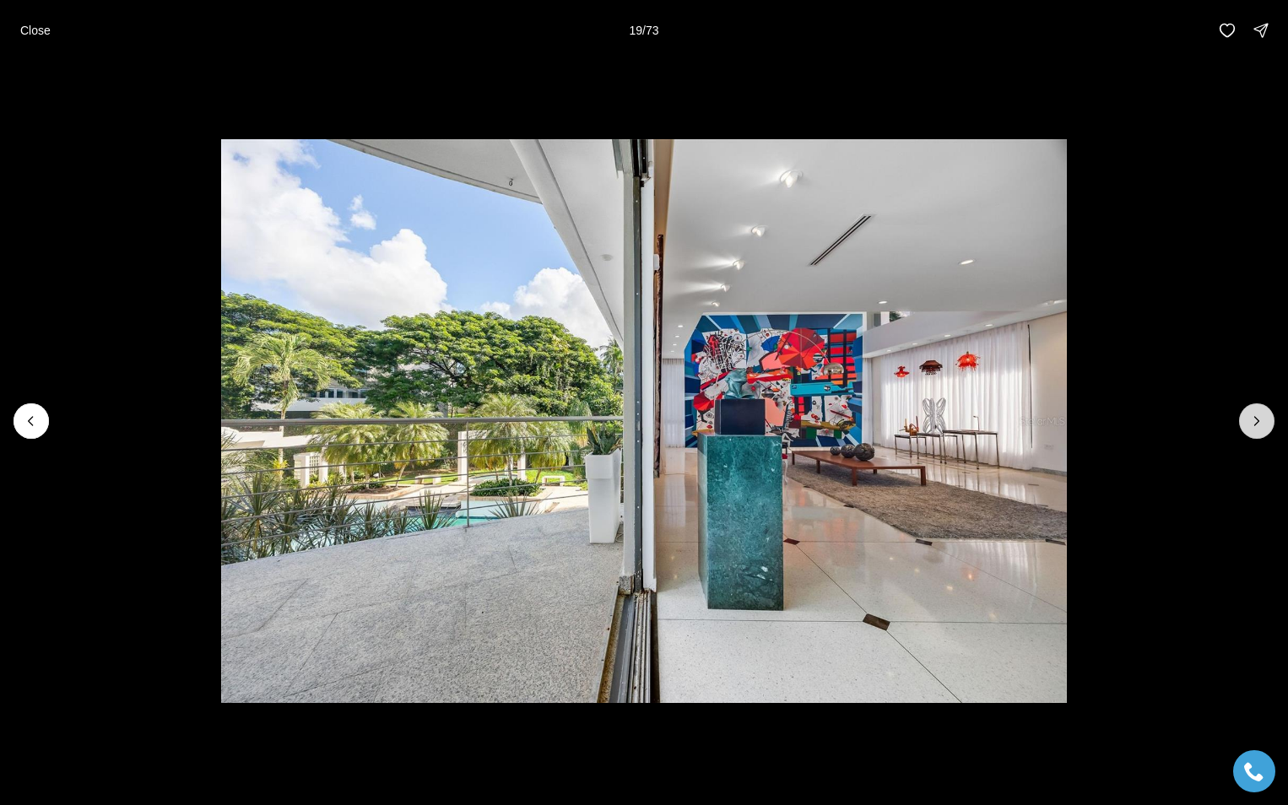
click at [1252, 422] on icon "Next slide" at bounding box center [1256, 421] width 17 height 17
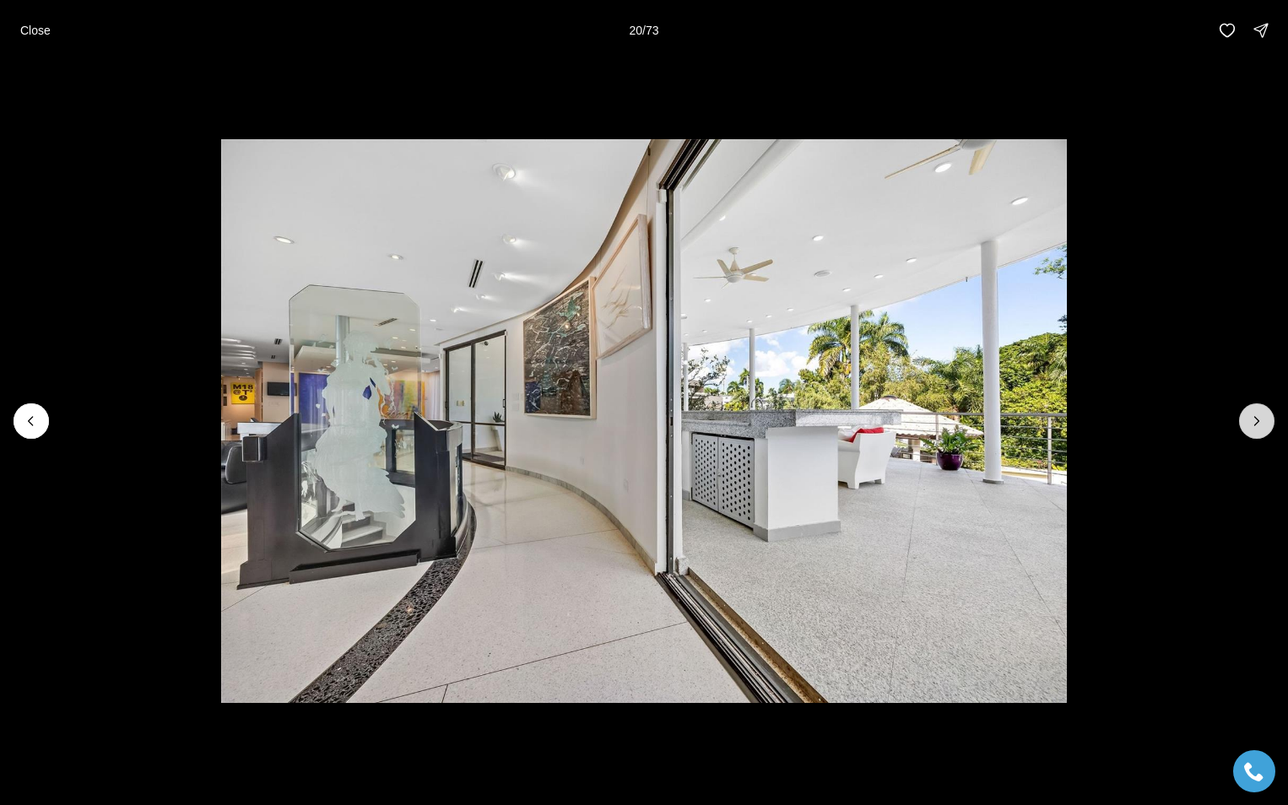
click at [1252, 422] on icon "Next slide" at bounding box center [1256, 421] width 17 height 17
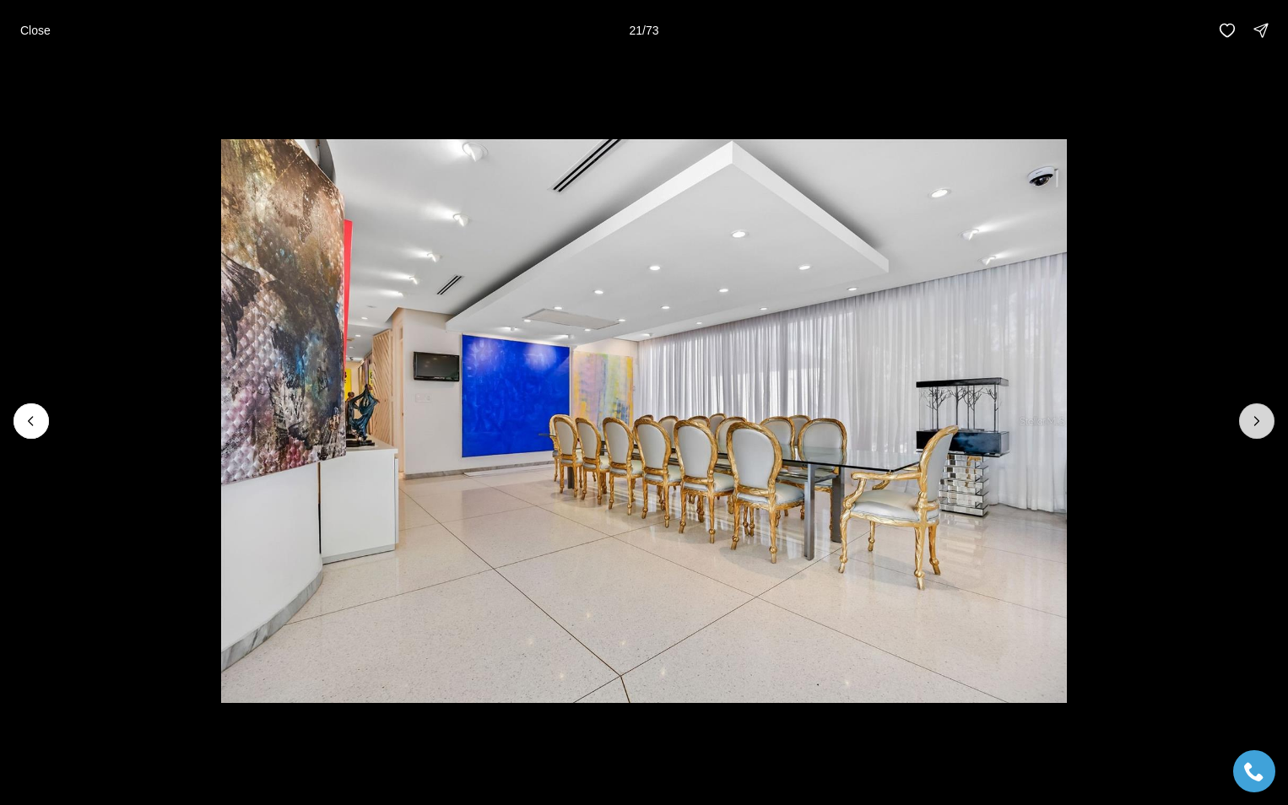
click at [1252, 424] on icon "Next slide" at bounding box center [1256, 421] width 17 height 17
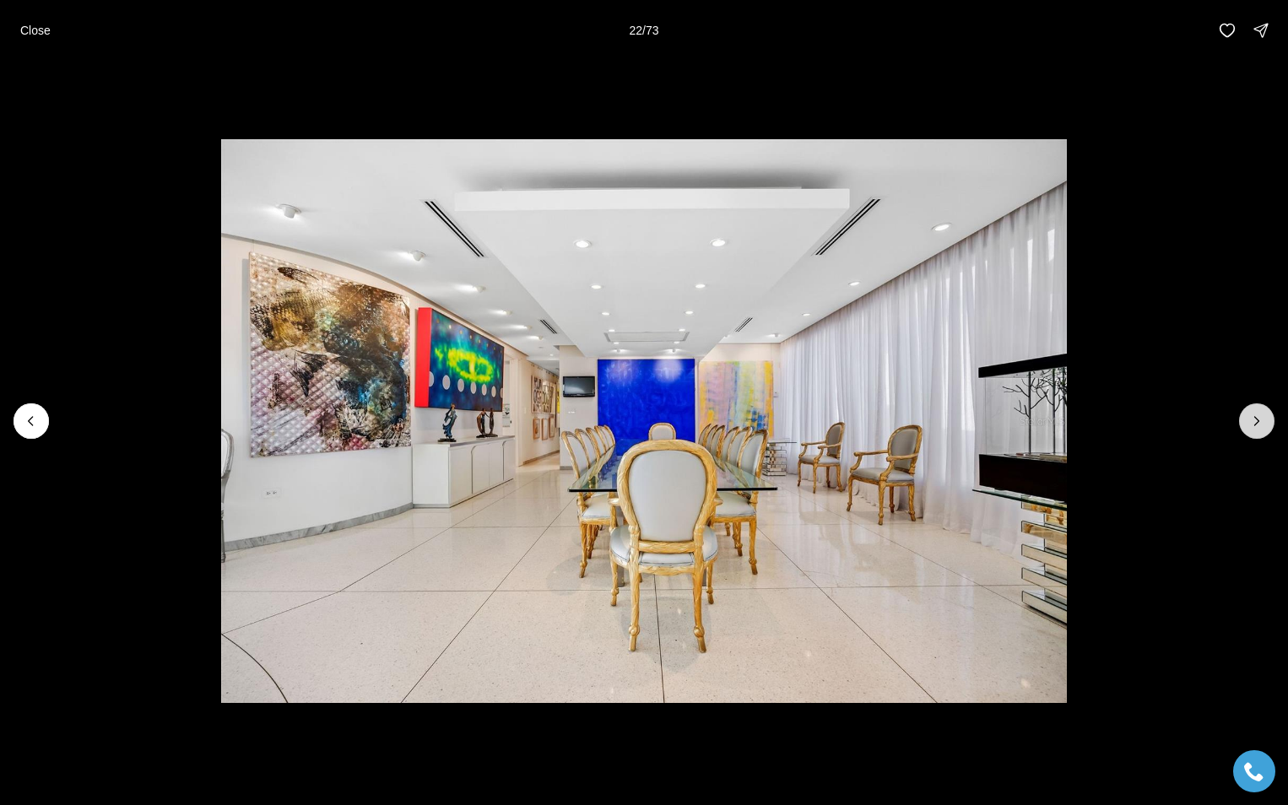
click at [1252, 424] on icon "Next slide" at bounding box center [1256, 421] width 17 height 17
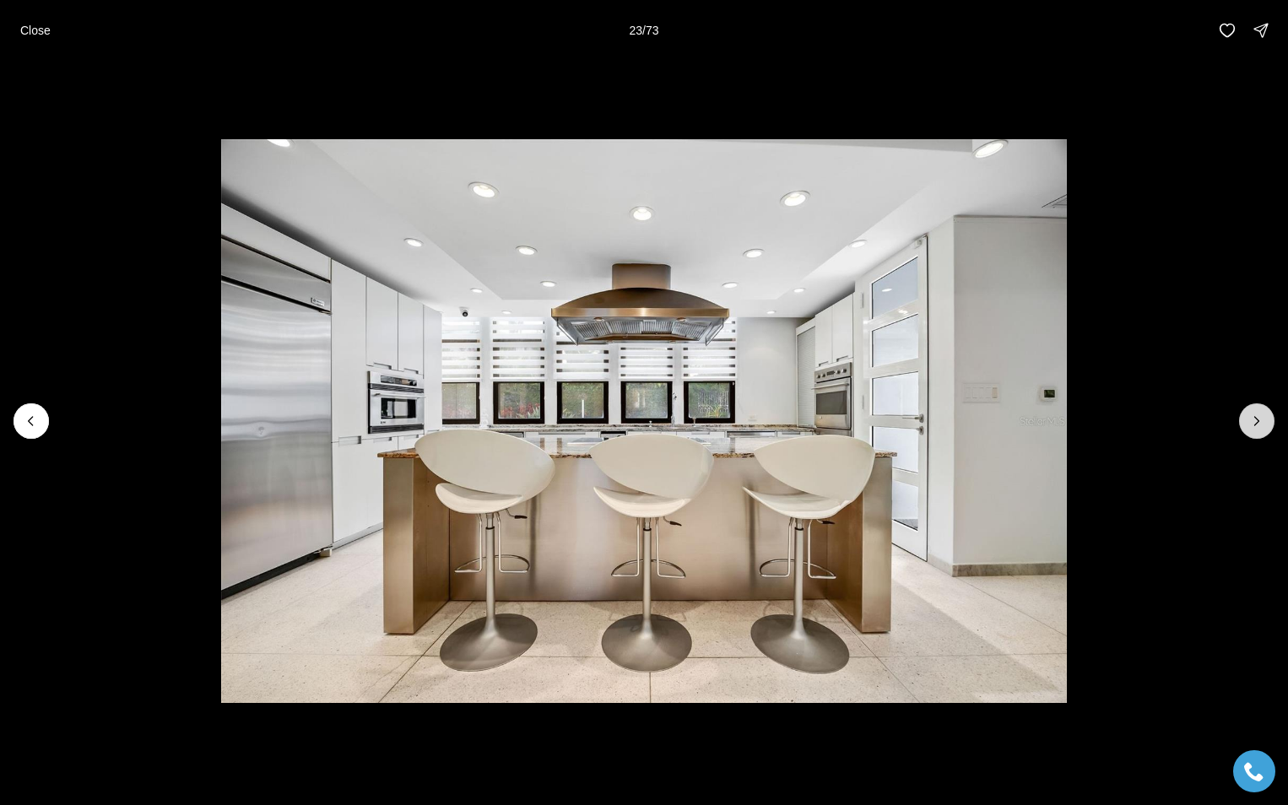
click at [1252, 424] on icon "Next slide" at bounding box center [1256, 421] width 17 height 17
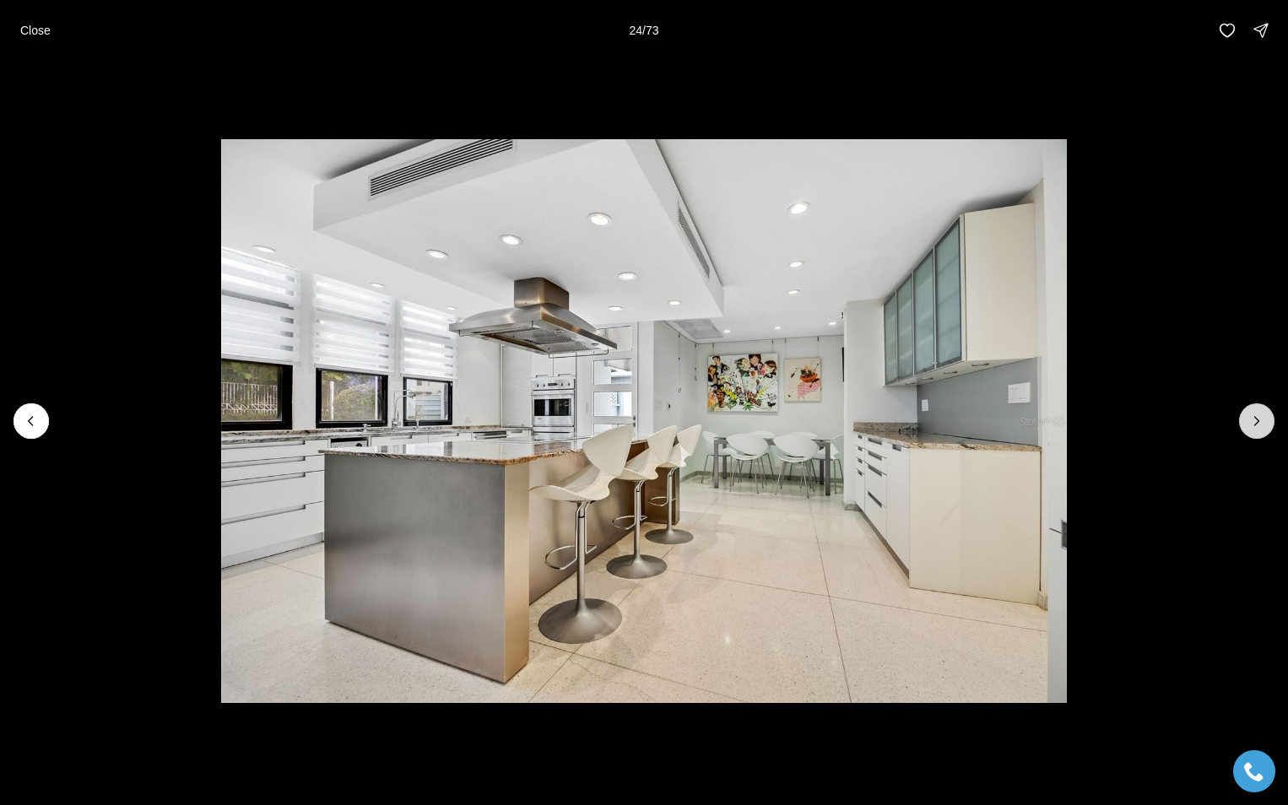
click at [1256, 407] on button "Next slide" at bounding box center [1256, 420] width 35 height 35
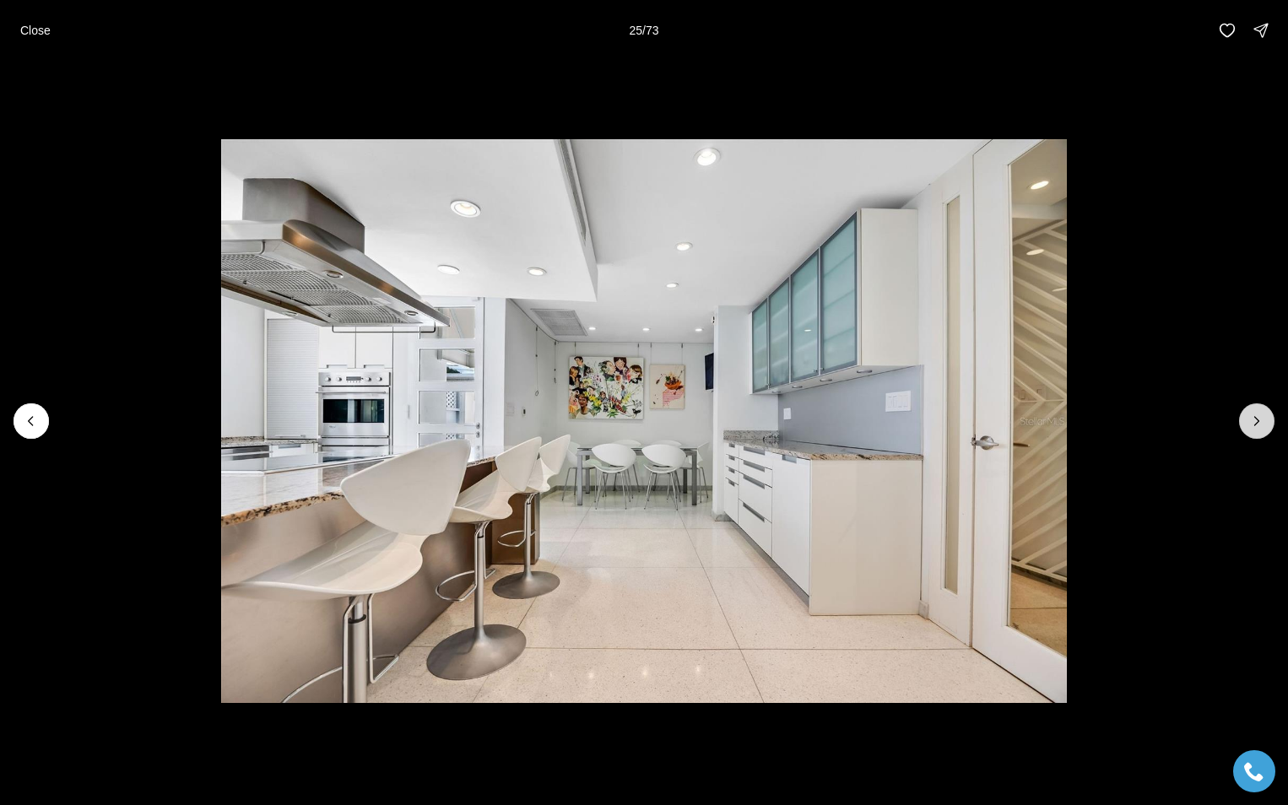
click at [1256, 407] on button "Next slide" at bounding box center [1256, 420] width 35 height 35
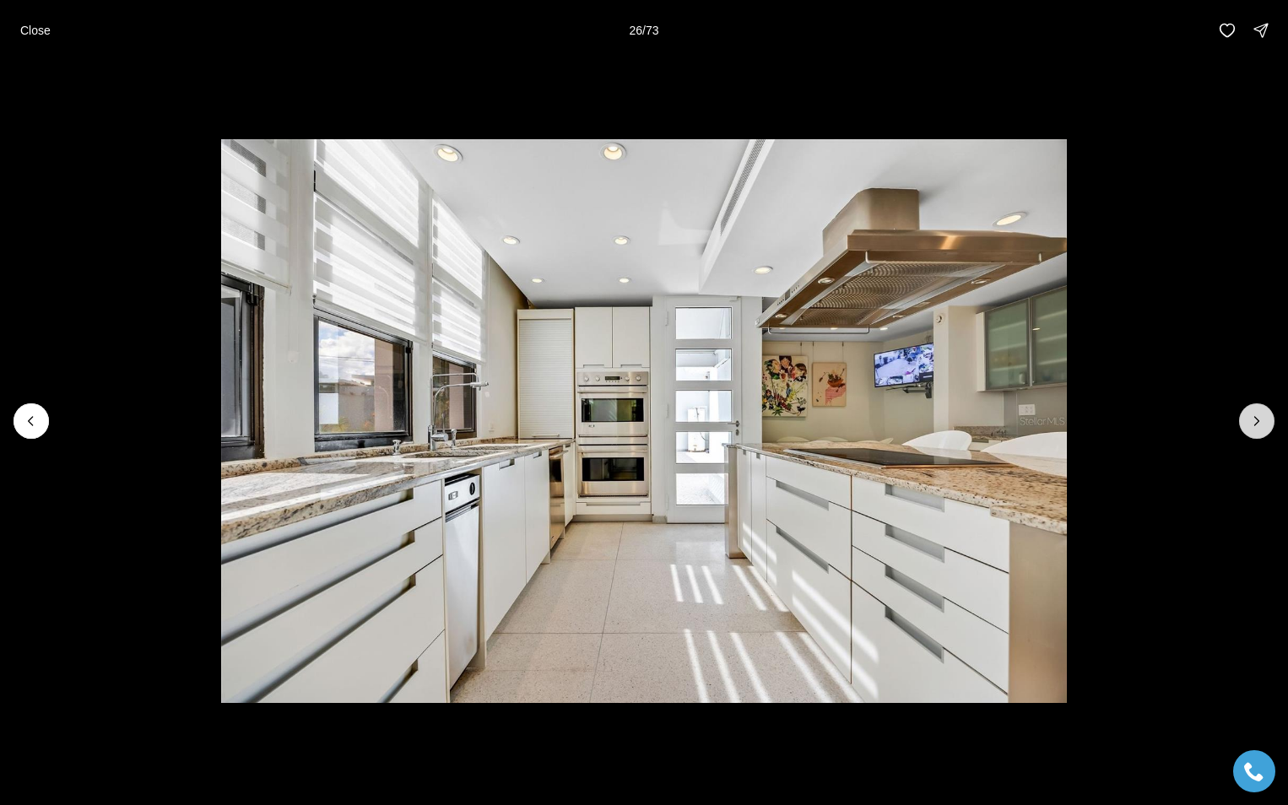
click at [1256, 407] on button "Next slide" at bounding box center [1256, 420] width 35 height 35
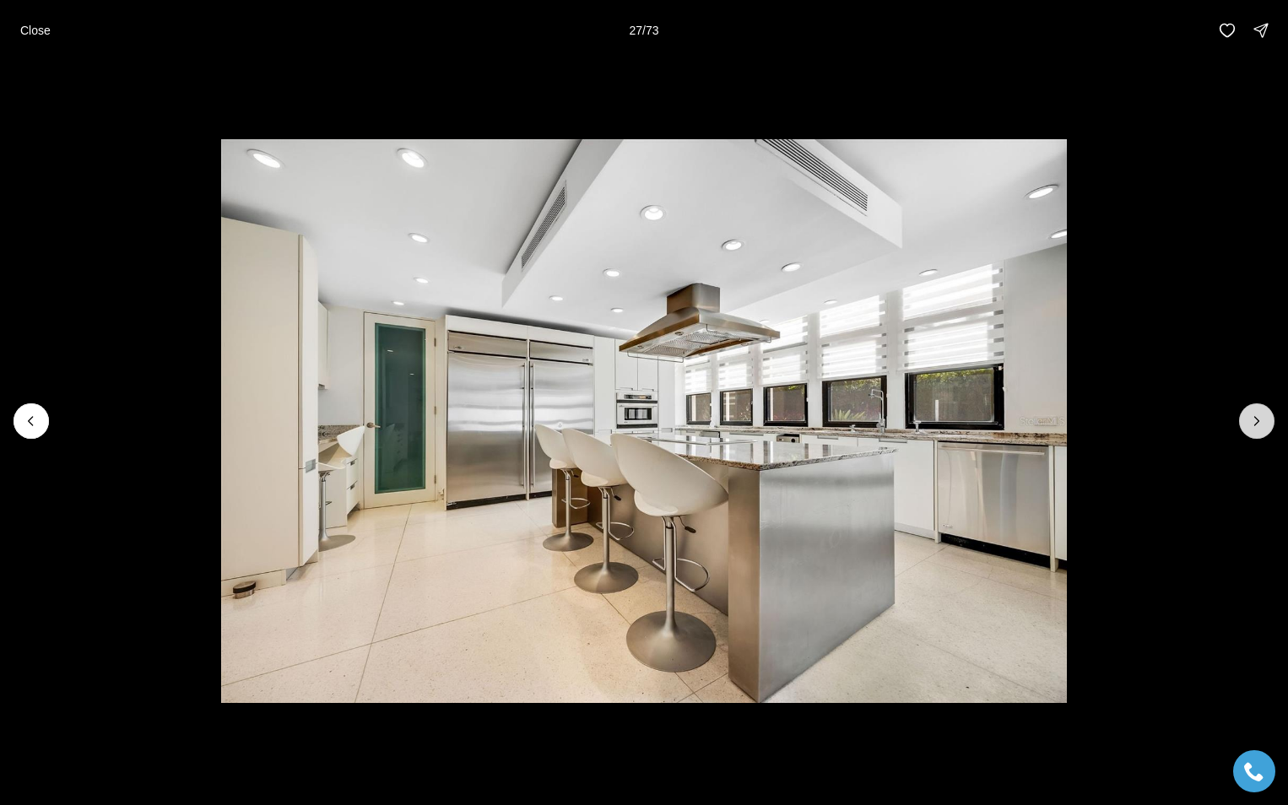
click at [1256, 407] on button "Next slide" at bounding box center [1256, 420] width 35 height 35
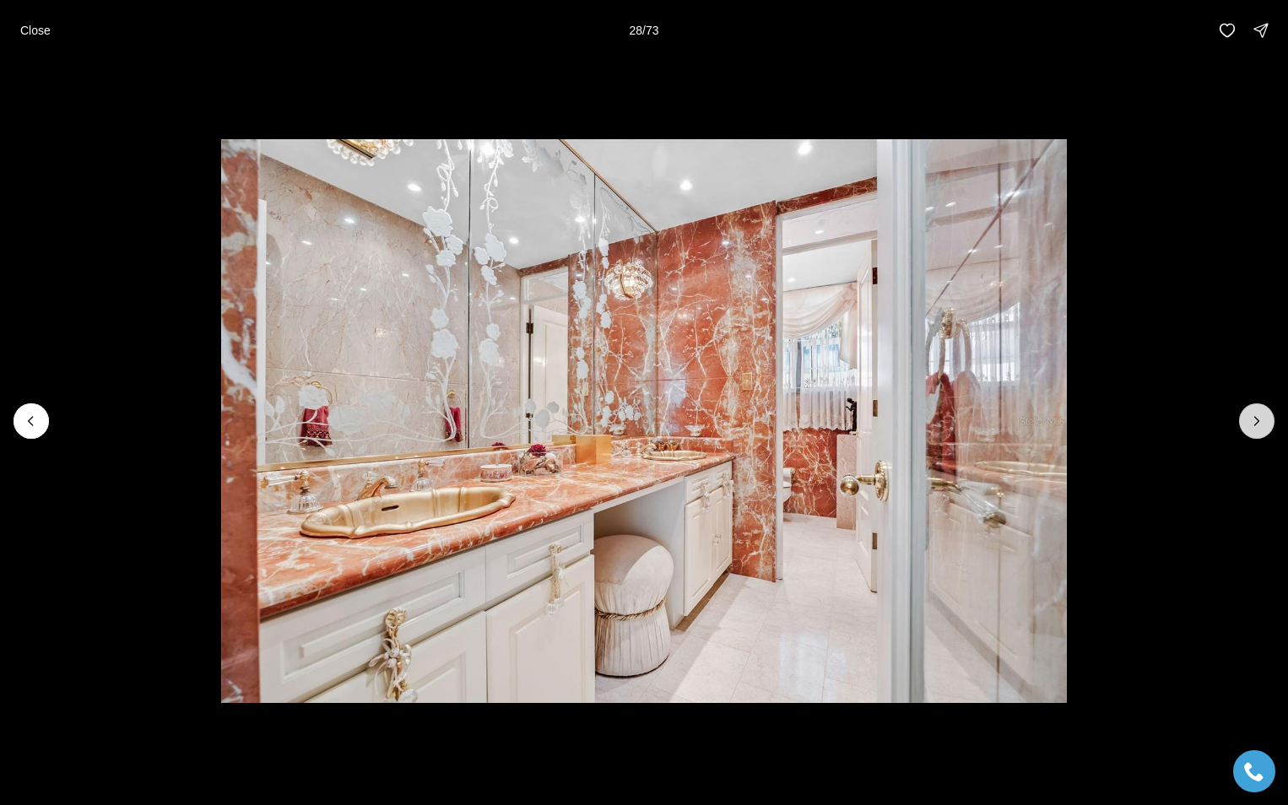
click at [1252, 417] on icon "Next slide" at bounding box center [1256, 421] width 17 height 17
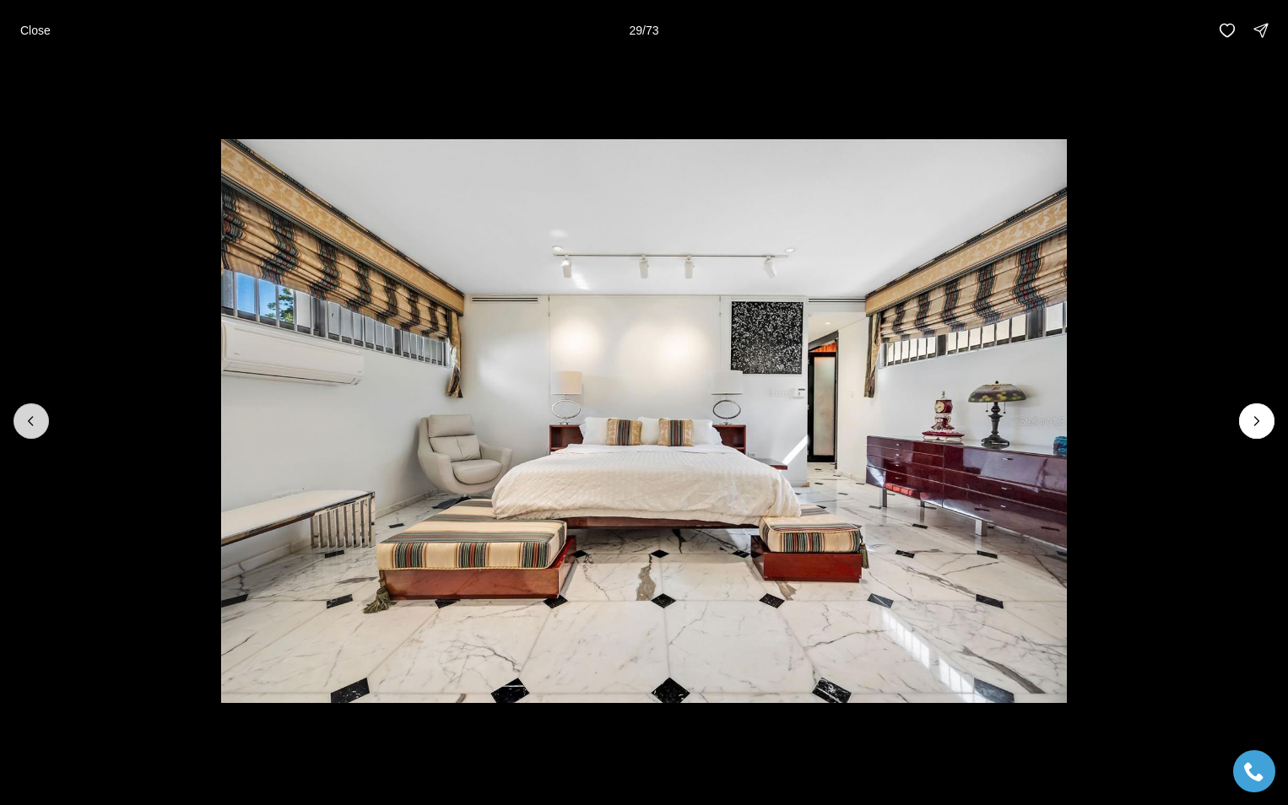
click at [35, 419] on icon "Previous slide" at bounding box center [31, 421] width 17 height 17
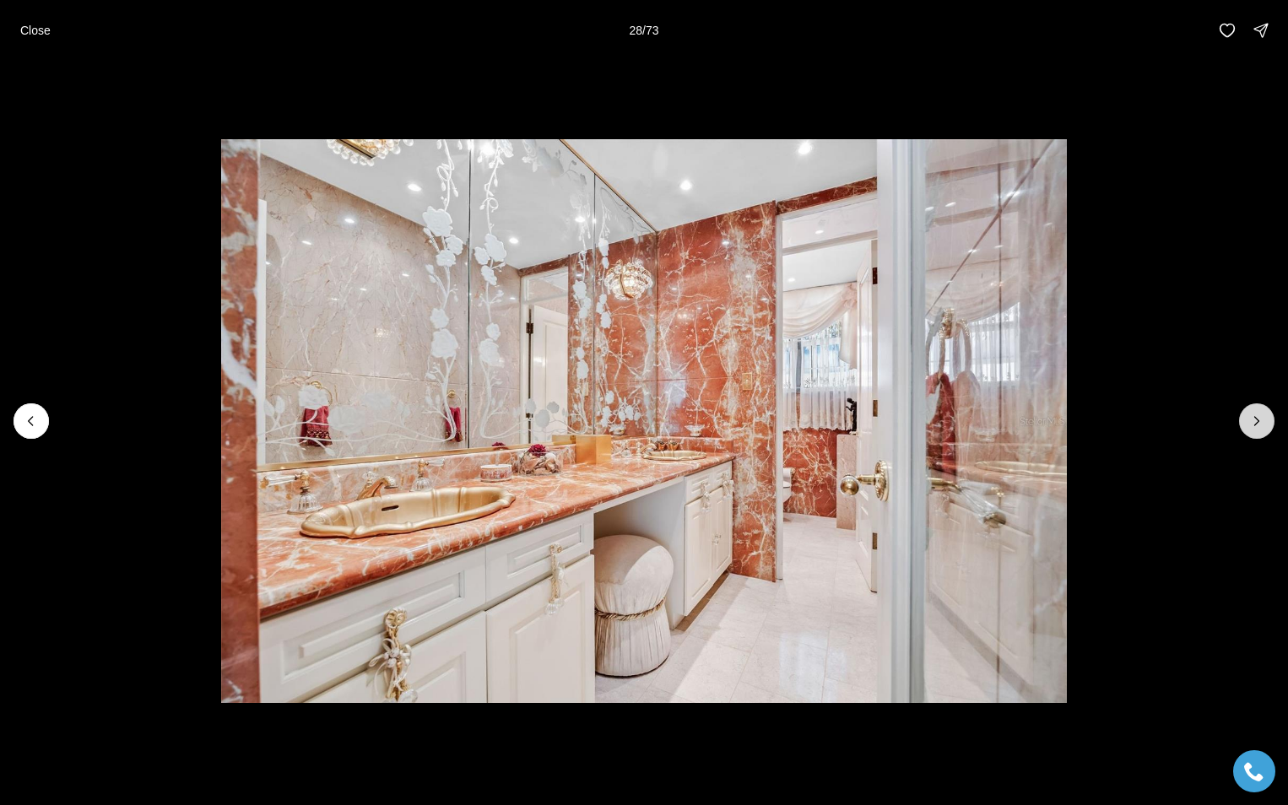
click at [1255, 420] on icon "Next slide" at bounding box center [1256, 421] width 17 height 17
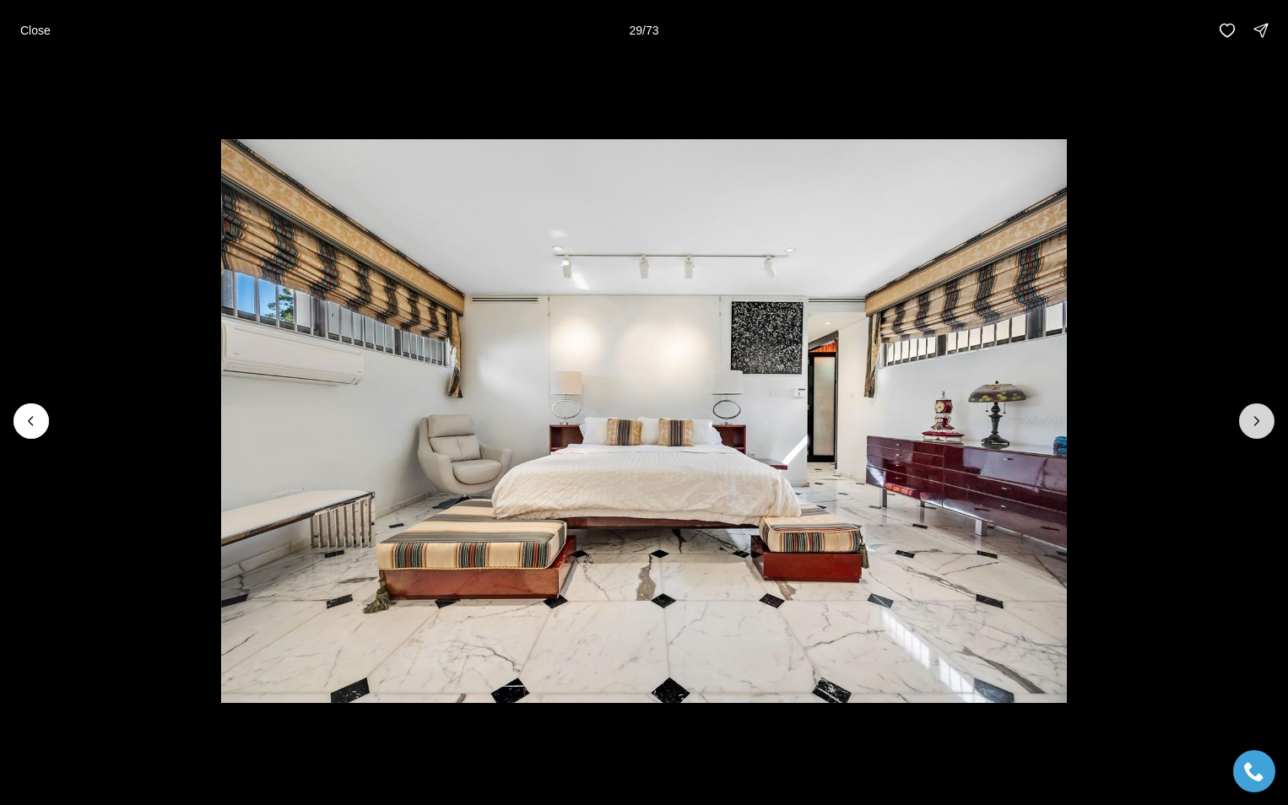
click at [1257, 409] on button "Next slide" at bounding box center [1256, 420] width 35 height 35
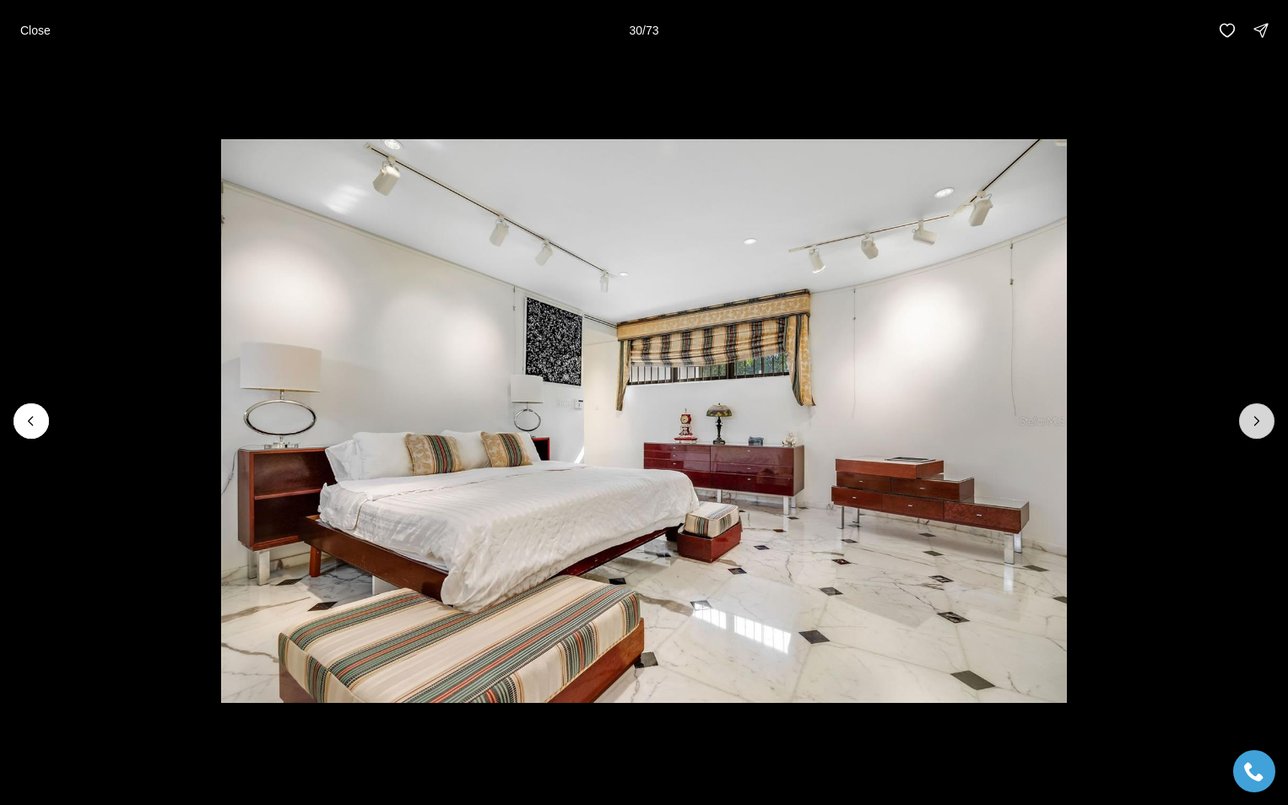
click at [1255, 409] on button "Next slide" at bounding box center [1256, 420] width 35 height 35
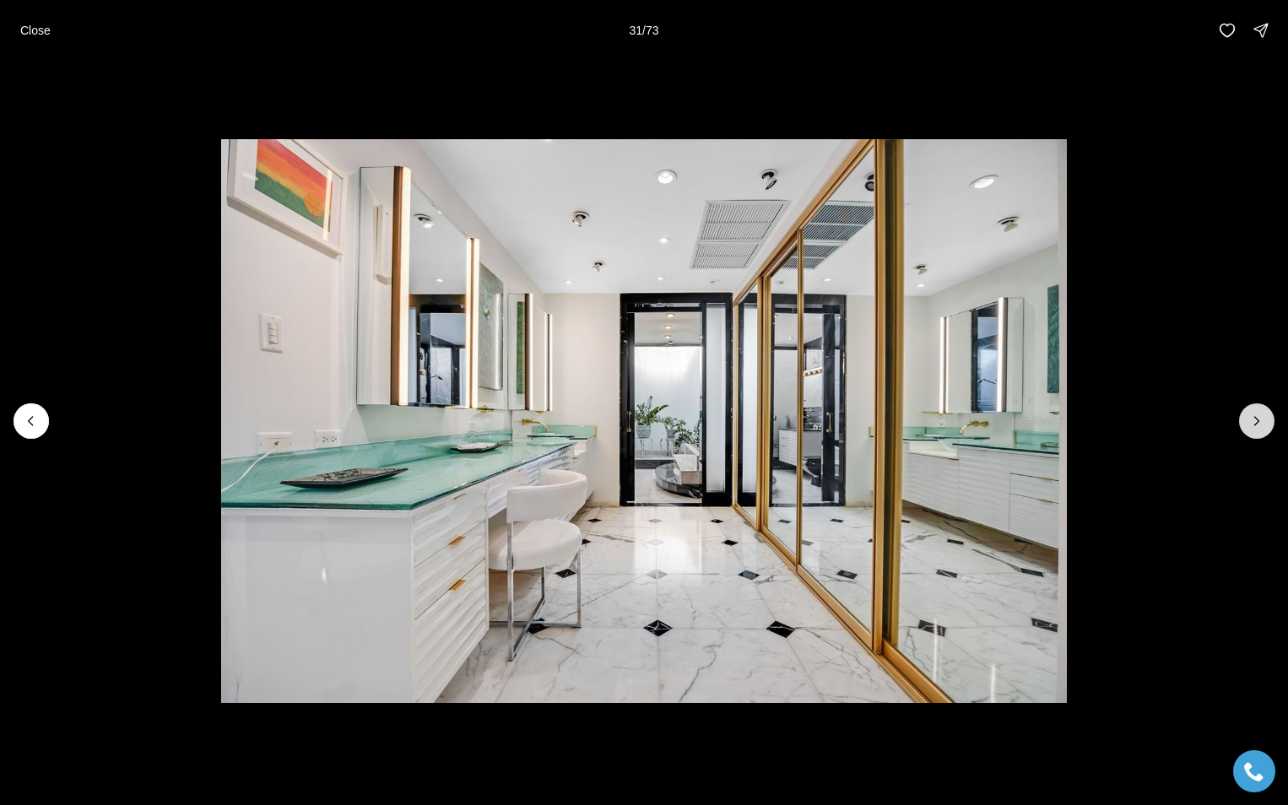
click at [1255, 409] on button "Next slide" at bounding box center [1256, 420] width 35 height 35
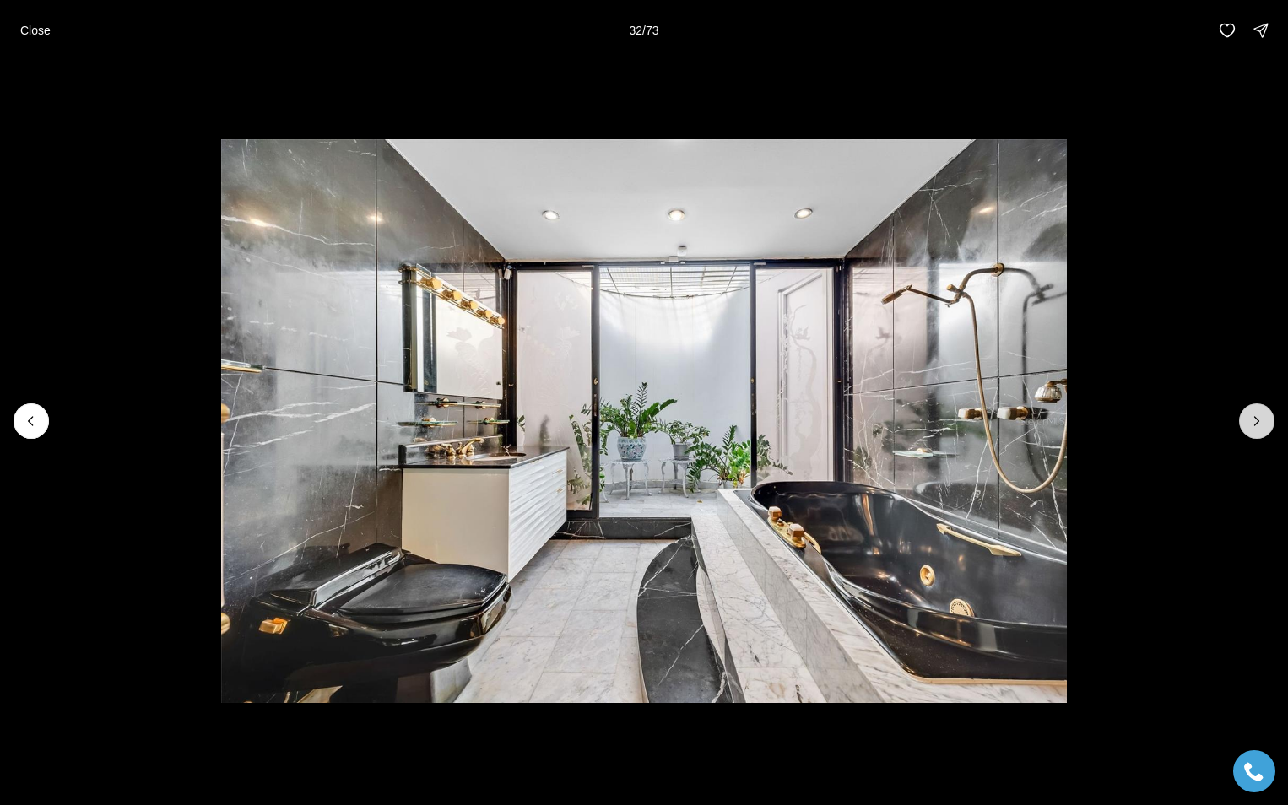
click at [1255, 409] on button "Next slide" at bounding box center [1256, 420] width 35 height 35
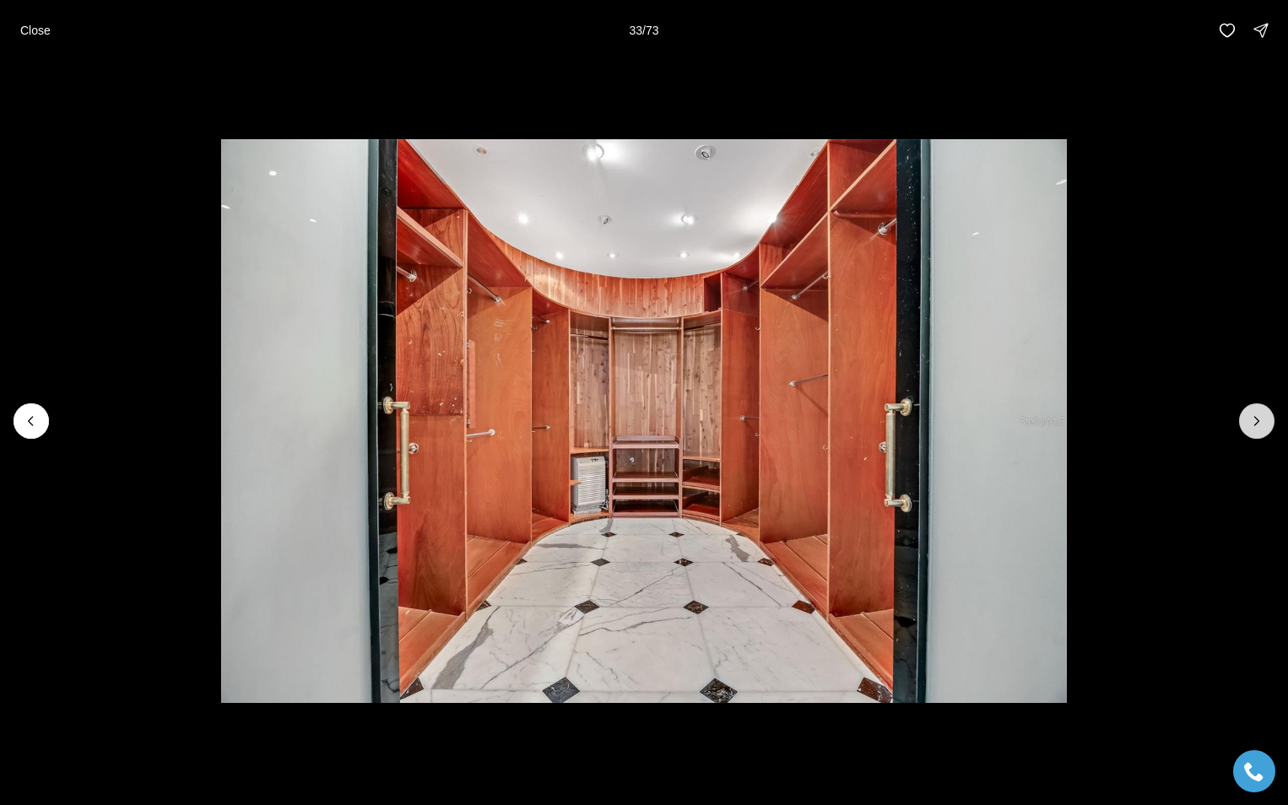
click at [1255, 409] on button "Next slide" at bounding box center [1256, 420] width 35 height 35
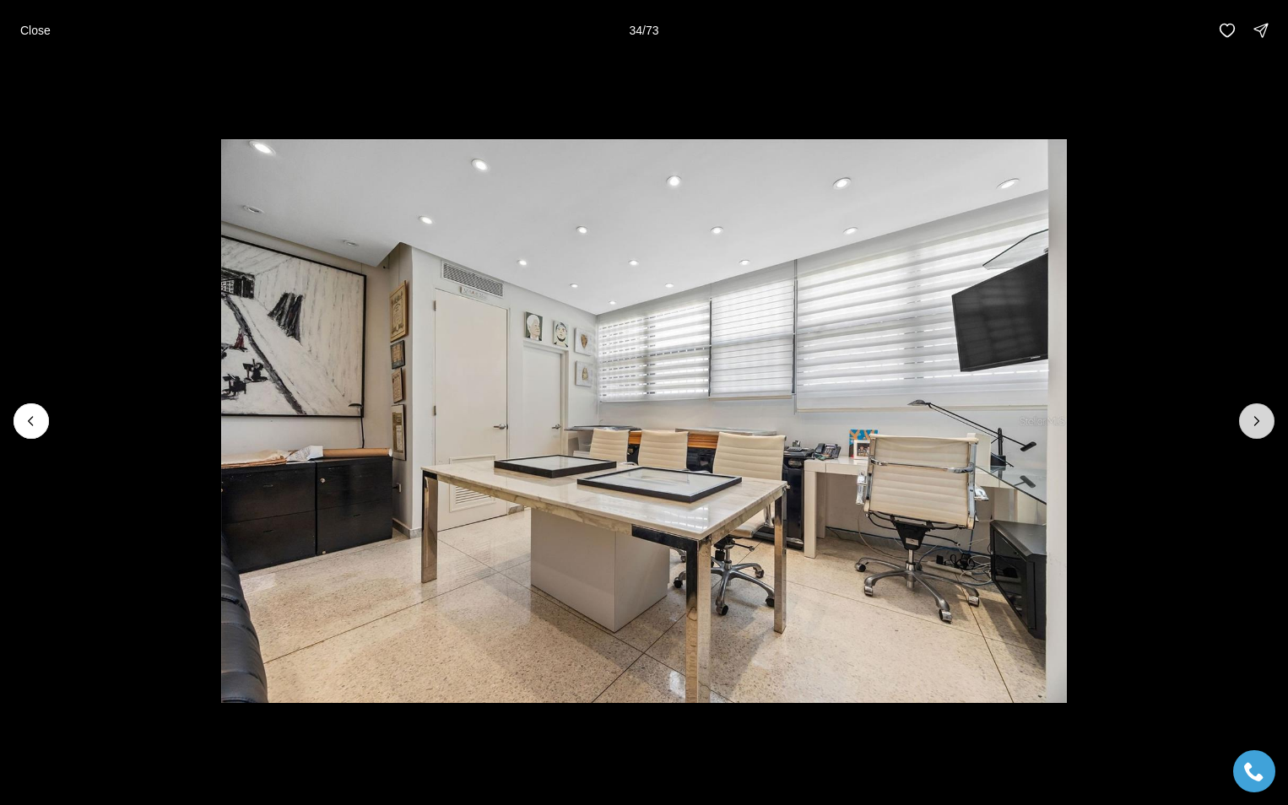
click at [1255, 409] on button "Next slide" at bounding box center [1256, 420] width 35 height 35
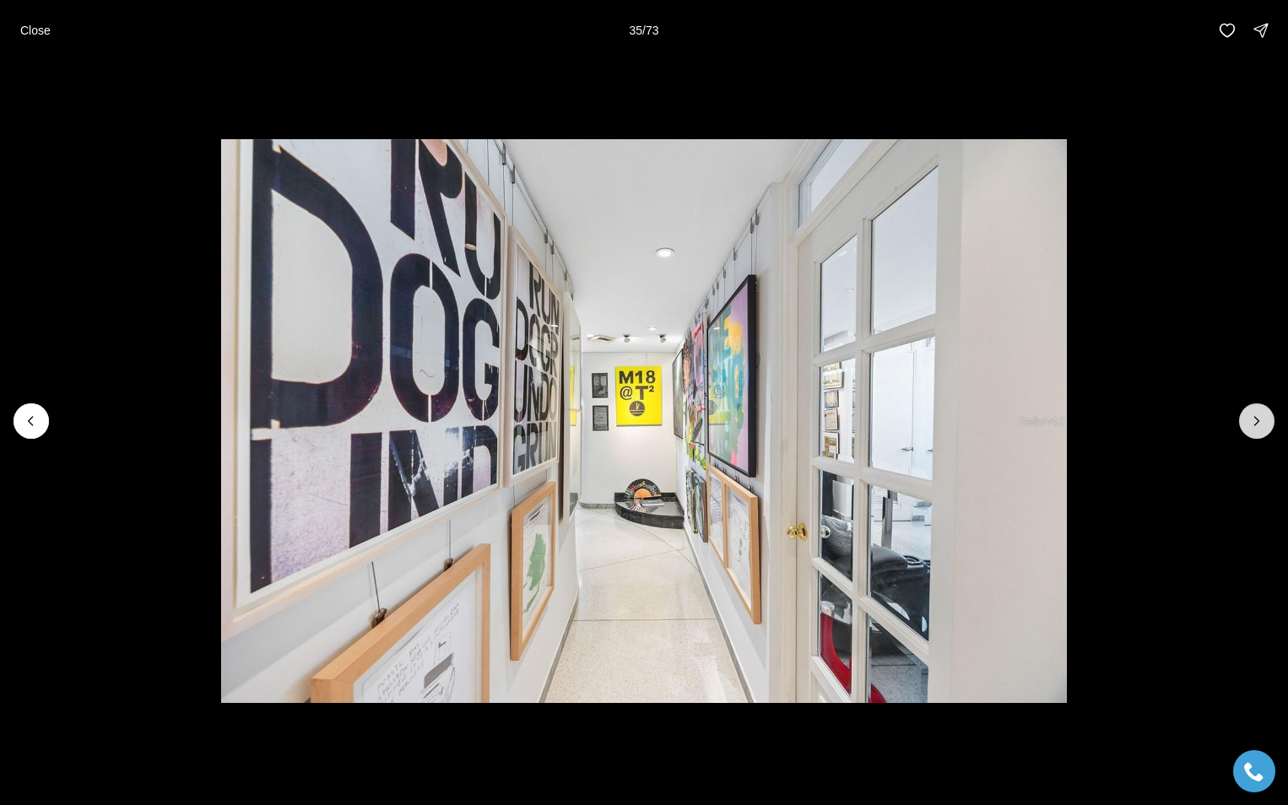
click at [1255, 409] on button "Next slide" at bounding box center [1256, 420] width 35 height 35
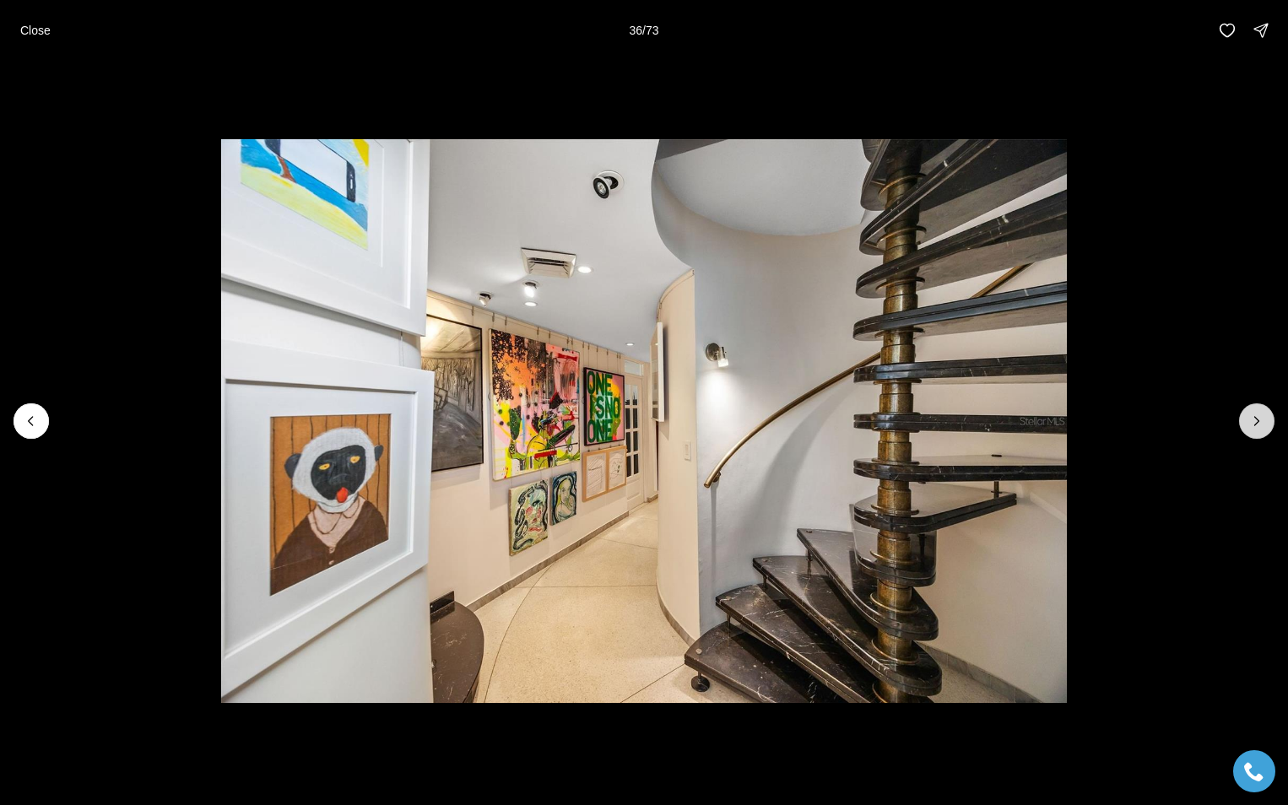
click at [1255, 409] on button "Next slide" at bounding box center [1256, 420] width 35 height 35
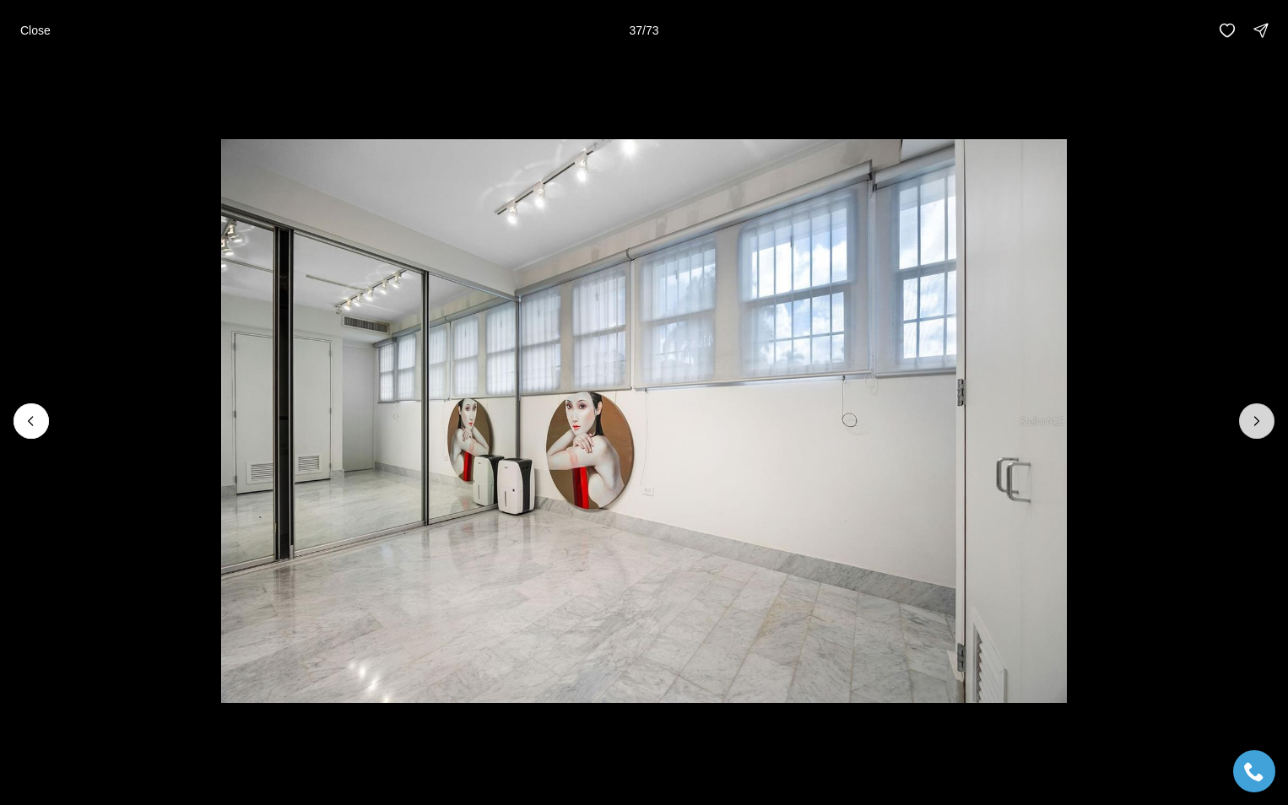
click at [1255, 409] on button "Next slide" at bounding box center [1256, 420] width 35 height 35
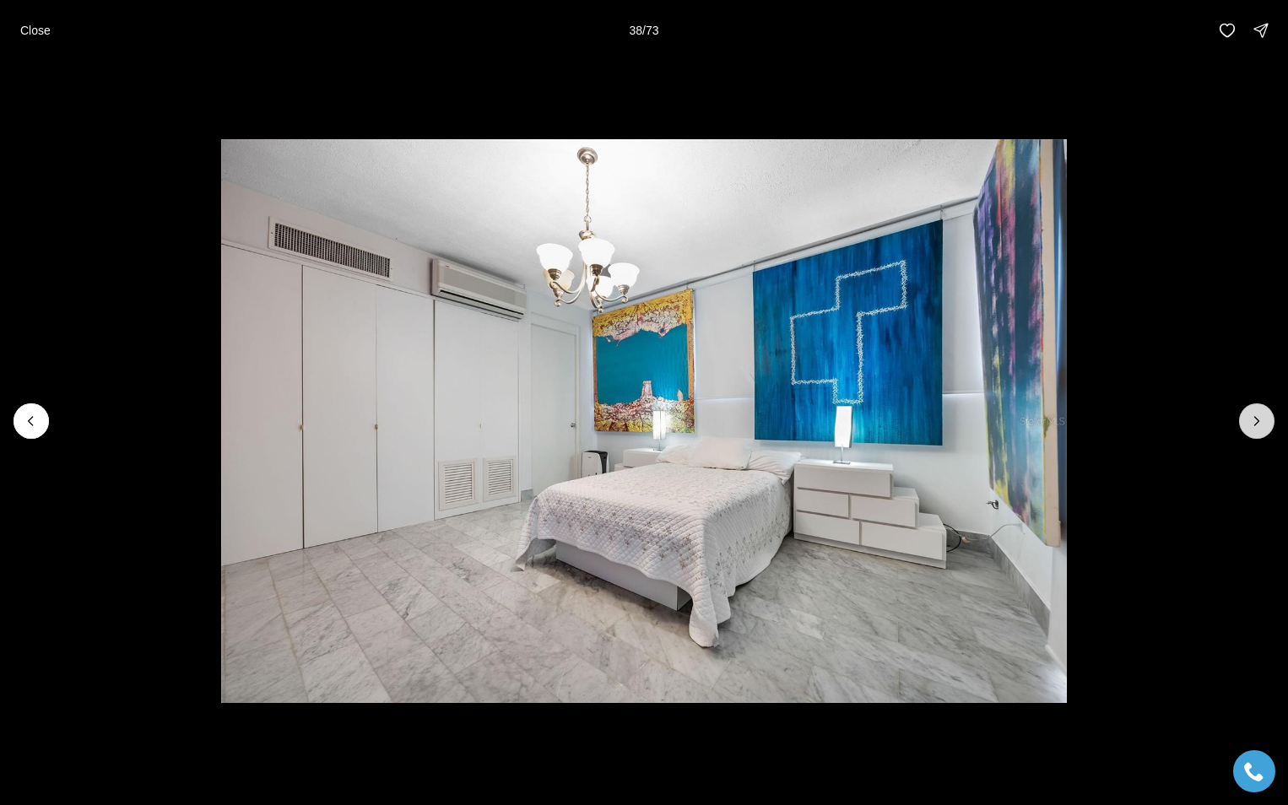
click at [1251, 419] on icon "Next slide" at bounding box center [1256, 421] width 17 height 17
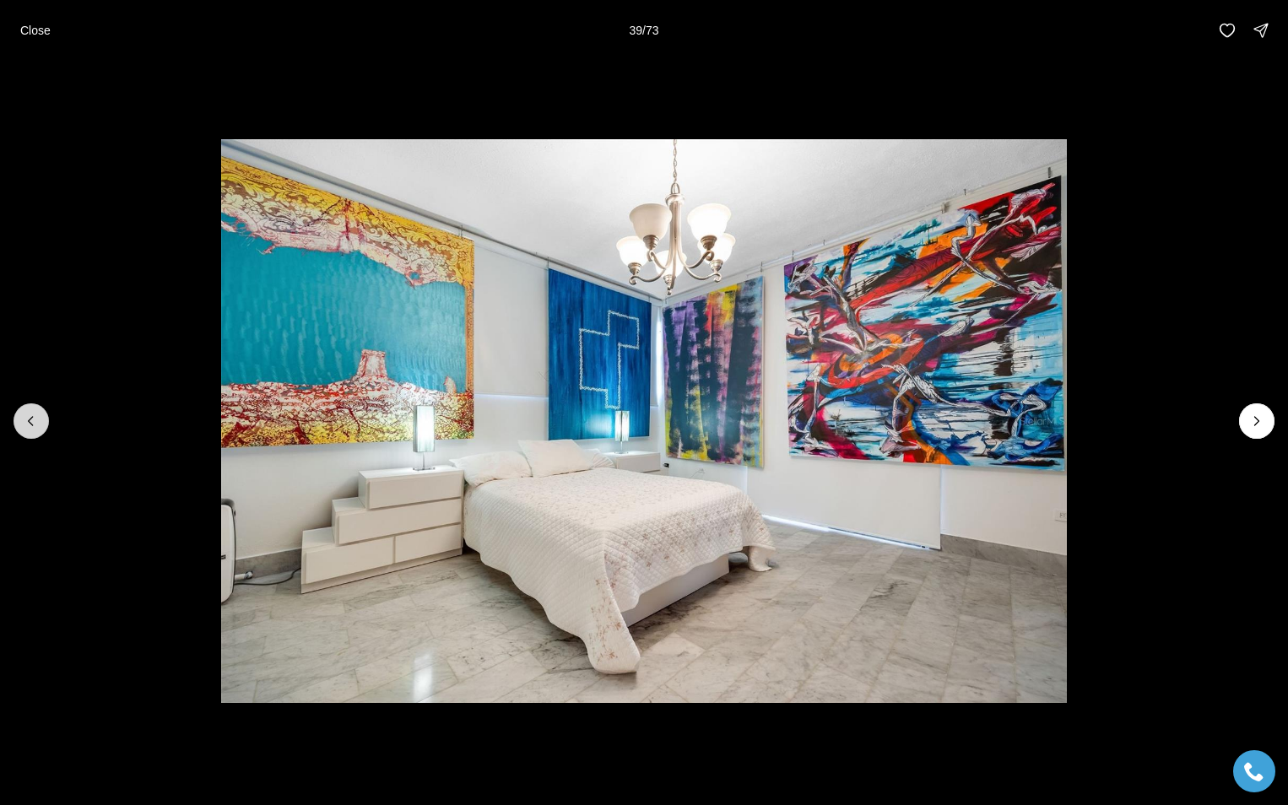
click at [33, 420] on icon "Previous slide" at bounding box center [31, 421] width 17 height 17
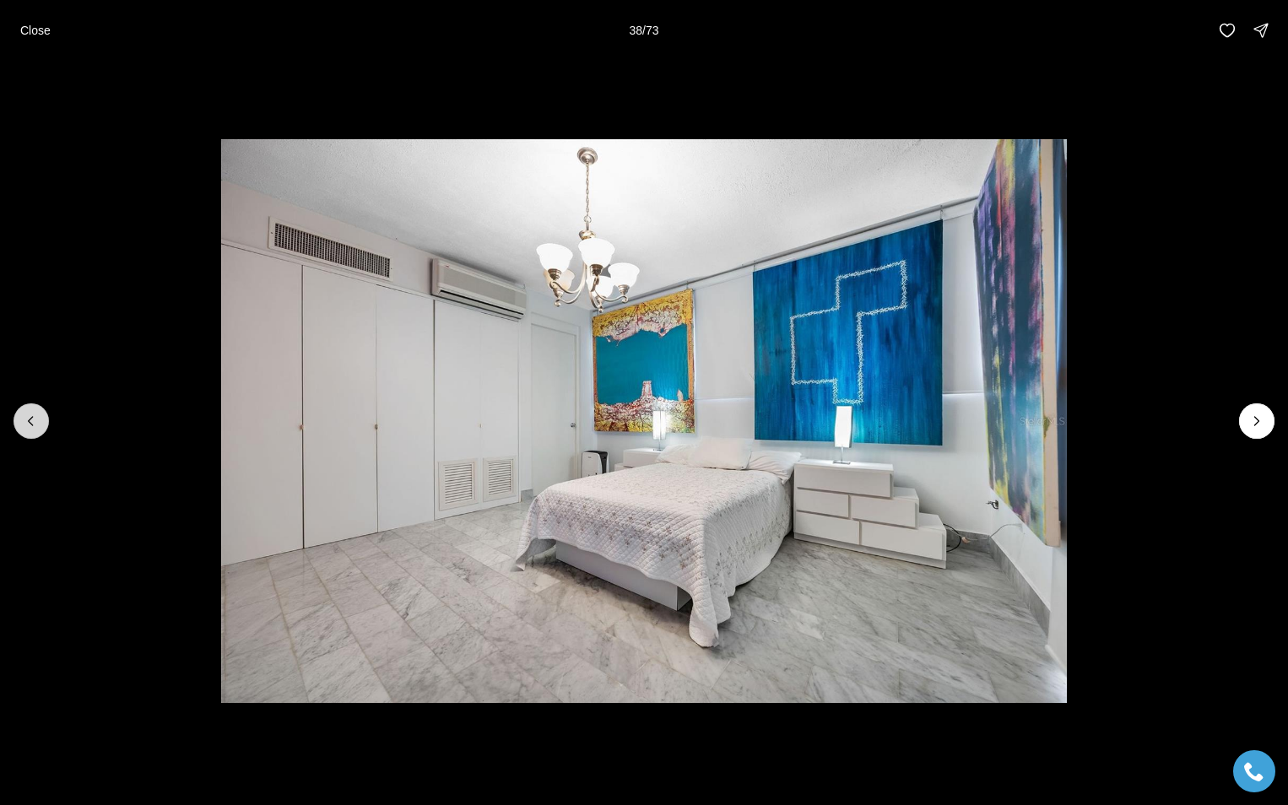
click at [33, 420] on icon "Previous slide" at bounding box center [31, 421] width 17 height 17
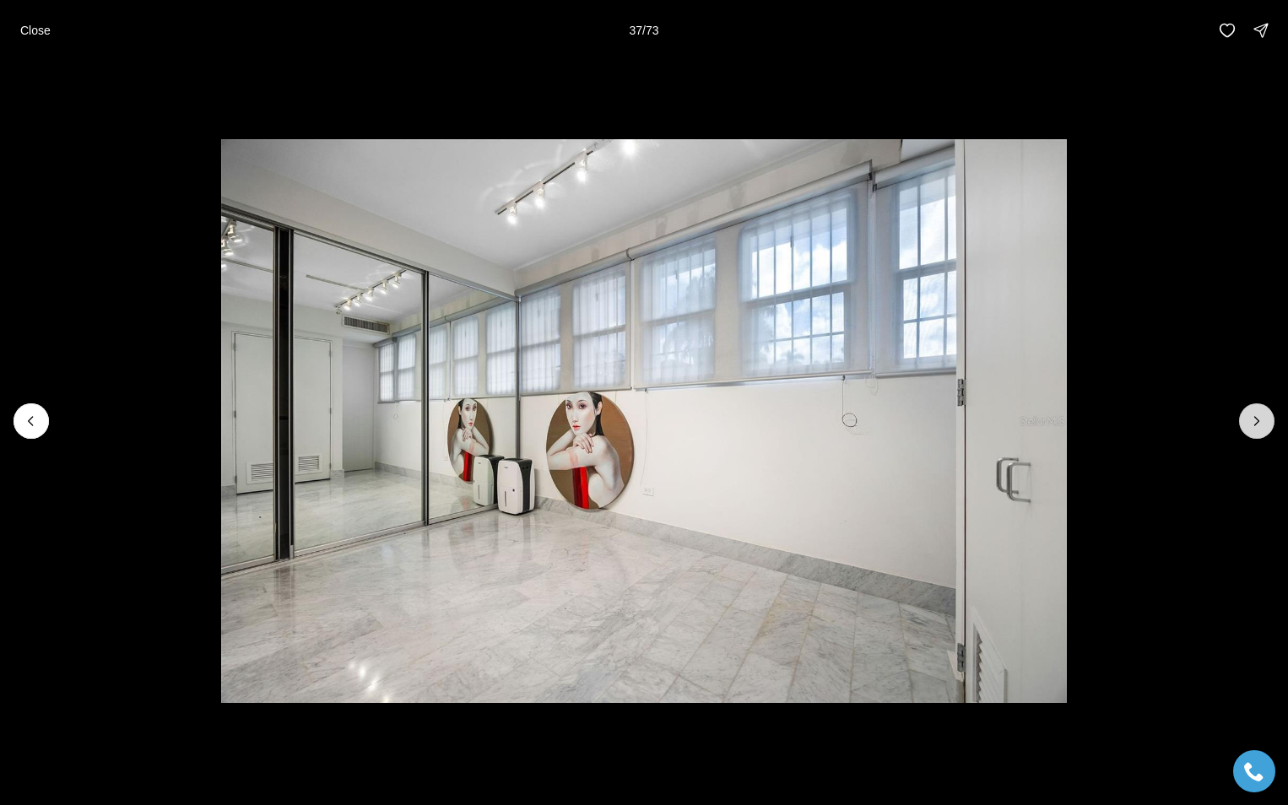
click at [1252, 416] on icon "Next slide" at bounding box center [1256, 421] width 17 height 17
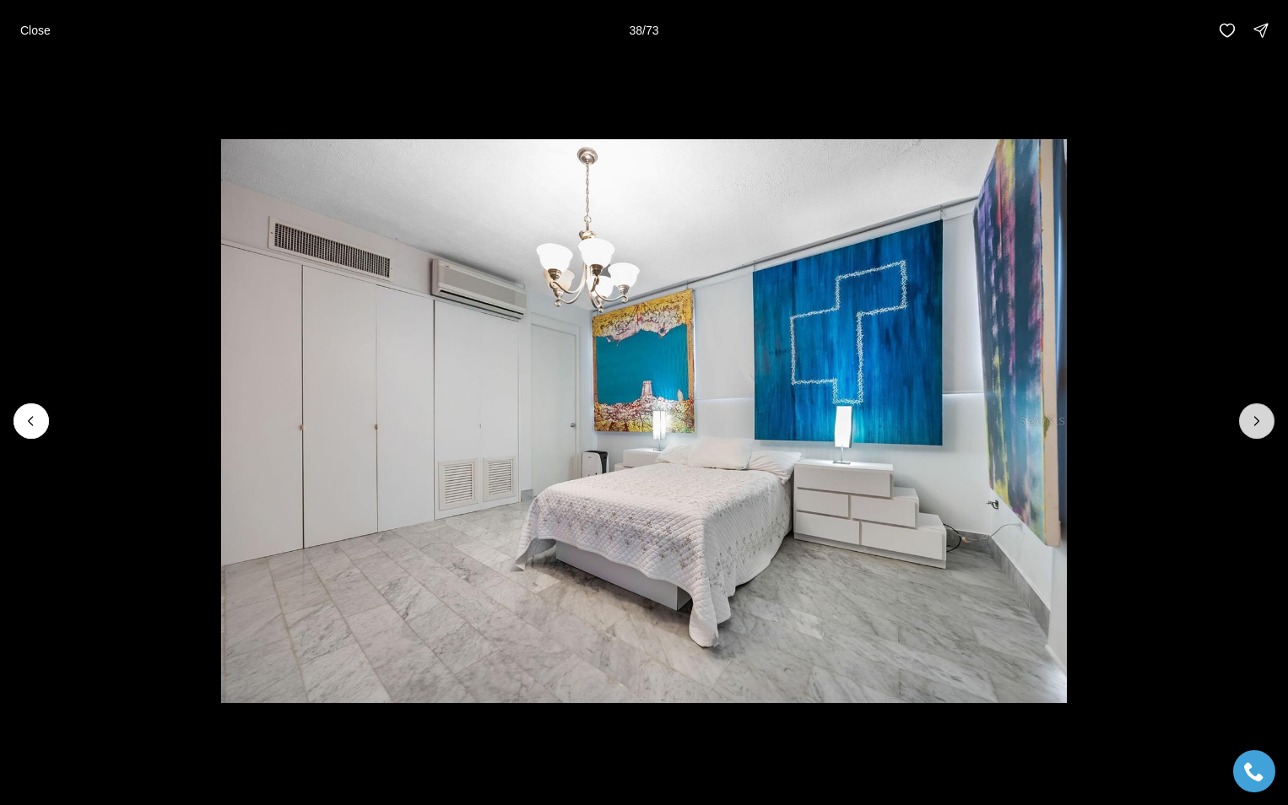
click at [1252, 416] on icon "Next slide" at bounding box center [1256, 421] width 17 height 17
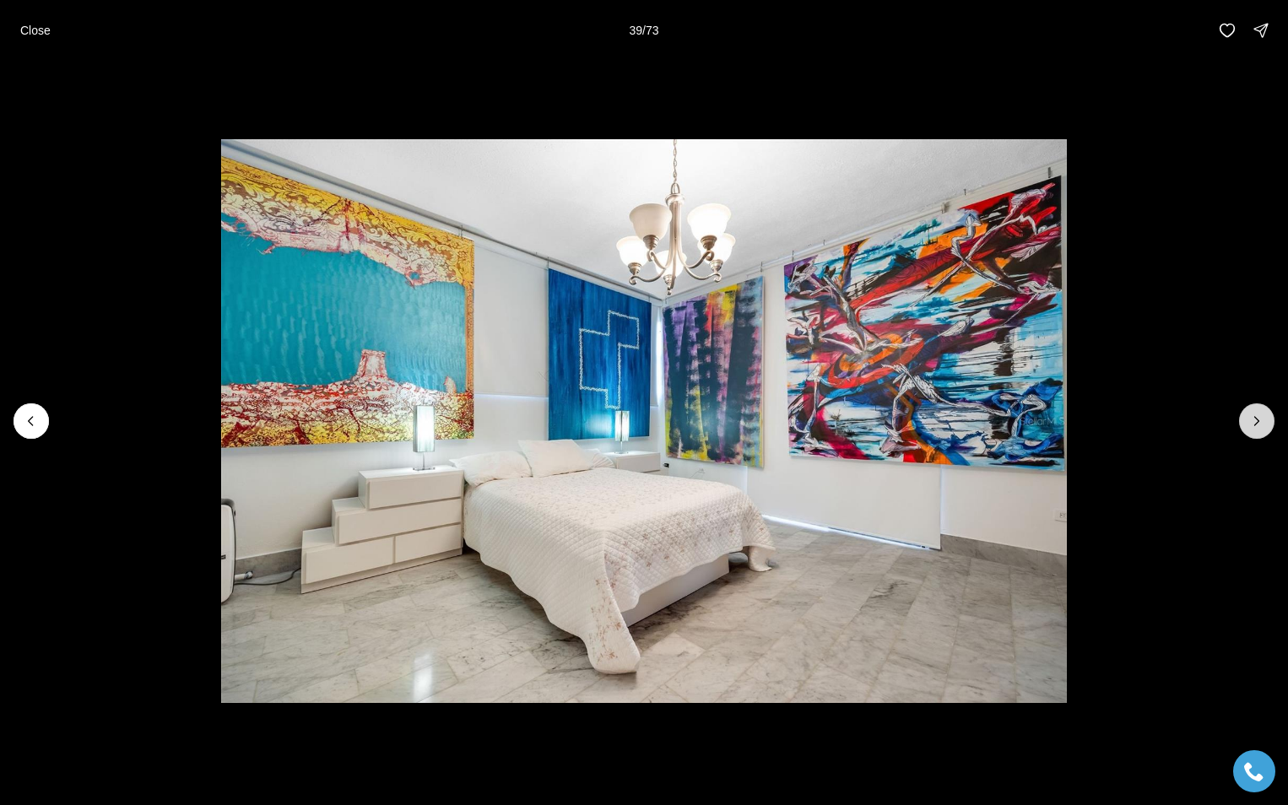
click at [1256, 424] on icon "Next slide" at bounding box center [1257, 421] width 4 height 8
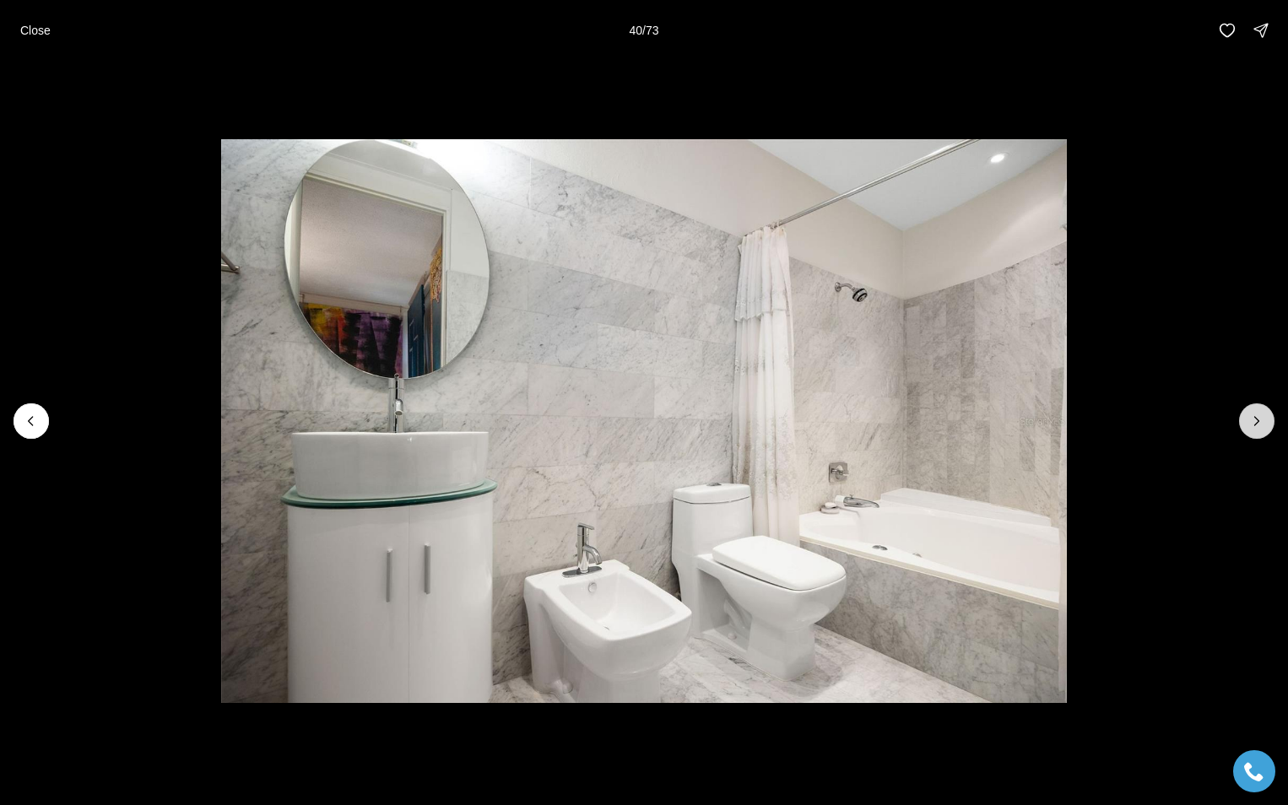
click at [1252, 419] on icon "Next slide" at bounding box center [1256, 421] width 17 height 17
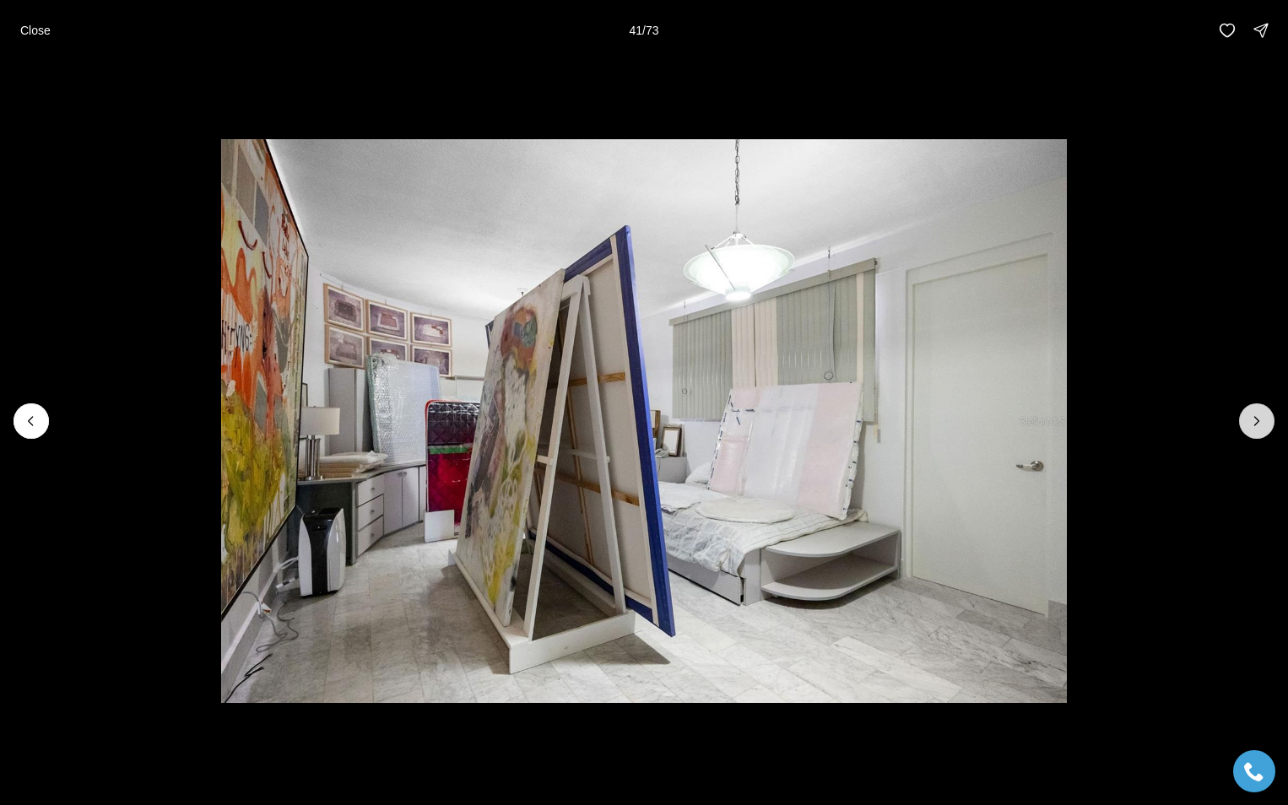
click at [1252, 419] on icon "Next slide" at bounding box center [1256, 421] width 17 height 17
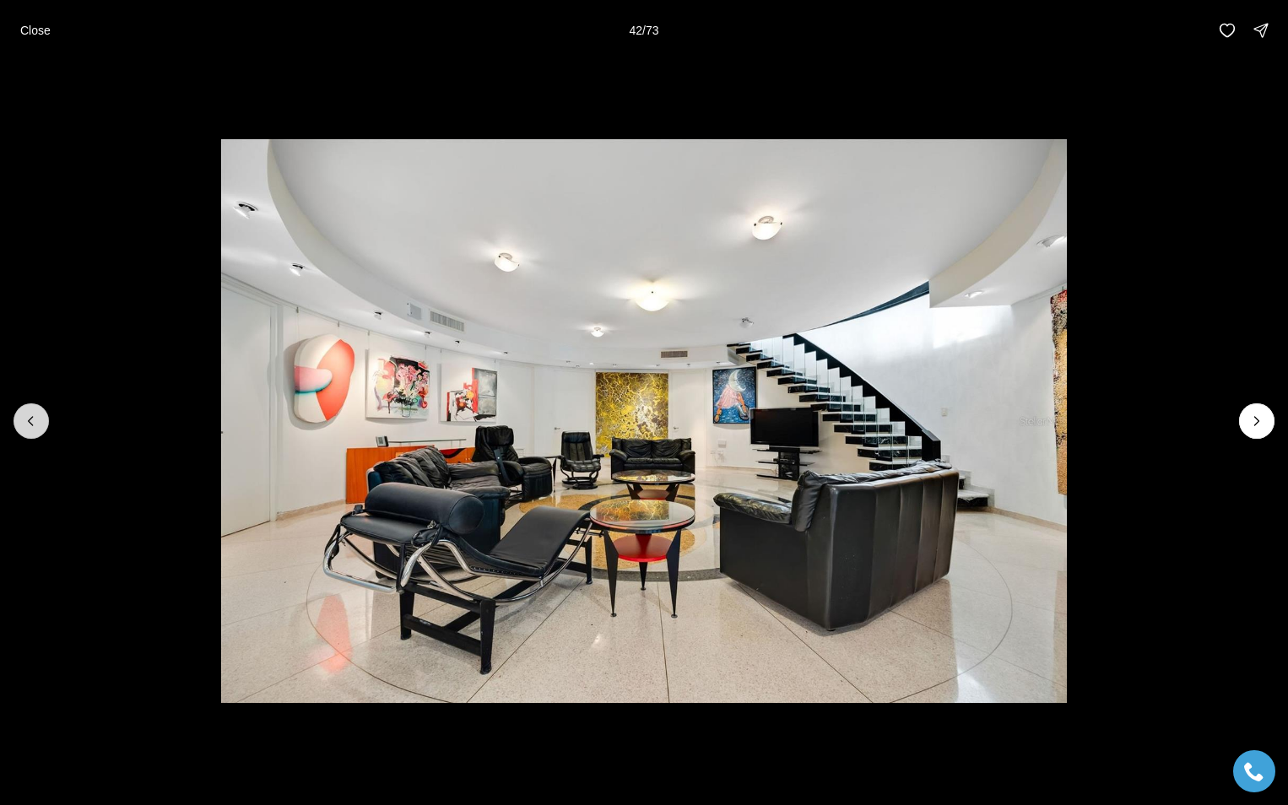
click at [24, 419] on icon "Previous slide" at bounding box center [31, 421] width 17 height 17
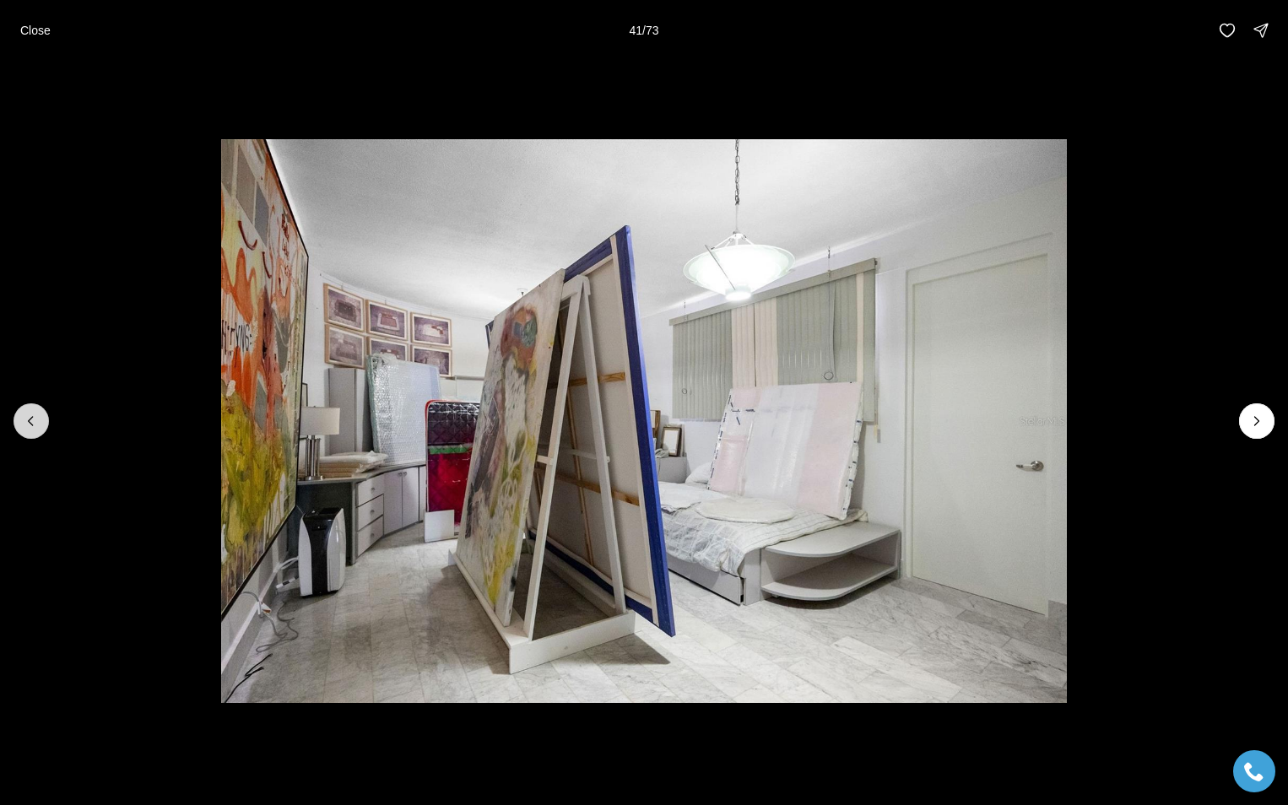
click at [28, 418] on icon "Previous slide" at bounding box center [31, 421] width 17 height 17
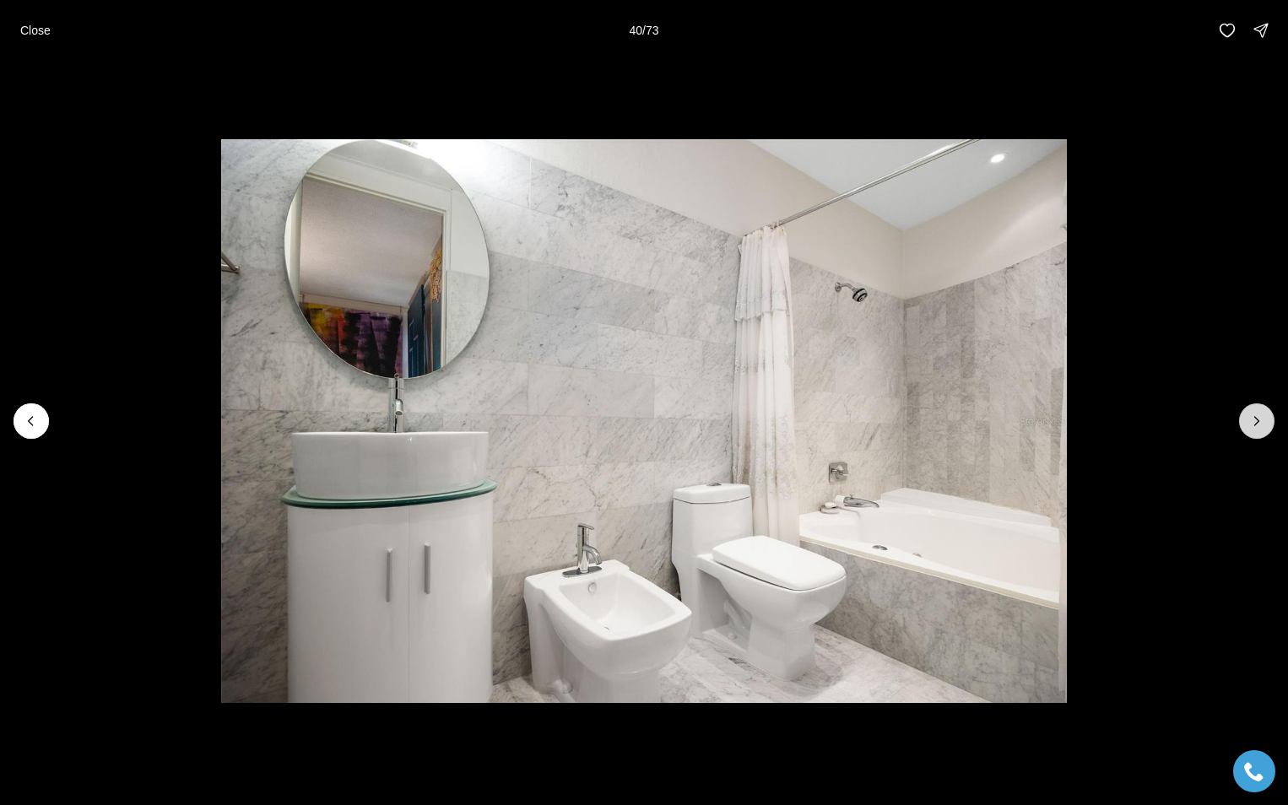
click at [1251, 424] on icon "Next slide" at bounding box center [1256, 421] width 17 height 17
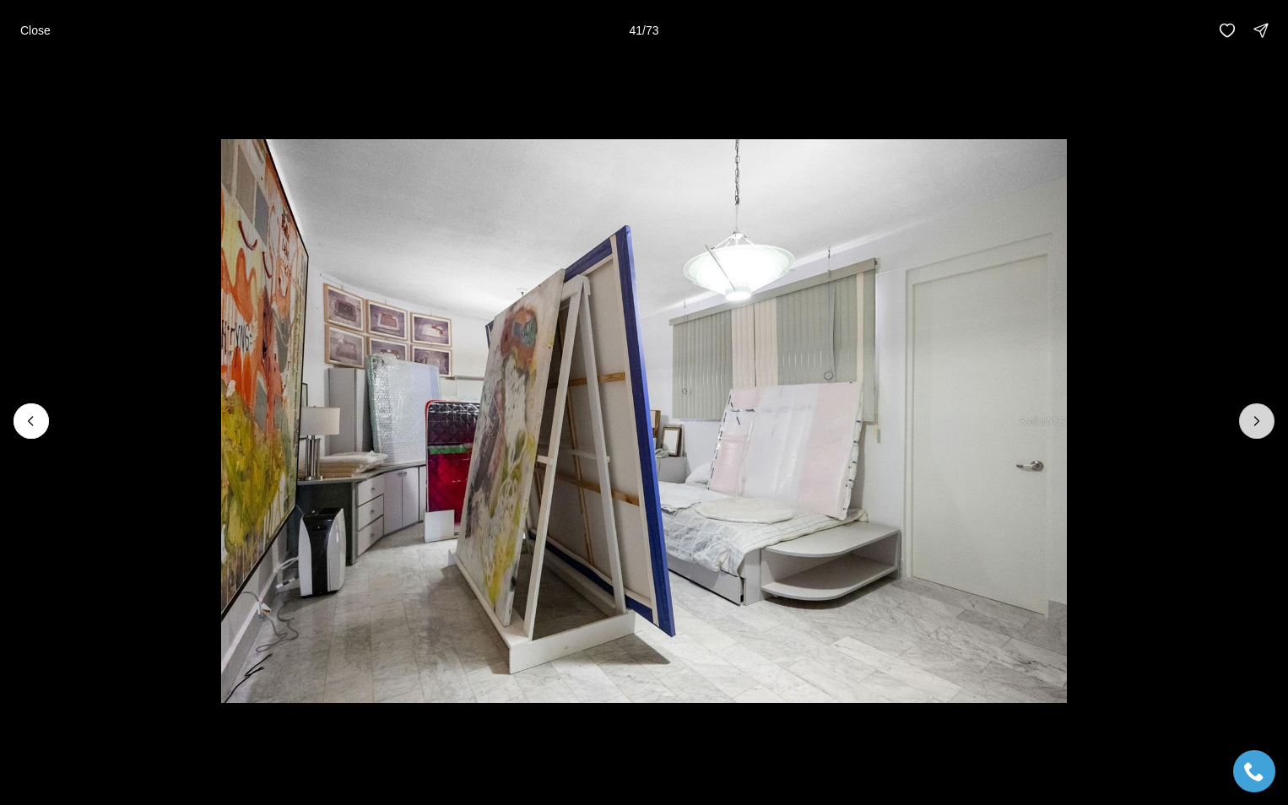
click at [1255, 423] on icon "Next slide" at bounding box center [1256, 421] width 17 height 17
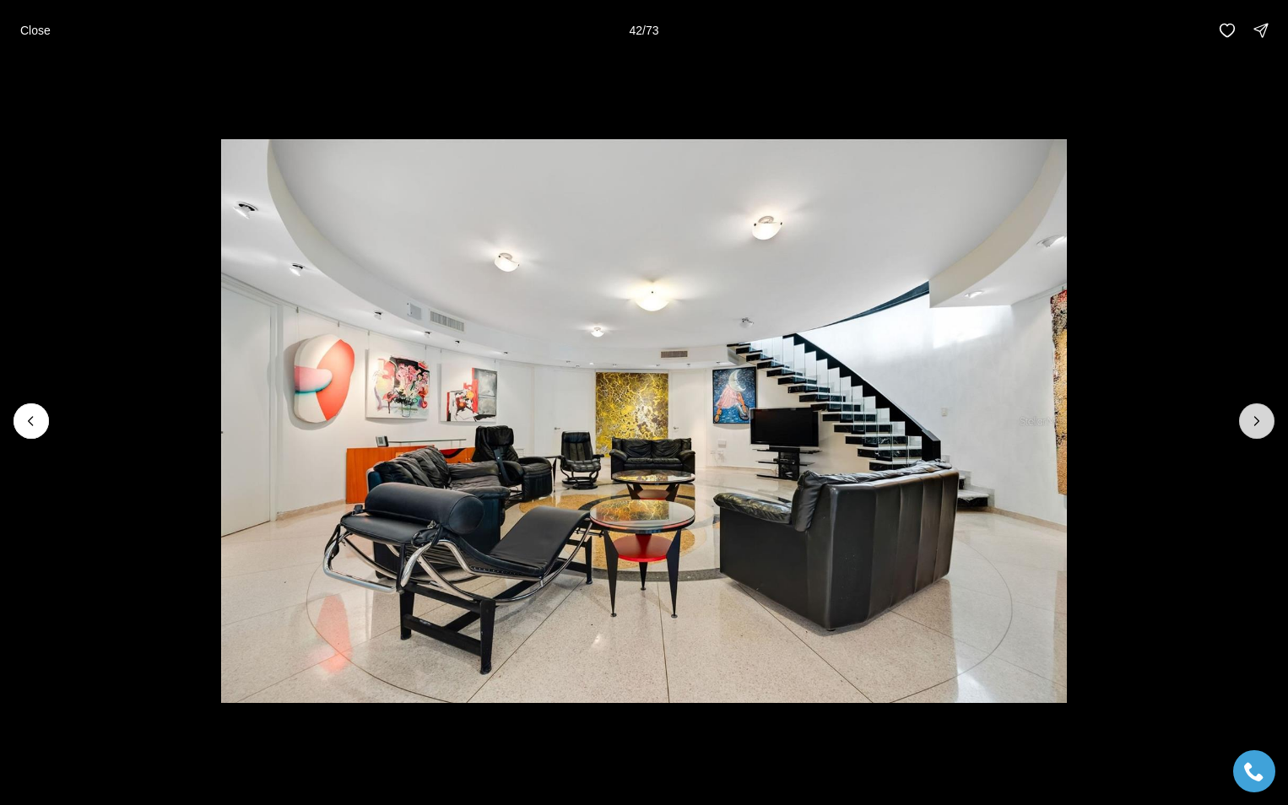
click at [1256, 415] on icon "Next slide" at bounding box center [1256, 421] width 17 height 17
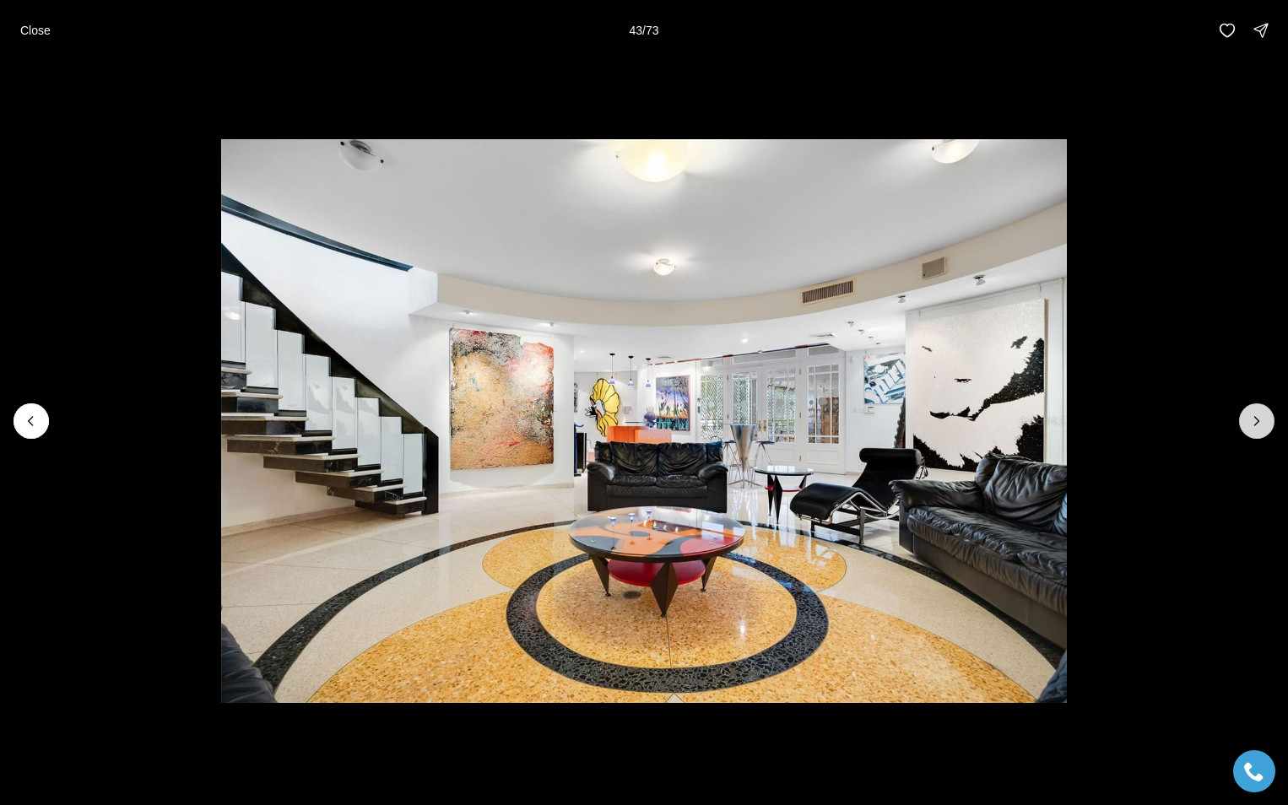
click at [1256, 415] on icon "Next slide" at bounding box center [1256, 421] width 17 height 17
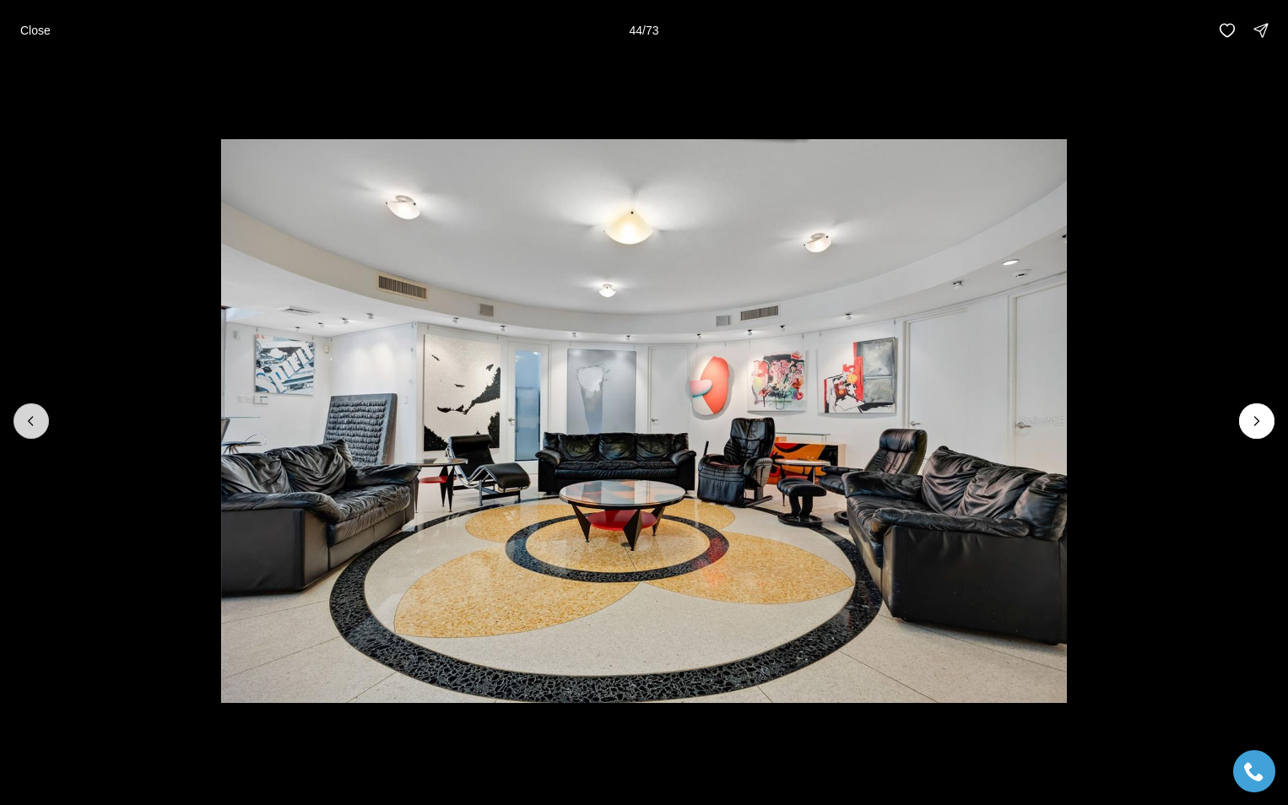
click at [35, 424] on icon "Previous slide" at bounding box center [31, 421] width 17 height 17
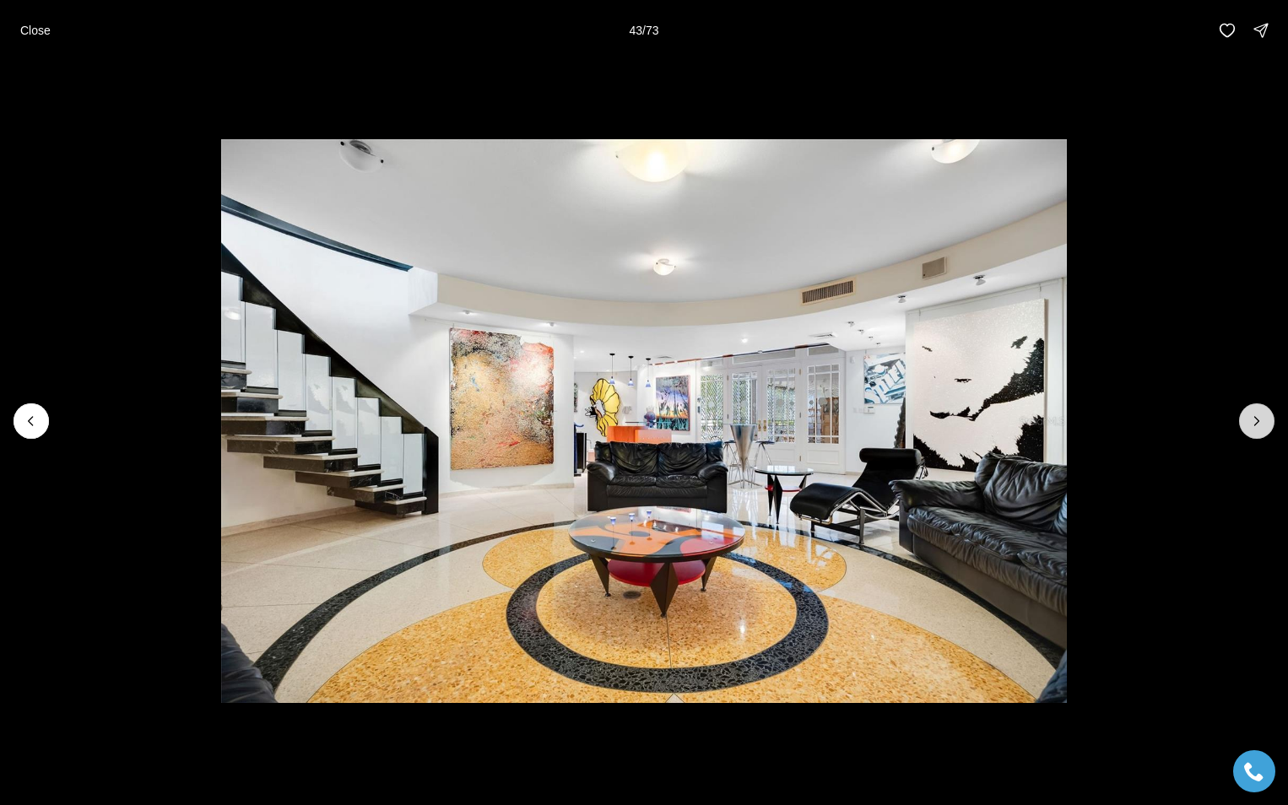
click at [1260, 421] on icon "Next slide" at bounding box center [1256, 421] width 17 height 17
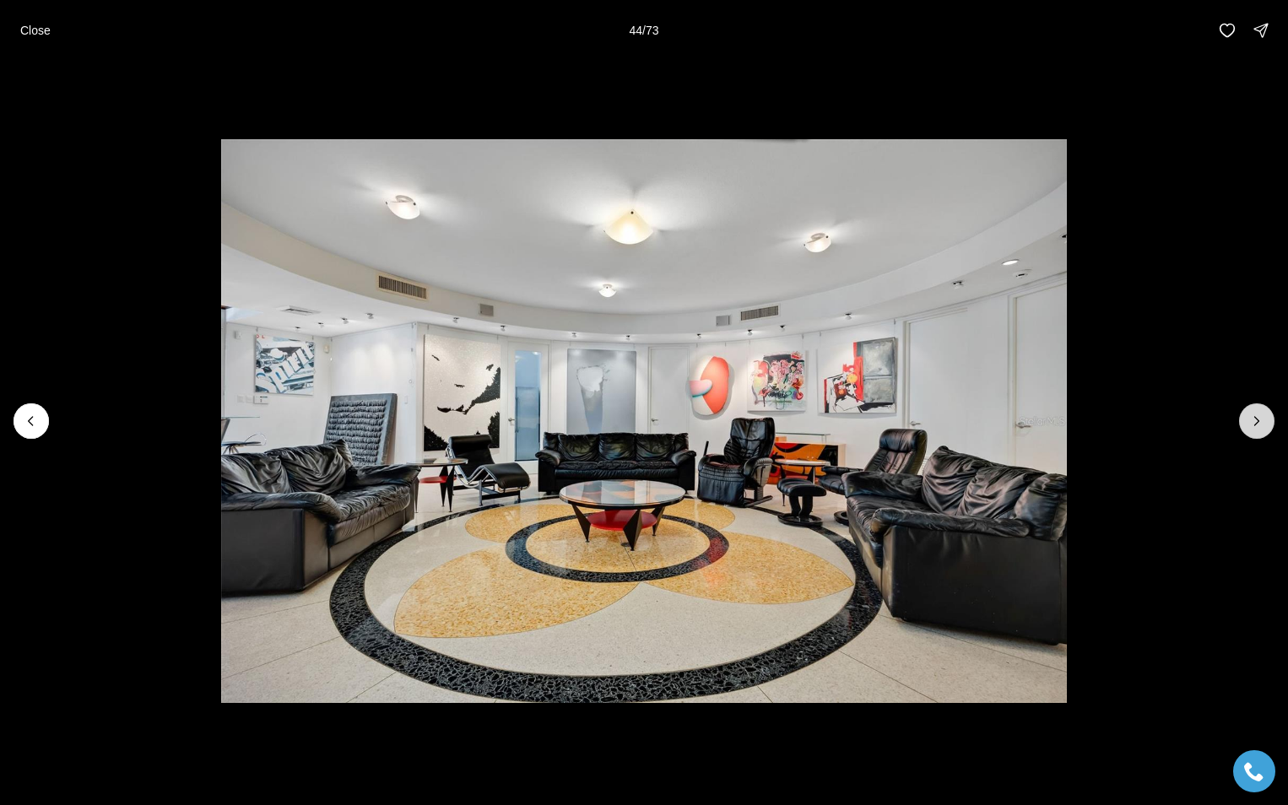
click at [1260, 421] on icon "Next slide" at bounding box center [1256, 421] width 17 height 17
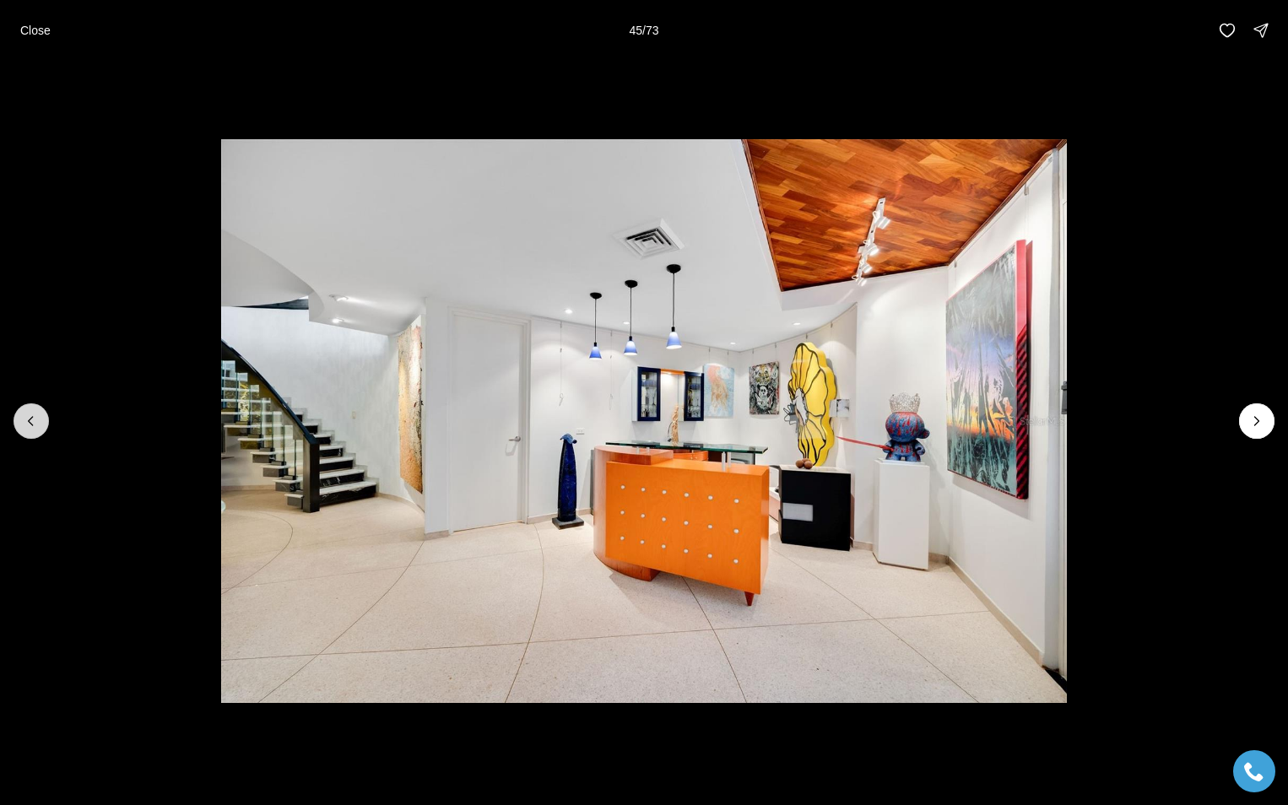
click at [47, 427] on button "Previous slide" at bounding box center [31, 420] width 35 height 35
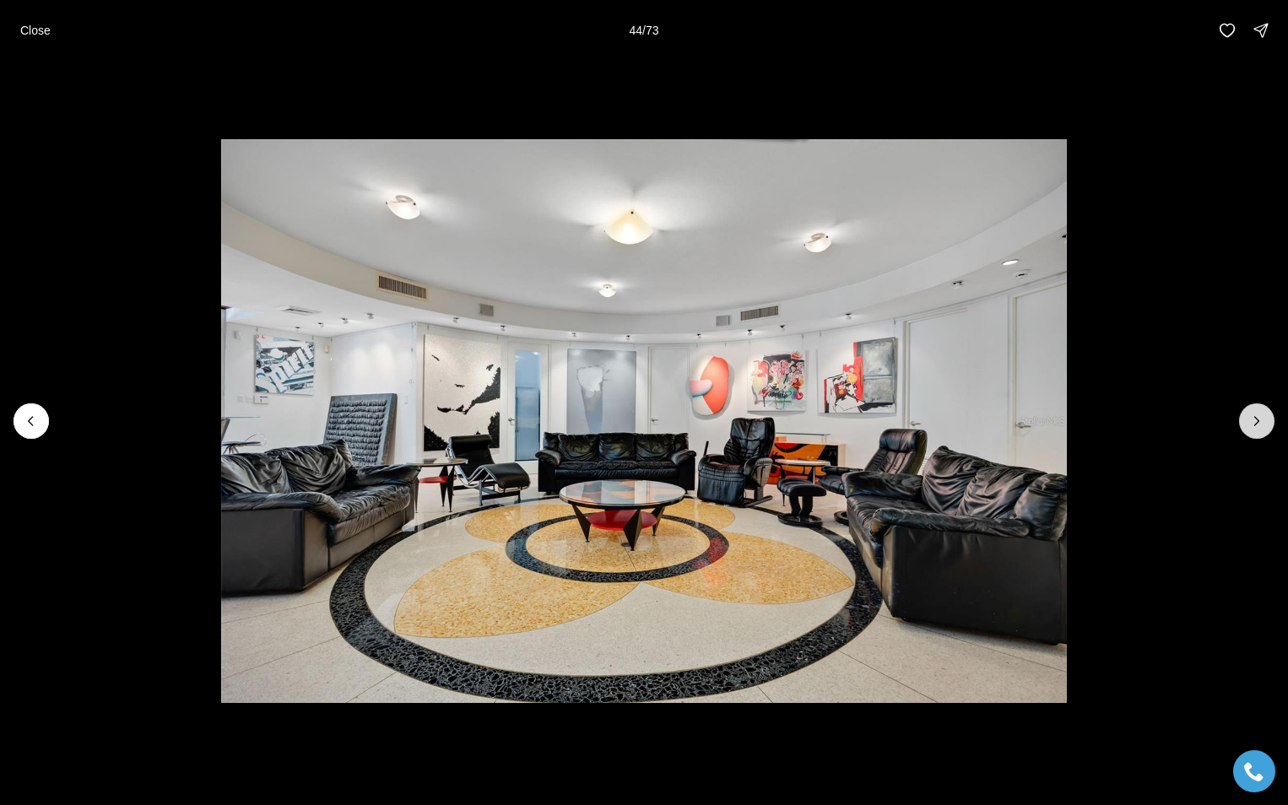
click at [1250, 423] on icon "Next slide" at bounding box center [1256, 421] width 17 height 17
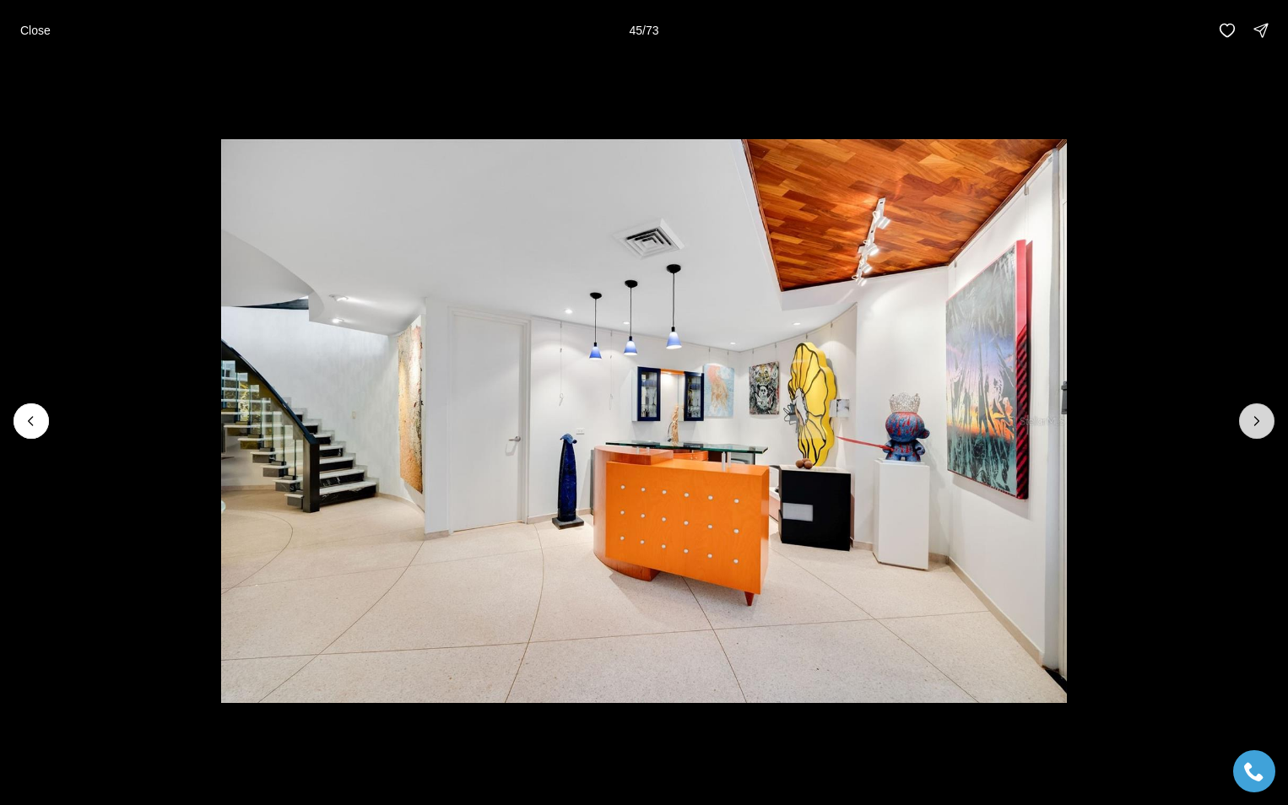
click at [1253, 417] on icon "Next slide" at bounding box center [1256, 421] width 17 height 17
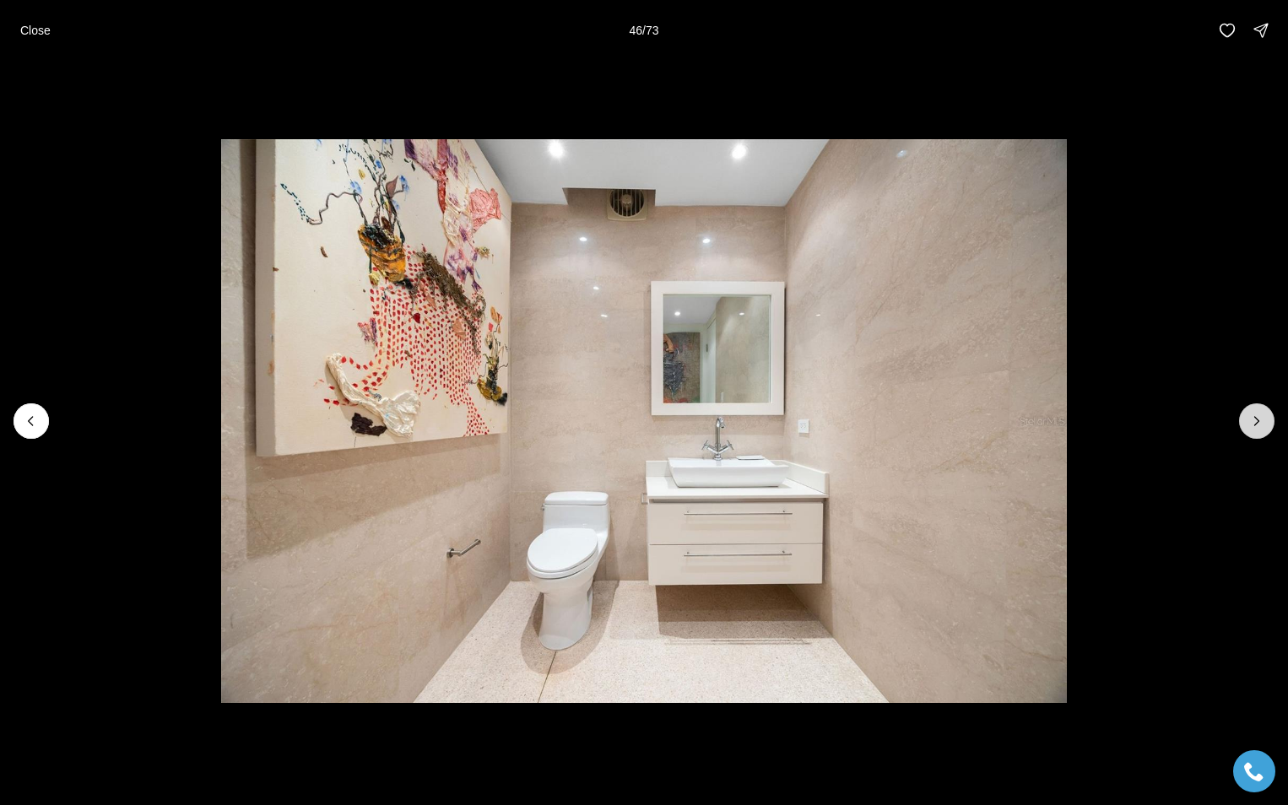
click at [1253, 417] on icon "Next slide" at bounding box center [1256, 421] width 17 height 17
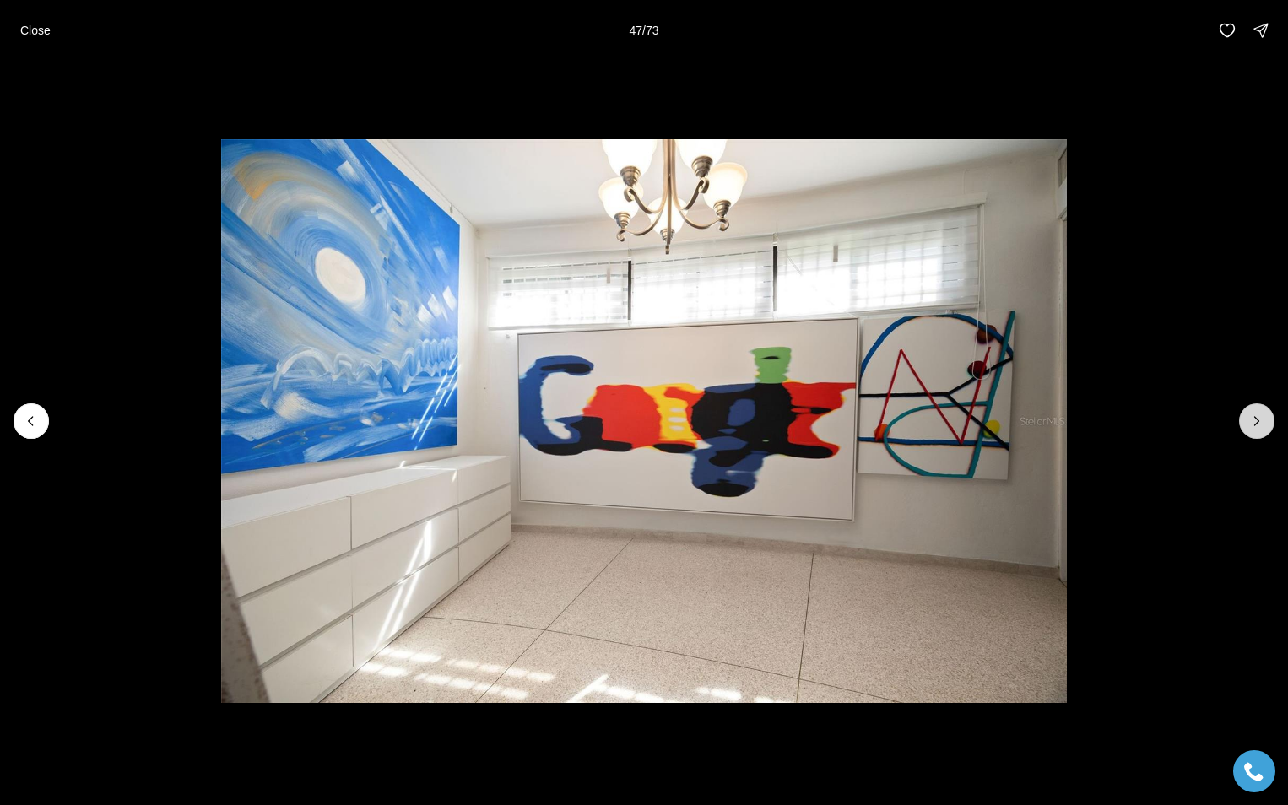
click at [1257, 419] on icon "Next slide" at bounding box center [1257, 421] width 4 height 8
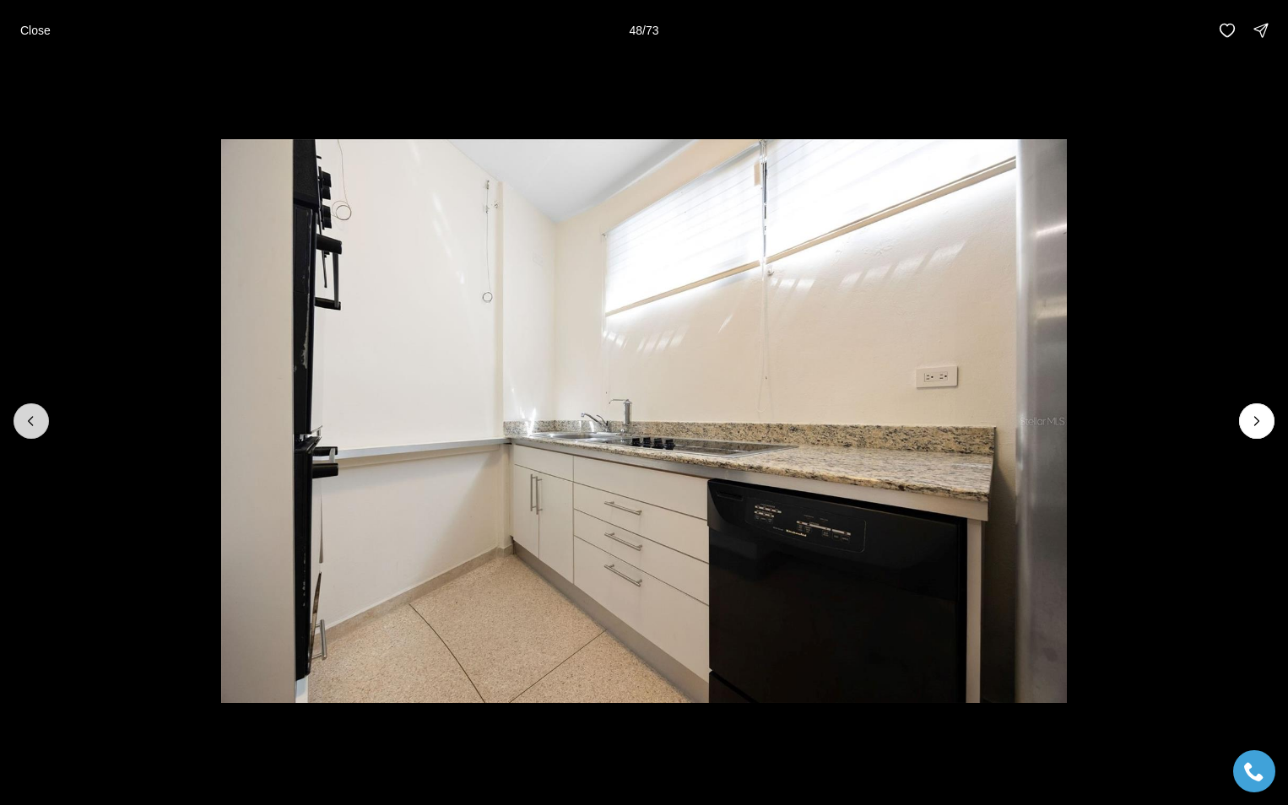
click at [24, 424] on icon "Previous slide" at bounding box center [31, 421] width 17 height 17
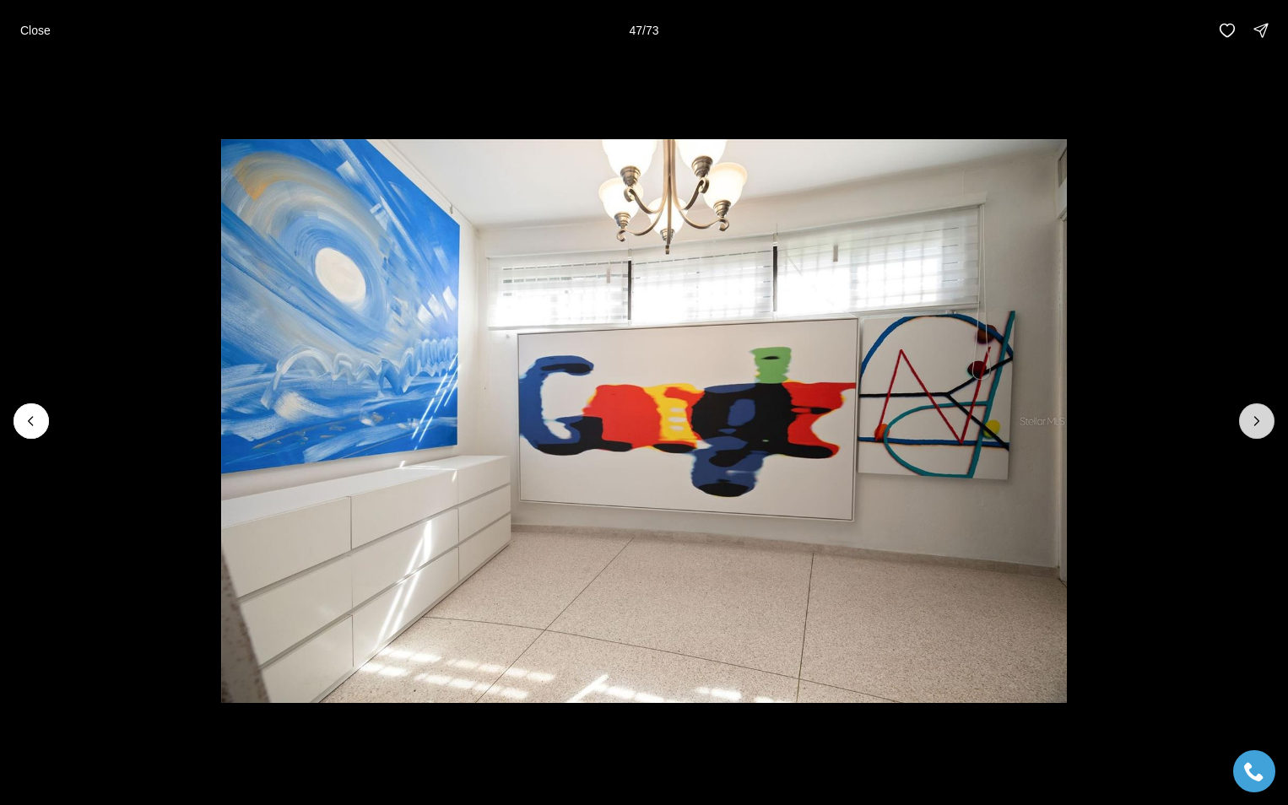
click at [1251, 414] on icon "Next slide" at bounding box center [1256, 421] width 17 height 17
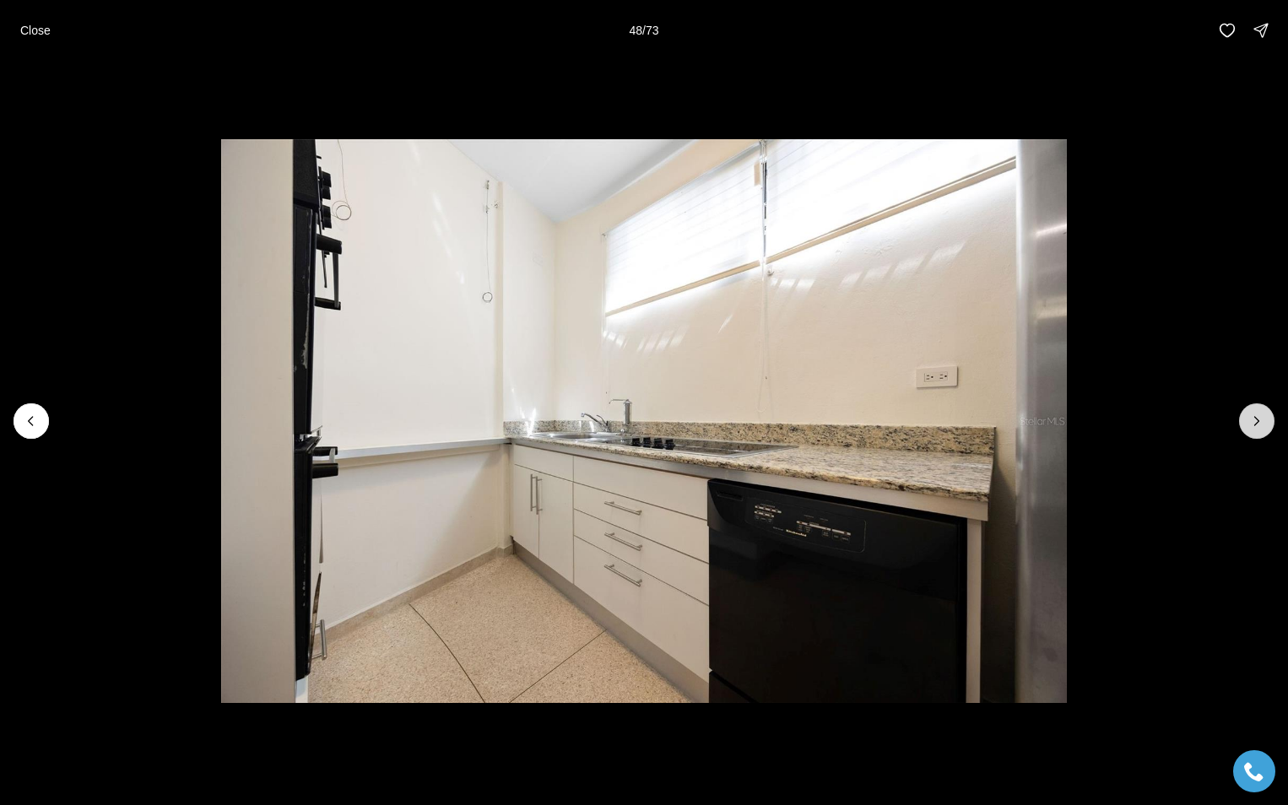
click at [1251, 414] on icon "Next slide" at bounding box center [1256, 421] width 17 height 17
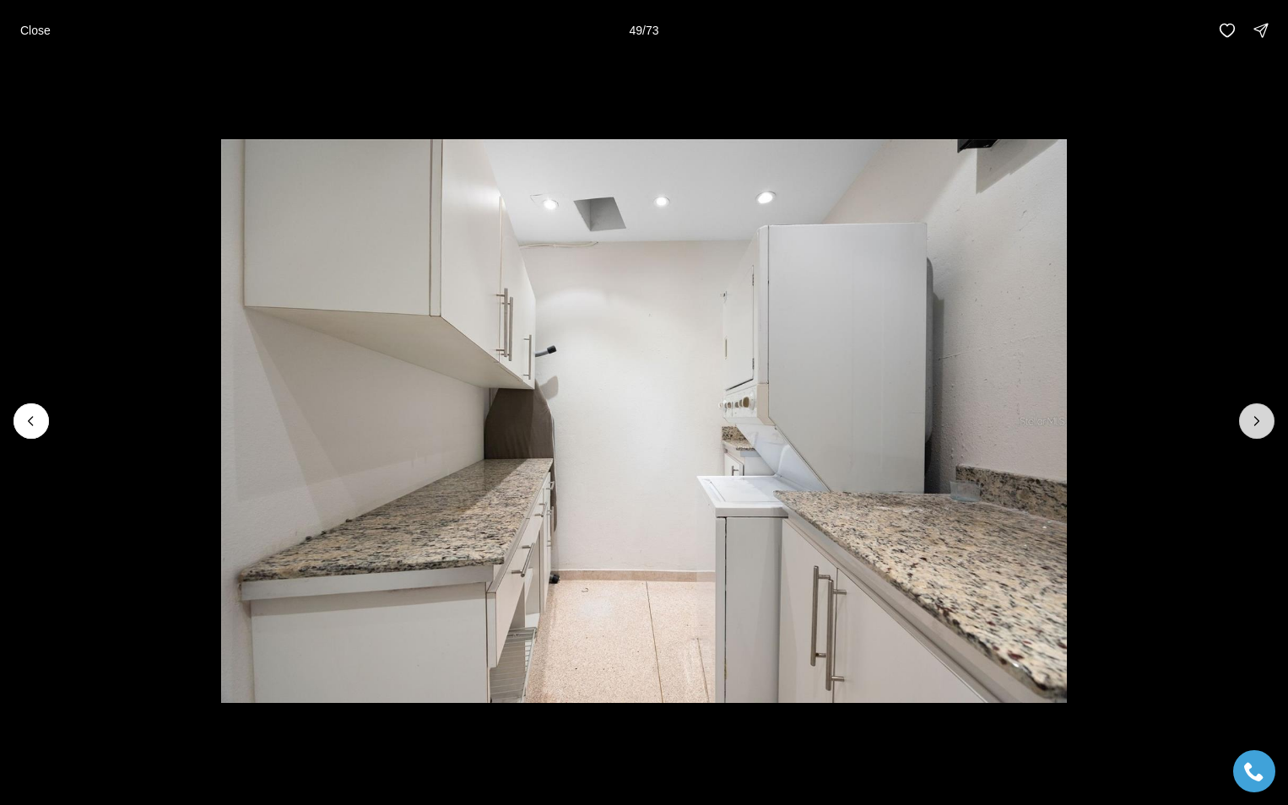
click at [1259, 418] on icon "Next slide" at bounding box center [1256, 421] width 17 height 17
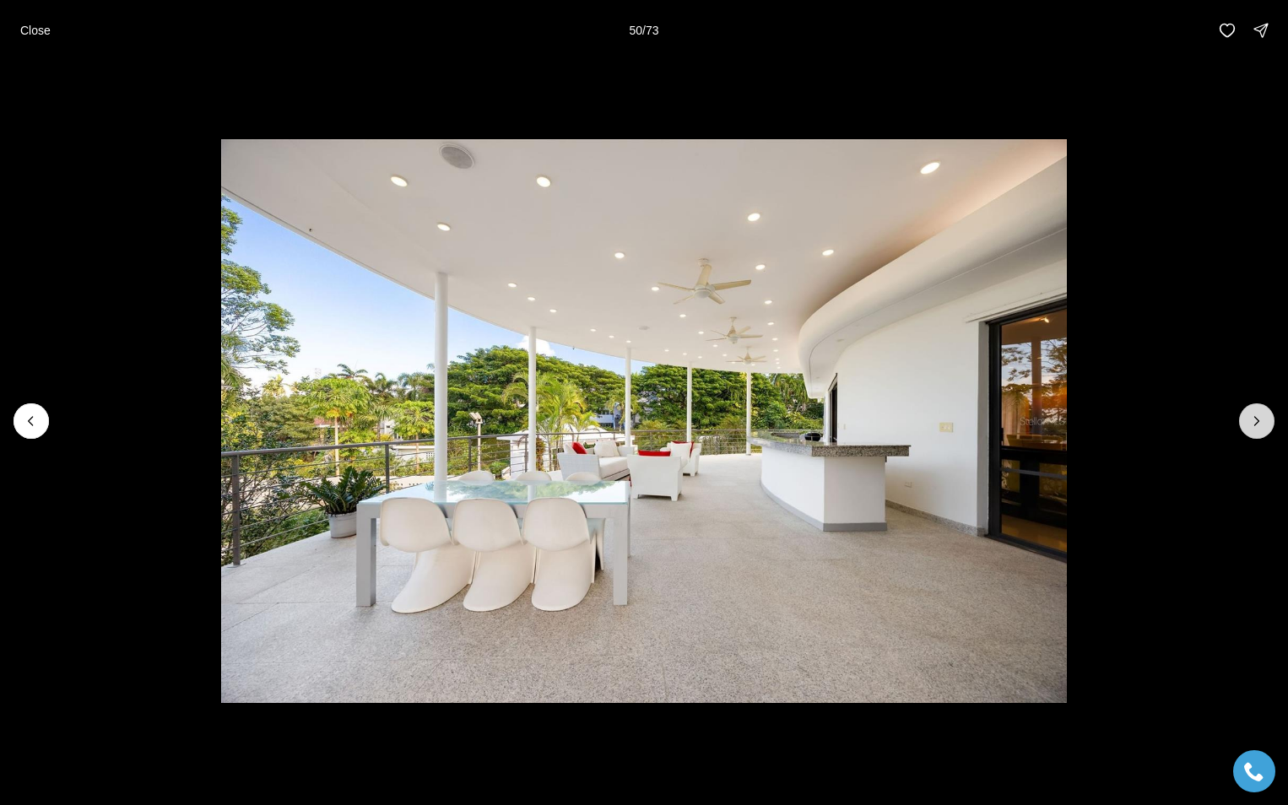
click at [1256, 419] on icon "Next slide" at bounding box center [1256, 421] width 17 height 17
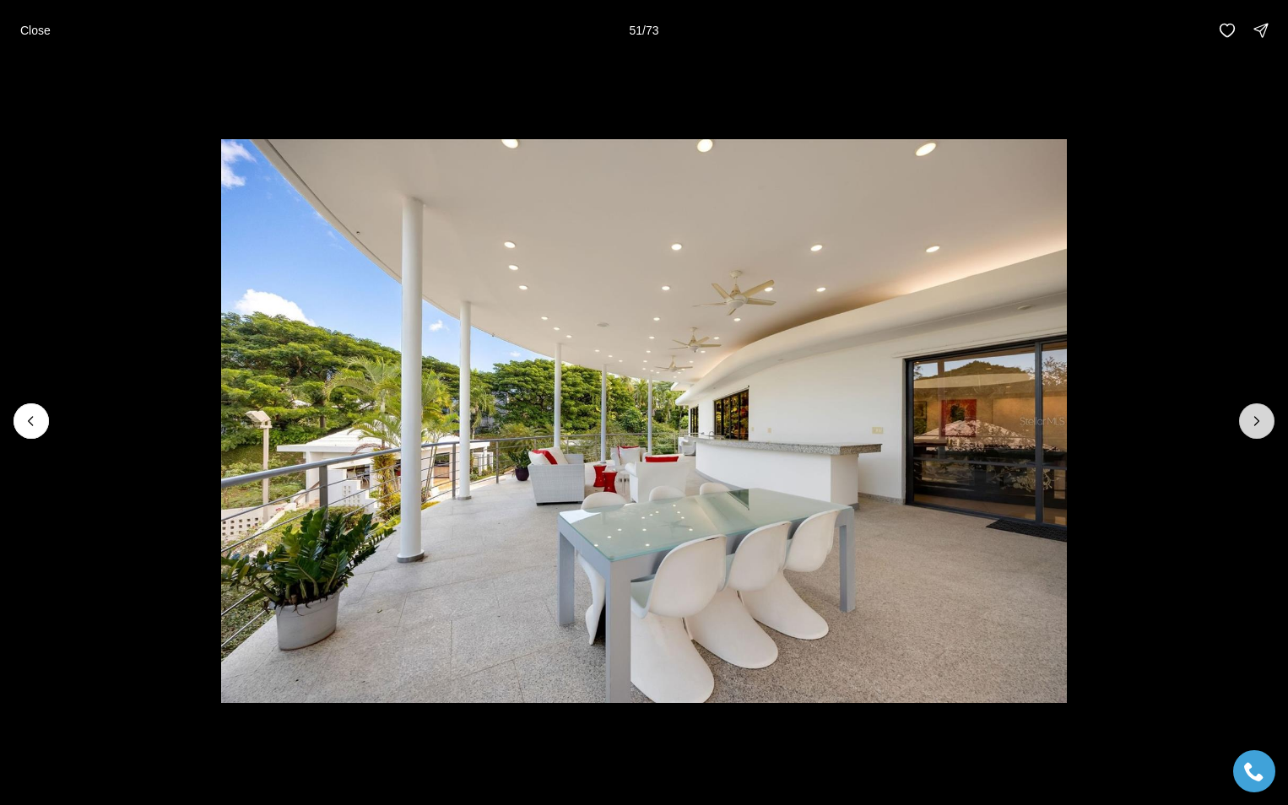
click at [1255, 417] on icon "Next slide" at bounding box center [1257, 421] width 4 height 8
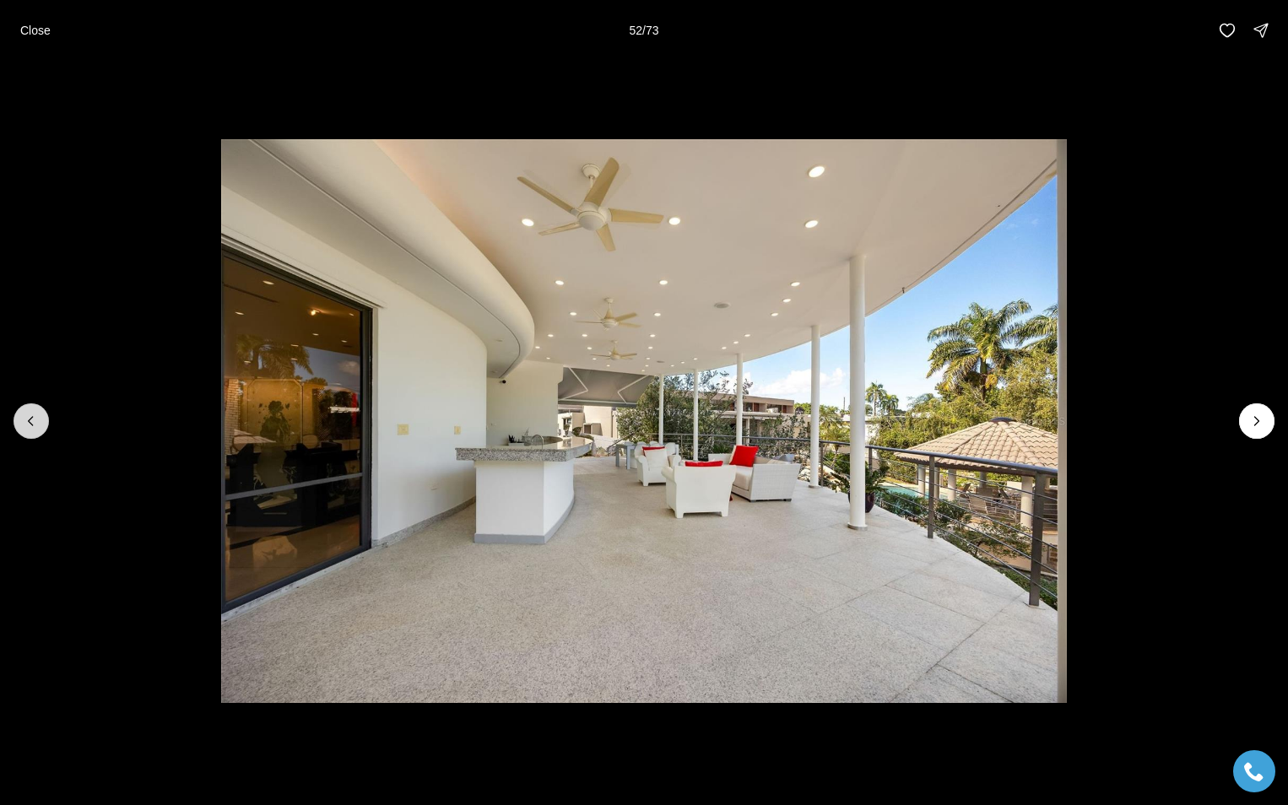
click at [30, 419] on icon "Previous slide" at bounding box center [31, 421] width 4 height 8
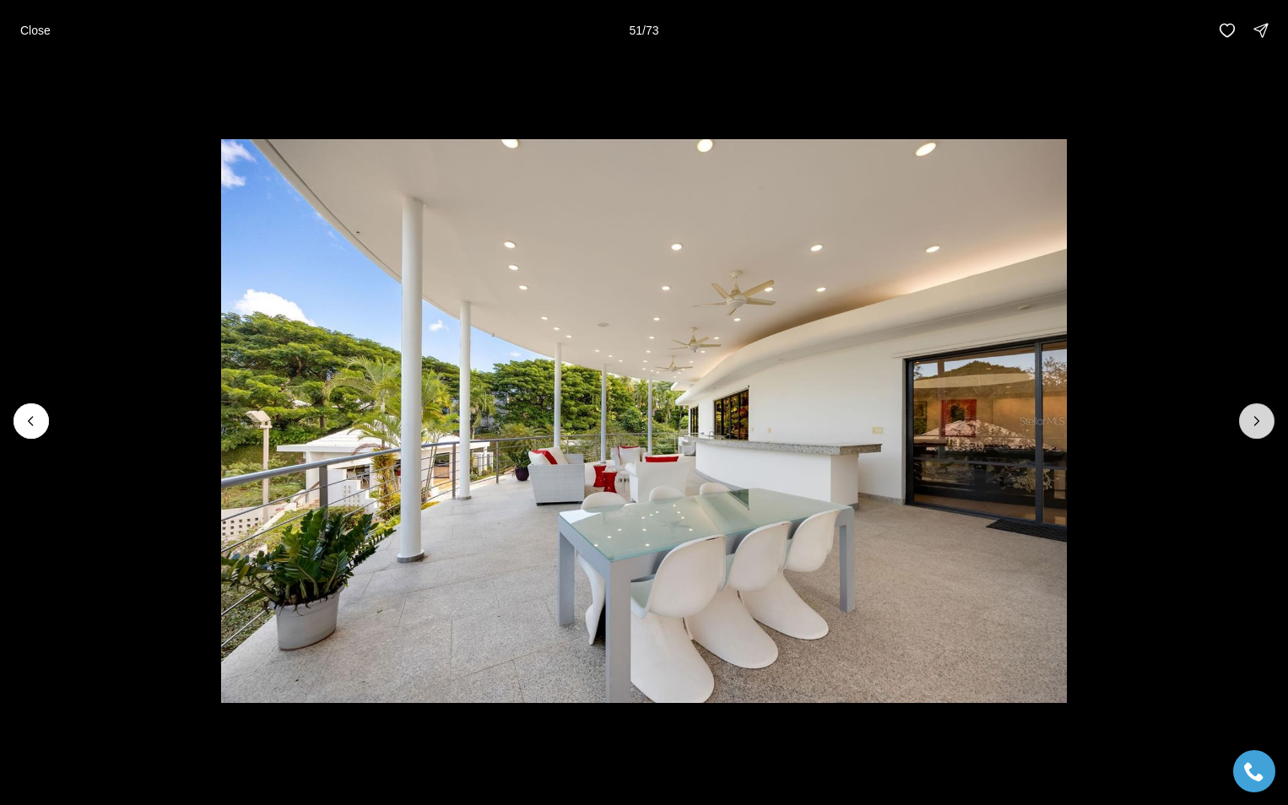
click at [1252, 416] on icon "Next slide" at bounding box center [1256, 421] width 17 height 17
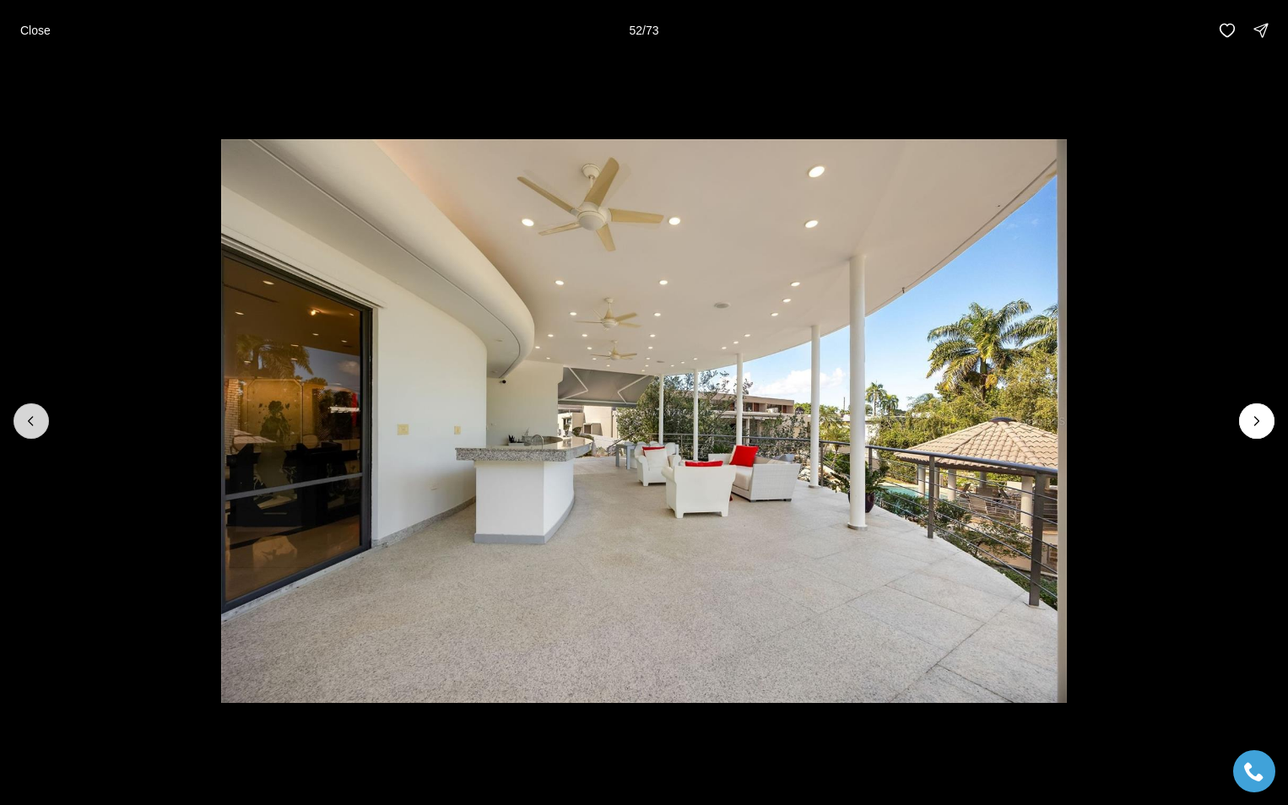
click at [35, 422] on icon "Previous slide" at bounding box center [31, 421] width 17 height 17
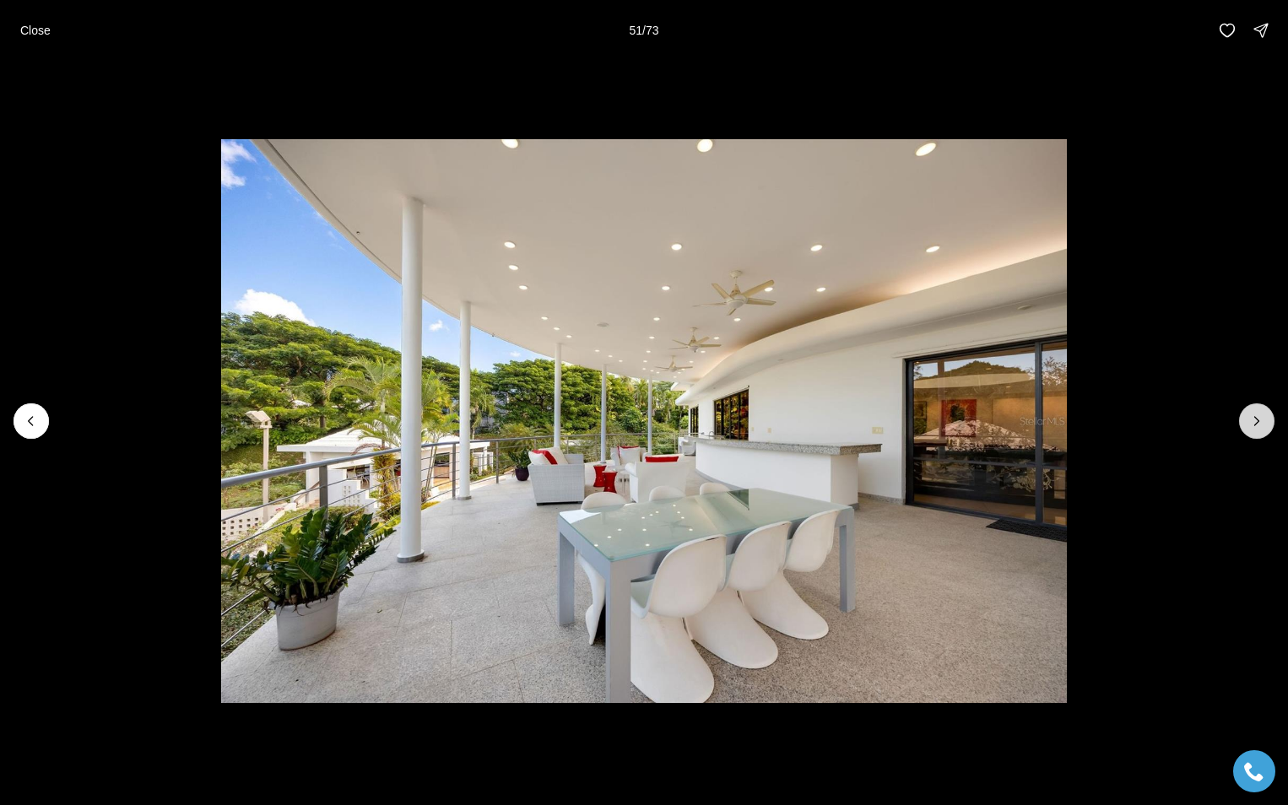
click at [1256, 420] on icon "Next slide" at bounding box center [1256, 421] width 17 height 17
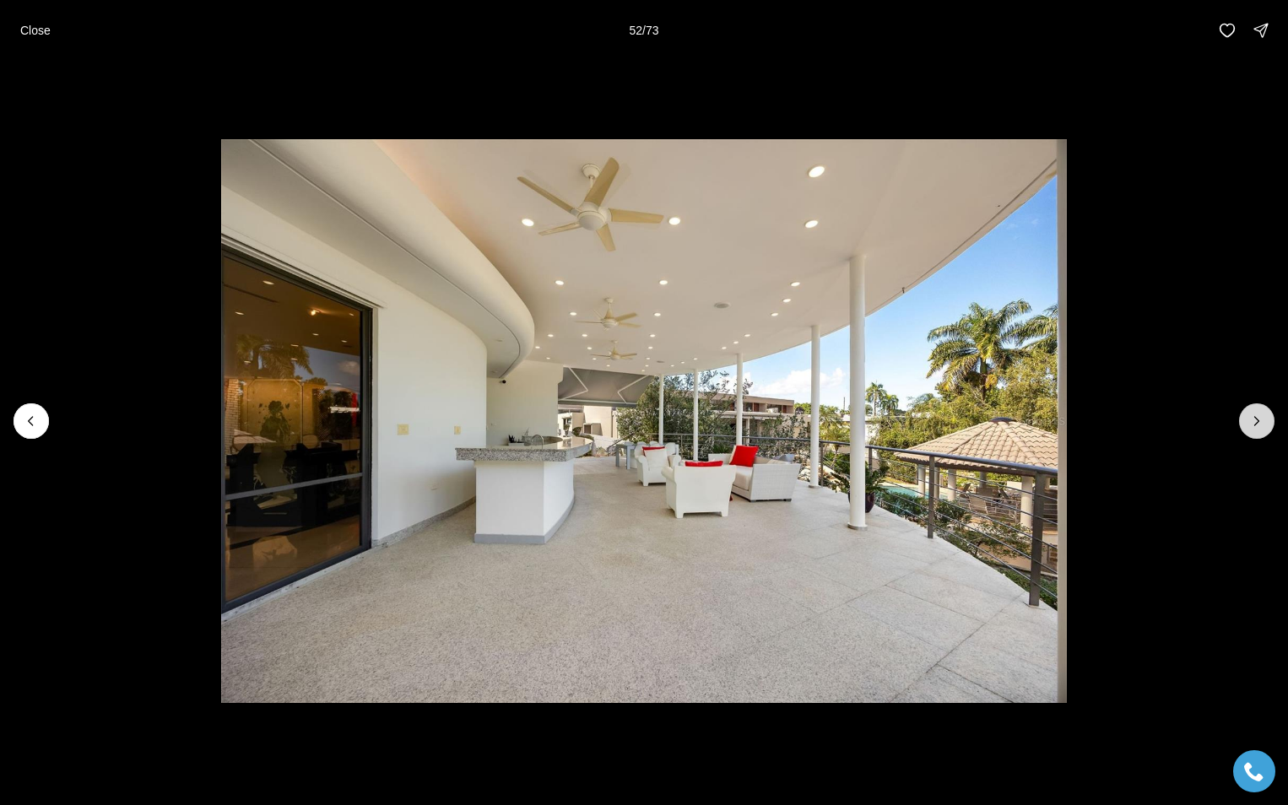
click at [1256, 420] on icon "Next slide" at bounding box center [1256, 421] width 17 height 17
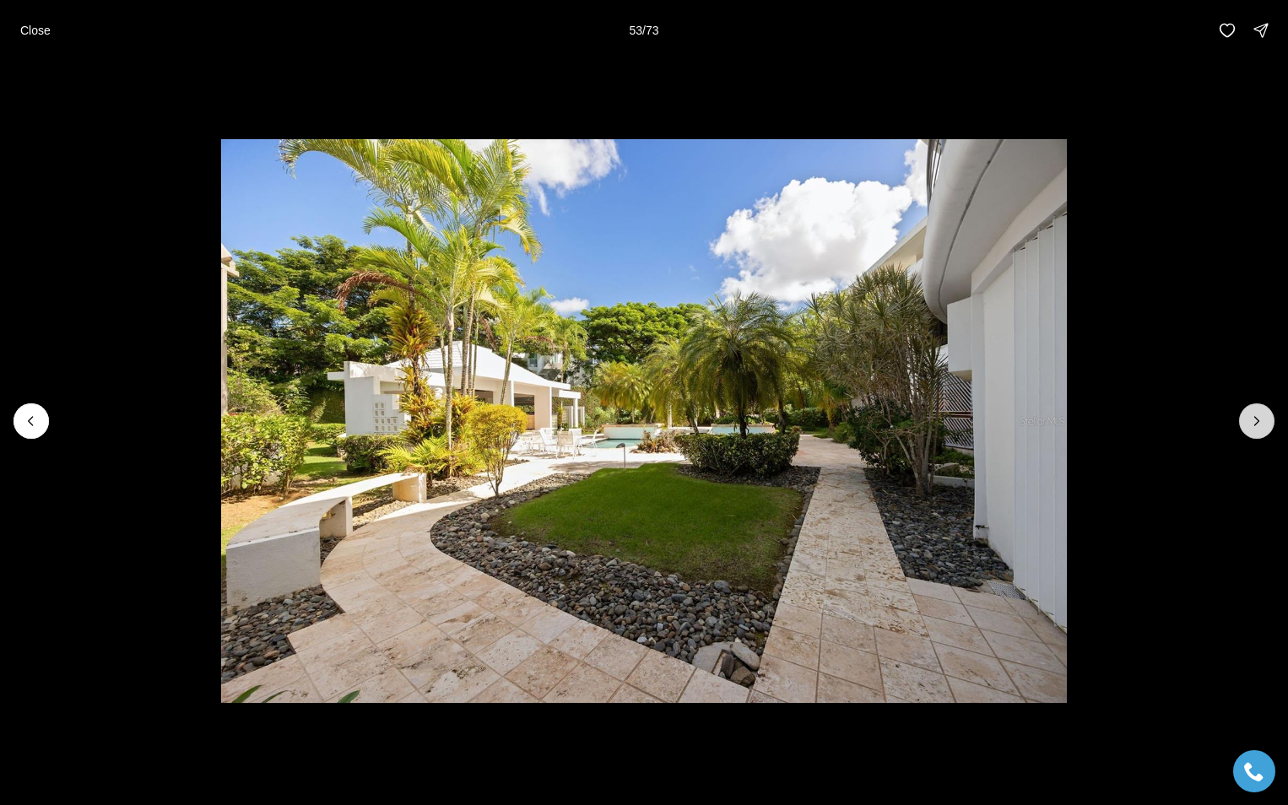
click at [1256, 422] on icon "Next slide" at bounding box center [1256, 421] width 17 height 17
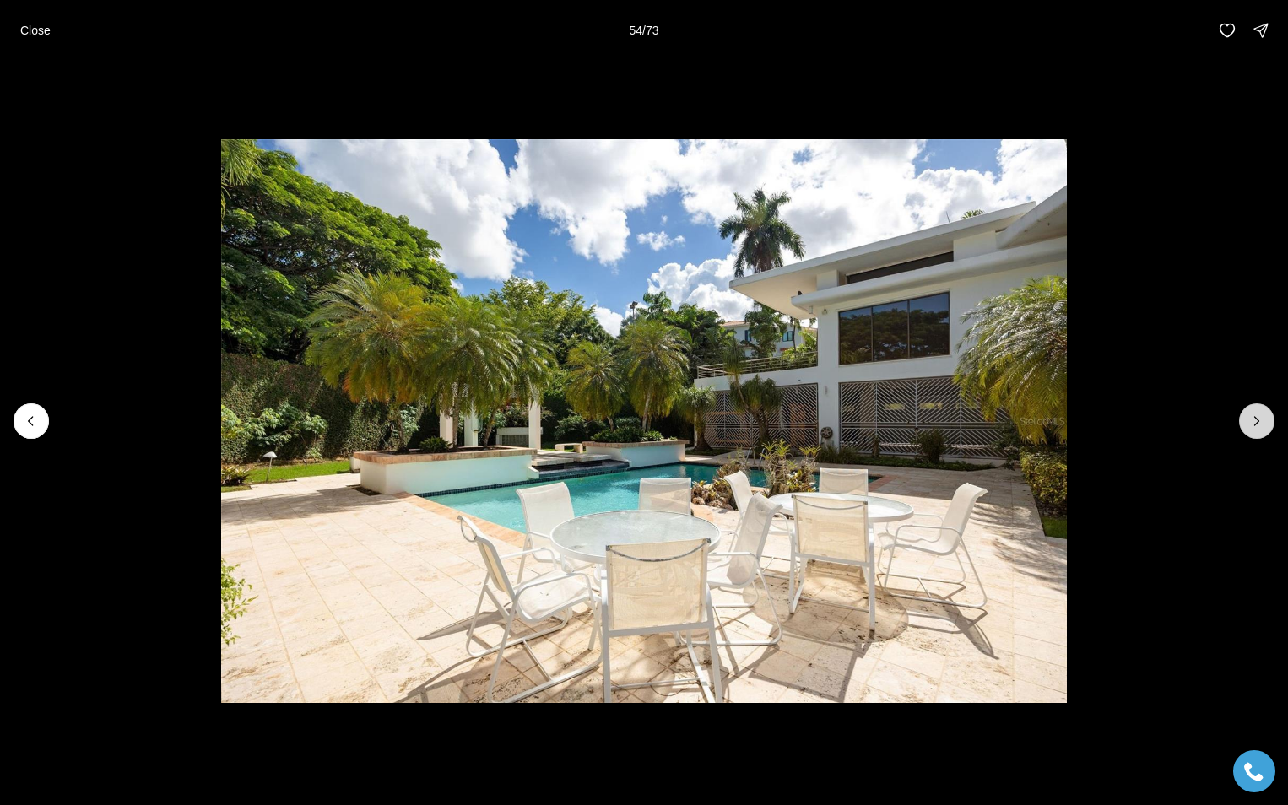
click at [1256, 422] on icon "Next slide" at bounding box center [1256, 421] width 17 height 17
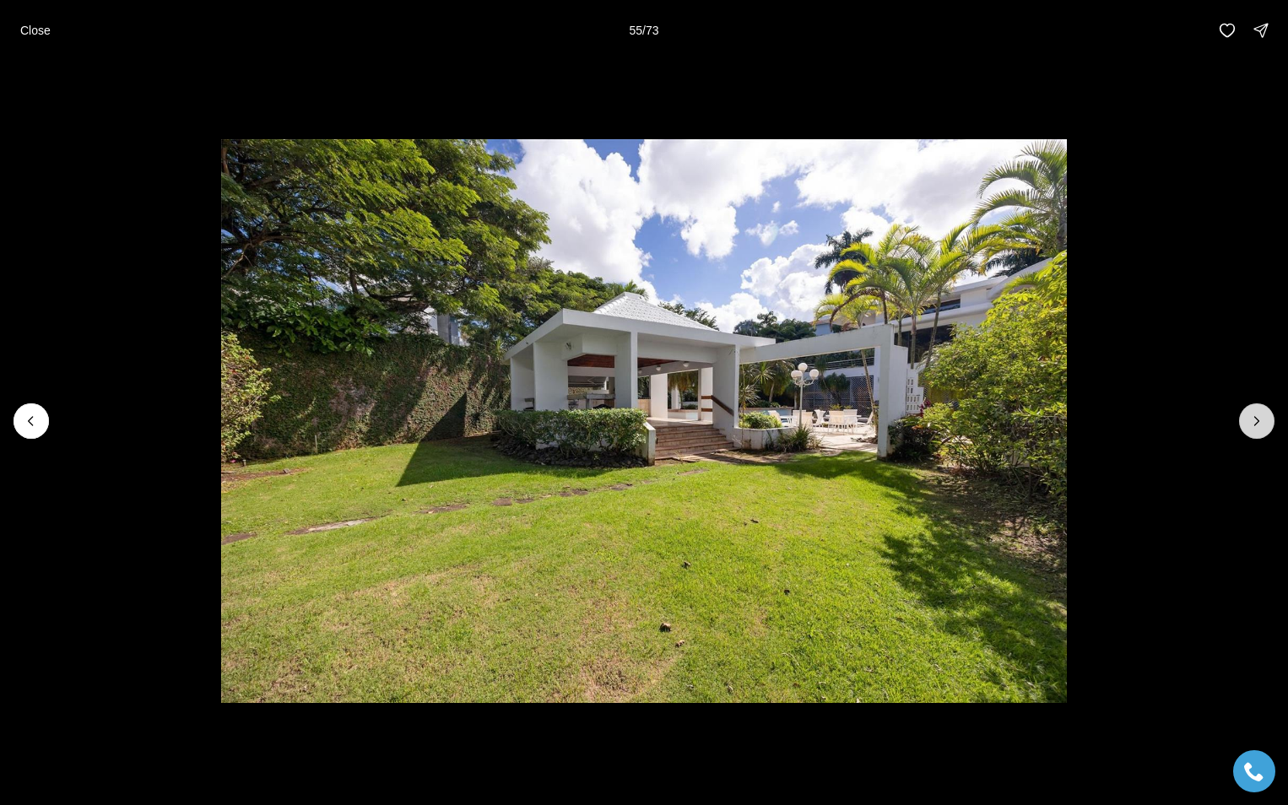
click at [1255, 416] on icon "Next slide" at bounding box center [1256, 421] width 17 height 17
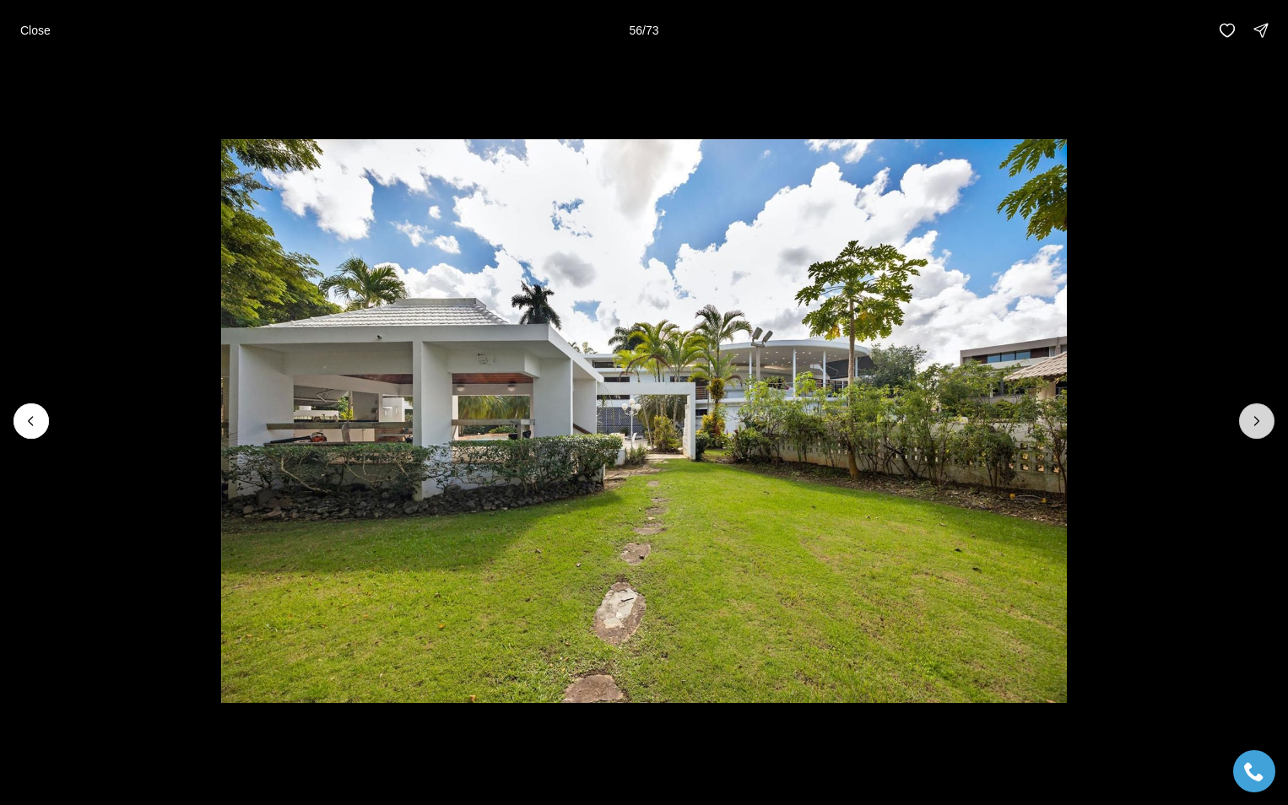
click at [1253, 416] on icon "Next slide" at bounding box center [1256, 421] width 17 height 17
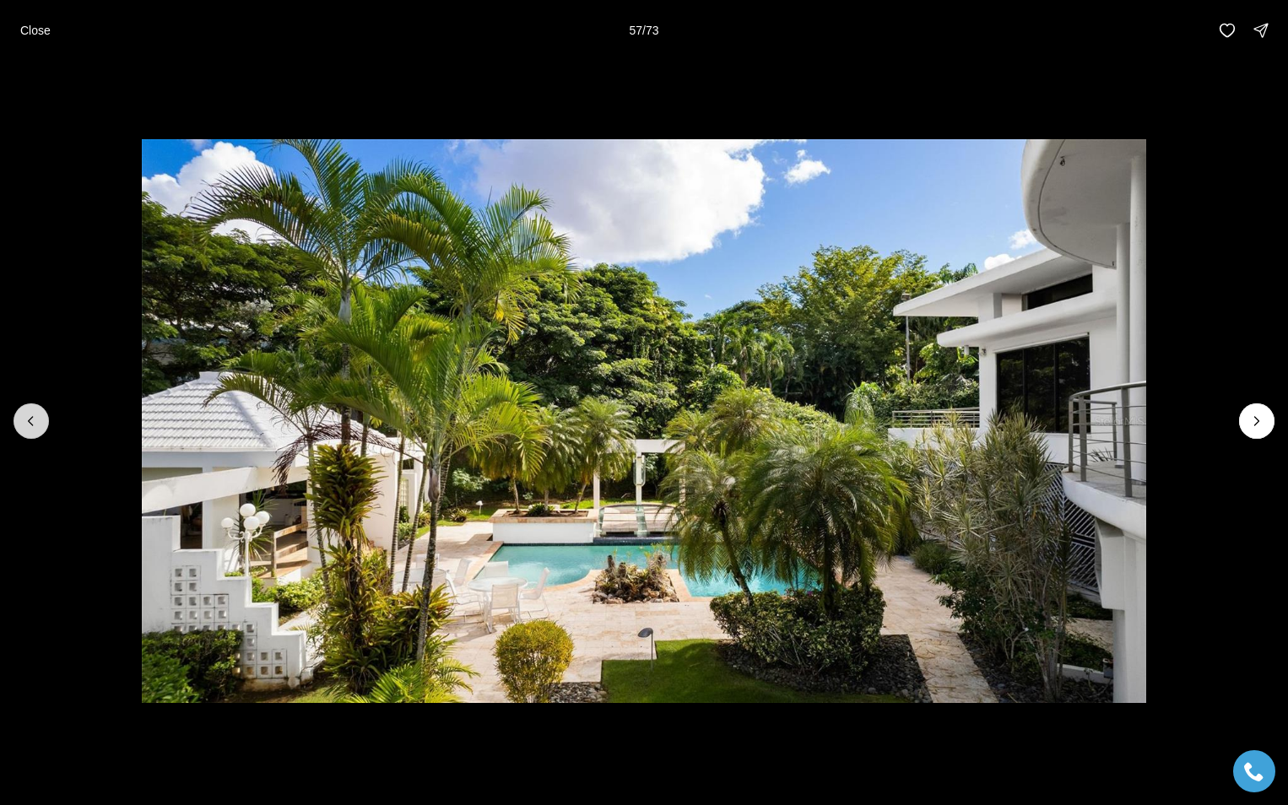
click at [31, 416] on icon "Previous slide" at bounding box center [31, 421] width 17 height 17
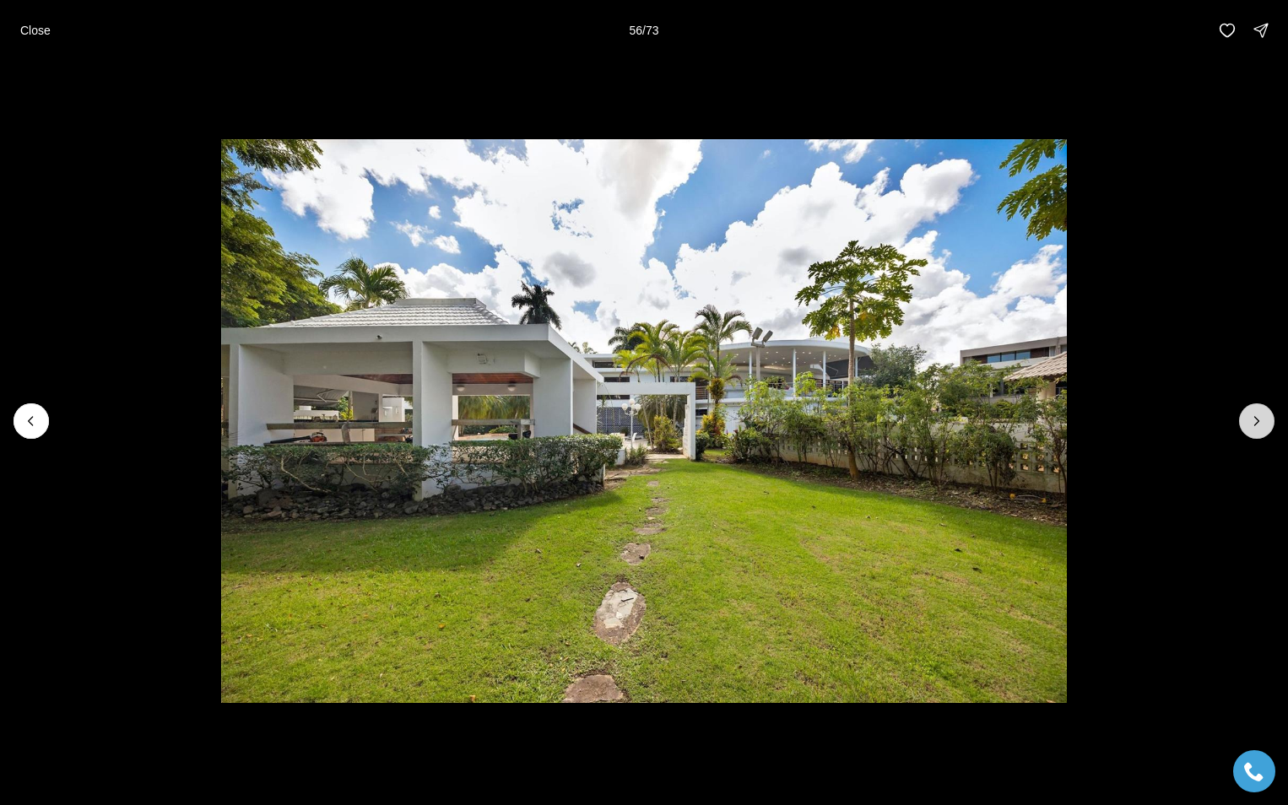
click at [1255, 421] on icon "Next slide" at bounding box center [1256, 421] width 17 height 17
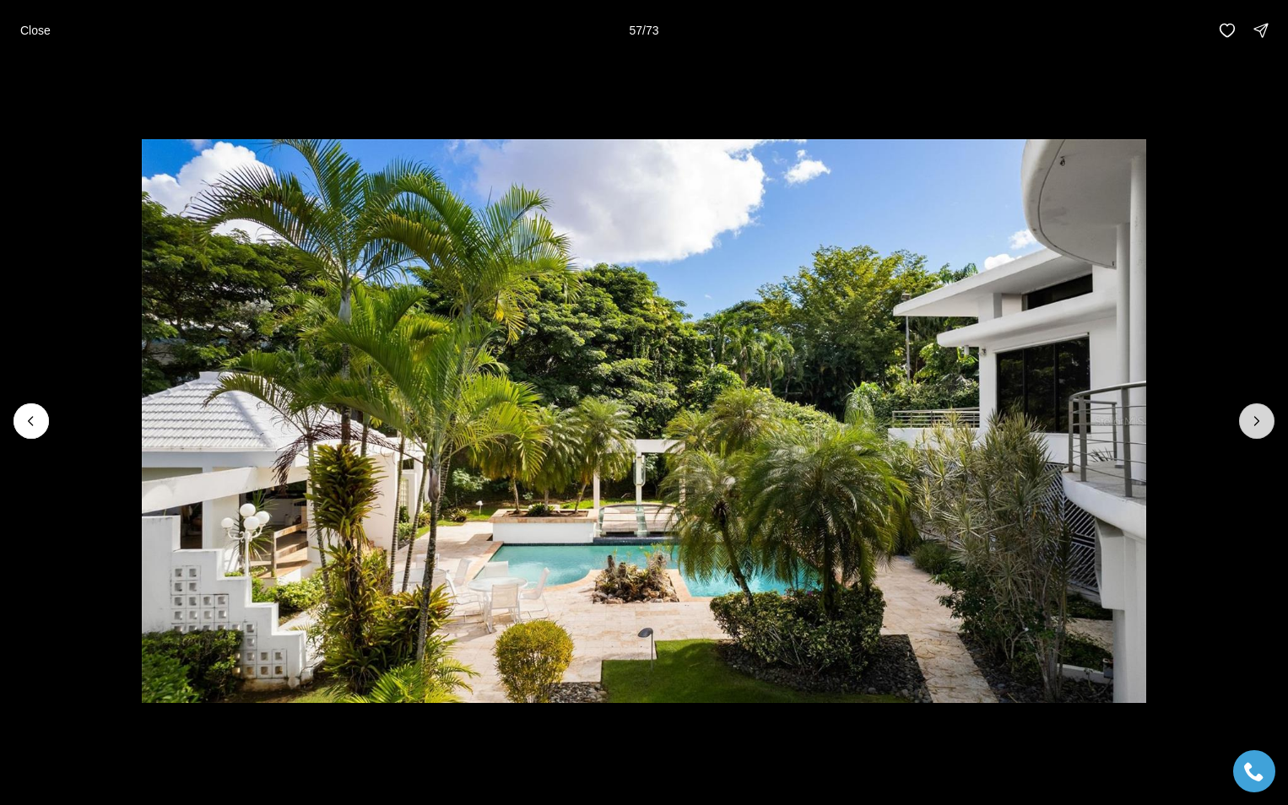
click at [1257, 414] on icon "Next slide" at bounding box center [1256, 421] width 17 height 17
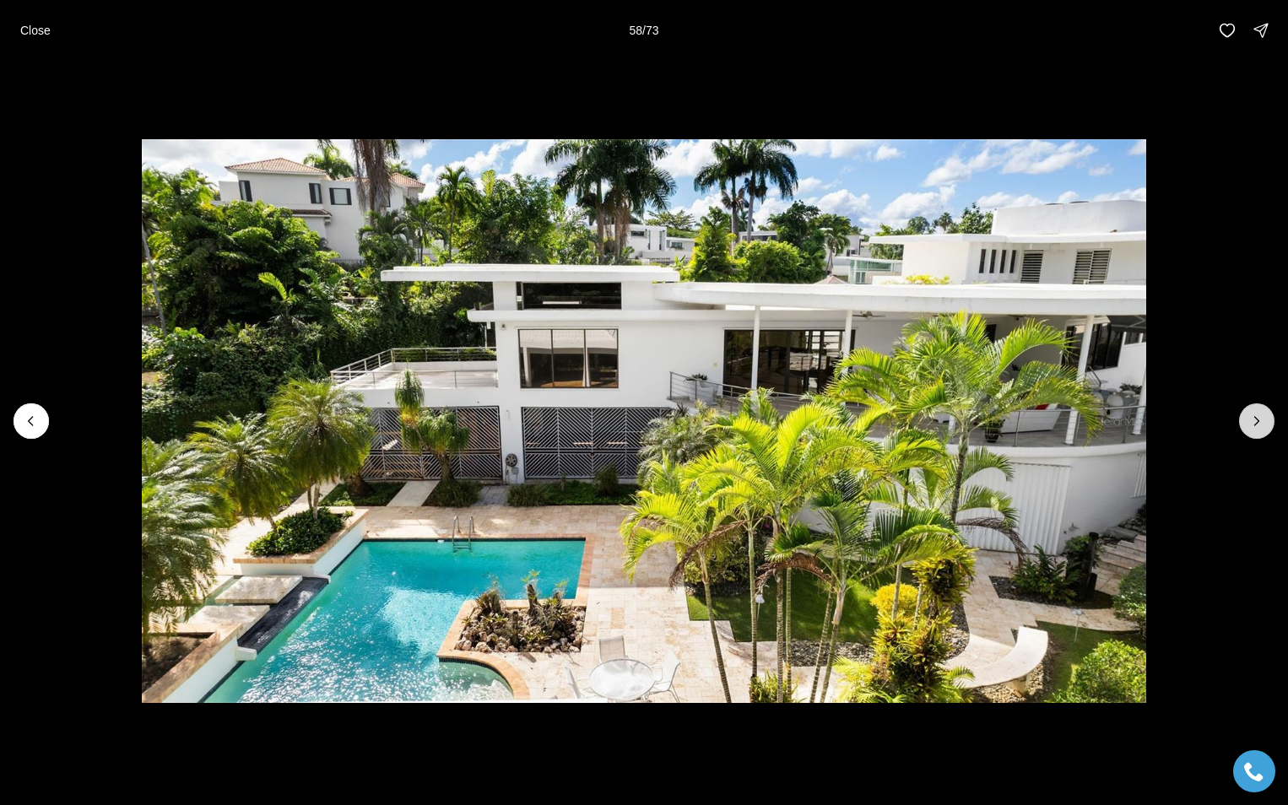
click at [1256, 419] on icon "Next slide" at bounding box center [1256, 421] width 17 height 17
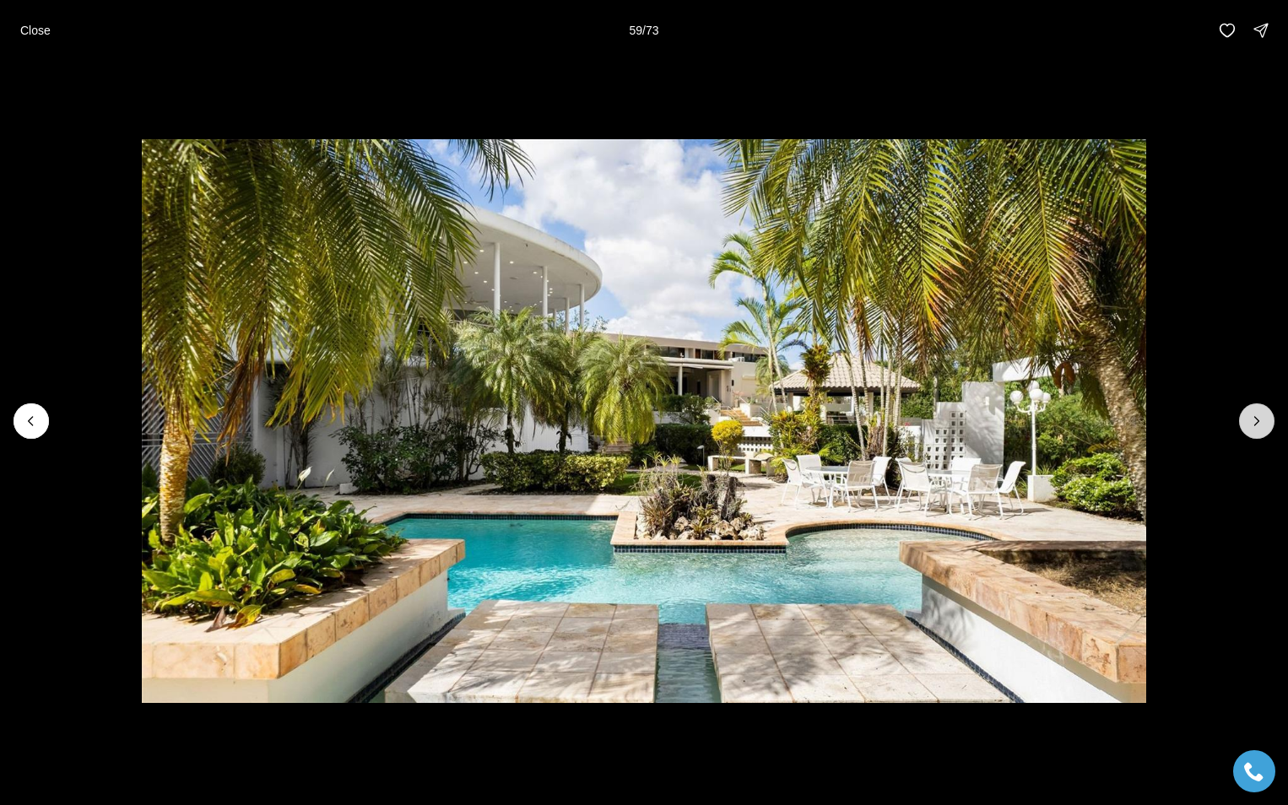
click at [1257, 417] on icon "Next slide" at bounding box center [1256, 421] width 17 height 17
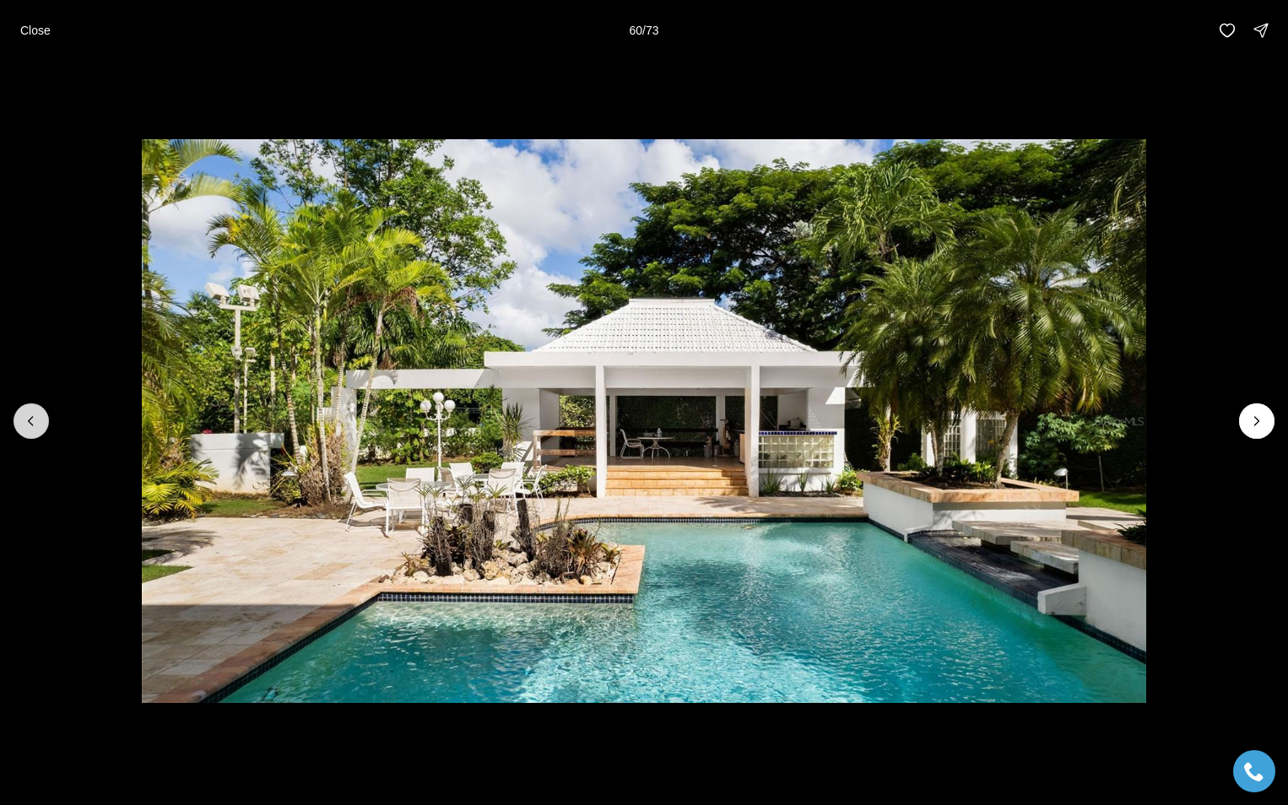
click at [33, 425] on icon "Previous slide" at bounding box center [31, 421] width 4 height 8
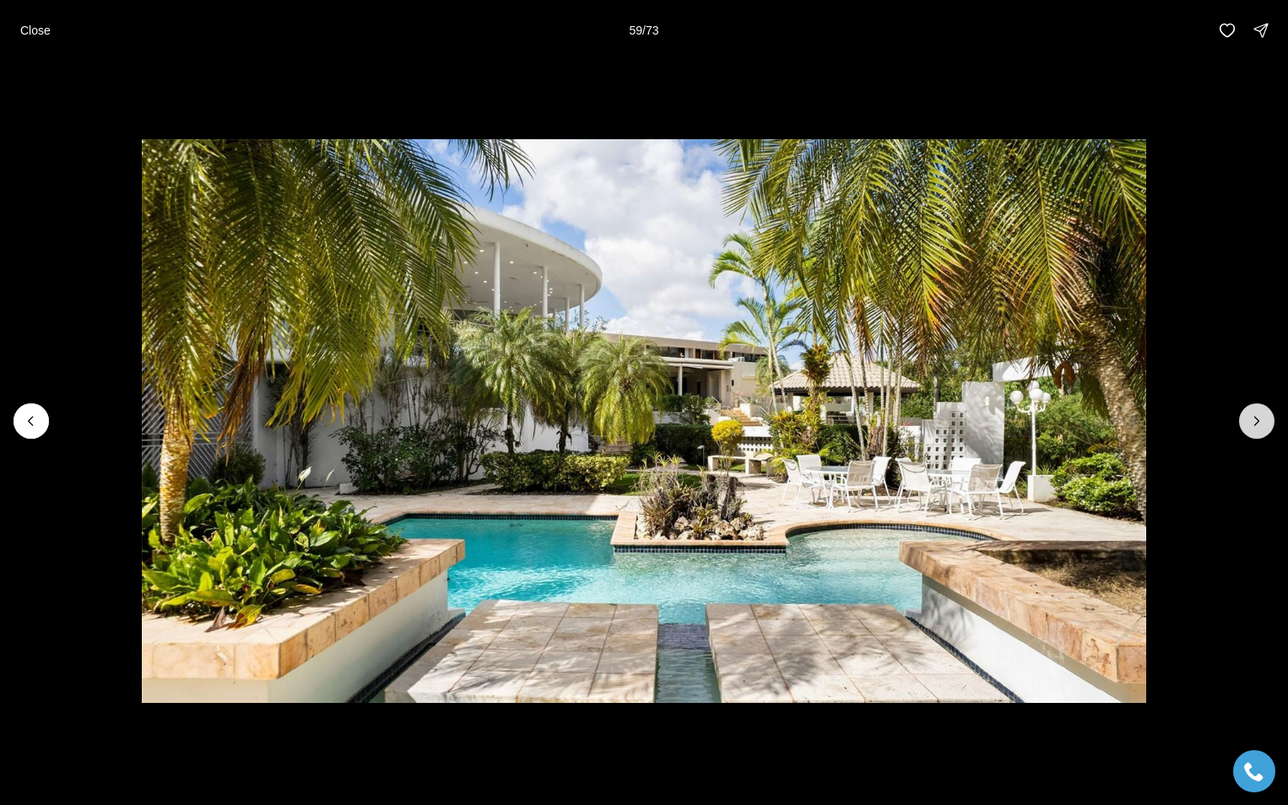
click at [1252, 421] on icon "Next slide" at bounding box center [1256, 421] width 17 height 17
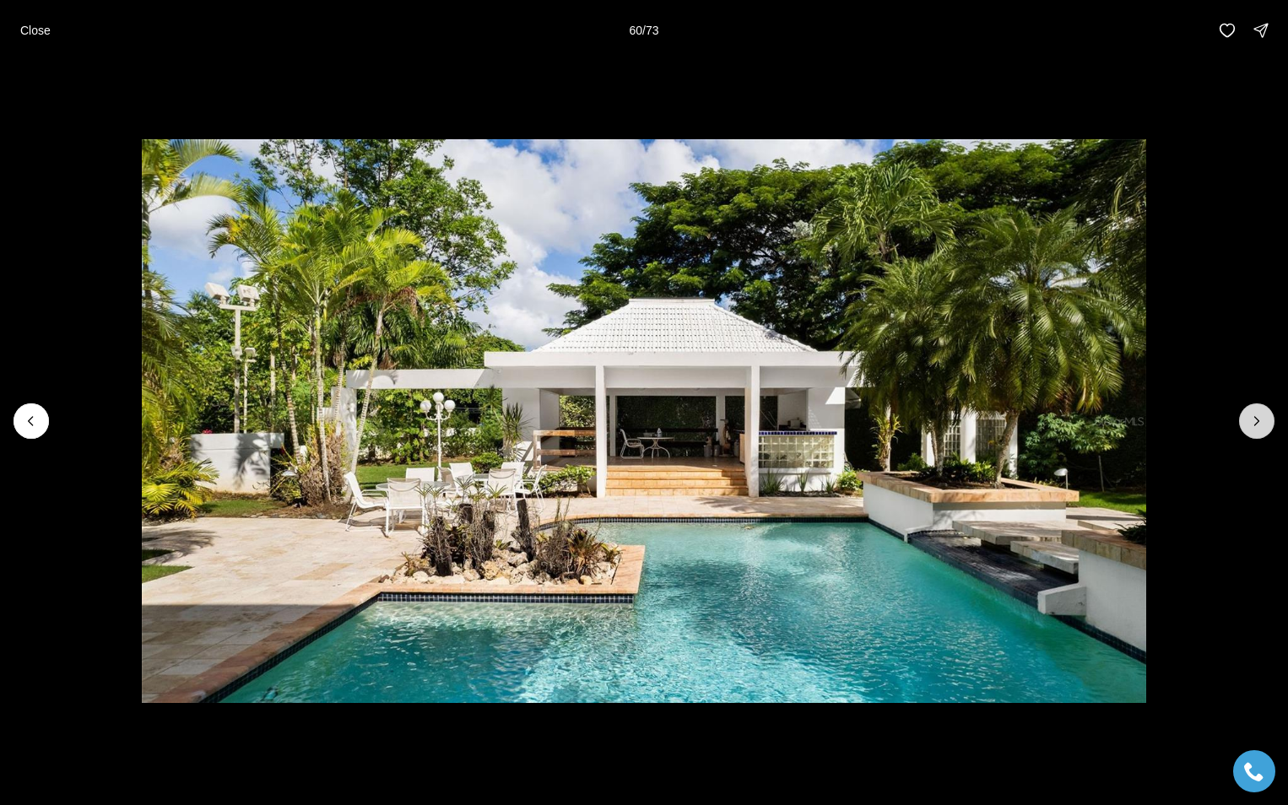
click at [1252, 421] on icon "Next slide" at bounding box center [1256, 421] width 17 height 17
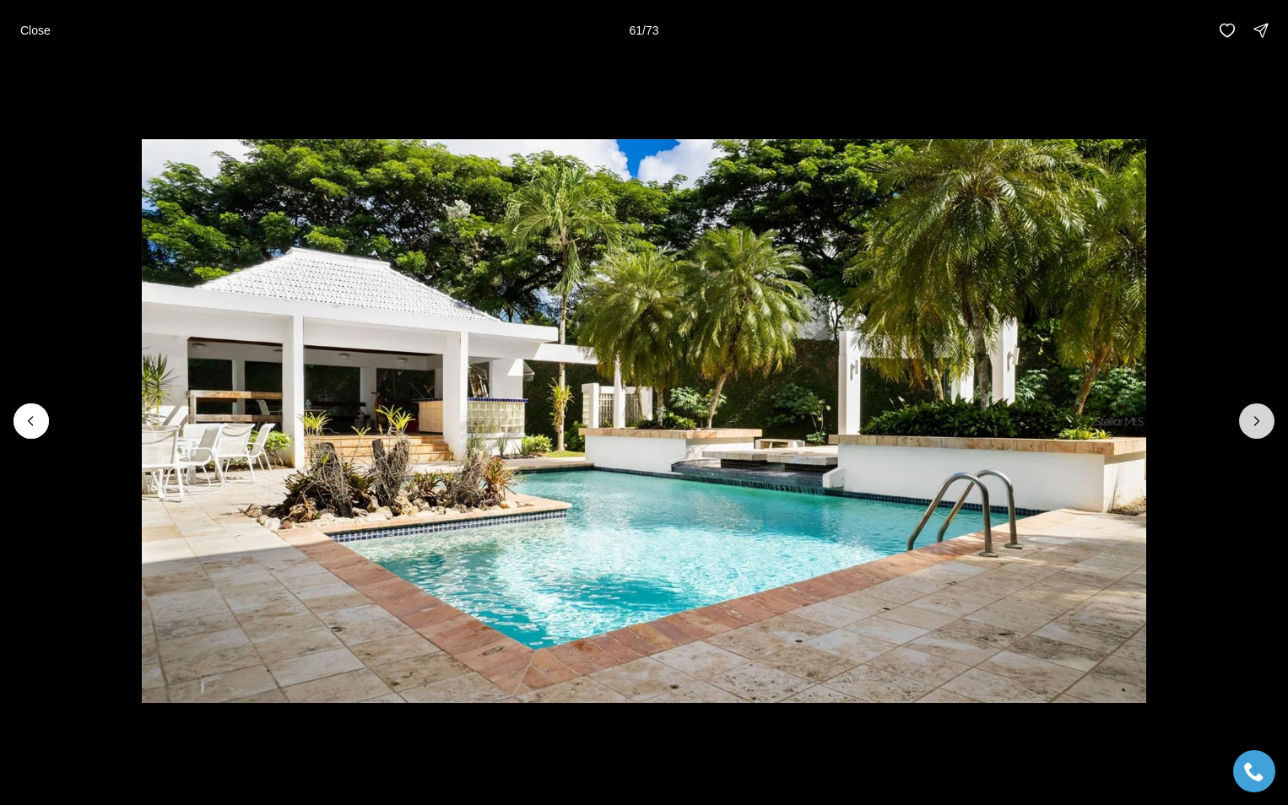
click at [1259, 416] on icon "Next slide" at bounding box center [1256, 421] width 17 height 17
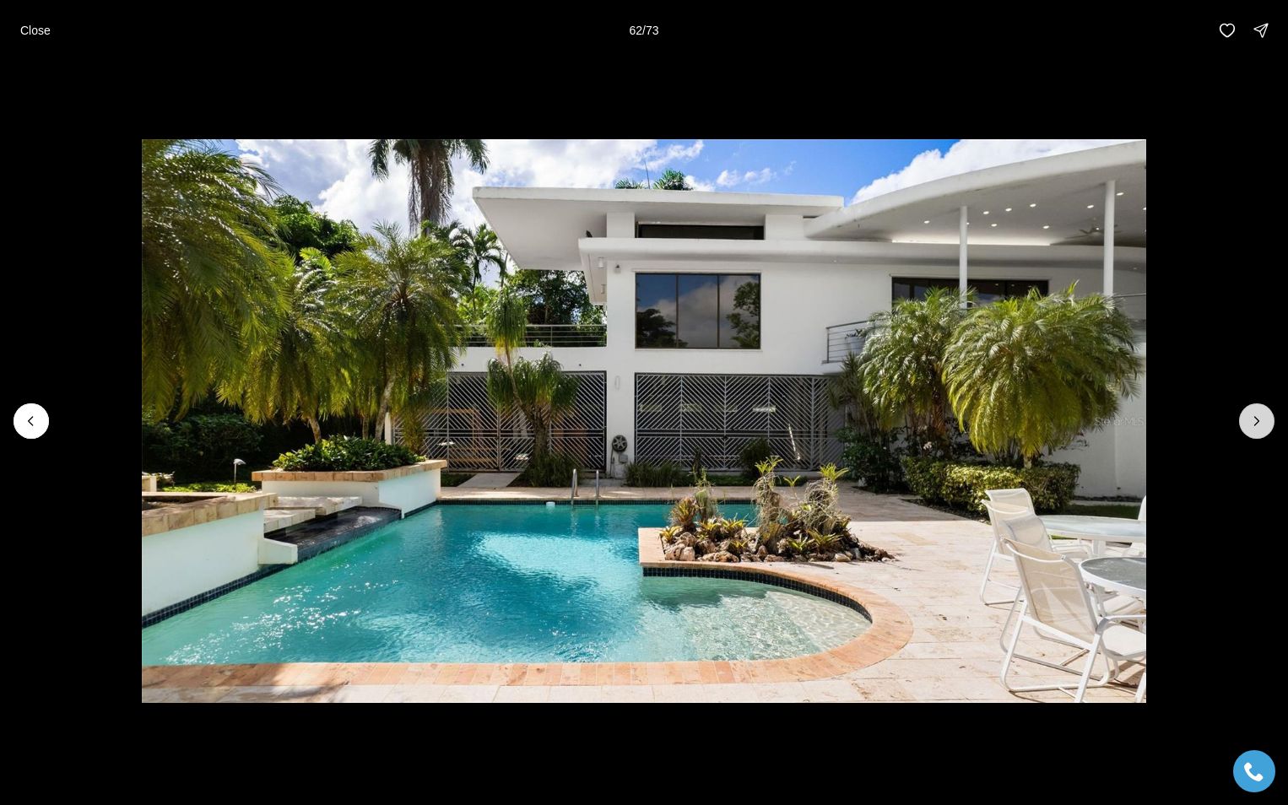
click at [1259, 416] on icon "Next slide" at bounding box center [1256, 421] width 17 height 17
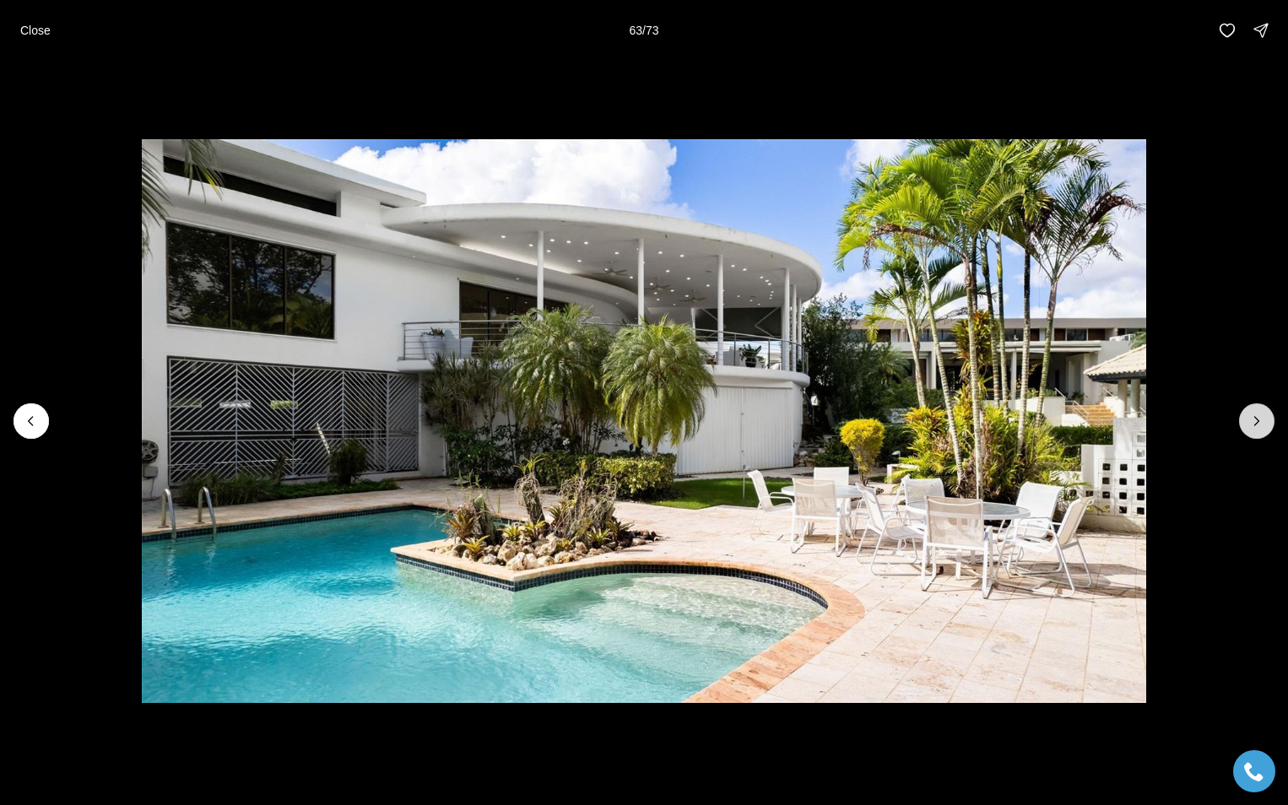
click at [1259, 416] on icon "Next slide" at bounding box center [1256, 421] width 17 height 17
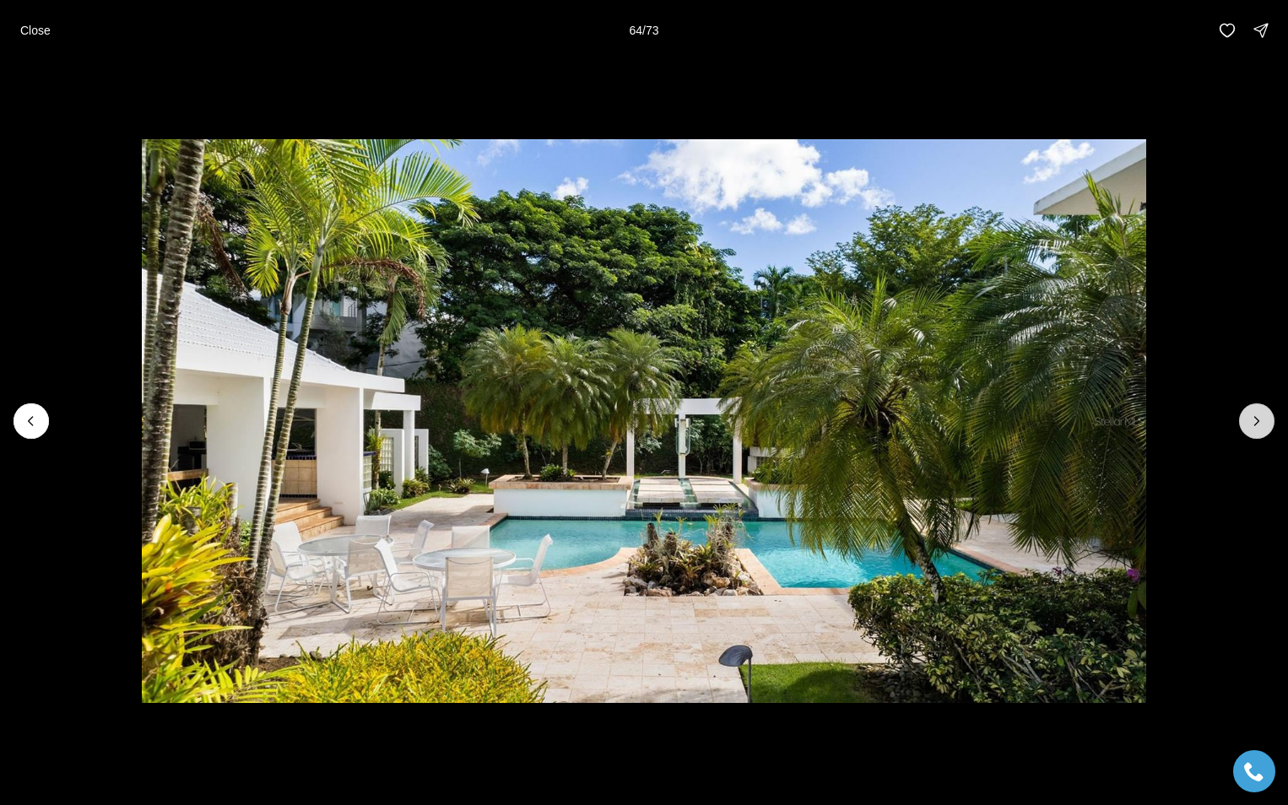
click at [1259, 416] on icon "Next slide" at bounding box center [1256, 421] width 17 height 17
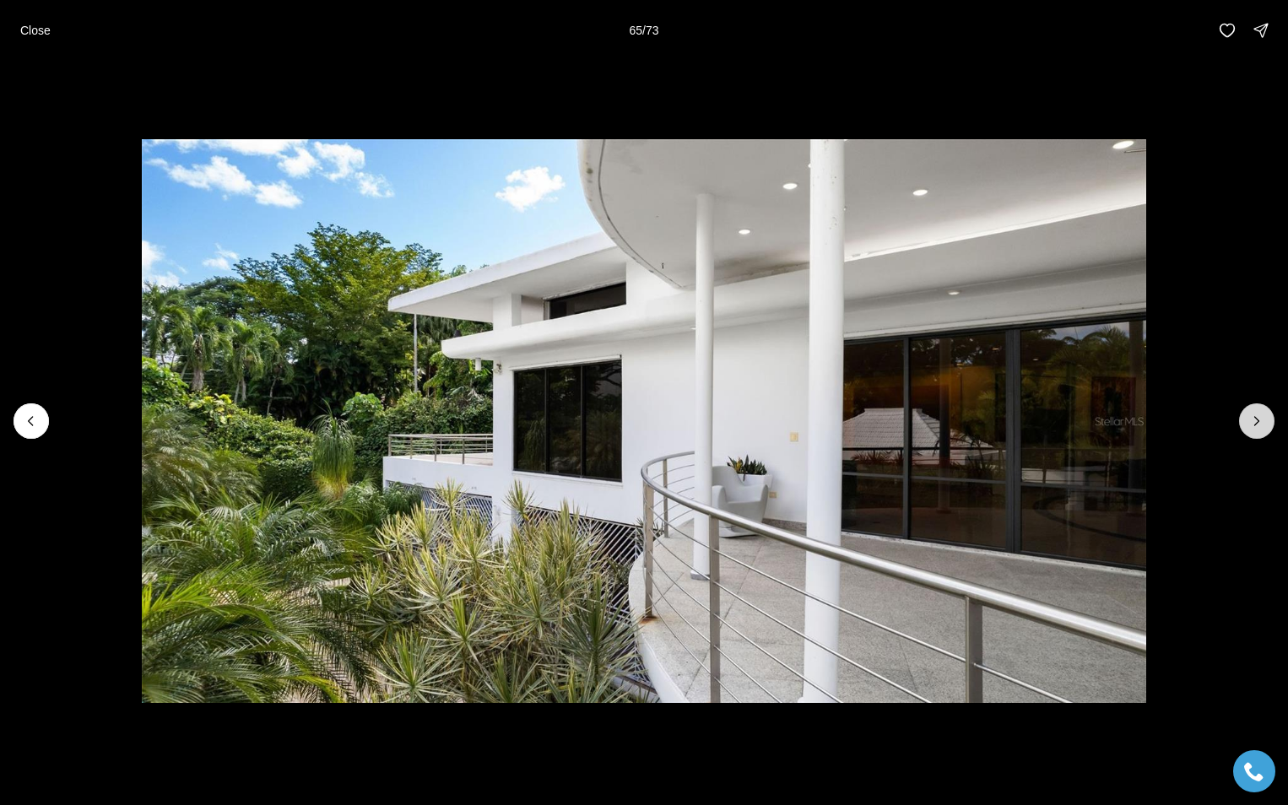
click at [1246, 417] on button "Next slide" at bounding box center [1256, 420] width 35 height 35
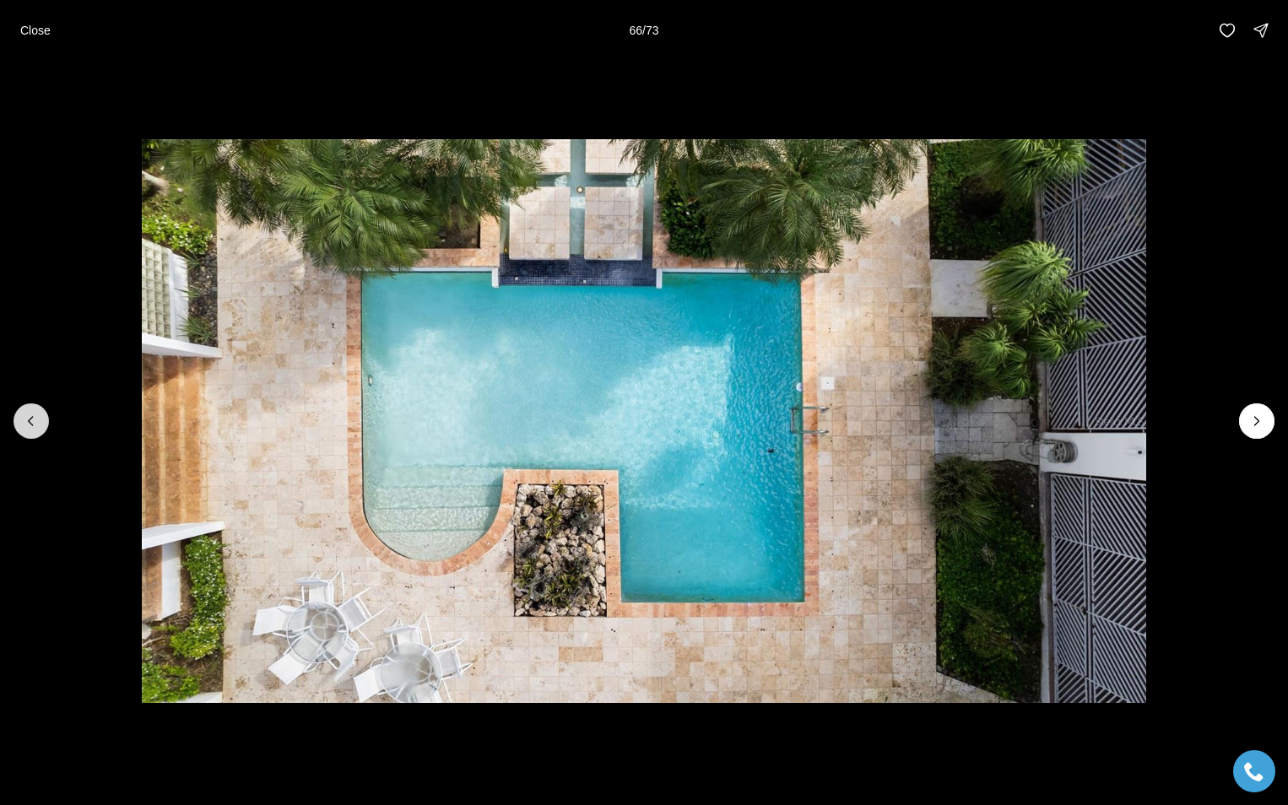
click at [33, 418] on icon "Previous slide" at bounding box center [31, 421] width 17 height 17
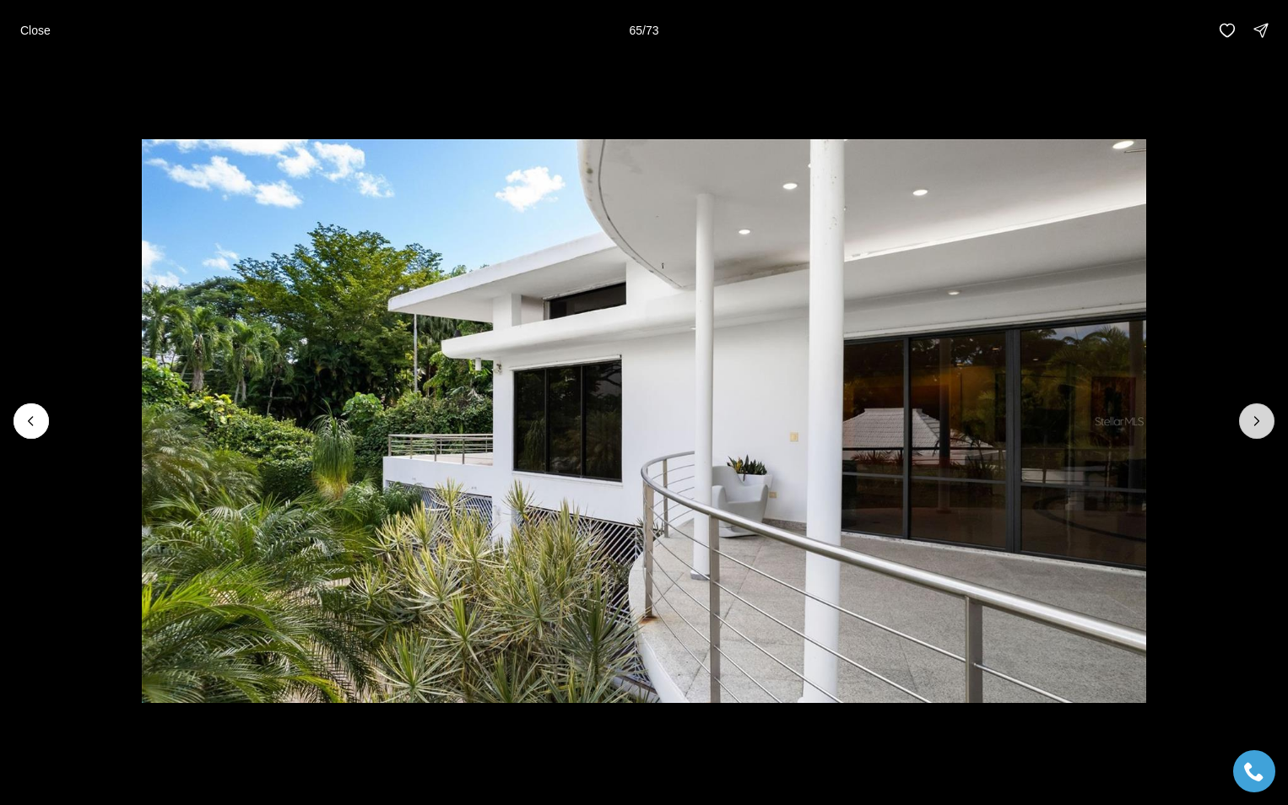
click at [1254, 418] on icon "Next slide" at bounding box center [1256, 421] width 17 height 17
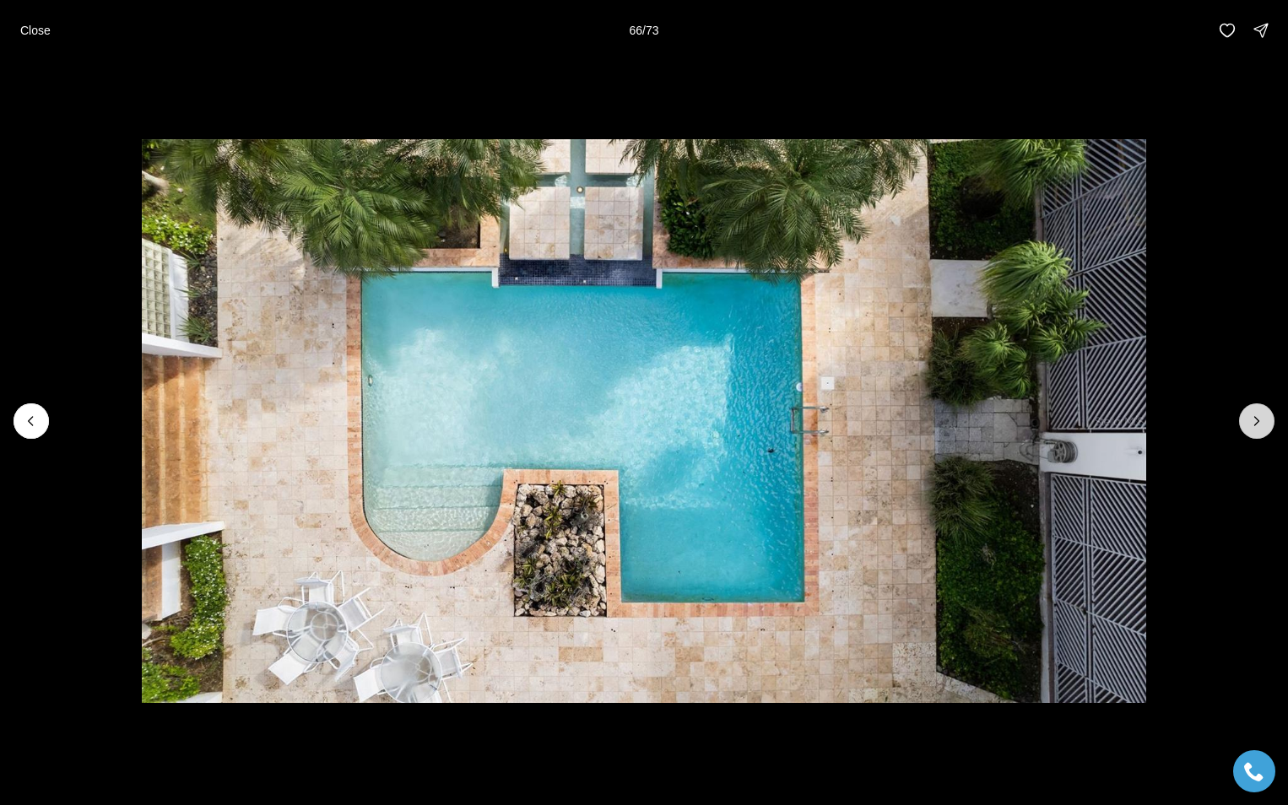
click at [1254, 419] on icon "Next slide" at bounding box center [1256, 421] width 17 height 17
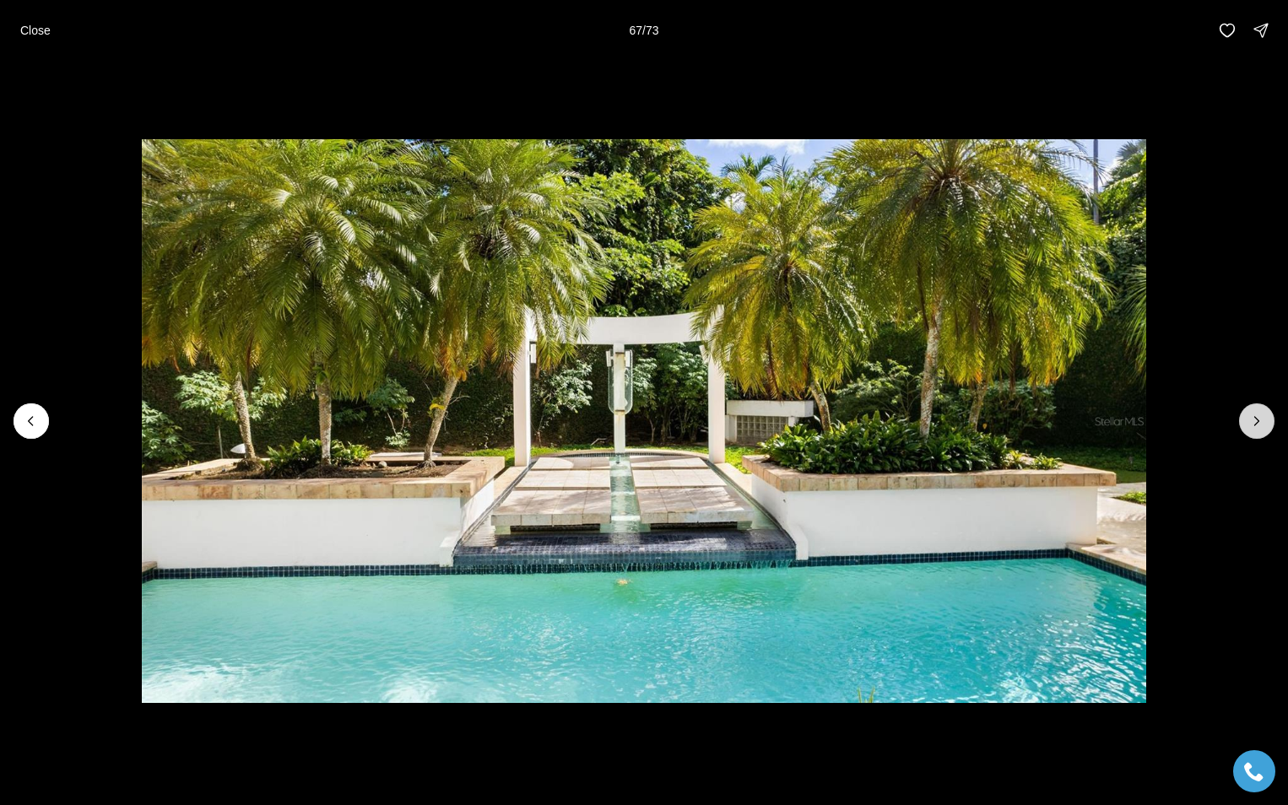
click at [1256, 418] on icon "Next slide" at bounding box center [1257, 421] width 4 height 8
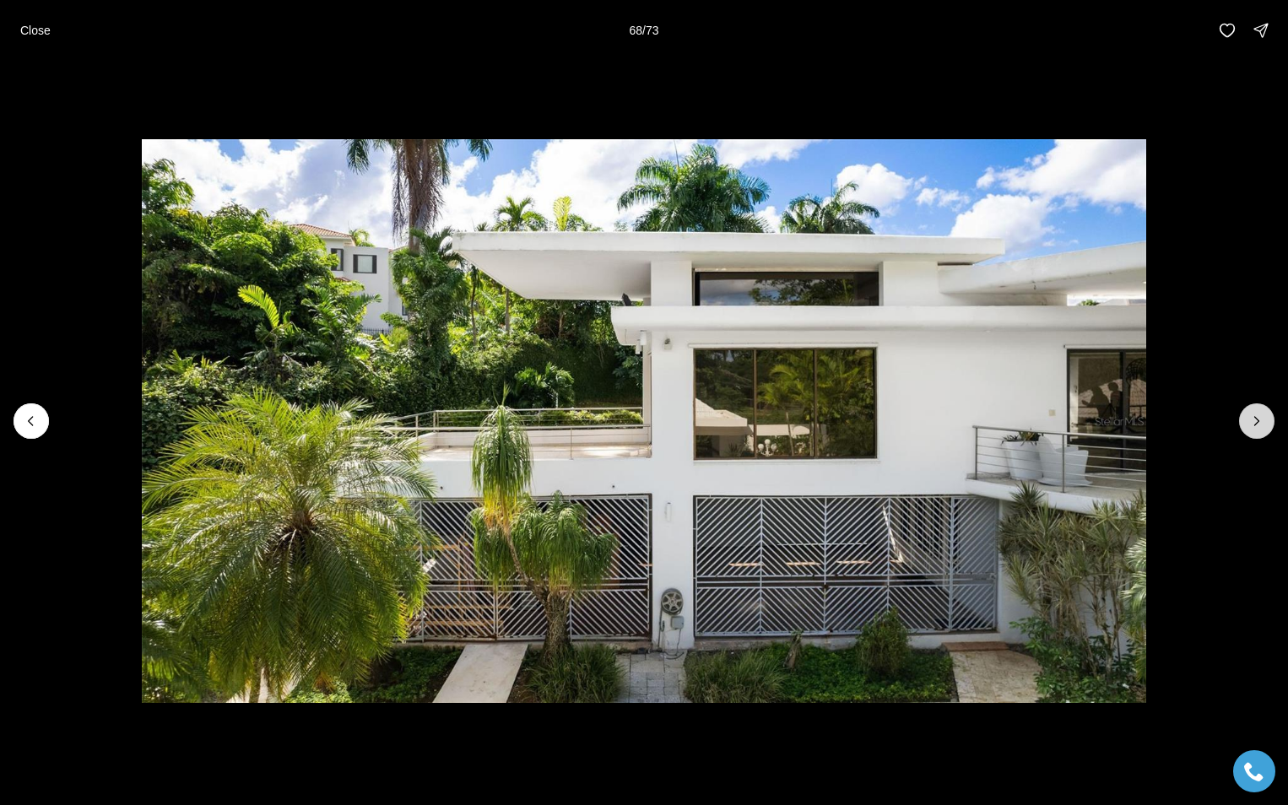
click at [1253, 418] on icon "Next slide" at bounding box center [1256, 421] width 17 height 17
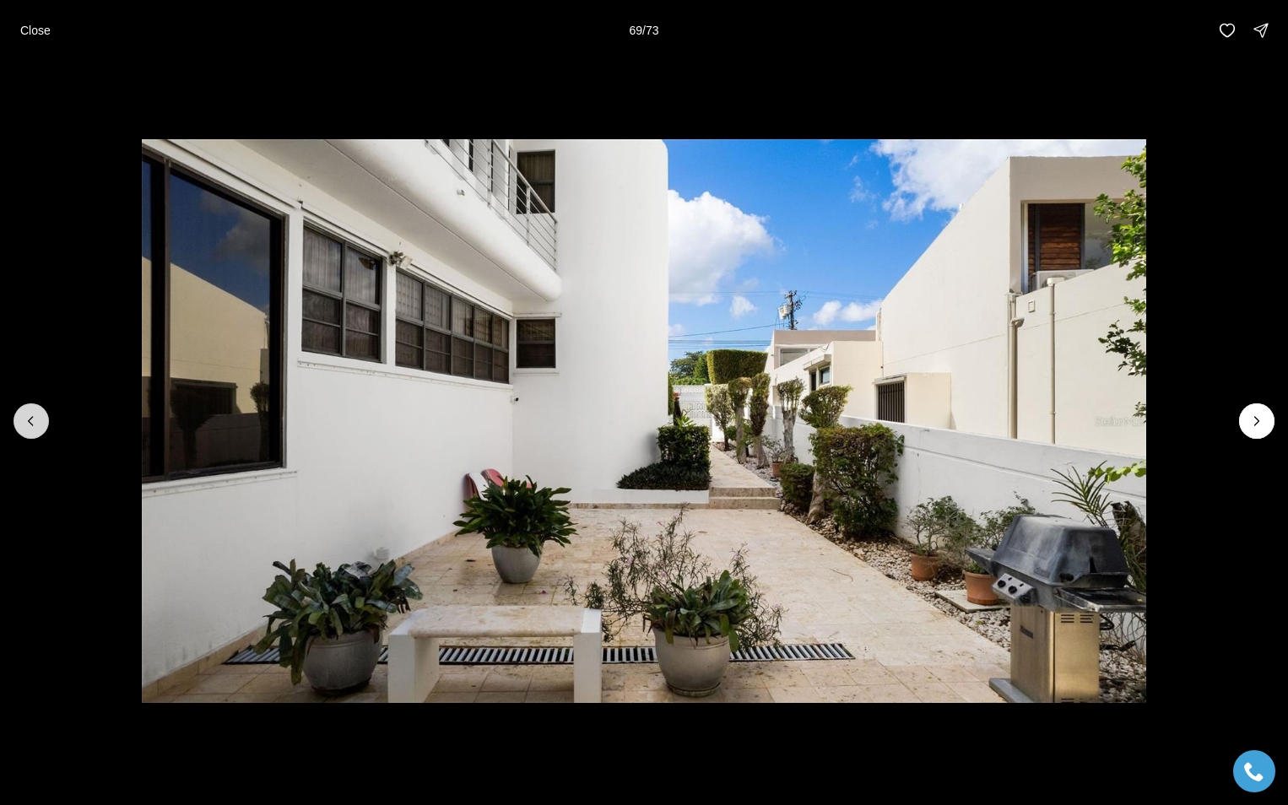
click at [26, 418] on icon "Previous slide" at bounding box center [31, 421] width 17 height 17
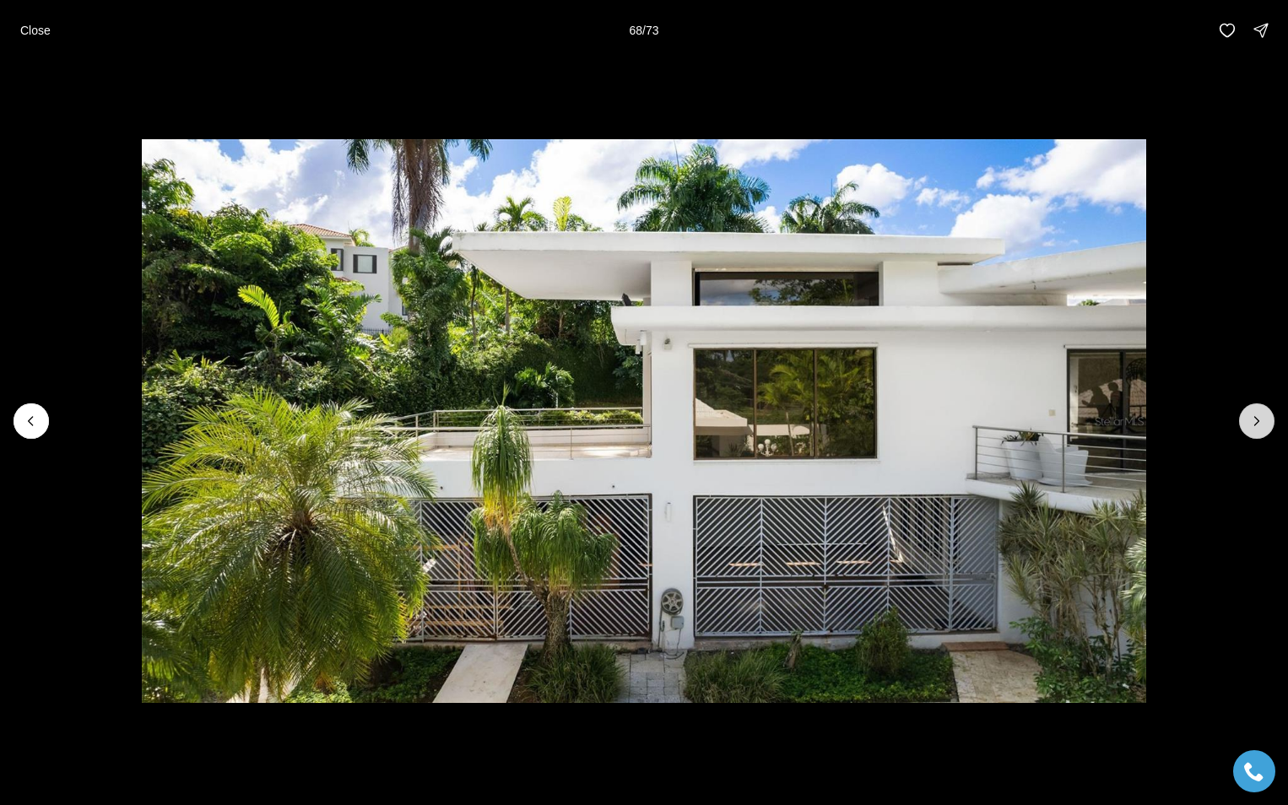
click at [1260, 419] on icon "Next slide" at bounding box center [1256, 421] width 17 height 17
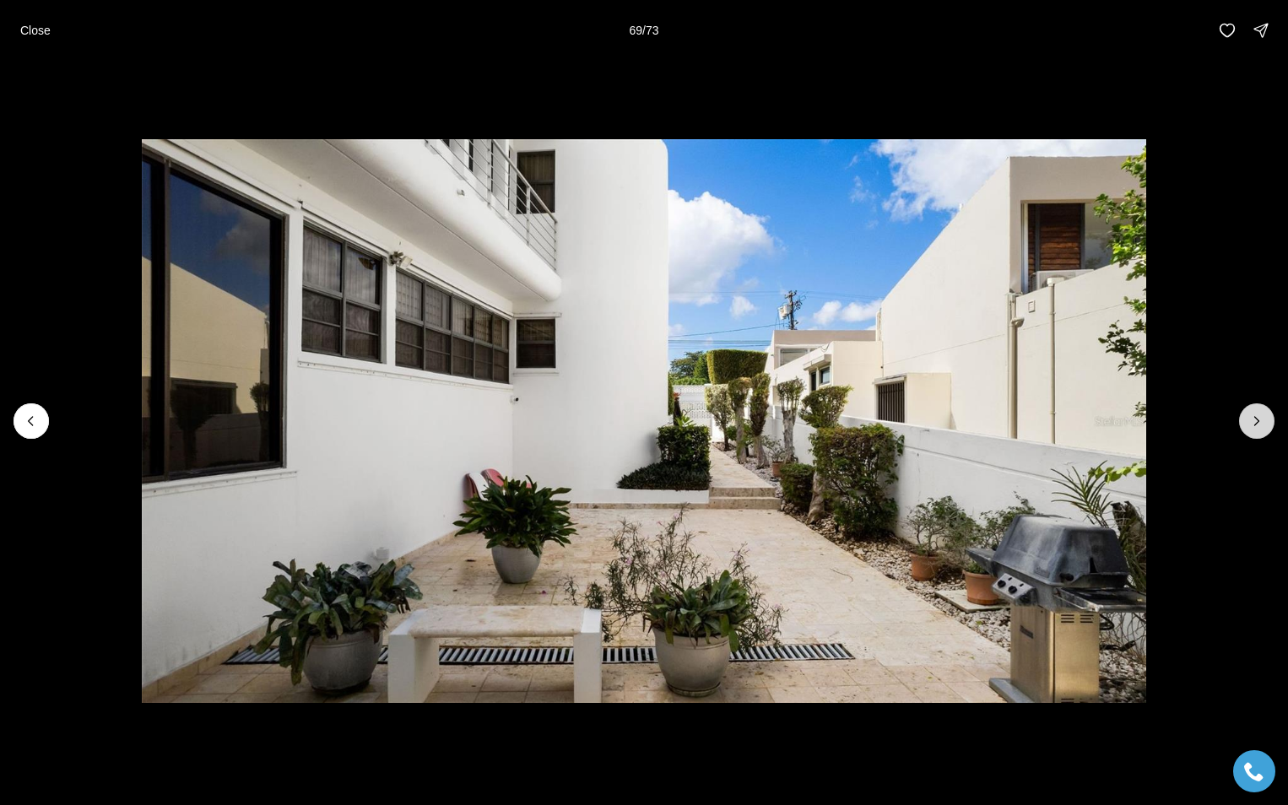
click at [1255, 415] on icon "Next slide" at bounding box center [1256, 421] width 17 height 17
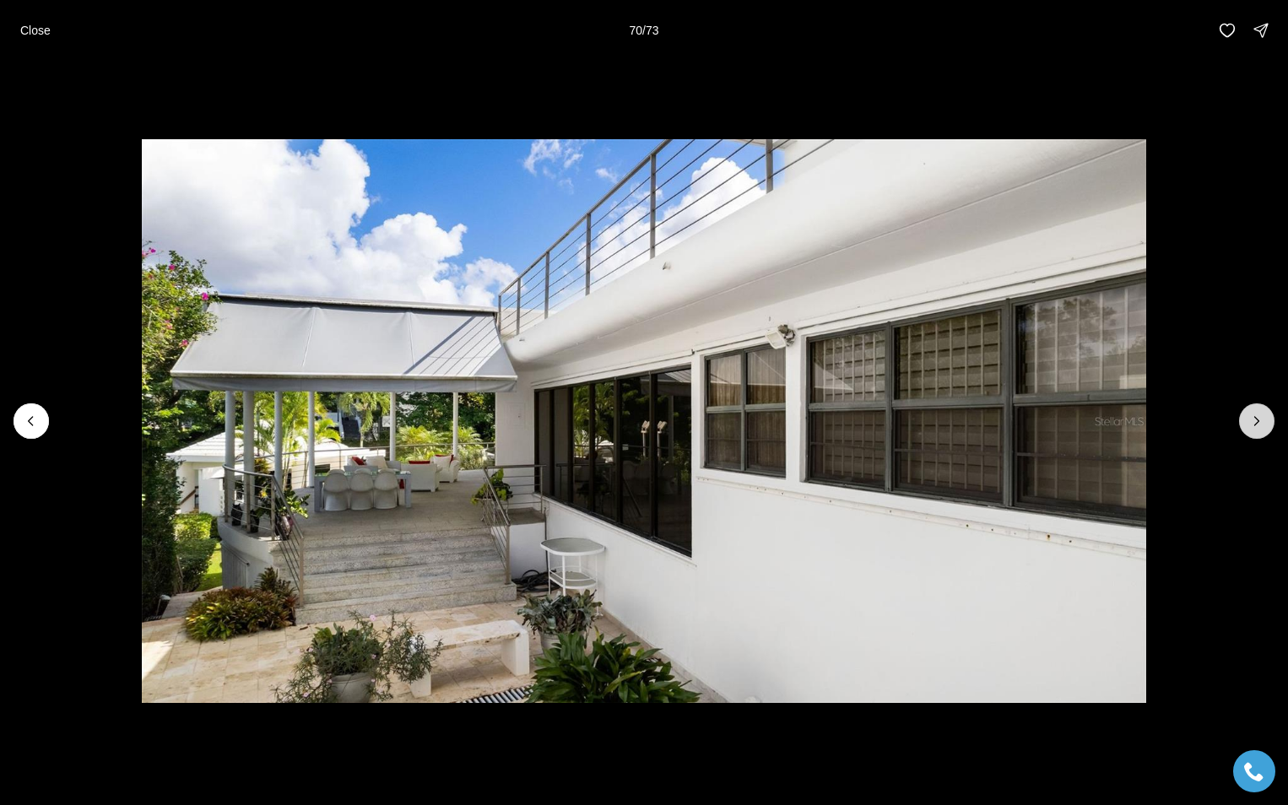
click at [1255, 415] on icon "Next slide" at bounding box center [1256, 421] width 17 height 17
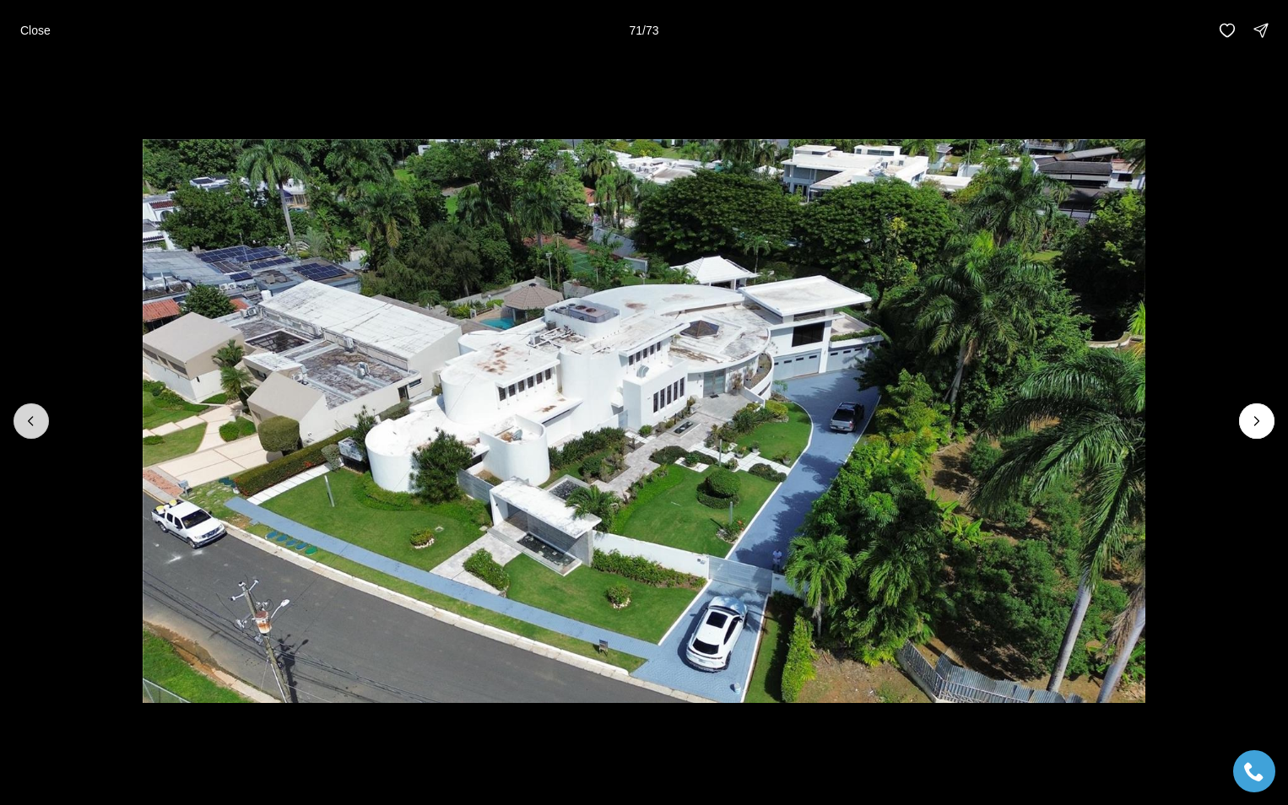
click at [22, 418] on button "Previous slide" at bounding box center [31, 420] width 35 height 35
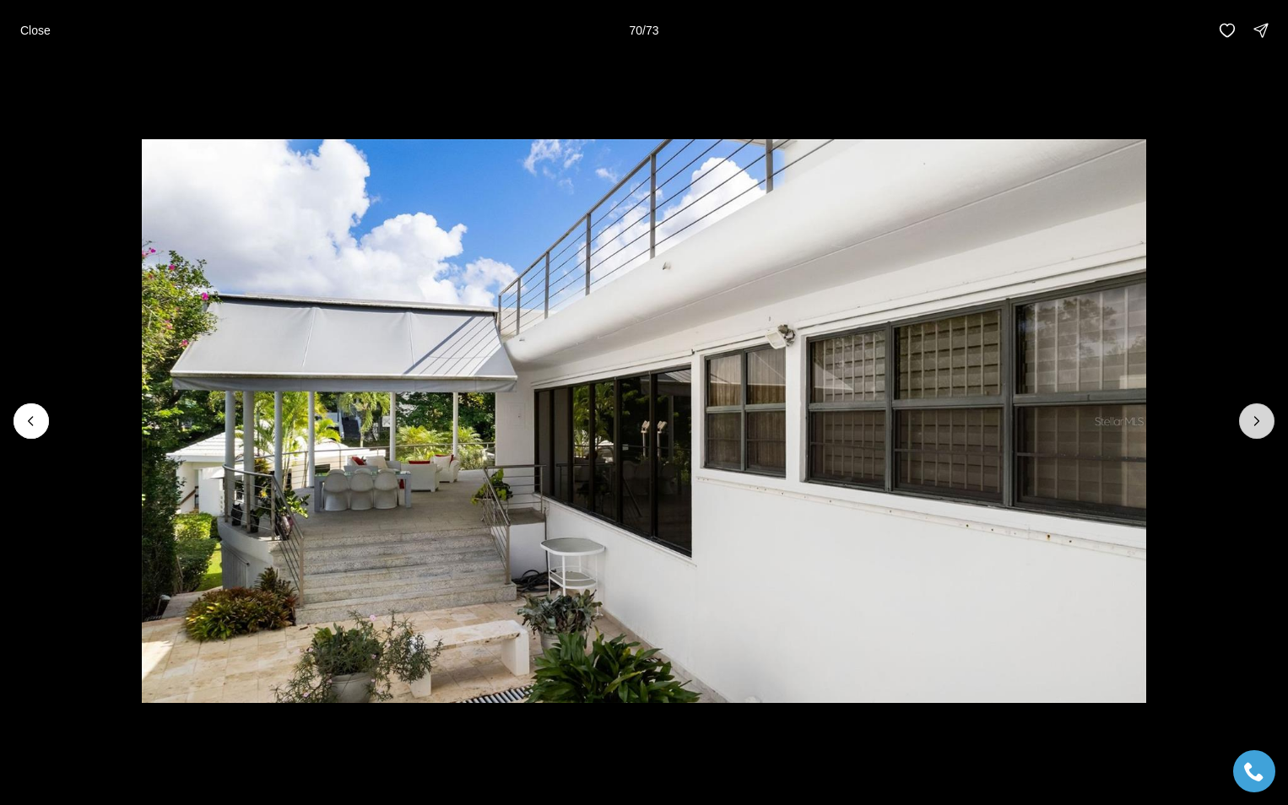
click at [1255, 420] on icon "Next slide" at bounding box center [1256, 421] width 17 height 17
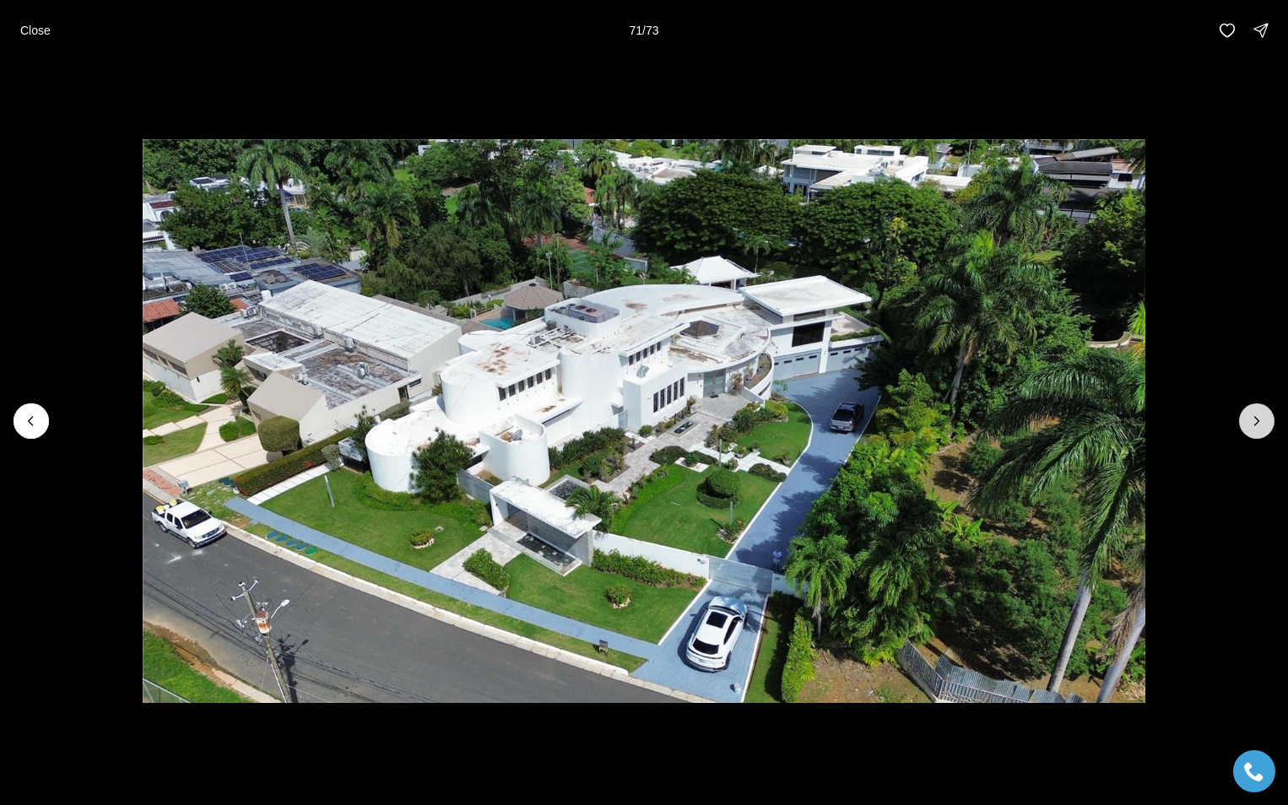
click at [1257, 416] on icon "Next slide" at bounding box center [1256, 421] width 17 height 17
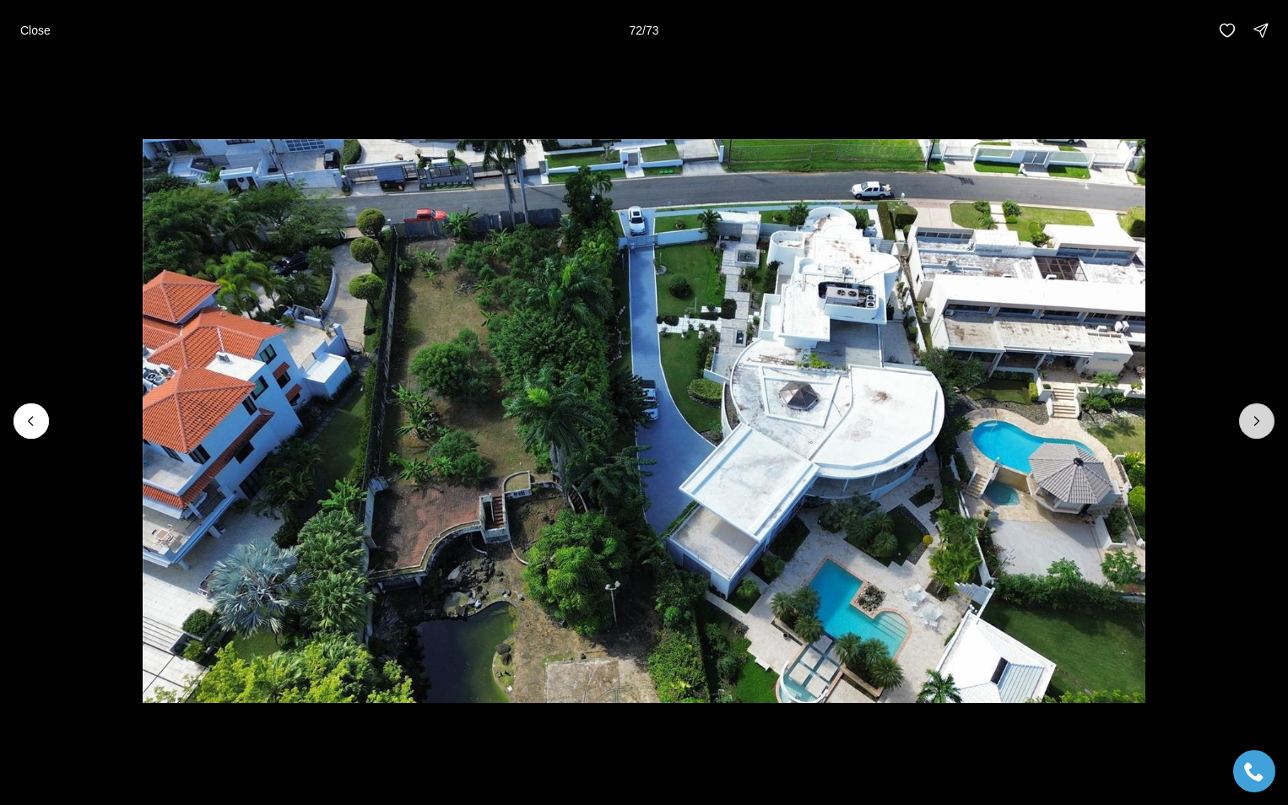
click at [1255, 417] on icon "Next slide" at bounding box center [1257, 421] width 4 height 8
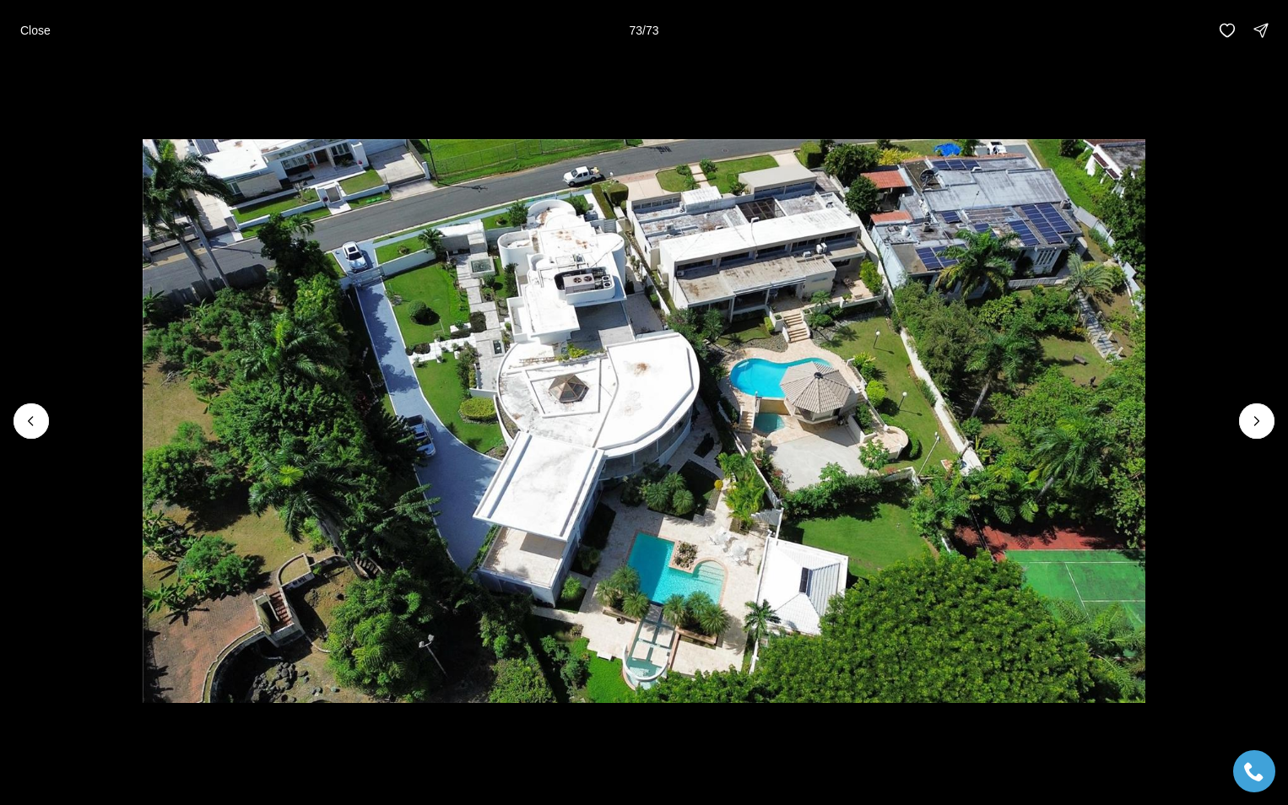
click at [1257, 412] on div at bounding box center [1256, 420] width 35 height 35
click at [39, 33] on p "Close" at bounding box center [35, 31] width 30 height 14
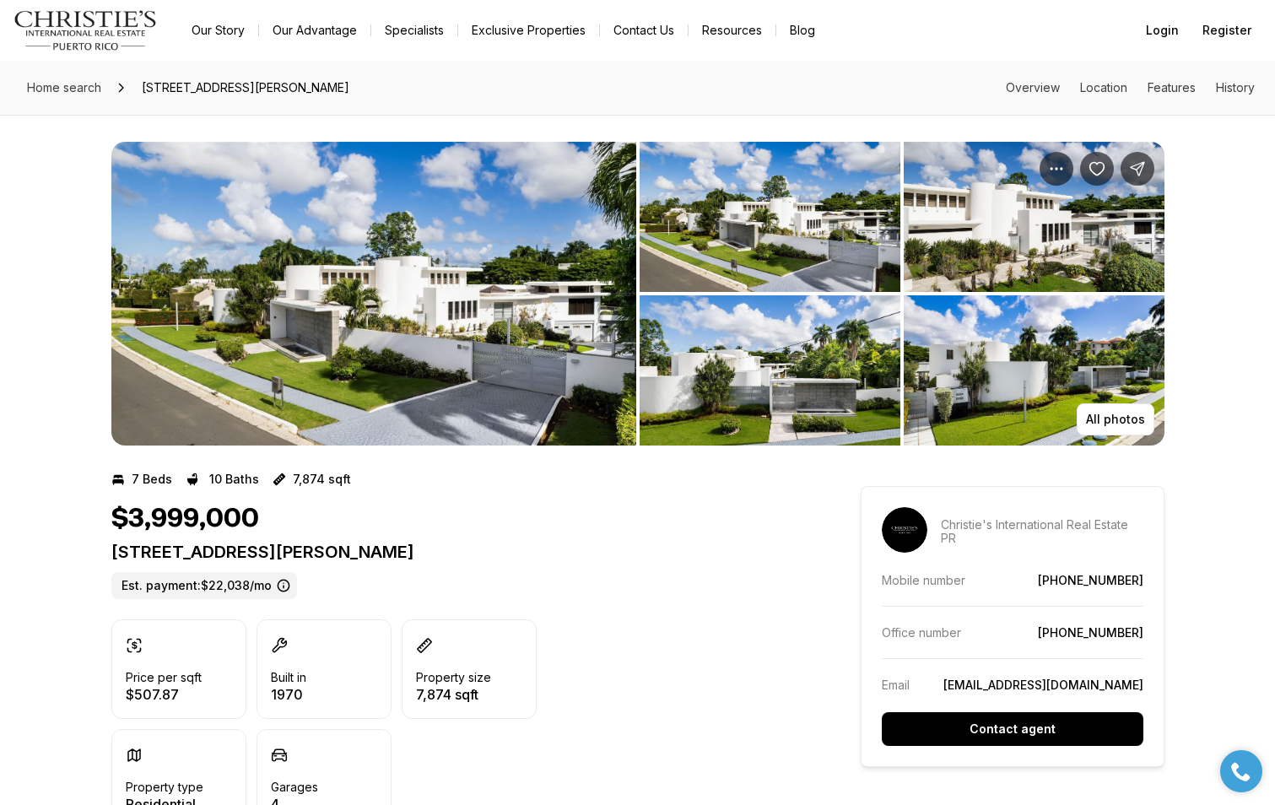
click at [422, 319] on img "View image gallery" at bounding box center [373, 294] width 525 height 304
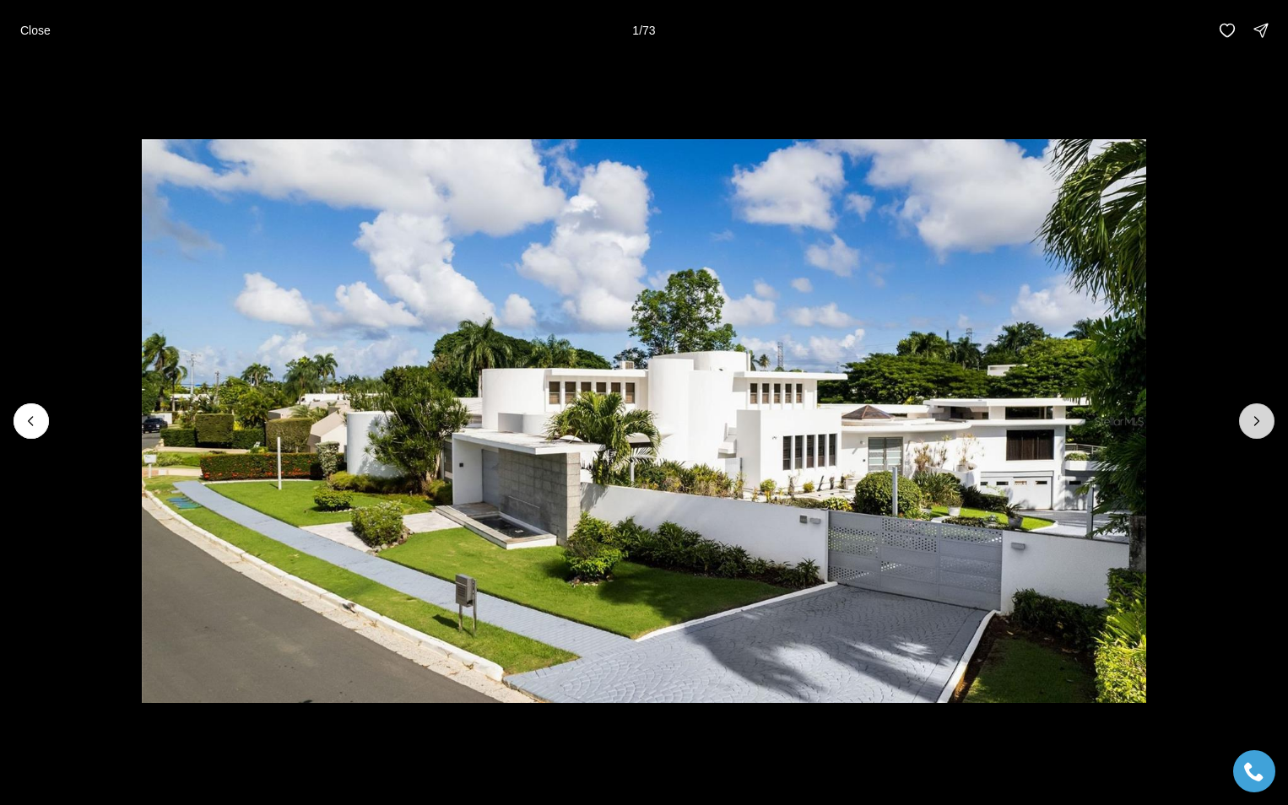
click at [1253, 419] on icon "Next slide" at bounding box center [1256, 421] width 17 height 17
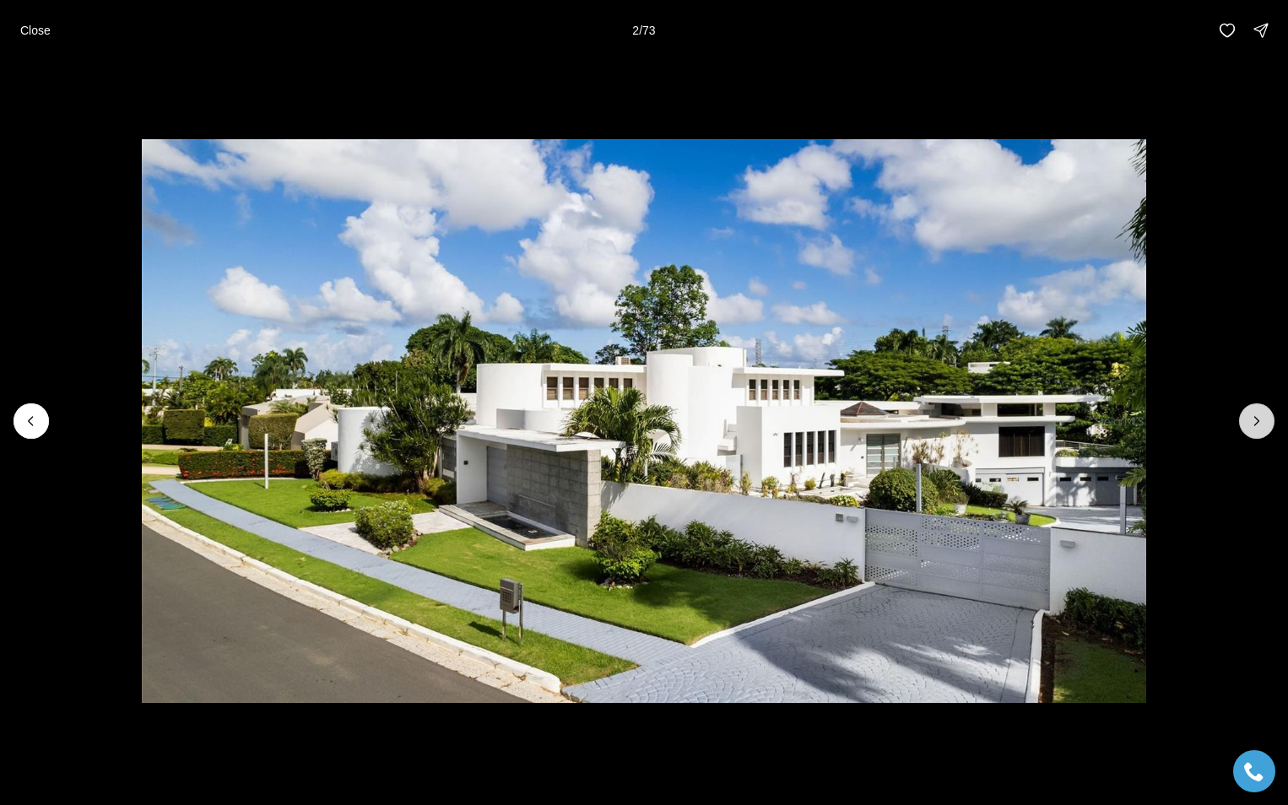
click at [1253, 419] on icon "Next slide" at bounding box center [1256, 421] width 17 height 17
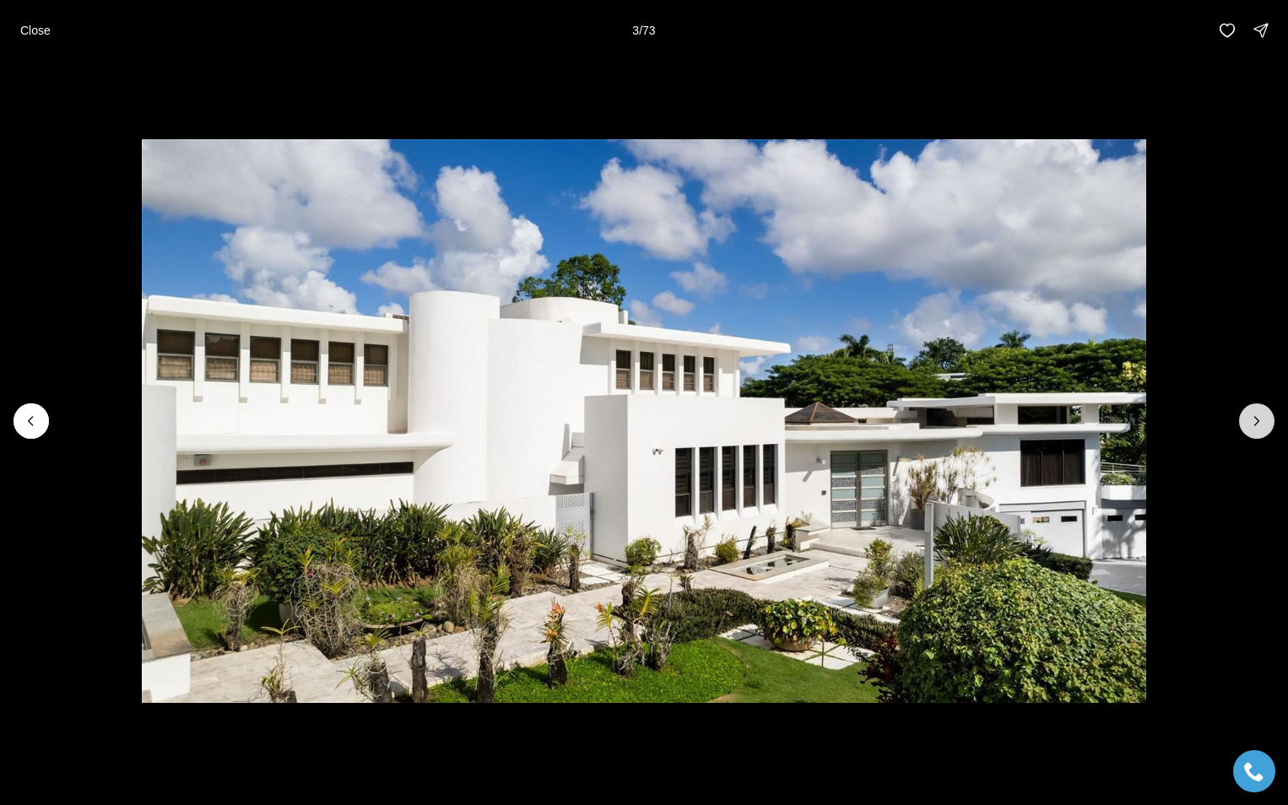
click at [1253, 419] on icon "Next slide" at bounding box center [1256, 421] width 17 height 17
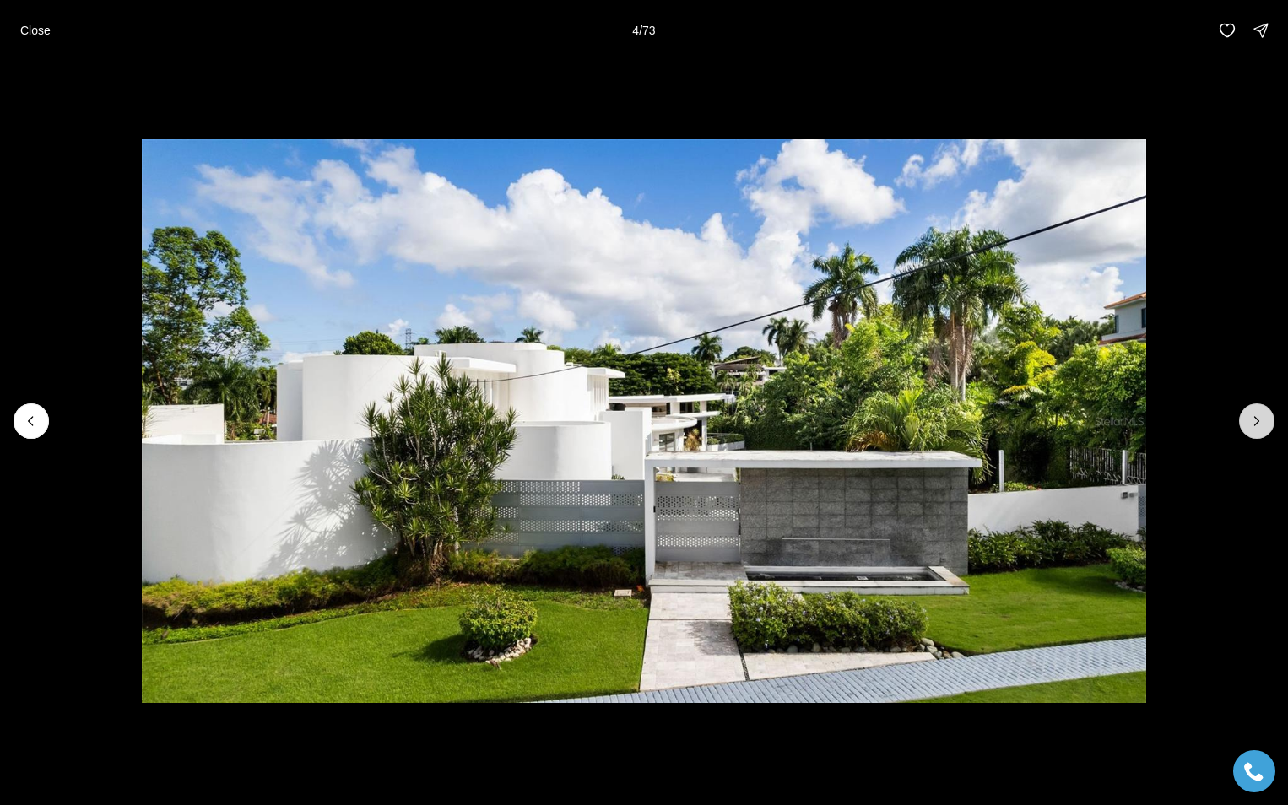
click at [1253, 419] on icon "Next slide" at bounding box center [1256, 421] width 17 height 17
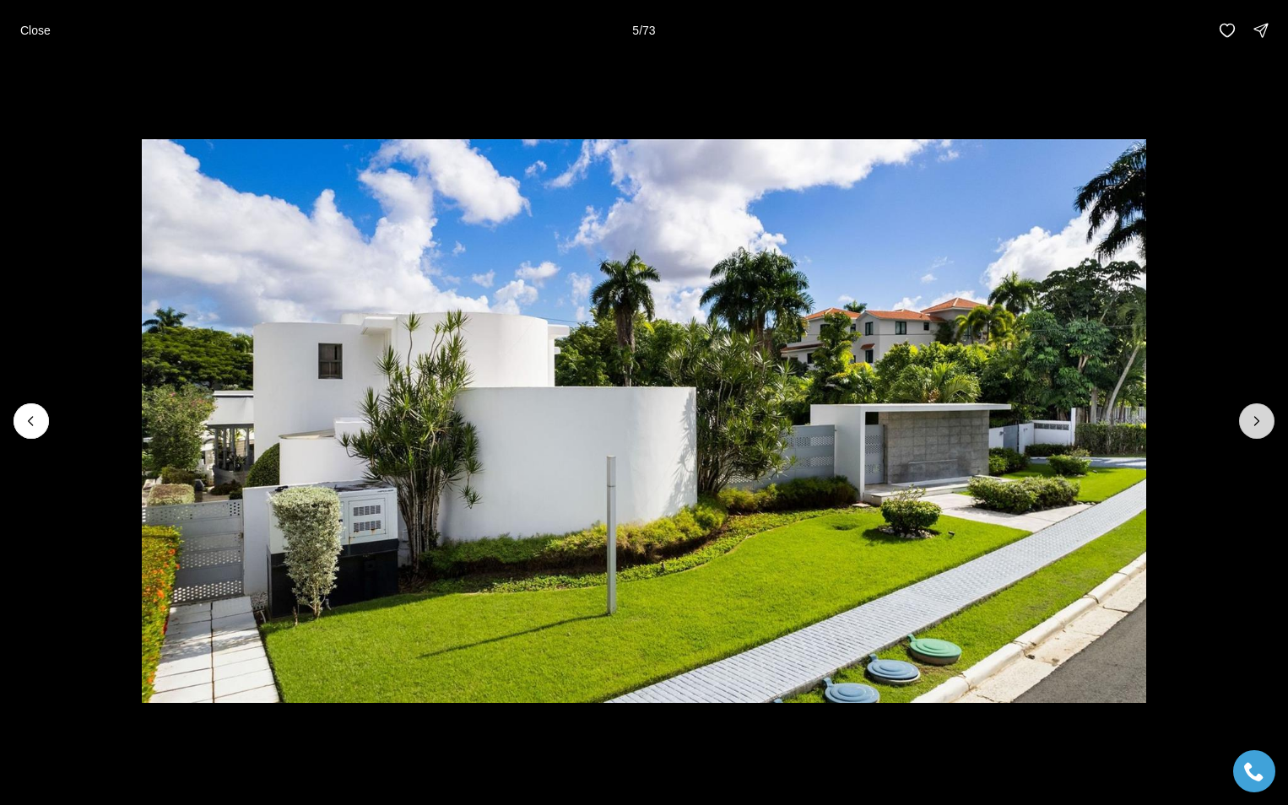
click at [1253, 419] on icon "Next slide" at bounding box center [1256, 421] width 17 height 17
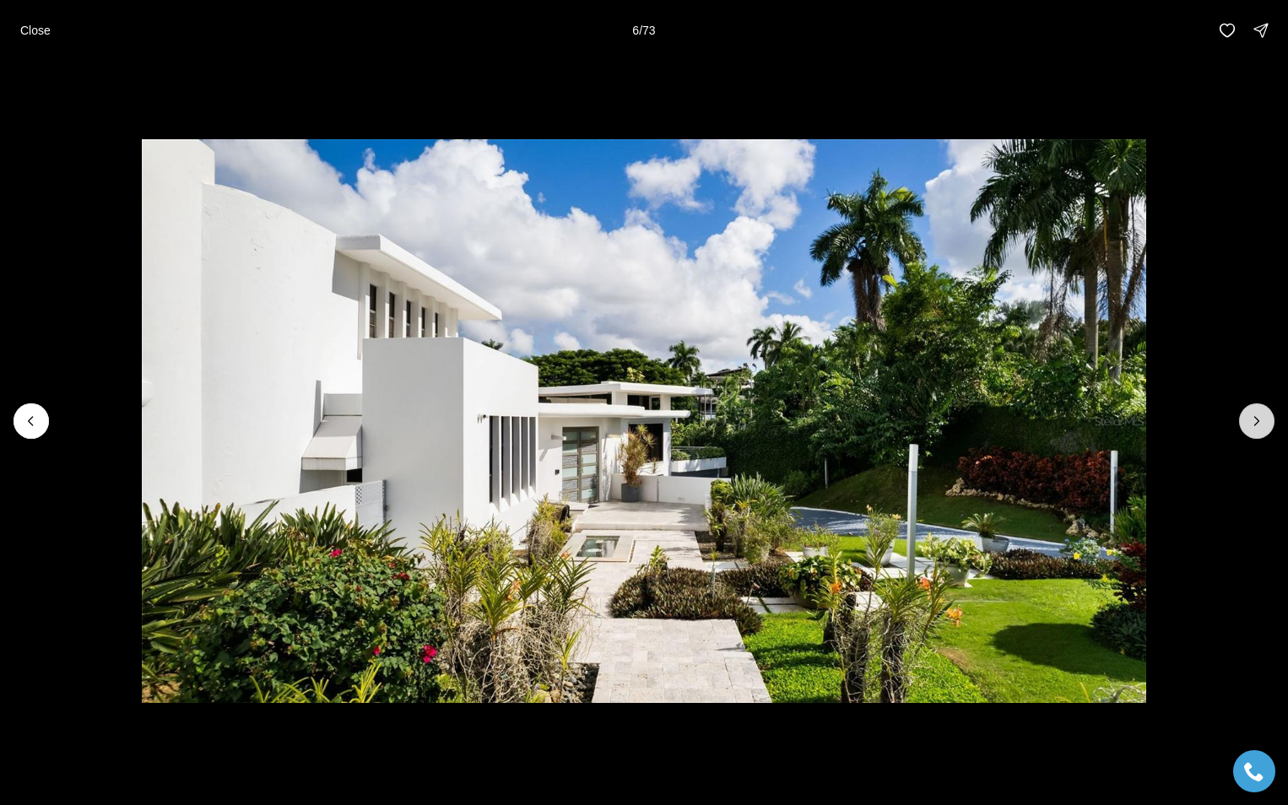
click at [1253, 419] on icon "Next slide" at bounding box center [1256, 421] width 17 height 17
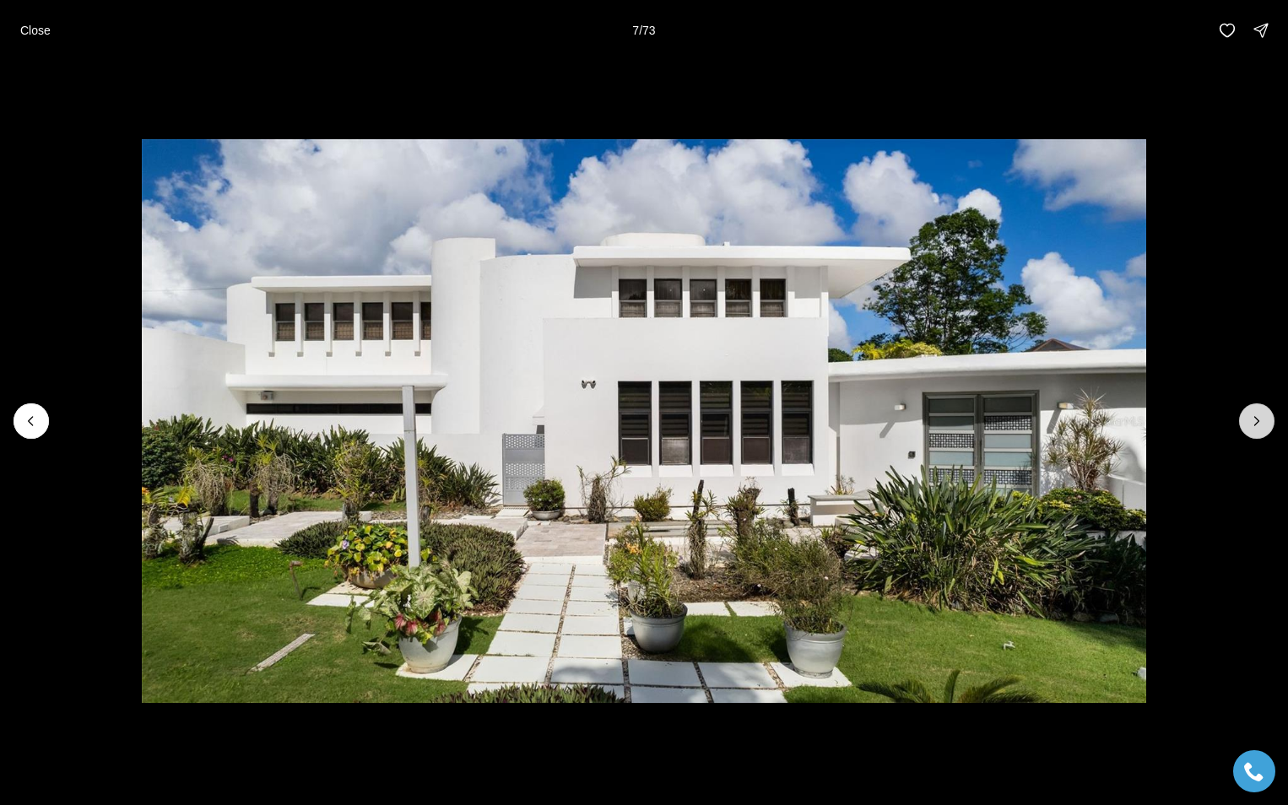
click at [1253, 419] on icon "Next slide" at bounding box center [1256, 421] width 17 height 17
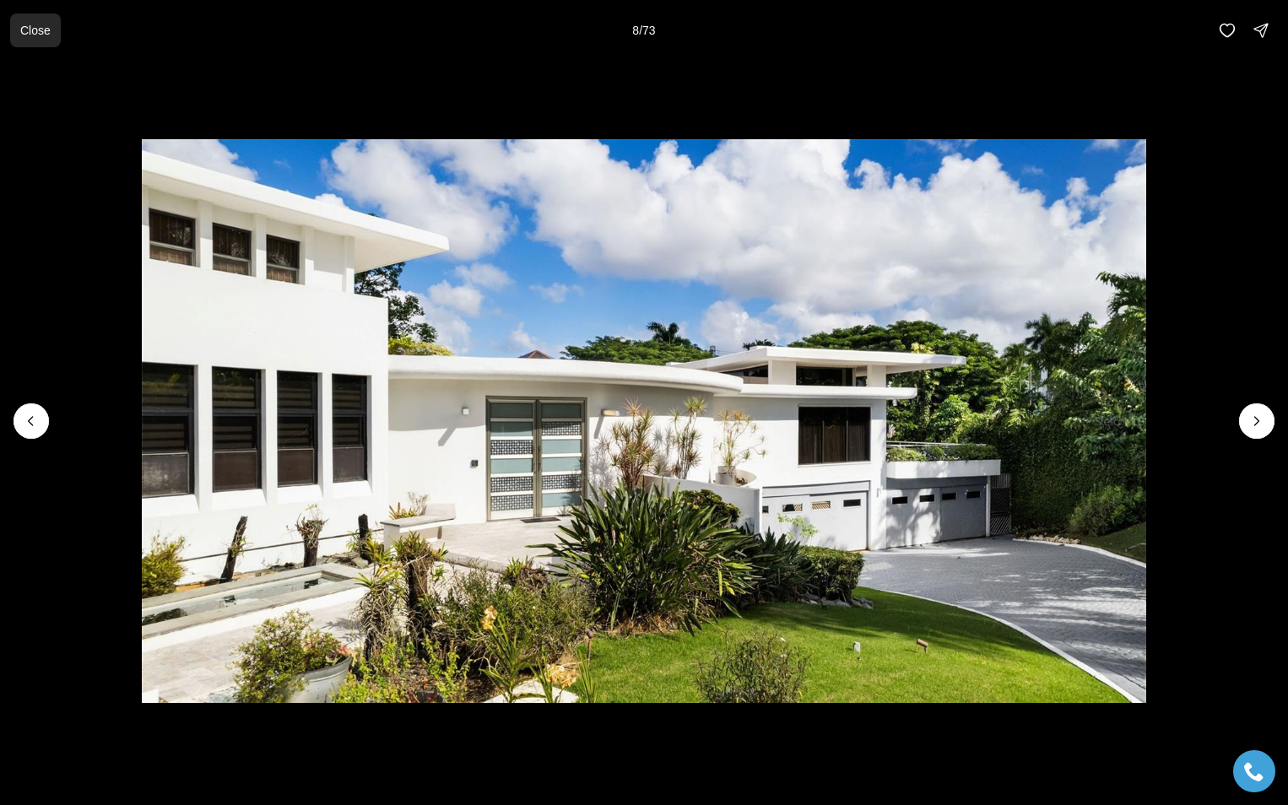
click at [32, 34] on p "Close" at bounding box center [35, 31] width 30 height 14
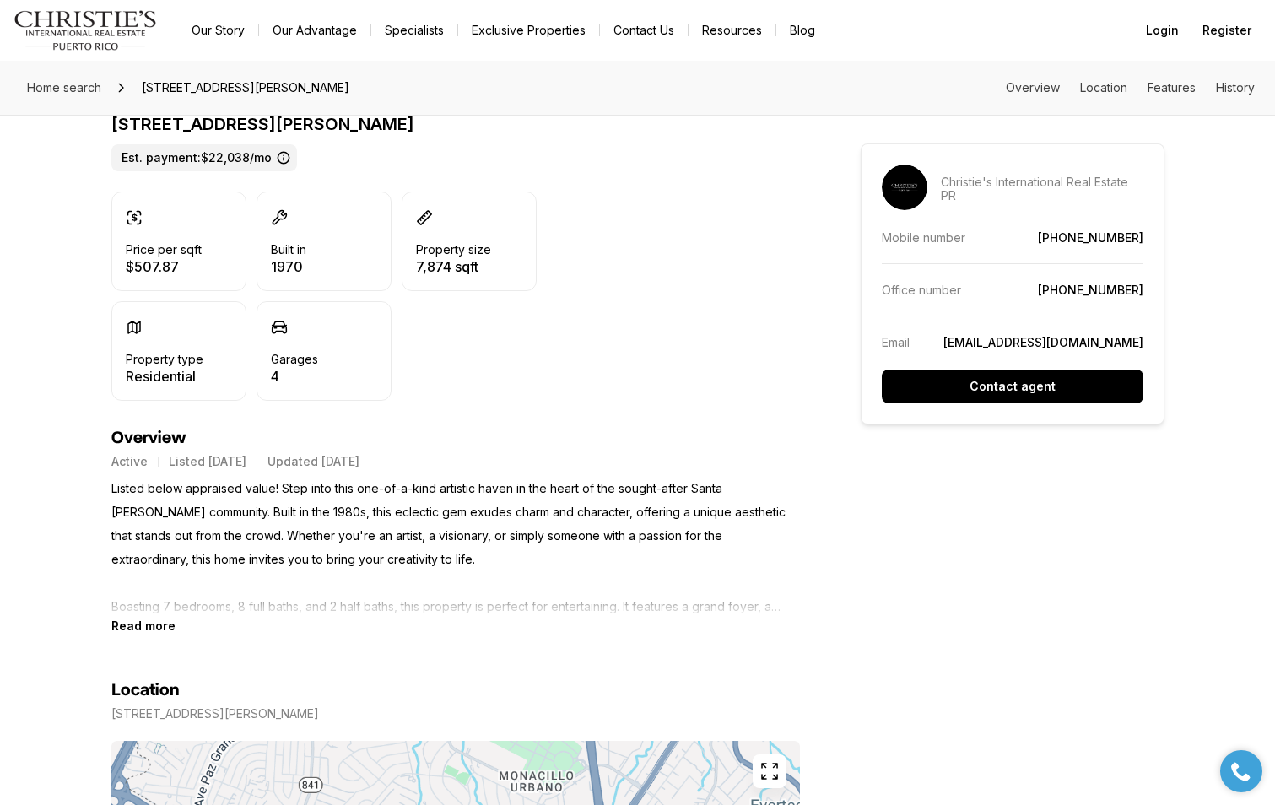
scroll to position [462, 0]
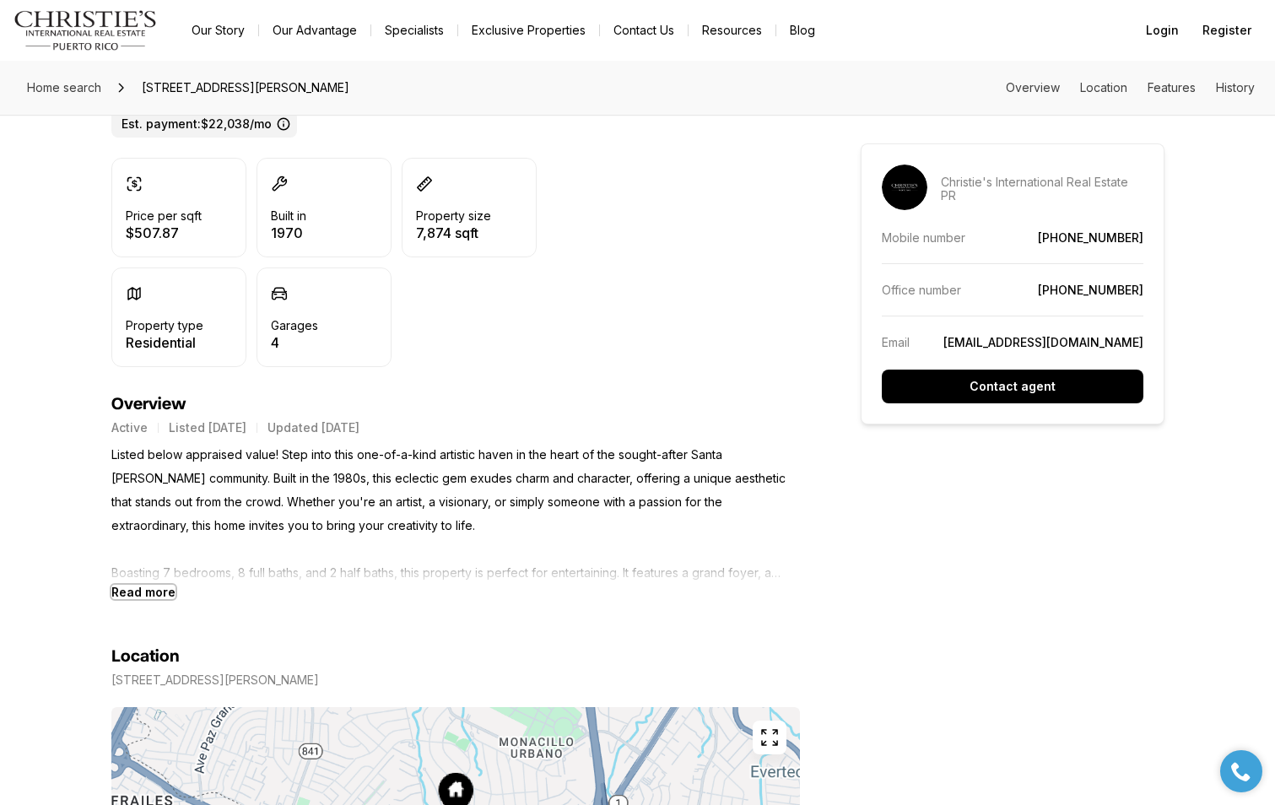
click at [154, 595] on b "Read more" at bounding box center [143, 592] width 64 height 14
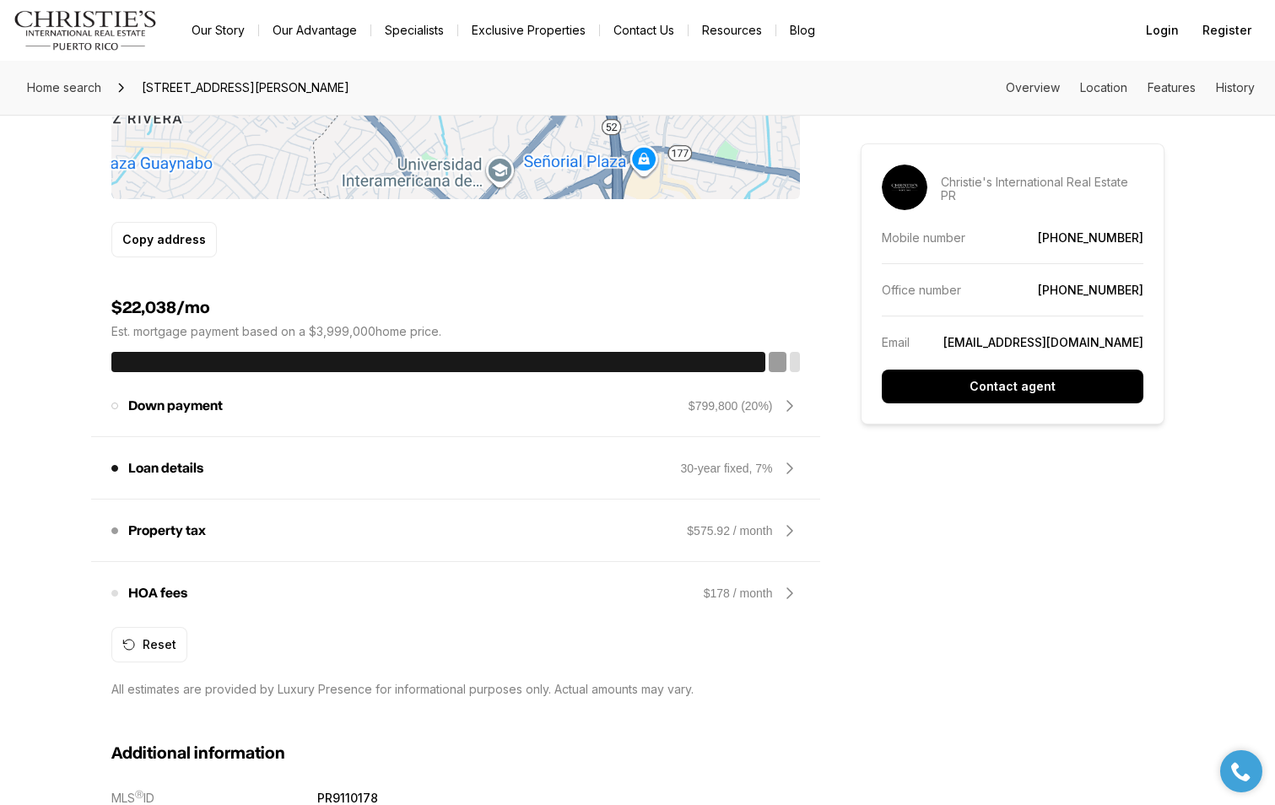
scroll to position [1429, 0]
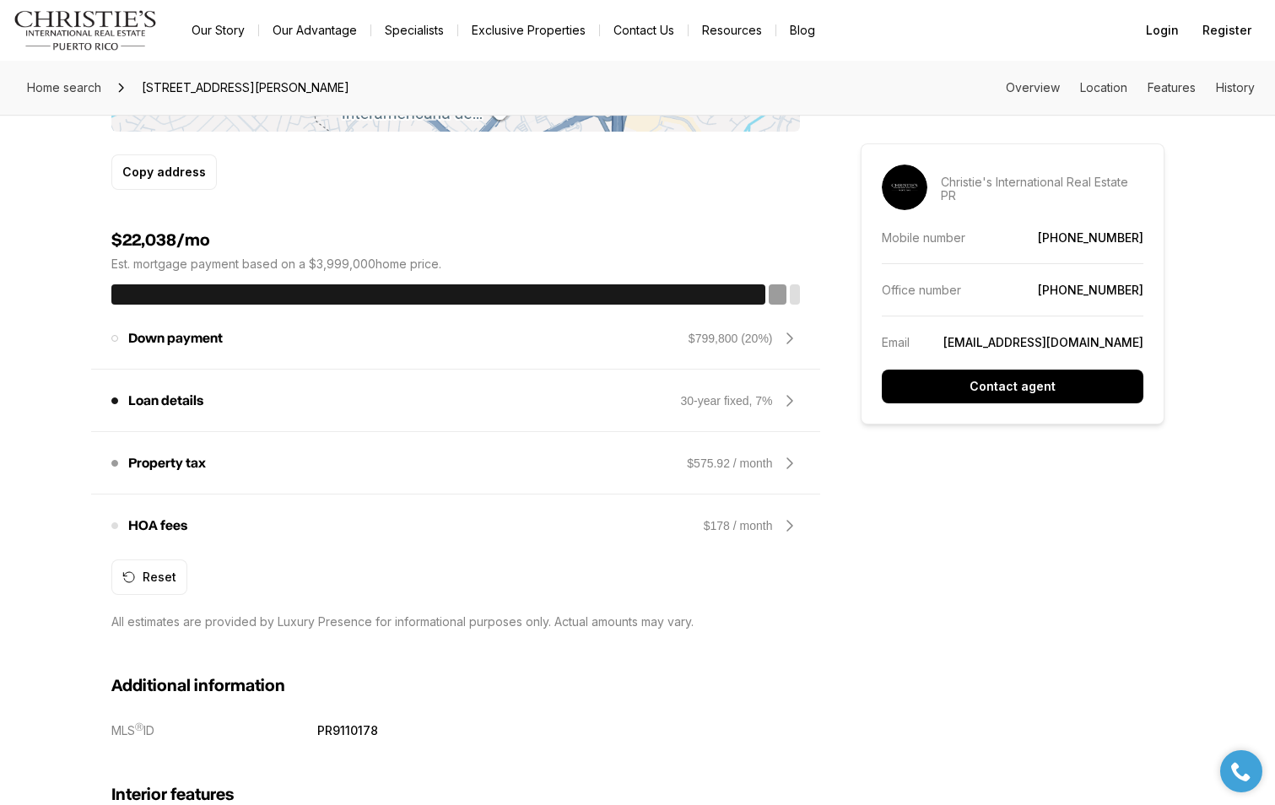
click at [792, 464] on icon at bounding box center [790, 463] width 20 height 20
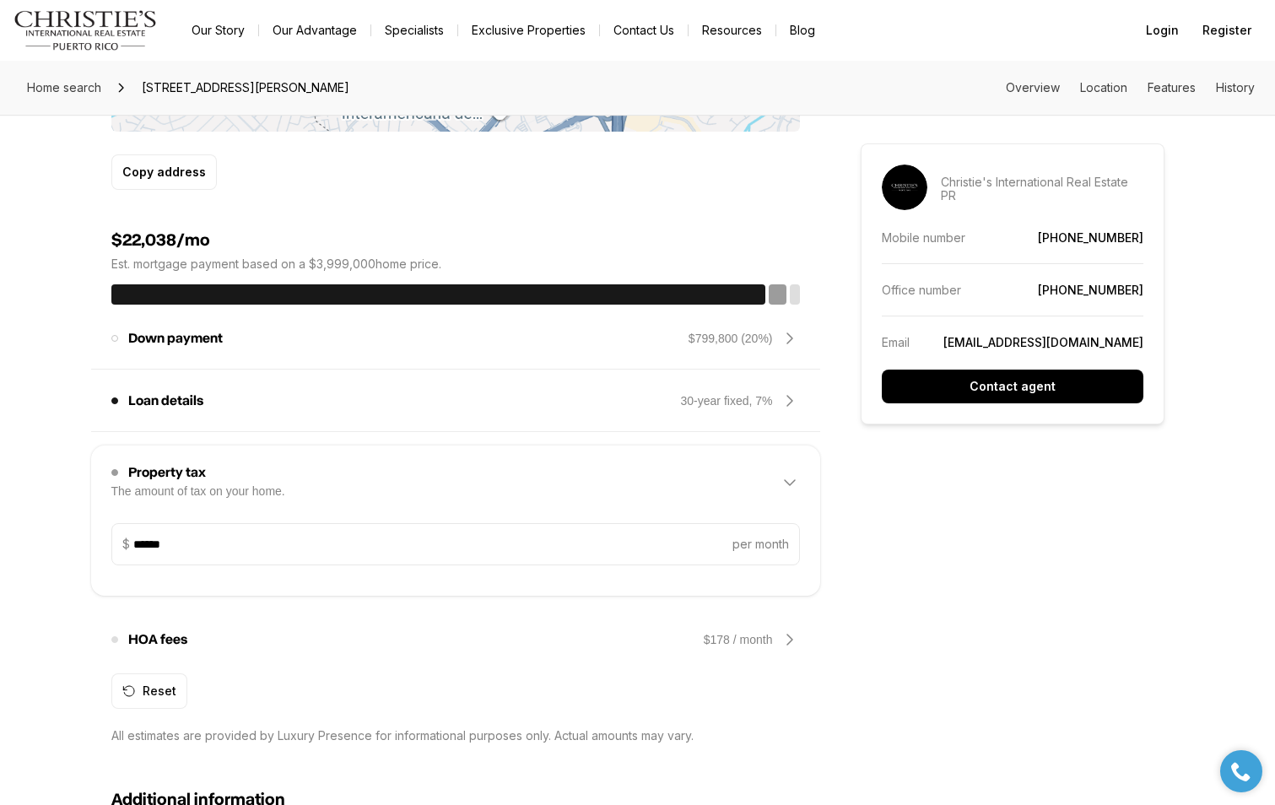
click at [537, 495] on div "Property tax The amount of tax on your home. $575.92 / month" at bounding box center [455, 483] width 689 height 54
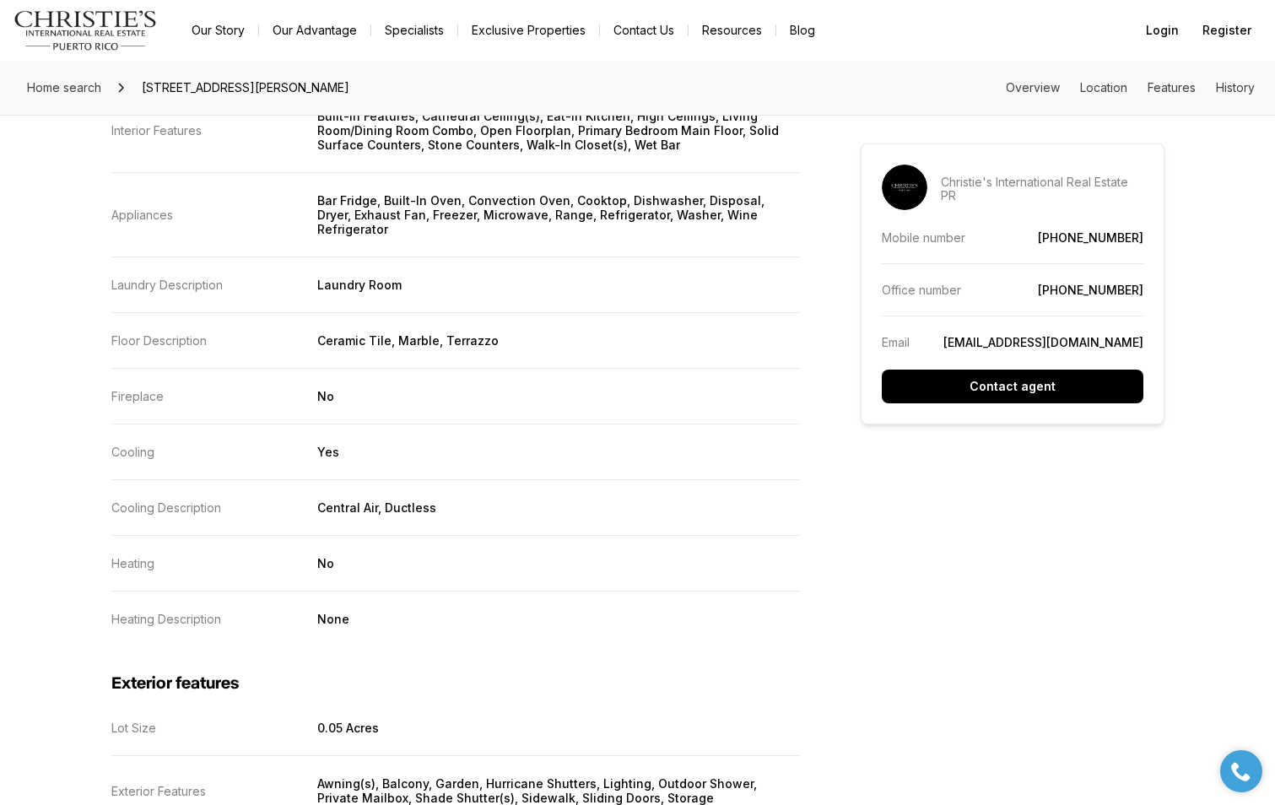
scroll to position [2464, 0]
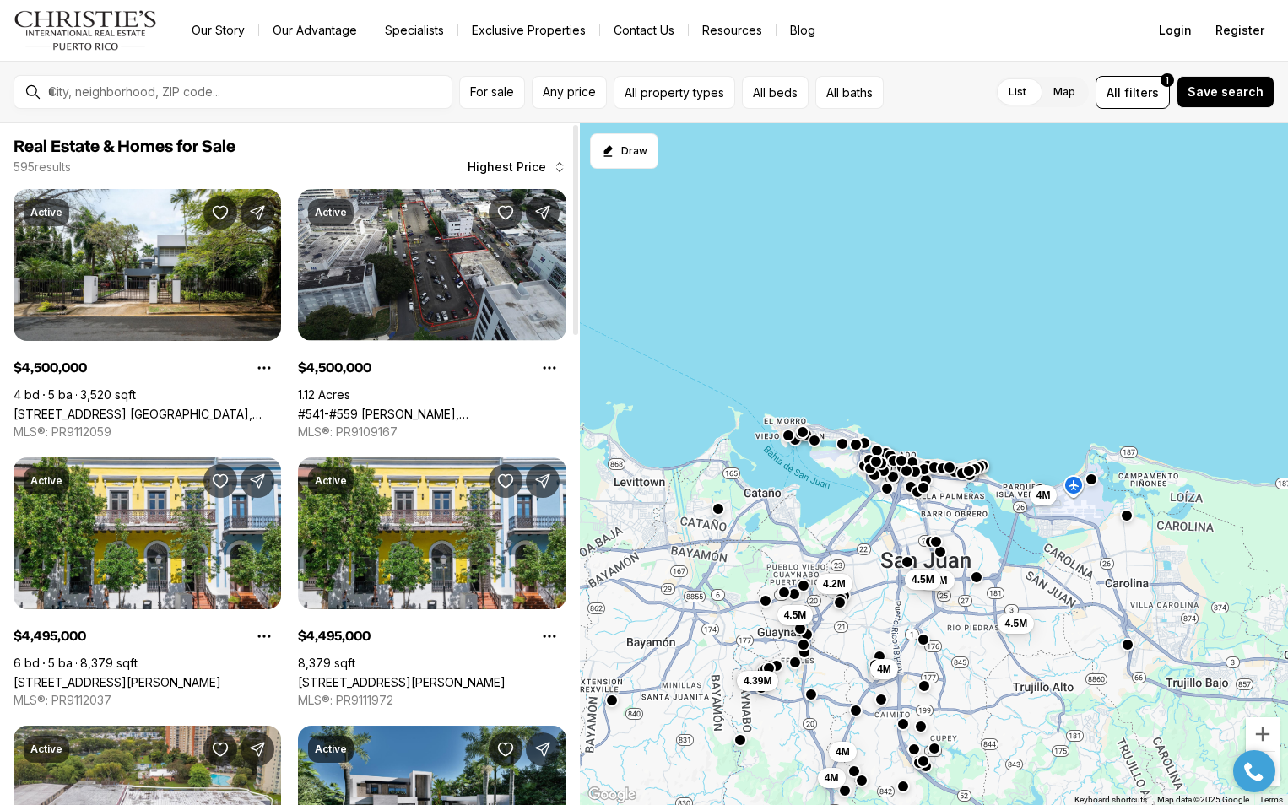
click at [576, 197] on div at bounding box center [575, 464] width 8 height 682
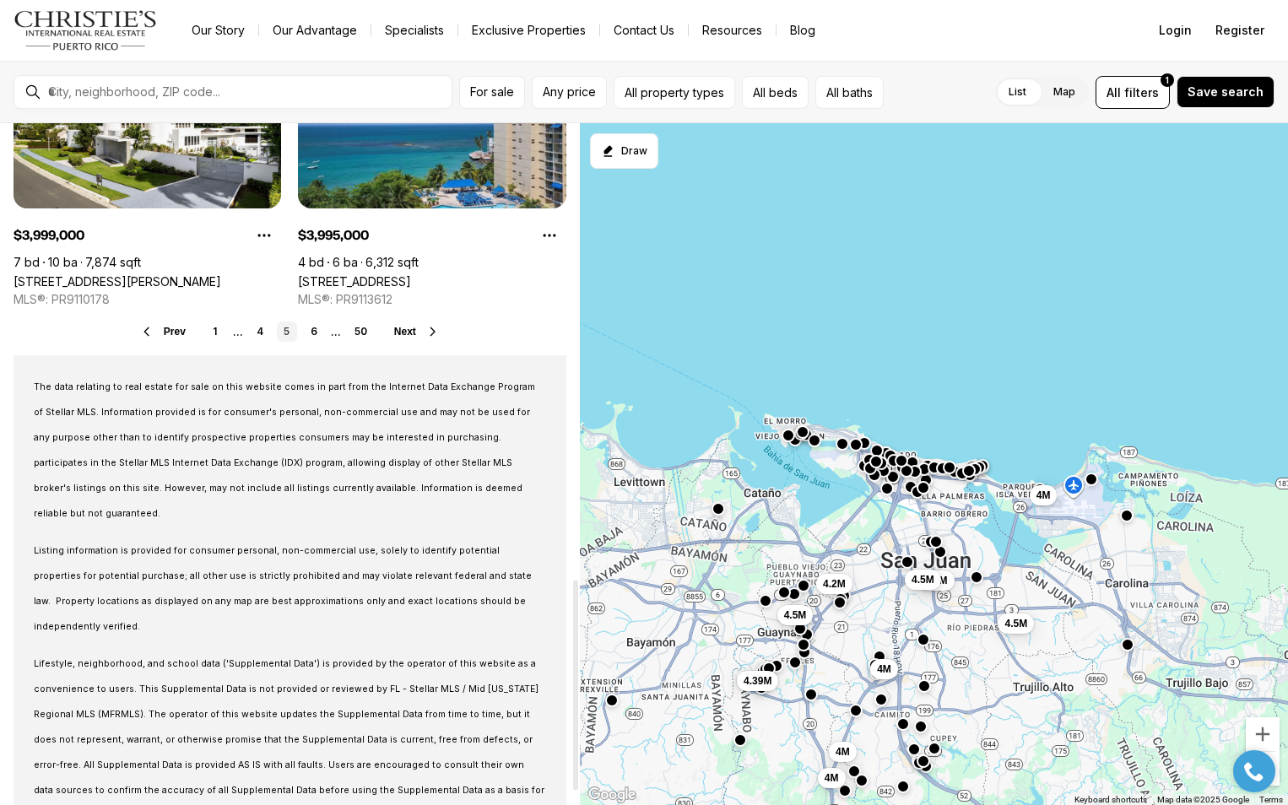
click at [571, 685] on div at bounding box center [575, 464] width 8 height 682
click at [573, 685] on div at bounding box center [575, 685] width 5 height 210
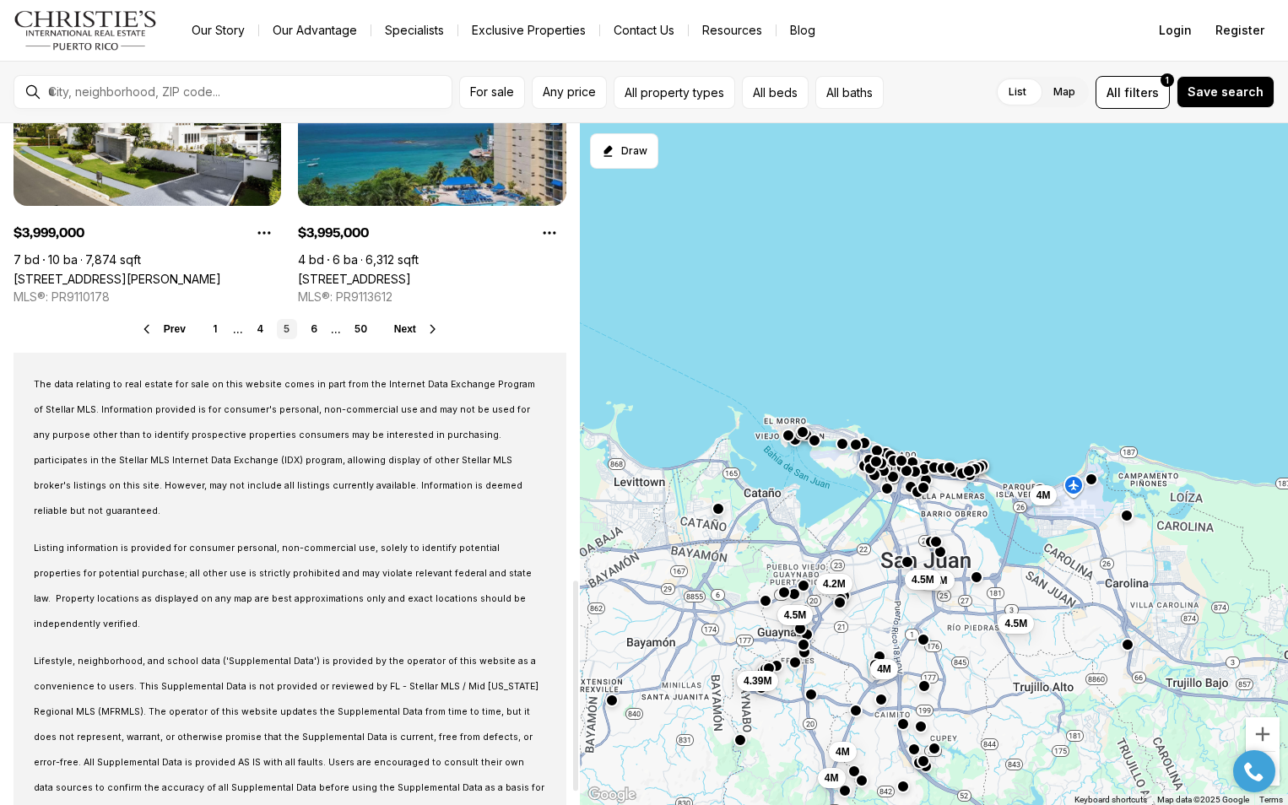
click at [573, 687] on div at bounding box center [575, 686] width 5 height 210
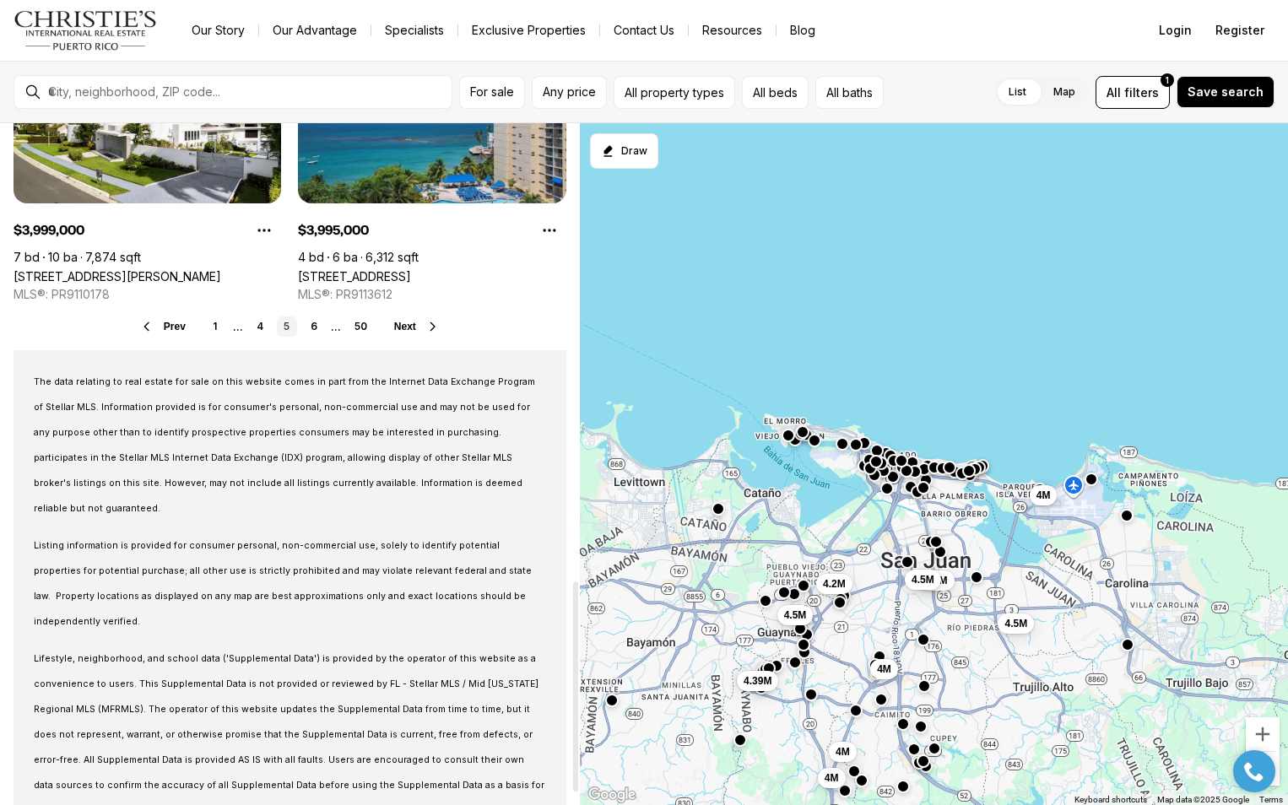
click at [573, 696] on div at bounding box center [575, 686] width 5 height 210
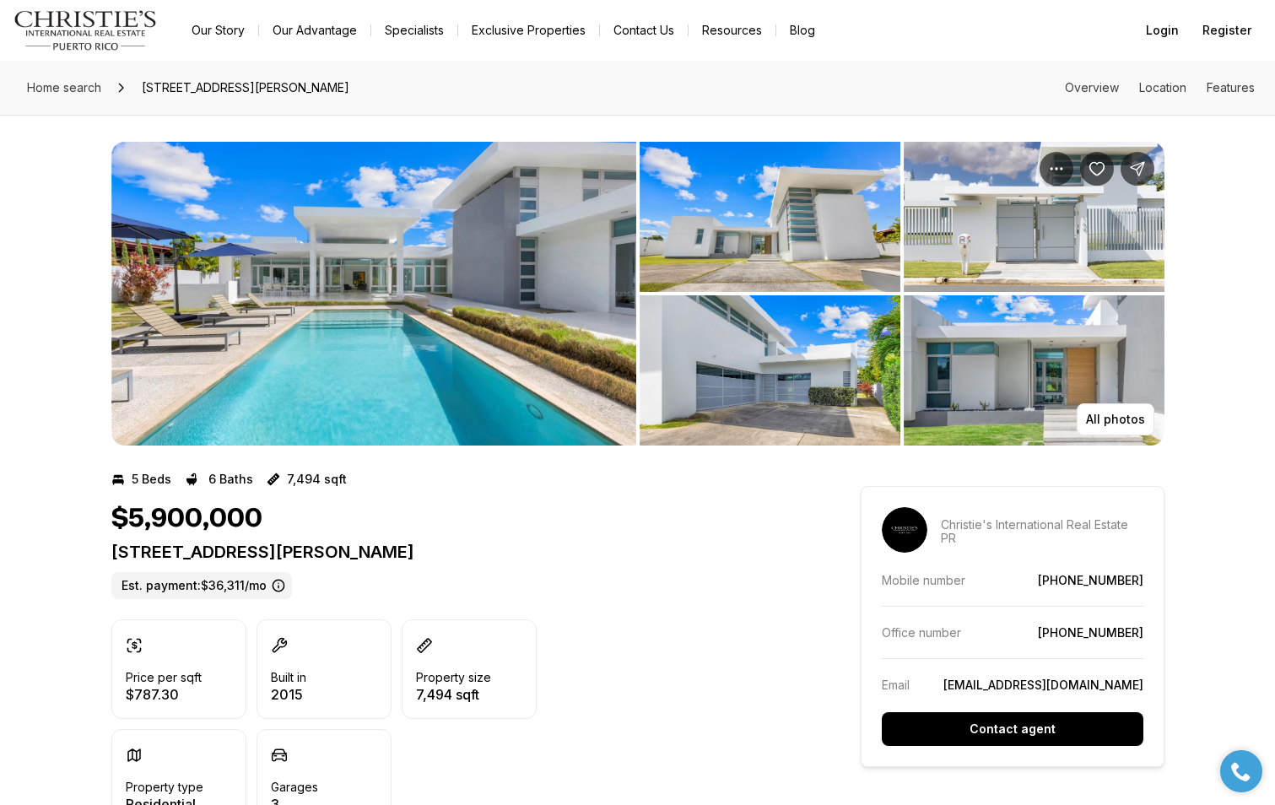
click at [377, 311] on img "View image gallery" at bounding box center [373, 294] width 525 height 304
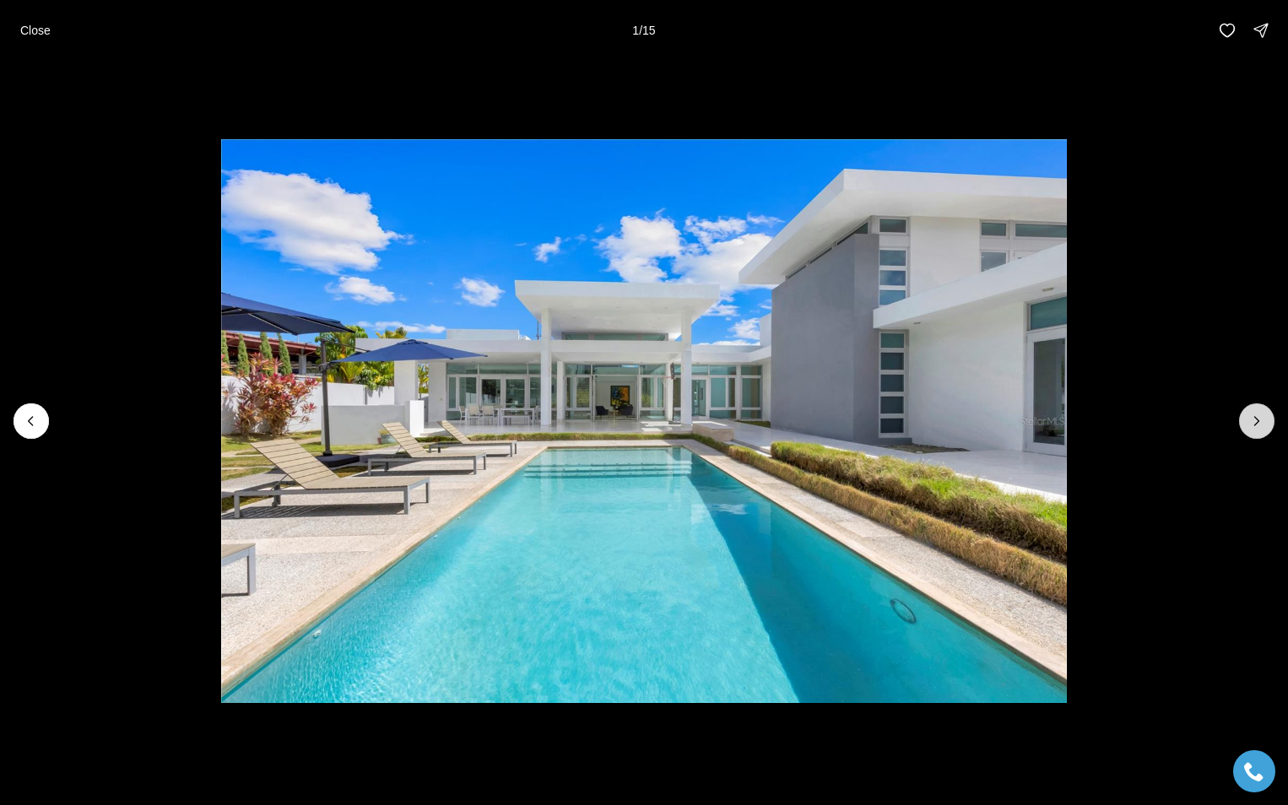
click at [1251, 415] on icon "Next slide" at bounding box center [1256, 421] width 17 height 17
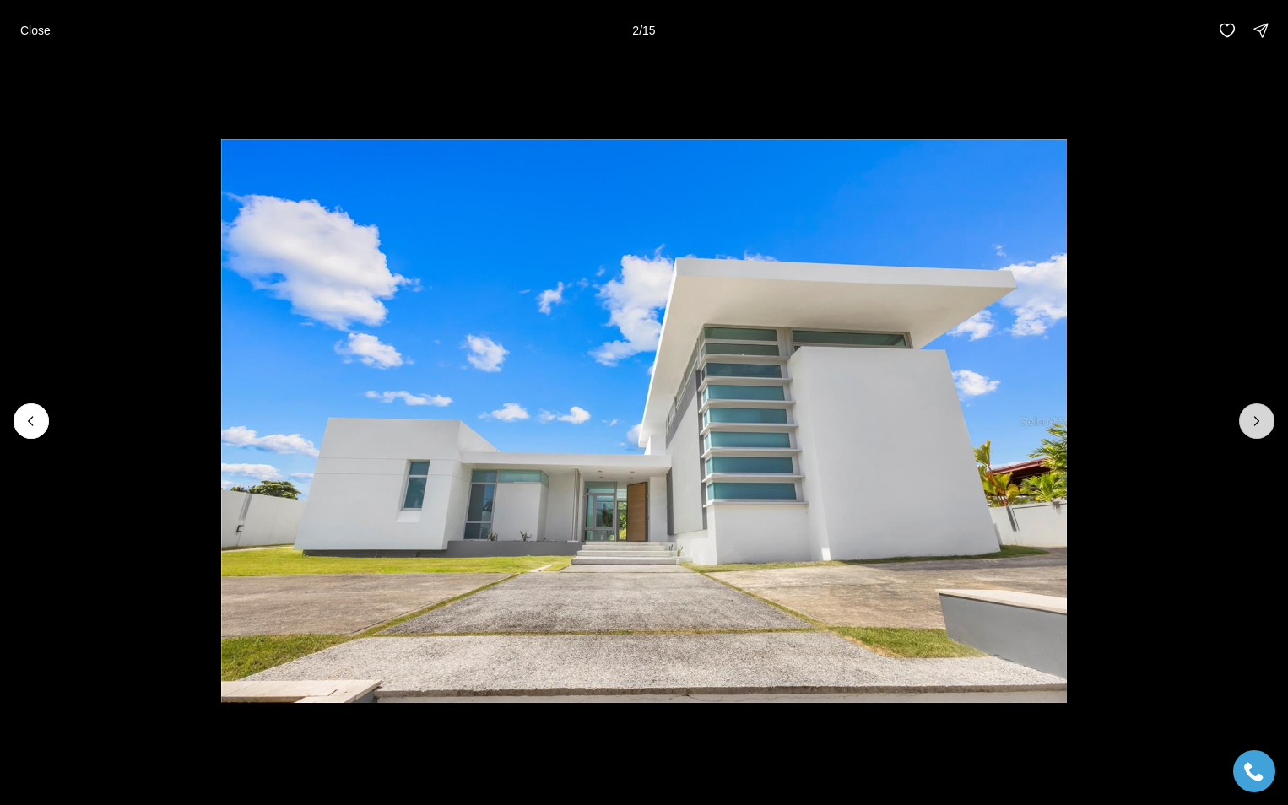
click at [1253, 415] on icon "Next slide" at bounding box center [1256, 421] width 17 height 17
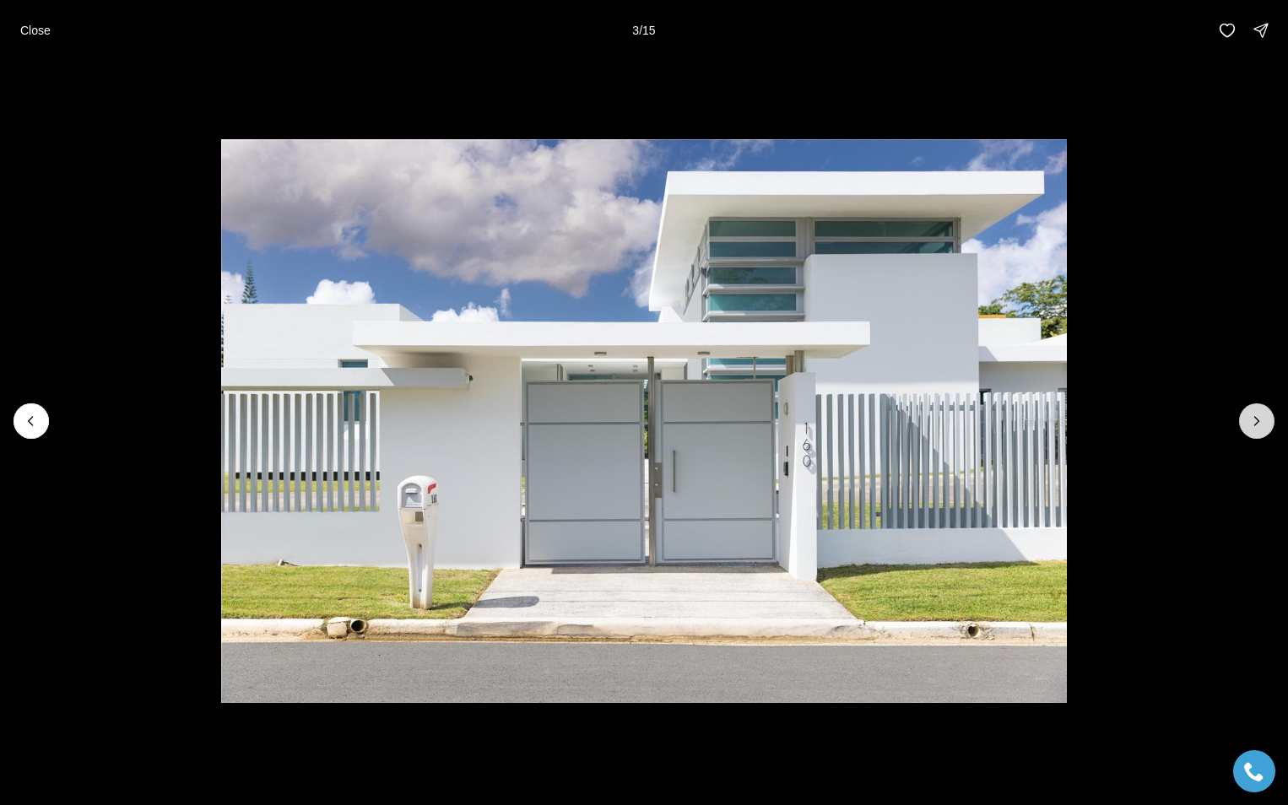
click at [1253, 415] on icon "Next slide" at bounding box center [1256, 421] width 17 height 17
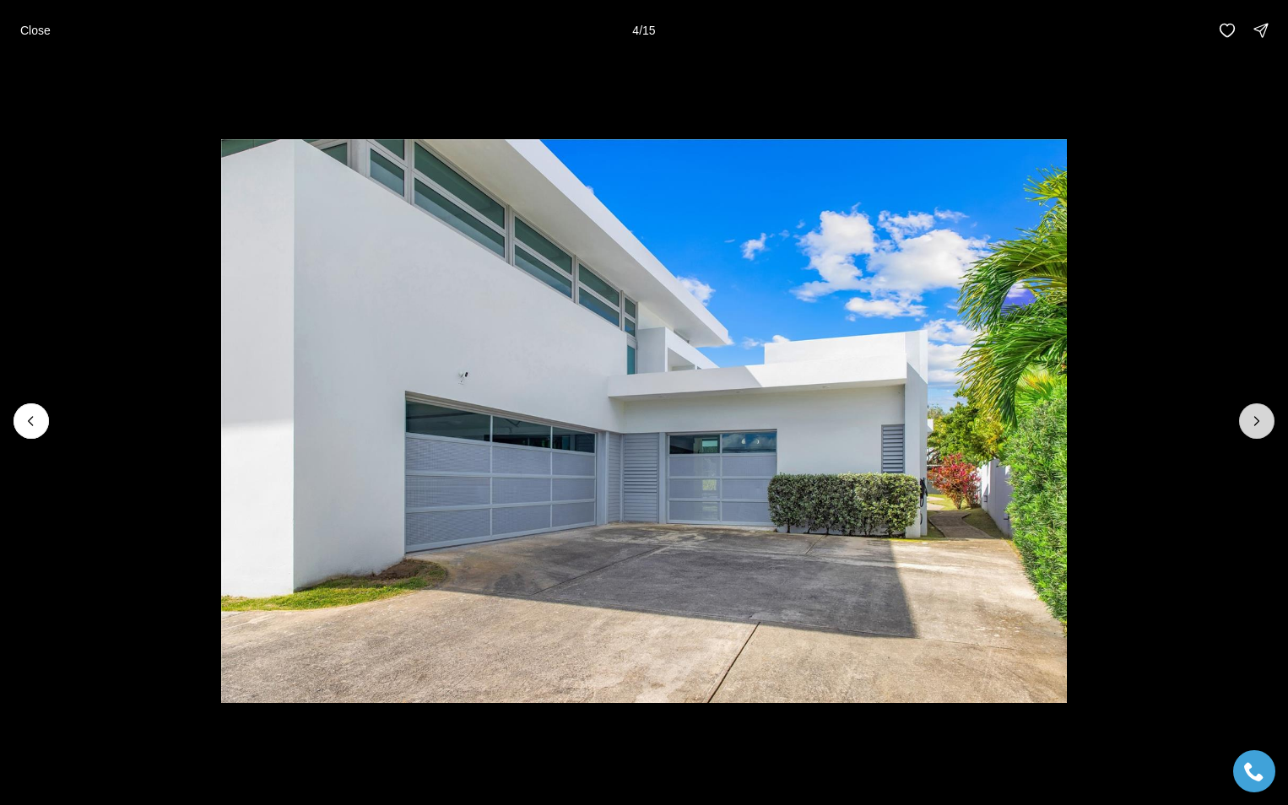
click at [1253, 415] on icon "Next slide" at bounding box center [1256, 421] width 17 height 17
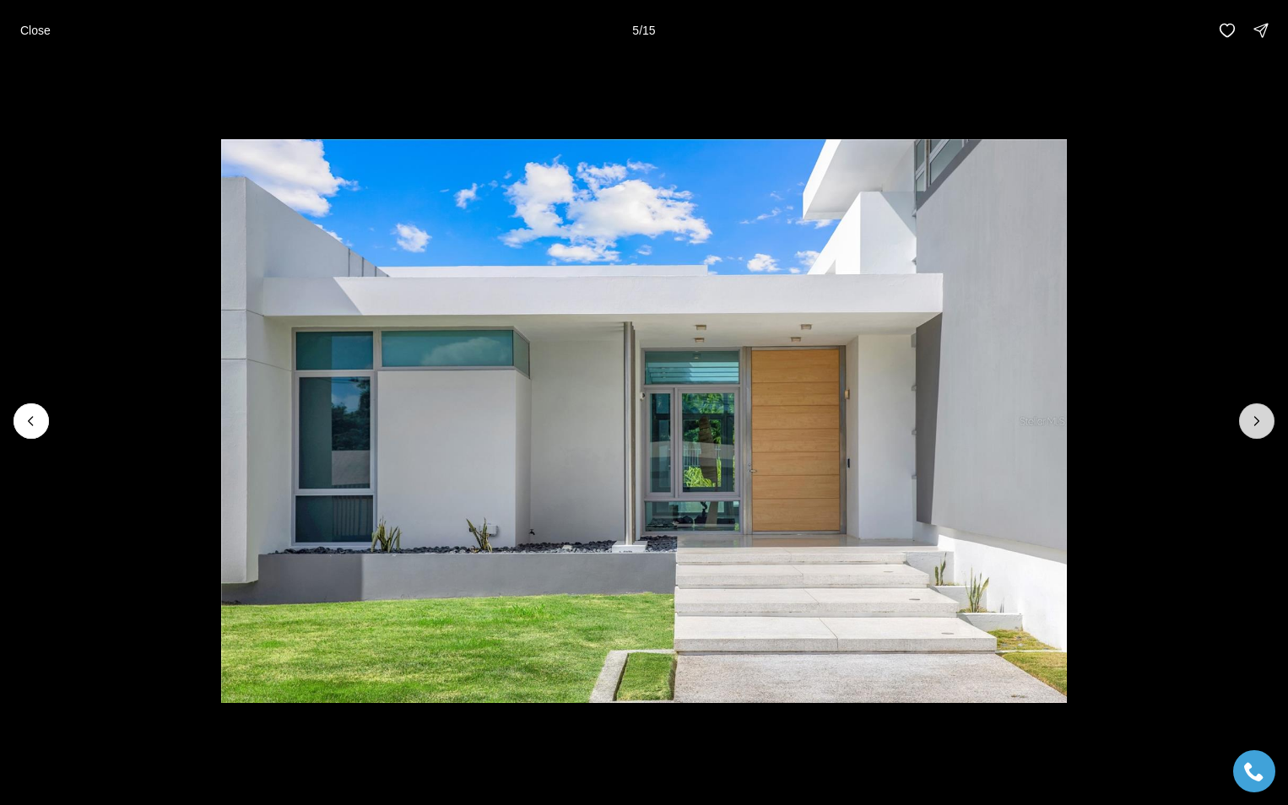
click at [1253, 415] on icon "Next slide" at bounding box center [1256, 421] width 17 height 17
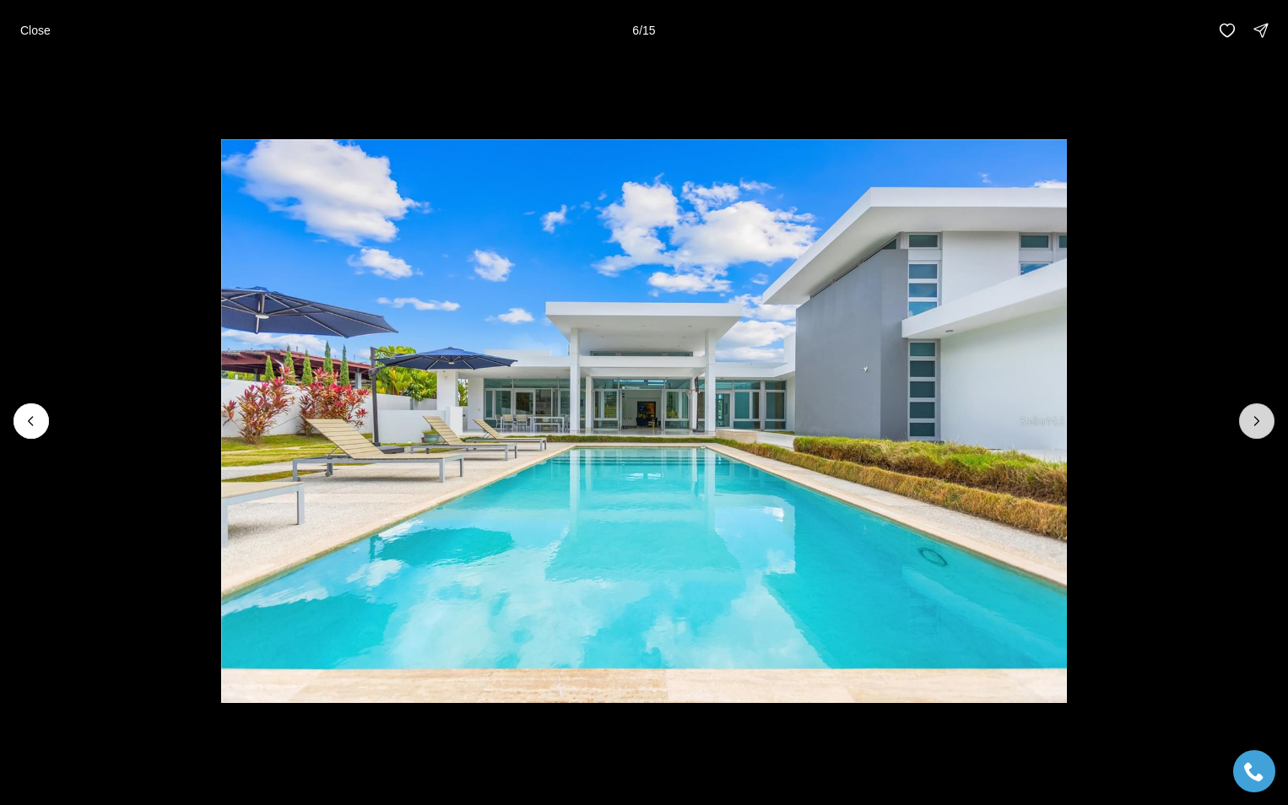
click at [1253, 415] on icon "Next slide" at bounding box center [1256, 421] width 17 height 17
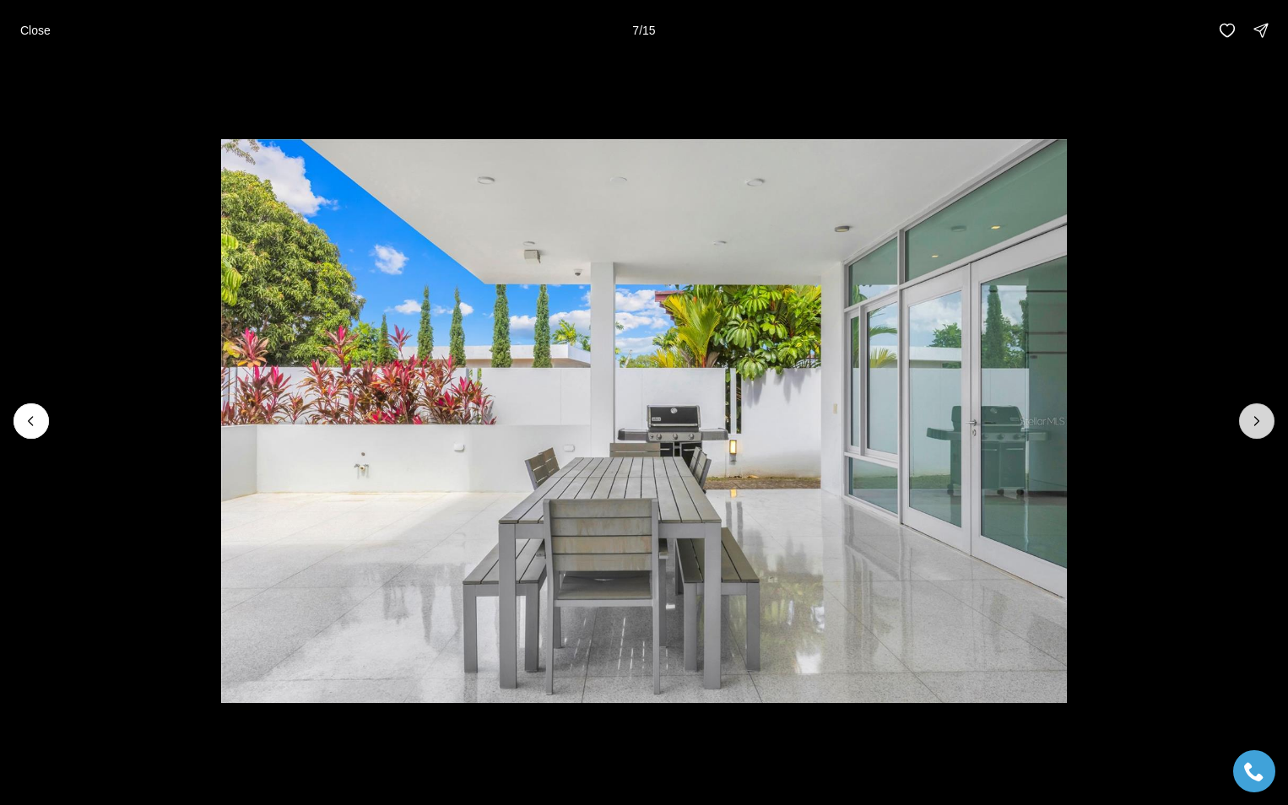
click at [1253, 415] on icon "Next slide" at bounding box center [1256, 421] width 17 height 17
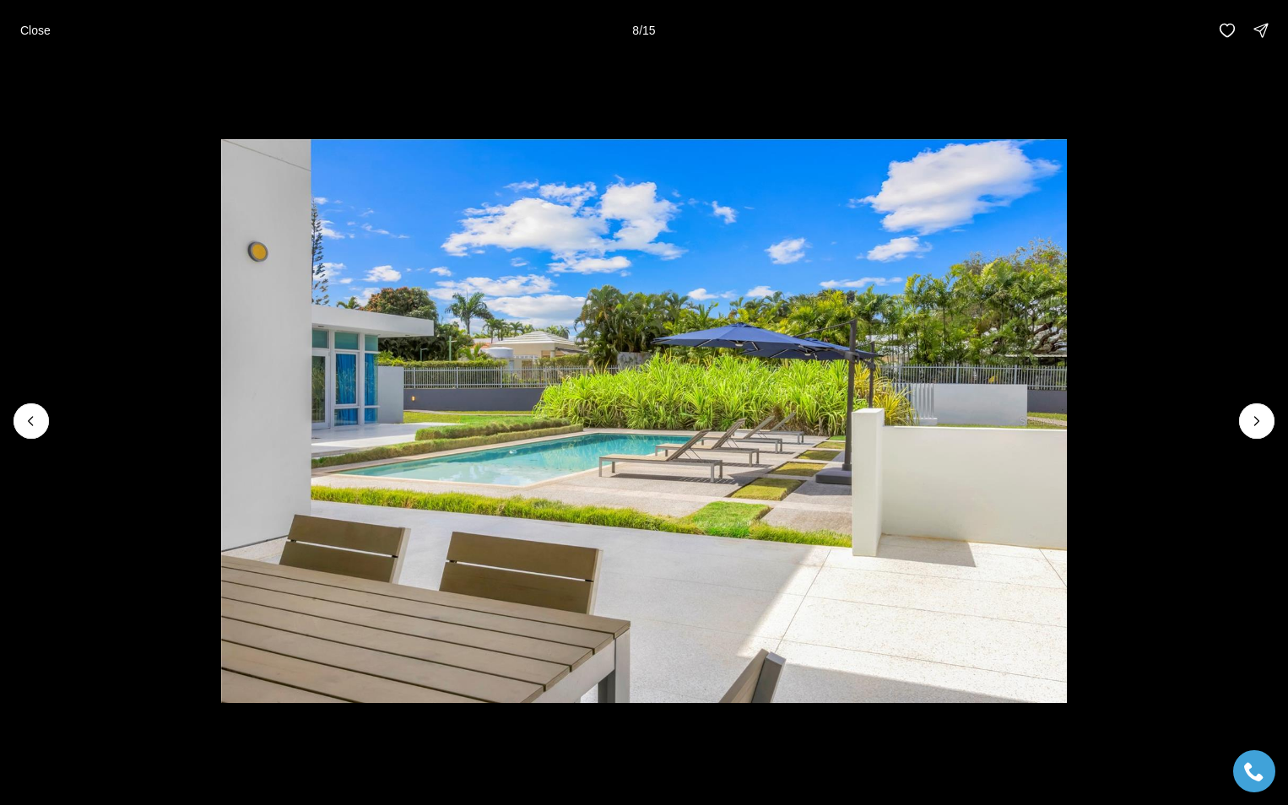
drag, startPoint x: 1253, startPoint y: 415, endPoint x: 1175, endPoint y: 417, distance: 78.5
click at [1206, 418] on div at bounding box center [644, 421] width 1288 height 721
click at [1255, 416] on icon "Next slide" at bounding box center [1256, 421] width 17 height 17
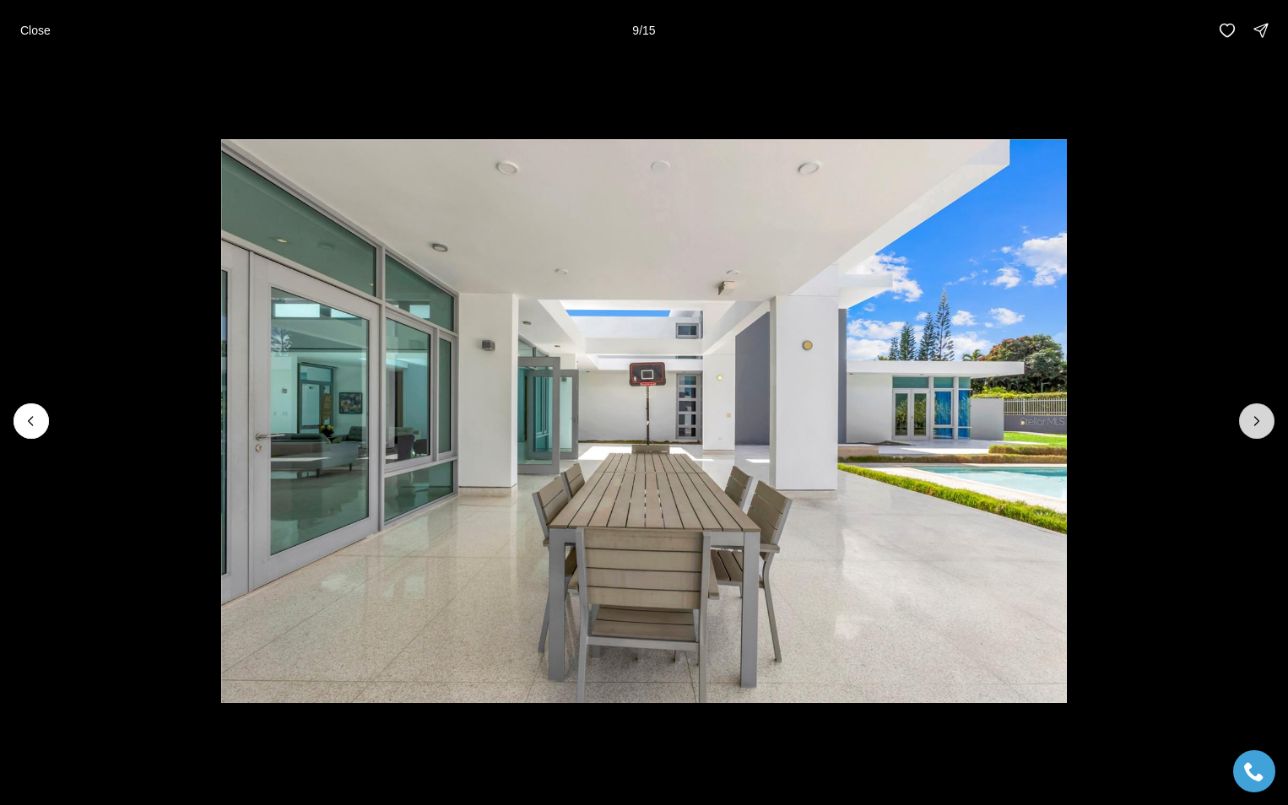
click at [1255, 416] on icon "Next slide" at bounding box center [1256, 421] width 17 height 17
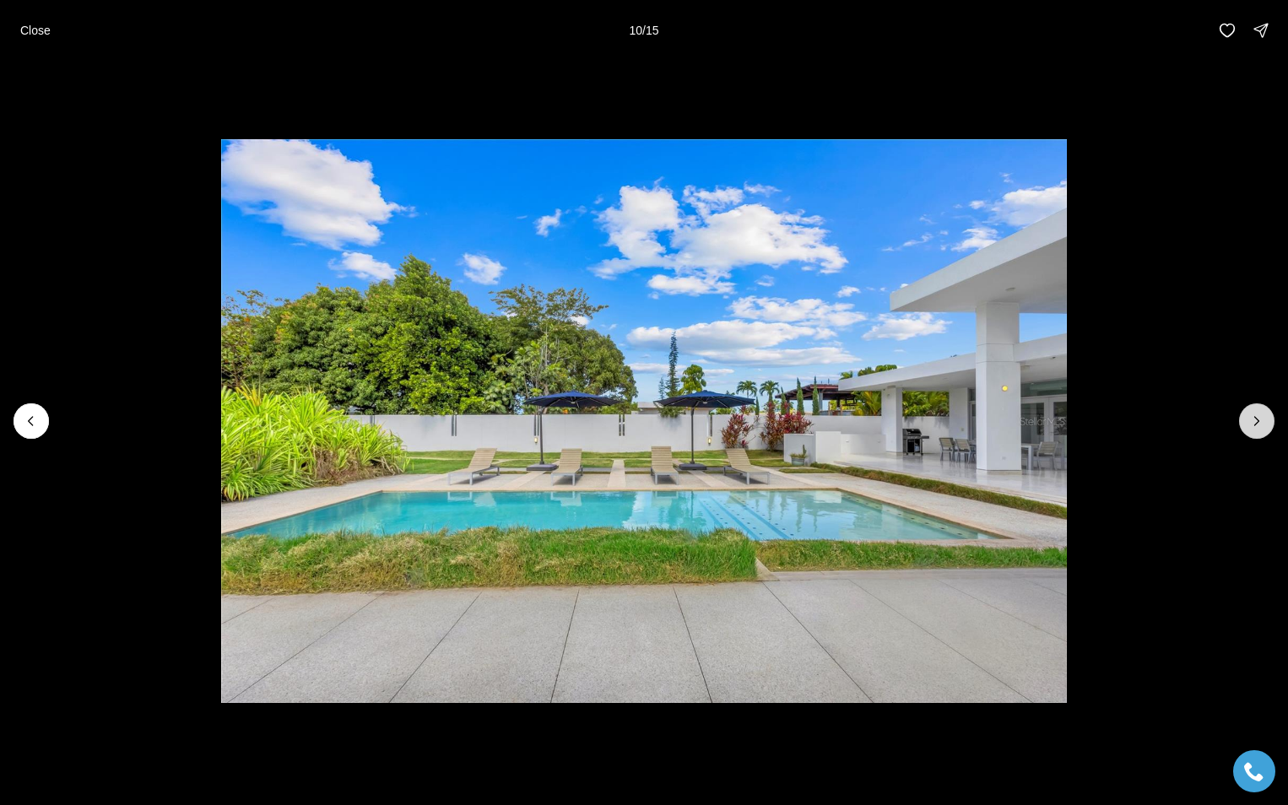
click at [1256, 418] on icon "Next slide" at bounding box center [1257, 421] width 4 height 8
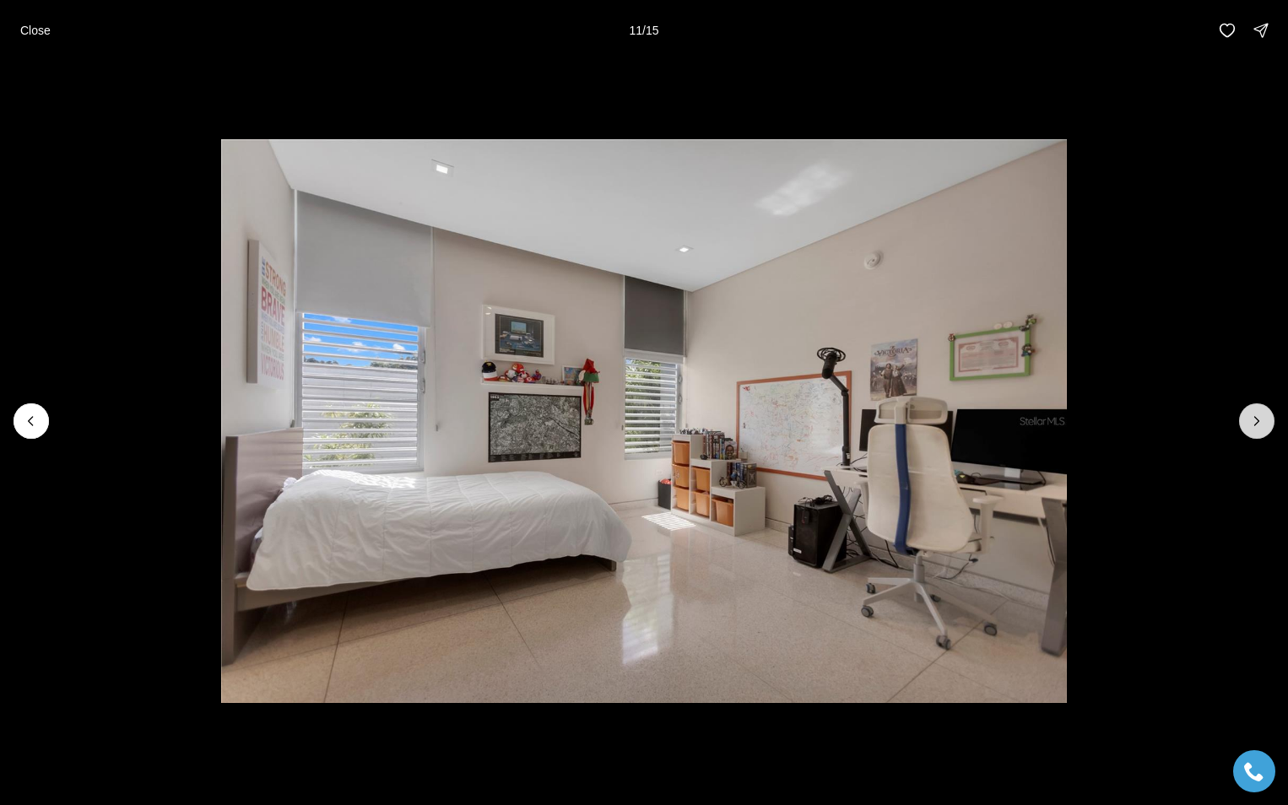
click at [1256, 418] on icon "Next slide" at bounding box center [1257, 421] width 4 height 8
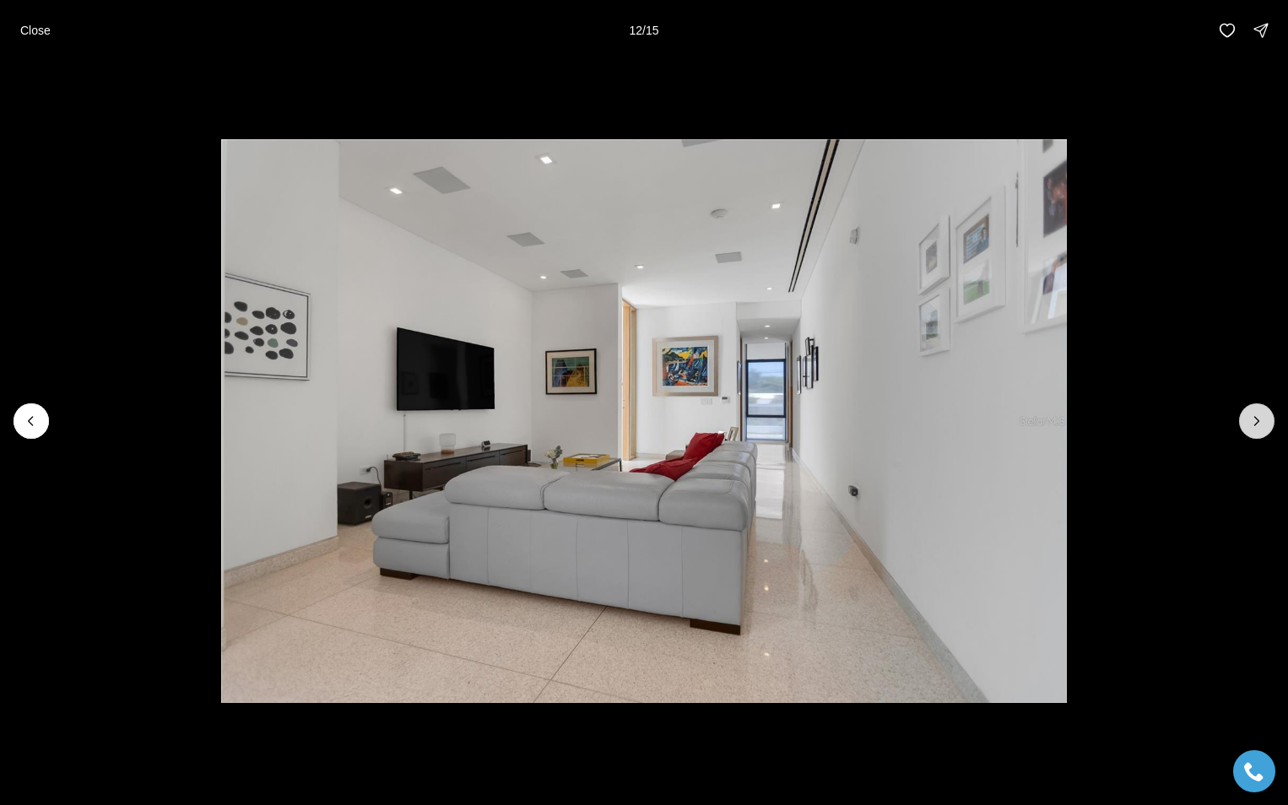
click at [1256, 418] on icon "Next slide" at bounding box center [1257, 421] width 4 height 8
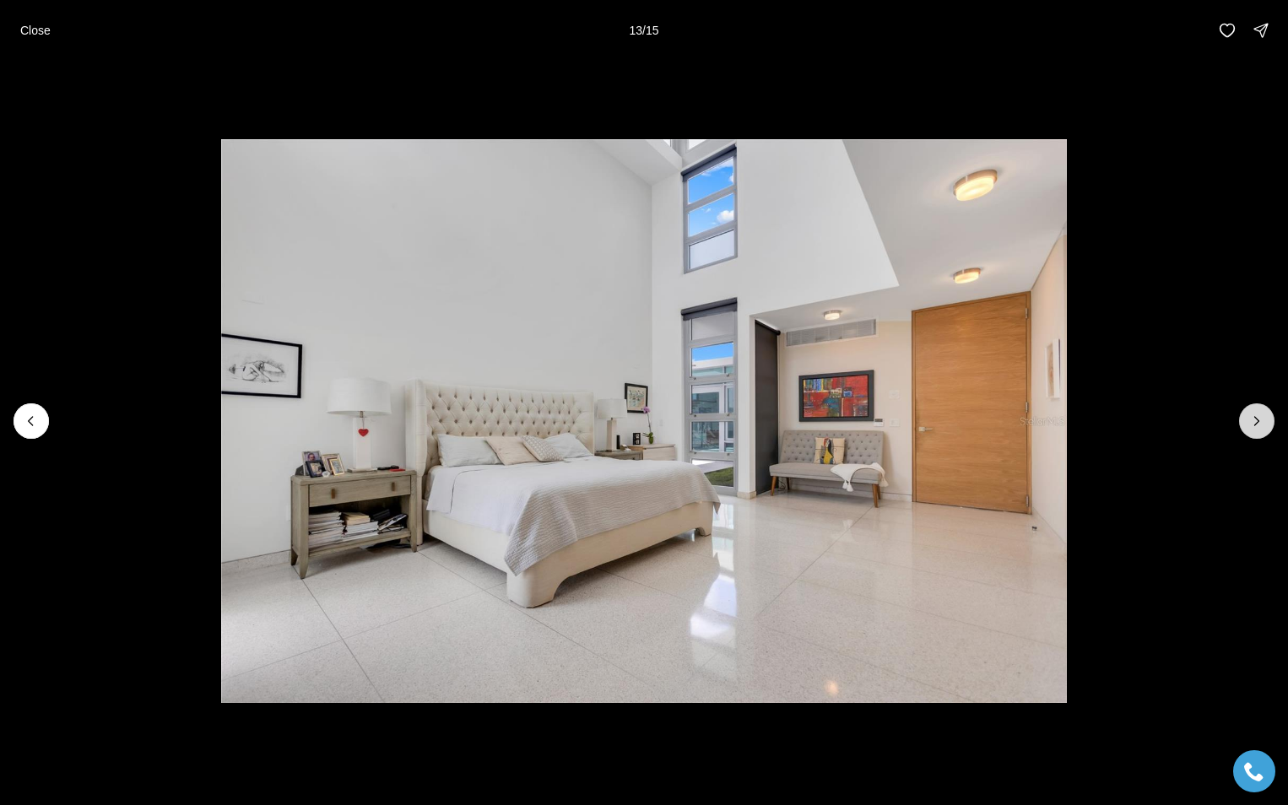
click at [1255, 418] on icon "Next slide" at bounding box center [1257, 421] width 4 height 8
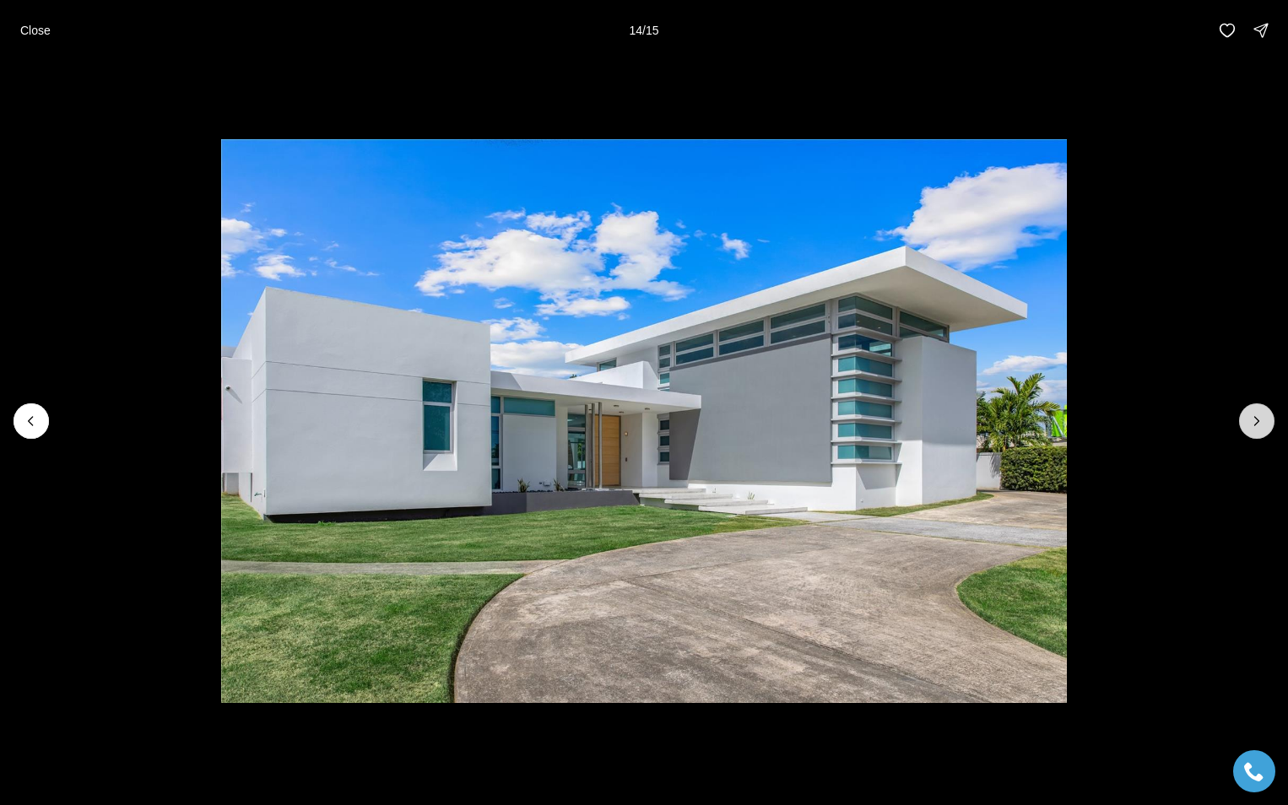
click at [1255, 418] on icon "Next slide" at bounding box center [1257, 421] width 4 height 8
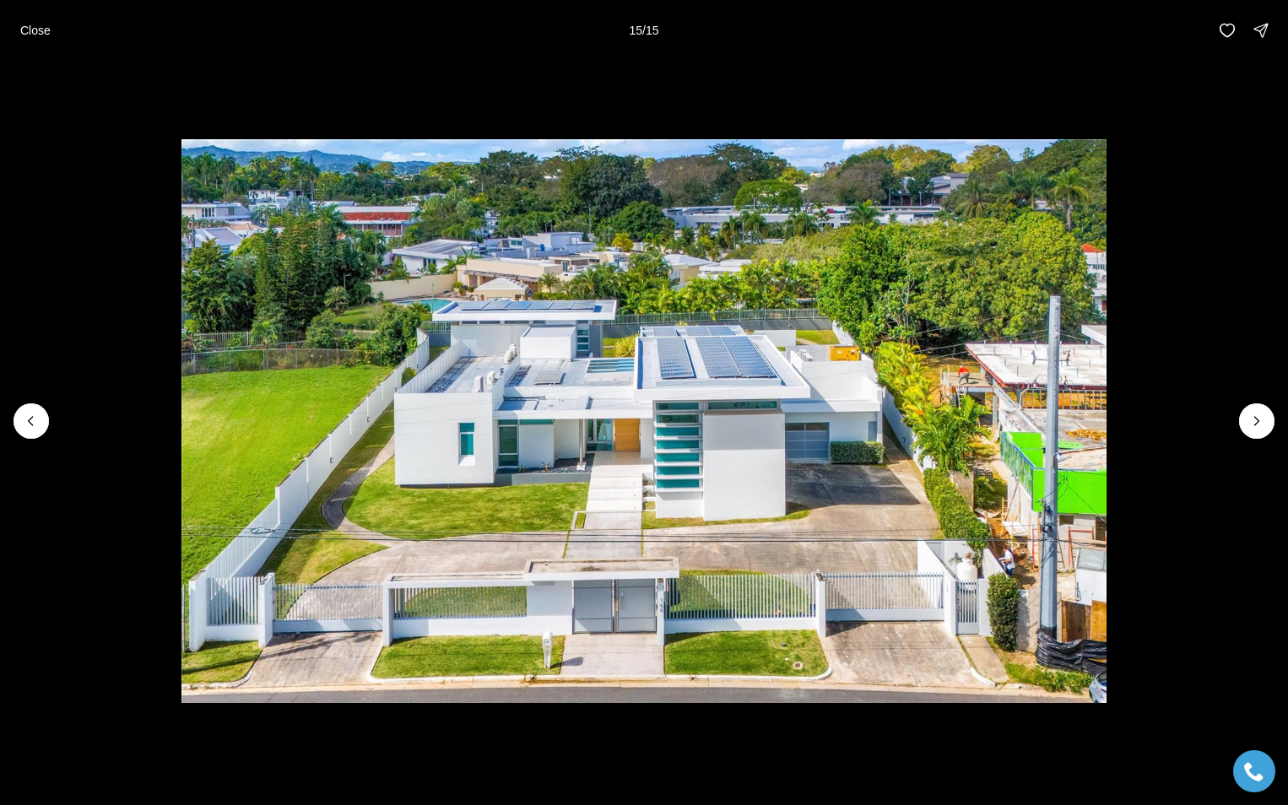
click at [1255, 420] on div at bounding box center [1256, 420] width 35 height 35
click at [35, 32] on p "Close" at bounding box center [35, 31] width 30 height 14
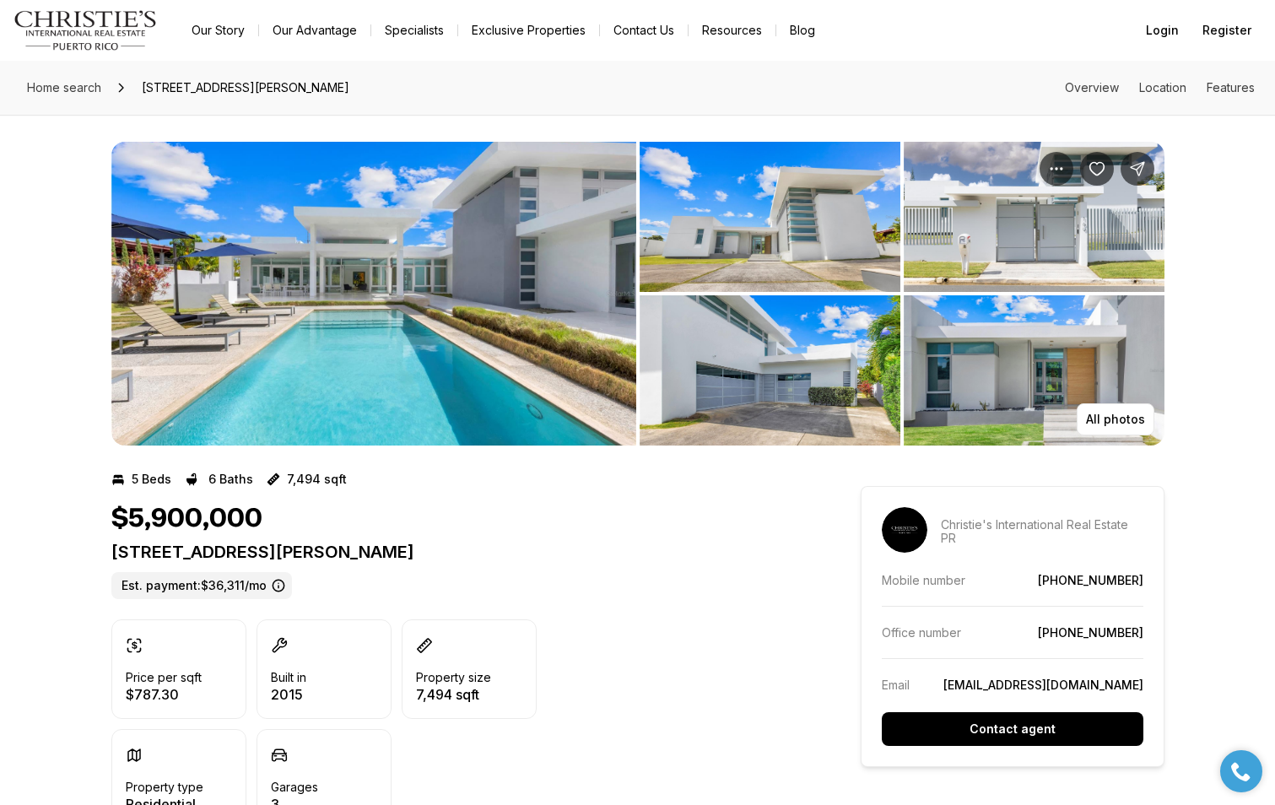
click at [505, 305] on img "View image gallery" at bounding box center [373, 294] width 525 height 304
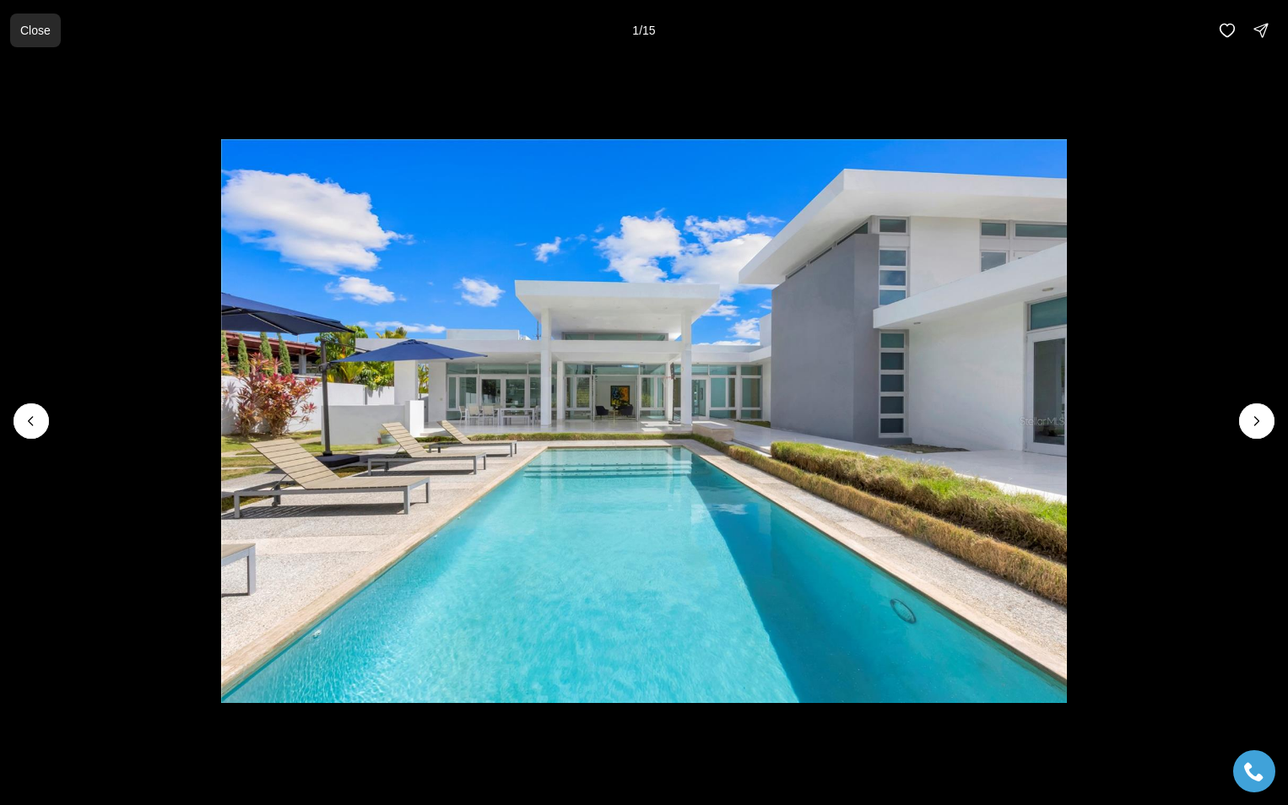
click at [33, 30] on p "Close" at bounding box center [35, 31] width 30 height 14
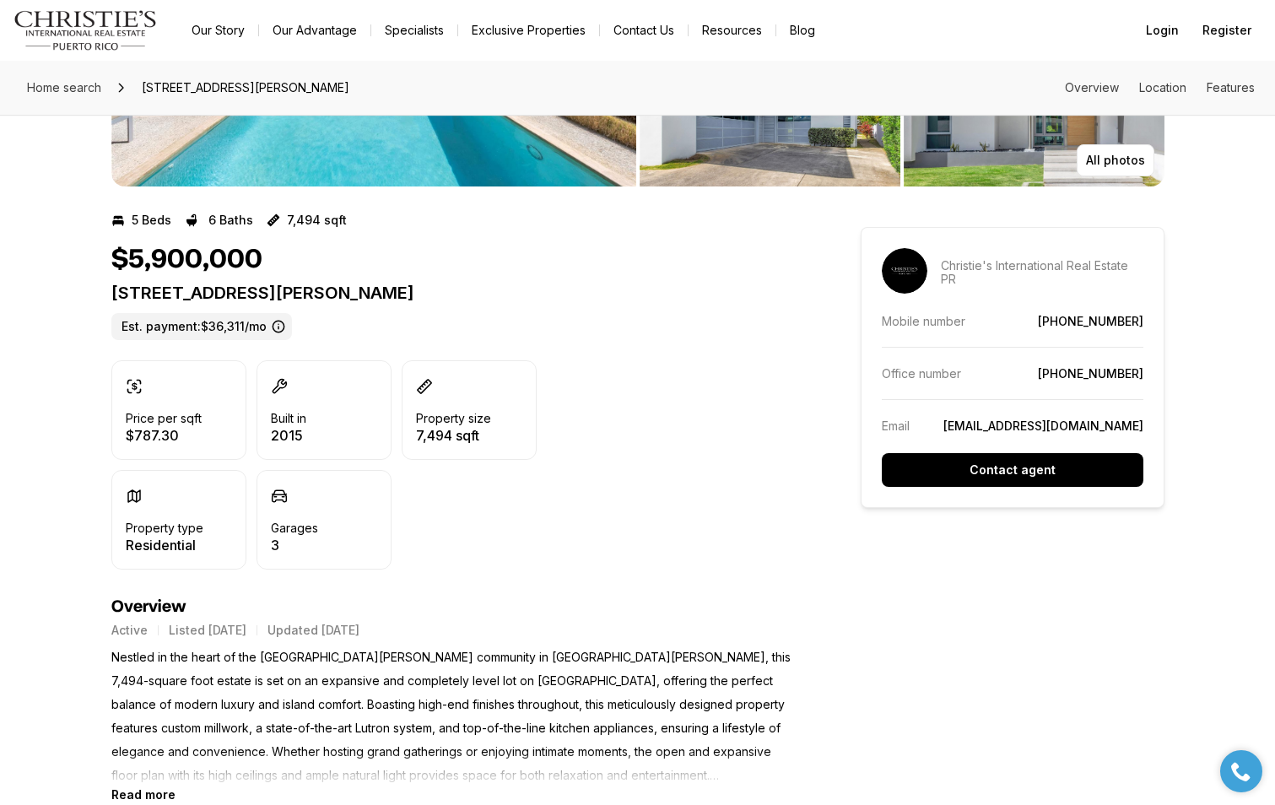
scroll to position [304, 0]
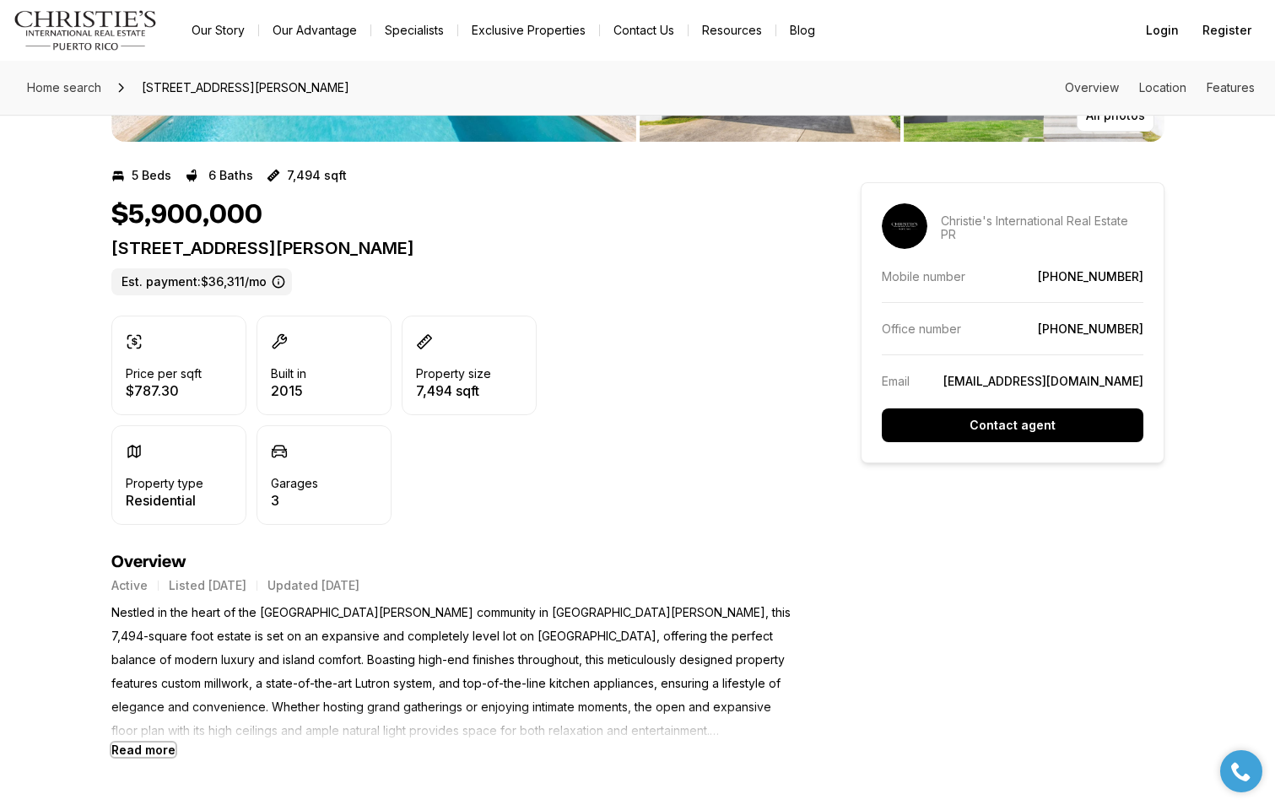
click at [162, 747] on b "Read more" at bounding box center [143, 750] width 64 height 14
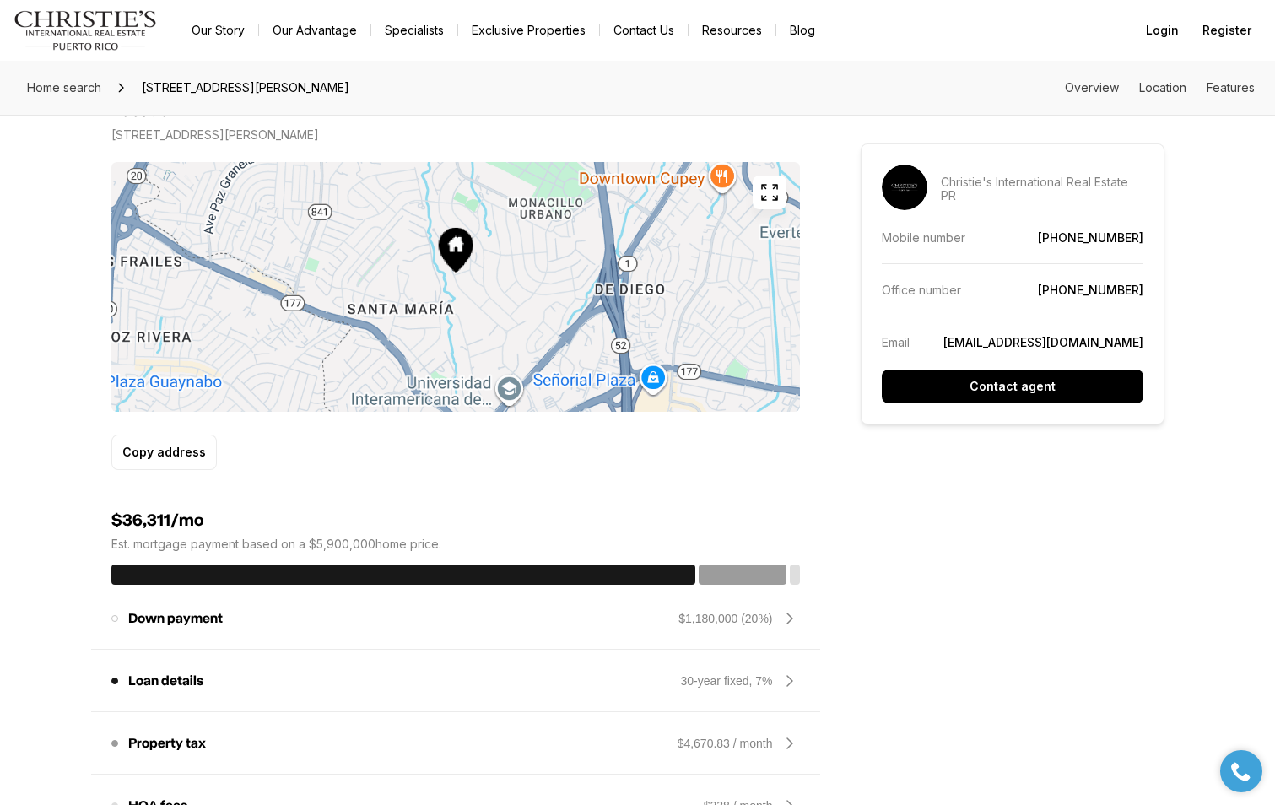
scroll to position [1260, 0]
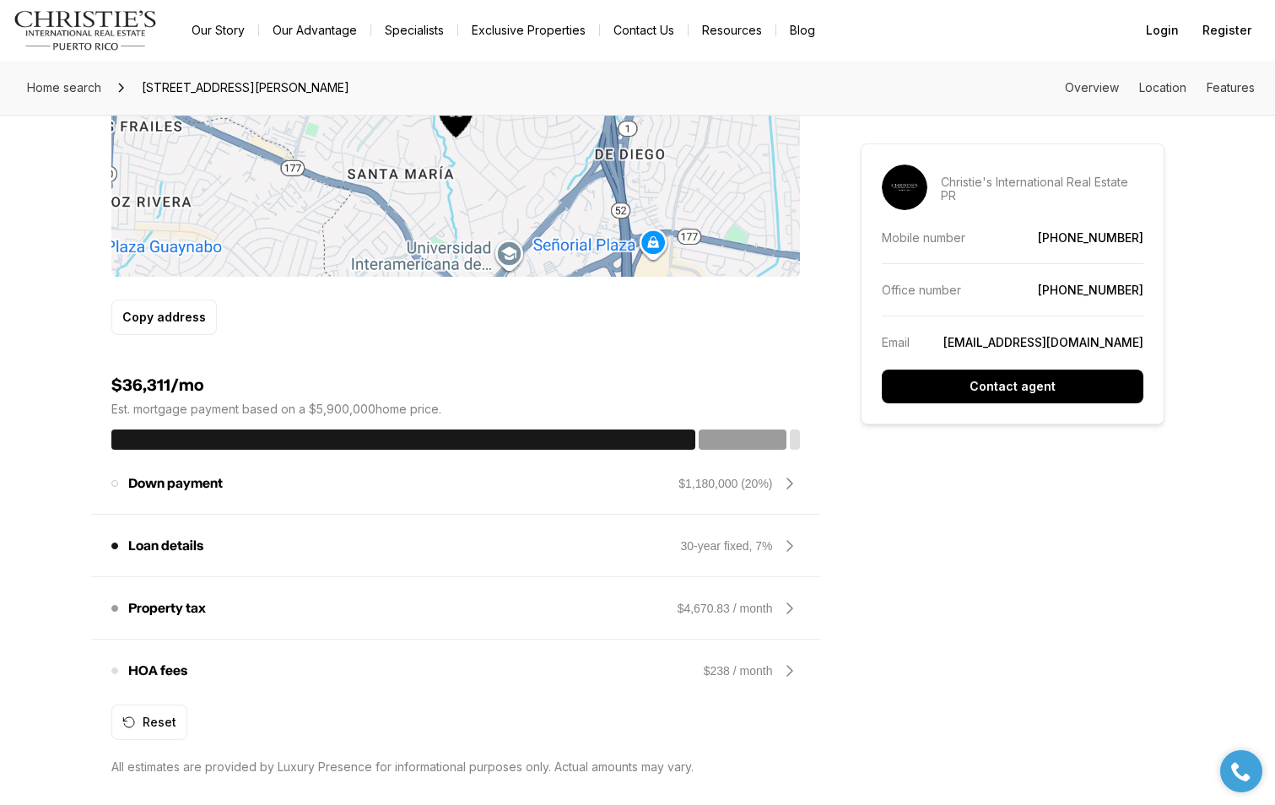
click at [791, 610] on icon at bounding box center [789, 608] width 5 height 10
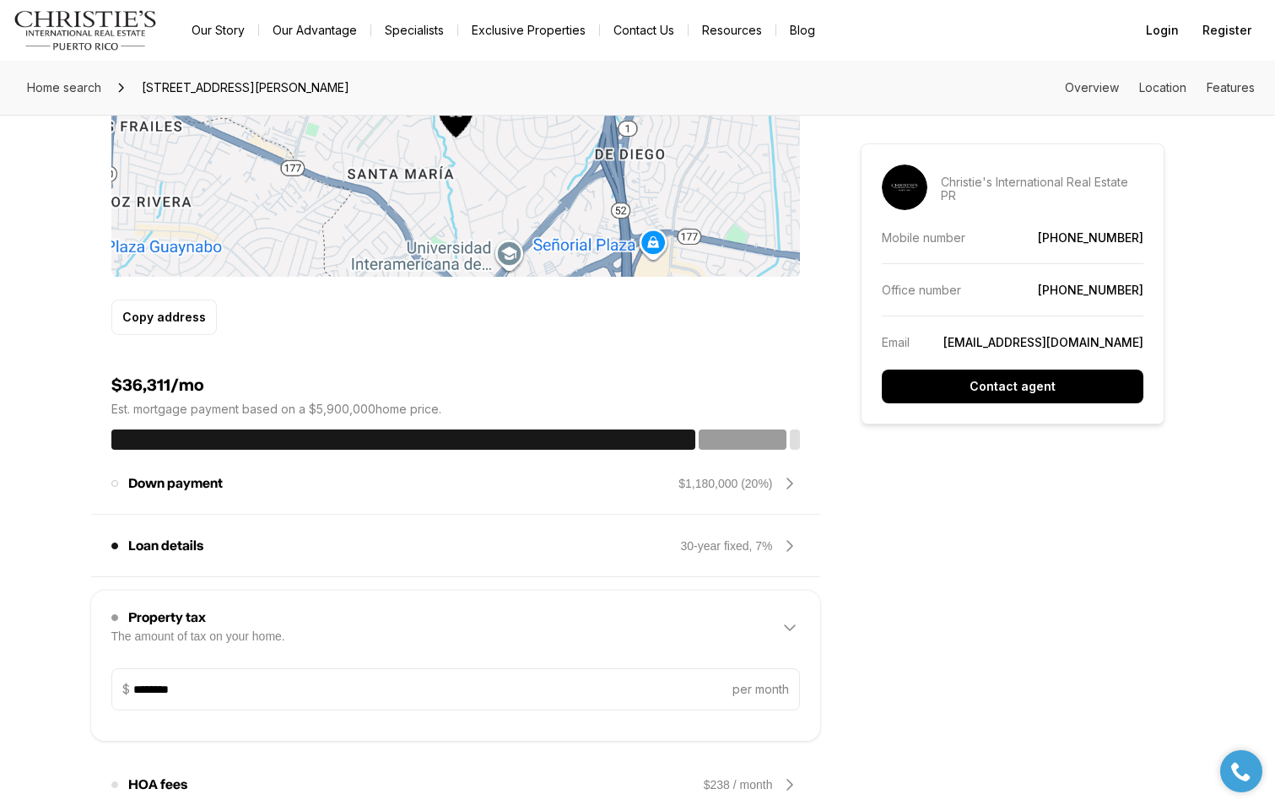
click at [791, 630] on icon at bounding box center [790, 627] width 10 height 5
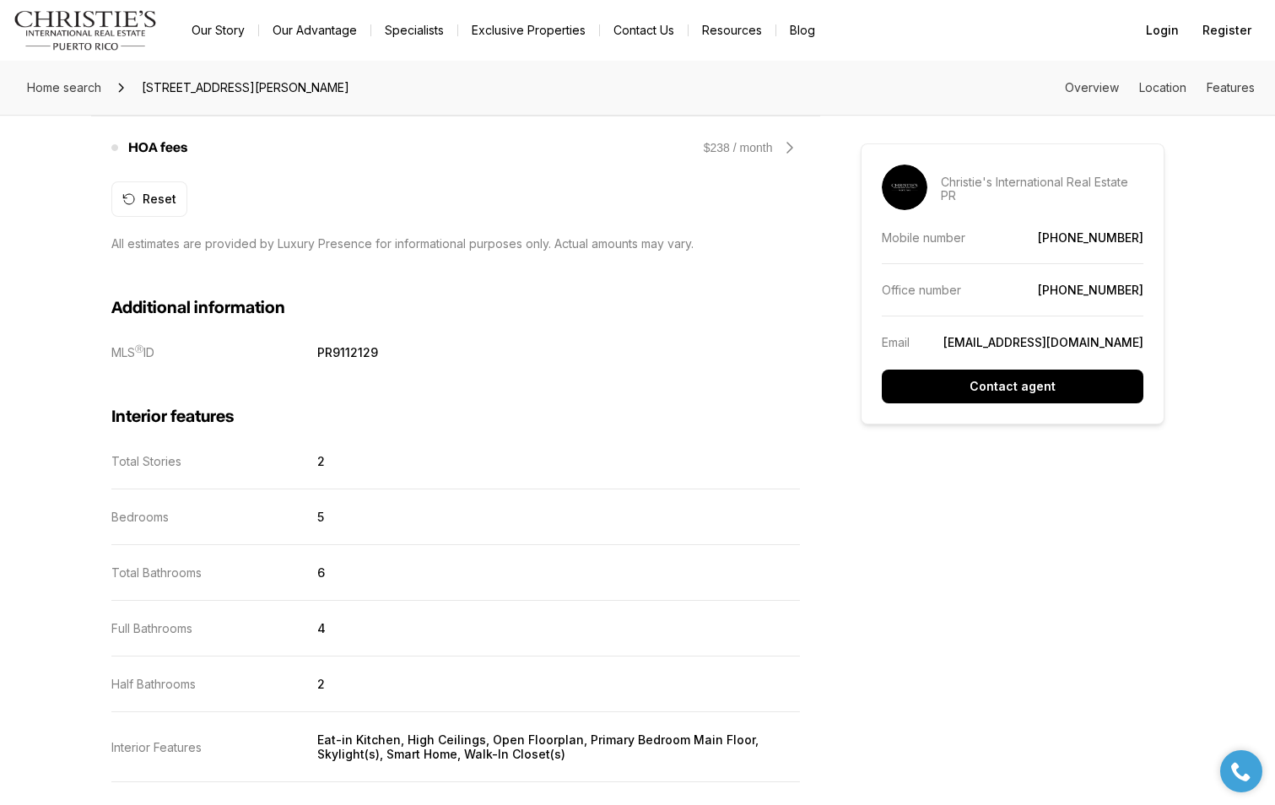
scroll to position [0, 0]
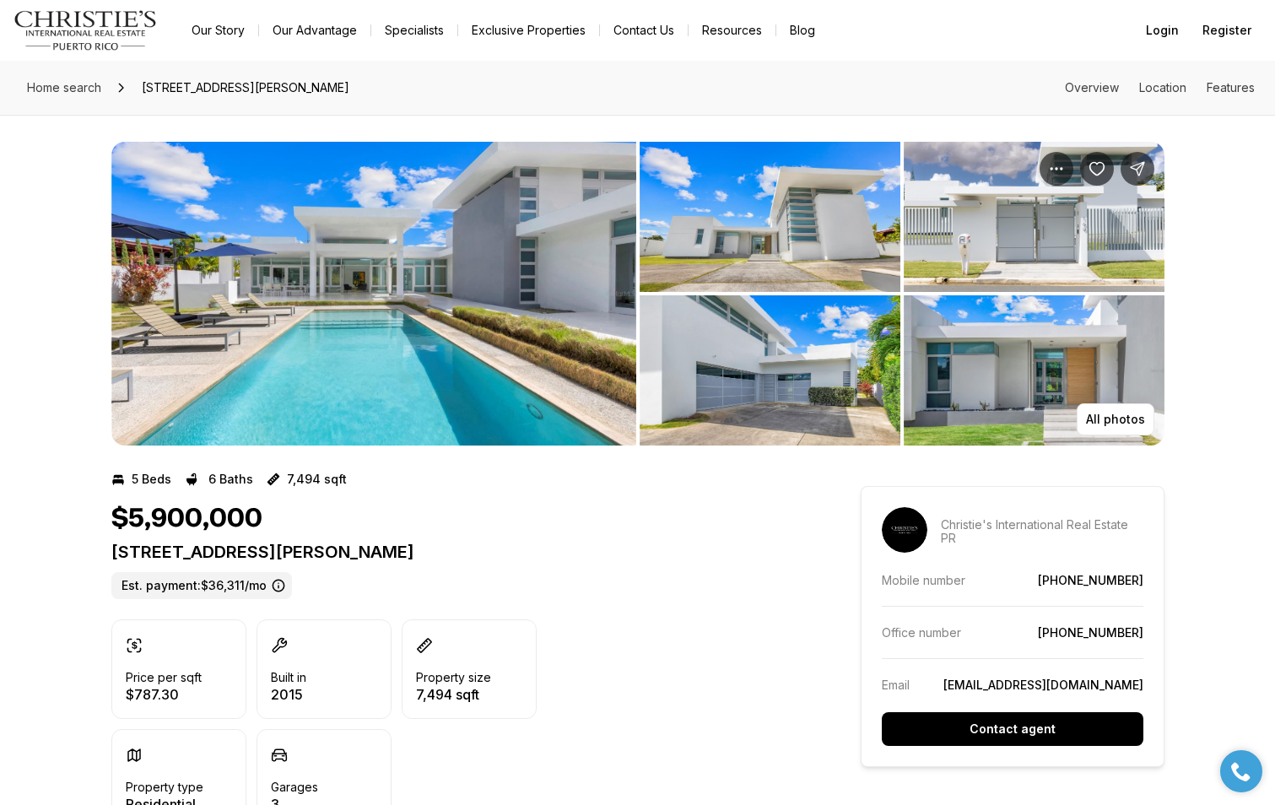
click at [754, 248] on img "View image gallery" at bounding box center [770, 217] width 261 height 150
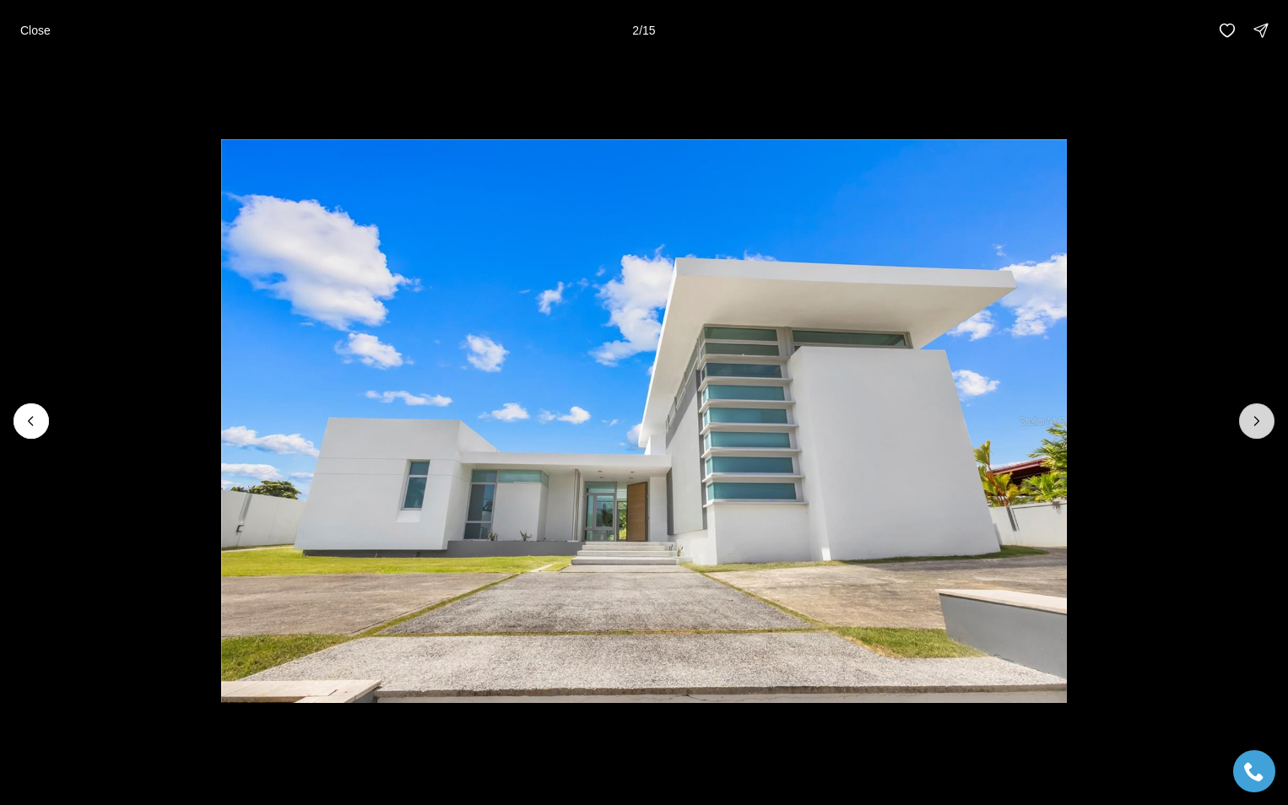
click at [1255, 421] on icon "Next slide" at bounding box center [1256, 421] width 17 height 17
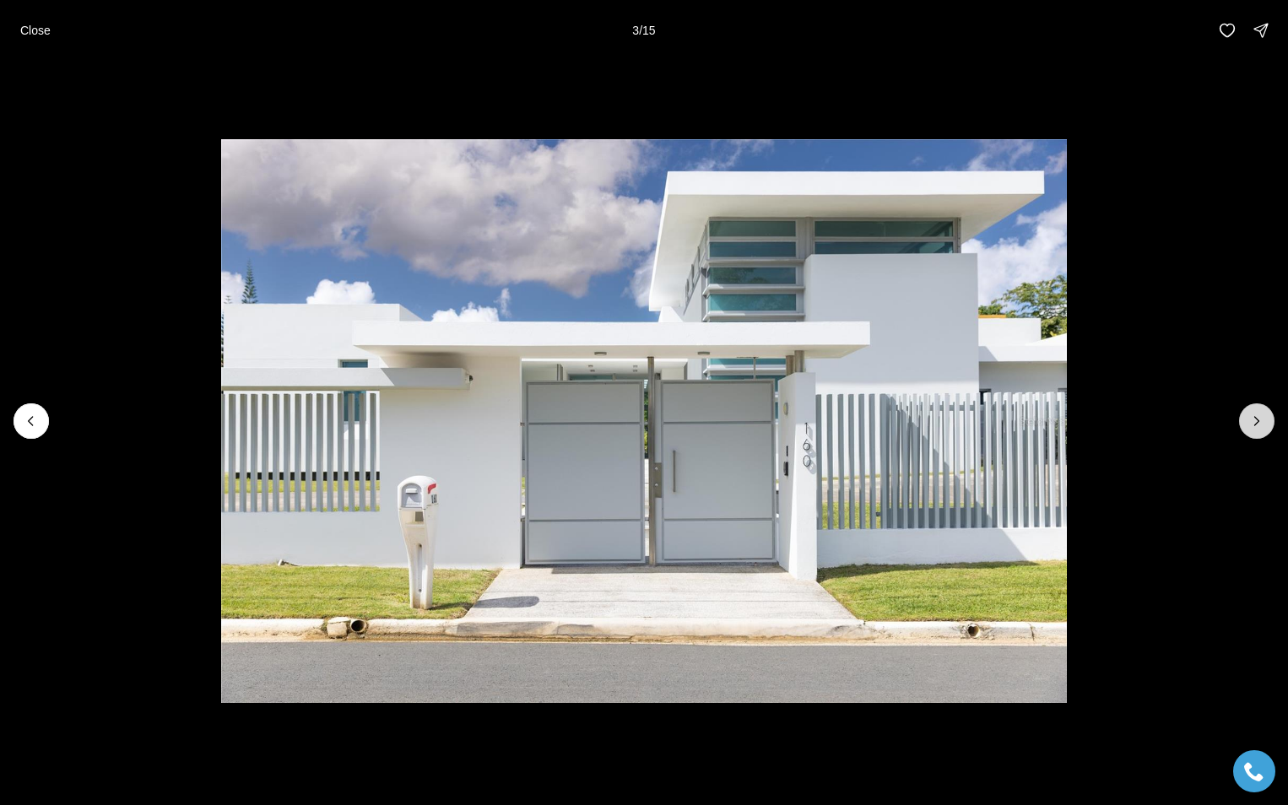
click at [1255, 421] on icon "Next slide" at bounding box center [1256, 421] width 17 height 17
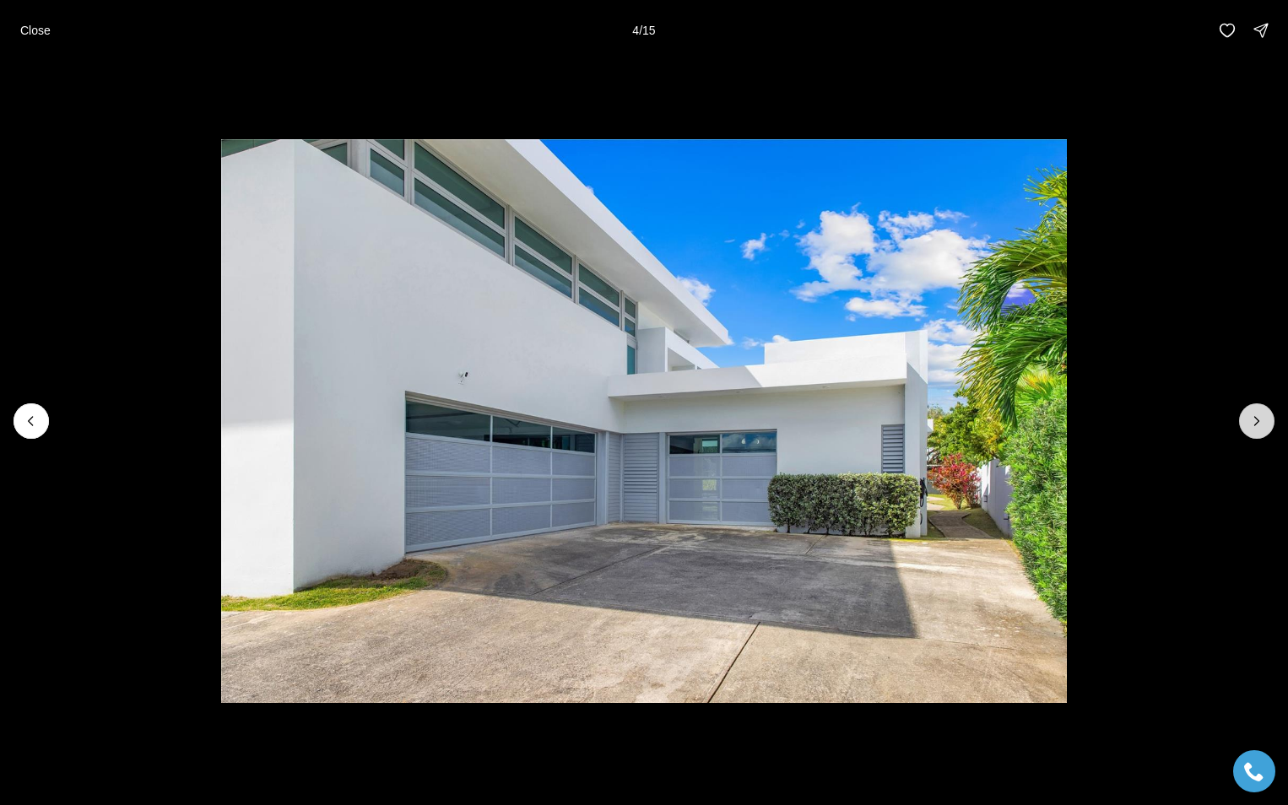
click at [1256, 421] on icon "Next slide" at bounding box center [1256, 421] width 17 height 17
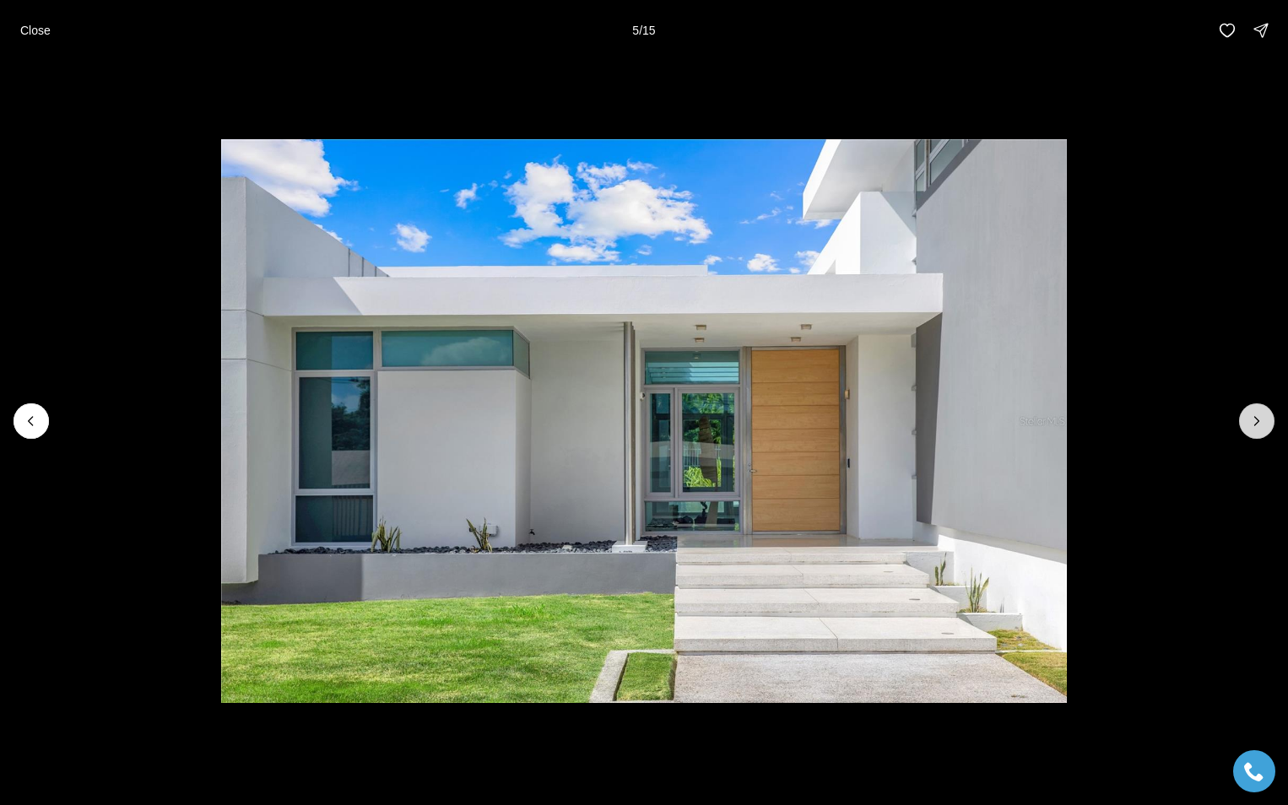
click at [1256, 421] on icon "Next slide" at bounding box center [1256, 421] width 17 height 17
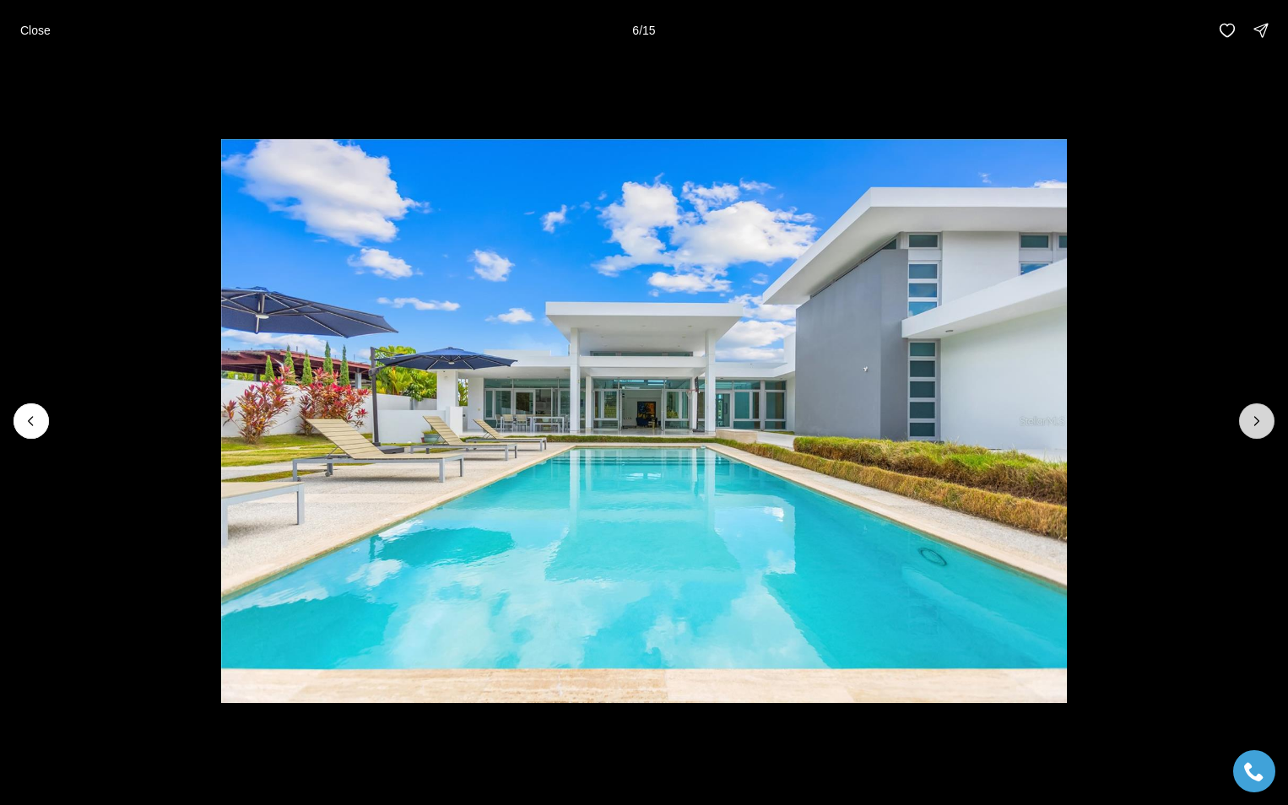
click at [1256, 421] on icon "Next slide" at bounding box center [1256, 421] width 17 height 17
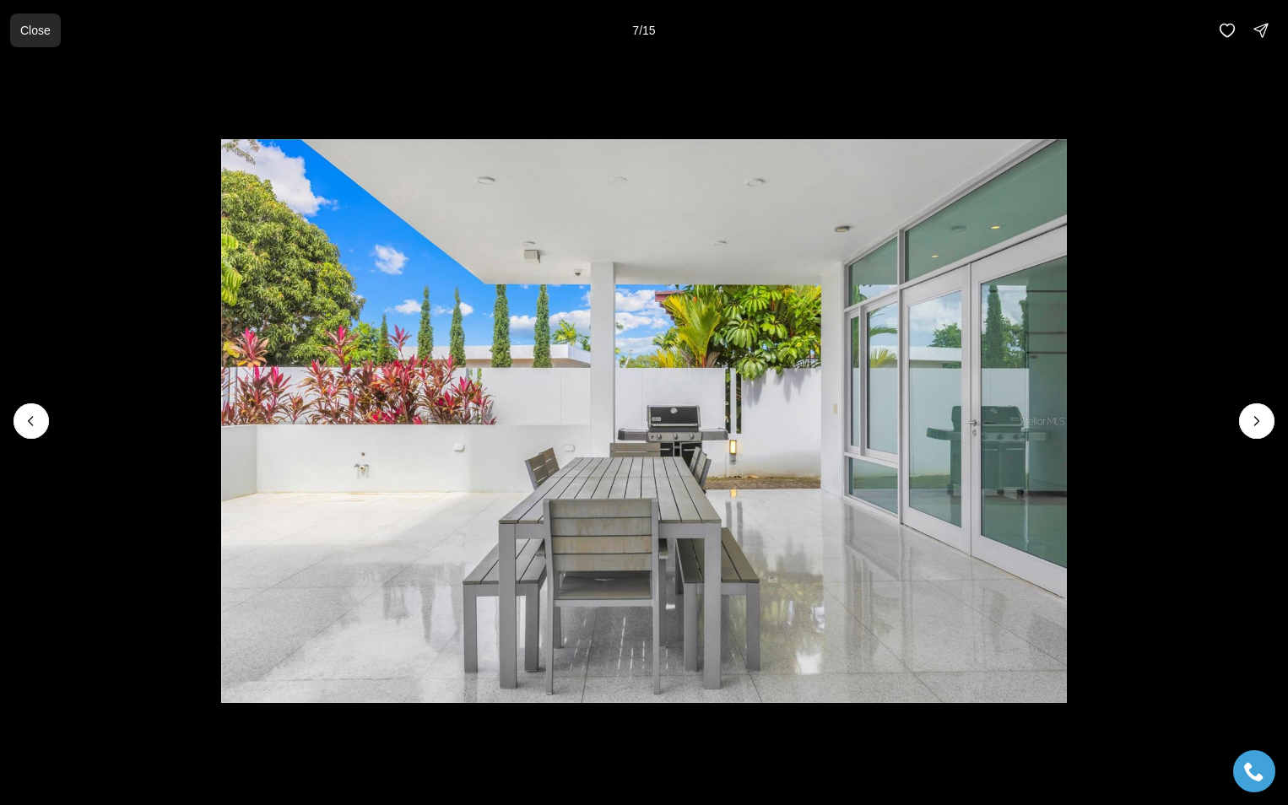
click at [48, 32] on button "Close" at bounding box center [35, 31] width 51 height 34
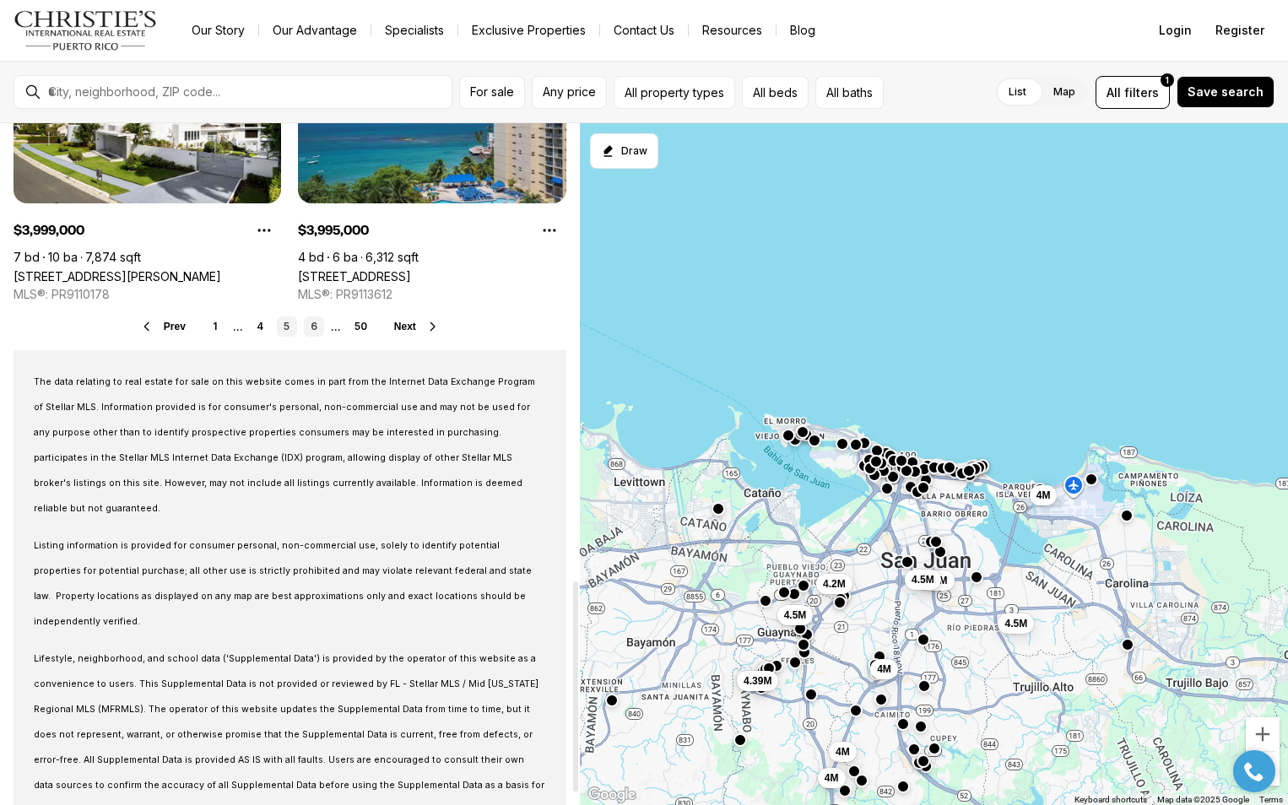
click at [312, 325] on link "6" at bounding box center [314, 326] width 20 height 20
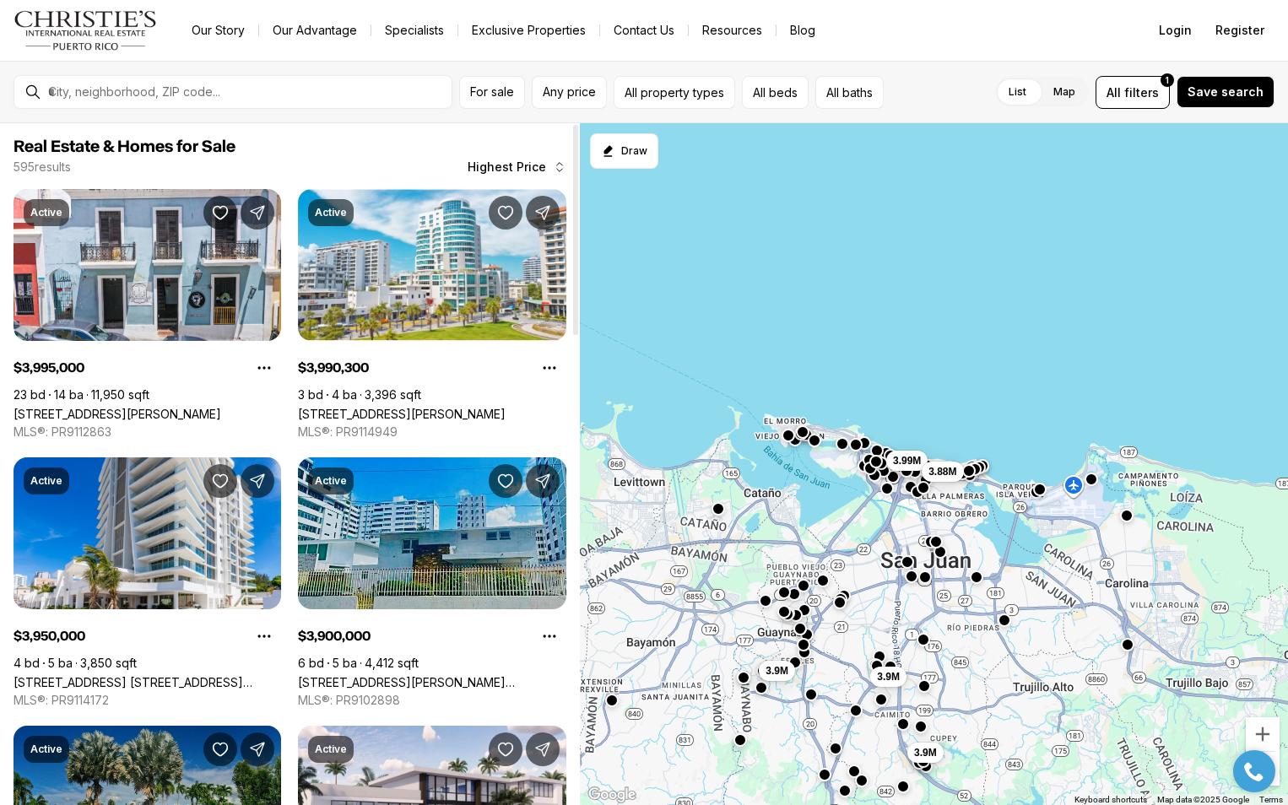
click at [485, 675] on link "[STREET_ADDRESS][PERSON_NAME][PERSON_NAME]" at bounding box center [432, 682] width 268 height 14
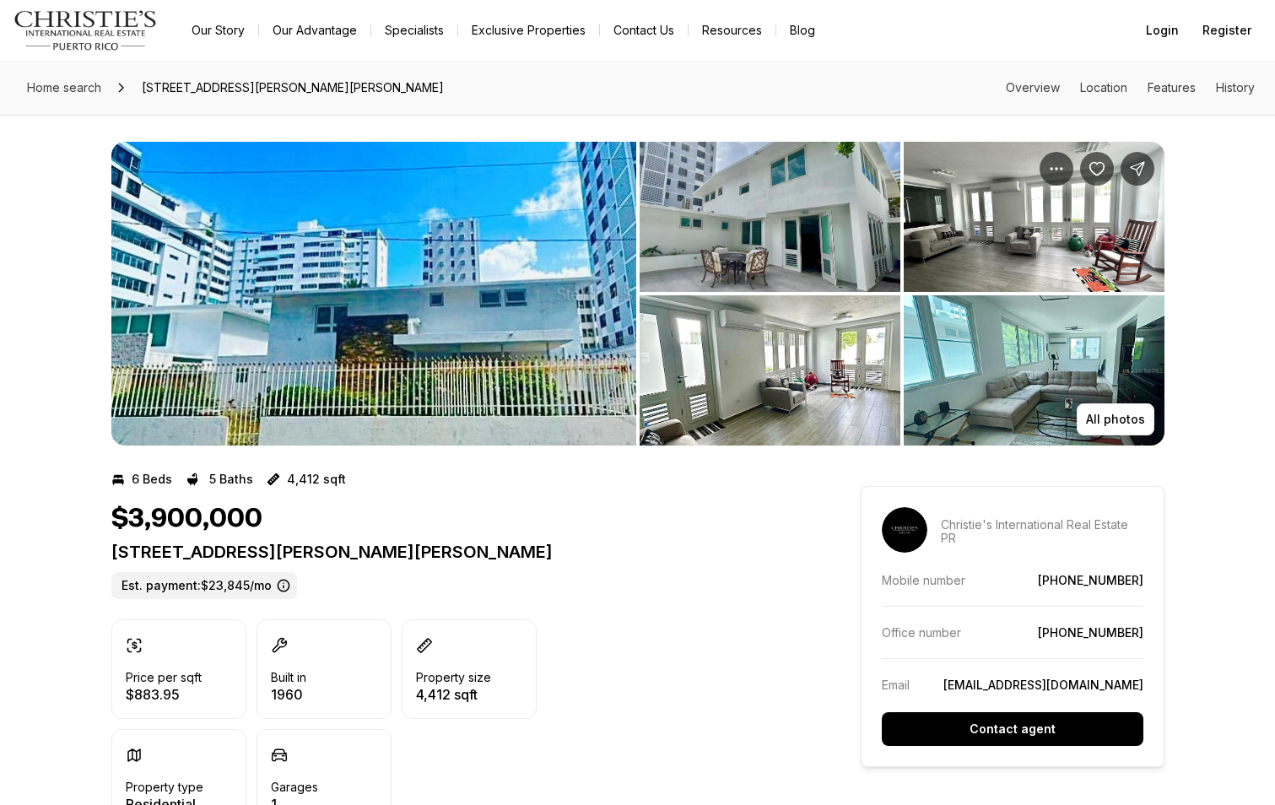
click at [500, 318] on img "View image gallery" at bounding box center [373, 294] width 525 height 304
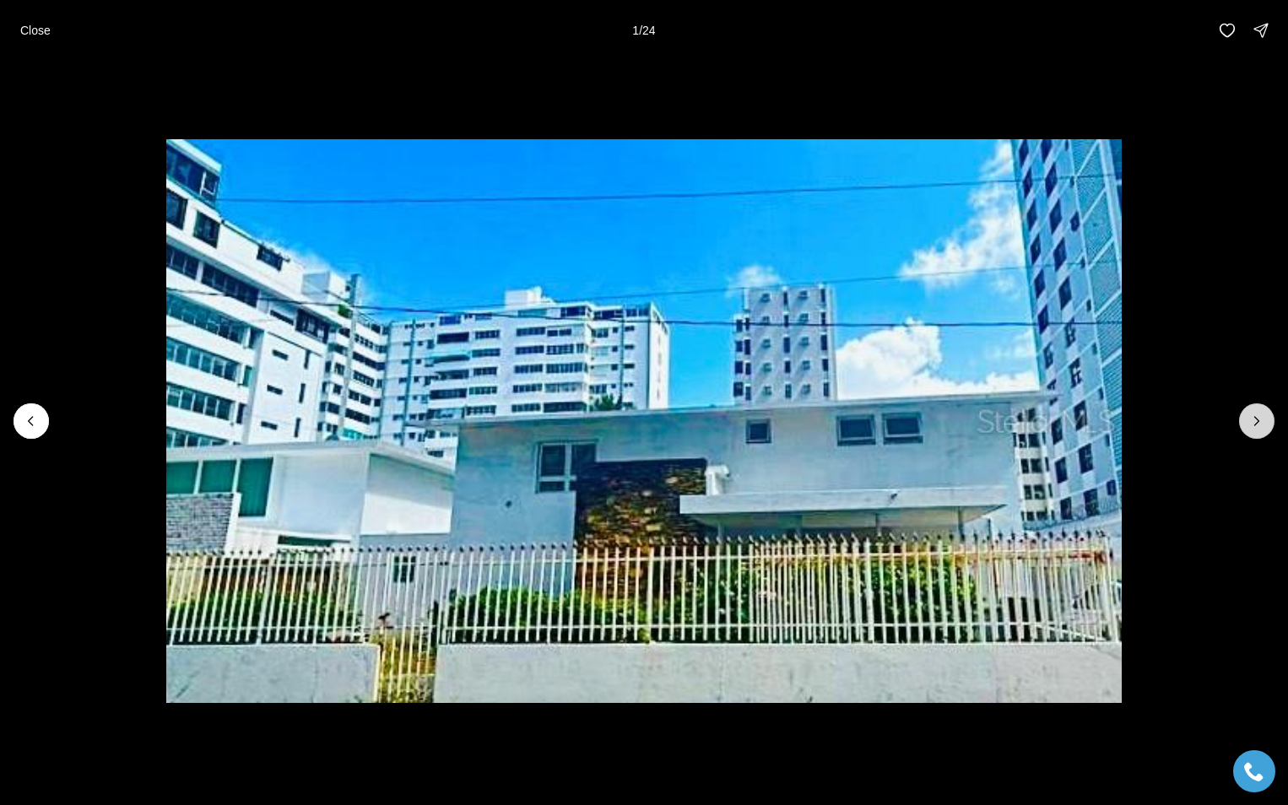
click at [1253, 419] on icon "Next slide" at bounding box center [1256, 421] width 17 height 17
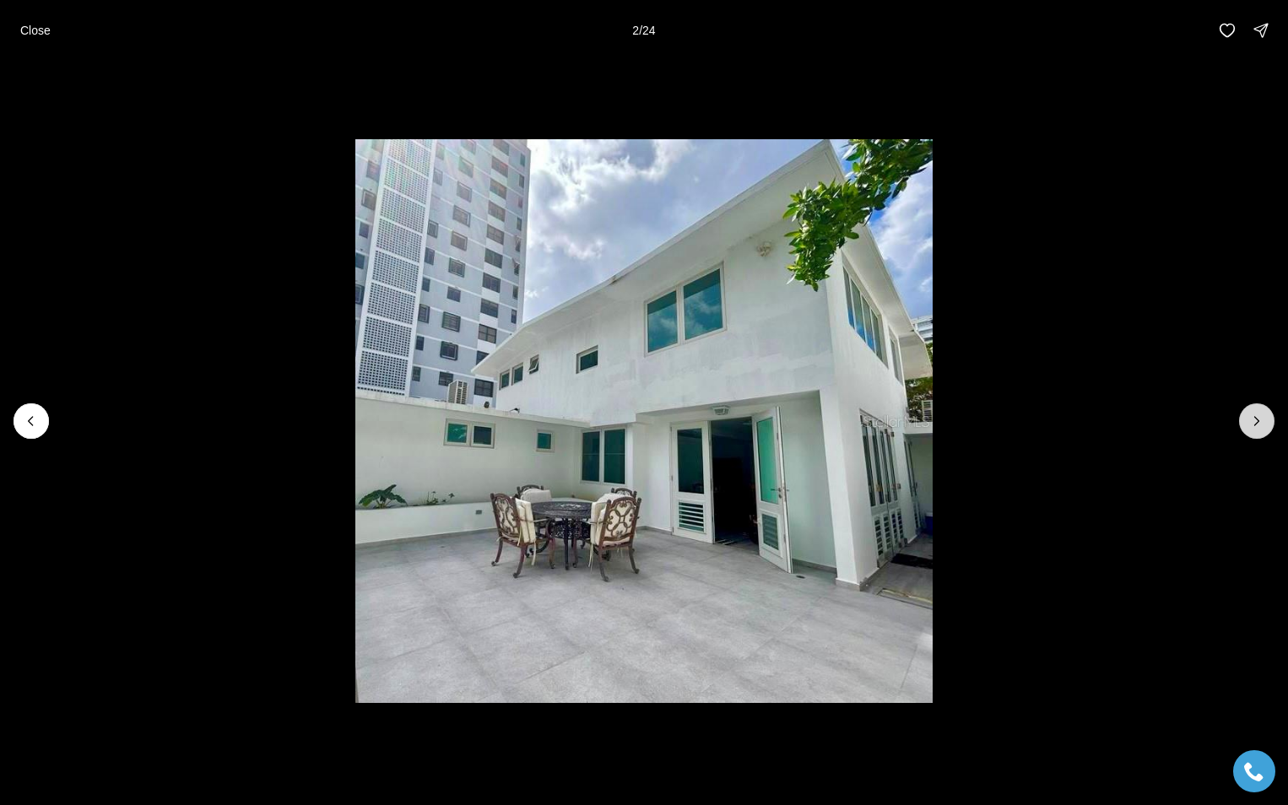
click at [1253, 419] on icon "Next slide" at bounding box center [1256, 421] width 17 height 17
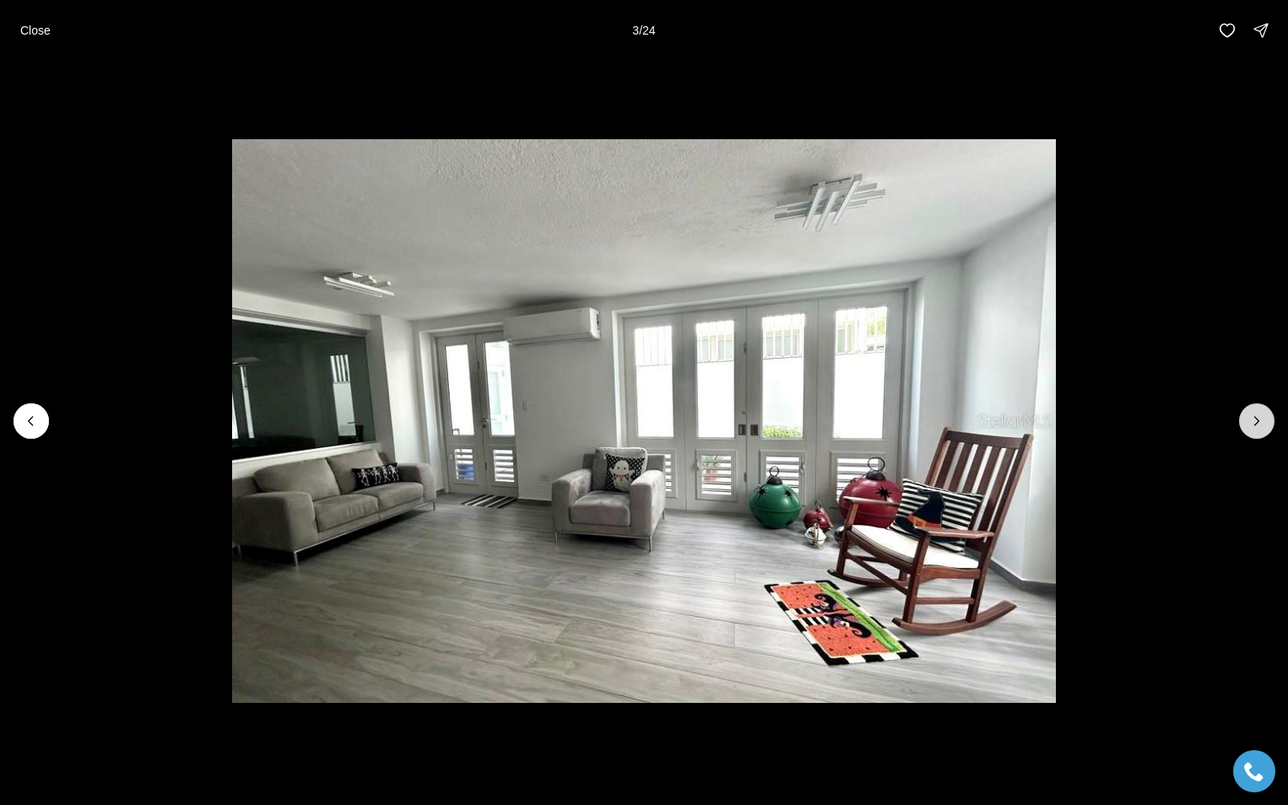
click at [1253, 420] on icon "Next slide" at bounding box center [1256, 421] width 17 height 17
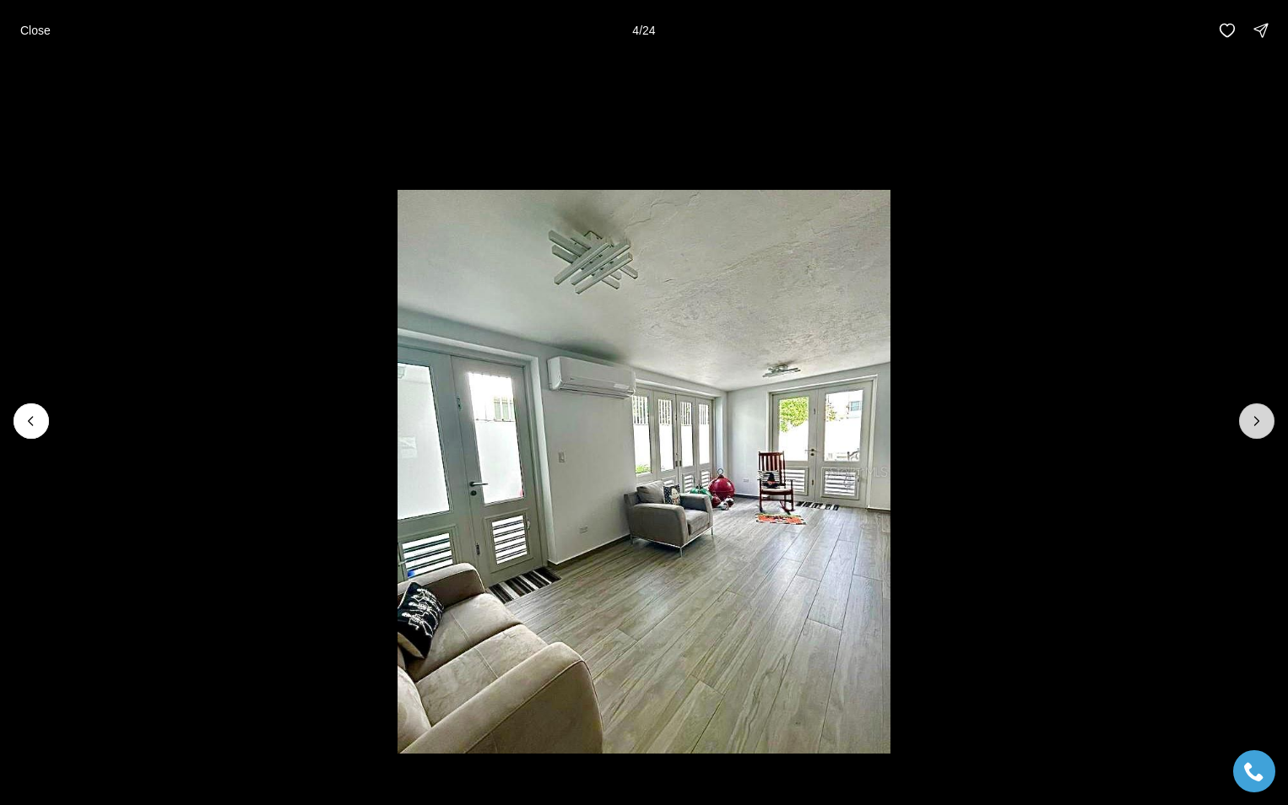
click at [1253, 421] on icon "Next slide" at bounding box center [1256, 421] width 17 height 17
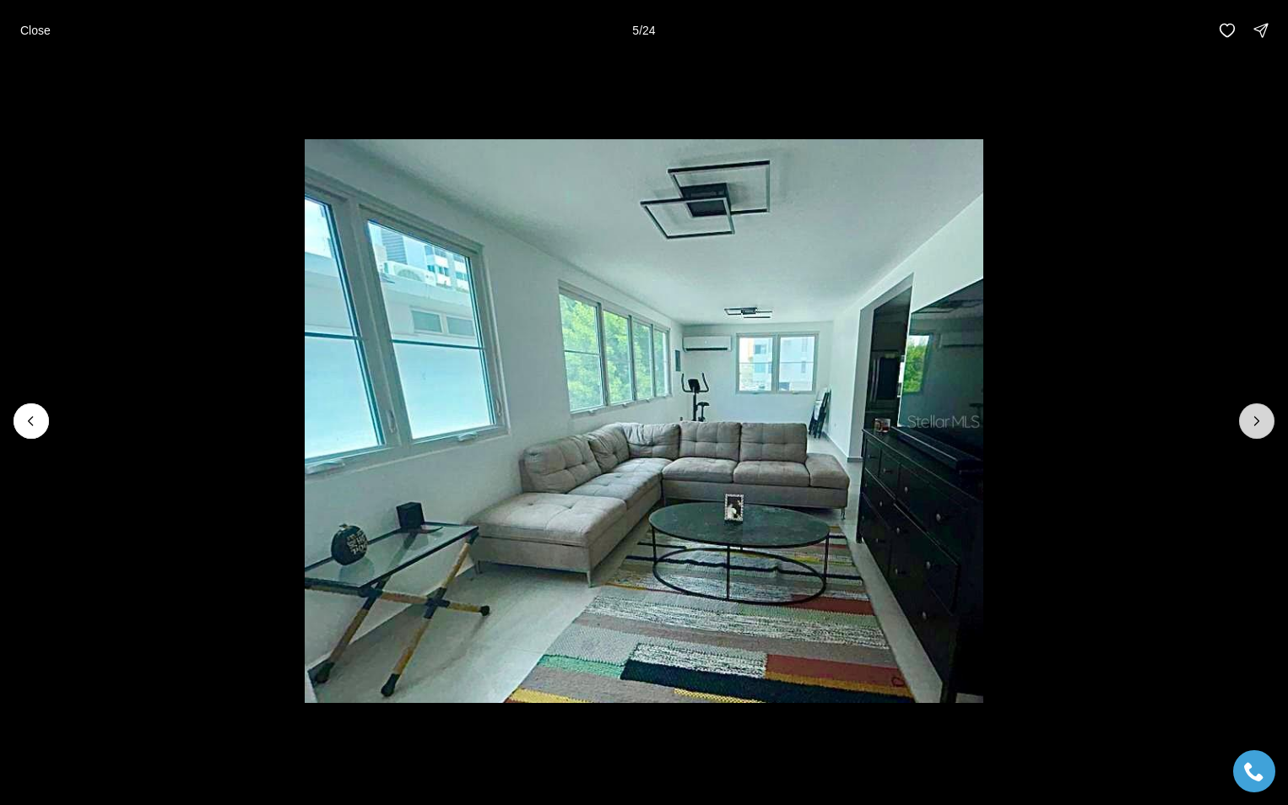
click at [1253, 421] on icon "Next slide" at bounding box center [1256, 421] width 17 height 17
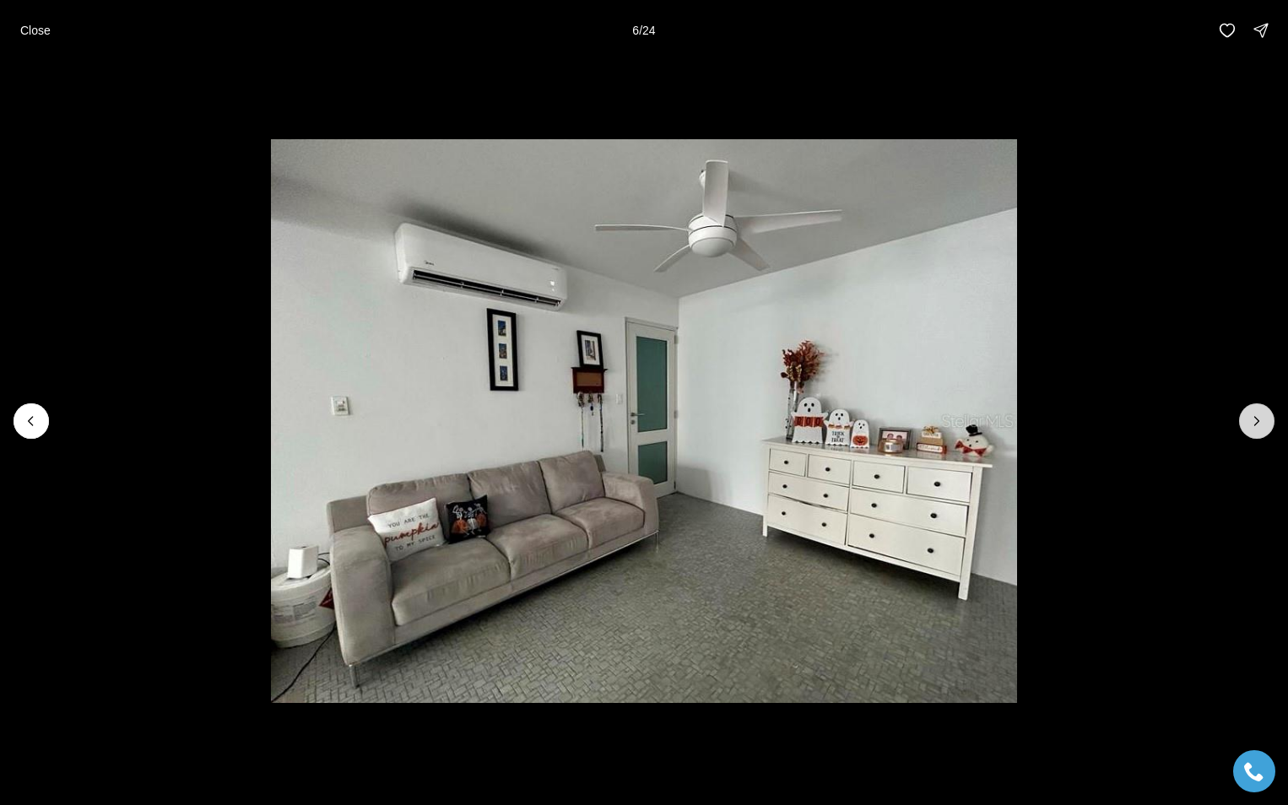
click at [1253, 421] on icon "Next slide" at bounding box center [1256, 421] width 17 height 17
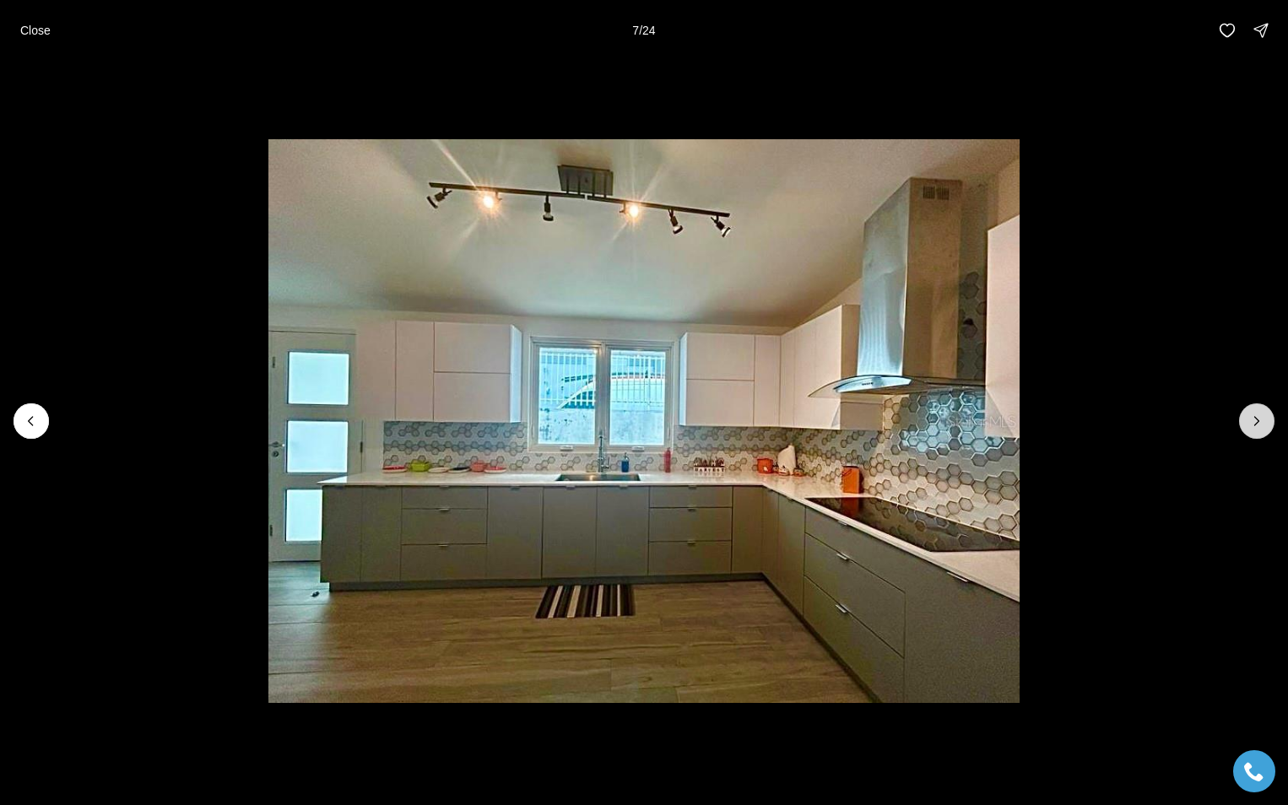
click at [1253, 421] on icon "Next slide" at bounding box center [1256, 421] width 17 height 17
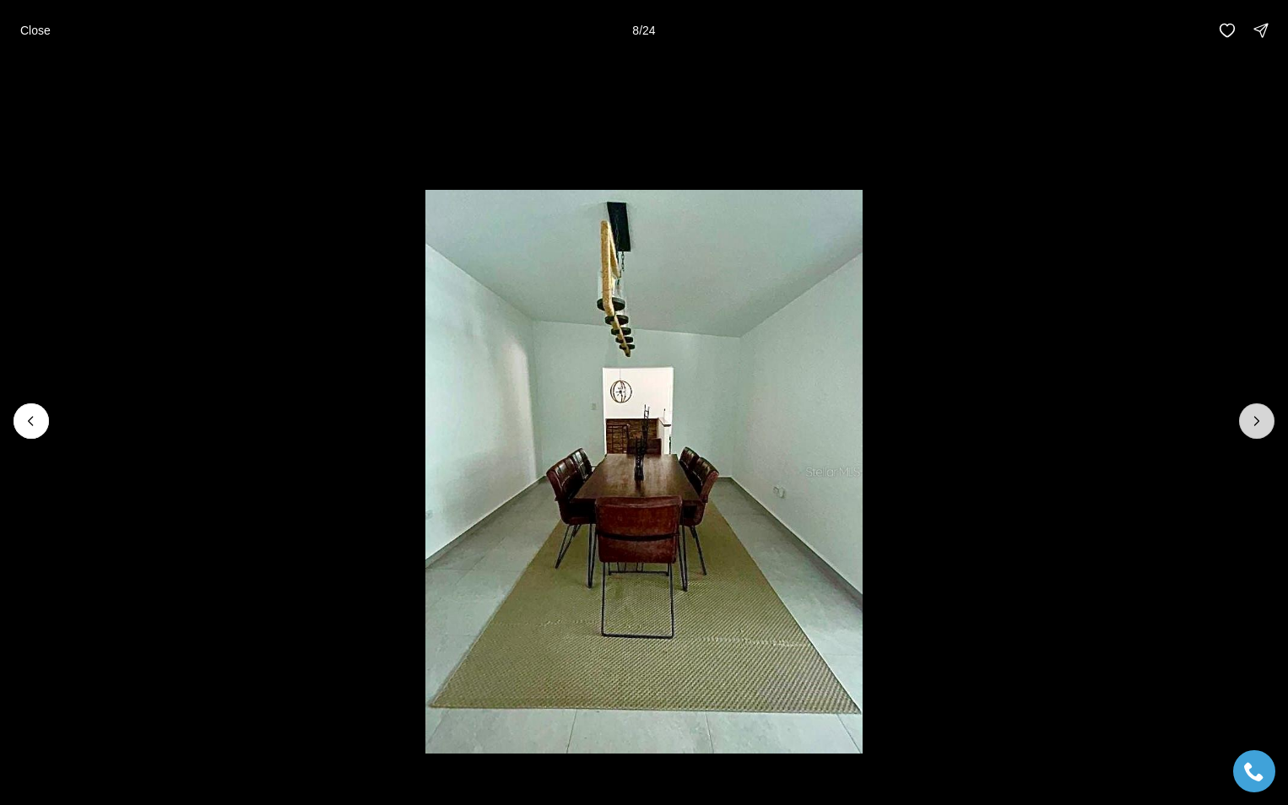
click at [1253, 421] on icon "Next slide" at bounding box center [1256, 421] width 17 height 17
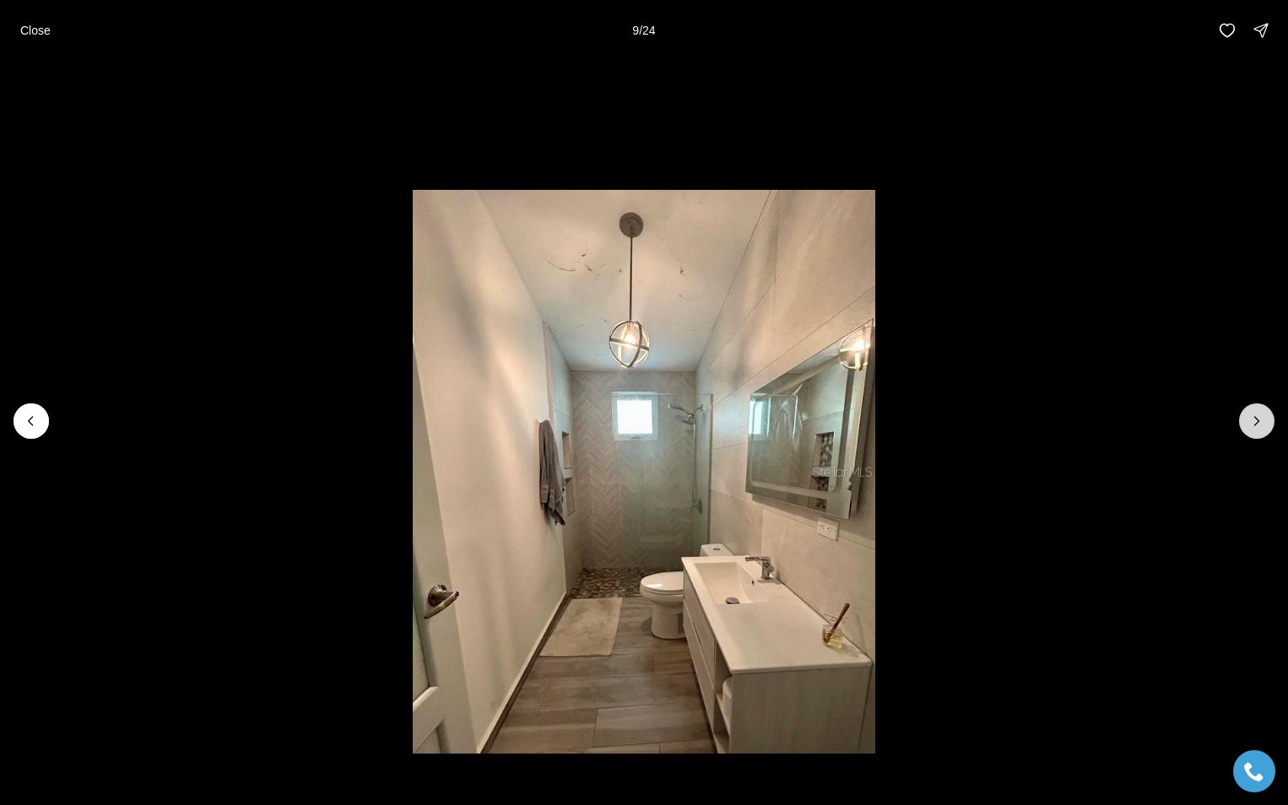
click at [1253, 422] on icon "Next slide" at bounding box center [1256, 421] width 17 height 17
